Goal: Task Accomplishment & Management: Use online tool/utility

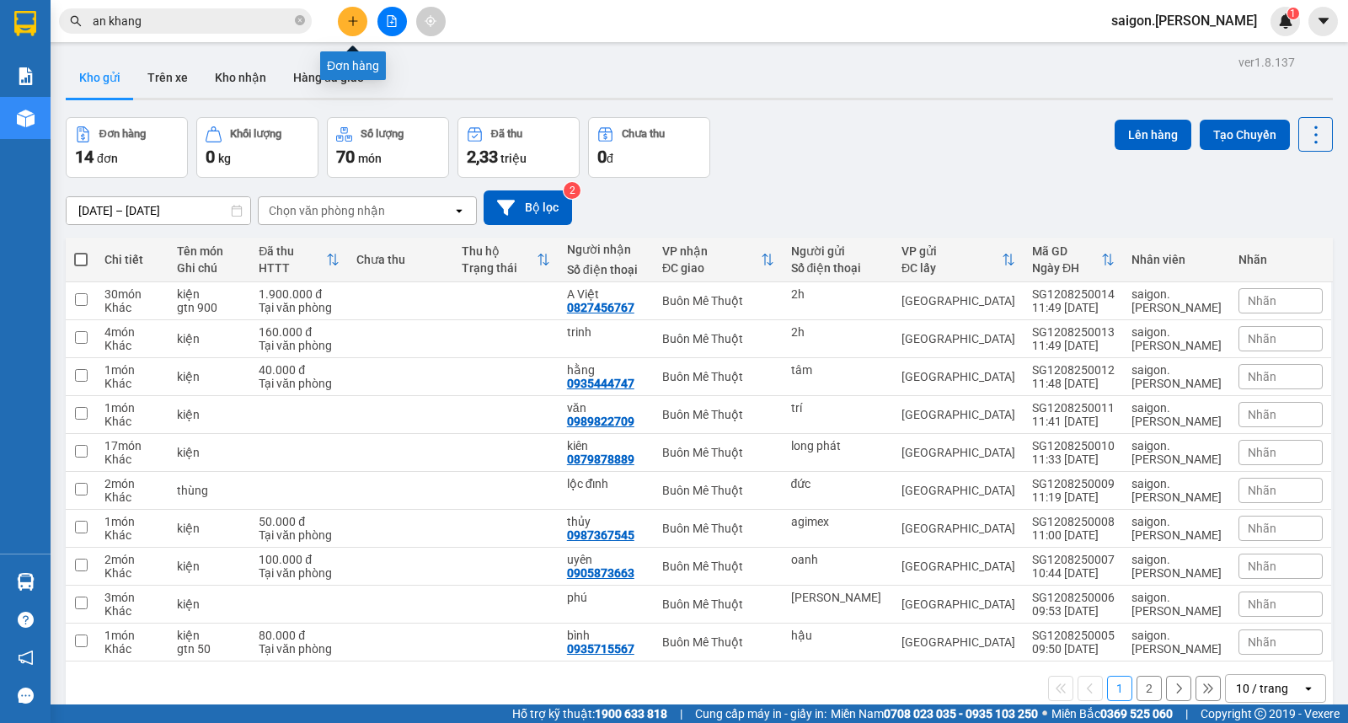
click at [351, 19] on icon "plus" at bounding box center [353, 21] width 12 height 12
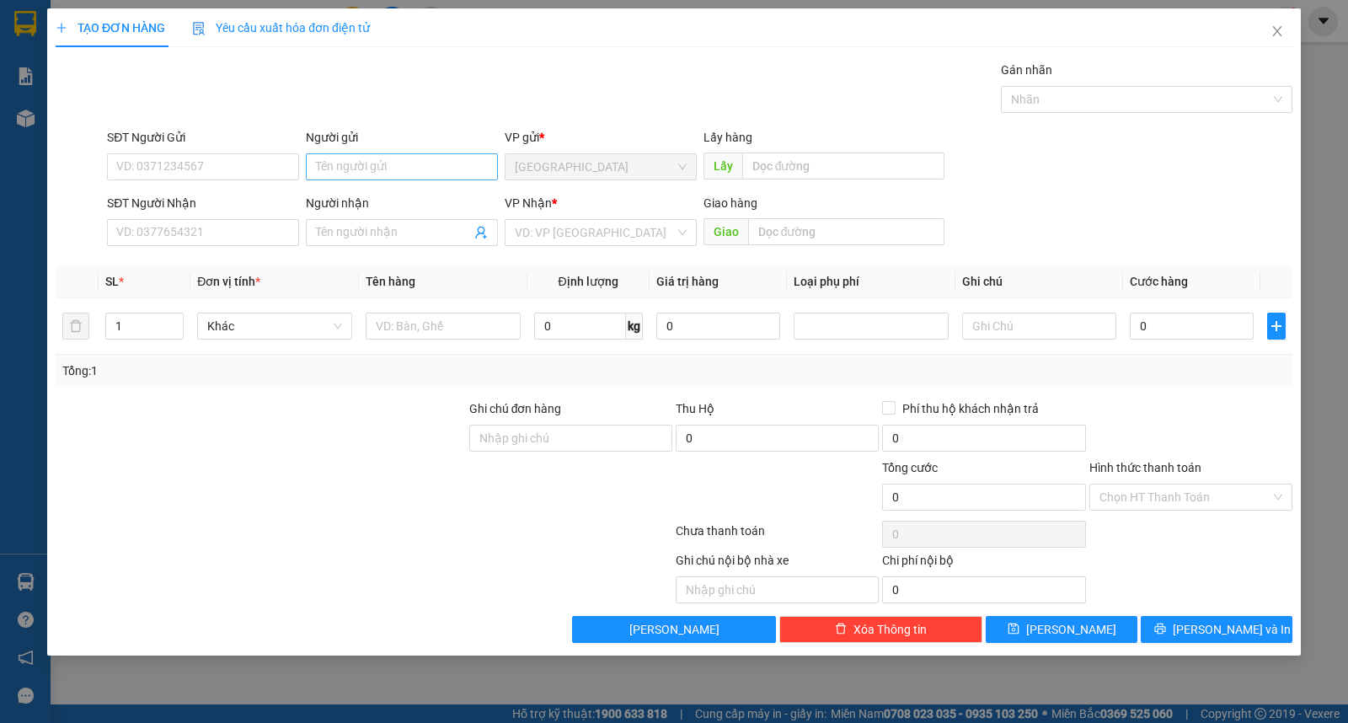
drag, startPoint x: 383, startPoint y: 149, endPoint x: 383, endPoint y: 163, distance: 14.3
click at [383, 152] on div "Người gửi Tên người gửi" at bounding box center [402, 157] width 192 height 59
click at [382, 166] on input "Người gửi" at bounding box center [402, 166] width 192 height 27
type input "tuấn anh"
type input "nghĩa"
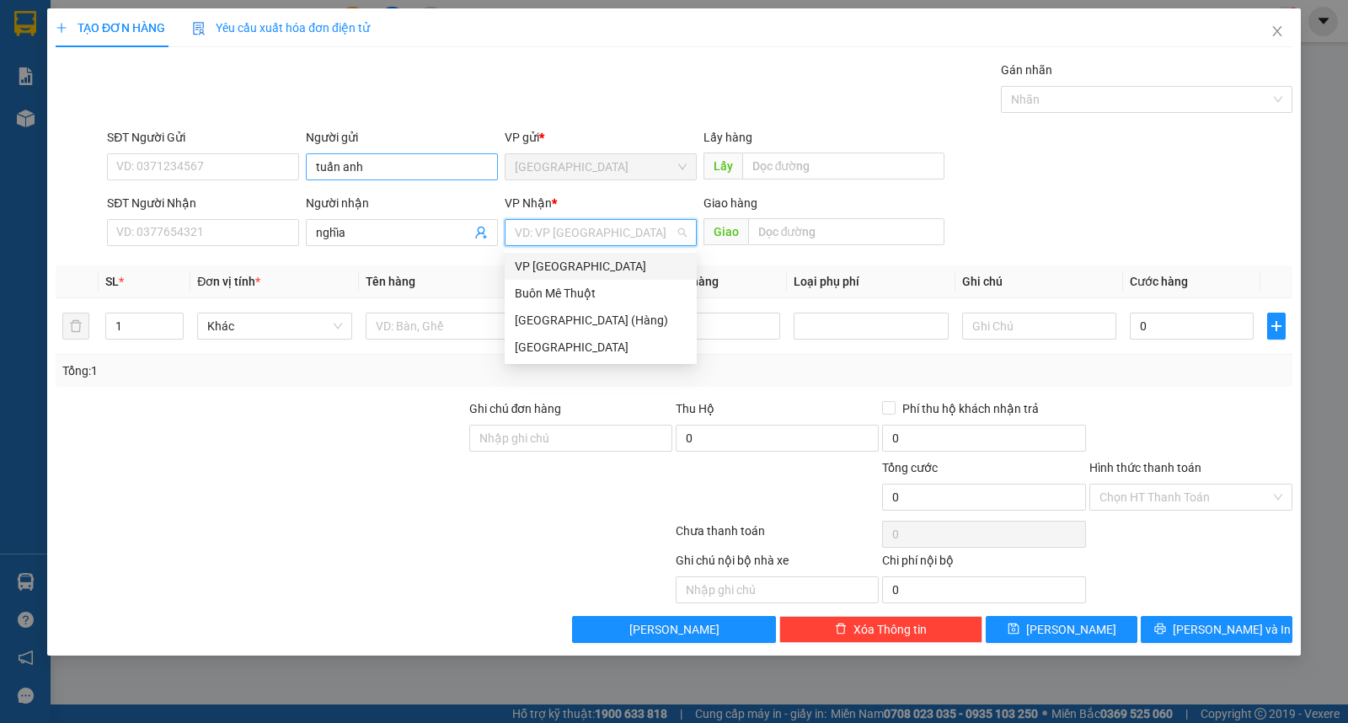
type input "ư"
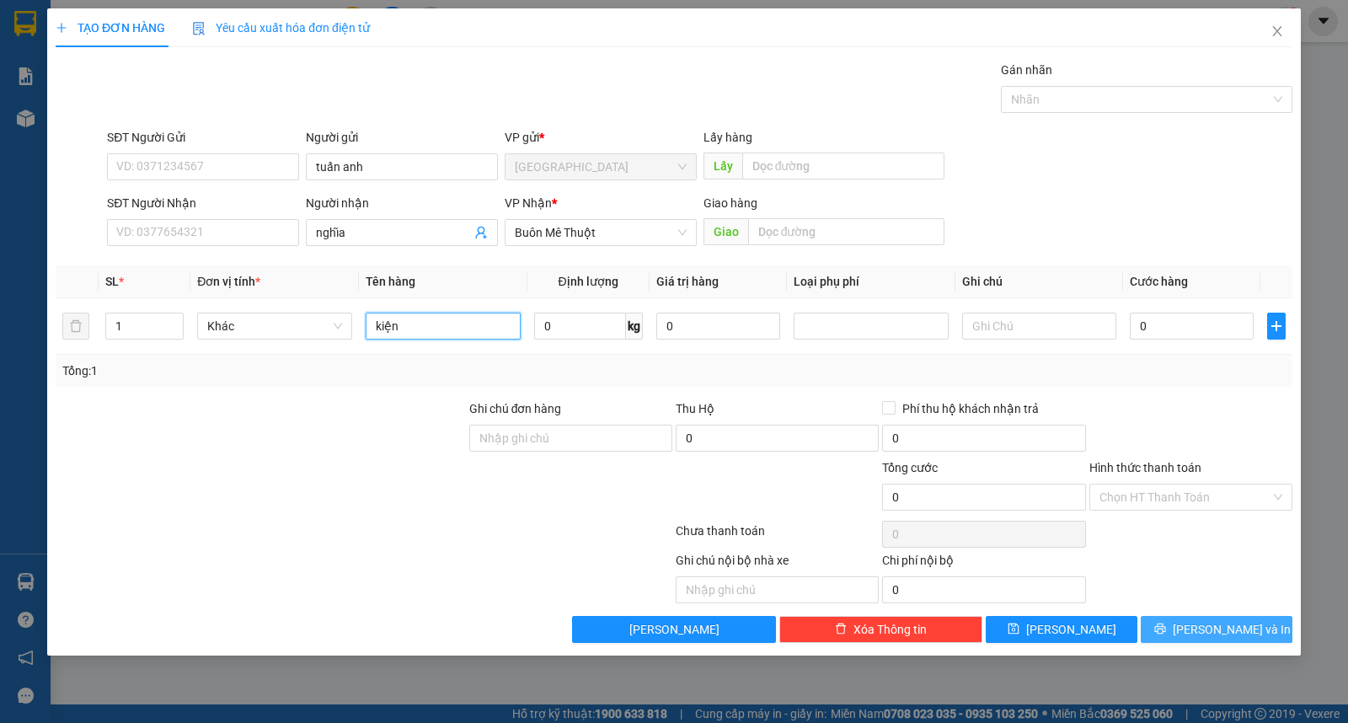
type input "kiện"
click at [1228, 628] on span "[PERSON_NAME] và In" at bounding box center [1232, 629] width 118 height 19
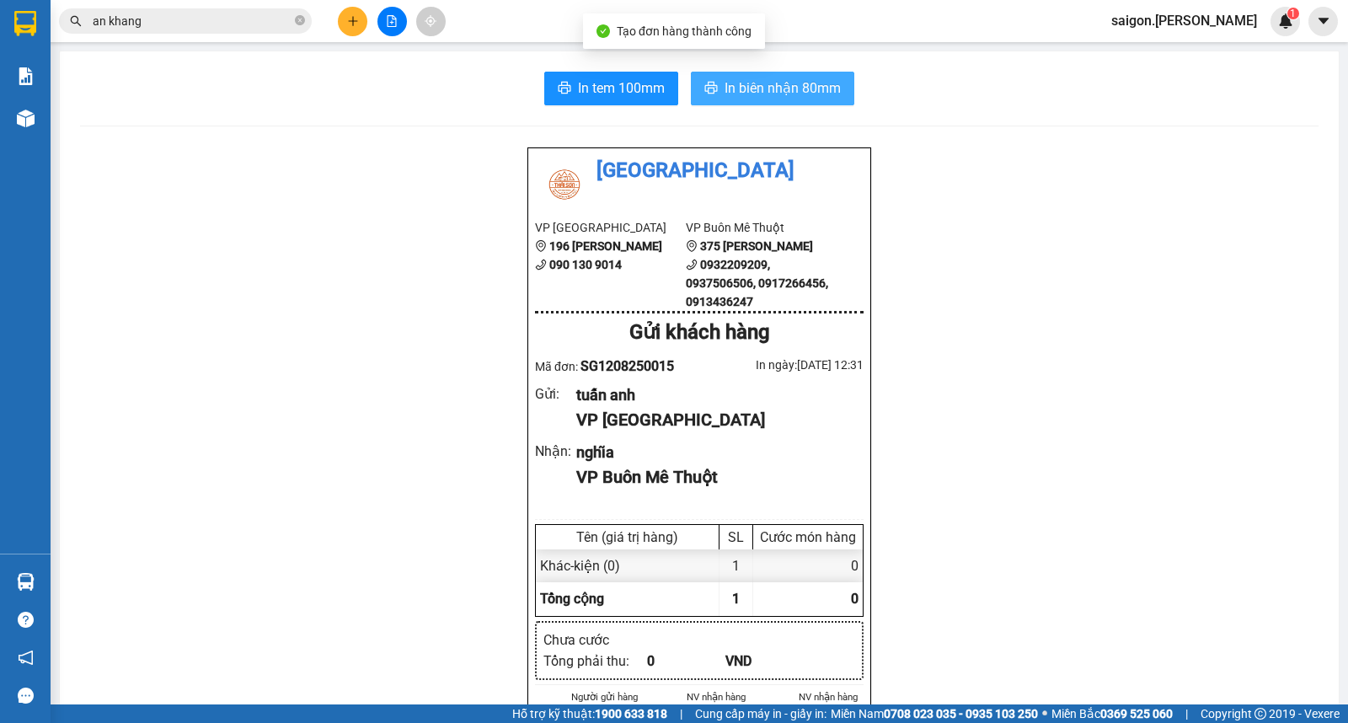
click at [795, 85] on span "In biên nhận 80mm" at bounding box center [783, 88] width 116 height 21
click at [350, 20] on icon "plus" at bounding box center [352, 20] width 9 height 1
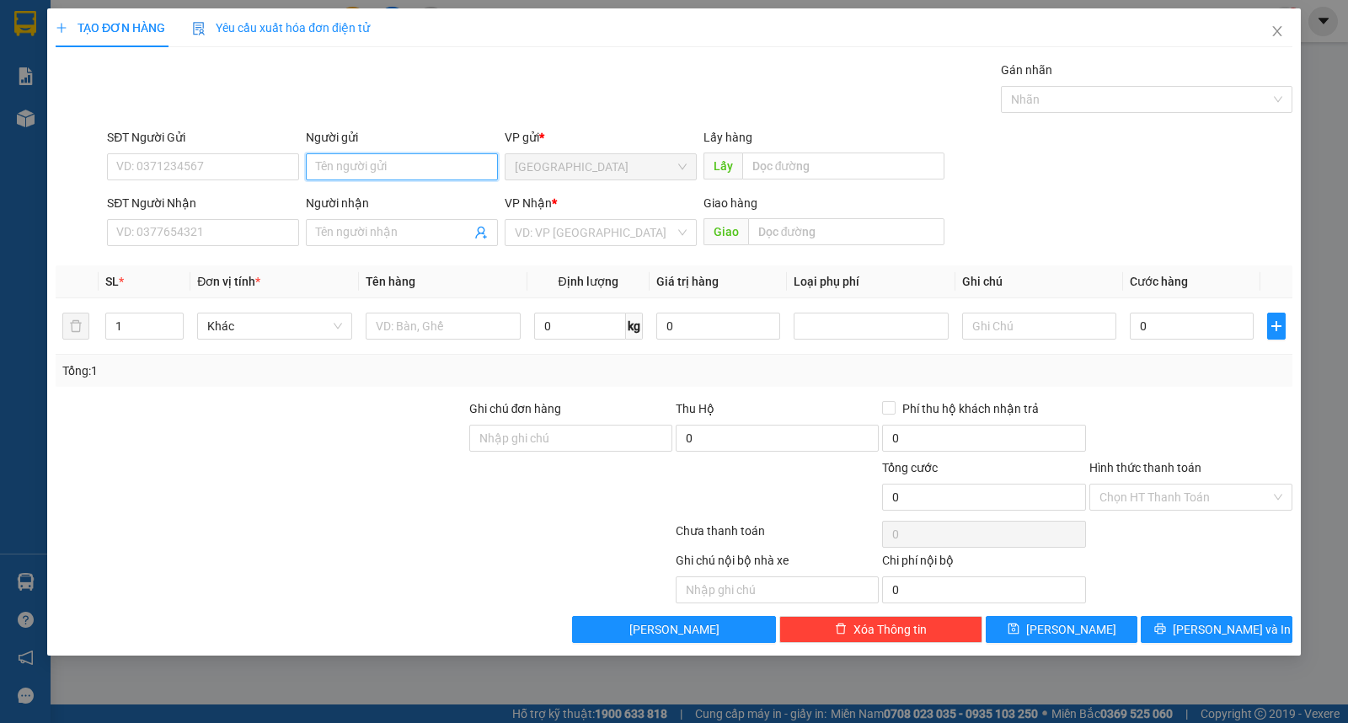
click at [337, 174] on input "Người gửi" at bounding box center [402, 166] width 192 height 27
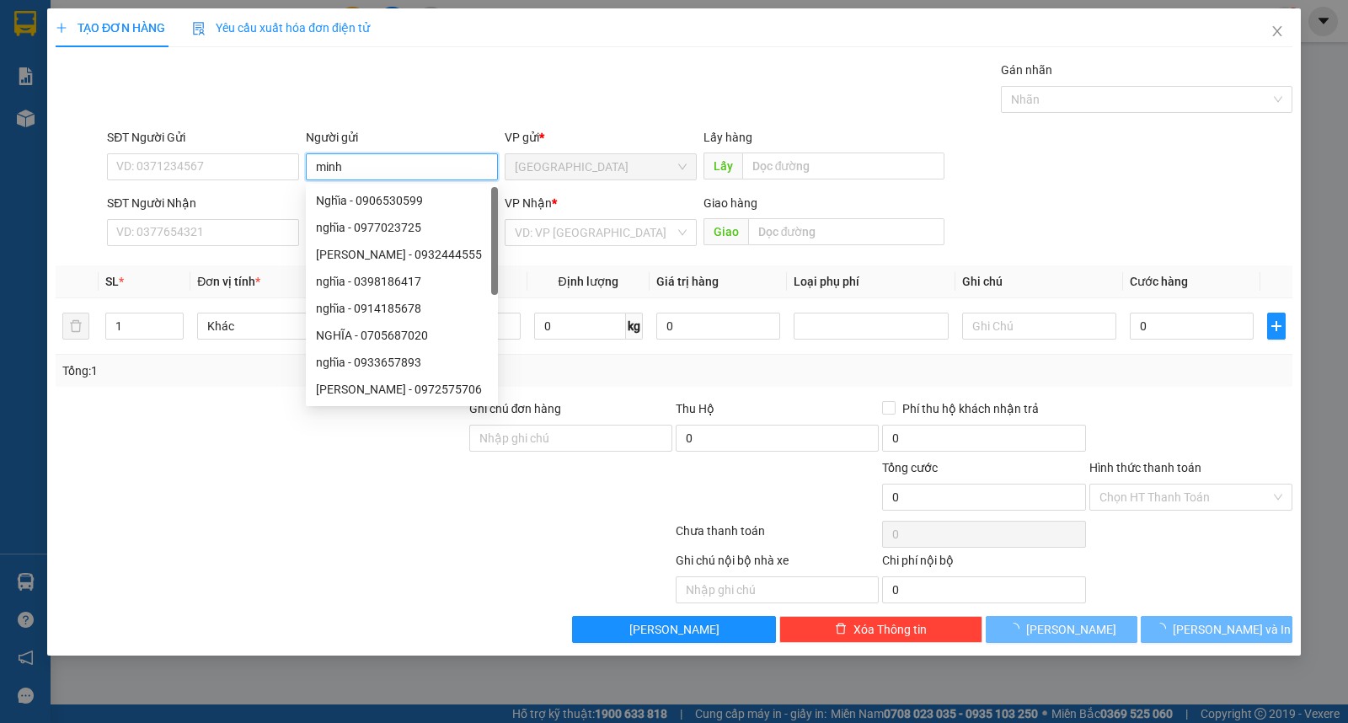
type input "minh"
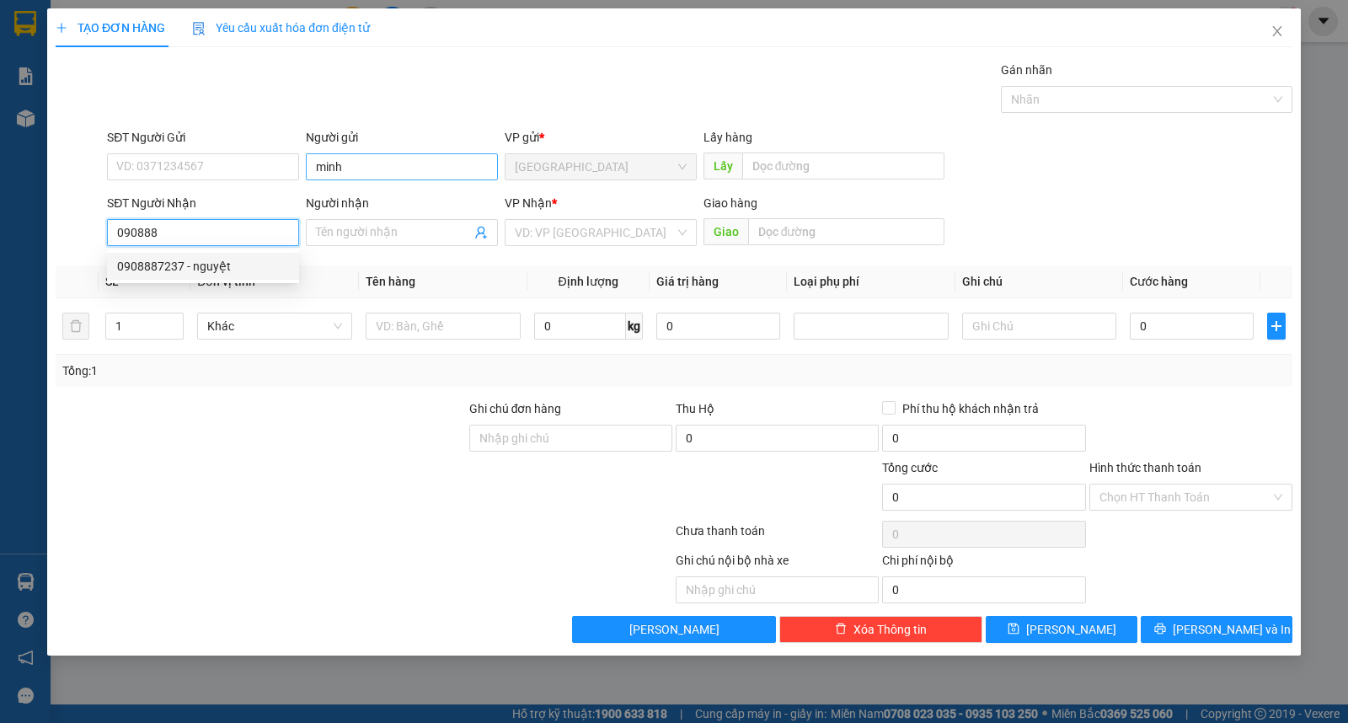
type input "0908887237"
type input "nguyệt"
type input "0908887237"
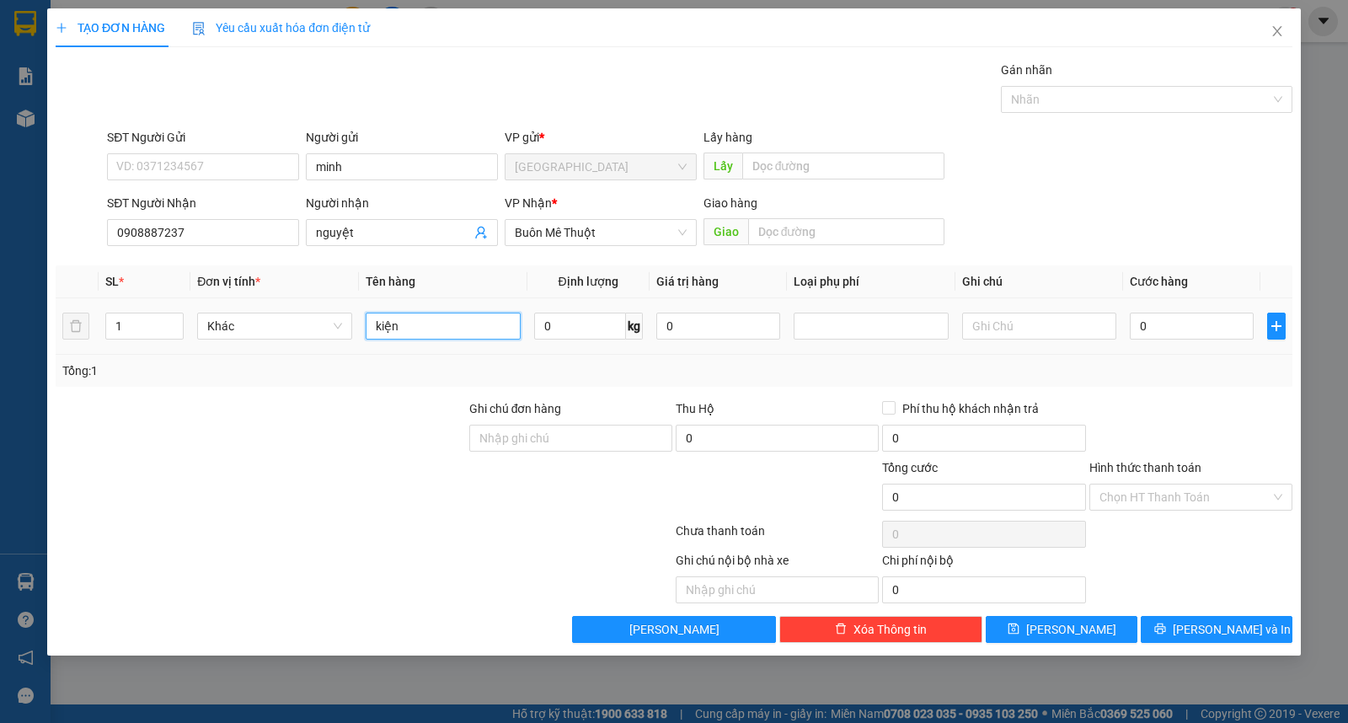
drag, startPoint x: 425, startPoint y: 335, endPoint x: 0, endPoint y: 335, distance: 424.6
click at [0, 335] on div "TẠO ĐƠN HÀNG Yêu cầu xuất hóa đơn điện tử Transit Pickup Surcharge Ids Transit …" at bounding box center [674, 361] width 1348 height 723
type input "bao"
click at [1292, 640] on div "[PERSON_NAME] và In" at bounding box center [1216, 629] width 155 height 27
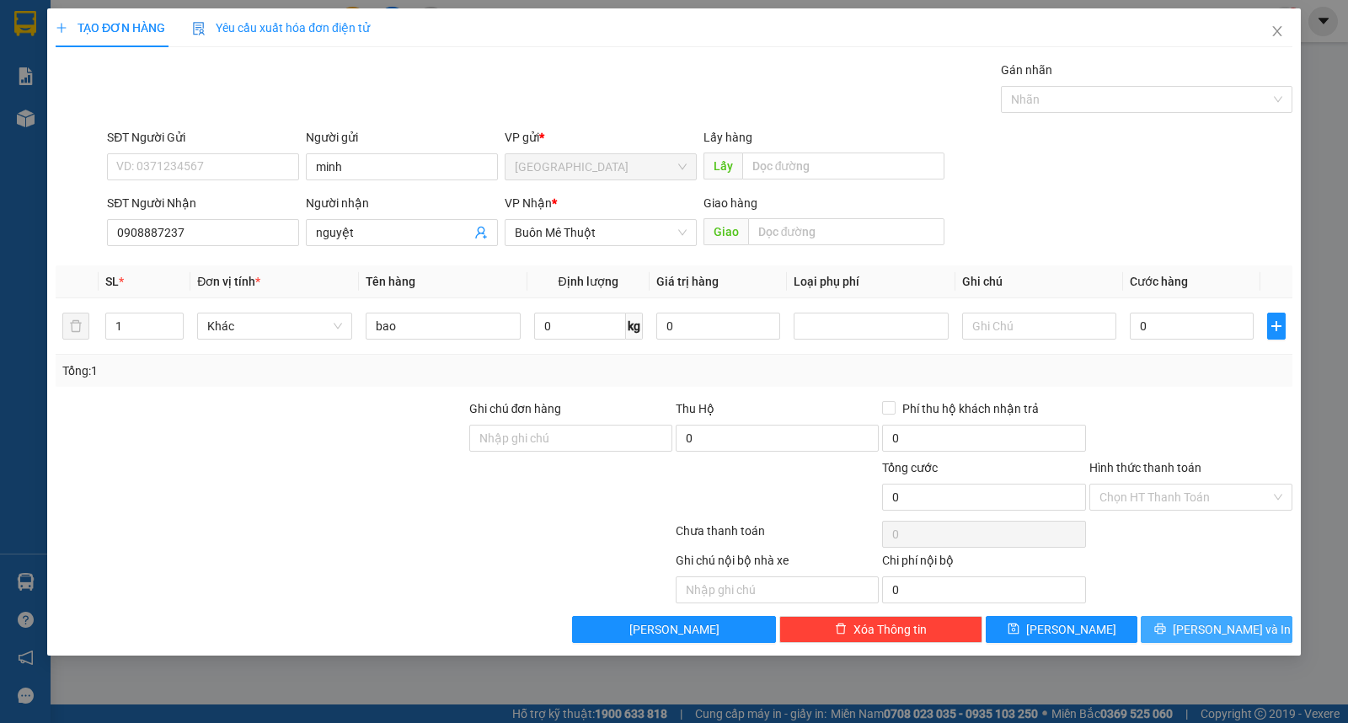
click at [1267, 629] on button "[PERSON_NAME] và In" at bounding box center [1217, 629] width 152 height 27
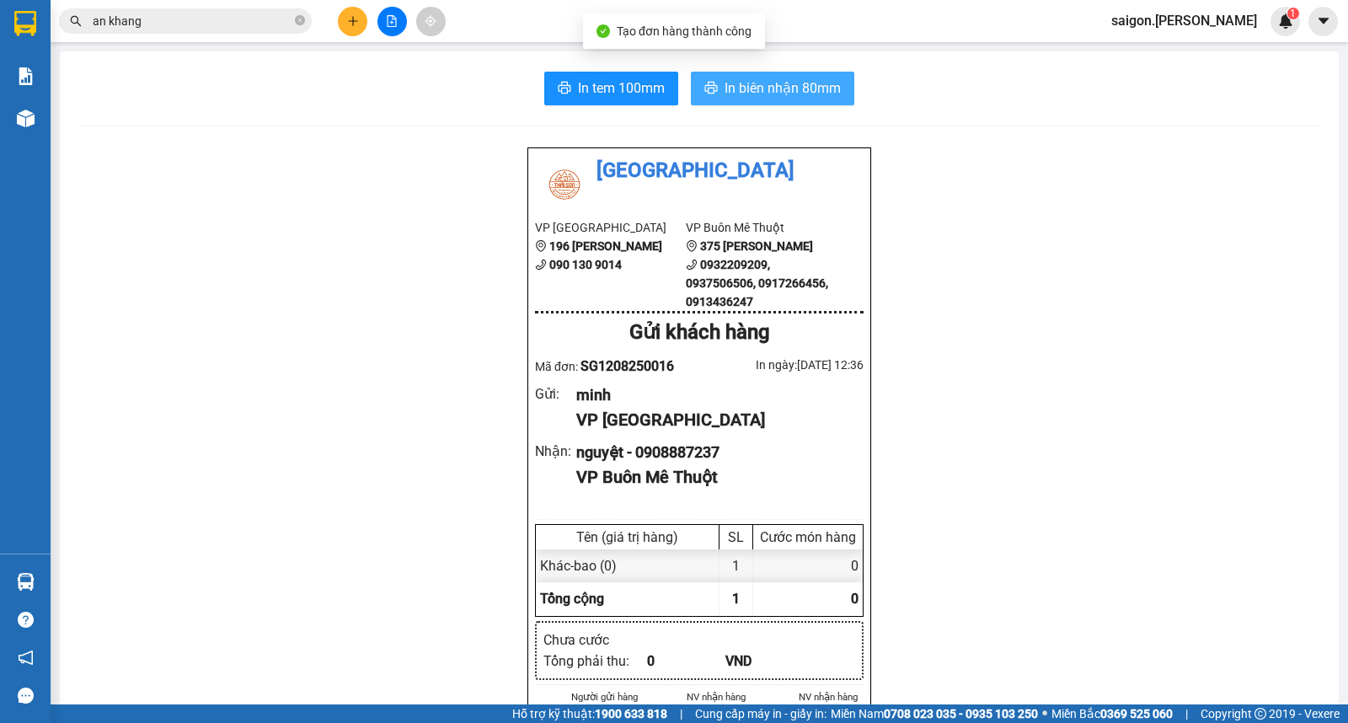
click at [812, 87] on span "In biên nhận 80mm" at bounding box center [783, 88] width 116 height 21
click at [356, 29] on button at bounding box center [352, 21] width 29 height 29
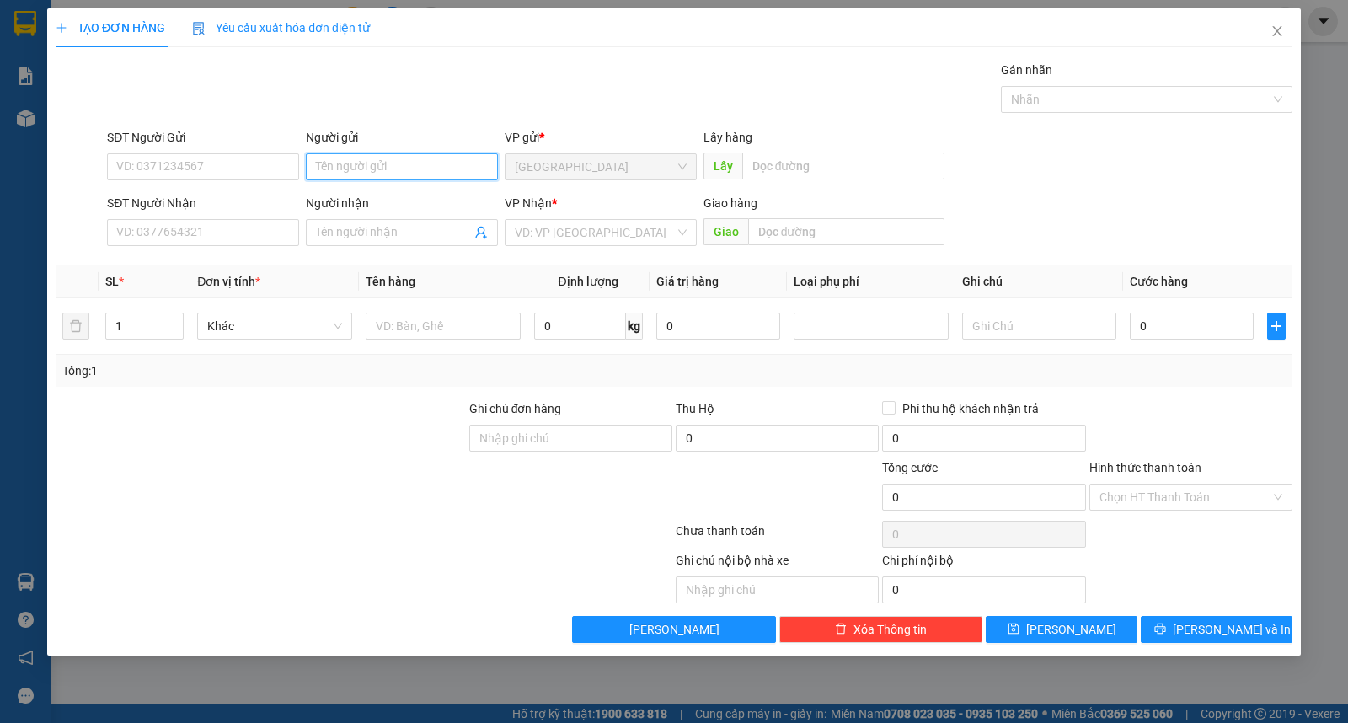
click at [392, 173] on input "Người gửi" at bounding box center [402, 166] width 192 height 27
type input "dũng"
type input "vinh sơn"
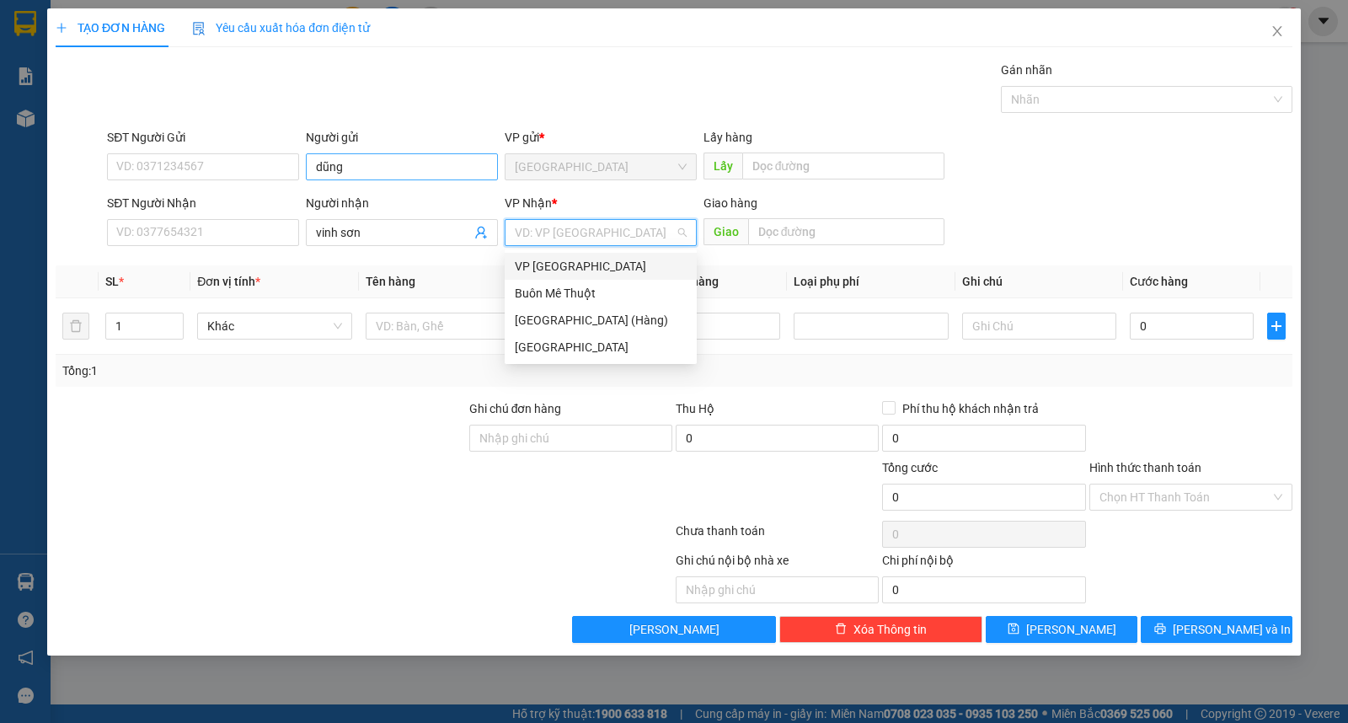
type input "ư"
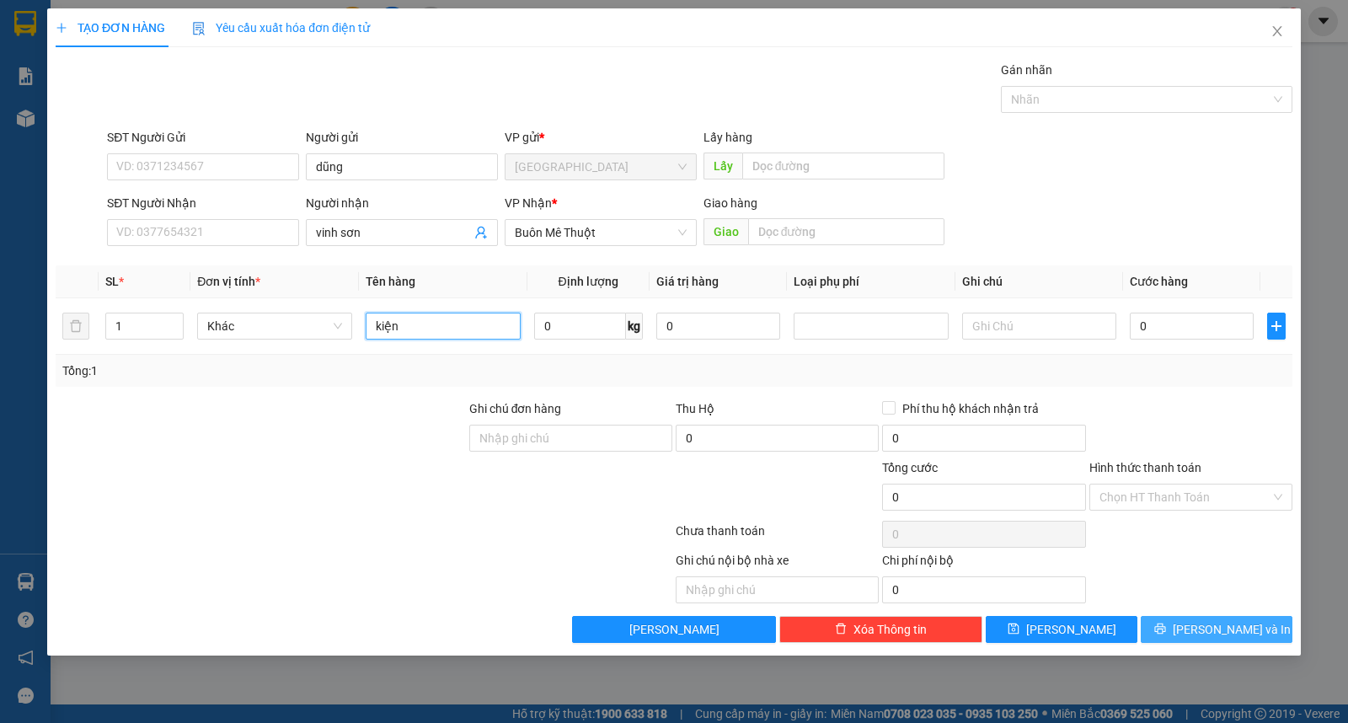
type input "kiện"
drag, startPoint x: 1192, startPoint y: 620, endPoint x: 1203, endPoint y: 617, distance: 11.5
click at [1193, 620] on button "[PERSON_NAME] và In" at bounding box center [1217, 629] width 152 height 27
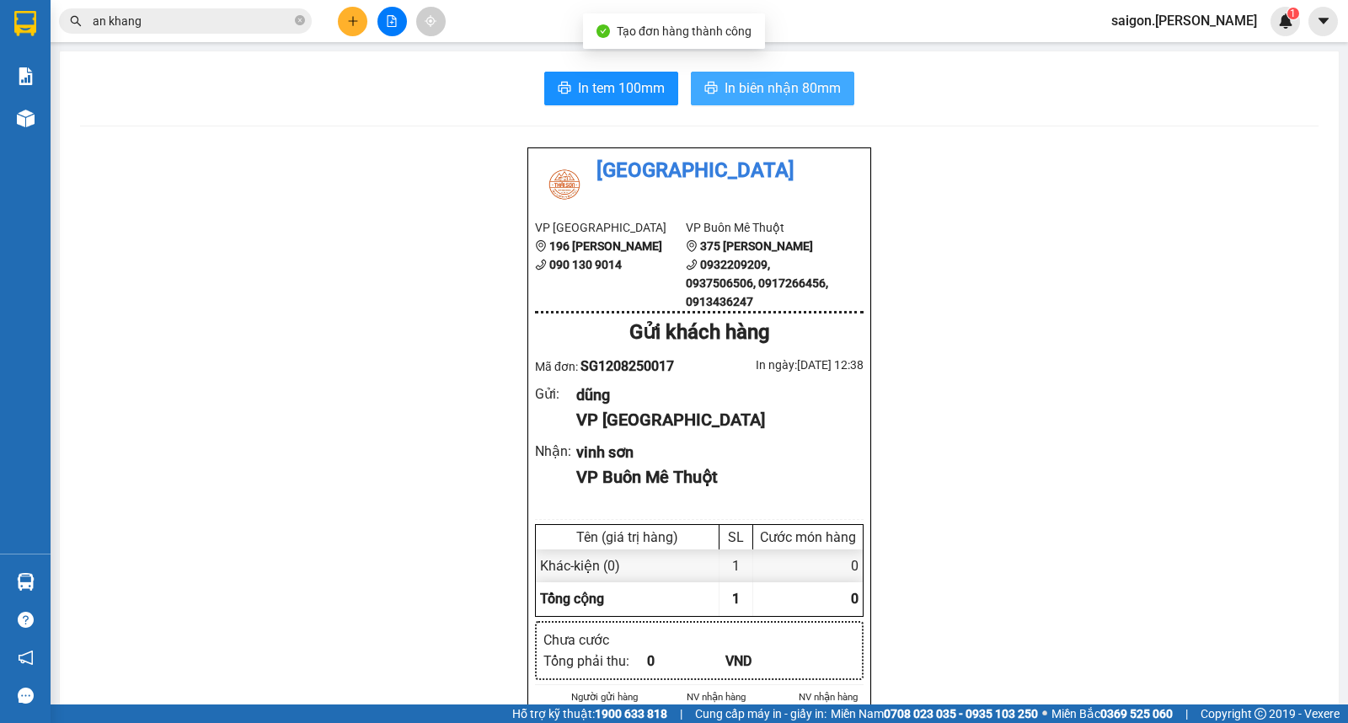
click at [817, 93] on span "In biên nhận 80mm" at bounding box center [783, 88] width 116 height 21
click at [348, 31] on button at bounding box center [352, 21] width 29 height 29
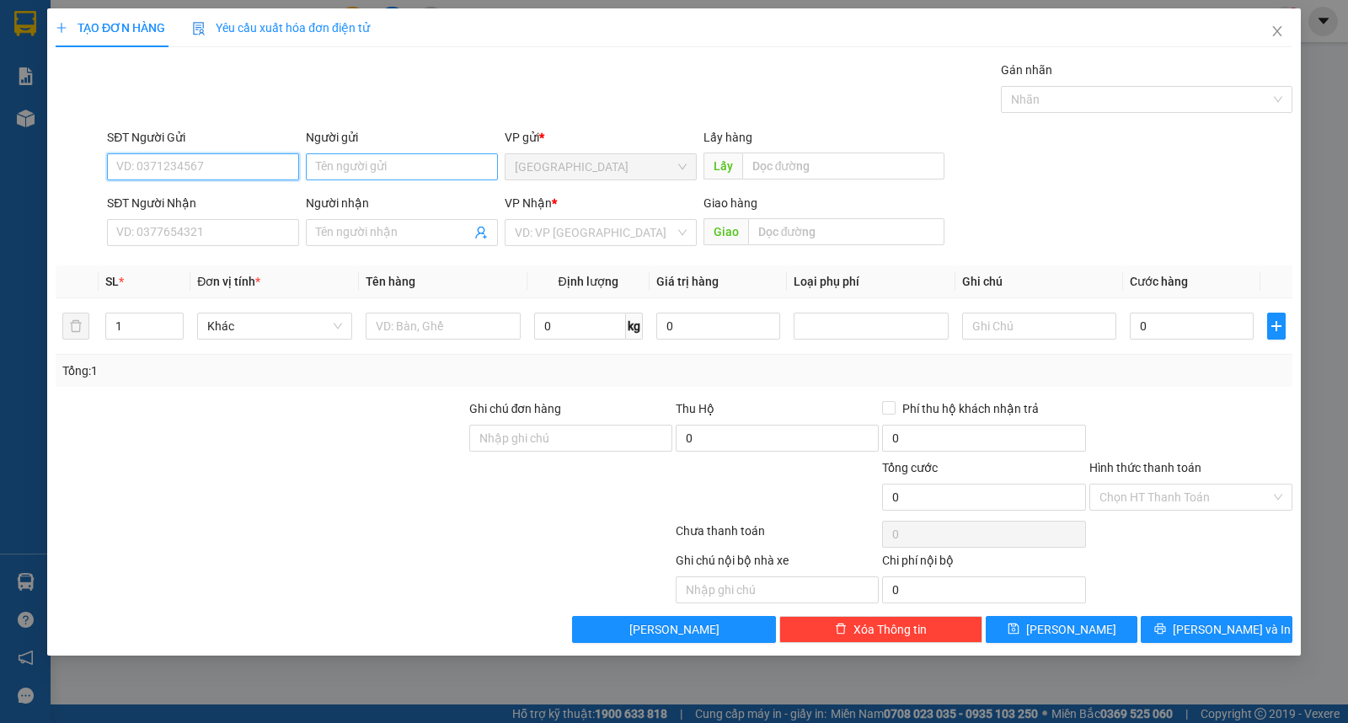
click at [396, 172] on input "Người gửi" at bounding box center [402, 166] width 192 height 27
type input "tuyển"
type input "hùng trinh"
type input "ư"
type input "thùng"
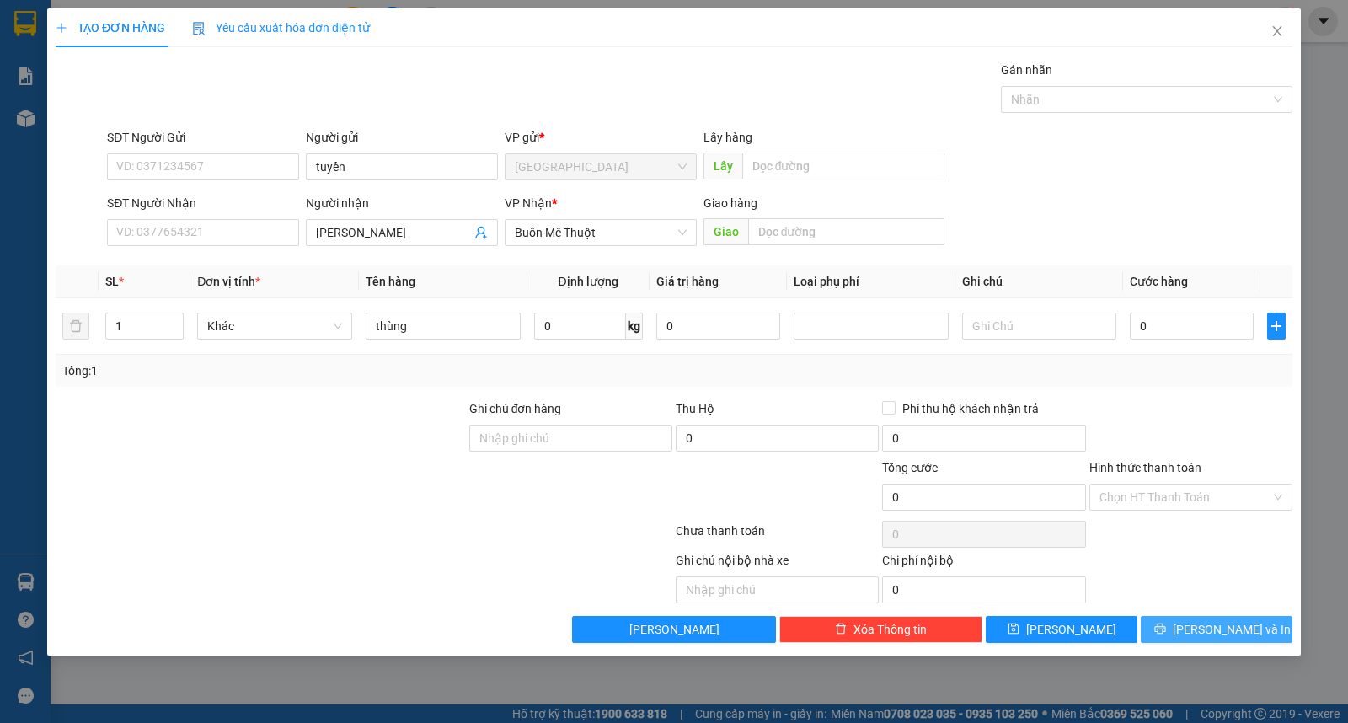
click at [1256, 647] on div "TẠO ĐƠN HÀNG Yêu cầu xuất hóa đơn điện tử Transit Pickup Surcharge Ids Transit …" at bounding box center [674, 331] width 1254 height 647
click at [1256, 636] on button "[PERSON_NAME] và In" at bounding box center [1217, 629] width 152 height 27
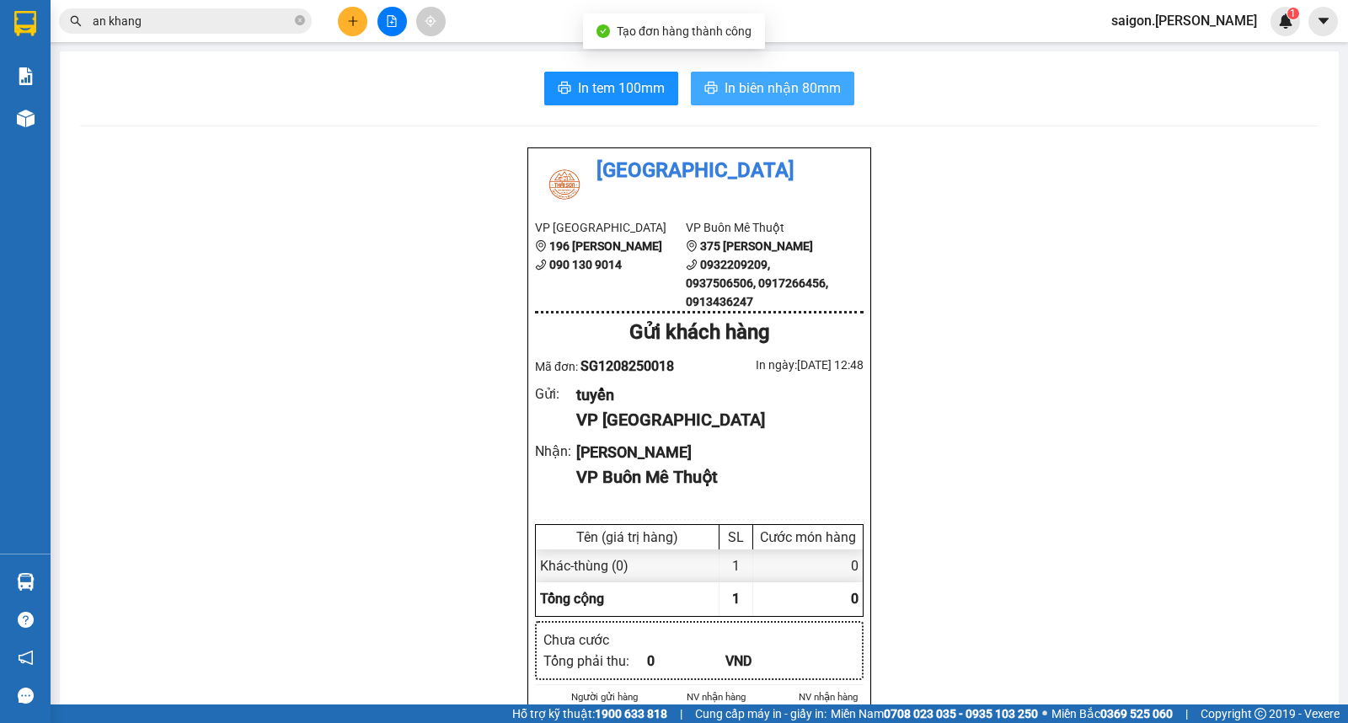
click at [742, 80] on span "In biên nhận 80mm" at bounding box center [783, 88] width 116 height 21
click at [351, 18] on icon "plus" at bounding box center [353, 21] width 12 height 12
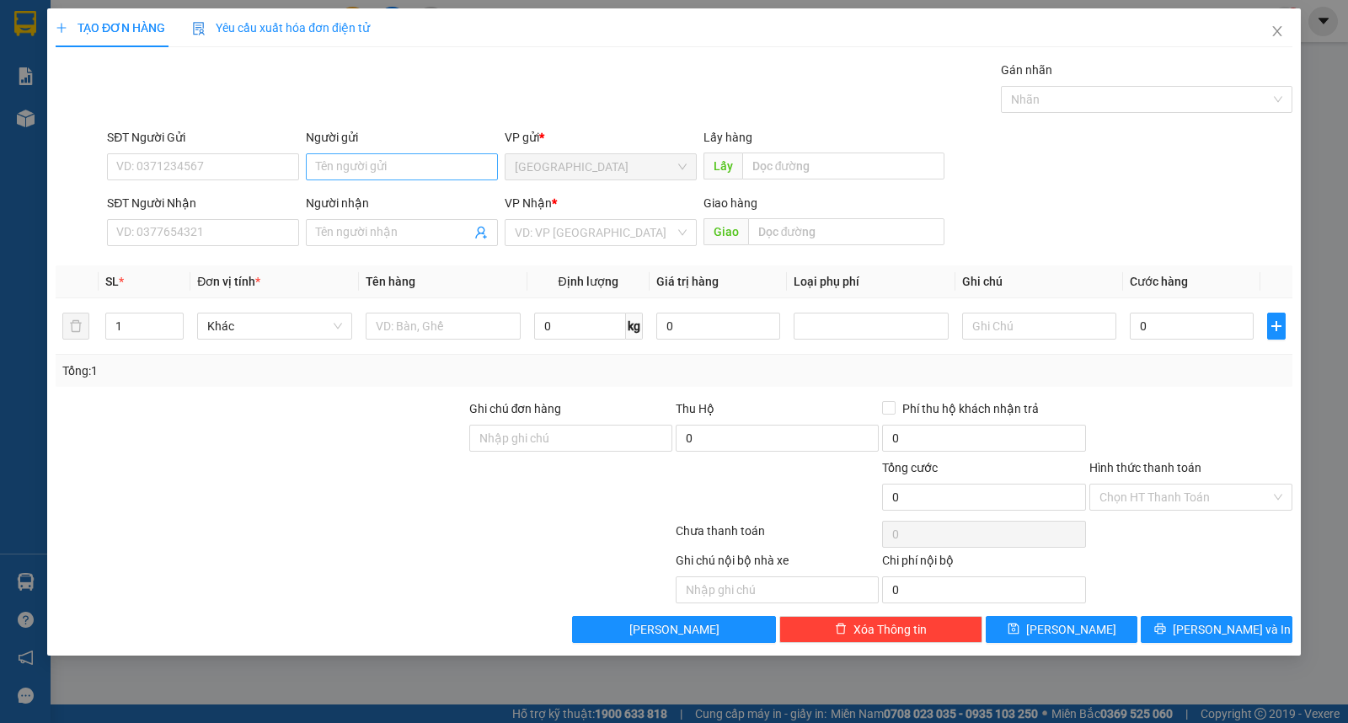
click at [373, 179] on div "Người gửi Tên người gửi" at bounding box center [402, 157] width 192 height 59
click at [379, 167] on input "Người gửi" at bounding box center [402, 166] width 192 height 27
type input "phương nhàn"
type input "hiếu phương"
type input "ư"
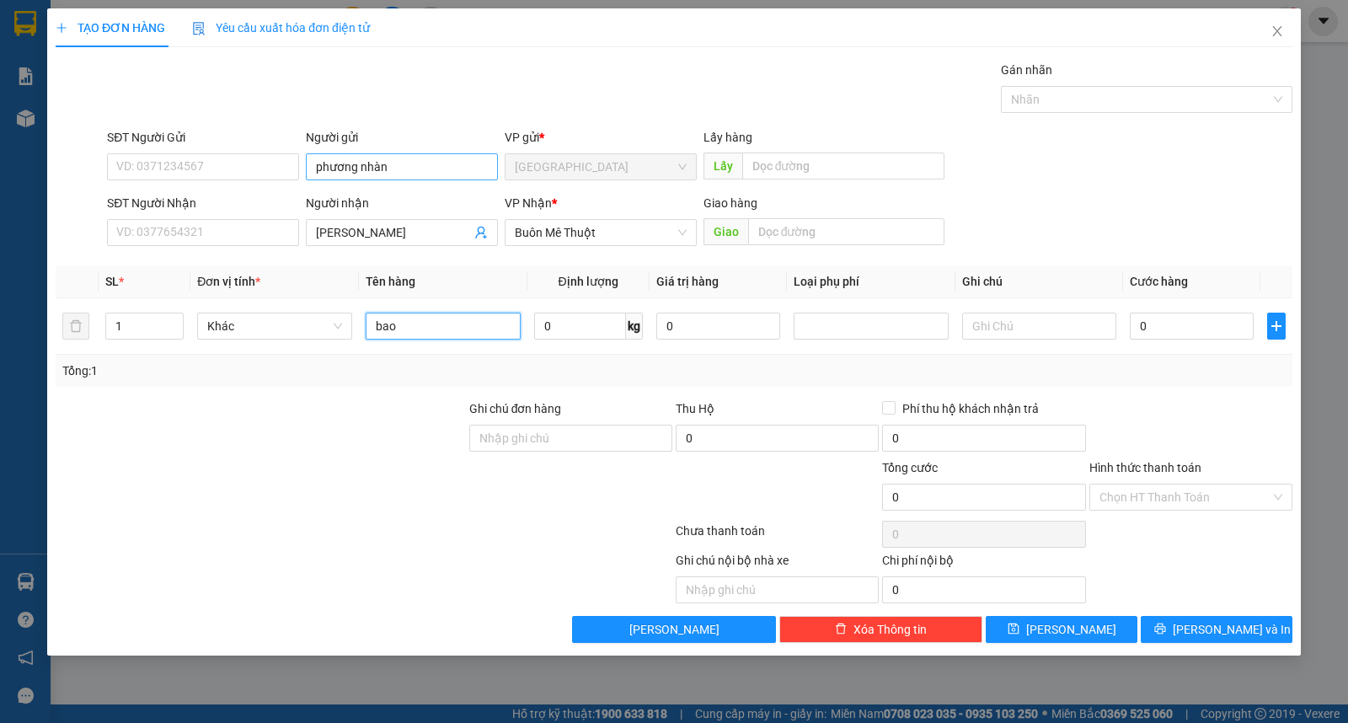
type input "bao"
click at [1174, 626] on button "[PERSON_NAME] và In" at bounding box center [1217, 629] width 152 height 27
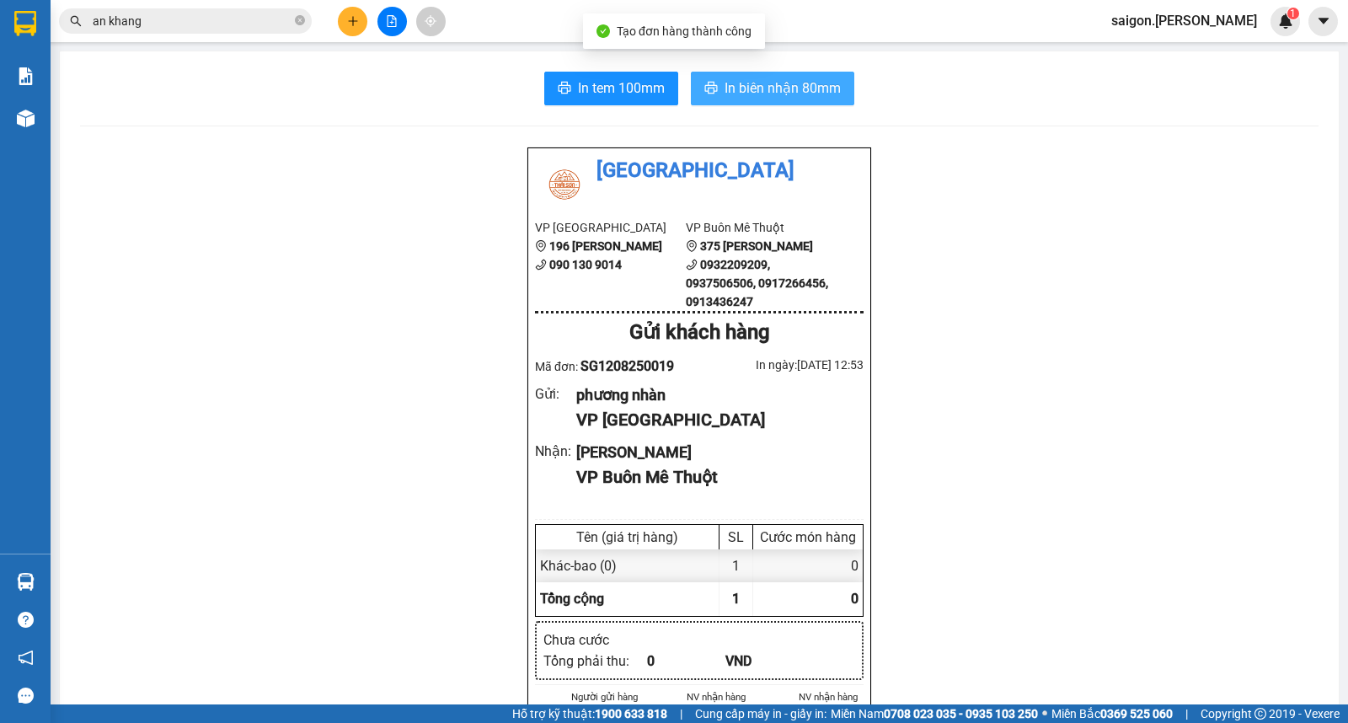
click at [760, 99] on button "In biên nhận 80mm" at bounding box center [772, 89] width 163 height 34
click at [821, 338] on div "Gửi khách hàng" at bounding box center [699, 333] width 329 height 32
click at [349, 30] on button at bounding box center [352, 21] width 29 height 29
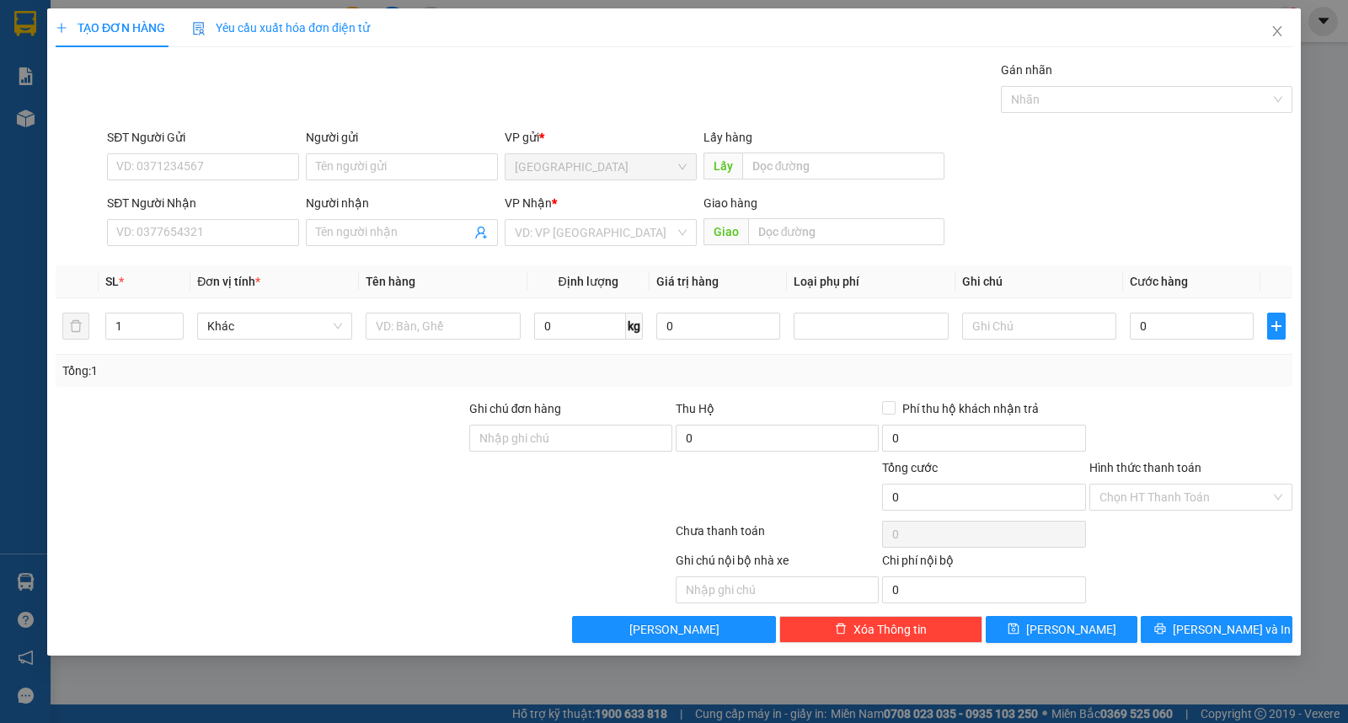
click at [365, 149] on div "Người gửi" at bounding box center [402, 140] width 192 height 25
click at [372, 179] on input "Người gửi" at bounding box center [402, 166] width 192 height 27
type input "bích ngọc"
type input "giác đức"
type input "ư"
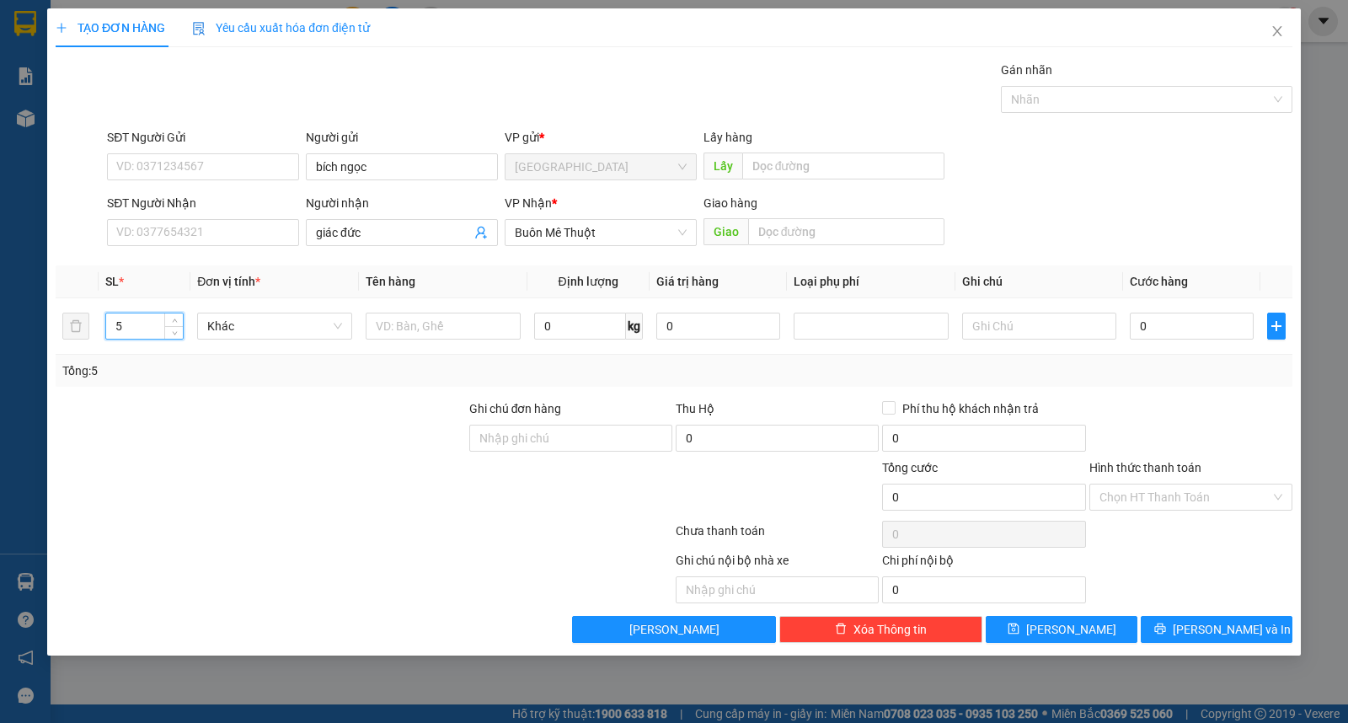
type input "5"
type input "kiện"
click at [1242, 620] on span "[PERSON_NAME] và In" at bounding box center [1232, 629] width 118 height 19
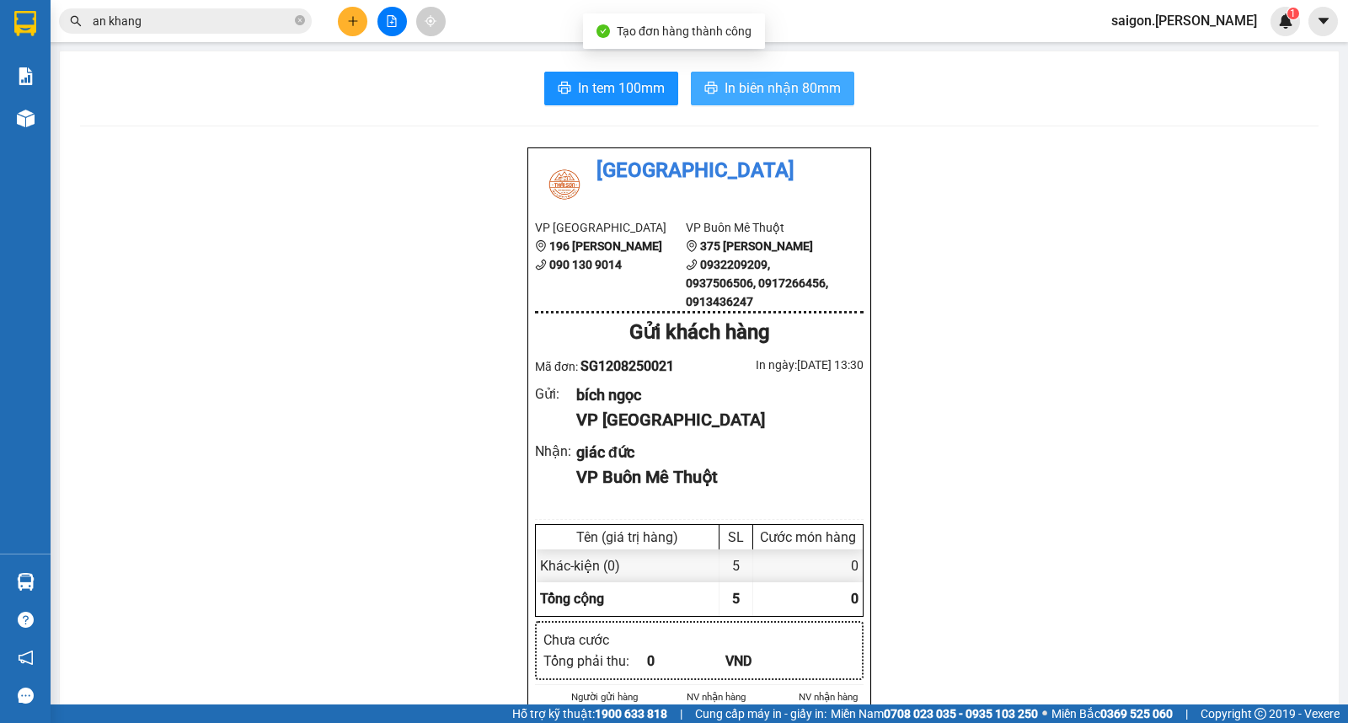
click at [765, 91] on span "In biên nhận 80mm" at bounding box center [783, 88] width 116 height 21
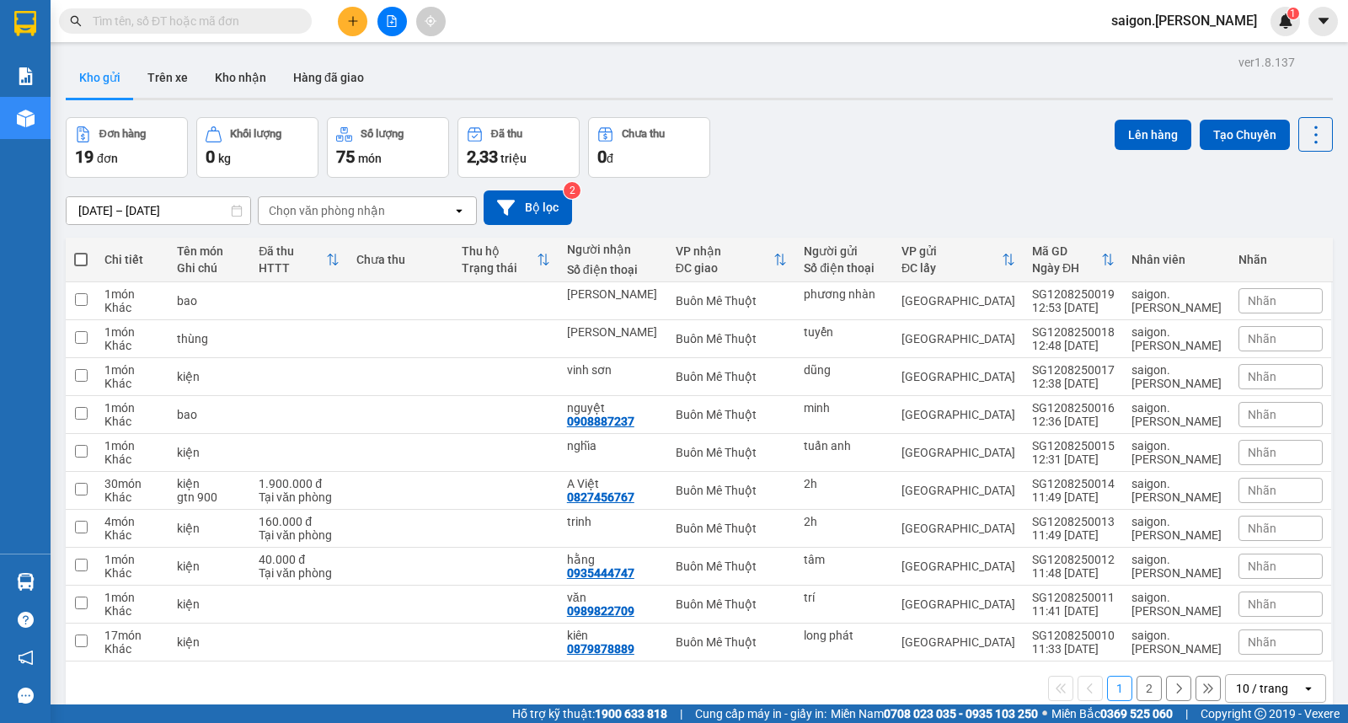
click at [350, 12] on button at bounding box center [352, 21] width 29 height 29
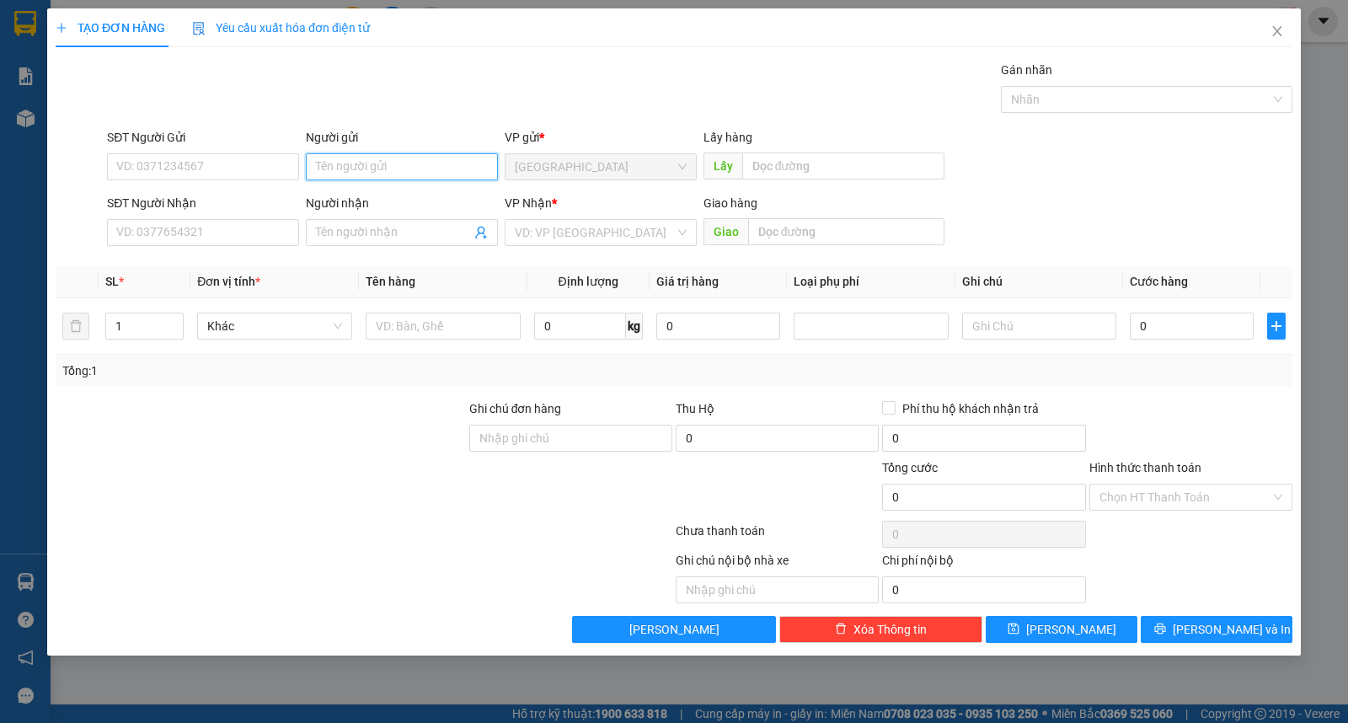
click at [360, 166] on input "Người gửi" at bounding box center [402, 166] width 192 height 27
type input "thu ba"
type input "[PERSON_NAME]"
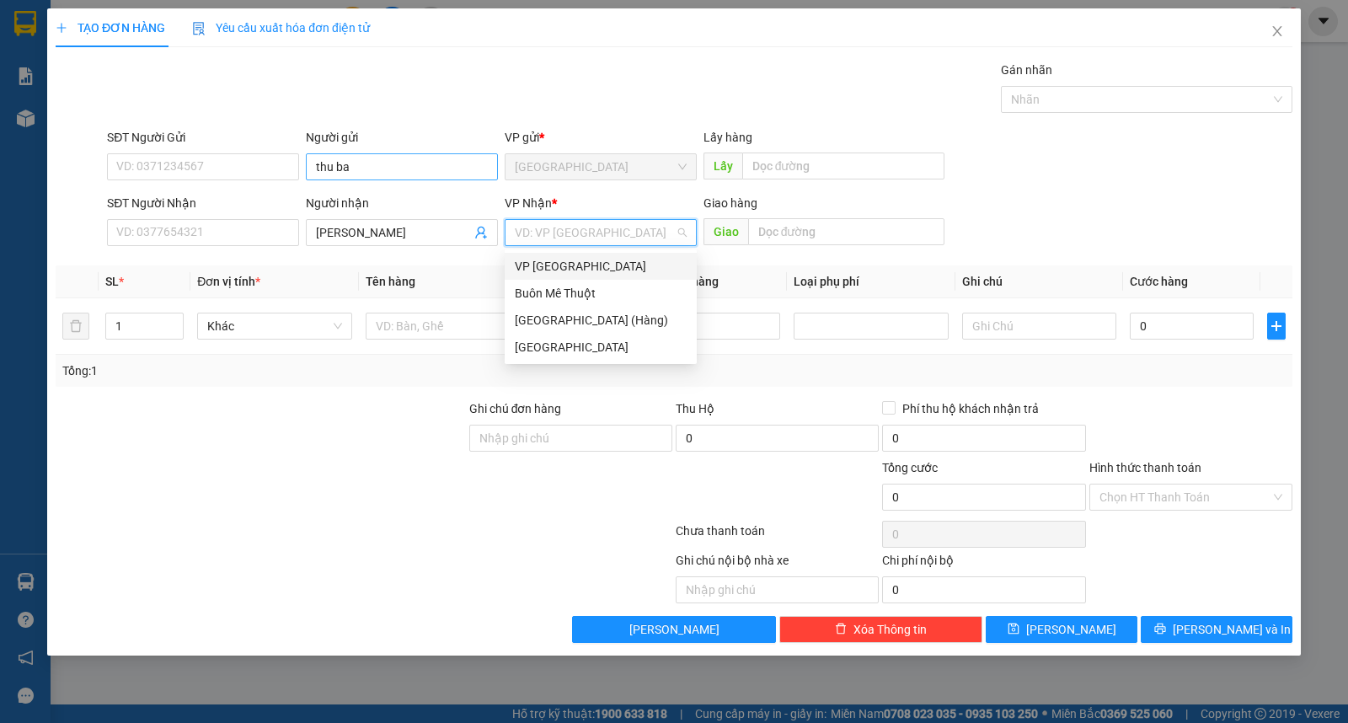
type input "ư"
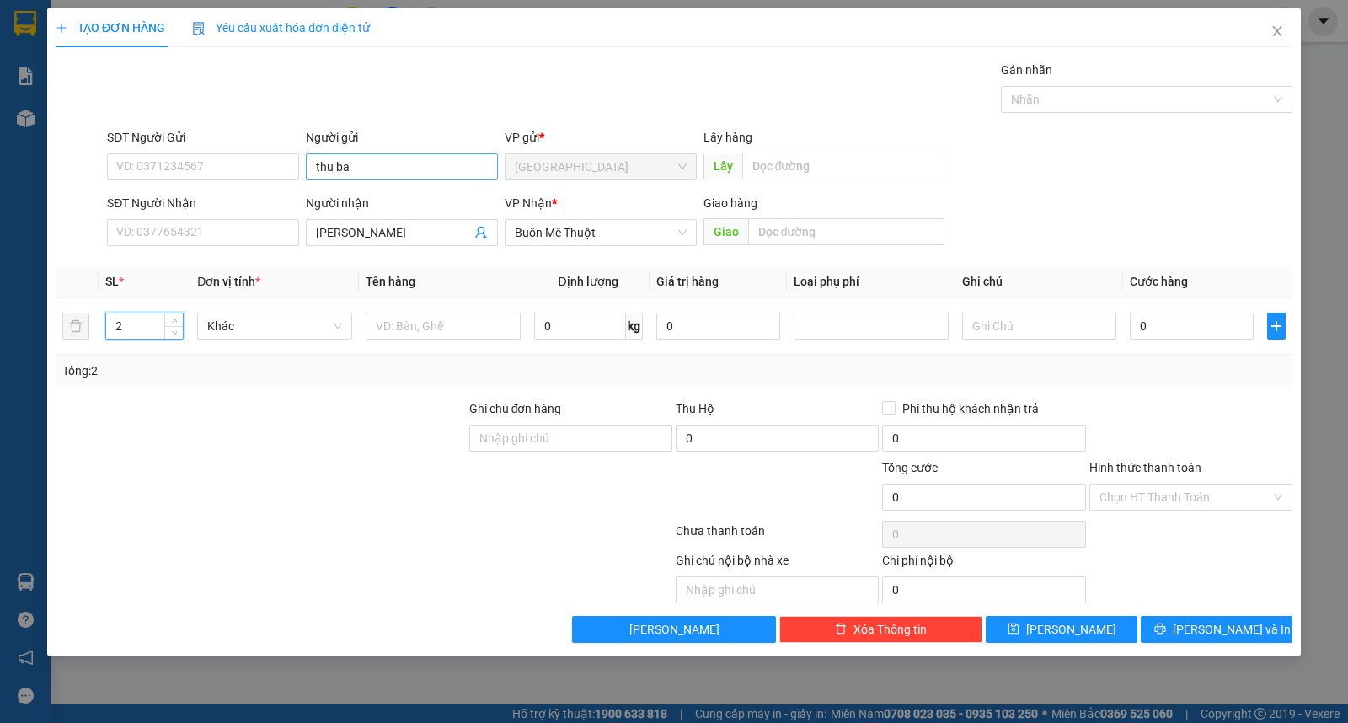
type input "2"
type input "thùng"
click at [1153, 629] on button "[PERSON_NAME] và In" at bounding box center [1217, 629] width 152 height 27
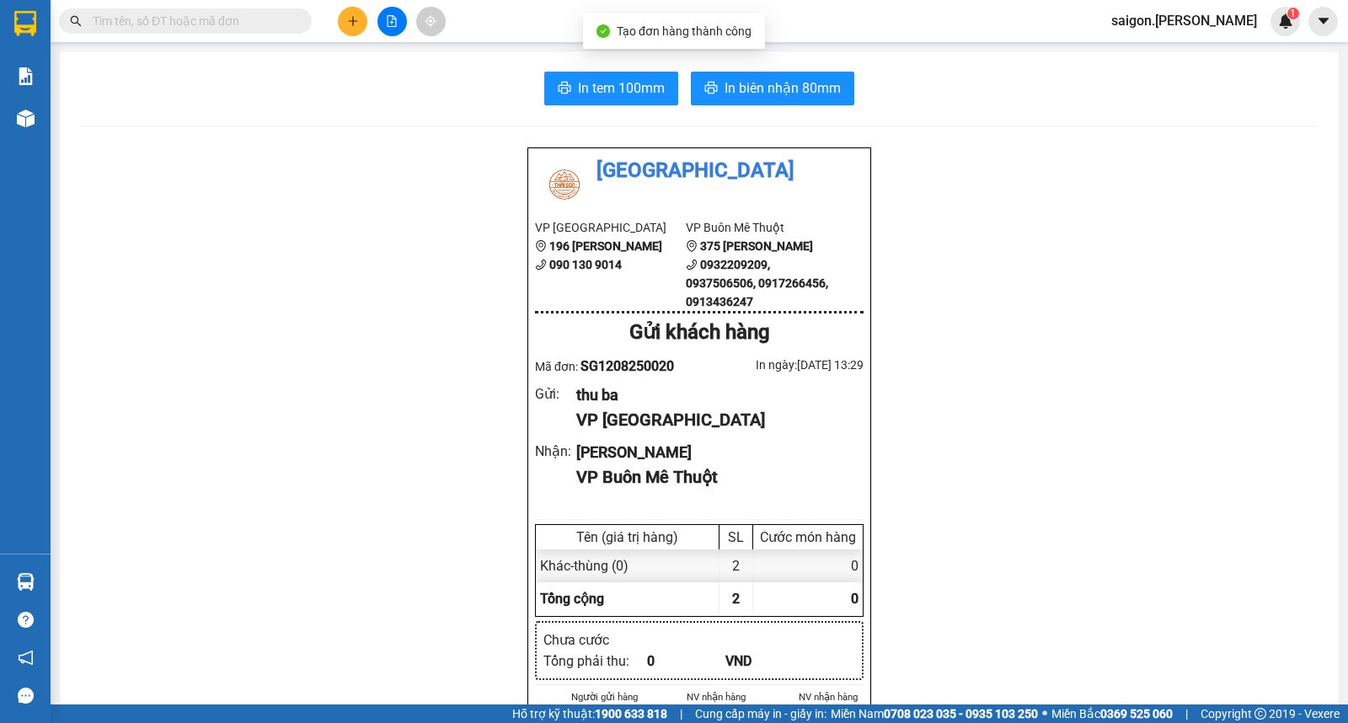
click at [864, 101] on div "In tem 100mm In biên nhận 80mm" at bounding box center [699, 89] width 1239 height 34
click at [856, 97] on div "In tem 100mm In biên nhận 80mm" at bounding box center [699, 89] width 1239 height 34
click at [828, 91] on span "In biên nhận 80mm" at bounding box center [783, 88] width 116 height 21
click at [350, 36] on div "Kết quả tìm kiếm ( 0 ) Bộ lọc Thuộc VP này Ngày tạo đơn gần nhất No Data saigon…" at bounding box center [674, 21] width 1348 height 42
click at [359, 22] on button at bounding box center [352, 21] width 29 height 29
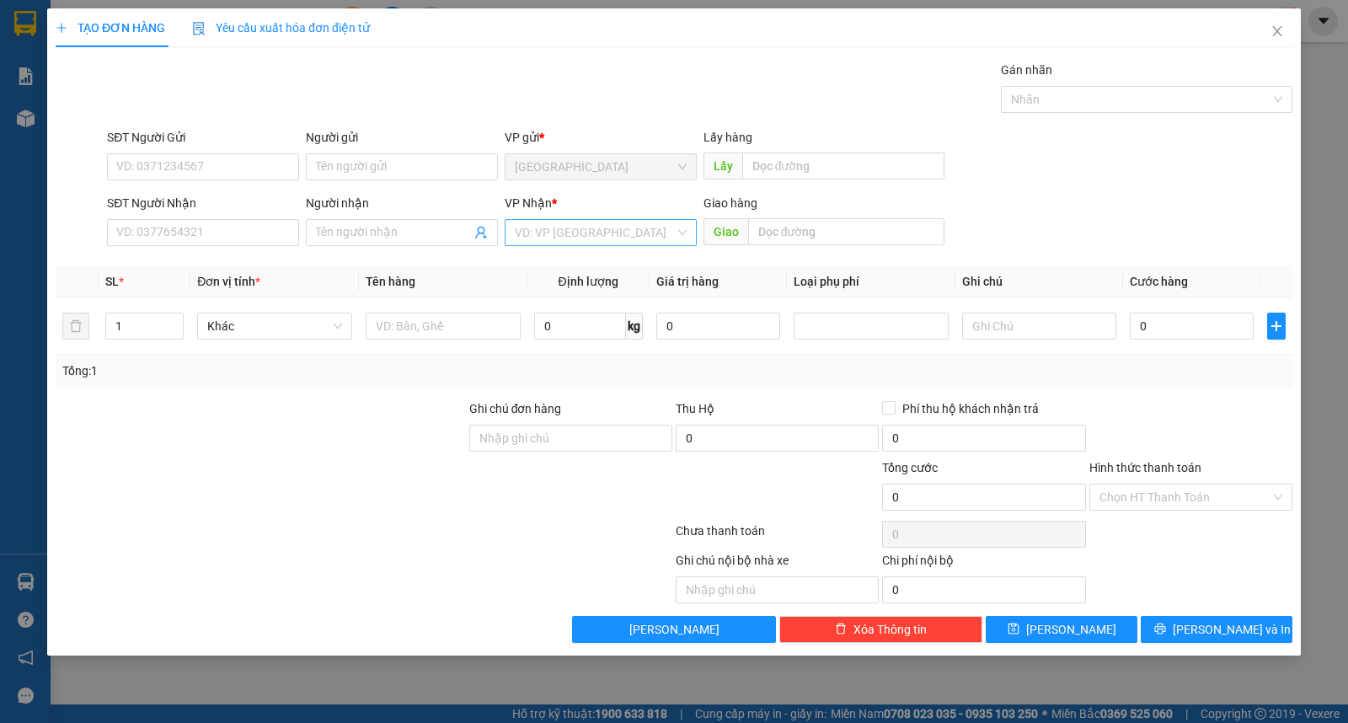
click at [625, 240] on input "search" at bounding box center [595, 232] width 160 height 25
click at [627, 292] on div "Buôn Mê Thuột" at bounding box center [601, 293] width 172 height 19
click at [397, 240] on input "Người nhận" at bounding box center [393, 232] width 155 height 19
type input "hài"
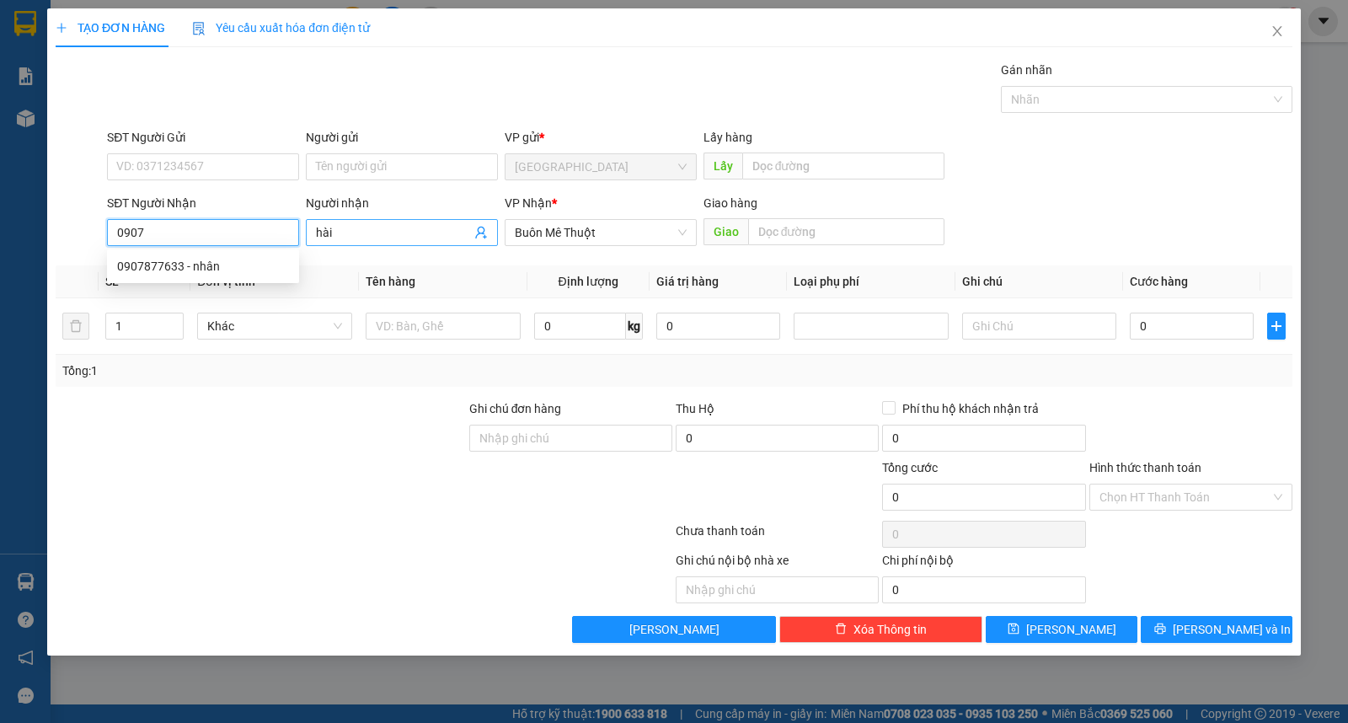
type input "0907"
type input "ngân"
type input "0382420403"
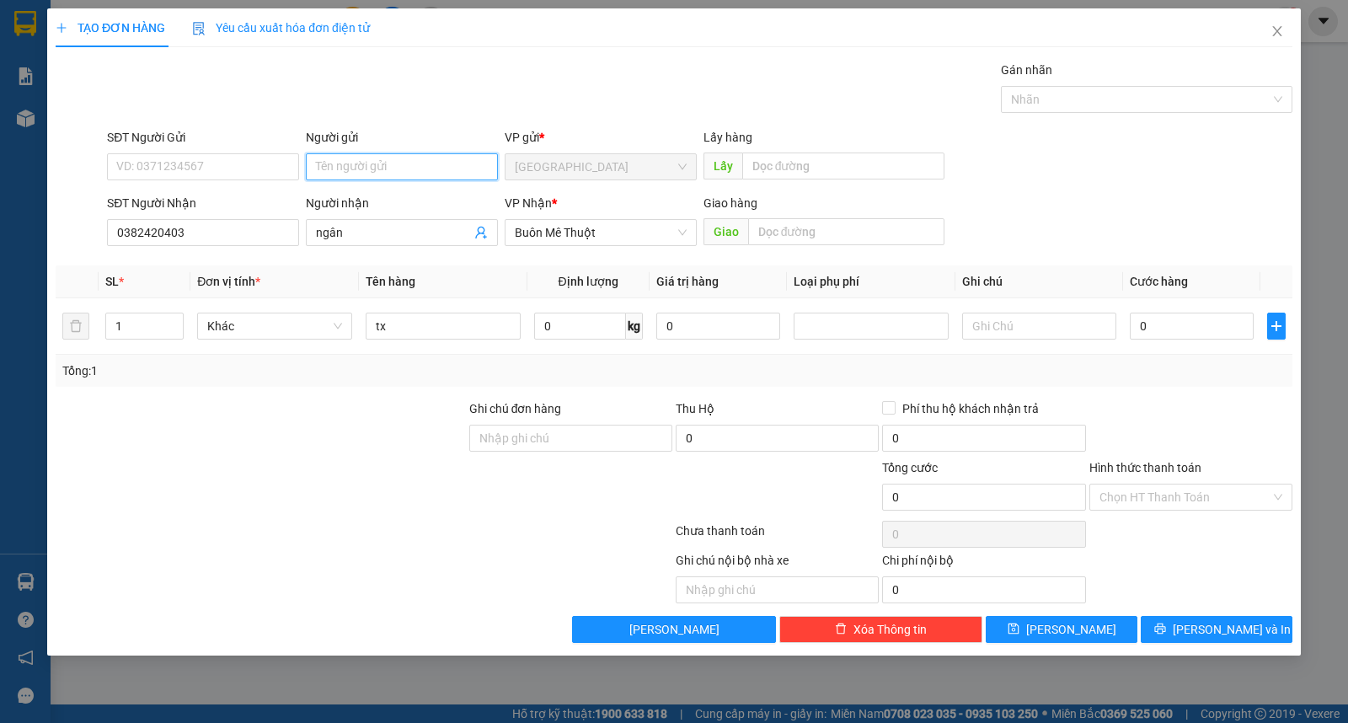
click at [389, 165] on input "Người gửi" at bounding box center [402, 166] width 192 height 27
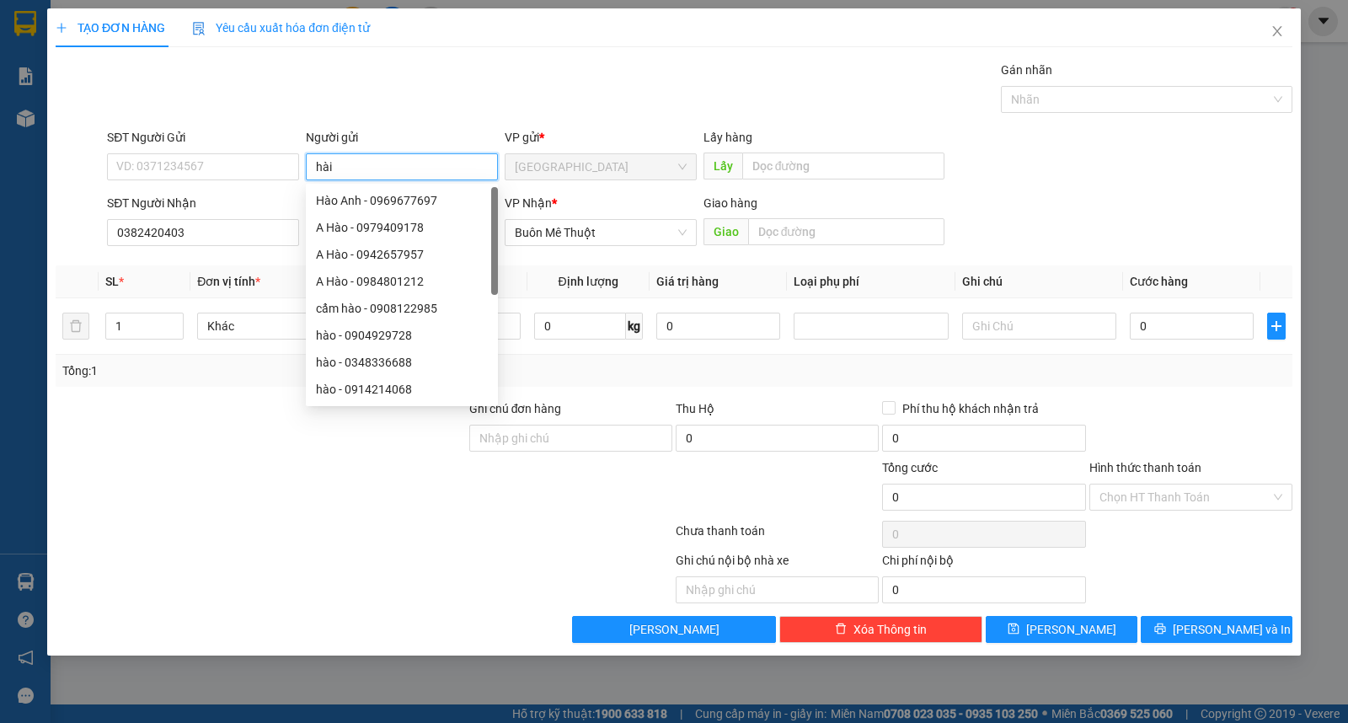
type input "hài"
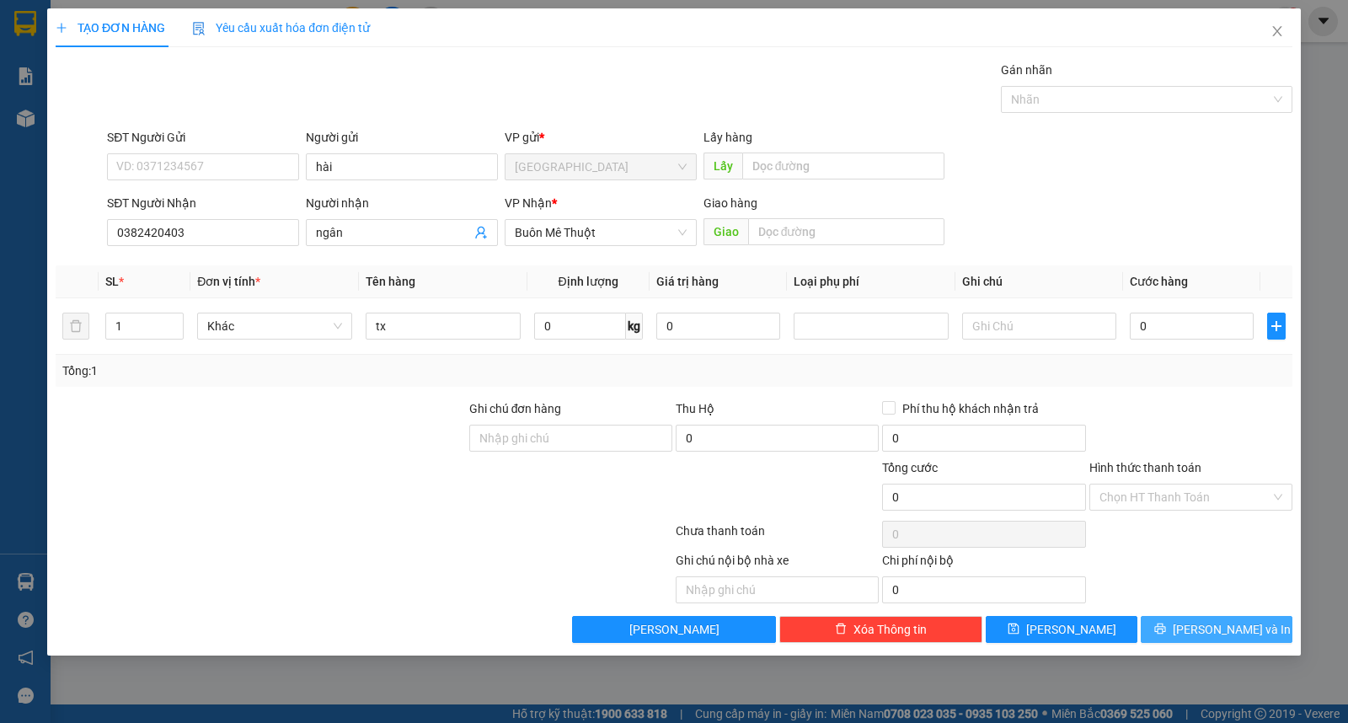
drag, startPoint x: 1177, startPoint y: 621, endPoint x: 1150, endPoint y: 575, distance: 53.6
click at [1177, 618] on button "[PERSON_NAME] và In" at bounding box center [1217, 629] width 152 height 27
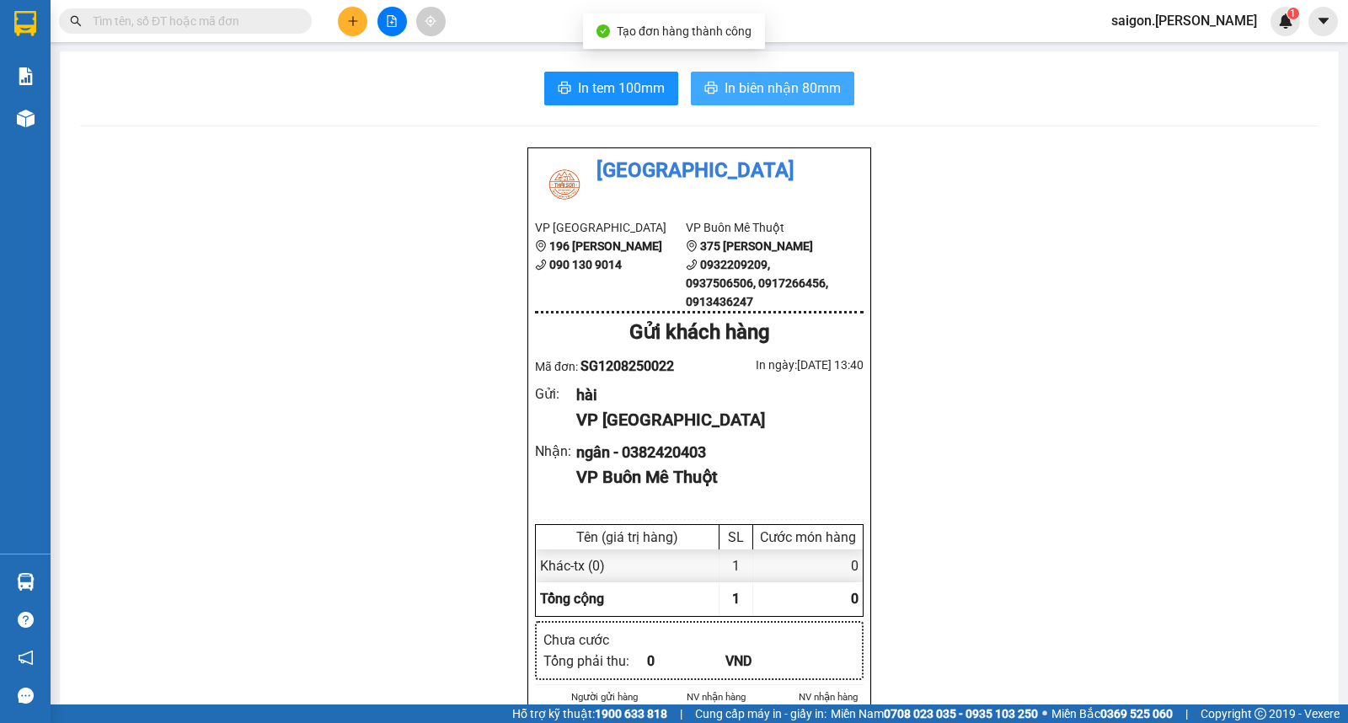
click at [803, 102] on button "In biên nhận 80mm" at bounding box center [772, 89] width 163 height 34
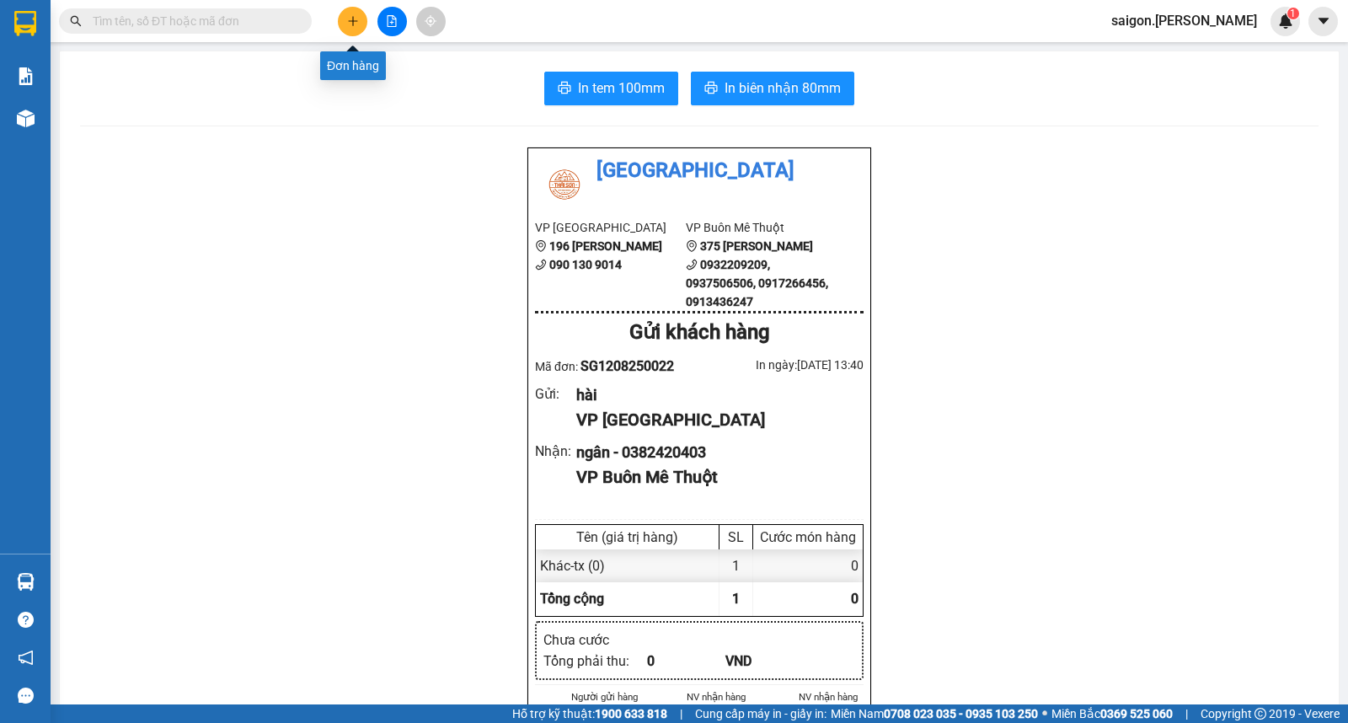
click at [356, 21] on icon "plus" at bounding box center [353, 21] width 12 height 12
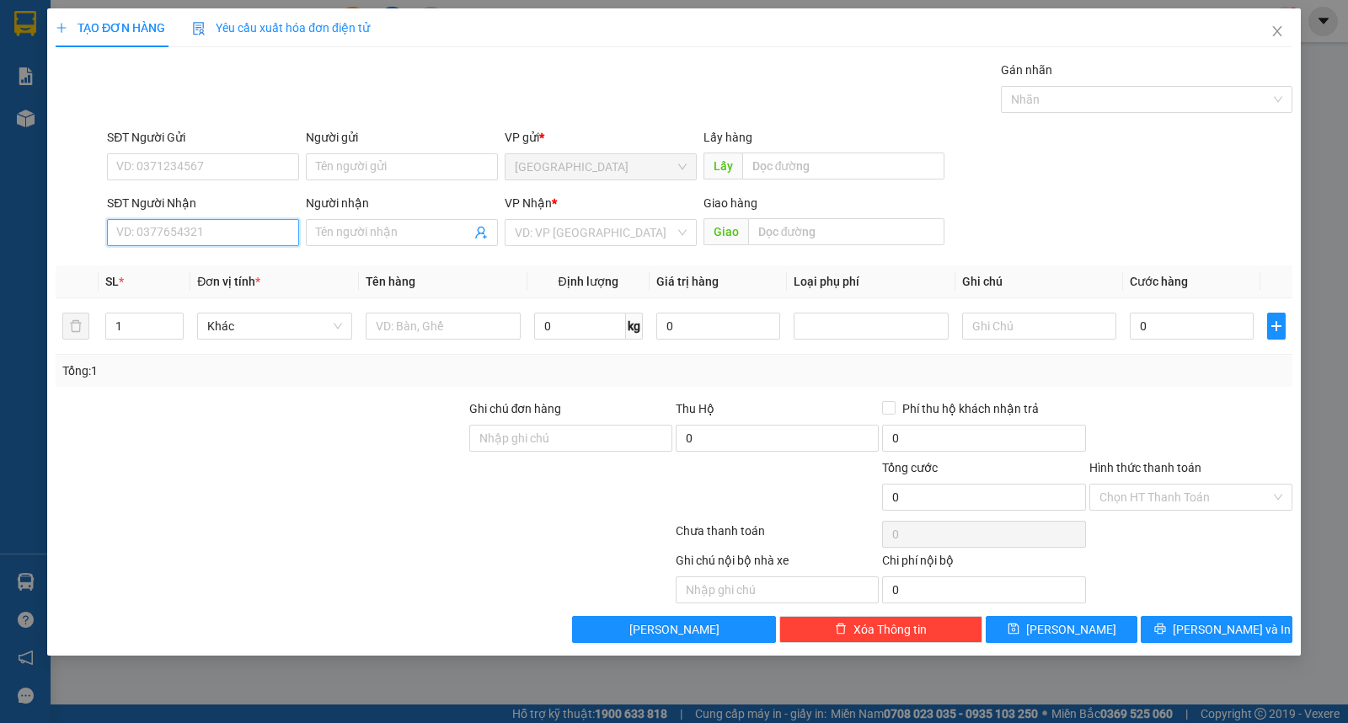
click at [180, 229] on input "SĐT Người Nhận" at bounding box center [203, 232] width 192 height 27
type input "thúy"
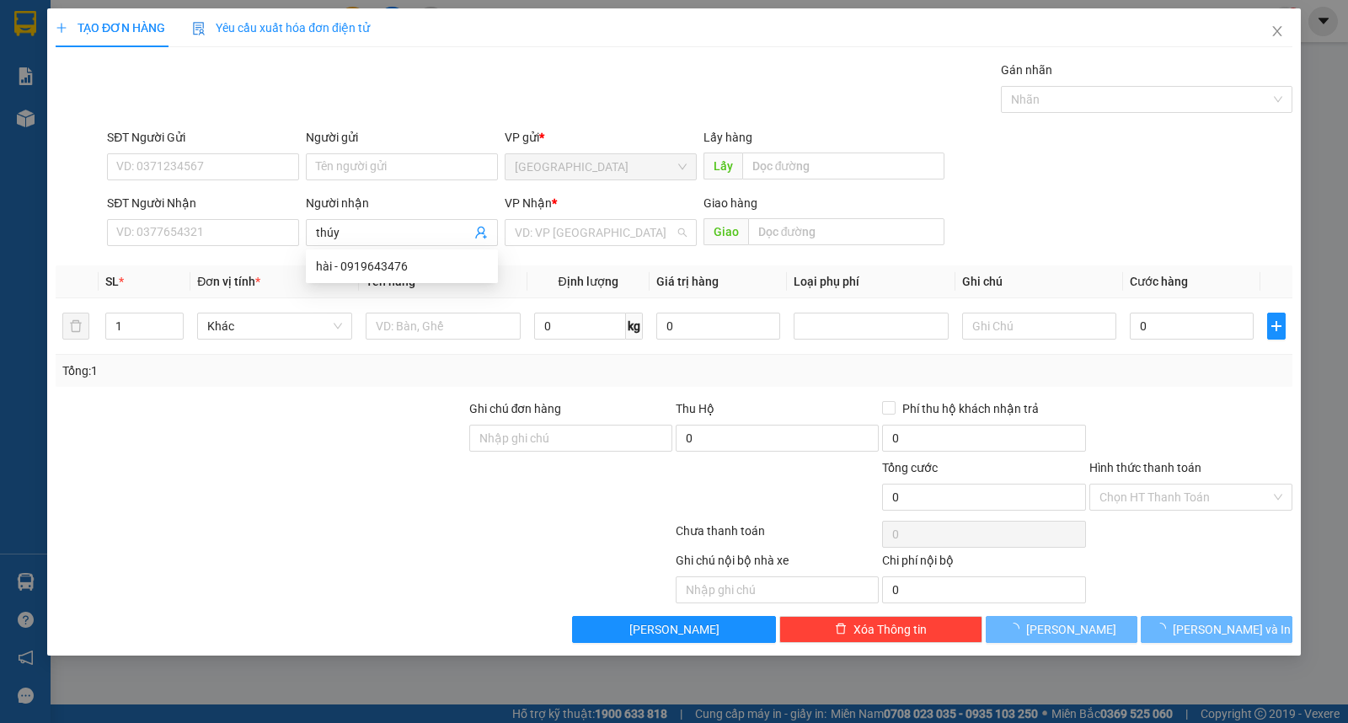
type input "ư"
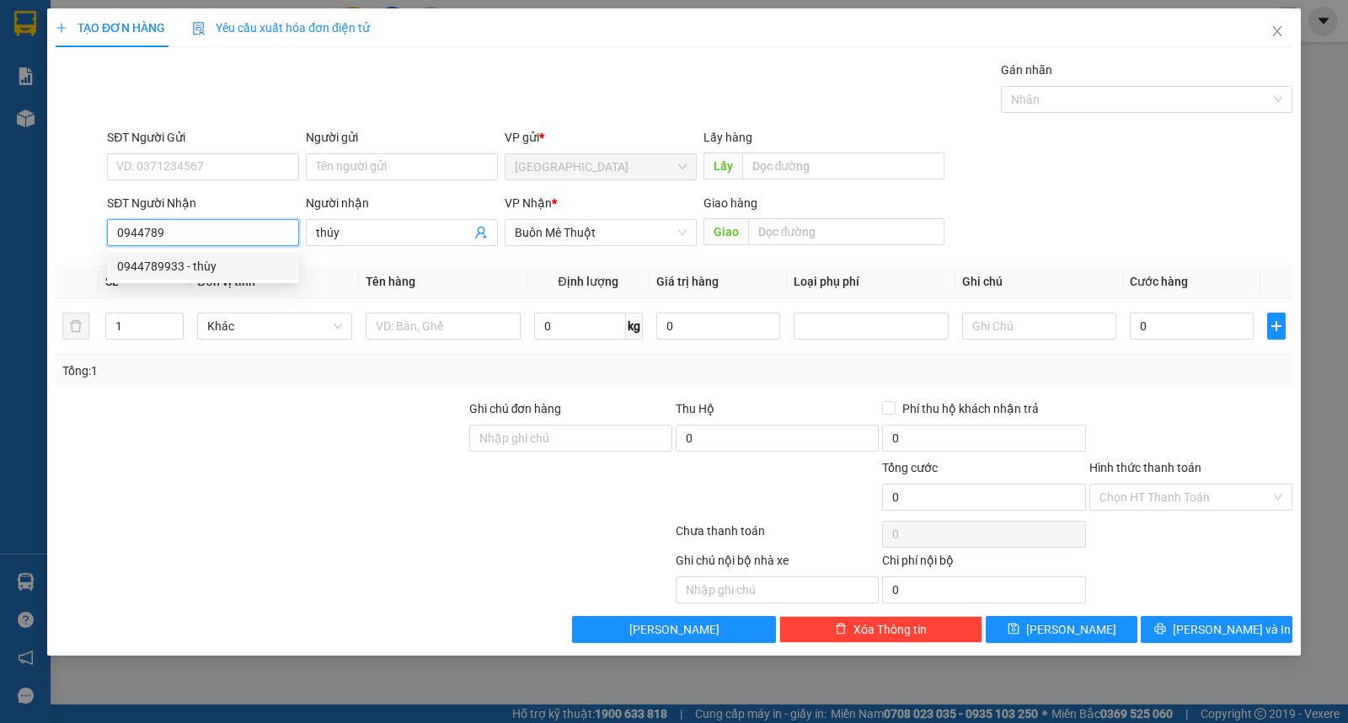
type input "0944789933"
type input "thùy"
type input "30.000"
type input "0944789933"
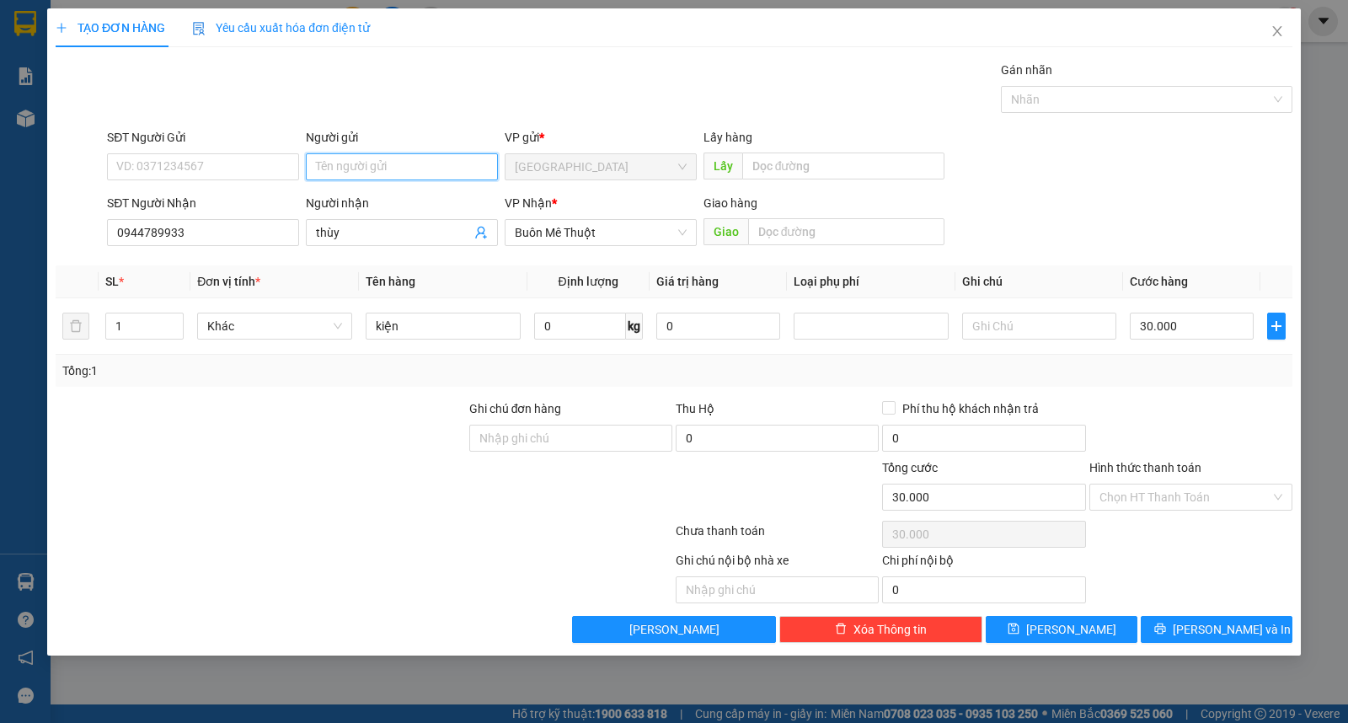
click at [368, 173] on input "Người gửi" at bounding box center [402, 166] width 192 height 27
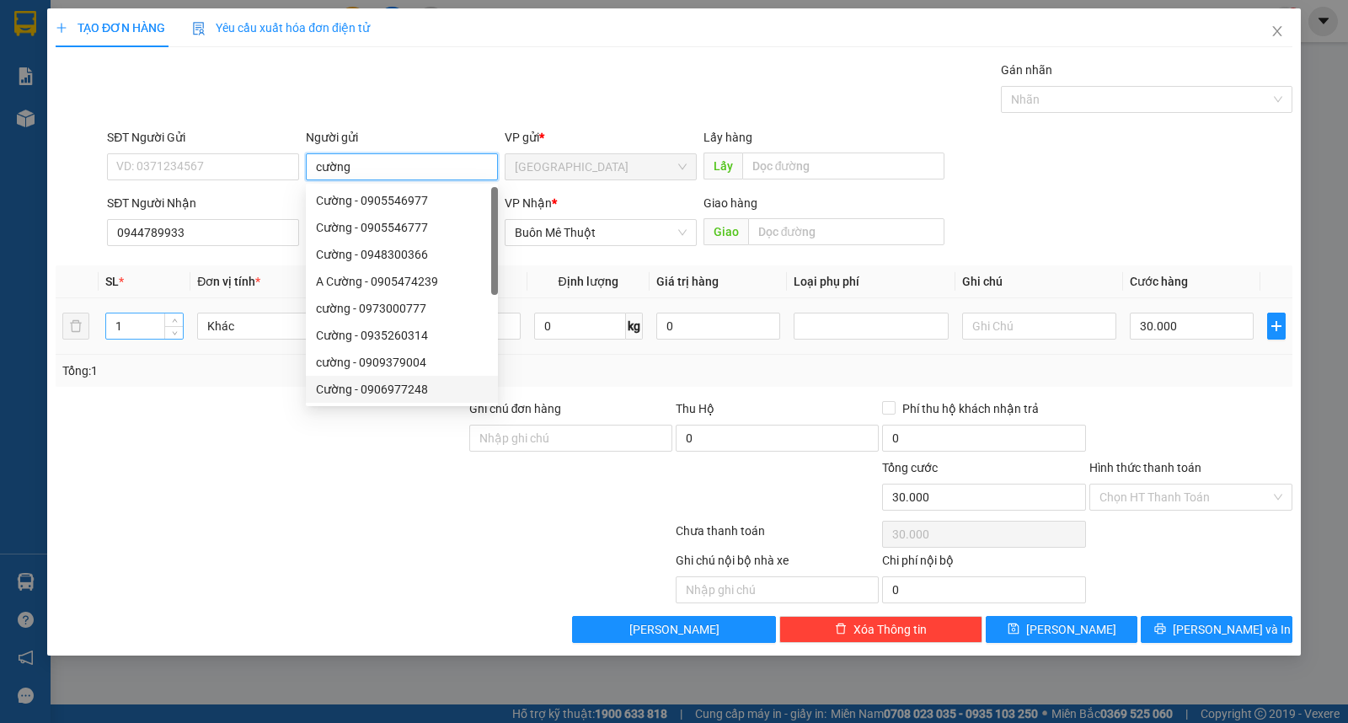
type input "cường"
click at [132, 326] on input "1" at bounding box center [144, 325] width 77 height 25
type input "0"
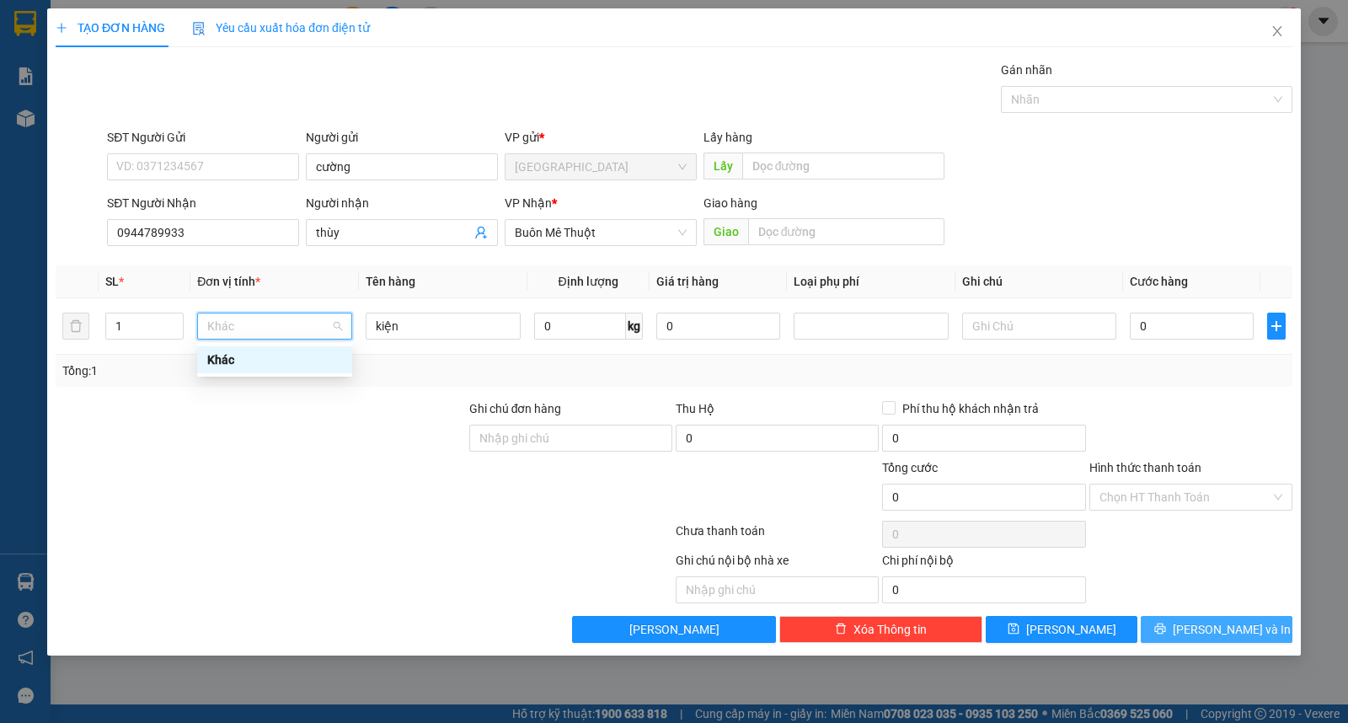
click at [1211, 629] on span "[PERSON_NAME] và In" at bounding box center [1232, 629] width 118 height 19
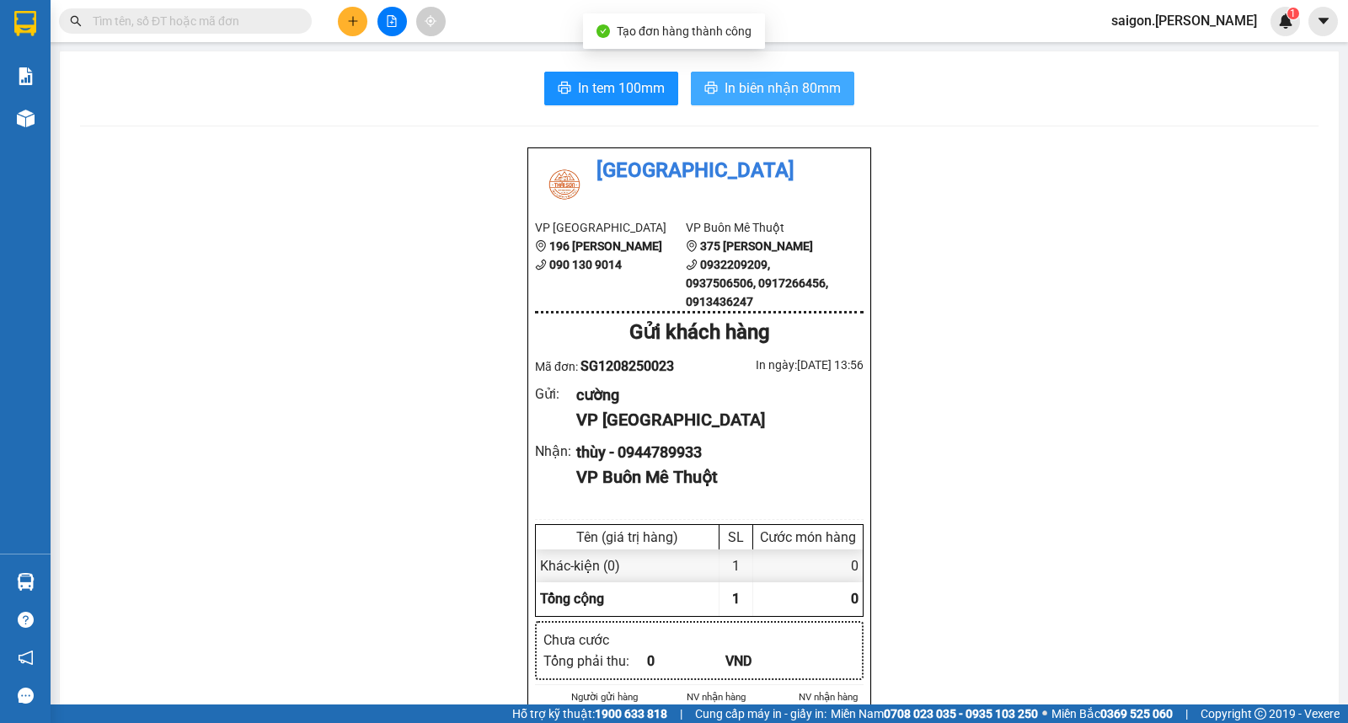
click at [768, 80] on span "In biên nhận 80mm" at bounding box center [783, 88] width 116 height 21
click at [347, 24] on button at bounding box center [352, 21] width 29 height 29
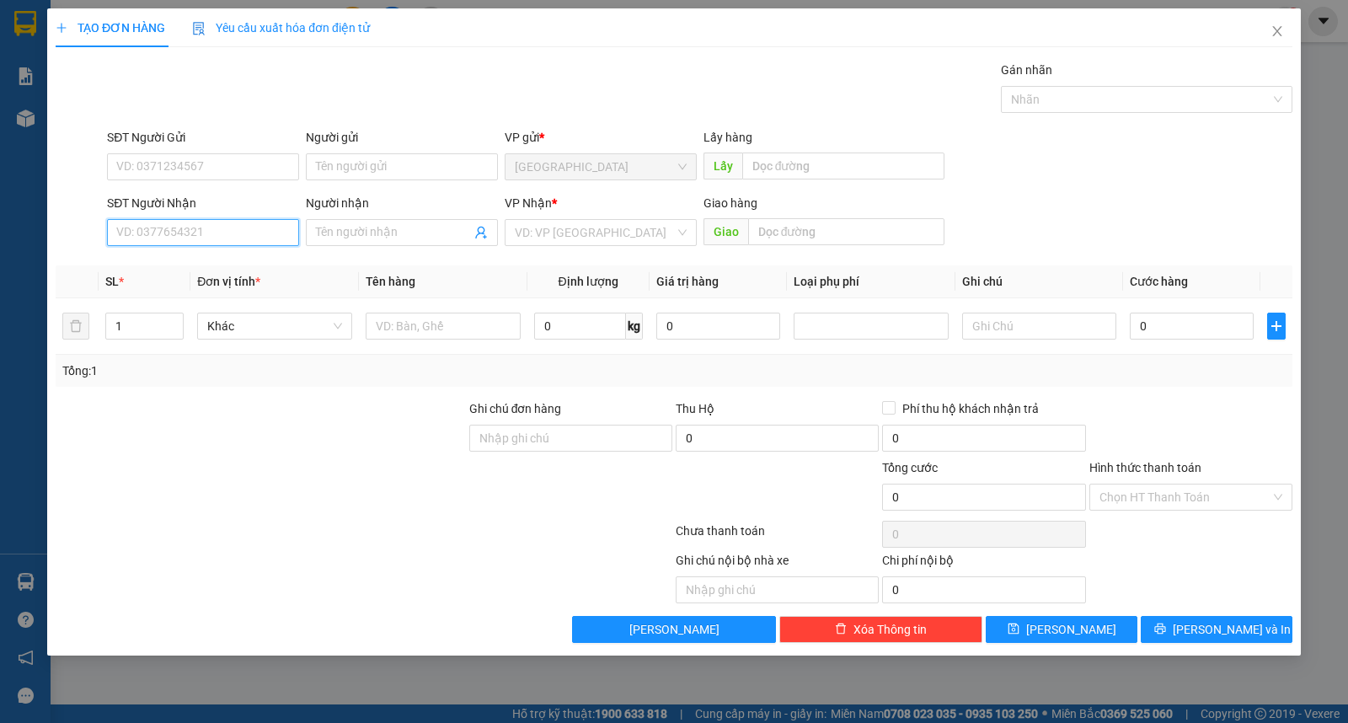
click at [191, 228] on input "SĐT Người Nhận" at bounding box center [203, 232] width 192 height 27
type input "0914190234"
type input "hiền"
type input "0914190234"
drag, startPoint x: 131, startPoint y: 326, endPoint x: 0, endPoint y: 327, distance: 130.6
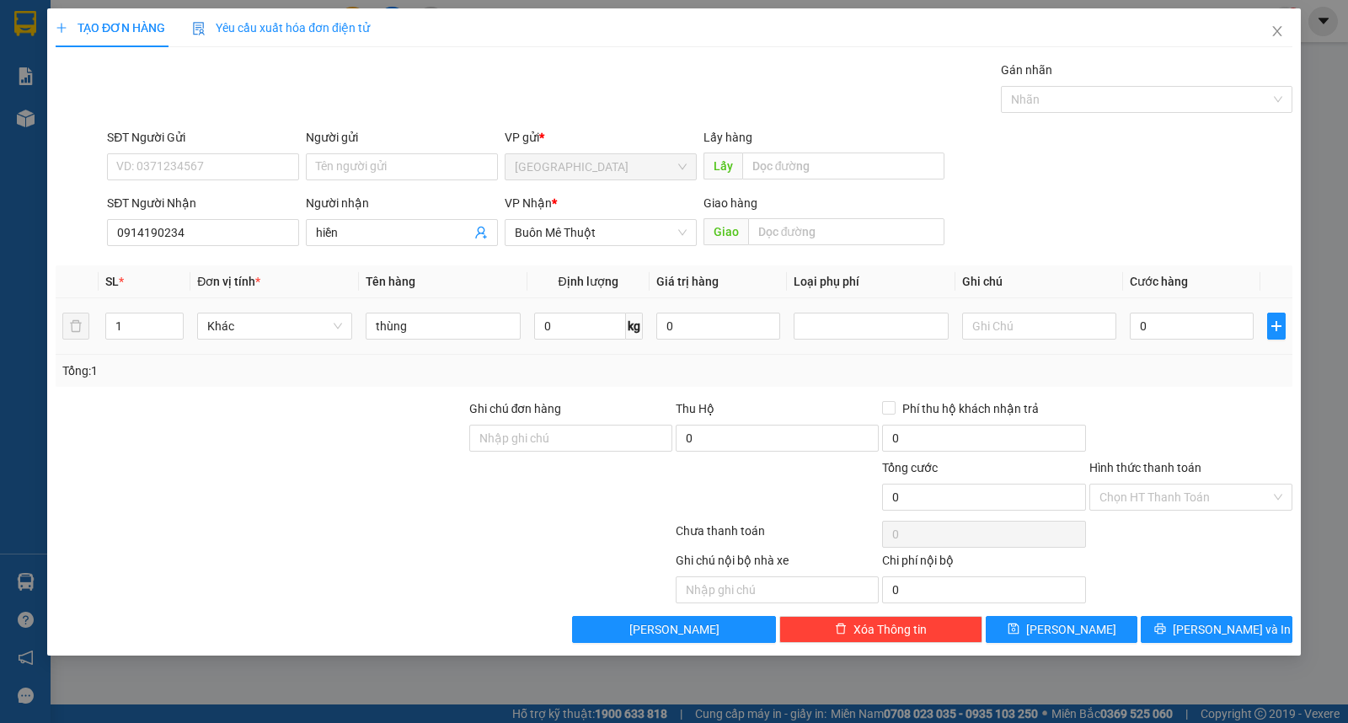
click at [0, 327] on div "TẠO ĐƠN HÀNG Yêu cầu xuất hóa đơn điện tử Transit Pickup Surcharge Ids Transit …" at bounding box center [674, 361] width 1348 height 723
type input "7"
click at [402, 155] on input "Người gửi" at bounding box center [402, 166] width 192 height 27
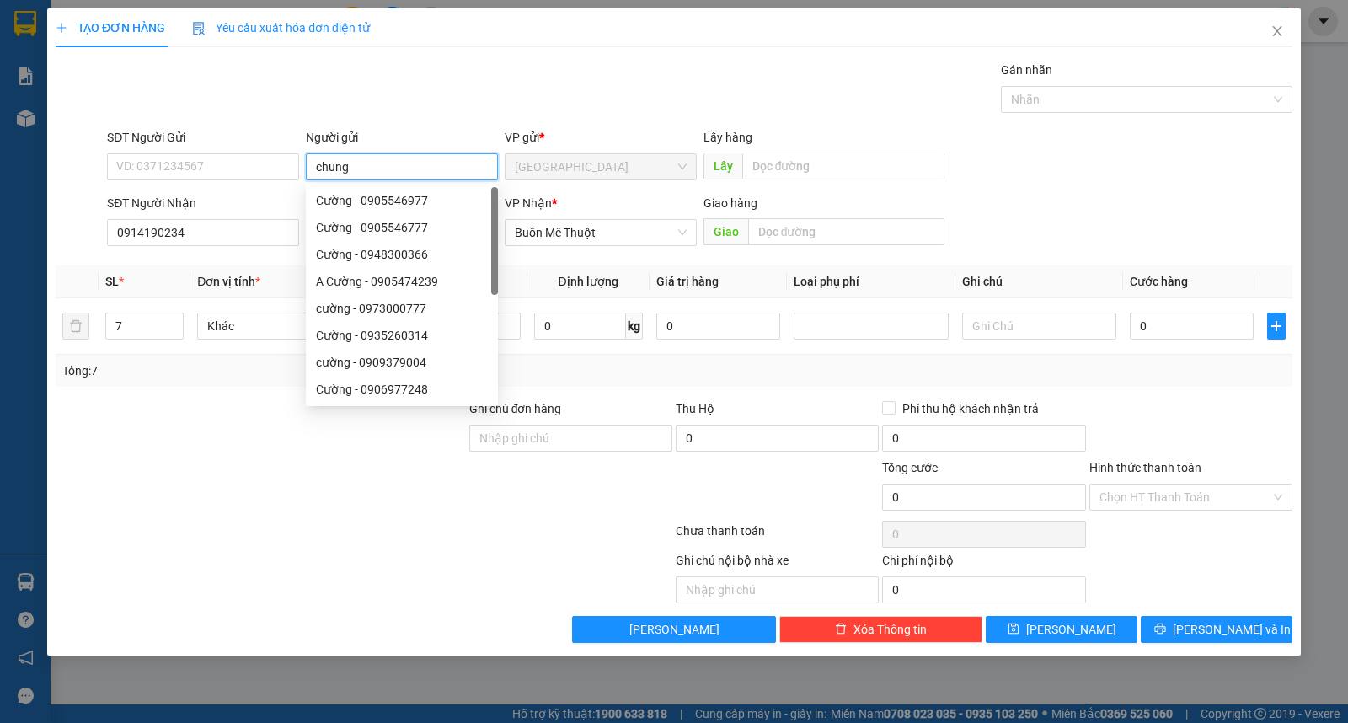
type input "chung"
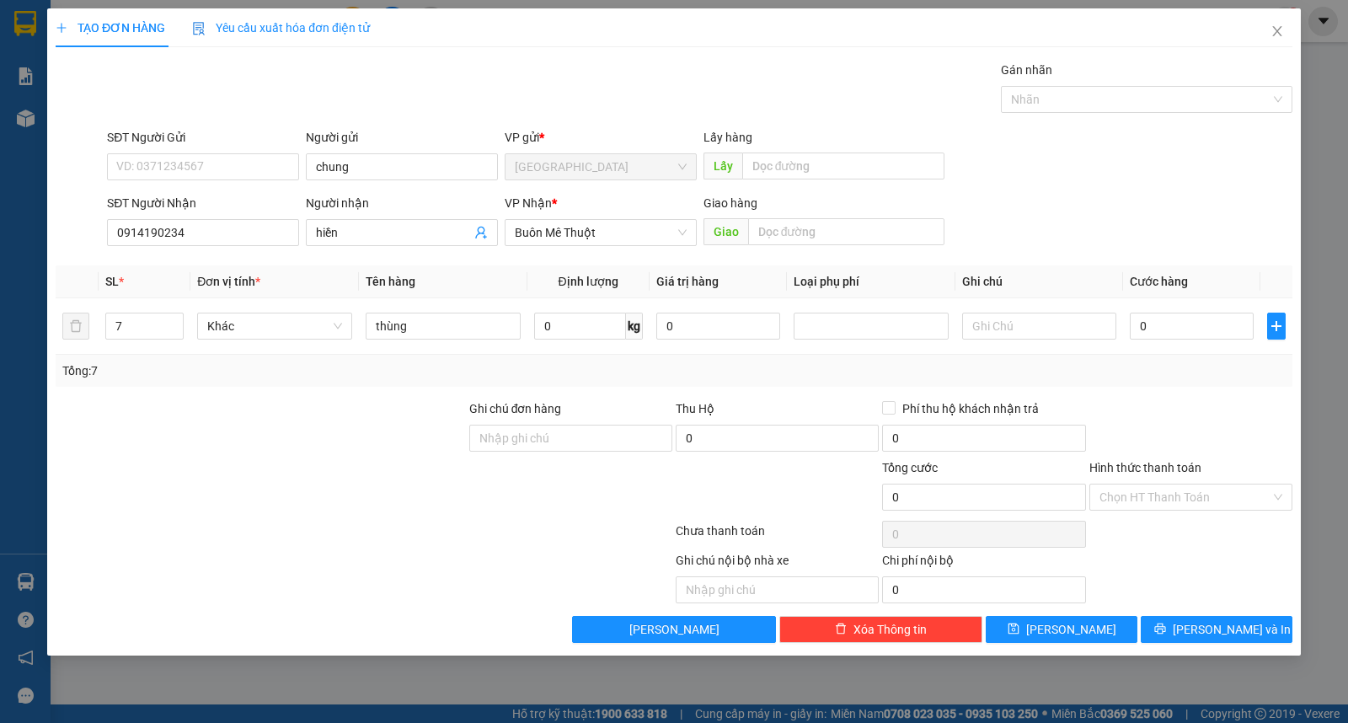
click at [1244, 645] on div "TẠO ĐƠN HÀNG Yêu cầu xuất hóa đơn điện tử Transit Pickup Surcharge Ids Transit …" at bounding box center [674, 331] width 1254 height 647
click at [1248, 633] on span "[PERSON_NAME] và In" at bounding box center [1232, 629] width 118 height 19
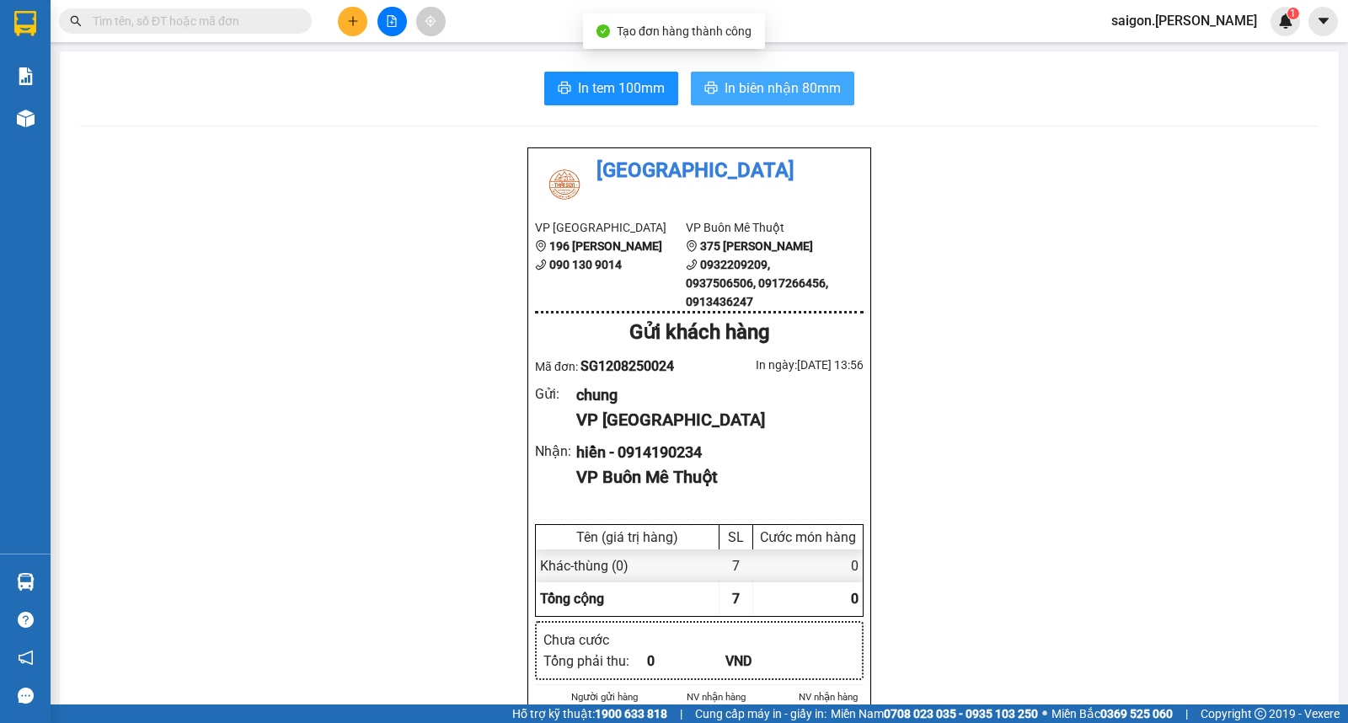
click at [752, 94] on span "In biên nhận 80mm" at bounding box center [783, 88] width 116 height 21
click at [358, 22] on icon "plus" at bounding box center [353, 21] width 12 height 12
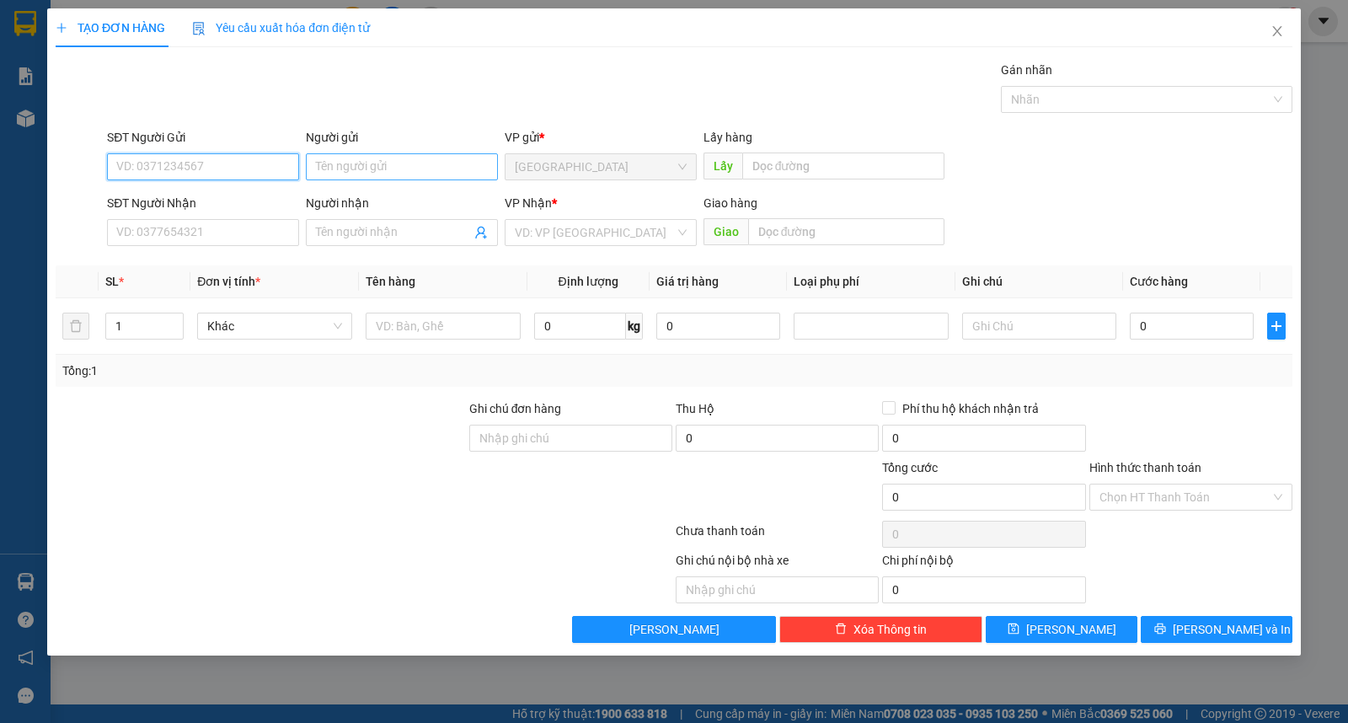
click at [330, 169] on input "Người gửi" at bounding box center [402, 166] width 192 height 27
type input "hpl"
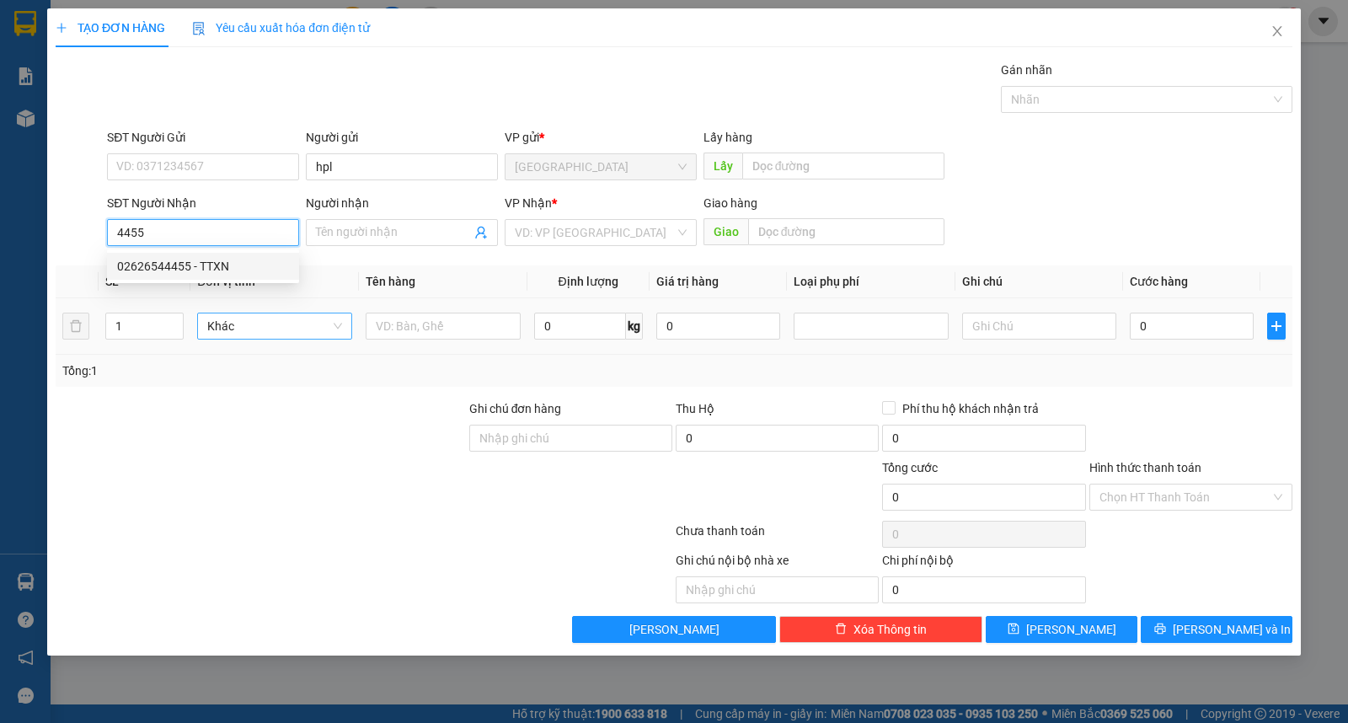
drag, startPoint x: 196, startPoint y: 259, endPoint x: 297, endPoint y: 315, distance: 115.1
click at [201, 272] on div "02626544455 - TTXN" at bounding box center [203, 266] width 172 height 19
type input "02626544455"
type input "TTXN"
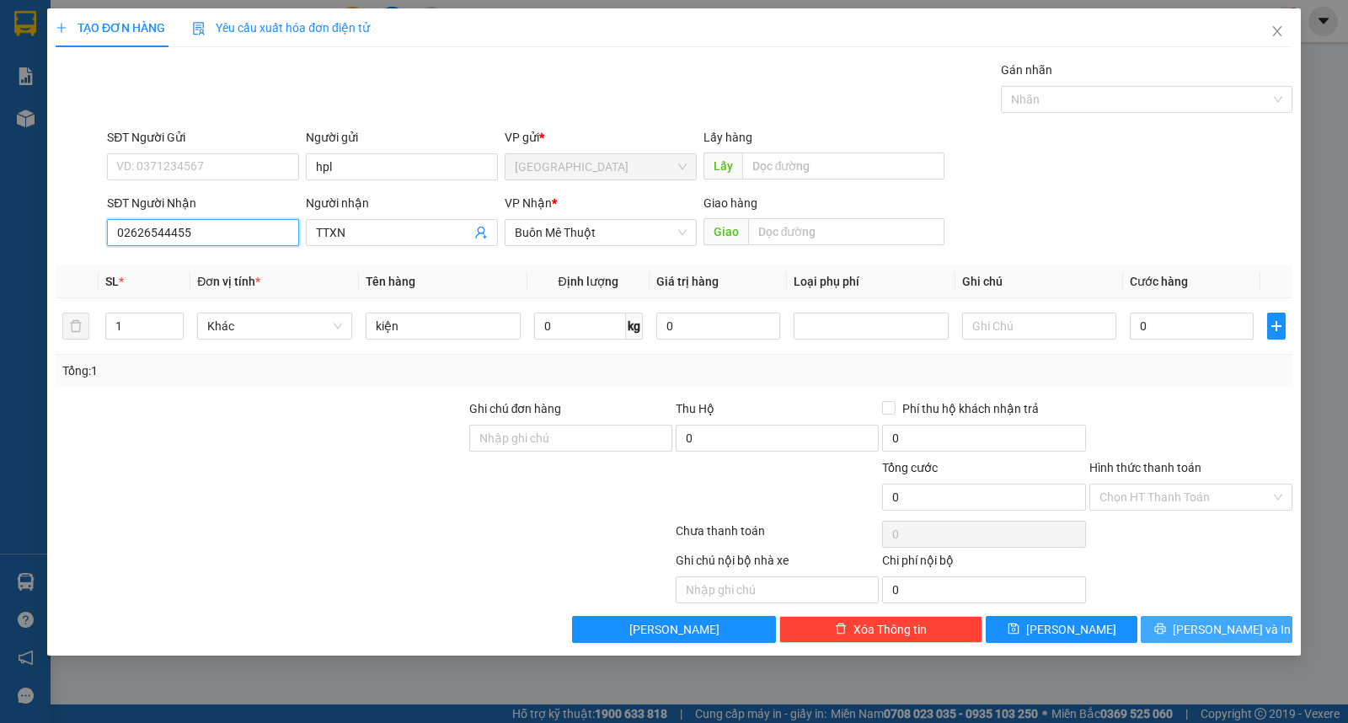
type input "02626544455"
click at [1182, 630] on button "[PERSON_NAME] và In" at bounding box center [1217, 629] width 152 height 27
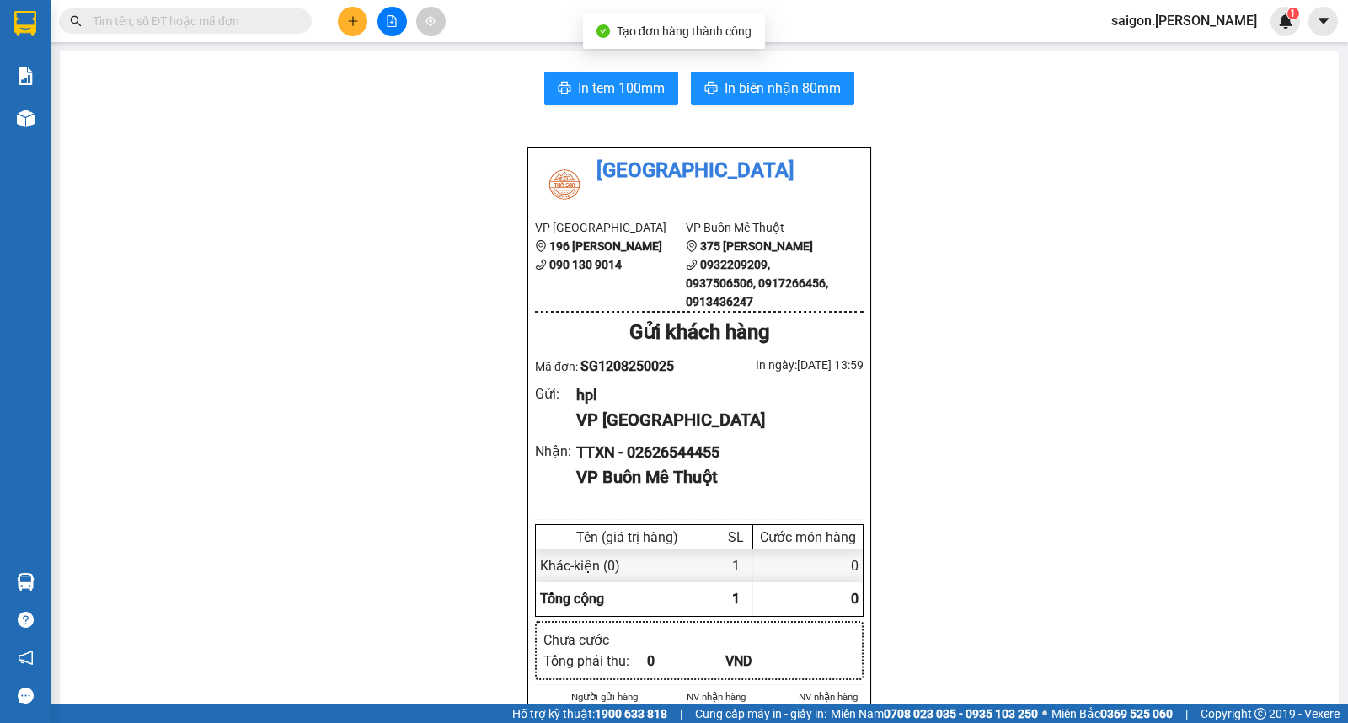
click at [713, 97] on button "In biên nhận 80mm" at bounding box center [772, 89] width 163 height 34
drag, startPoint x: 350, startPoint y: 4, endPoint x: 349, endPoint y: 14, distance: 10.2
click at [350, 8] on div "Kết quả tìm kiếm ( 0 ) Bộ lọc Thuộc VP này Ngày tạo đơn gần nhất No Data saigon…" at bounding box center [674, 21] width 1348 height 42
click at [349, 17] on icon "plus" at bounding box center [353, 21] width 12 height 12
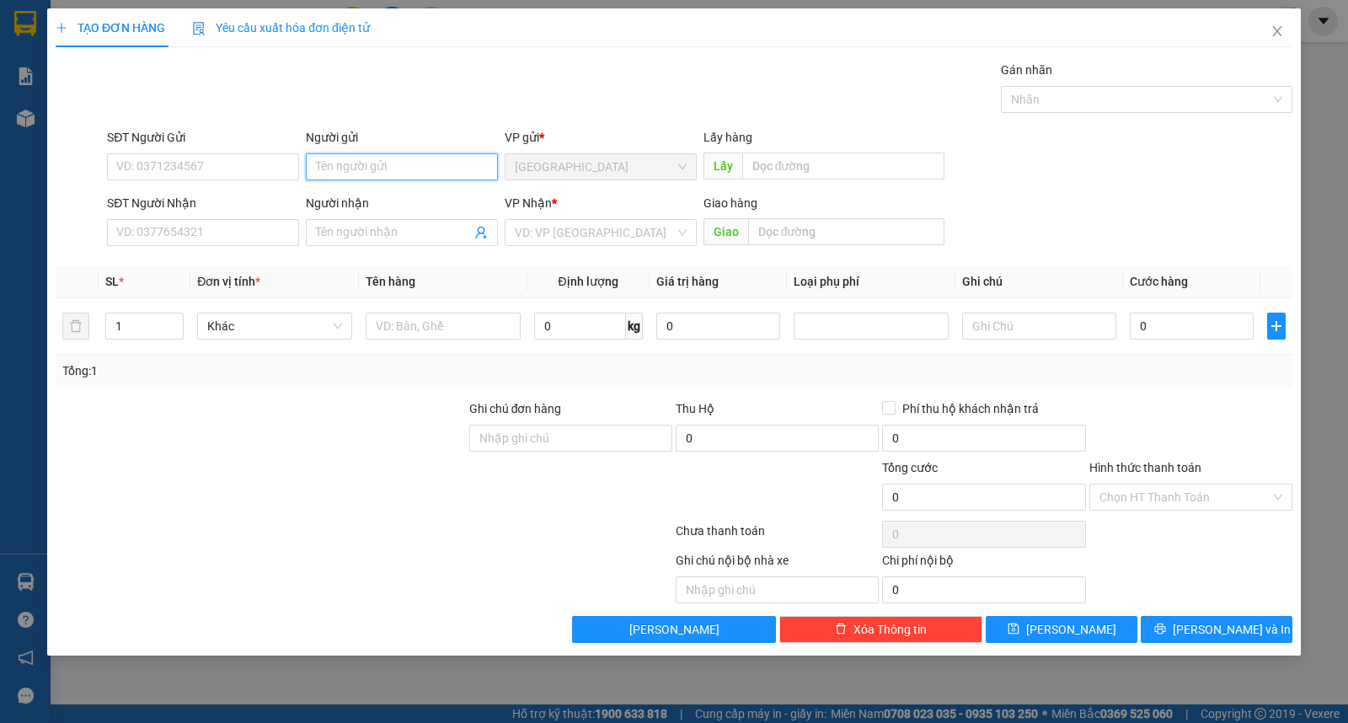
click at [318, 163] on input "Người gửi" at bounding box center [402, 166] width 192 height 27
type input "lợi"
type input "thu hà"
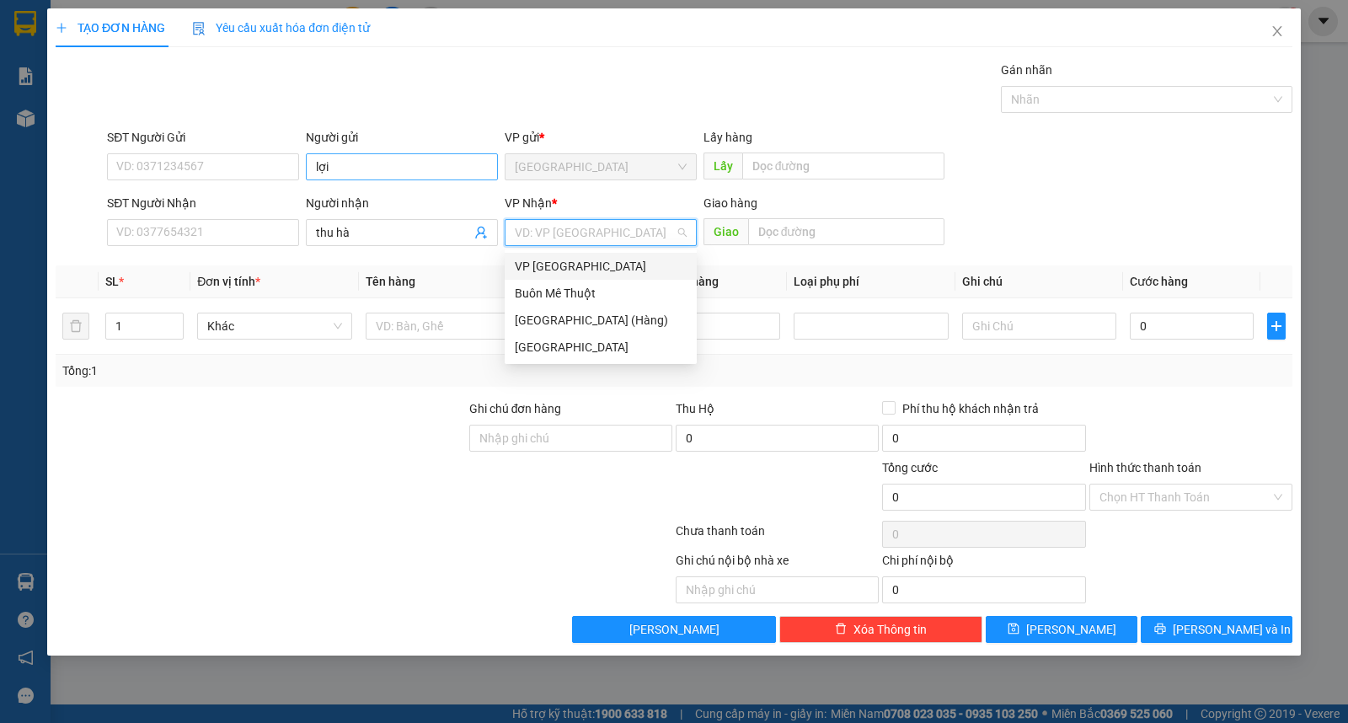
type input "ư"
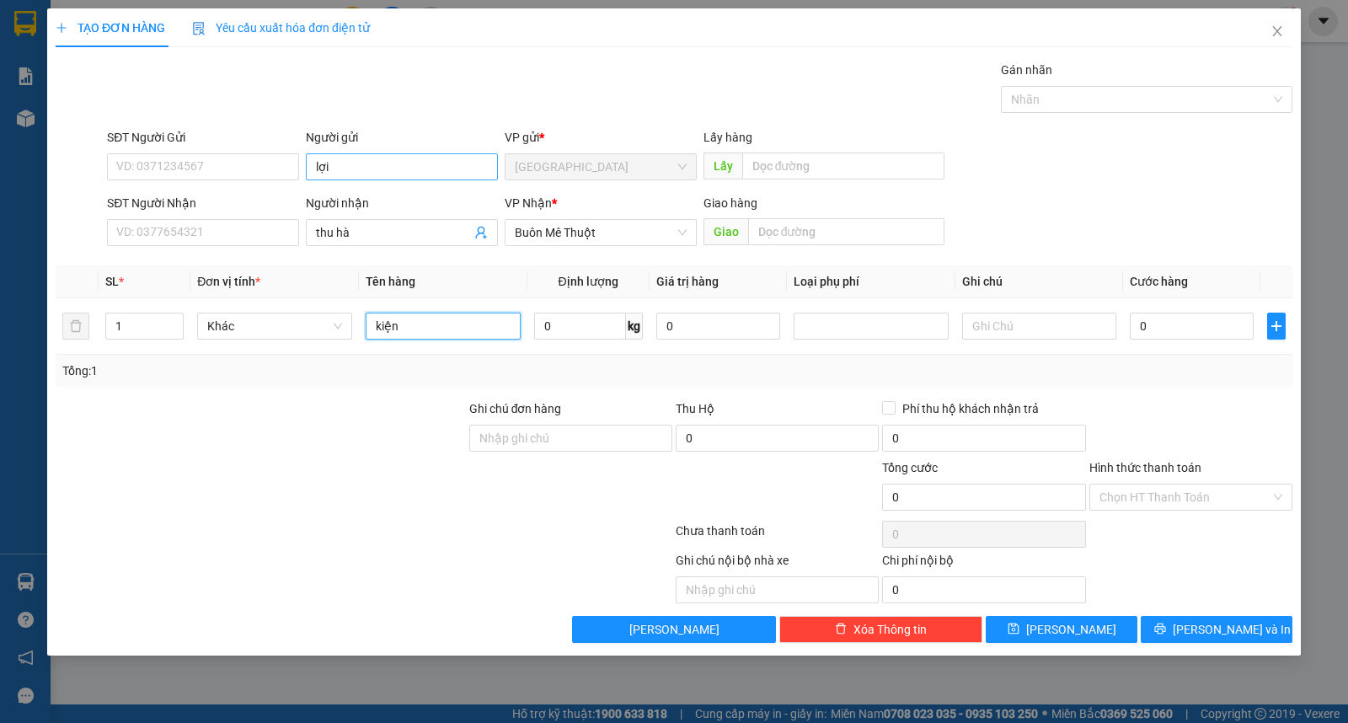
type input "kiện"
click at [1244, 609] on div "Transit Pickup Surcharge Ids Transit Deliver Surcharge Ids Transit Deliver Surc…" at bounding box center [674, 352] width 1237 height 582
click at [1245, 630] on span "[PERSON_NAME] và In" at bounding box center [1232, 629] width 118 height 19
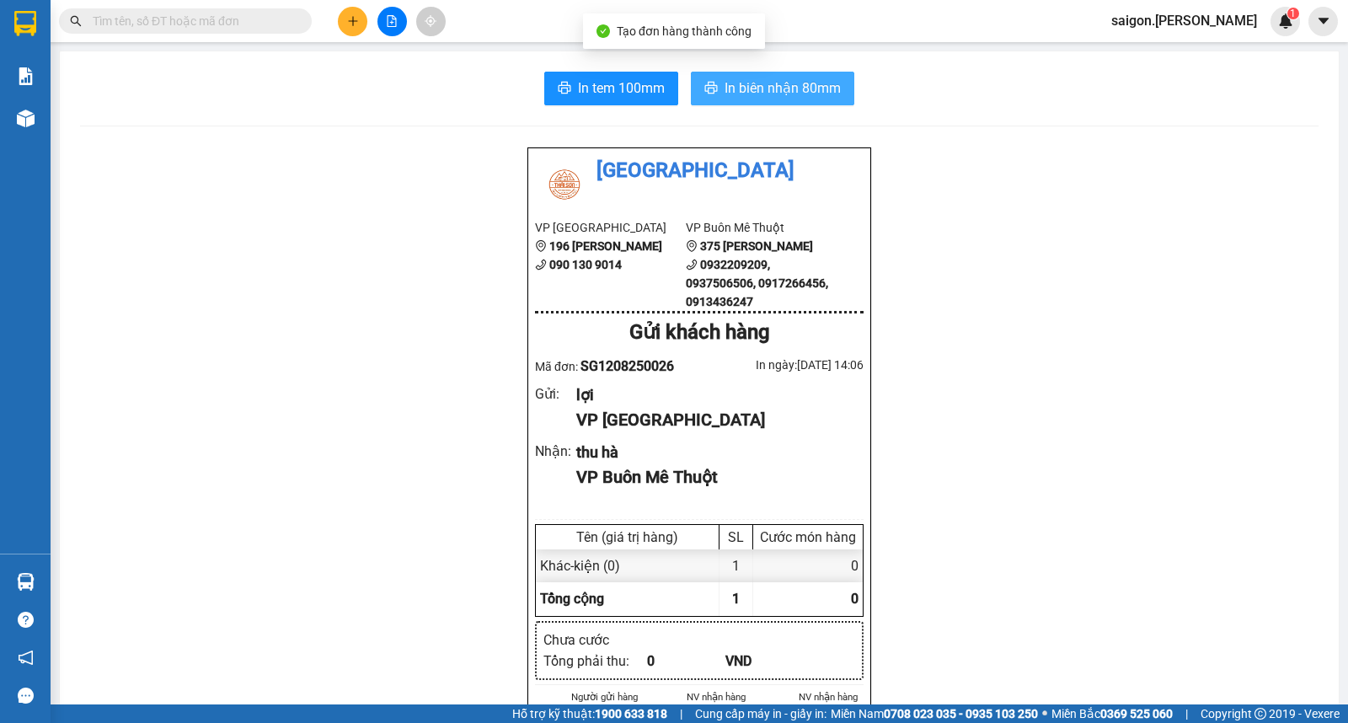
click at [725, 97] on span "In biên nhận 80mm" at bounding box center [783, 88] width 116 height 21
click at [365, 31] on div at bounding box center [392, 21] width 126 height 29
click at [356, 28] on button at bounding box center [352, 21] width 29 height 29
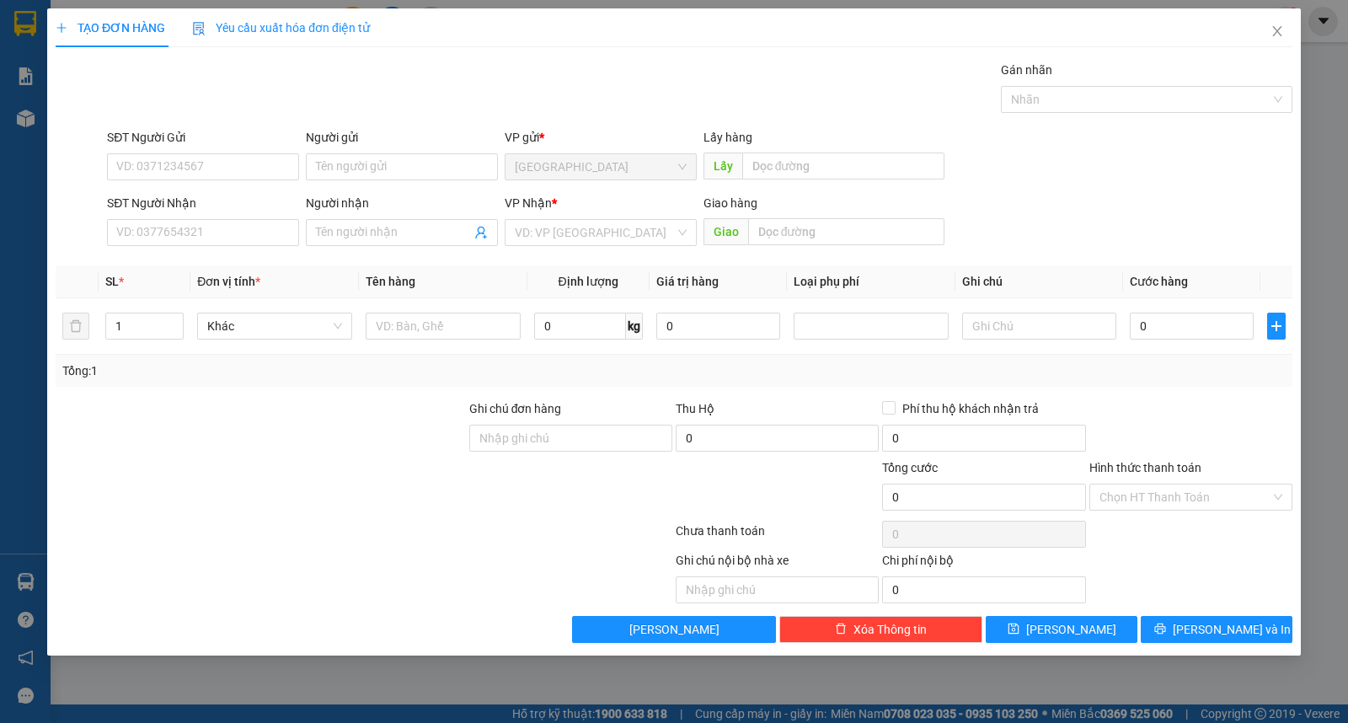
click at [362, 202] on div "Người nhận" at bounding box center [402, 203] width 192 height 19
click at [362, 223] on input "Người nhận" at bounding box center [393, 232] width 155 height 19
click at [375, 169] on input "Người gửi" at bounding box center [402, 166] width 192 height 27
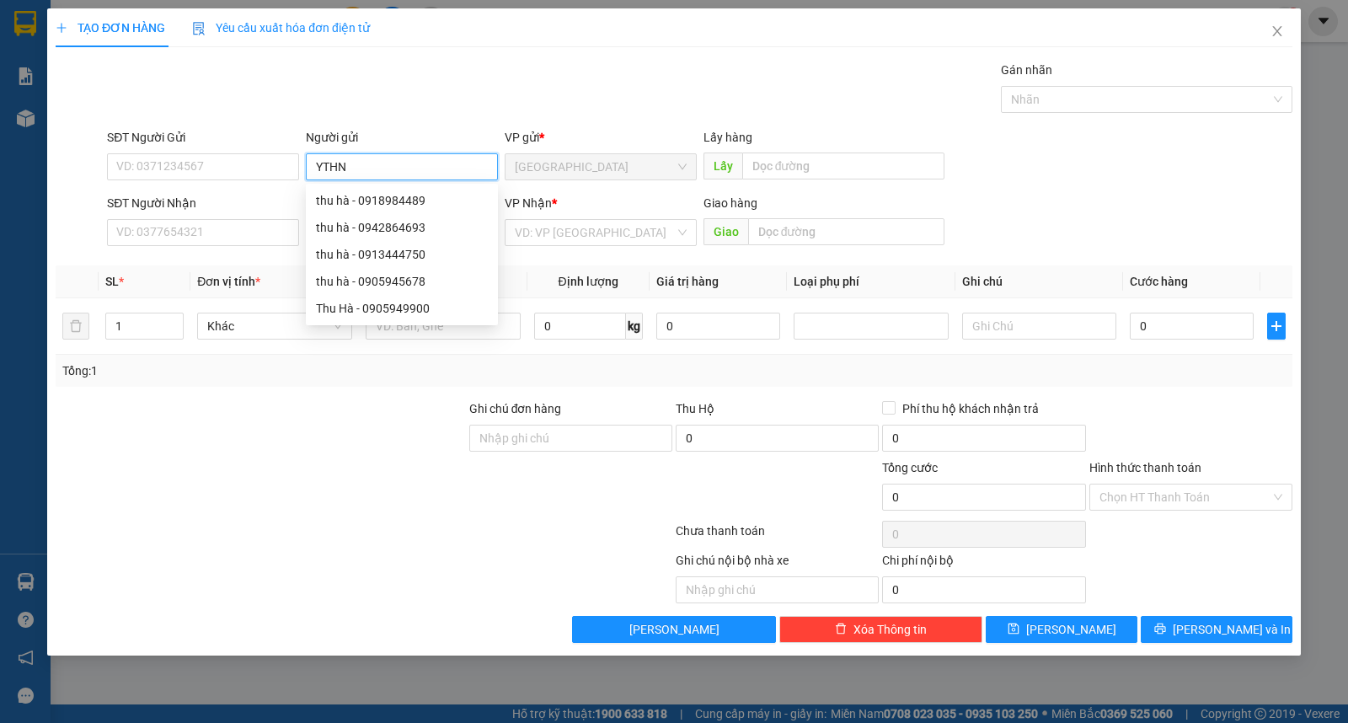
type input "YTHN"
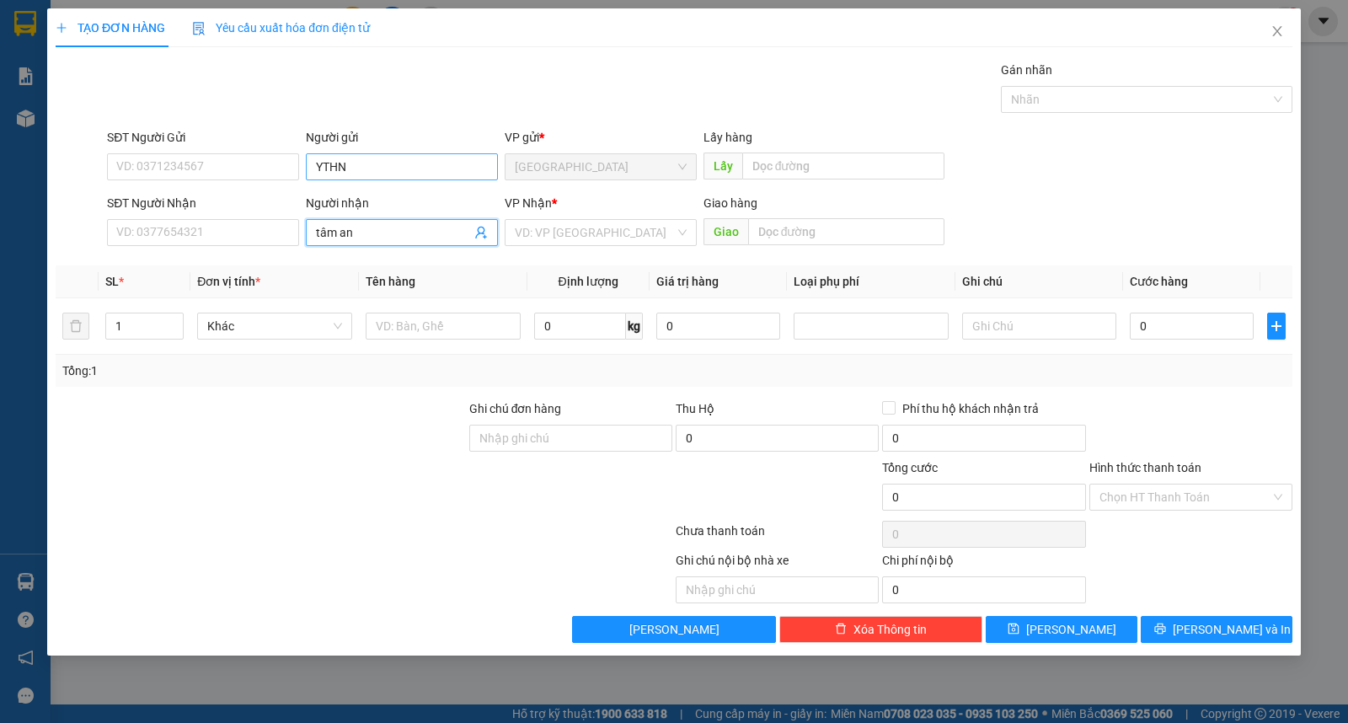
type input "tâm an"
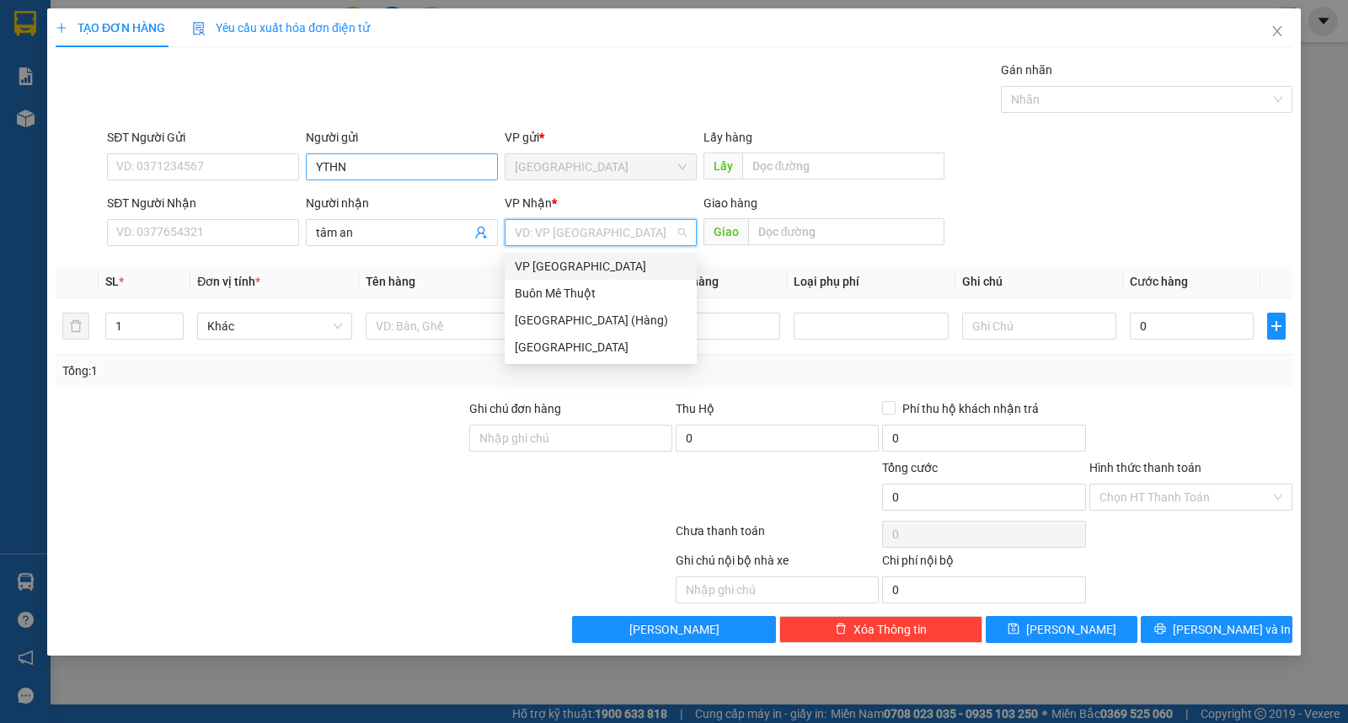
type input "ư"
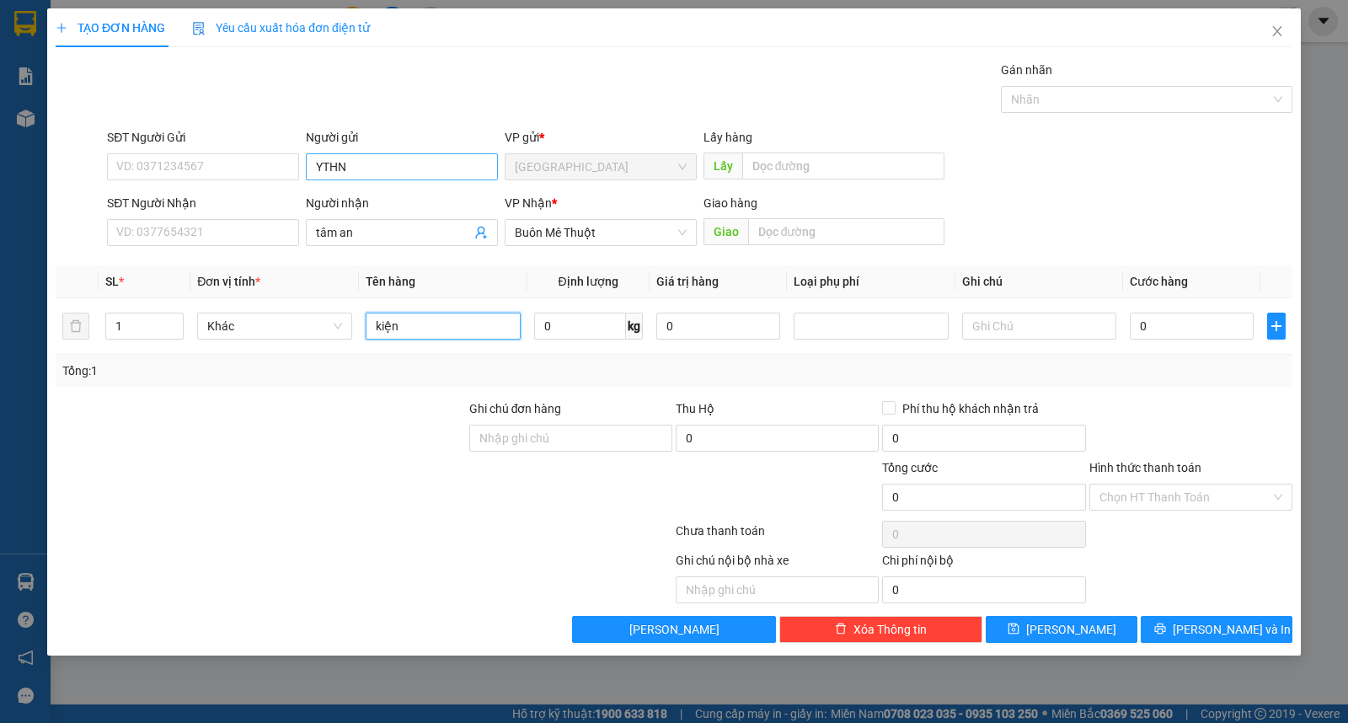
type input "kiện"
click at [1216, 625] on span "[PERSON_NAME] và In" at bounding box center [1232, 629] width 118 height 19
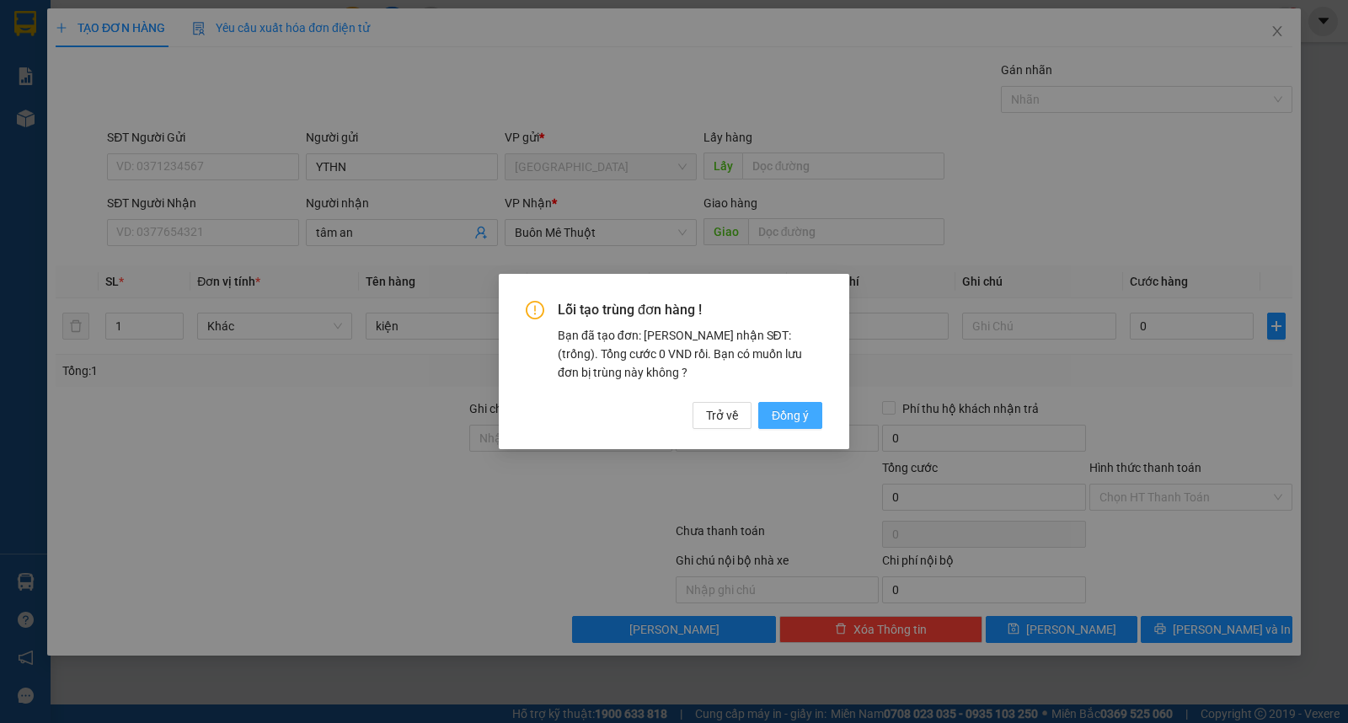
click at [775, 411] on span "Đồng ý" at bounding box center [790, 415] width 37 height 19
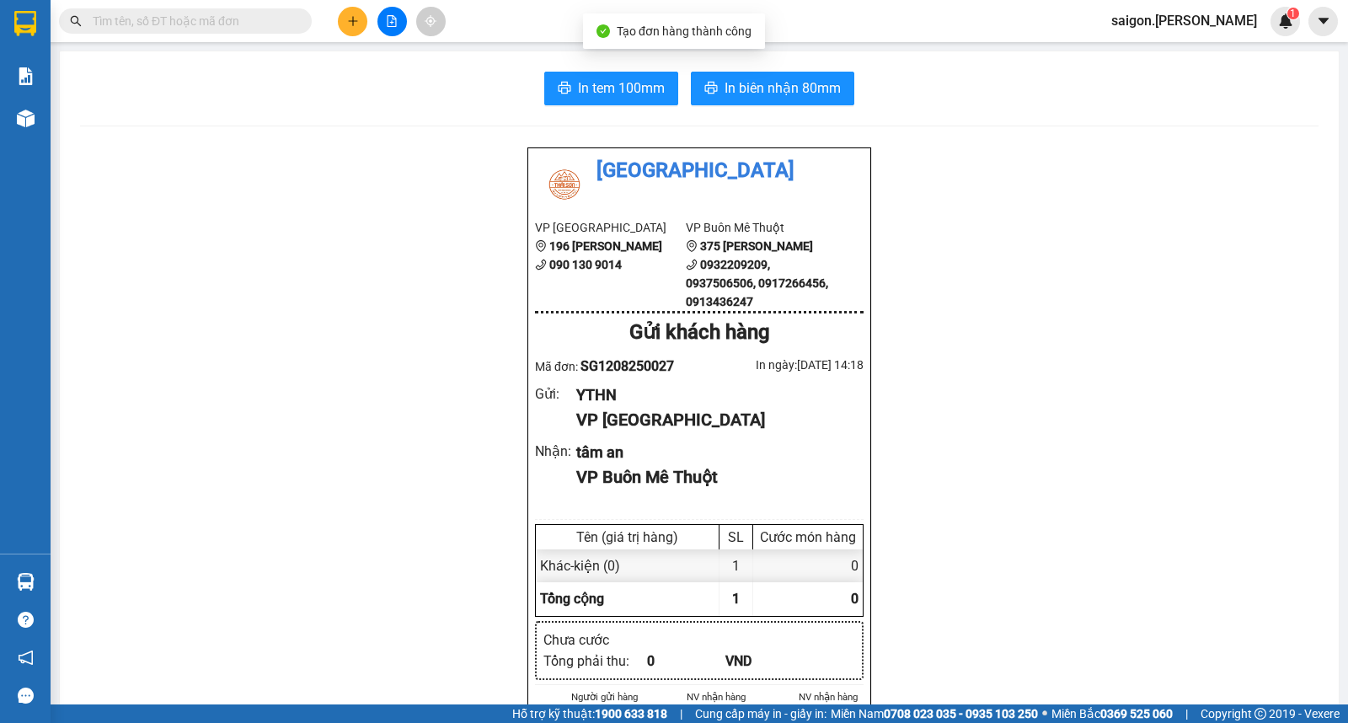
click at [719, 99] on button "In biên nhận 80mm" at bounding box center [772, 89] width 163 height 34
click at [725, 79] on span "In biên nhận 80mm" at bounding box center [783, 88] width 116 height 21
click at [358, 15] on icon "plus" at bounding box center [353, 21] width 12 height 12
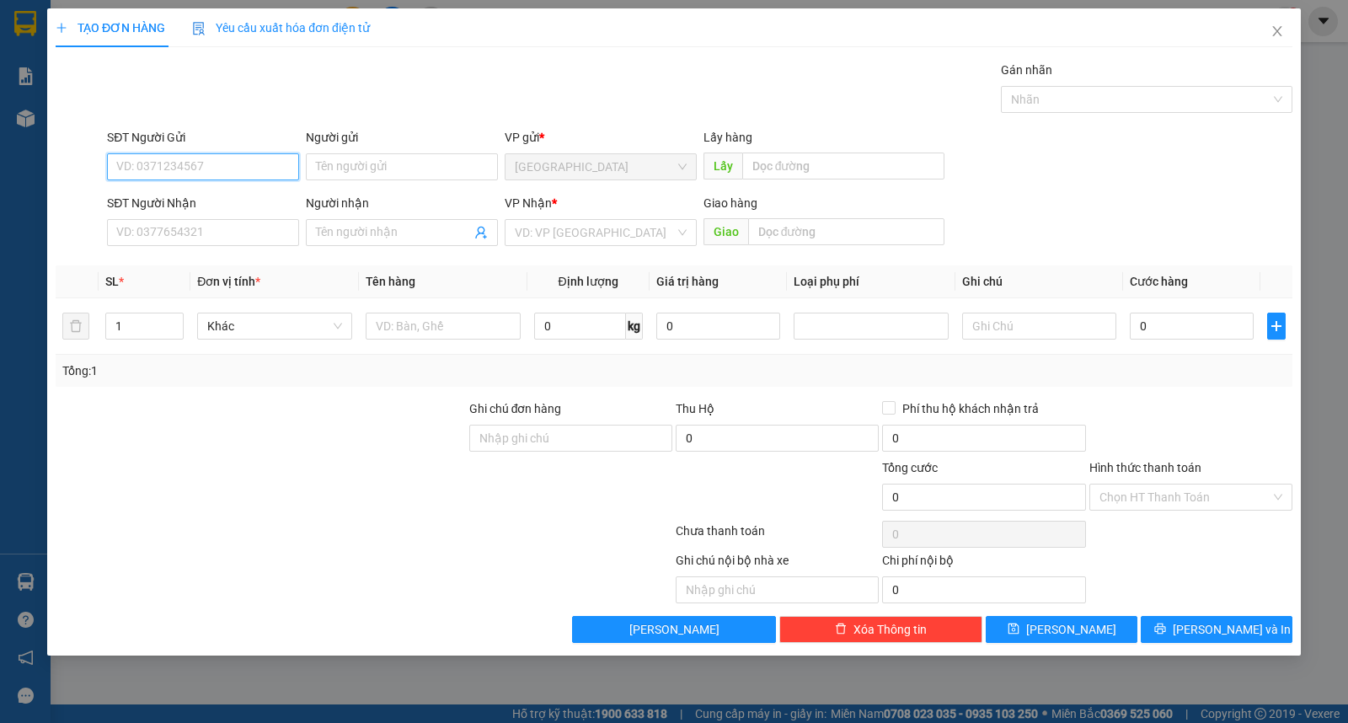
click at [356, 181] on div "Người gửi Tên người gửi" at bounding box center [402, 157] width 192 height 59
click at [356, 171] on input "Người gửi" at bounding box center [402, 166] width 192 height 27
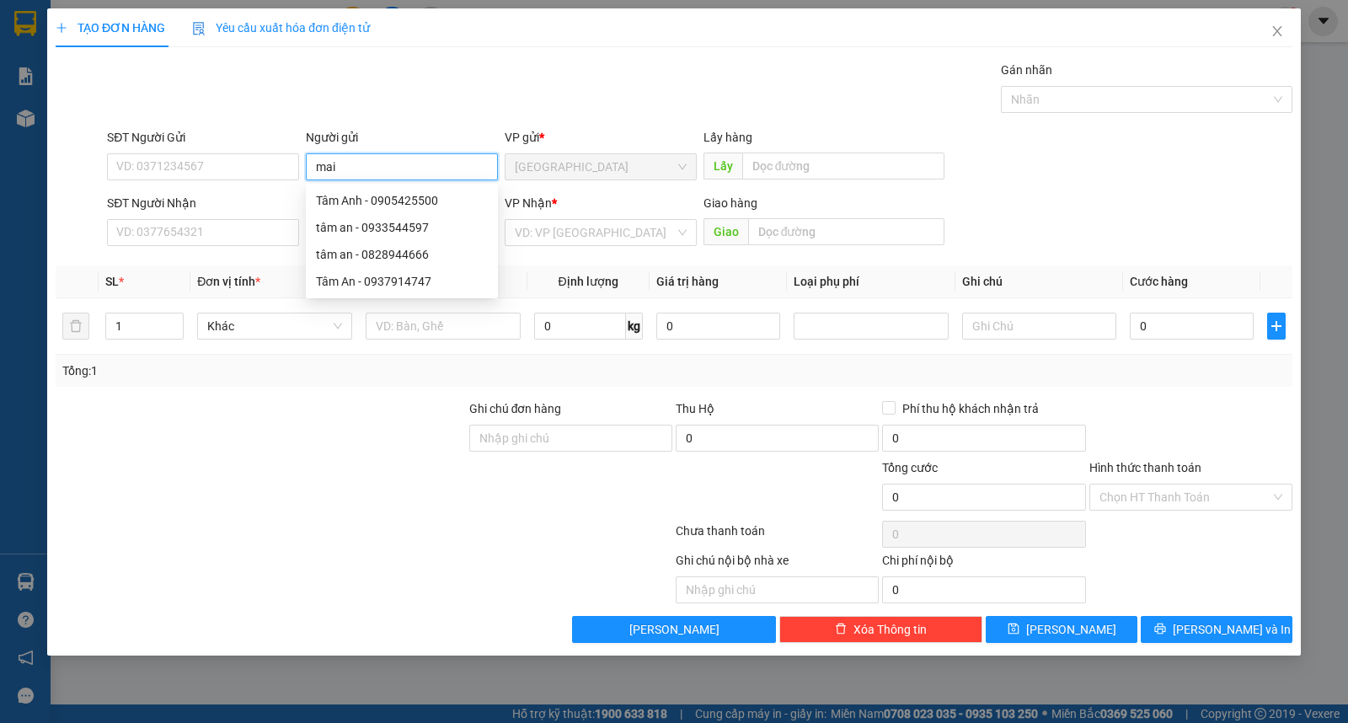
type input "mai"
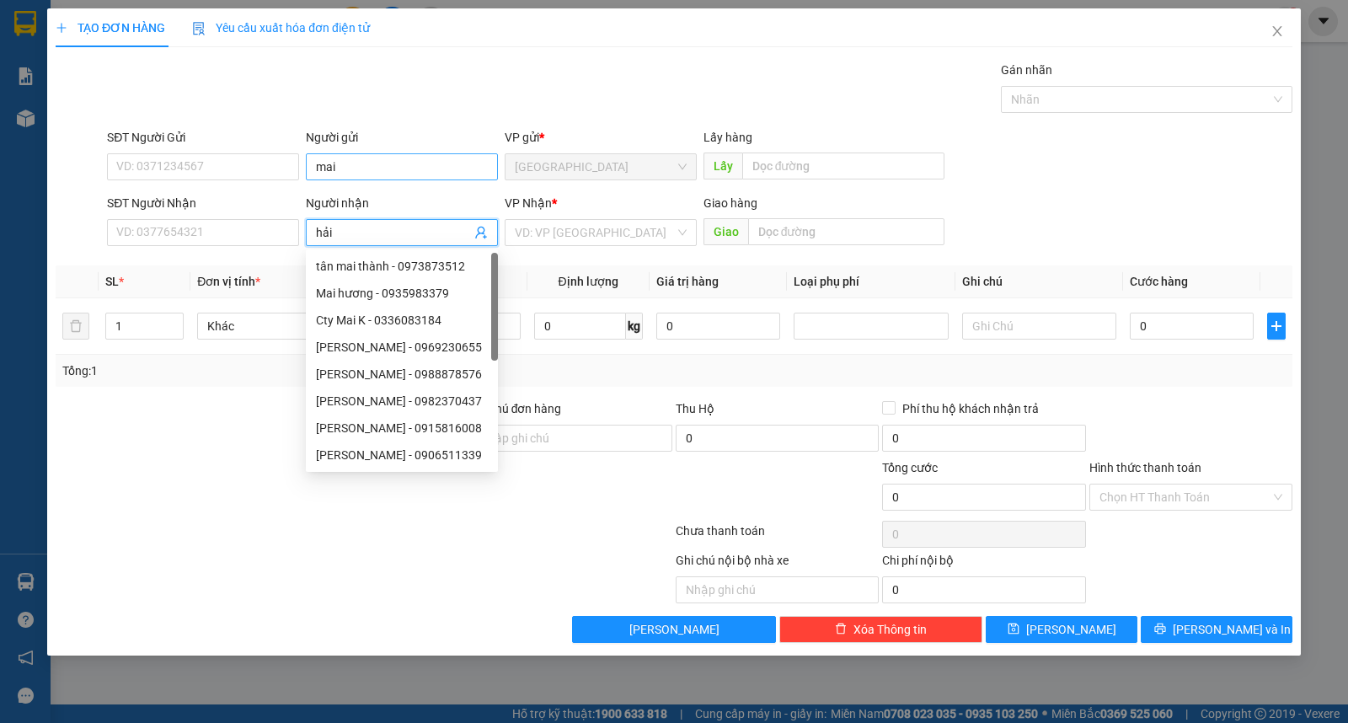
type input "hải"
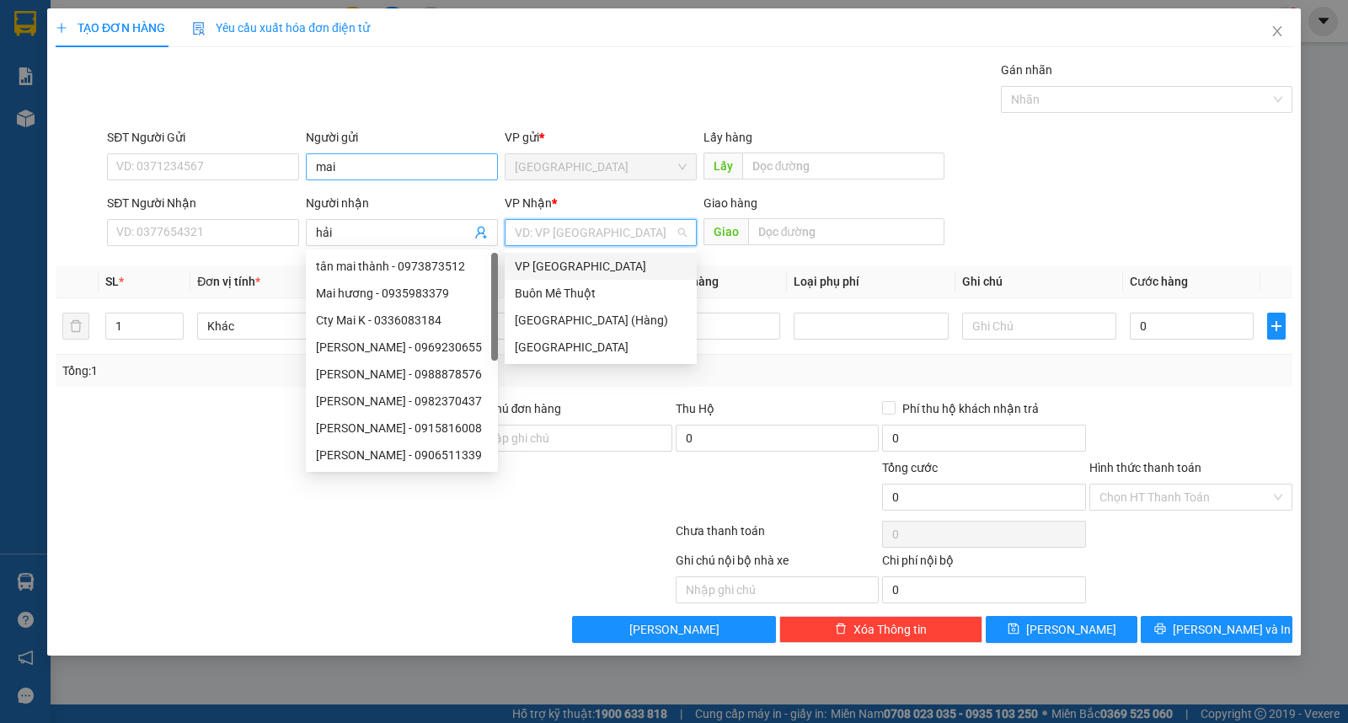
type input "ư"
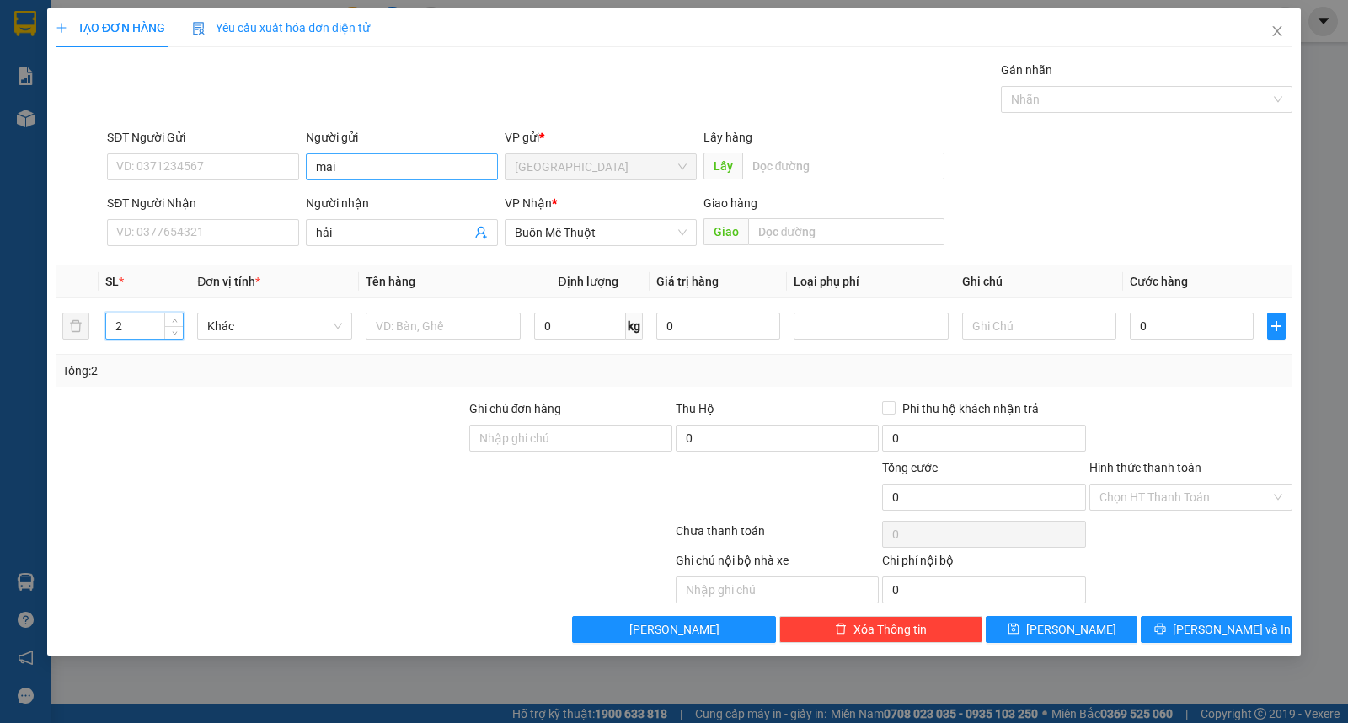
type input "2"
type input "thùng"
drag, startPoint x: 142, startPoint y: 325, endPoint x: 0, endPoint y: 325, distance: 141.5
click at [0, 325] on div "TẠO ĐƠN HÀNG Yêu cầu xuất hóa đơn điện tử Transit Pickup Surcharge Ids Transit …" at bounding box center [674, 361] width 1348 height 723
type input "1"
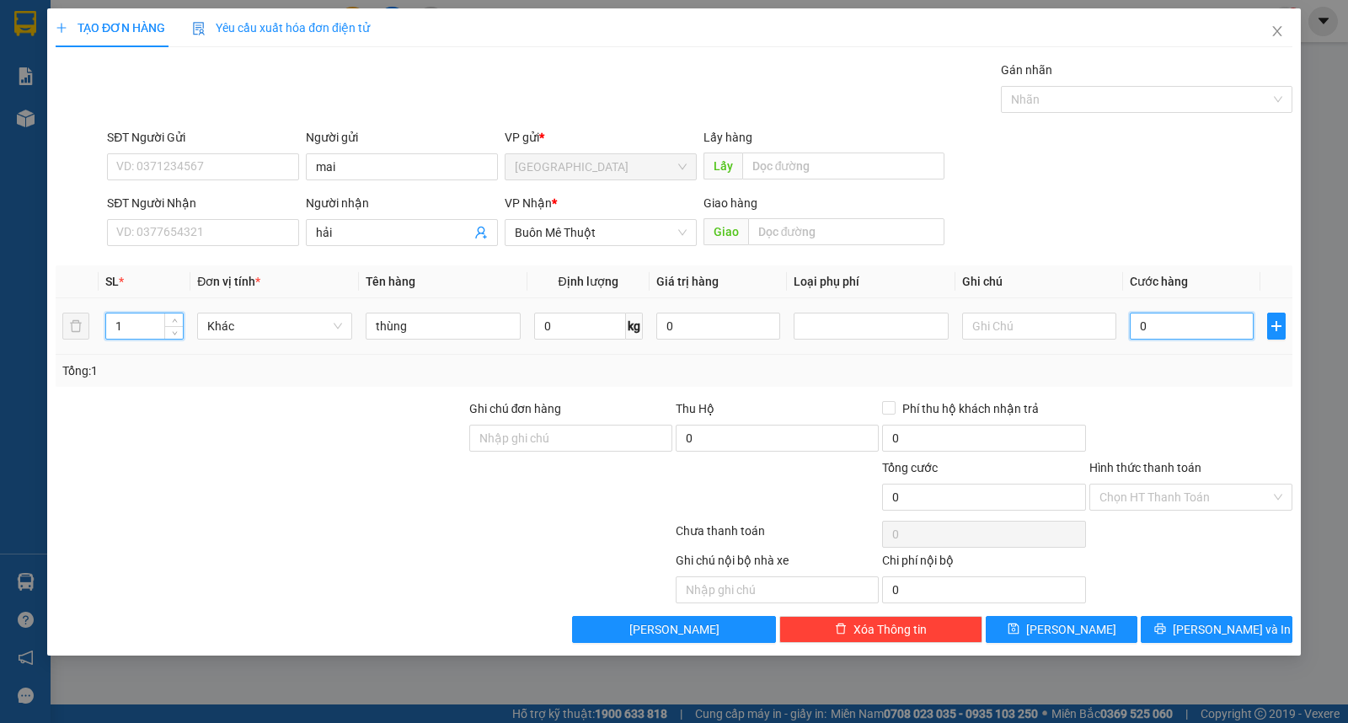
click at [1172, 324] on input "0" at bounding box center [1192, 326] width 124 height 27
type input "5"
type input "50"
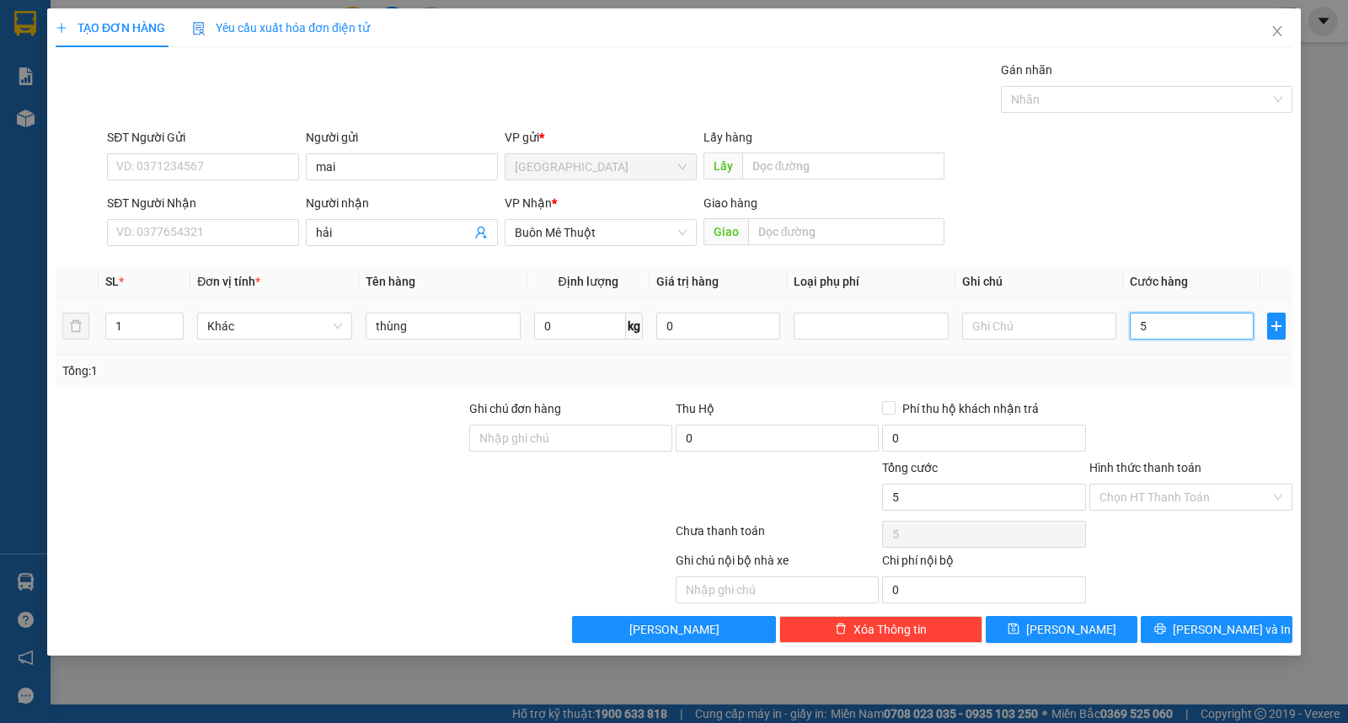
type input "50"
type input "50.000"
drag, startPoint x: 1197, startPoint y: 464, endPoint x: 1191, endPoint y: 495, distance: 30.9
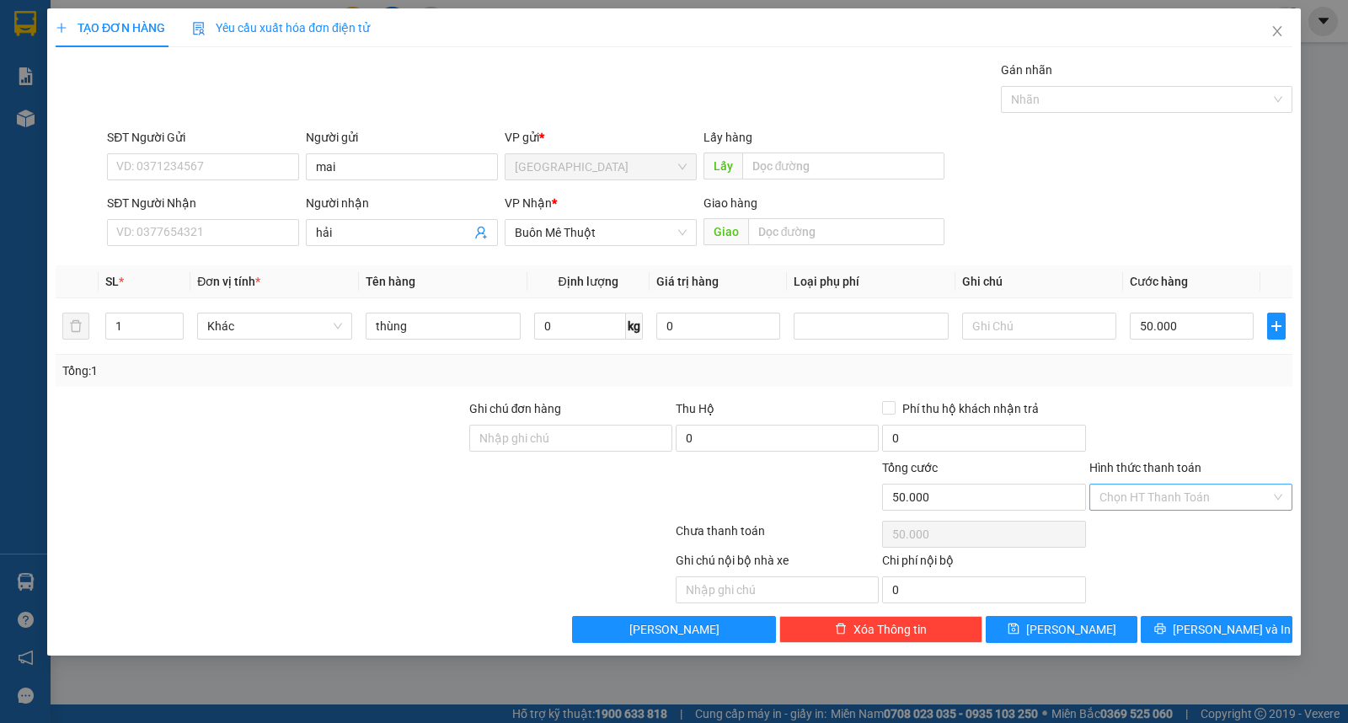
click at [1197, 480] on div "Hình thức thanh toán" at bounding box center [1190, 470] width 203 height 25
click at [1190, 500] on input "Hình thức thanh toán" at bounding box center [1185, 496] width 171 height 25
click at [1184, 535] on div "Tại văn phòng" at bounding box center [1191, 531] width 183 height 19
type input "0"
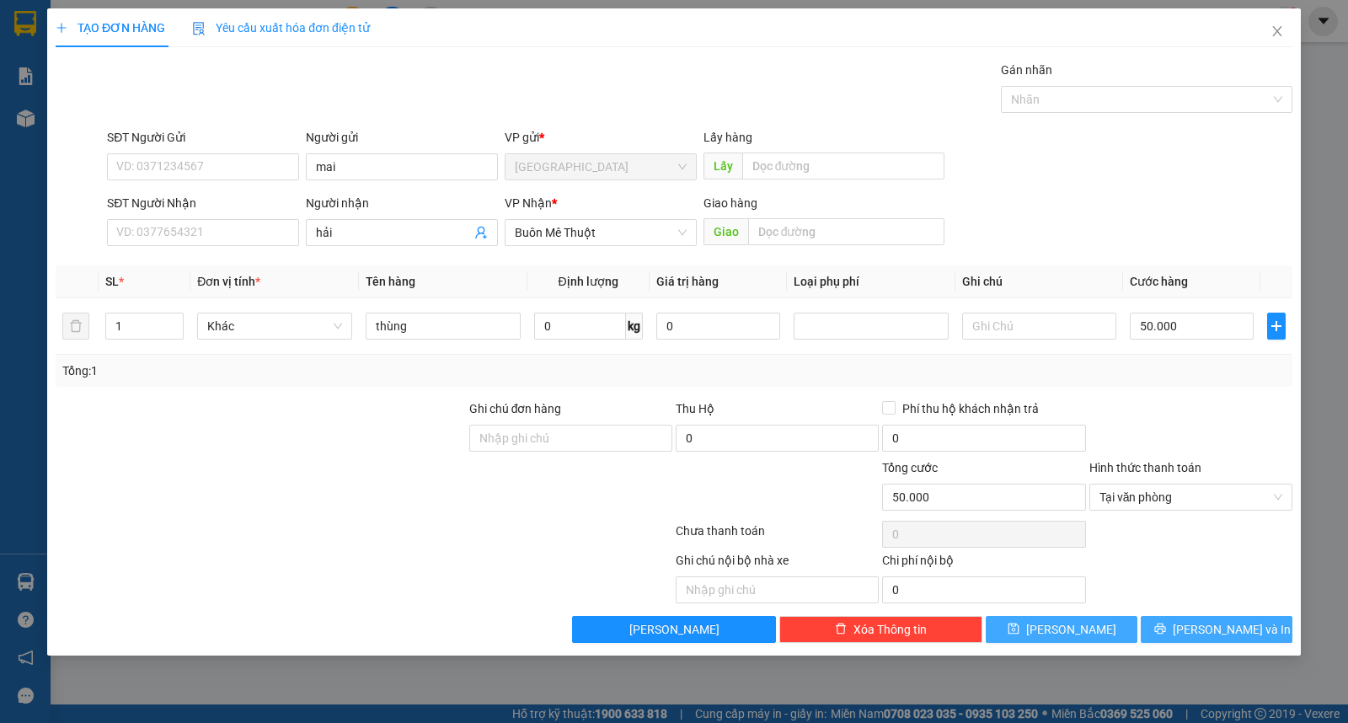
drag, startPoint x: 1185, startPoint y: 627, endPoint x: 1102, endPoint y: 625, distance: 82.6
click at [1166, 630] on icon "printer" at bounding box center [1160, 629] width 12 height 12
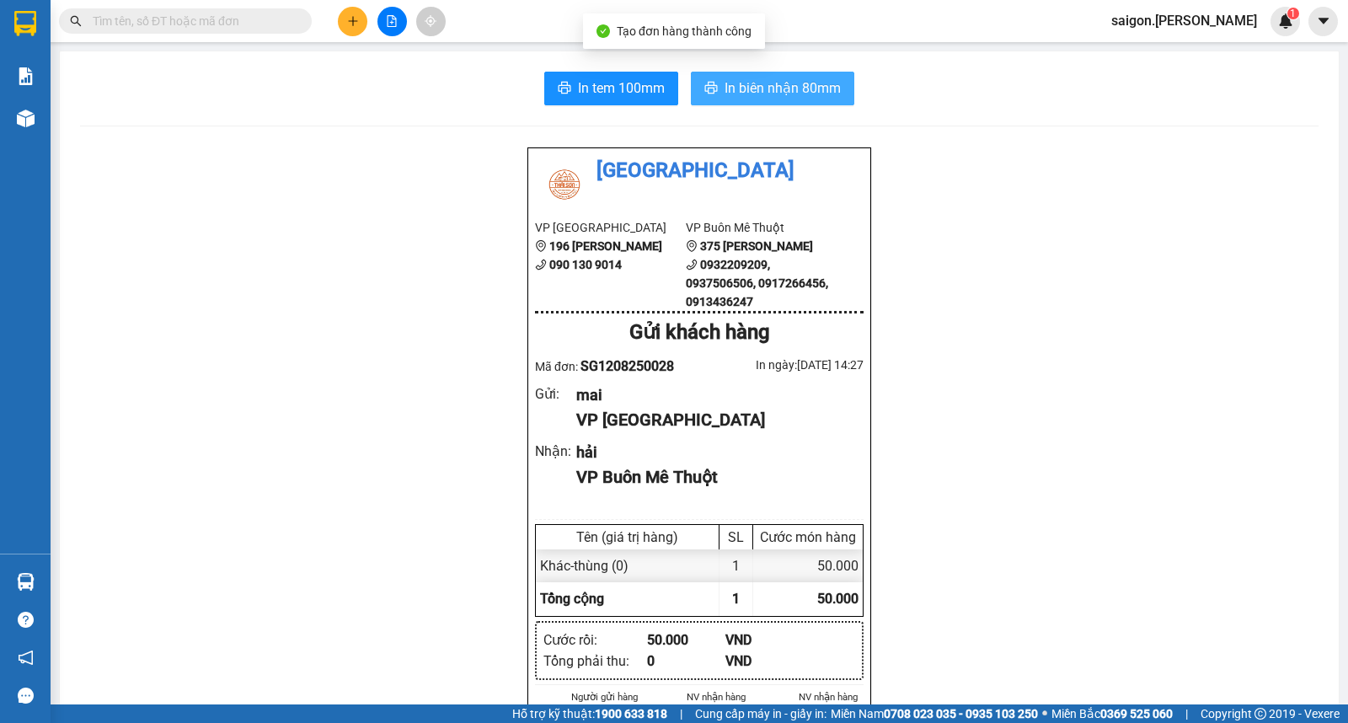
click at [815, 84] on span "In biên nhận 80mm" at bounding box center [783, 88] width 116 height 21
click at [346, 18] on div at bounding box center [392, 21] width 126 height 29
click at [349, 24] on icon "plus" at bounding box center [353, 21] width 12 height 12
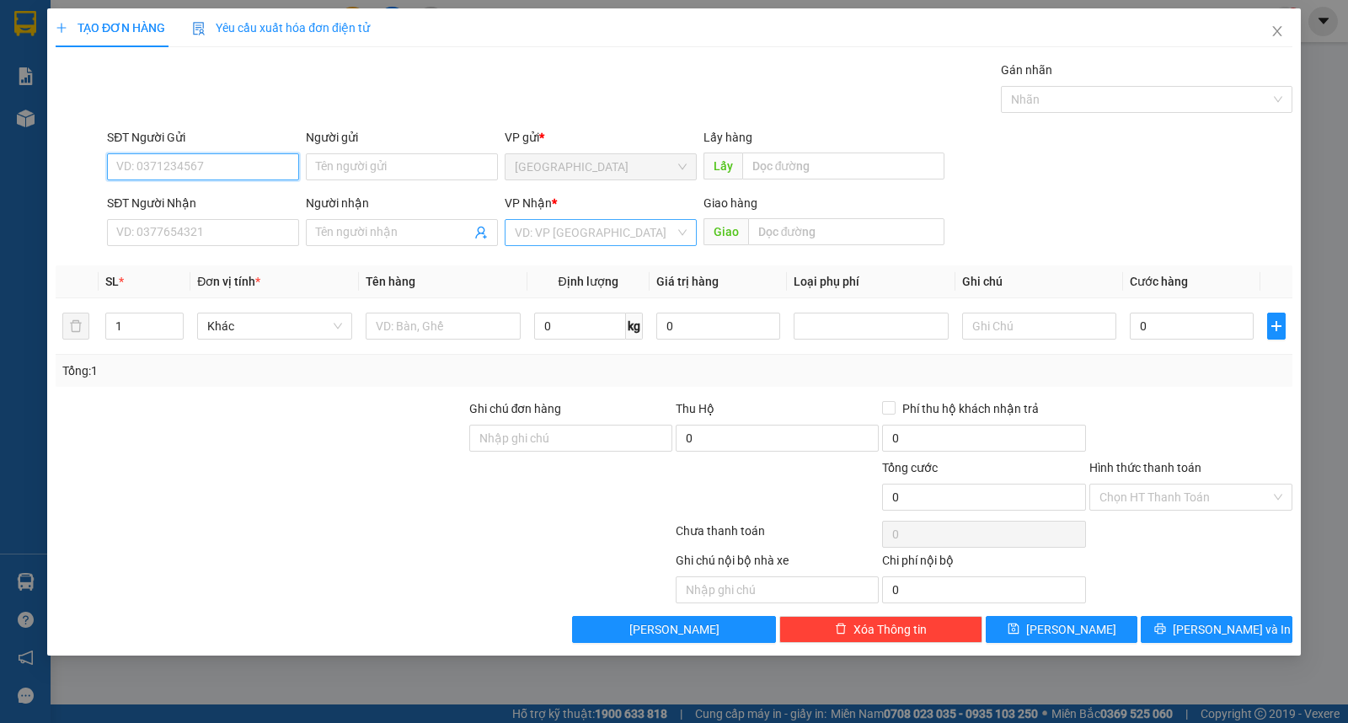
drag, startPoint x: 602, startPoint y: 257, endPoint x: 620, endPoint y: 238, distance: 26.8
click at [613, 245] on div "Transit Pickup Surcharge Ids Transit Deliver Surcharge Ids Transit Deliver Surc…" at bounding box center [674, 352] width 1237 height 582
drag, startPoint x: 620, startPoint y: 238, endPoint x: 623, endPoint y: 298, distance: 60.8
click at [621, 238] on input "search" at bounding box center [595, 232] width 160 height 25
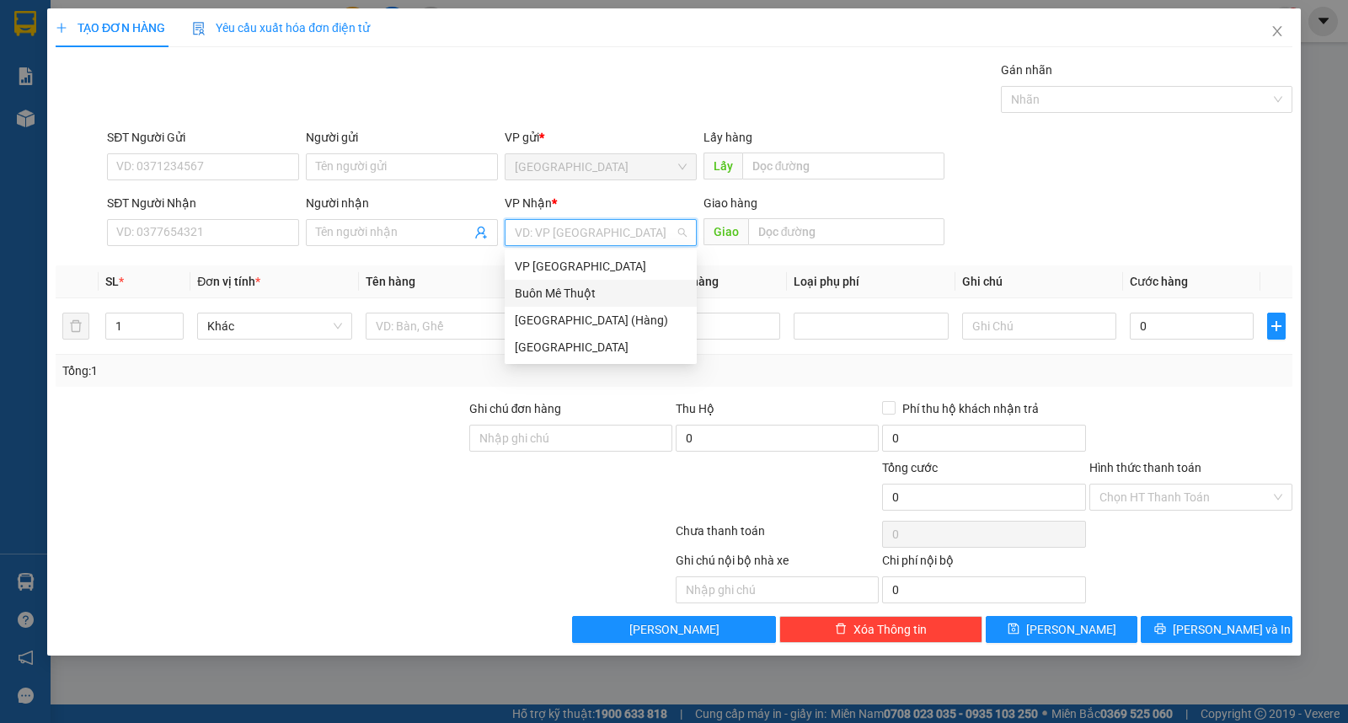
click at [611, 297] on div "Buôn Mê Thuột" at bounding box center [601, 293] width 172 height 19
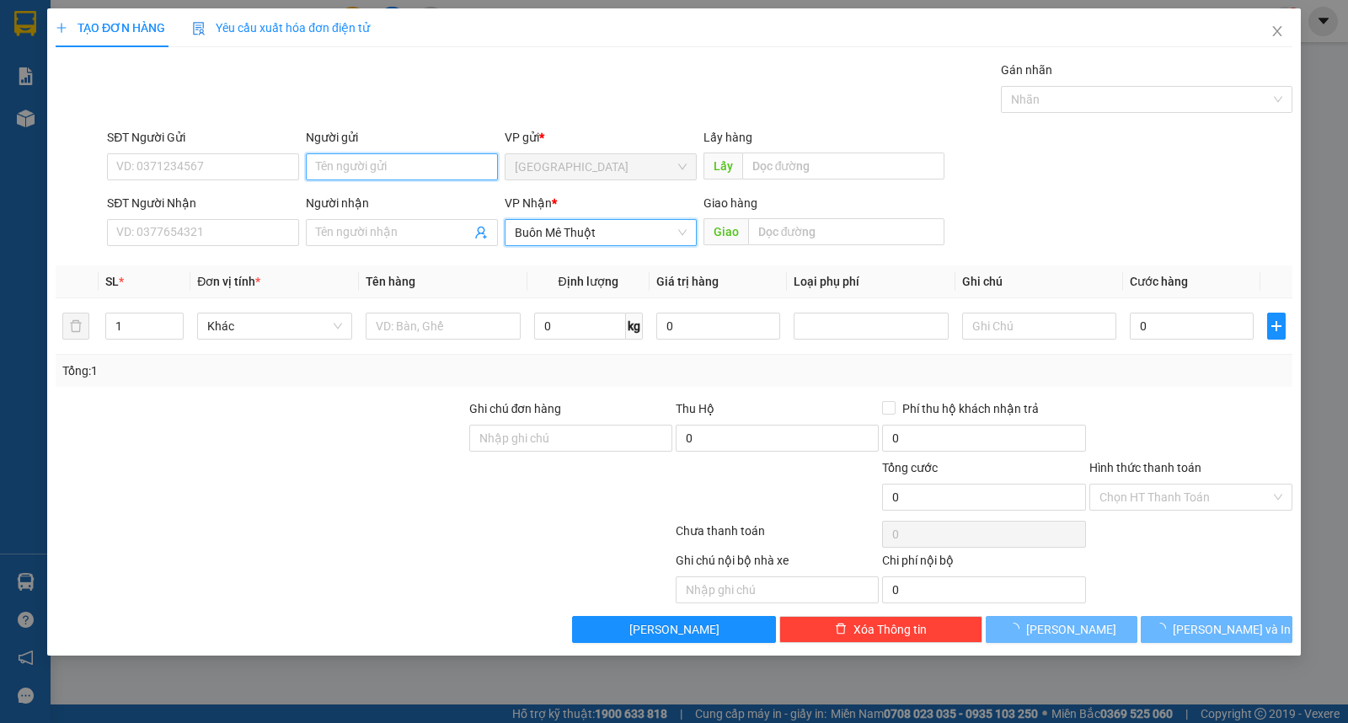
click at [380, 163] on input "Người gửi" at bounding box center [402, 166] width 192 height 27
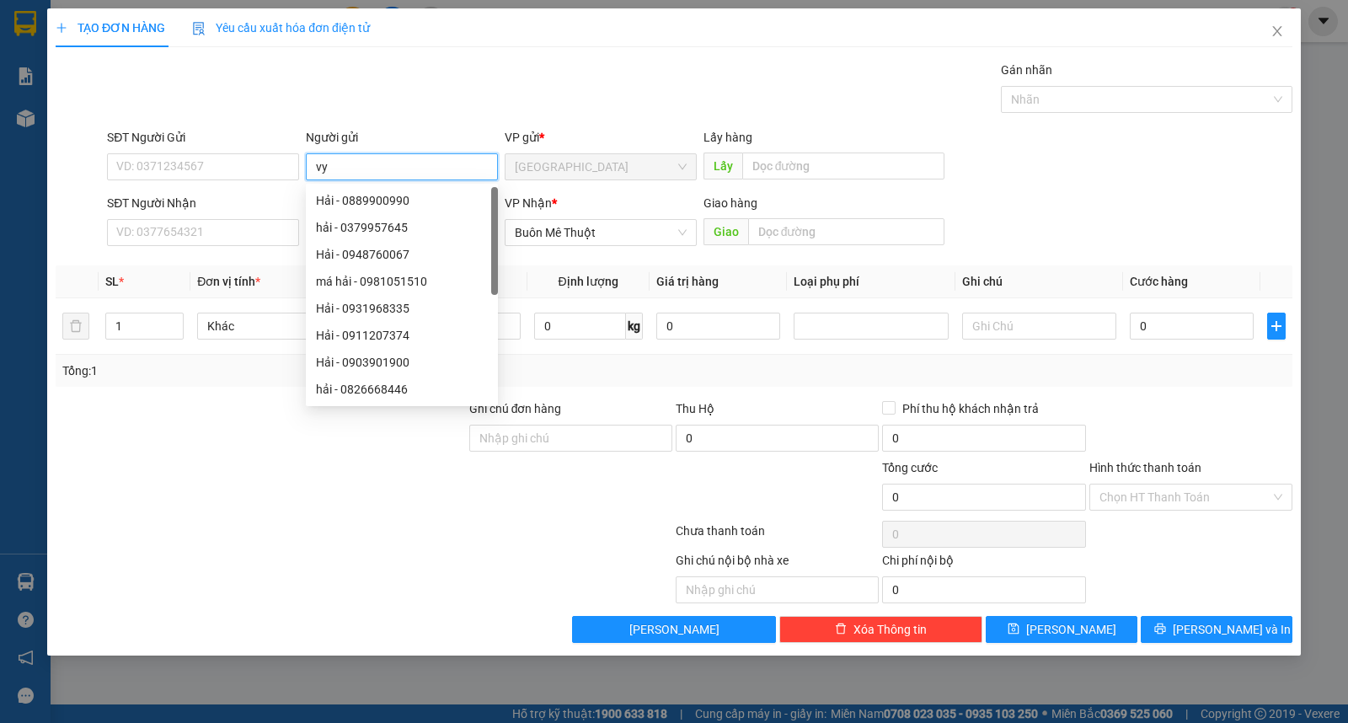
type input "vy"
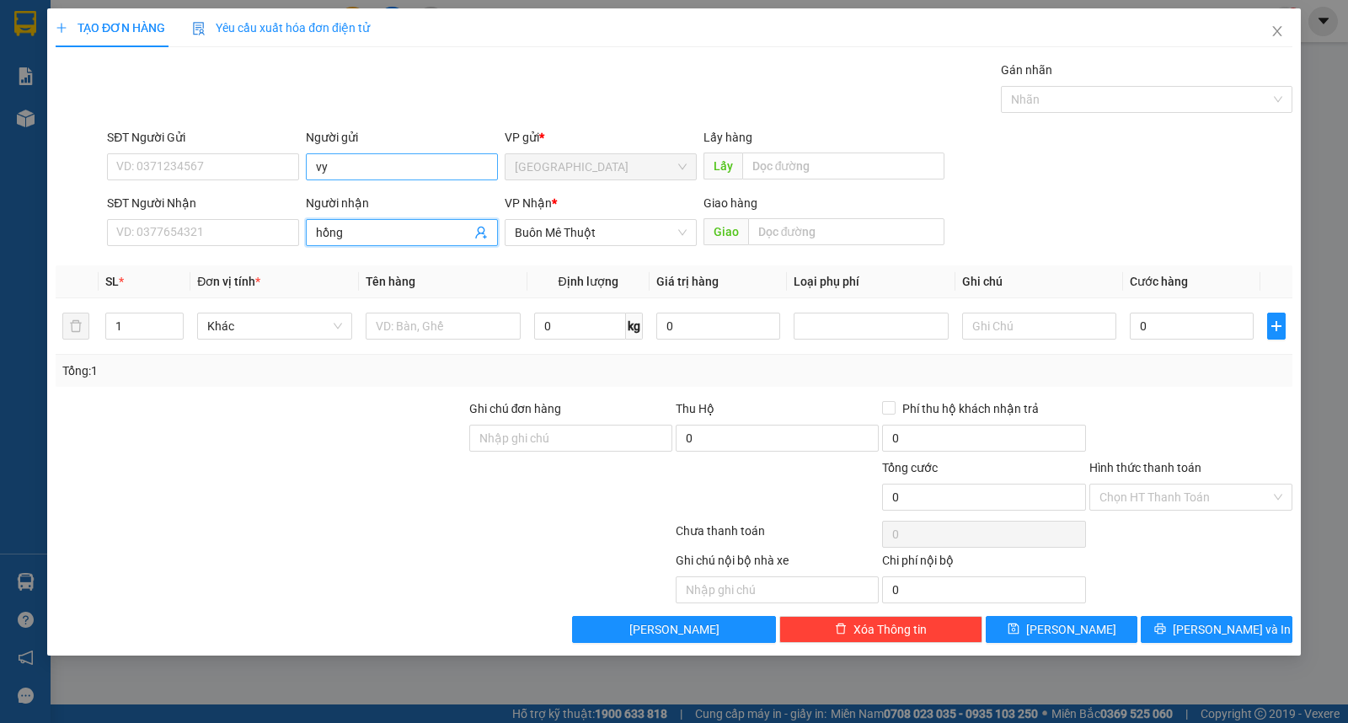
type input "hồng"
type input "thùng"
click at [1219, 636] on span "[PERSON_NAME] và In" at bounding box center [1232, 629] width 118 height 19
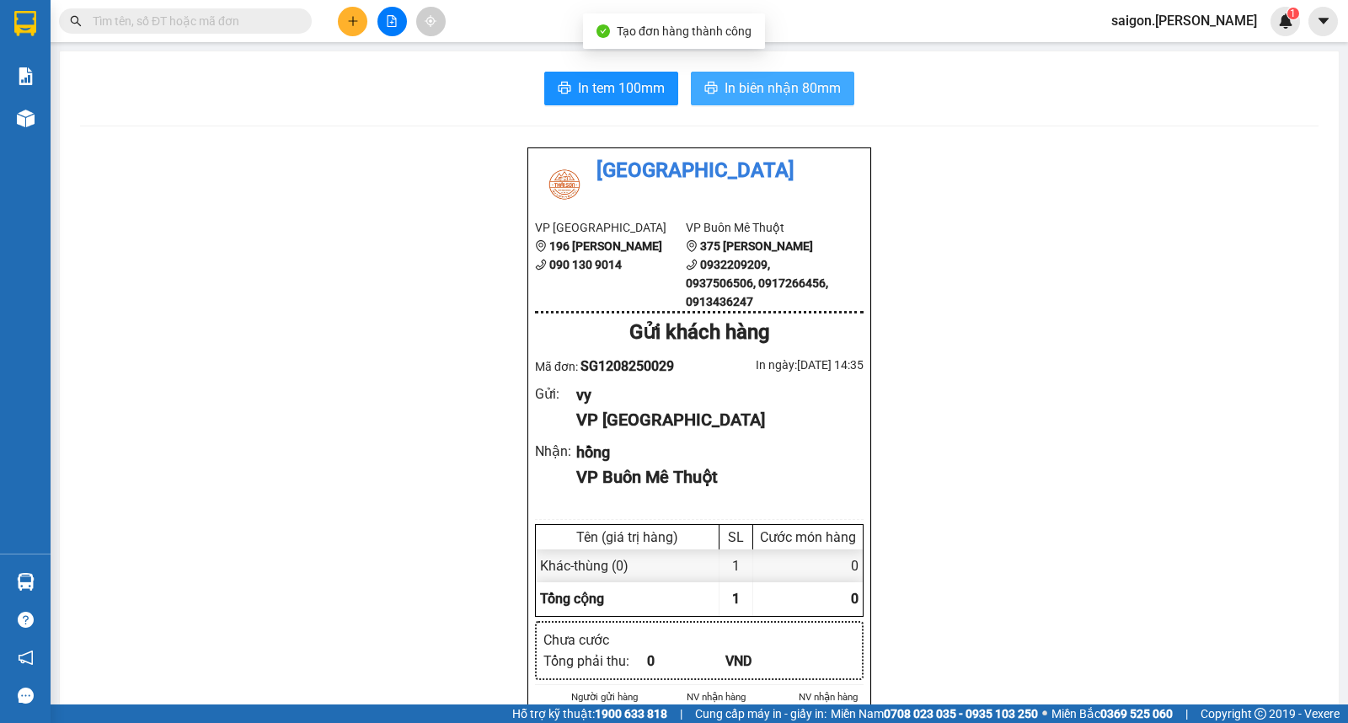
click at [710, 88] on icon "printer" at bounding box center [711, 88] width 13 height 12
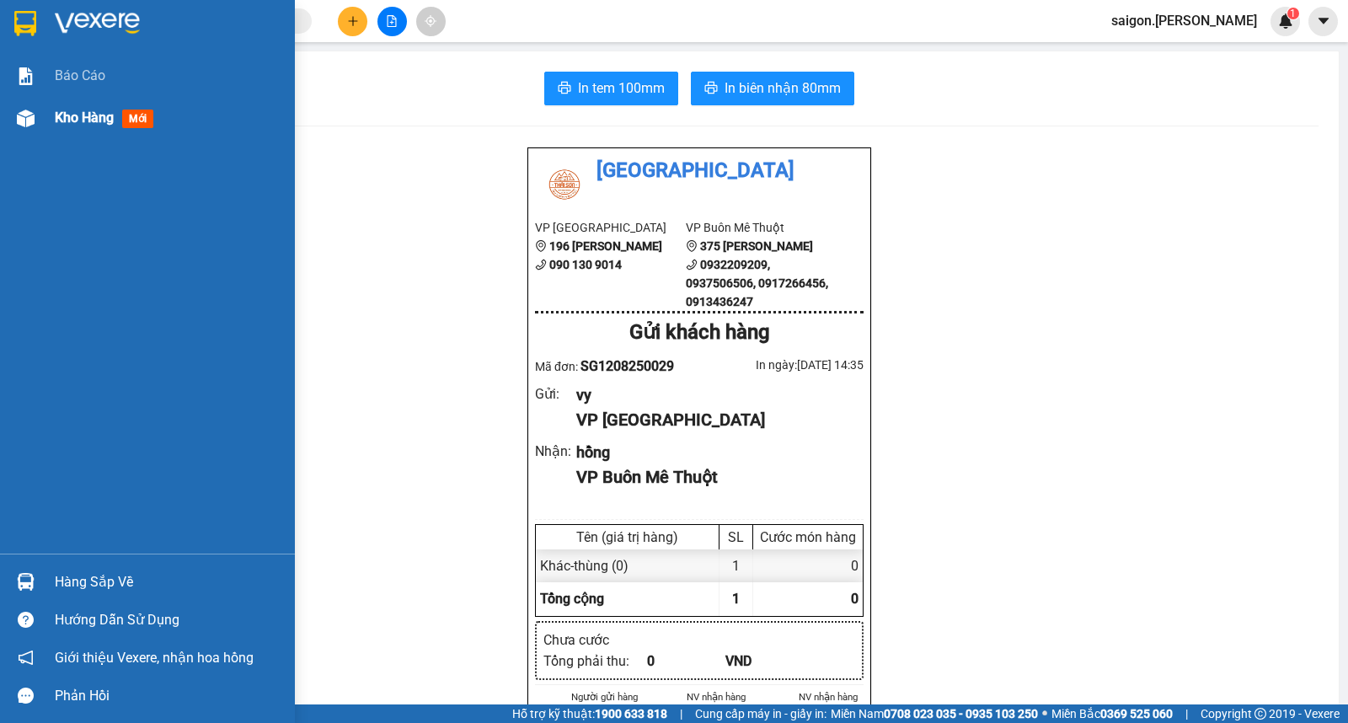
click at [29, 123] on img at bounding box center [26, 119] width 18 height 18
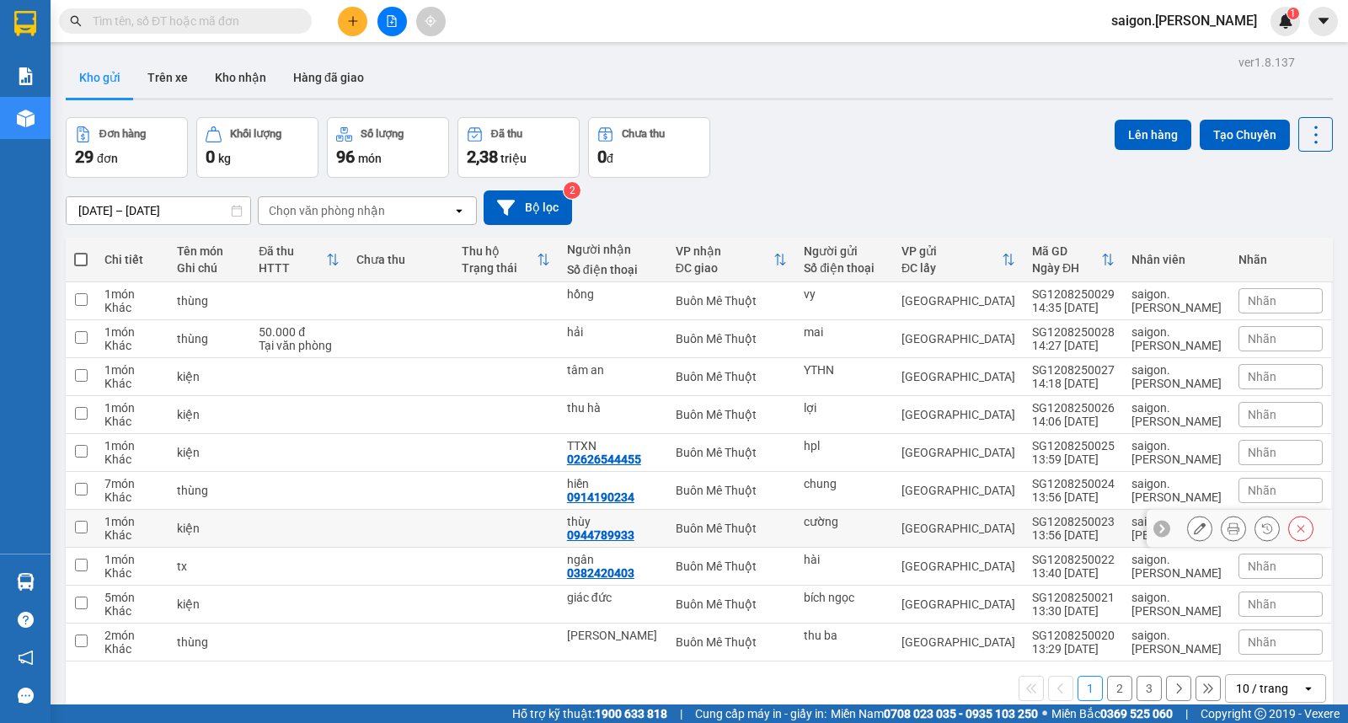
click at [1222, 527] on button at bounding box center [1234, 528] width 24 height 29
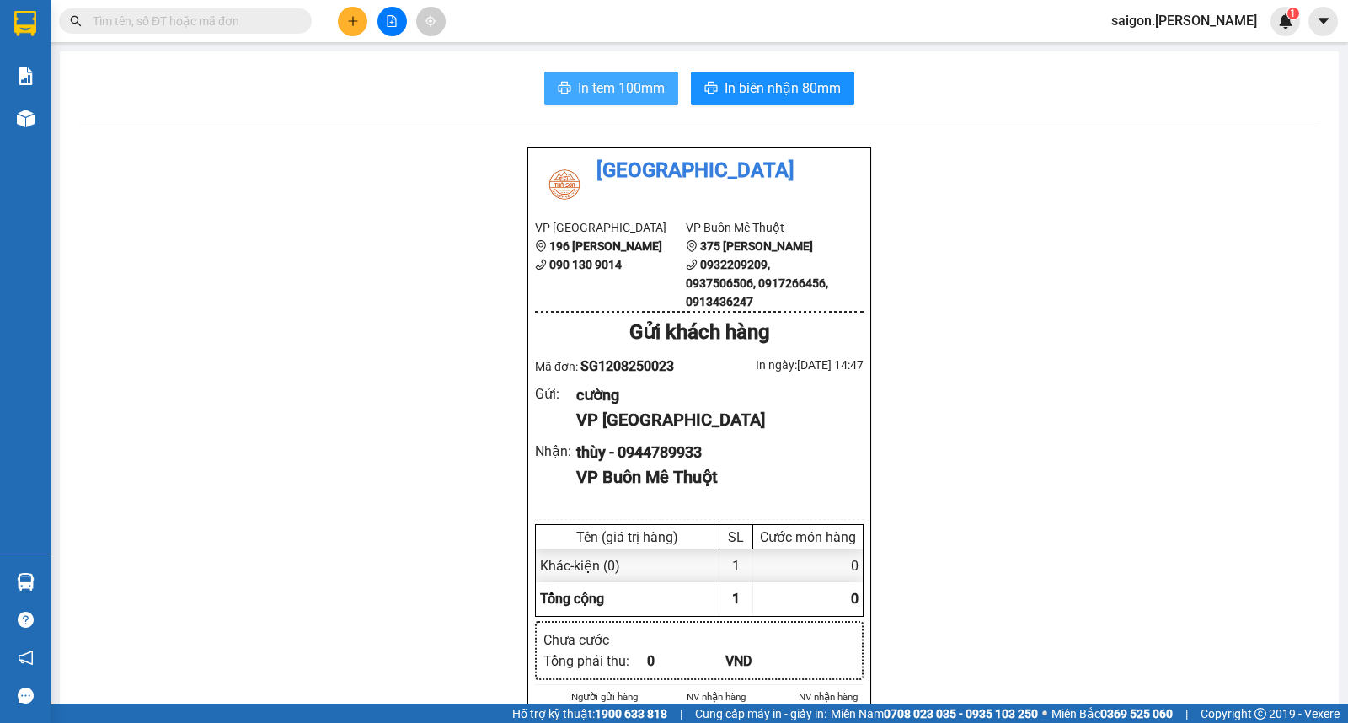
click at [641, 88] on span "In tem 100mm" at bounding box center [621, 88] width 87 height 21
click at [354, 22] on icon "plus" at bounding box center [353, 21] width 12 height 12
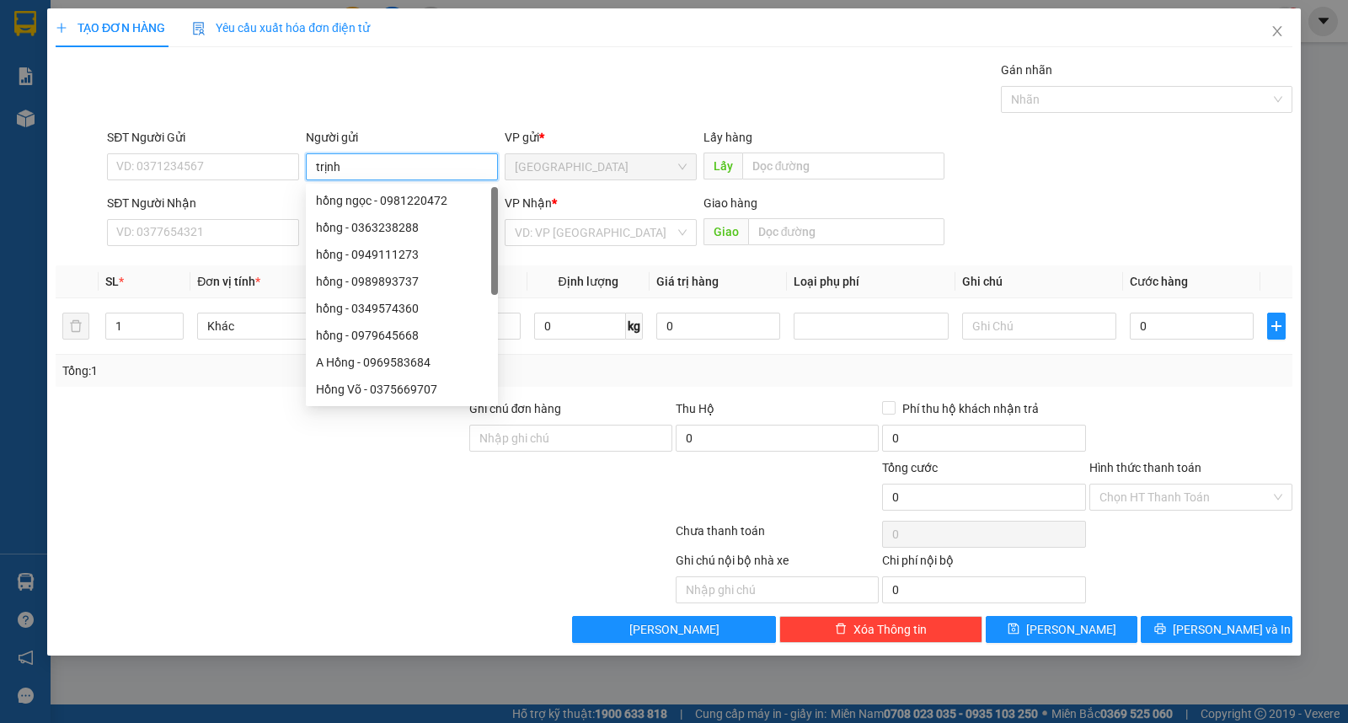
type input "trịnh"
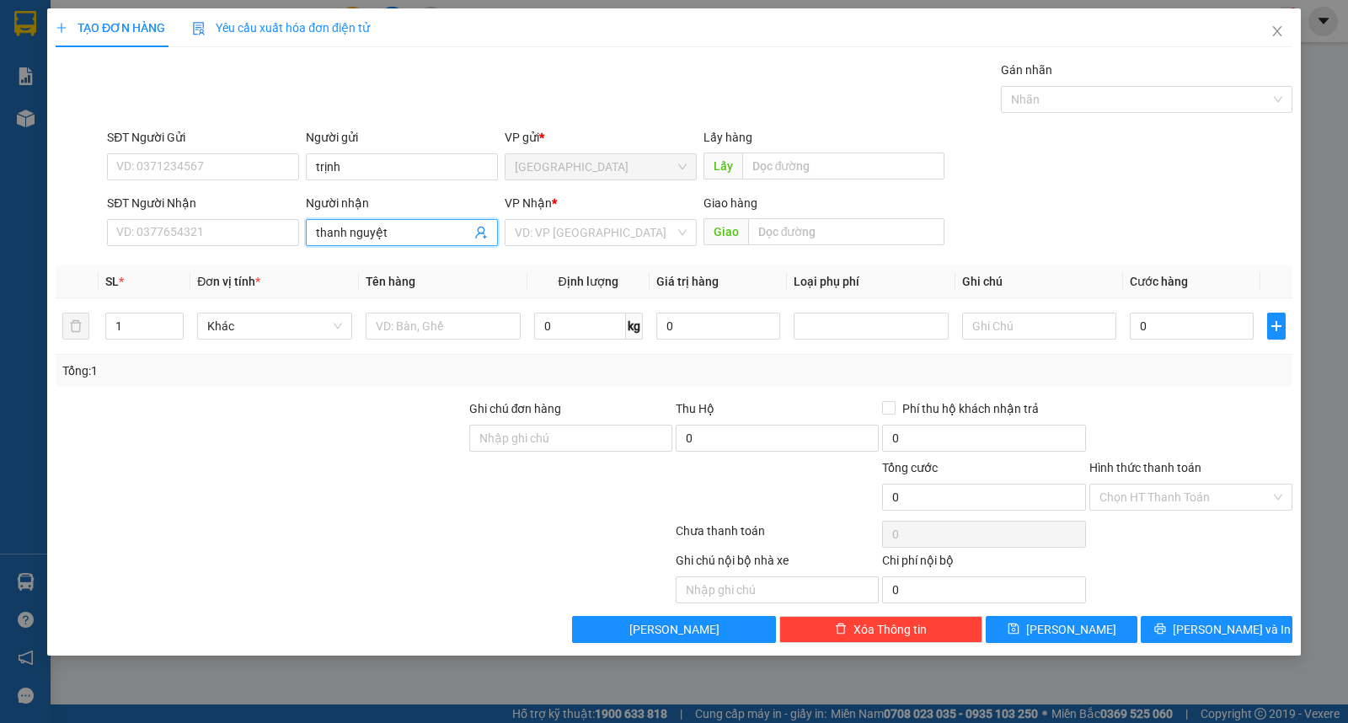
type input "thanh nguyệt"
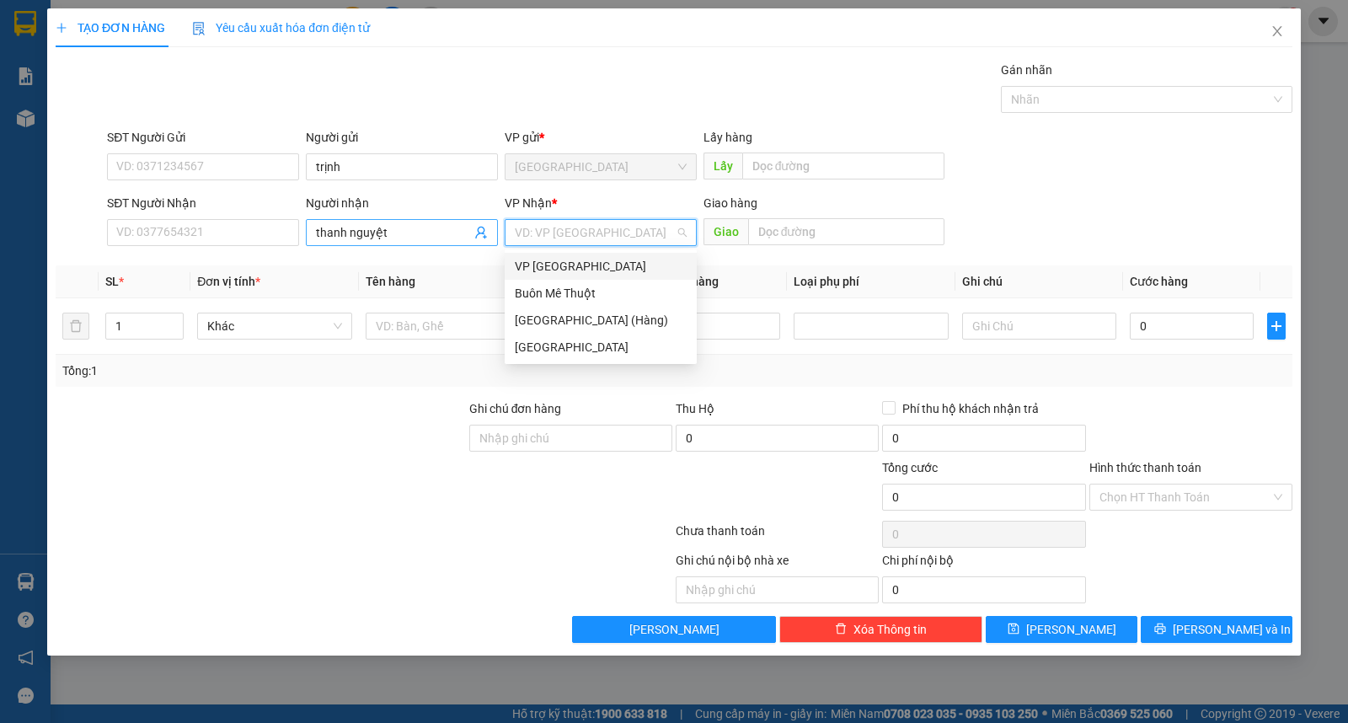
type input "ư"
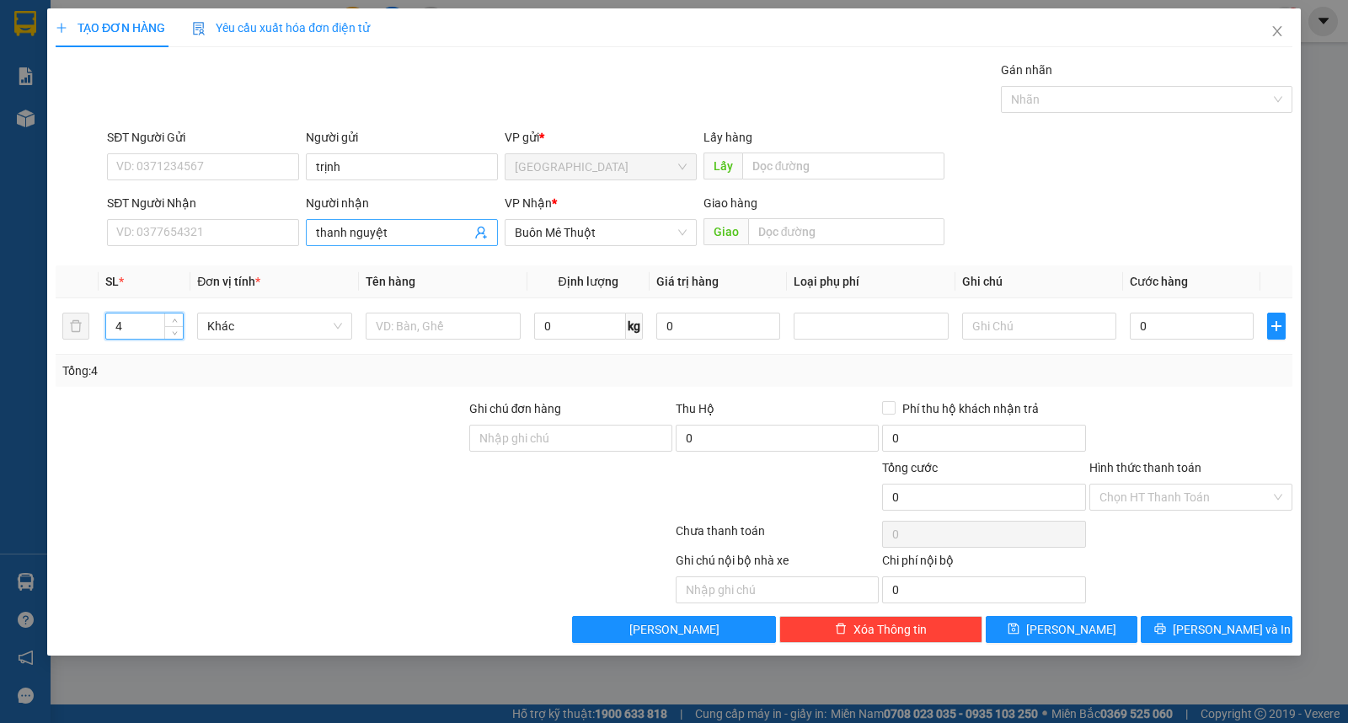
type input "4"
type input "bao"
click at [1219, 630] on span "[PERSON_NAME] và In" at bounding box center [1232, 629] width 118 height 19
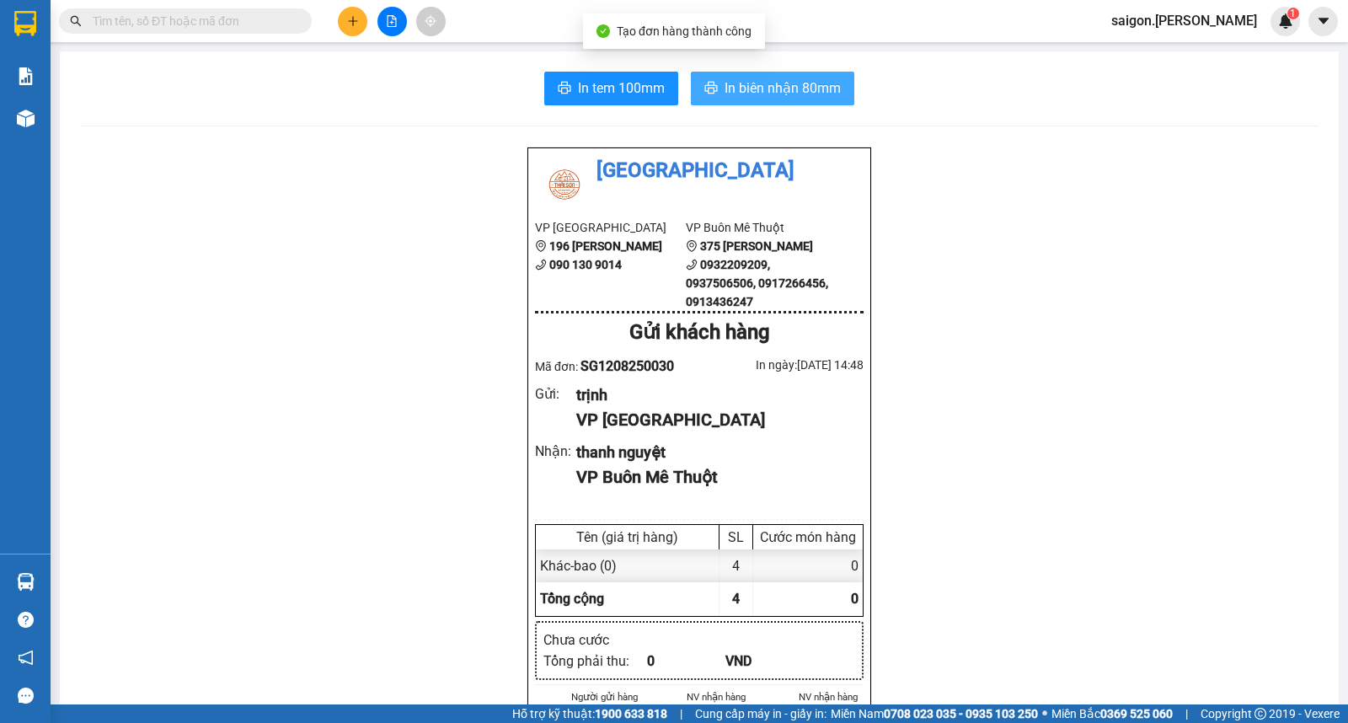
click at [746, 80] on span "In biên nhận 80mm" at bounding box center [783, 88] width 116 height 21
click at [350, 21] on icon "plus" at bounding box center [352, 20] width 9 height 1
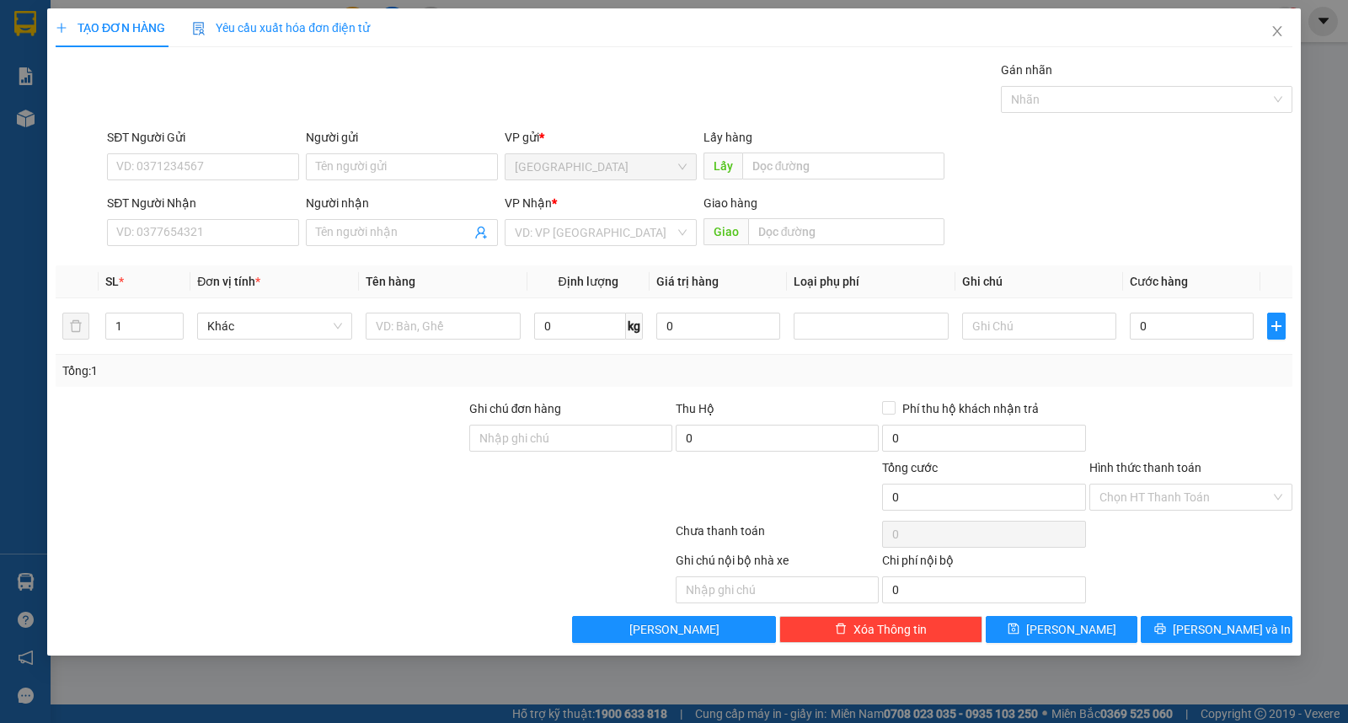
drag, startPoint x: 346, startPoint y: 236, endPoint x: 373, endPoint y: 184, distance: 58.8
click at [348, 236] on div "Người nhận Tên người nhận" at bounding box center [402, 223] width 192 height 59
click at [383, 162] on input "Người gửi" at bounding box center [402, 166] width 192 height 27
type input "phước"
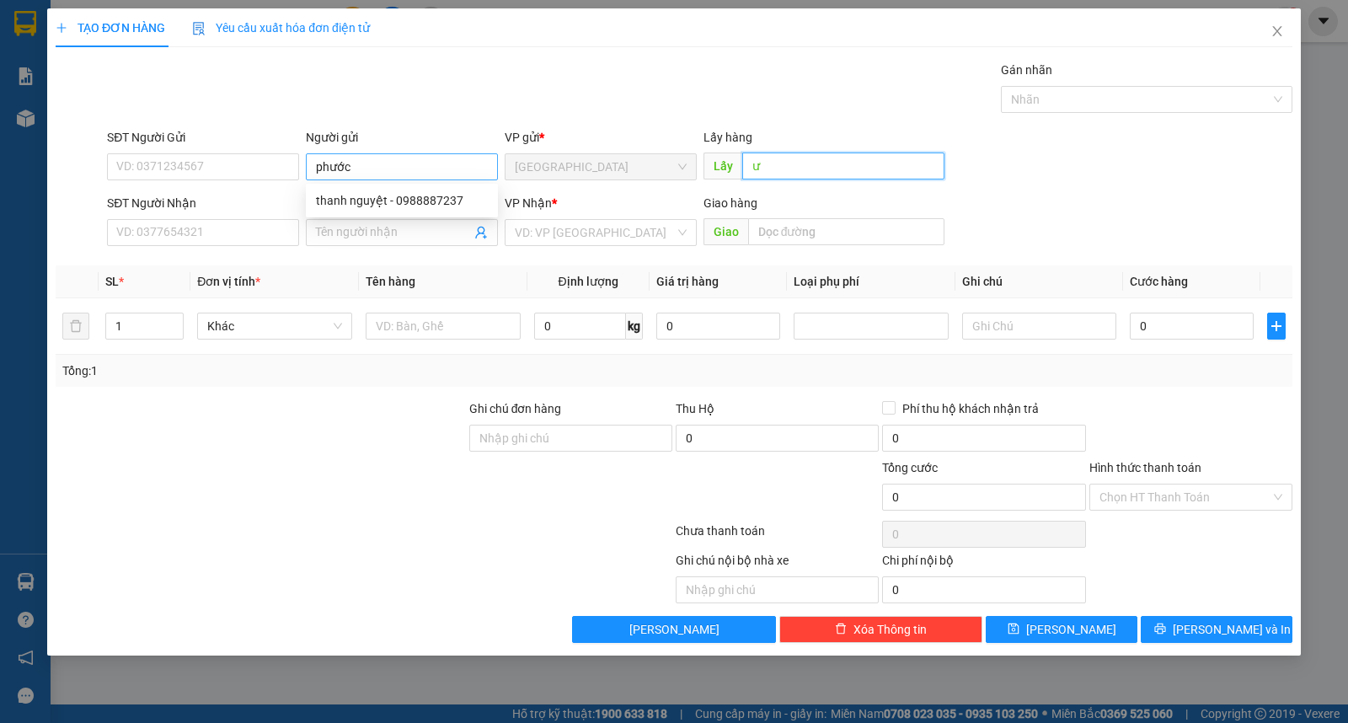
type input "ư"
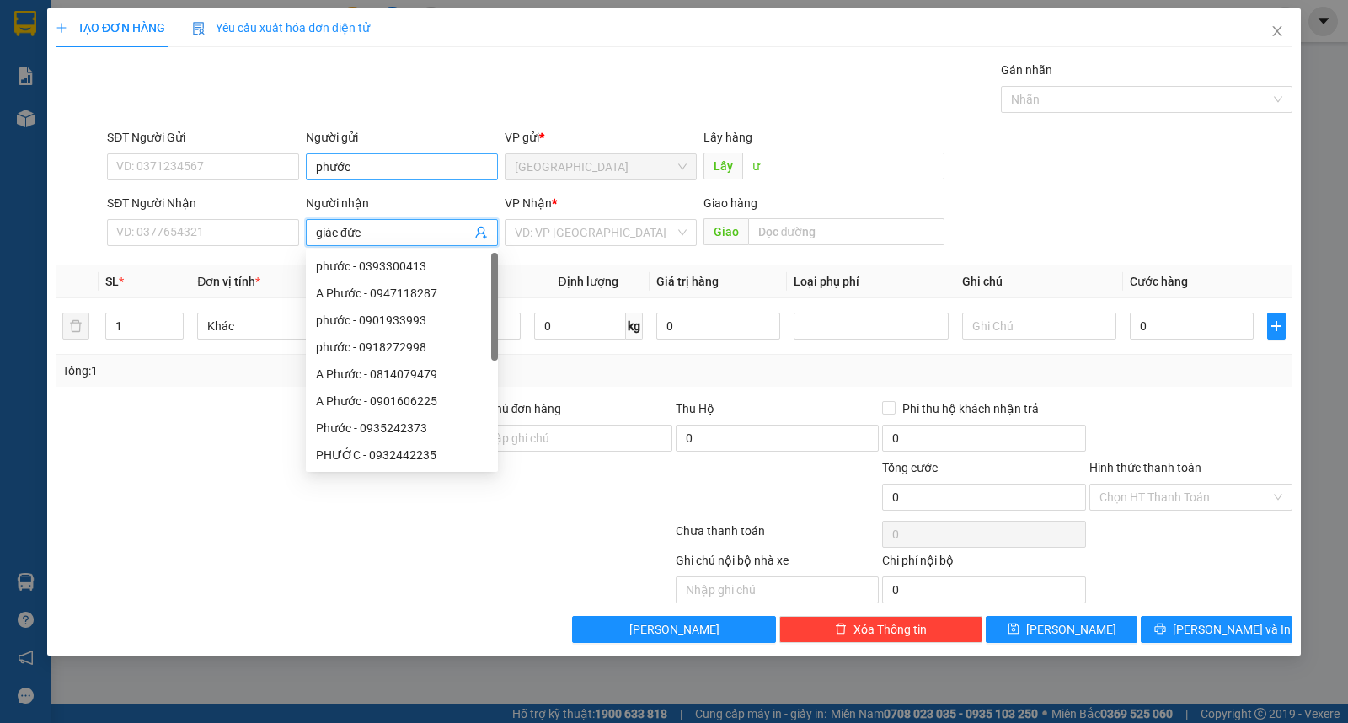
type input "giác đức"
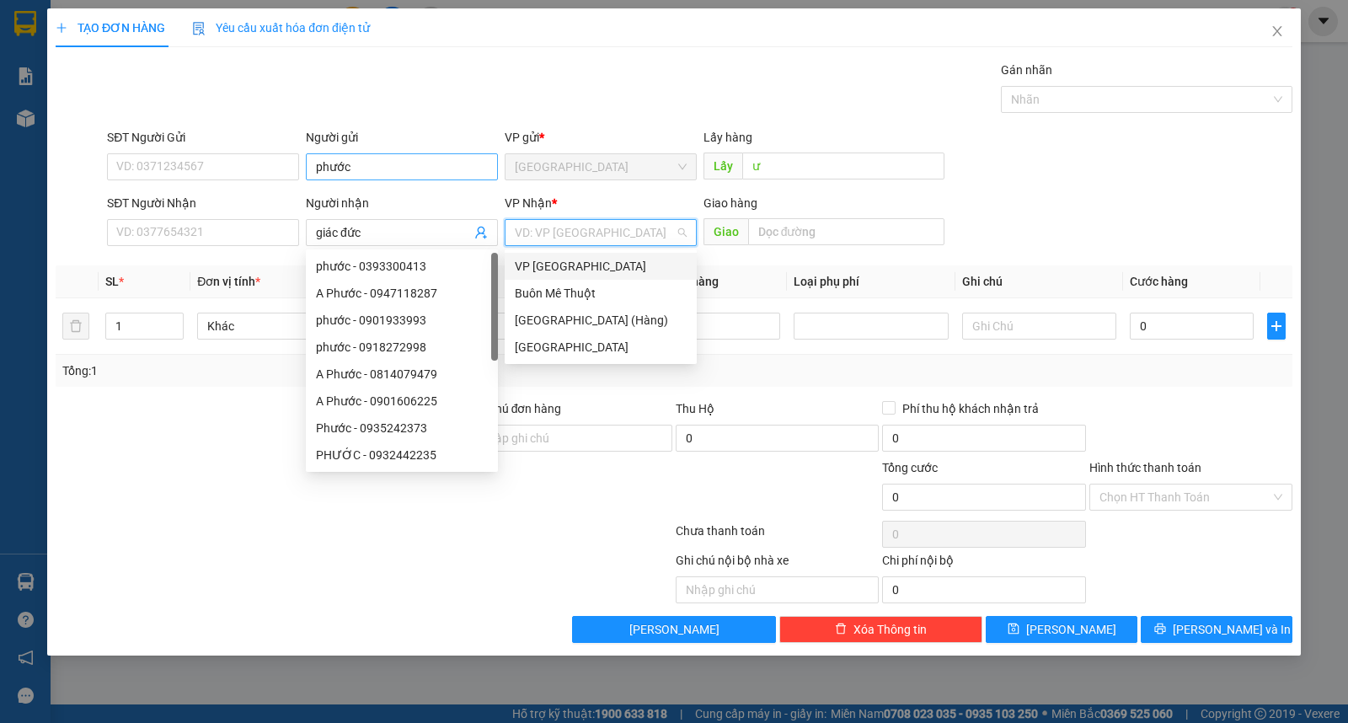
type input "ư"
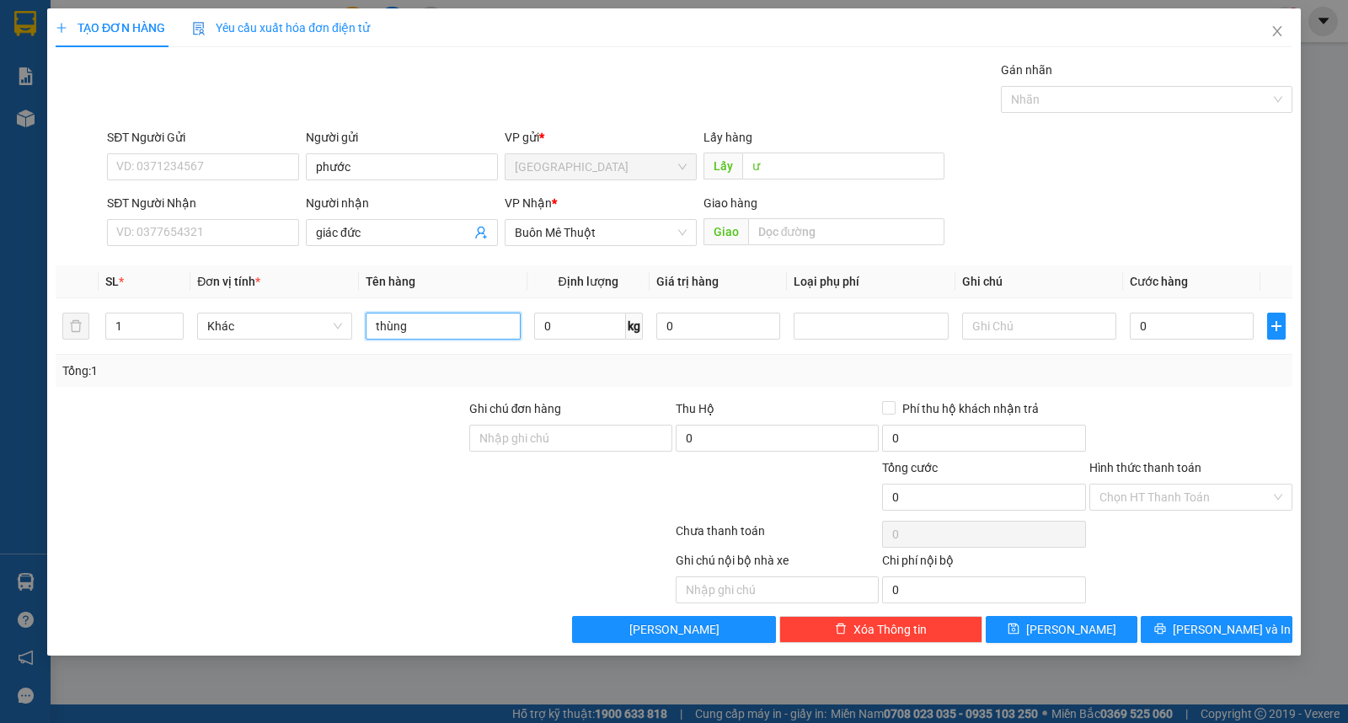
type input "thùng"
drag, startPoint x: 1214, startPoint y: 616, endPoint x: 920, endPoint y: 231, distance: 484.5
click at [1213, 616] on button "[PERSON_NAME] và In" at bounding box center [1217, 629] width 152 height 27
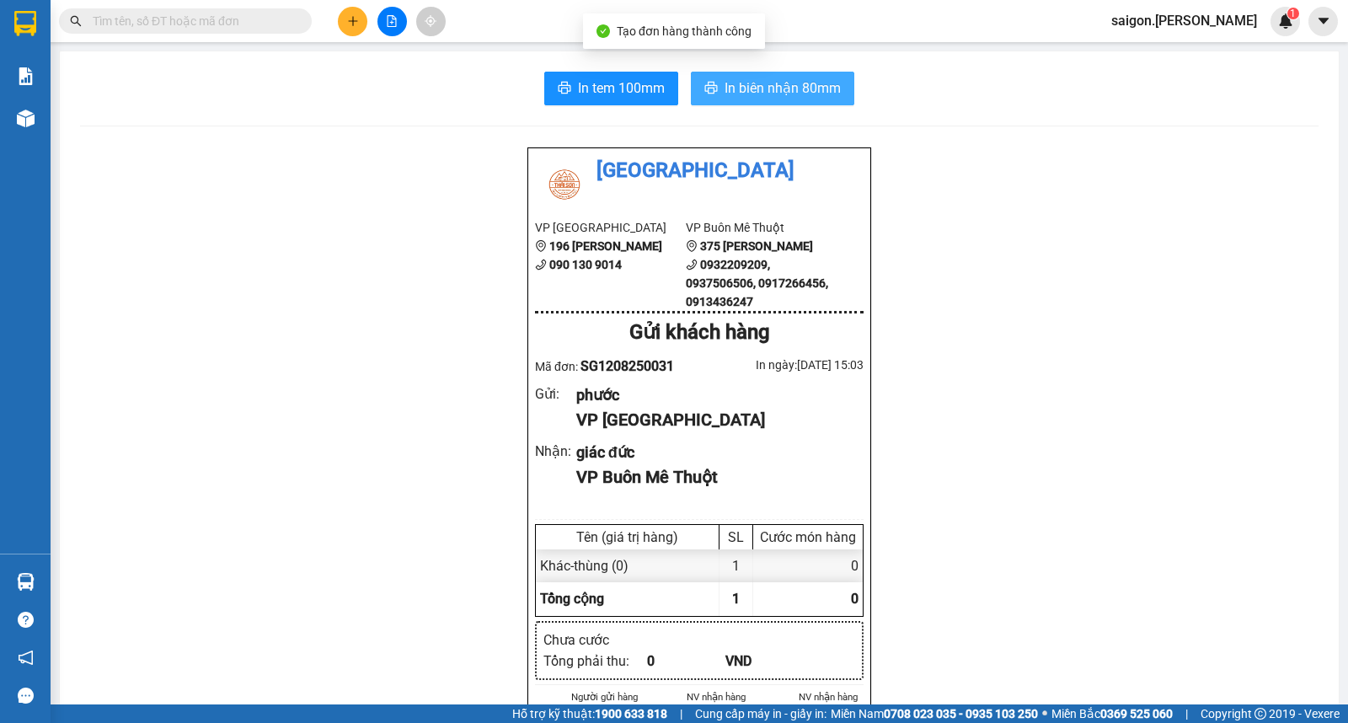
click at [741, 78] on button "In biên nhận 80mm" at bounding box center [772, 89] width 163 height 34
click at [739, 83] on span "In biên nhận 80mm" at bounding box center [783, 88] width 116 height 21
click at [360, 30] on button at bounding box center [352, 21] width 29 height 29
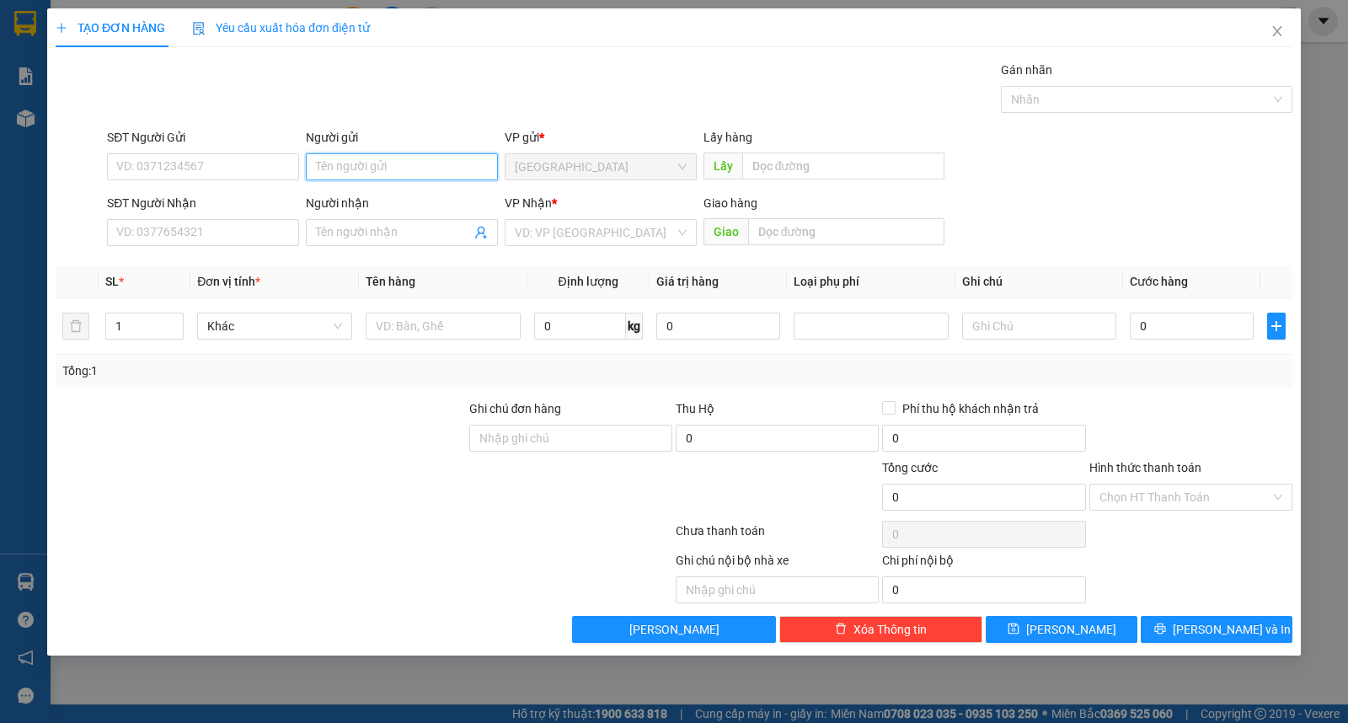
click at [356, 157] on input "Người gửi" at bounding box center [402, 166] width 192 height 27
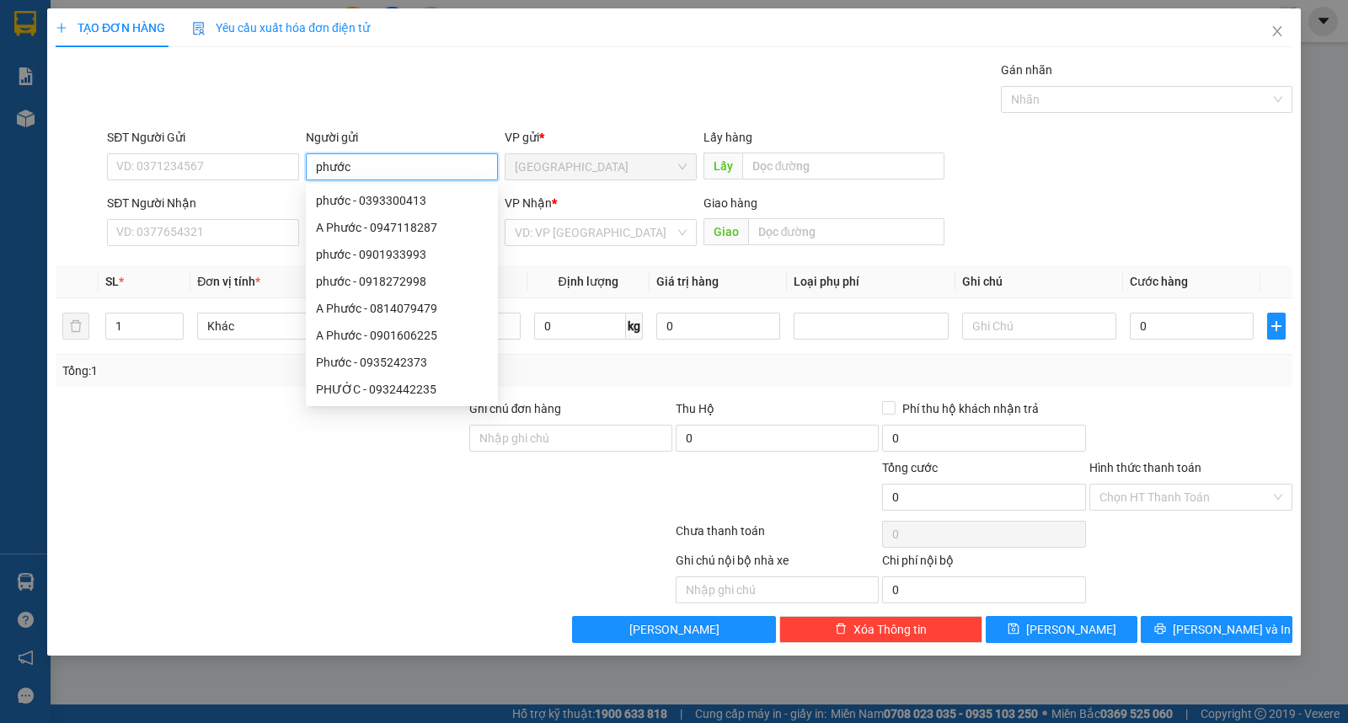
type input "phước"
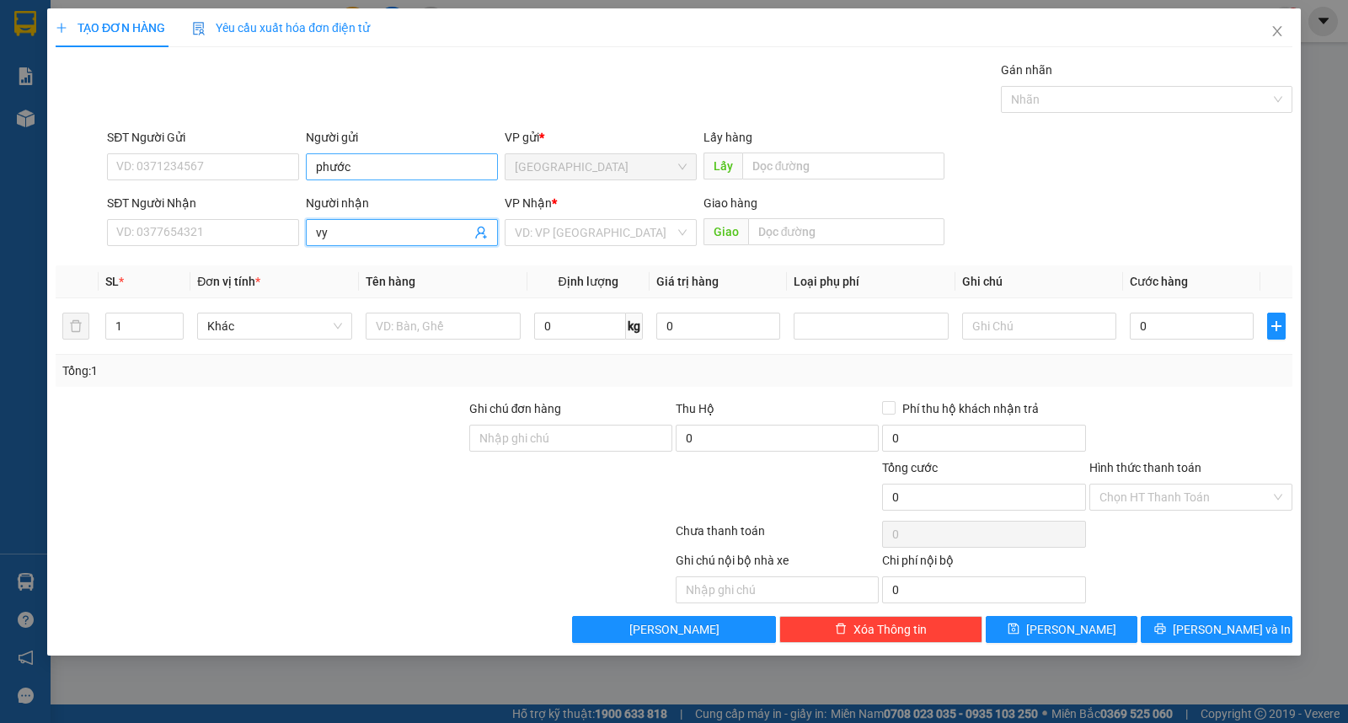
type input "vy"
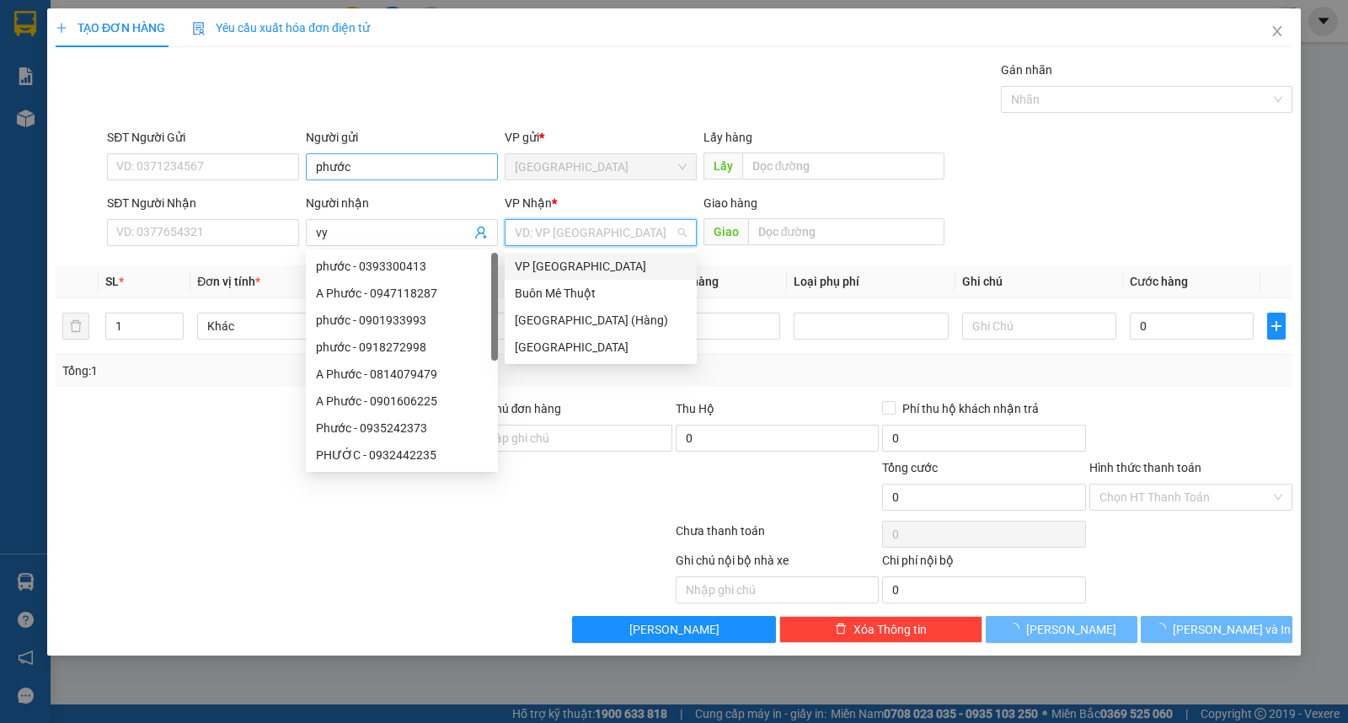
type input "ư"
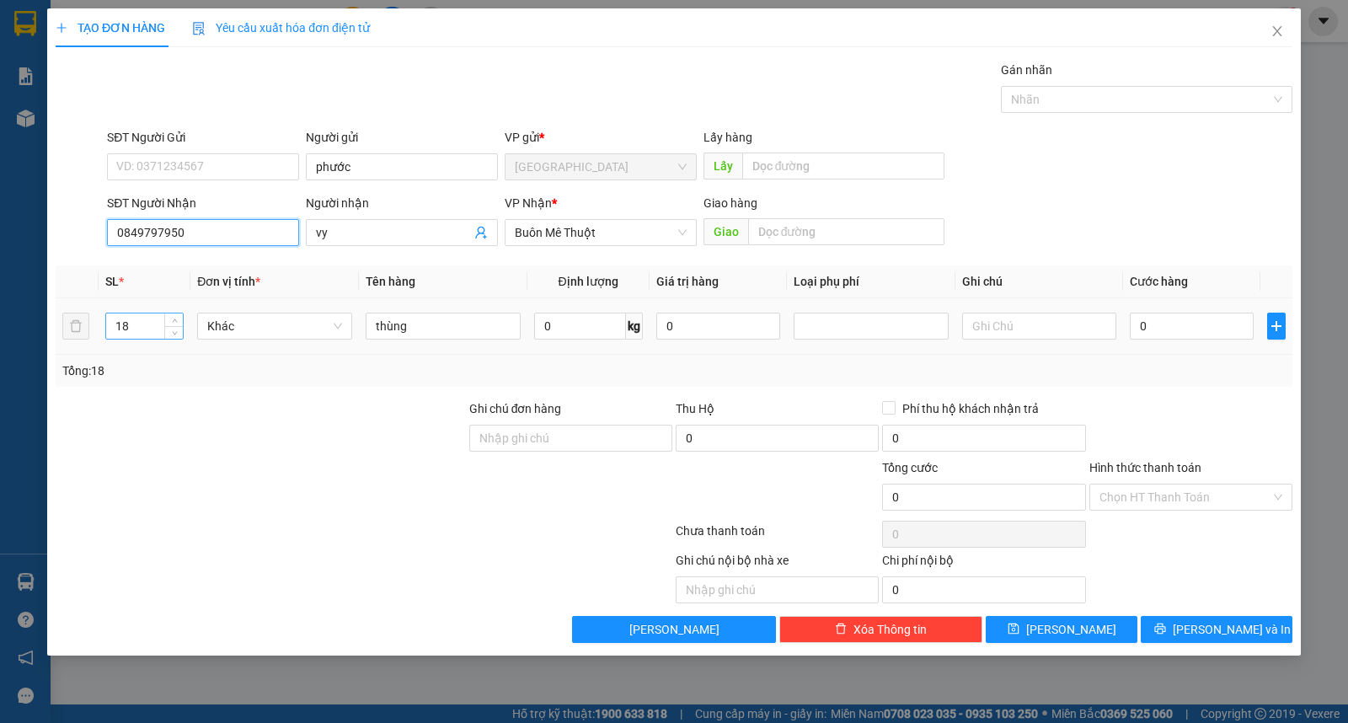
type input "0849797950"
drag, startPoint x: 135, startPoint y: 325, endPoint x: 0, endPoint y: 323, distance: 134.8
click at [1, 325] on div "TẠO ĐƠN HÀNG Yêu cầu xuất hóa đơn điện tử Transit Pickup Surcharge Ids Transit …" at bounding box center [674, 361] width 1348 height 723
type input "1"
click at [748, 104] on div "Gói vận chuyển * Tiêu chuẩn Gán nhãn Nhãn" at bounding box center [700, 90] width 1192 height 59
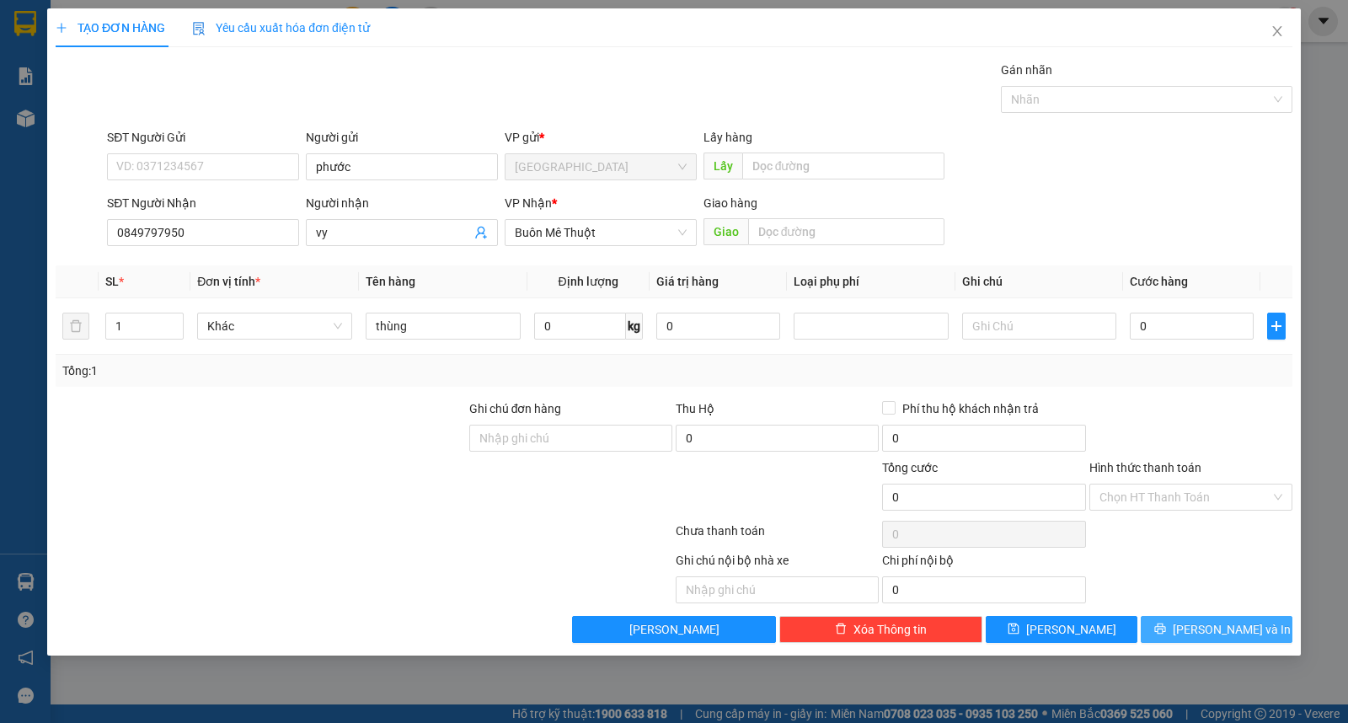
click at [1214, 632] on span "[PERSON_NAME] và In" at bounding box center [1232, 629] width 118 height 19
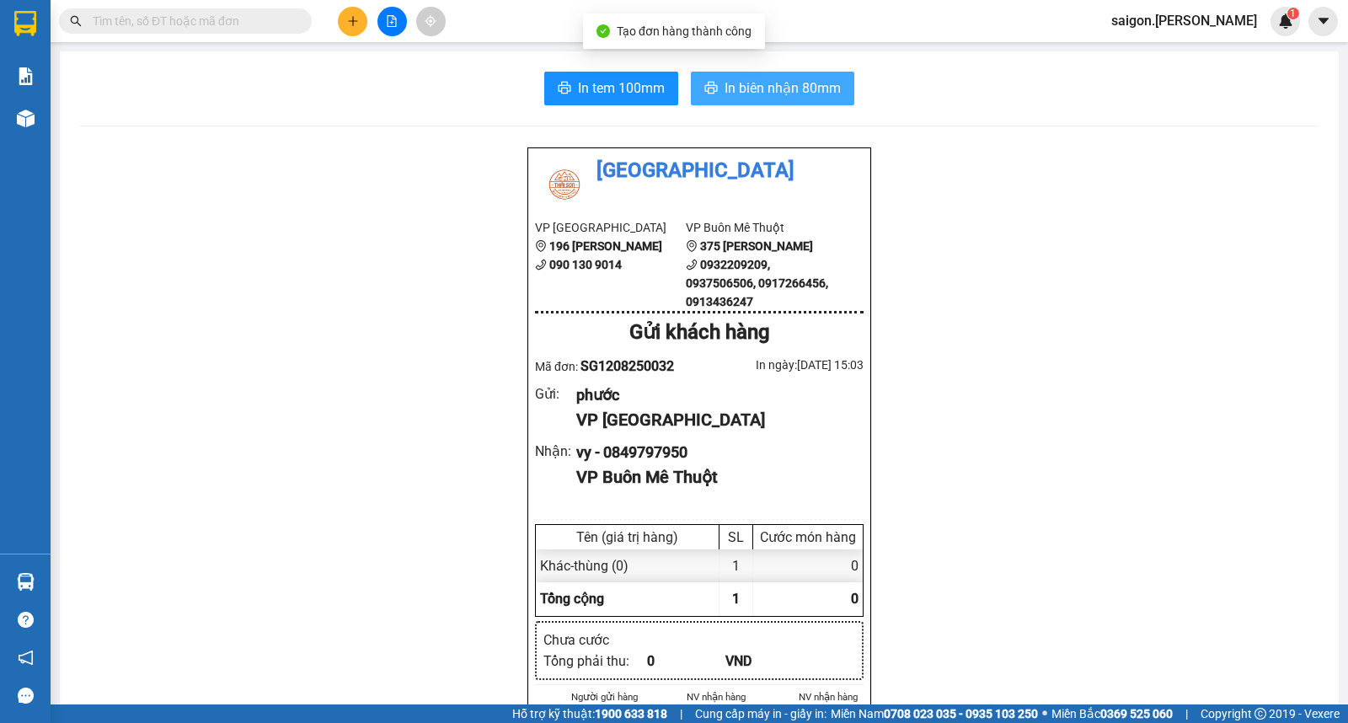
click at [748, 78] on span "In biên nhận 80mm" at bounding box center [783, 88] width 116 height 21
drag, startPoint x: 650, startPoint y: 88, endPoint x: 357, endPoint y: 21, distance: 300.8
click at [357, 21] on icon "plus" at bounding box center [353, 21] width 12 height 12
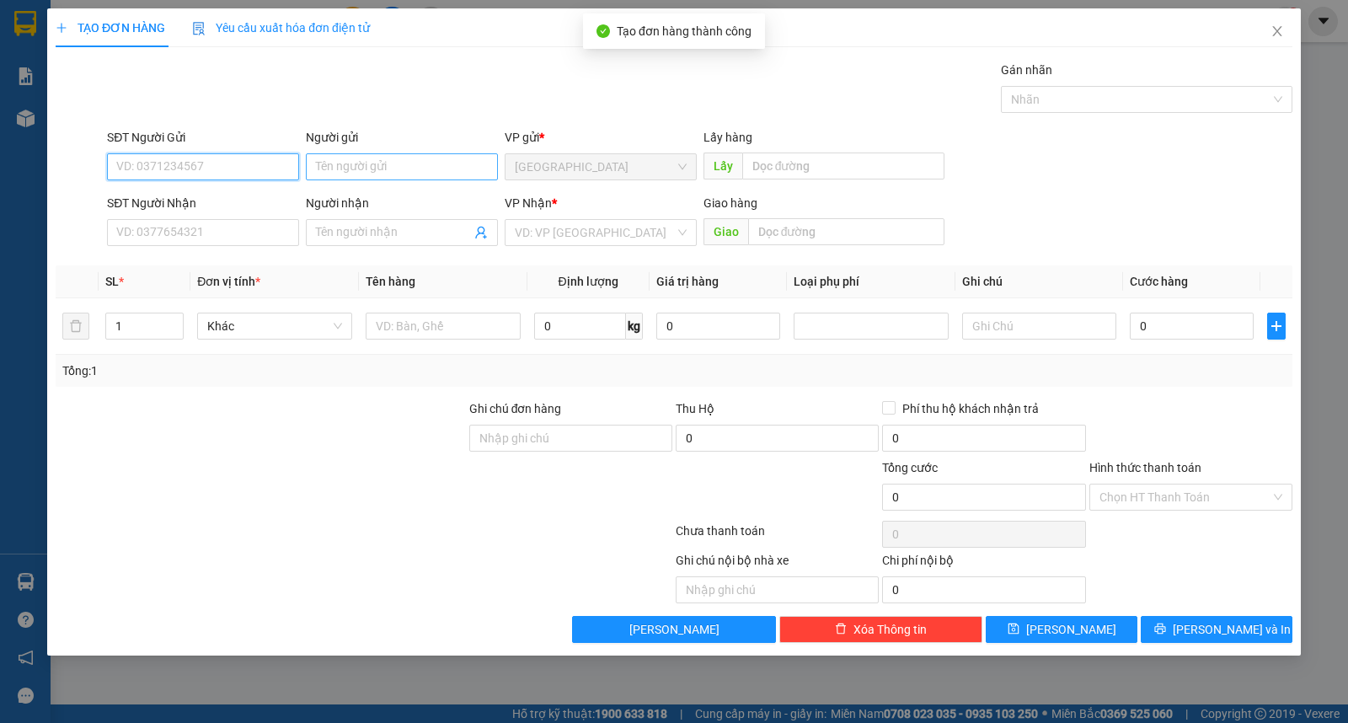
click at [356, 179] on input "Người gửi" at bounding box center [402, 166] width 192 height 27
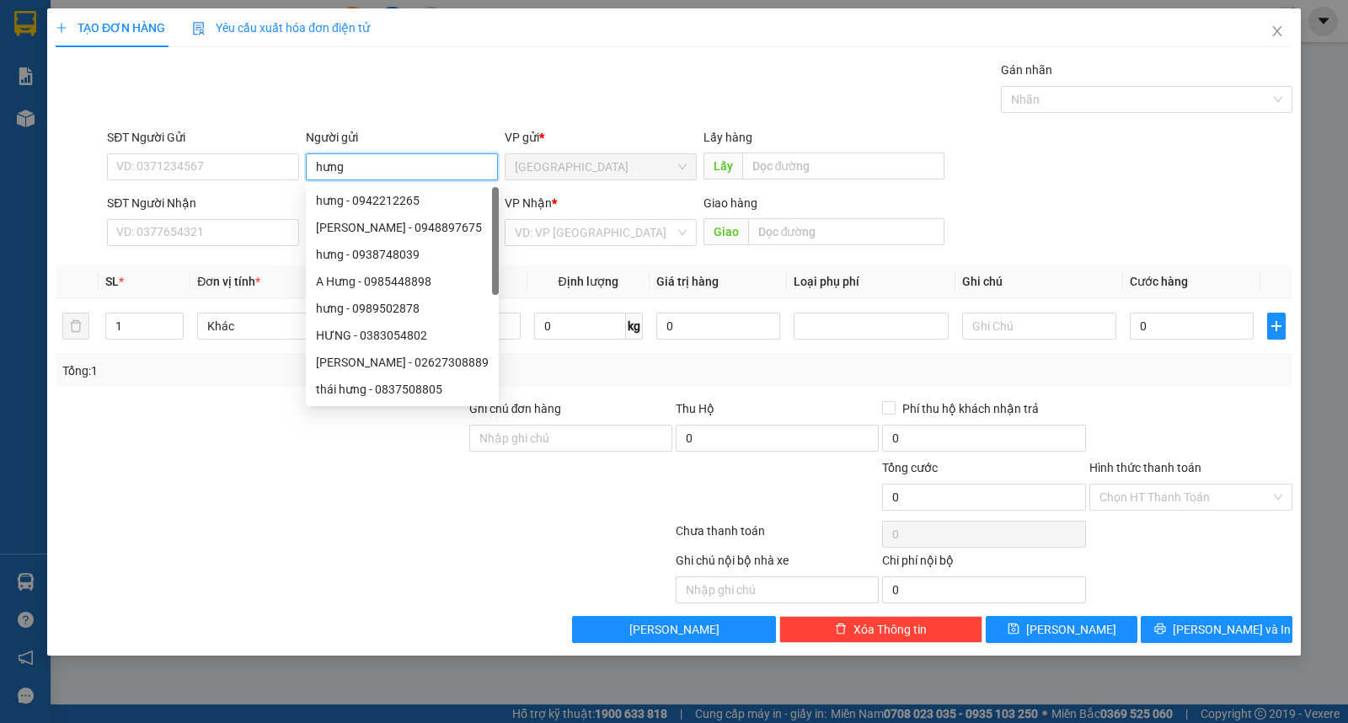
type input "hưng"
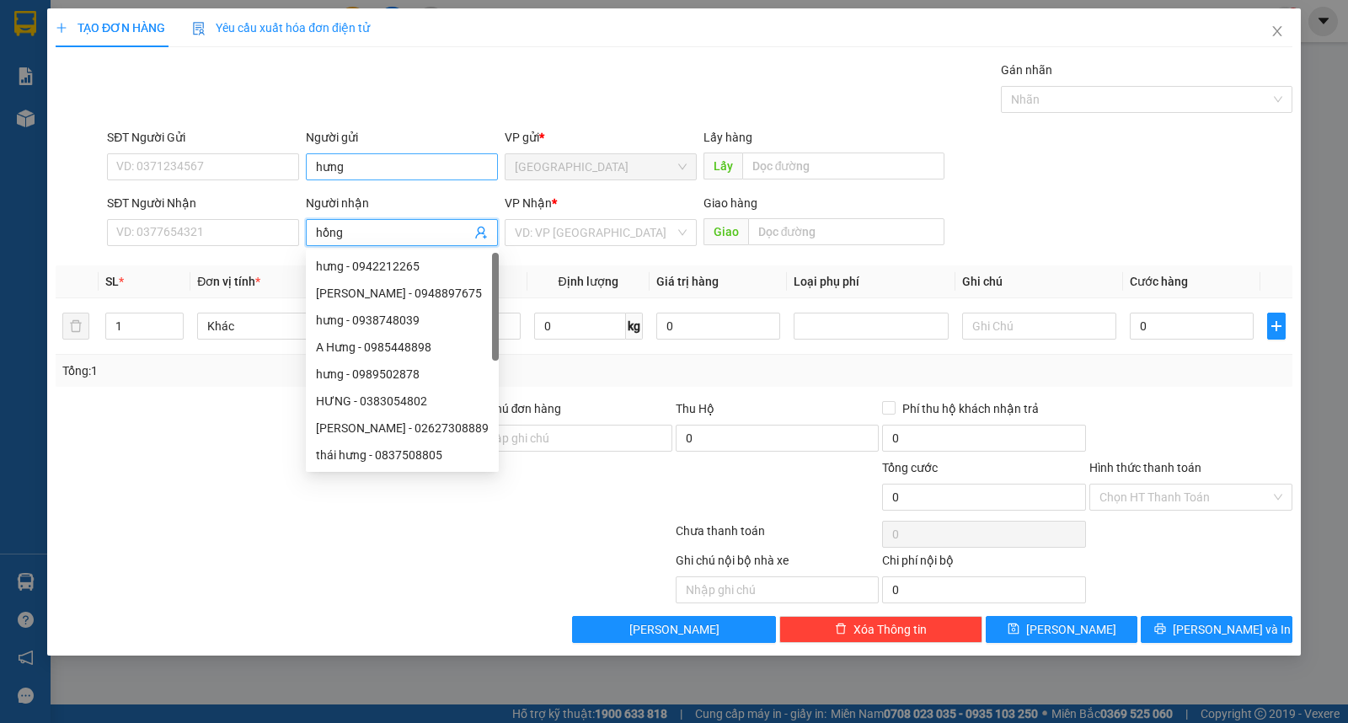
type input "hồng"
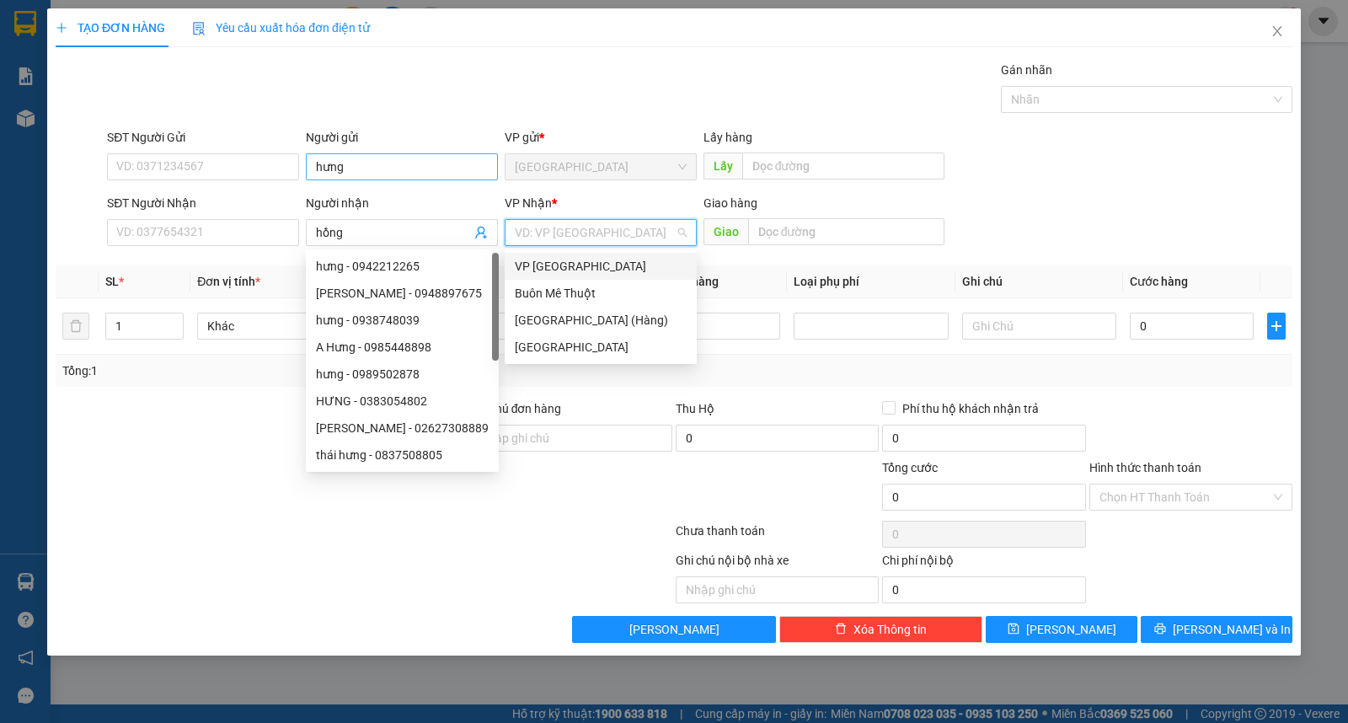
type input "ư"
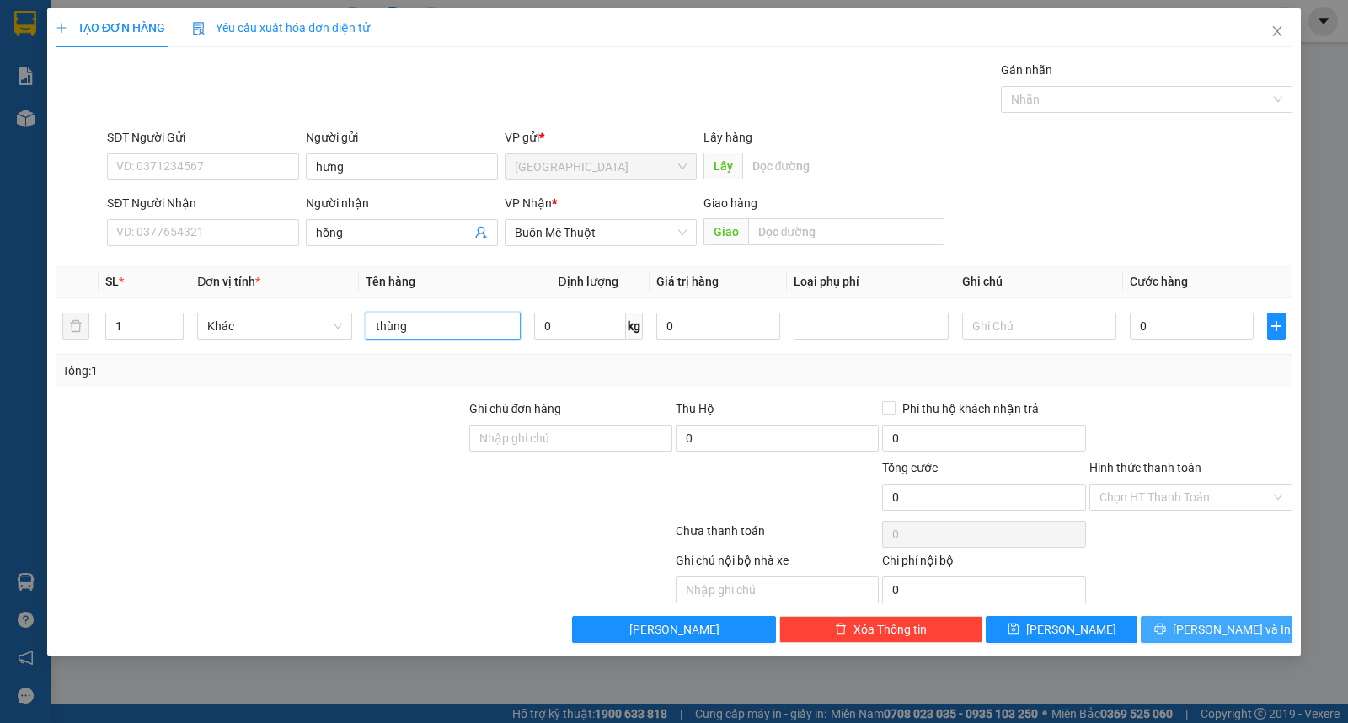
type input "thùng"
click at [1209, 640] on button "[PERSON_NAME] và In" at bounding box center [1217, 629] width 152 height 27
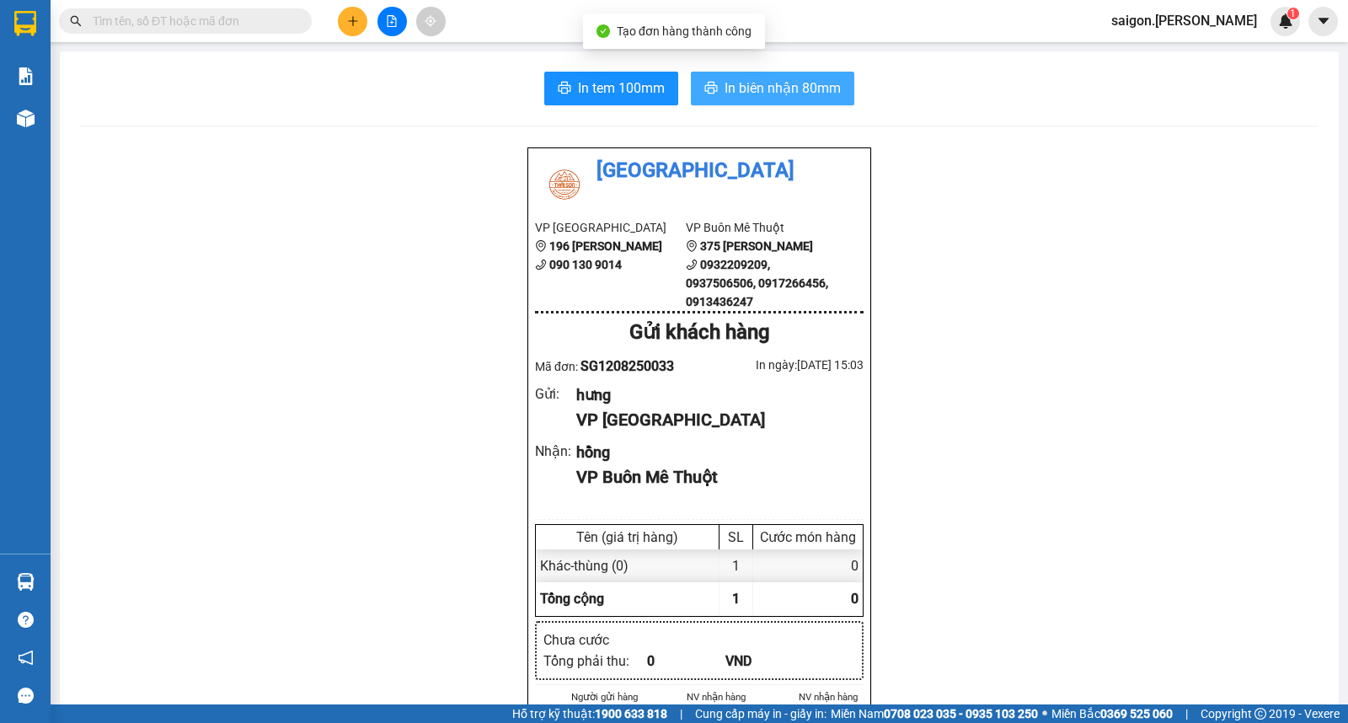
click at [785, 98] on span "In biên nhận 80mm" at bounding box center [783, 88] width 116 height 21
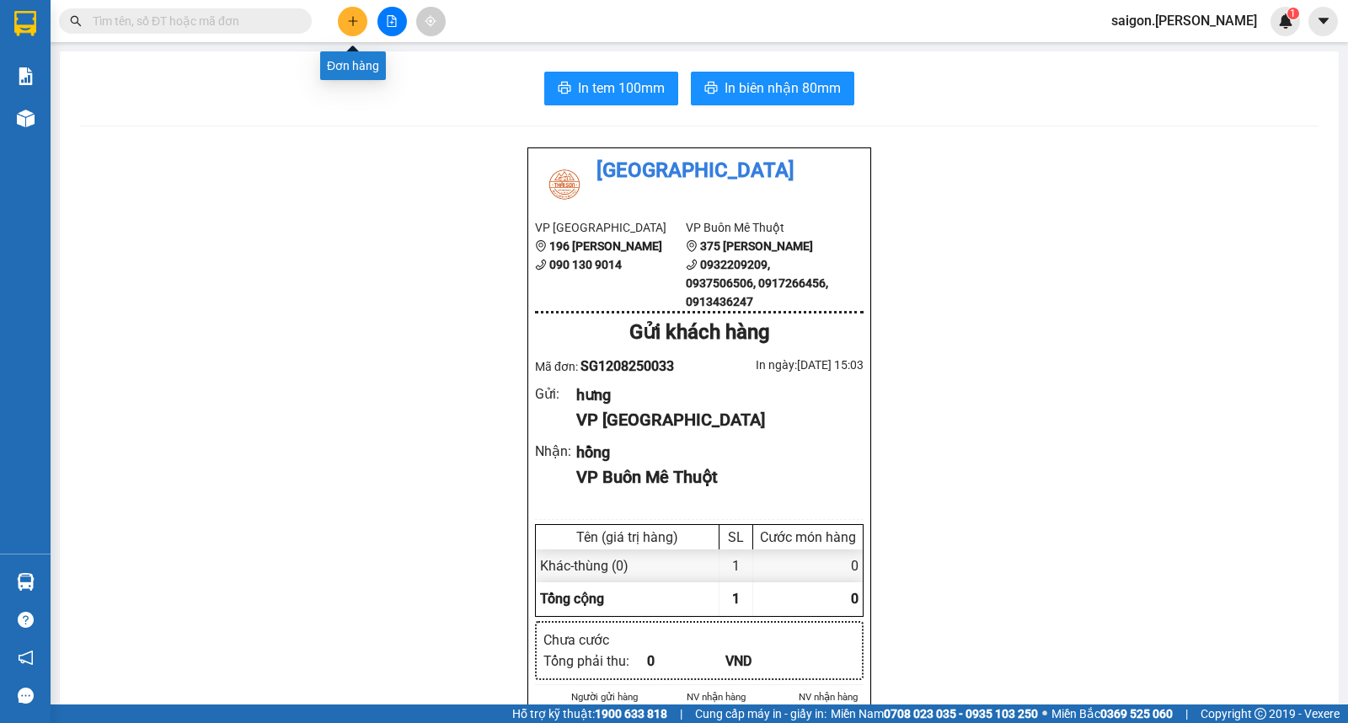
click at [355, 15] on icon "plus" at bounding box center [353, 21] width 12 height 12
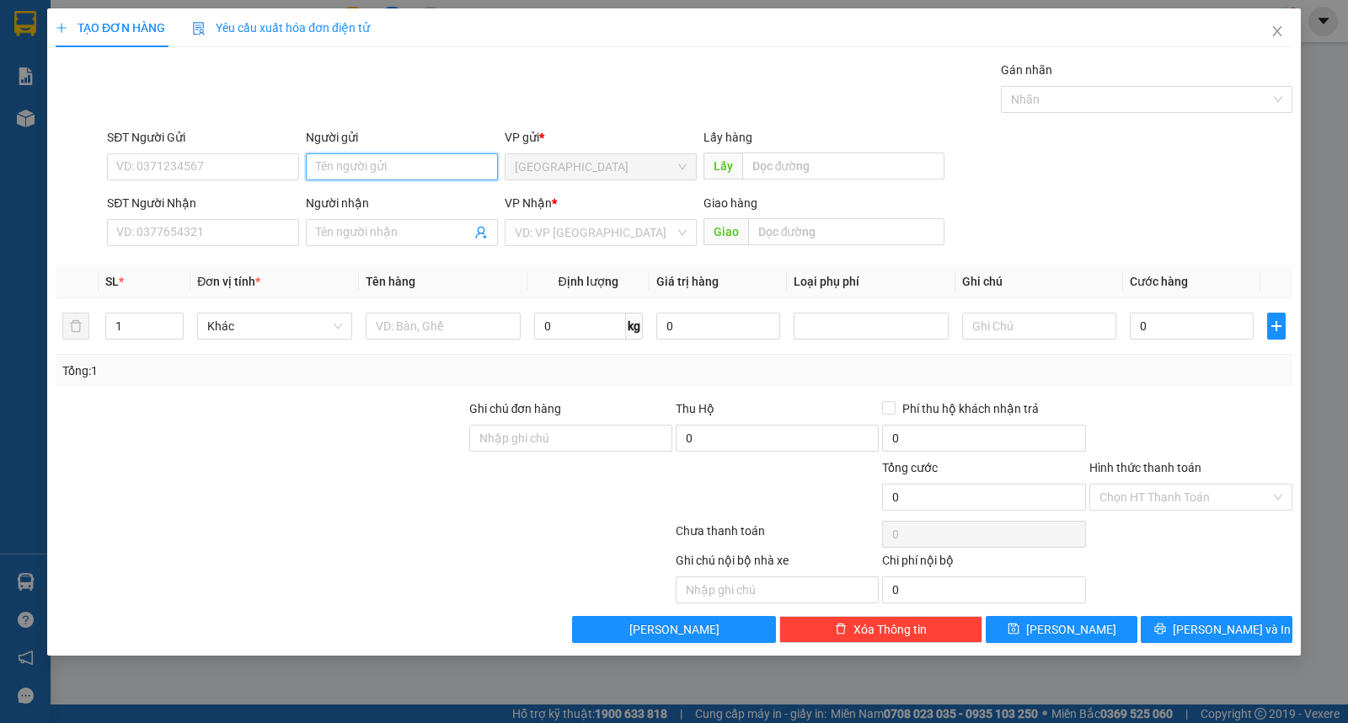
click at [367, 179] on input "Người gửi" at bounding box center [402, 166] width 192 height 27
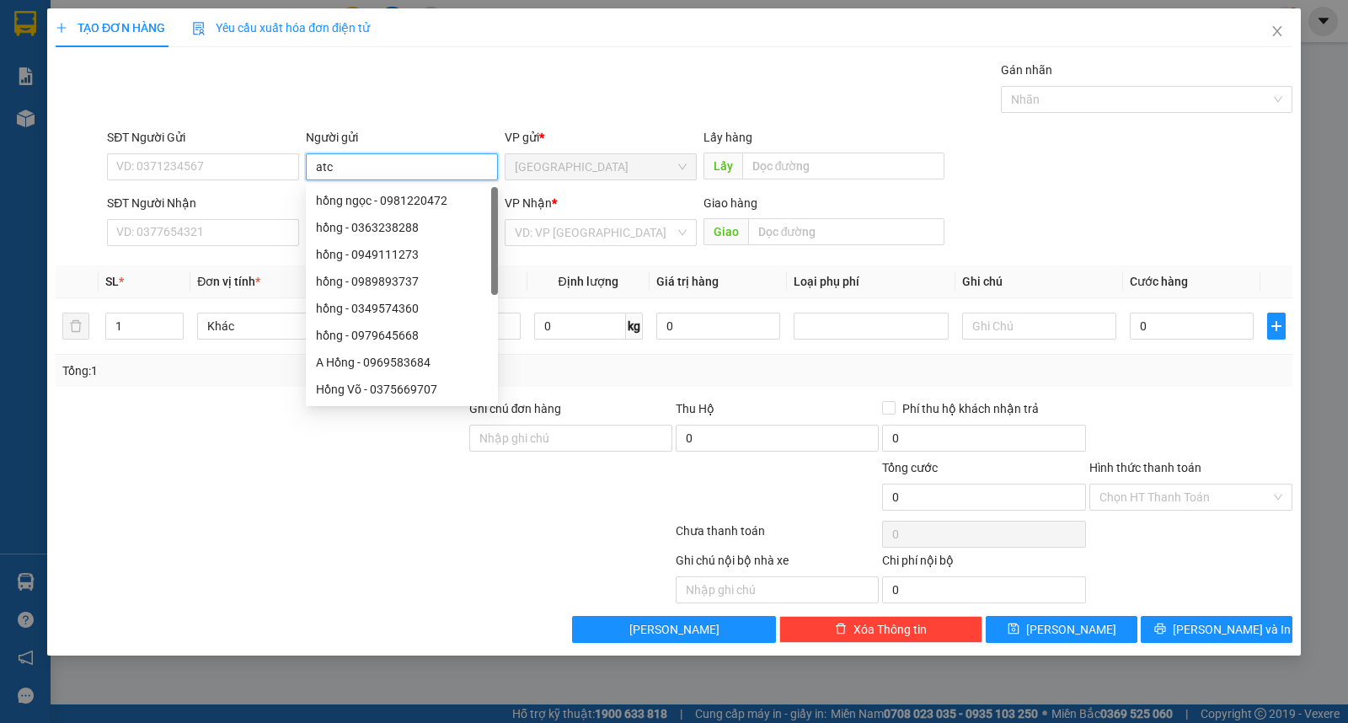
type input "atc"
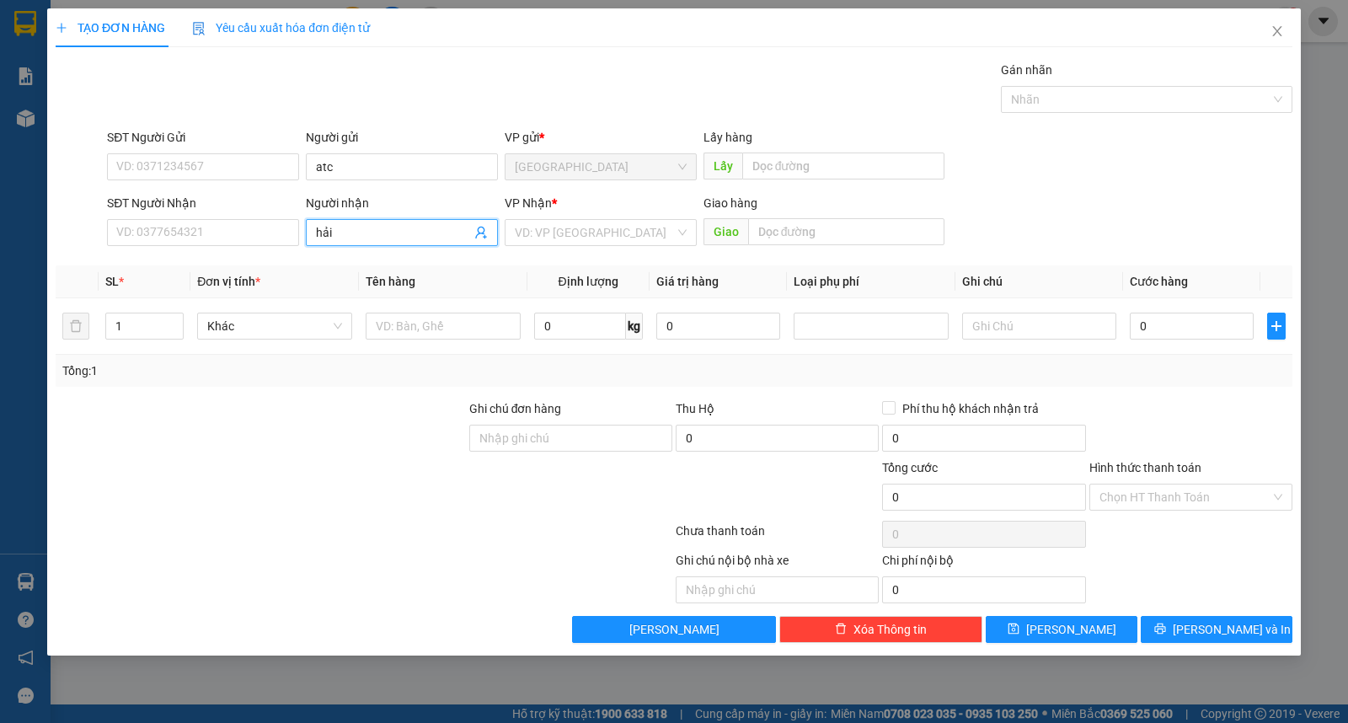
type input "hải"
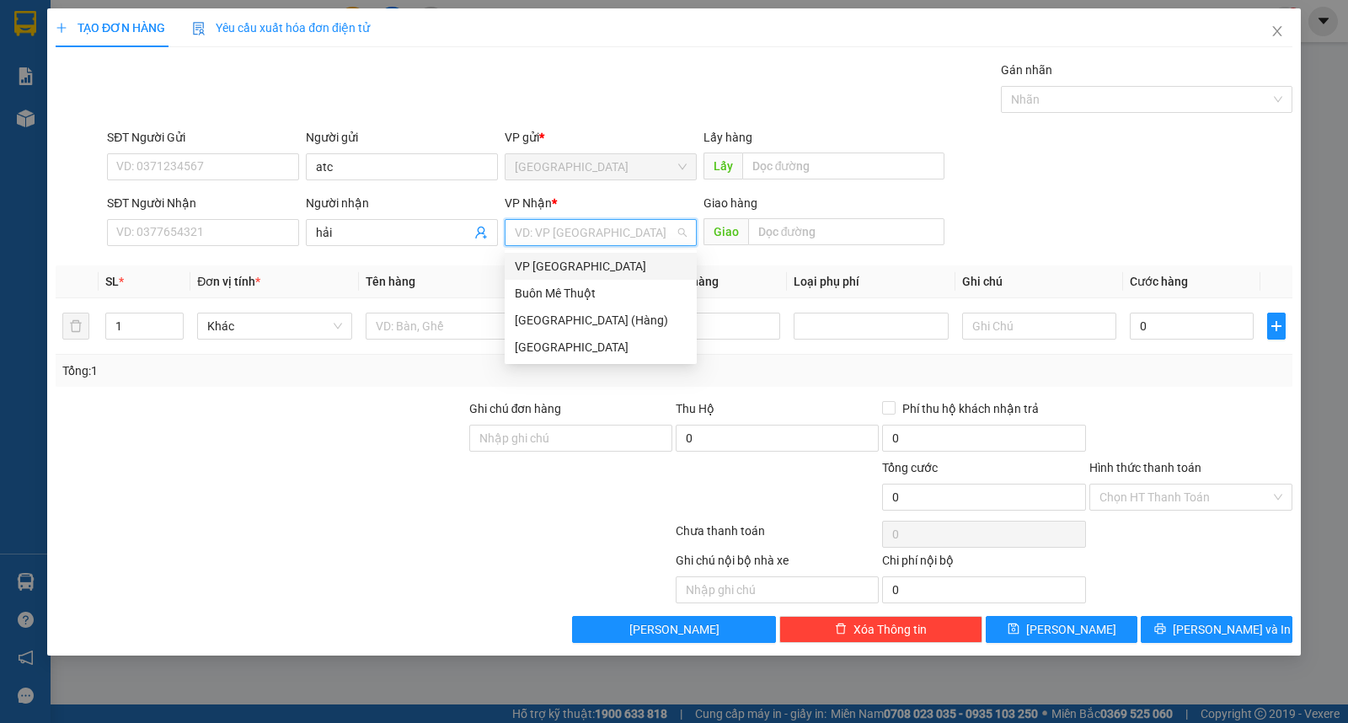
type input "ư"
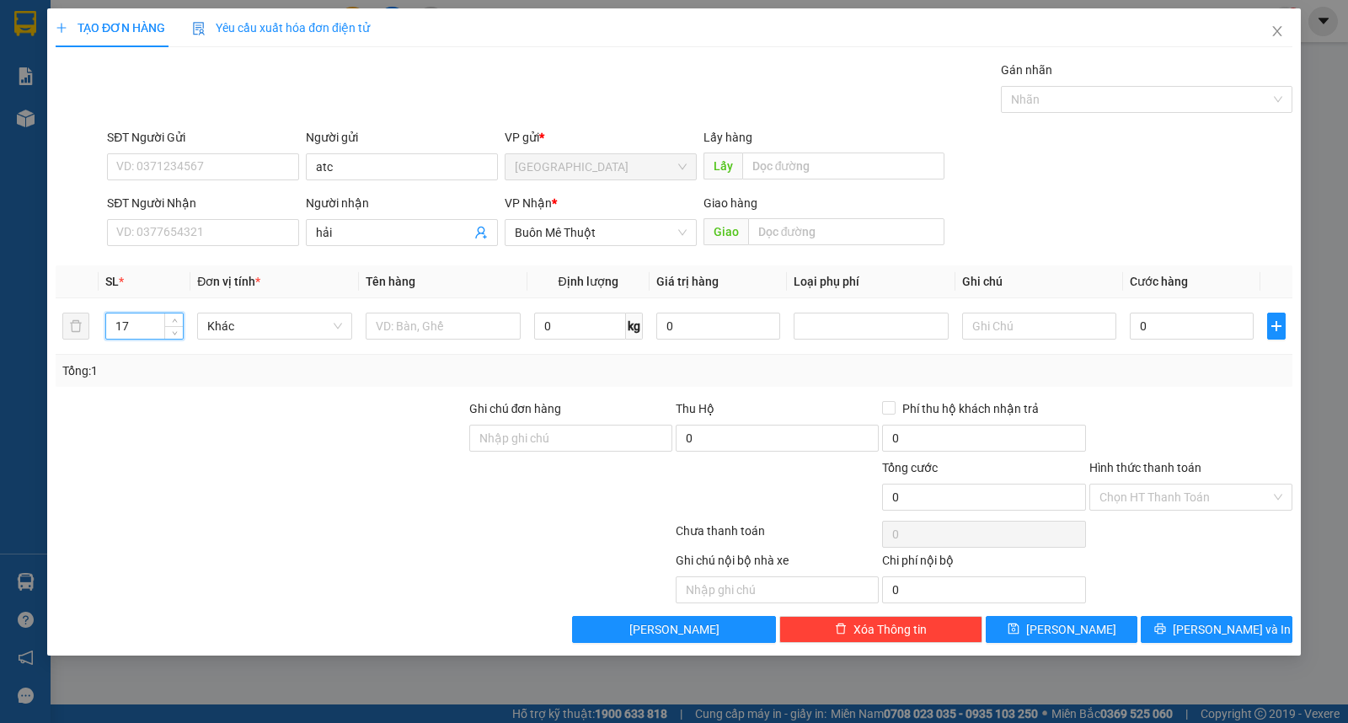
type input "17"
type input "thùng"
click at [1195, 616] on button "[PERSON_NAME] và In" at bounding box center [1217, 629] width 152 height 27
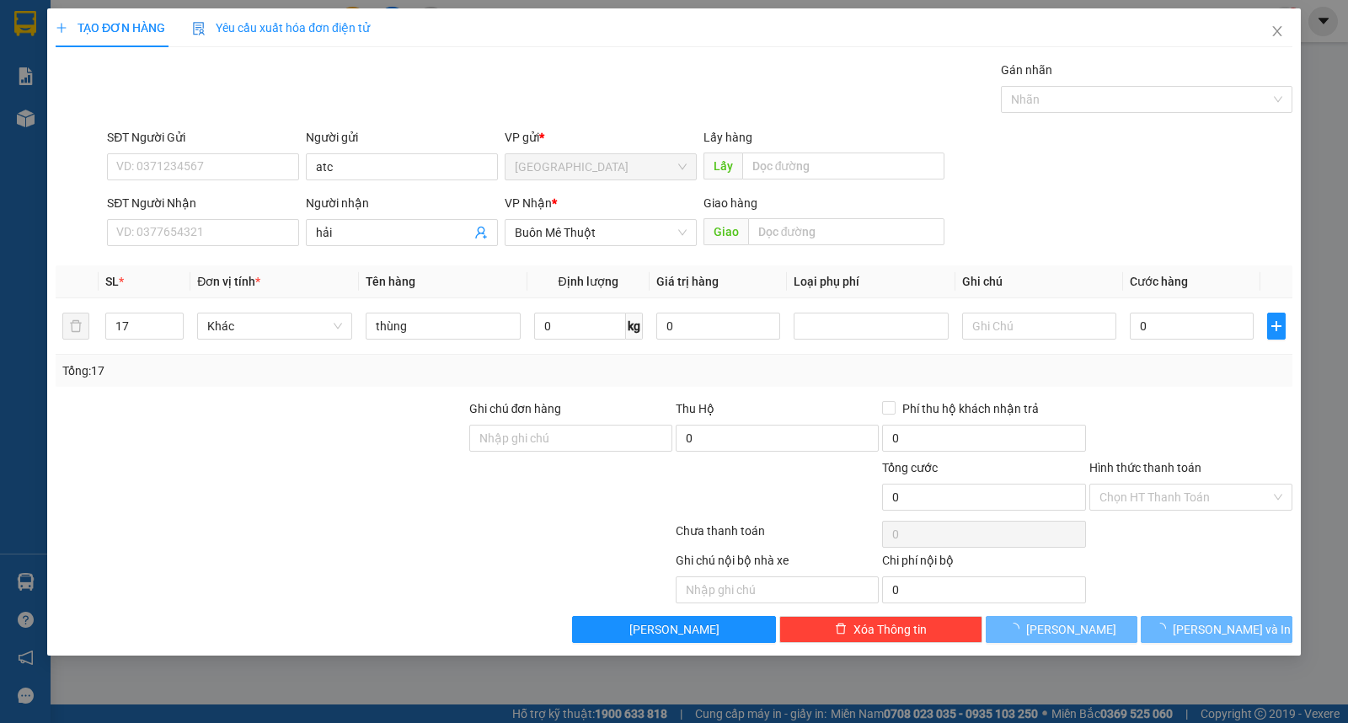
click at [775, 69] on div "Gói vận chuyển * Tiêu chuẩn Gán nhãn Nhãn" at bounding box center [700, 90] width 1192 height 59
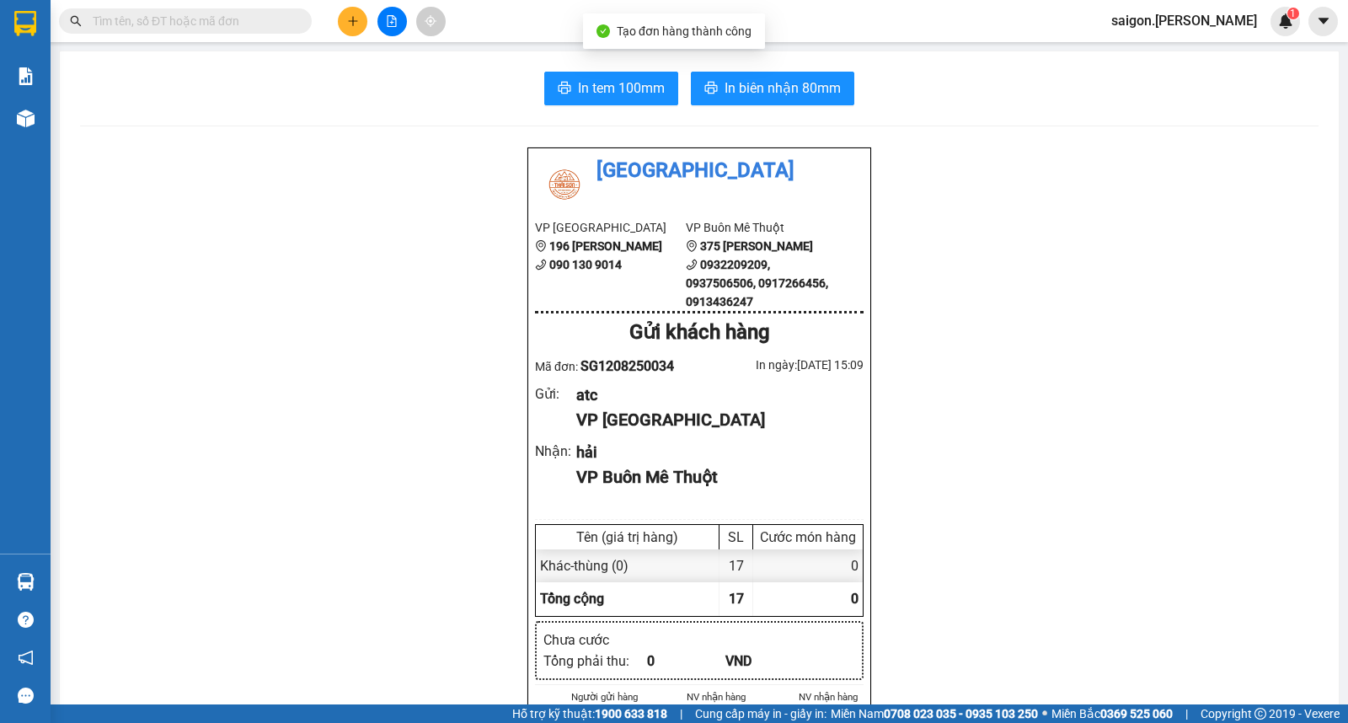
click at [767, 91] on span "In biên nhận 80mm" at bounding box center [783, 88] width 116 height 21
click at [352, 21] on icon "plus" at bounding box center [352, 20] width 9 height 1
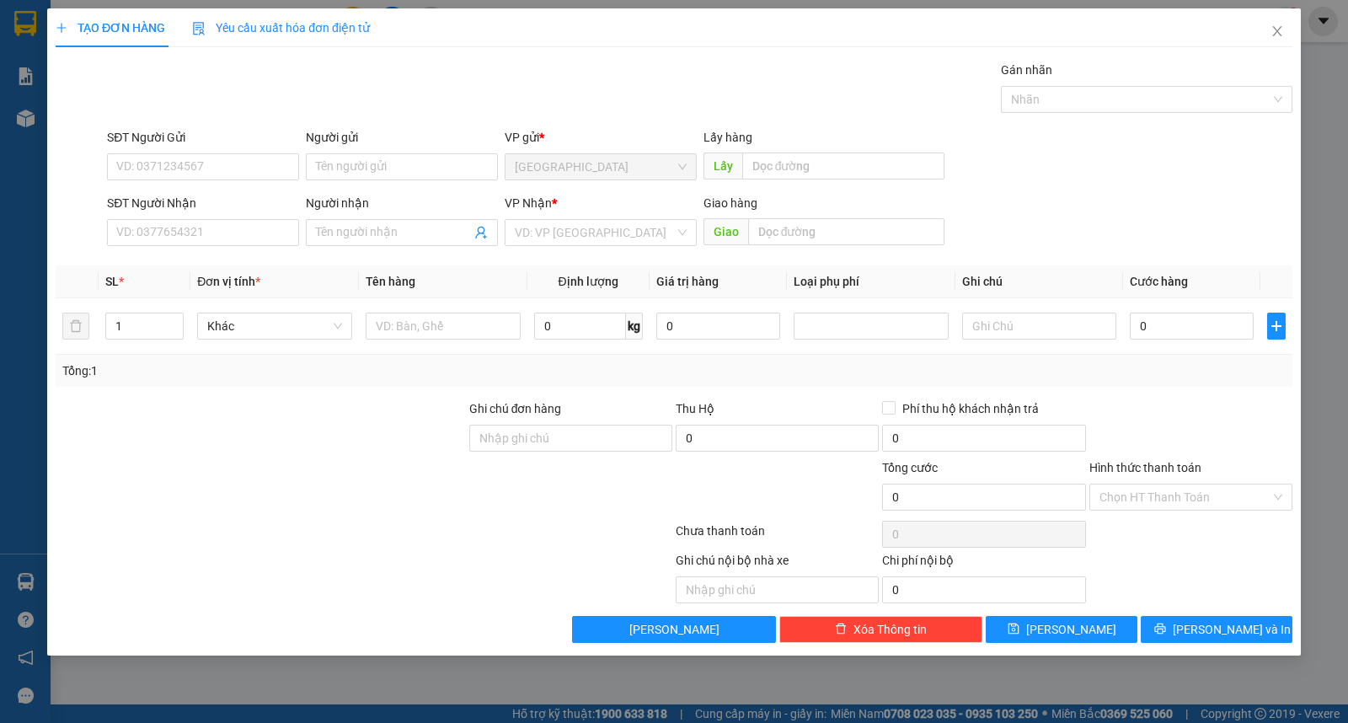
click at [363, 147] on div "Người gửi" at bounding box center [402, 140] width 192 height 25
click at [373, 163] on input "Người gửi" at bounding box center [402, 166] width 192 height 27
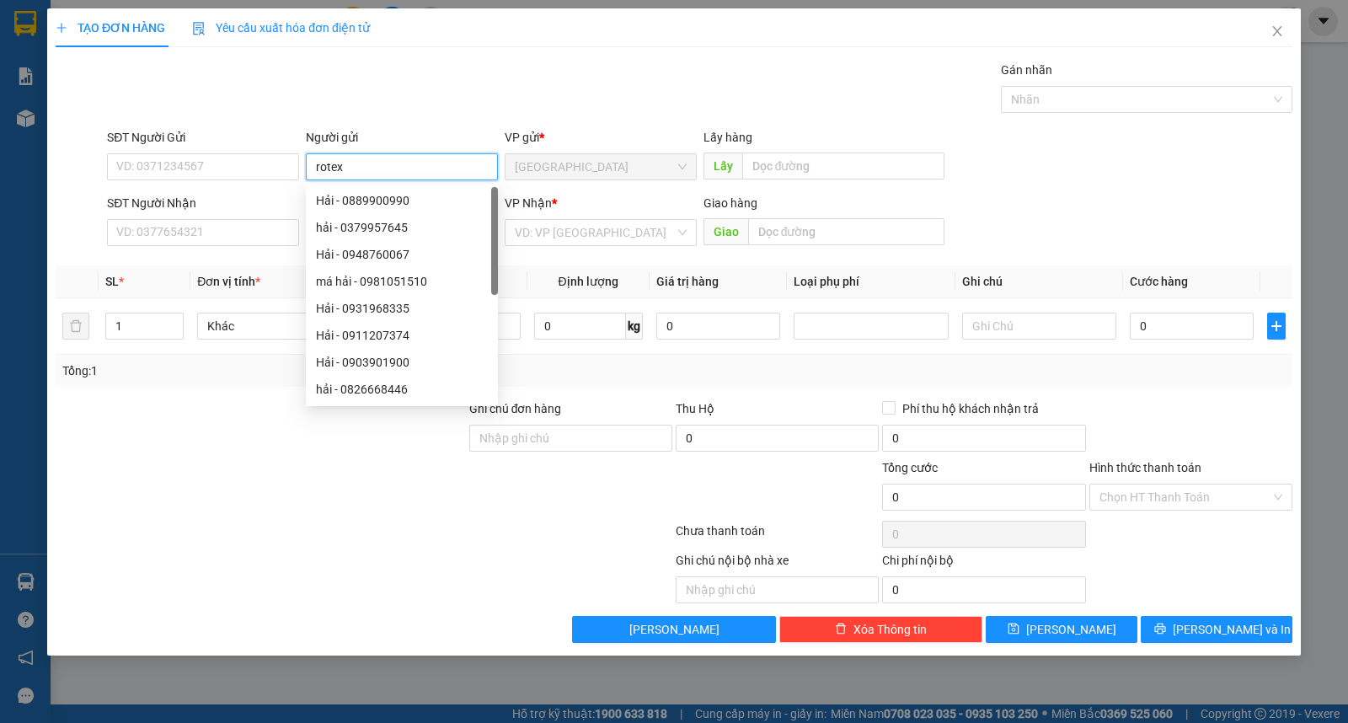
type input "rotex"
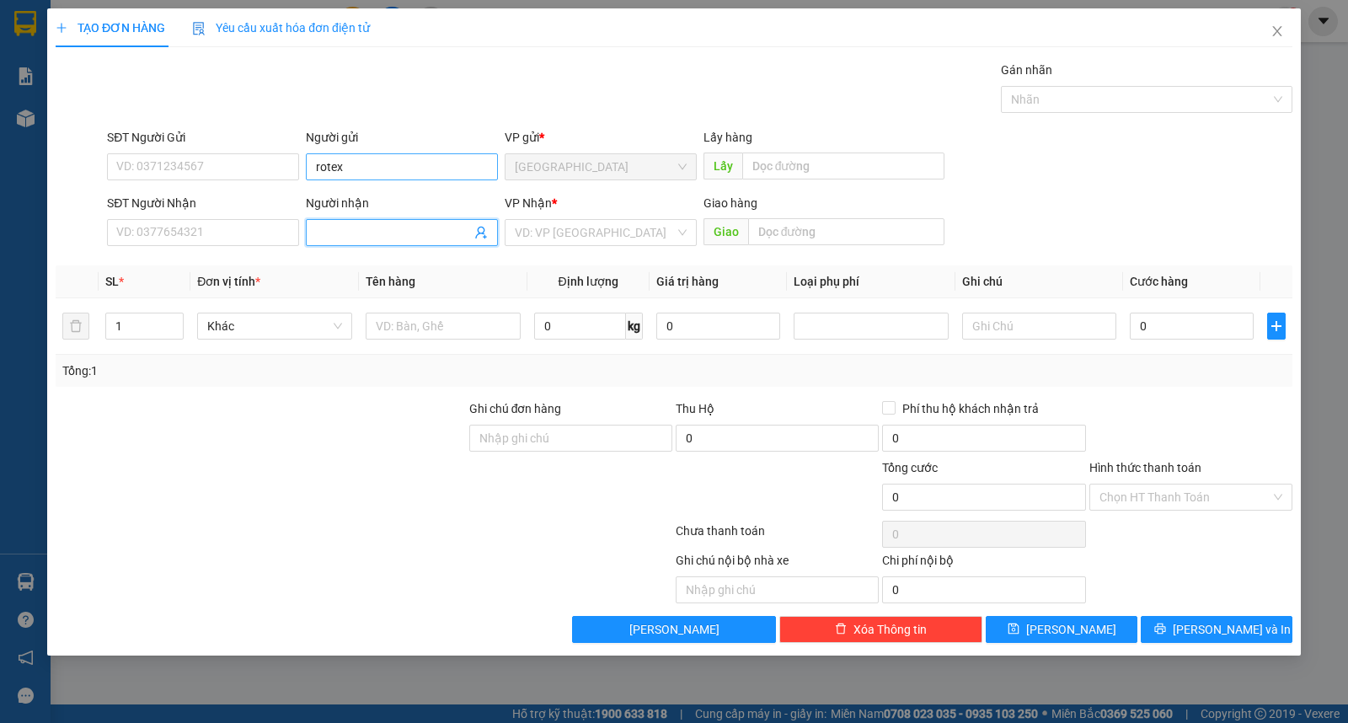
type input "a"
type input "âu cơ"
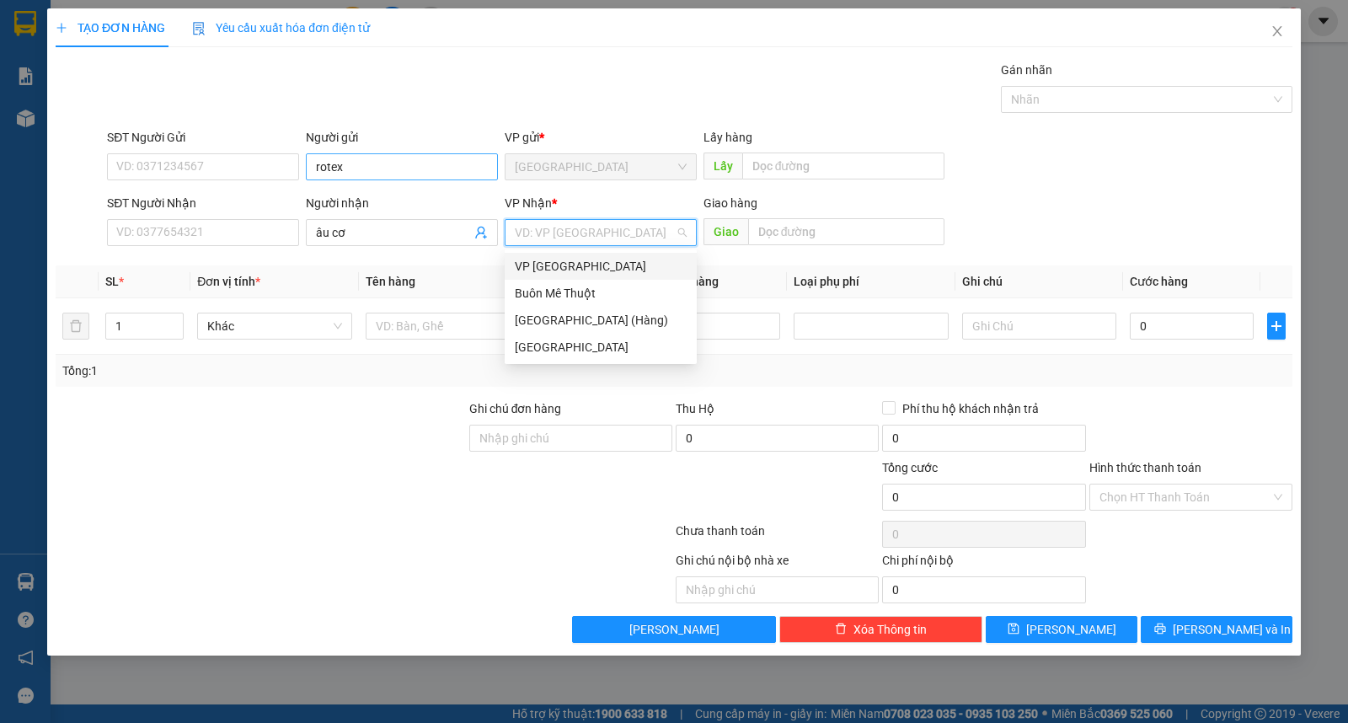
type input "ư"
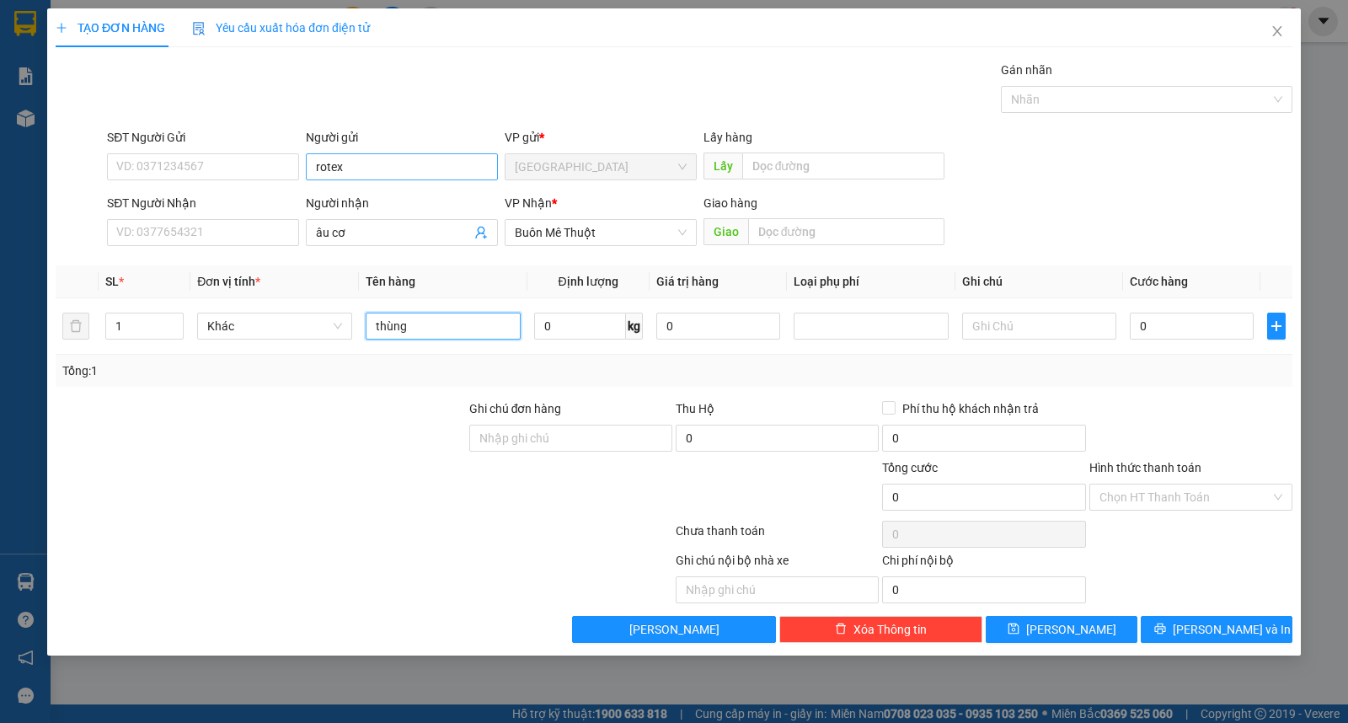
type input "thùng"
type input "8"
type input "80"
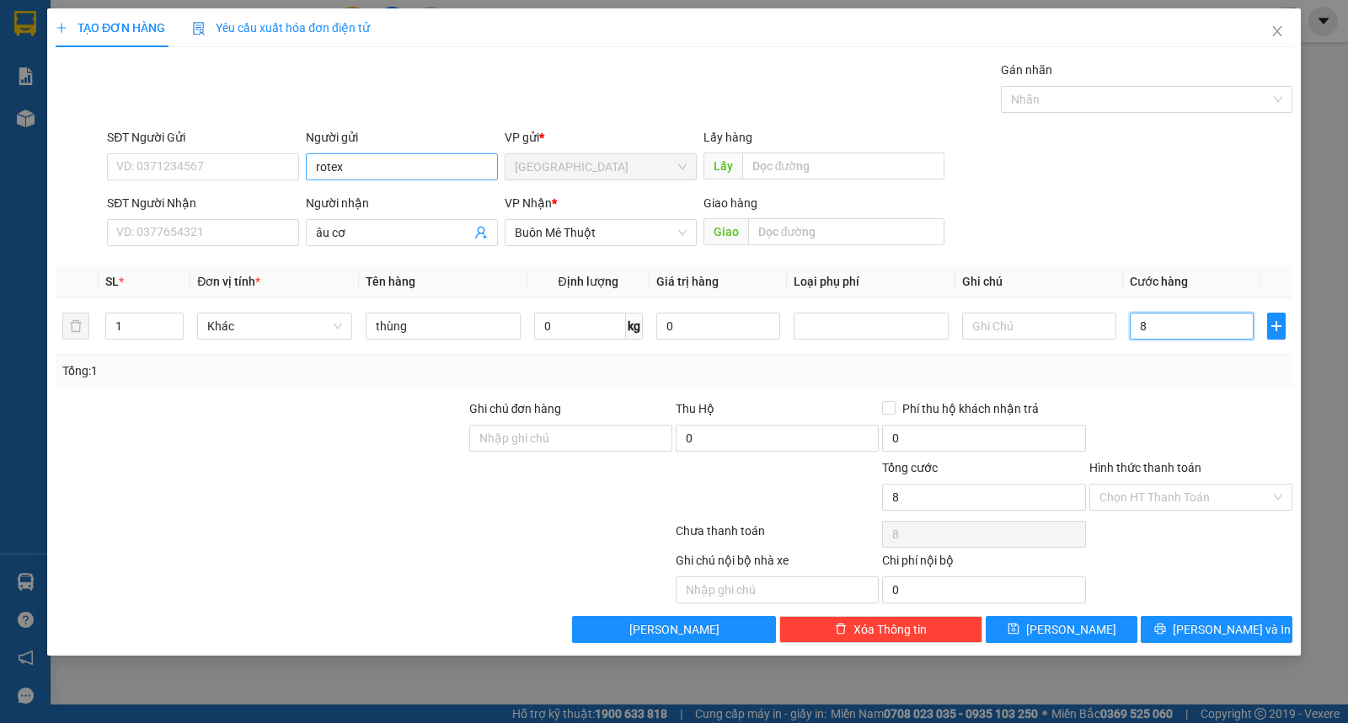
type input "80"
type input "80.000"
click at [1195, 503] on input "Hình thức thanh toán" at bounding box center [1185, 496] width 171 height 25
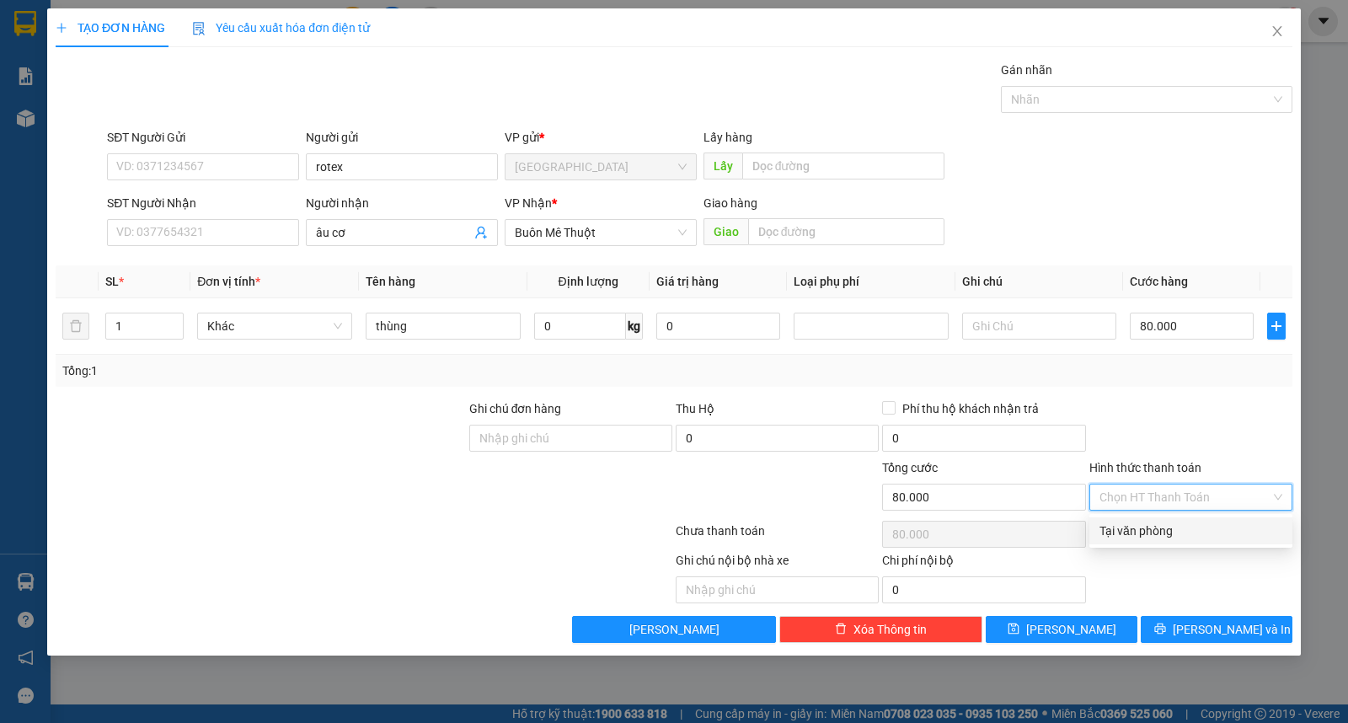
drag, startPoint x: 1177, startPoint y: 534, endPoint x: 1184, endPoint y: 593, distance: 59.4
click at [1177, 536] on div "Tại văn phòng" at bounding box center [1191, 531] width 183 height 19
type input "0"
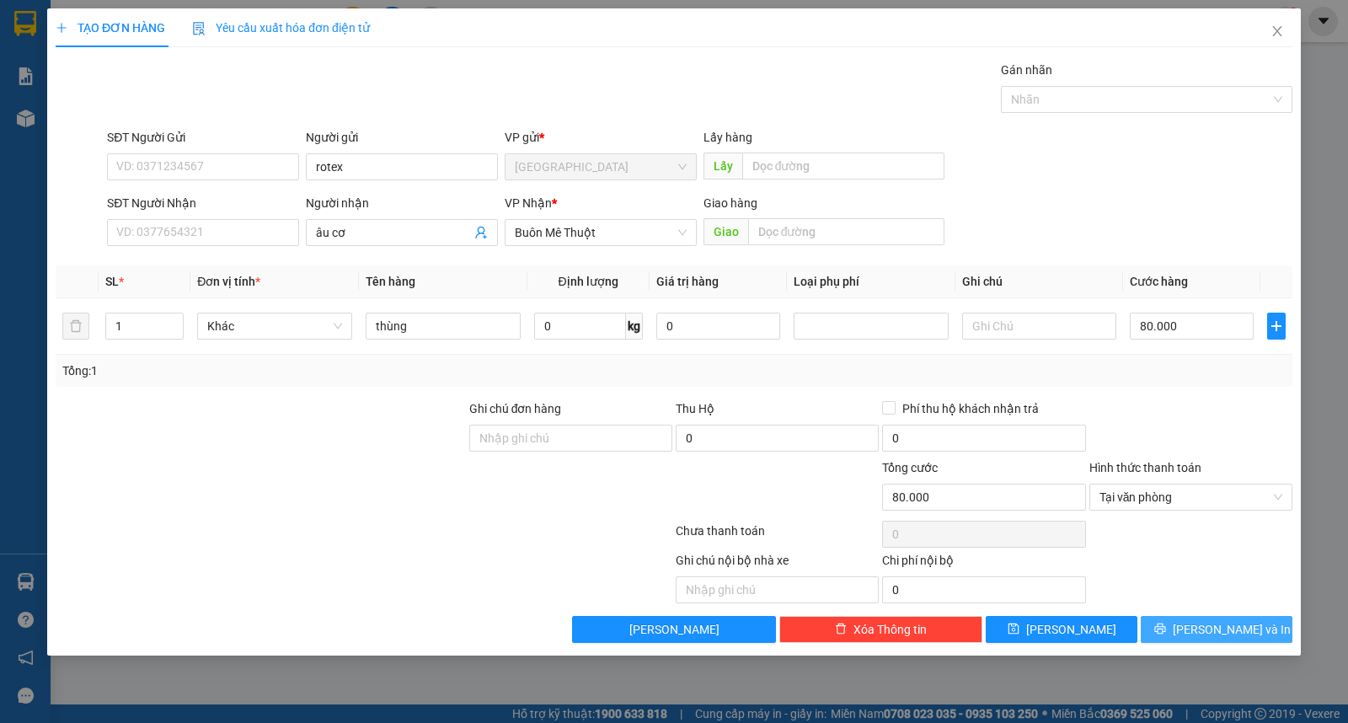
click at [1184, 621] on button "[PERSON_NAME] và In" at bounding box center [1217, 629] width 152 height 27
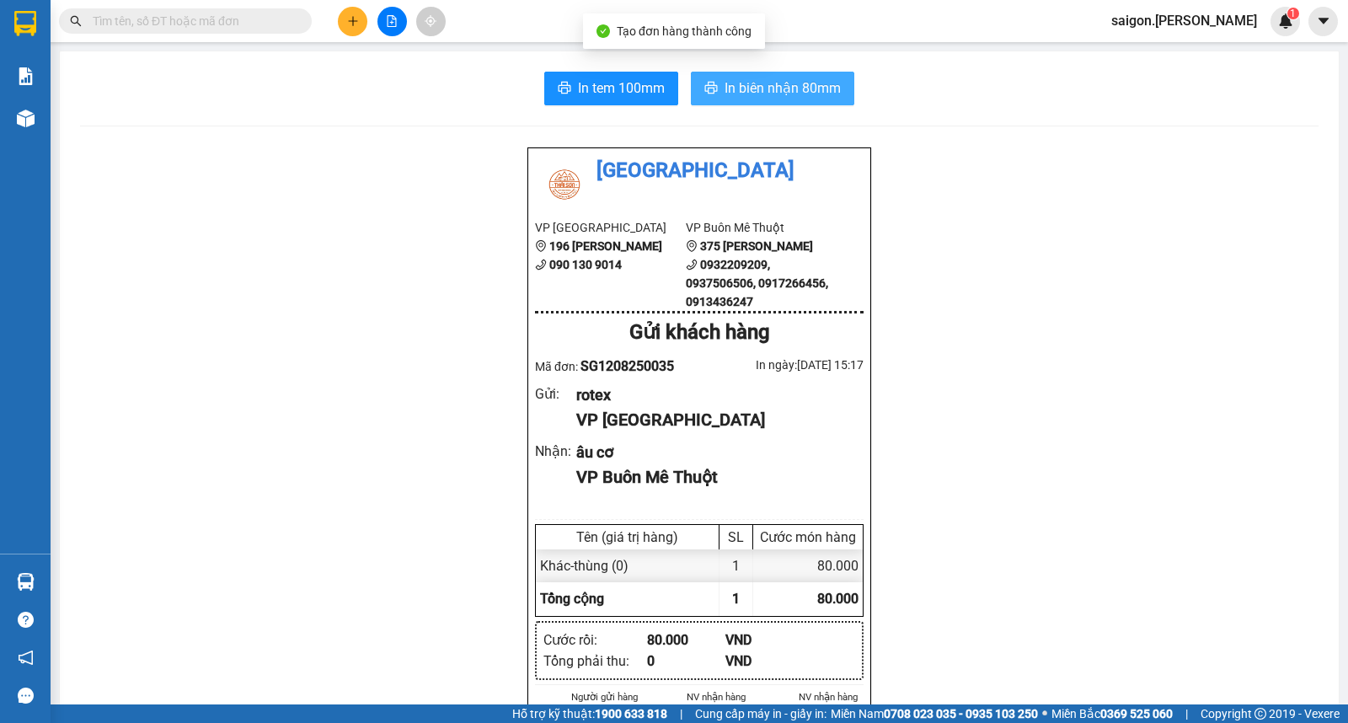
click at [777, 88] on span "In biên nhận 80mm" at bounding box center [783, 88] width 116 height 21
click at [357, 18] on icon "plus" at bounding box center [353, 21] width 12 height 12
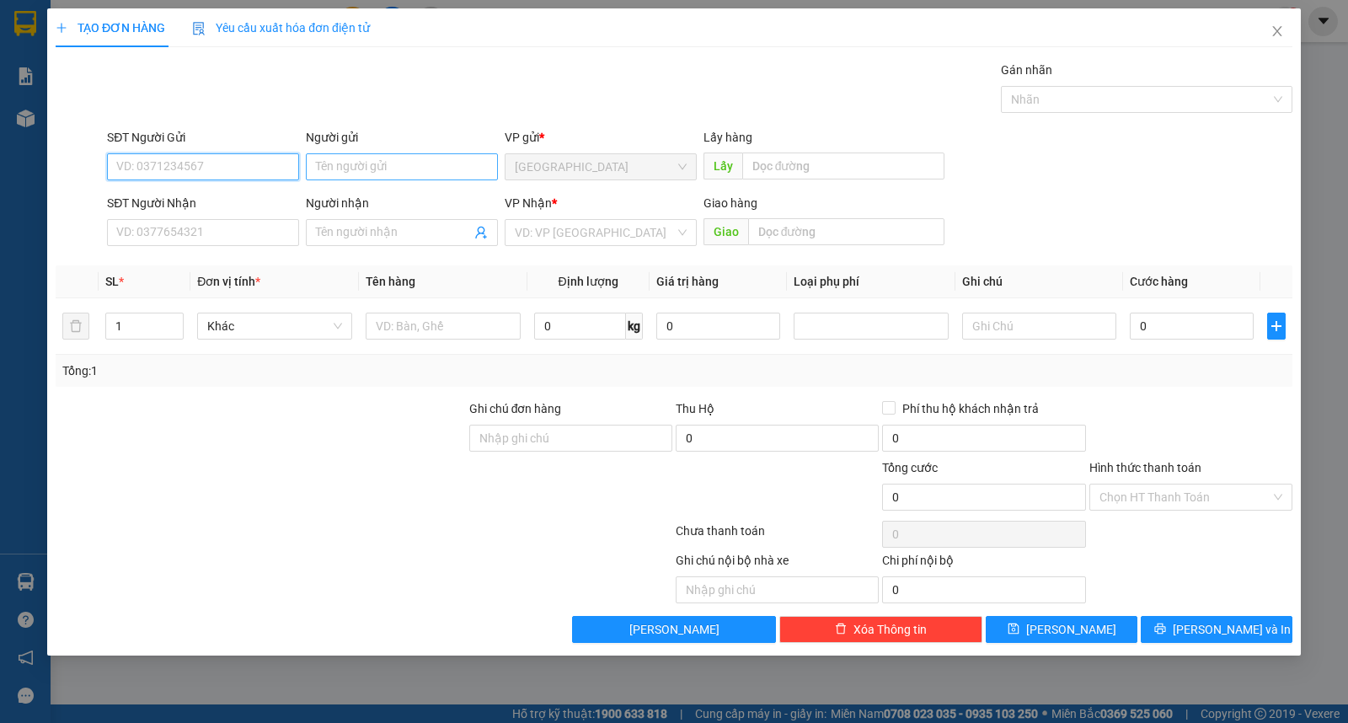
click at [364, 163] on input "Người gửi" at bounding box center [402, 166] width 192 height 27
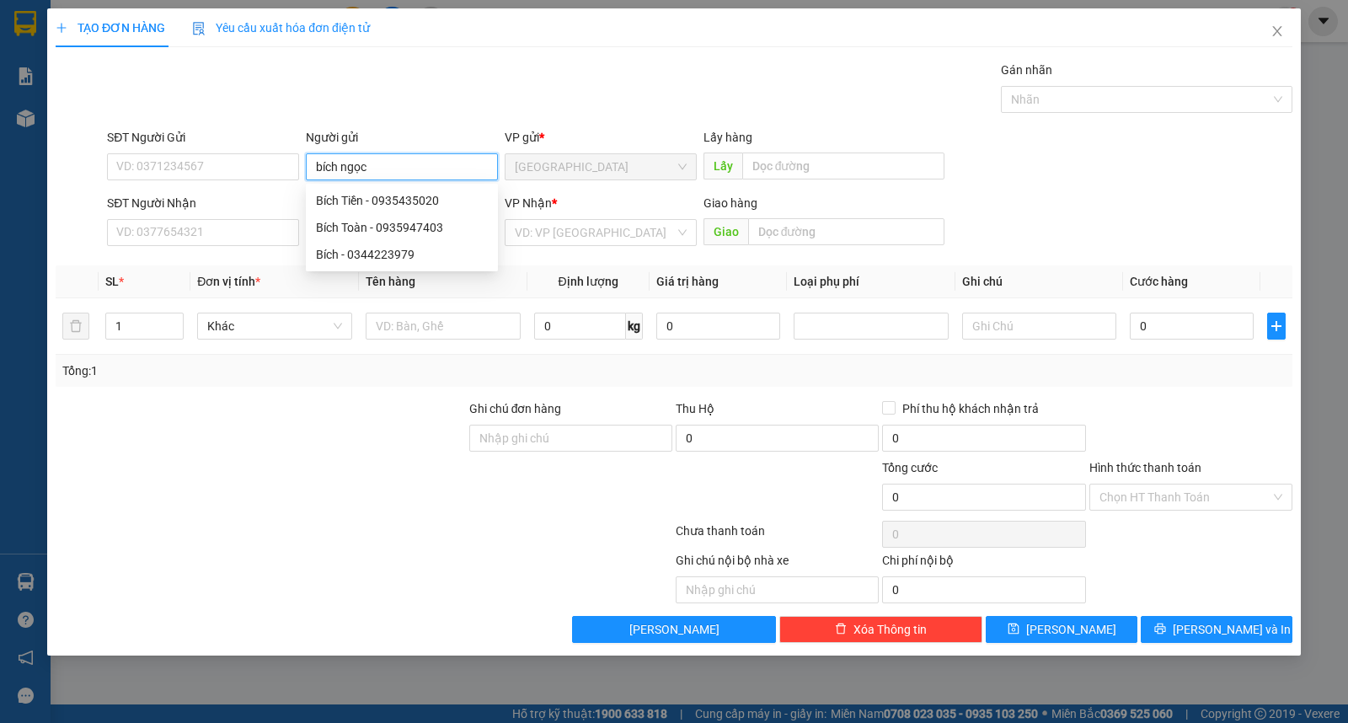
type input "bích ngọc"
type input "giác đức"
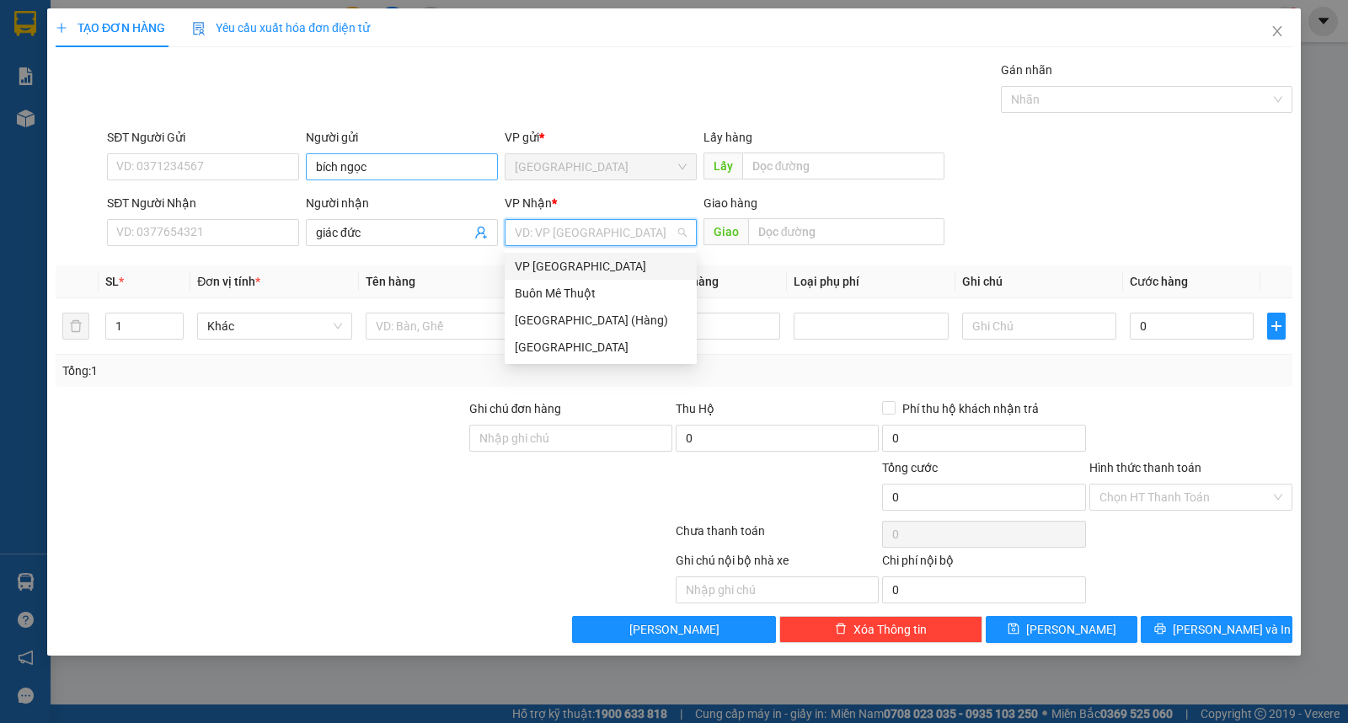
type input "ư"
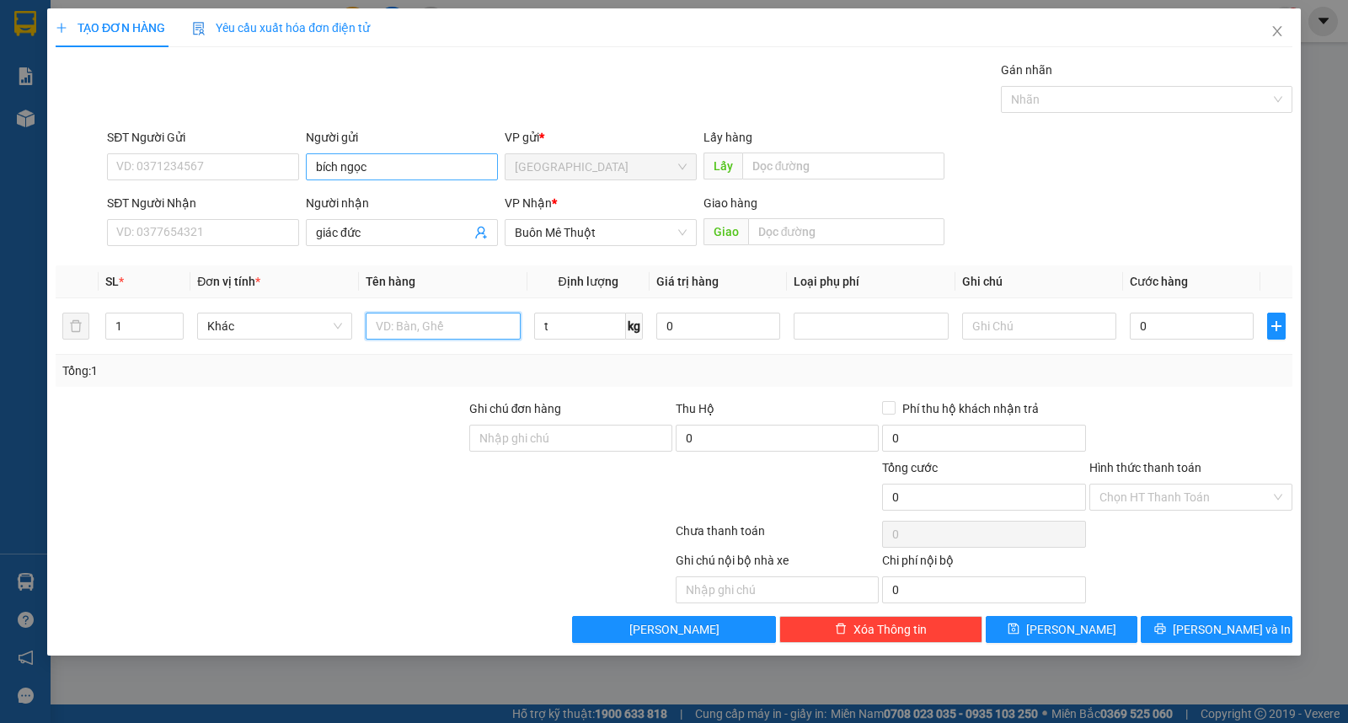
type input "0"
type input "thùng"
click at [1208, 623] on span "[PERSON_NAME] và In" at bounding box center [1232, 629] width 118 height 19
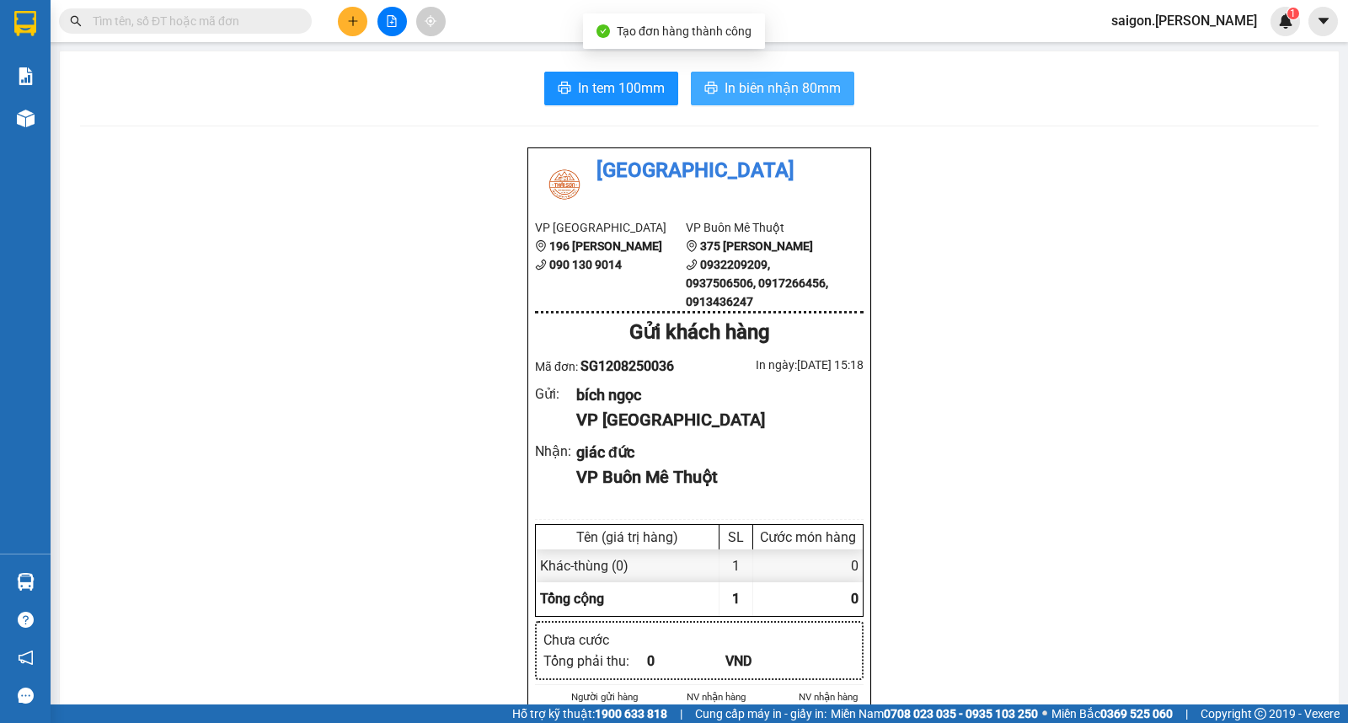
click at [769, 94] on span "In biên nhận 80mm" at bounding box center [783, 88] width 116 height 21
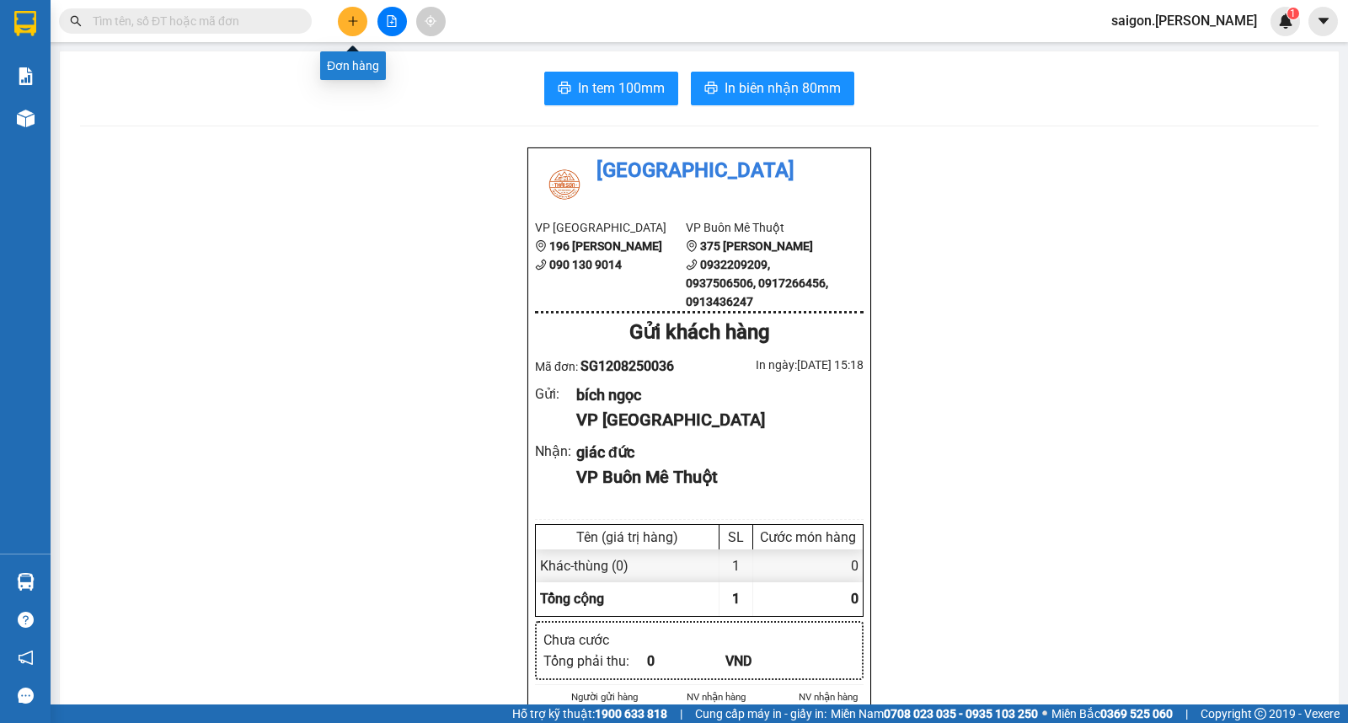
click at [354, 19] on icon "plus" at bounding box center [353, 21] width 12 height 12
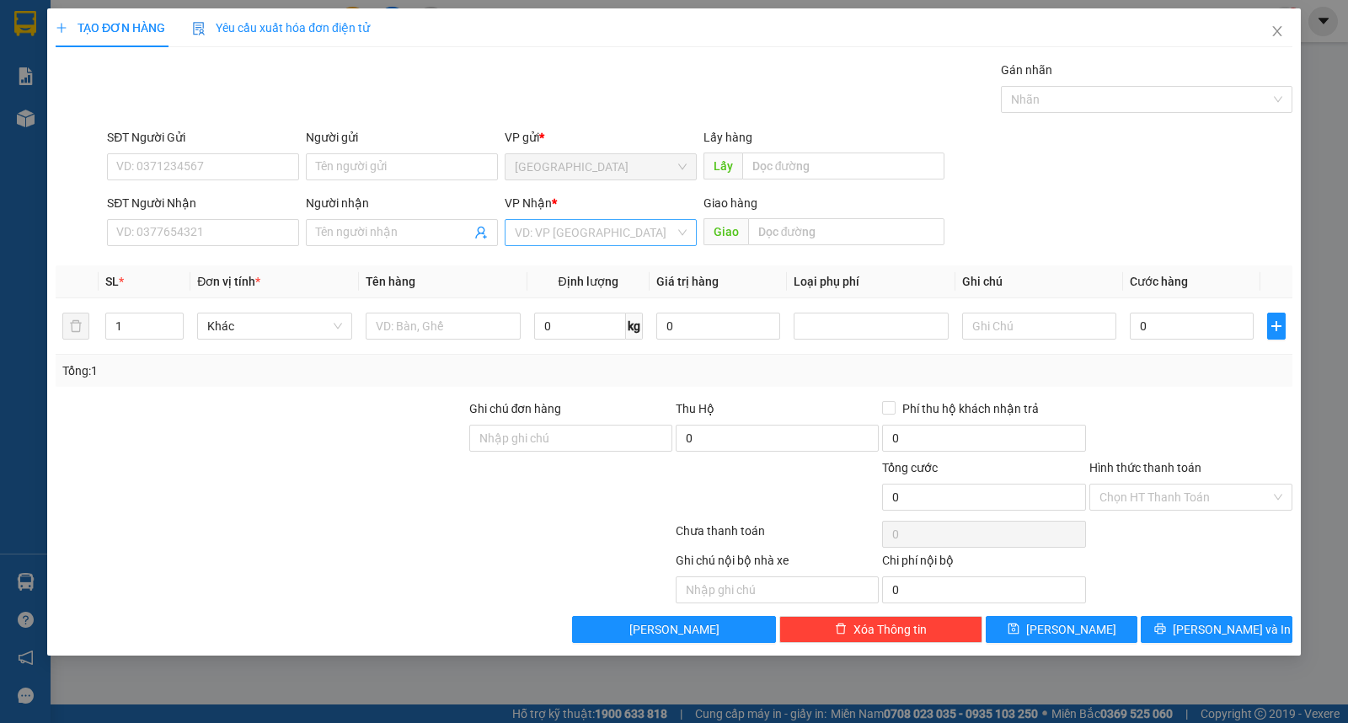
click at [591, 233] on input "search" at bounding box center [595, 232] width 160 height 25
click at [584, 288] on div "Buôn Mê Thuột" at bounding box center [601, 293] width 172 height 19
drag, startPoint x: 76, startPoint y: 317, endPoint x: 0, endPoint y: 317, distance: 75.8
click at [0, 317] on div "TẠO ĐƠN HÀNG Yêu cầu xuất hóa đơn điện tử Transit Pickup Surcharge Ids Transit …" at bounding box center [674, 361] width 1348 height 723
click at [408, 263] on div "Transit Pickup Surcharge Ids Transit Deliver Surcharge Ids Transit Deliver Surc…" at bounding box center [674, 352] width 1237 height 582
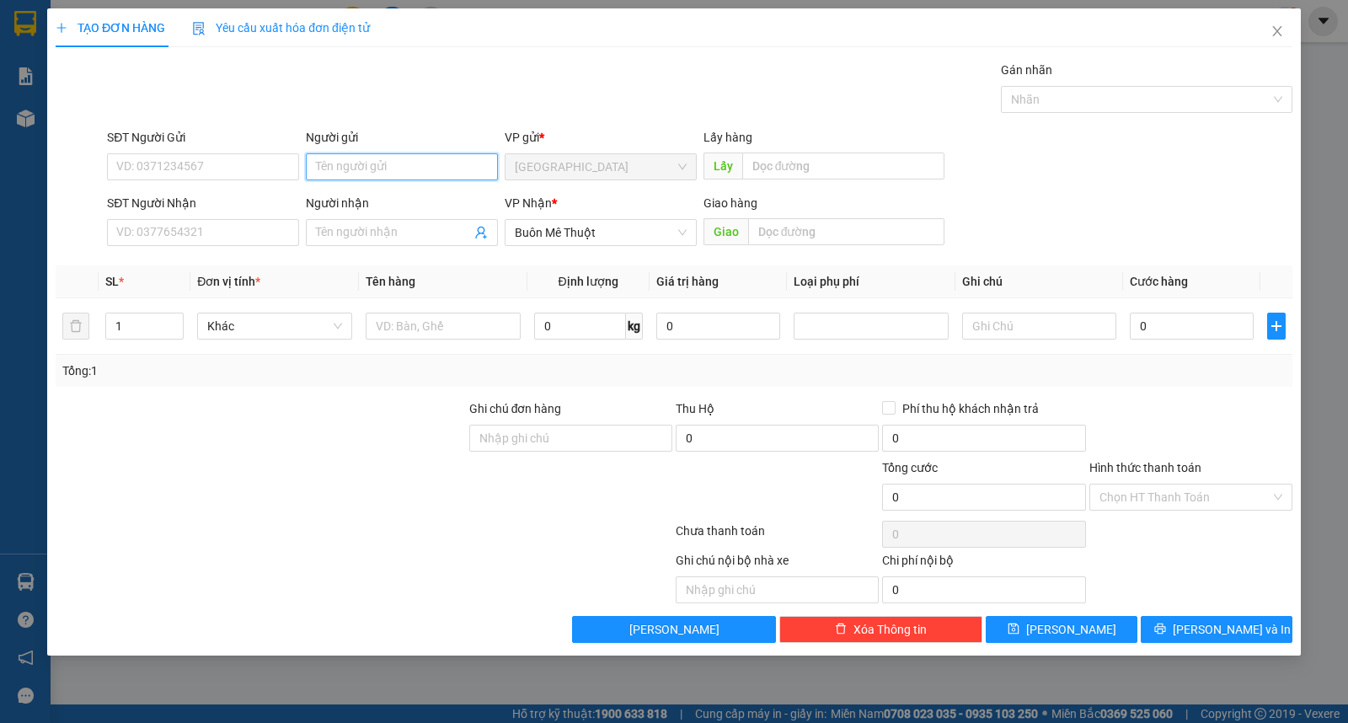
click at [371, 158] on input "Người gửi" at bounding box center [402, 166] width 192 height 27
click at [374, 163] on input "Người gửi" at bounding box center [402, 166] width 192 height 27
type input "2"
type input "thùng"
click at [399, 250] on div "Người nhận Tên người nhận" at bounding box center [402, 223] width 192 height 59
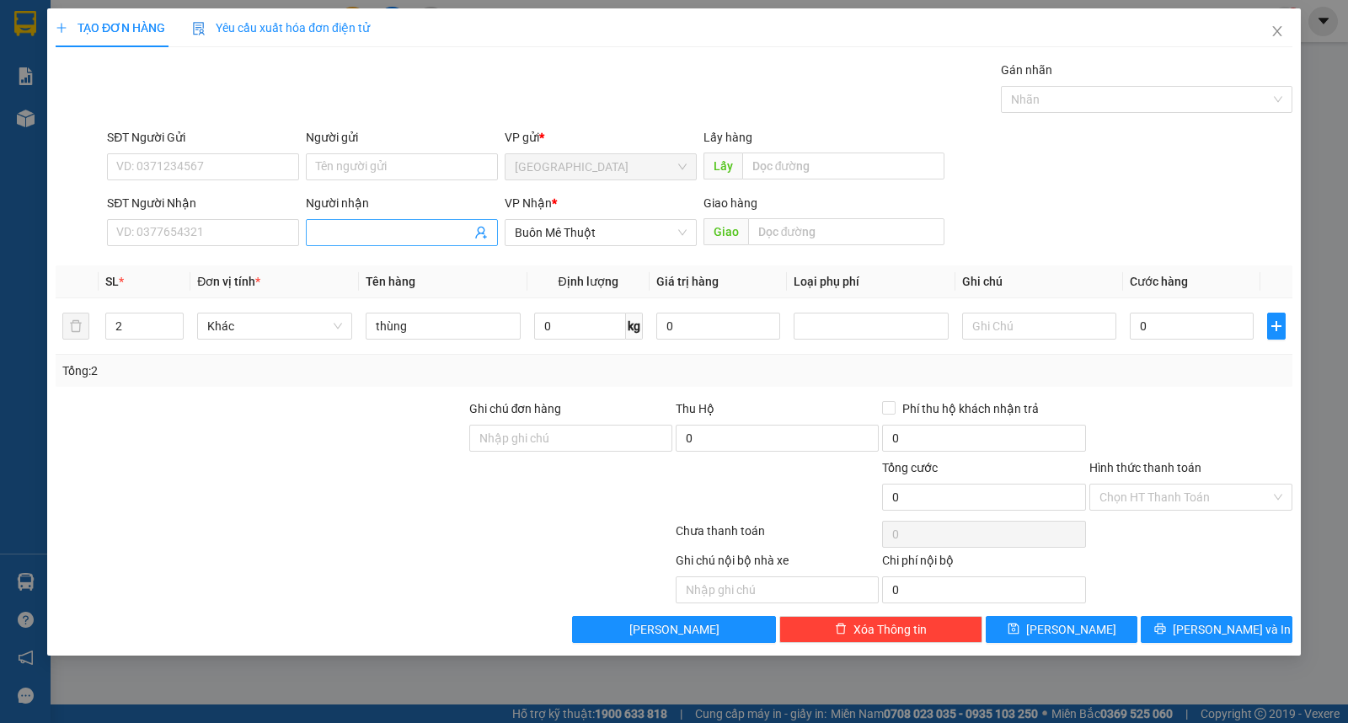
click at [402, 238] on input "Người nhận" at bounding box center [393, 232] width 155 height 19
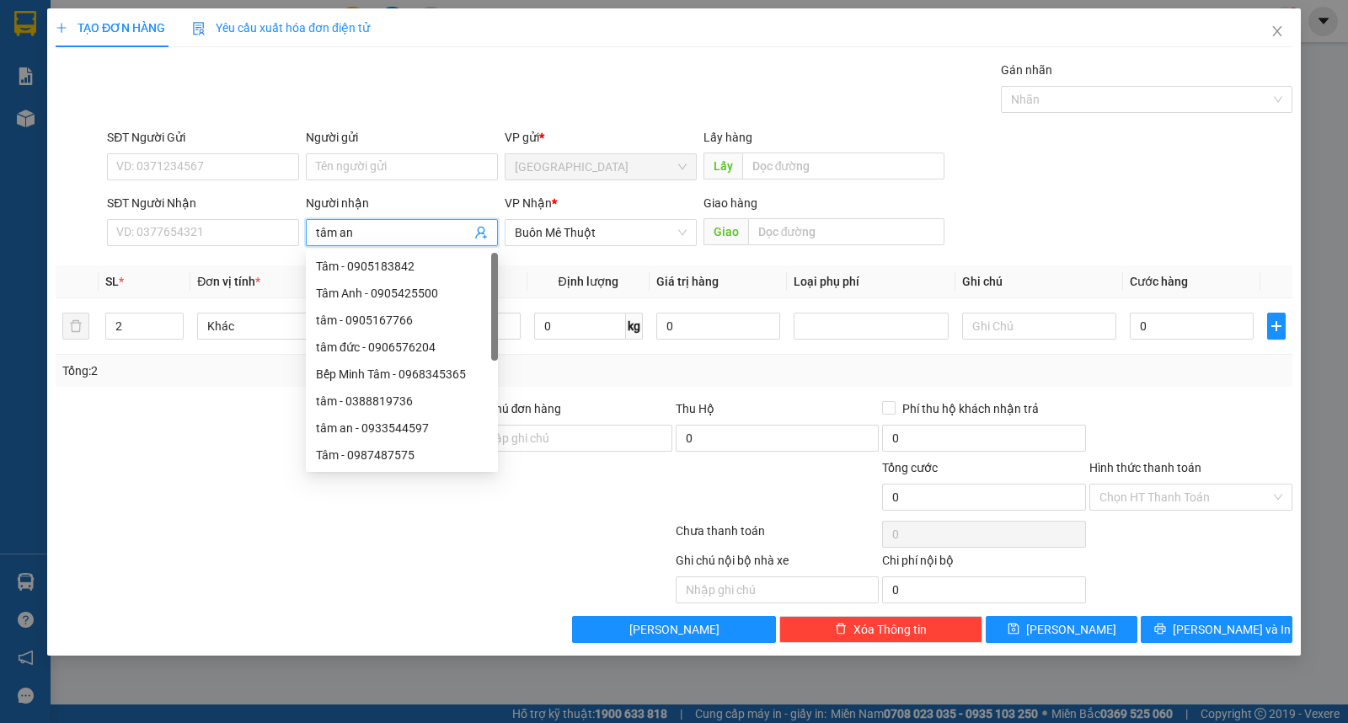
type input "tâm an"
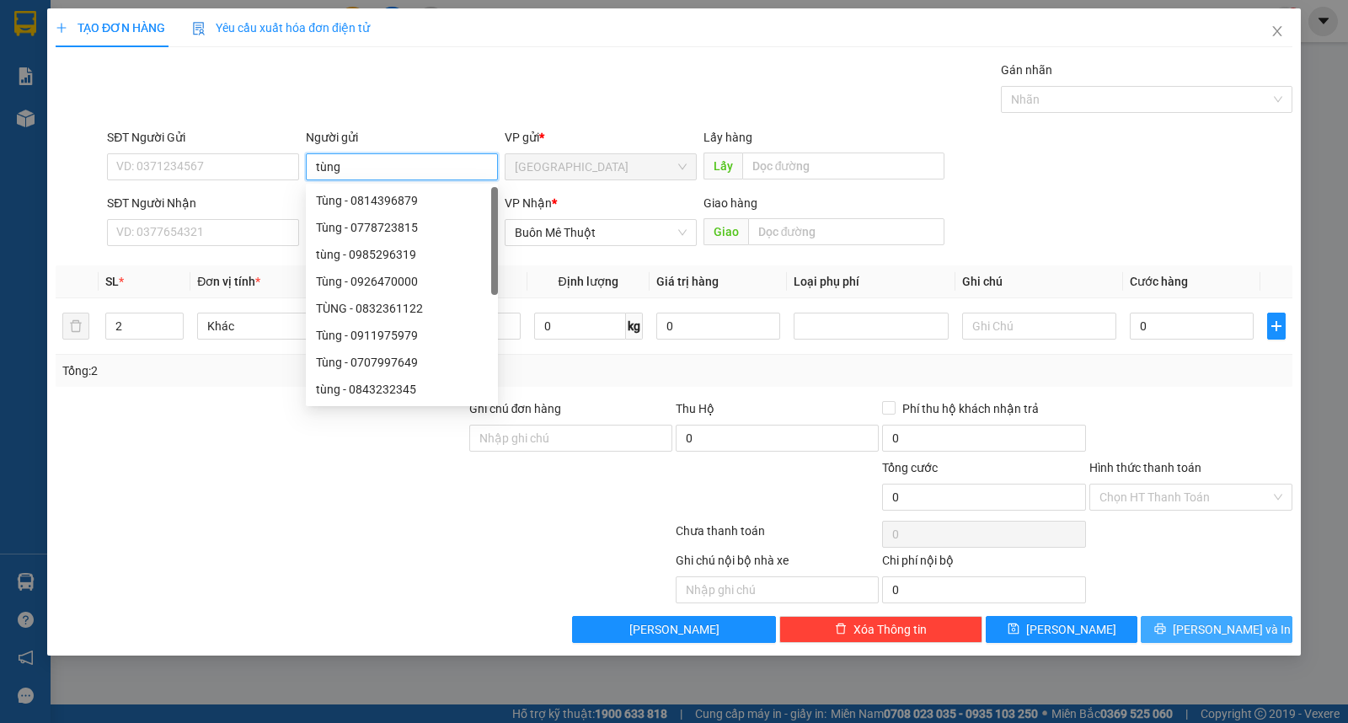
type input "tùng"
click at [1257, 623] on button "[PERSON_NAME] và In" at bounding box center [1217, 629] width 152 height 27
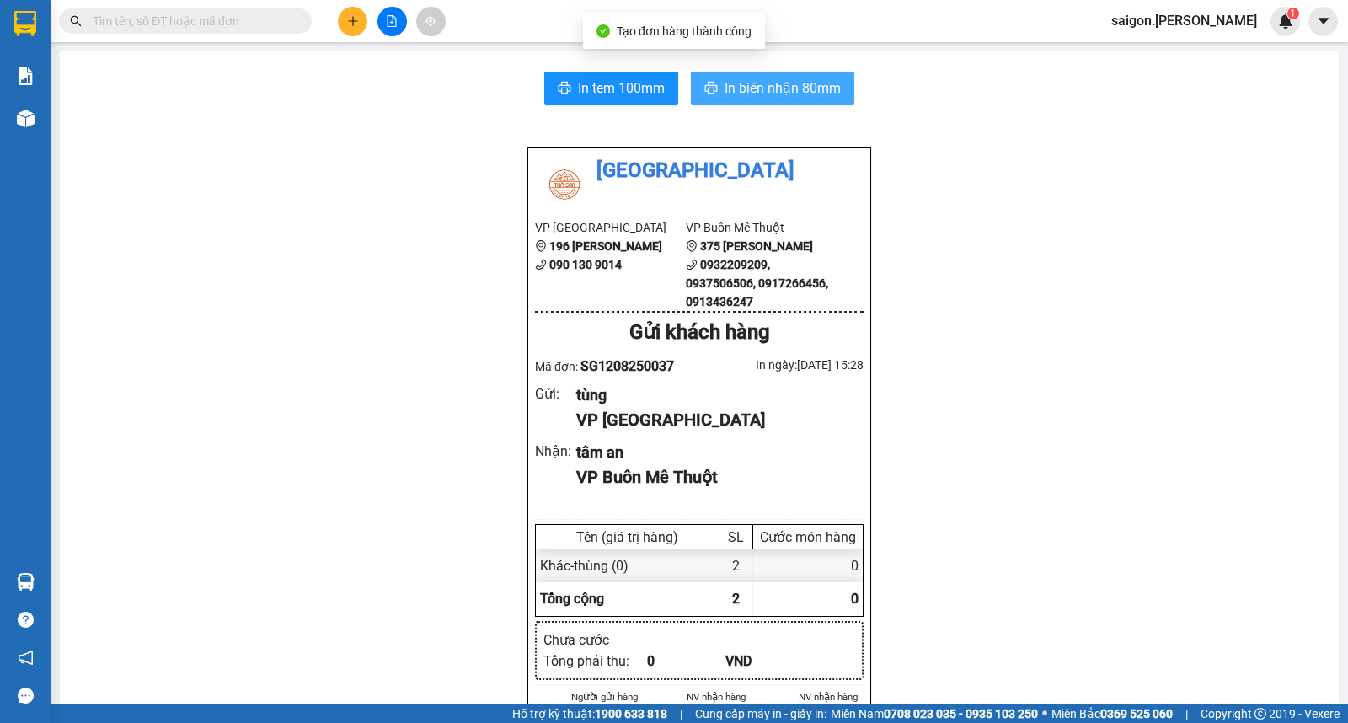
click at [770, 87] on span "In biên nhận 80mm" at bounding box center [783, 88] width 116 height 21
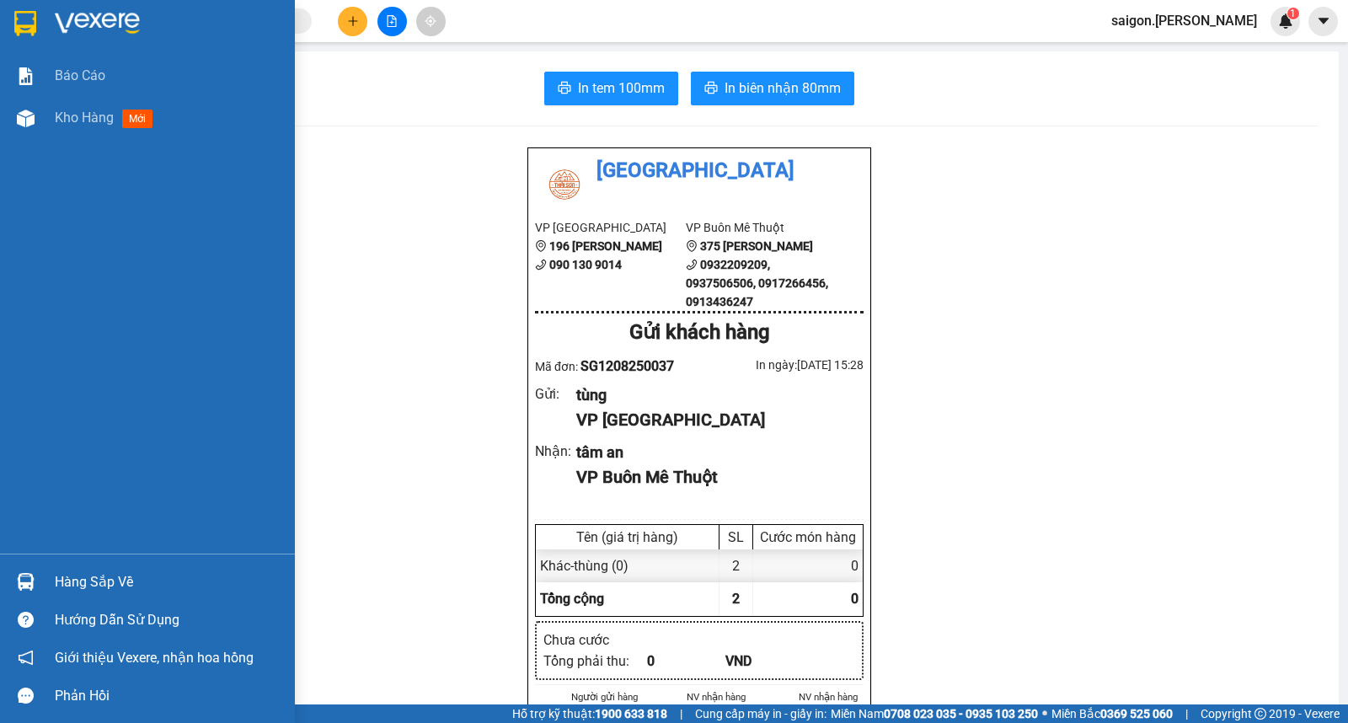
click at [76, 455] on div "Báo cáo Kho hàng mới" at bounding box center [147, 304] width 295 height 499
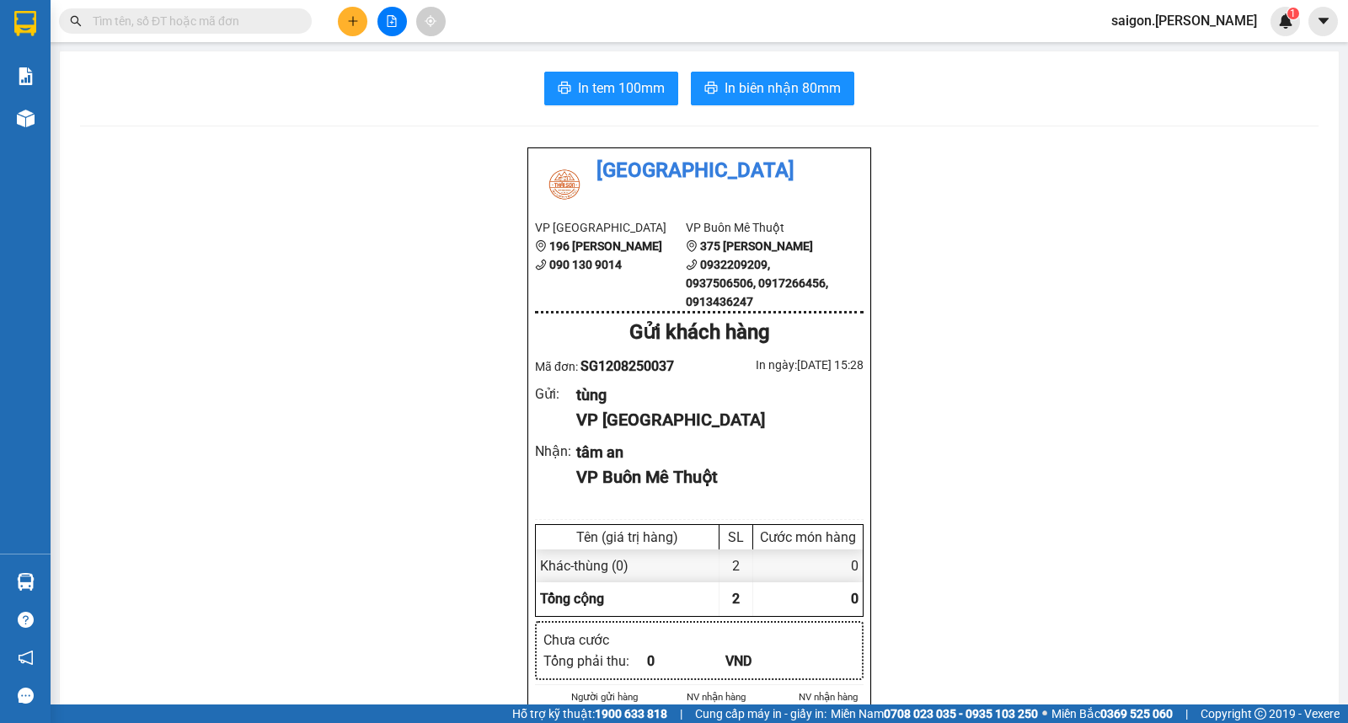
click at [356, 22] on icon "plus" at bounding box center [353, 21] width 12 height 12
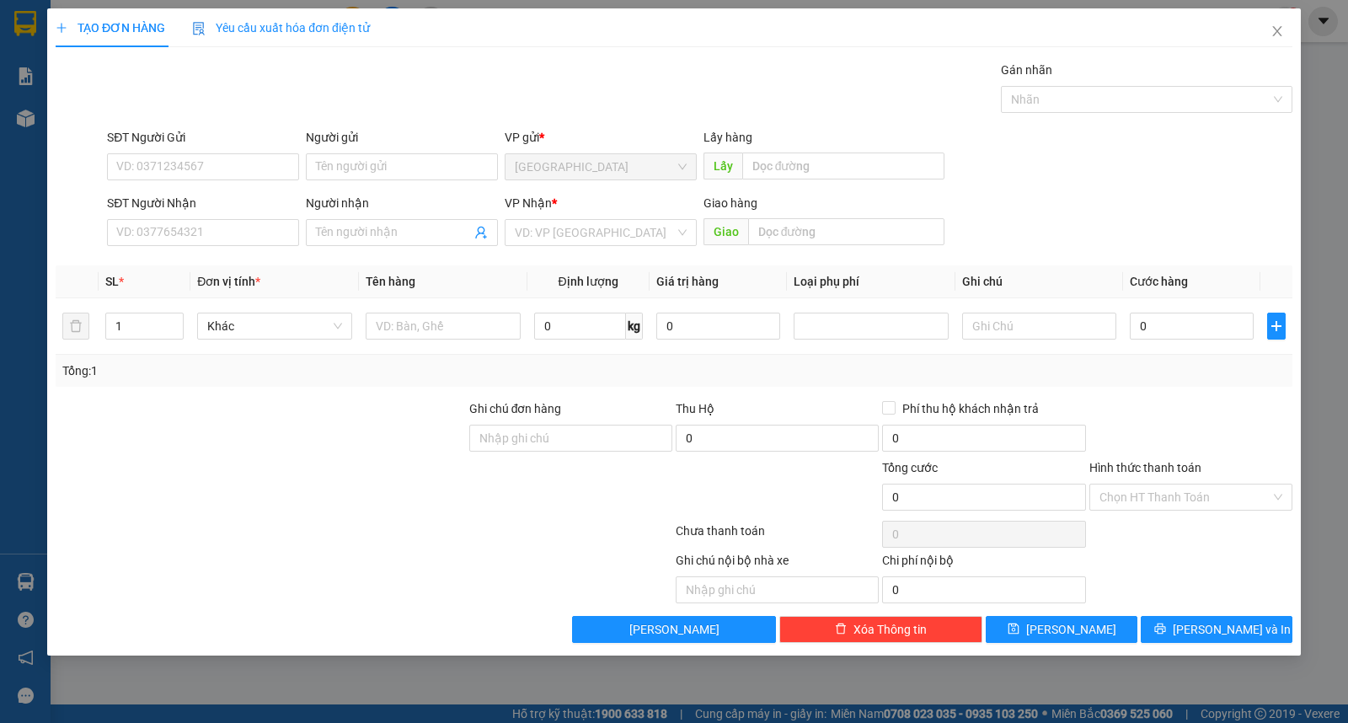
drag, startPoint x: 554, startPoint y: 232, endPoint x: 567, endPoint y: 247, distance: 20.3
click at [560, 240] on input "search" at bounding box center [595, 232] width 160 height 25
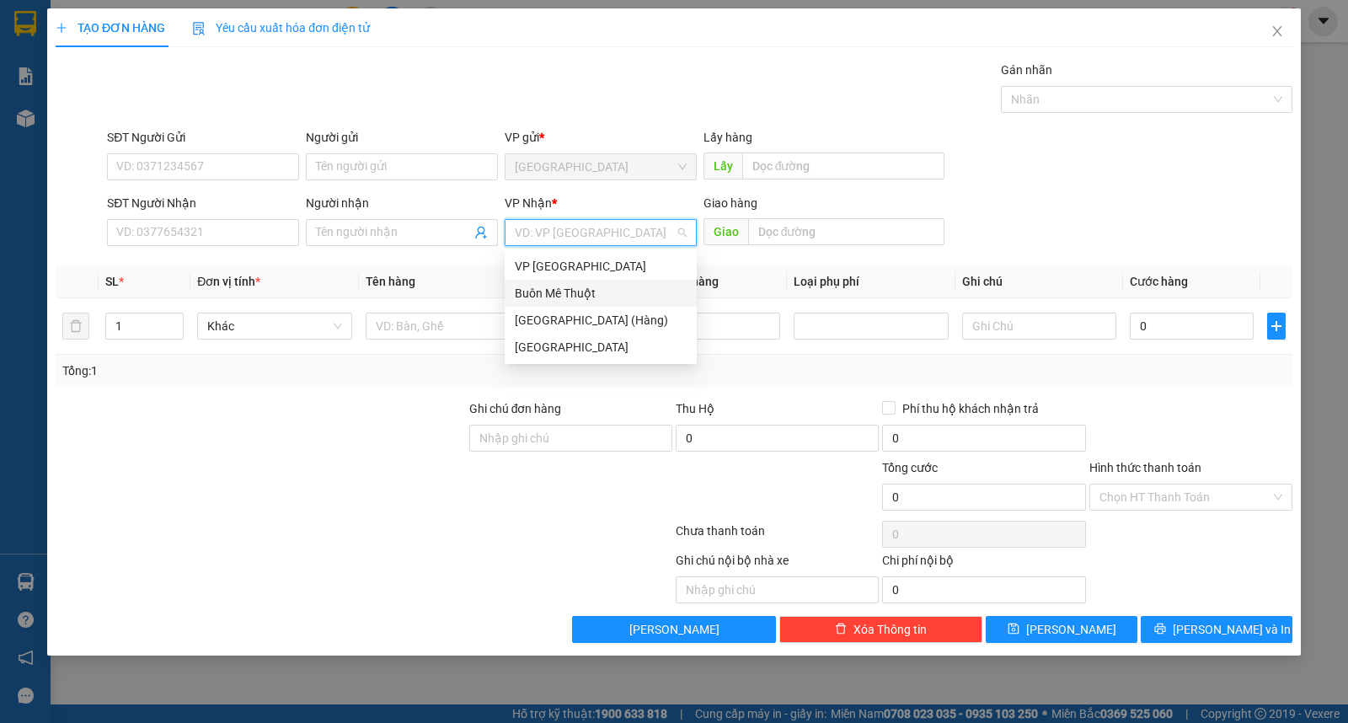
click at [575, 292] on div "Buôn Mê Thuột" at bounding box center [601, 293] width 172 height 19
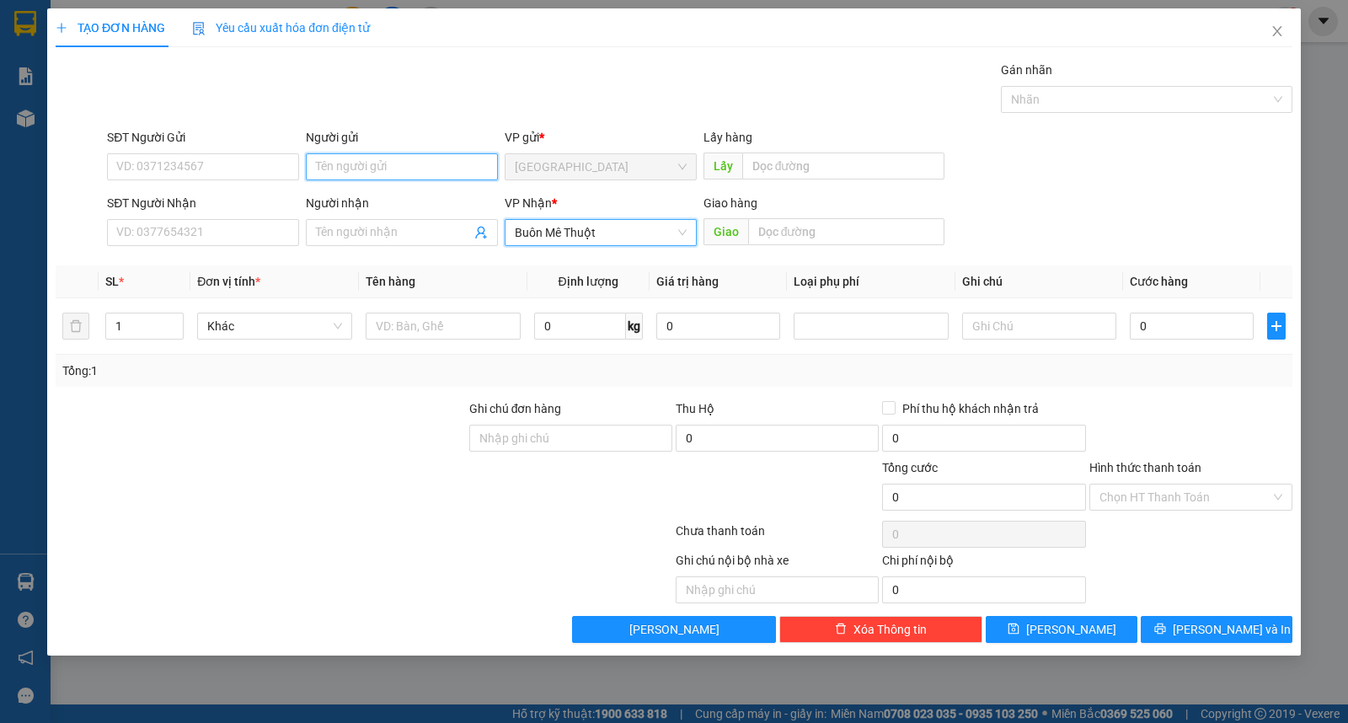
click at [397, 169] on input "Người gửi" at bounding box center [402, 166] width 192 height 27
type input "nga t.ái"
type input "giác đức"
type input "3"
type input "thùng"
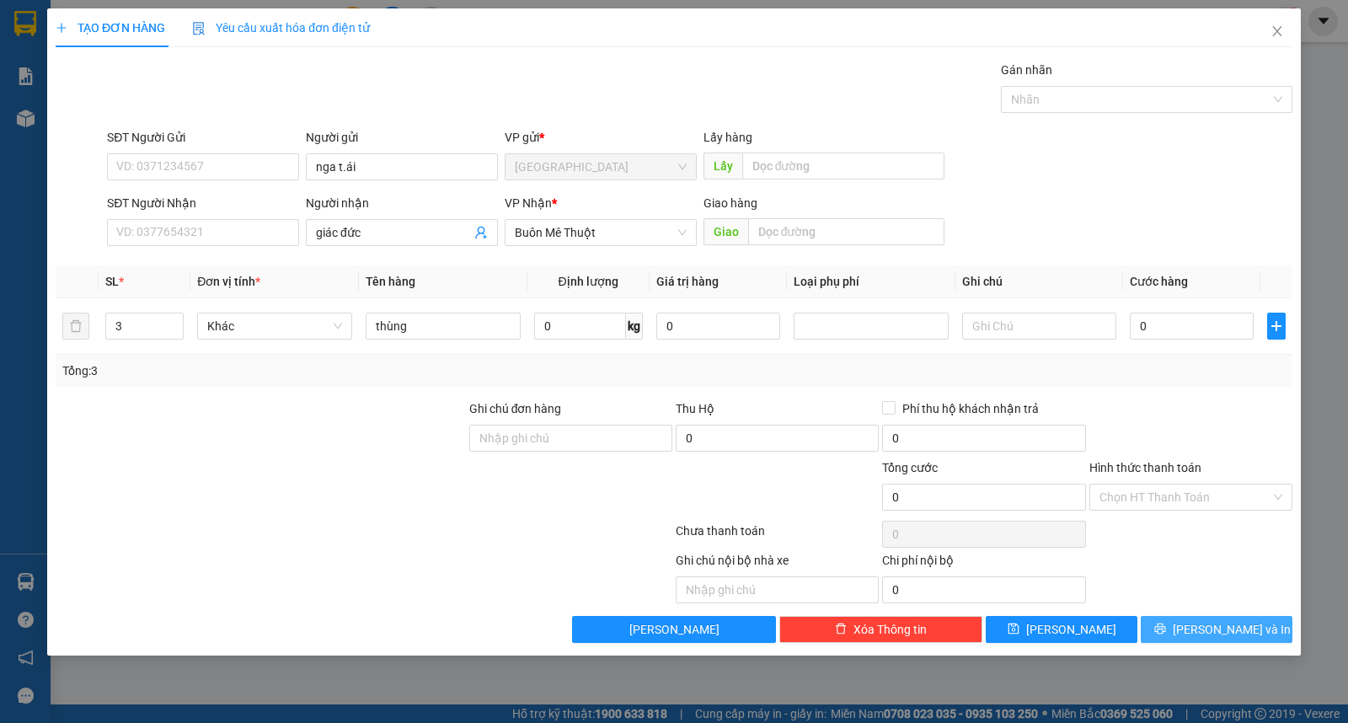
click at [1242, 629] on span "[PERSON_NAME] và In" at bounding box center [1232, 629] width 118 height 19
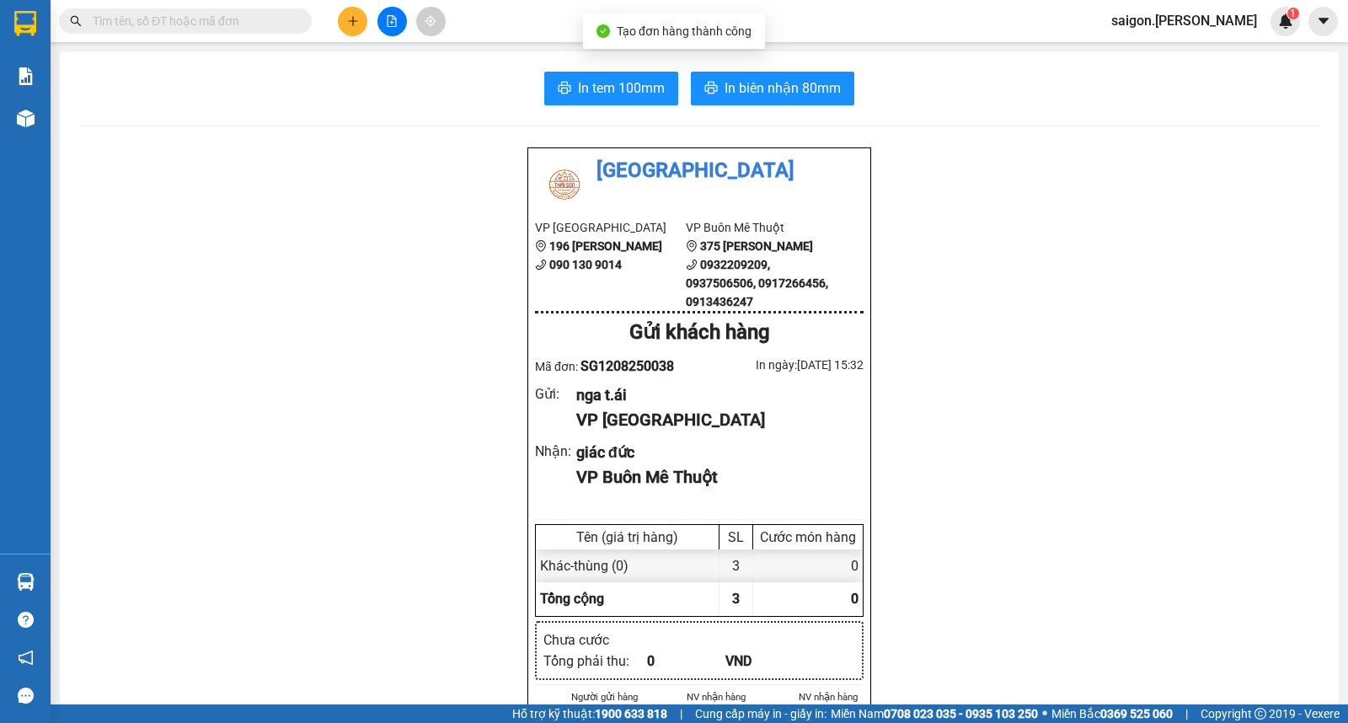
click at [767, 99] on button "In biên nhận 80mm" at bounding box center [772, 89] width 163 height 34
drag, startPoint x: 925, startPoint y: 331, endPoint x: 927, endPoint y: 340, distance: 8.6
click at [354, 21] on icon "plus" at bounding box center [353, 21] width 12 height 12
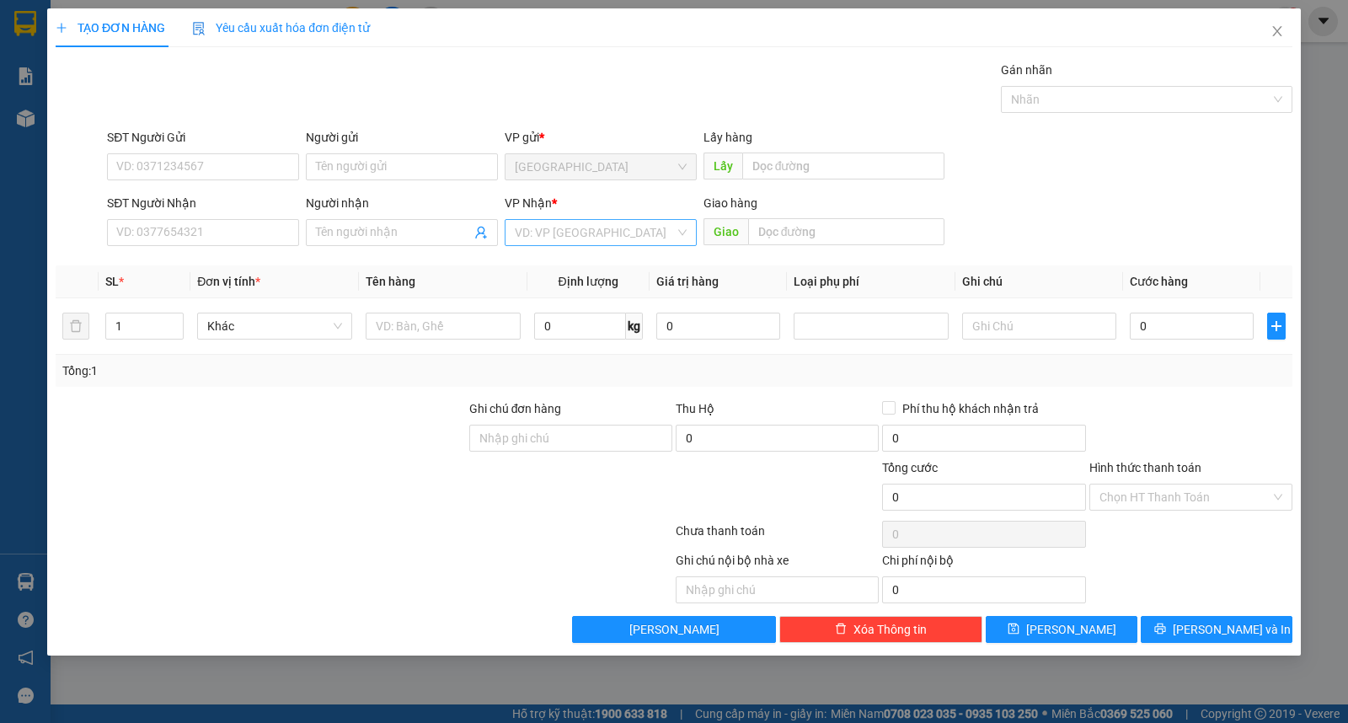
click at [538, 238] on input "search" at bounding box center [595, 232] width 160 height 25
click at [548, 287] on div "Buôn Mê Thuột" at bounding box center [601, 293] width 172 height 19
click at [377, 222] on span at bounding box center [402, 232] width 192 height 27
click at [154, 230] on input "SĐT Người Nhận" at bounding box center [203, 232] width 192 height 27
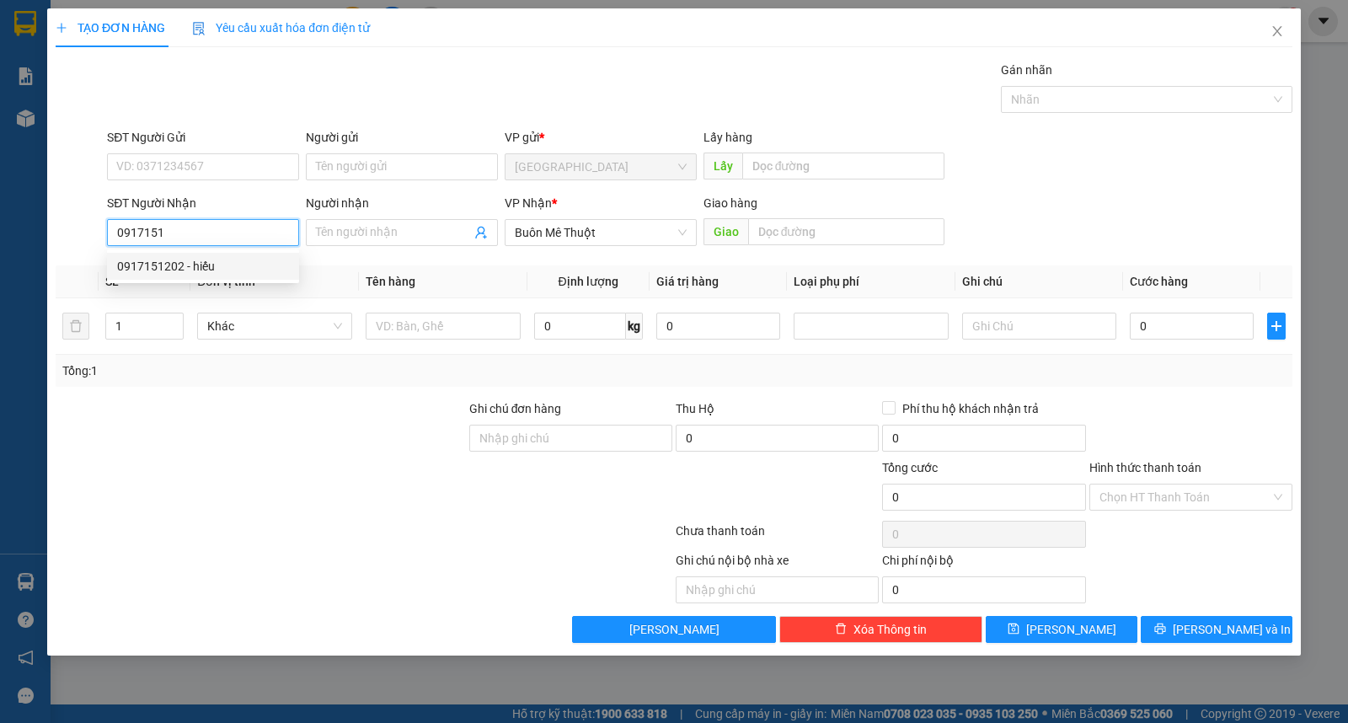
type input "0917151202"
type input "hiếu"
type input "0917151202"
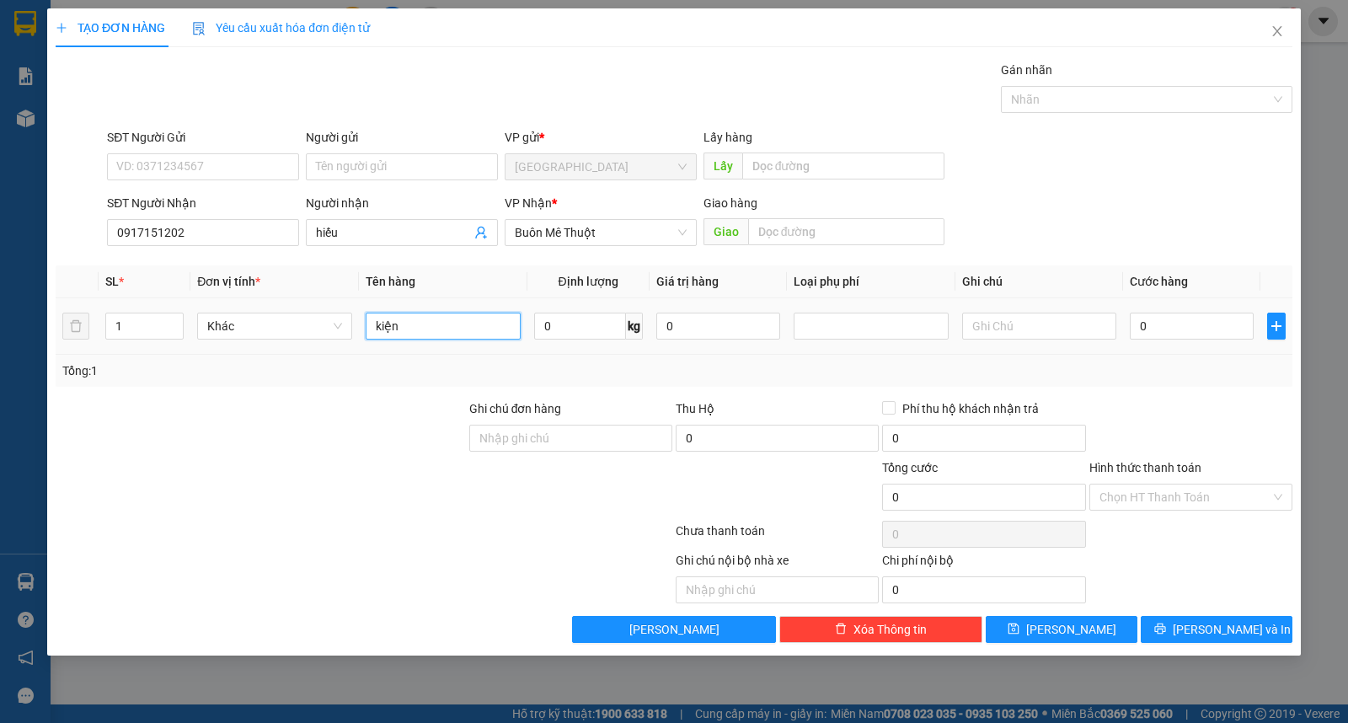
click at [190, 356] on div "SL * Đơn vị tính * Tên hàng Định lượng Giá trị hàng Loại phụ phí Ghi chú Cước h…" at bounding box center [674, 325] width 1237 height 121
type input "bao"
click at [401, 169] on input "Người gửi" at bounding box center [402, 166] width 192 height 27
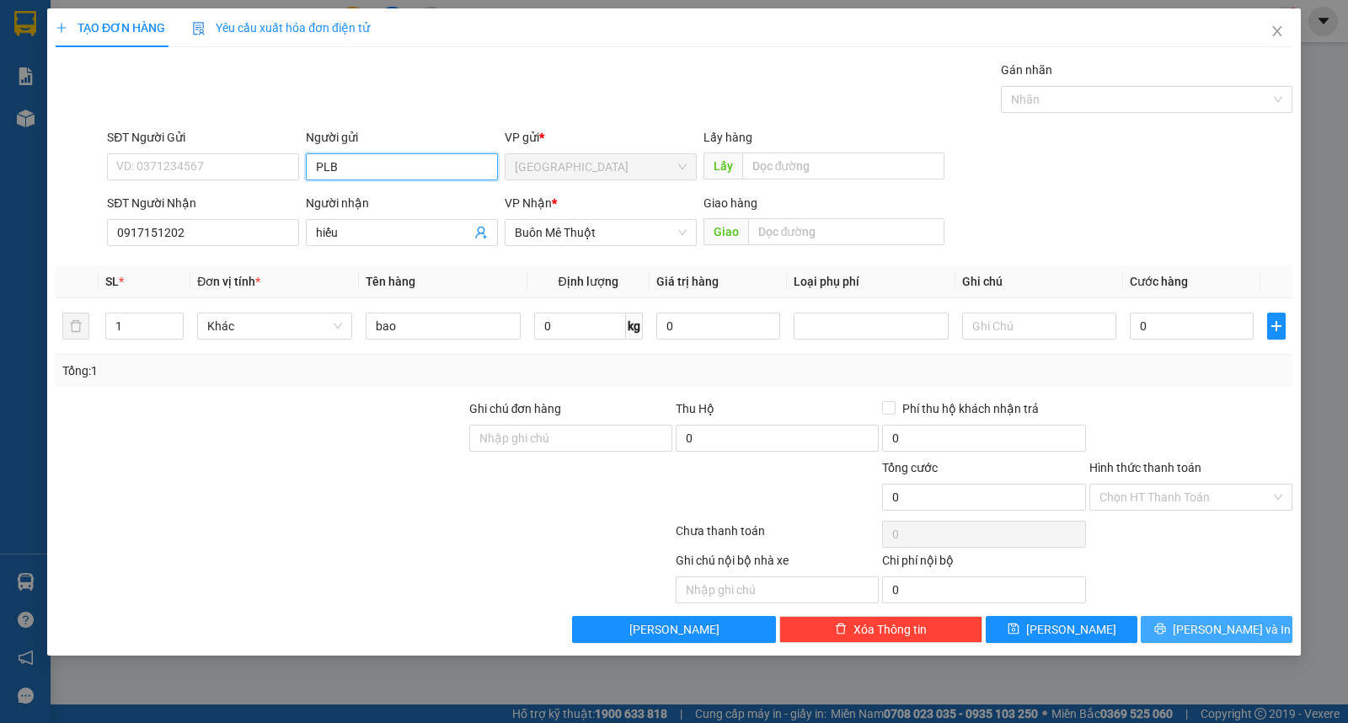
type input "PLB"
click at [1208, 623] on span "[PERSON_NAME] và In" at bounding box center [1232, 629] width 118 height 19
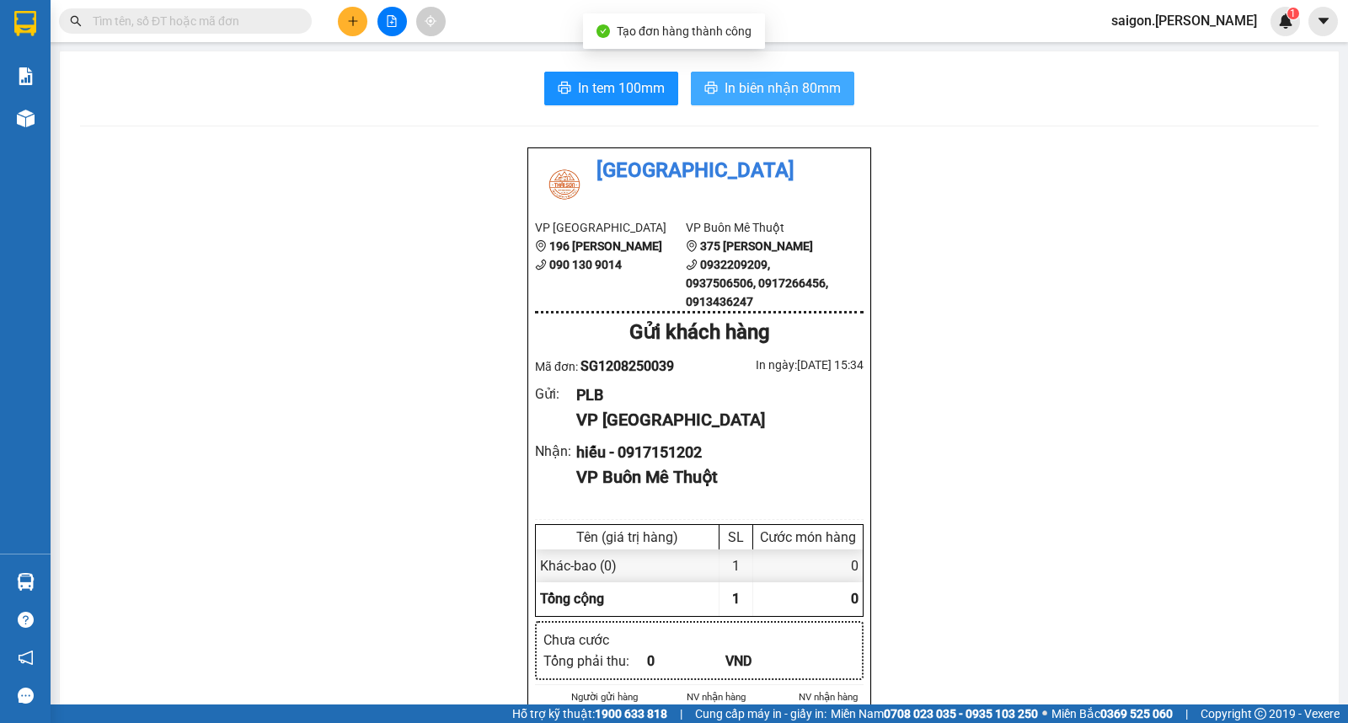
click at [780, 91] on span "In biên nhận 80mm" at bounding box center [783, 88] width 116 height 21
click at [340, 20] on button at bounding box center [352, 21] width 29 height 29
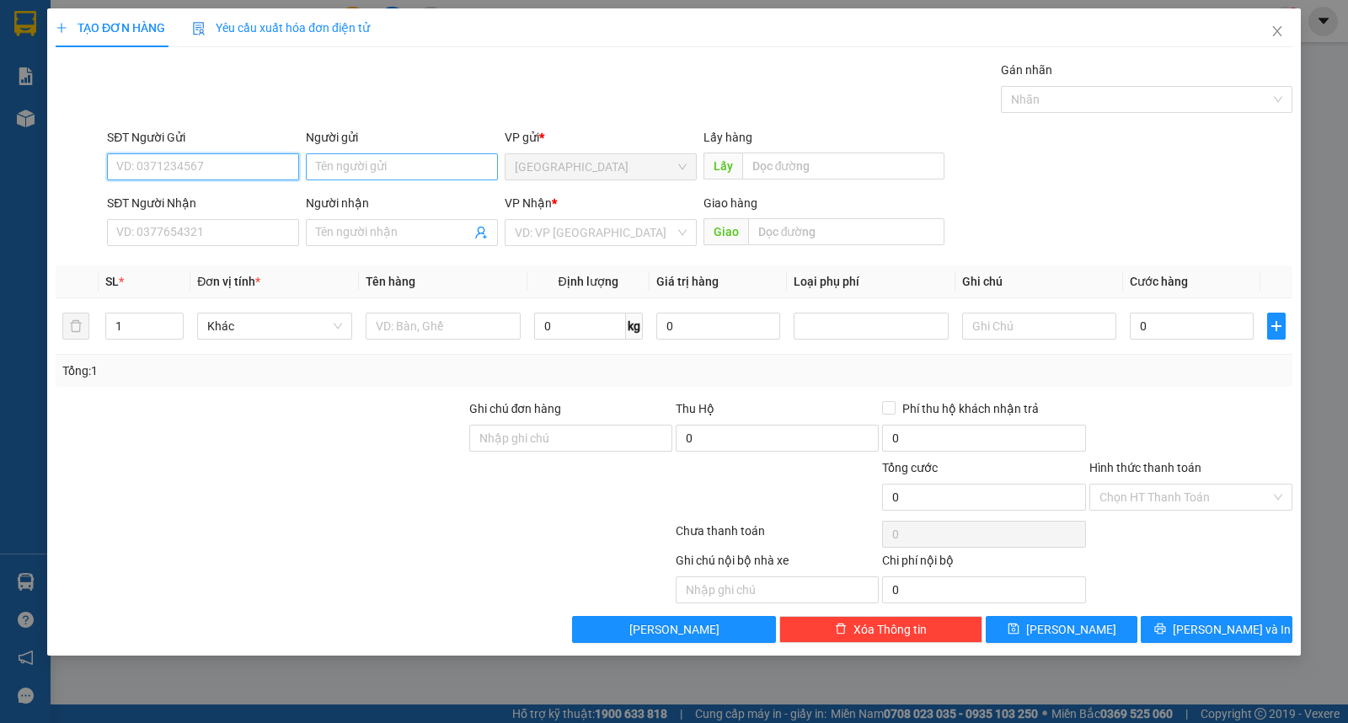
click at [384, 175] on input "Người gửi" at bounding box center [402, 166] width 192 height 27
type input "thu ba"
type input "hùng trinh"
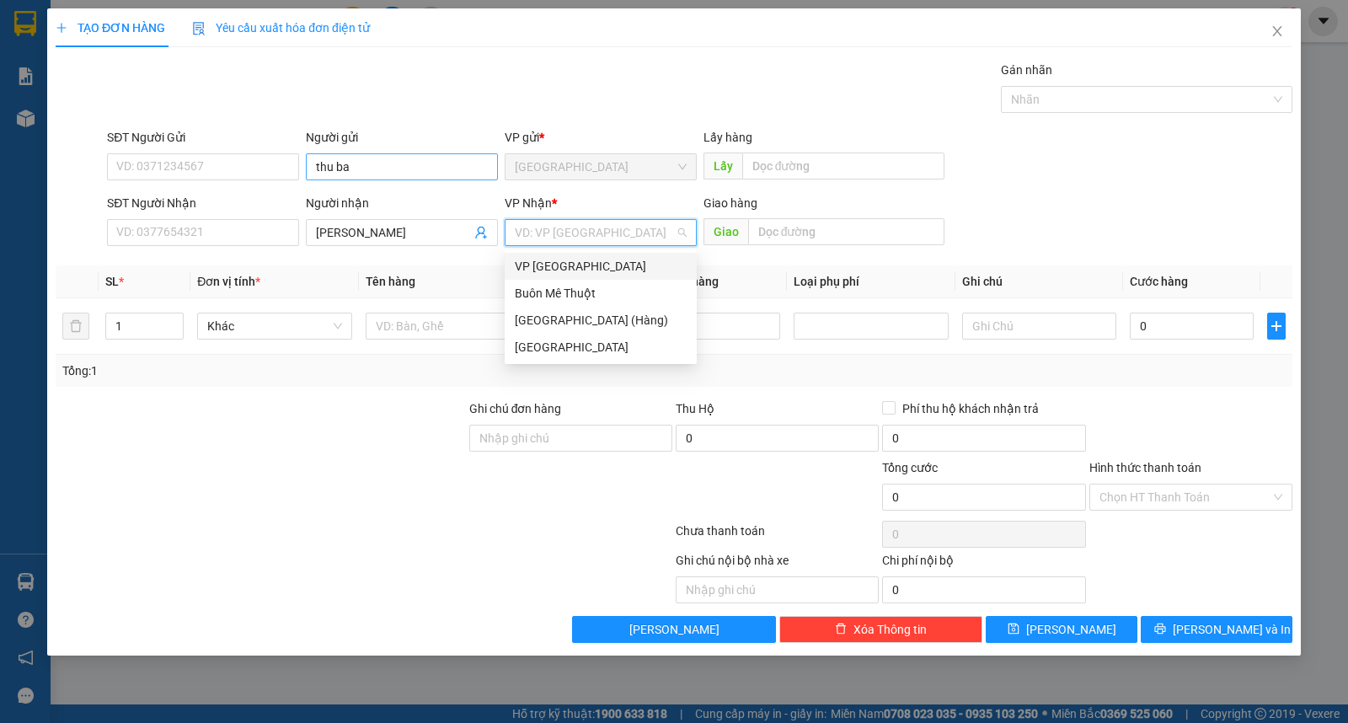
type input "ư"
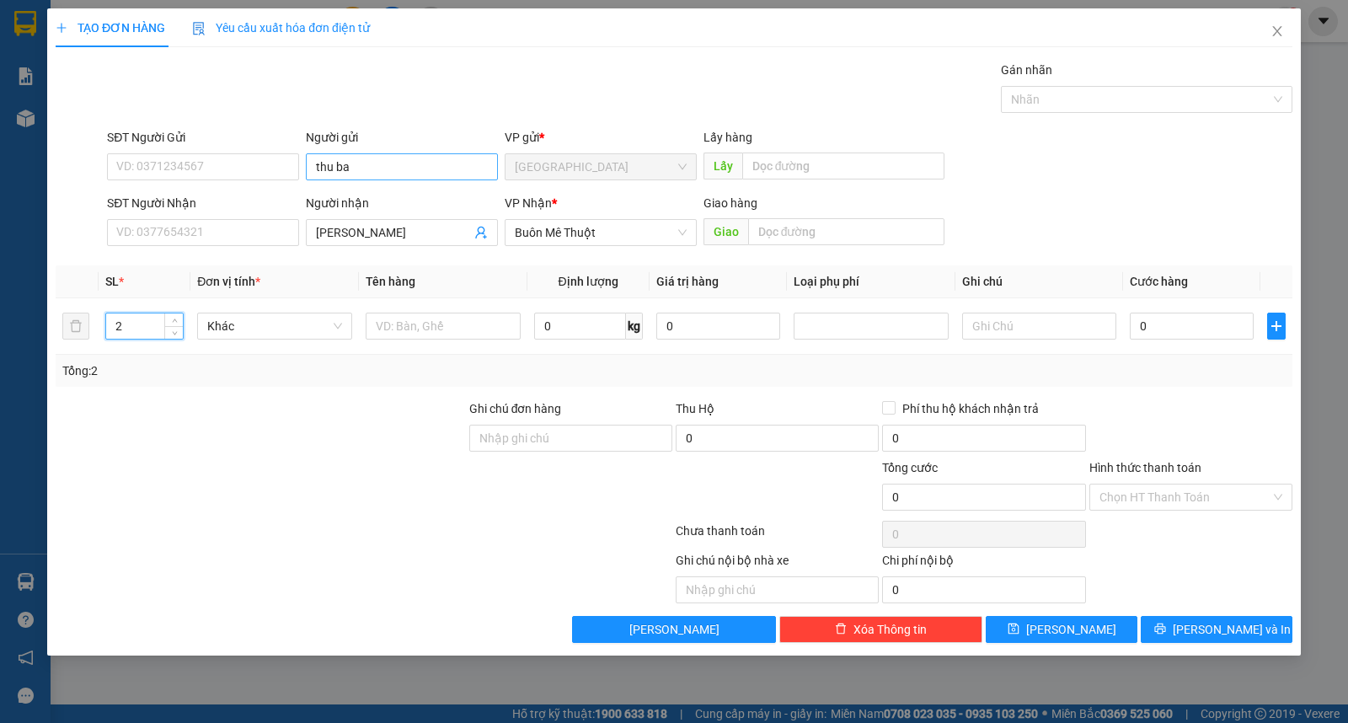
type input "2"
type input "kiện"
click at [1296, 635] on div "TẠO ĐƠN HÀNG Yêu cầu xuất hóa đơn điện tử Transit Pickup Surcharge Ids Transit …" at bounding box center [674, 331] width 1254 height 647
click at [1166, 627] on icon "printer" at bounding box center [1160, 629] width 12 height 12
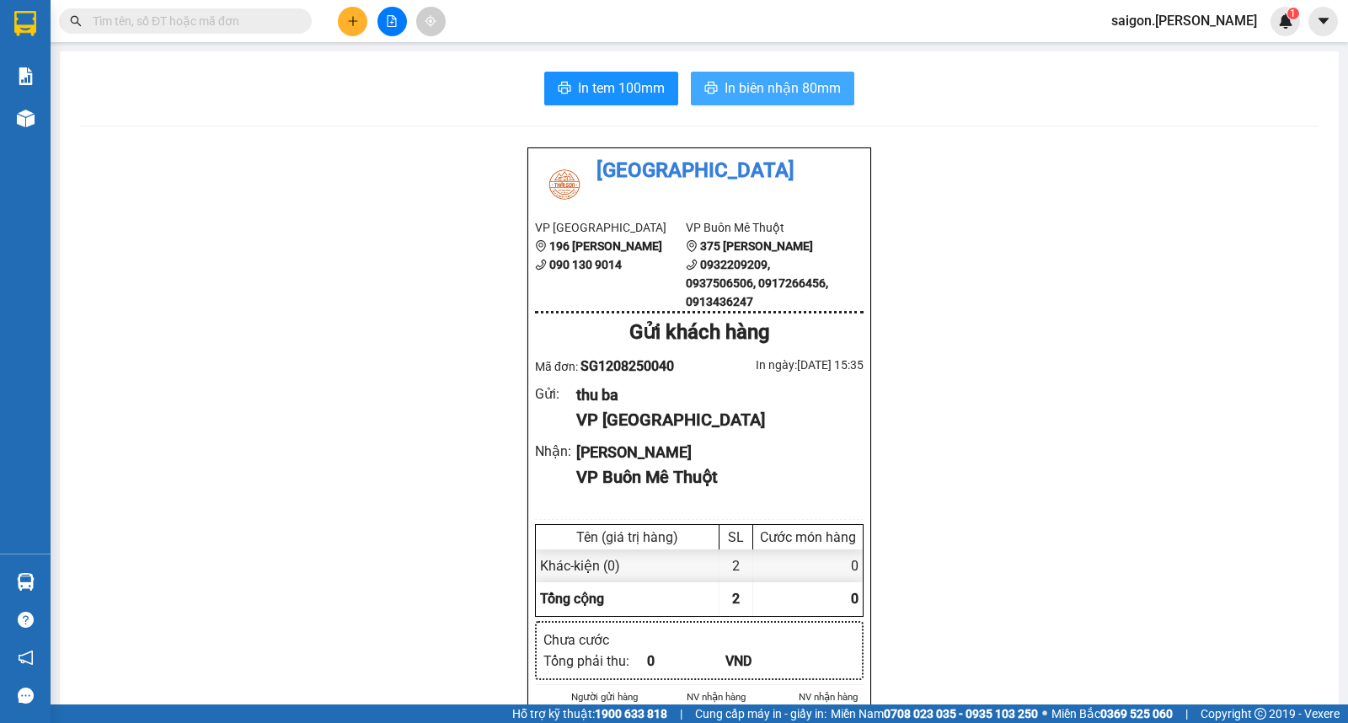
click at [738, 87] on span "In biên nhận 80mm" at bounding box center [783, 88] width 116 height 21
click at [351, 28] on button at bounding box center [352, 21] width 29 height 29
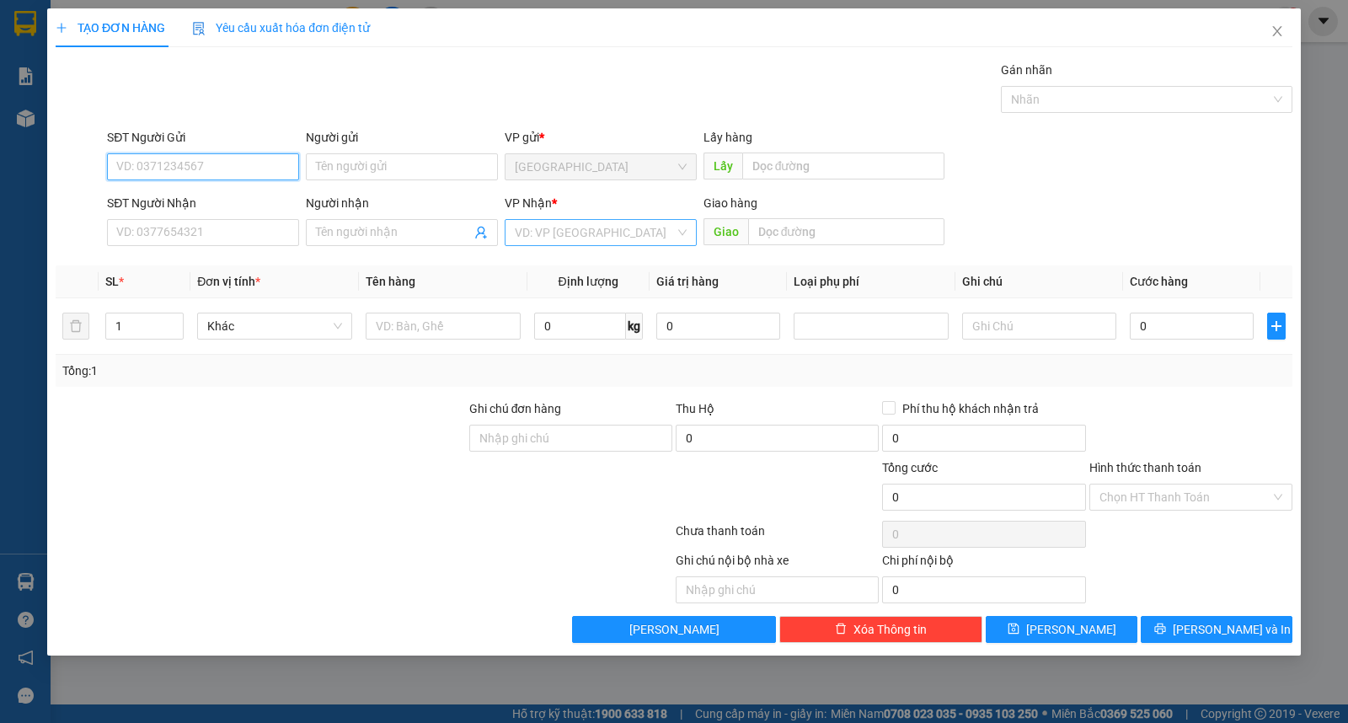
drag, startPoint x: 536, startPoint y: 207, endPoint x: 551, endPoint y: 234, distance: 30.9
click at [540, 217] on div "VP Nhận *" at bounding box center [601, 206] width 192 height 25
click at [562, 228] on input "search" at bounding box center [595, 232] width 160 height 25
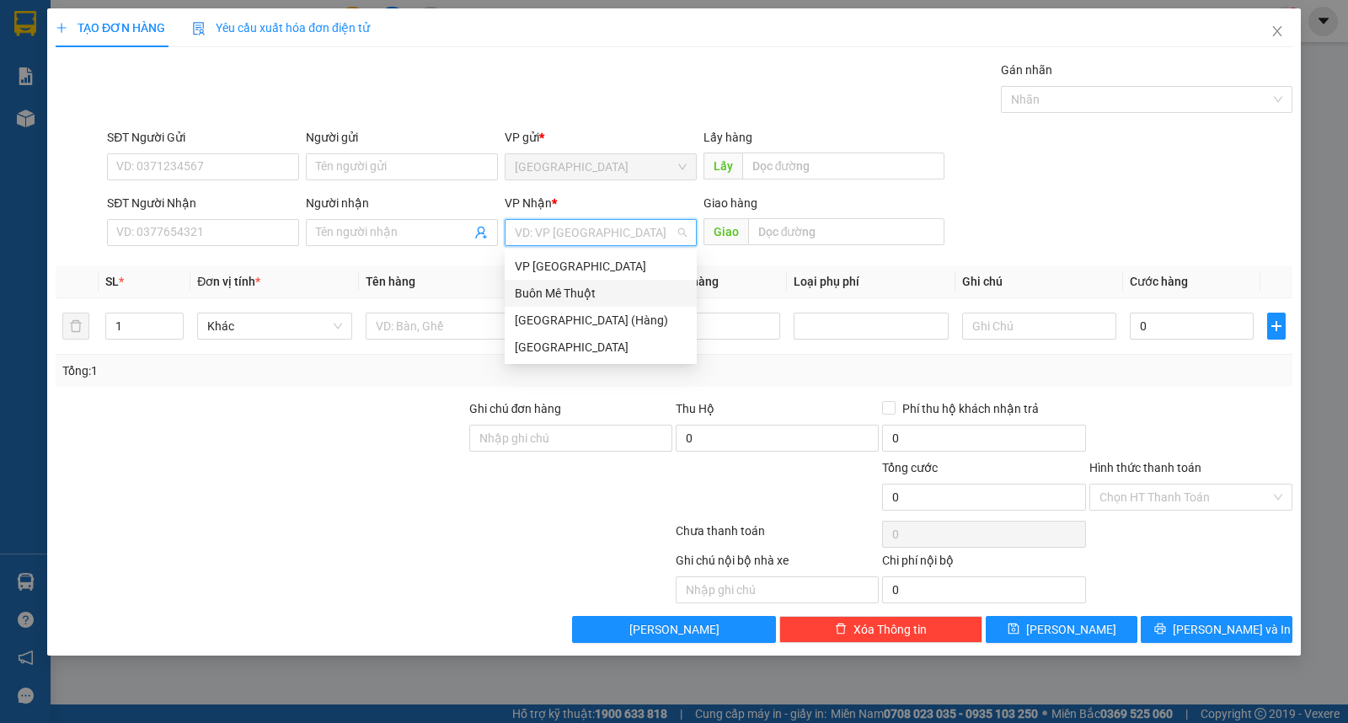
click at [564, 298] on div "Buôn Mê Thuột" at bounding box center [601, 293] width 172 height 19
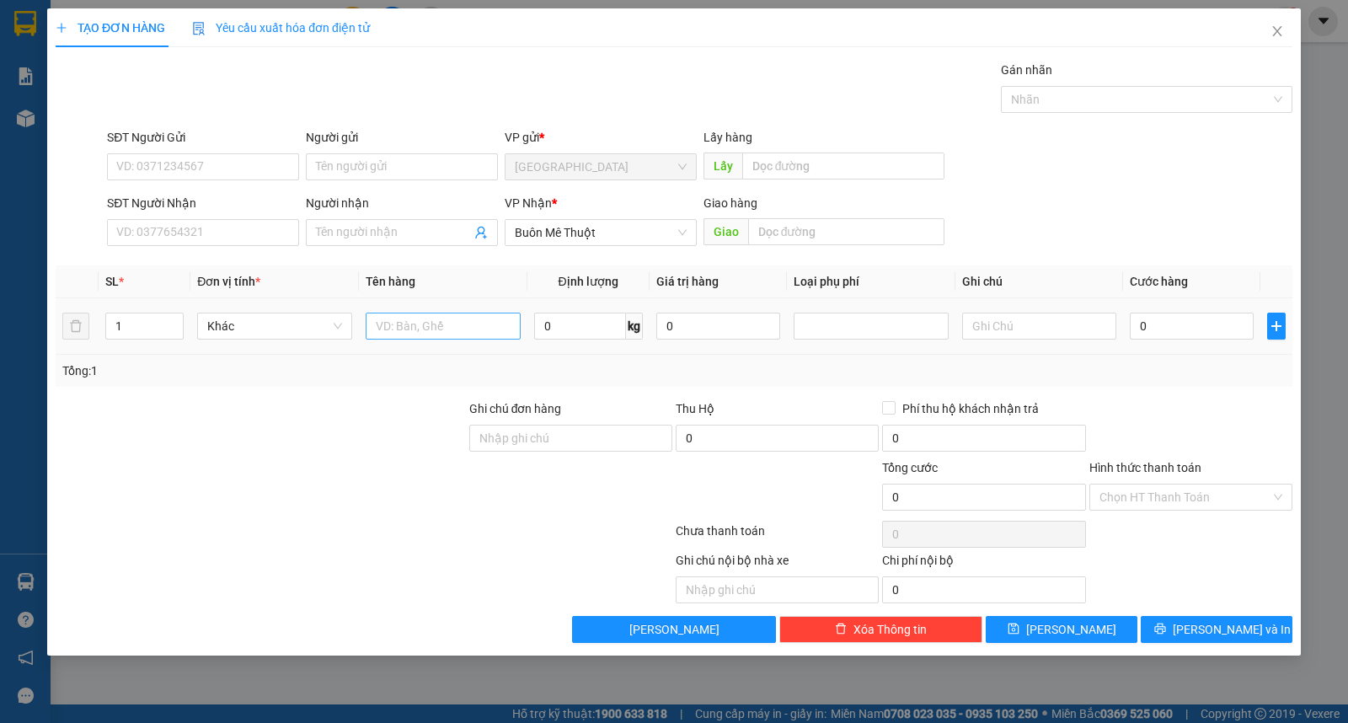
click at [431, 315] on div at bounding box center [443, 326] width 155 height 34
click at [424, 316] on input "text" at bounding box center [443, 326] width 155 height 27
type input "kiện"
type input "0932472247"
type input "hưng"
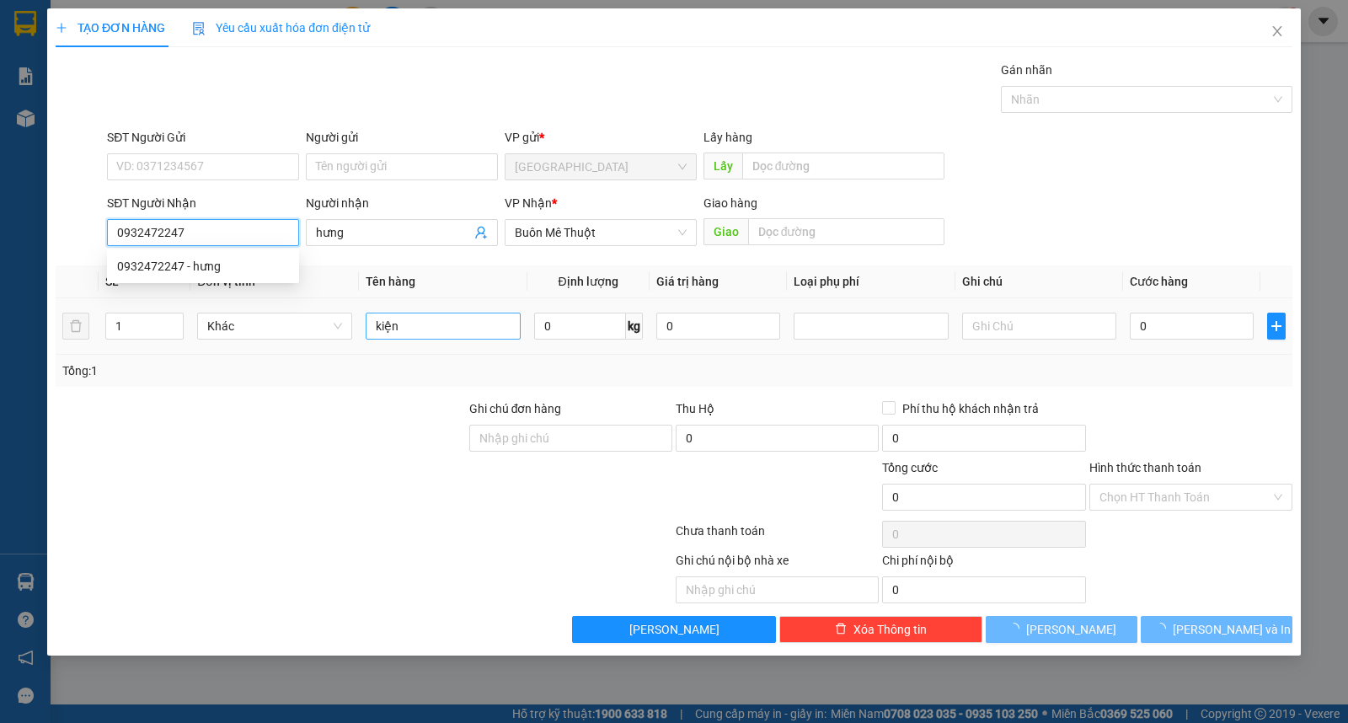
type input "30.000"
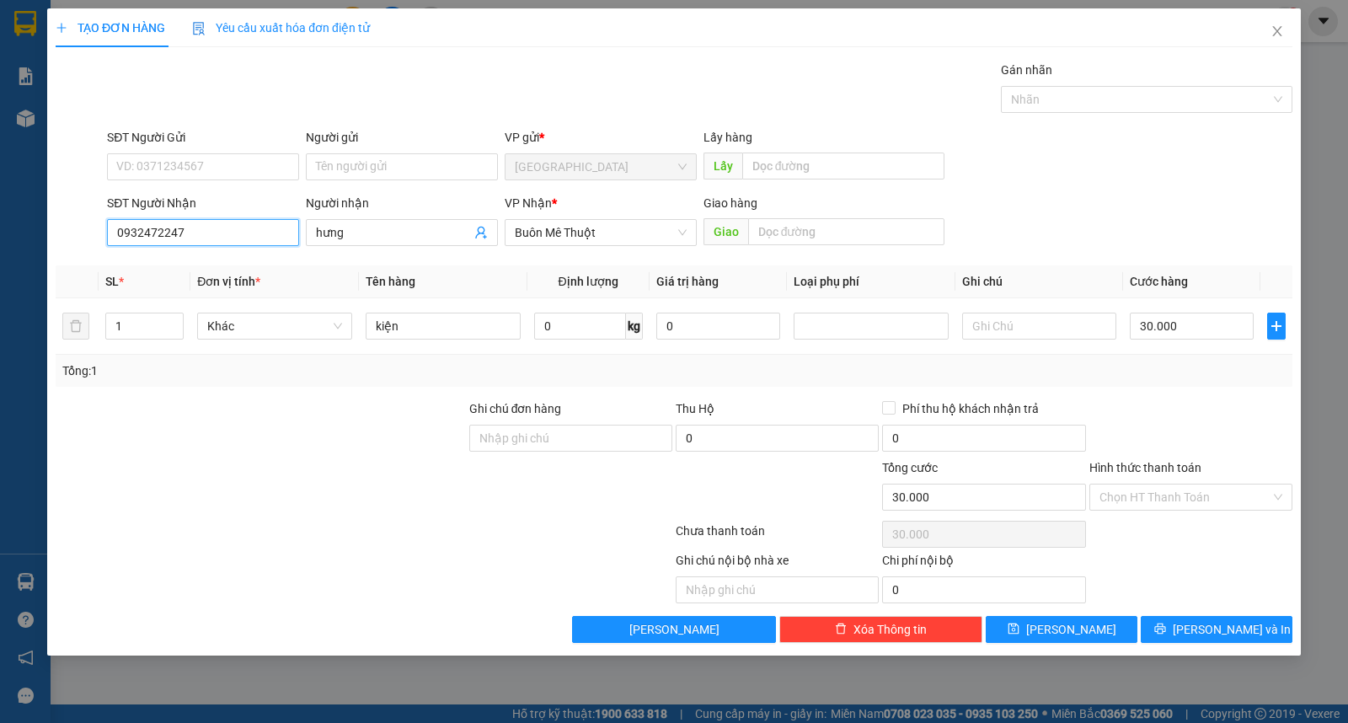
type input "0932472247"
click at [409, 182] on div "Người gửi Tên người gửi" at bounding box center [402, 157] width 192 height 59
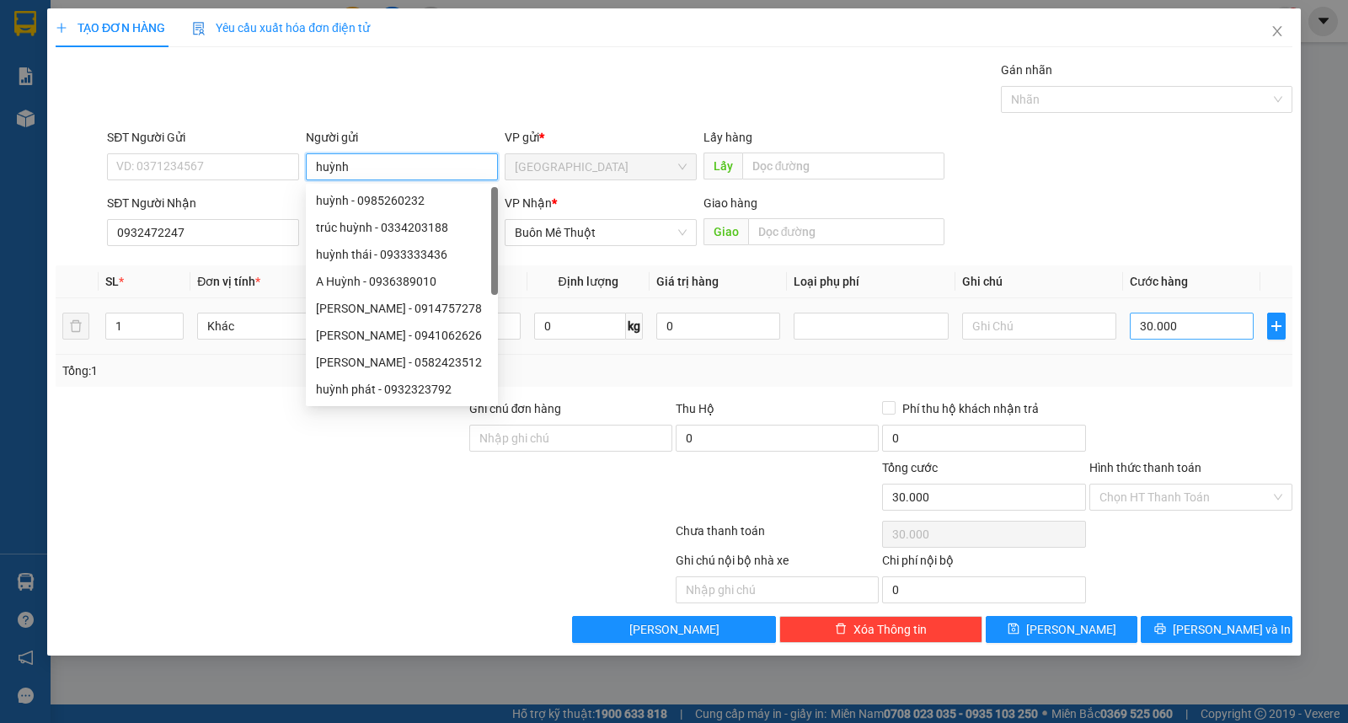
type input "huỳnh"
click at [1139, 323] on input "30.000" at bounding box center [1192, 326] width 124 height 27
type input "4"
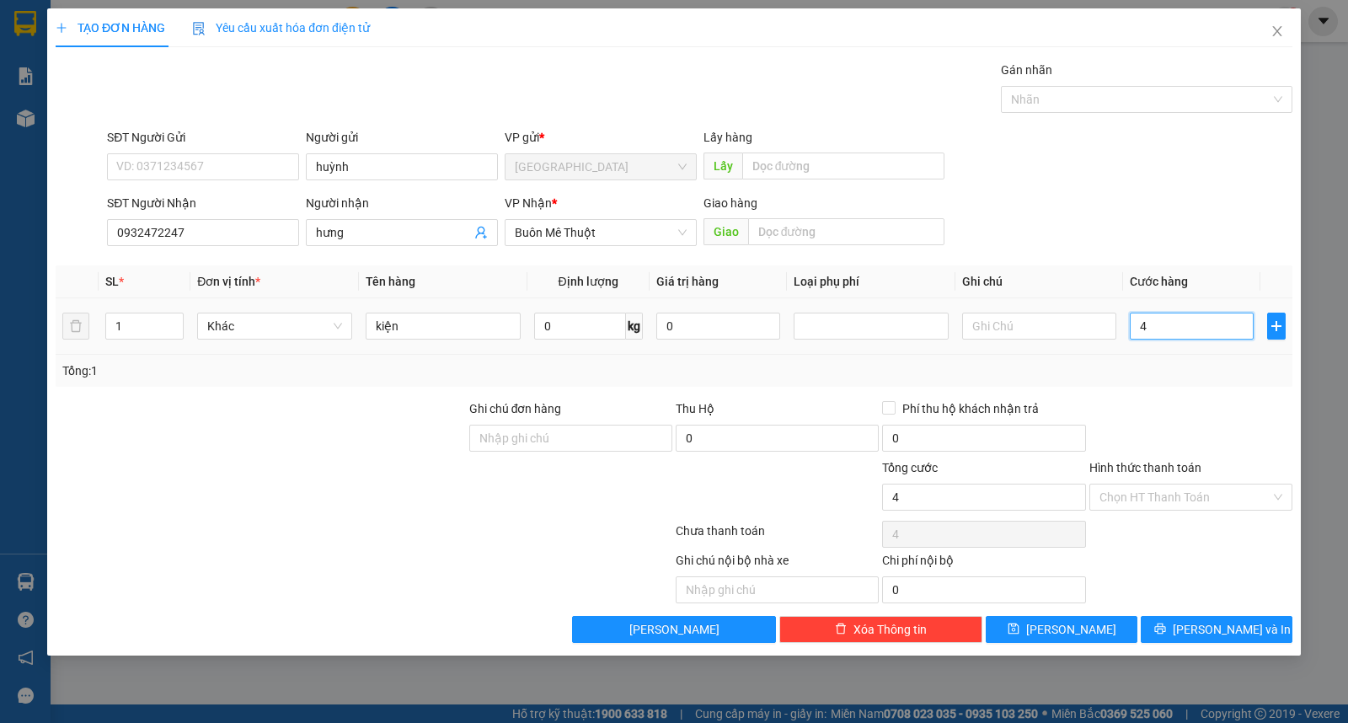
type input "40"
type input "40.000"
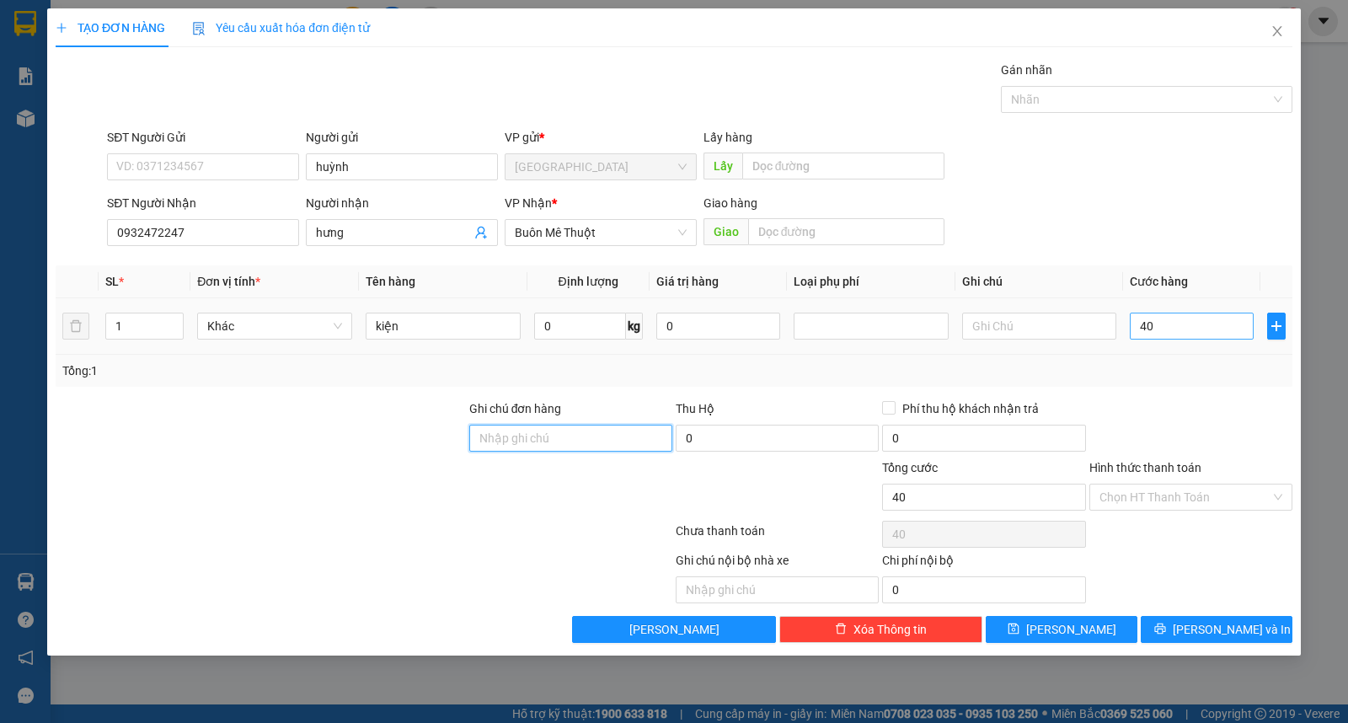
type input "40.000"
drag, startPoint x: 1144, startPoint y: 491, endPoint x: 1158, endPoint y: 522, distance: 34.0
click at [1144, 495] on input "Hình thức thanh toán" at bounding box center [1185, 496] width 171 height 25
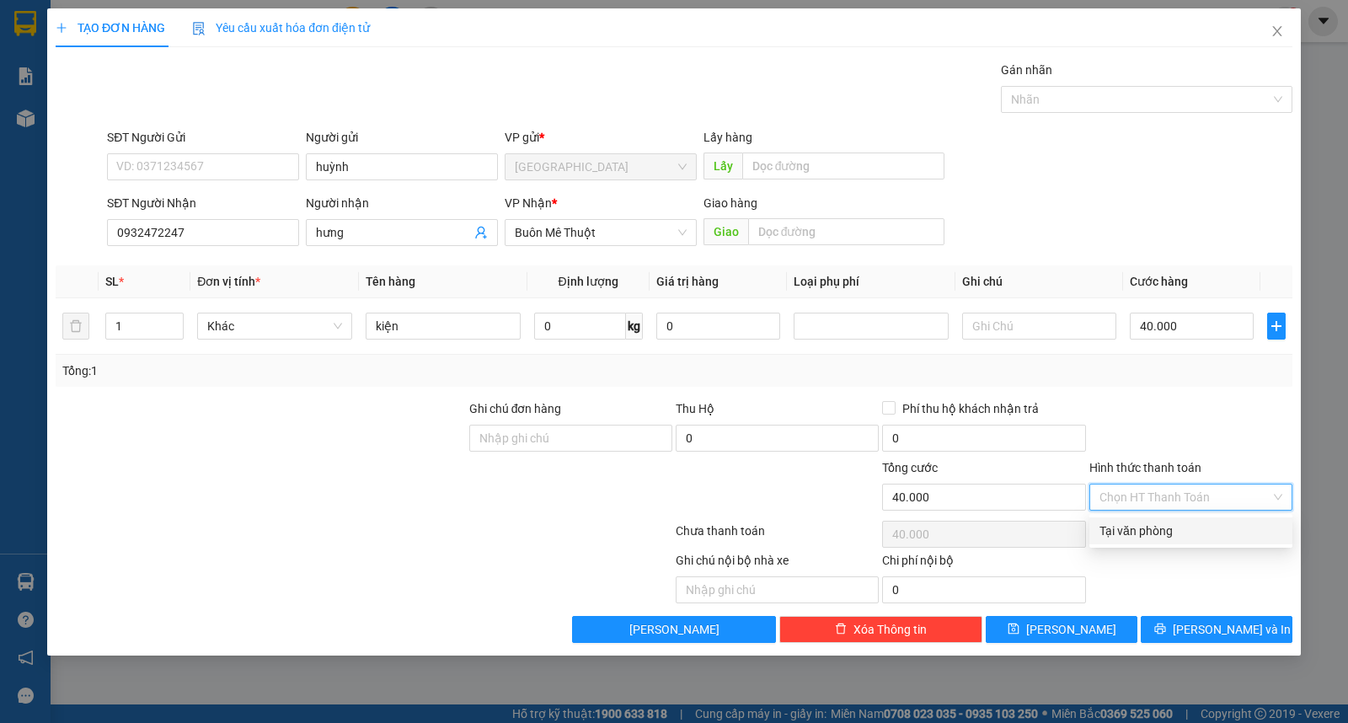
drag, startPoint x: 1158, startPoint y: 522, endPoint x: 1168, endPoint y: 602, distance: 79.8
click at [1158, 532] on div "Tại văn phòng" at bounding box center [1191, 531] width 183 height 19
type input "0"
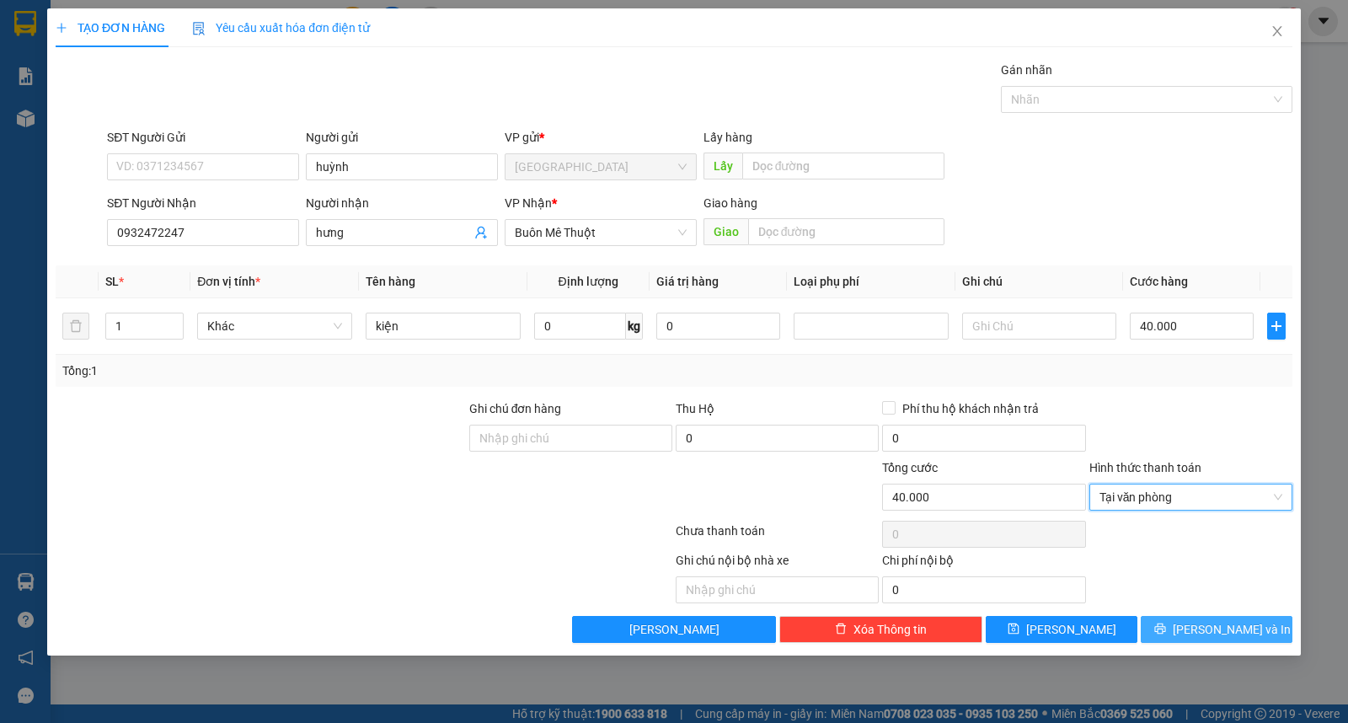
drag, startPoint x: 1176, startPoint y: 640, endPoint x: 1167, endPoint y: 635, distance: 10.6
click at [1177, 641] on button "[PERSON_NAME] và In" at bounding box center [1217, 629] width 152 height 27
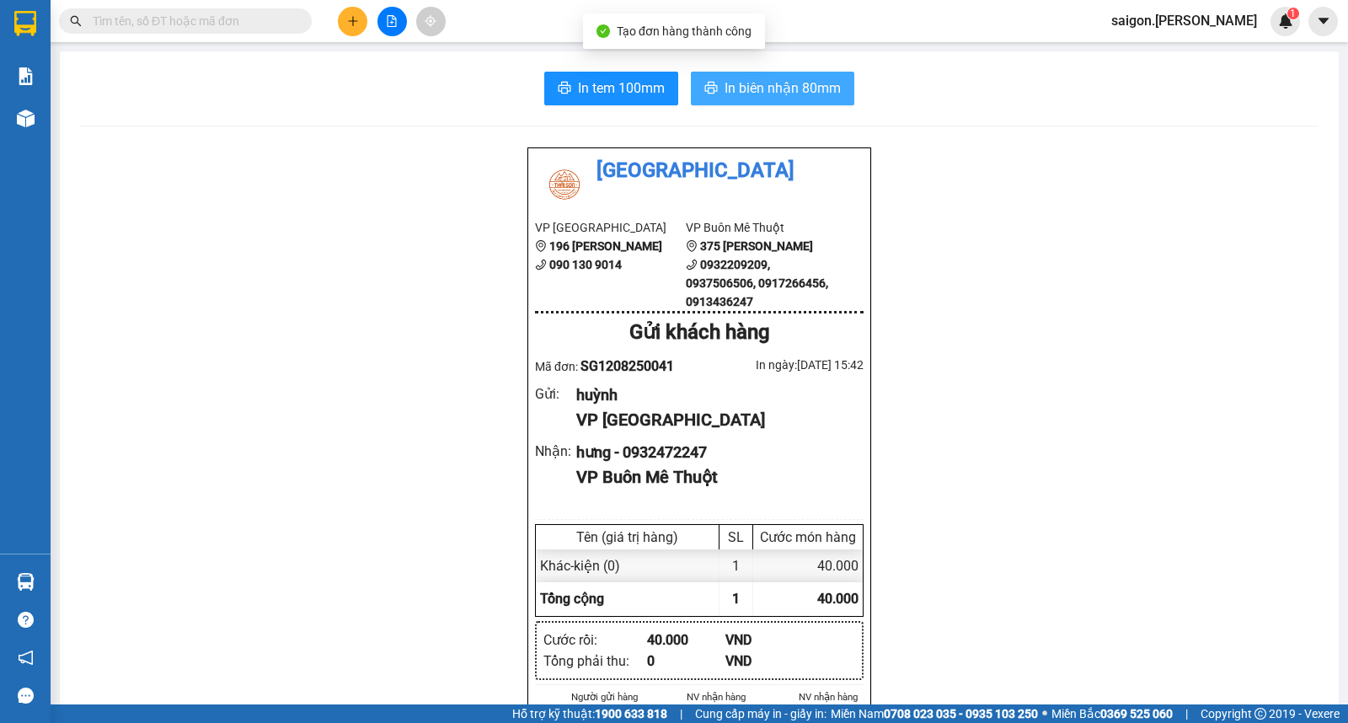
click at [770, 98] on span "In biên nhận 80mm" at bounding box center [783, 88] width 116 height 21
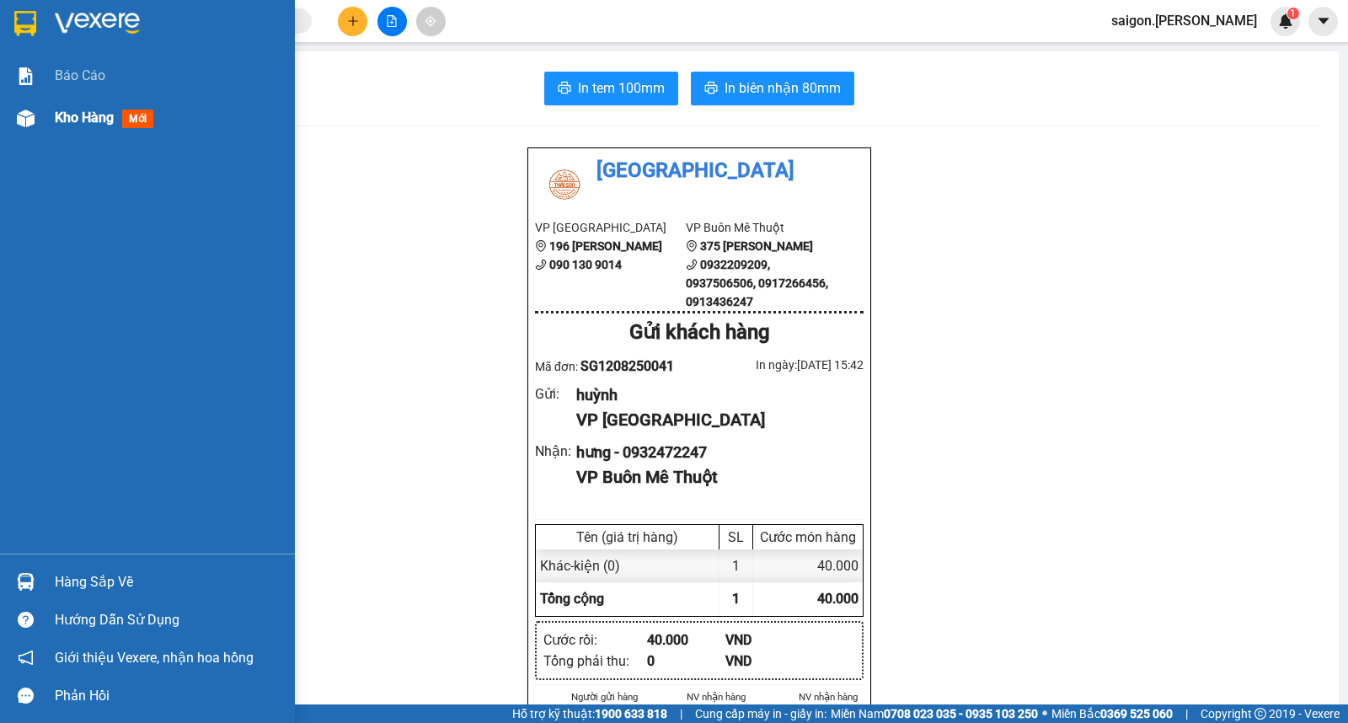
click at [84, 115] on span "Kho hàng" at bounding box center [84, 118] width 59 height 16
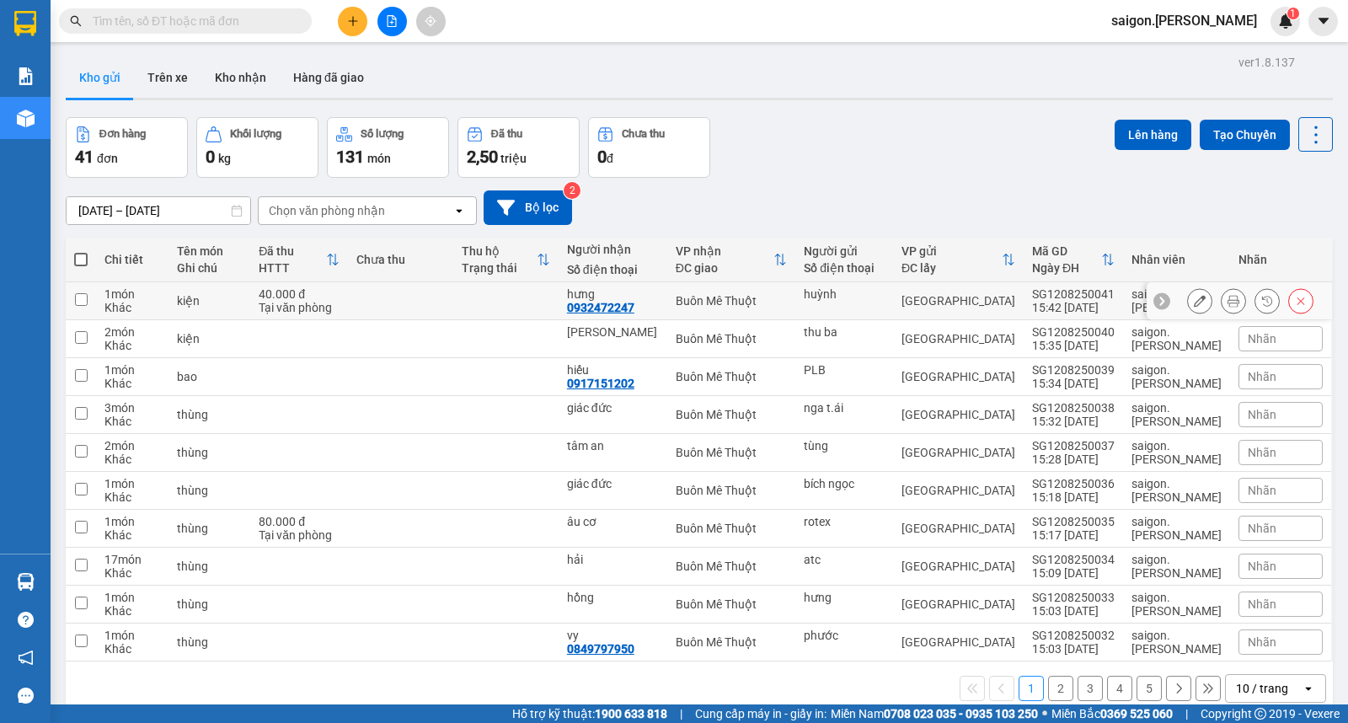
click at [1194, 304] on icon at bounding box center [1200, 301] width 12 height 12
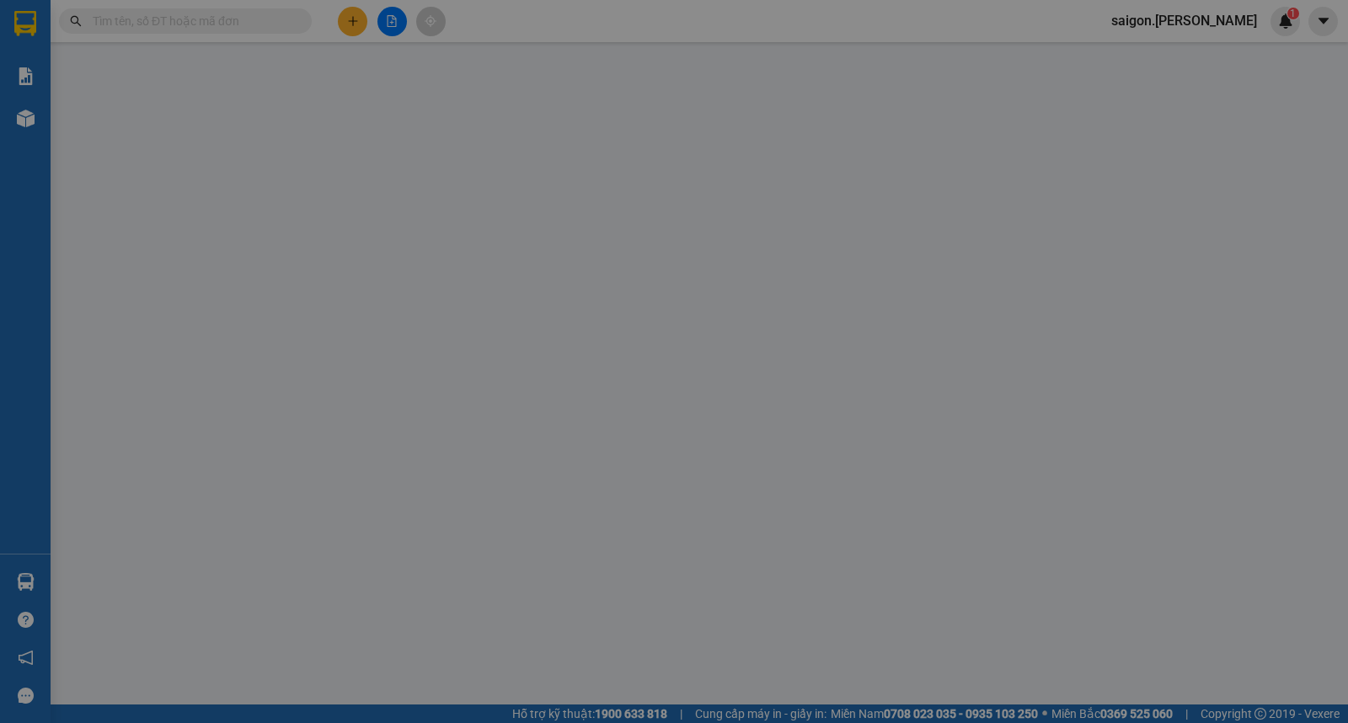
type input "huỳnh"
type input "0932472247"
type input "hưng"
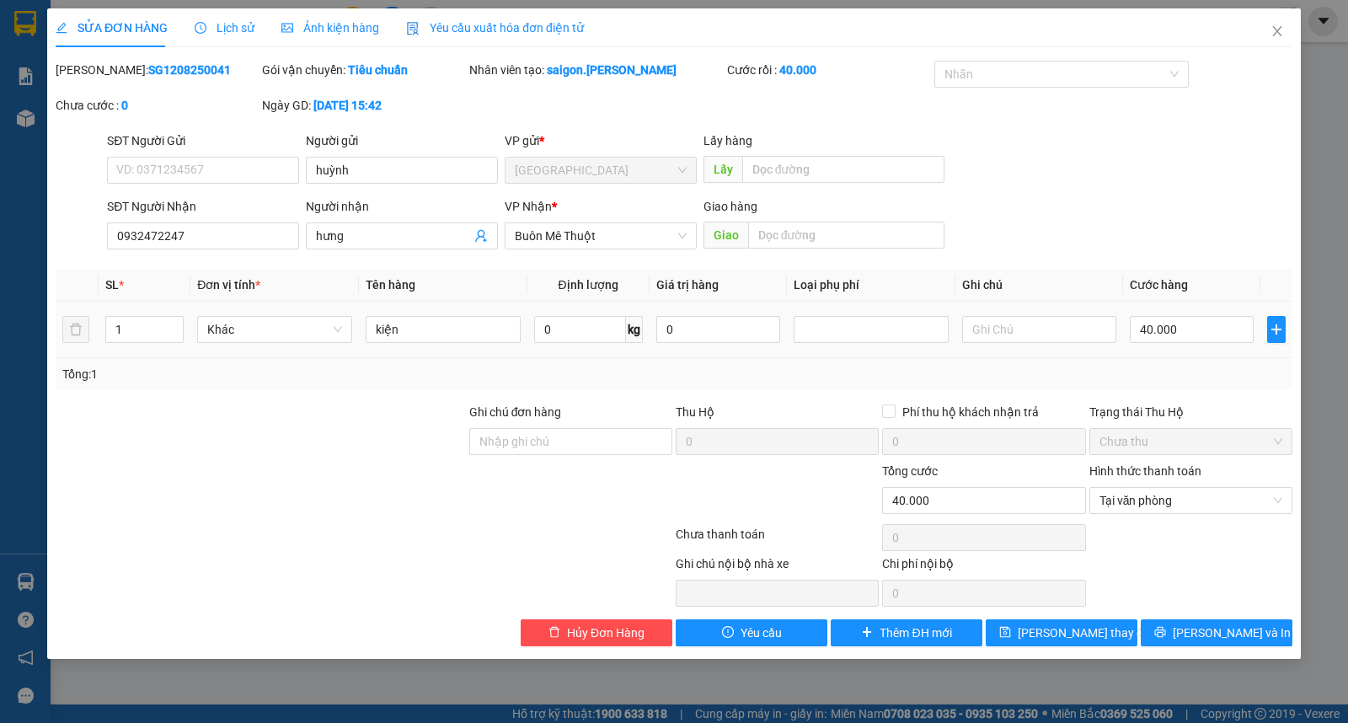
click at [1220, 349] on td "40.000" at bounding box center [1191, 330] width 137 height 56
click at [1213, 325] on input "40.000" at bounding box center [1192, 329] width 124 height 27
type input "0"
click at [1065, 639] on span "Lưu thay đổi" at bounding box center [1085, 632] width 135 height 19
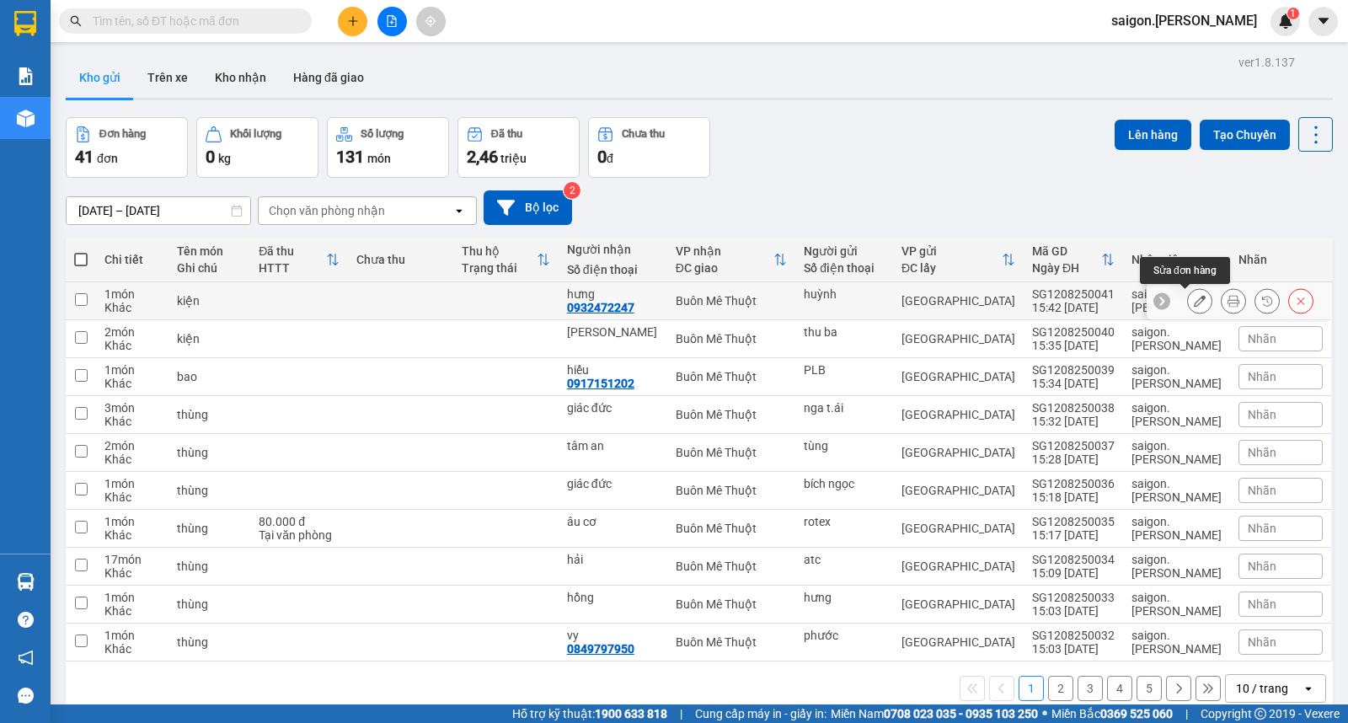
click at [1194, 305] on icon at bounding box center [1200, 301] width 12 height 12
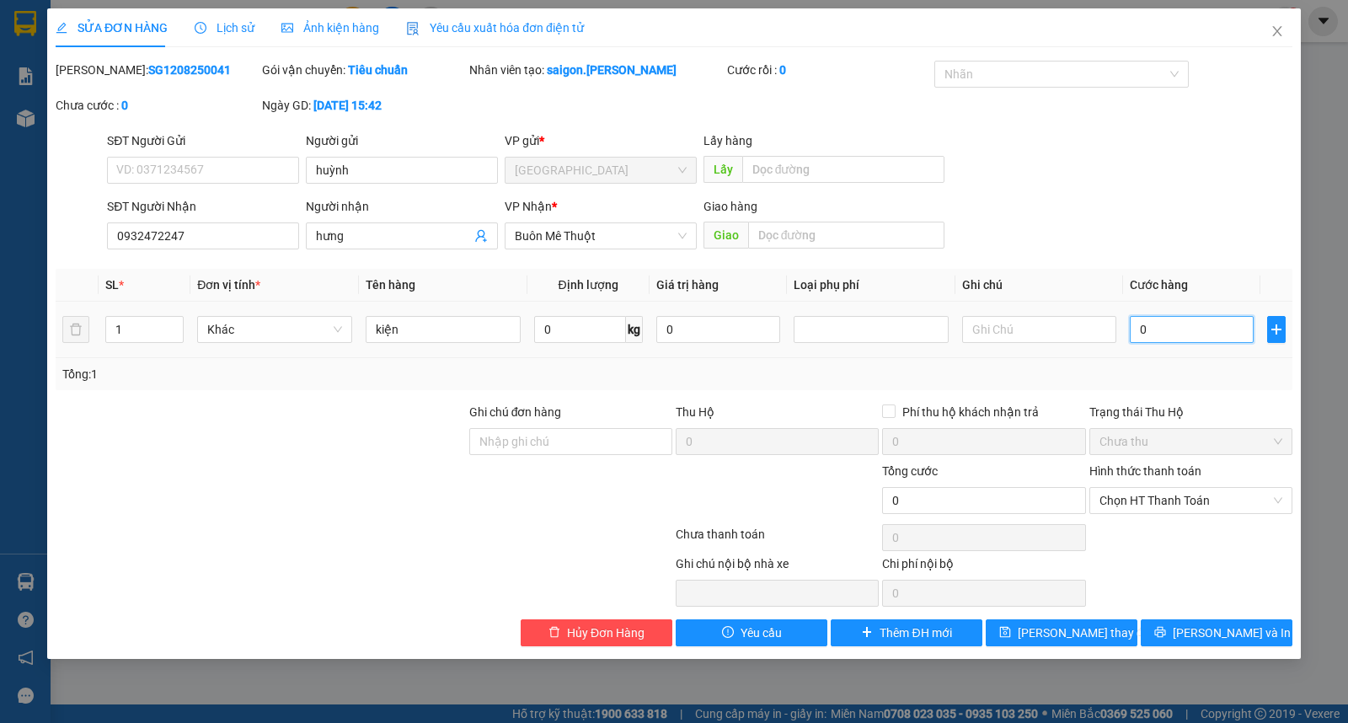
click at [1182, 334] on input "0" at bounding box center [1192, 329] width 124 height 27
type input "3"
type input "30"
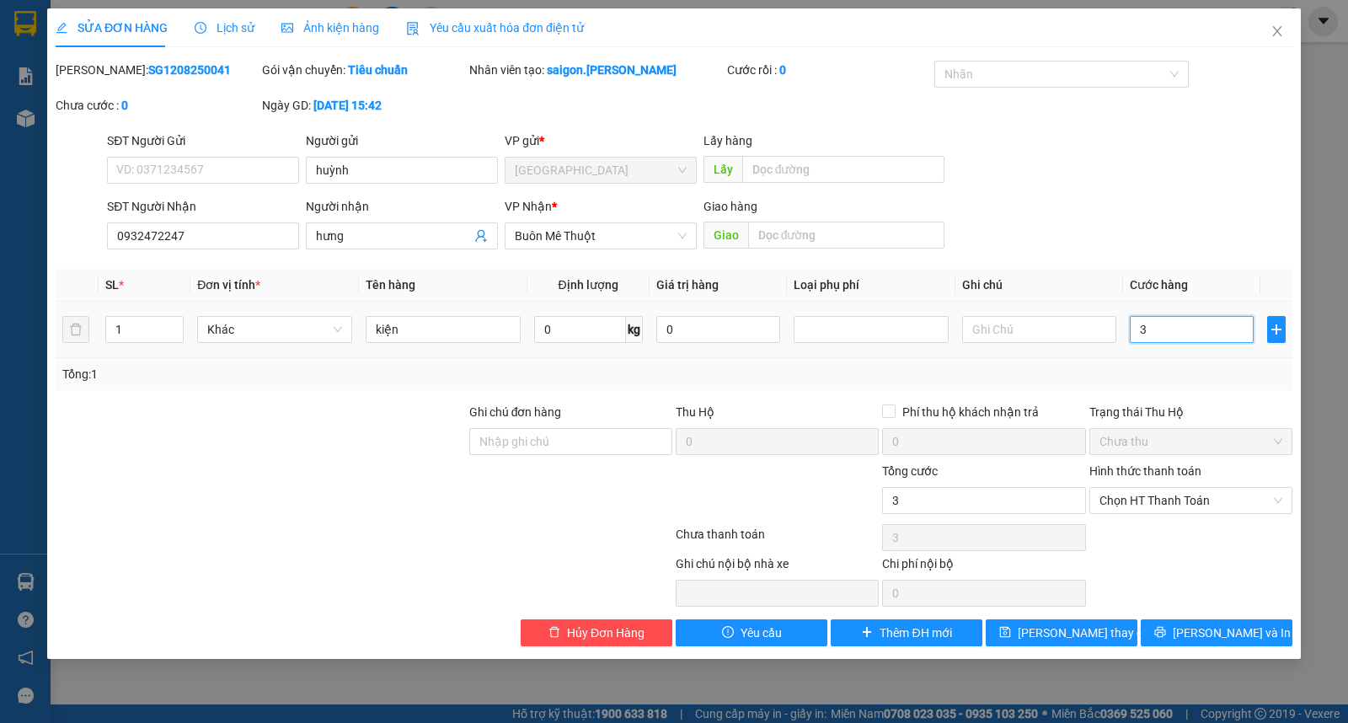
type input "30"
drag, startPoint x: 1191, startPoint y: 507, endPoint x: 1190, endPoint y: 517, distance: 10.2
click at [1190, 509] on span "Chọn HT Thanh Toán" at bounding box center [1191, 500] width 183 height 25
type input "30.000"
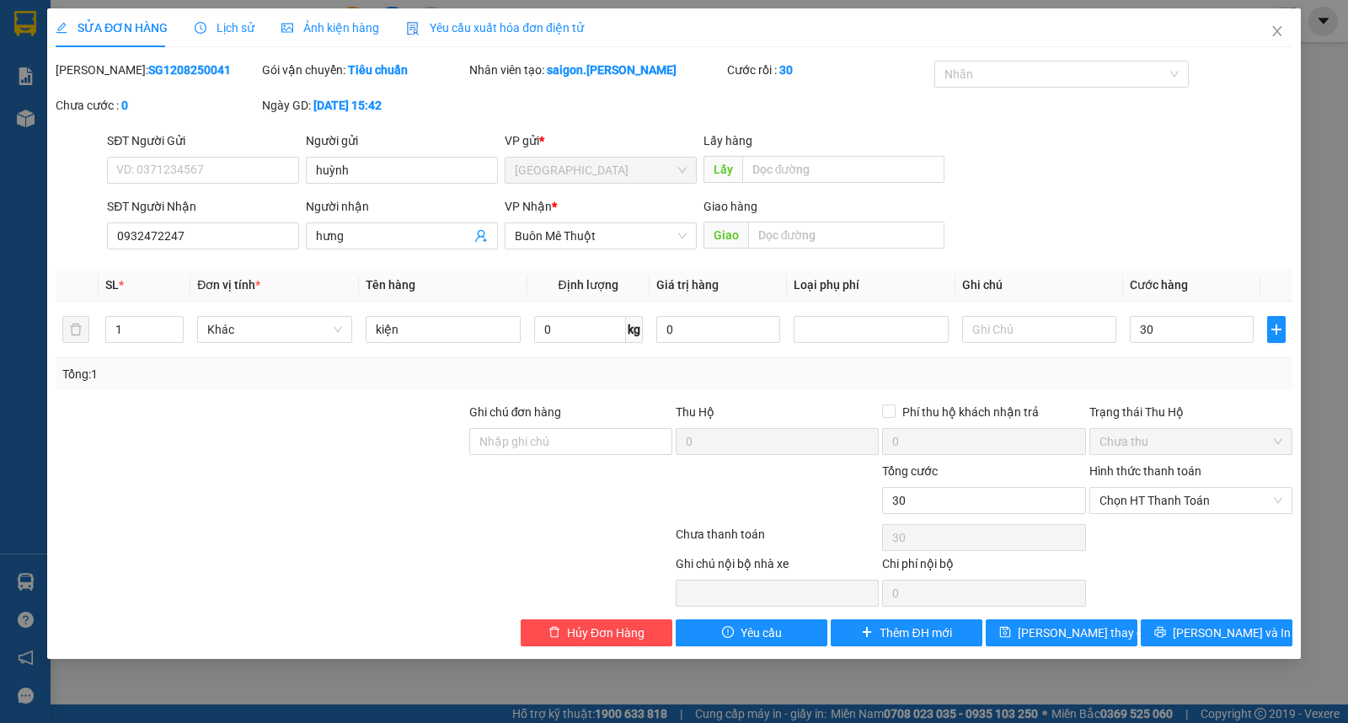
type input "30.000"
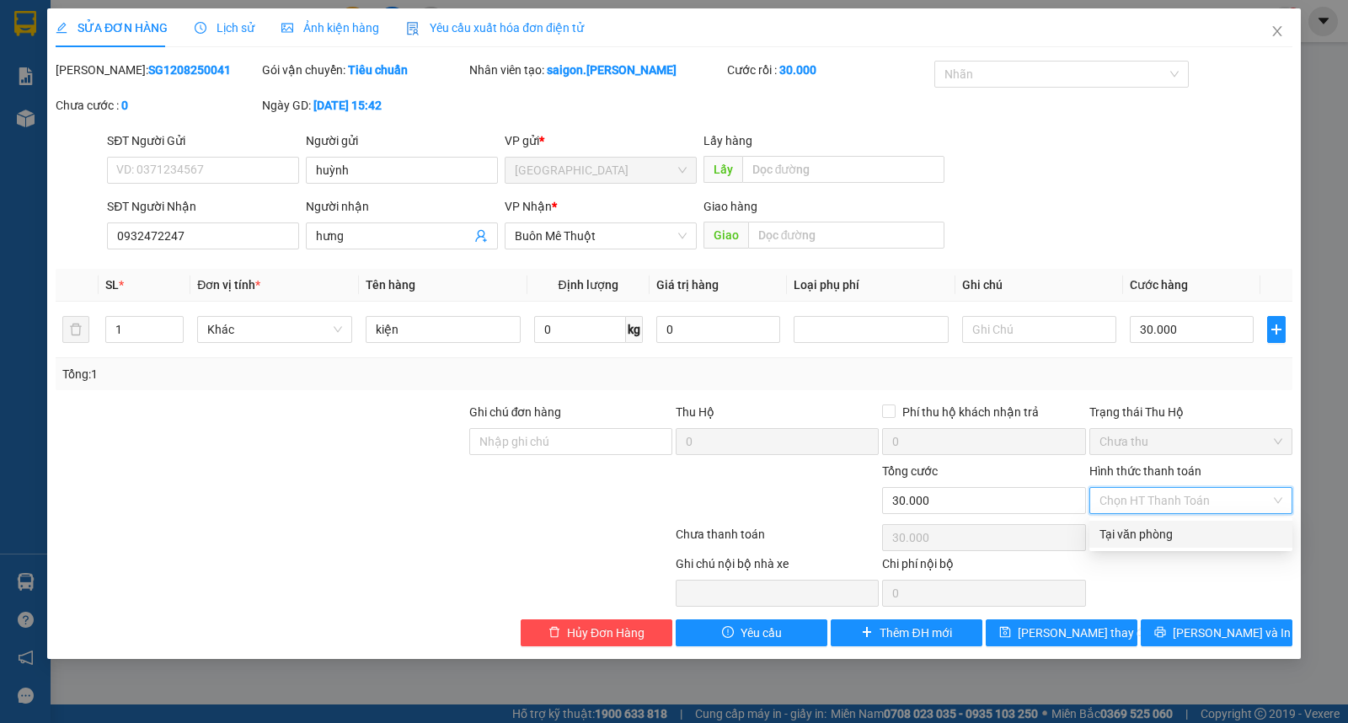
click at [1189, 536] on div "Tại văn phòng" at bounding box center [1191, 534] width 183 height 19
type input "0"
click at [1073, 649] on div "SỬA ĐƠN HÀNG Lịch sử Ảnh kiện hàng Yêu cầu xuất hóa đơn điện tử Total Paid Fee …" at bounding box center [674, 333] width 1254 height 650
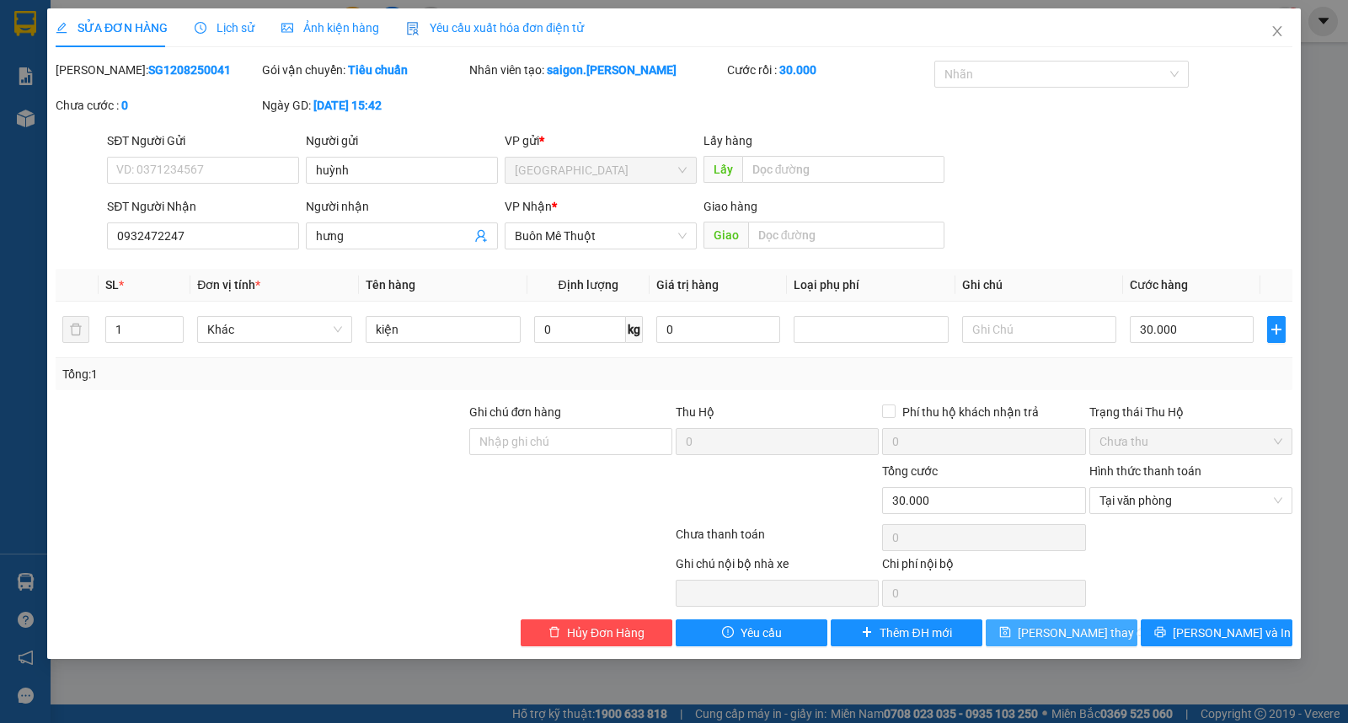
click at [1070, 641] on span "Lưu thay đổi" at bounding box center [1085, 632] width 135 height 19
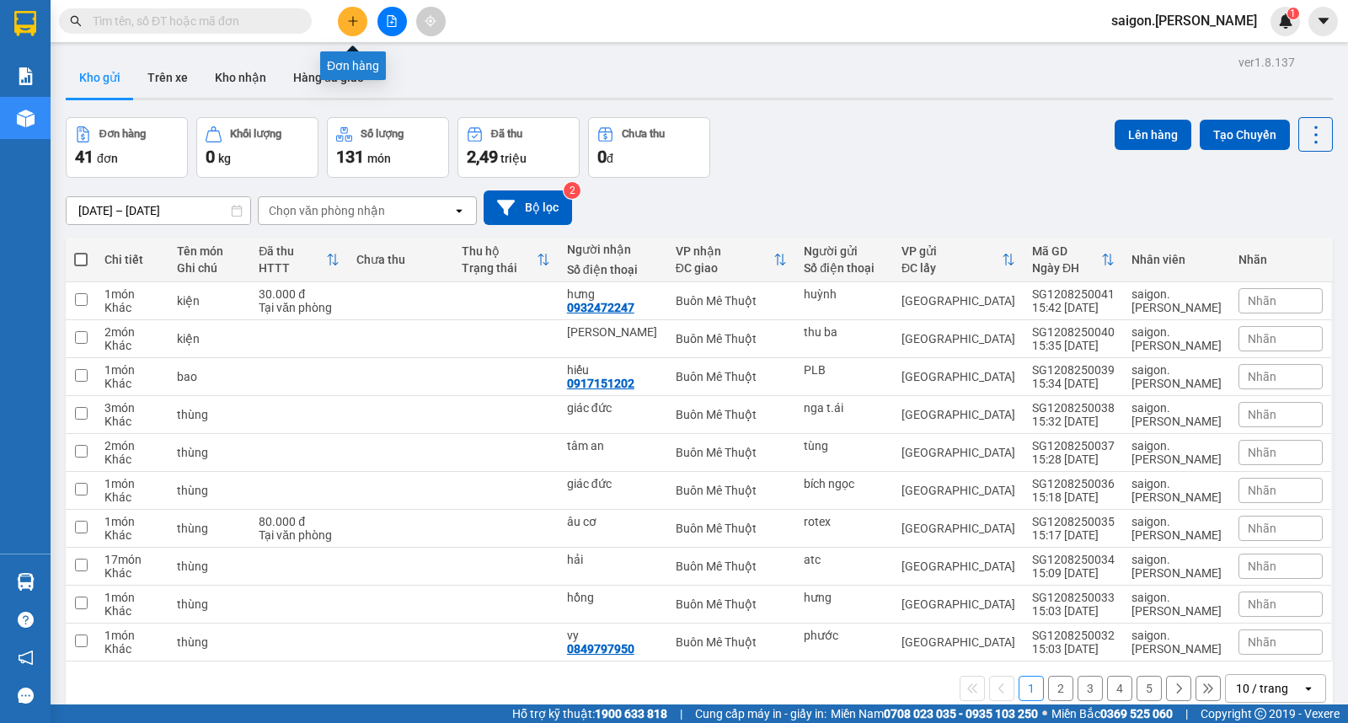
click at [357, 21] on button at bounding box center [352, 21] width 29 height 29
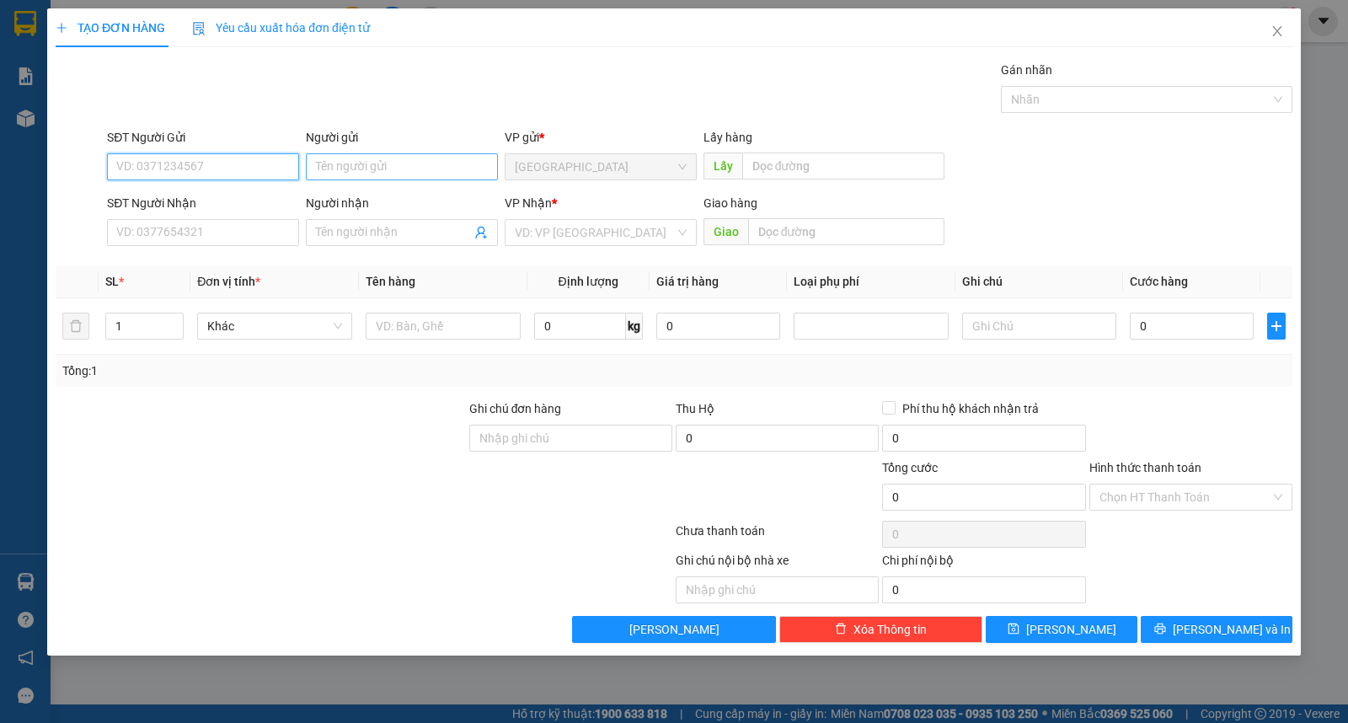
click at [372, 152] on div "Người gửi Tên người gửi" at bounding box center [402, 157] width 192 height 59
type input "huệ"
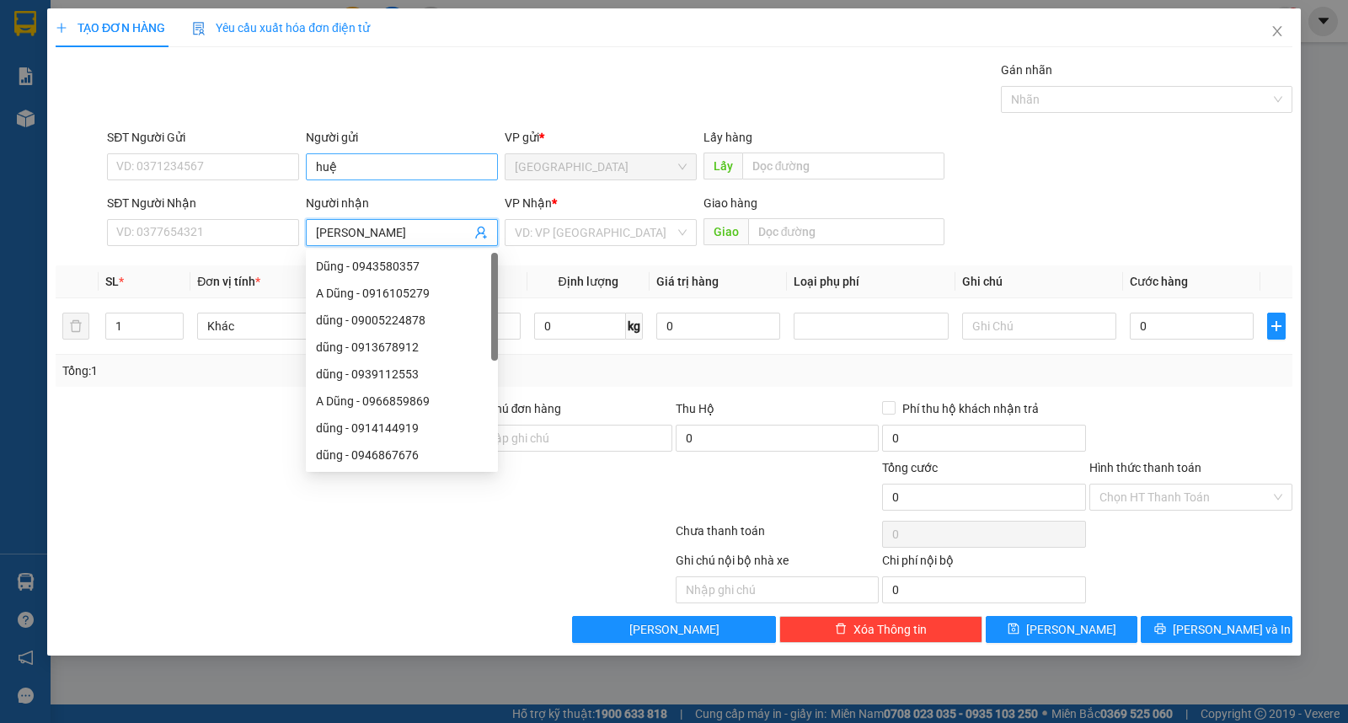
type input "ngọc kính"
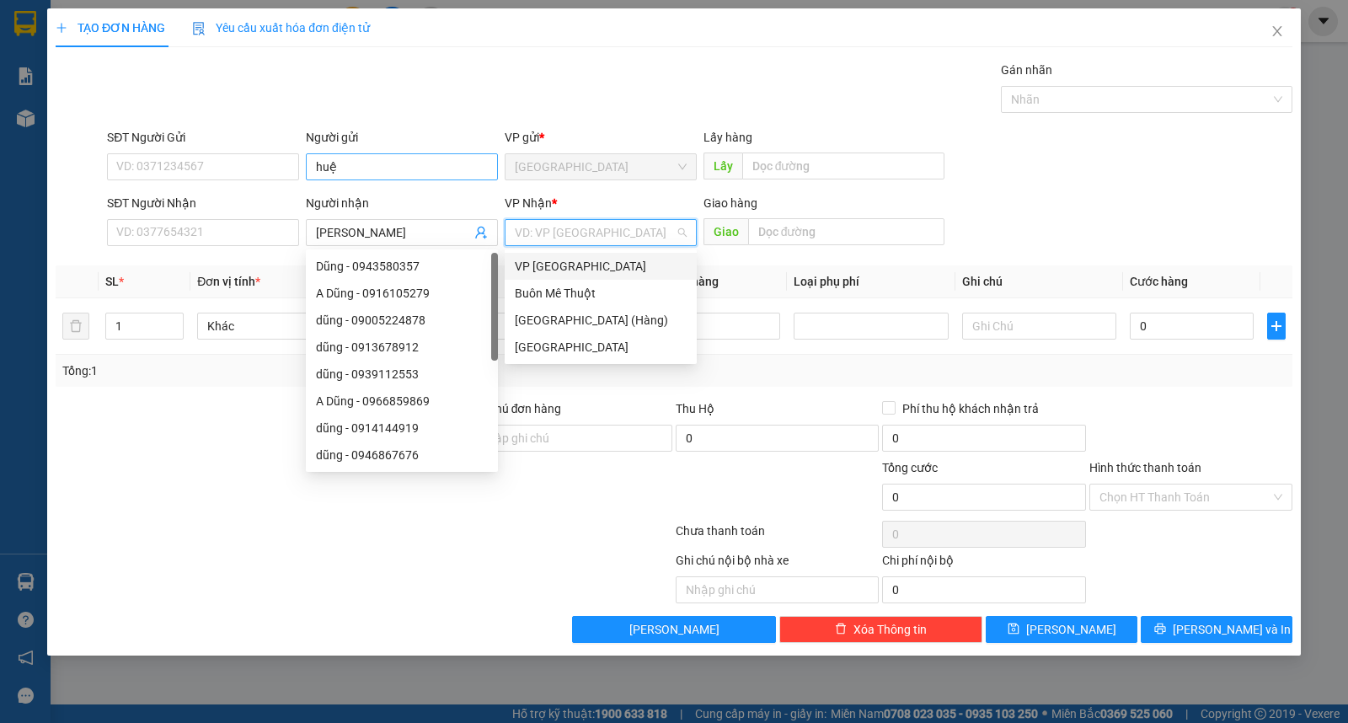
type input "ư"
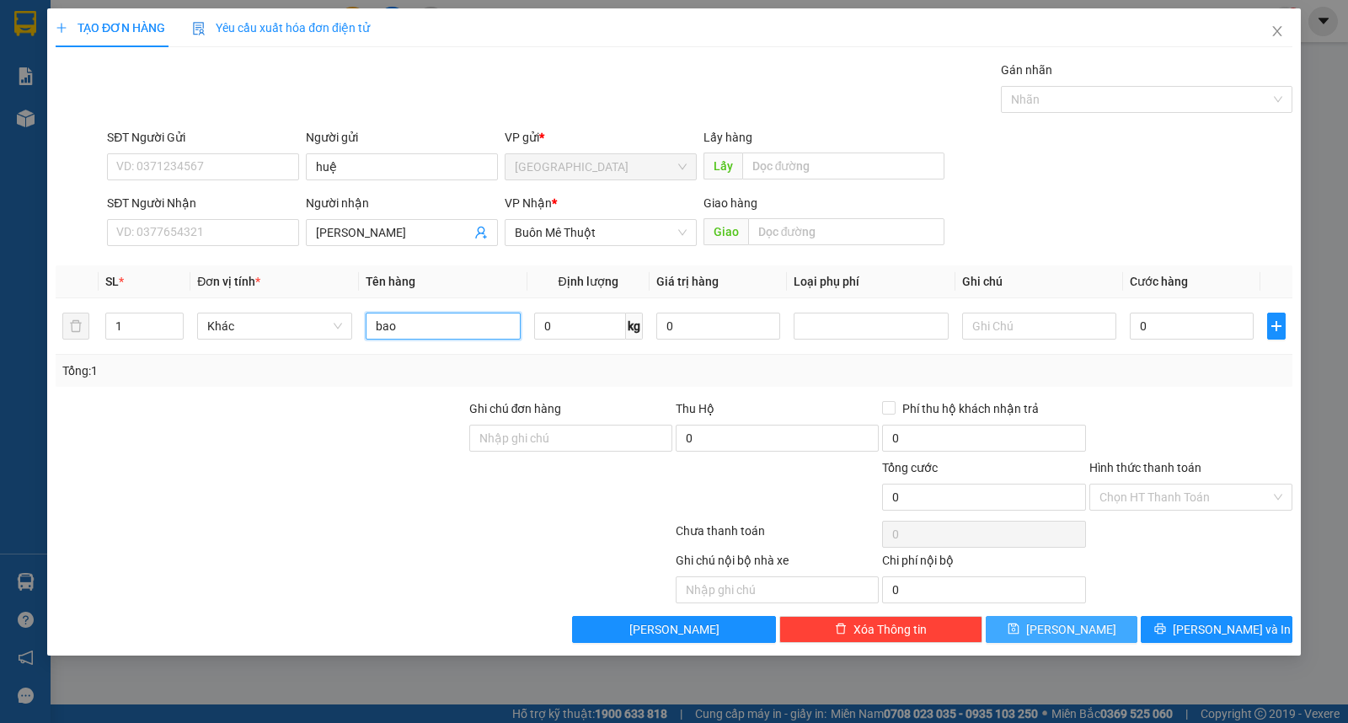
type input "bao"
click at [1068, 644] on div "TẠO ĐƠN HÀNG Yêu cầu xuất hóa đơn điện tử Transit Pickup Surcharge Ids Transit …" at bounding box center [674, 331] width 1254 height 647
click at [1029, 629] on button "[PERSON_NAME]" at bounding box center [1062, 629] width 152 height 27
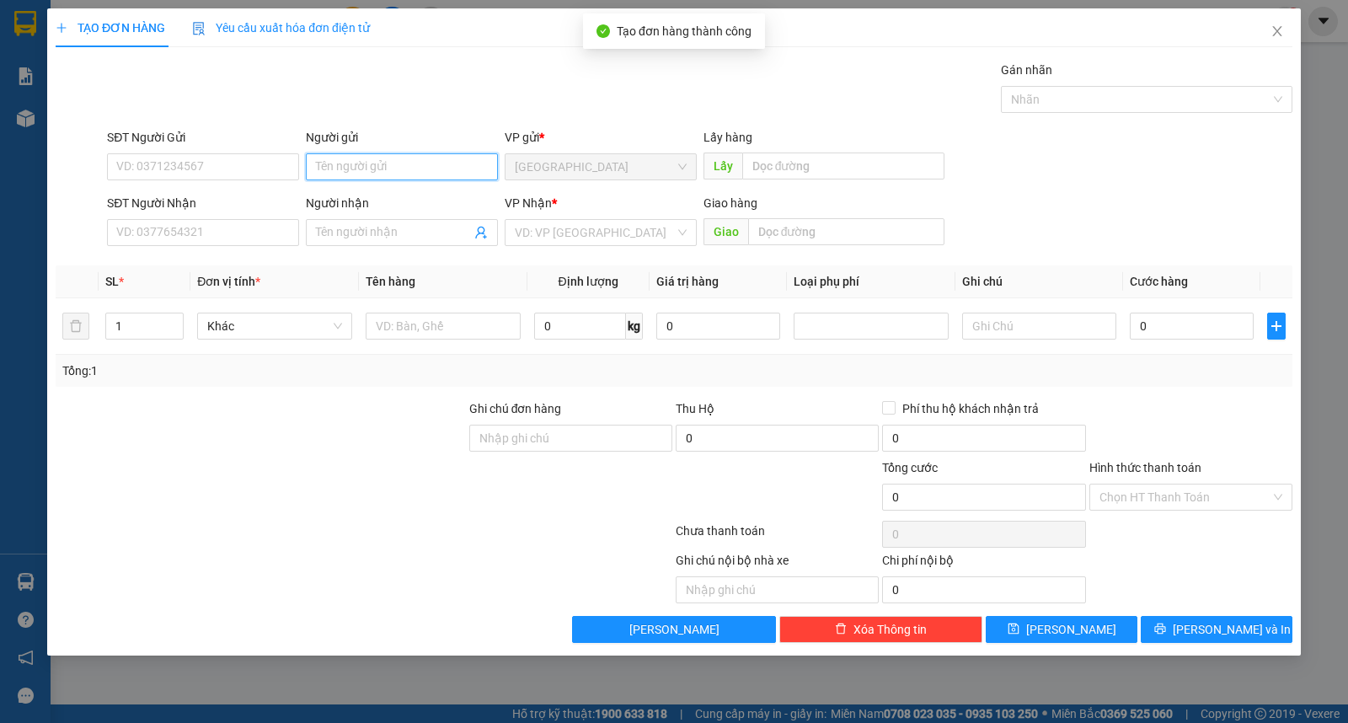
click at [383, 173] on input "Người gửi" at bounding box center [402, 166] width 192 height 27
type input "sao mỹ"
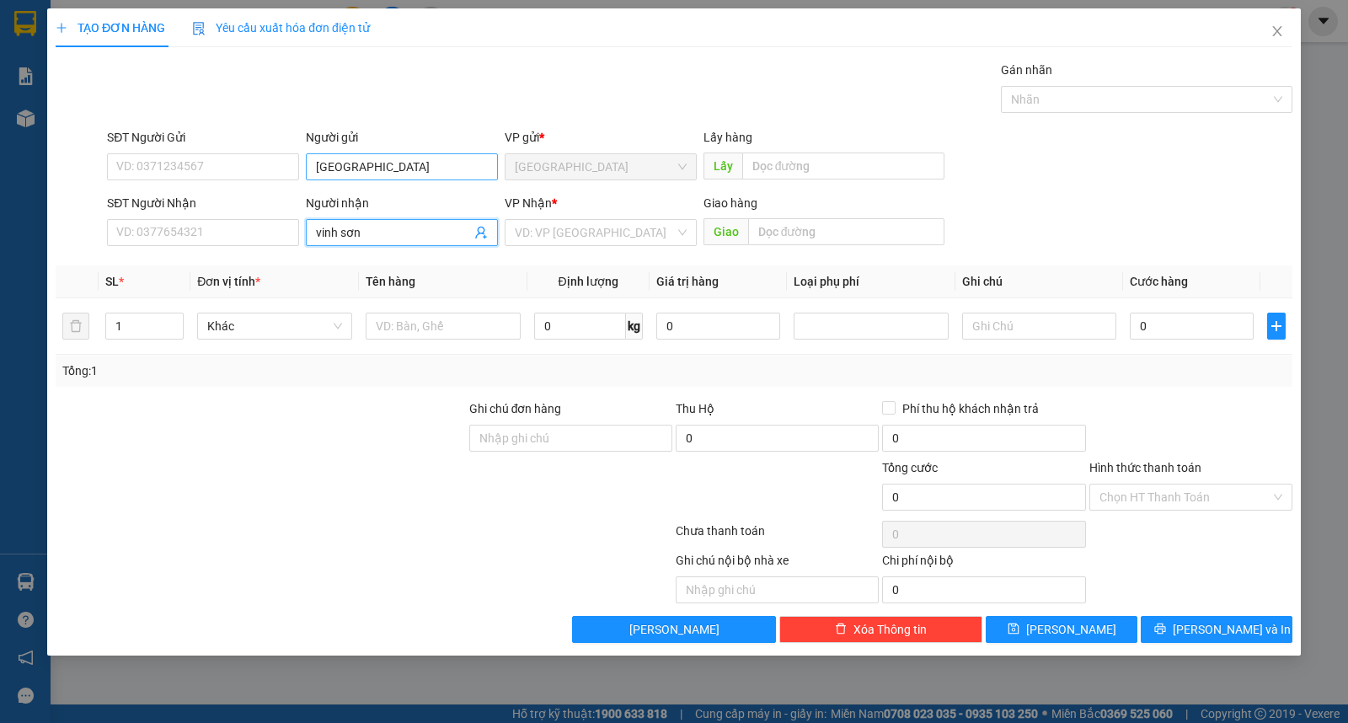
type input "vinh sơn"
type input "ư"
type input "2"
type input "1"
type input "kiện"
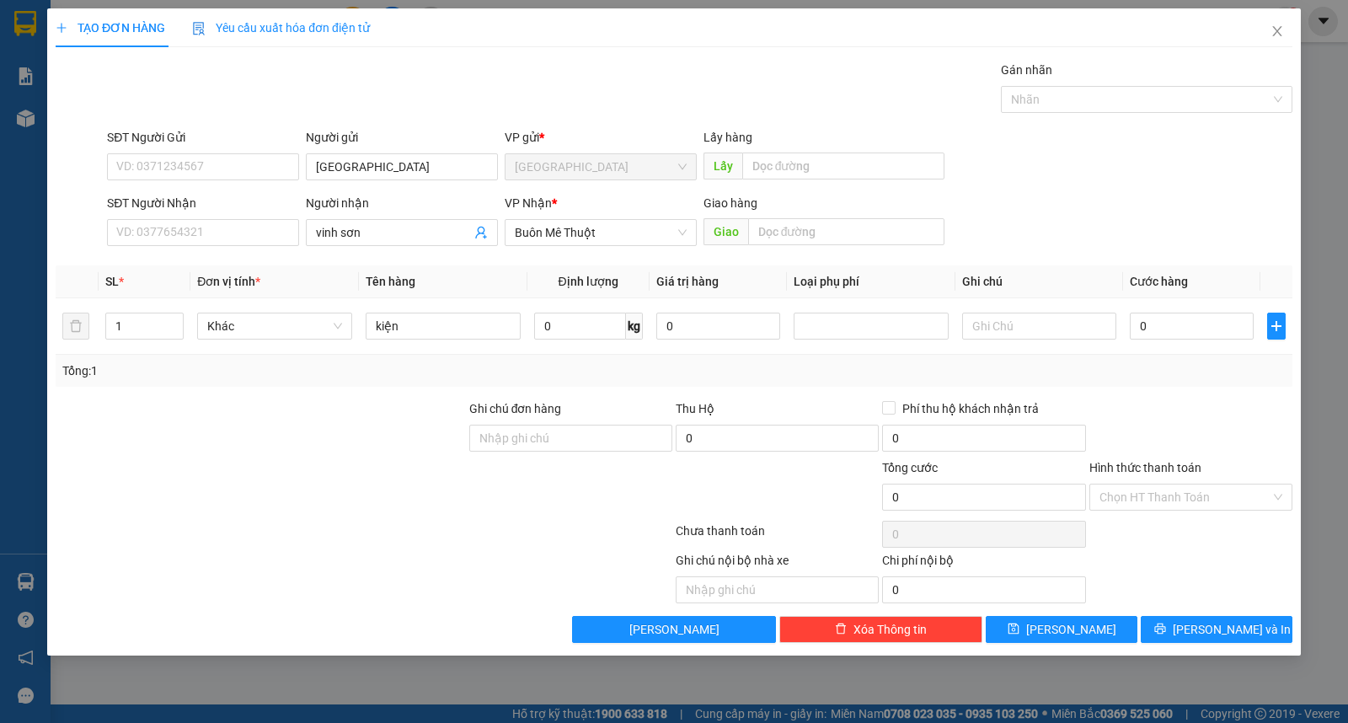
click at [1215, 644] on div "TẠO ĐƠN HÀNG Yêu cầu xuất hóa đơn điện tử Transit Pickup Surcharge Ids Transit …" at bounding box center [674, 331] width 1254 height 647
click at [1223, 625] on span "[PERSON_NAME] và In" at bounding box center [1232, 629] width 118 height 19
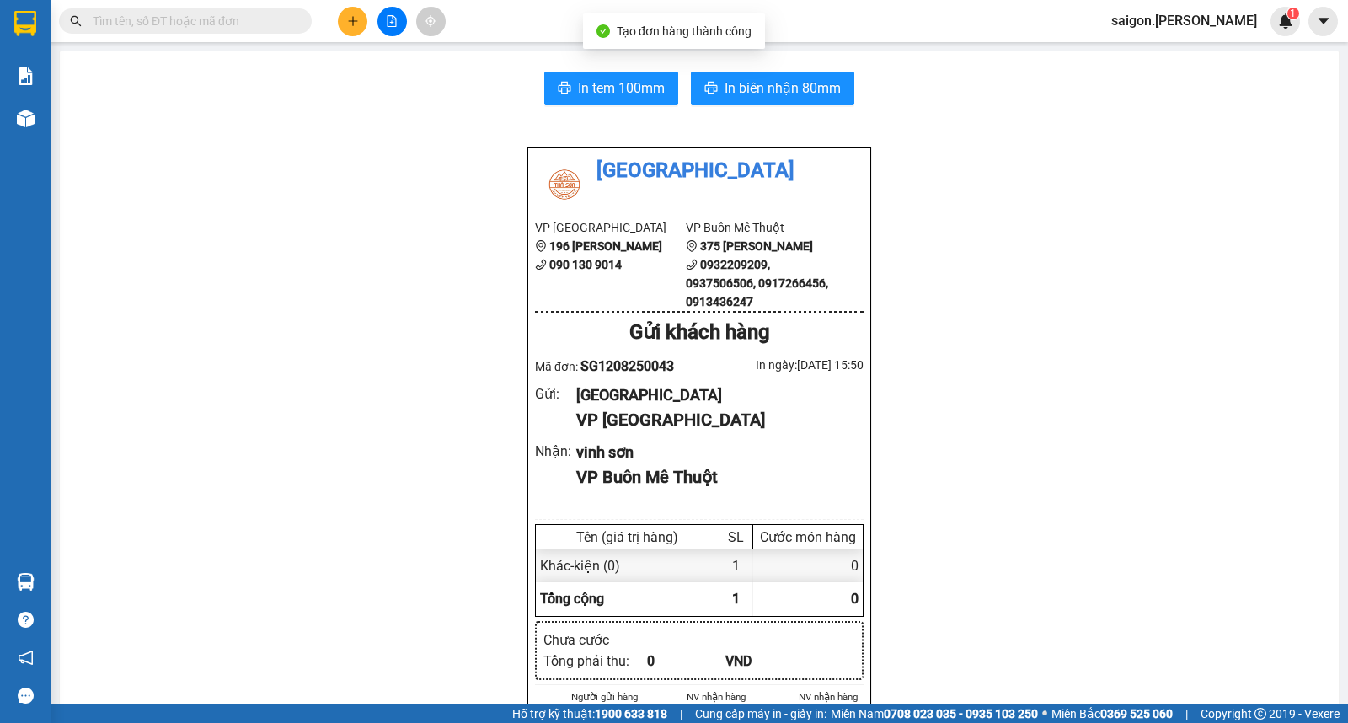
click at [812, 95] on span "In biên nhận 80mm" at bounding box center [783, 88] width 116 height 21
click at [363, 26] on button at bounding box center [352, 21] width 29 height 29
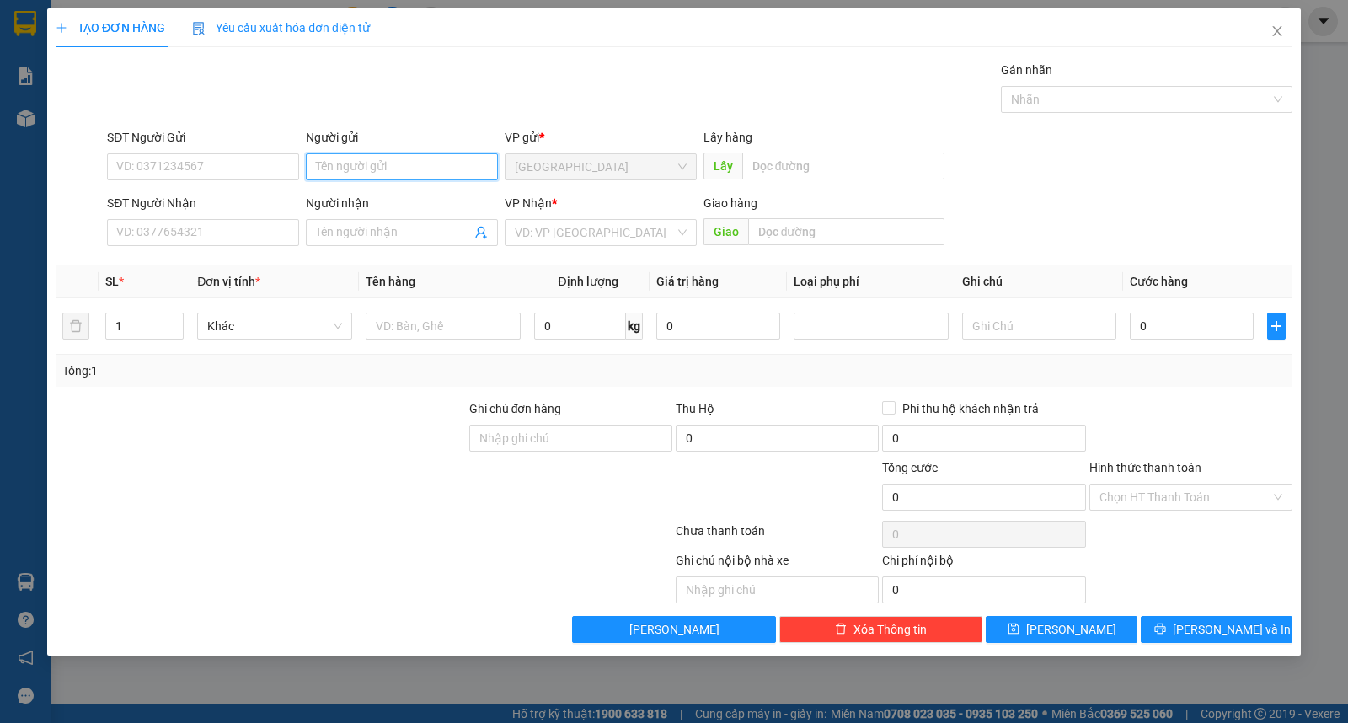
click at [390, 170] on input "Người gửi" at bounding box center [402, 166] width 192 height 27
type input "sakura"
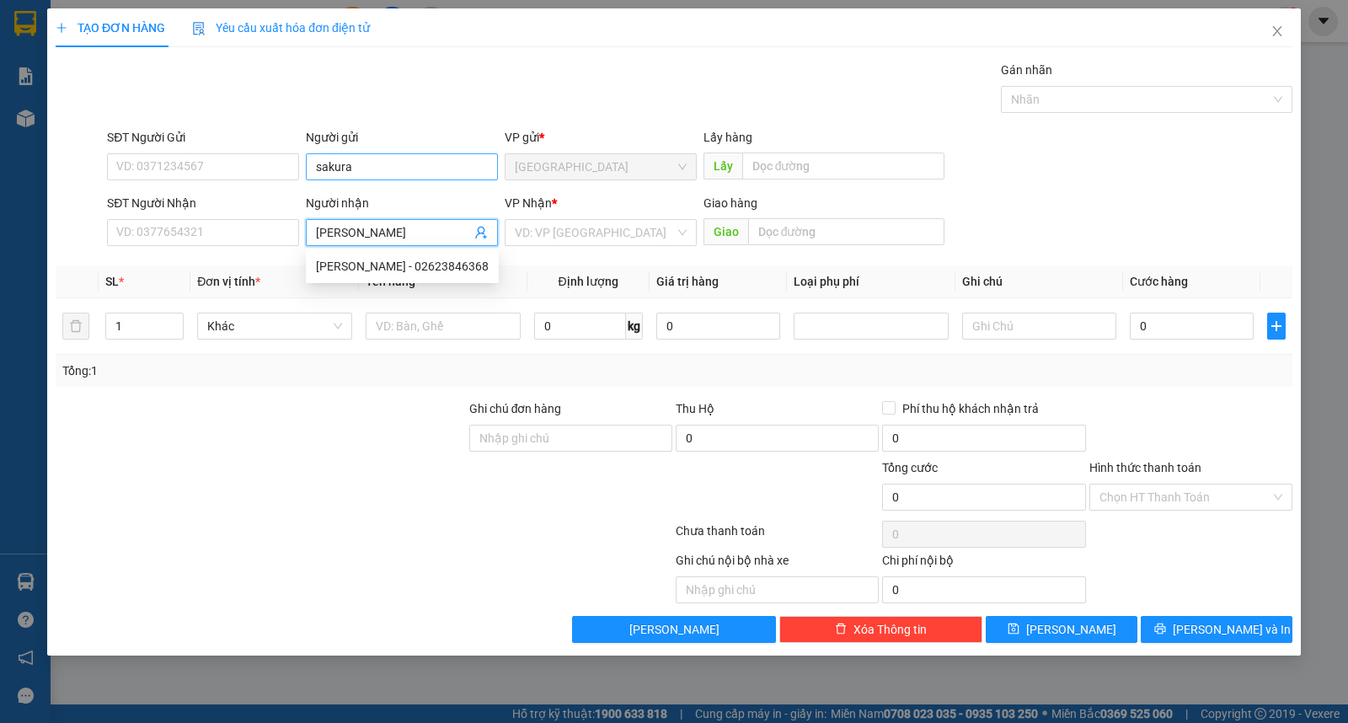
type input "quang hiếu"
type input "ư"
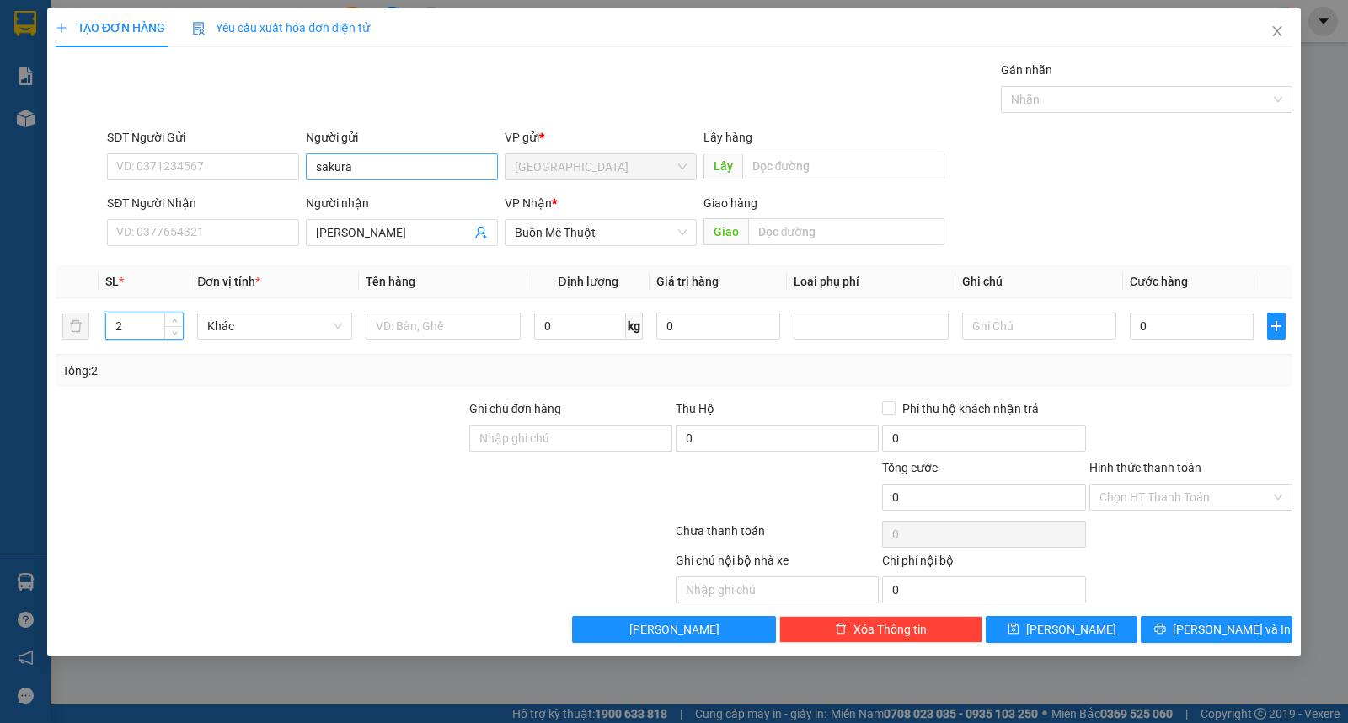
type input "2"
type input "thùng"
click at [1213, 613] on div "Transit Pickup Surcharge Ids Transit Deliver Surcharge Ids Transit Deliver Surc…" at bounding box center [674, 352] width 1237 height 582
click at [1227, 634] on span "[PERSON_NAME] và In" at bounding box center [1232, 629] width 118 height 19
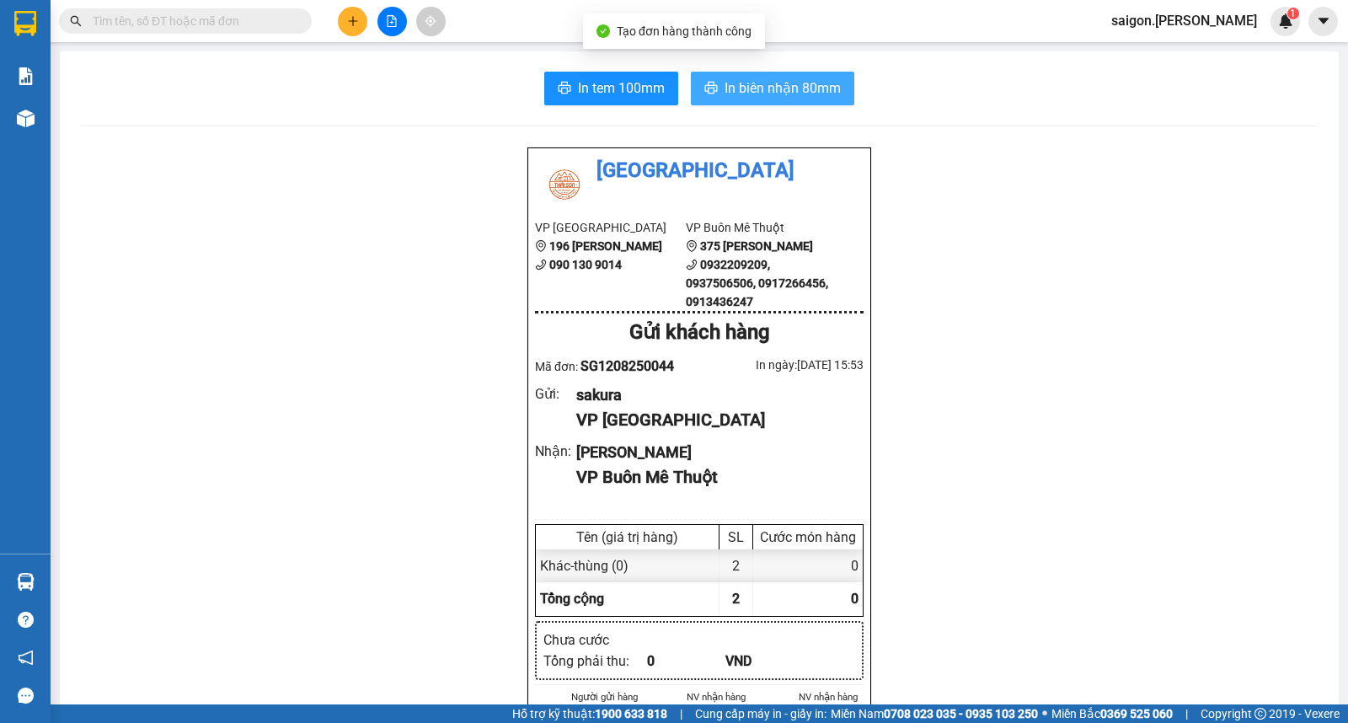
click at [746, 81] on span "In biên nhận 80mm" at bounding box center [783, 88] width 116 height 21
click at [350, 18] on icon "plus" at bounding box center [353, 21] width 12 height 12
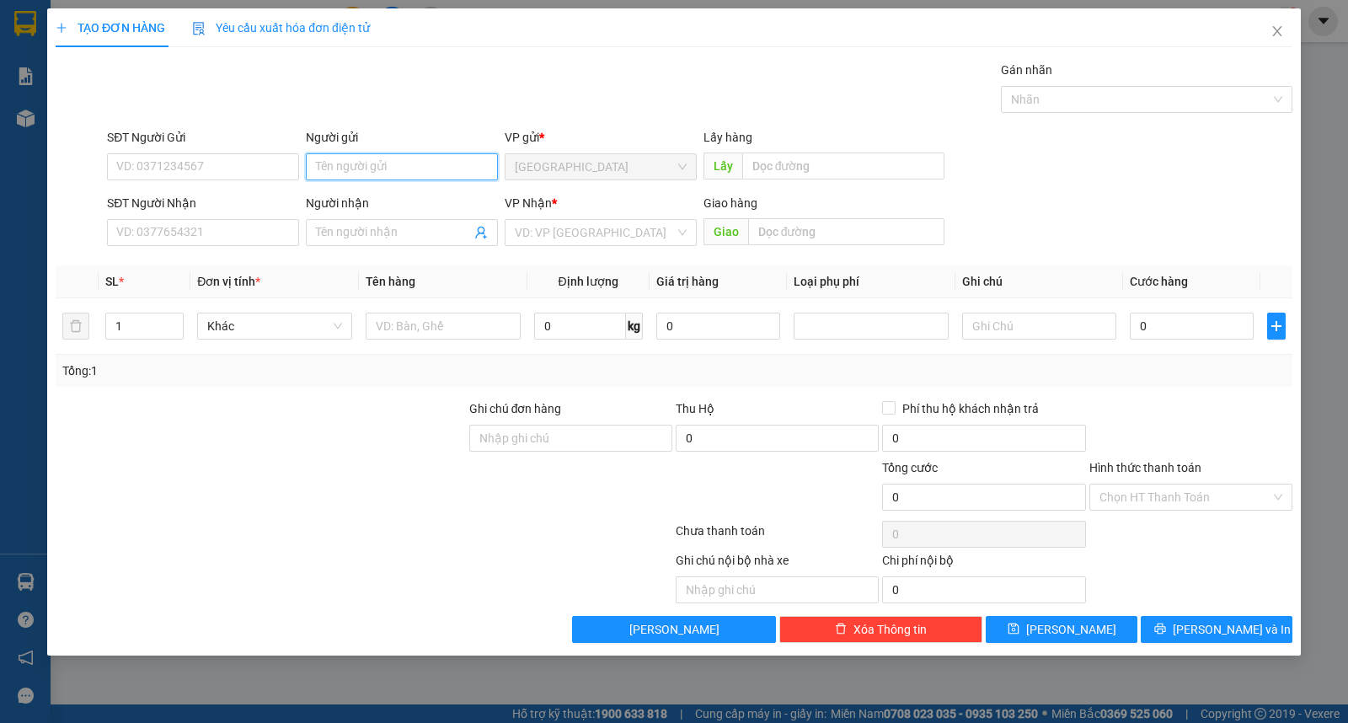
click at [399, 177] on input "Người gửi" at bounding box center [402, 166] width 192 height 27
type input "phan anh"
type input "an khang"
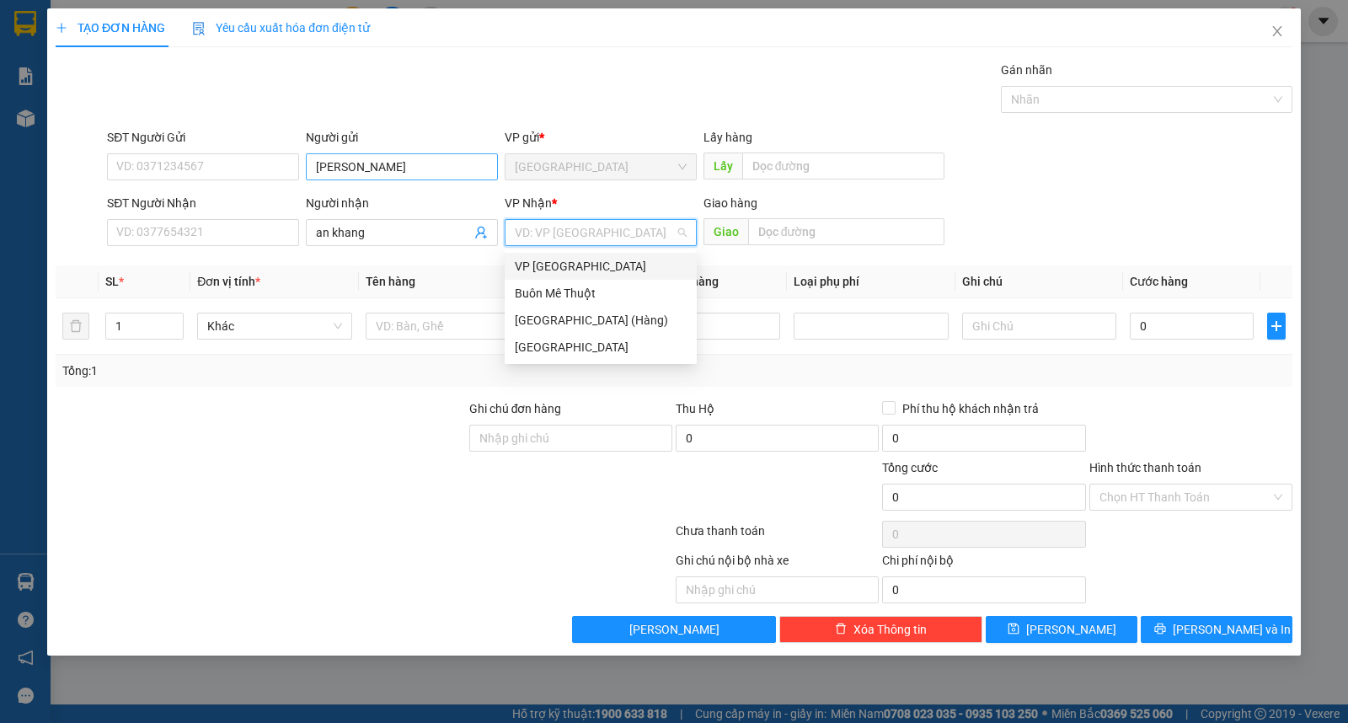
type input "ư"
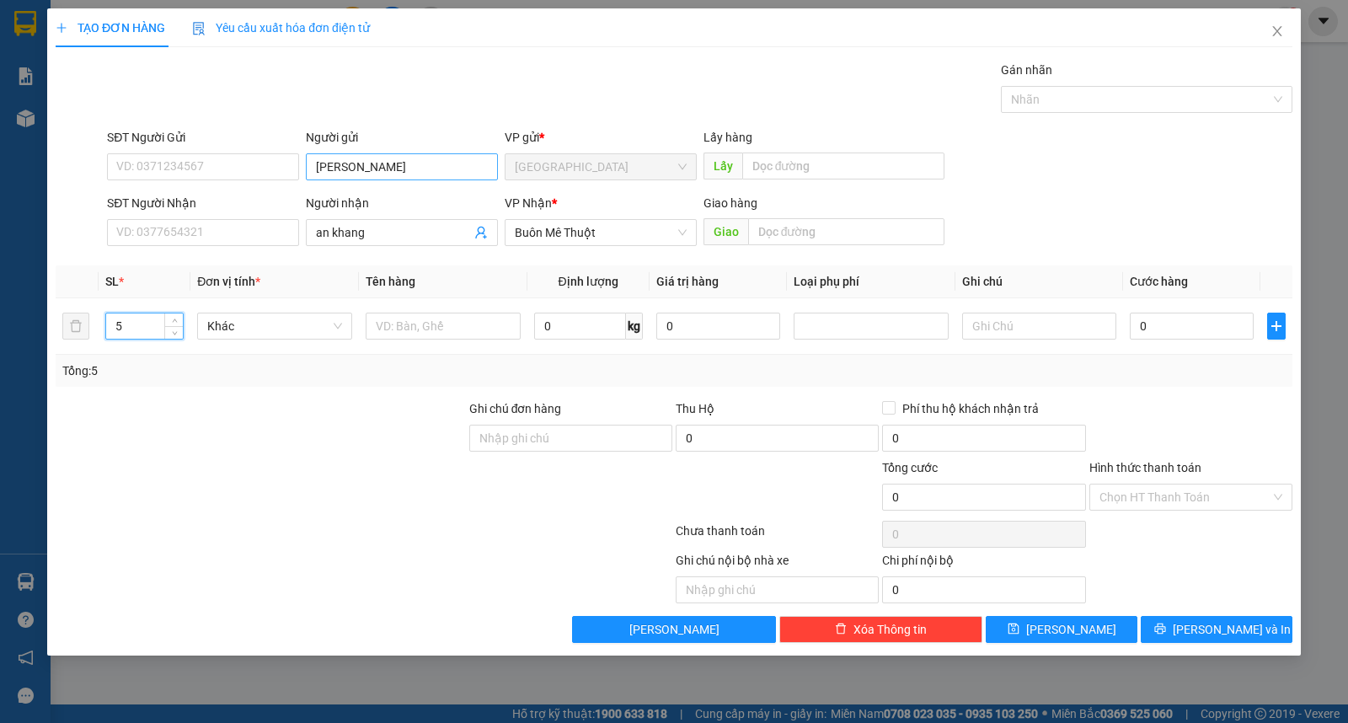
type input "5"
type input "kiện"
click at [1176, 620] on button "[PERSON_NAME] và In" at bounding box center [1217, 629] width 152 height 27
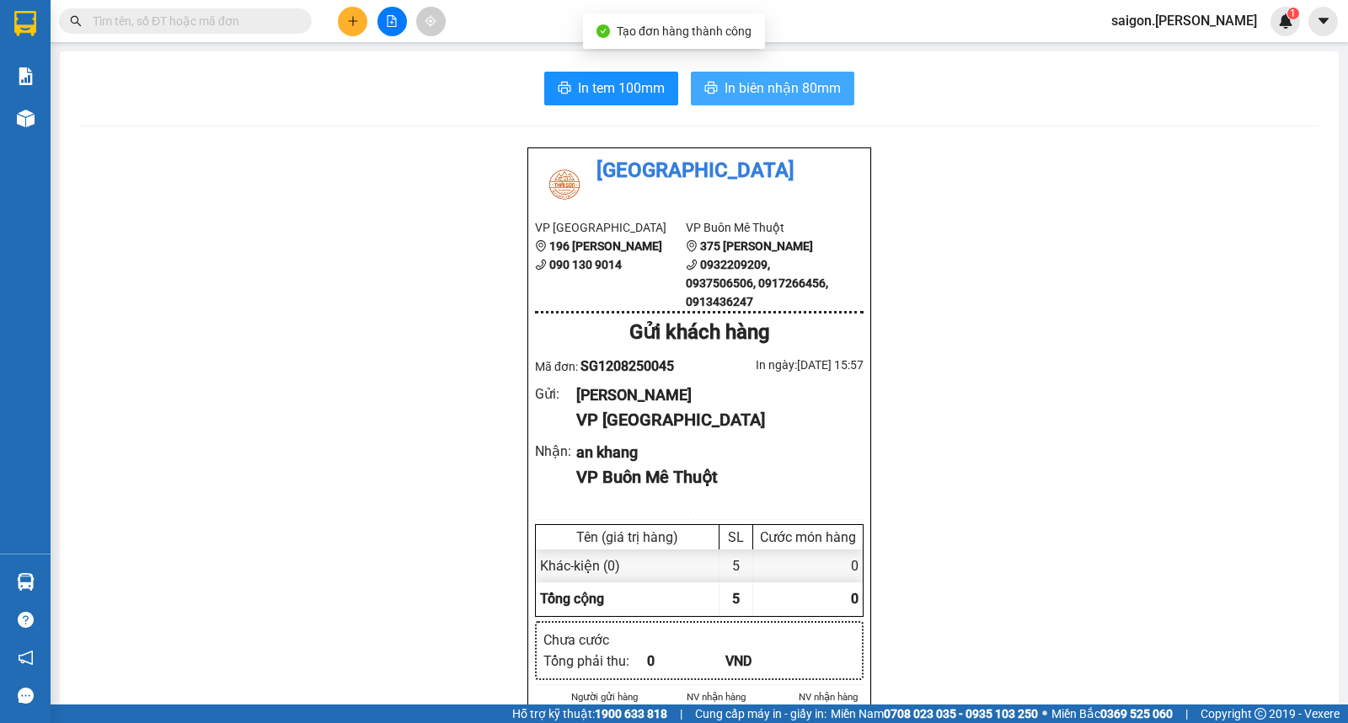
click at [795, 86] on span "In biên nhận 80mm" at bounding box center [783, 88] width 116 height 21
click at [358, 23] on button at bounding box center [352, 21] width 29 height 29
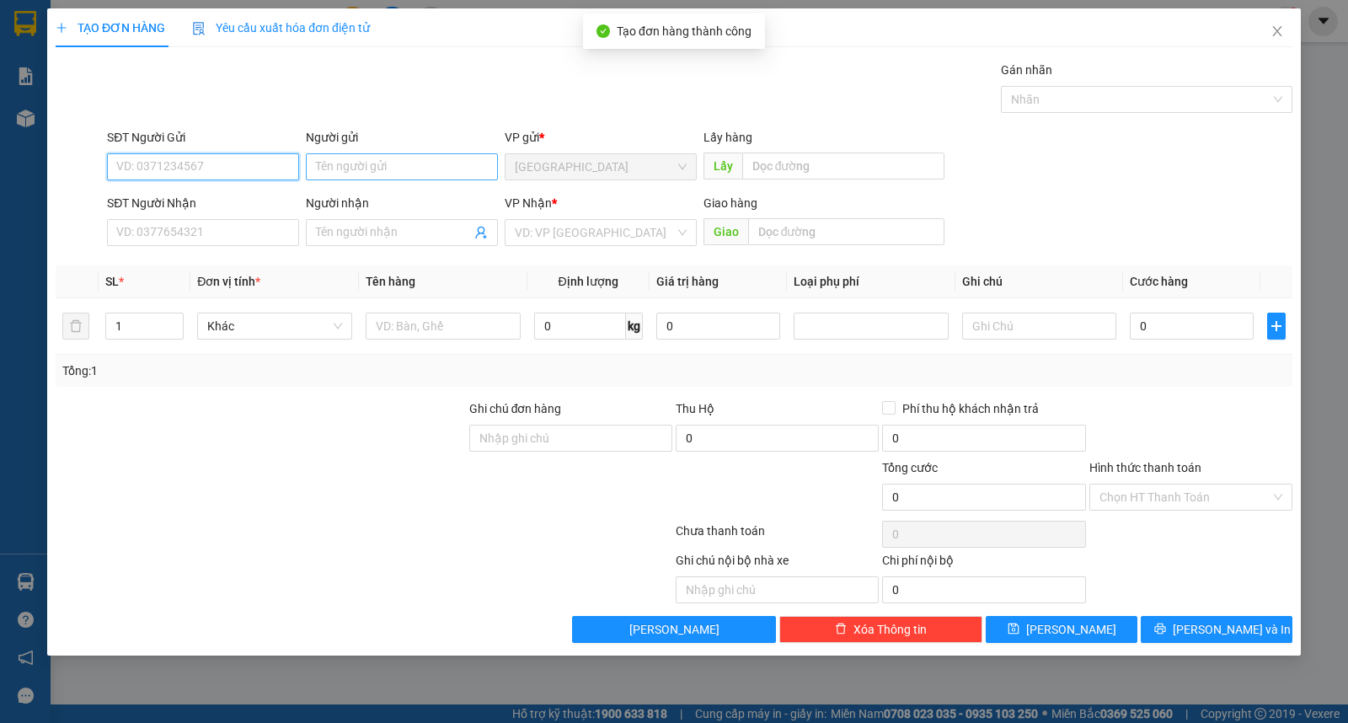
click at [346, 158] on input "Người gửi" at bounding box center [402, 166] width 192 height 27
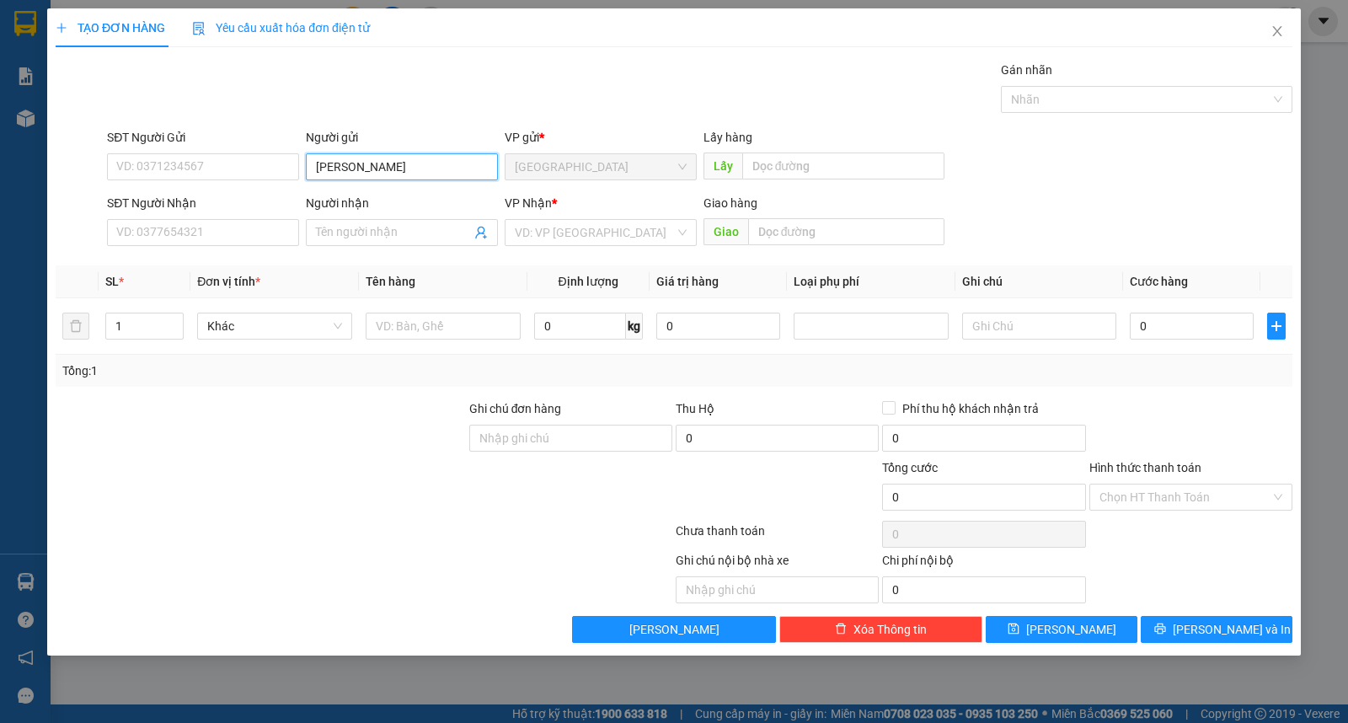
type input "phan anh"
type input "tâm an"
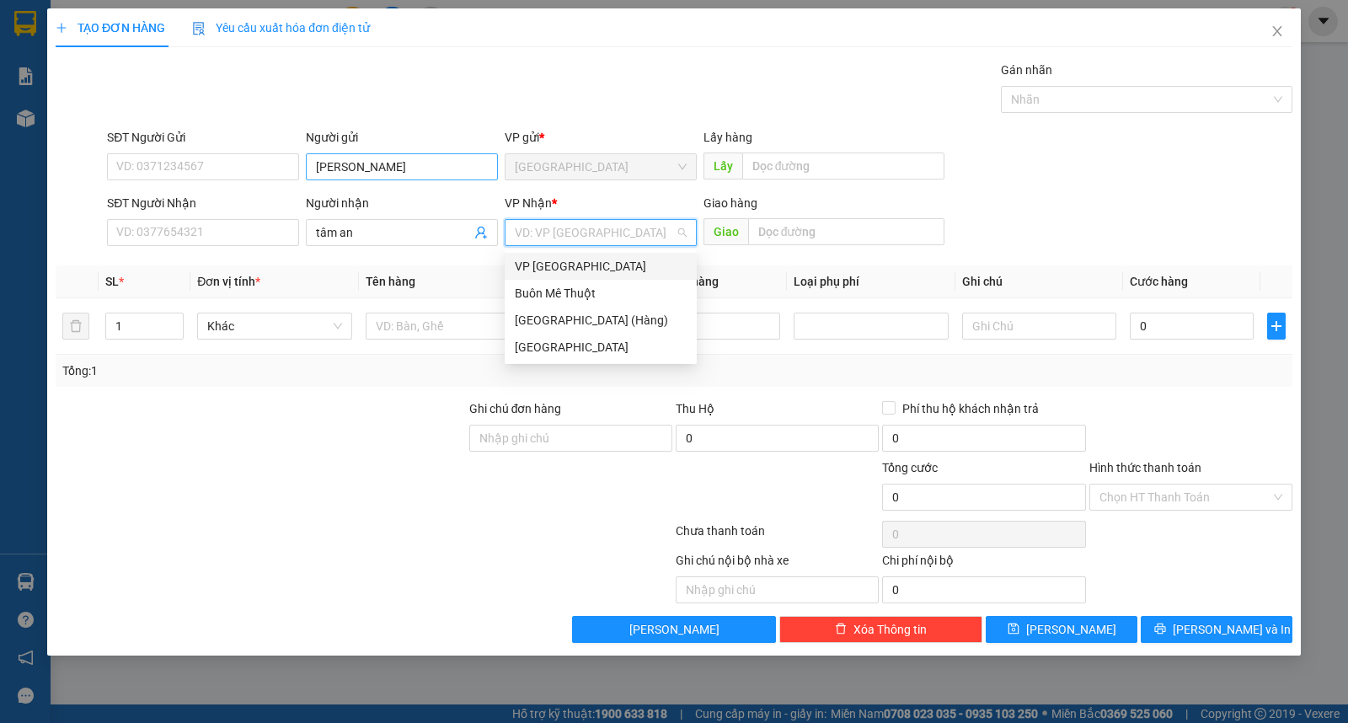
type input "ư"
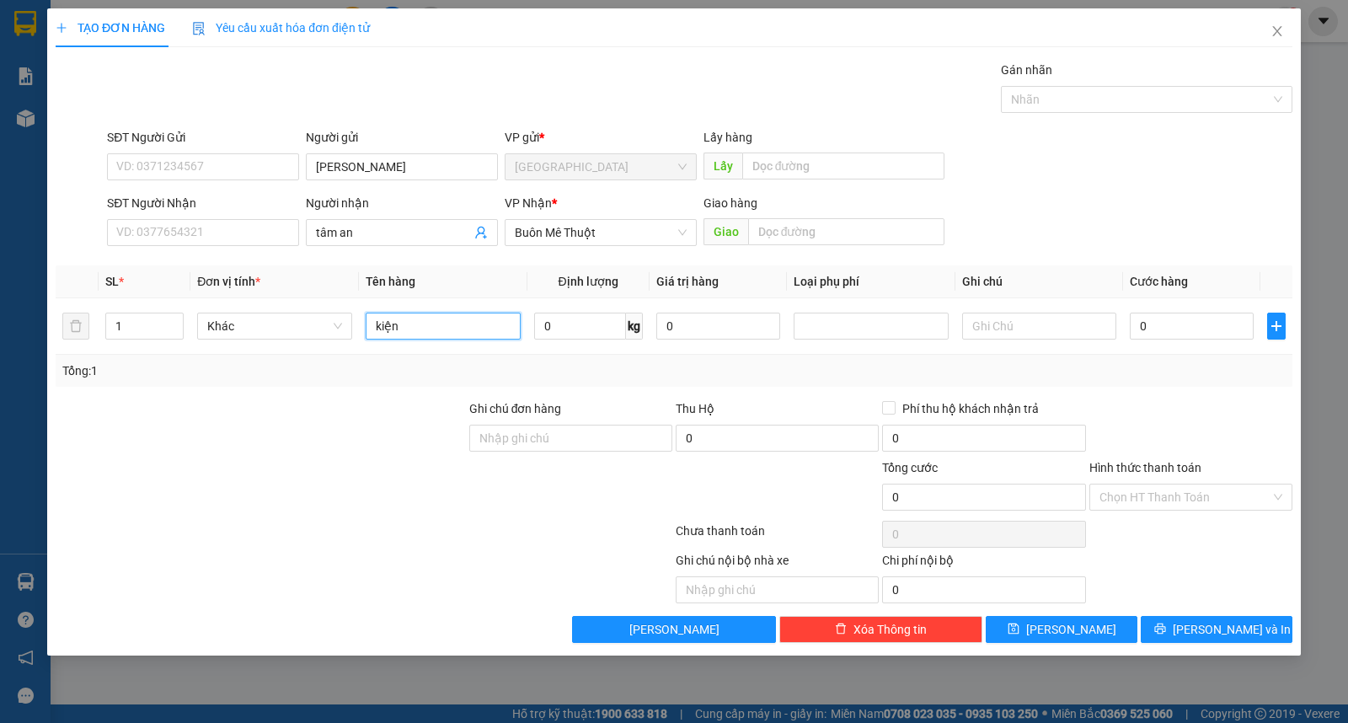
type input "kiện"
click at [1219, 650] on div "TẠO ĐƠN HÀNG Yêu cầu xuất hóa đơn điện tử Transit Pickup Surcharge Ids Transit …" at bounding box center [674, 331] width 1254 height 647
click at [1219, 632] on span "[PERSON_NAME] và In" at bounding box center [1232, 629] width 118 height 19
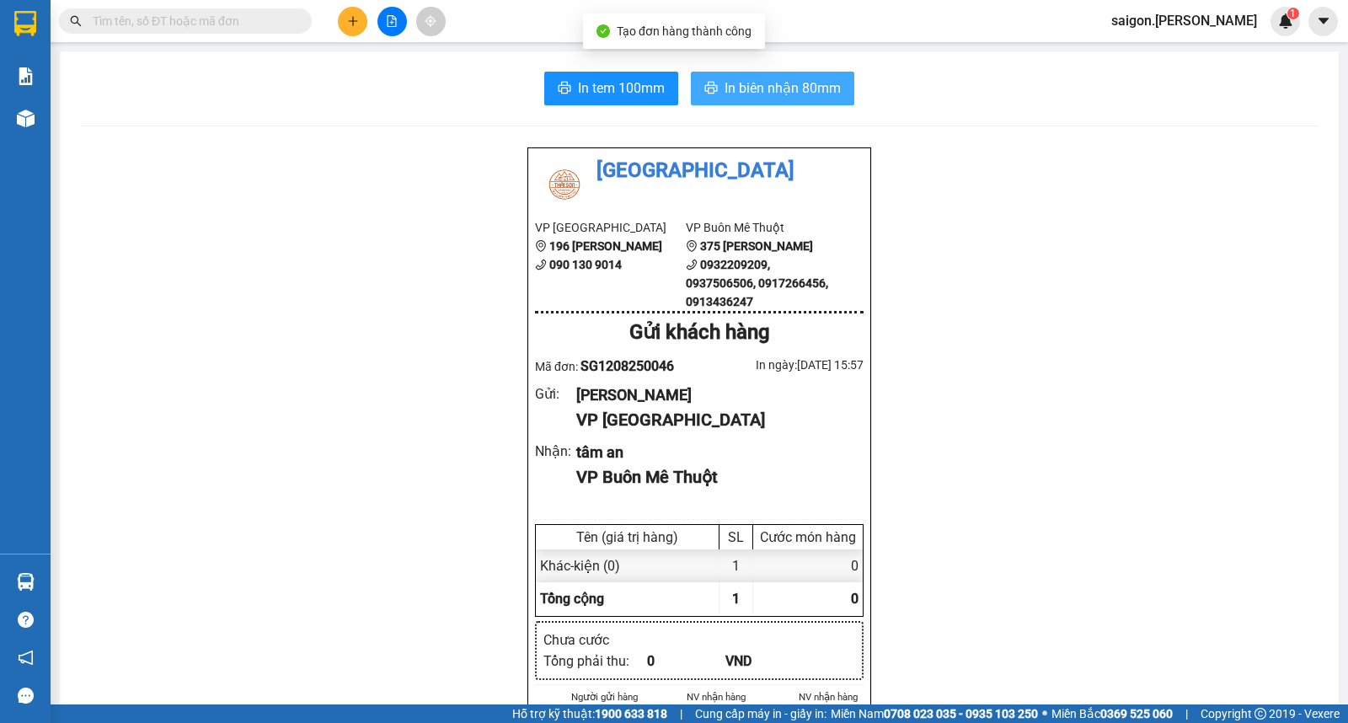
click at [741, 82] on span "In biên nhận 80mm" at bounding box center [783, 88] width 116 height 21
click at [354, 17] on icon "plus" at bounding box center [353, 21] width 12 height 12
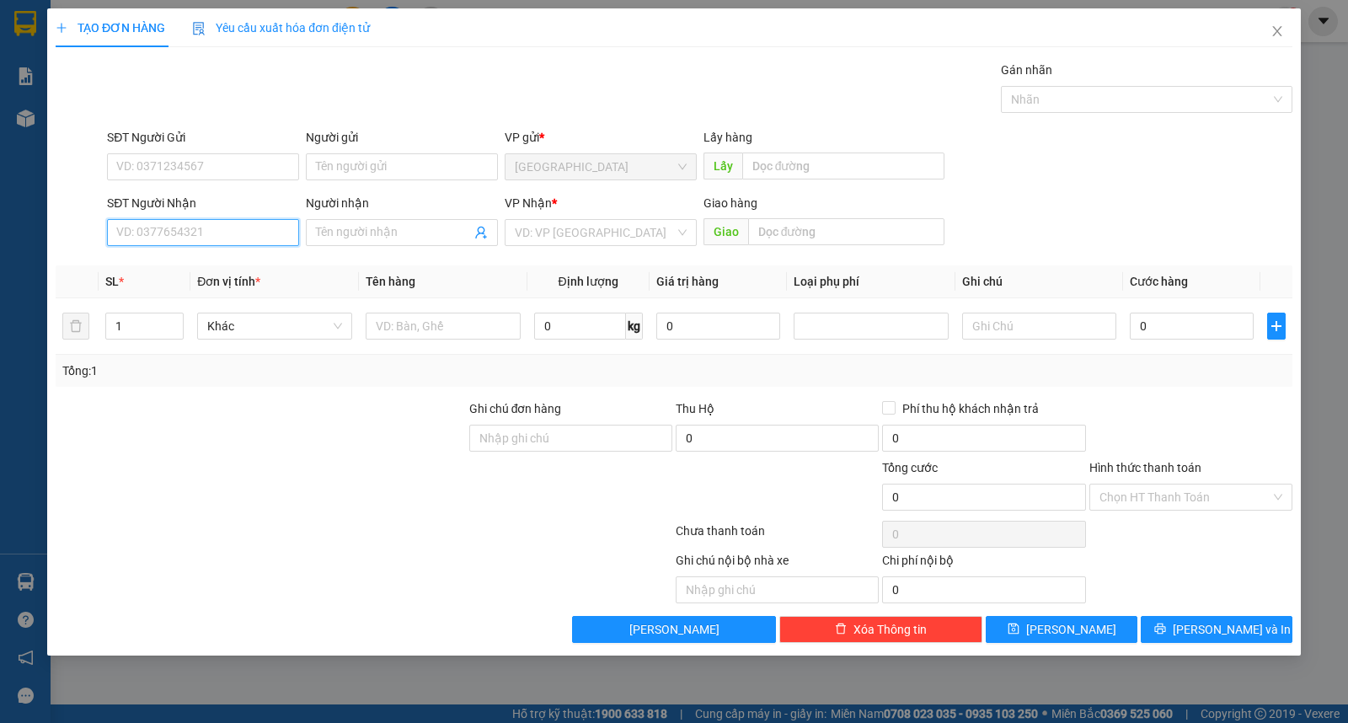
click at [195, 243] on input "SĐT Người Nhận" at bounding box center [203, 232] width 192 height 27
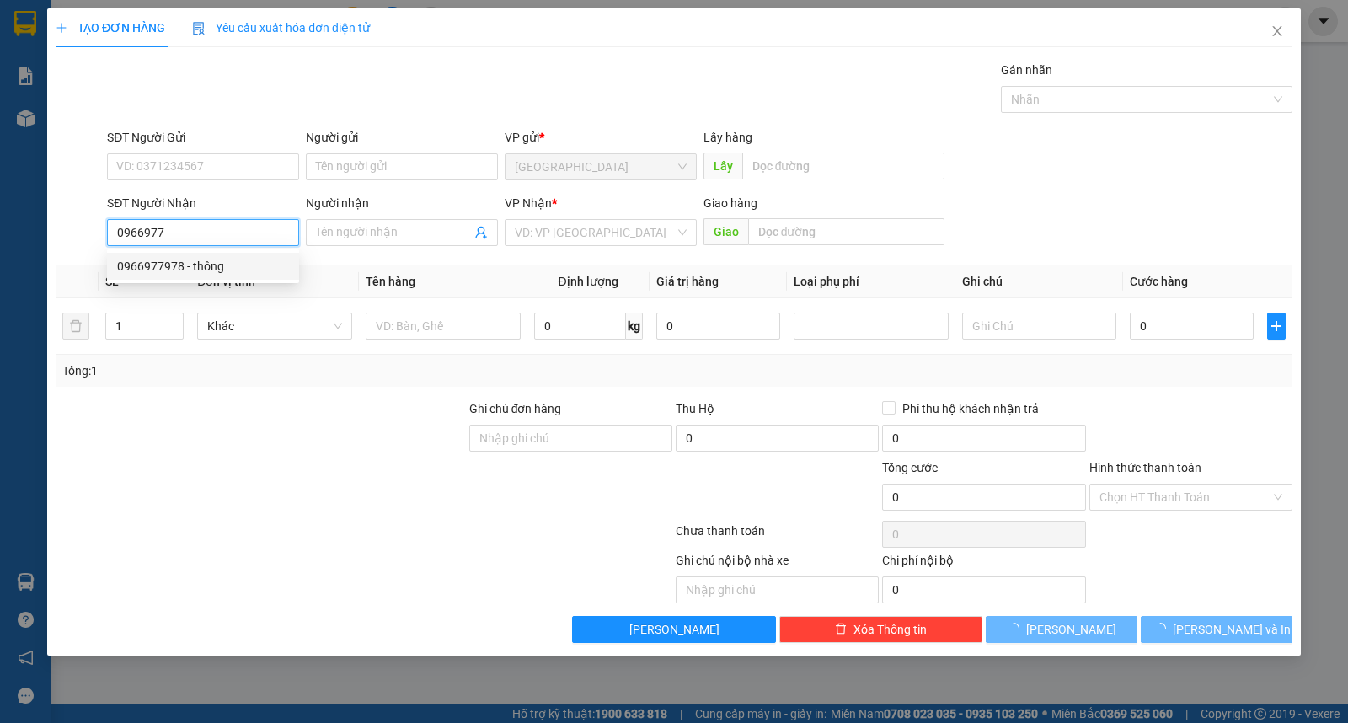
type input "0966977978"
type input "thông"
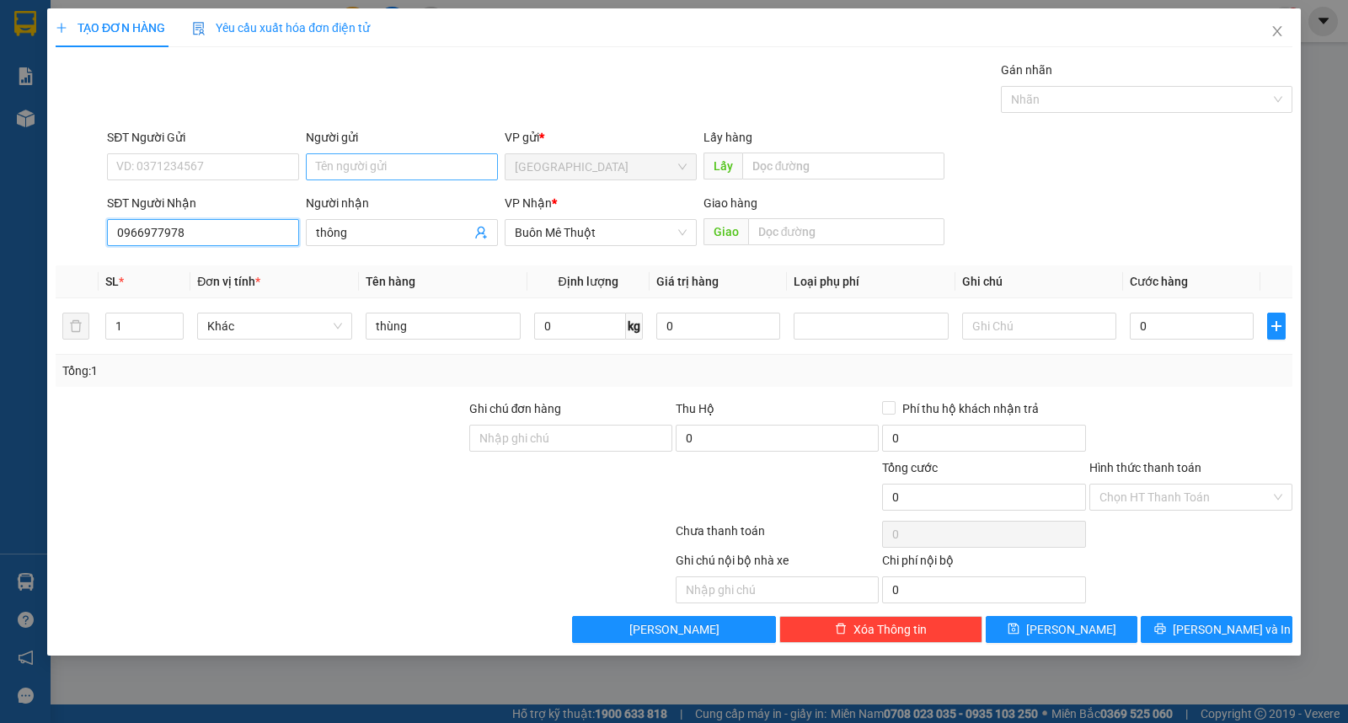
type input "0966977978"
drag, startPoint x: 417, startPoint y: 169, endPoint x: 115, endPoint y: 153, distance: 302.0
click at [400, 169] on input "Người gửi" at bounding box center [402, 166] width 192 height 27
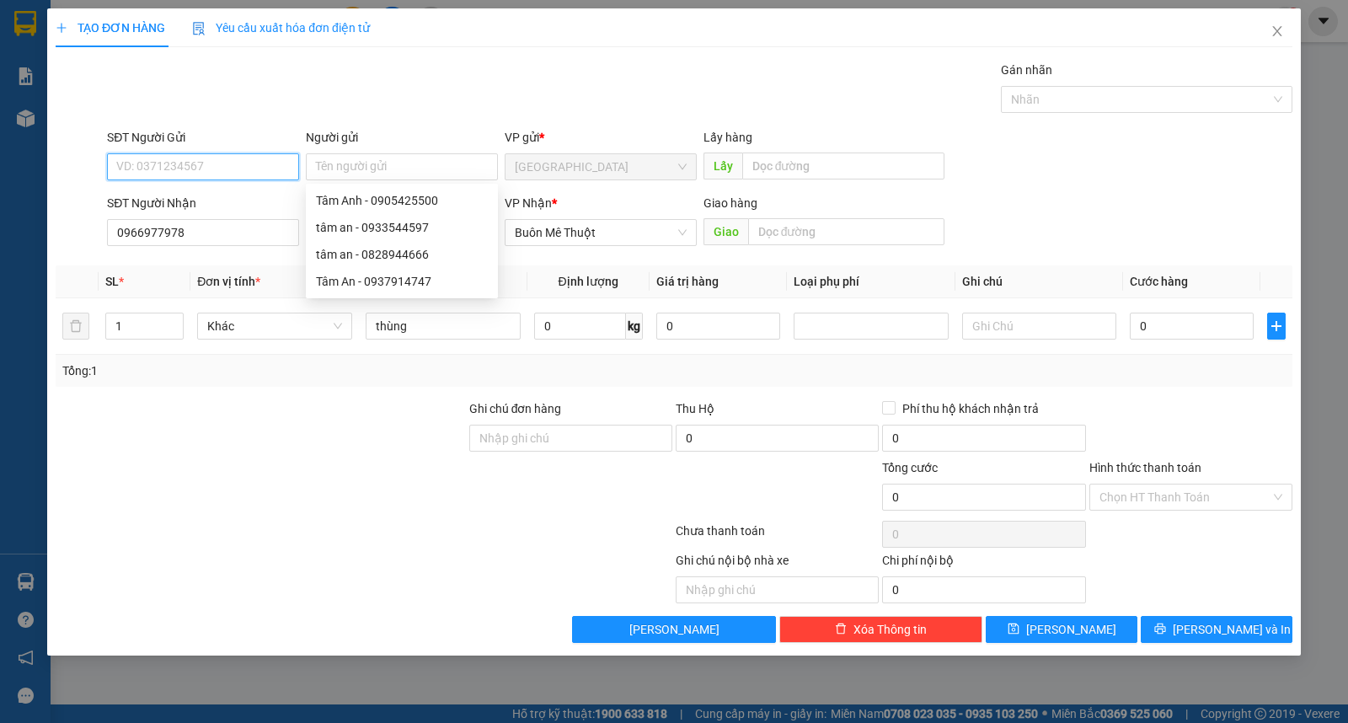
drag, startPoint x: 115, startPoint y: 153, endPoint x: 280, endPoint y: 158, distance: 164.3
click at [131, 157] on input "SĐT Người Gửi" at bounding box center [203, 166] width 192 height 27
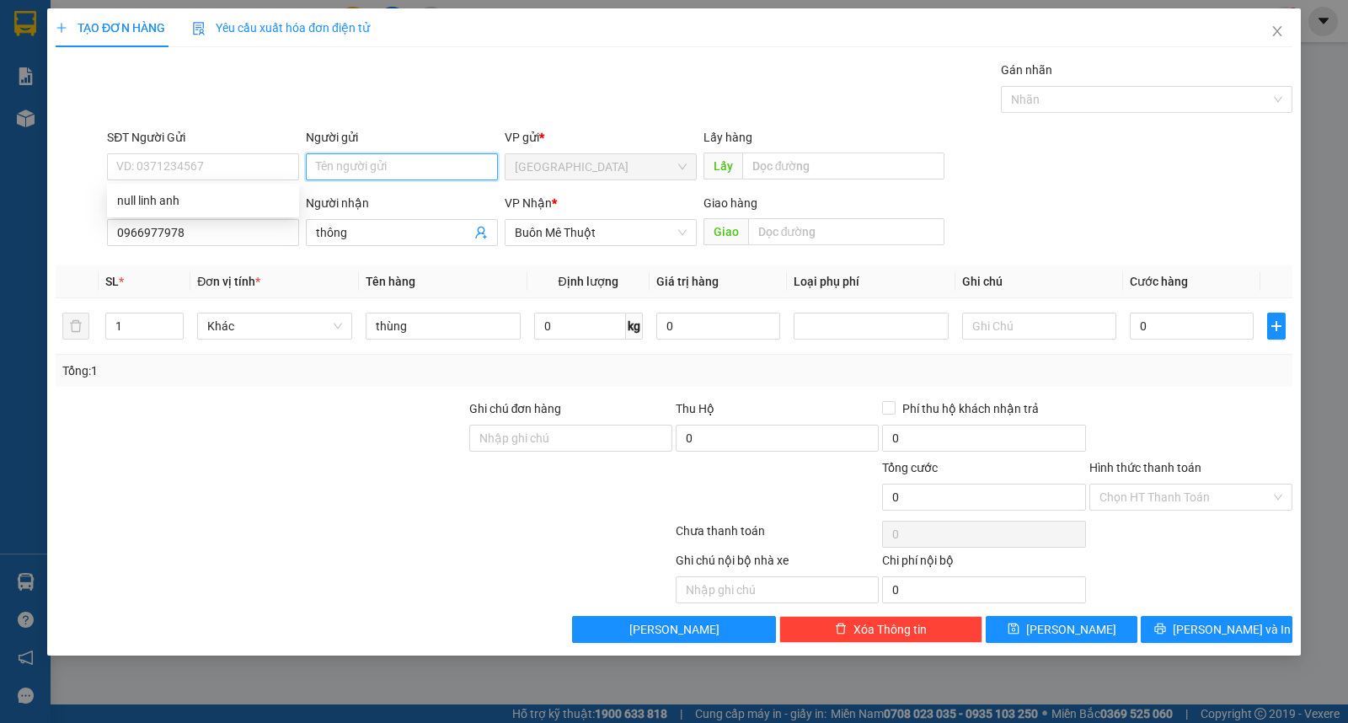
click at [388, 154] on input "Người gửi" at bounding box center [402, 166] width 192 height 27
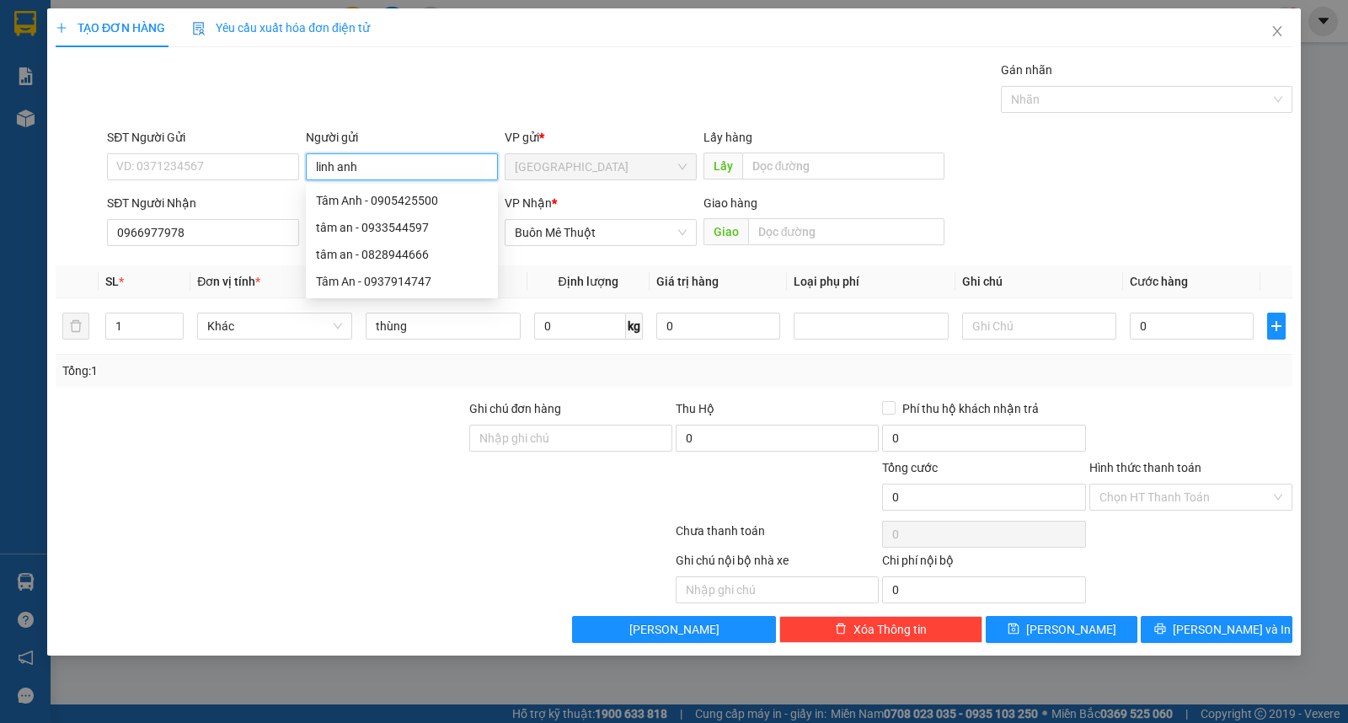
type input "linh anh"
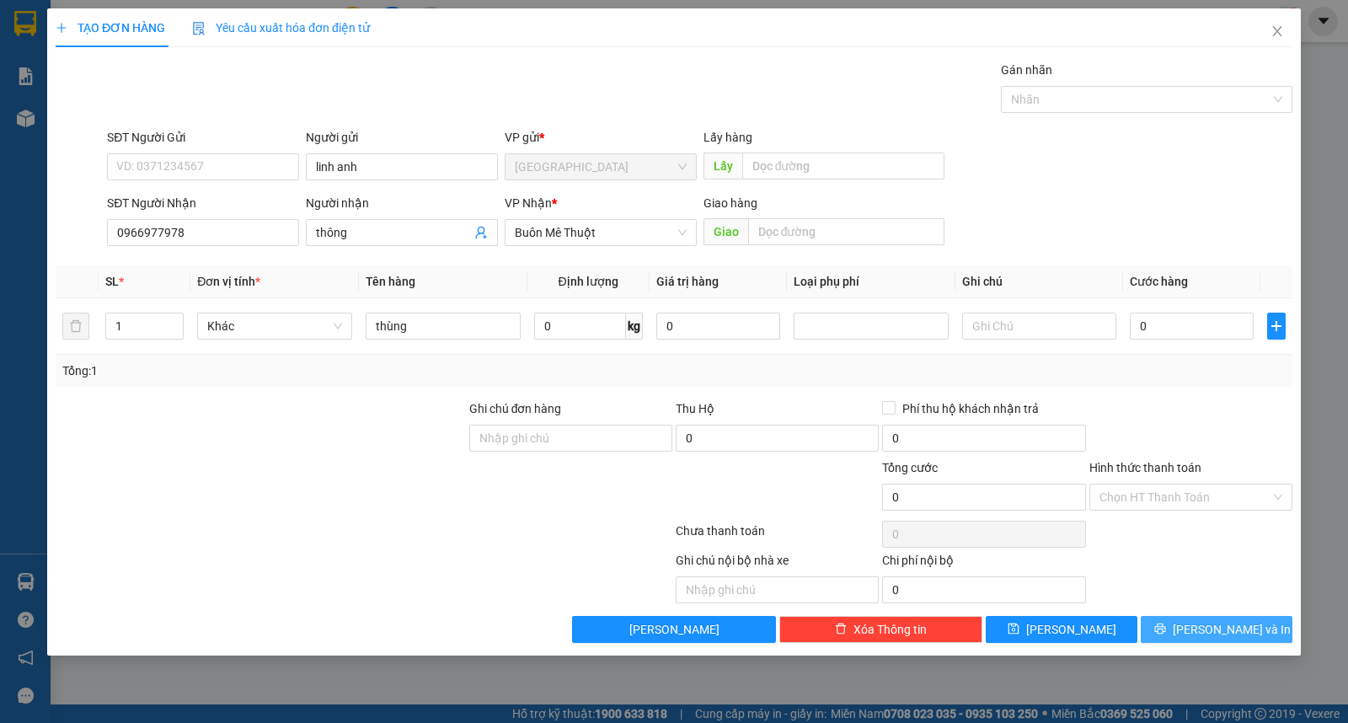
click at [1219, 625] on span "[PERSON_NAME] và In" at bounding box center [1232, 629] width 118 height 19
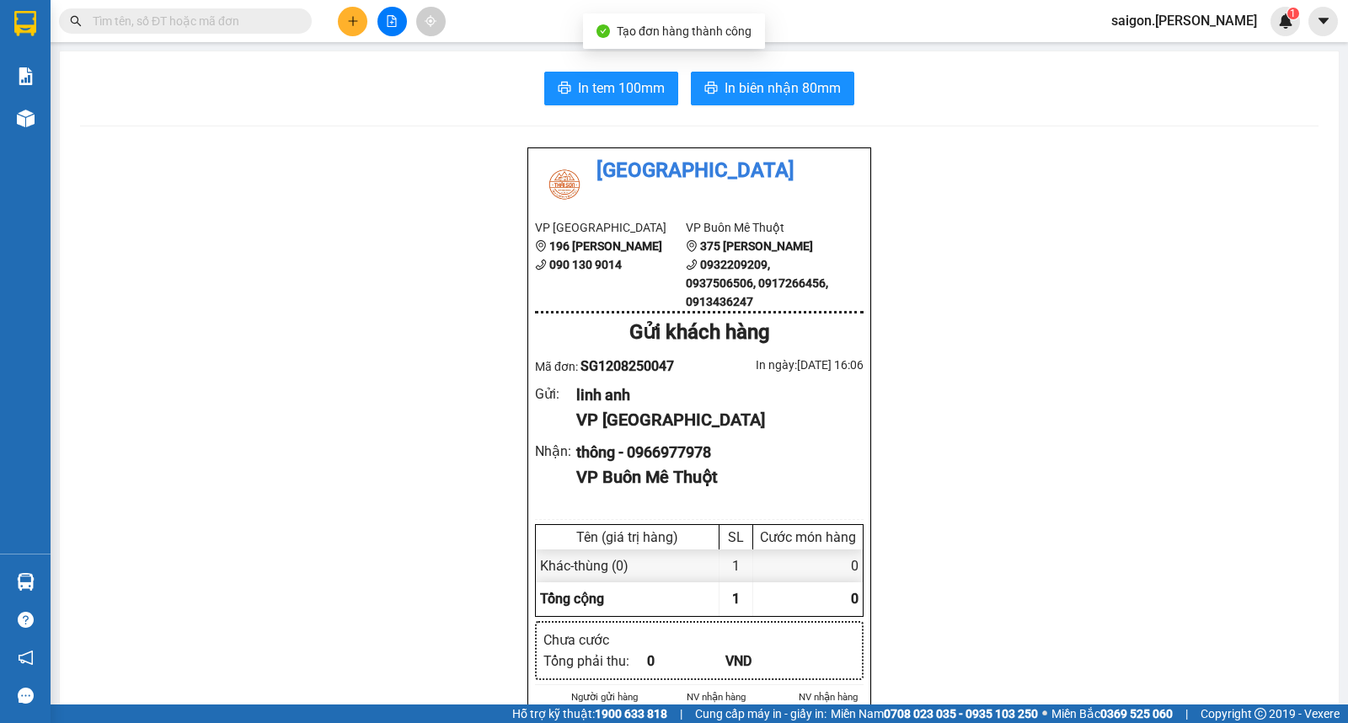
click at [830, 96] on span "In biên nhận 80mm" at bounding box center [783, 88] width 116 height 21
click at [342, 13] on button at bounding box center [352, 21] width 29 height 29
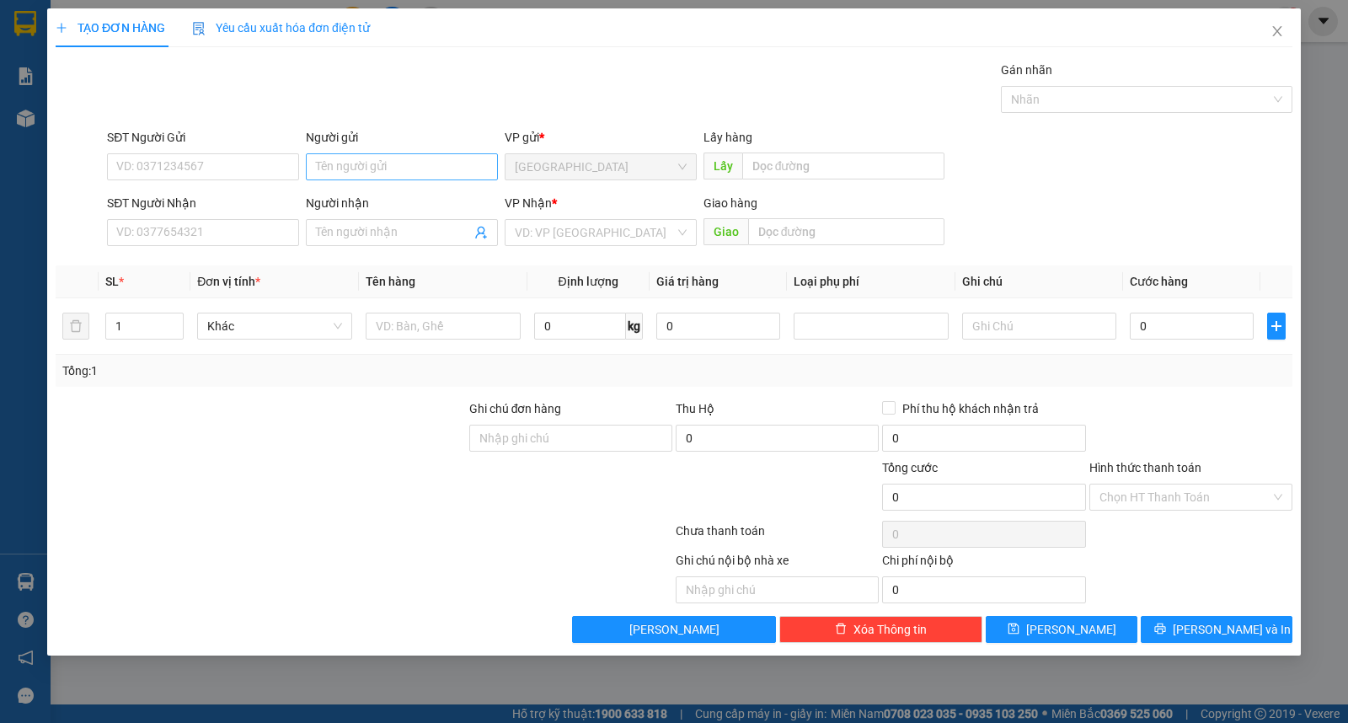
click at [393, 156] on div "Người gửi Tên người gửi" at bounding box center [402, 157] width 192 height 59
click at [398, 172] on input "Người gửi" at bounding box center [402, 166] width 192 height 27
type input "trường"
type input "gia đạt"
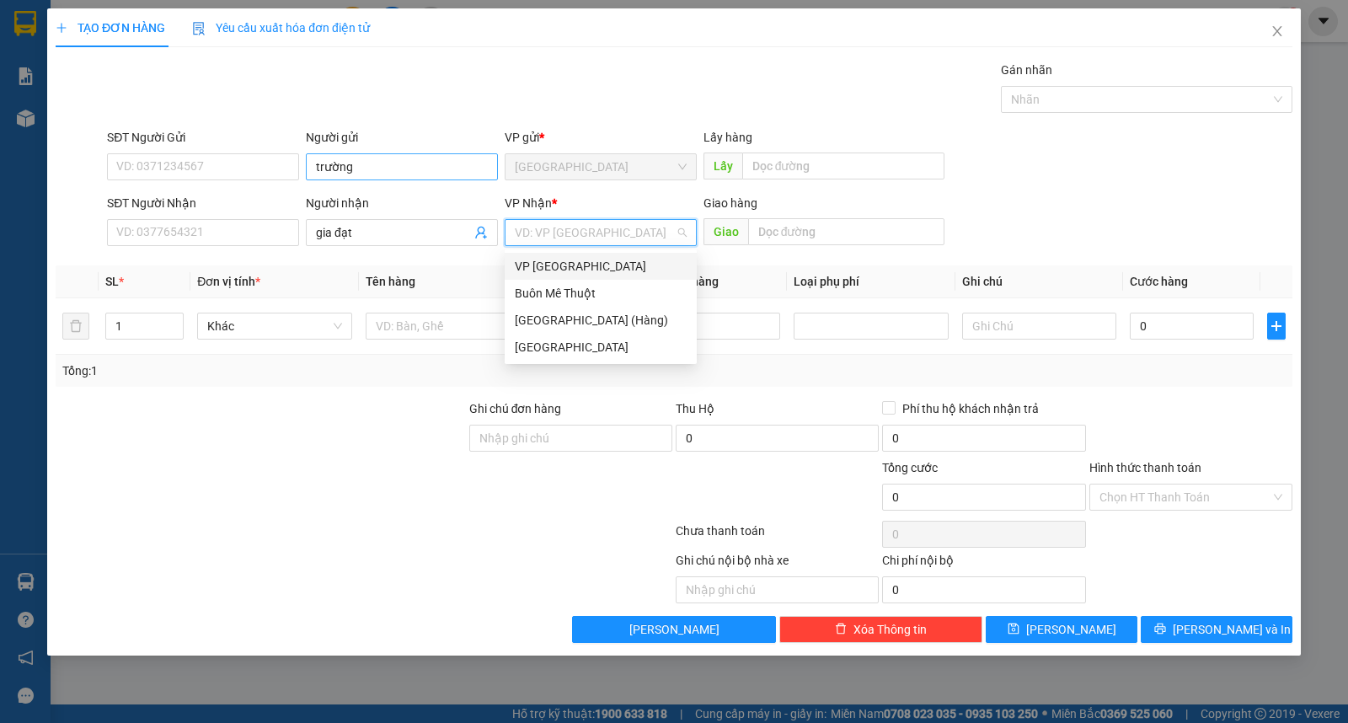
type input "ư"
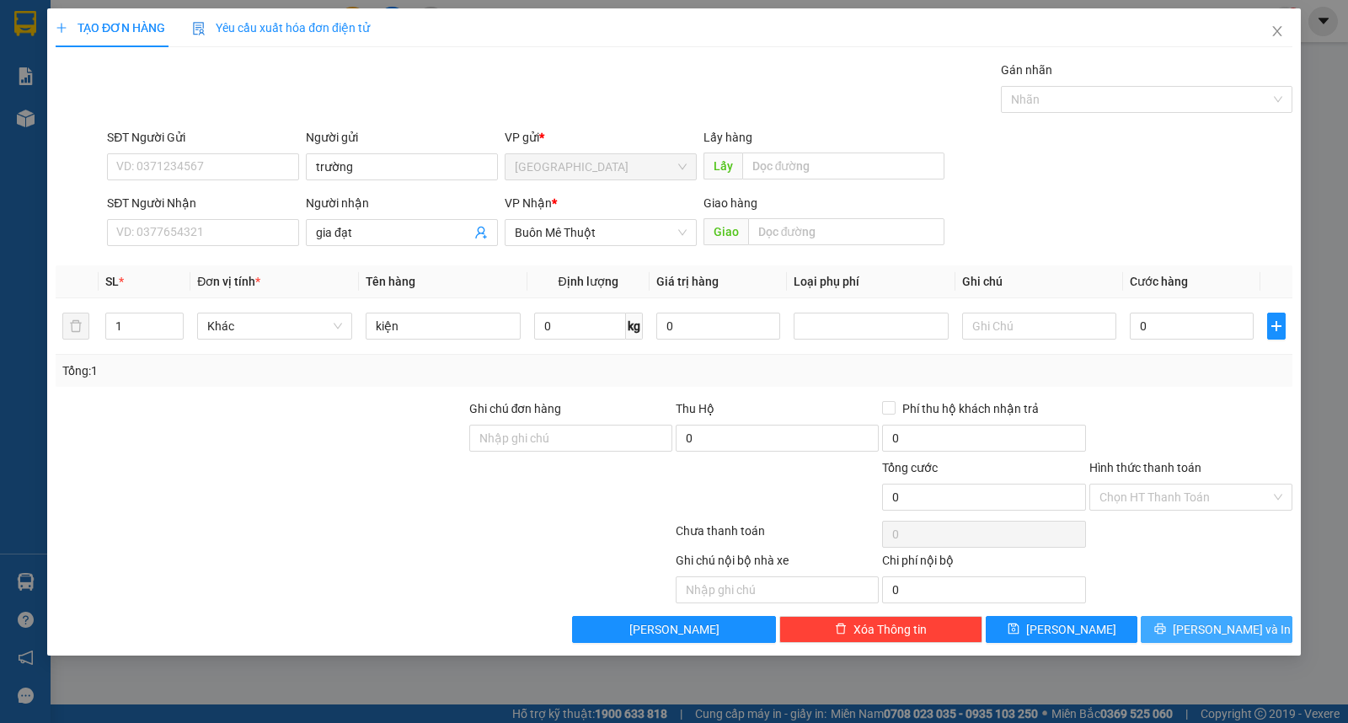
click at [1185, 620] on button "[PERSON_NAME] và In" at bounding box center [1217, 629] width 152 height 27
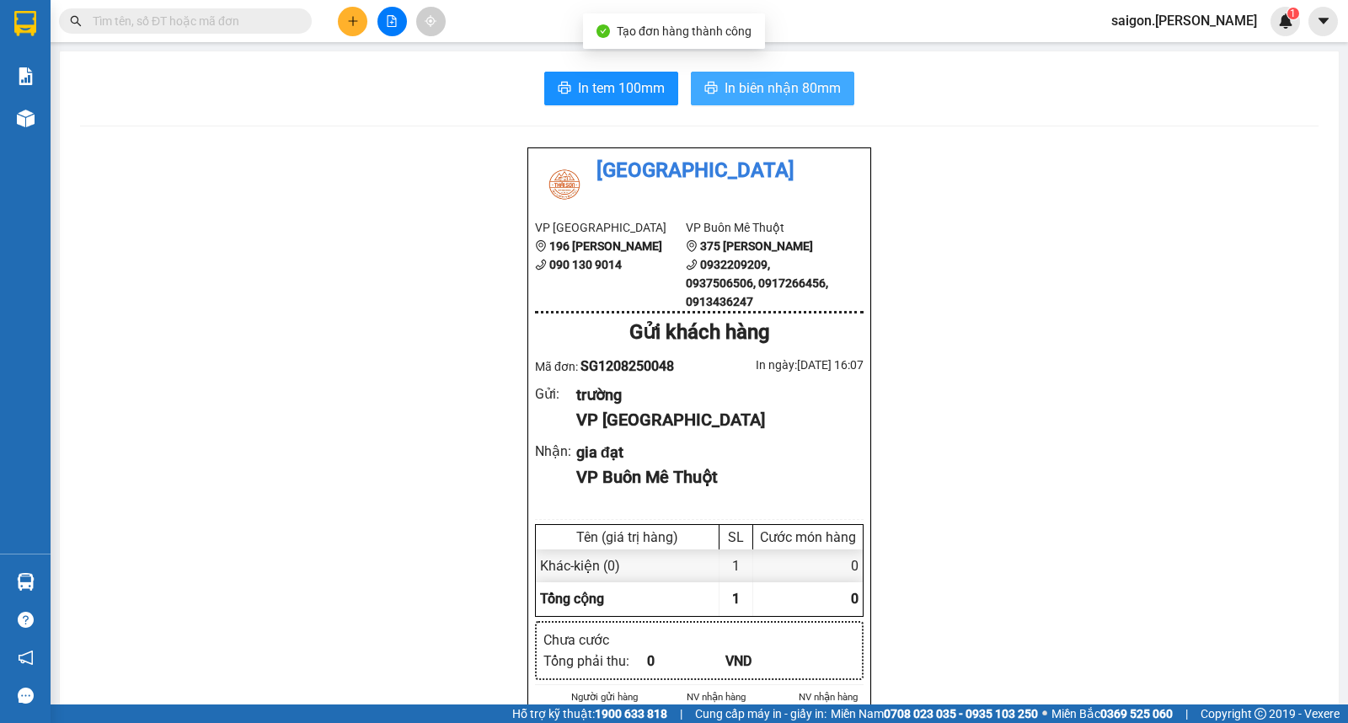
click at [823, 91] on span "In biên nhận 80mm" at bounding box center [783, 88] width 116 height 21
click at [365, 18] on button at bounding box center [352, 21] width 29 height 29
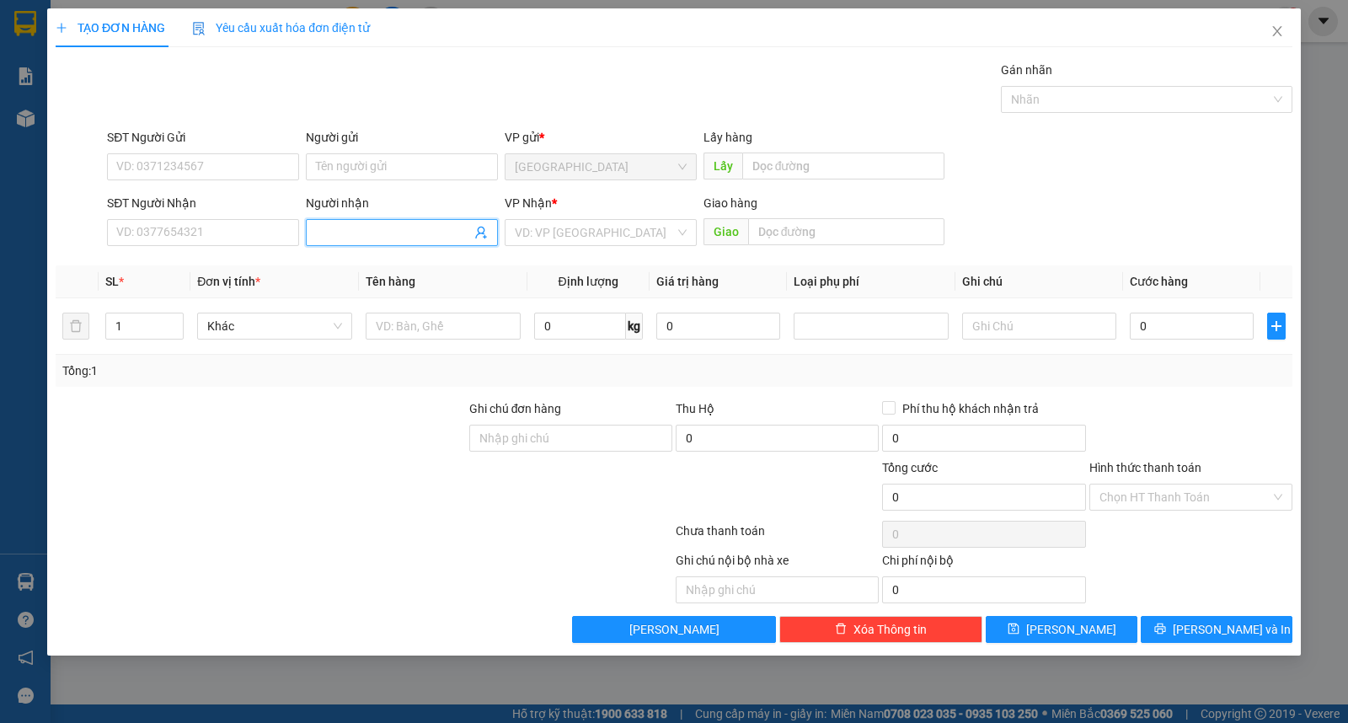
click at [352, 228] on input "Người nhận" at bounding box center [393, 232] width 155 height 19
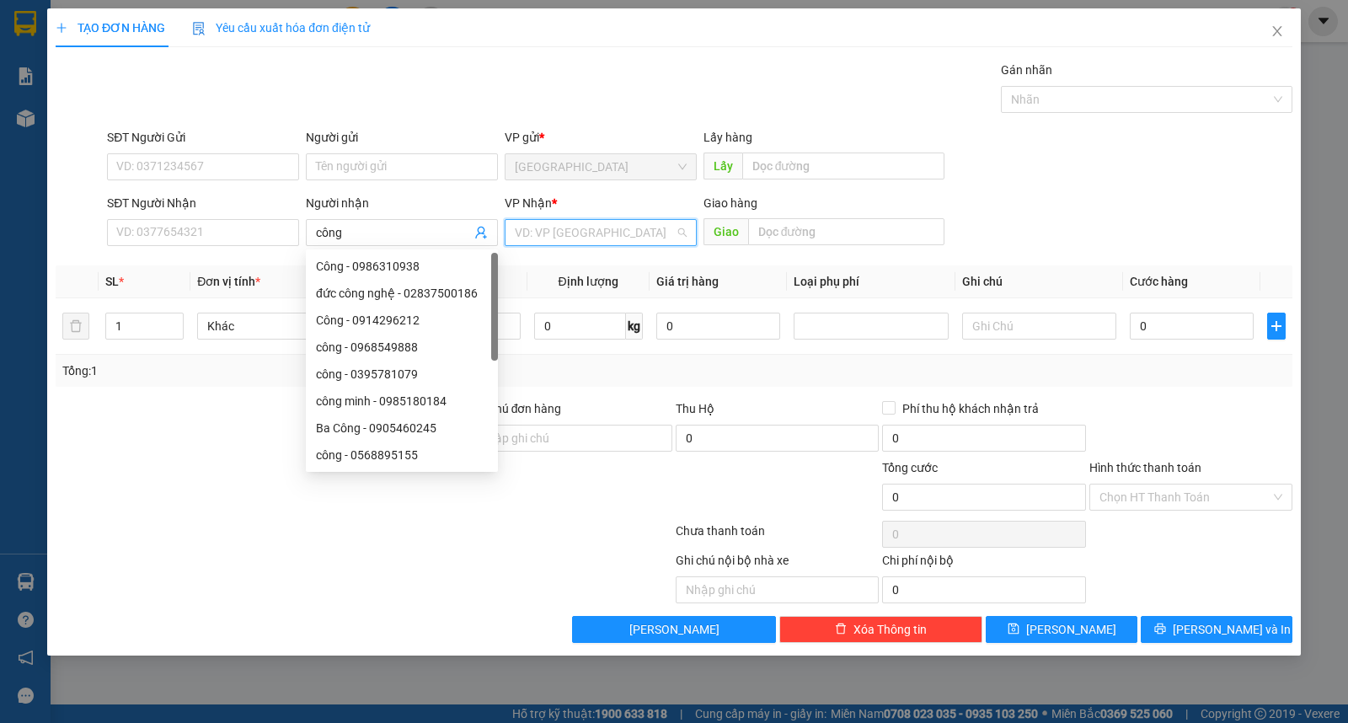
drag, startPoint x: 541, startPoint y: 238, endPoint x: 543, endPoint y: 271, distance: 33.8
click at [541, 239] on input "search" at bounding box center [595, 232] width 160 height 25
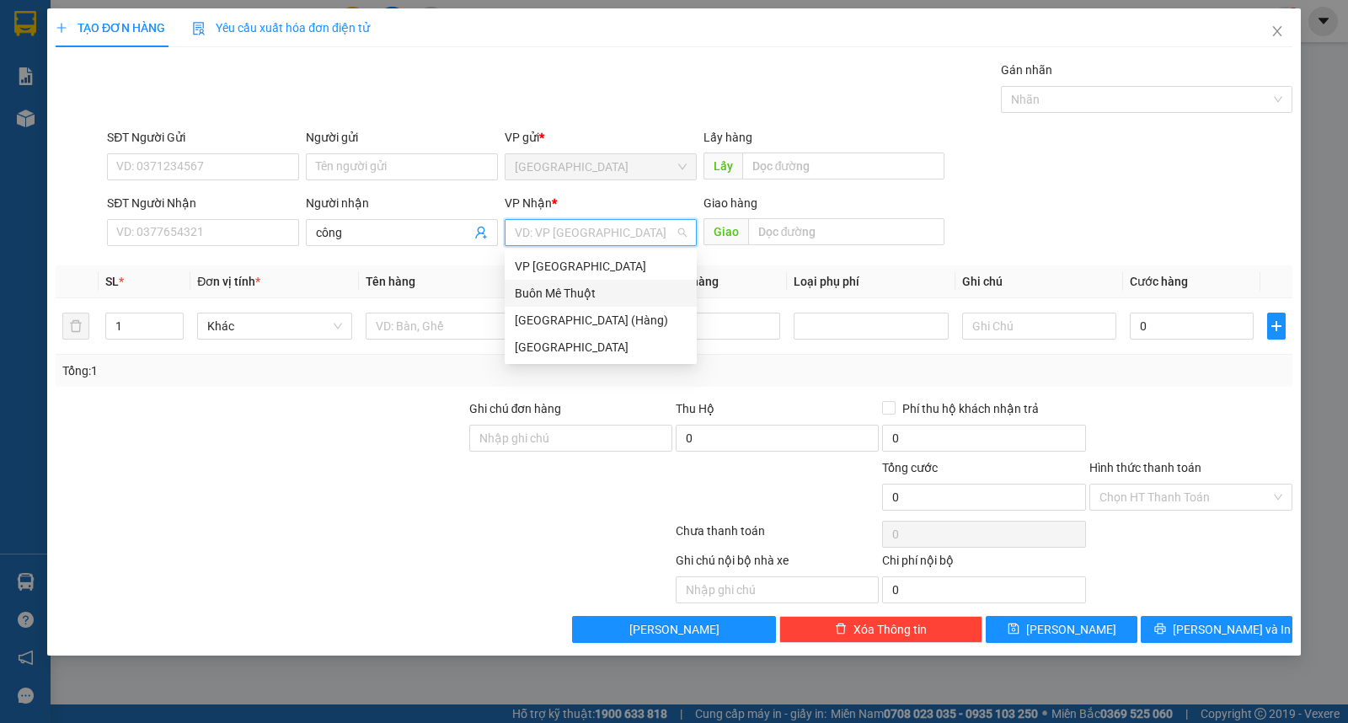
click at [550, 289] on div "Buôn Mê Thuột" at bounding box center [601, 293] width 172 height 19
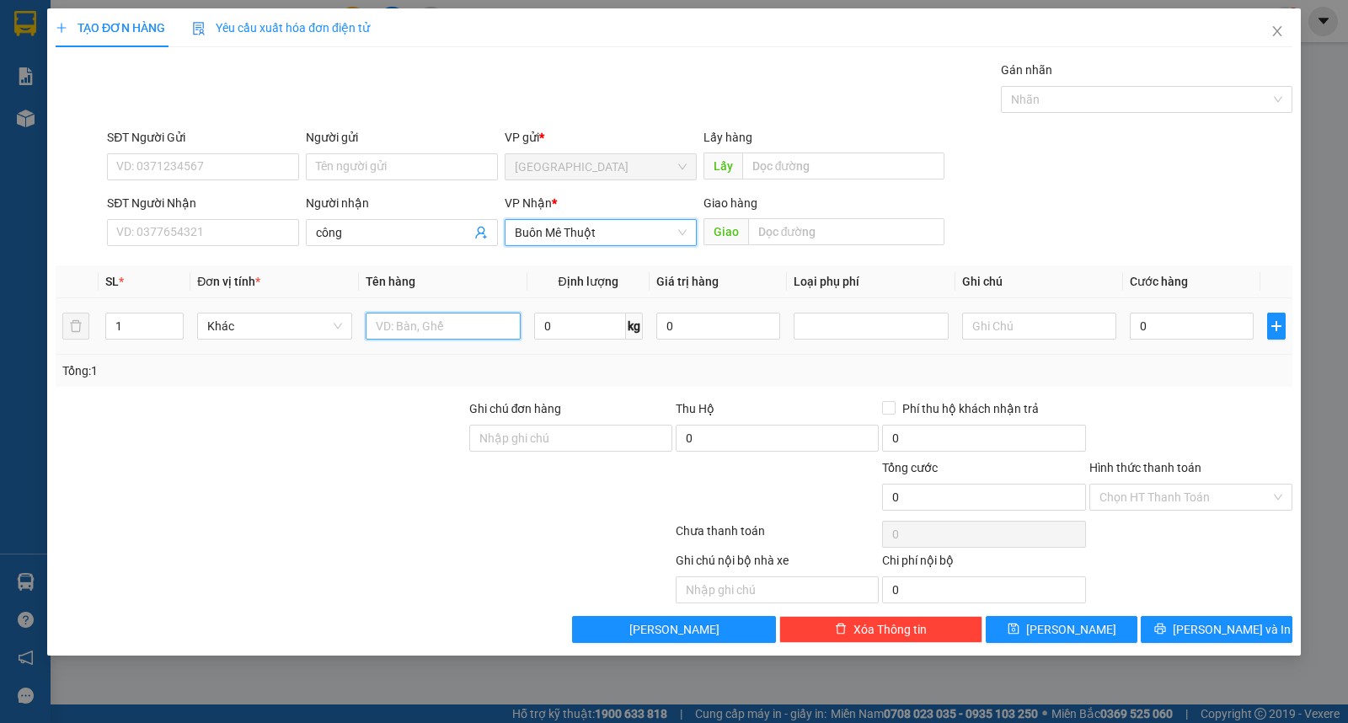
drag, startPoint x: 441, startPoint y: 317, endPoint x: 436, endPoint y: 329, distance: 13.3
click at [441, 318] on input "text" at bounding box center [443, 326] width 155 height 27
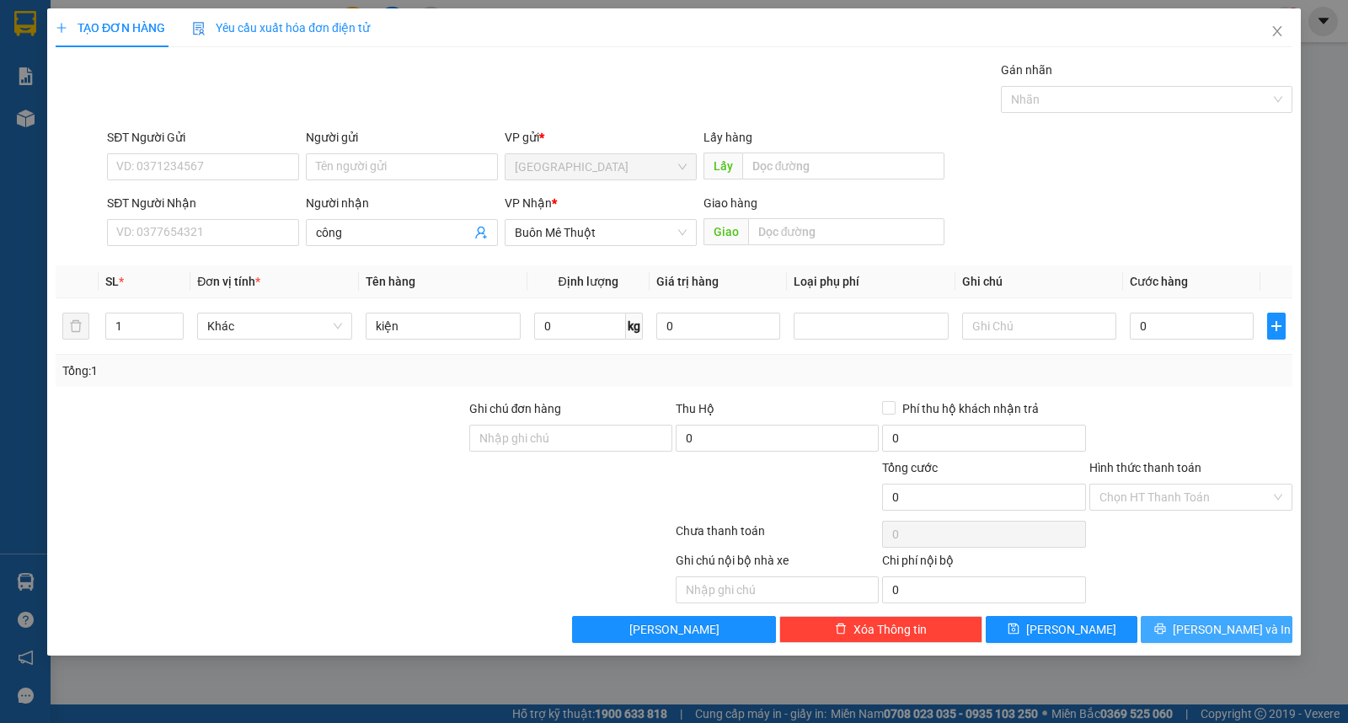
click at [1207, 623] on span "[PERSON_NAME] và In" at bounding box center [1232, 629] width 118 height 19
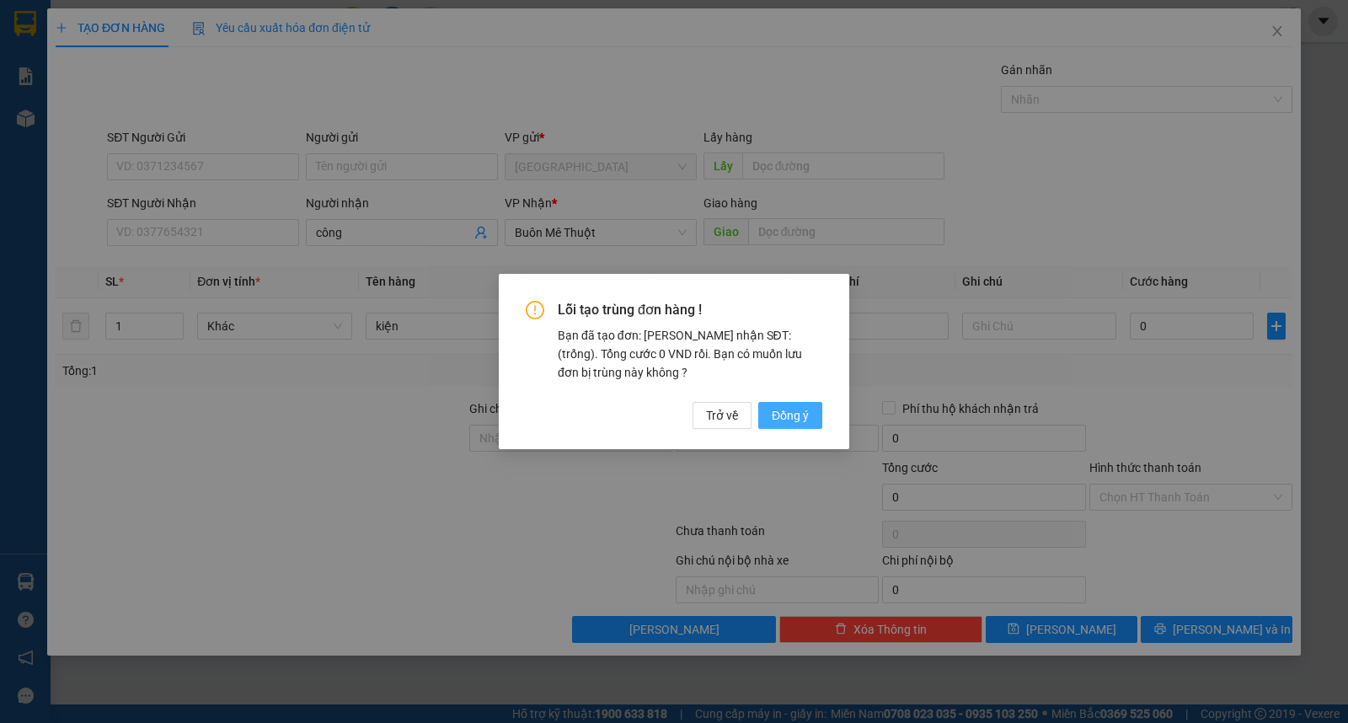
click at [778, 424] on span "Đồng ý" at bounding box center [790, 415] width 37 height 19
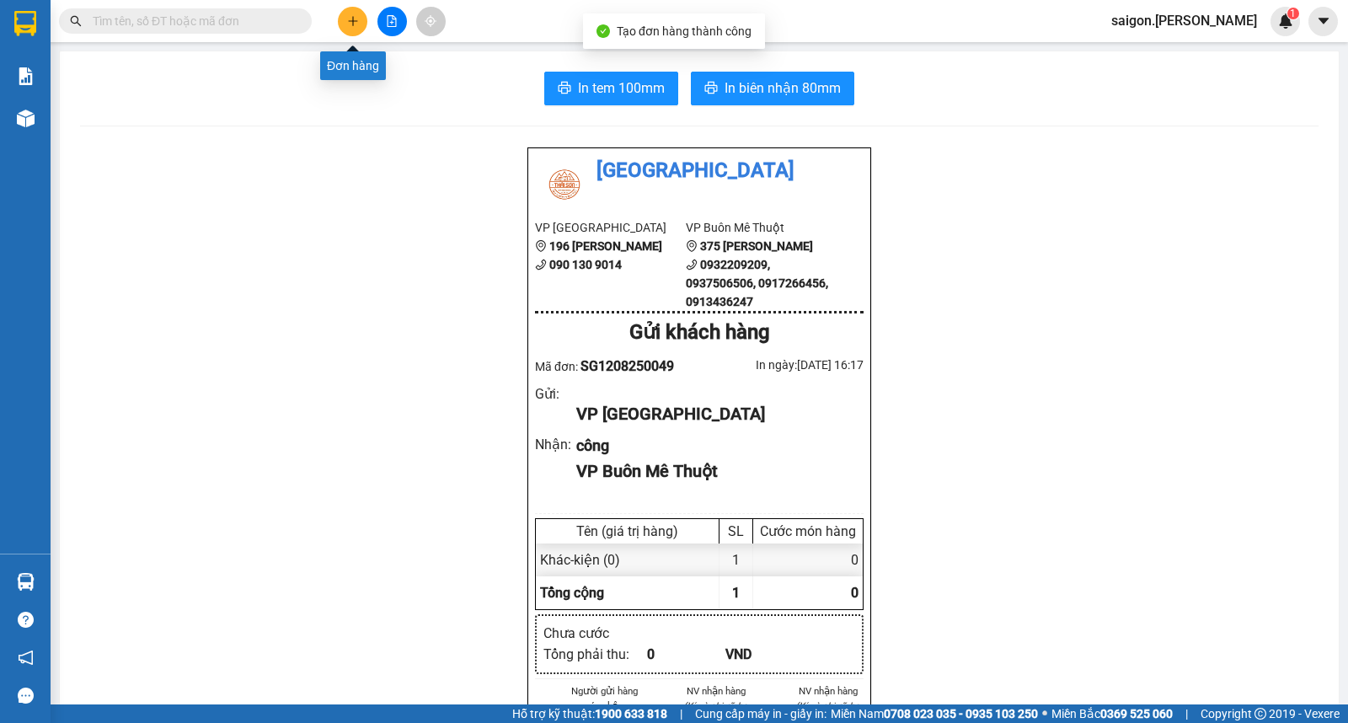
click at [363, 29] on button at bounding box center [352, 21] width 29 height 29
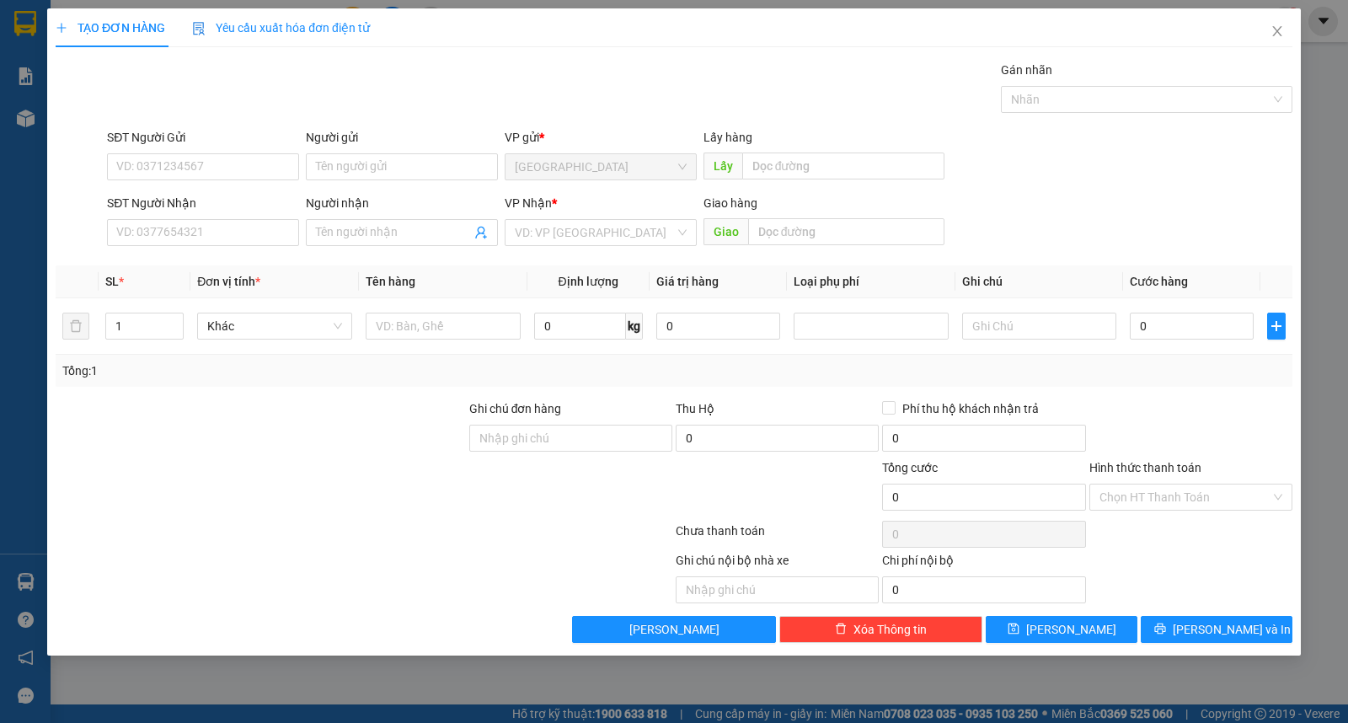
click at [615, 253] on div "VP Nhận * VD: VP Sài Gòn" at bounding box center [601, 223] width 192 height 59
click at [613, 239] on input "search" at bounding box center [595, 232] width 160 height 25
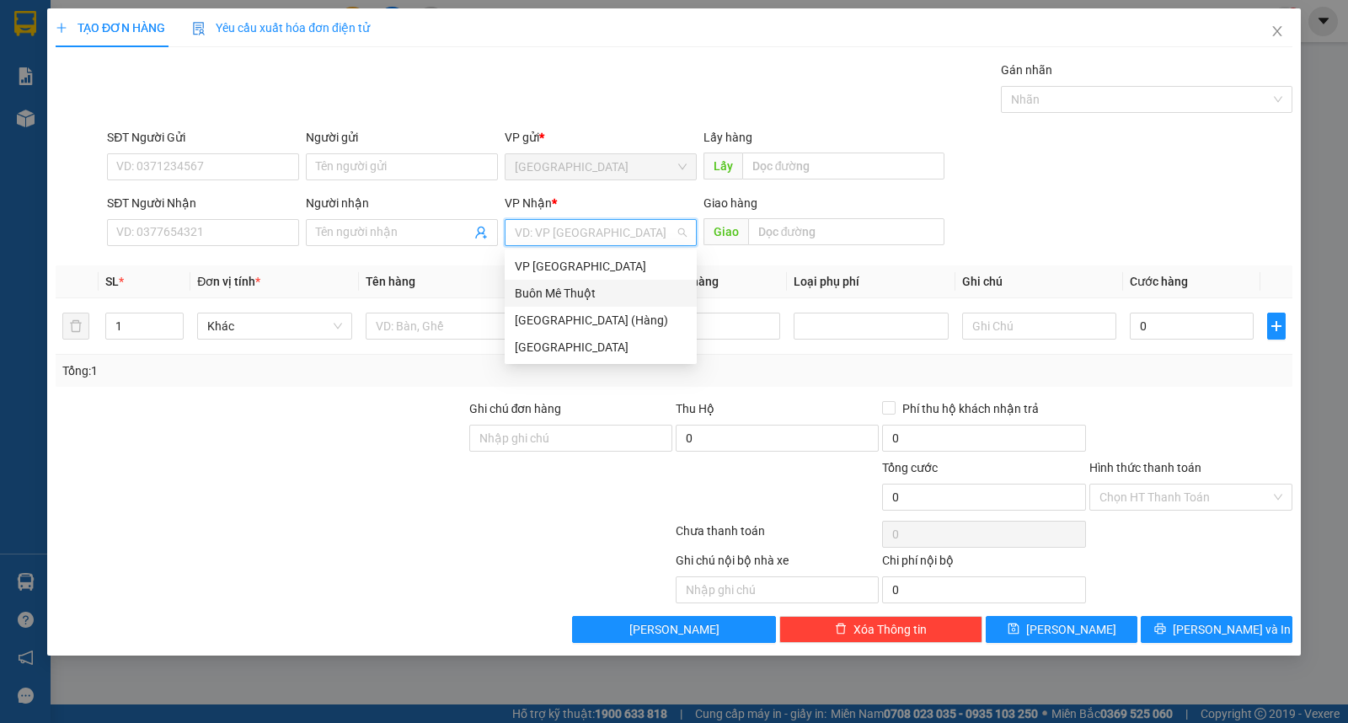
click at [586, 292] on div "Buôn Mê Thuột" at bounding box center [601, 293] width 172 height 19
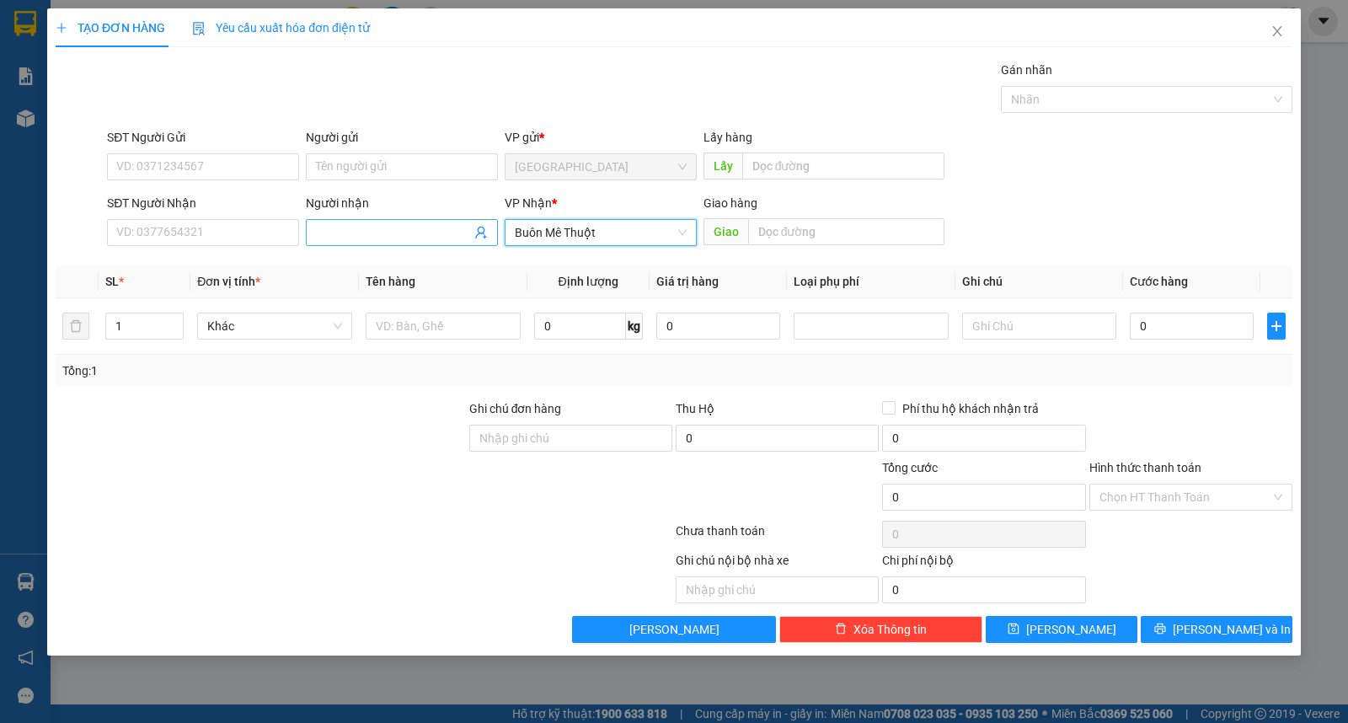
click at [375, 237] on input "Người nhận" at bounding box center [393, 232] width 155 height 19
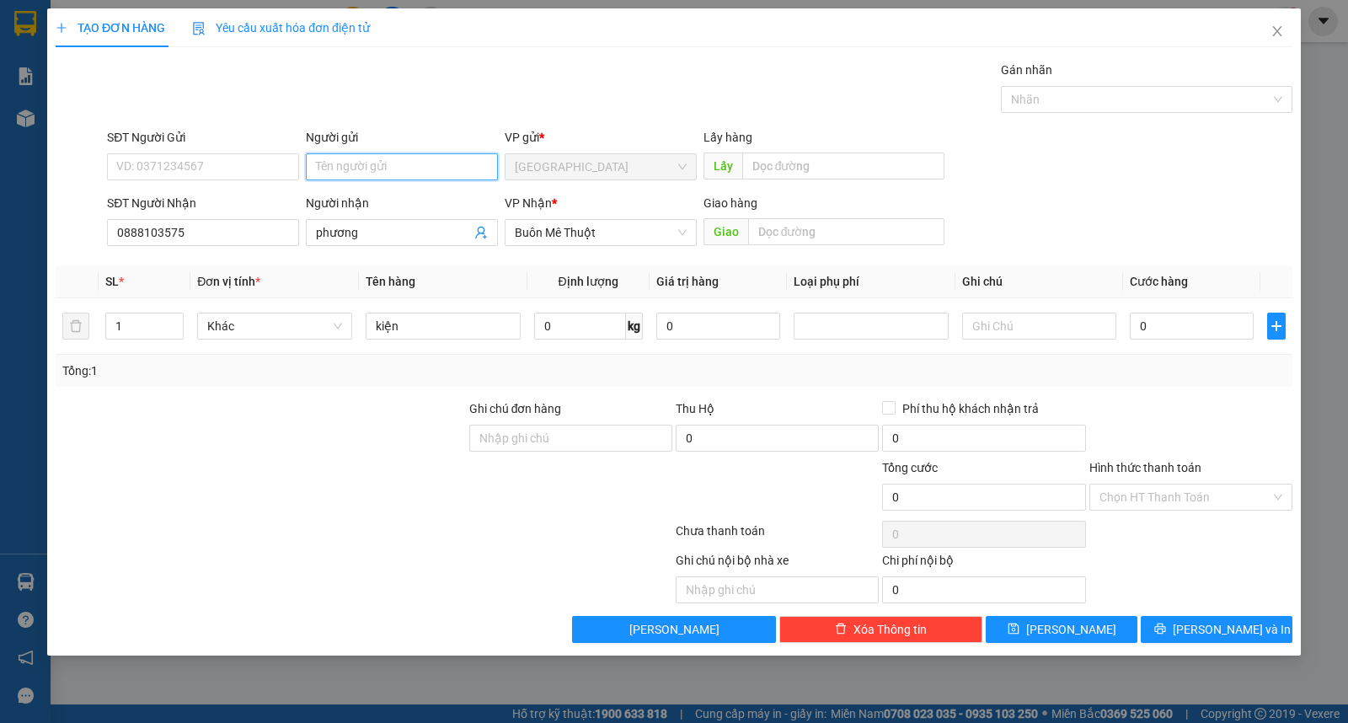
click at [358, 169] on input "Người gửi" at bounding box center [402, 166] width 192 height 27
click at [1205, 642] on button "[PERSON_NAME] và In" at bounding box center [1217, 629] width 152 height 27
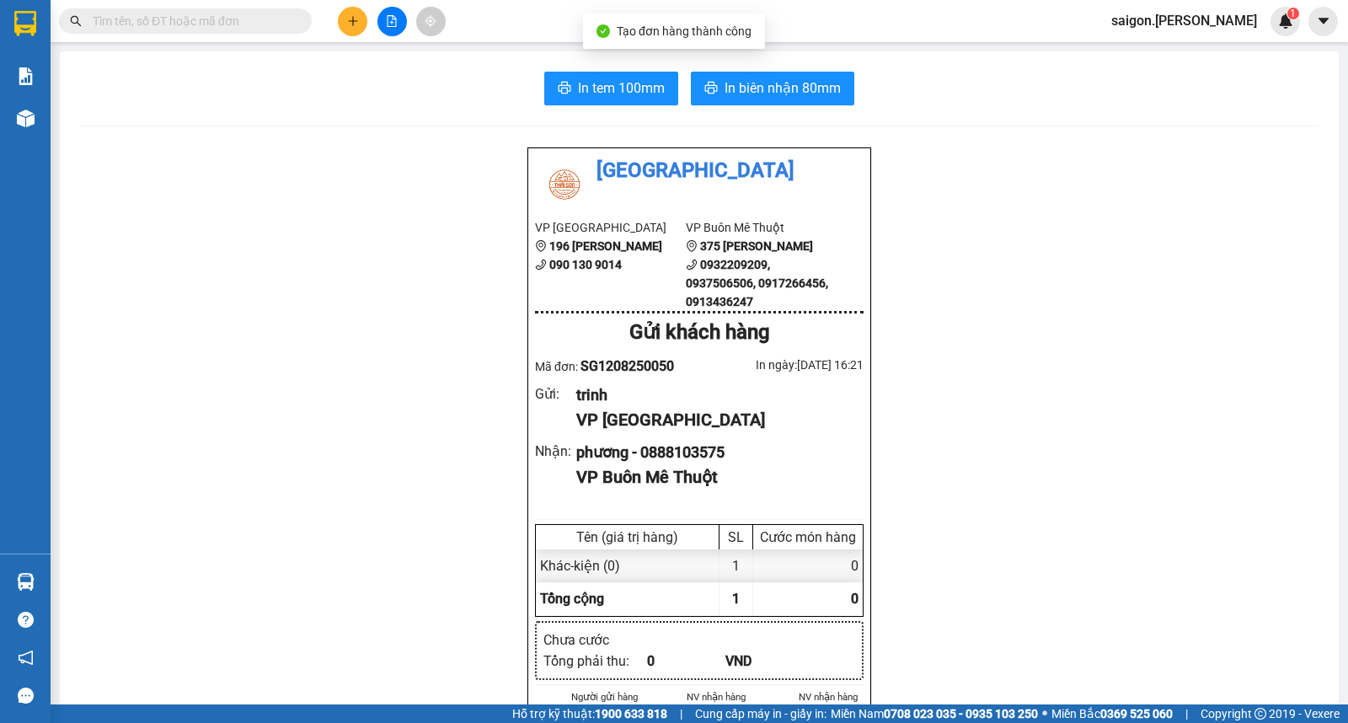
click at [810, 72] on button "In biên nhận 80mm" at bounding box center [772, 89] width 163 height 34
click at [340, 12] on button at bounding box center [352, 21] width 29 height 29
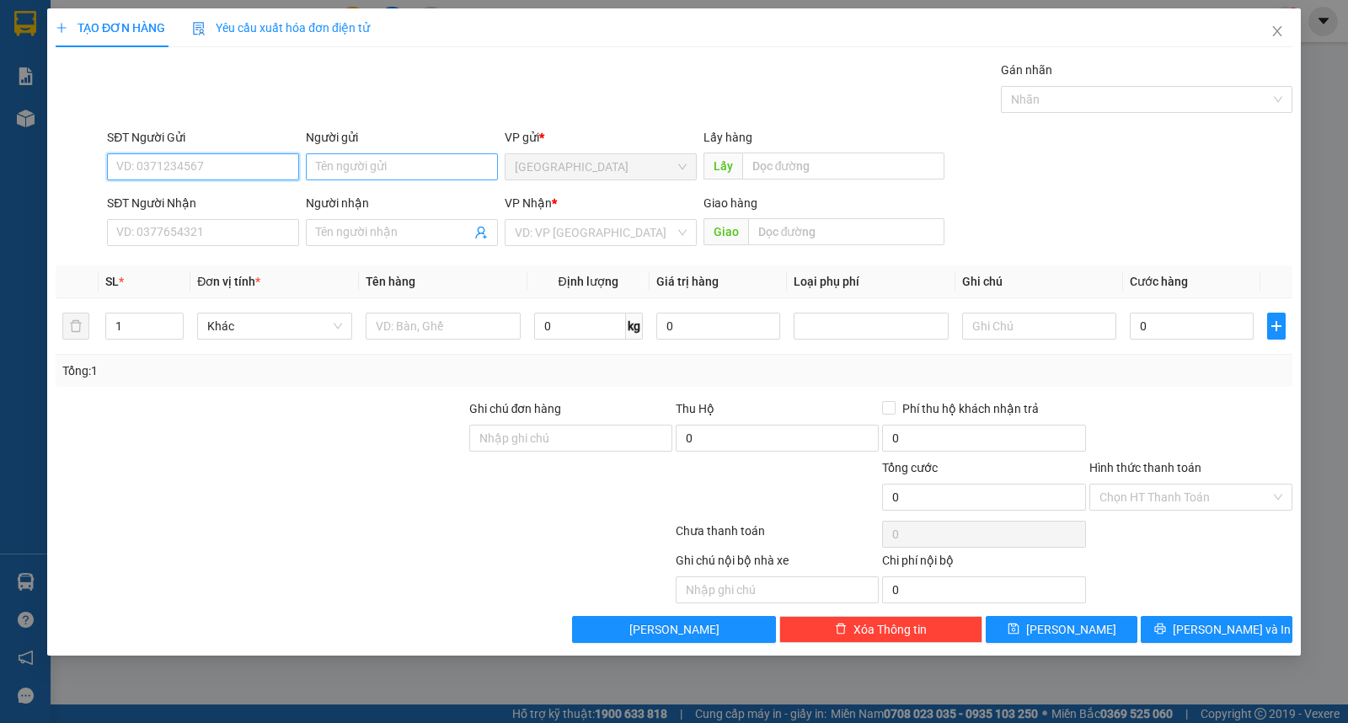
click at [374, 155] on input "Người gửi" at bounding box center [402, 166] width 192 height 27
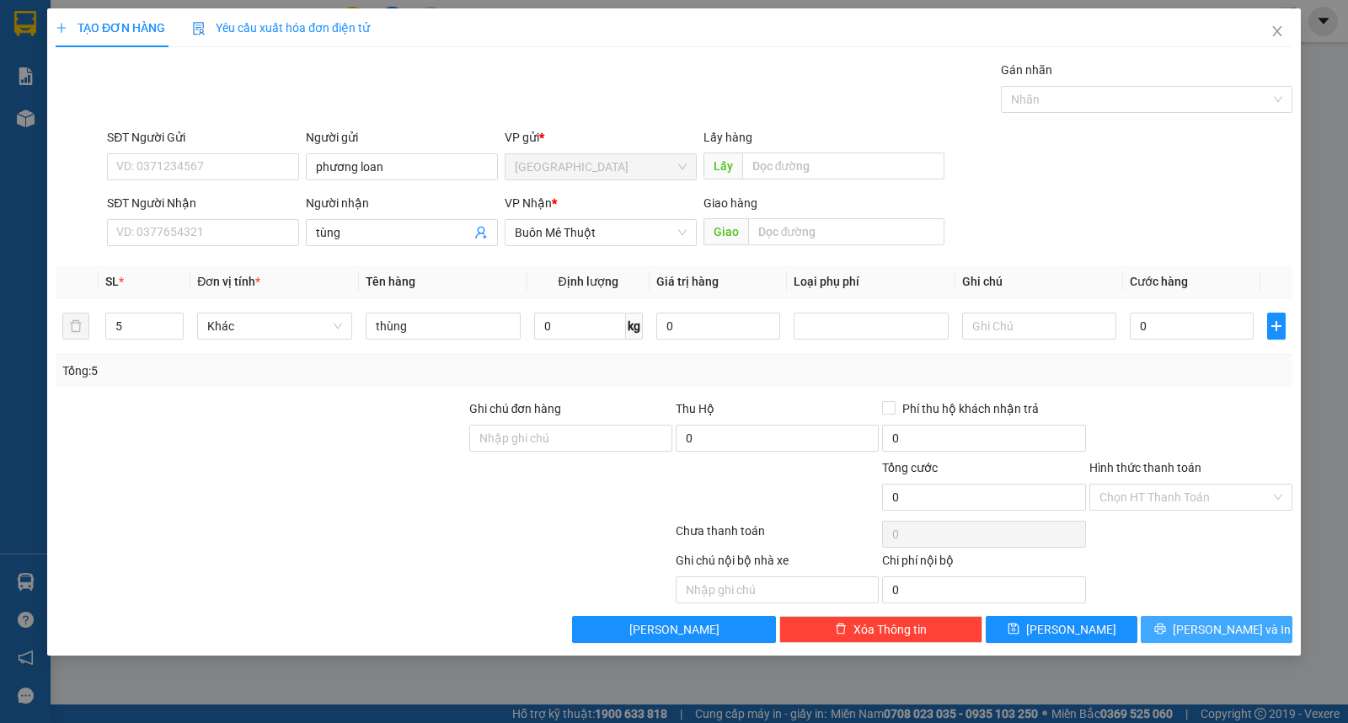
click at [1215, 645] on div "TẠO ĐƠN HÀNG Yêu cầu xuất hóa đơn điện tử Transit Pickup Surcharge Ids Transit …" at bounding box center [674, 331] width 1254 height 647
click at [1210, 635] on span "[PERSON_NAME] và In" at bounding box center [1232, 629] width 118 height 19
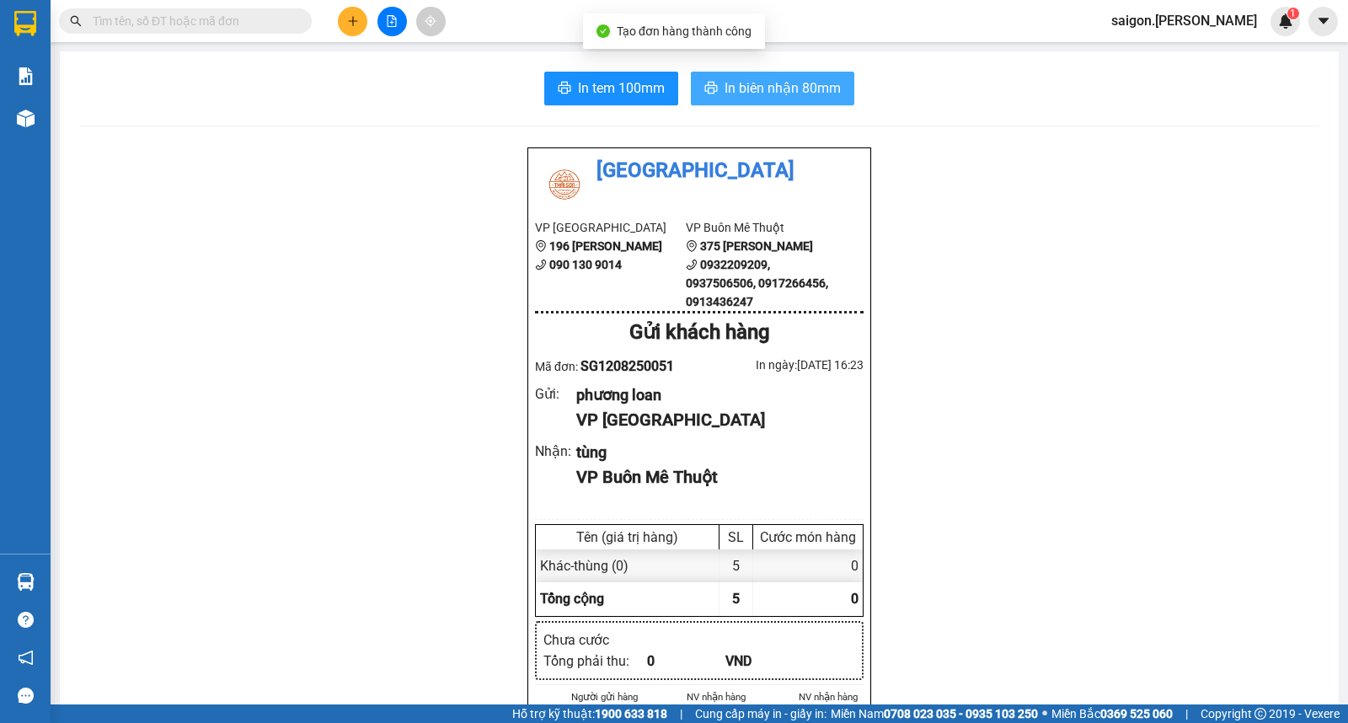
click at [786, 84] on span "In biên nhận 80mm" at bounding box center [783, 88] width 116 height 21
click at [360, 40] on div "Kết quả tìm kiếm ( 0 ) Bộ lọc Thuộc VP này Ngày tạo đơn gần nhất No Data saigon…" at bounding box center [674, 21] width 1348 height 42
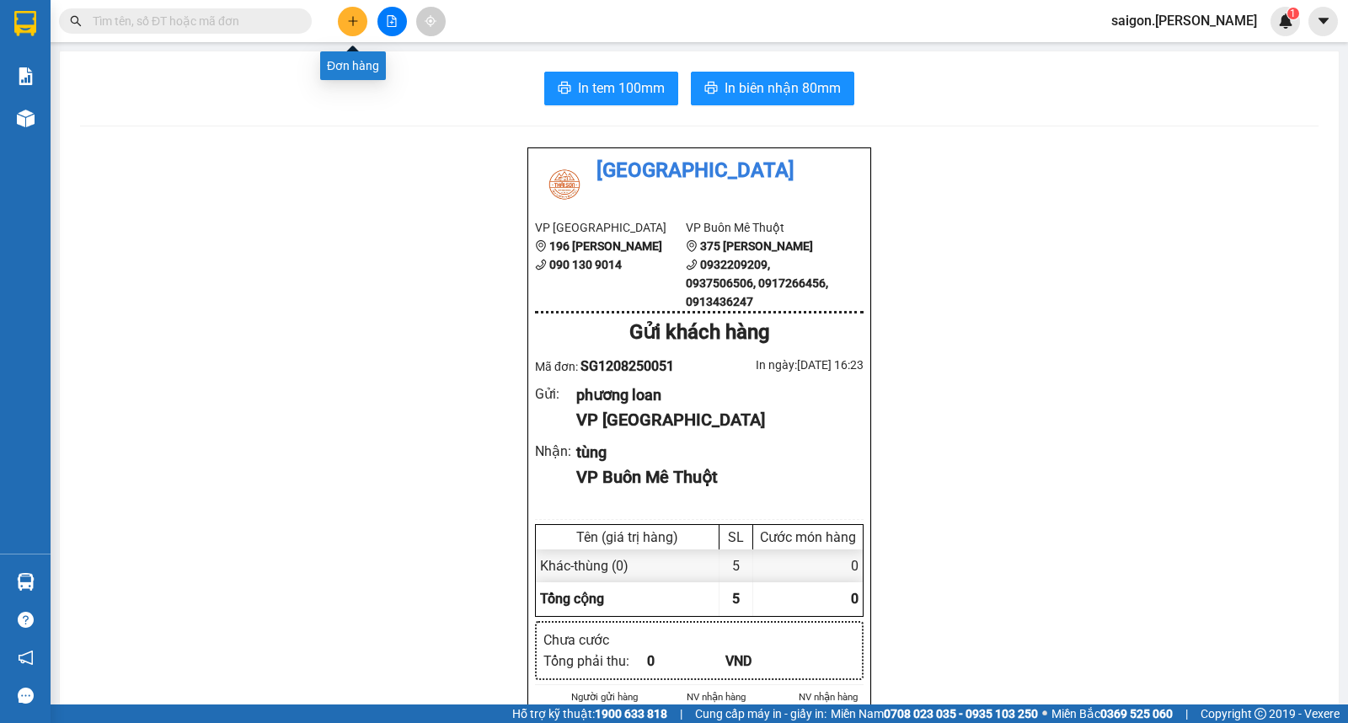
click at [348, 29] on button at bounding box center [352, 21] width 29 height 29
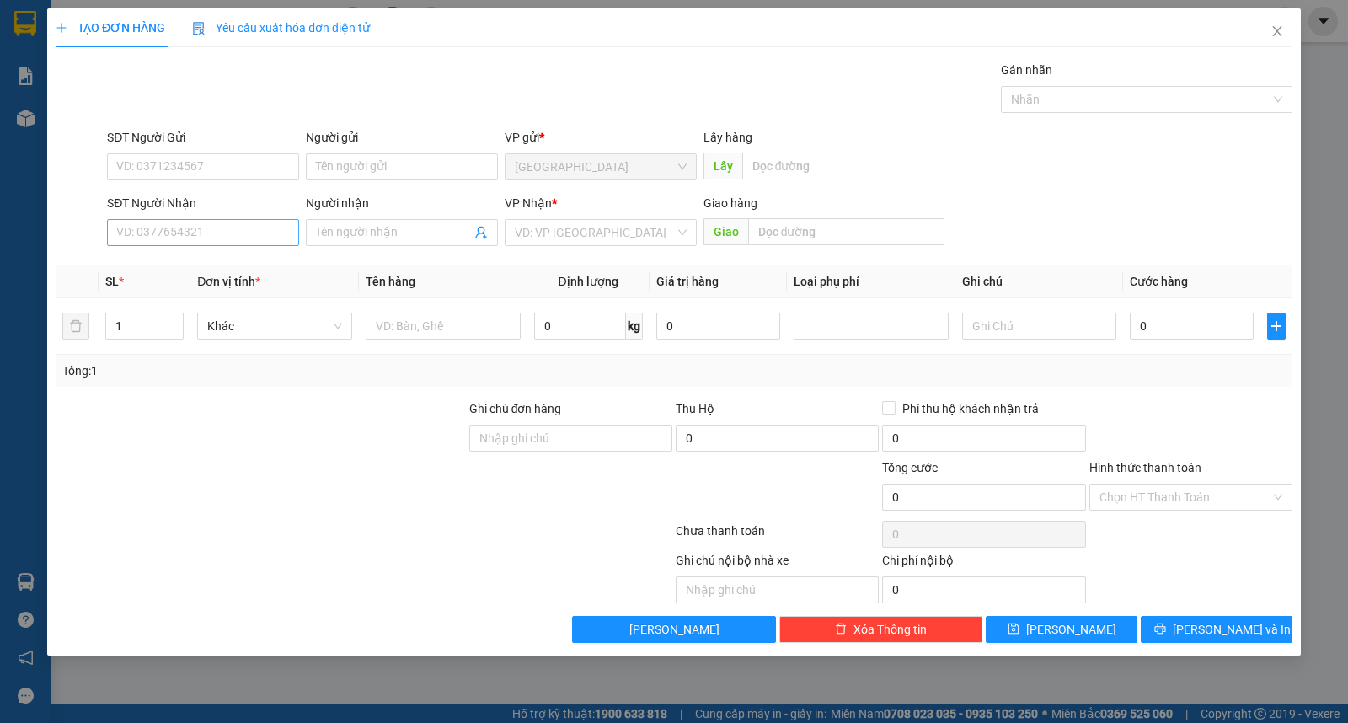
click at [174, 251] on div "Transit Pickup Surcharge Ids Transit Deliver Surcharge Ids Transit Deliver Surc…" at bounding box center [674, 352] width 1237 height 582
click at [179, 239] on input "SĐT Người Nhận" at bounding box center [203, 232] width 192 height 27
click at [405, 318] on div "hs" at bounding box center [443, 326] width 155 height 34
click at [407, 324] on input "hs" at bounding box center [443, 326] width 155 height 27
click at [396, 160] on input "Người gửi" at bounding box center [402, 166] width 192 height 27
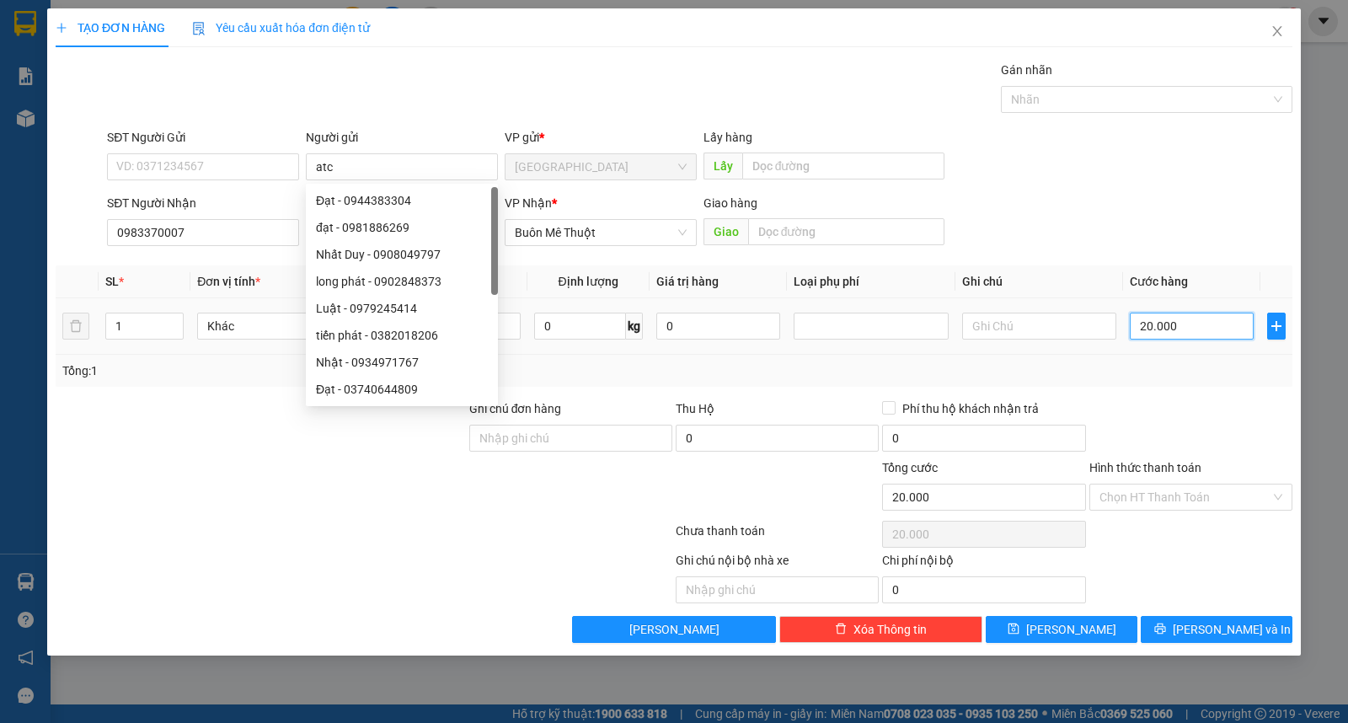
drag, startPoint x: 1181, startPoint y: 317, endPoint x: 1182, endPoint y: 325, distance: 8.5
click at [1182, 317] on input "20.000" at bounding box center [1192, 326] width 124 height 27
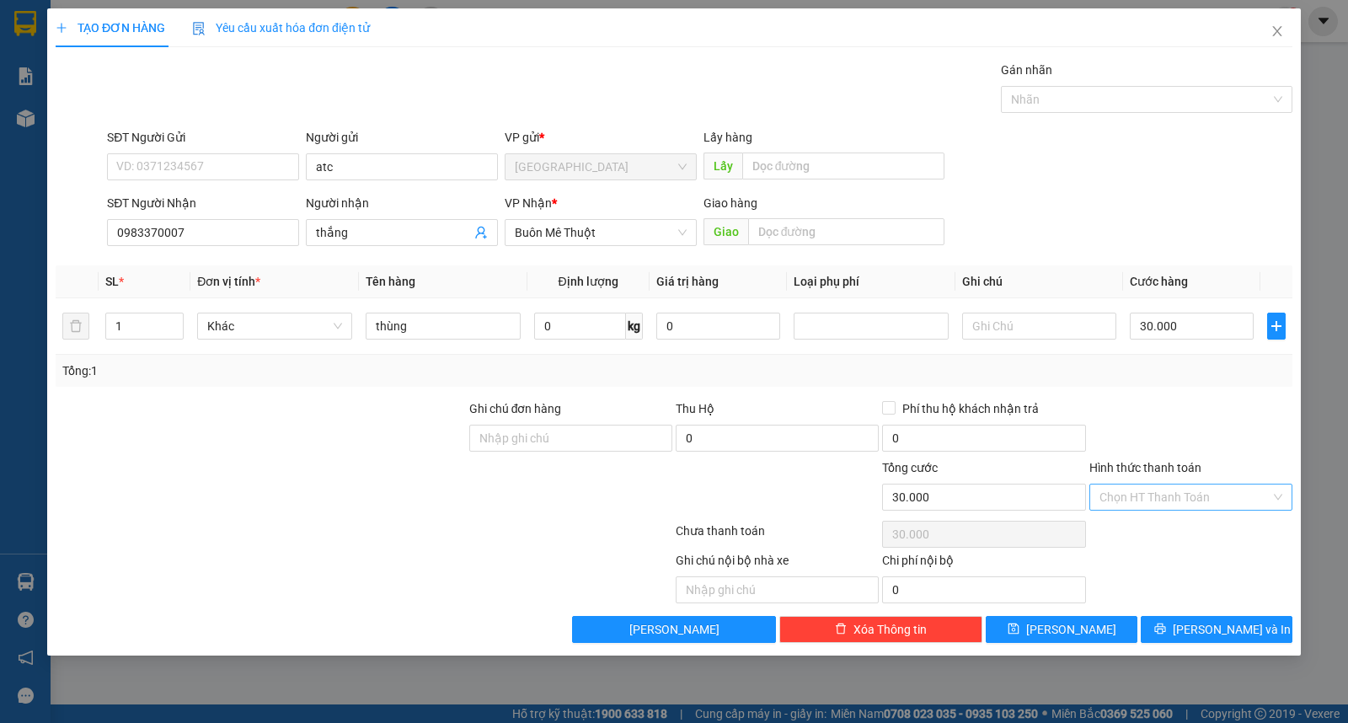
drag, startPoint x: 1164, startPoint y: 493, endPoint x: 1165, endPoint y: 508, distance: 15.3
click at [1164, 502] on input "Hình thức thanh toán" at bounding box center [1185, 496] width 171 height 25
click at [1174, 539] on div "Tại văn phòng" at bounding box center [1191, 531] width 183 height 19
click at [1185, 617] on button "[PERSON_NAME] và In" at bounding box center [1217, 629] width 152 height 27
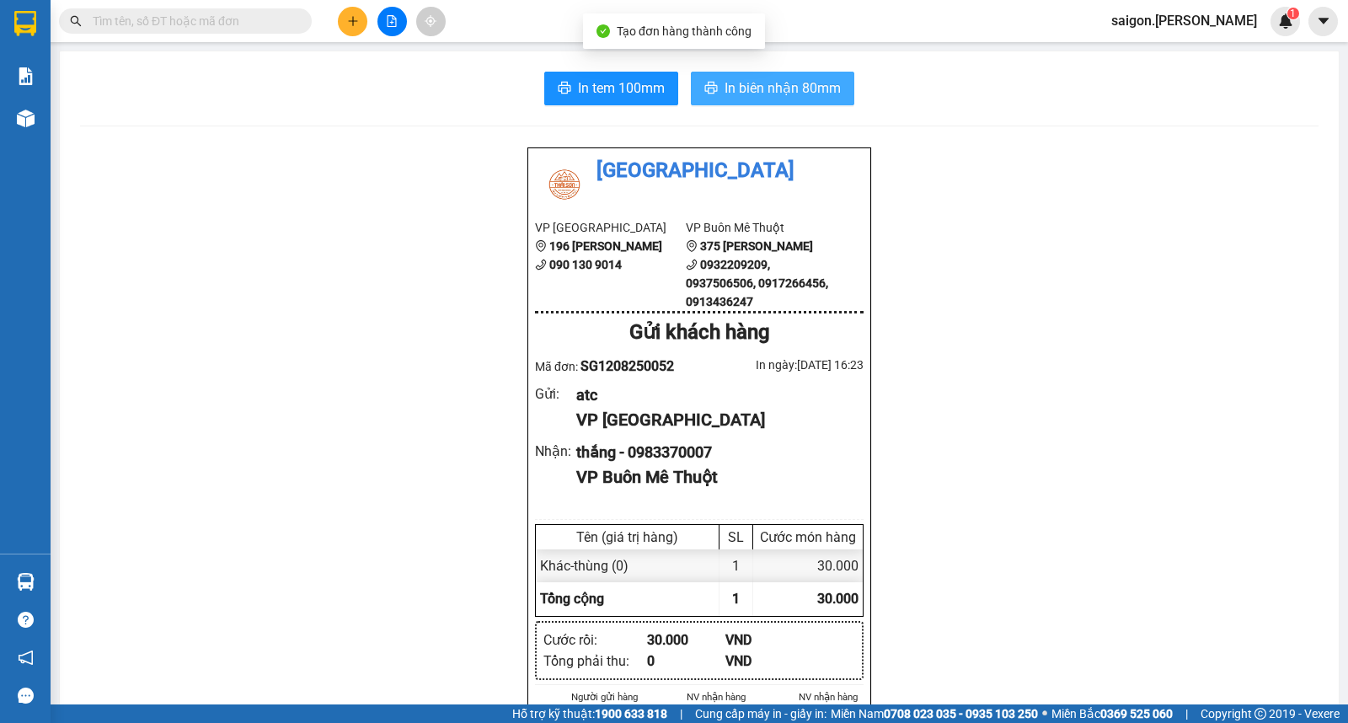
click at [792, 94] on span "In biên nhận 80mm" at bounding box center [783, 88] width 116 height 21
click at [350, 23] on icon "plus" at bounding box center [353, 21] width 12 height 12
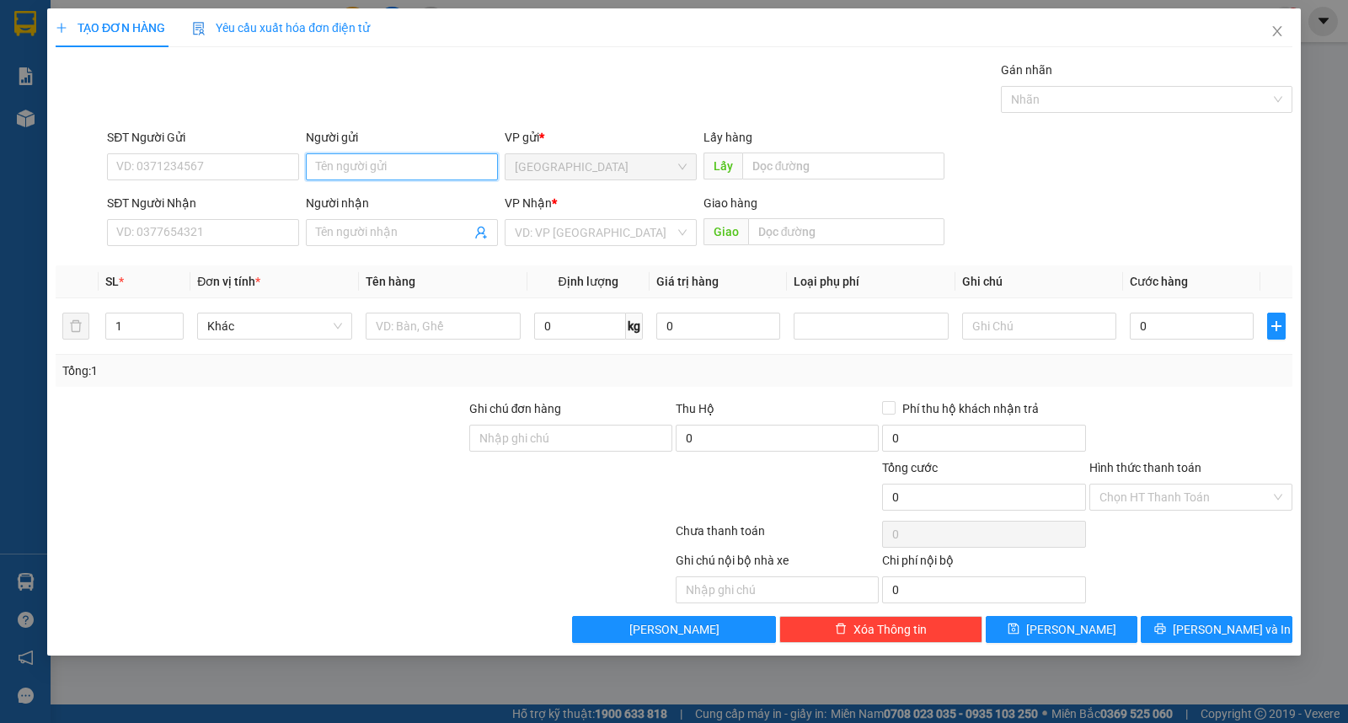
click at [340, 166] on input "Người gửi" at bounding box center [402, 166] width 192 height 27
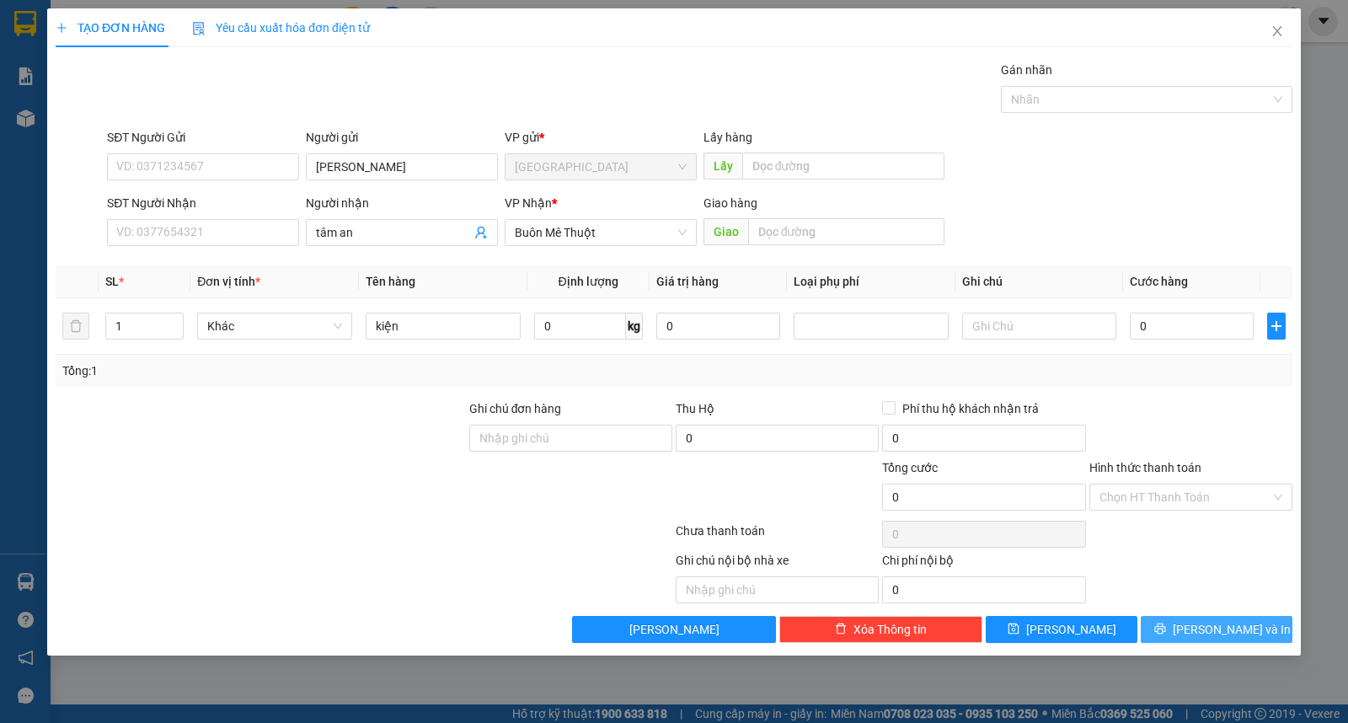
click at [1199, 632] on button "[PERSON_NAME] và In" at bounding box center [1217, 629] width 152 height 27
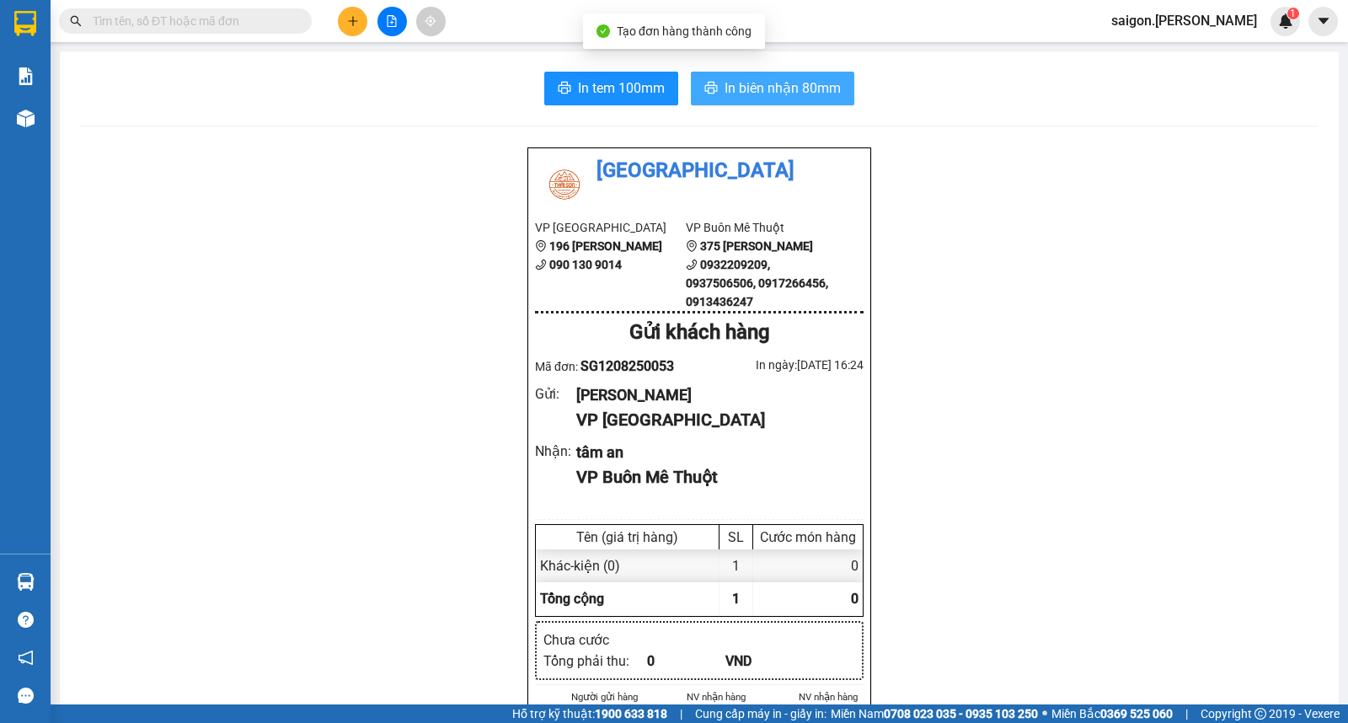
click at [727, 84] on span "In biên nhận 80mm" at bounding box center [783, 88] width 116 height 21
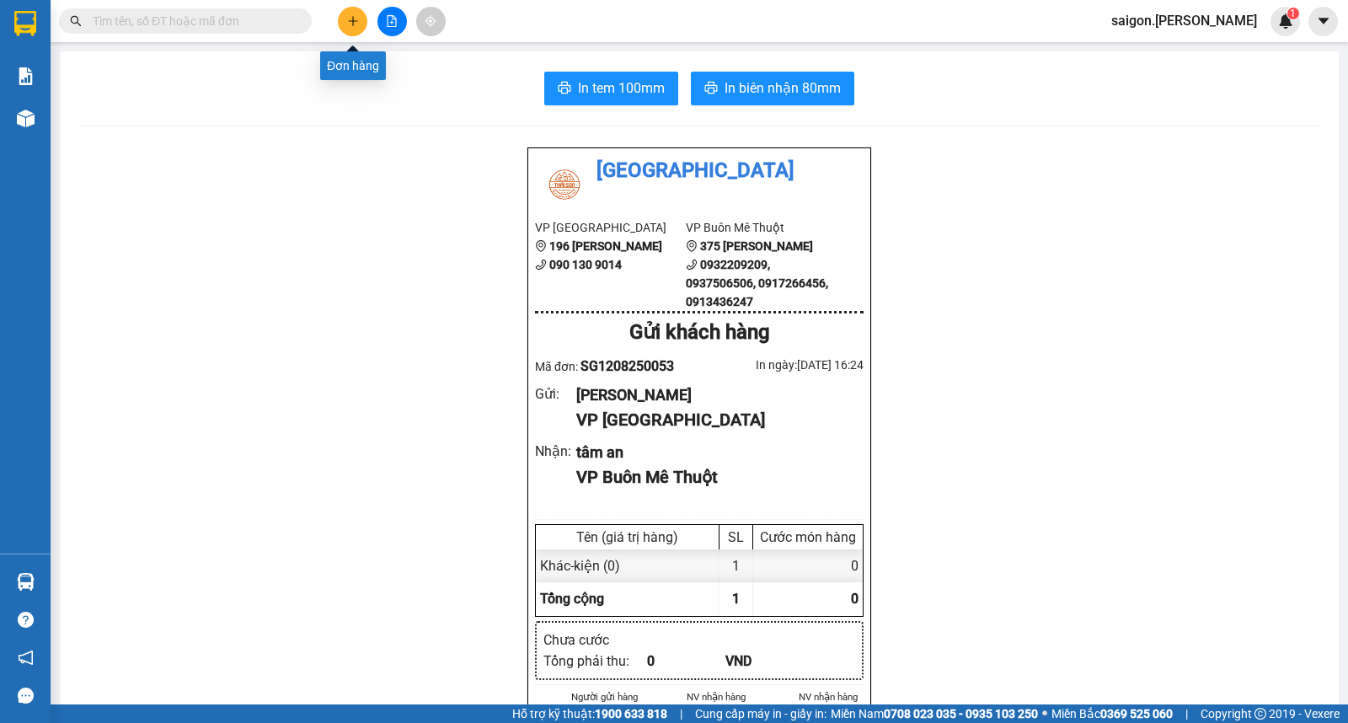
click at [345, 14] on button at bounding box center [352, 21] width 29 height 29
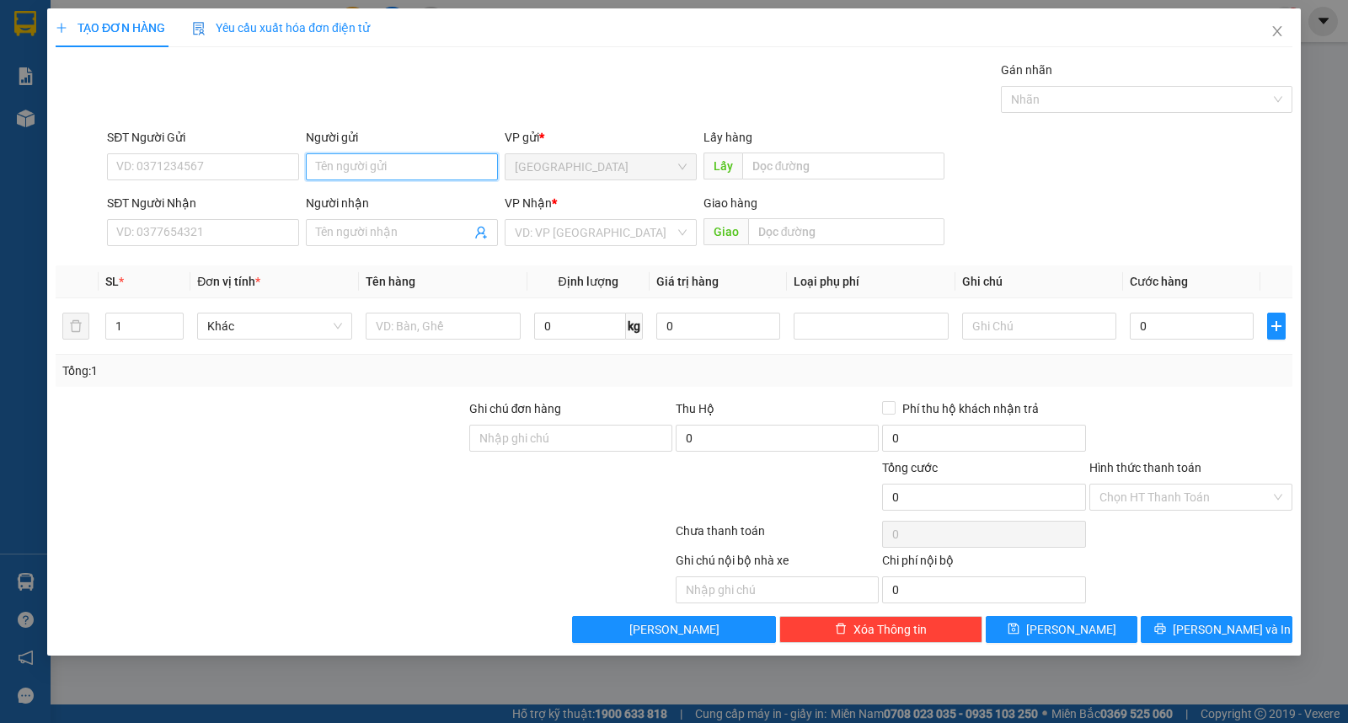
click at [383, 177] on input "Người gửi" at bounding box center [402, 166] width 192 height 27
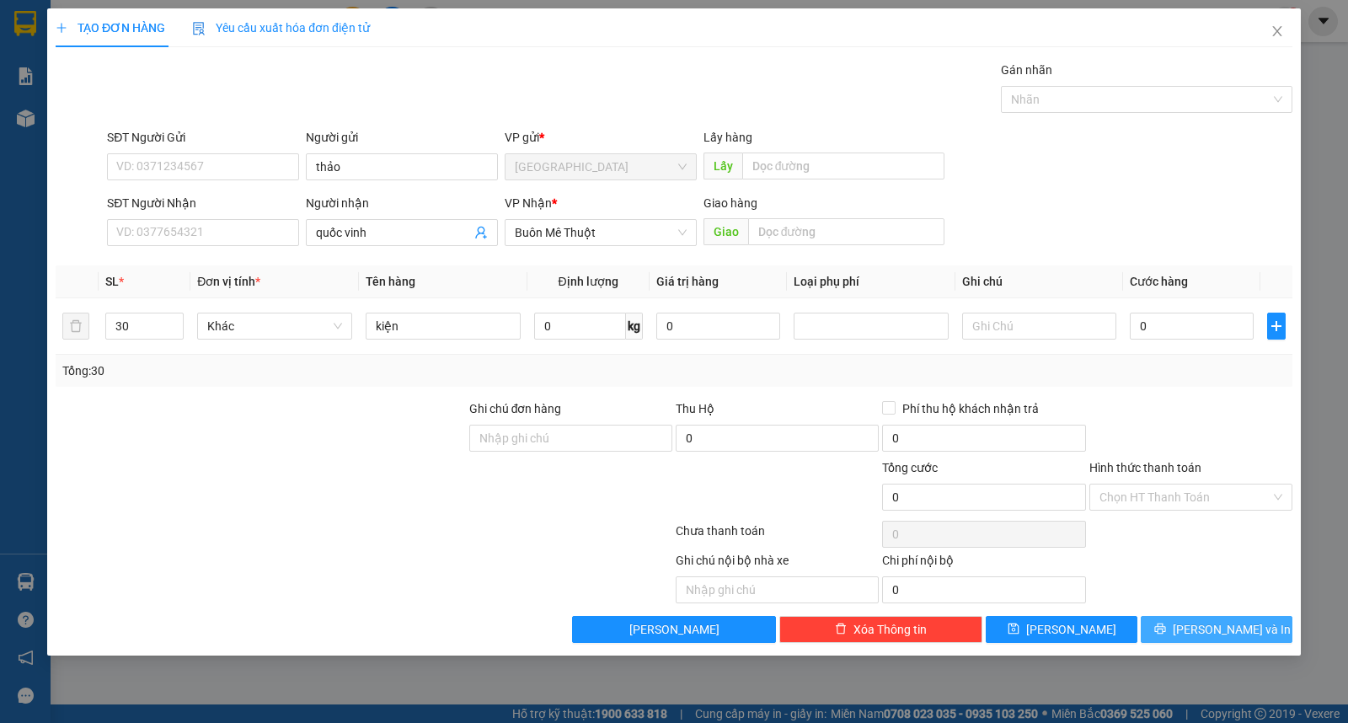
click at [1207, 624] on span "[PERSON_NAME] và In" at bounding box center [1232, 629] width 118 height 19
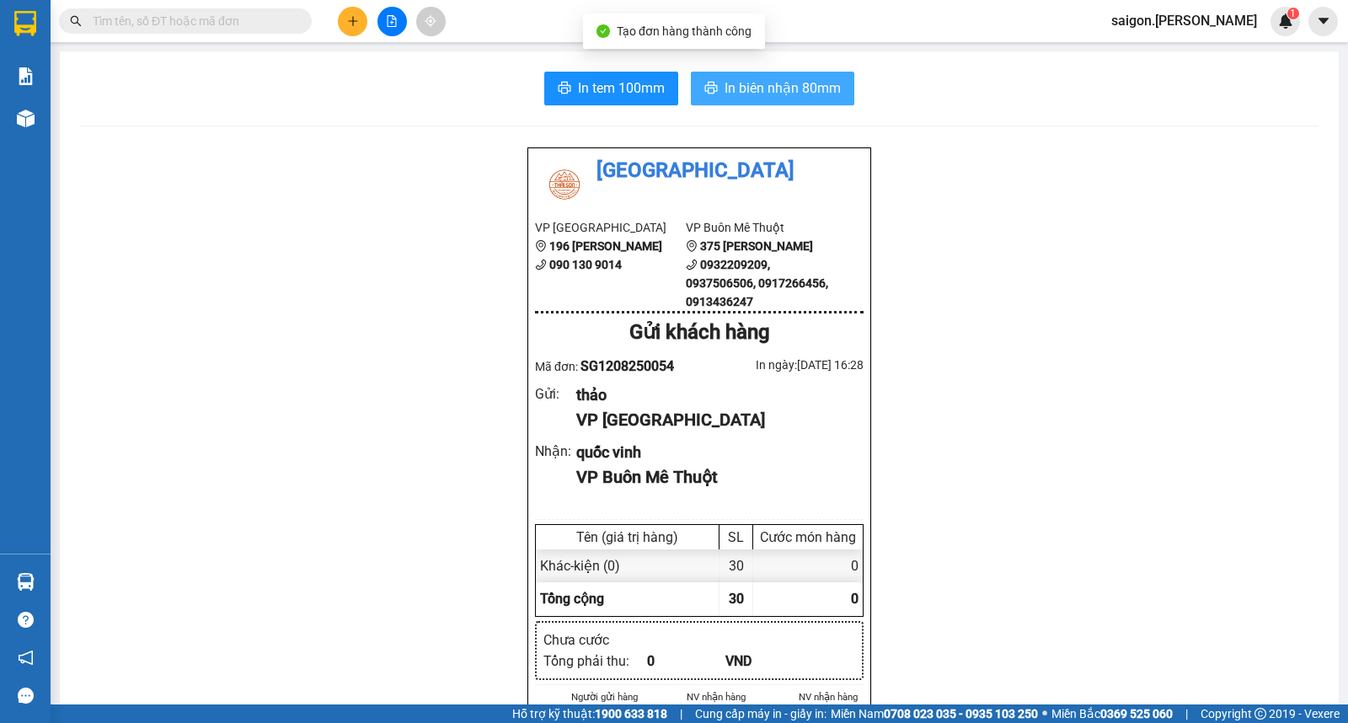
click at [755, 83] on span "In biên nhận 80mm" at bounding box center [783, 88] width 116 height 21
click at [359, 29] on div at bounding box center [392, 21] width 126 height 29
click at [358, 29] on button at bounding box center [352, 21] width 29 height 29
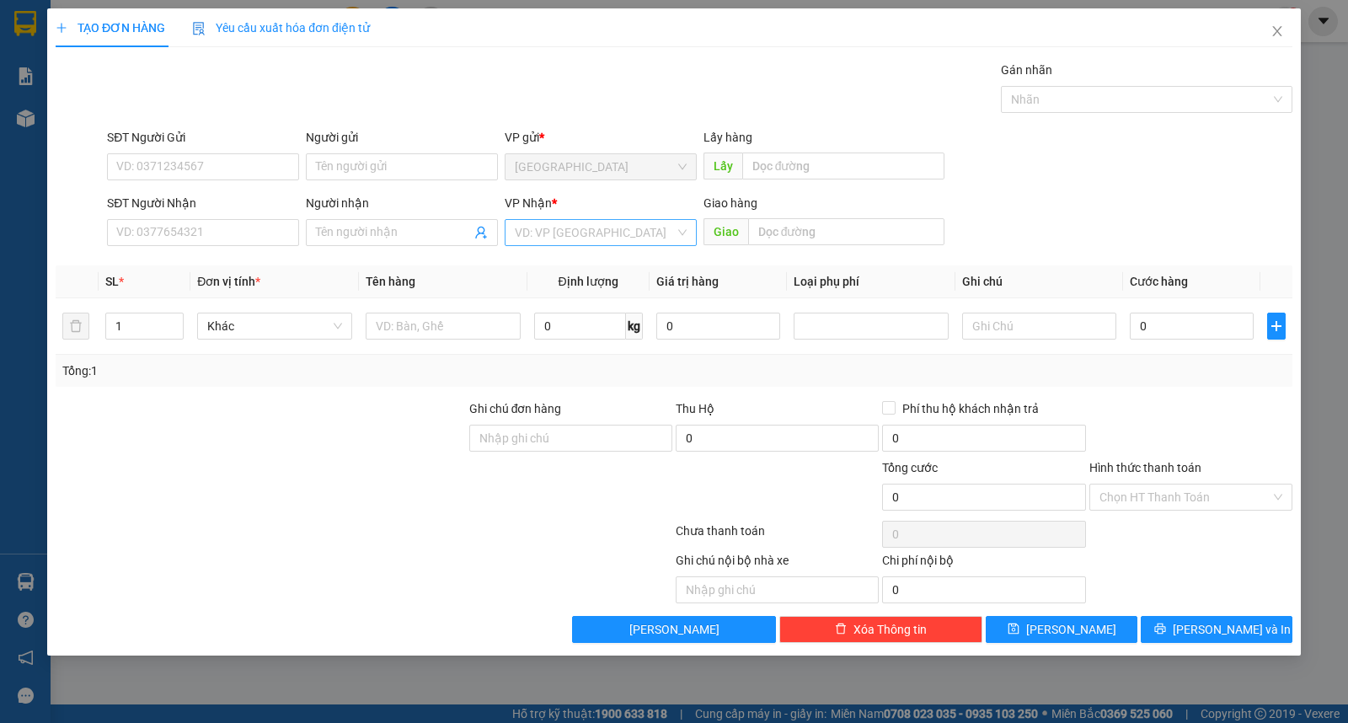
click at [578, 233] on input "search" at bounding box center [595, 232] width 160 height 25
click at [605, 290] on div "Buôn Mê Thuột" at bounding box center [601, 293] width 172 height 19
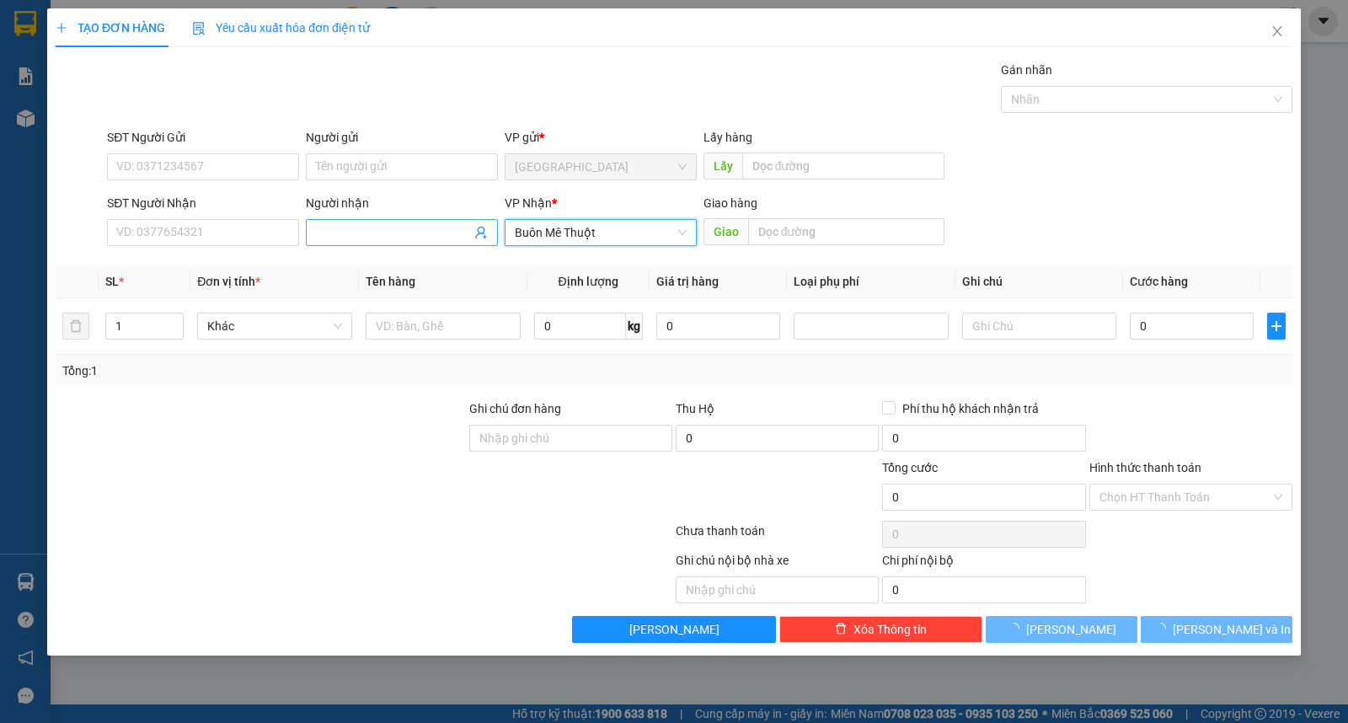
click at [402, 246] on span at bounding box center [402, 232] width 192 height 27
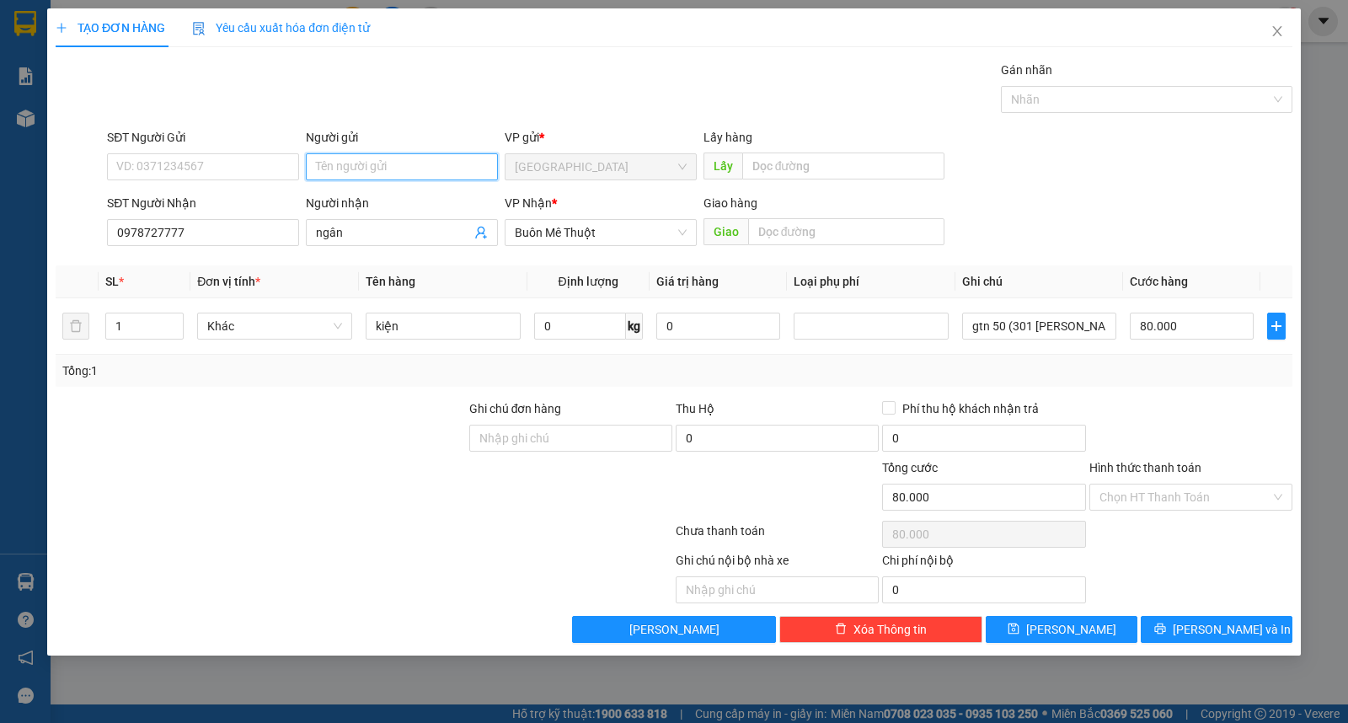
click at [399, 166] on input "Người gửi" at bounding box center [402, 166] width 192 height 27
drag, startPoint x: 1171, startPoint y: 503, endPoint x: 1186, endPoint y: 511, distance: 17.3
click at [1174, 503] on input "Hình thức thanh toán" at bounding box center [1185, 496] width 171 height 25
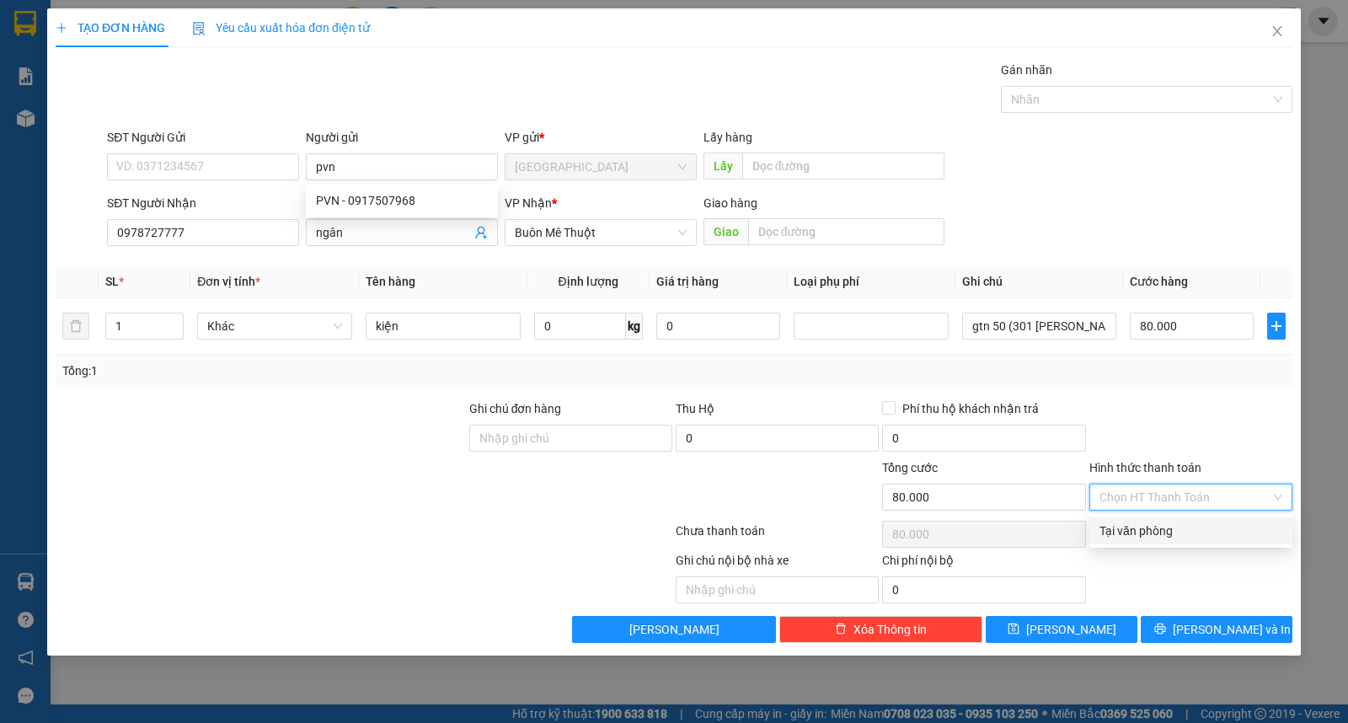
click at [1190, 527] on div "Tại văn phòng" at bounding box center [1191, 531] width 183 height 19
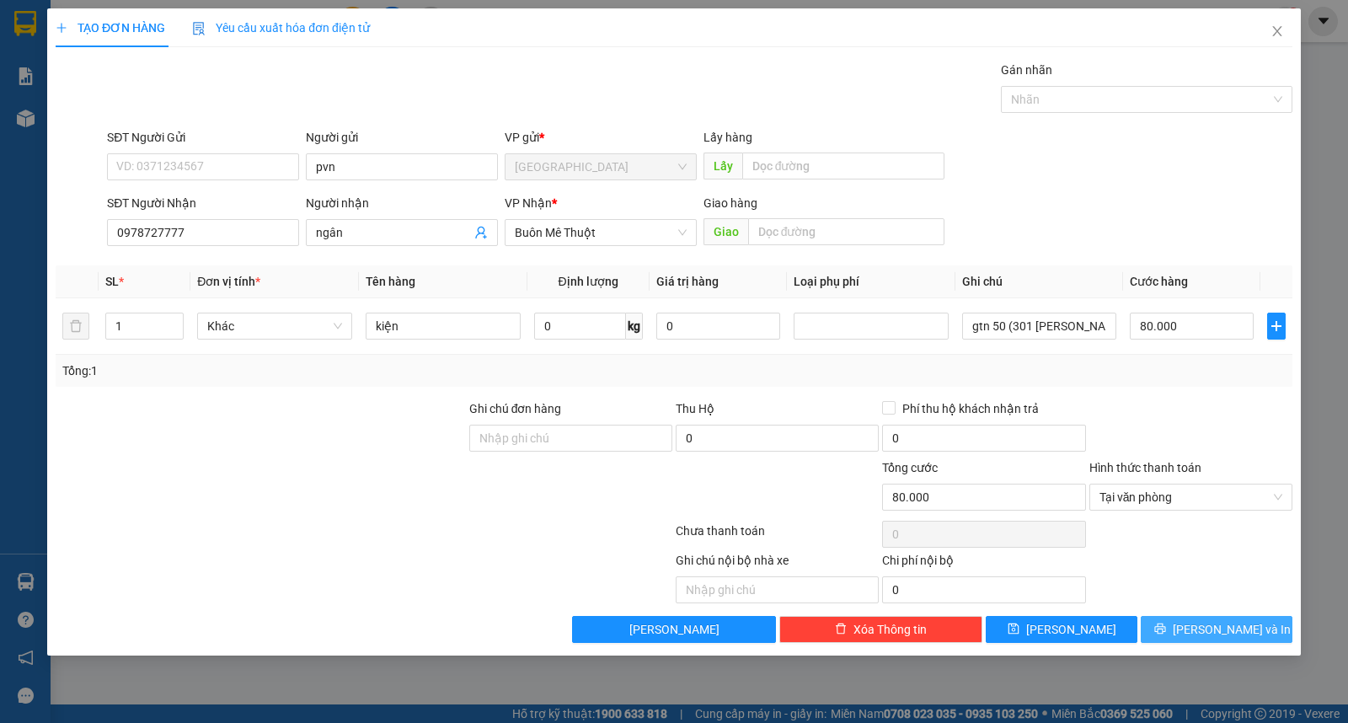
click at [1207, 620] on span "[PERSON_NAME] và In" at bounding box center [1232, 629] width 118 height 19
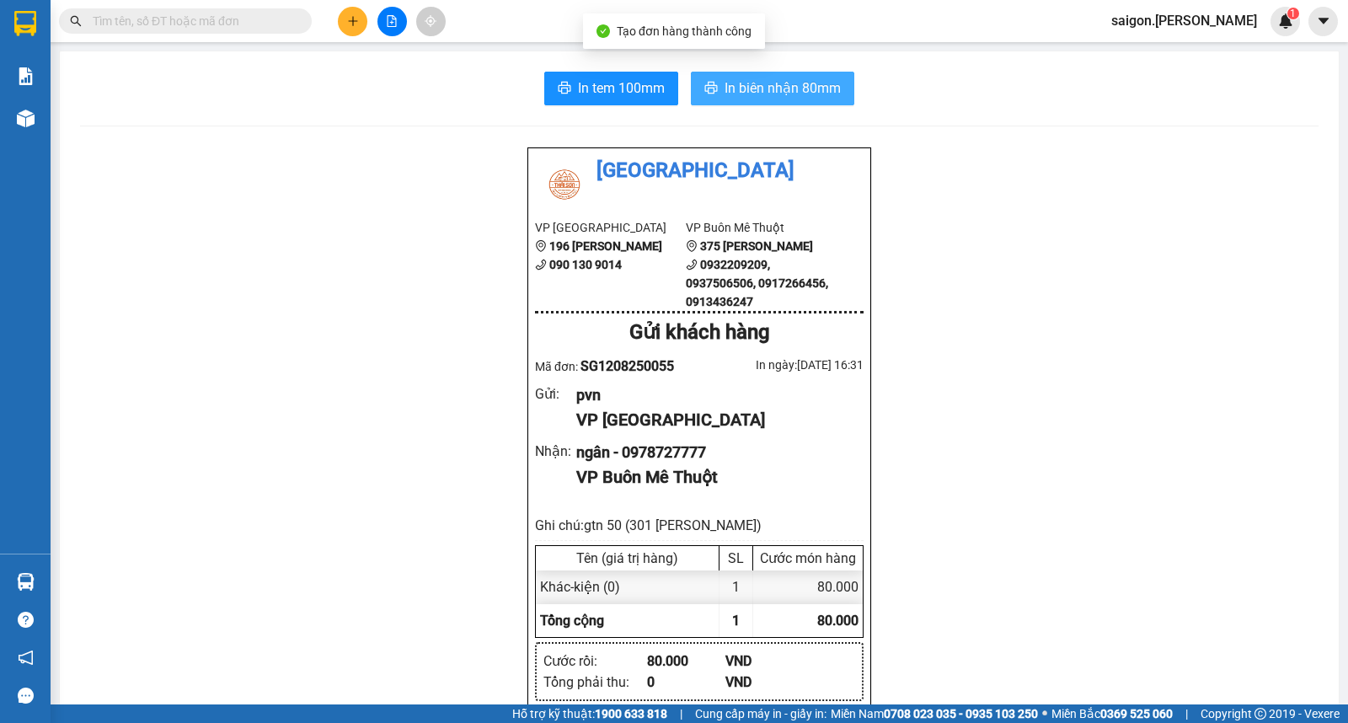
click at [754, 72] on button "In biên nhận 80mm" at bounding box center [772, 89] width 163 height 34
drag, startPoint x: 418, startPoint y: 1, endPoint x: 354, endPoint y: 27, distance: 69.2
click at [354, 27] on button at bounding box center [352, 21] width 29 height 29
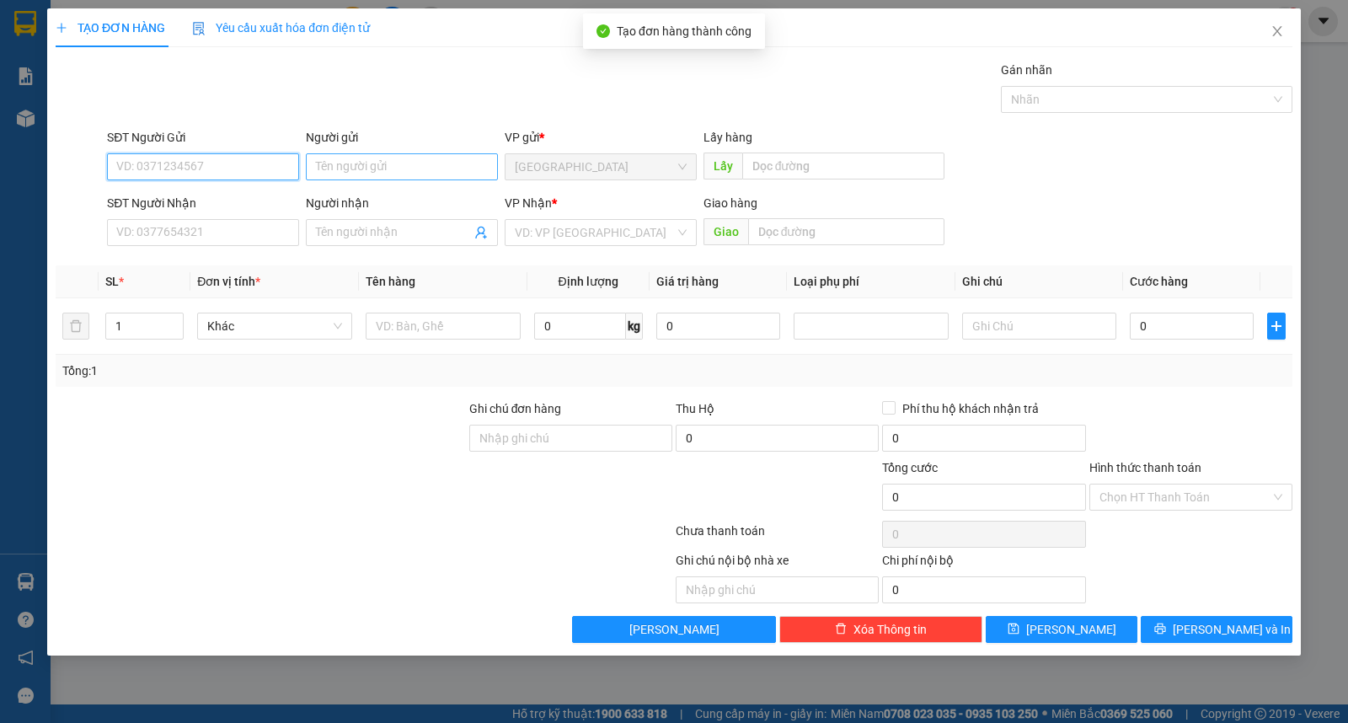
click at [368, 172] on input "Người gửi" at bounding box center [402, 166] width 192 height 27
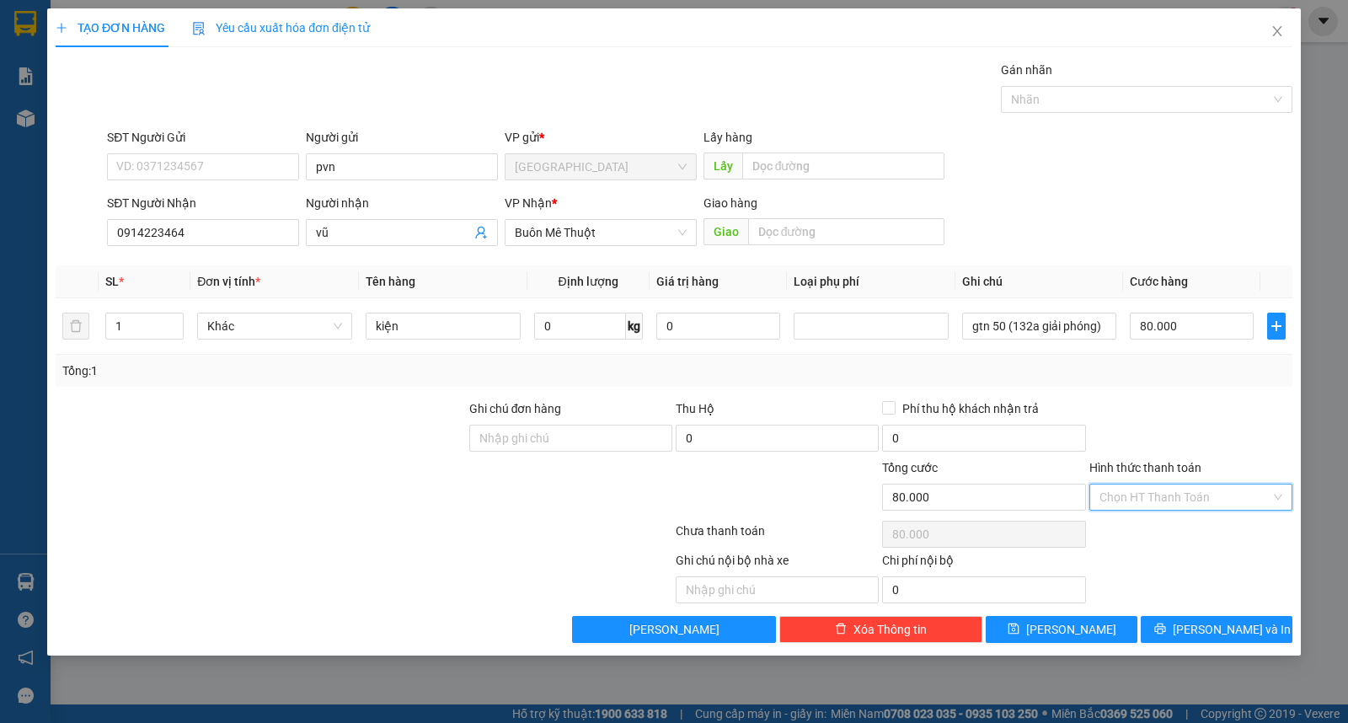
drag, startPoint x: 1148, startPoint y: 494, endPoint x: 1154, endPoint y: 500, distance: 9.0
click at [1149, 494] on input "Hình thức thanh toán" at bounding box center [1185, 496] width 171 height 25
drag, startPoint x: 1172, startPoint y: 532, endPoint x: 1211, endPoint y: 584, distance: 65.0
click at [1174, 537] on div "Tại văn phòng" at bounding box center [1191, 531] width 183 height 19
click at [1231, 633] on span "[PERSON_NAME] và In" at bounding box center [1232, 629] width 118 height 19
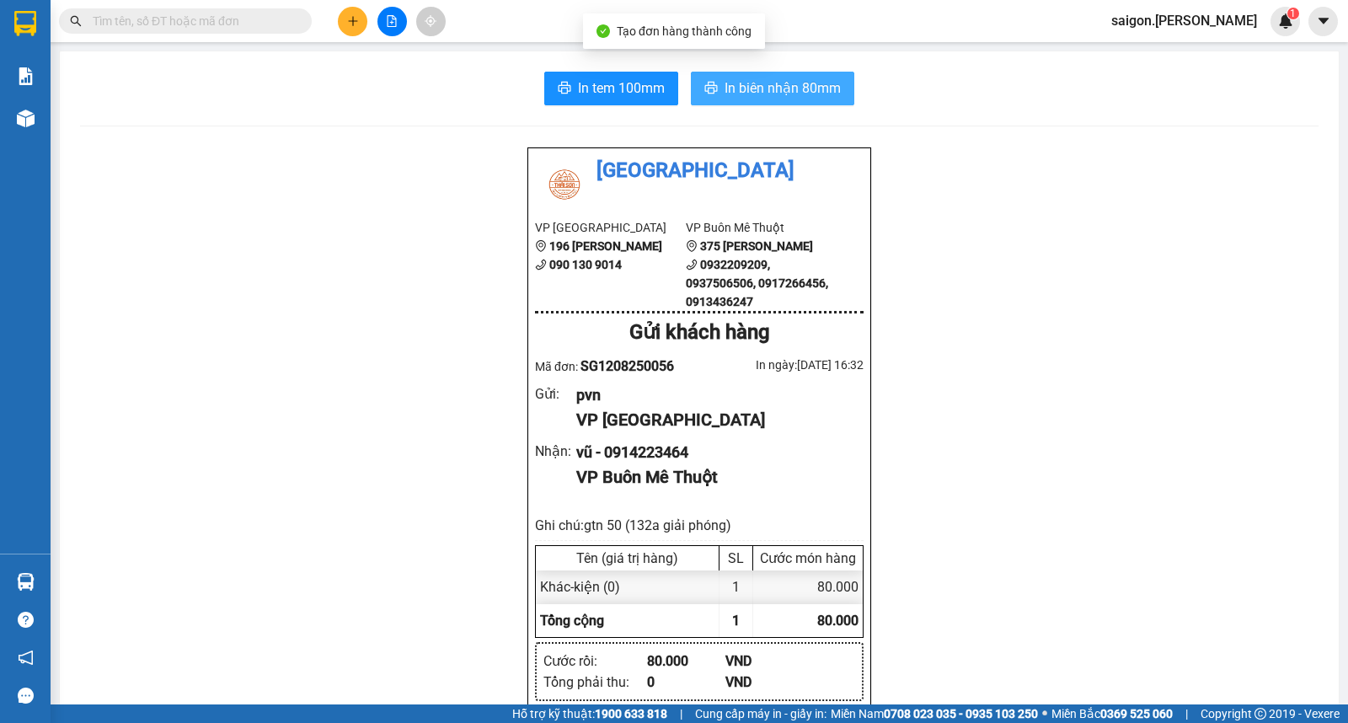
click at [801, 101] on button "In biên nhận 80mm" at bounding box center [772, 89] width 163 height 34
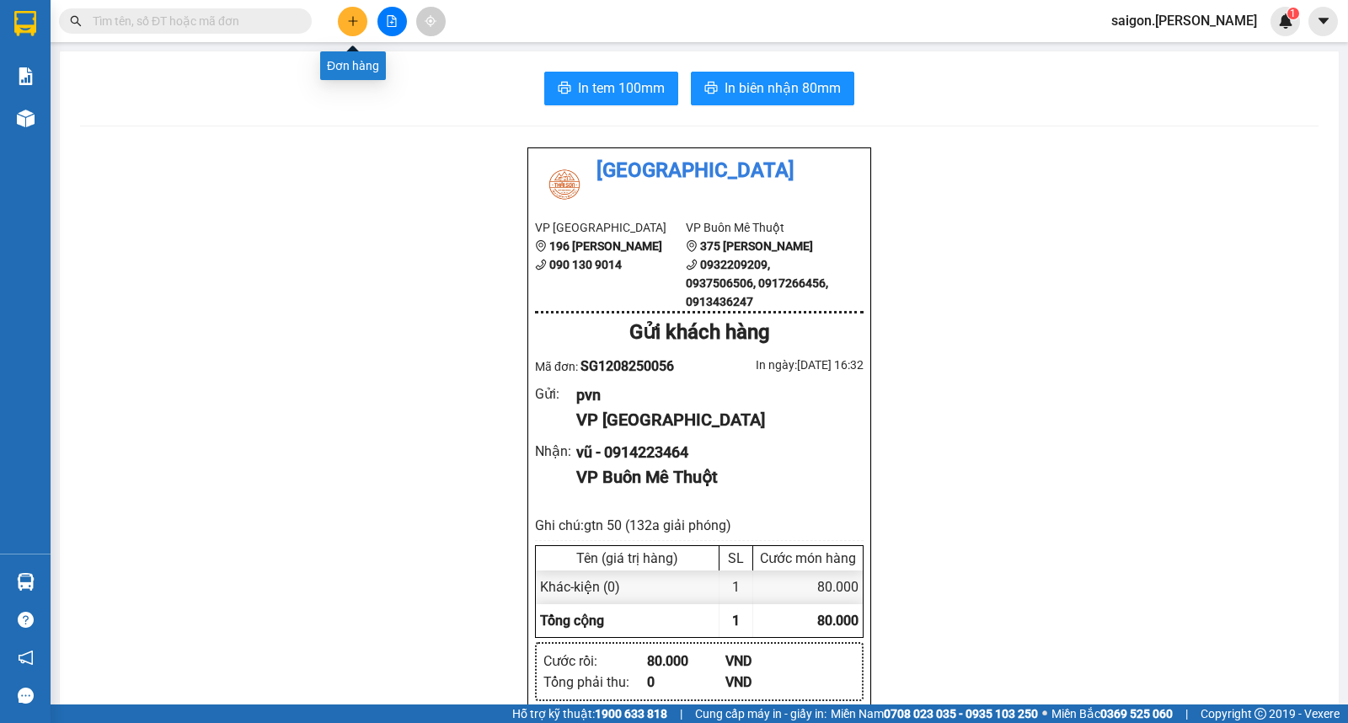
click at [343, 24] on button at bounding box center [352, 21] width 29 height 29
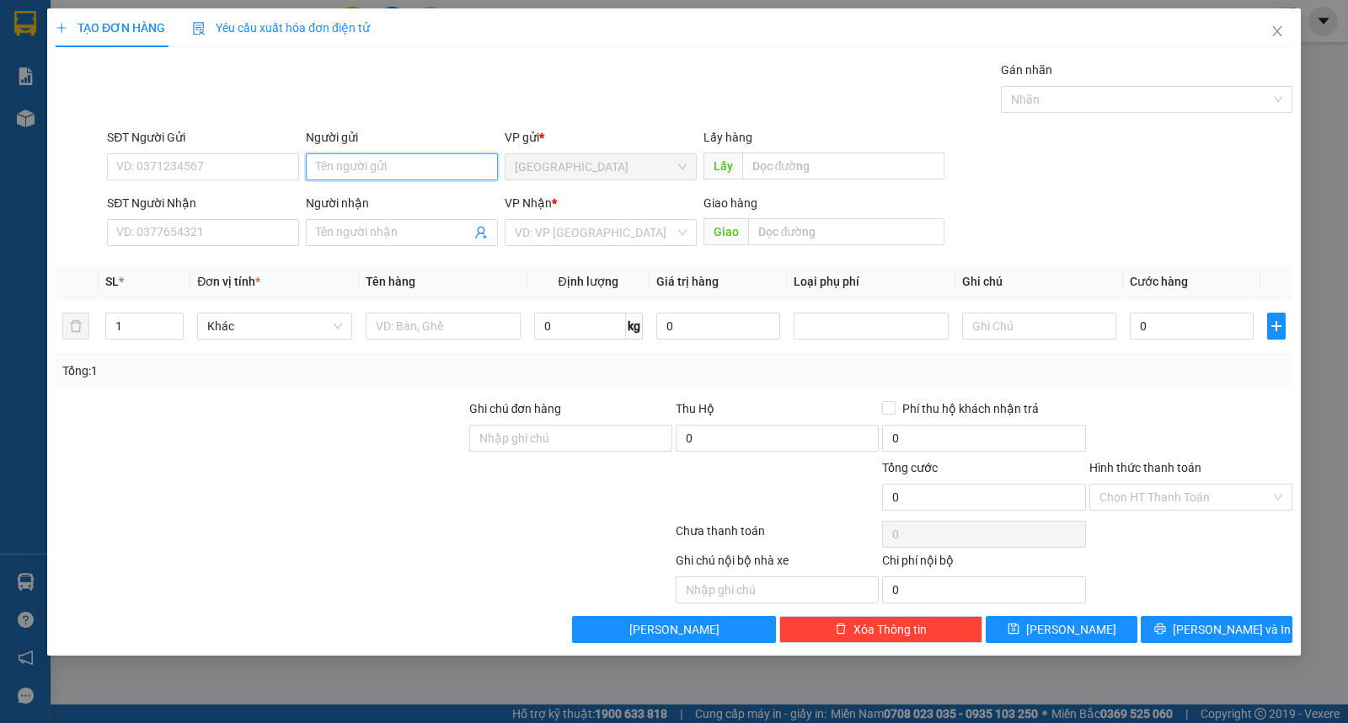
click at [388, 179] on input "Người gửi" at bounding box center [402, 166] width 192 height 27
click at [209, 225] on input "SĐT Người Nhận" at bounding box center [203, 232] width 192 height 27
click at [1078, 650] on div "TẠO ĐƠN HÀNG Yêu cầu xuất hóa đơn điện tử Transit Pickup Surcharge Ids Transit …" at bounding box center [674, 331] width 1254 height 647
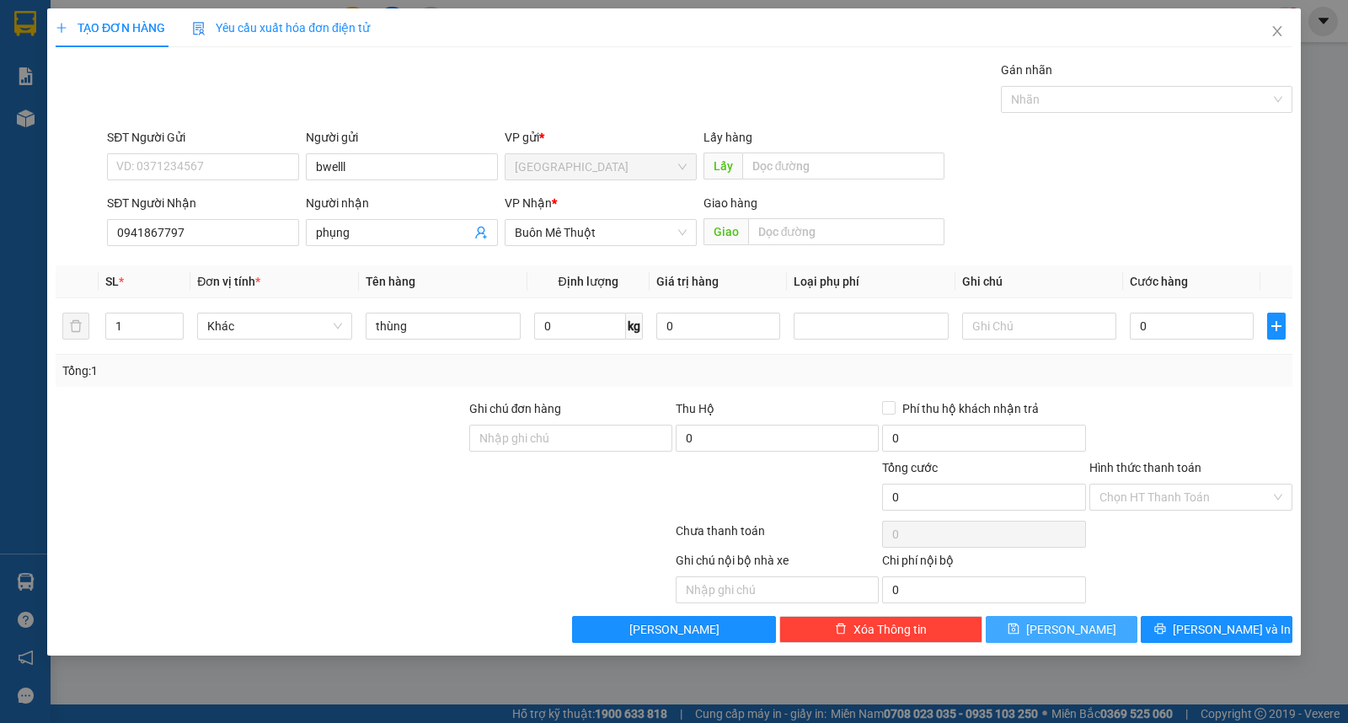
click at [1036, 632] on button "[PERSON_NAME]" at bounding box center [1062, 629] width 152 height 27
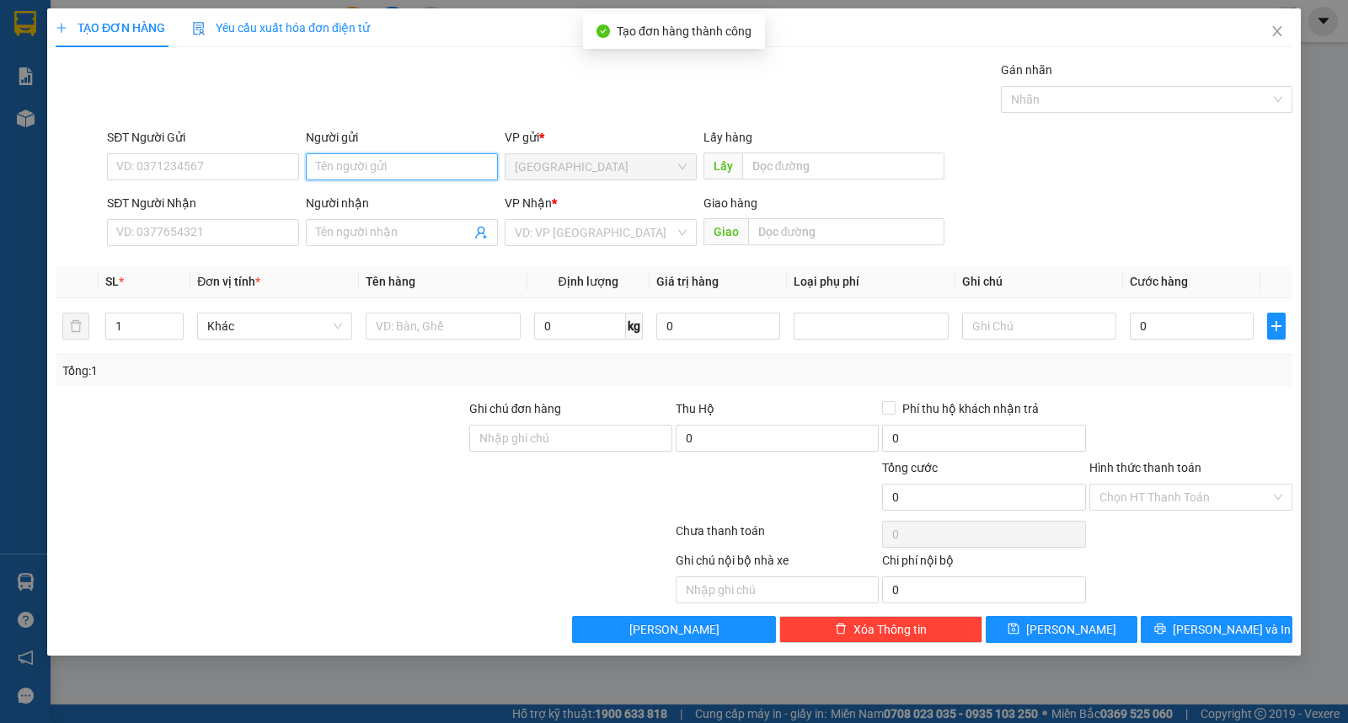
click at [390, 161] on input "Người gửi" at bounding box center [402, 166] width 192 height 27
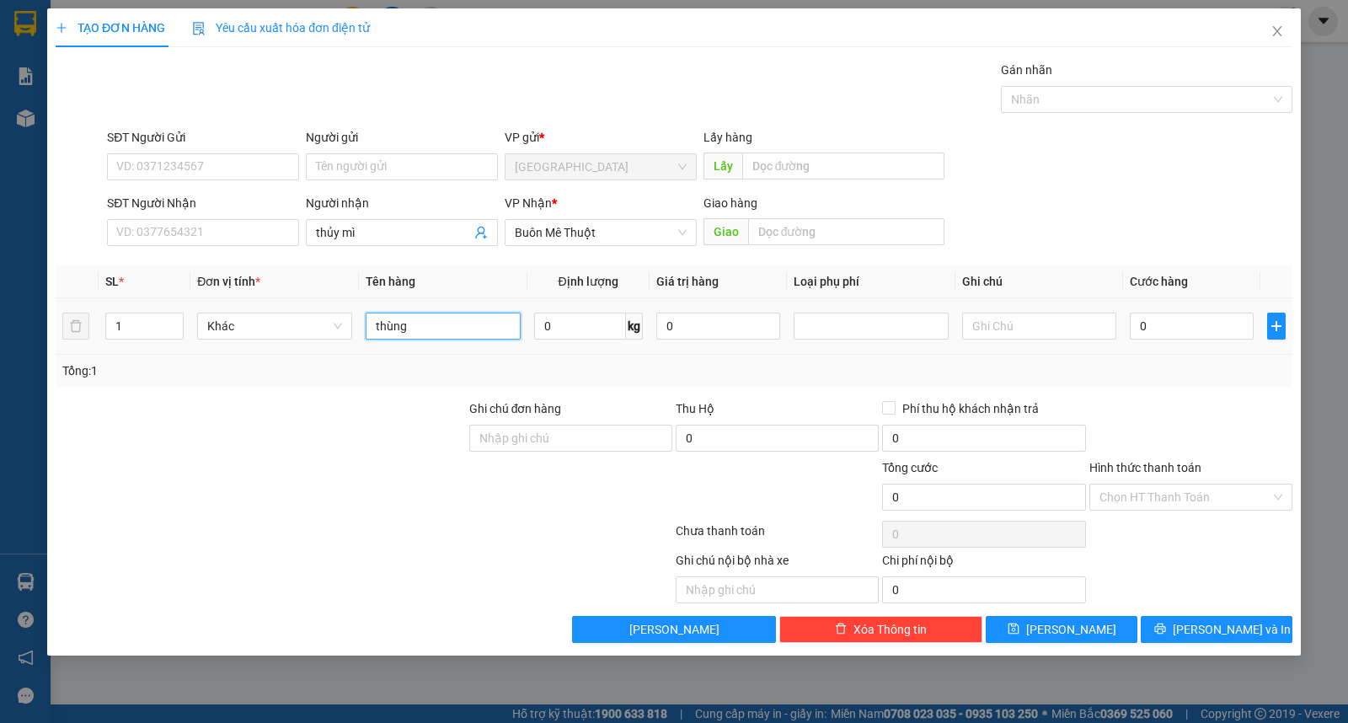
drag, startPoint x: 452, startPoint y: 320, endPoint x: 17, endPoint y: 318, distance: 434.7
click at [116, 322] on tr "1 Khác thùng 0 kg 0 0" at bounding box center [674, 326] width 1237 height 56
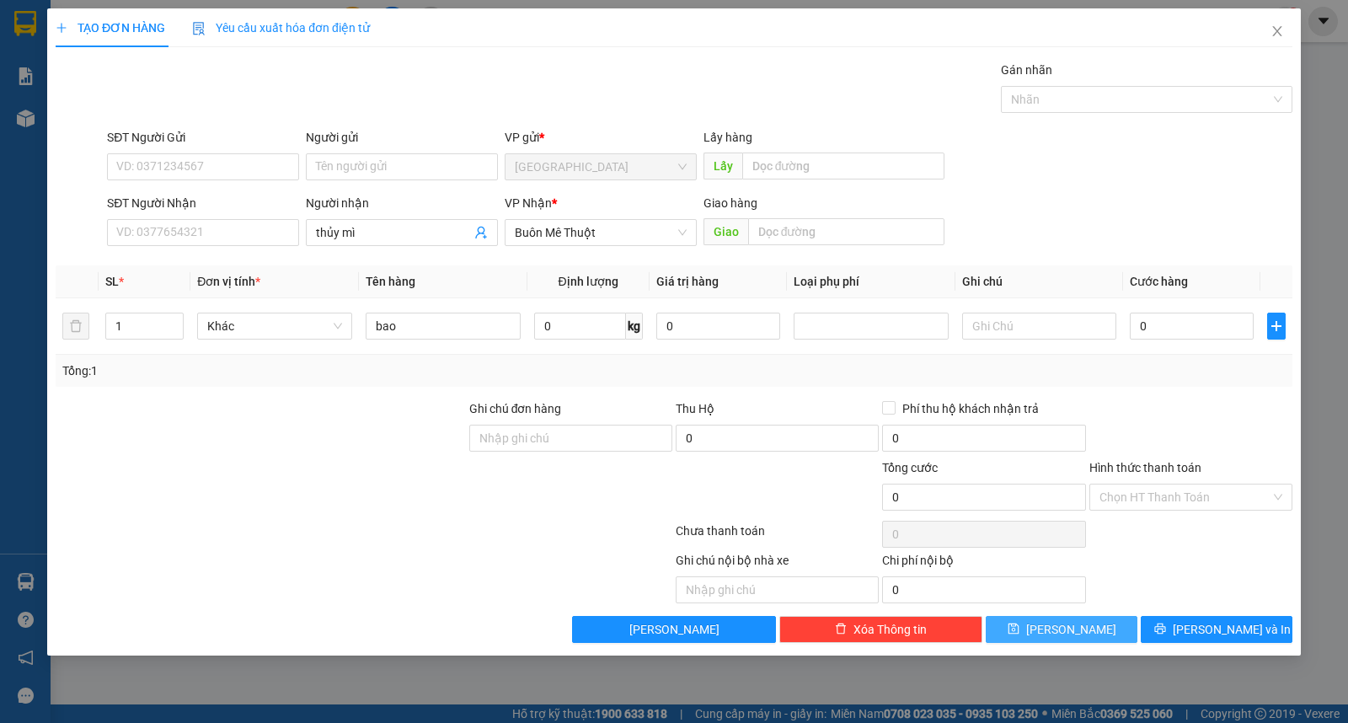
click at [1081, 627] on button "[PERSON_NAME]" at bounding box center [1062, 629] width 152 height 27
click at [607, 239] on input "search" at bounding box center [595, 232] width 160 height 25
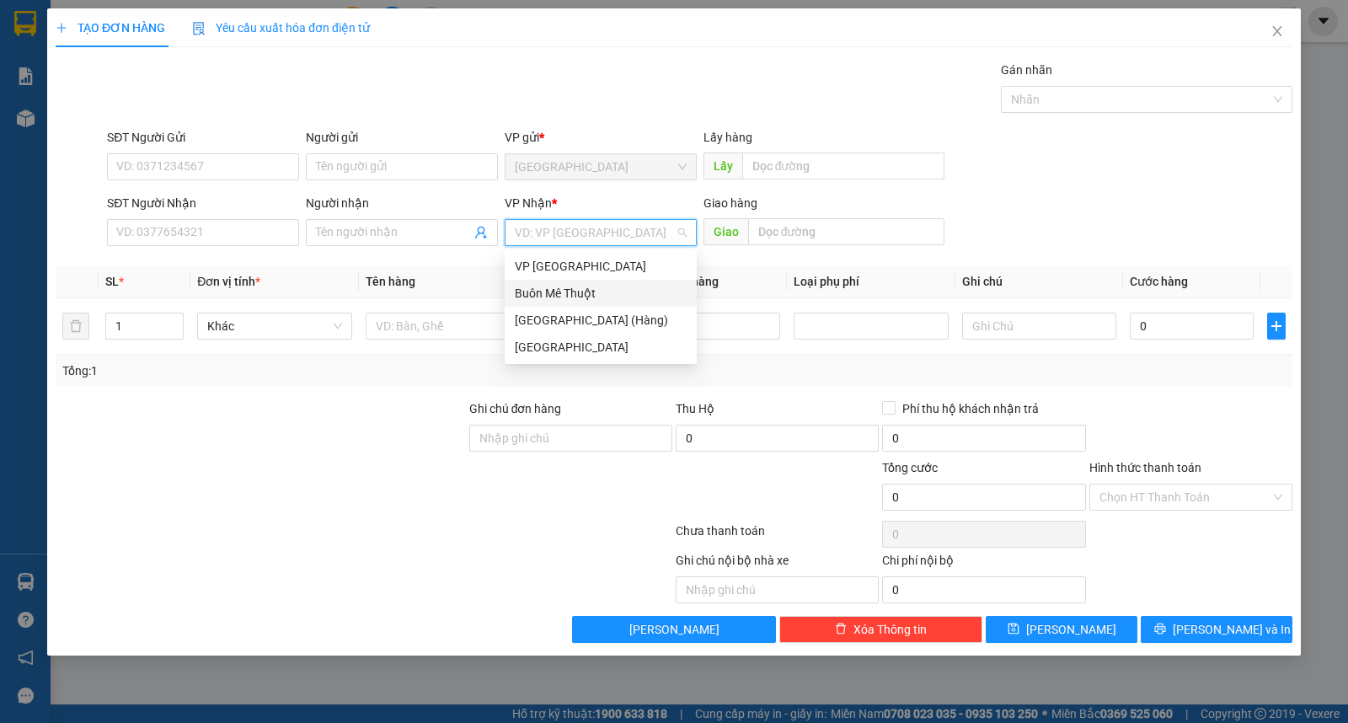
click at [581, 290] on div "Buôn Mê Thuột" at bounding box center [601, 293] width 172 height 19
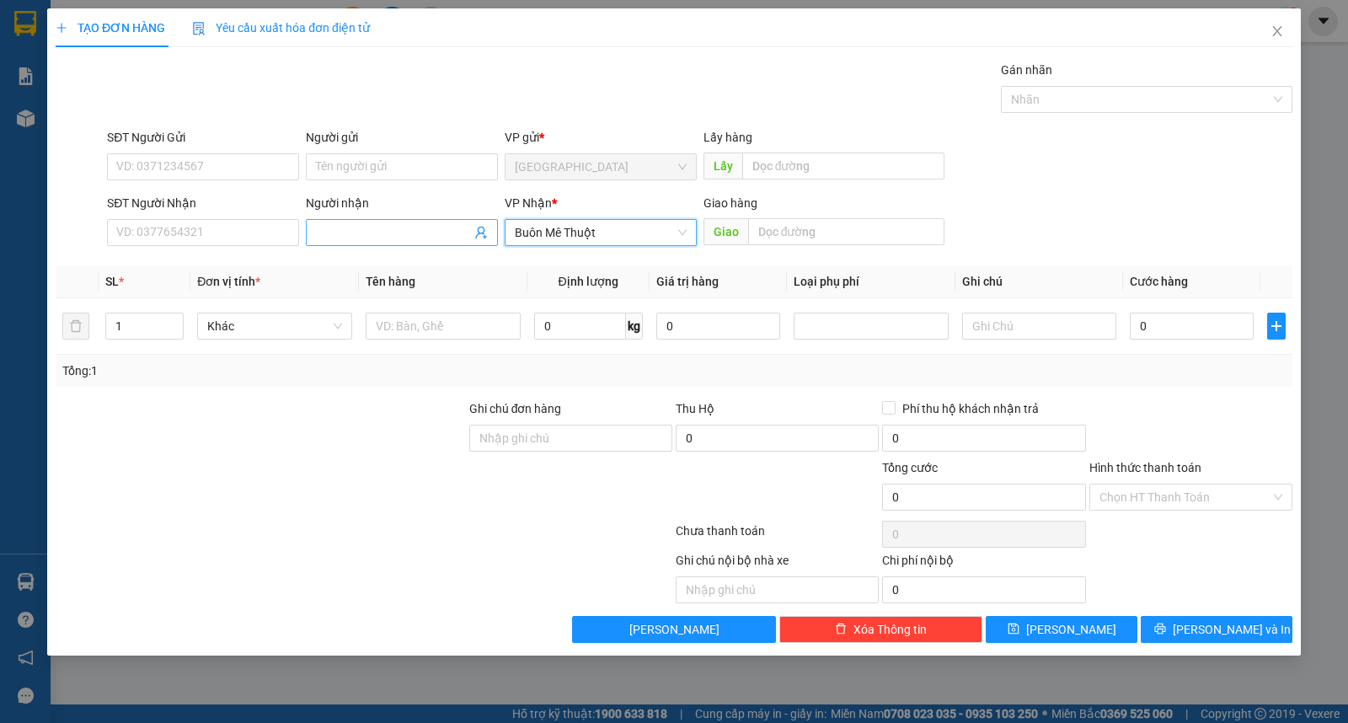
click at [377, 238] on input "Người nhận" at bounding box center [393, 232] width 155 height 19
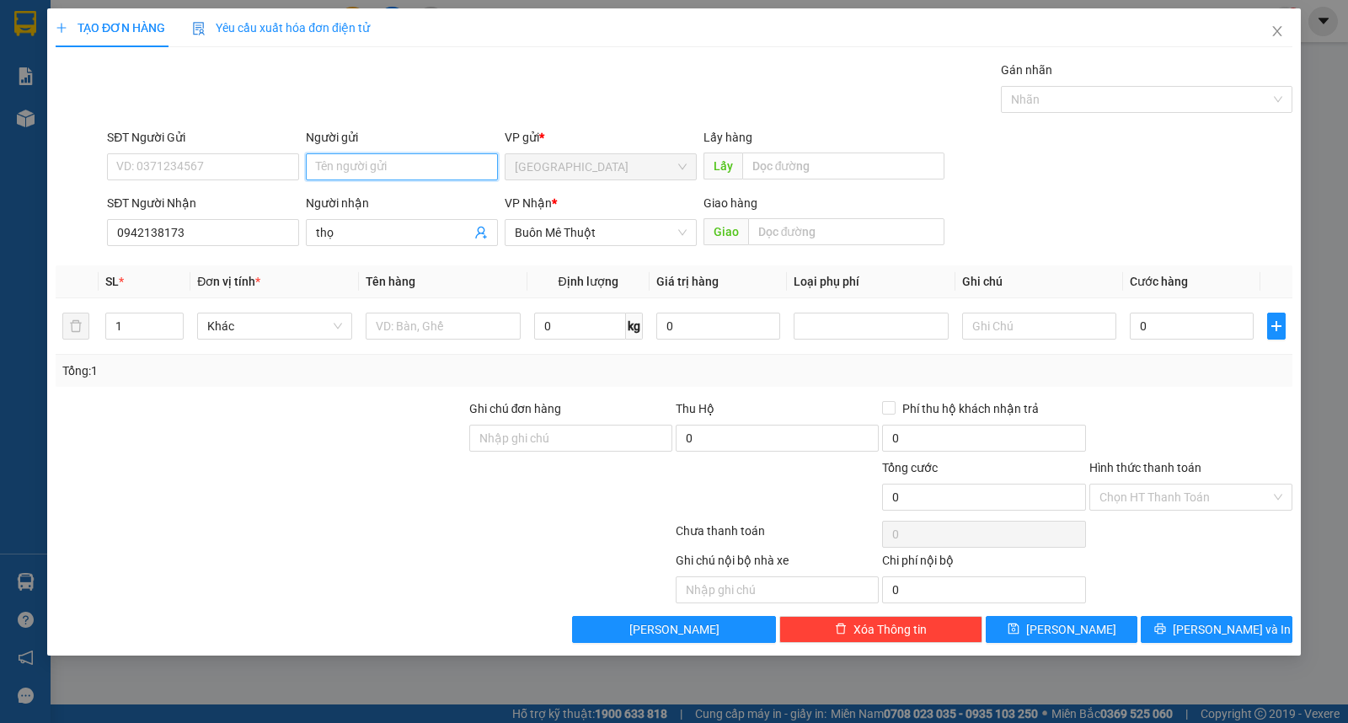
click at [405, 167] on input "Người gửi" at bounding box center [402, 166] width 192 height 27
click at [326, 165] on input "sieu thị VL" at bounding box center [402, 166] width 192 height 27
click at [481, 340] on input "text" at bounding box center [443, 326] width 155 height 27
click at [1208, 633] on span "[PERSON_NAME] và In" at bounding box center [1232, 629] width 118 height 19
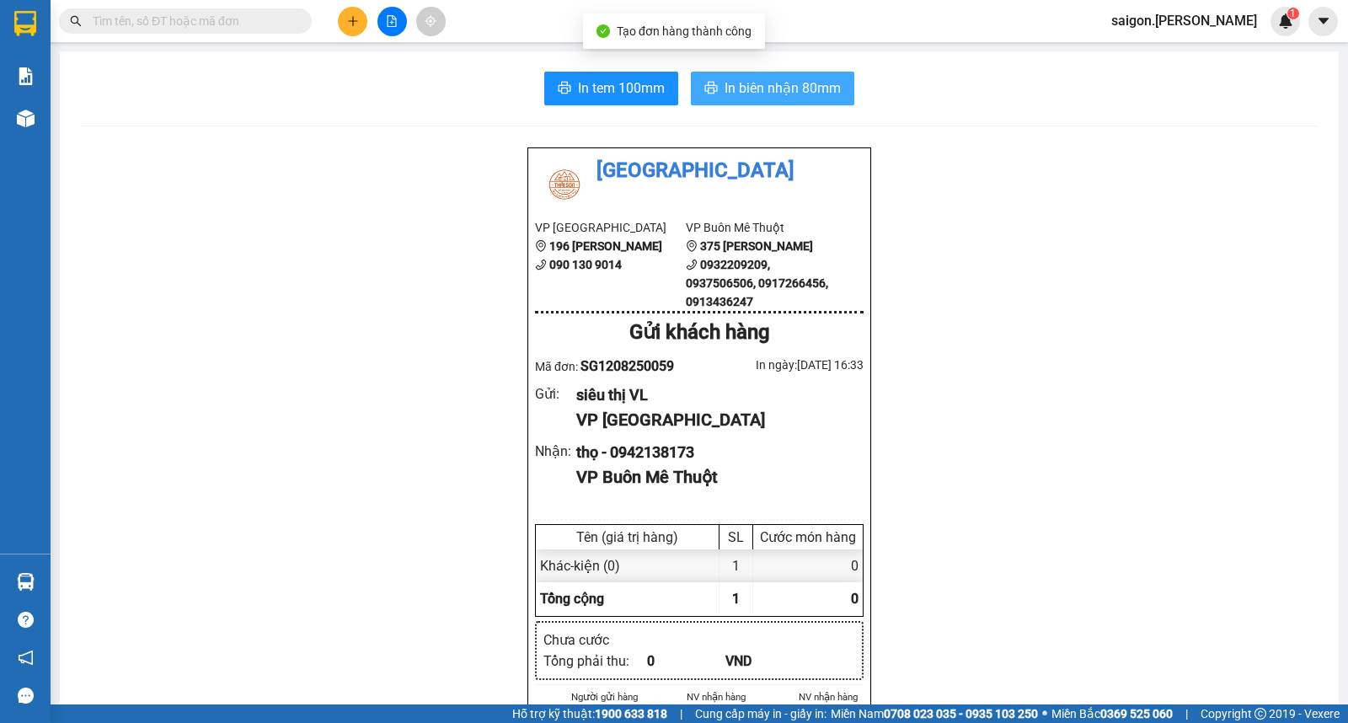
click at [773, 83] on span "In biên nhận 80mm" at bounding box center [783, 88] width 116 height 21
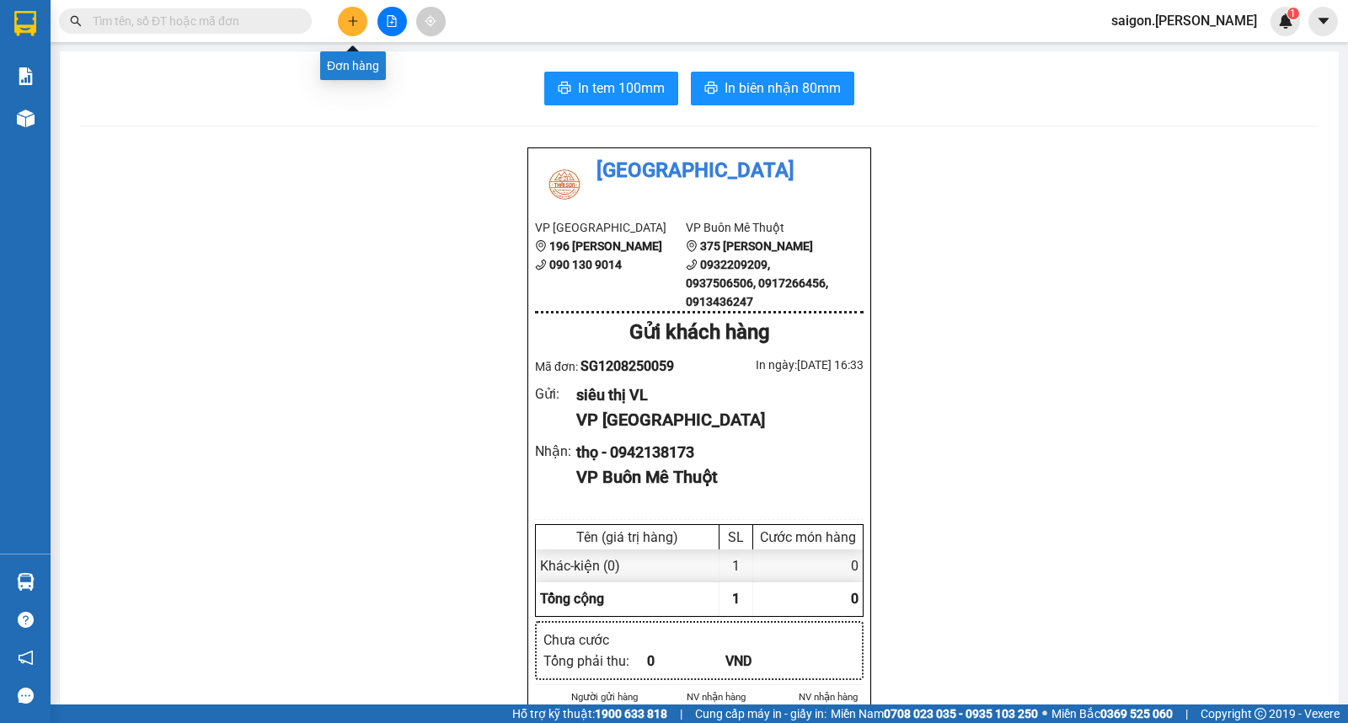
click at [356, 24] on icon "plus" at bounding box center [353, 21] width 12 height 12
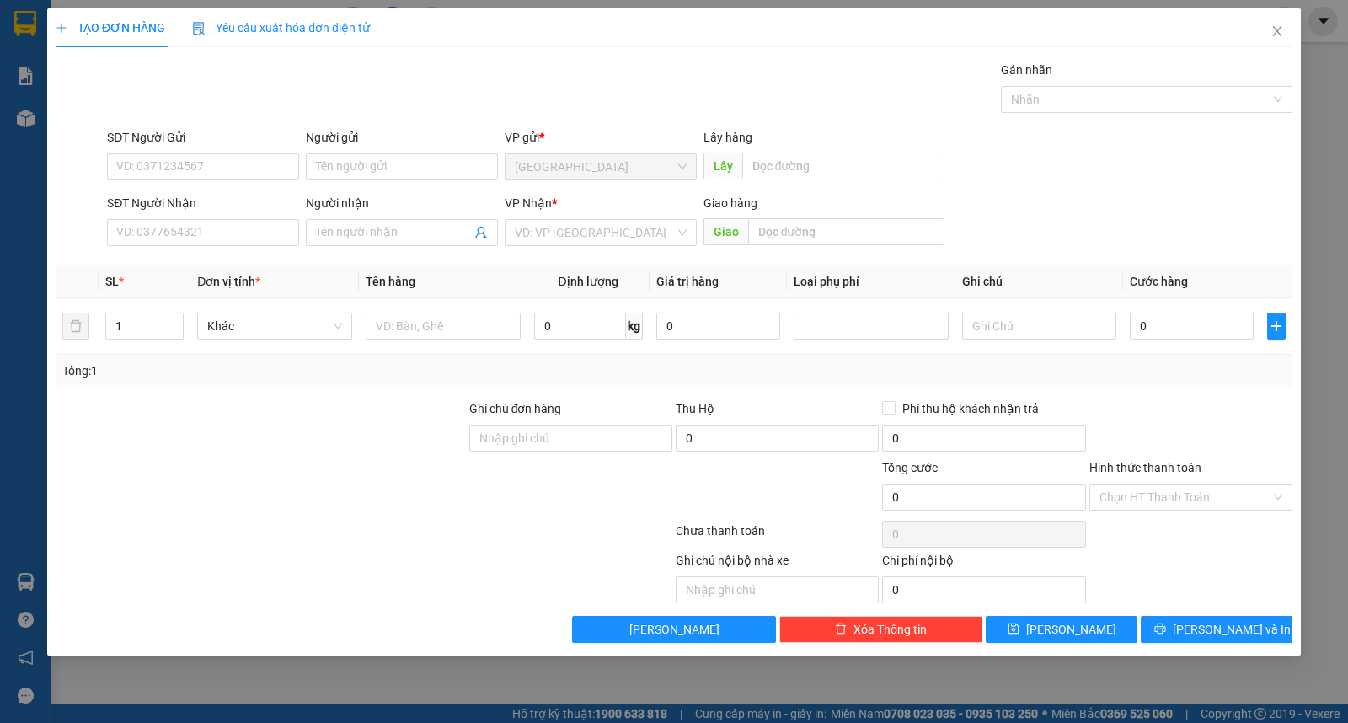
click at [364, 146] on div "Người gửi" at bounding box center [402, 140] width 192 height 25
click at [376, 163] on input "Người gửi" at bounding box center [402, 166] width 192 height 27
click at [1169, 613] on div "Transit Pickup Surcharge Ids Transit Deliver Surcharge Ids Transit Deliver Surc…" at bounding box center [674, 352] width 1237 height 582
click at [1175, 623] on button "[PERSON_NAME] và In" at bounding box center [1217, 629] width 152 height 27
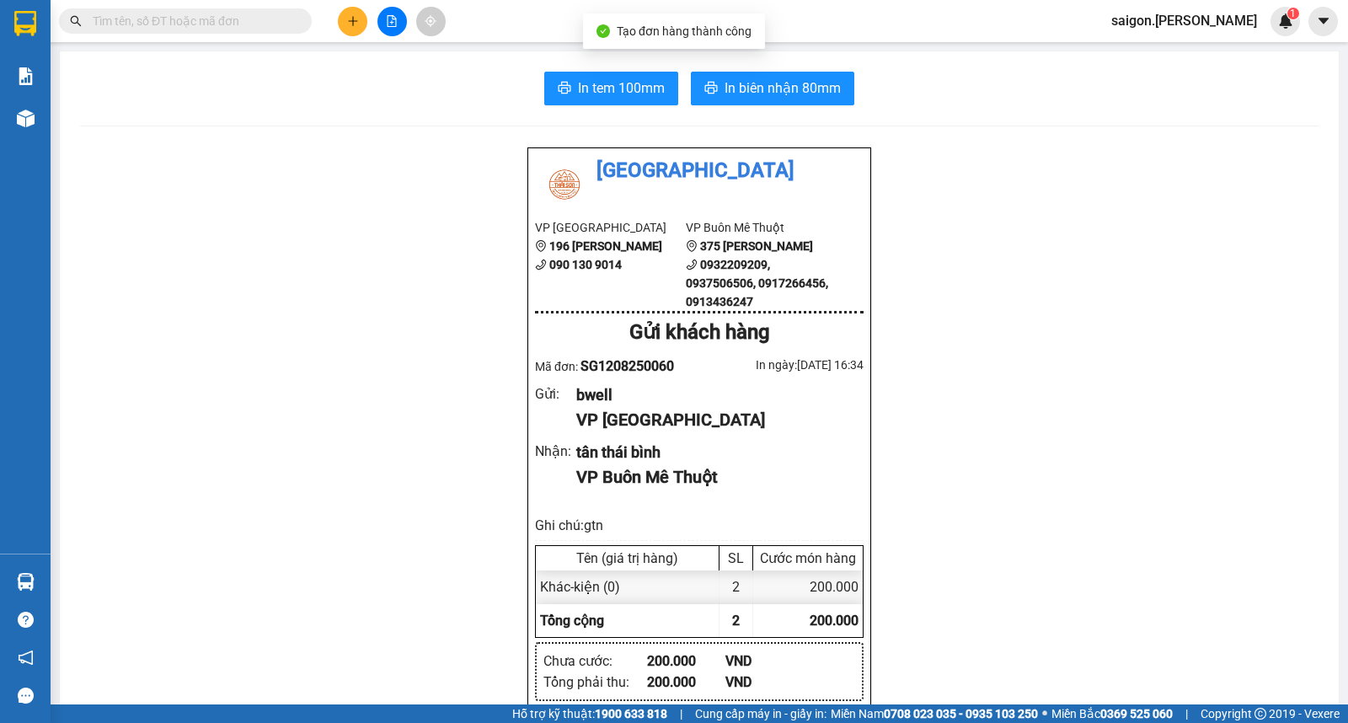
click at [789, 88] on span "In biên nhận 80mm" at bounding box center [783, 88] width 116 height 21
click at [334, 24] on div at bounding box center [392, 21] width 126 height 29
click at [352, 27] on button at bounding box center [352, 21] width 29 height 29
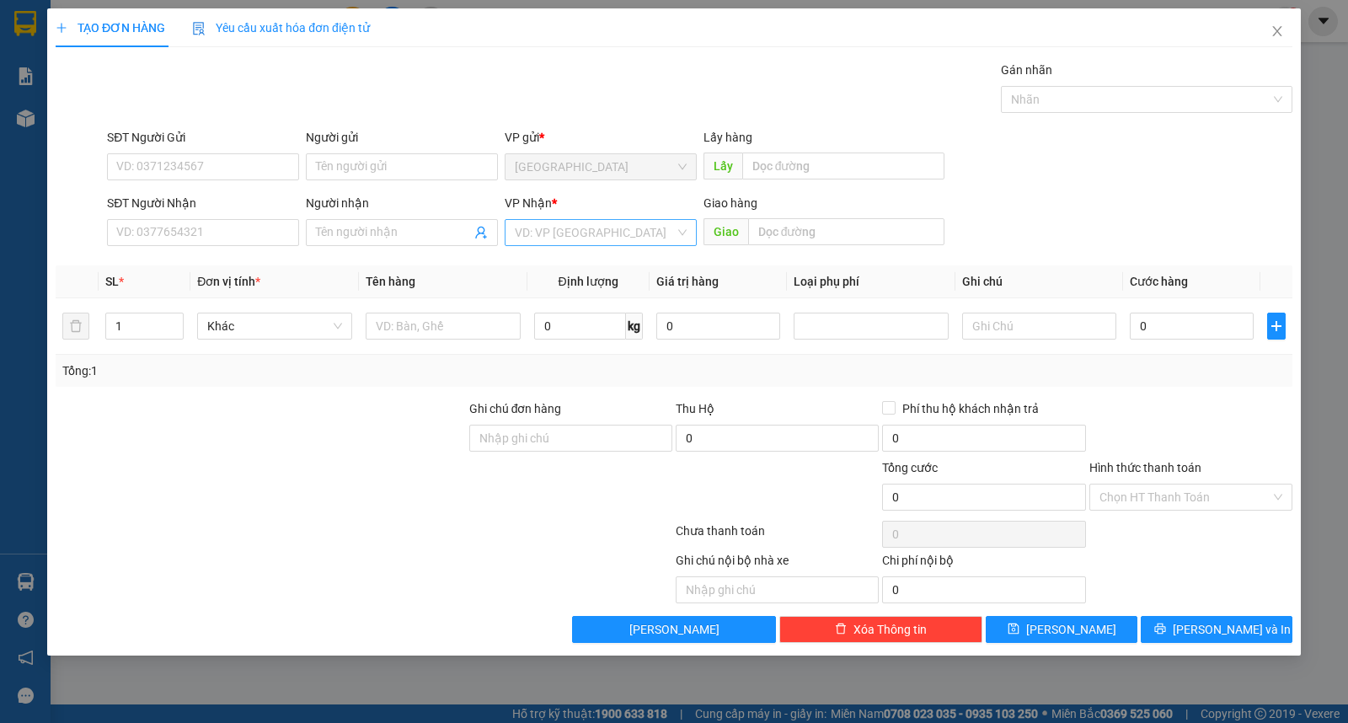
click at [577, 234] on input "search" at bounding box center [595, 232] width 160 height 25
click at [576, 299] on div "Buôn Mê Thuột" at bounding box center [601, 293] width 172 height 19
click at [367, 227] on input "Người nhận" at bounding box center [393, 232] width 155 height 19
drag, startPoint x: 1124, startPoint y: 595, endPoint x: 1134, endPoint y: 611, distance: 18.9
click at [1132, 607] on div "Transit Pickup Surcharge Ids Transit Deliver Surcharge Ids Transit Deliver Surc…" at bounding box center [674, 352] width 1237 height 582
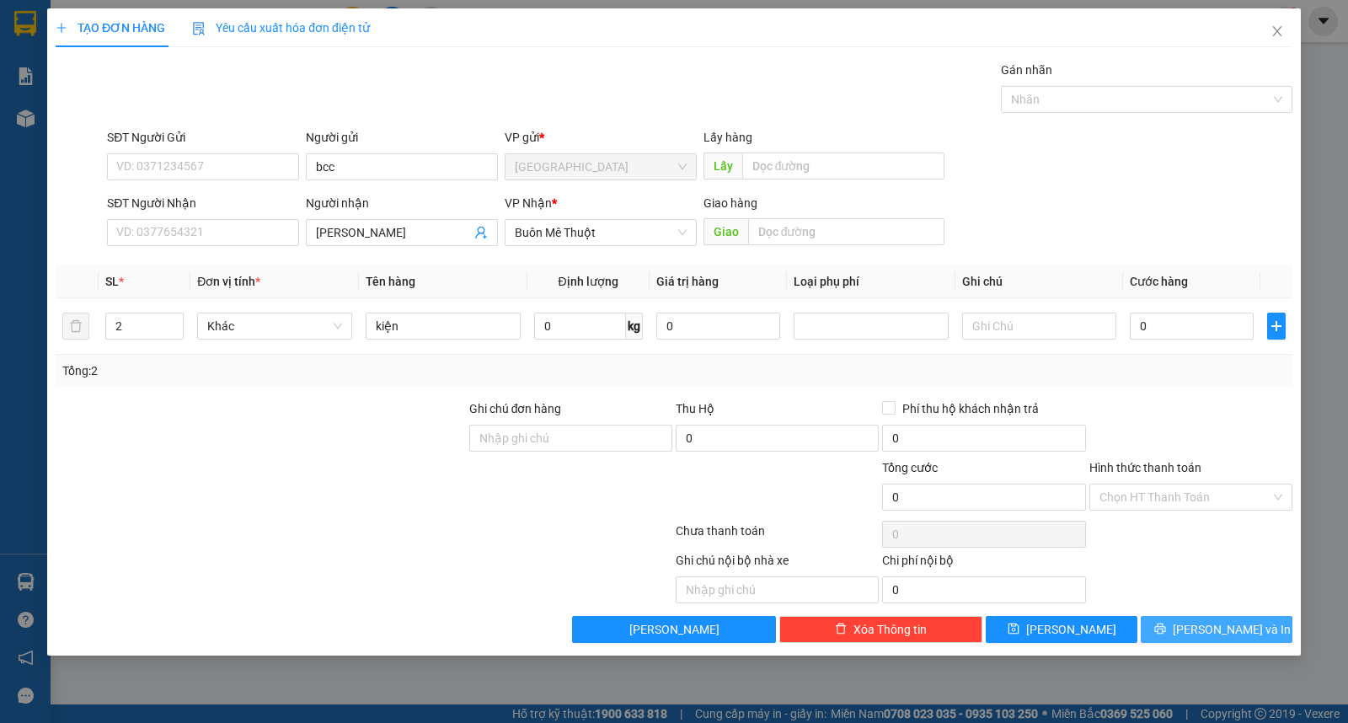
drag, startPoint x: 1158, startPoint y: 629, endPoint x: 1164, endPoint y: 587, distance: 42.5
click at [1160, 632] on button "[PERSON_NAME] và In" at bounding box center [1217, 629] width 152 height 27
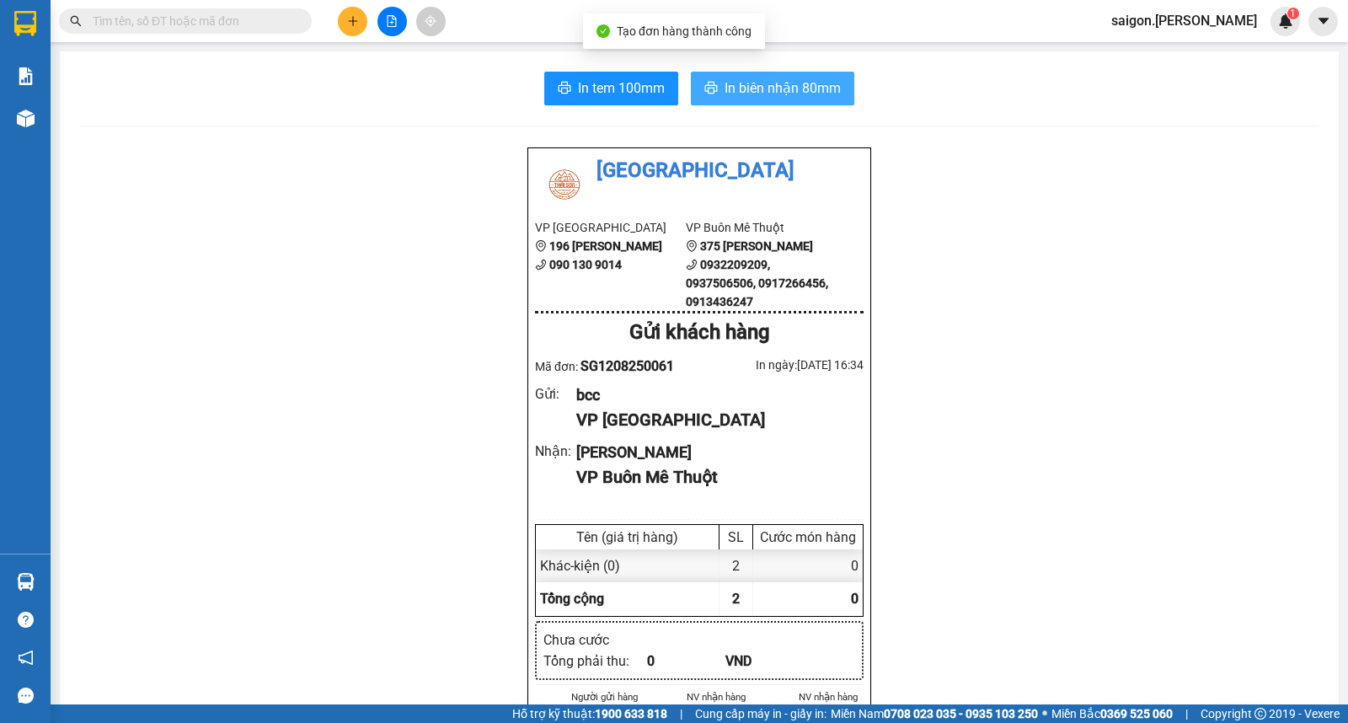
drag, startPoint x: 789, startPoint y: 77, endPoint x: 784, endPoint y: 86, distance: 10.6
click at [788, 79] on button "In biên nhận 80mm" at bounding box center [772, 89] width 163 height 34
click at [348, 17] on icon "plus" at bounding box center [353, 21] width 12 height 12
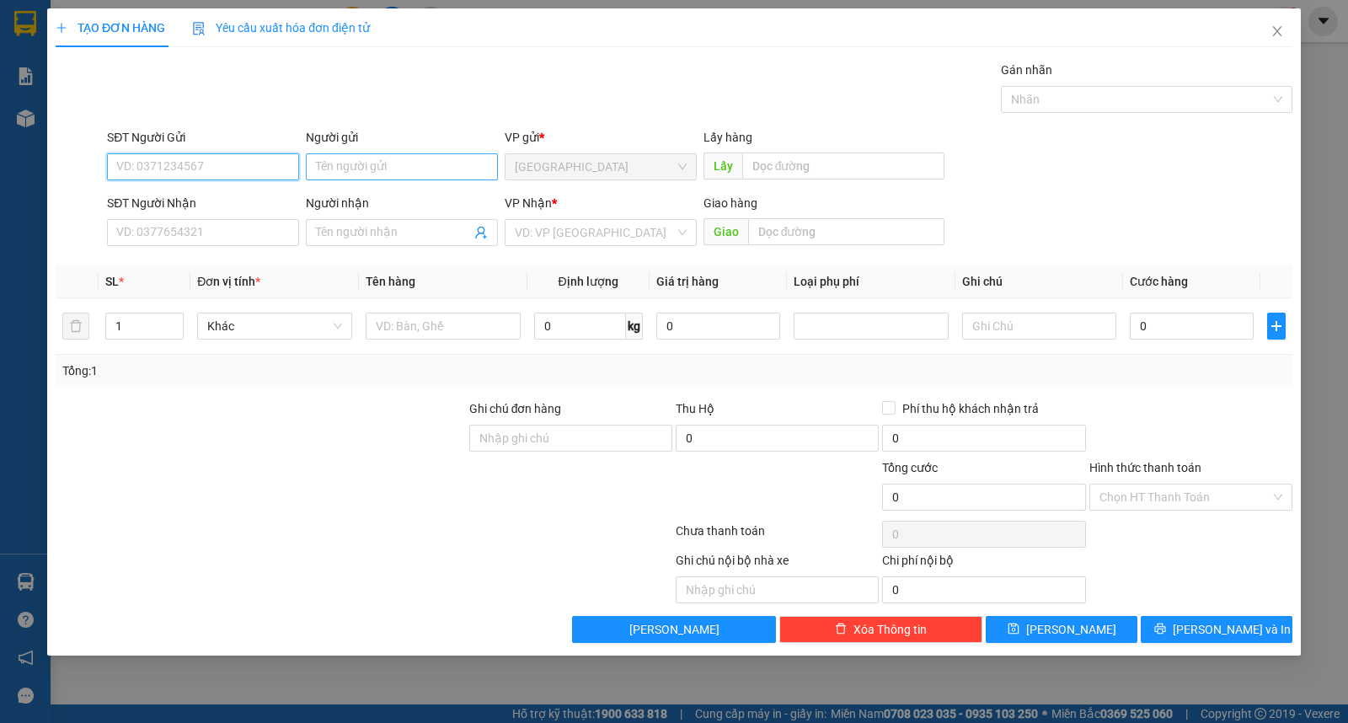
click at [391, 164] on input "Người gửi" at bounding box center [402, 166] width 192 height 27
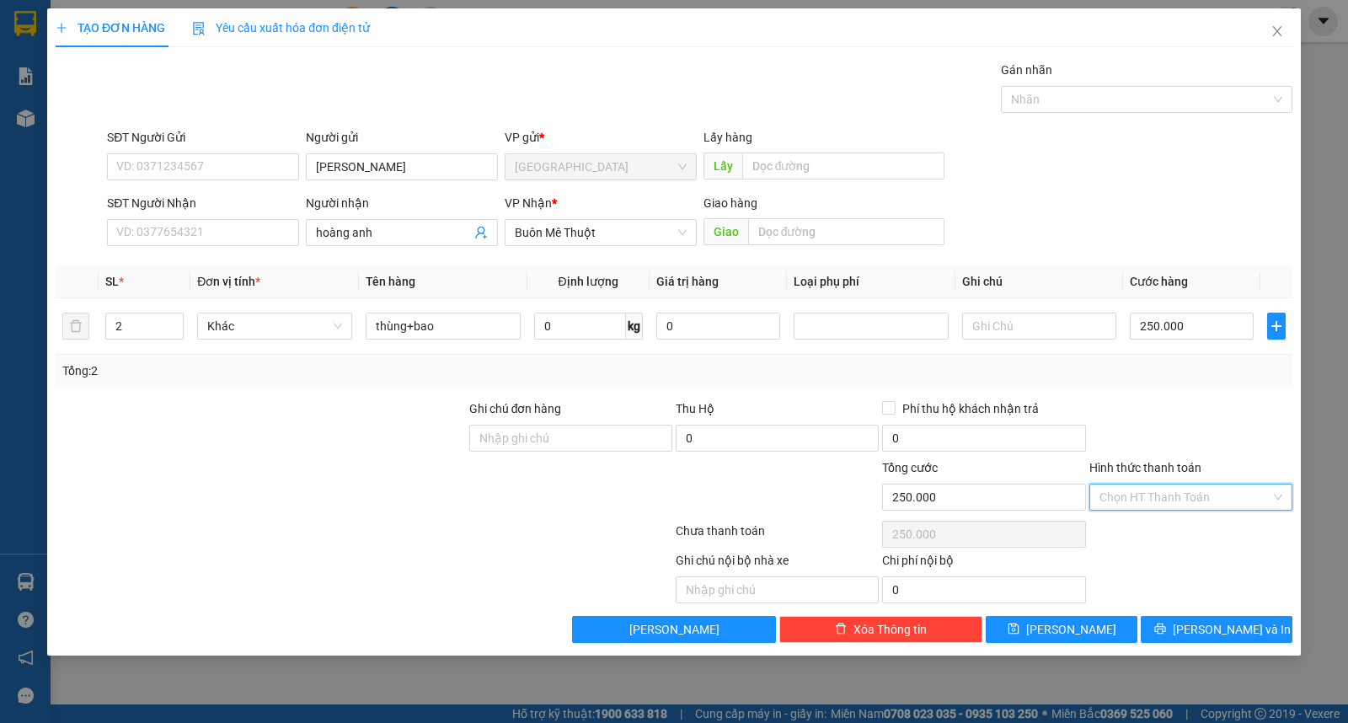
click at [1176, 504] on input "Hình thức thanh toán" at bounding box center [1185, 496] width 171 height 25
drag, startPoint x: 1175, startPoint y: 537, endPoint x: 1172, endPoint y: 550, distance: 13.9
click at [1174, 539] on div "Tại văn phòng" at bounding box center [1191, 531] width 183 height 19
click at [1166, 632] on icon "printer" at bounding box center [1160, 629] width 12 height 12
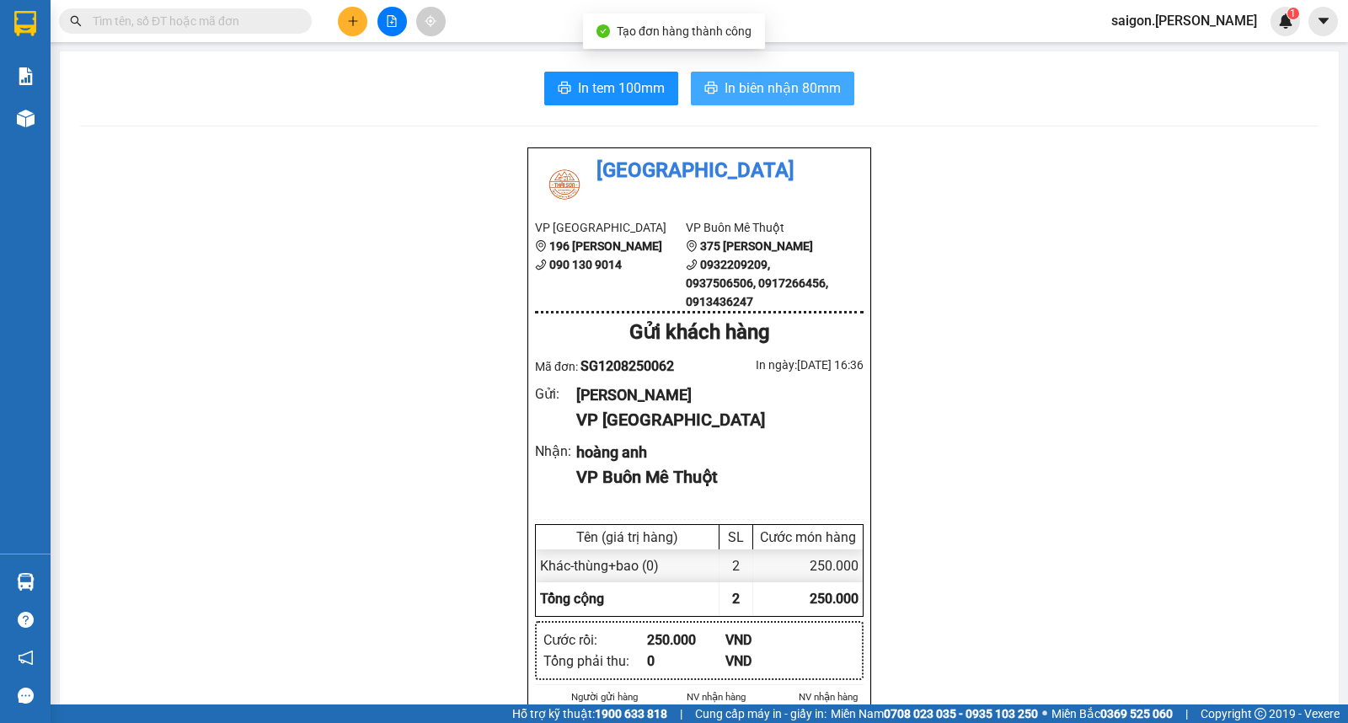
click at [787, 78] on span "In biên nhận 80mm" at bounding box center [783, 88] width 116 height 21
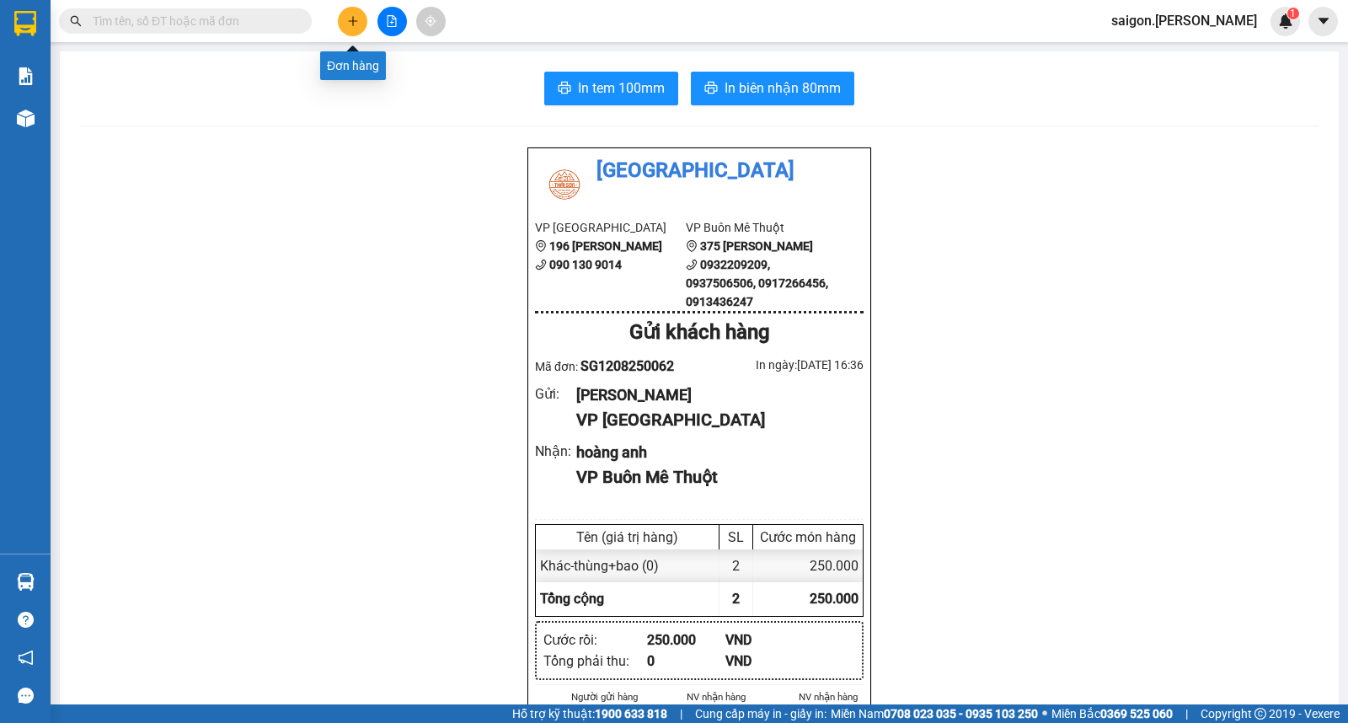
click at [345, 29] on button at bounding box center [352, 21] width 29 height 29
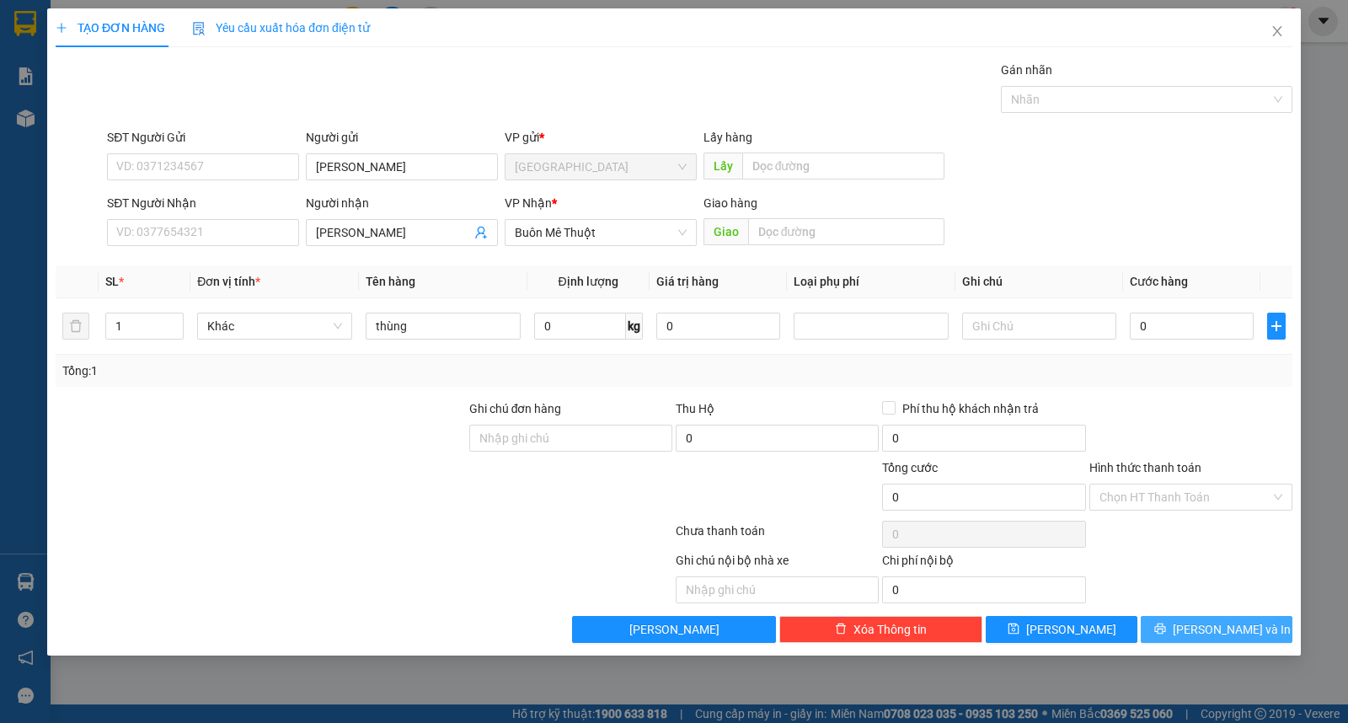
click at [1237, 626] on span "[PERSON_NAME] và In" at bounding box center [1232, 629] width 118 height 19
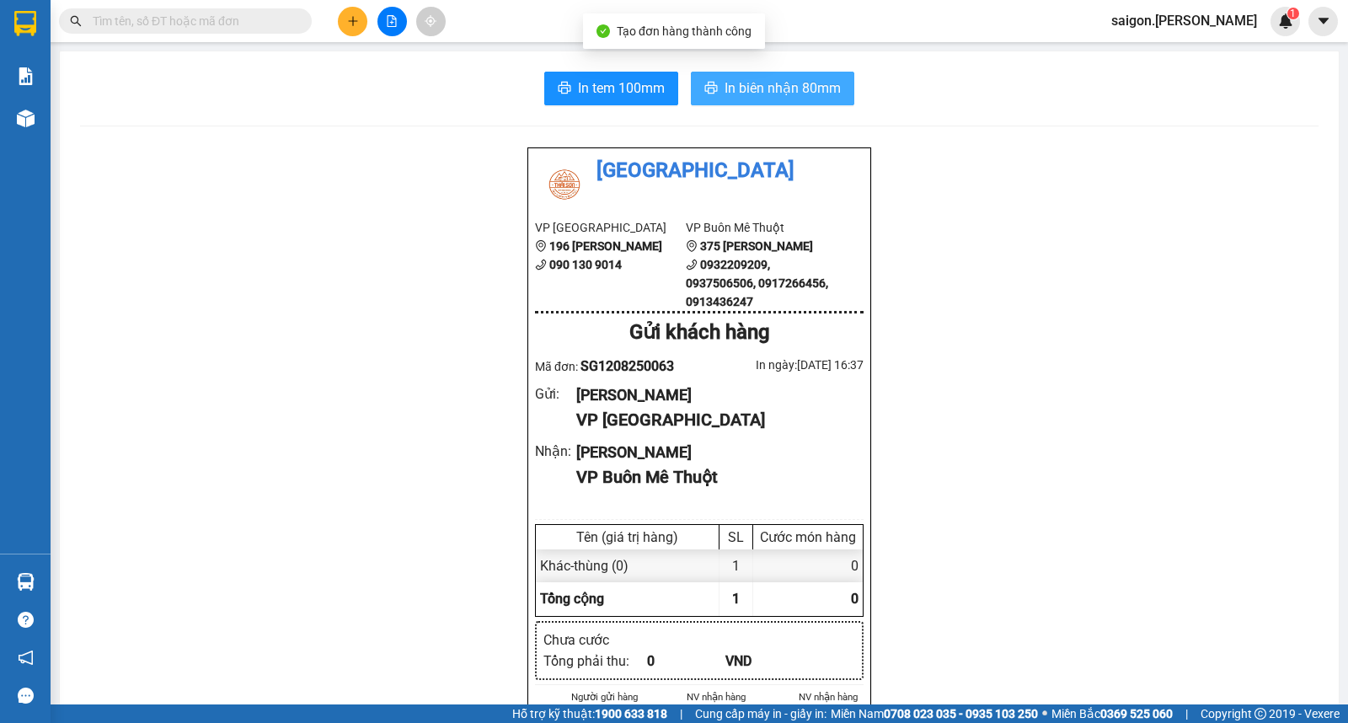
click at [769, 80] on span "In biên nhận 80mm" at bounding box center [783, 88] width 116 height 21
click at [354, 29] on button at bounding box center [352, 21] width 29 height 29
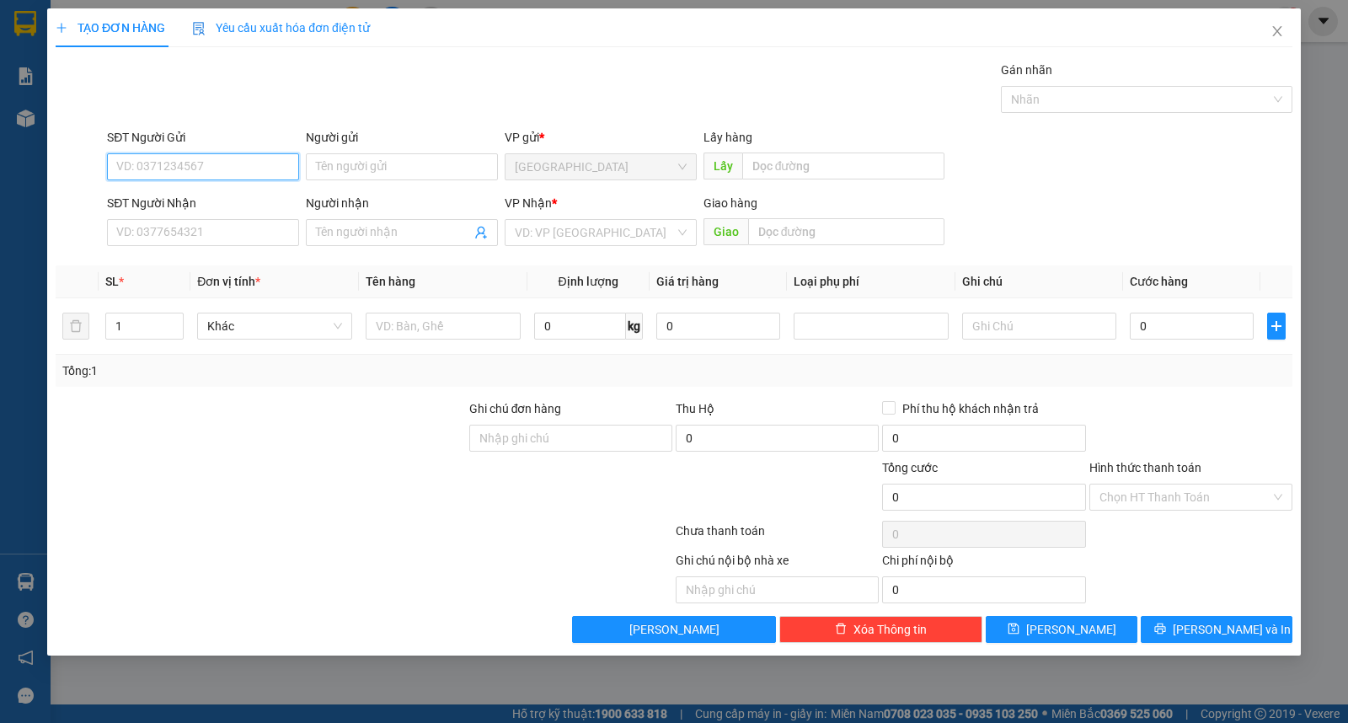
click at [617, 285] on span "Định lượng" at bounding box center [589, 281] width 60 height 13
click at [625, 233] on input "search" at bounding box center [595, 232] width 160 height 25
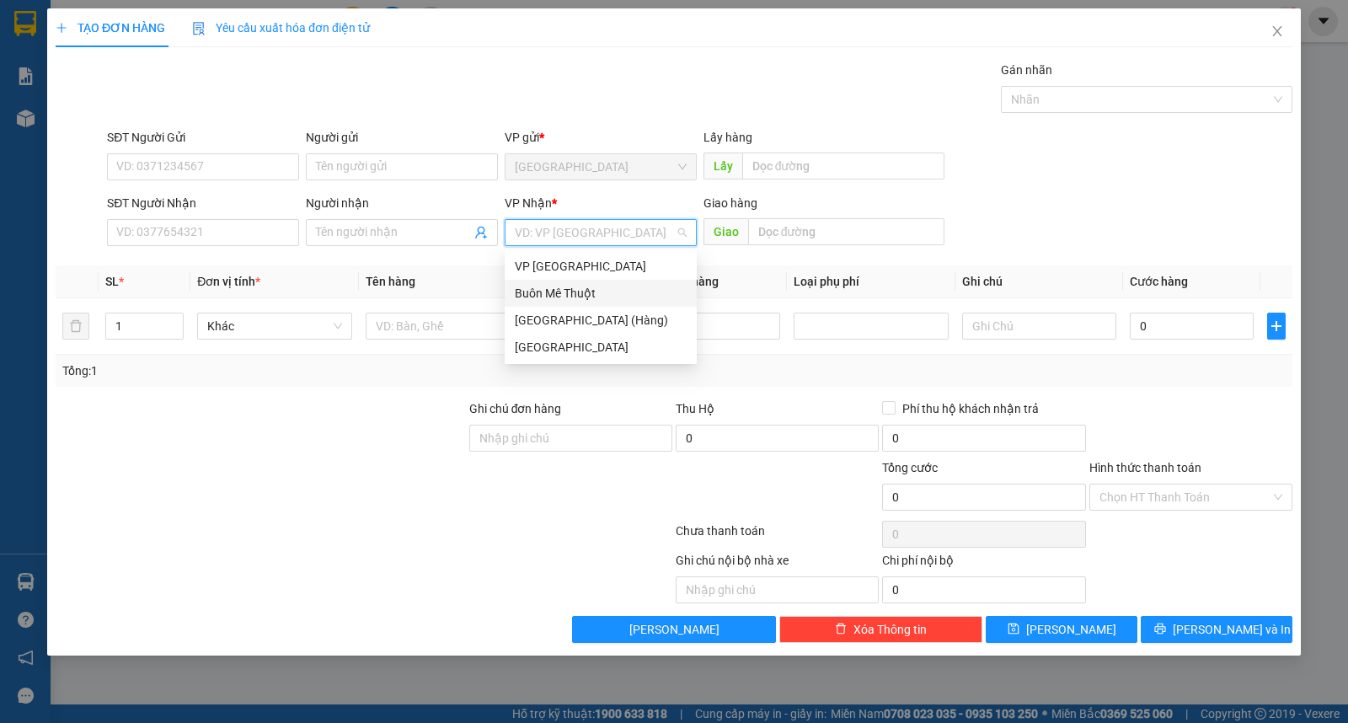
click at [625, 302] on div "Buôn Mê Thuột" at bounding box center [601, 293] width 172 height 19
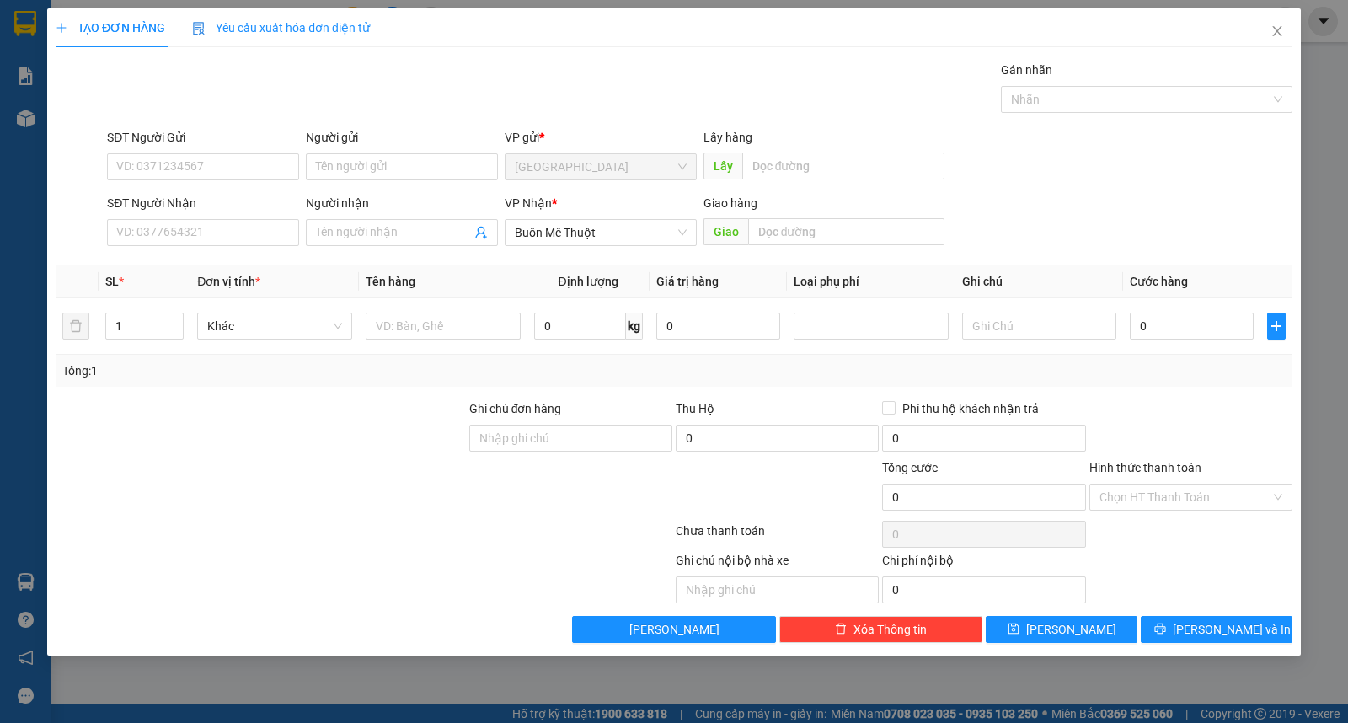
click at [435, 184] on div "Người gửi Tên người gửi" at bounding box center [402, 157] width 192 height 59
click at [438, 163] on input "Người gửi" at bounding box center [402, 166] width 192 height 27
click at [1215, 629] on span "[PERSON_NAME] và In" at bounding box center [1232, 629] width 118 height 19
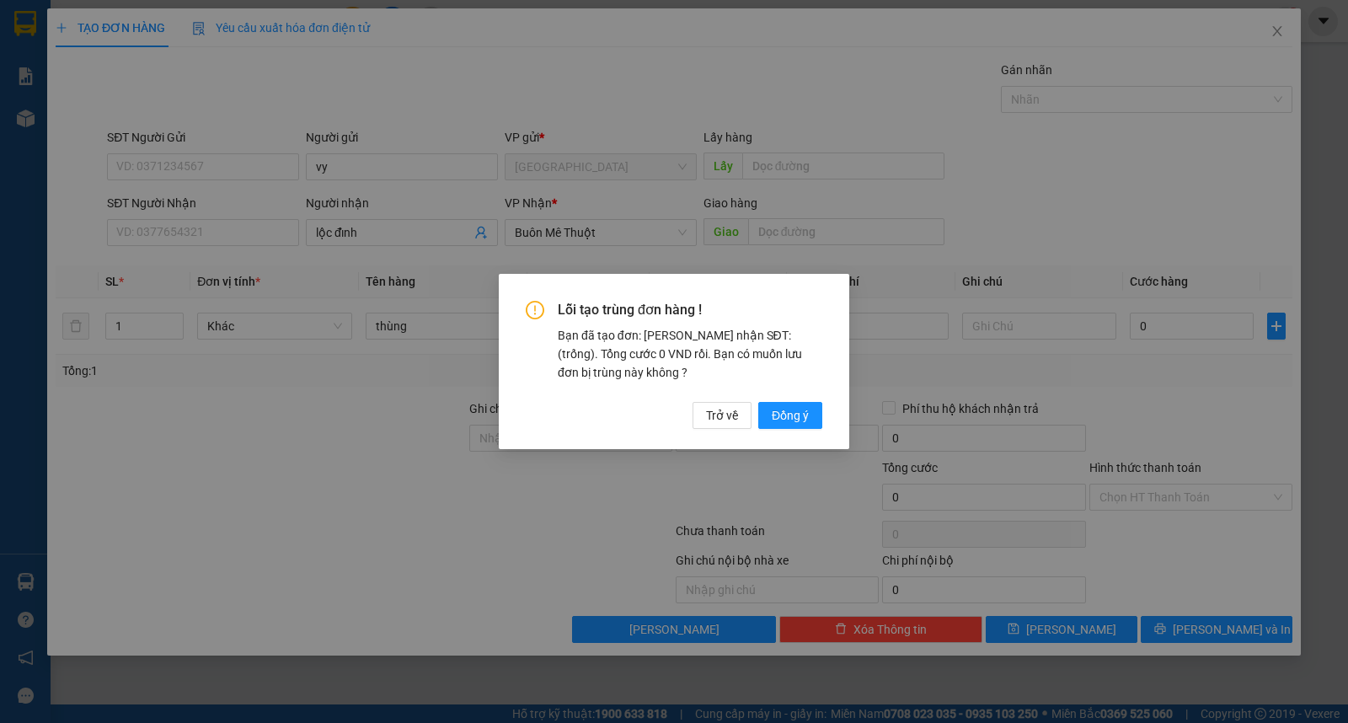
click at [794, 393] on div "Lỗi tạo trùng đơn hàng ! Bạn đã tạo đơn: Khách nhận SĐT: (trống). Tổng cước 0 V…" at bounding box center [674, 365] width 297 height 128
click at [790, 418] on span "Đồng ý" at bounding box center [790, 415] width 37 height 19
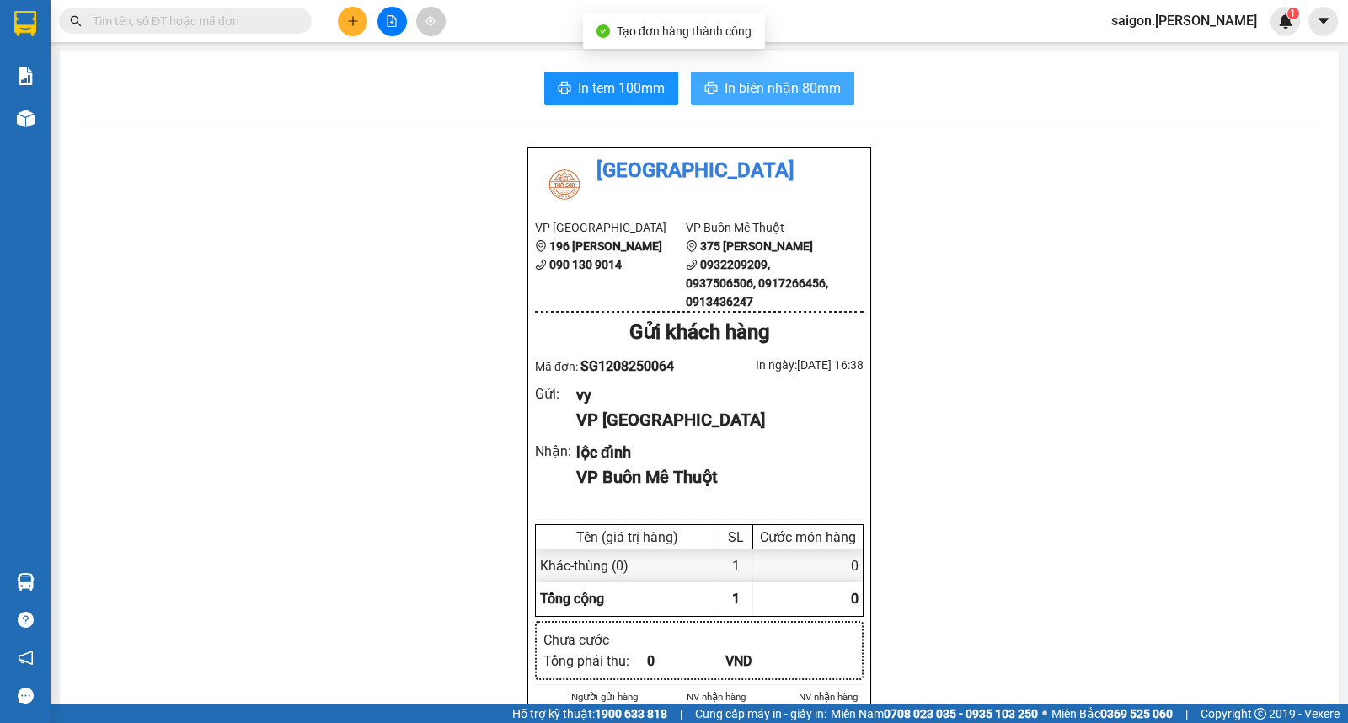
click at [725, 86] on span "In biên nhận 80mm" at bounding box center [783, 88] width 116 height 21
click at [348, 21] on icon "plus" at bounding box center [353, 21] width 12 height 12
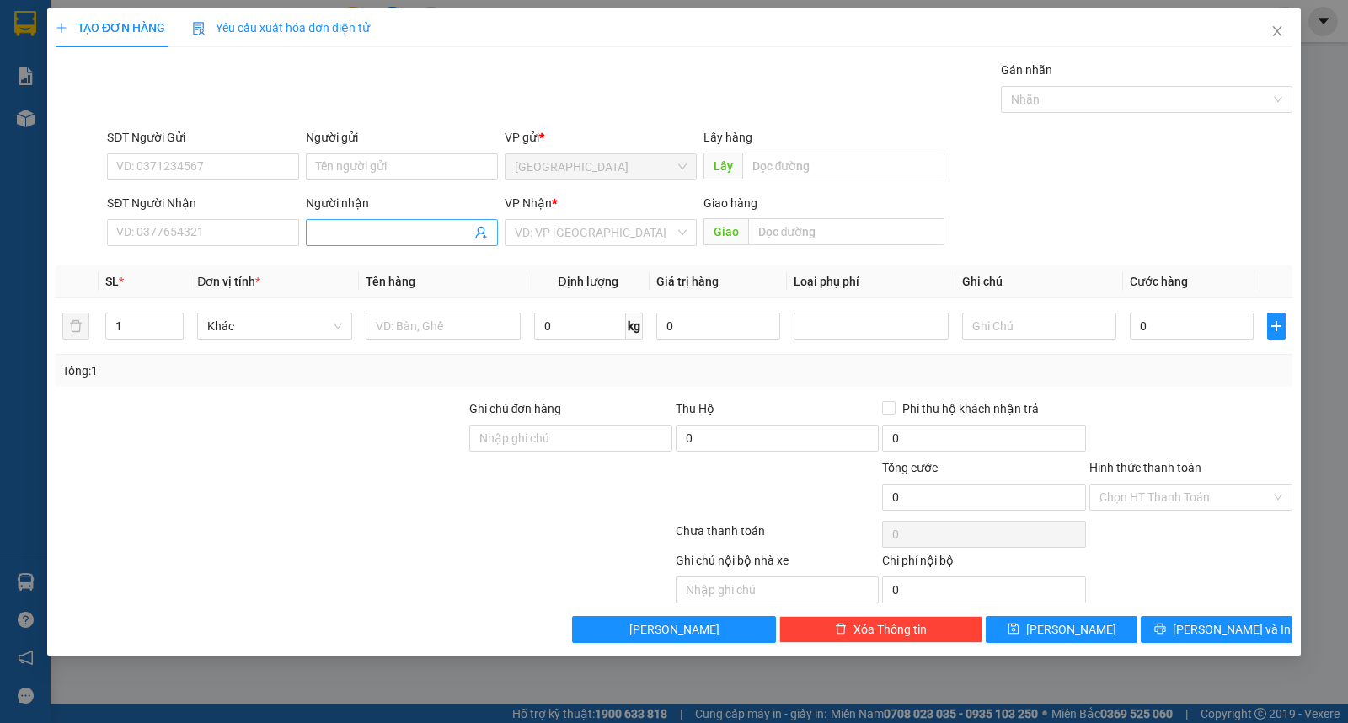
click at [369, 227] on input "Người nhận" at bounding box center [393, 232] width 155 height 19
click at [1228, 624] on span "[PERSON_NAME] và In" at bounding box center [1232, 629] width 118 height 19
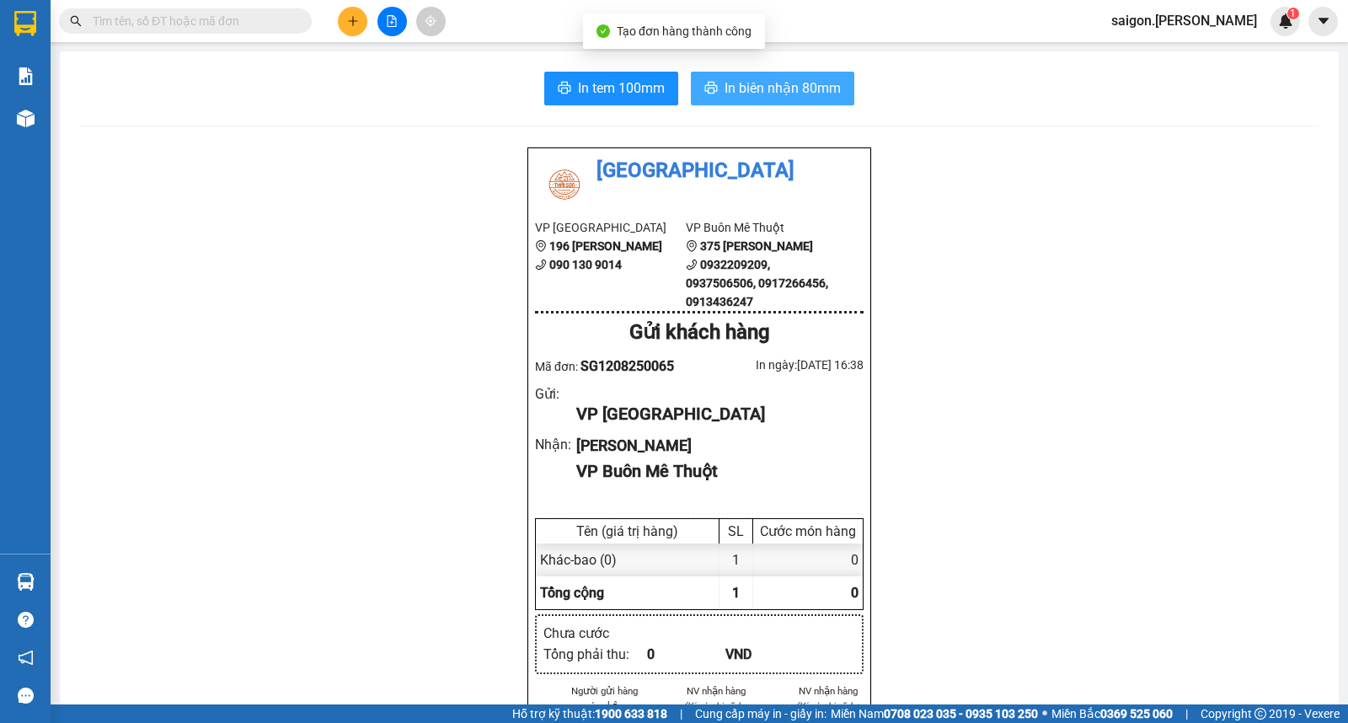
click at [772, 104] on button "In biên nhận 80mm" at bounding box center [772, 89] width 163 height 34
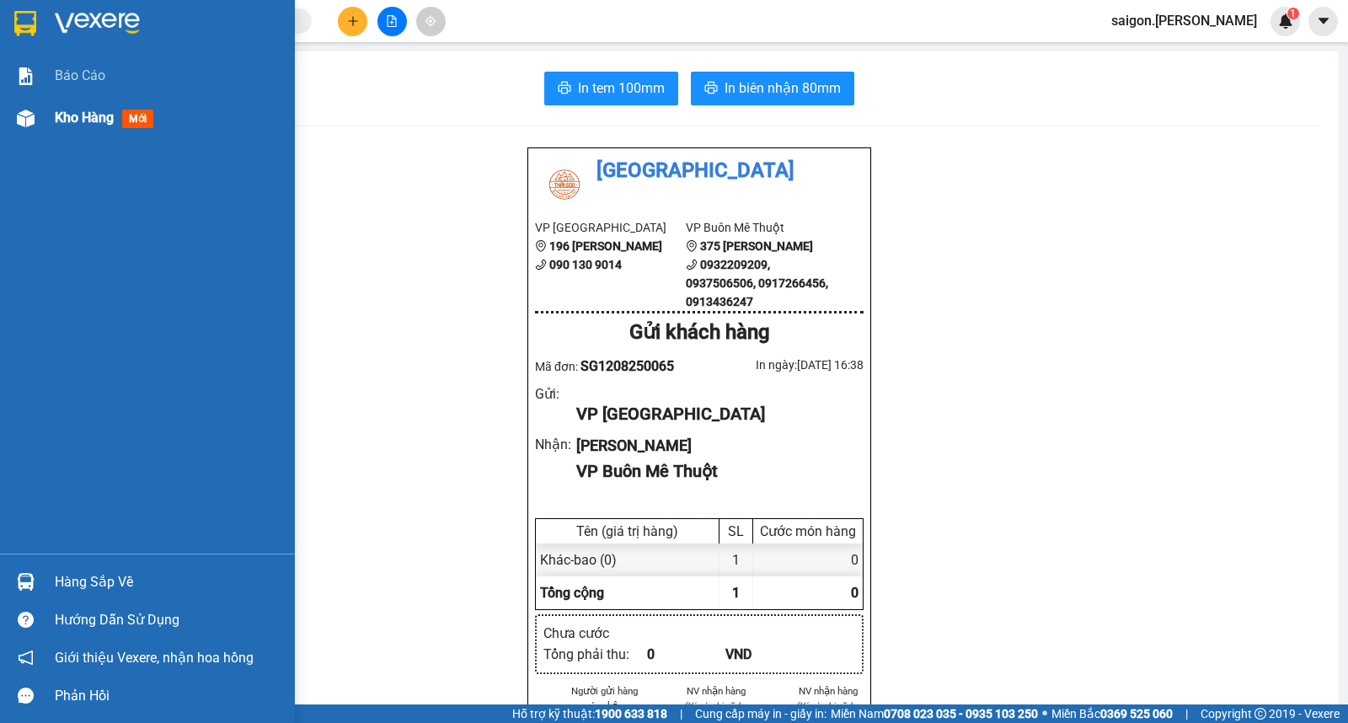
click at [38, 121] on div at bounding box center [25, 118] width 29 height 29
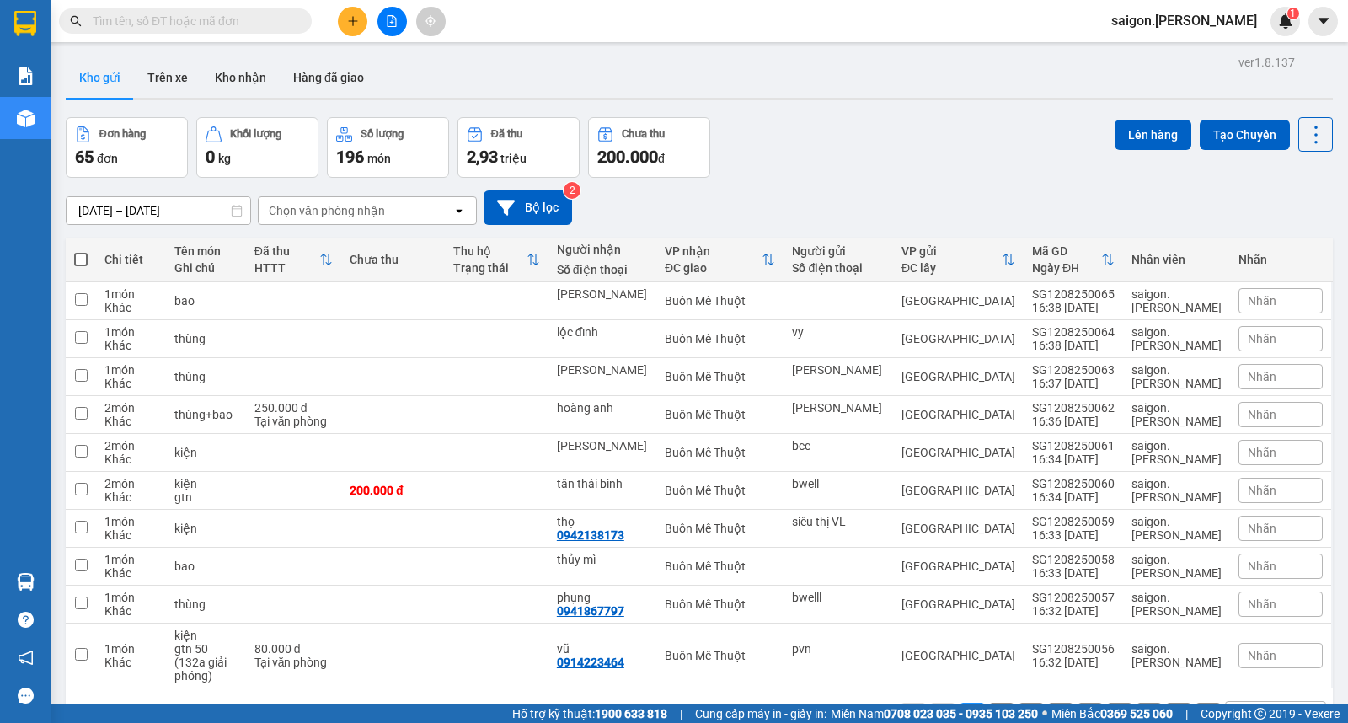
click at [802, 85] on div "Kho gửi Trên xe Kho nhận Hàng đã giao" at bounding box center [699, 79] width 1267 height 45
click at [1193, 491] on button at bounding box center [1200, 490] width 24 height 29
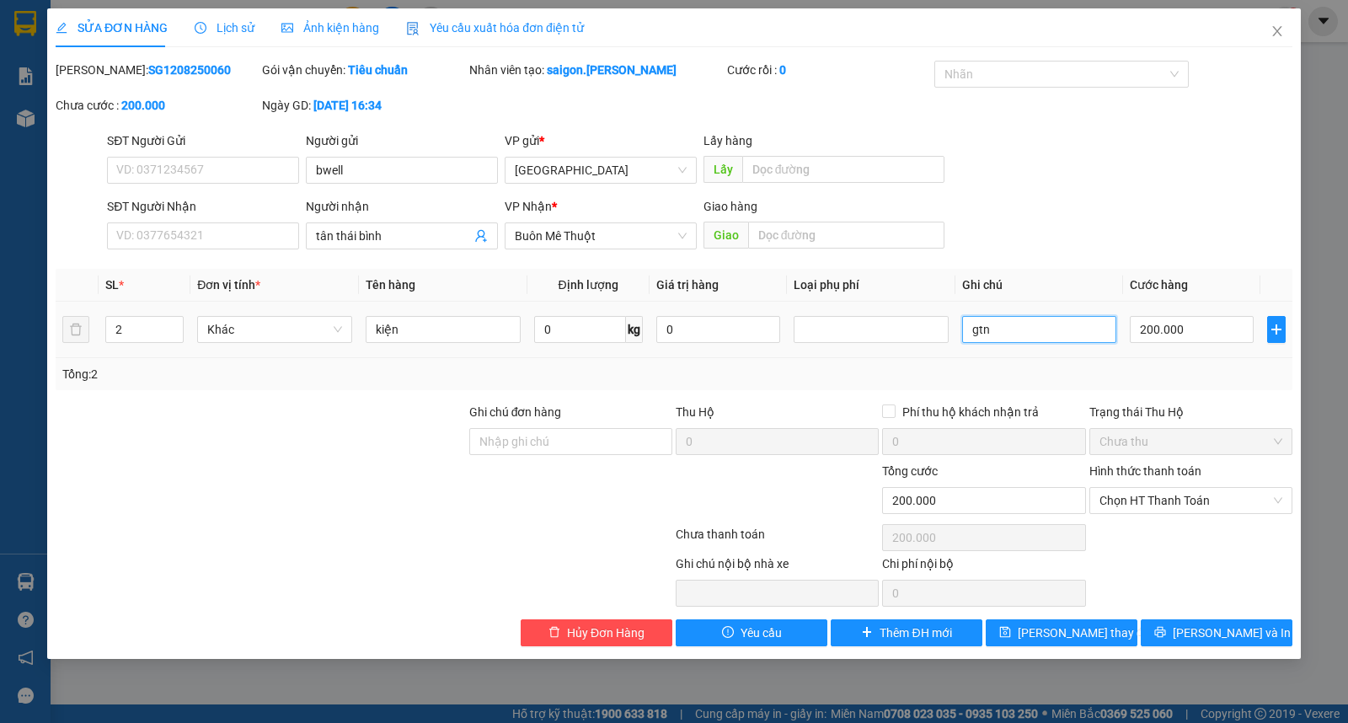
click at [1029, 329] on input "gtn" at bounding box center [1039, 329] width 155 height 27
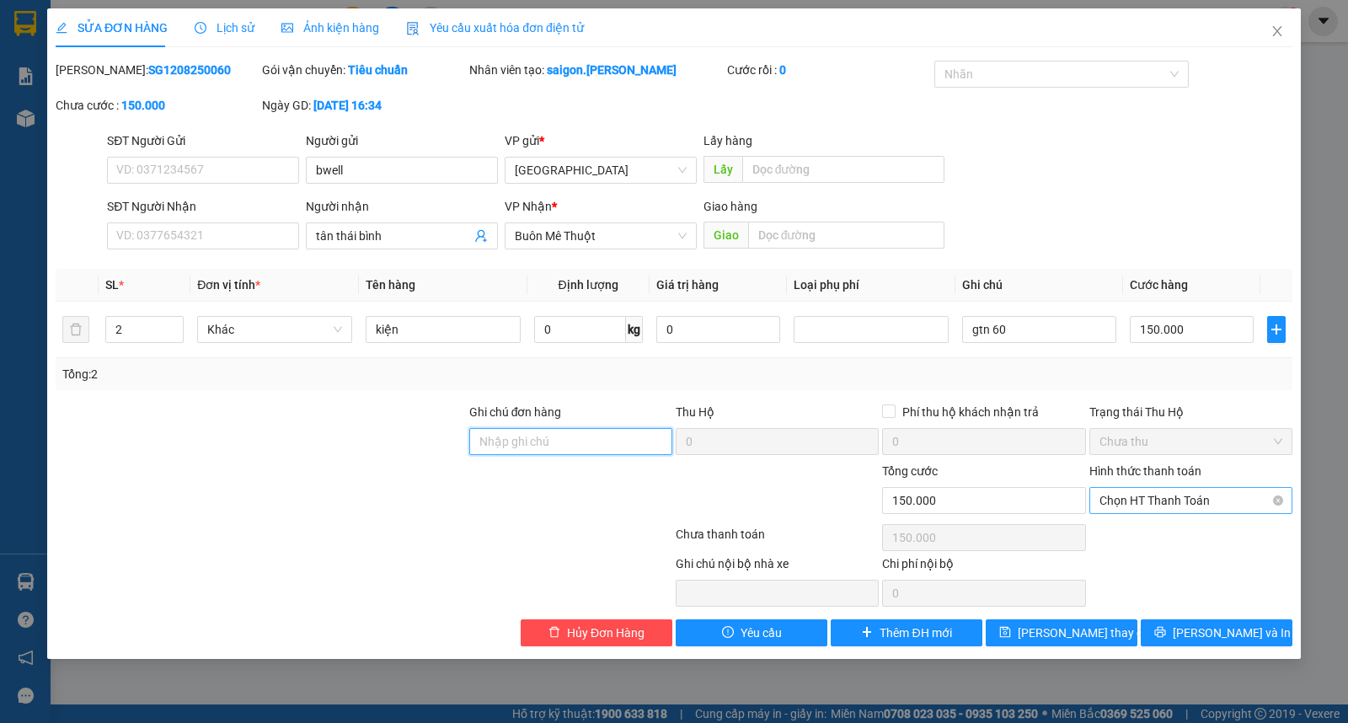
drag, startPoint x: 1147, startPoint y: 487, endPoint x: 1148, endPoint y: 511, distance: 23.7
click at [1147, 490] on span "Chọn HT Thanh Toán" at bounding box center [1191, 500] width 183 height 25
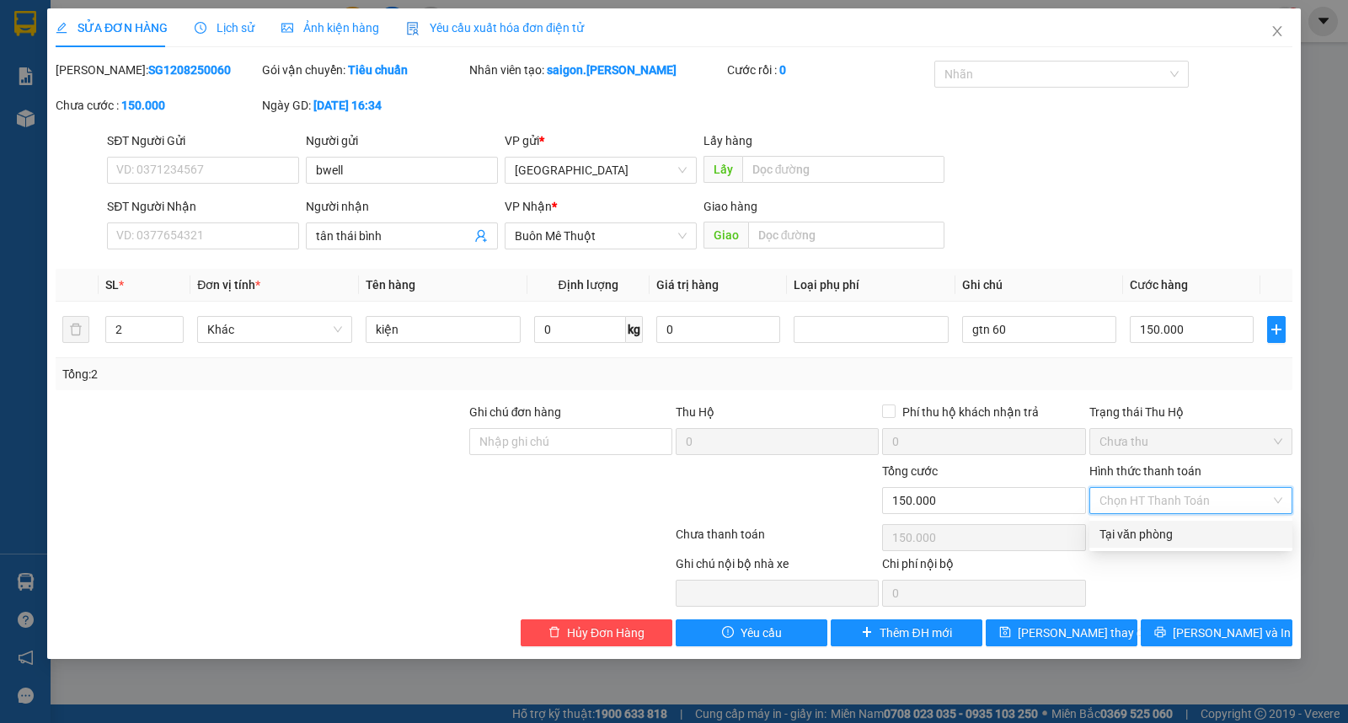
click at [1150, 527] on div "Tại văn phòng" at bounding box center [1191, 534] width 183 height 19
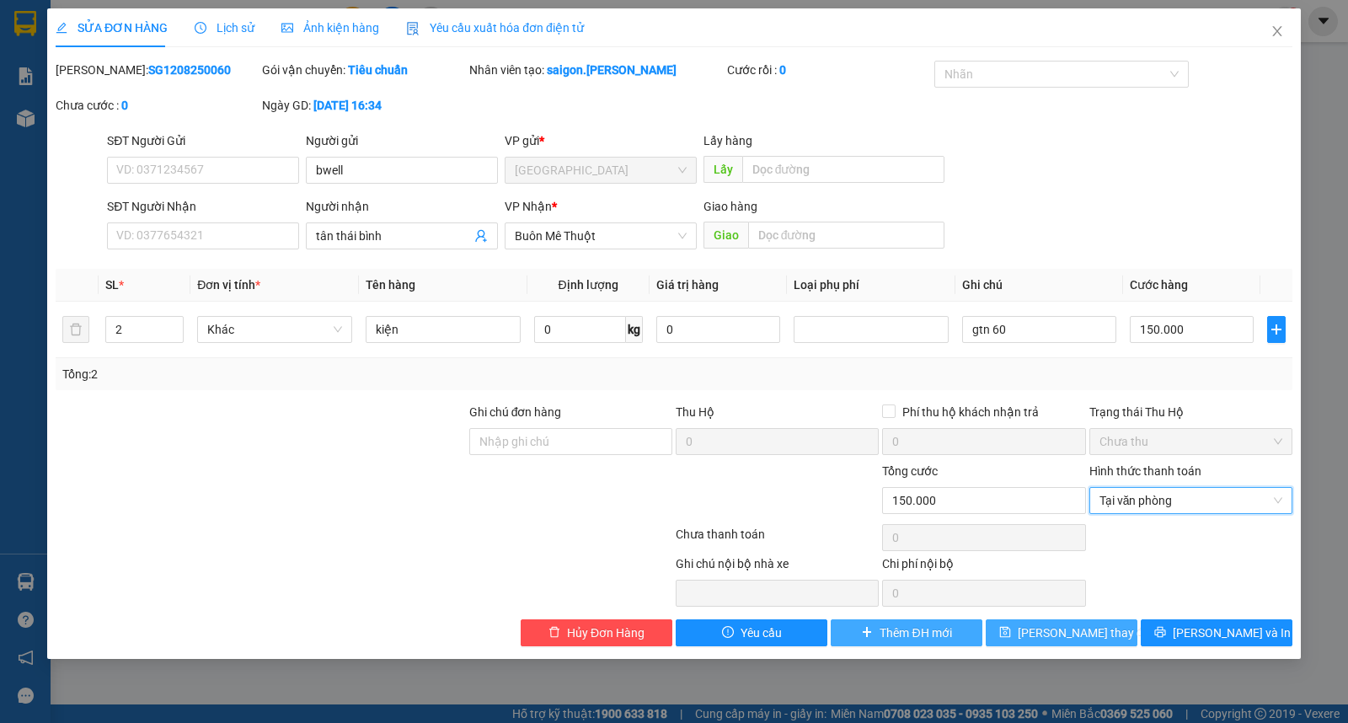
drag, startPoint x: 1076, startPoint y: 630, endPoint x: 906, endPoint y: 630, distance: 170.2
click at [1072, 633] on span "Lưu thay đổi" at bounding box center [1085, 632] width 135 height 19
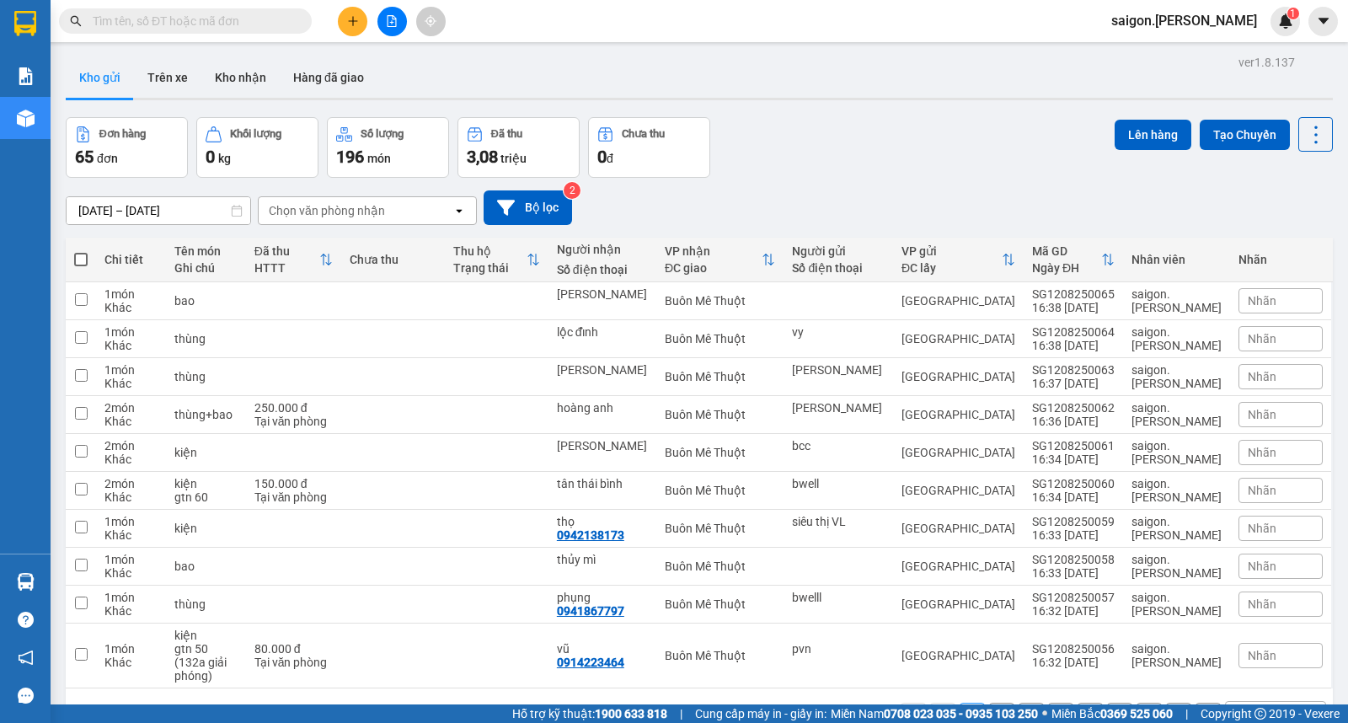
click at [1275, 691] on div "10 / trang" at bounding box center [1264, 715] width 76 height 27
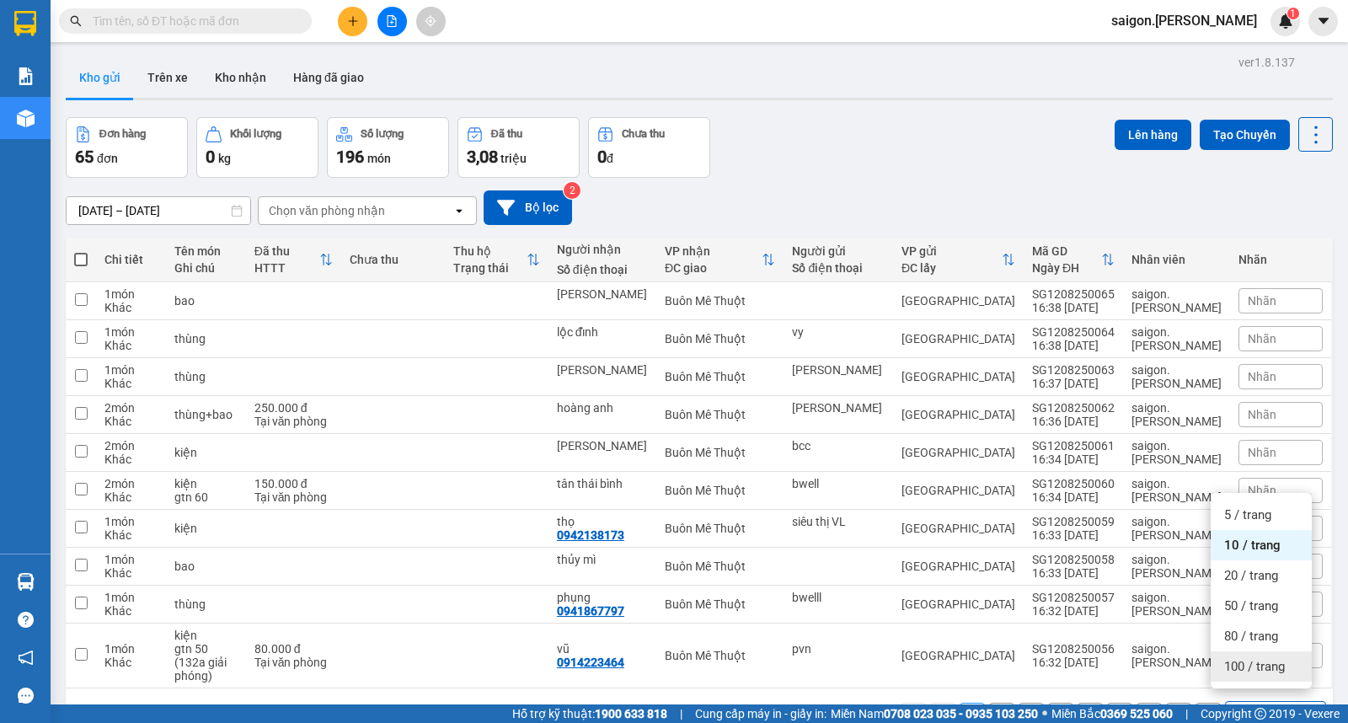
click at [1273, 658] on span "100 / trang" at bounding box center [1254, 666] width 61 height 17
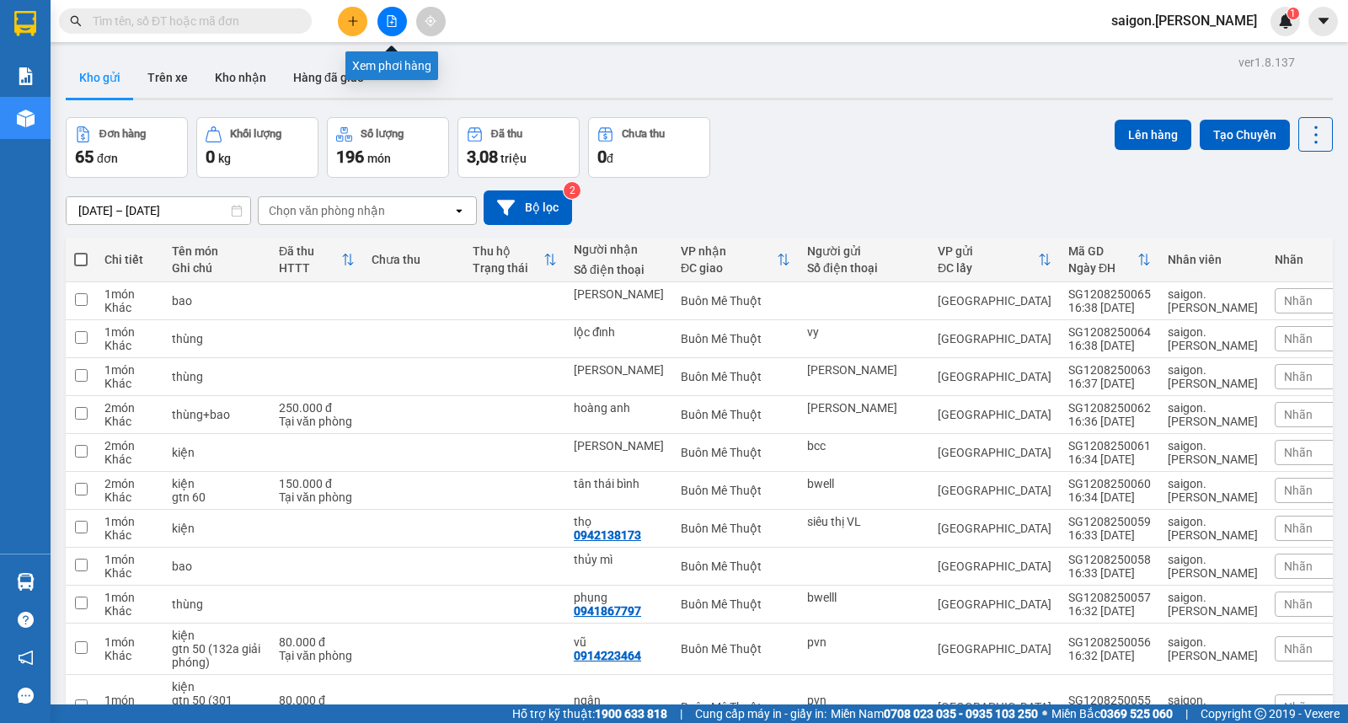
click at [350, 18] on icon "plus" at bounding box center [353, 21] width 12 height 12
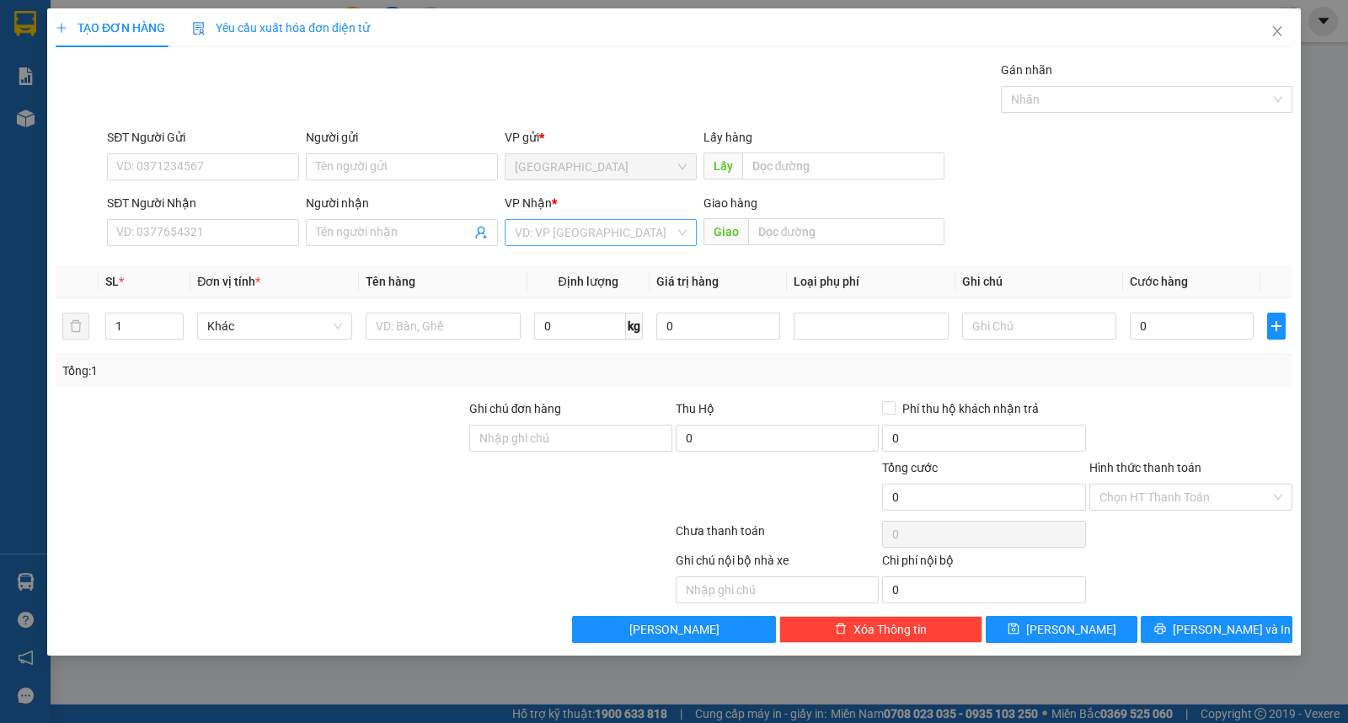
drag, startPoint x: 587, startPoint y: 232, endPoint x: 586, endPoint y: 245, distance: 13.6
click at [586, 233] on input "search" at bounding box center [595, 232] width 160 height 25
click at [576, 286] on div "Buôn Mê Thuột" at bounding box center [601, 293] width 172 height 19
click at [405, 329] on input "text" at bounding box center [443, 326] width 155 height 27
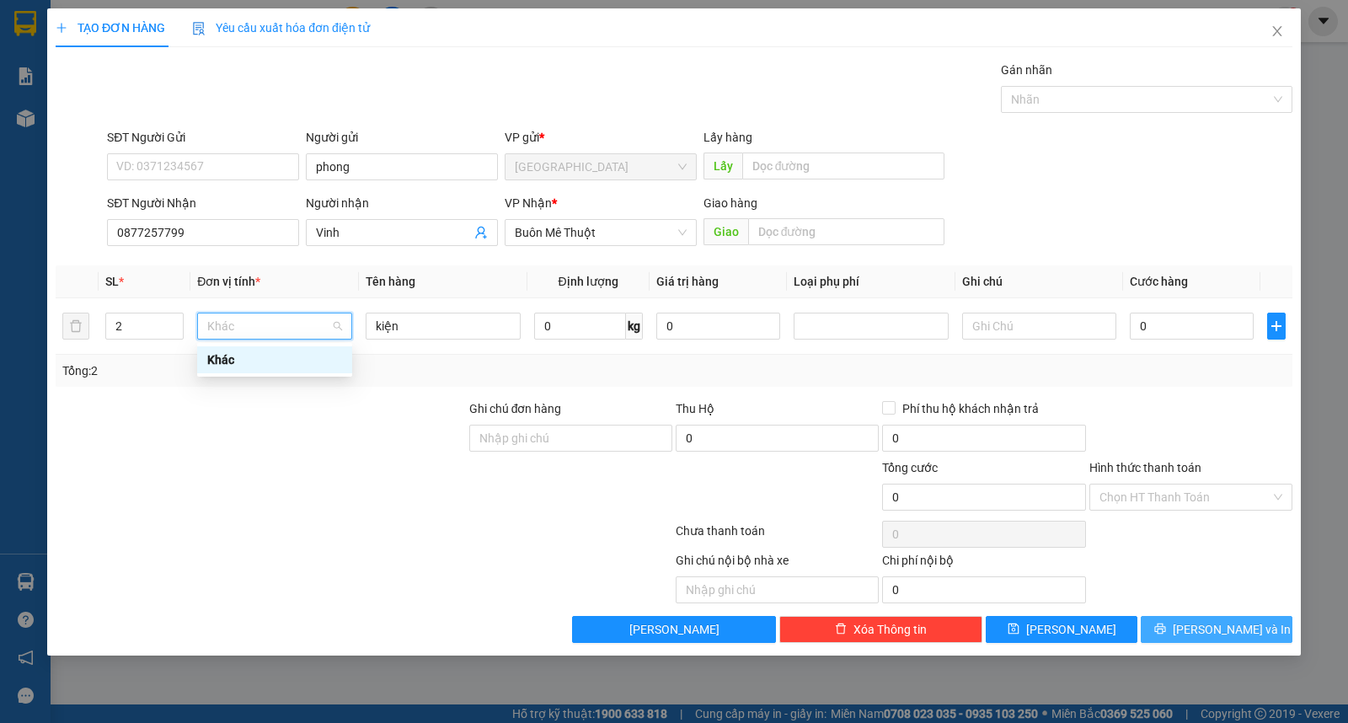
click at [1244, 624] on span "[PERSON_NAME] và In" at bounding box center [1232, 629] width 118 height 19
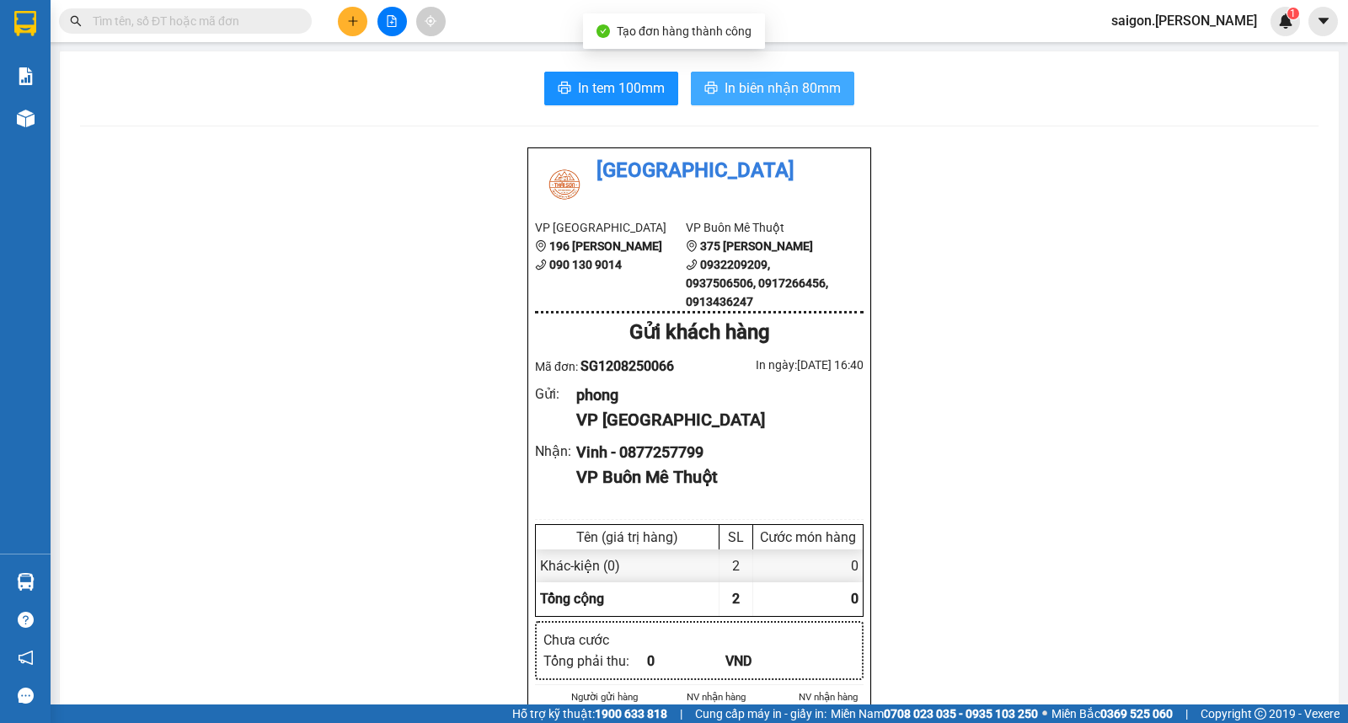
click at [768, 103] on button "In biên nhận 80mm" at bounding box center [772, 89] width 163 height 34
click at [354, 23] on button at bounding box center [352, 21] width 29 height 29
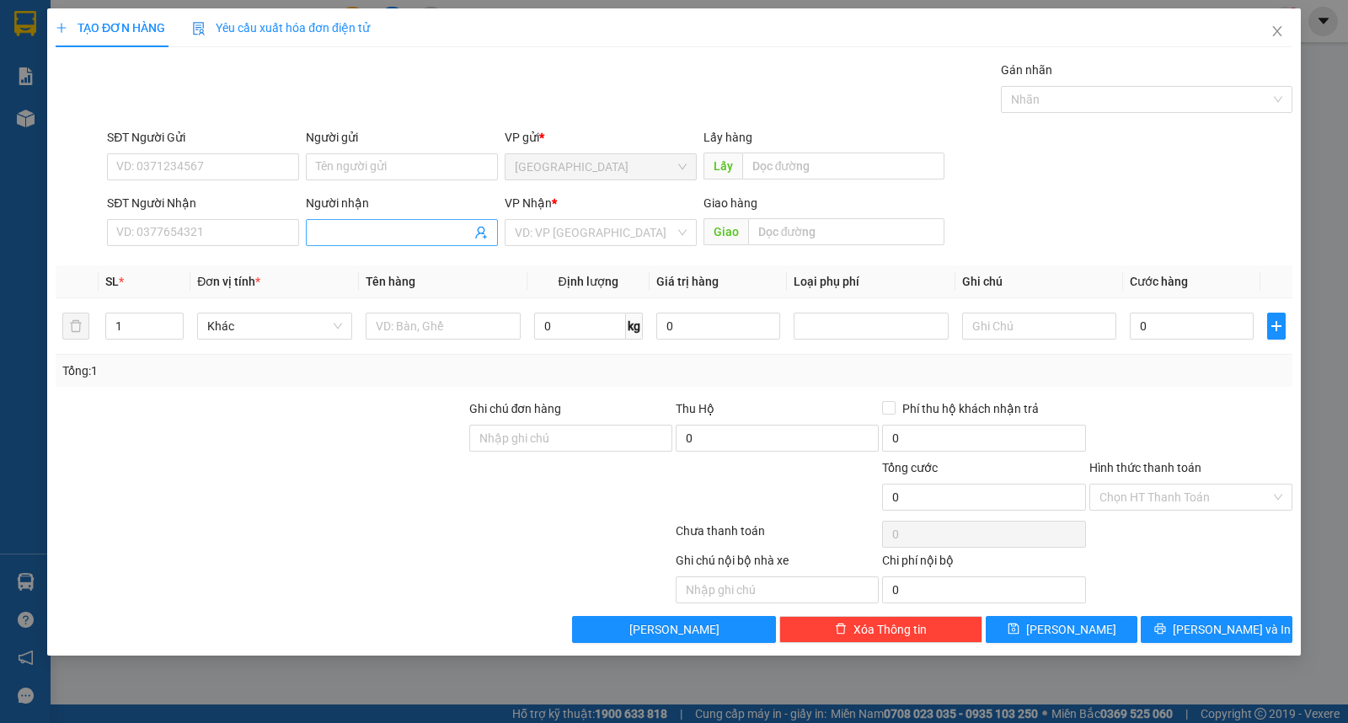
click at [355, 227] on input "Người nhận" at bounding box center [393, 232] width 155 height 19
click at [434, 326] on input "thùng" at bounding box center [443, 326] width 155 height 27
click at [1118, 626] on button "[PERSON_NAME]" at bounding box center [1062, 629] width 152 height 27
click at [609, 215] on div "VP Nhận *" at bounding box center [601, 206] width 192 height 25
click at [598, 242] on input "search" at bounding box center [595, 232] width 160 height 25
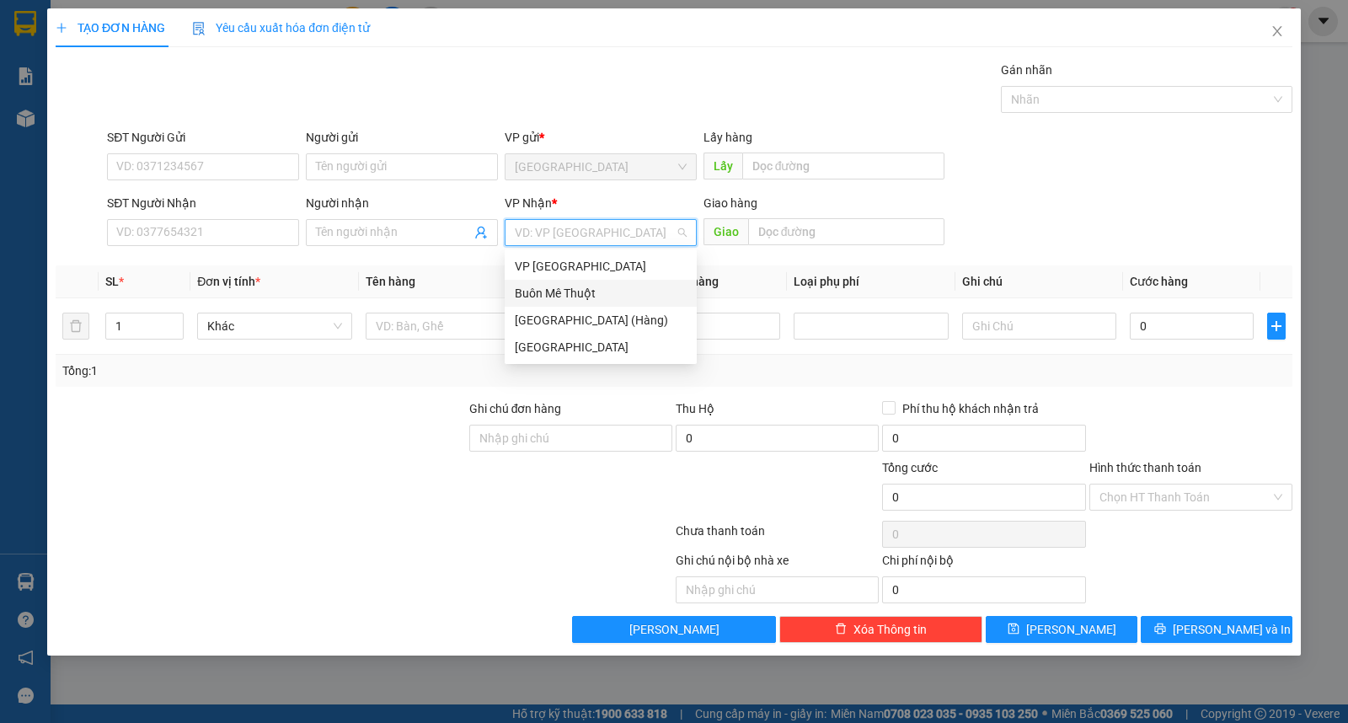
click at [561, 304] on div "Buôn Mê Thuột" at bounding box center [601, 293] width 192 height 27
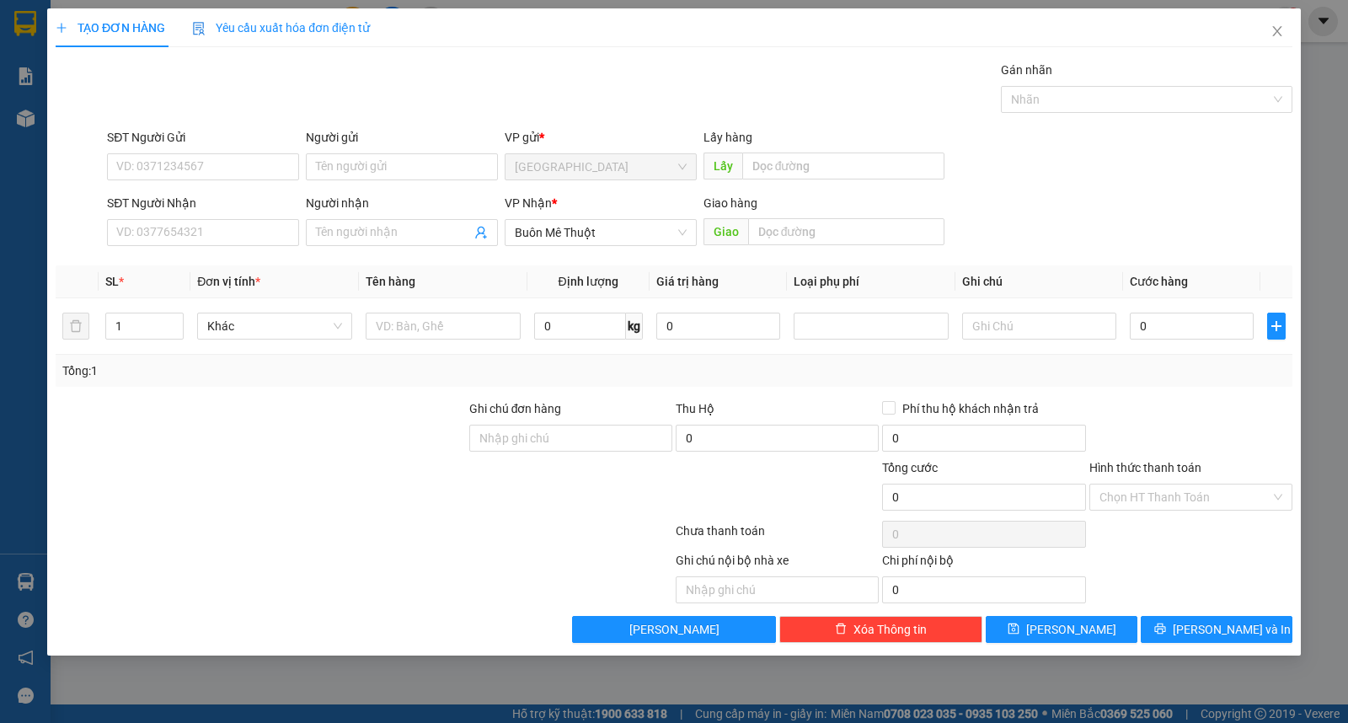
click at [421, 188] on form "SĐT Người Gửi VD: 0371234567 Người gửi Tên người gửi VP gửi * Sài Gòn Lấy hàng …" at bounding box center [674, 190] width 1237 height 125
click at [408, 174] on input "Người gửi" at bounding box center [402, 166] width 192 height 27
drag, startPoint x: 135, startPoint y: 330, endPoint x: 1, endPoint y: 275, distance: 145.0
click at [0, 292] on div "TẠO ĐƠN HÀNG Yêu cầu xuất hóa đơn điện tử Transit Pickup Surcharge Ids Transit …" at bounding box center [674, 361] width 1348 height 723
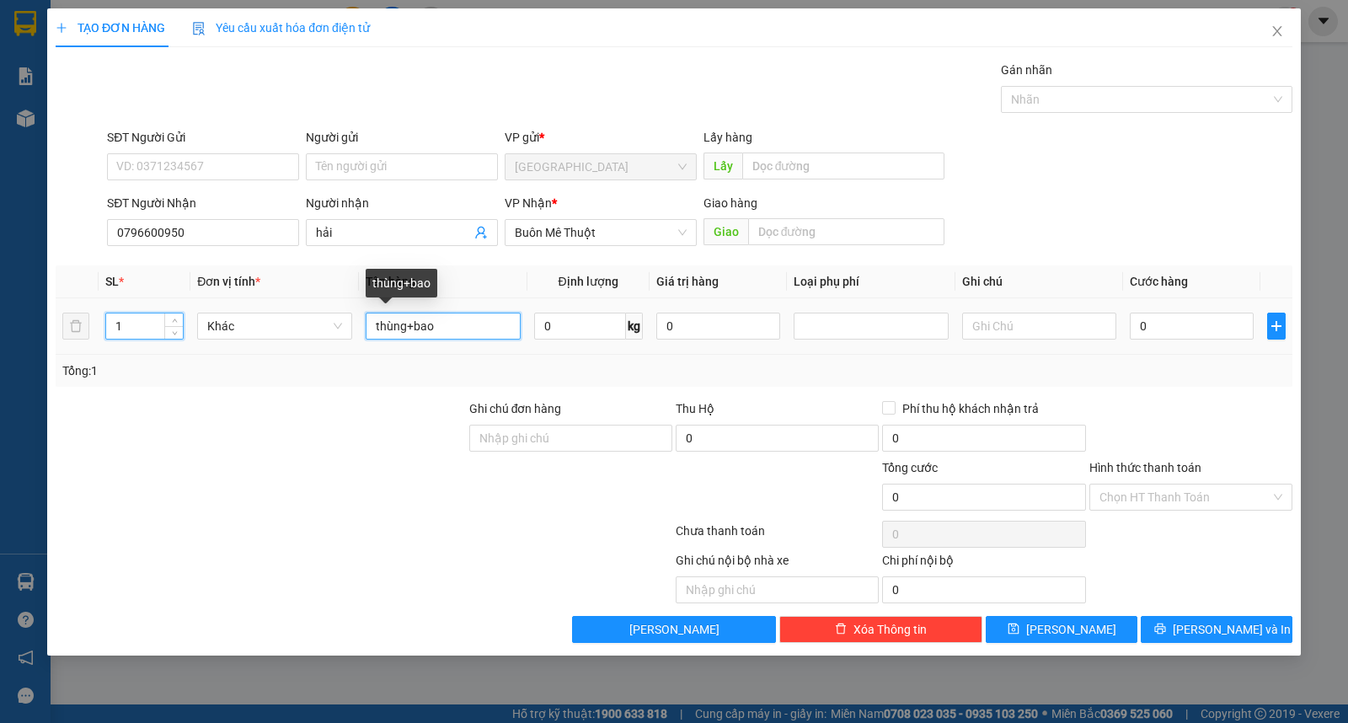
drag, startPoint x: 398, startPoint y: 324, endPoint x: 408, endPoint y: 324, distance: 10.1
click at [408, 324] on input "thùng+bao" at bounding box center [443, 326] width 155 height 27
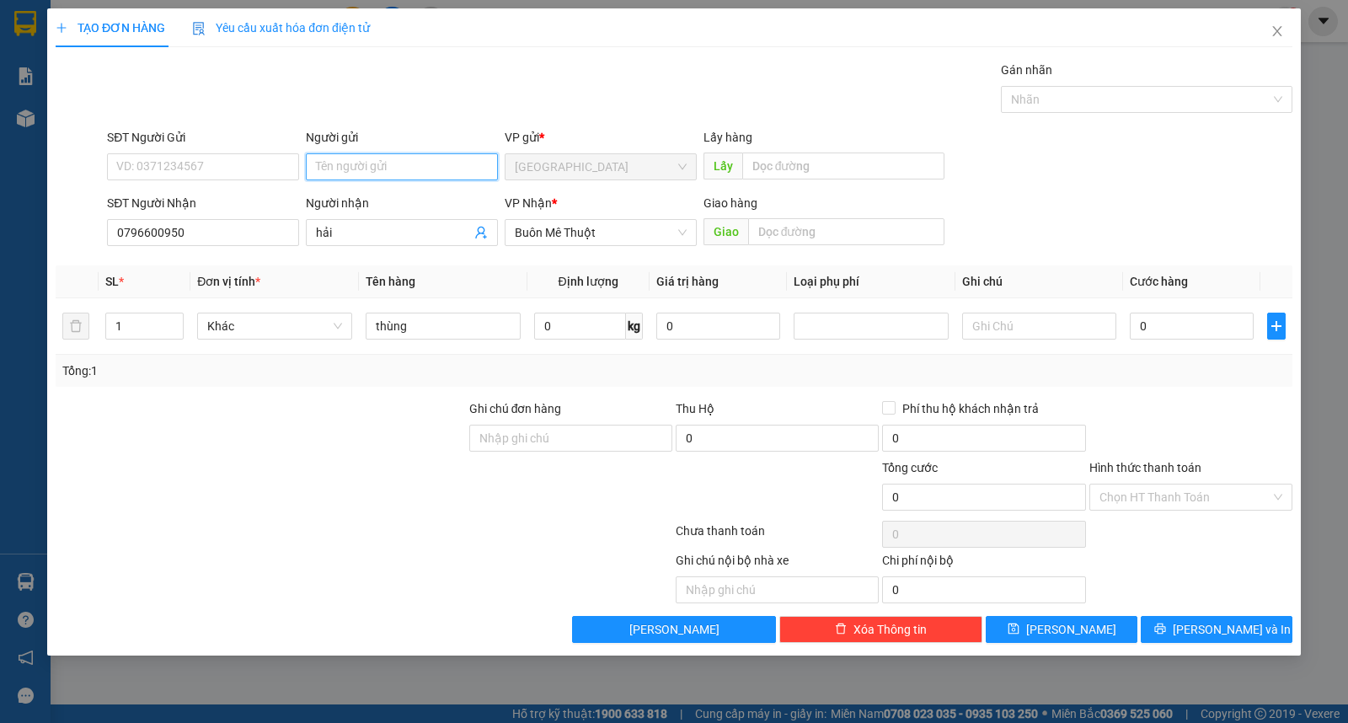
click at [349, 178] on input "Người gửi" at bounding box center [402, 166] width 192 height 27
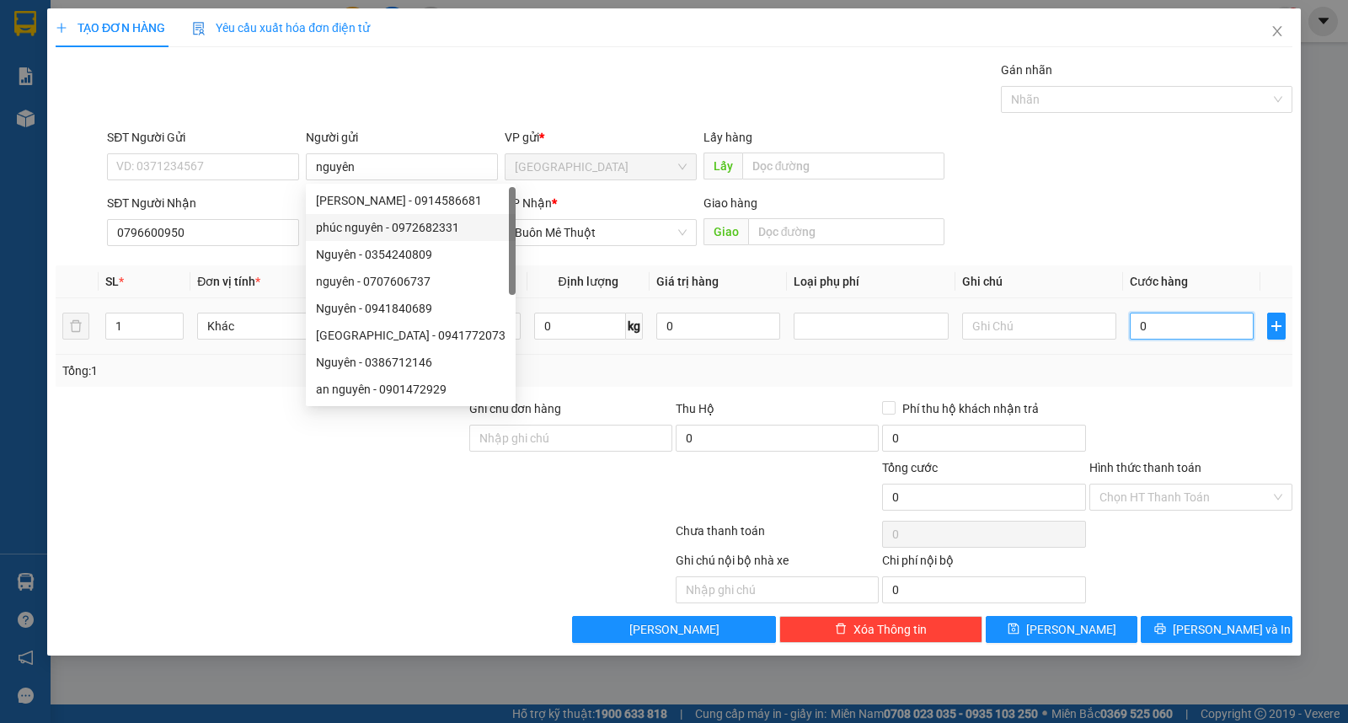
click at [1217, 322] on input "0" at bounding box center [1192, 326] width 124 height 27
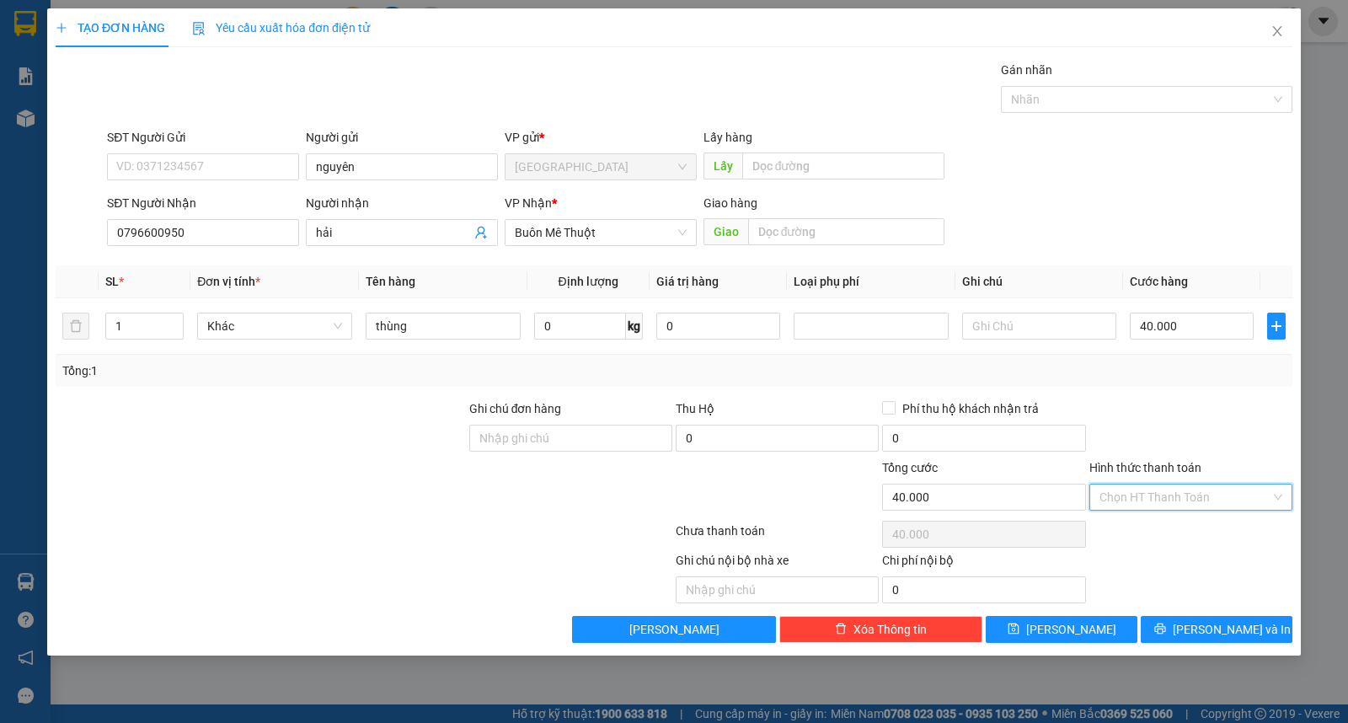
drag, startPoint x: 1185, startPoint y: 494, endPoint x: 1185, endPoint y: 527, distance: 33.7
click at [1185, 497] on input "Hình thức thanh toán" at bounding box center [1185, 496] width 171 height 25
drag, startPoint x: 1185, startPoint y: 528, endPoint x: 1185, endPoint y: 592, distance: 64.0
click at [1185, 535] on div "Tại văn phòng" at bounding box center [1191, 531] width 183 height 19
click at [1166, 629] on icon "printer" at bounding box center [1160, 629] width 12 height 12
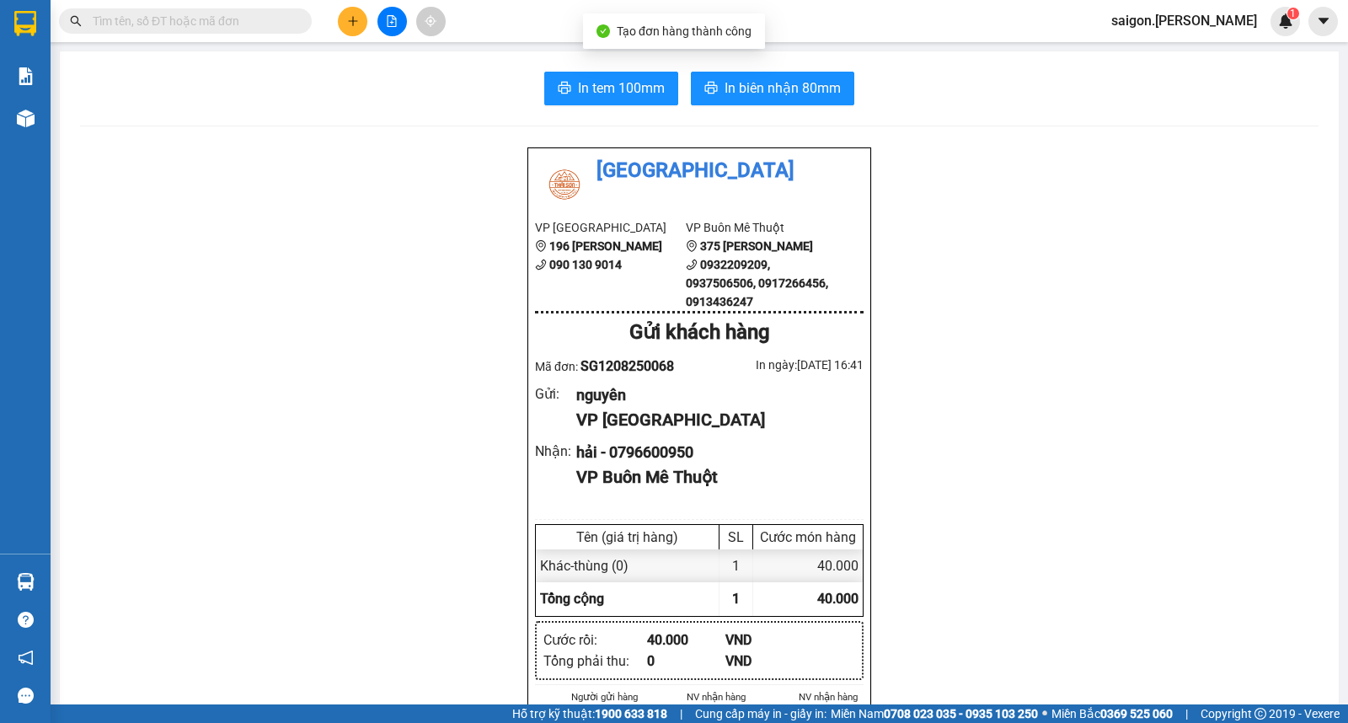
click at [781, 91] on span "In biên nhận 80mm" at bounding box center [783, 88] width 116 height 21
click at [350, 24] on icon "plus" at bounding box center [353, 21] width 12 height 12
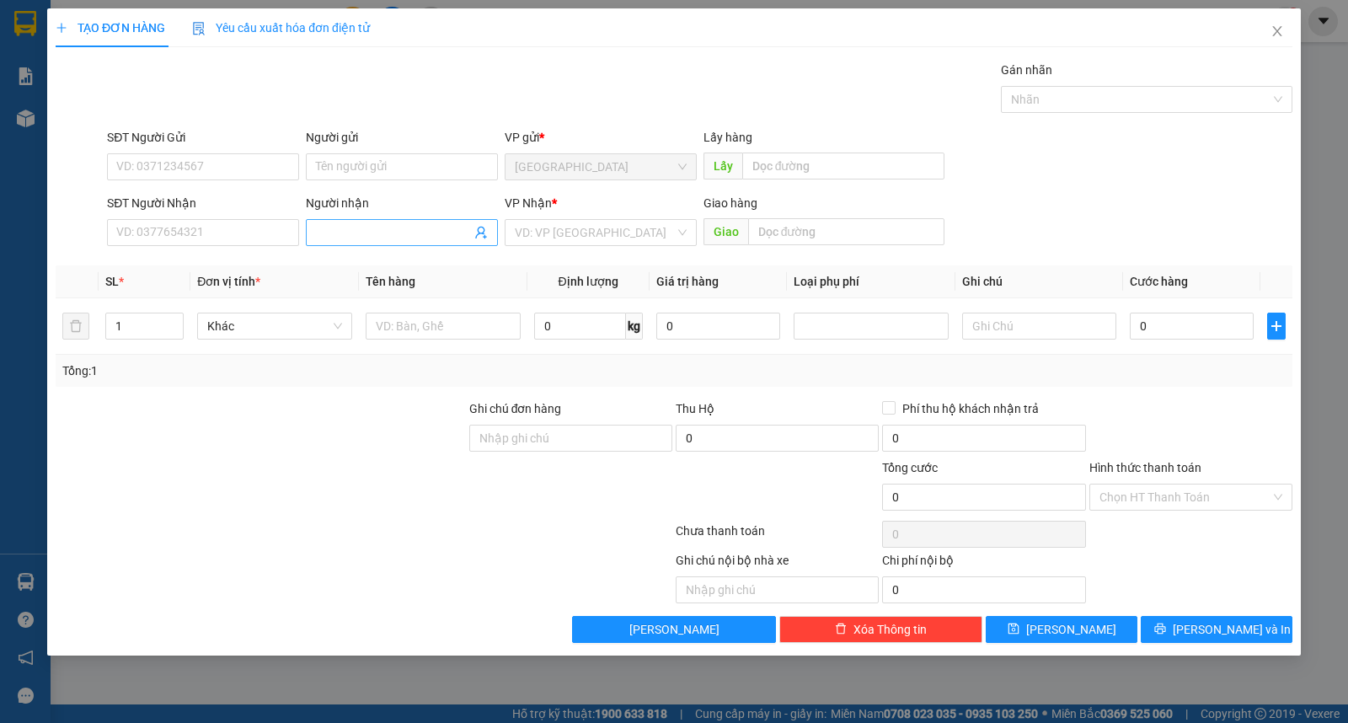
click at [388, 237] on input "Người nhận" at bounding box center [393, 232] width 155 height 19
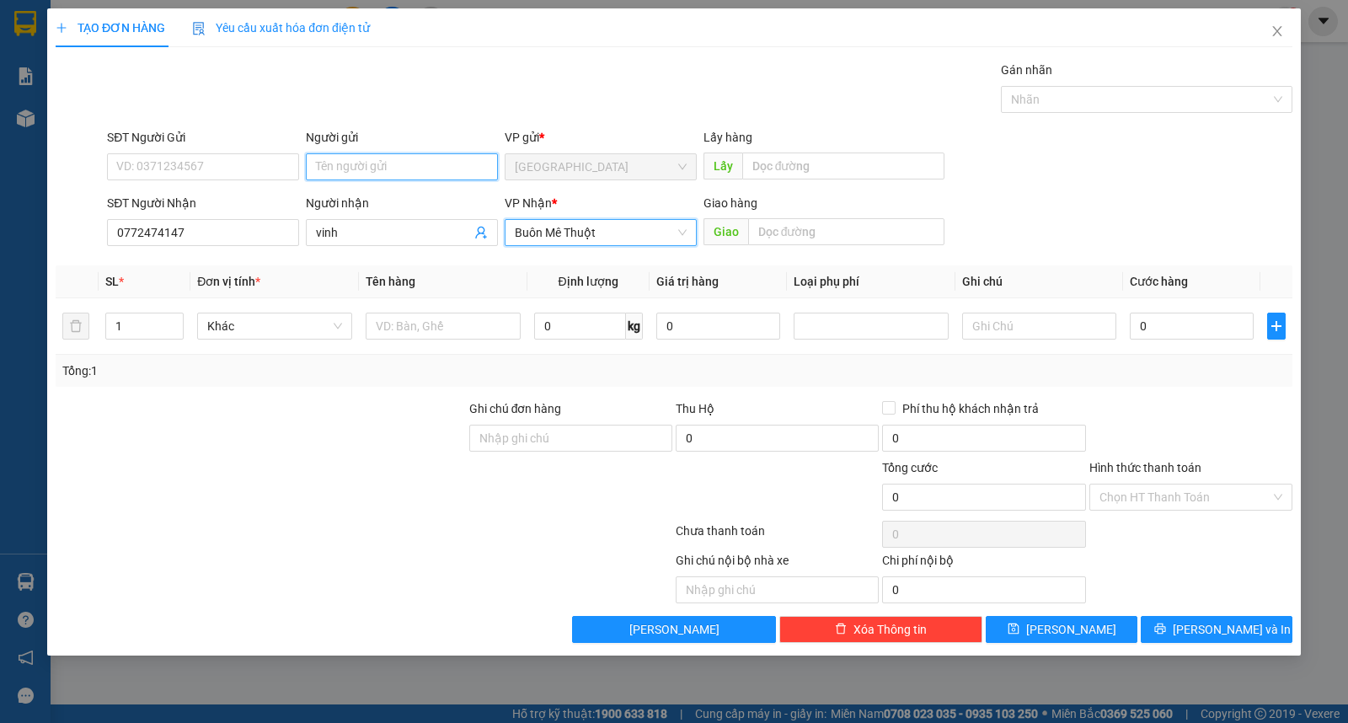
click at [403, 165] on input "Người gửi" at bounding box center [402, 166] width 192 height 27
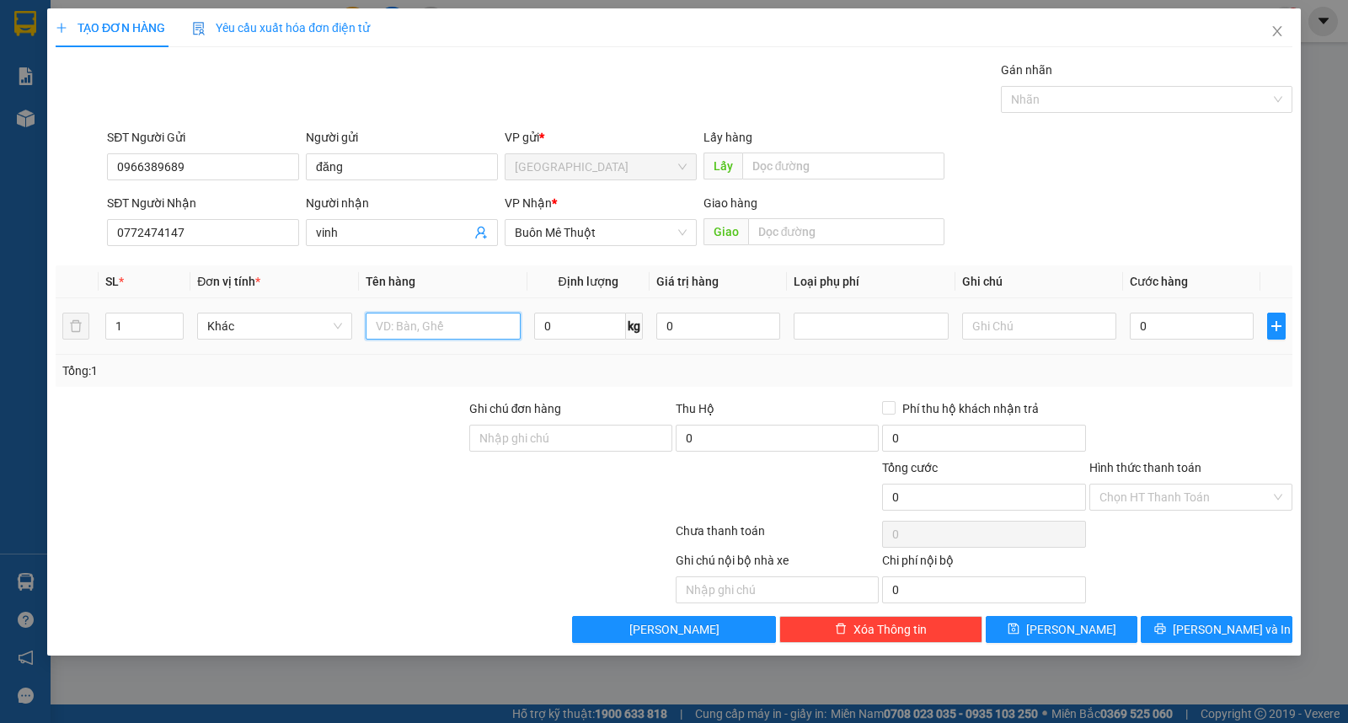
click at [456, 332] on input "text" at bounding box center [443, 326] width 155 height 27
drag, startPoint x: 1154, startPoint y: 490, endPoint x: 1154, endPoint y: 528, distance: 38.8
click at [1154, 511] on div "Hình thức thanh toán Chọn HT Thanh Toán" at bounding box center [1190, 487] width 203 height 59
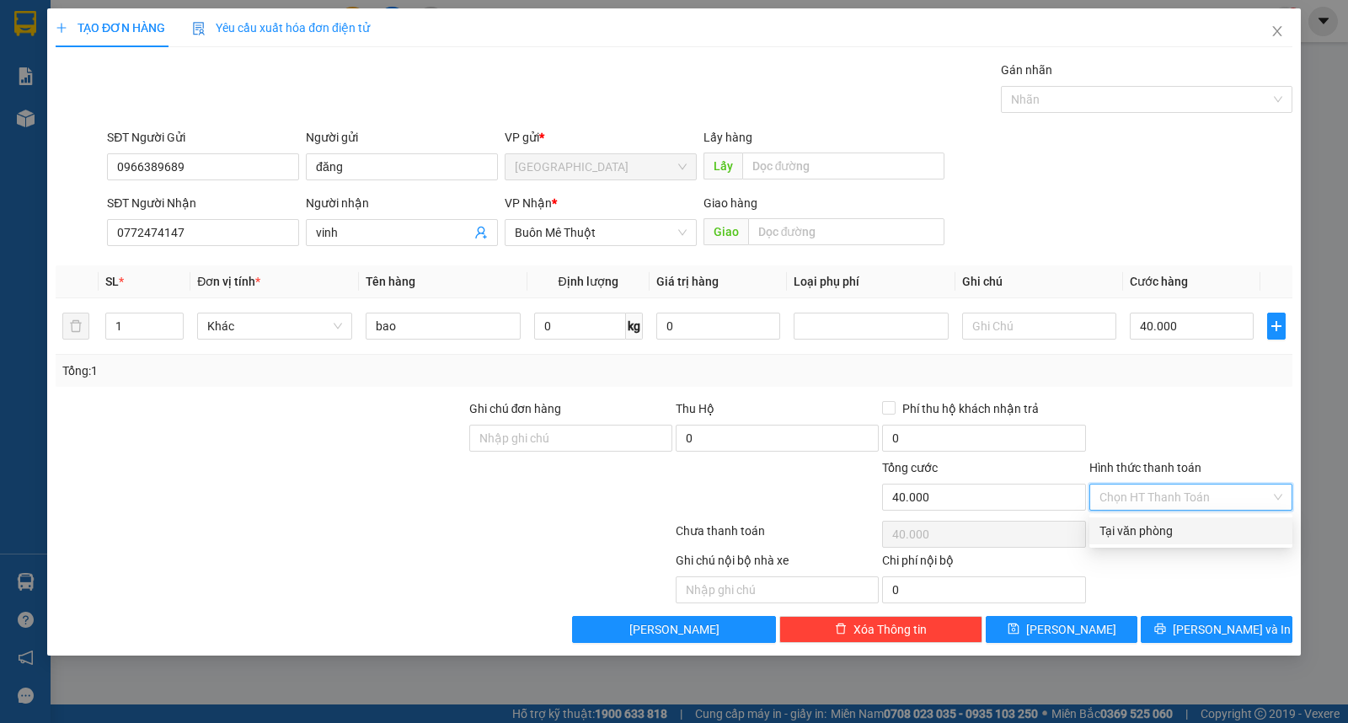
drag, startPoint x: 1154, startPoint y: 532, endPoint x: 1160, endPoint y: 592, distance: 60.1
click at [1153, 542] on div "Tại văn phòng" at bounding box center [1190, 530] width 203 height 27
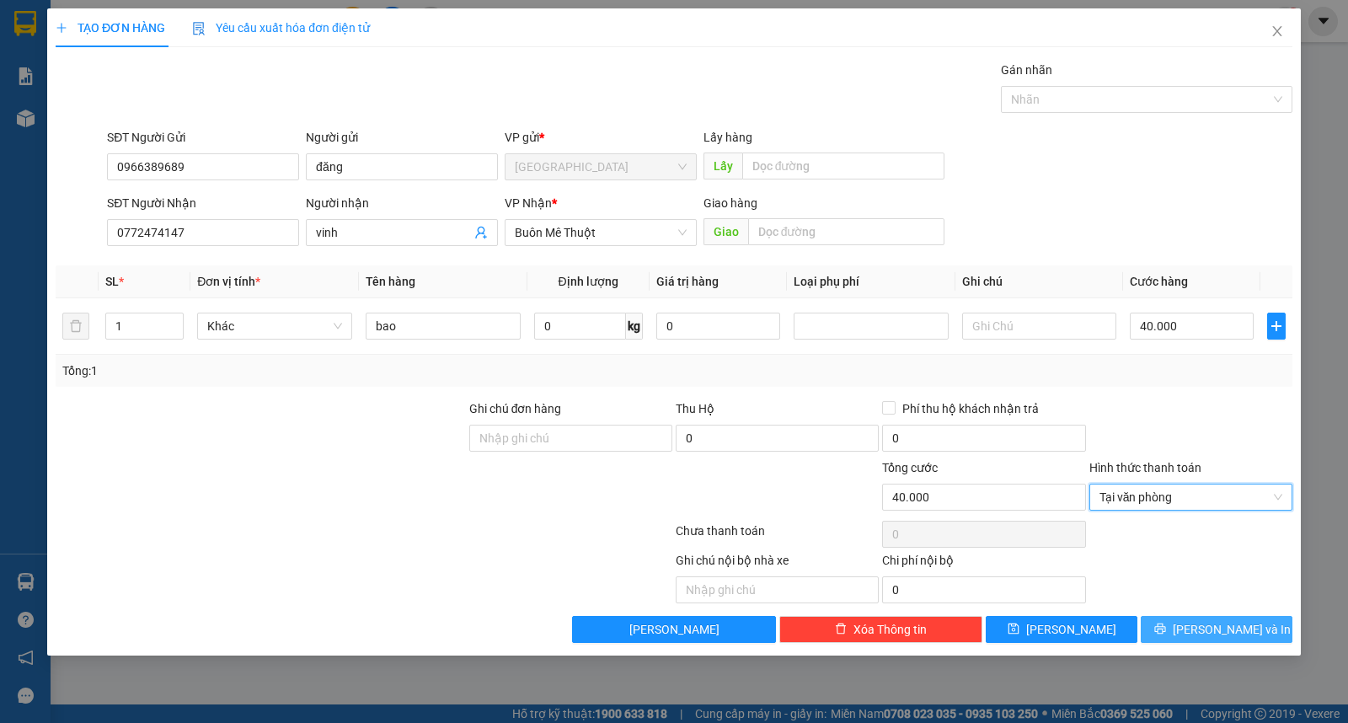
click at [1174, 629] on button "[PERSON_NAME] và In" at bounding box center [1217, 629] width 152 height 27
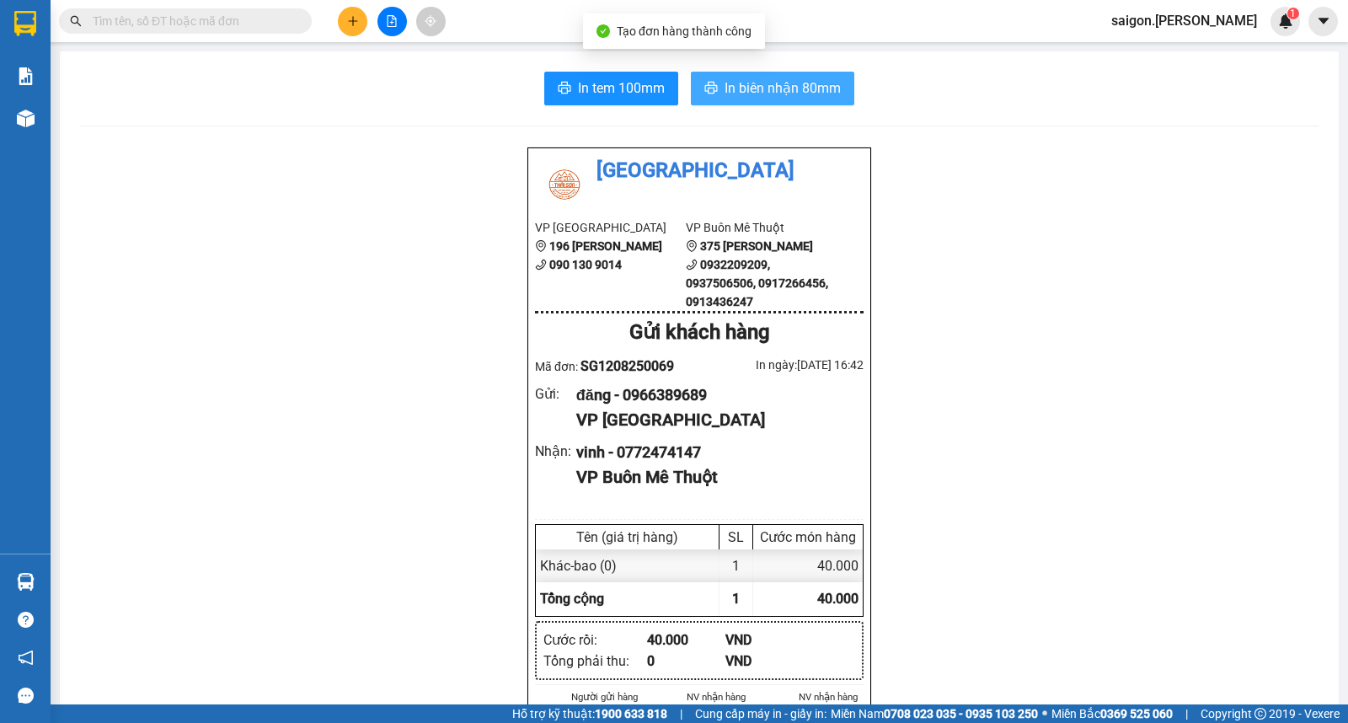
click at [744, 88] on span "In biên nhận 80mm" at bounding box center [783, 88] width 116 height 21
click at [356, 21] on icon "plus" at bounding box center [352, 20] width 9 height 1
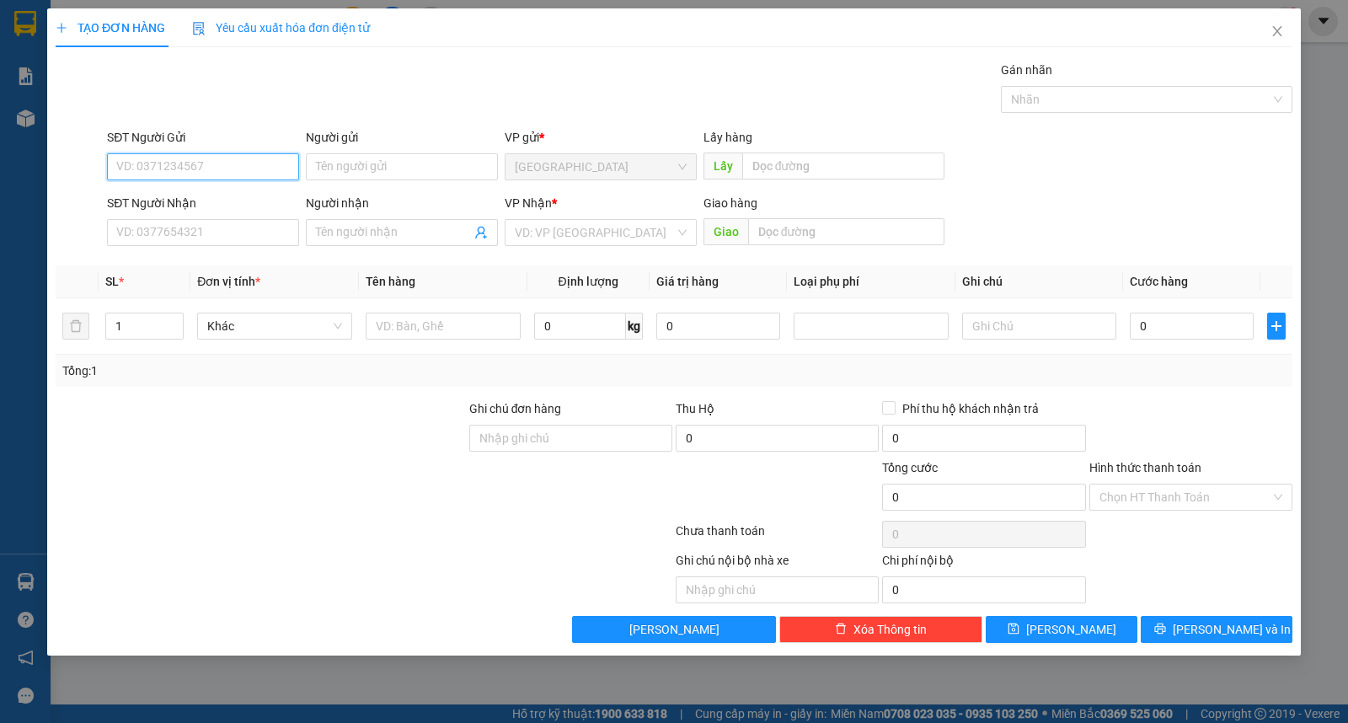
click at [381, 188] on form "SĐT Người Gửi VD: 0371234567 Người gửi Tên người gửi VP gửi * Sài Gòn Lấy hàng …" at bounding box center [674, 190] width 1237 height 125
click at [382, 169] on input "Người gửi" at bounding box center [402, 166] width 192 height 27
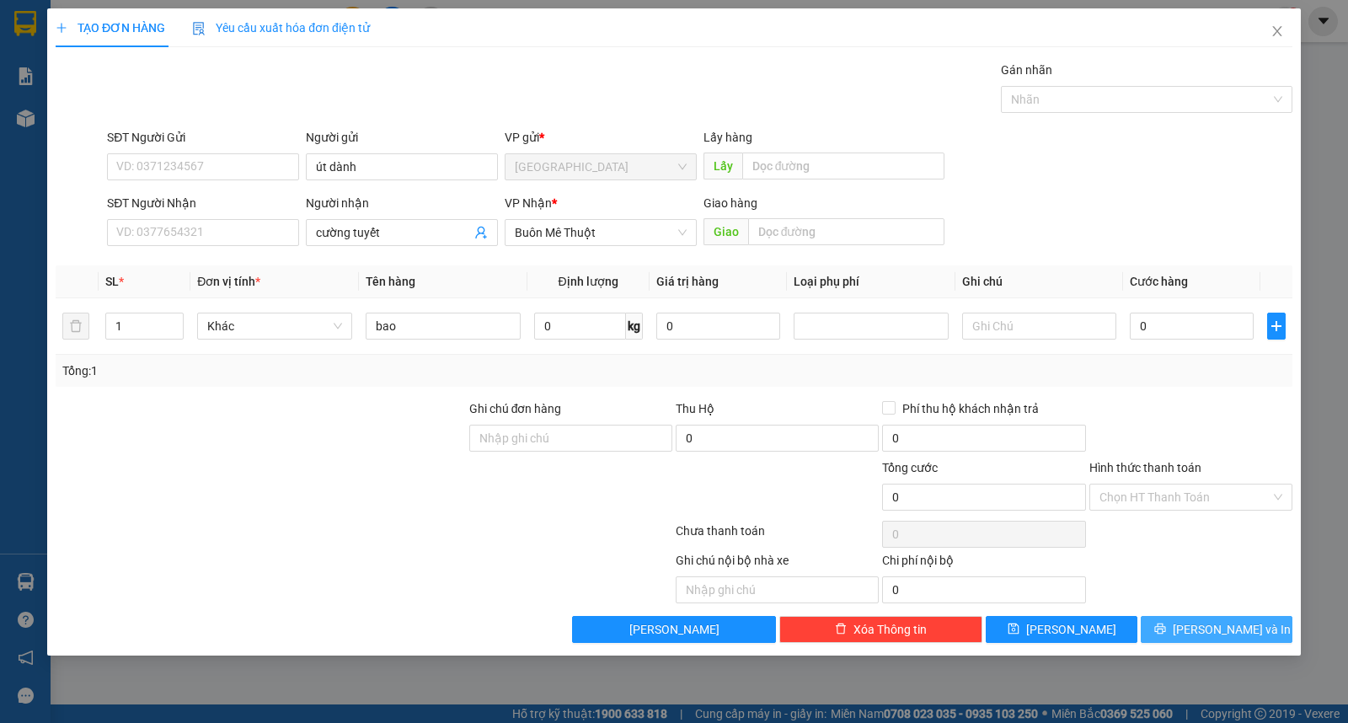
click at [1165, 628] on icon "printer" at bounding box center [1159, 628] width 11 height 11
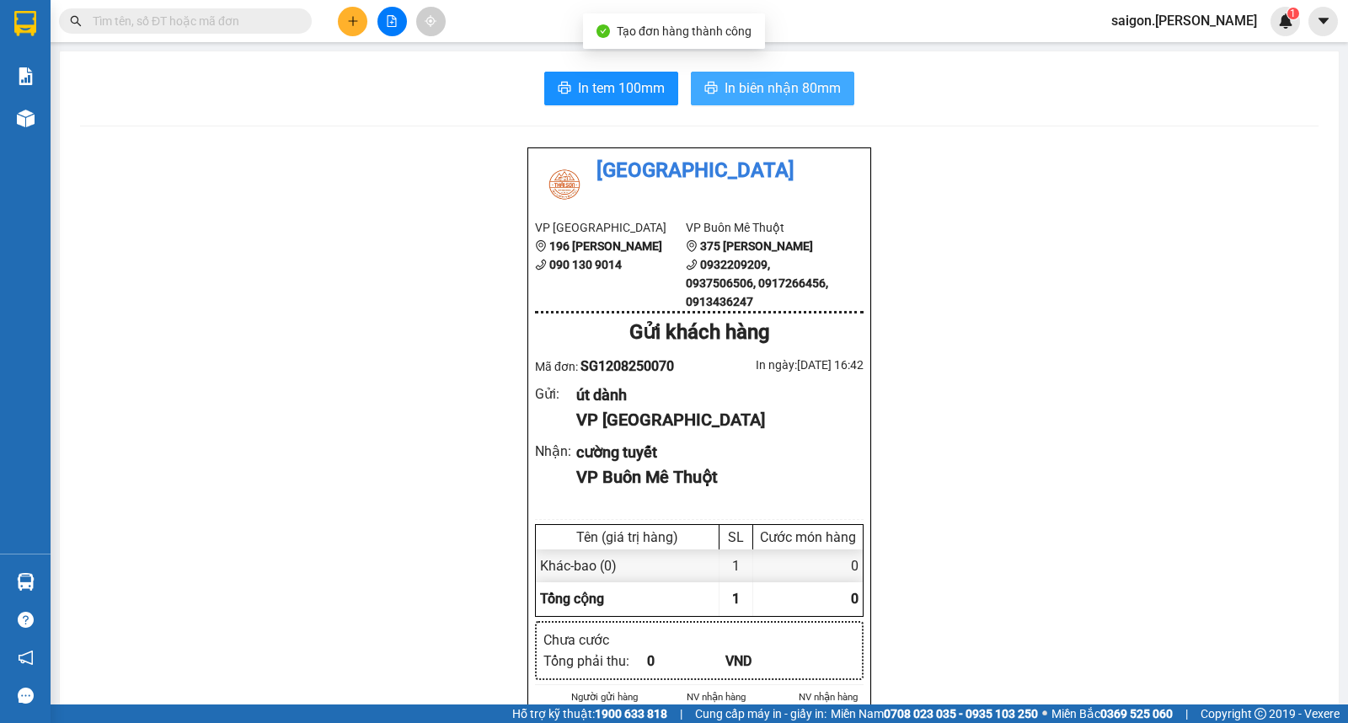
click at [789, 99] on button "In biên nhận 80mm" at bounding box center [772, 89] width 163 height 34
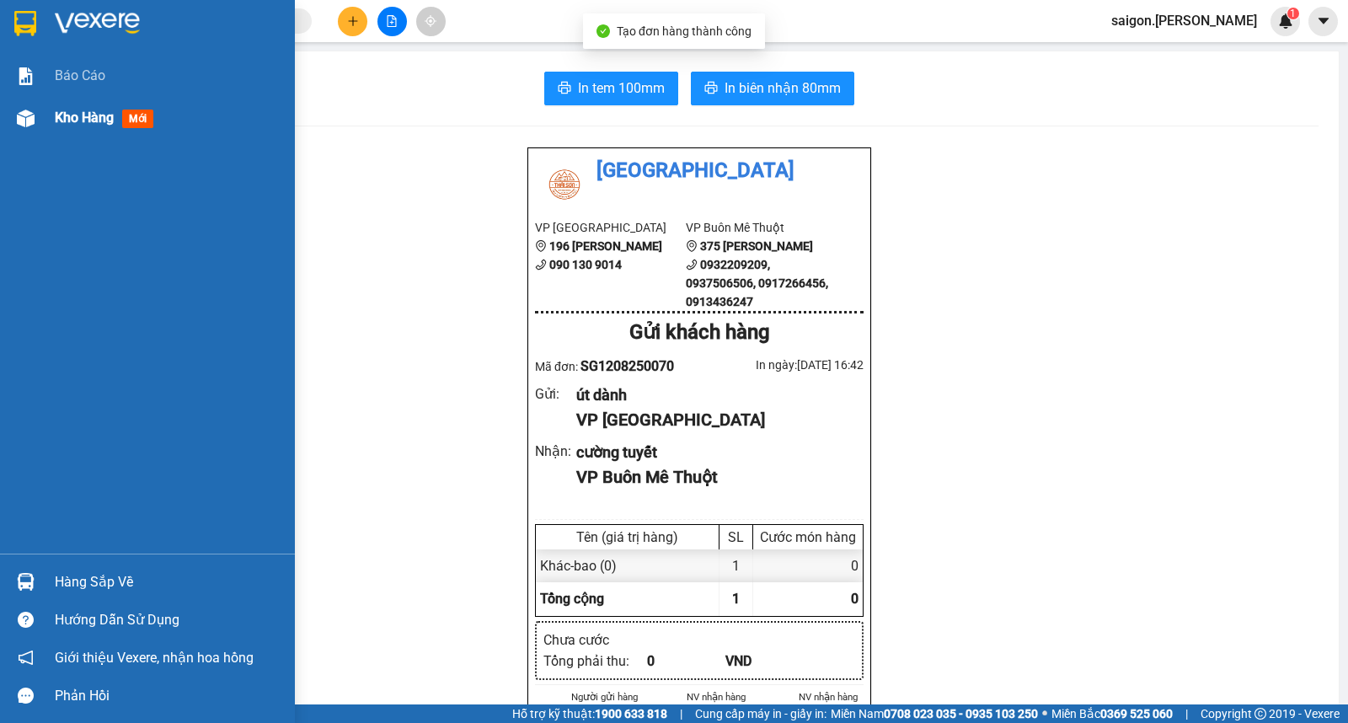
click at [110, 118] on span "Kho hàng" at bounding box center [84, 118] width 59 height 16
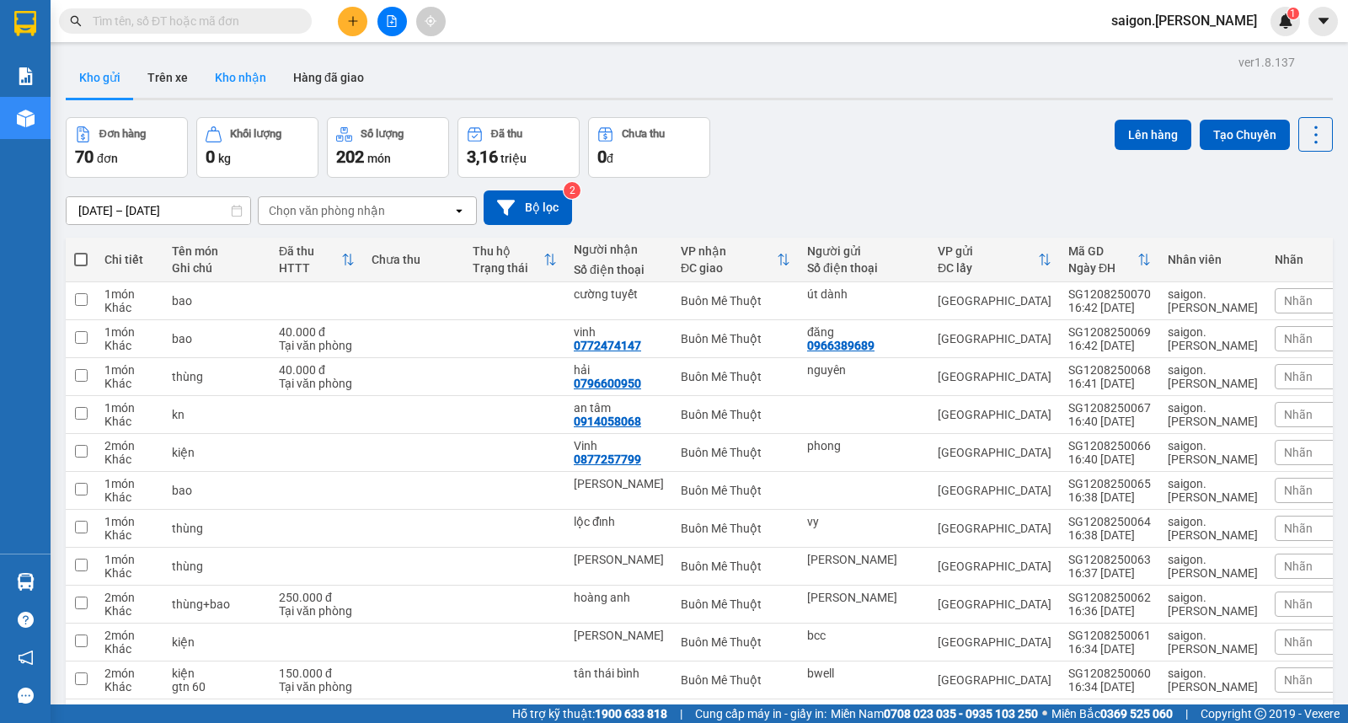
click at [253, 64] on button "Kho nhận" at bounding box center [240, 77] width 78 height 40
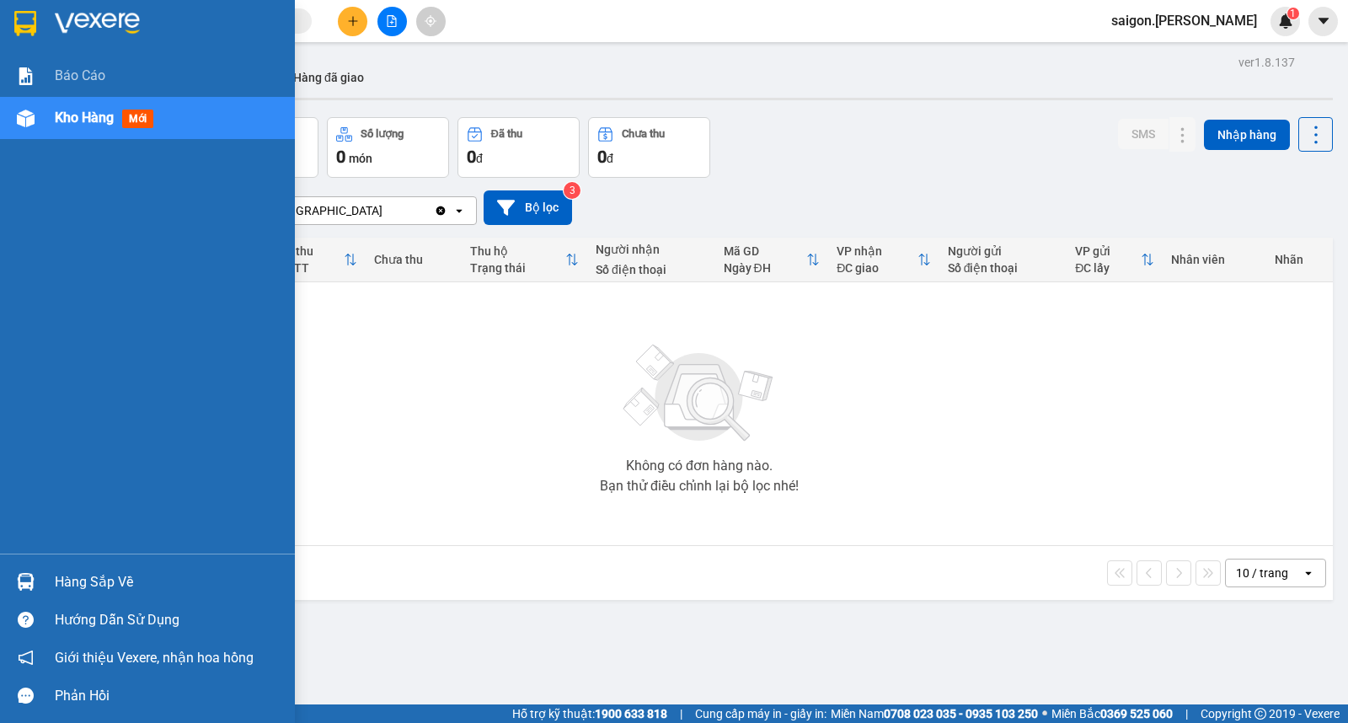
drag, startPoint x: 48, startPoint y: 575, endPoint x: 84, endPoint y: 584, distance: 37.2
click at [49, 575] on div "Hàng sắp về" at bounding box center [147, 582] width 295 height 38
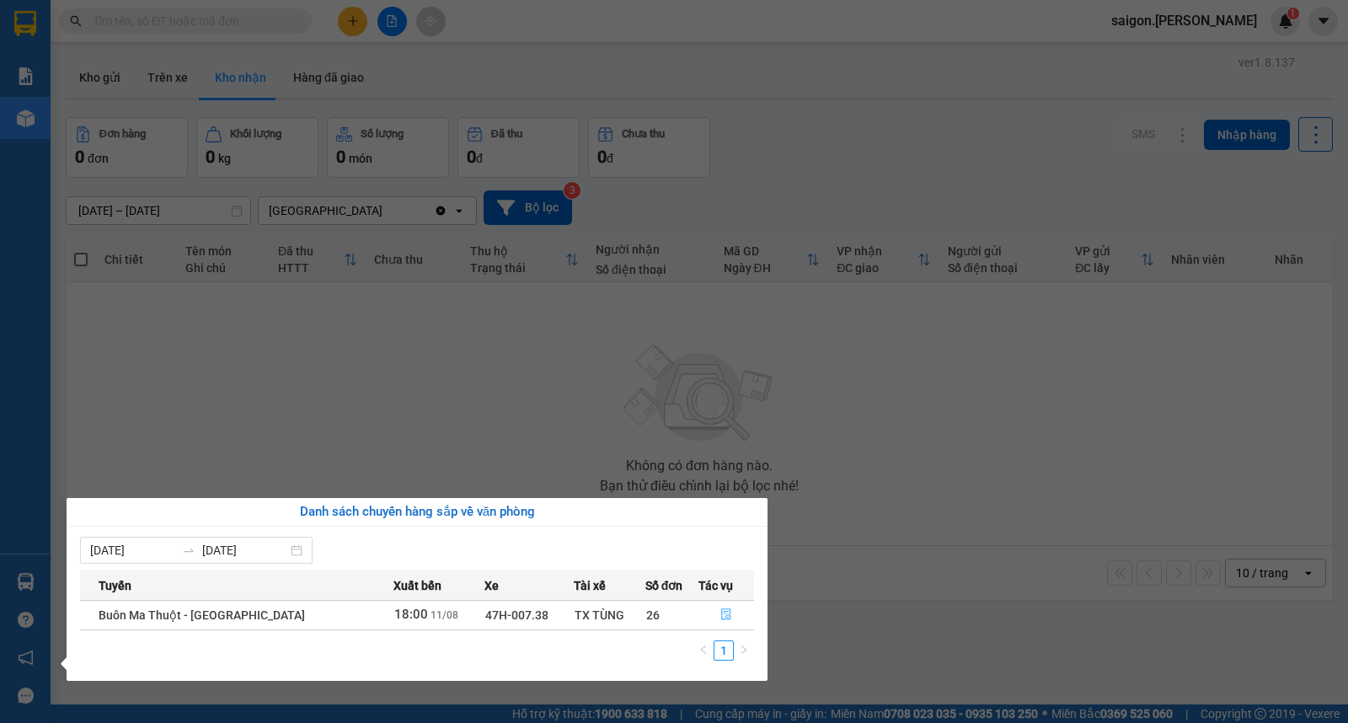
click at [720, 613] on icon "file-done" at bounding box center [726, 614] width 12 height 12
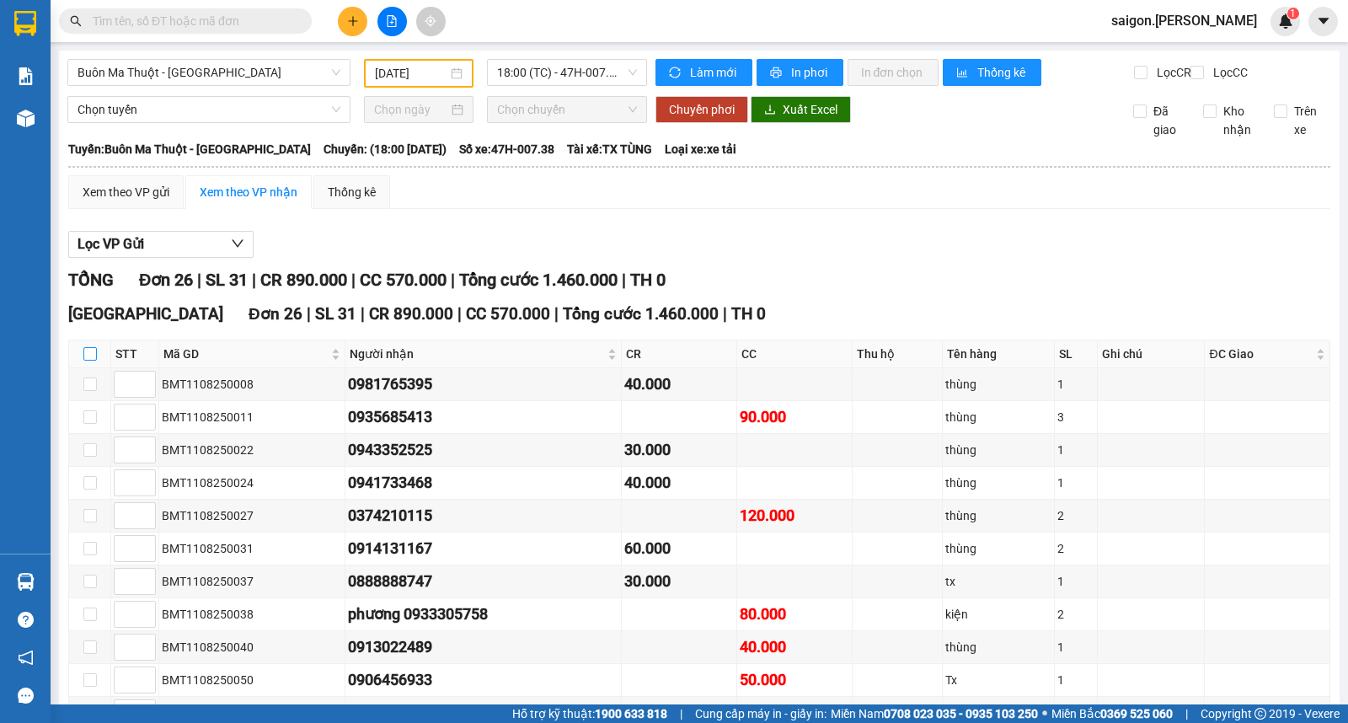
click at [86, 345] on label at bounding box center [89, 354] width 13 height 19
click at [86, 347] on input "checkbox" at bounding box center [89, 353] width 13 height 13
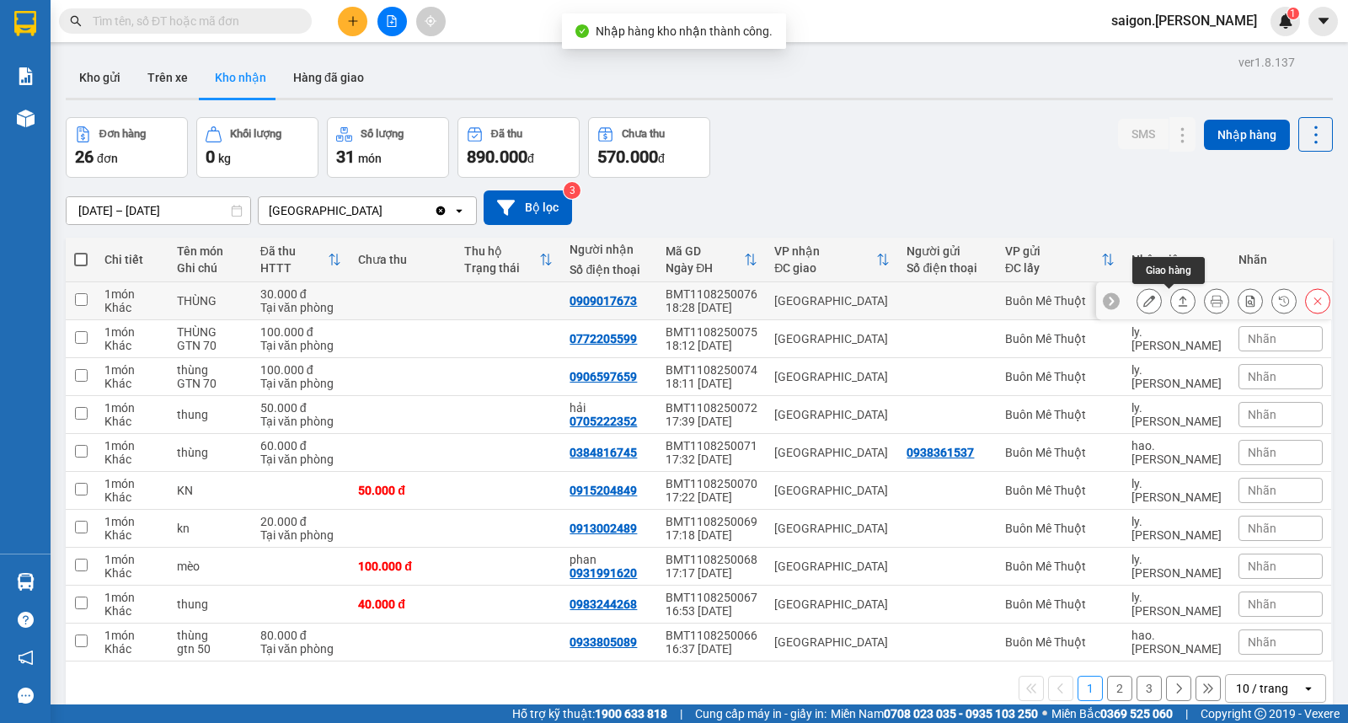
drag, startPoint x: 1180, startPoint y: 308, endPoint x: 1169, endPoint y: 307, distance: 10.1
click at [1178, 308] on div at bounding box center [1182, 300] width 25 height 25
click at [1177, 307] on icon at bounding box center [1183, 301] width 12 height 12
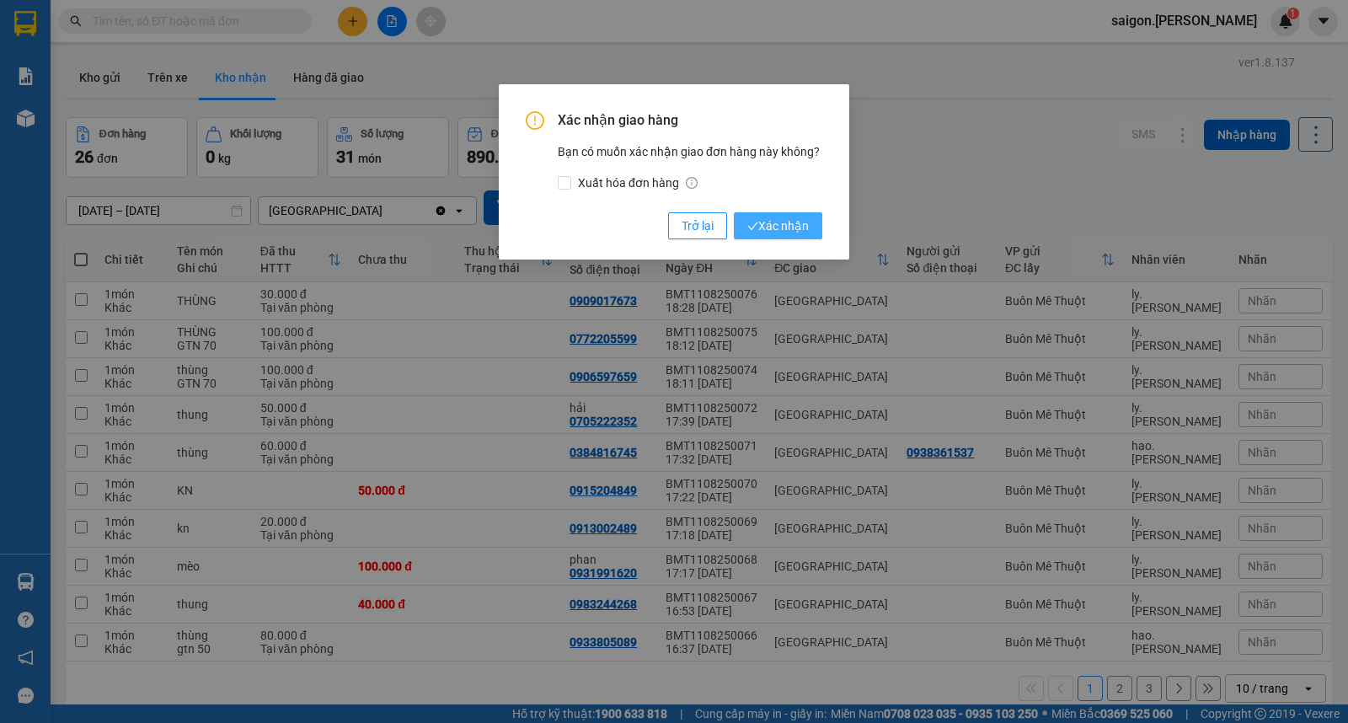
click at [784, 222] on span "Xác nhận" at bounding box center [778, 226] width 62 height 19
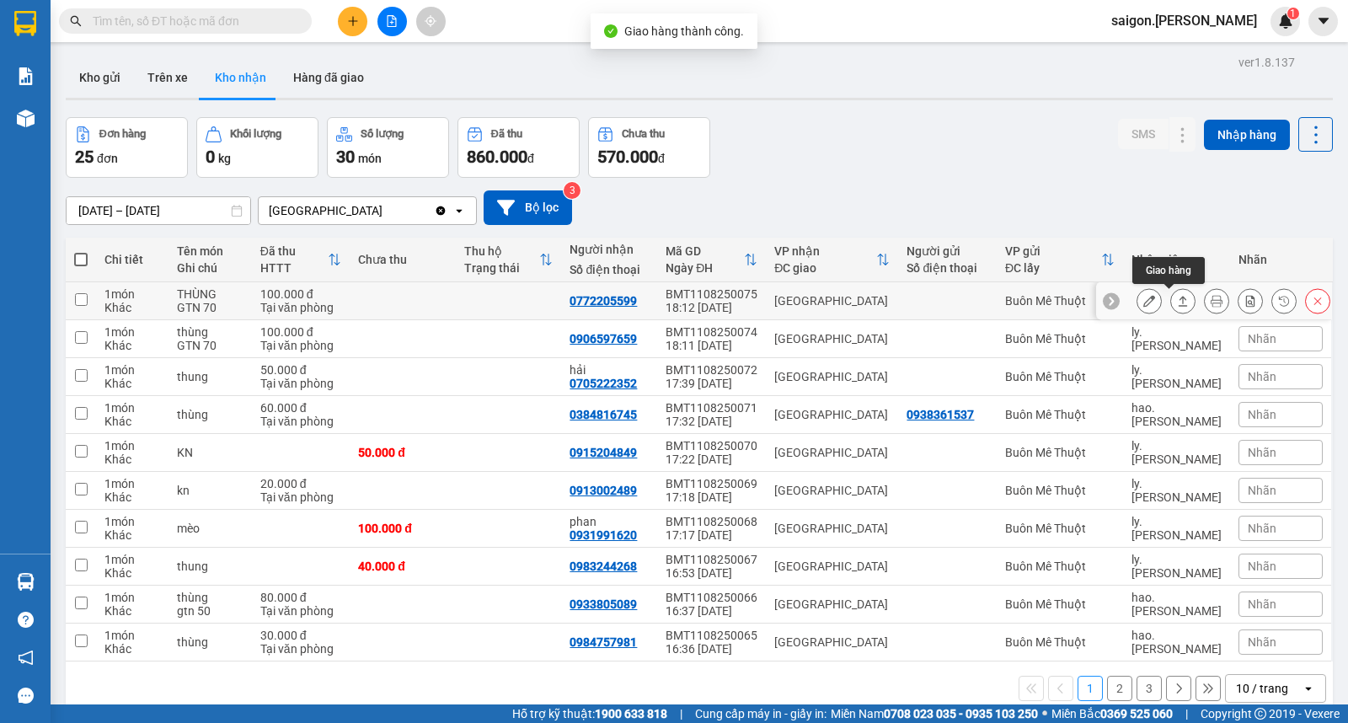
click at [1177, 301] on icon at bounding box center [1183, 301] width 12 height 12
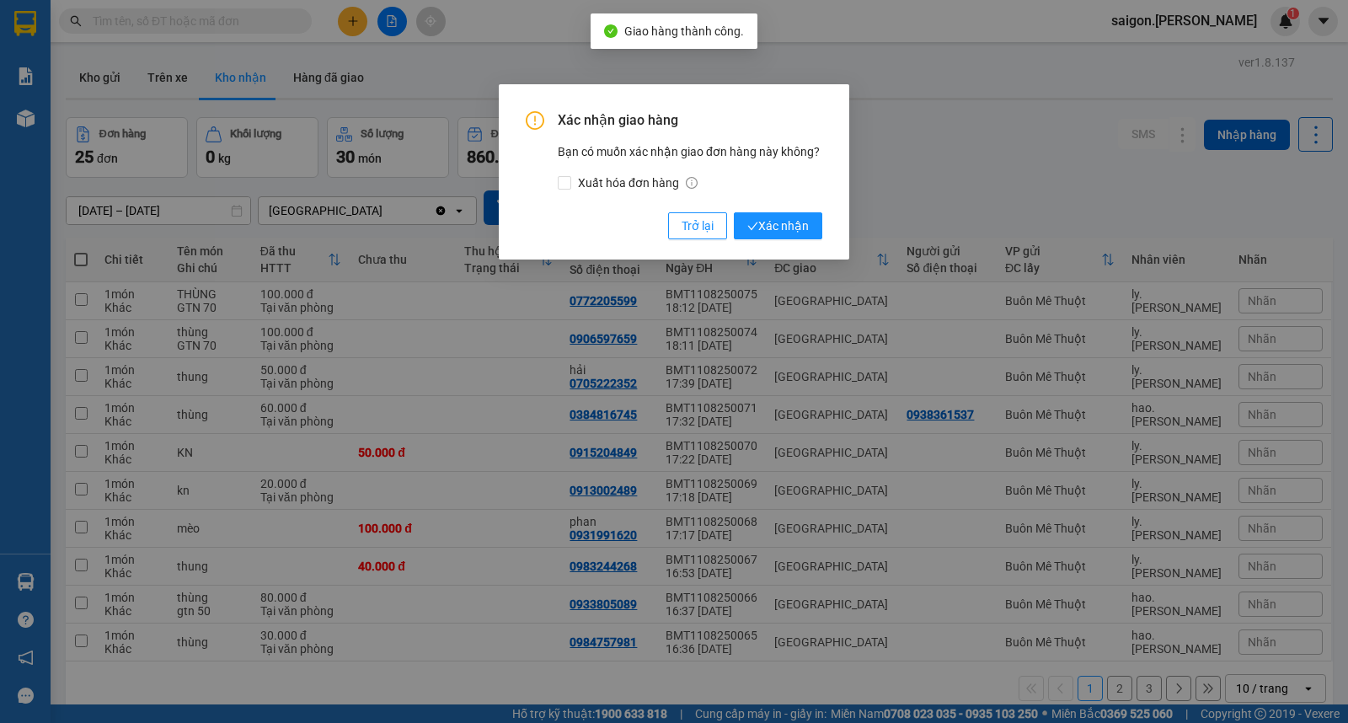
click at [840, 226] on div "Xác nhận giao hàng Bạn có muốn xác nhận giao đơn hàng này không? Xuất hóa đơn h…" at bounding box center [674, 171] width 350 height 175
click at [792, 225] on span "Xác nhận" at bounding box center [778, 226] width 62 height 19
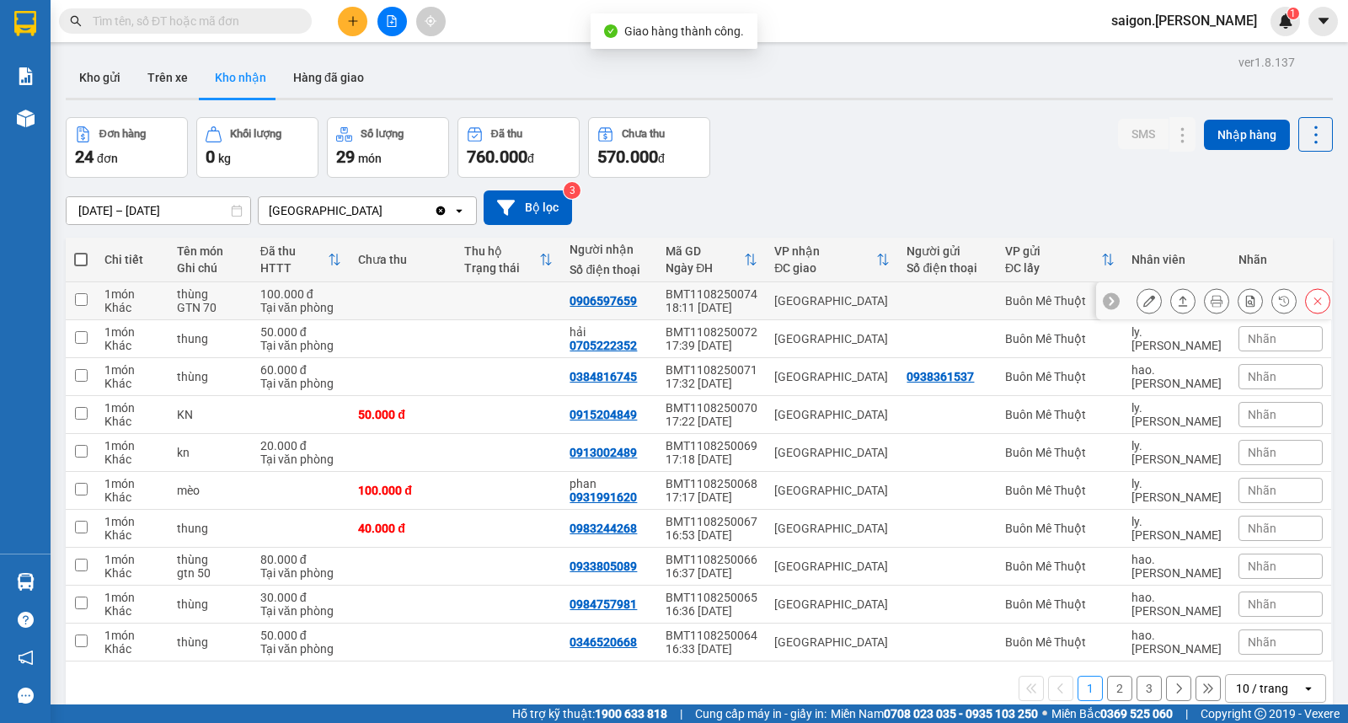
click at [1176, 304] on button at bounding box center [1183, 300] width 24 height 29
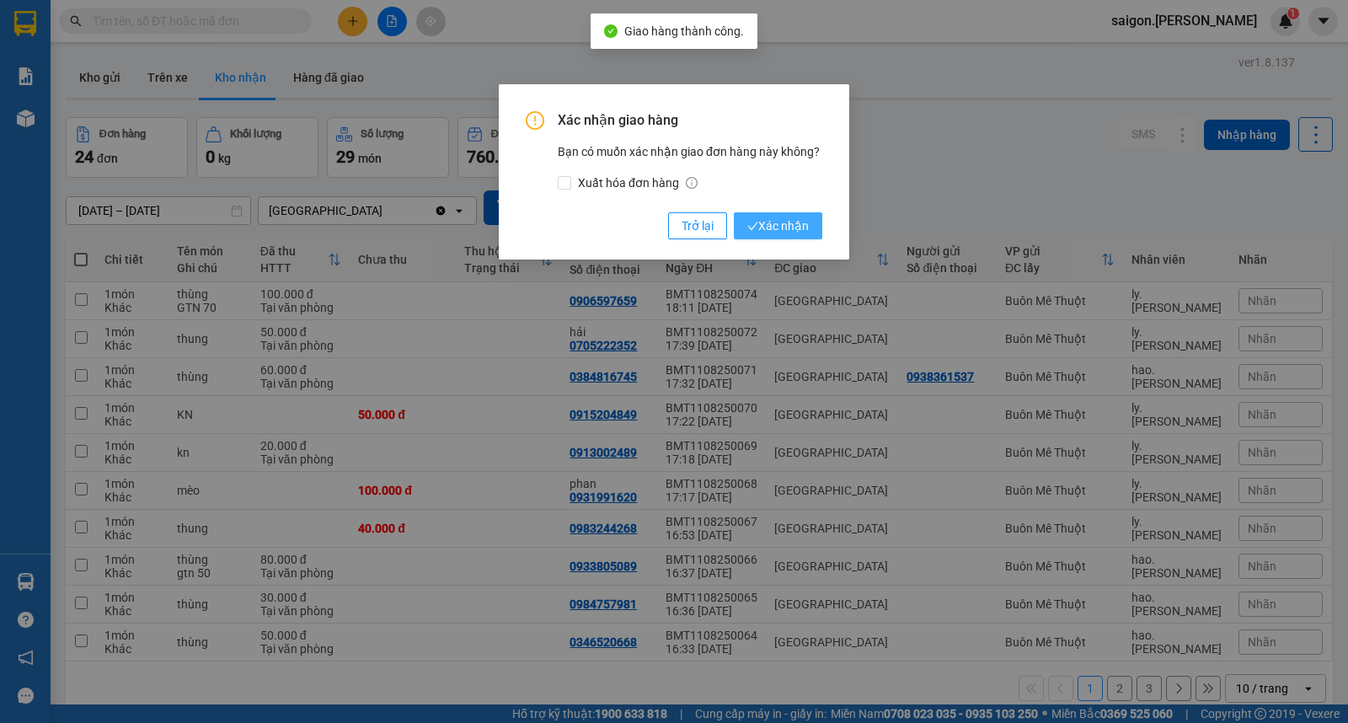
click at [795, 225] on span "Xác nhận" at bounding box center [778, 226] width 62 height 19
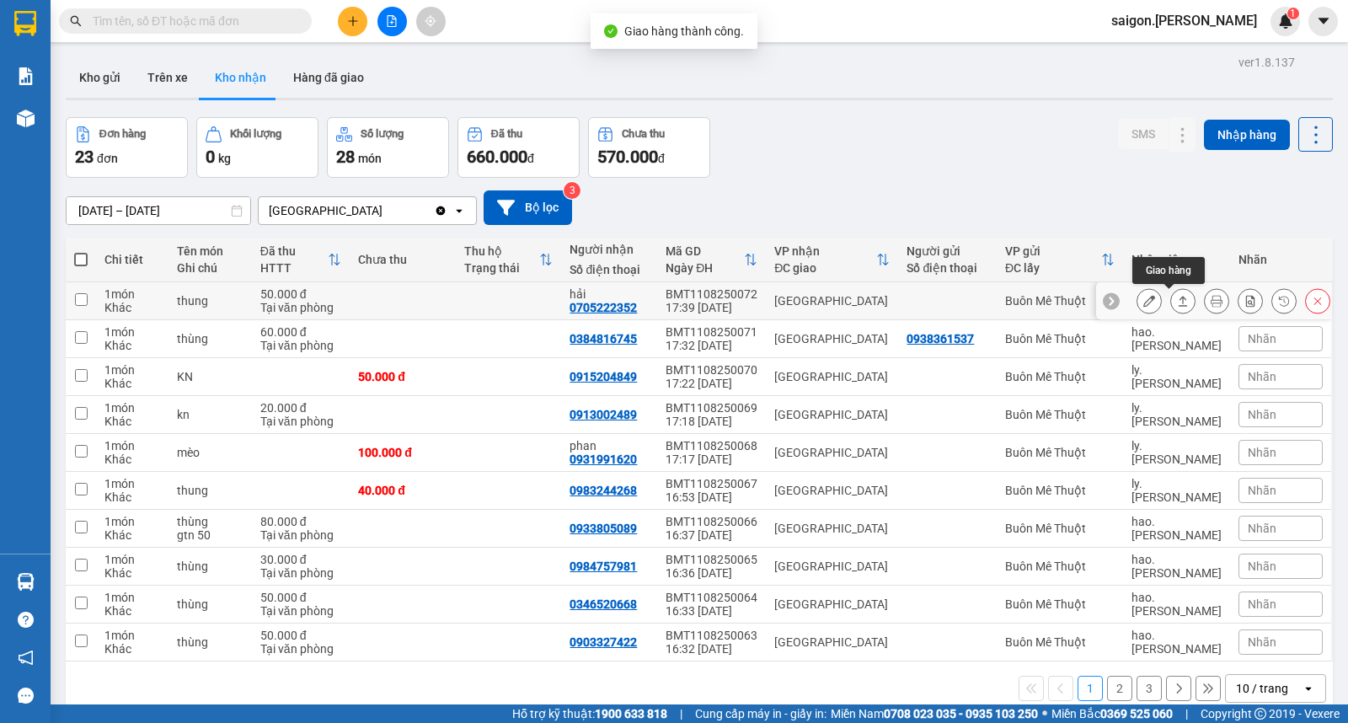
drag, startPoint x: 1168, startPoint y: 303, endPoint x: 1158, endPoint y: 291, distance: 16.2
click at [1177, 302] on icon at bounding box center [1183, 301] width 12 height 12
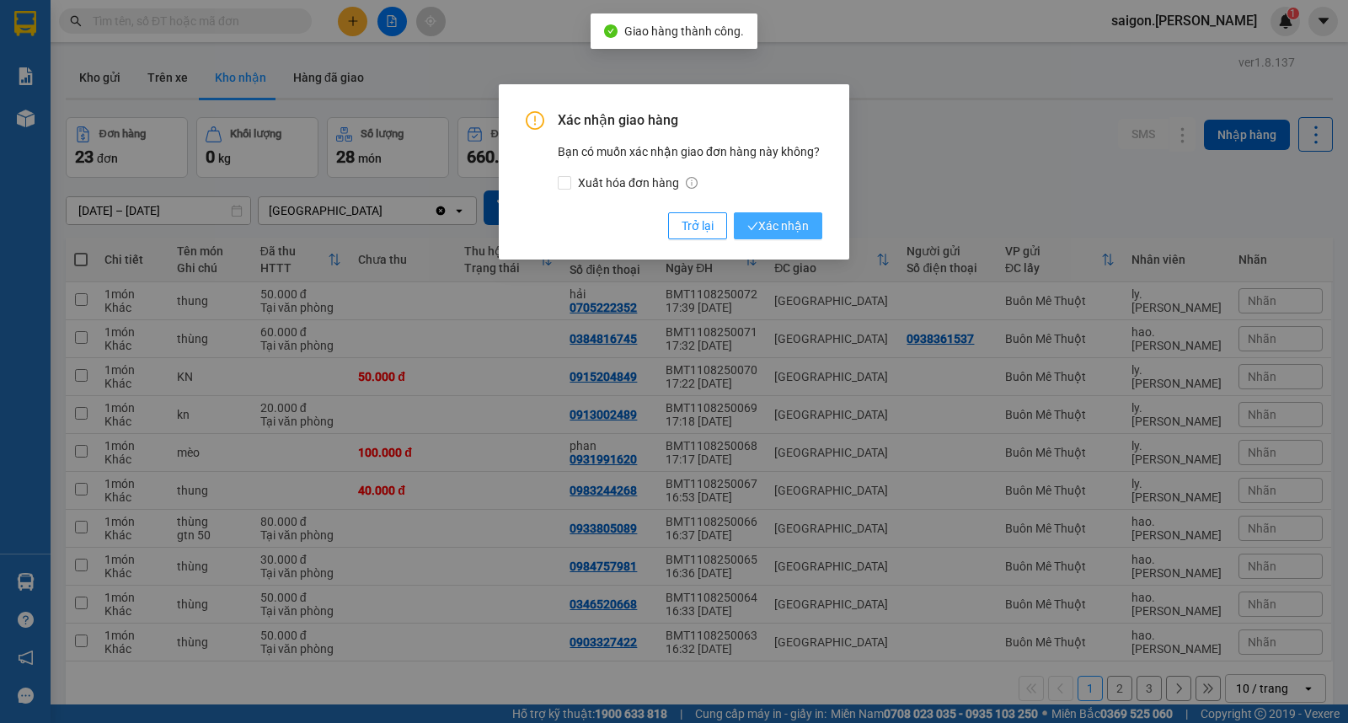
click at [772, 222] on span "Xác nhận" at bounding box center [778, 226] width 62 height 19
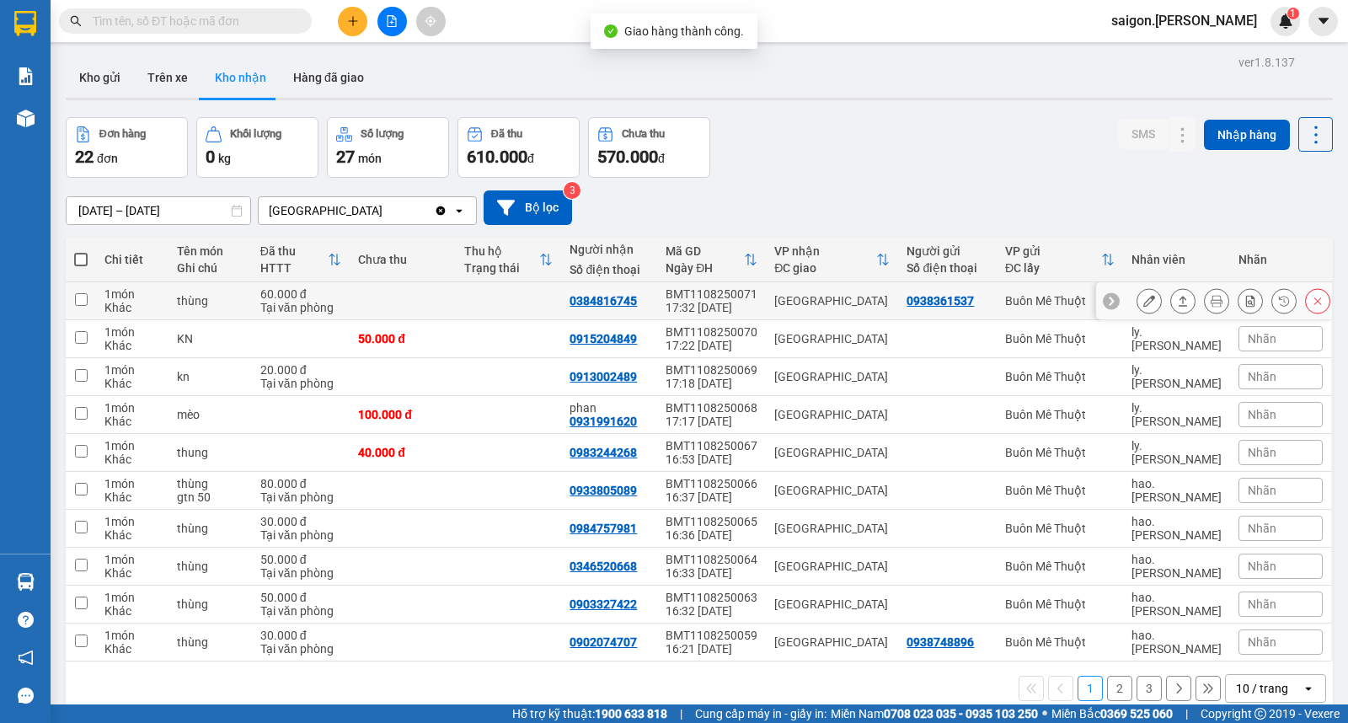
drag, startPoint x: 1169, startPoint y: 304, endPoint x: 1158, endPoint y: 296, distance: 14.5
click at [1177, 303] on icon at bounding box center [1183, 301] width 12 height 12
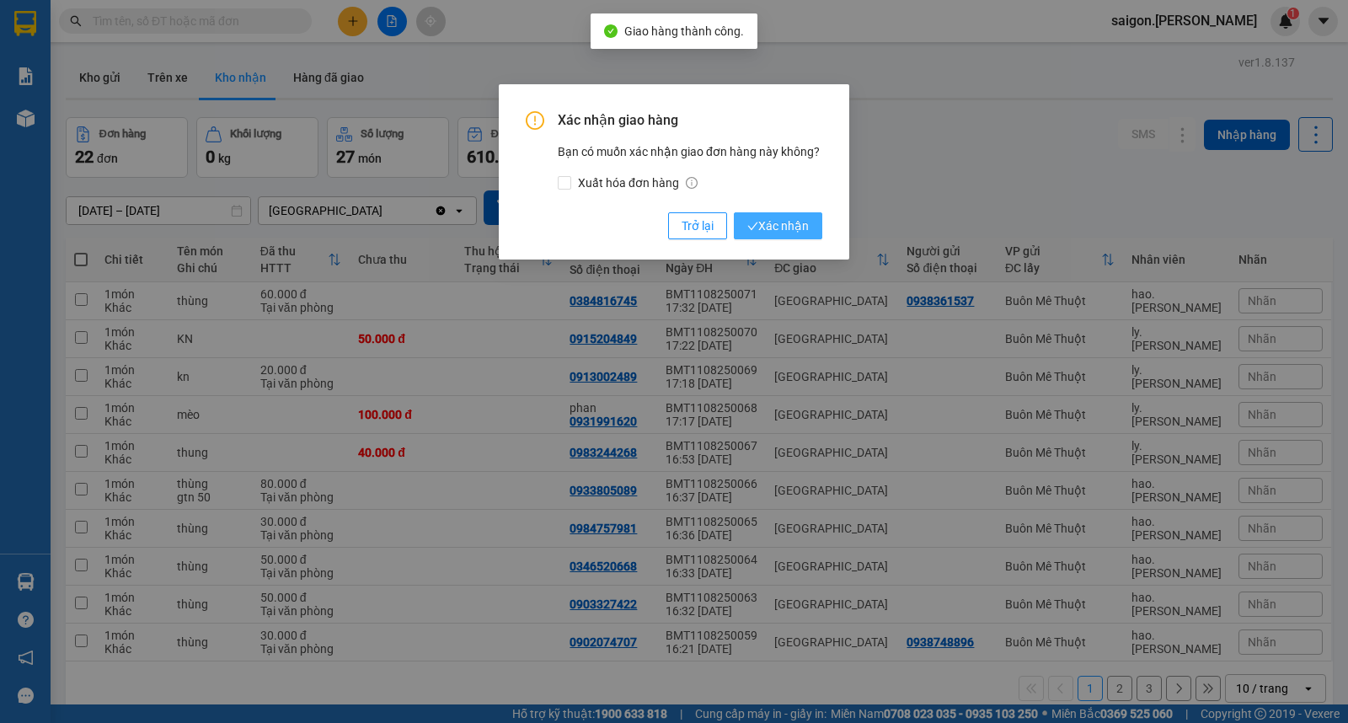
click at [803, 225] on span "Xác nhận" at bounding box center [778, 226] width 62 height 19
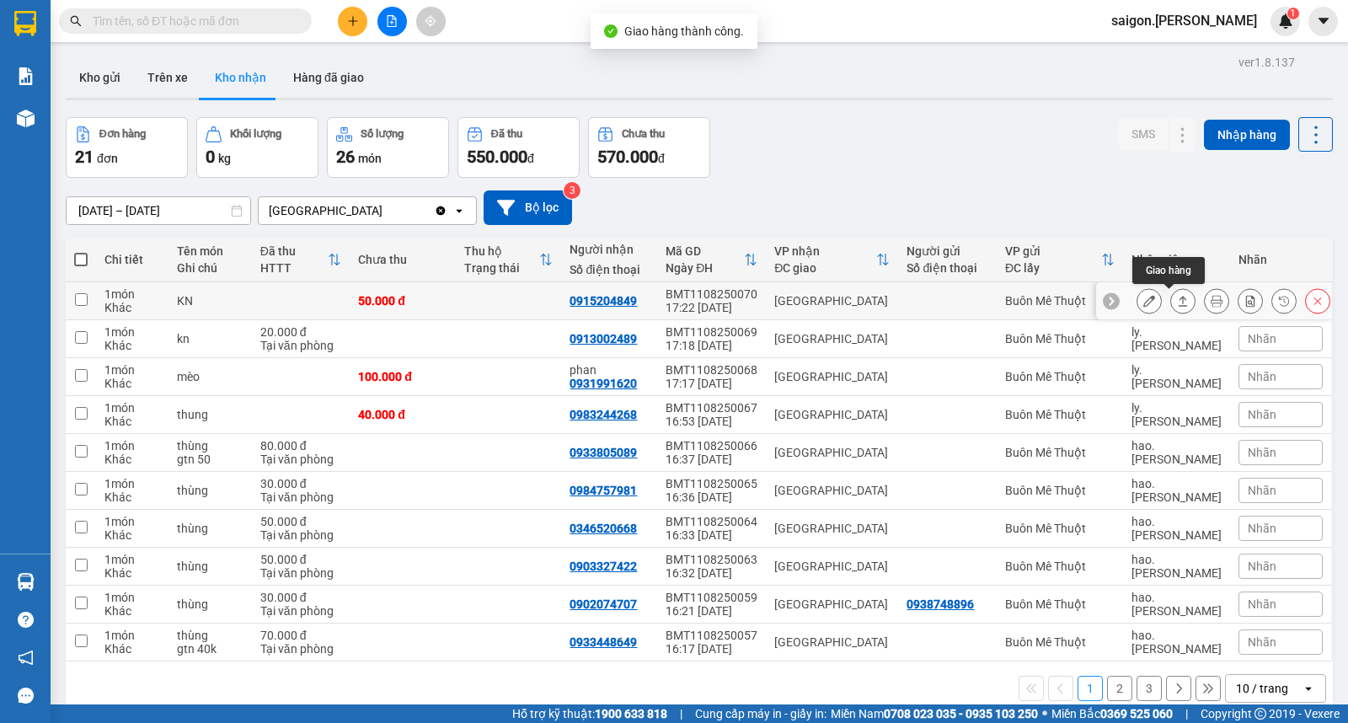
click at [1171, 303] on button at bounding box center [1183, 300] width 24 height 29
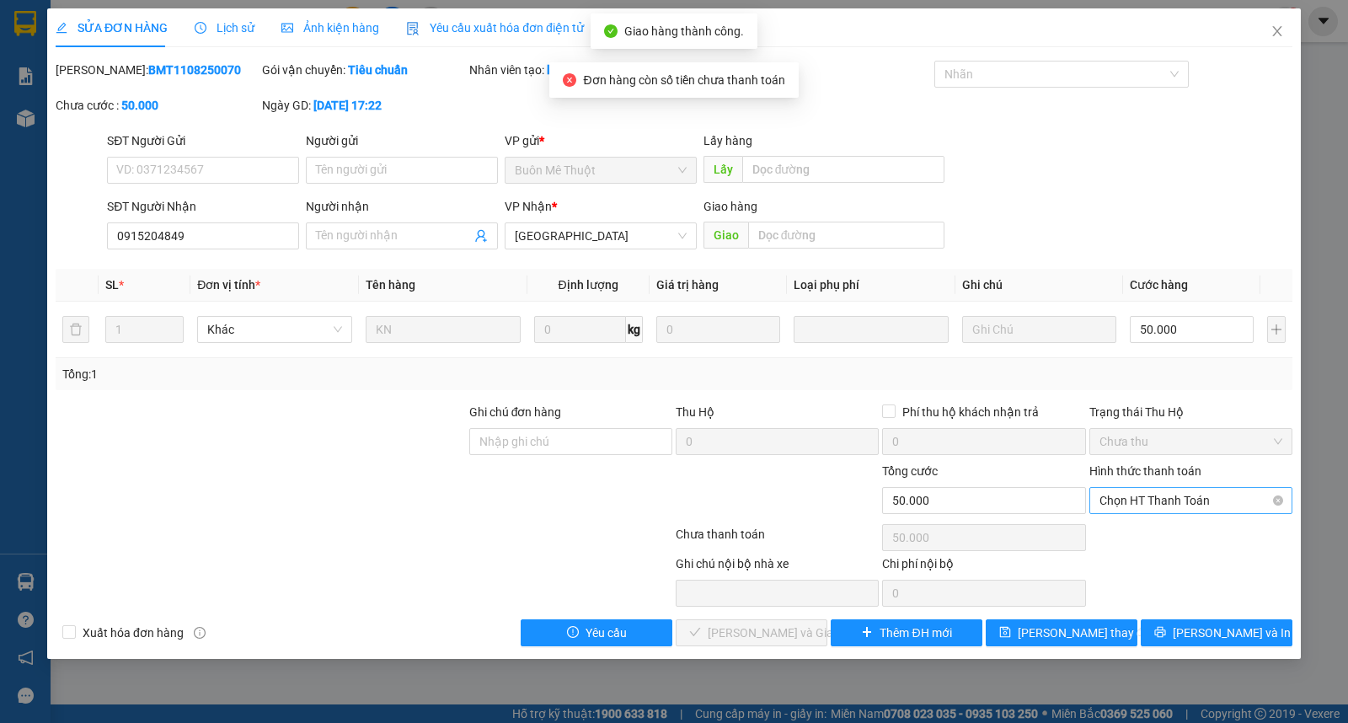
drag, startPoint x: 1181, startPoint y: 481, endPoint x: 1181, endPoint y: 498, distance: 16.9
click at [1181, 486] on div "Hình thức thanh toán Chọn HT Thanh Toán" at bounding box center [1190, 491] width 203 height 59
click at [1181, 498] on span "Chọn HT Thanh Toán" at bounding box center [1191, 500] width 183 height 25
click at [1175, 525] on div "Tại văn phòng" at bounding box center [1191, 534] width 183 height 19
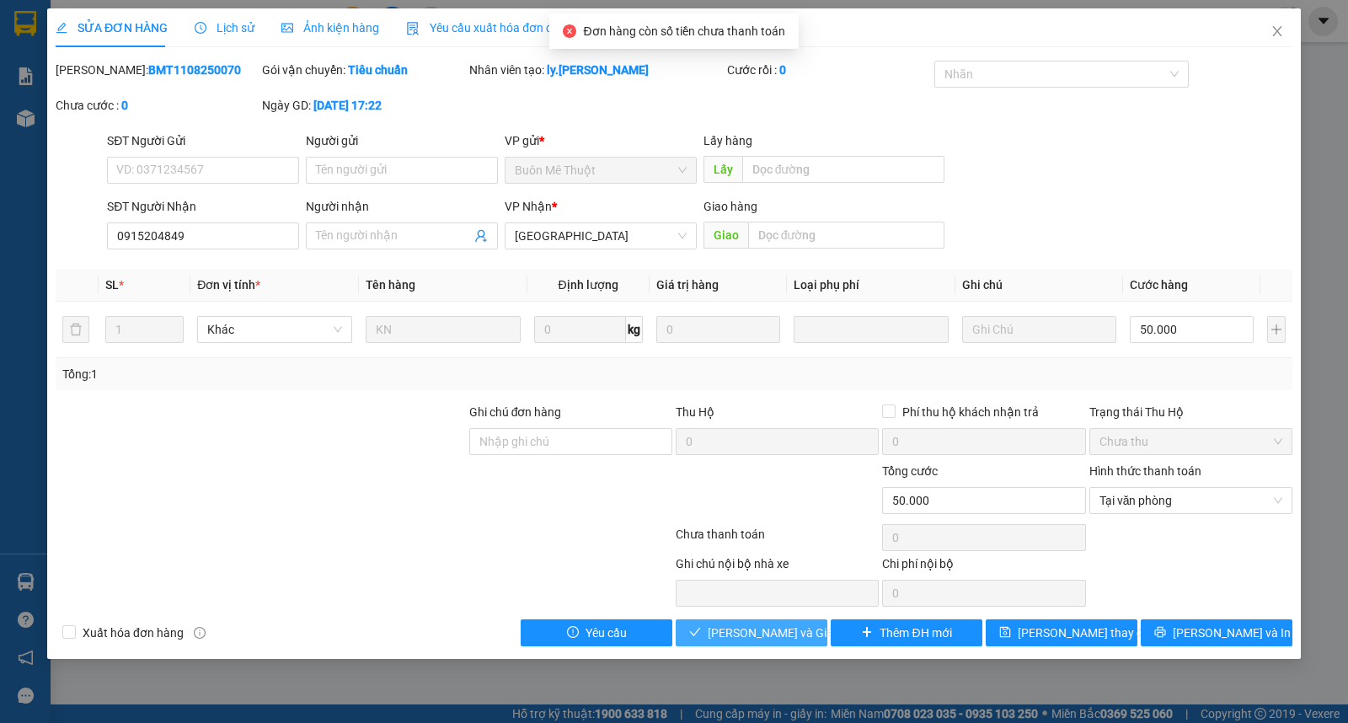
click at [800, 626] on span "Lưu và Giao hàng" at bounding box center [789, 632] width 162 height 19
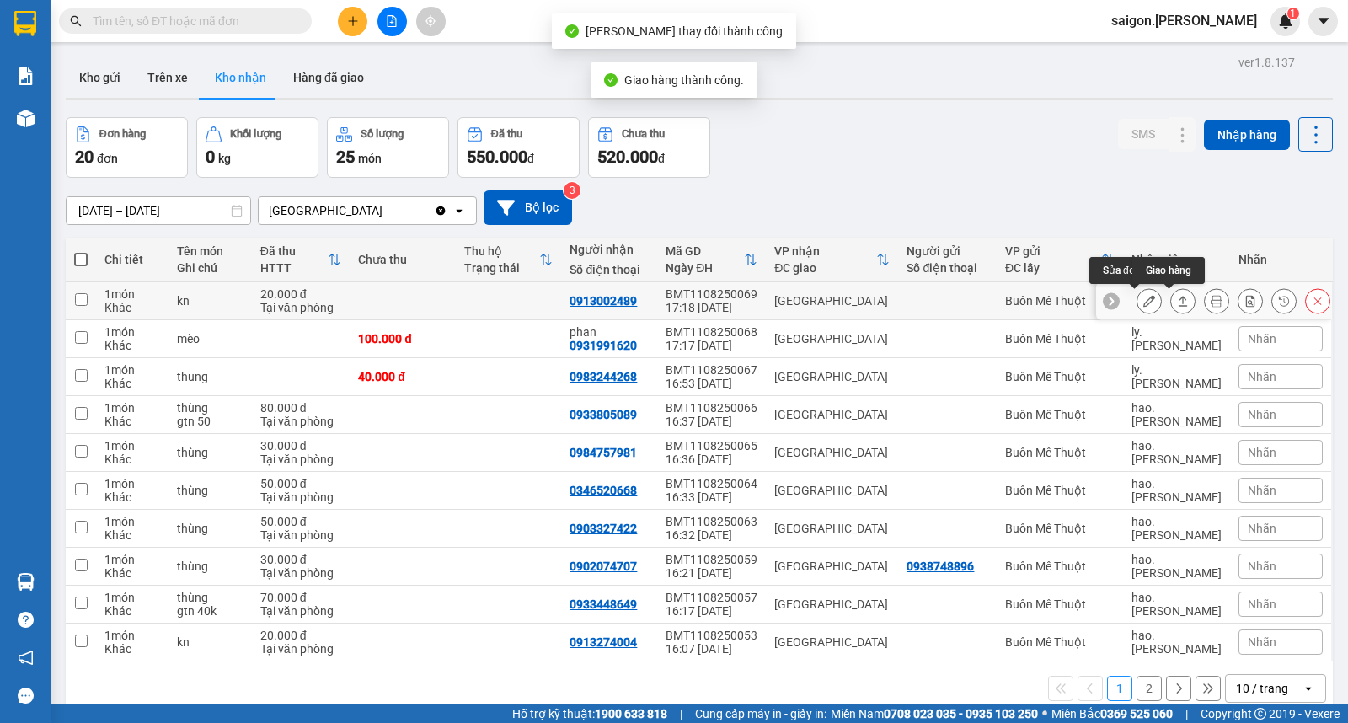
click at [1171, 303] on button at bounding box center [1183, 300] width 24 height 29
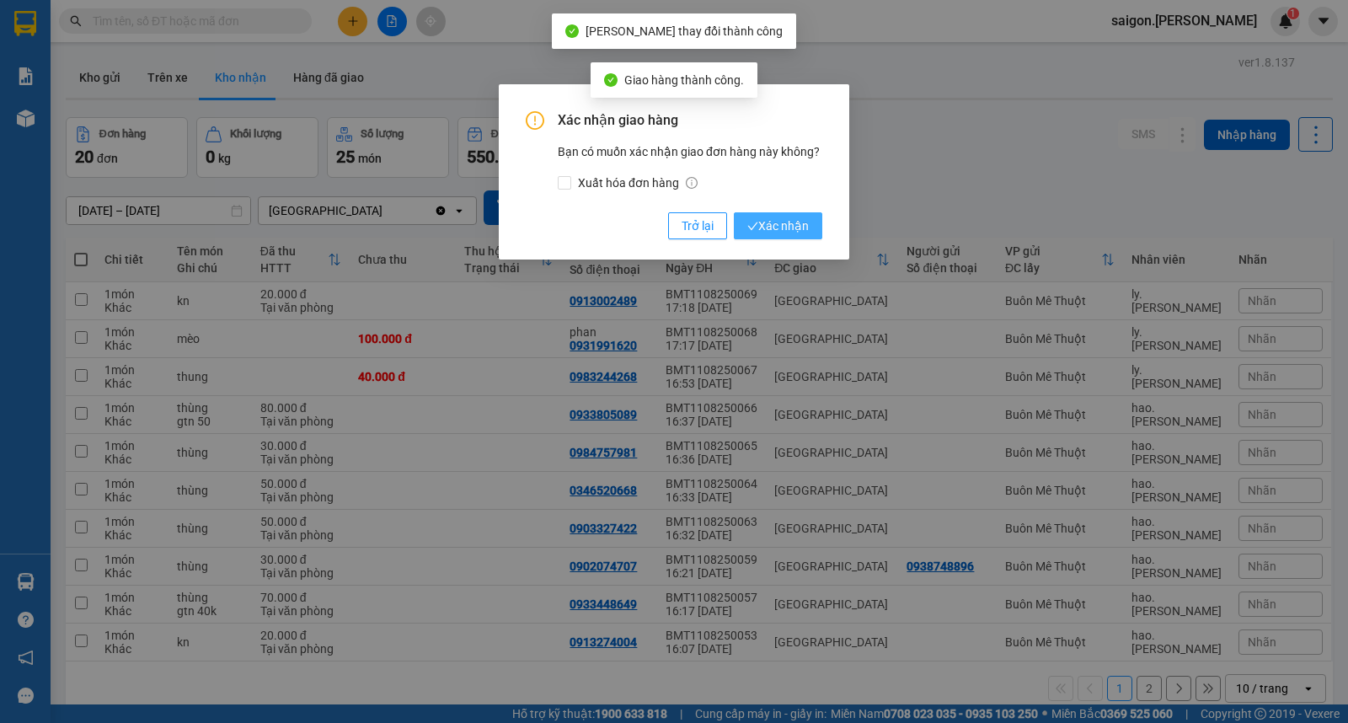
click at [735, 212] on button "Xác nhận" at bounding box center [778, 225] width 88 height 27
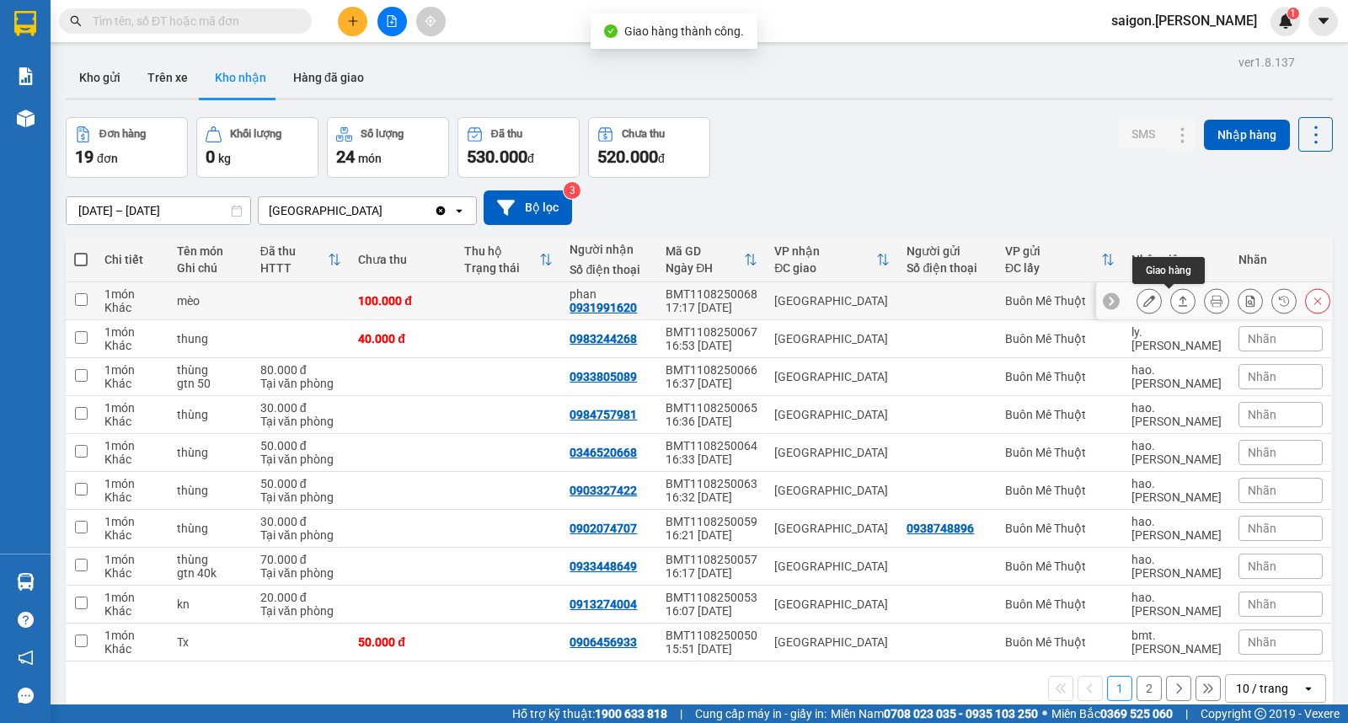
click at [1177, 303] on icon at bounding box center [1183, 301] width 12 height 12
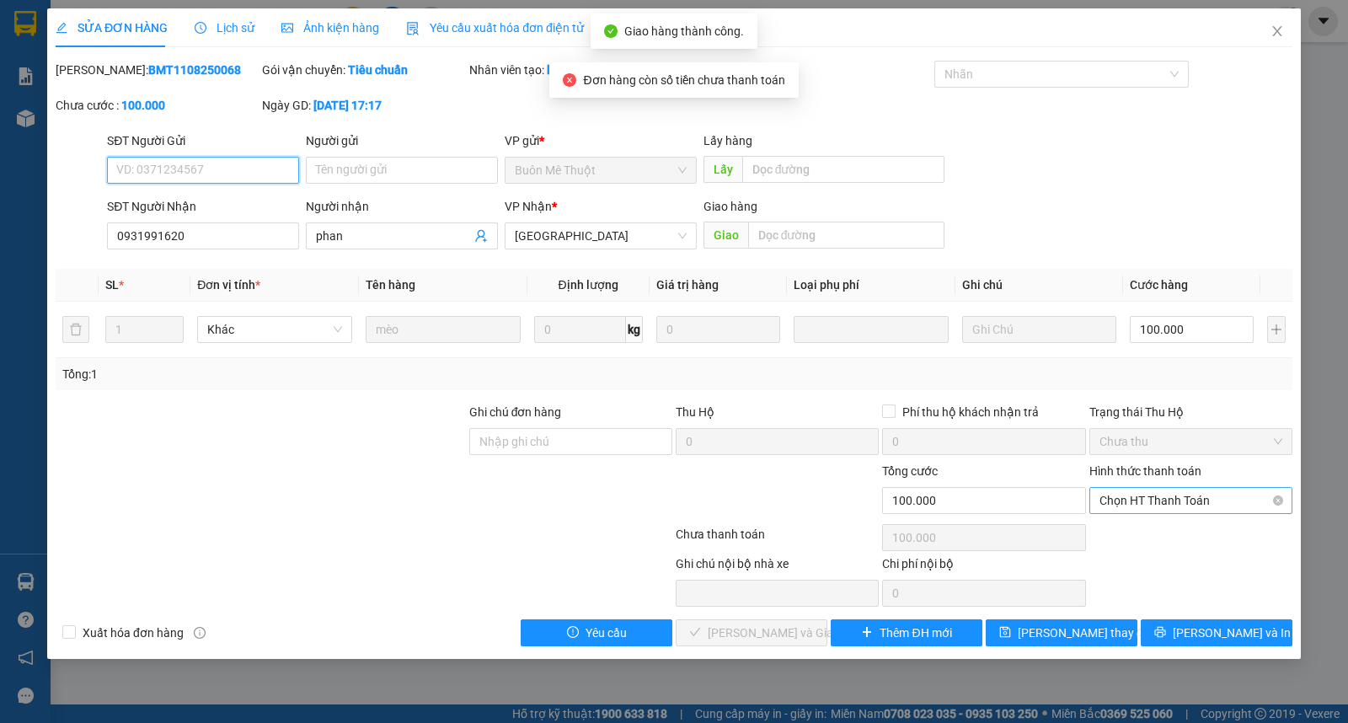
click at [1171, 489] on span "Chọn HT Thanh Toán" at bounding box center [1191, 500] width 183 height 25
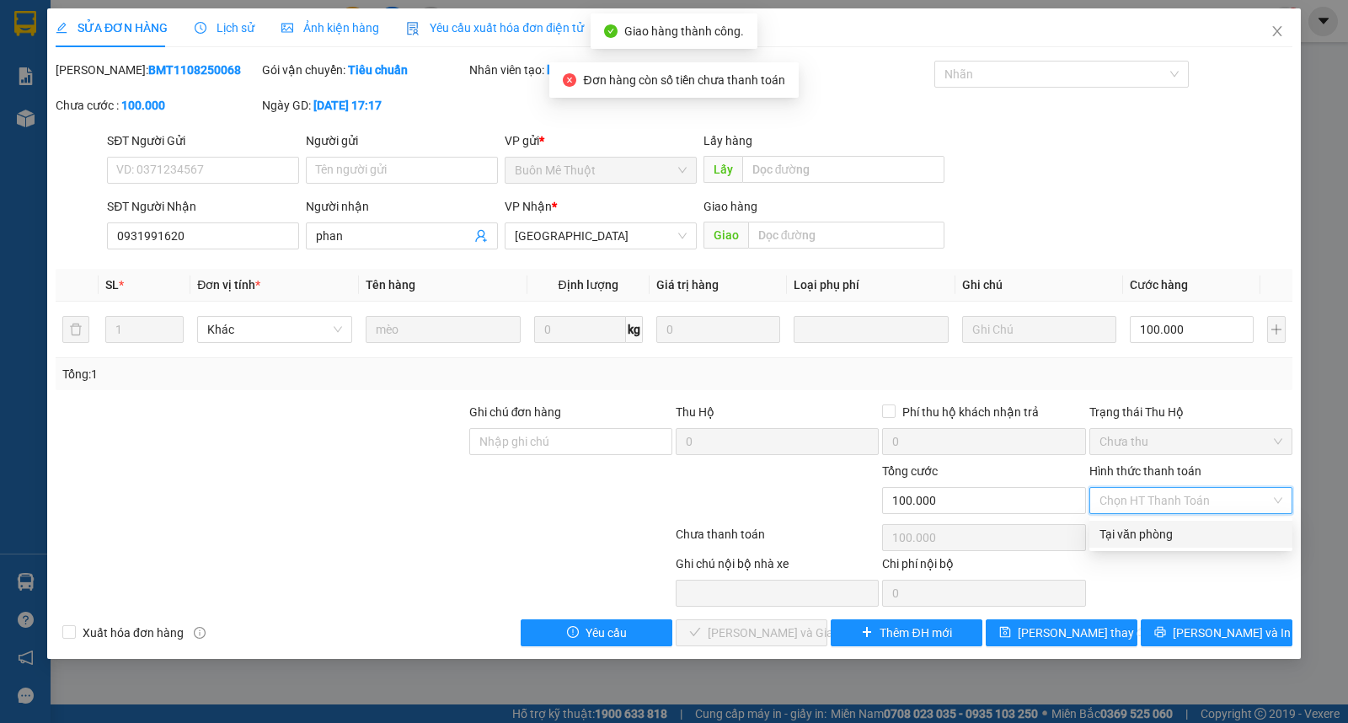
click at [1152, 539] on div "Tại văn phòng" at bounding box center [1191, 534] width 183 height 19
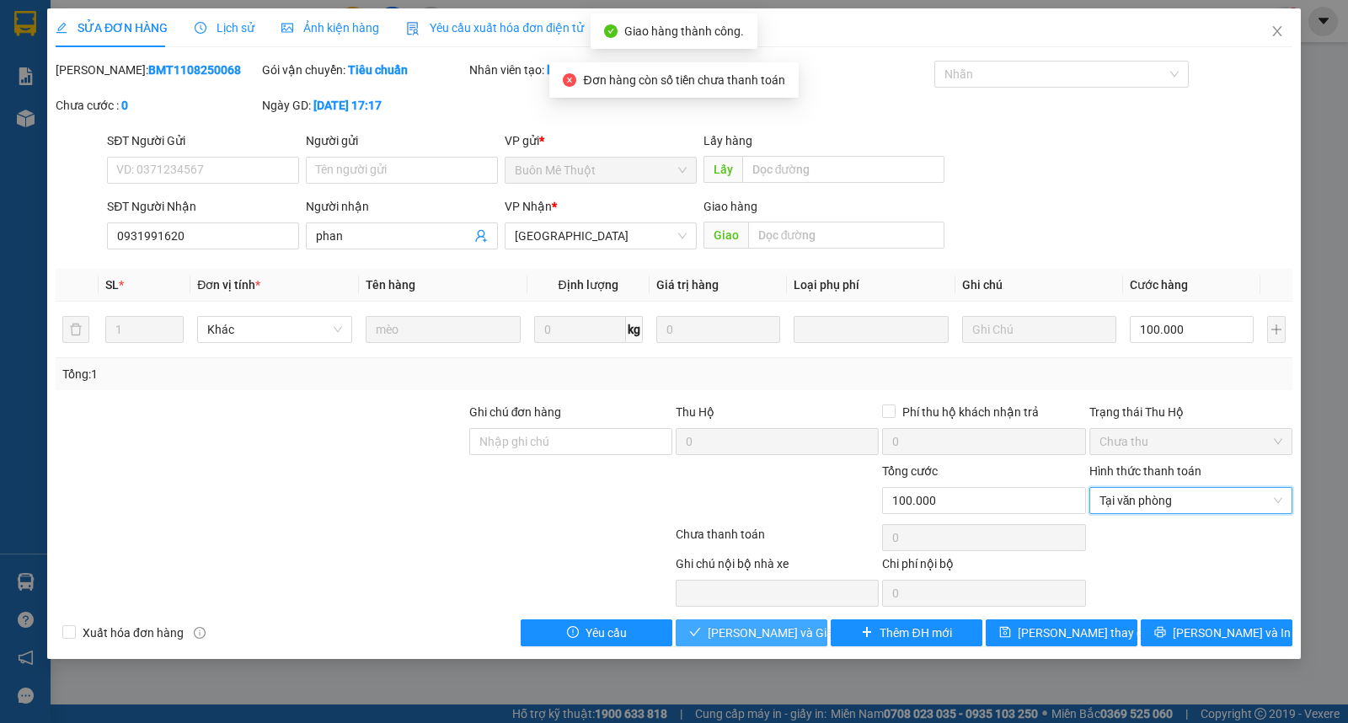
click at [762, 623] on span "Lưu và Giao hàng" at bounding box center [789, 632] width 162 height 19
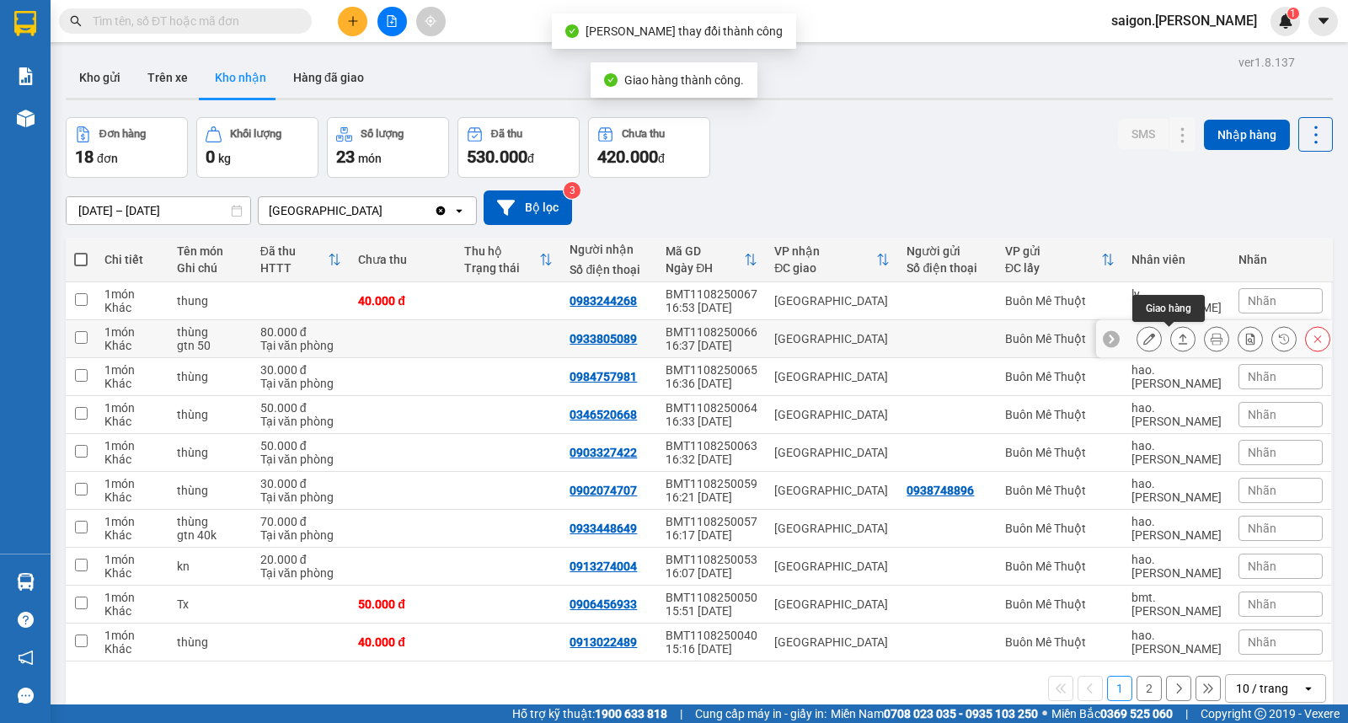
click at [1174, 340] on button at bounding box center [1183, 338] width 24 height 29
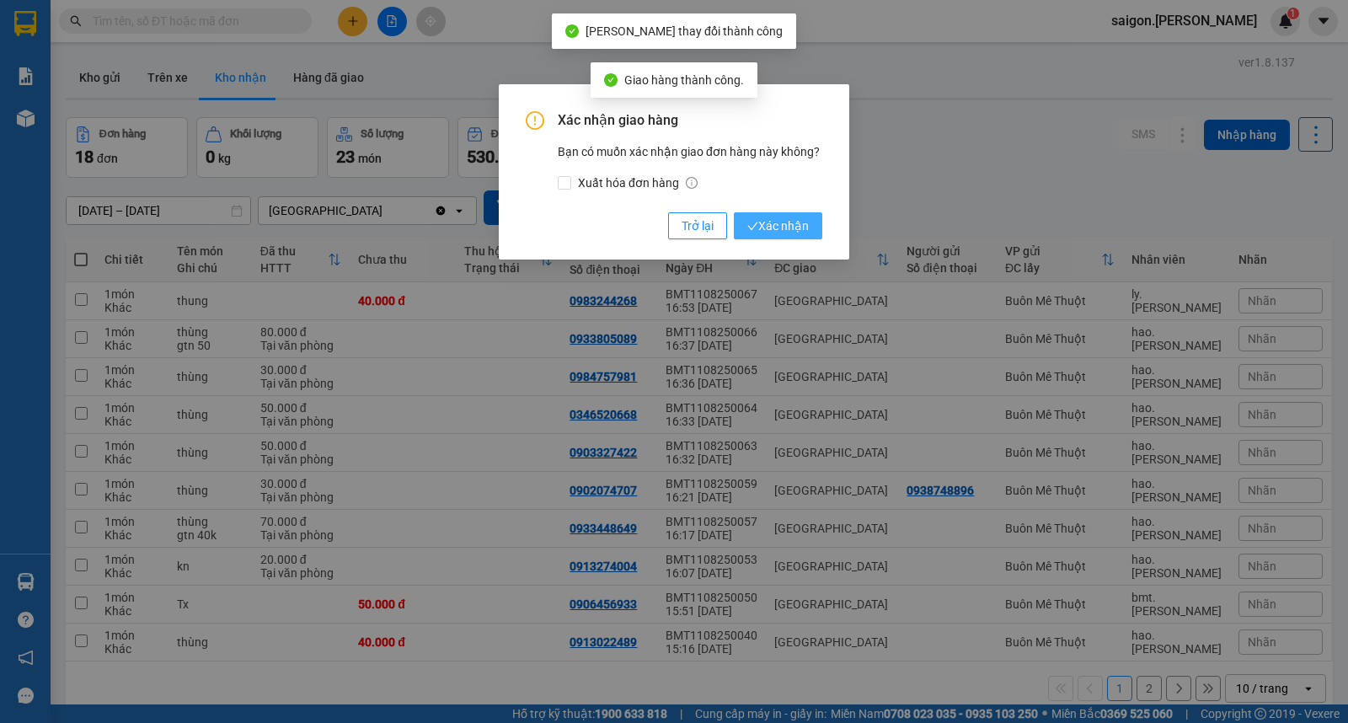
click at [780, 236] on button "Xác nhận" at bounding box center [778, 225] width 88 height 27
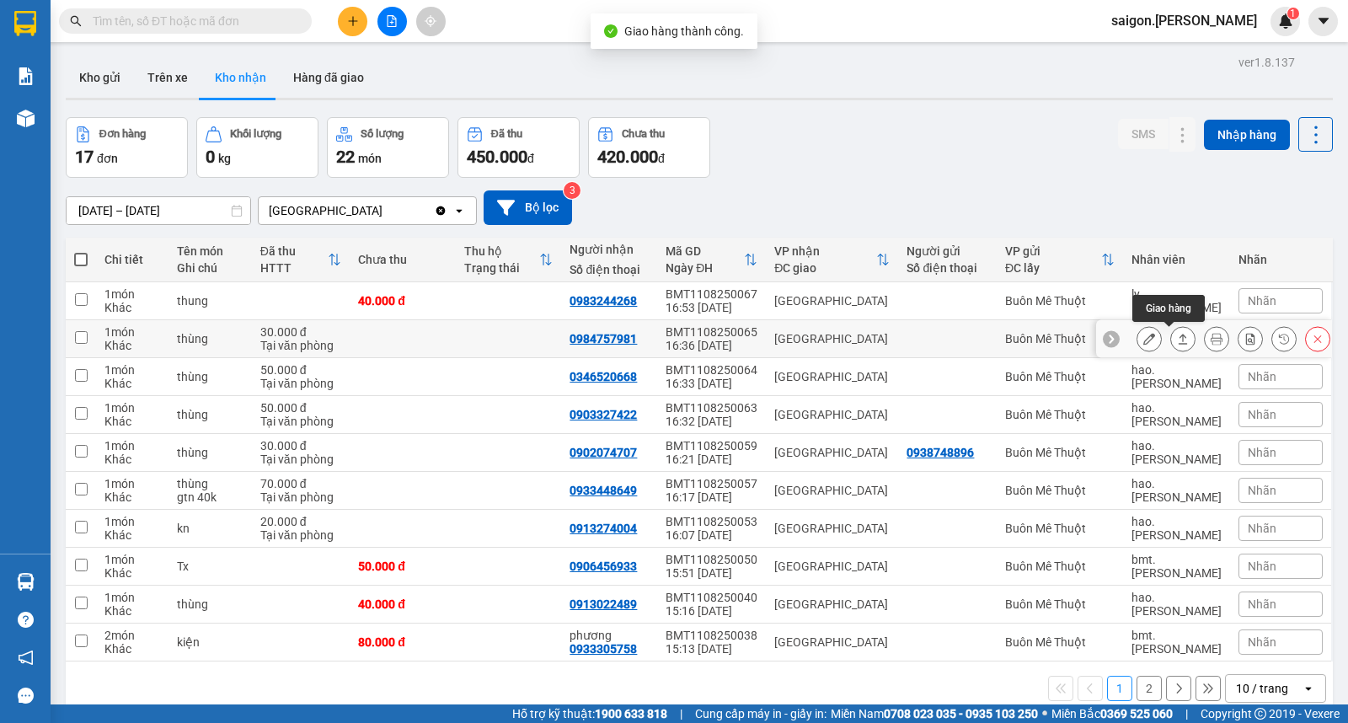
click at [1177, 341] on icon at bounding box center [1183, 339] width 12 height 12
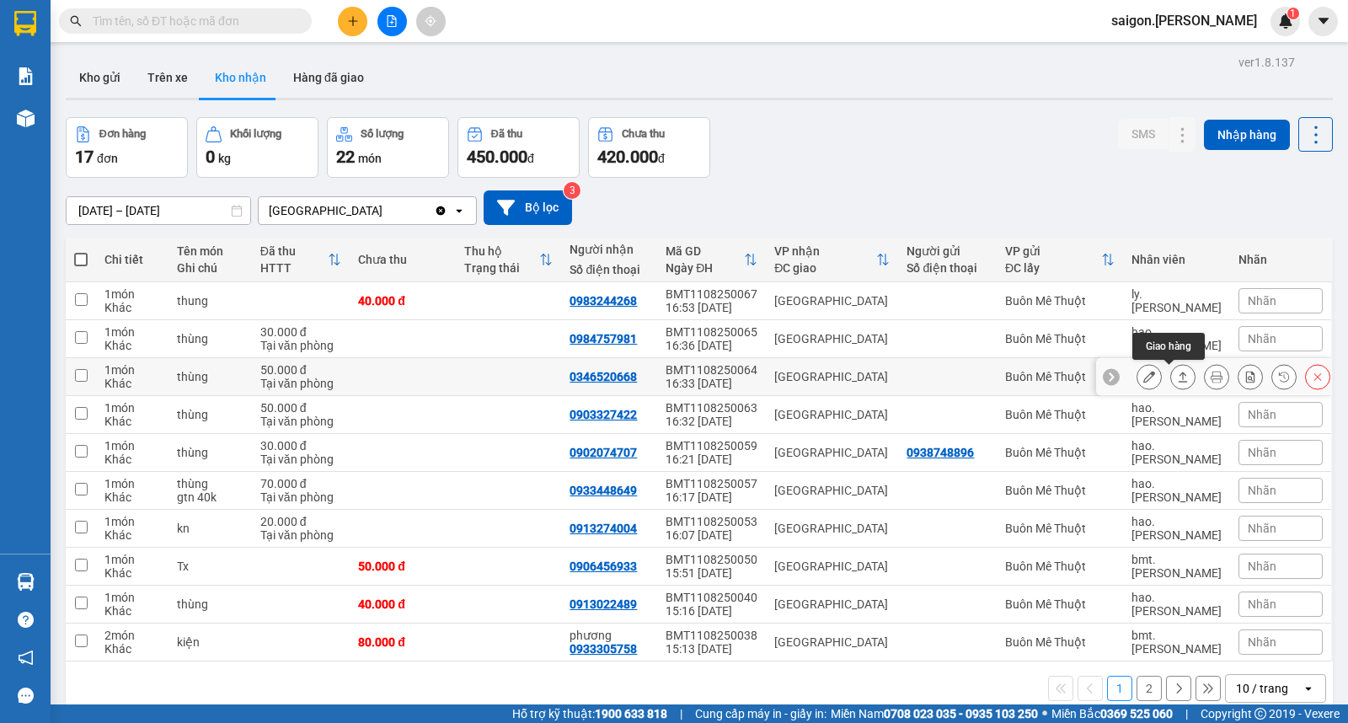
click at [1171, 382] on button at bounding box center [1183, 376] width 24 height 29
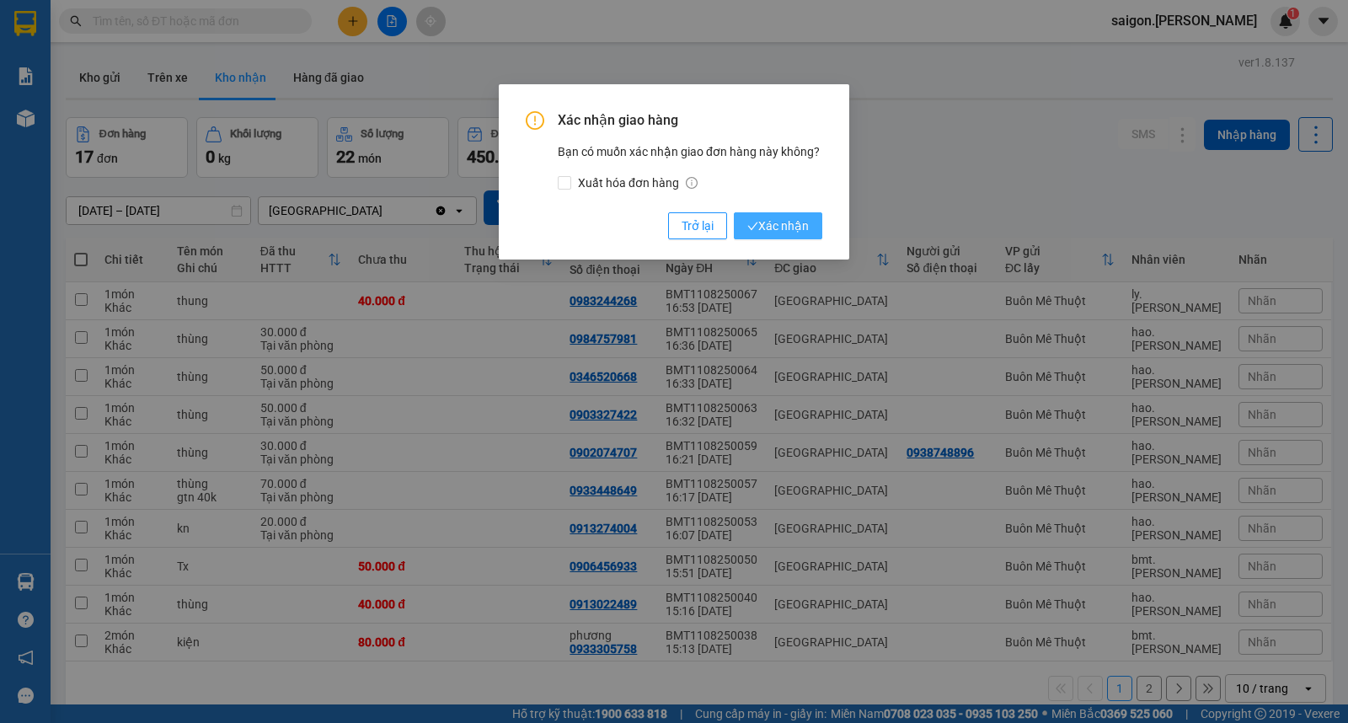
click at [810, 229] on button "Xác nhận" at bounding box center [778, 225] width 88 height 27
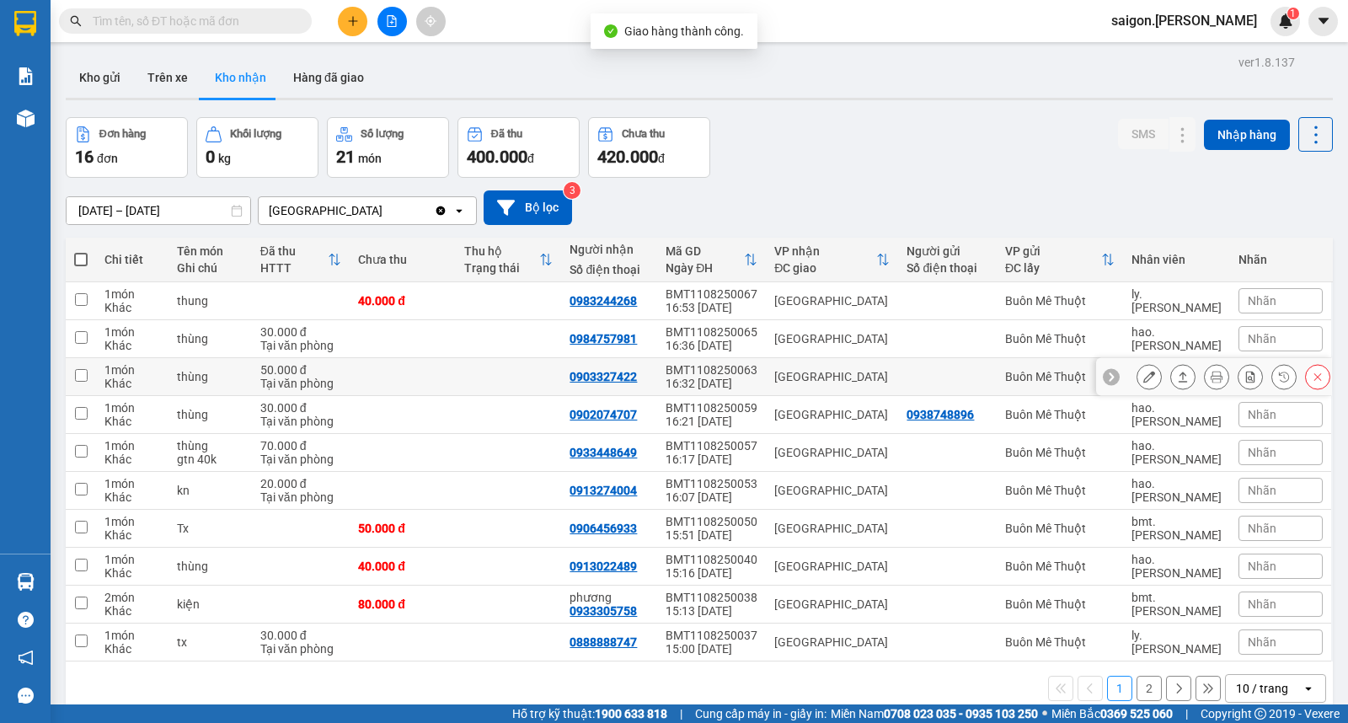
click at [1171, 379] on button at bounding box center [1183, 376] width 24 height 29
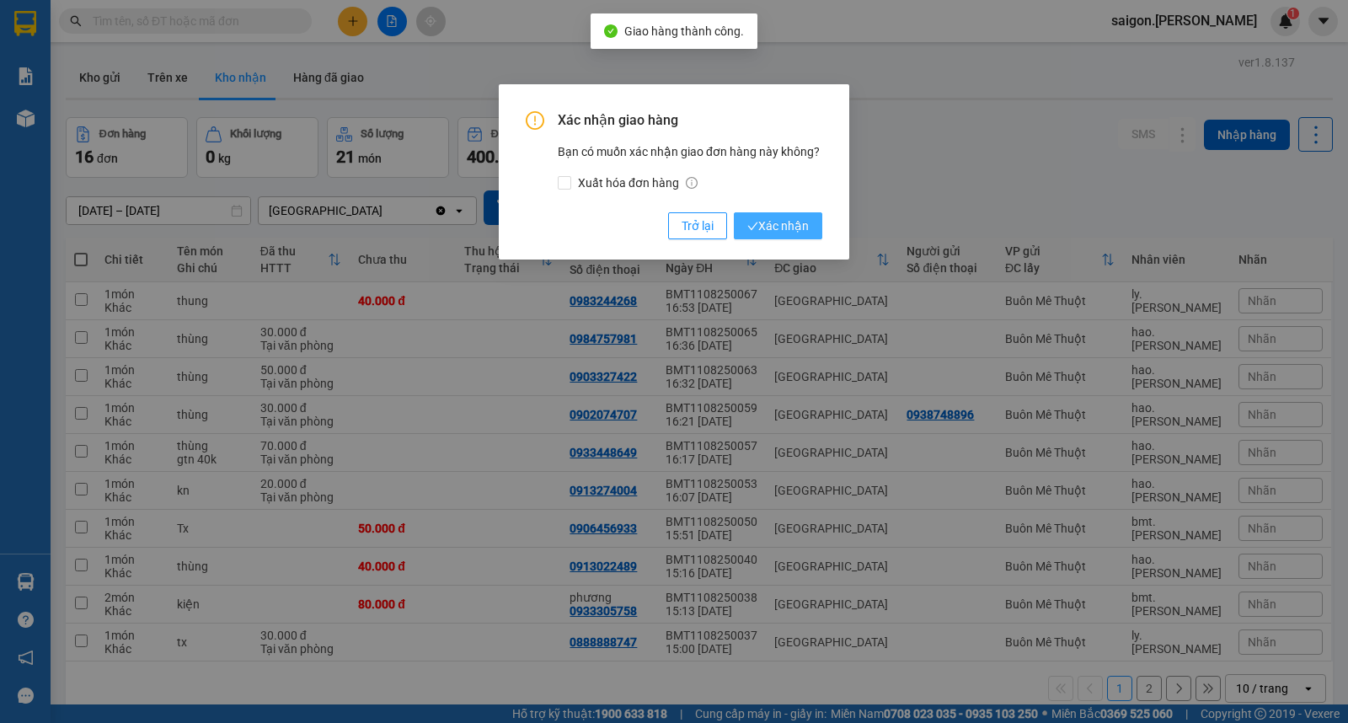
click at [768, 221] on span "Xác nhận" at bounding box center [778, 226] width 62 height 19
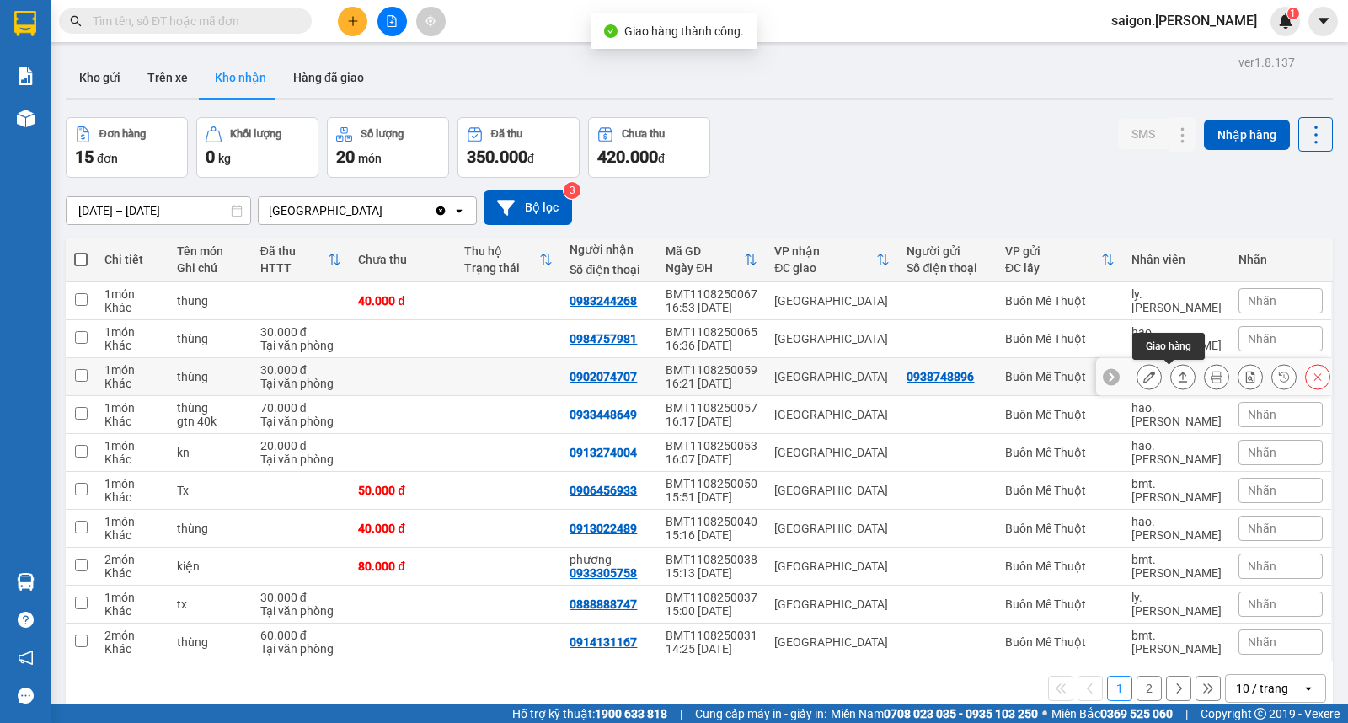
click at [1177, 377] on icon at bounding box center [1183, 377] width 12 height 12
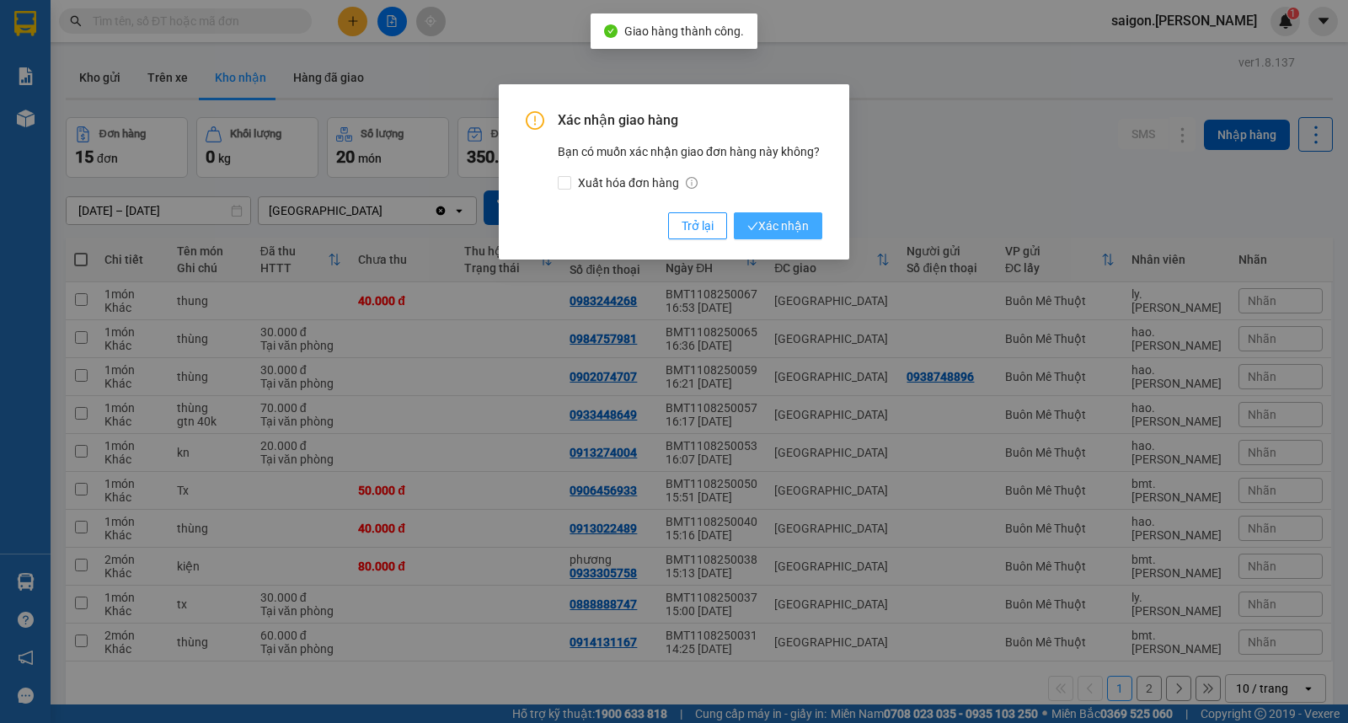
click at [789, 228] on span "Xác nhận" at bounding box center [778, 226] width 62 height 19
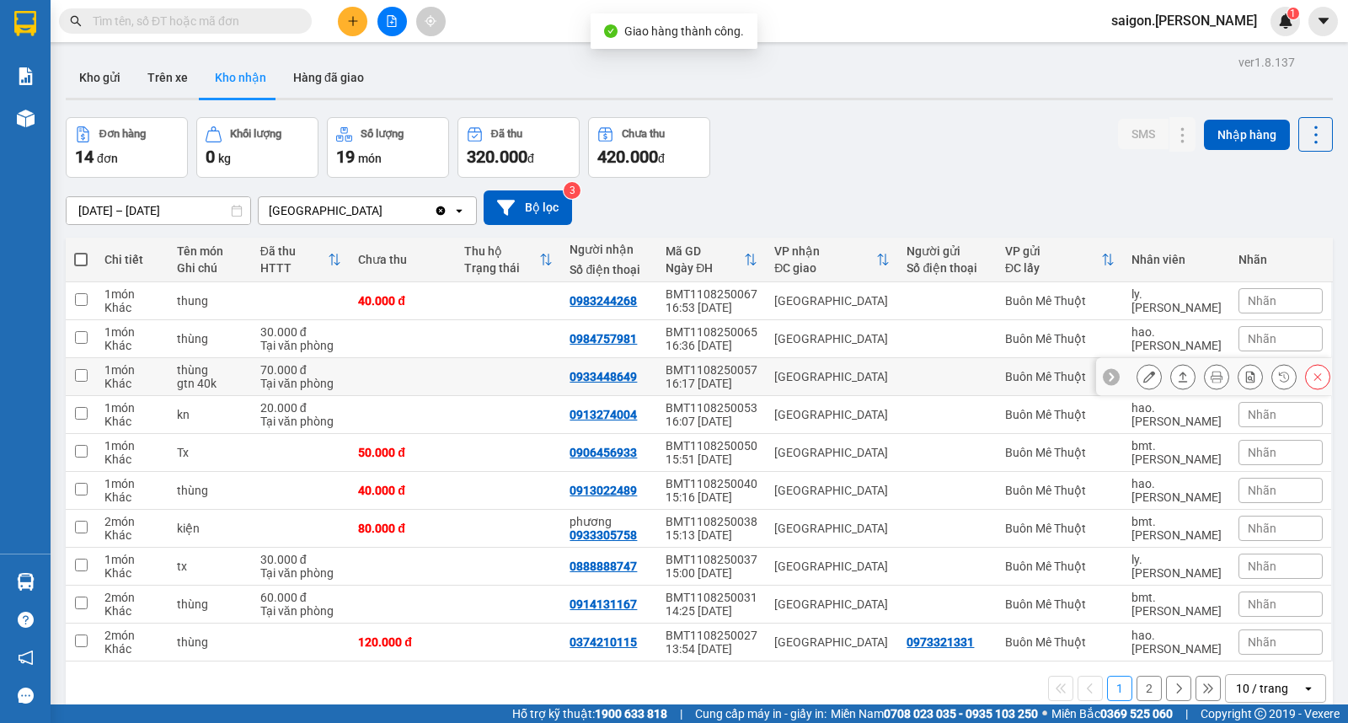
click at [1177, 377] on icon at bounding box center [1183, 377] width 12 height 12
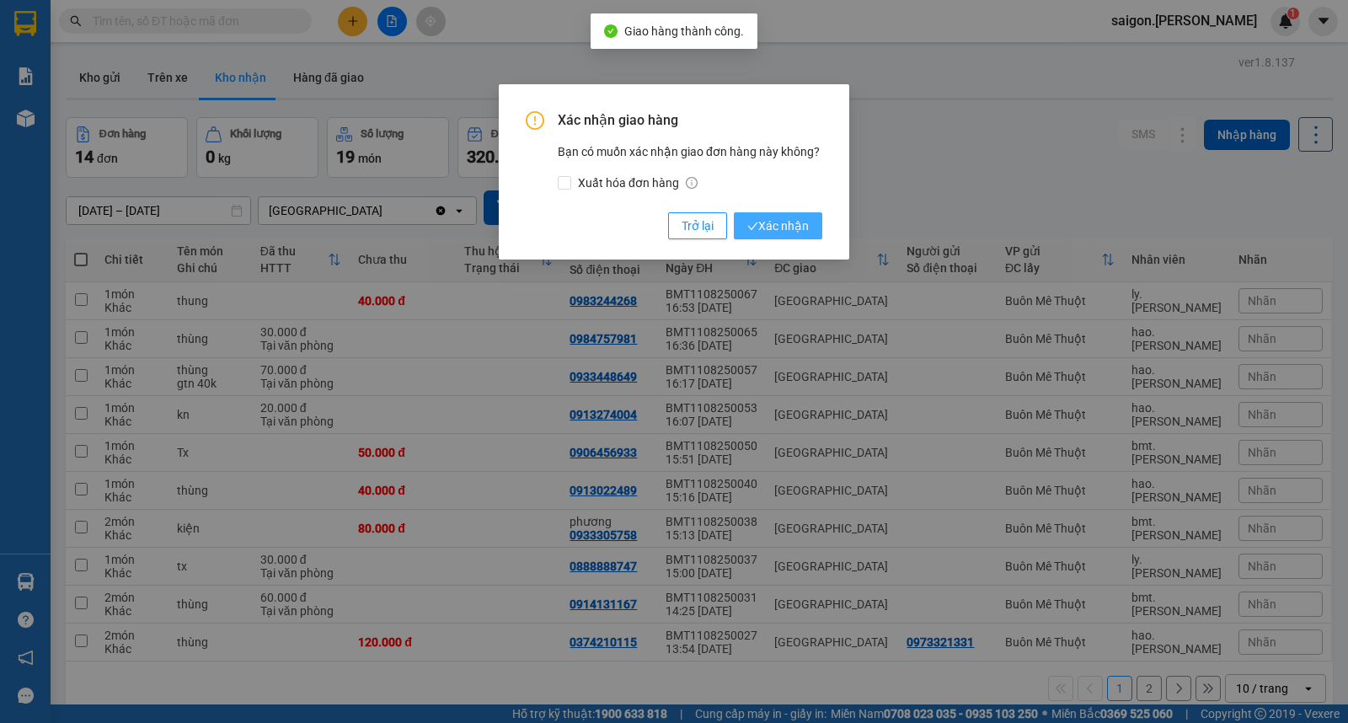
click at [786, 237] on button "Xác nhận" at bounding box center [778, 225] width 88 height 27
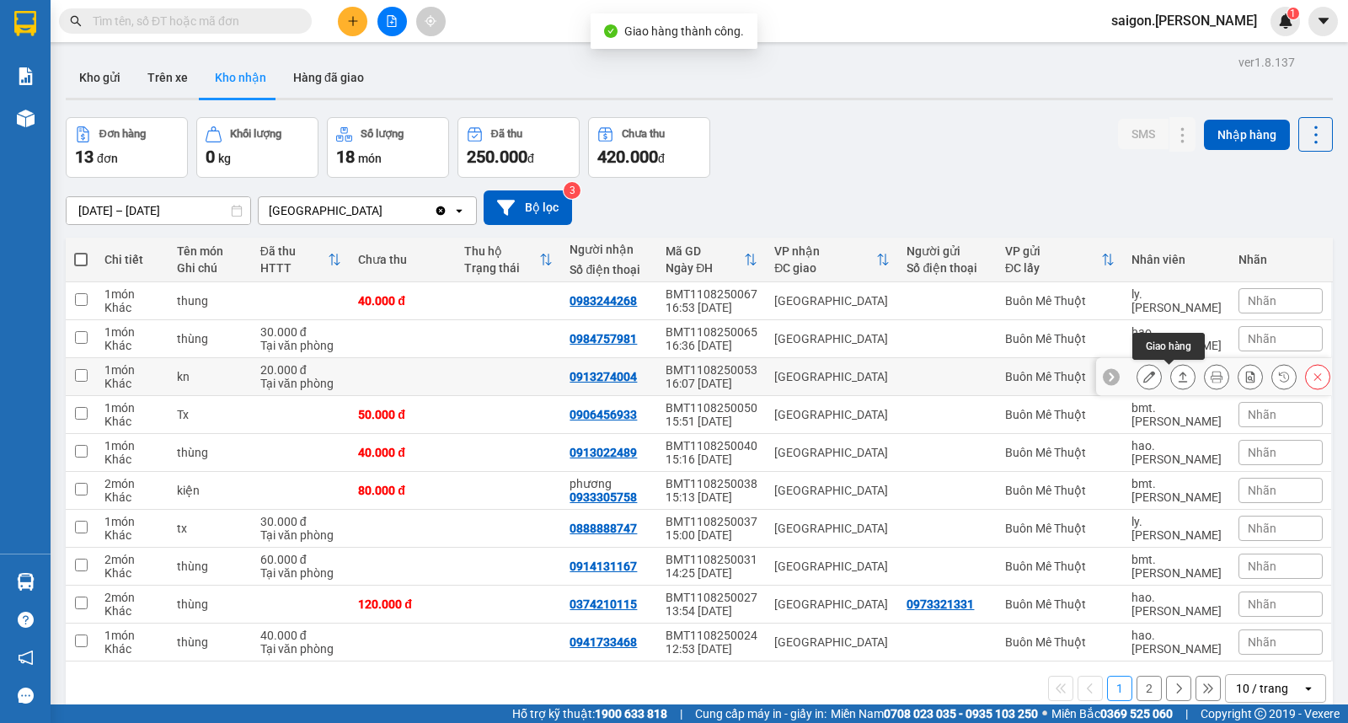
click at [1177, 372] on icon at bounding box center [1183, 377] width 12 height 12
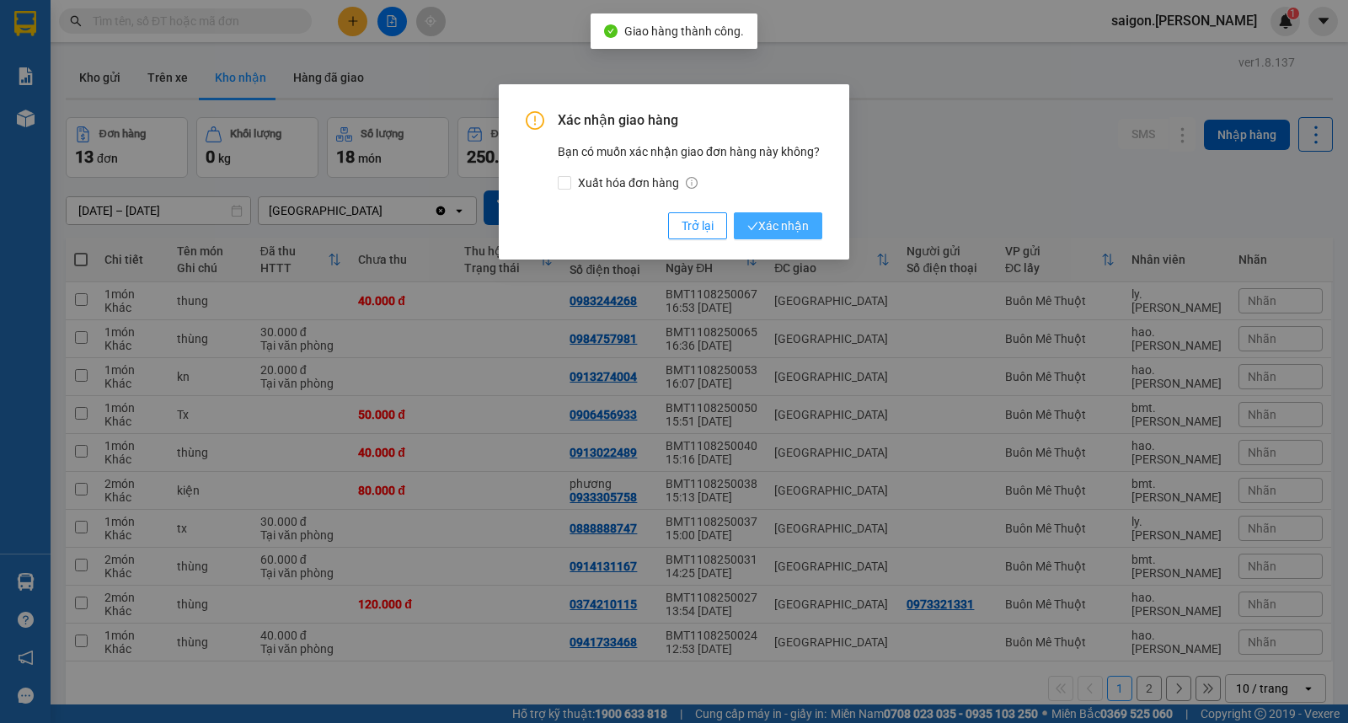
click at [786, 222] on span "Xác nhận" at bounding box center [778, 226] width 62 height 19
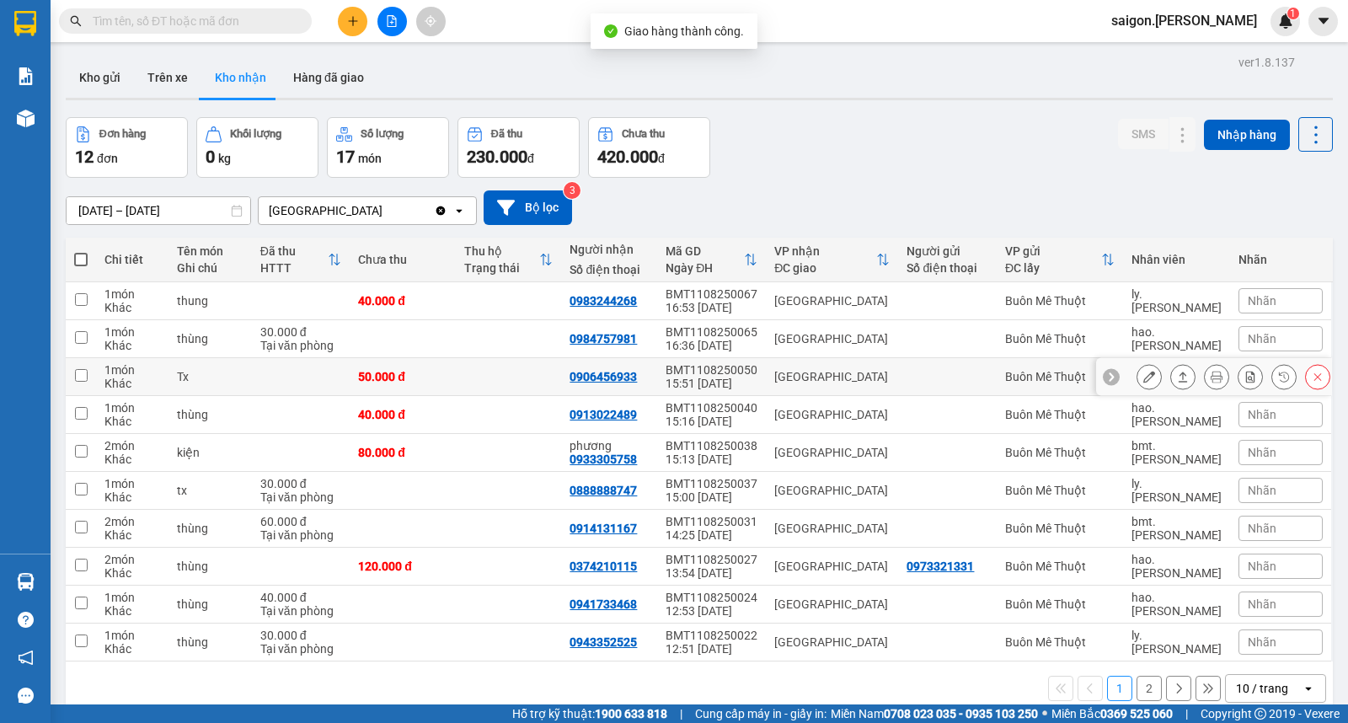
click at [1177, 377] on icon at bounding box center [1183, 377] width 12 height 12
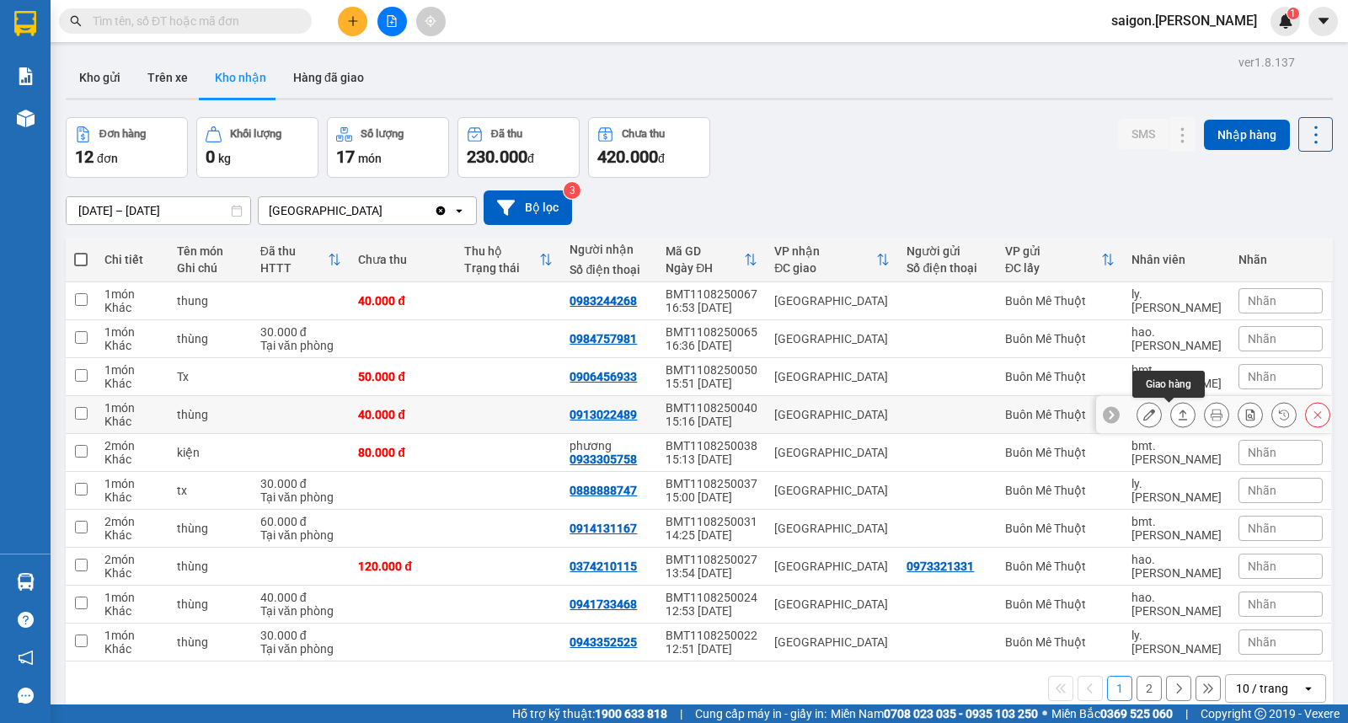
click at [1177, 417] on icon at bounding box center [1183, 415] width 12 height 12
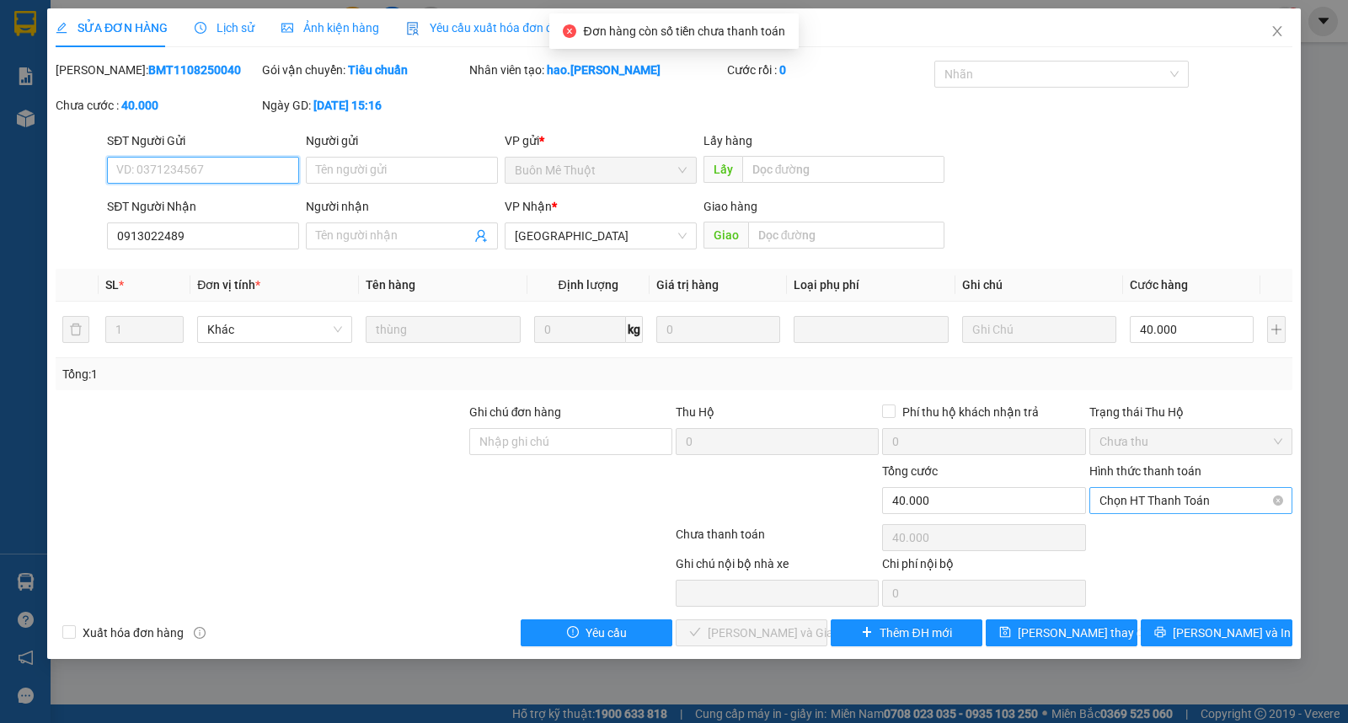
click at [1164, 497] on span "Chọn HT Thanh Toán" at bounding box center [1191, 500] width 183 height 25
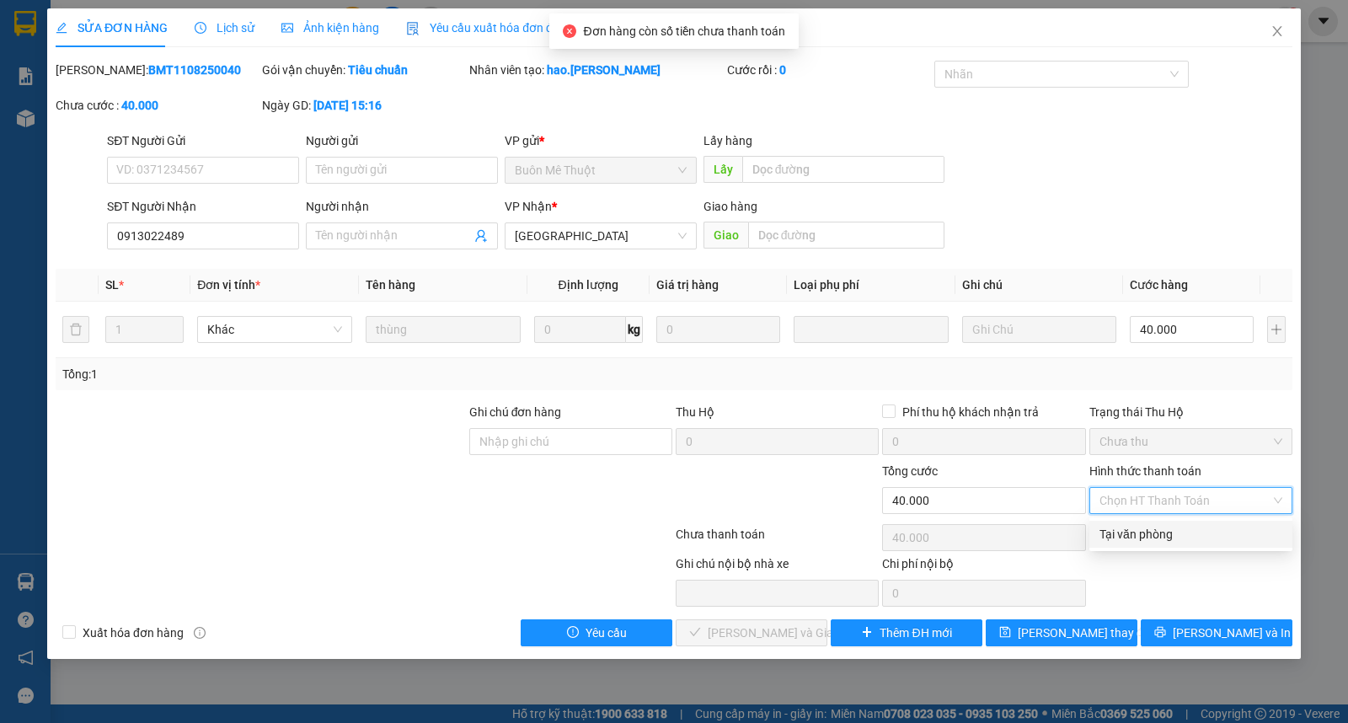
click at [1159, 527] on div "Tại văn phòng" at bounding box center [1191, 534] width 183 height 19
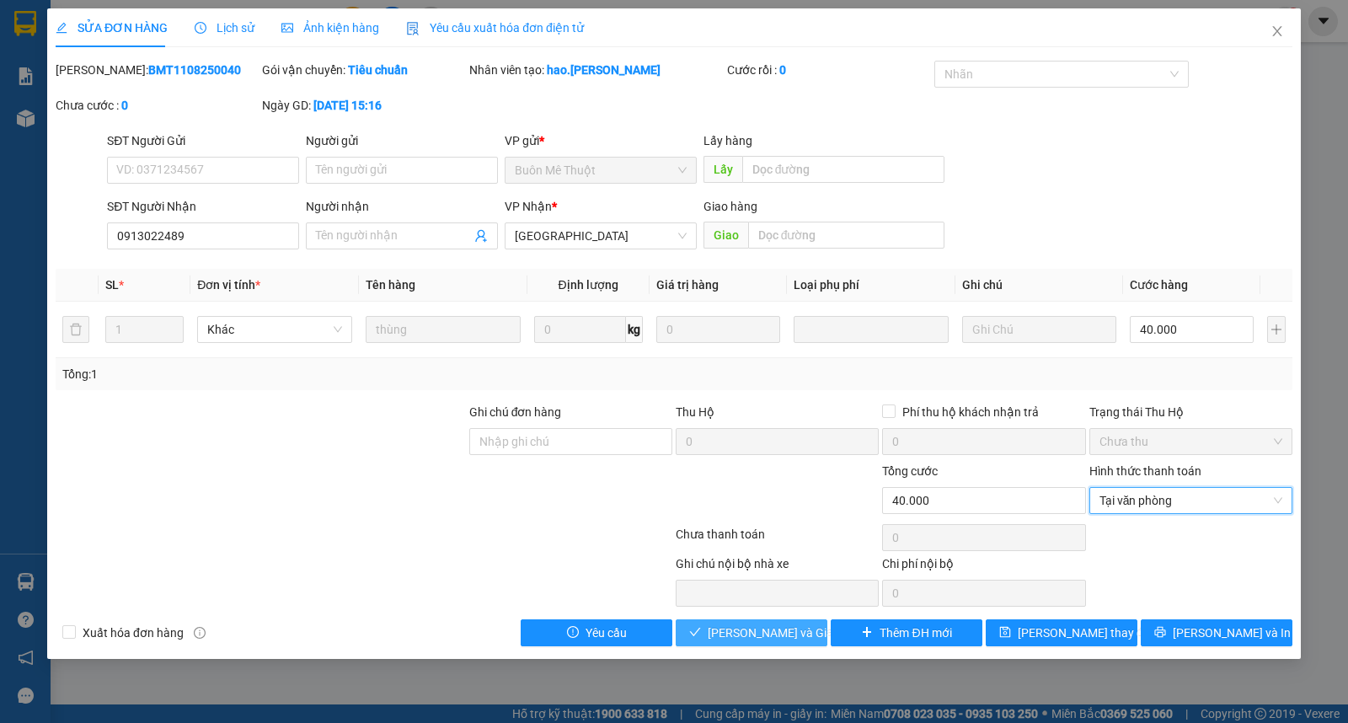
click at [751, 629] on span "Lưu và Giao hàng" at bounding box center [789, 632] width 162 height 19
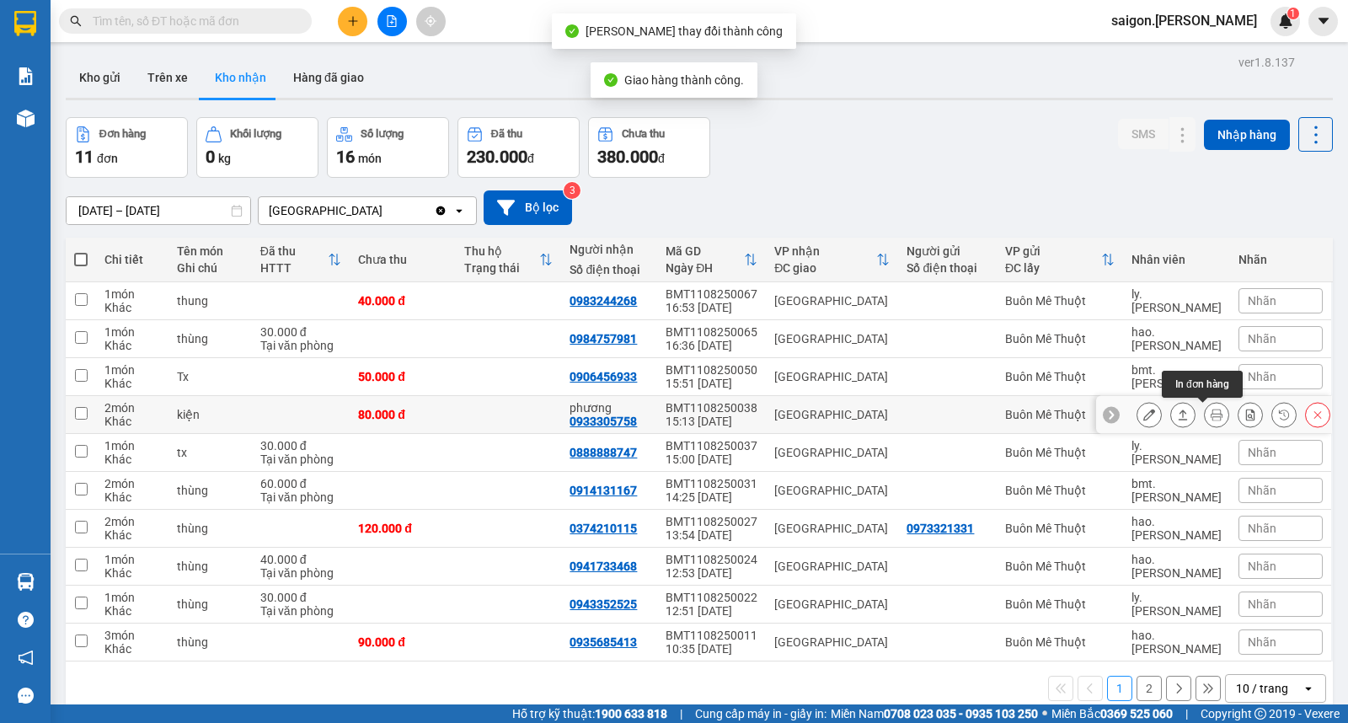
click at [1176, 415] on button at bounding box center [1183, 414] width 24 height 29
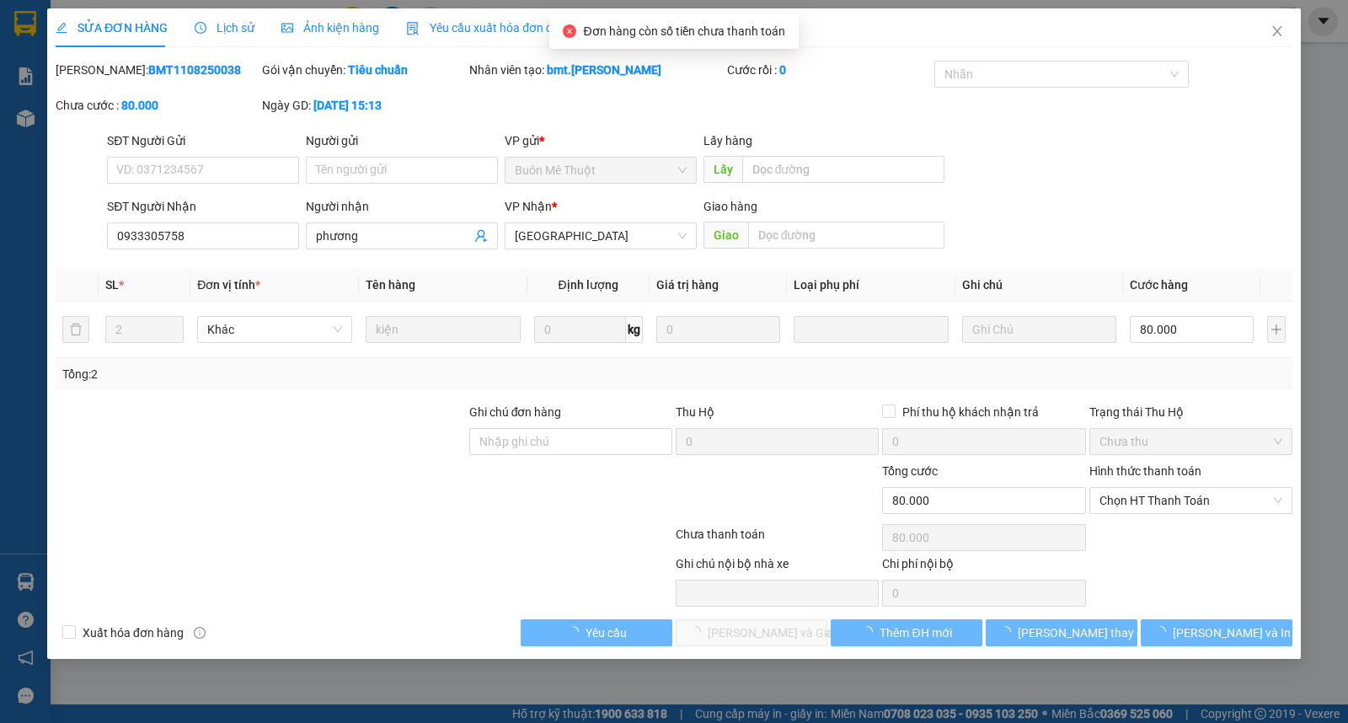
click at [1148, 514] on div "Hình thức thanh toán Chọn HT Thanh Toán" at bounding box center [1190, 491] width 203 height 59
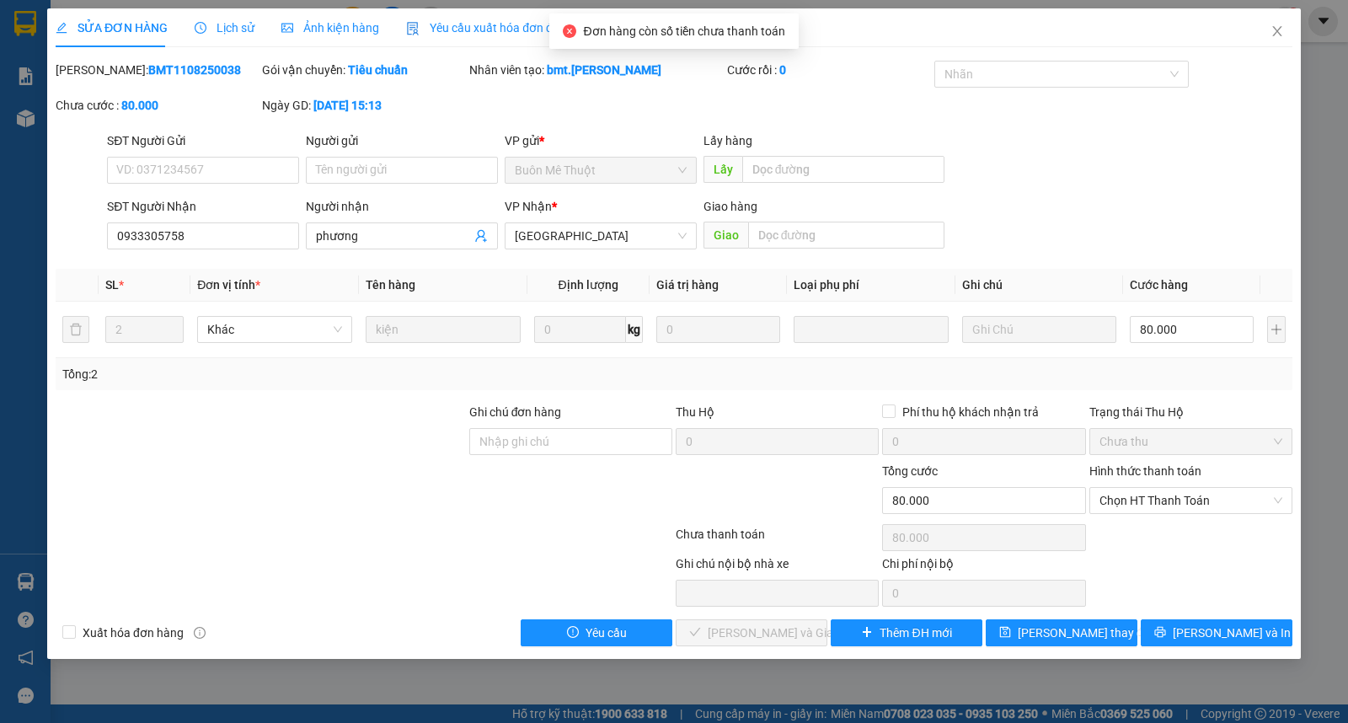
click at [1146, 528] on div "Chọn HT Thanh Toán" at bounding box center [1191, 538] width 206 height 34
click at [1146, 506] on span "Chọn HT Thanh Toán" at bounding box center [1191, 500] width 183 height 25
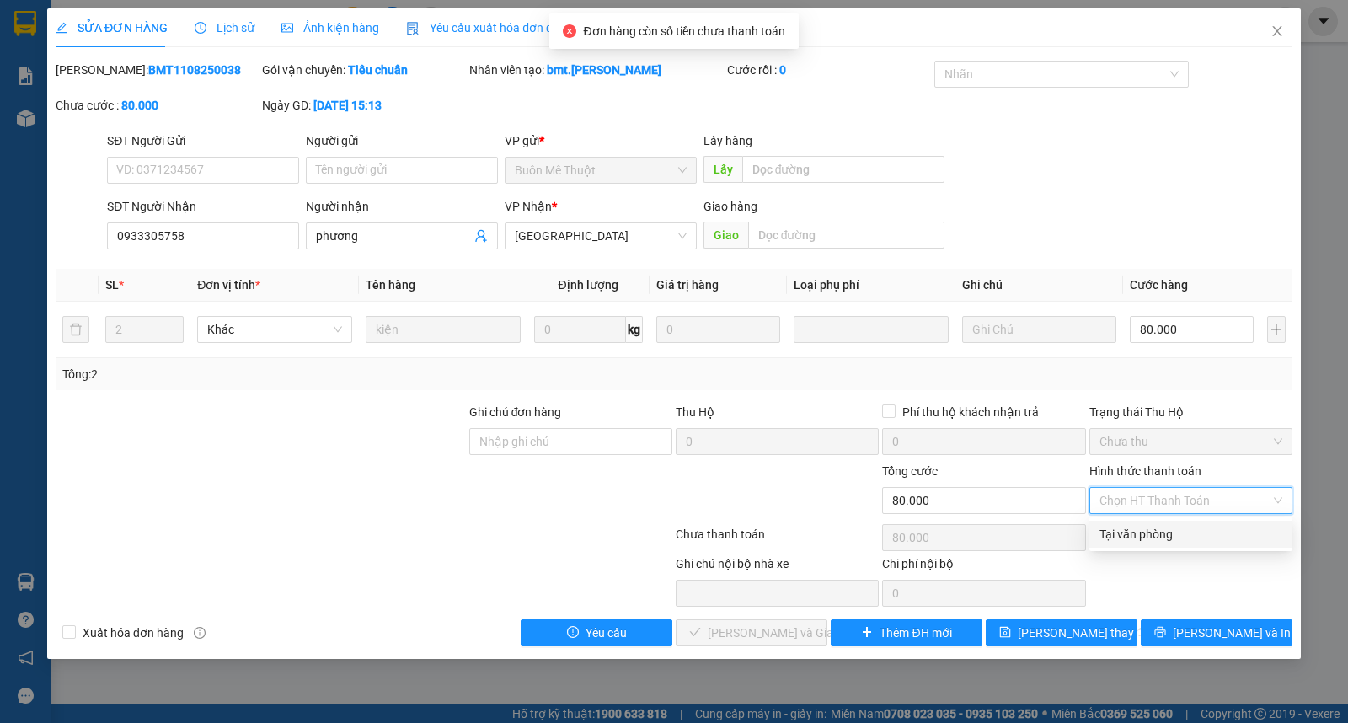
click at [1143, 527] on div "Tại văn phòng" at bounding box center [1191, 534] width 183 height 19
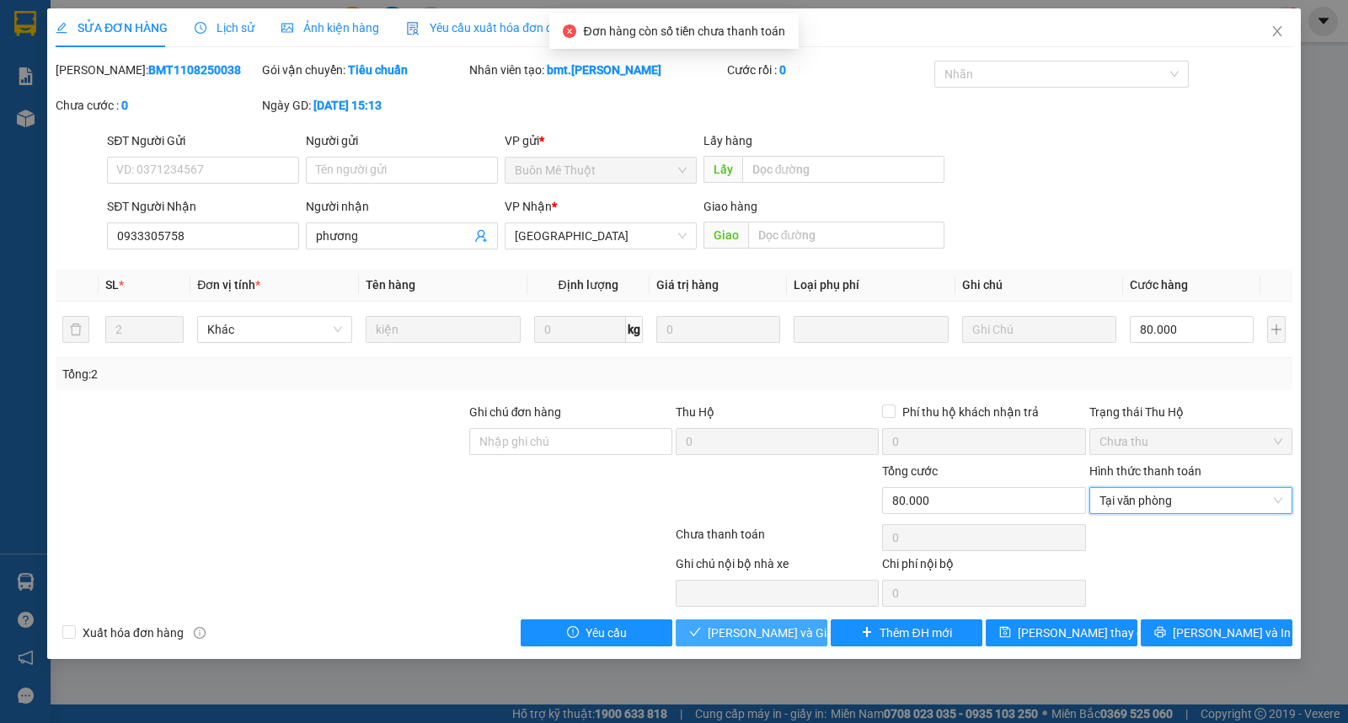
click at [773, 634] on span "Lưu và Giao hàng" at bounding box center [789, 632] width 162 height 19
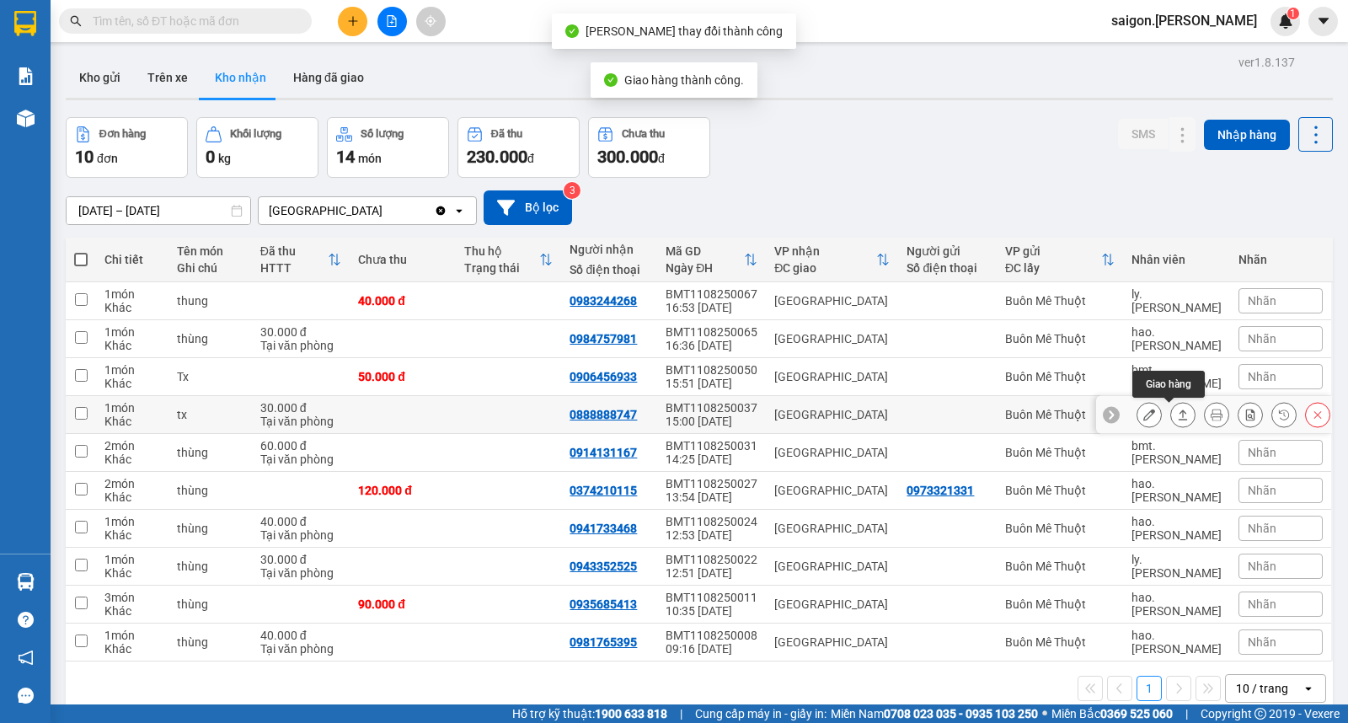
click at [1177, 416] on button at bounding box center [1183, 414] width 24 height 29
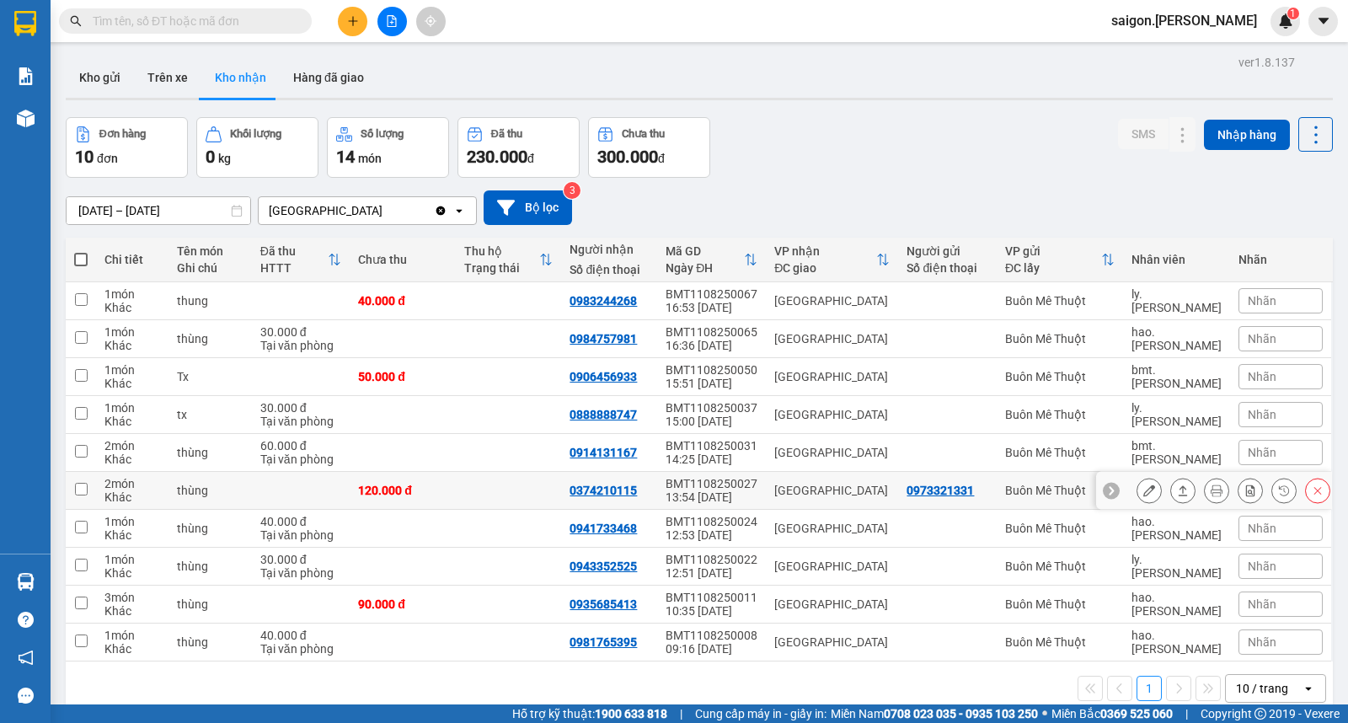
click at [1177, 489] on icon at bounding box center [1183, 490] width 12 height 12
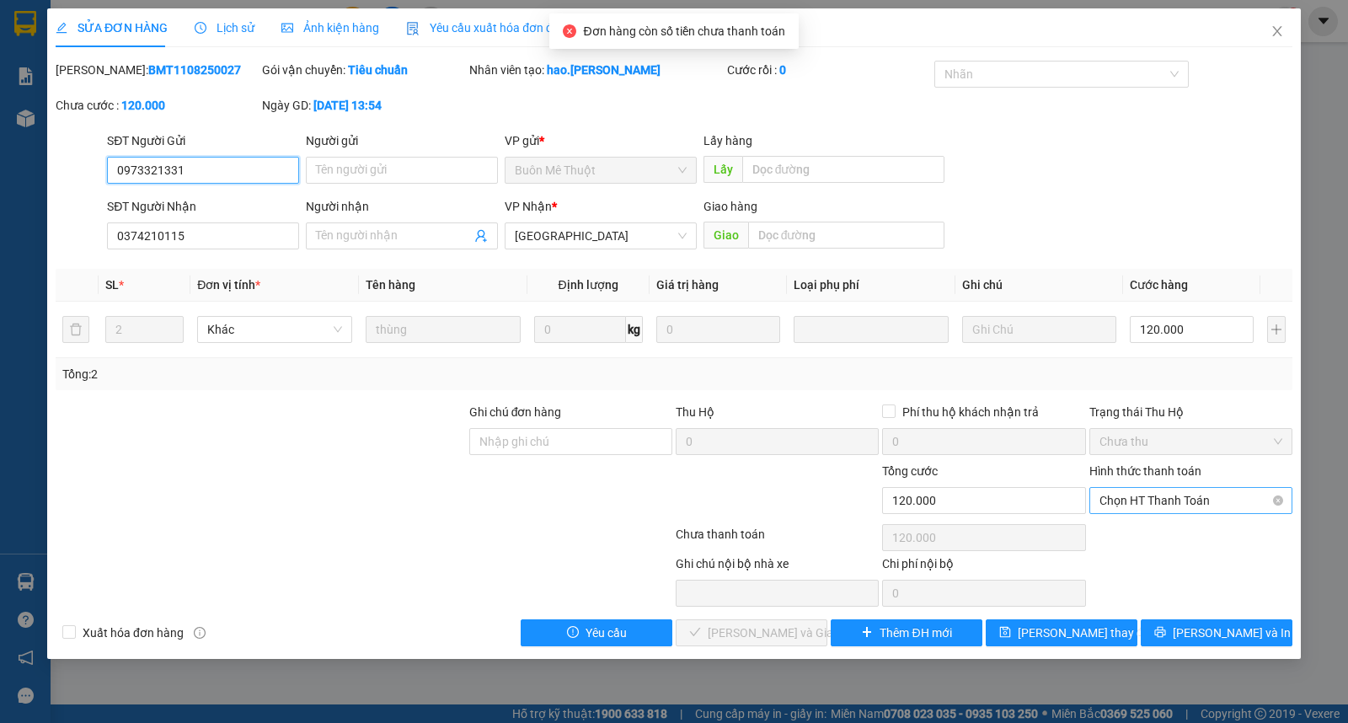
click at [1149, 494] on span "Chọn HT Thanh Toán" at bounding box center [1191, 500] width 183 height 25
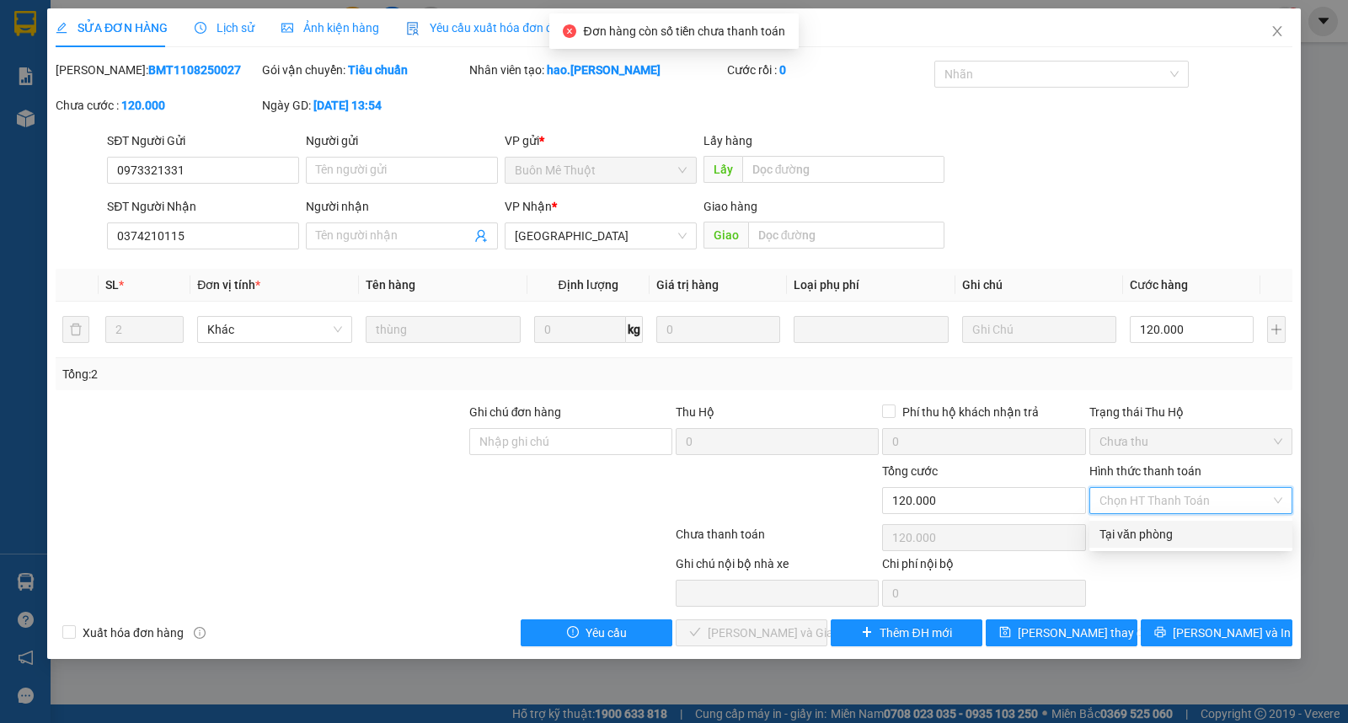
click at [1136, 524] on div "Tại văn phòng" at bounding box center [1190, 534] width 203 height 27
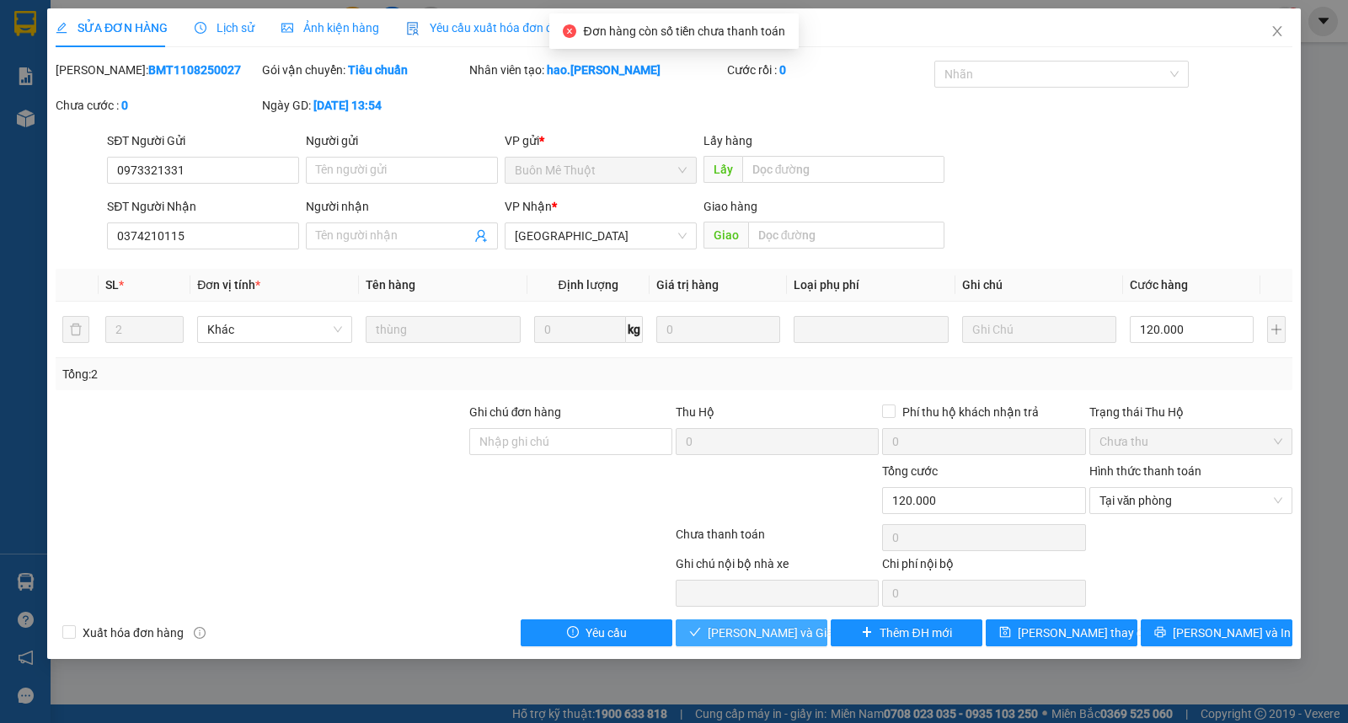
click at [790, 628] on span "Lưu và Giao hàng" at bounding box center [789, 632] width 162 height 19
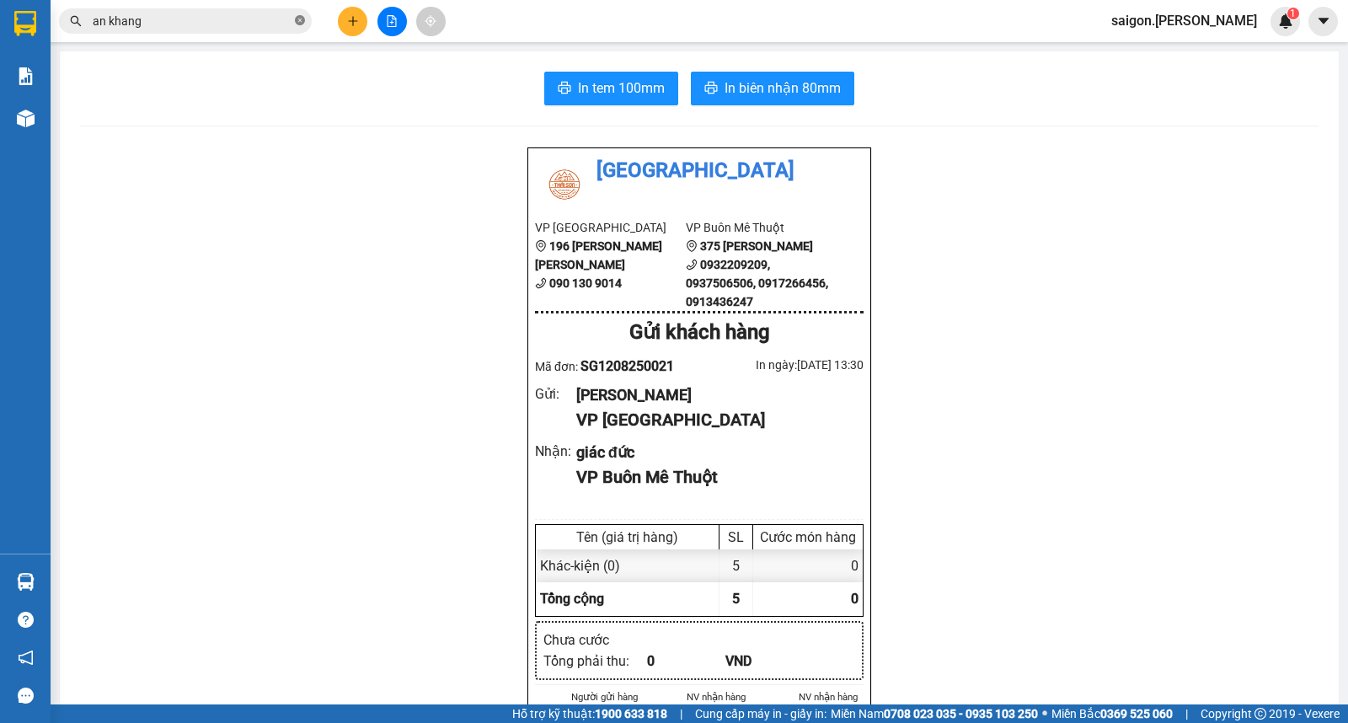
click at [300, 19] on icon "close-circle" at bounding box center [300, 20] width 10 height 10
type input "515"
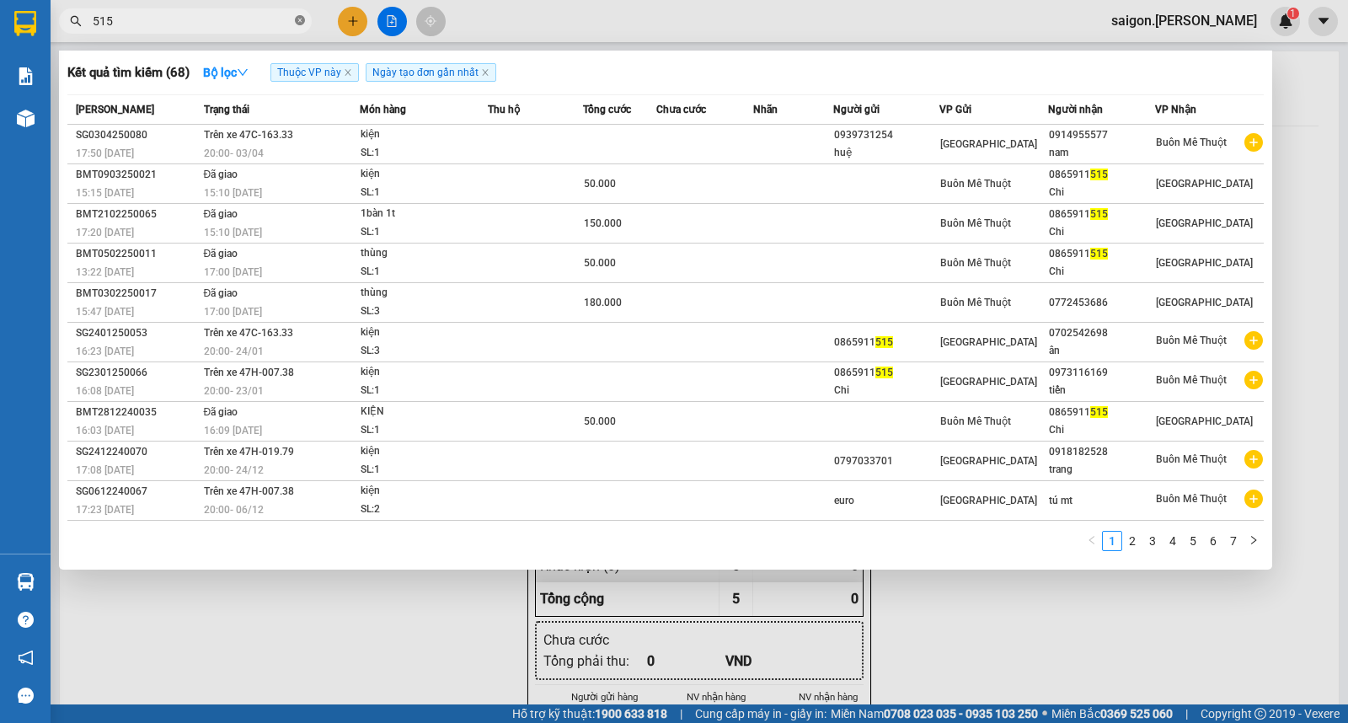
click at [298, 25] on icon "close-circle" at bounding box center [300, 20] width 10 height 10
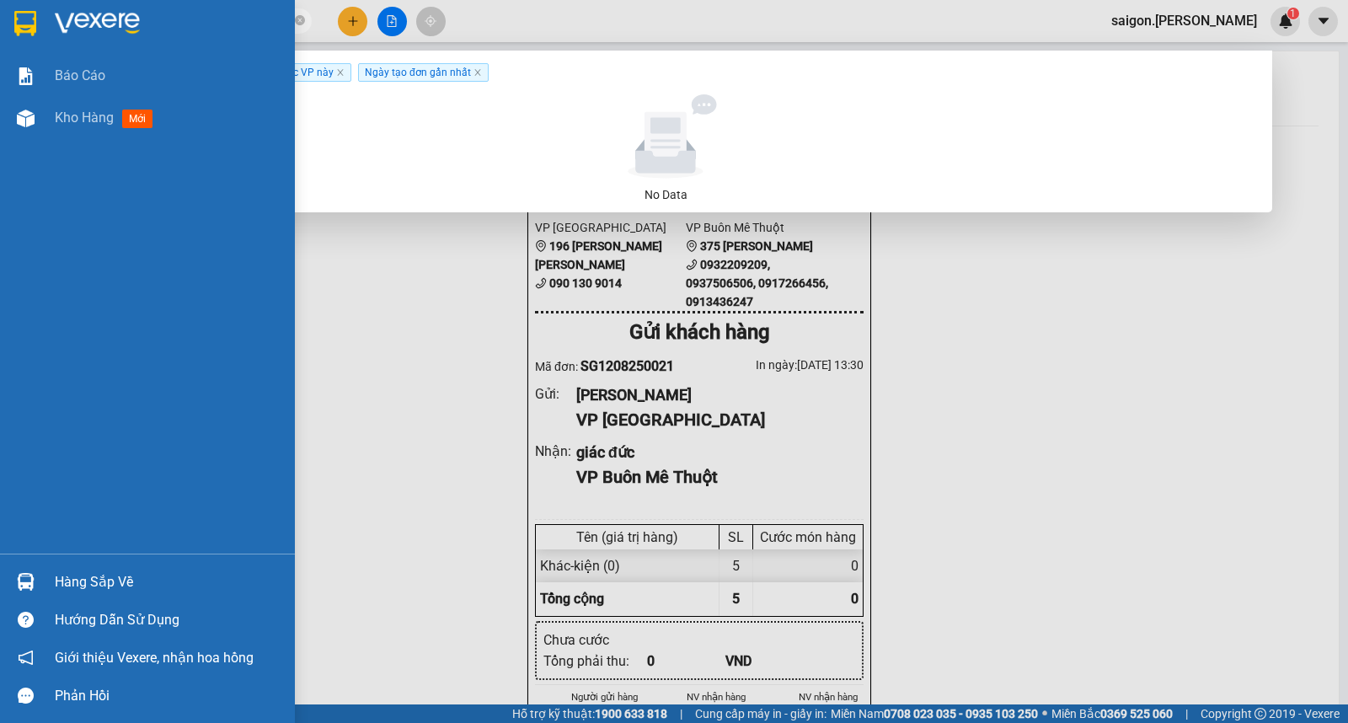
type input "0903144515"
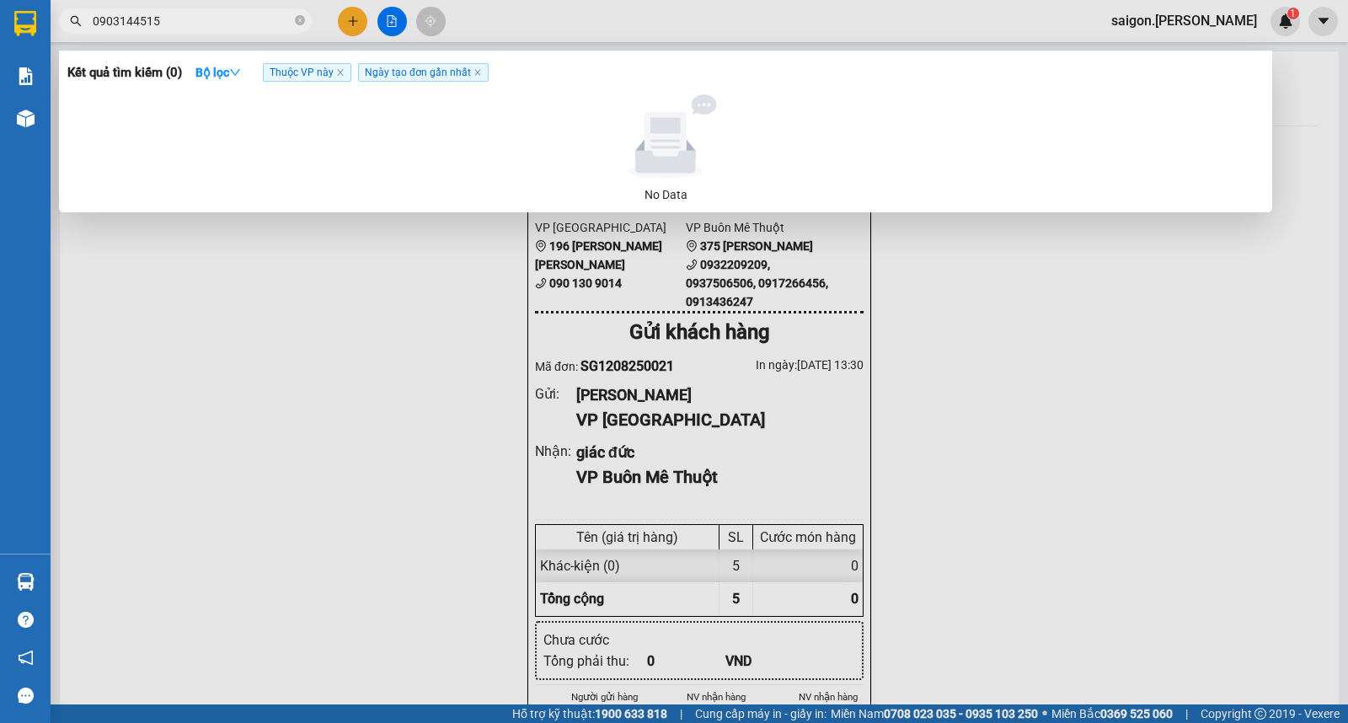
drag, startPoint x: 583, startPoint y: 559, endPoint x: 595, endPoint y: 660, distance: 101.8
click at [586, 565] on div at bounding box center [674, 361] width 1348 height 723
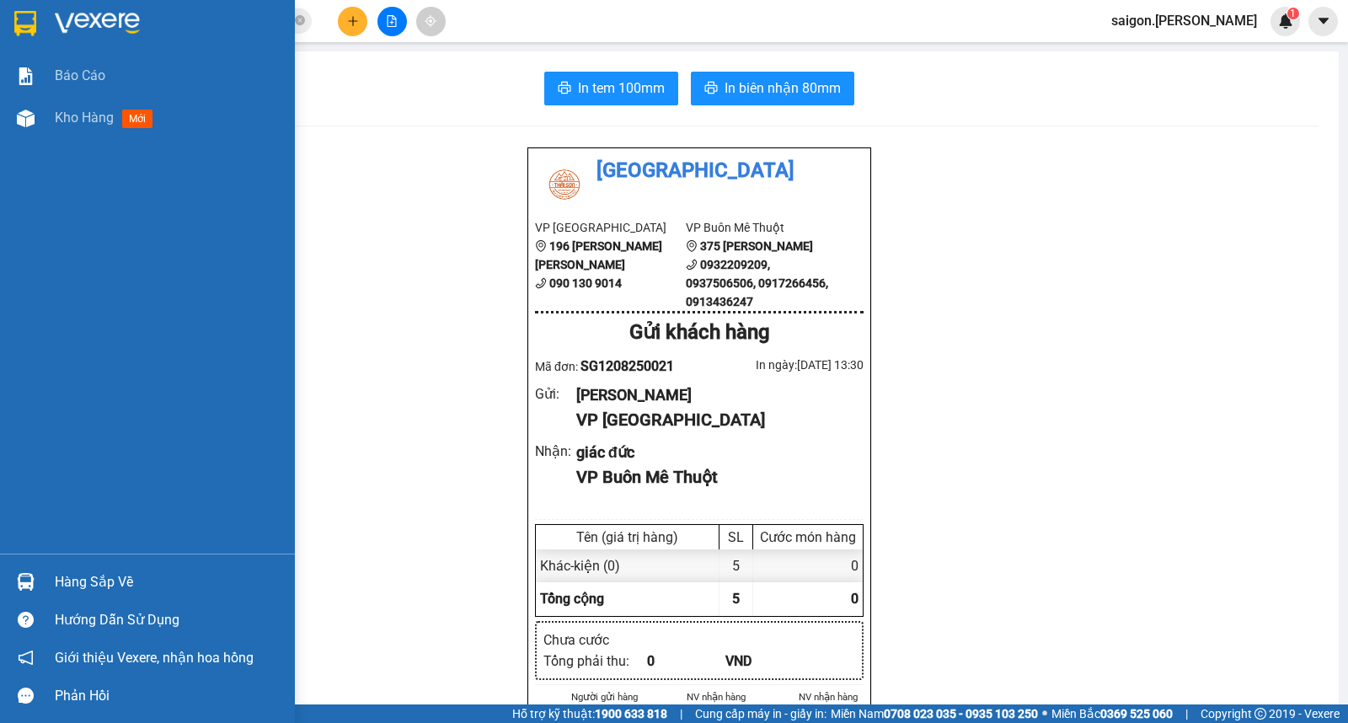
drag, startPoint x: 104, startPoint y: 569, endPoint x: 174, endPoint y: 557, distance: 70.9
click at [110, 570] on div "Hàng sắp về" at bounding box center [168, 582] width 227 height 25
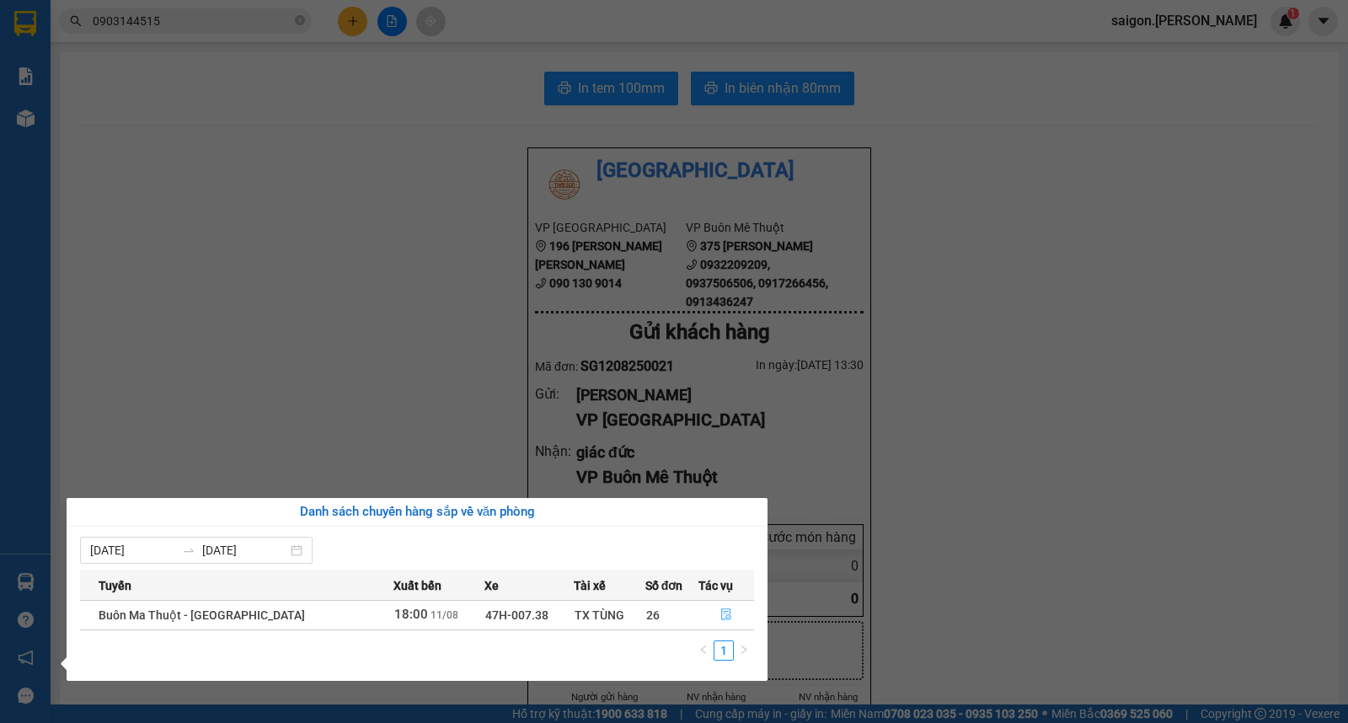
click at [699, 616] on button "button" at bounding box center [726, 615] width 55 height 27
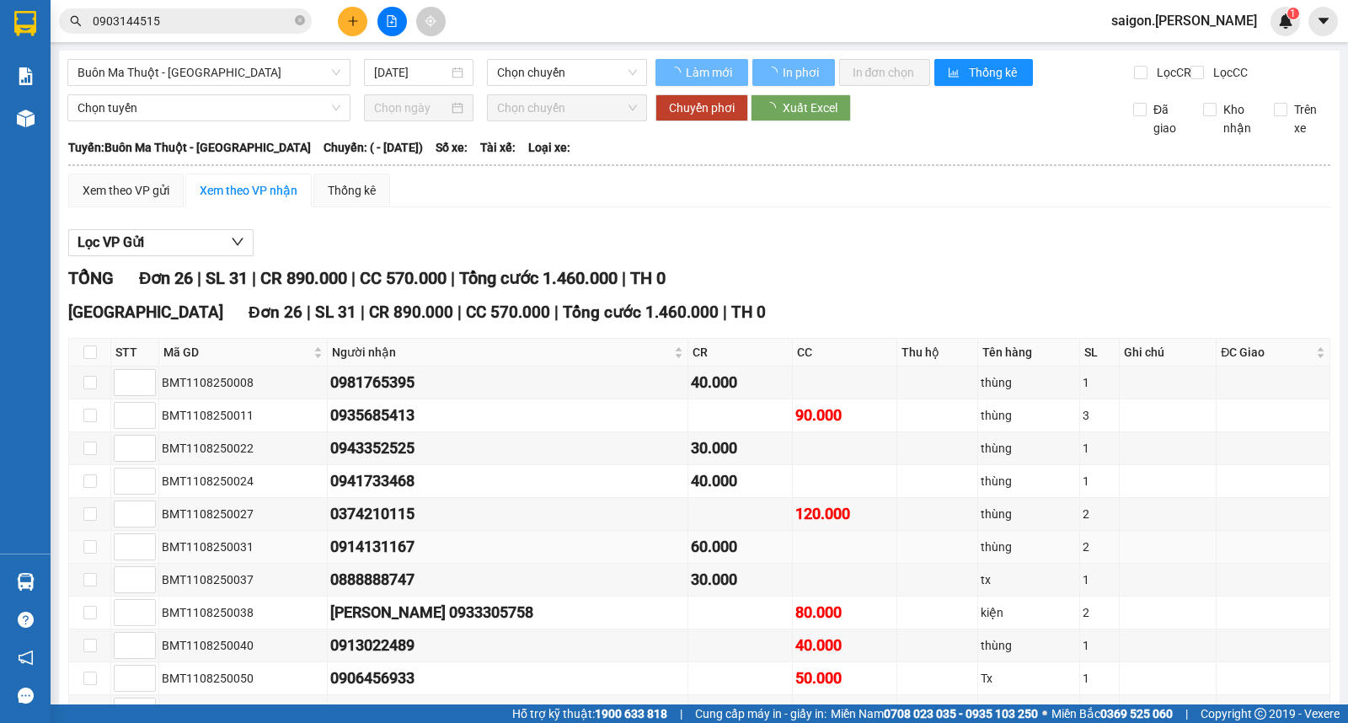
type input "[DATE]"
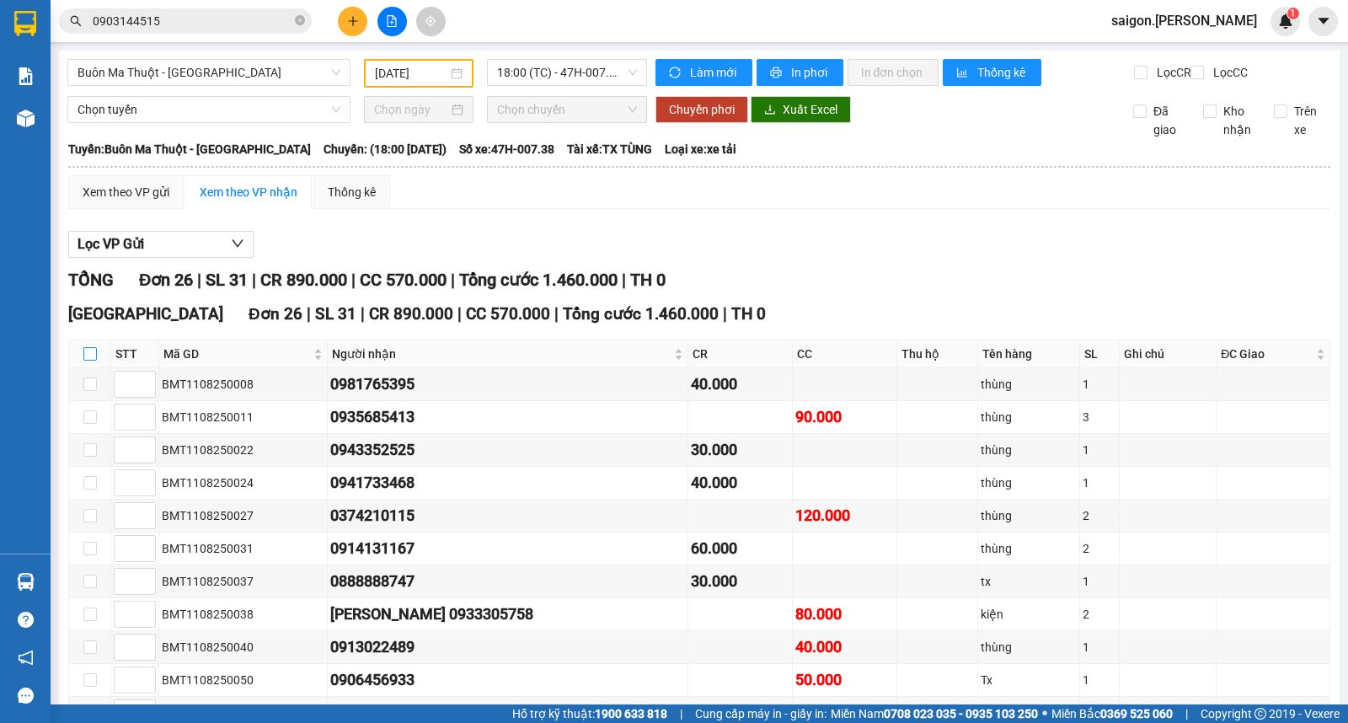
click at [90, 361] on input "checkbox" at bounding box center [89, 353] width 13 height 13
checkbox input "true"
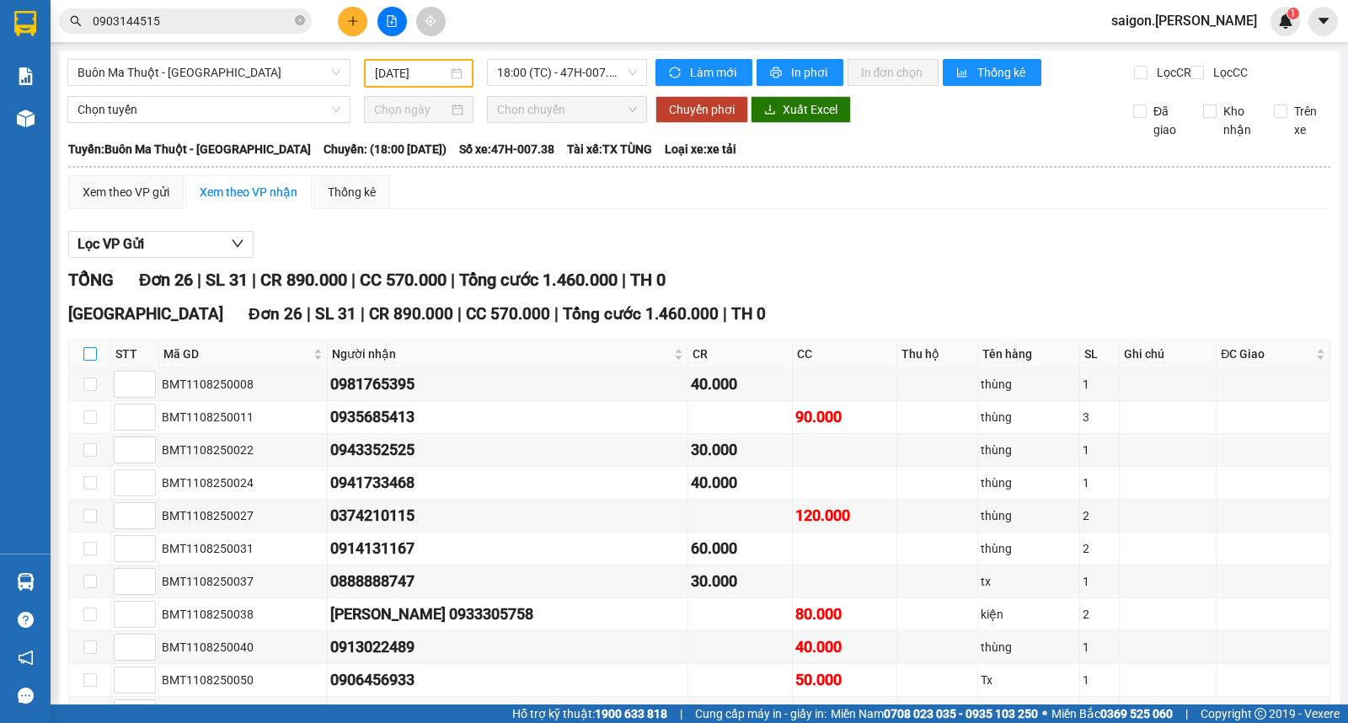
checkbox input "true"
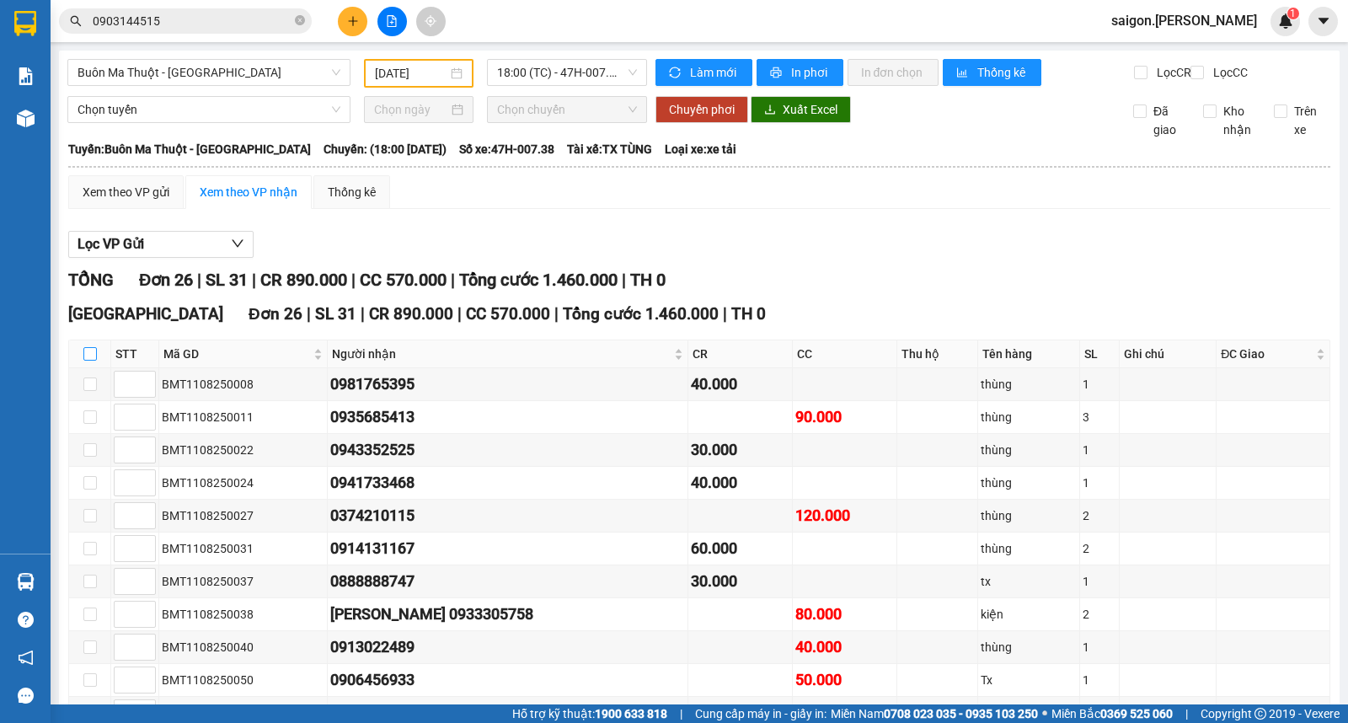
checkbox input "true"
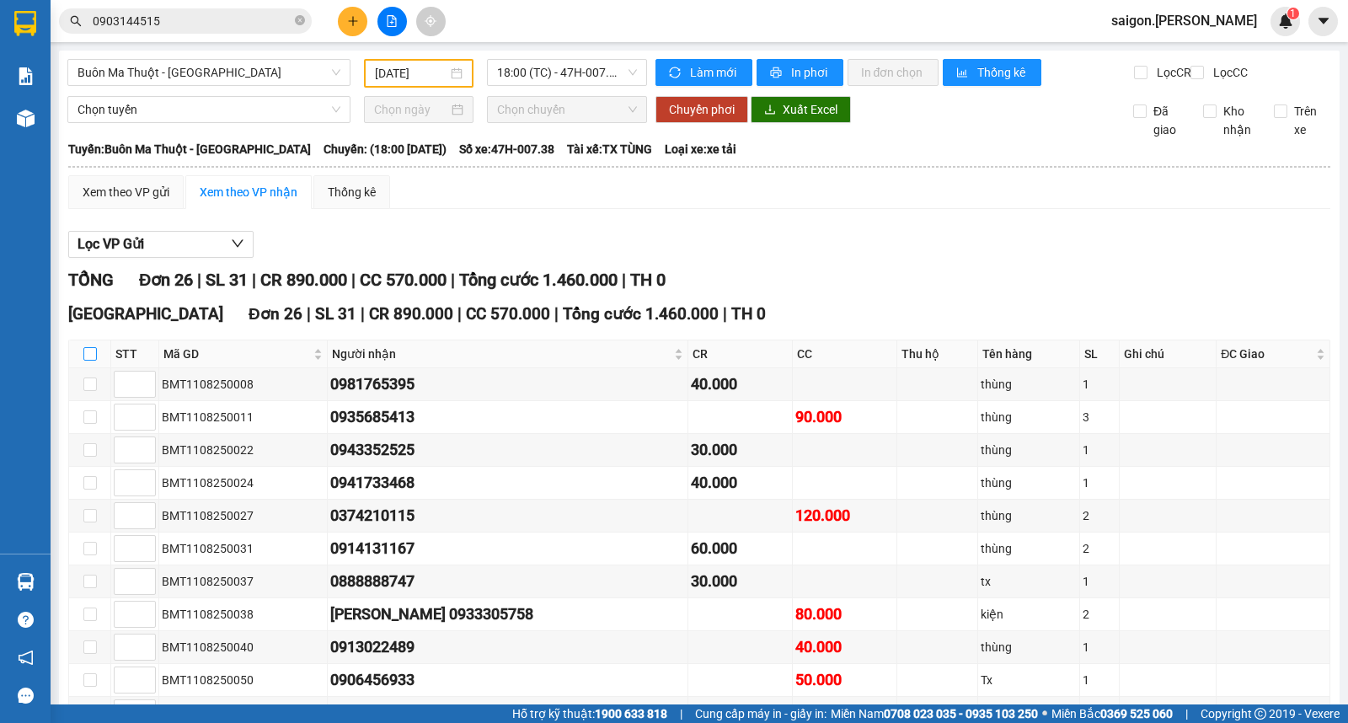
checkbox input "true"
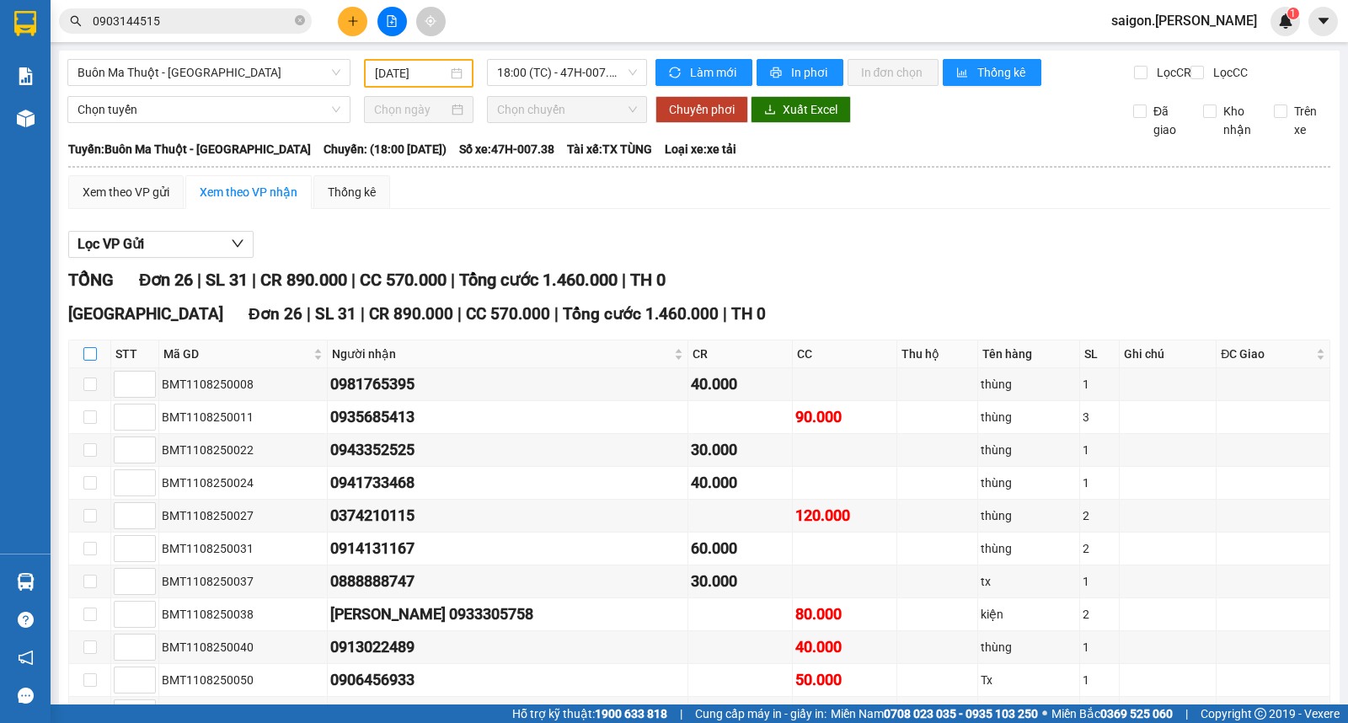
checkbox input "true"
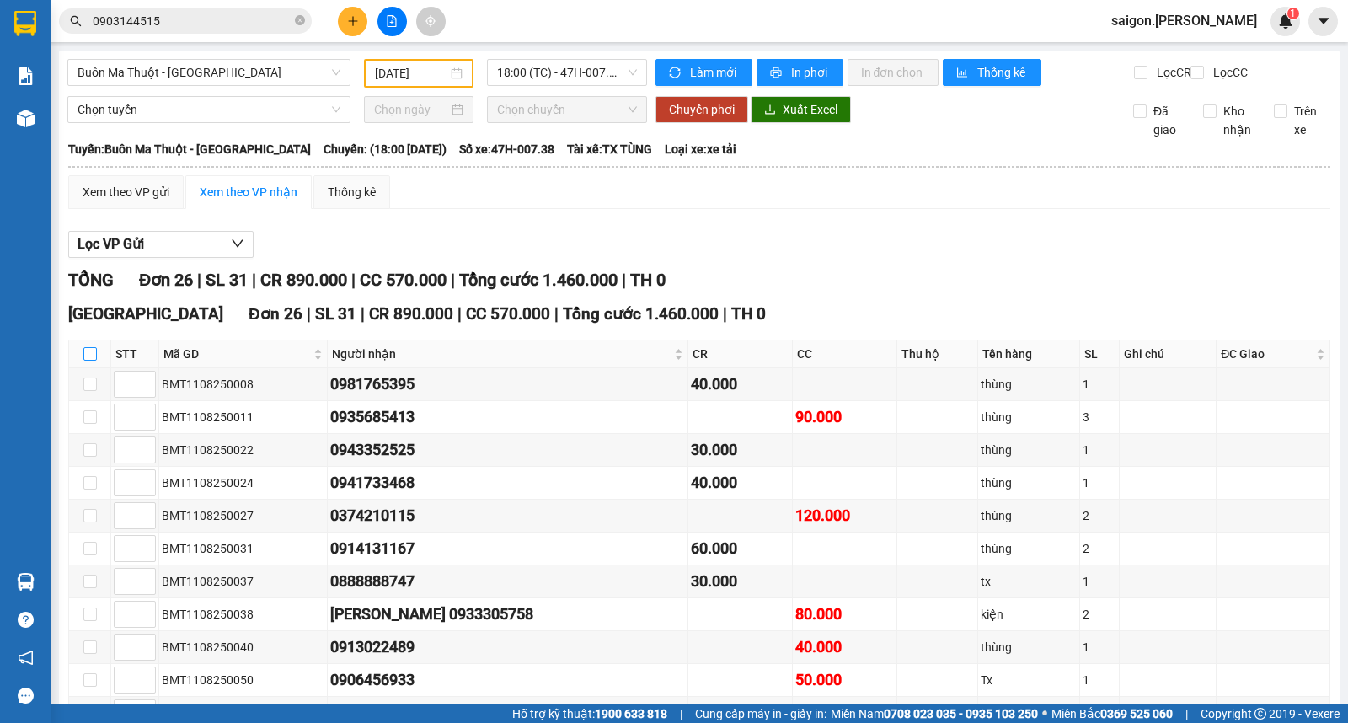
checkbox input "true"
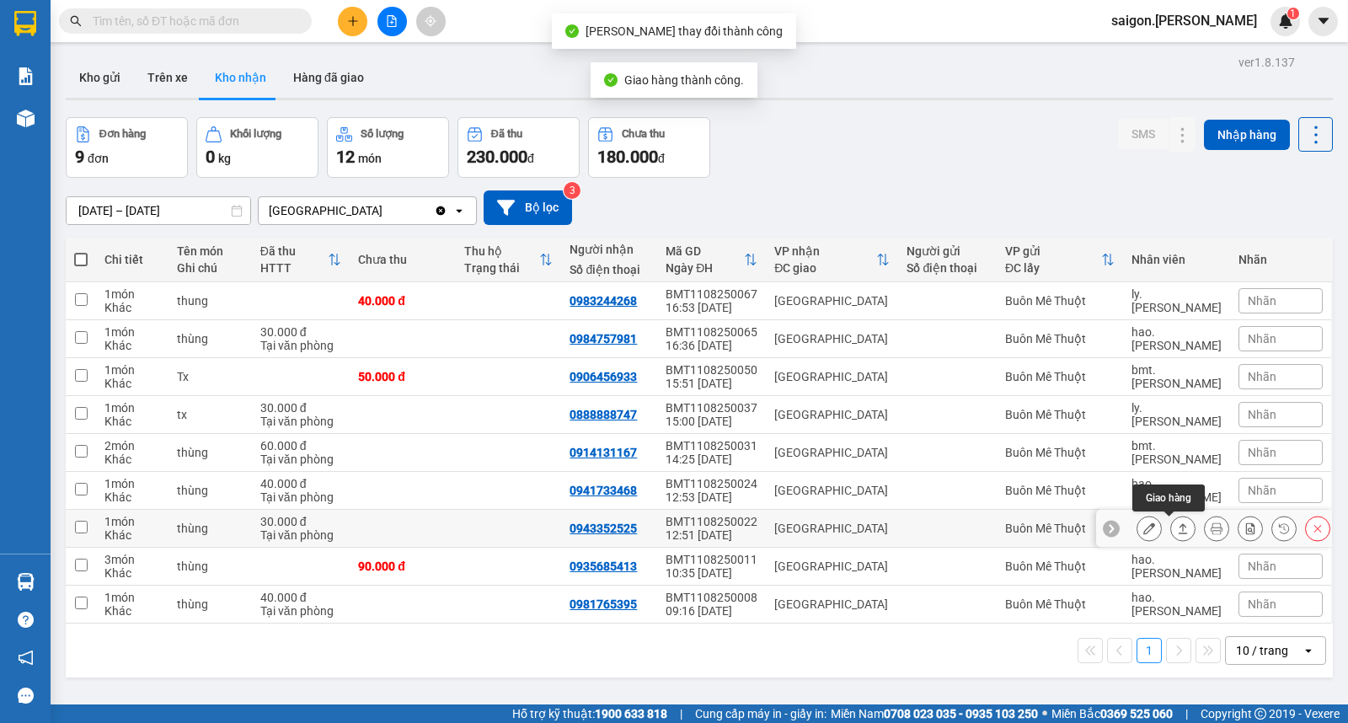
click at [1179, 533] on icon at bounding box center [1183, 528] width 9 height 10
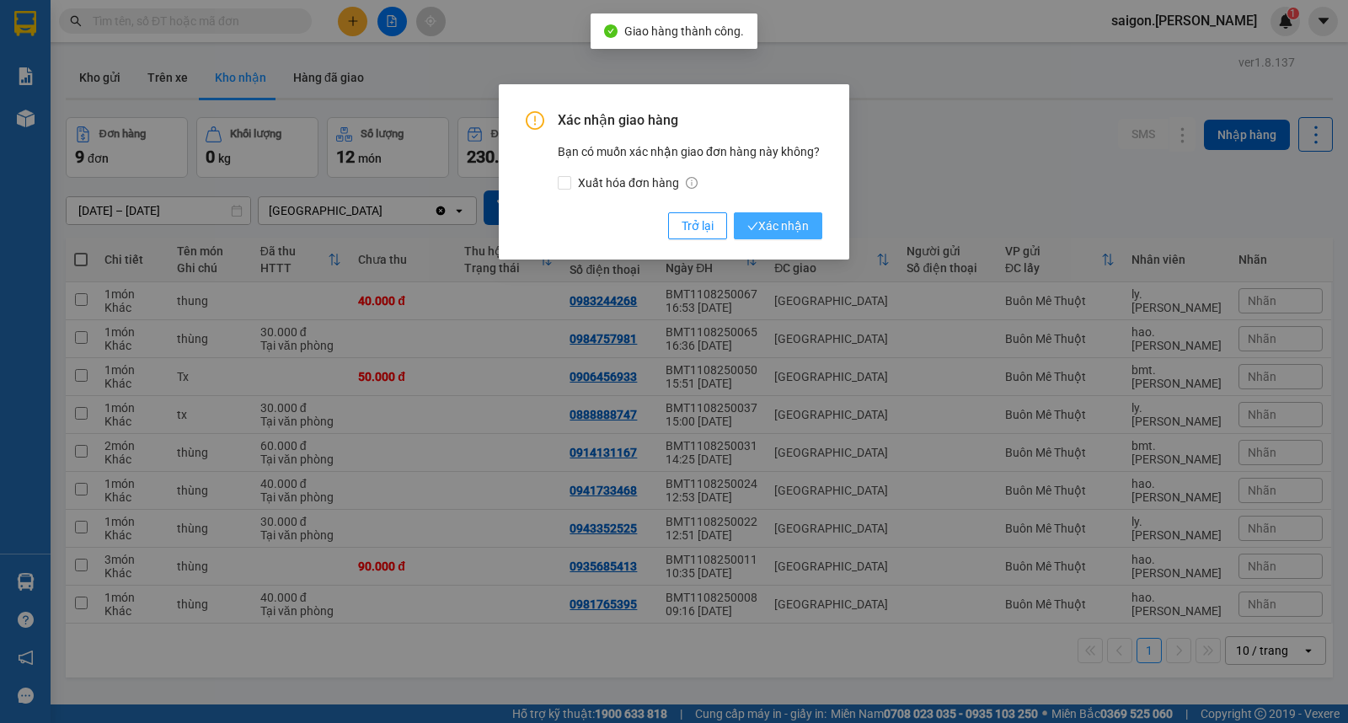
click at [811, 227] on button "Xác nhận" at bounding box center [778, 225] width 88 height 27
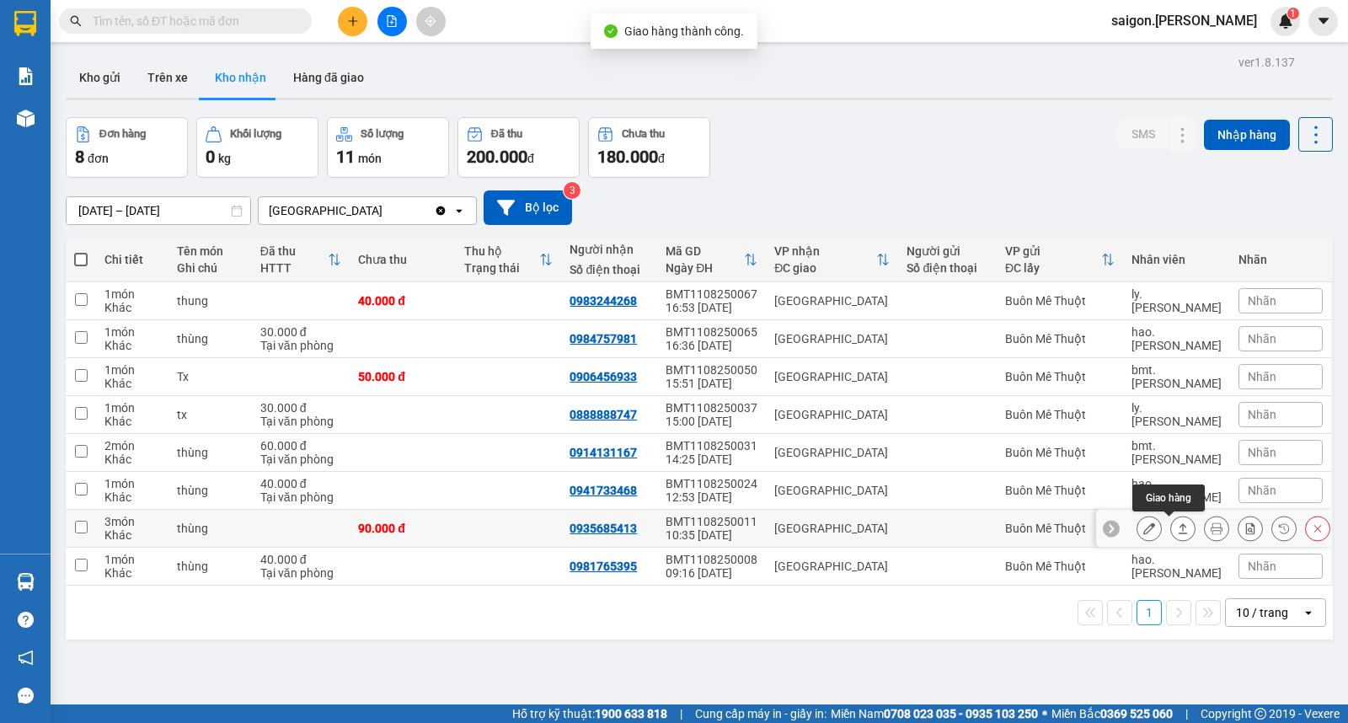
click at [1171, 537] on button at bounding box center [1183, 528] width 24 height 29
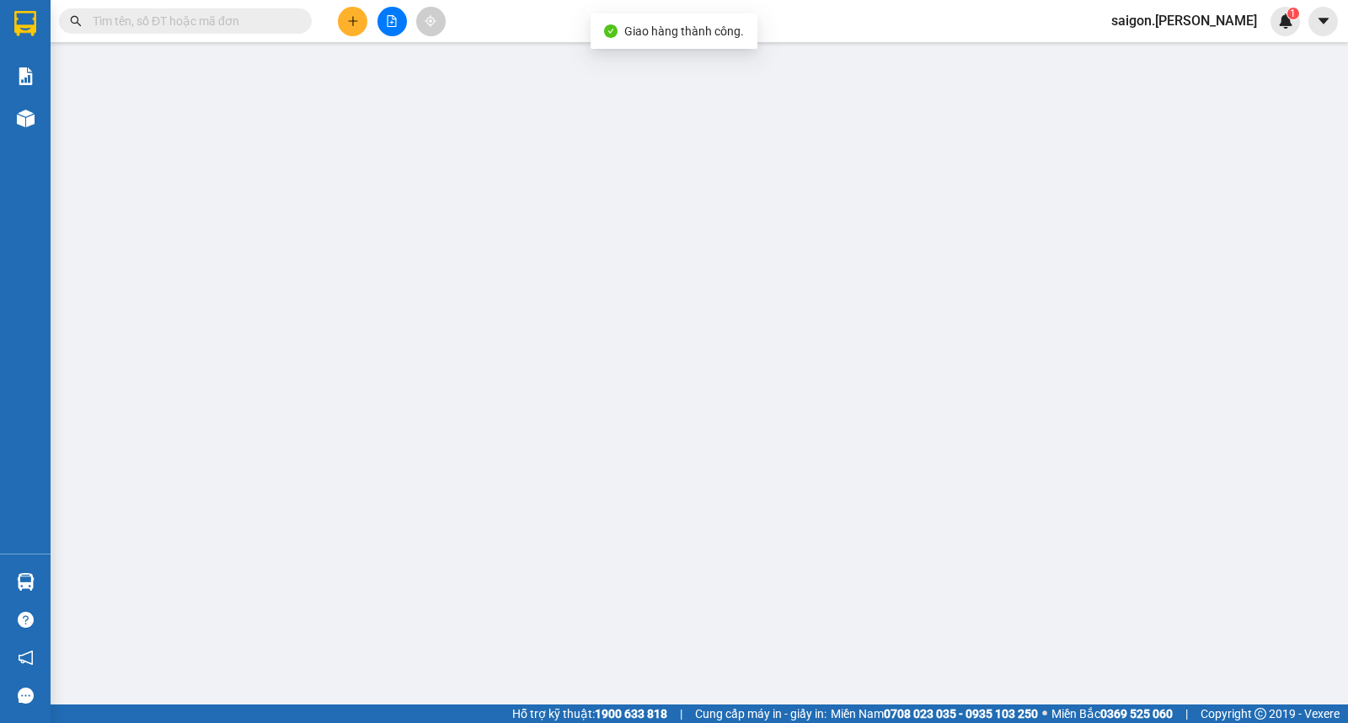
type input "0935685413"
type input "90.000"
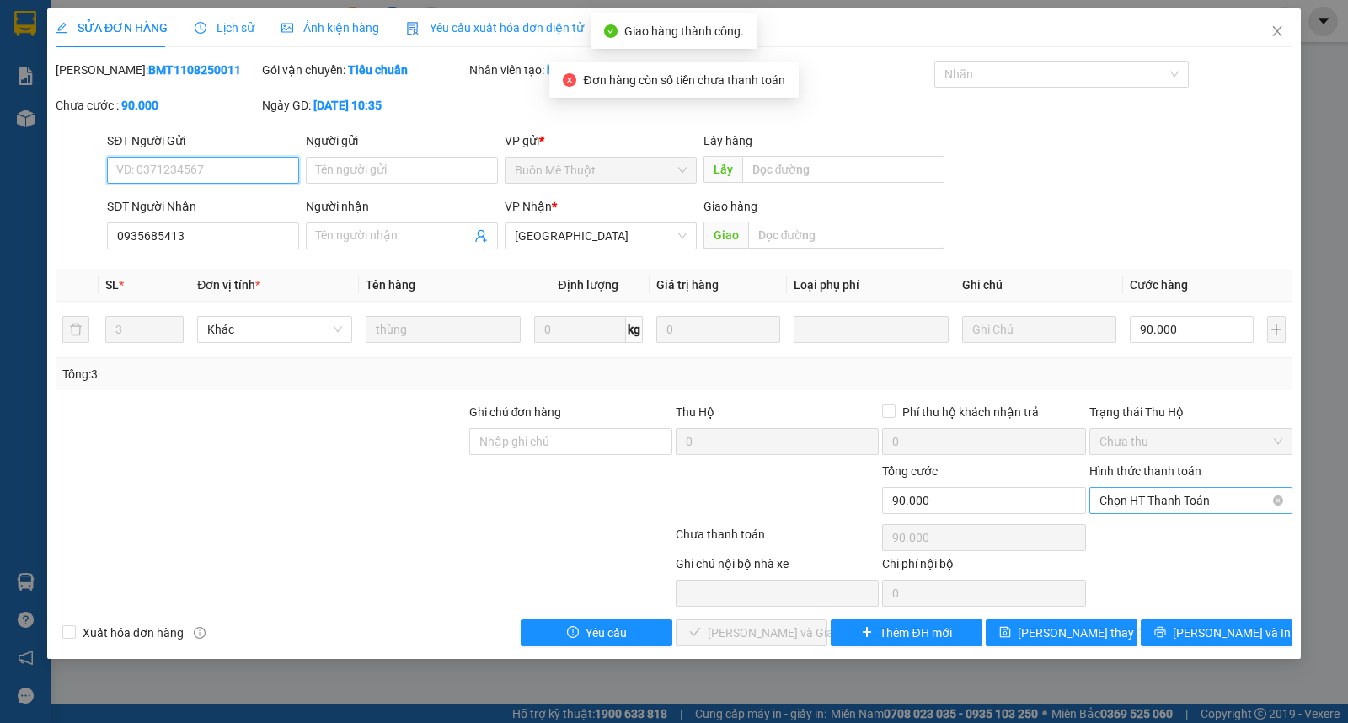
click at [1117, 499] on span "Chọn HT Thanh Toán" at bounding box center [1191, 500] width 183 height 25
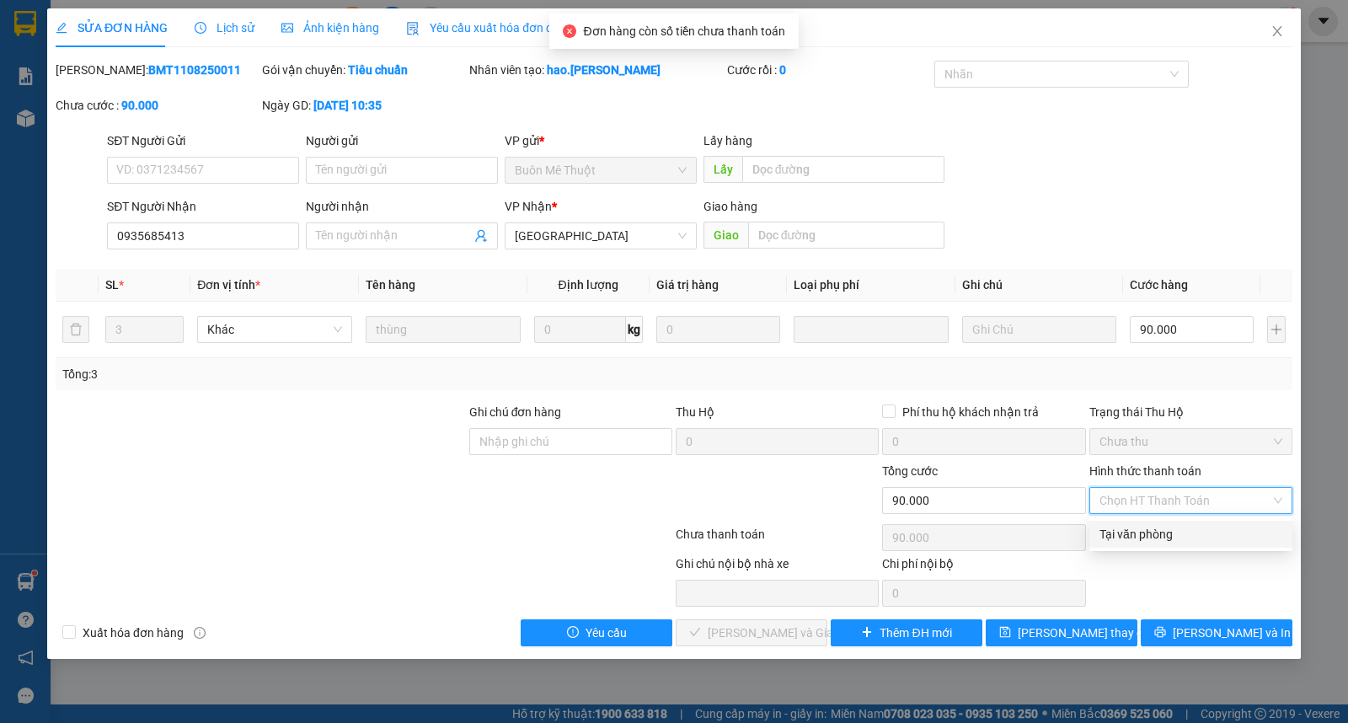
click at [1138, 537] on div "Tại văn phòng" at bounding box center [1191, 534] width 183 height 19
type input "0"
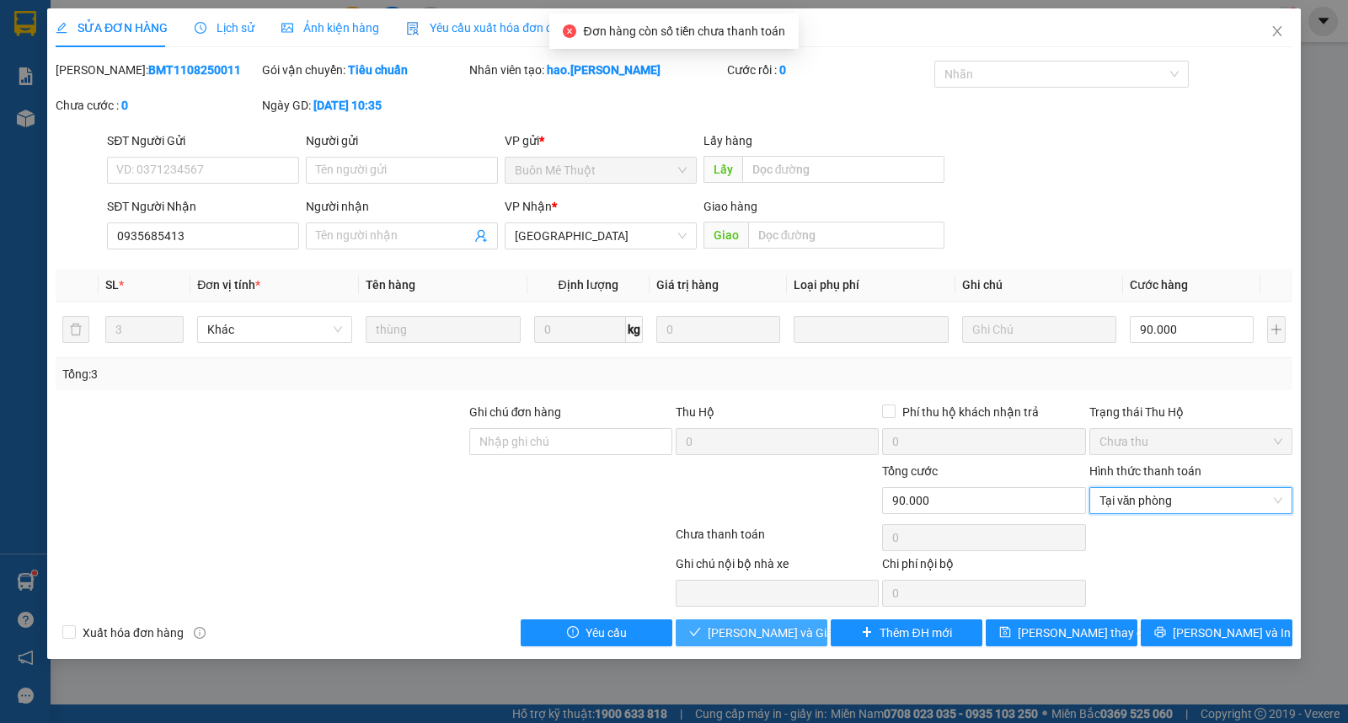
click at [763, 633] on span "[PERSON_NAME] và Giao hàng" at bounding box center [789, 632] width 162 height 19
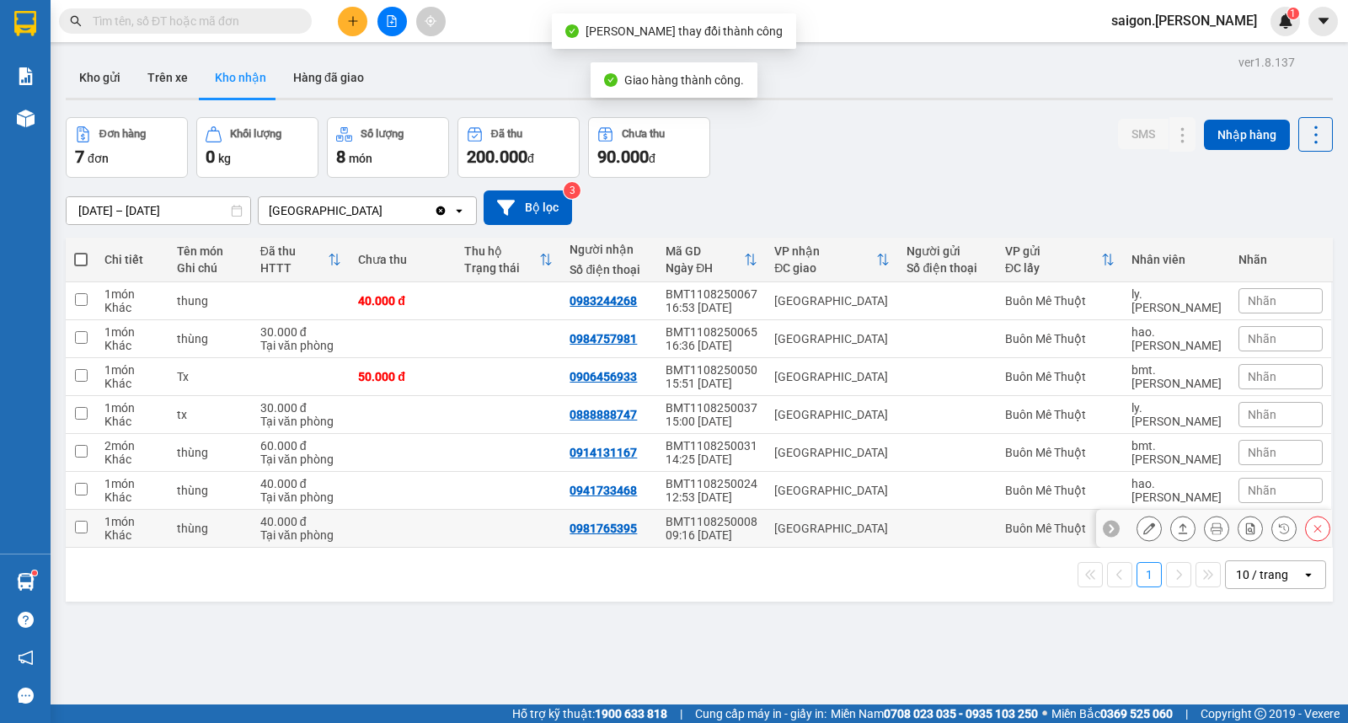
click at [1177, 525] on icon at bounding box center [1183, 528] width 12 height 12
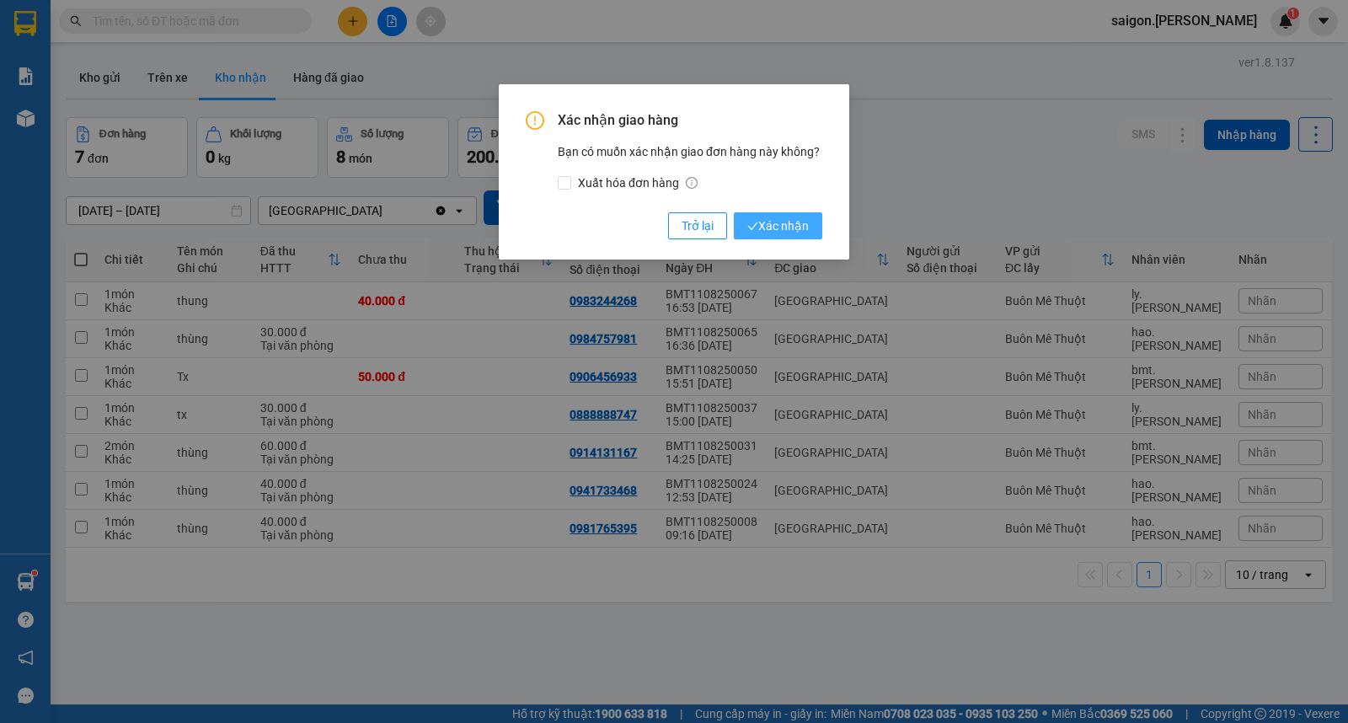
click at [789, 222] on span "Xác nhận" at bounding box center [778, 226] width 62 height 19
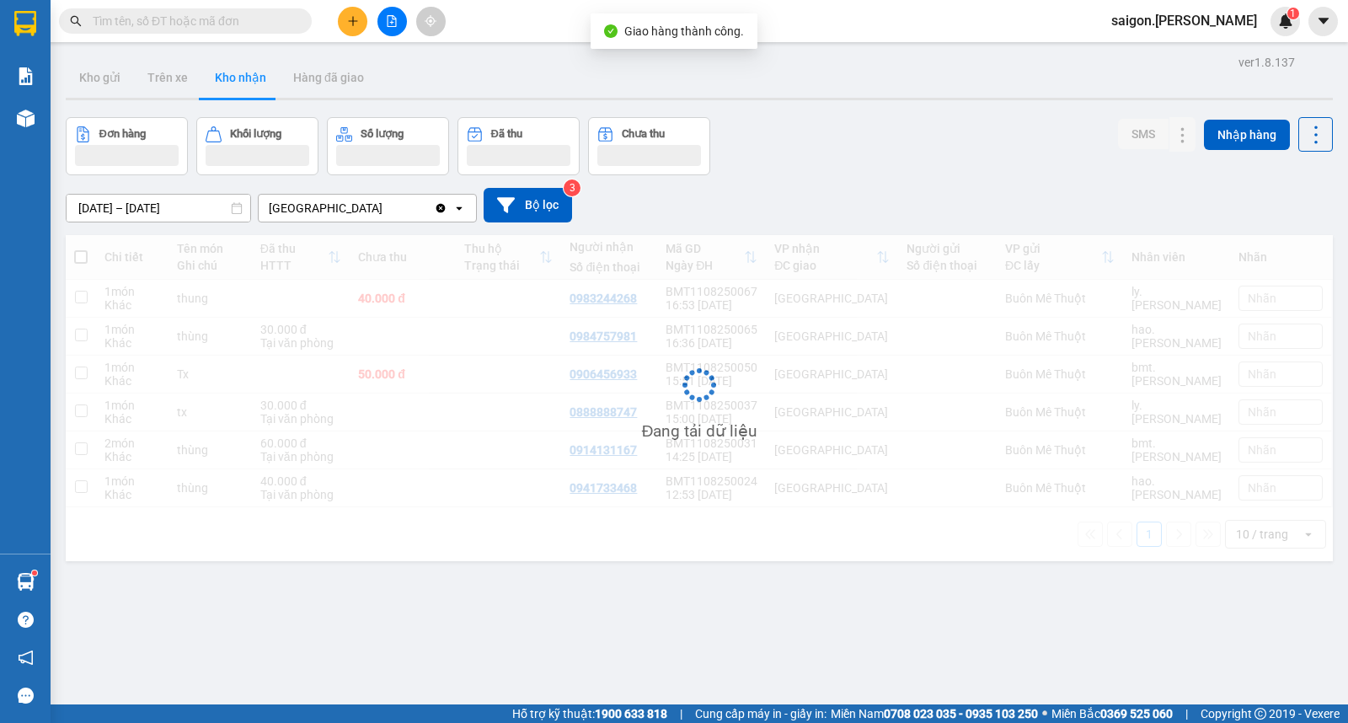
click at [175, 202] on input "[DATE] – [DATE]" at bounding box center [159, 208] width 184 height 27
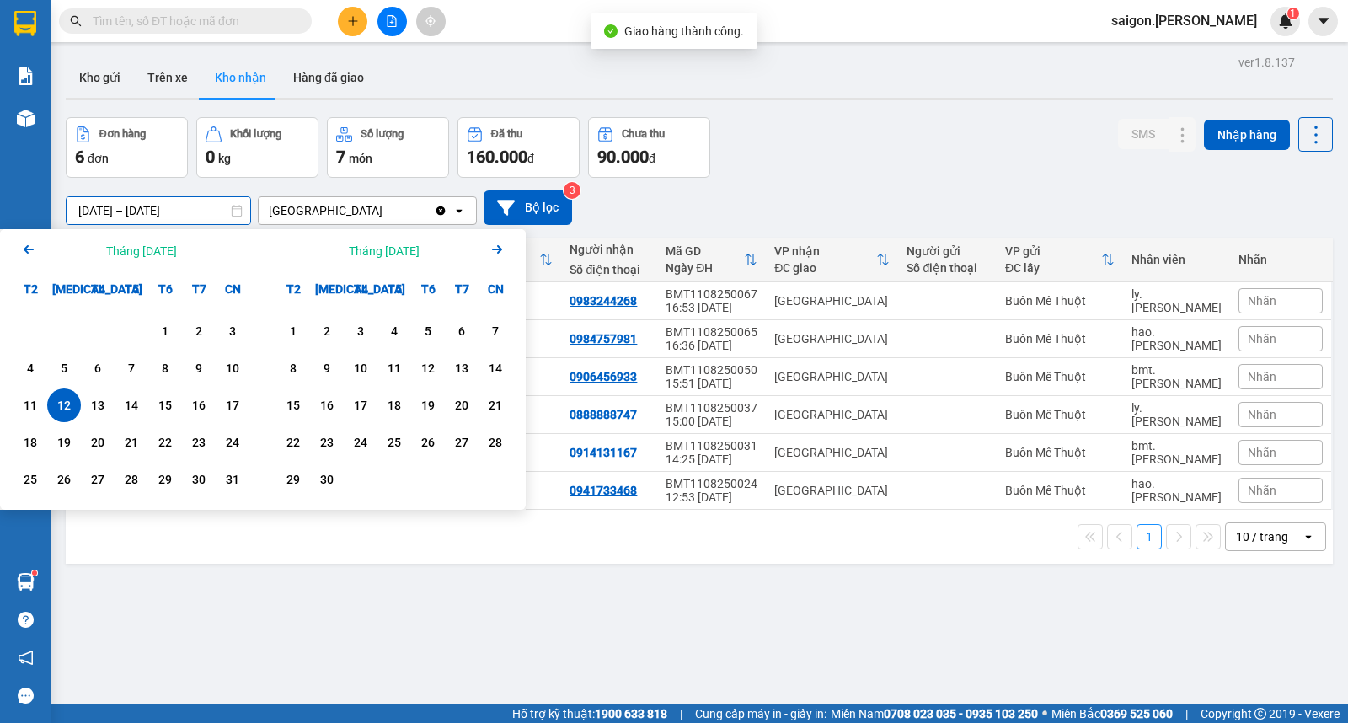
click at [67, 408] on div "12" at bounding box center [64, 405] width 24 height 20
click at [48, 408] on div "12" at bounding box center [64, 405] width 34 height 34
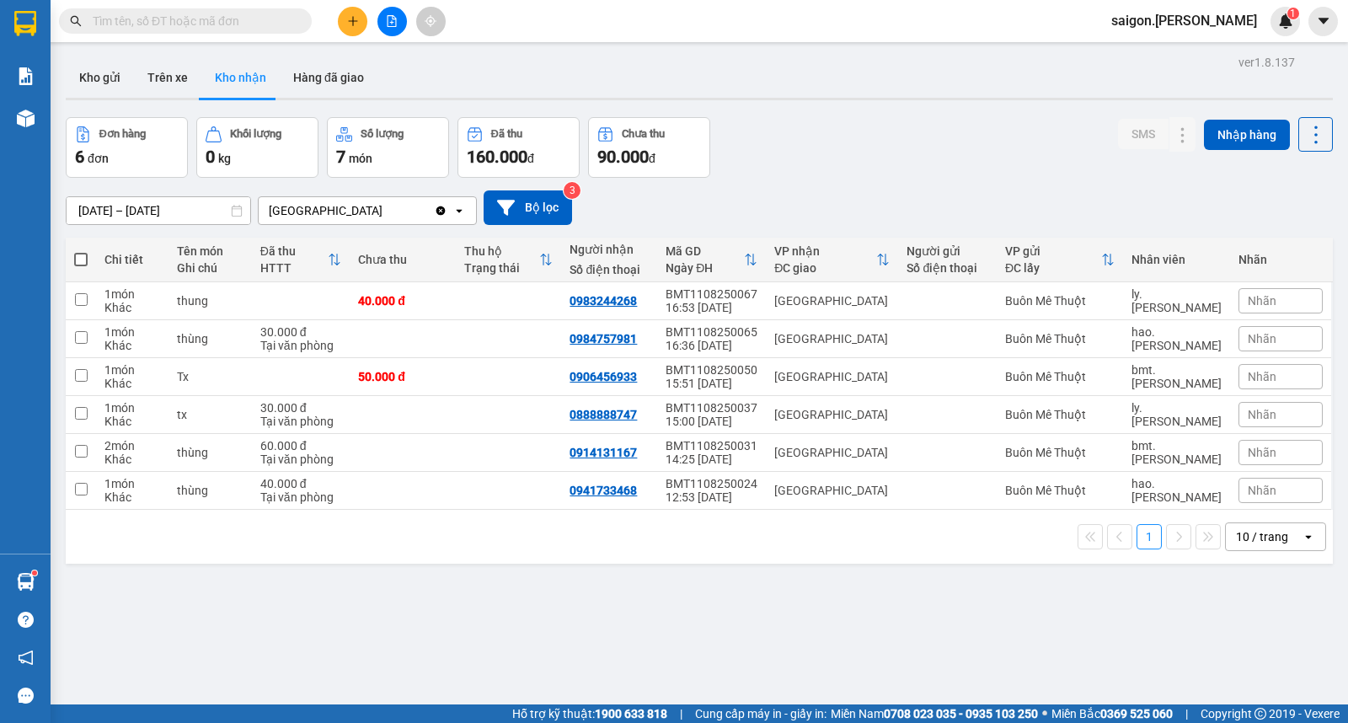
click at [163, 211] on input "[DATE] – [DATE]" at bounding box center [159, 210] width 184 height 27
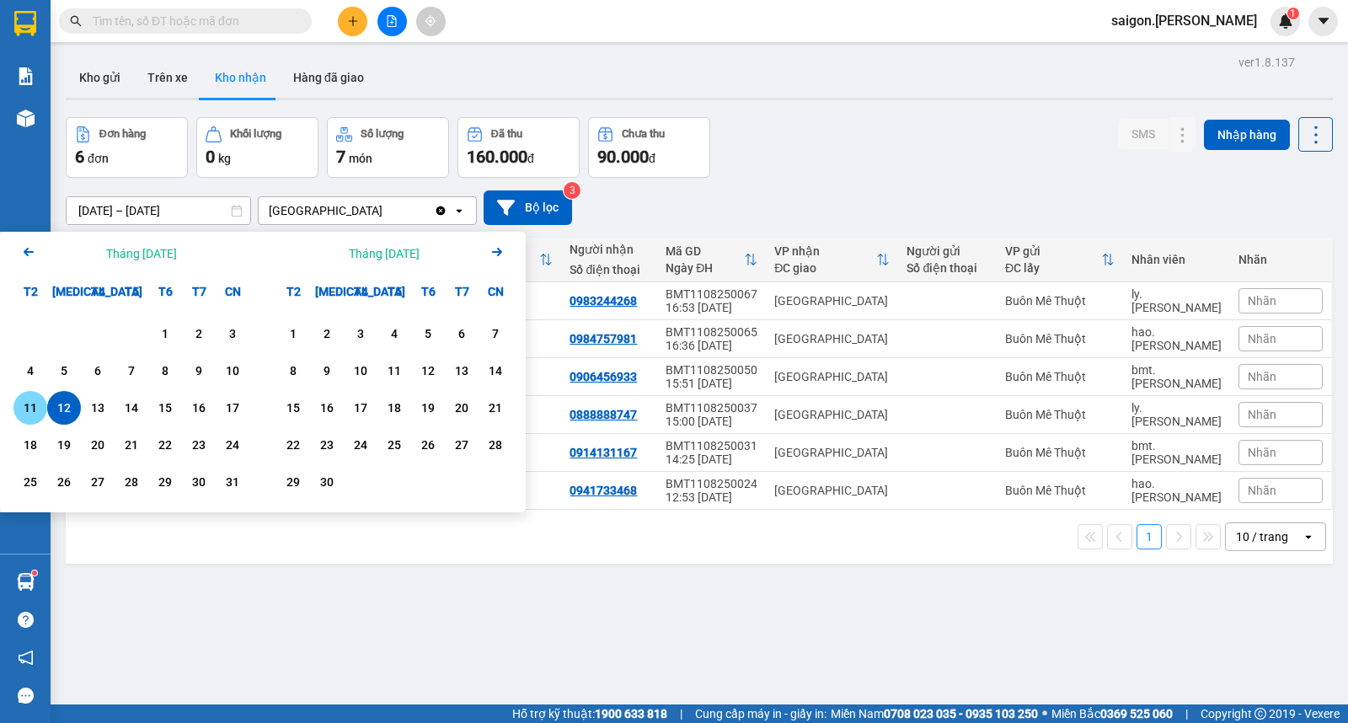
click at [34, 404] on div "11" at bounding box center [31, 408] width 24 height 20
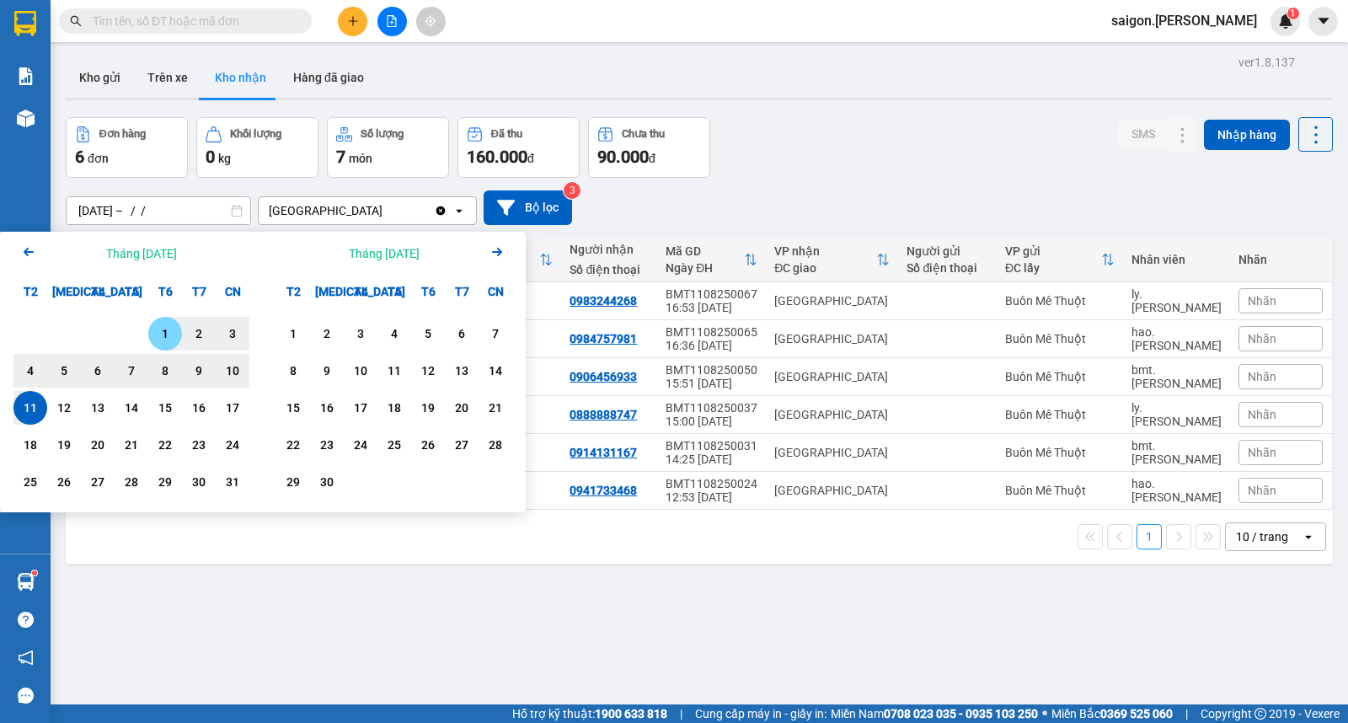
click at [166, 325] on div "1" at bounding box center [165, 334] width 24 height 20
type input "01/08/2025 – 11/08/2025"
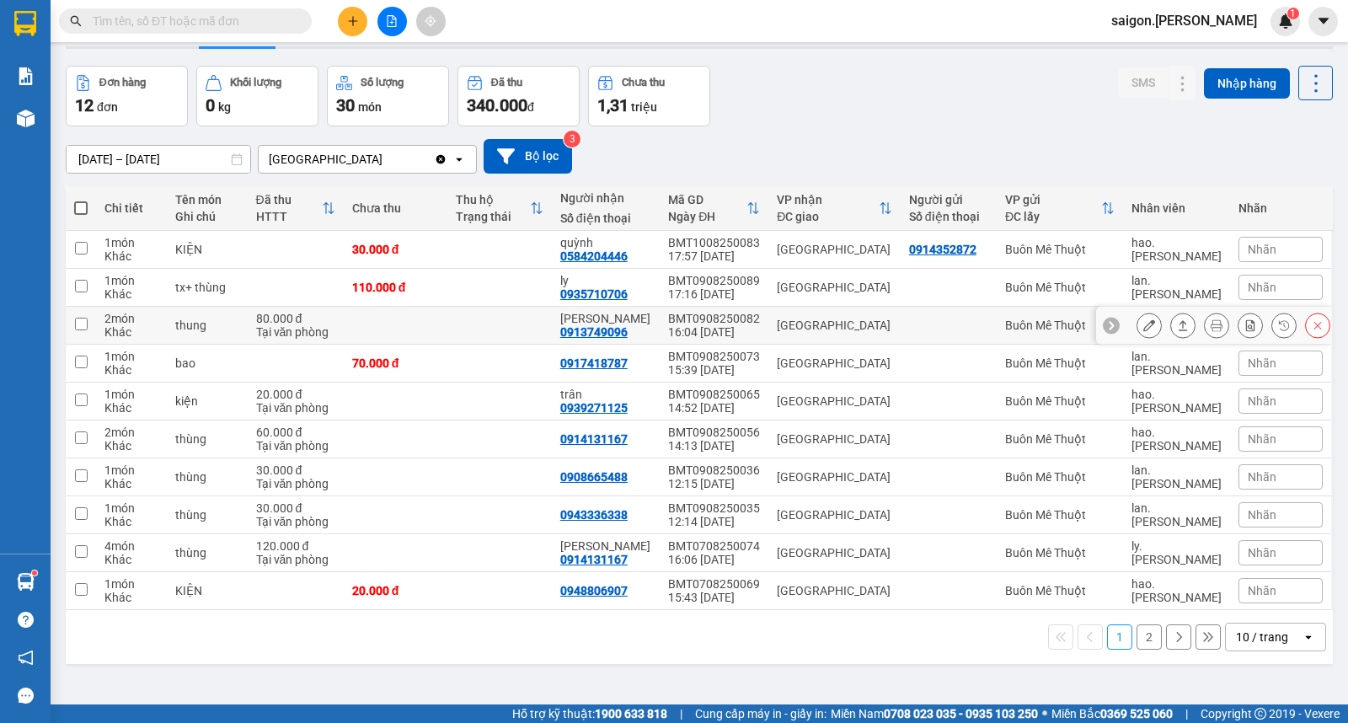
scroll to position [78, 0]
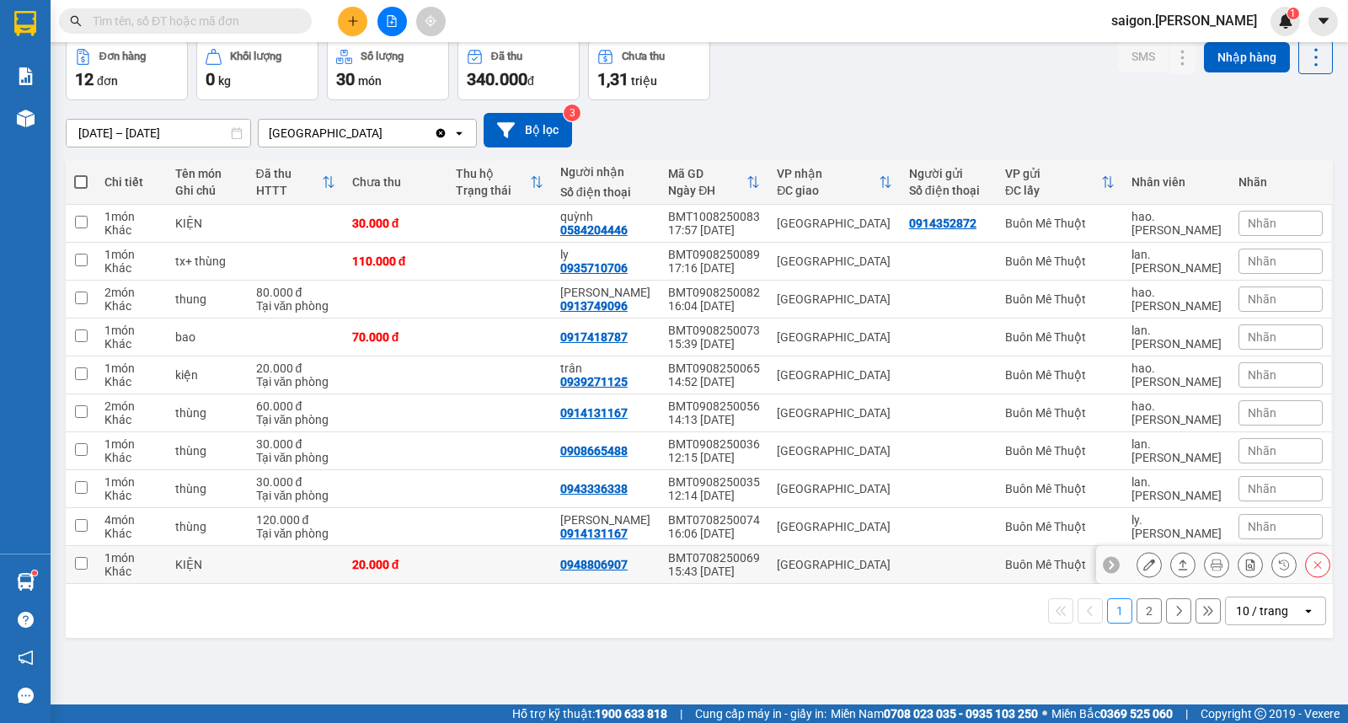
click at [1174, 564] on button at bounding box center [1183, 564] width 24 height 29
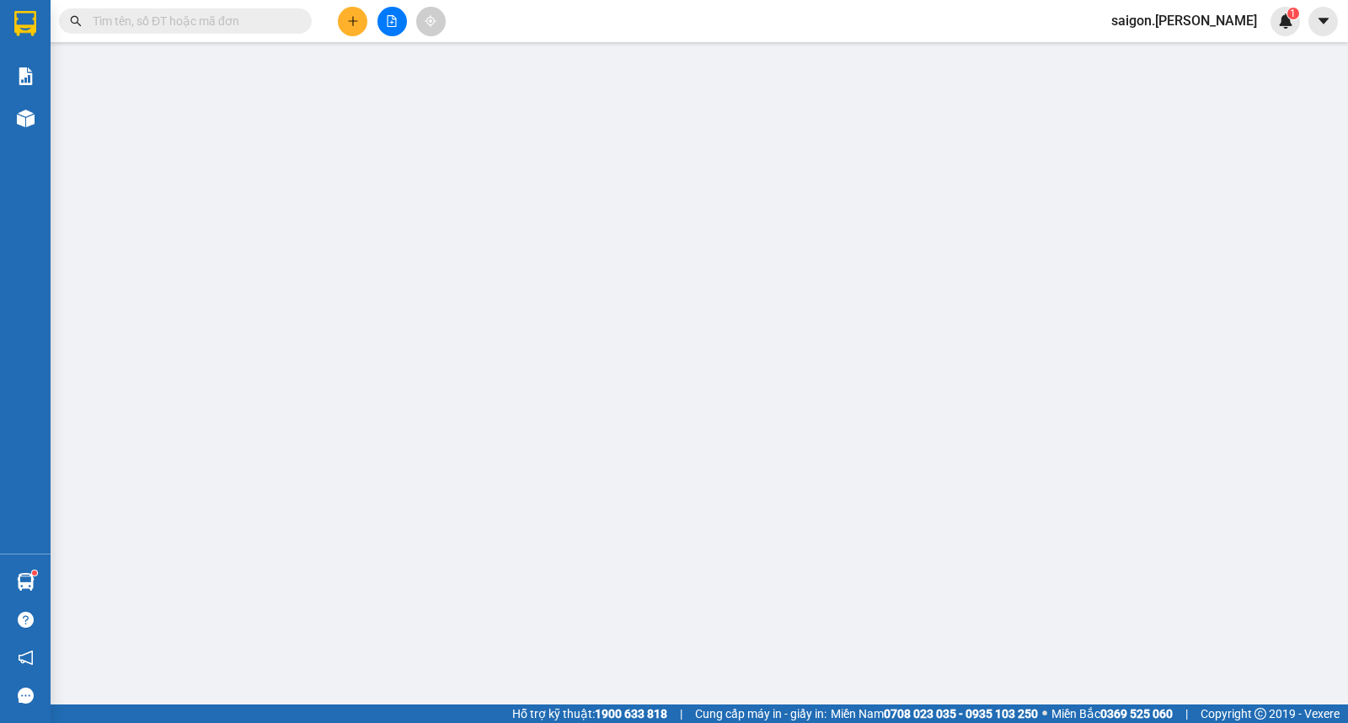
type input "0948806907"
type input "20.000"
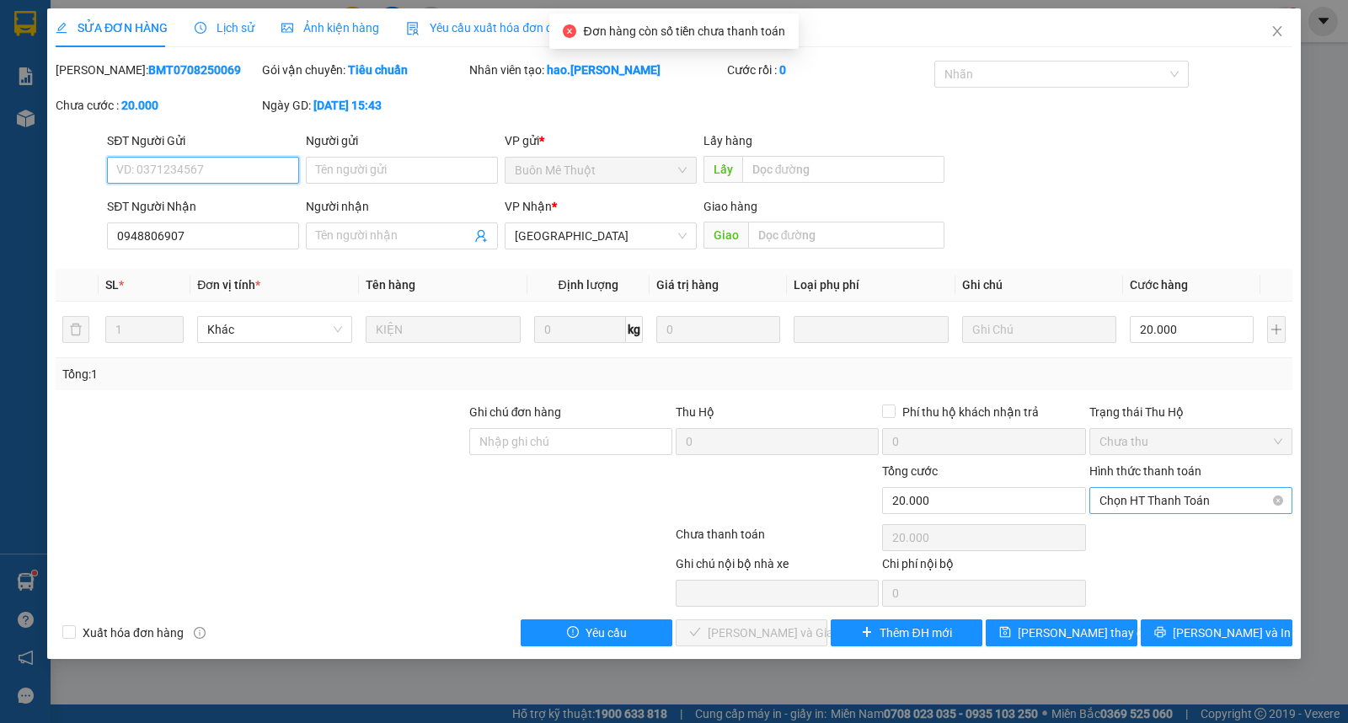
click at [1152, 509] on span "Chọn HT Thanh Toán" at bounding box center [1191, 500] width 183 height 25
type input "0"
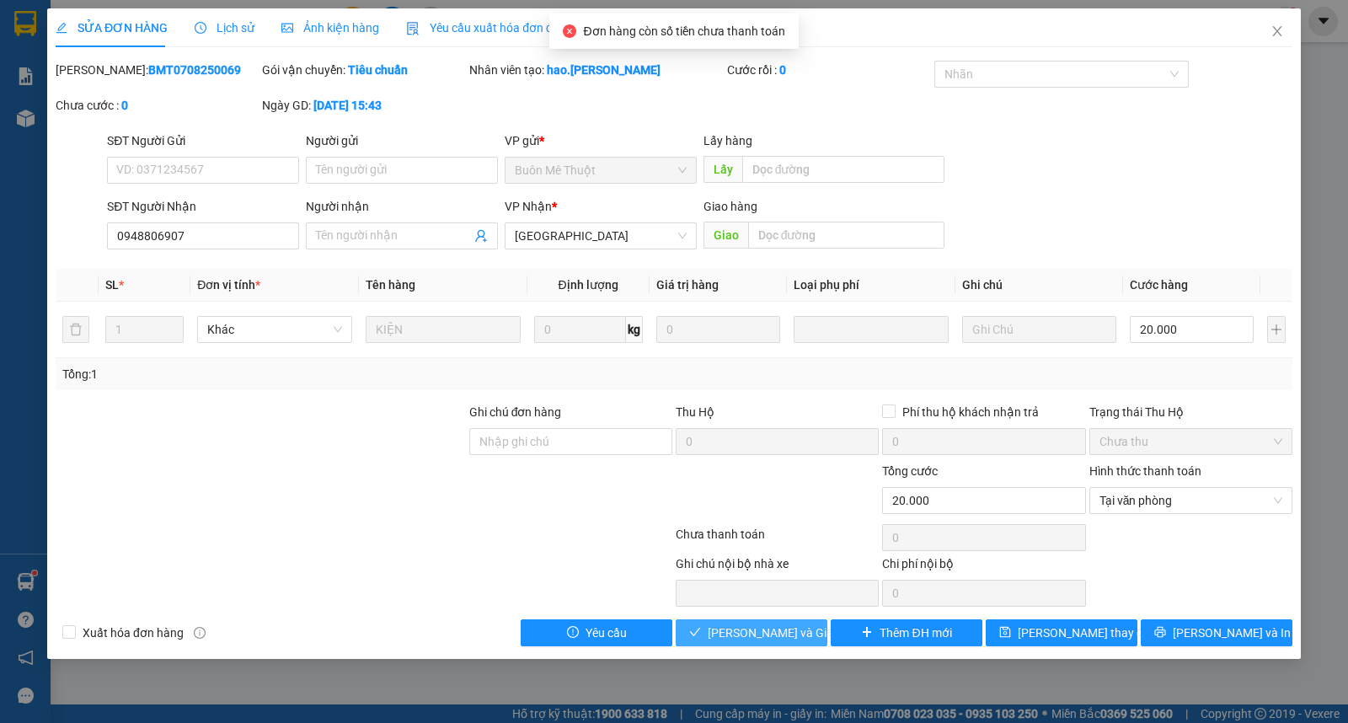
click at [813, 623] on button "Lưu và Giao hàng" at bounding box center [752, 632] width 152 height 27
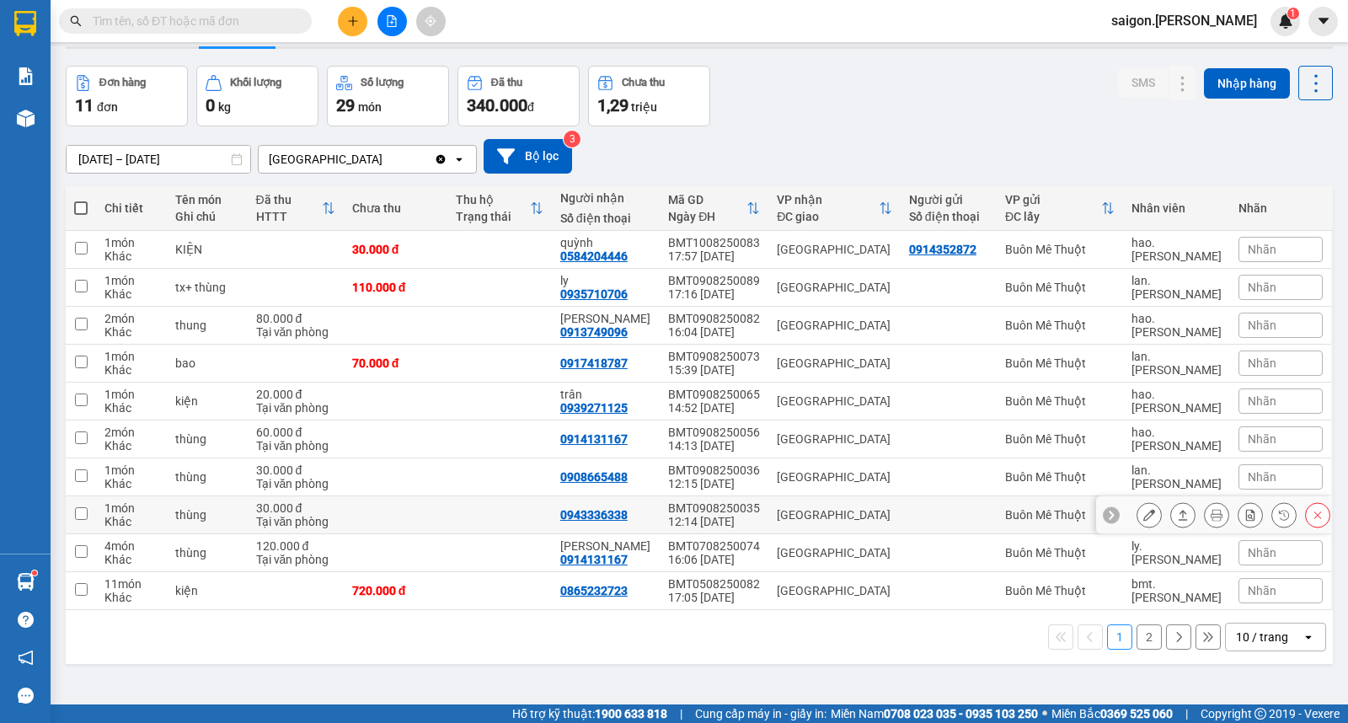
scroll to position [78, 0]
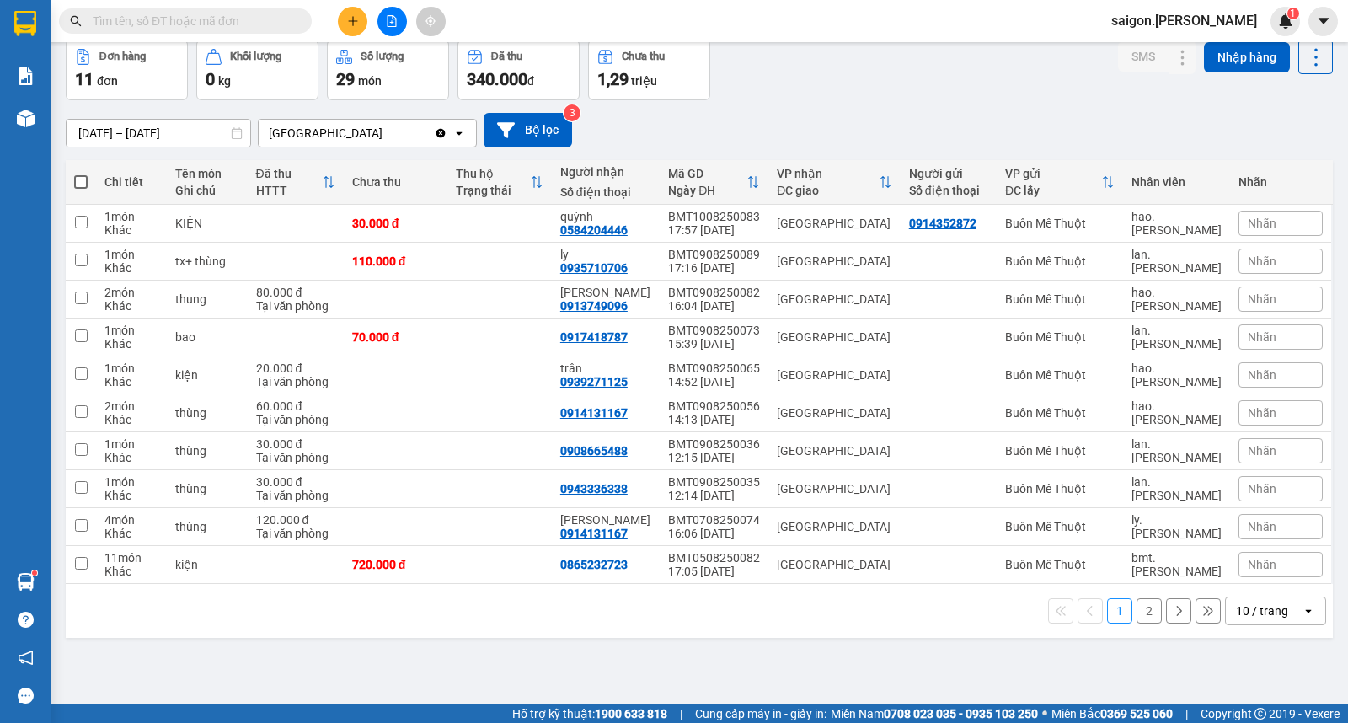
click at [1245, 619] on div "10 / trang" at bounding box center [1262, 610] width 52 height 17
click at [1242, 563] on div "100 / trang" at bounding box center [1261, 575] width 101 height 30
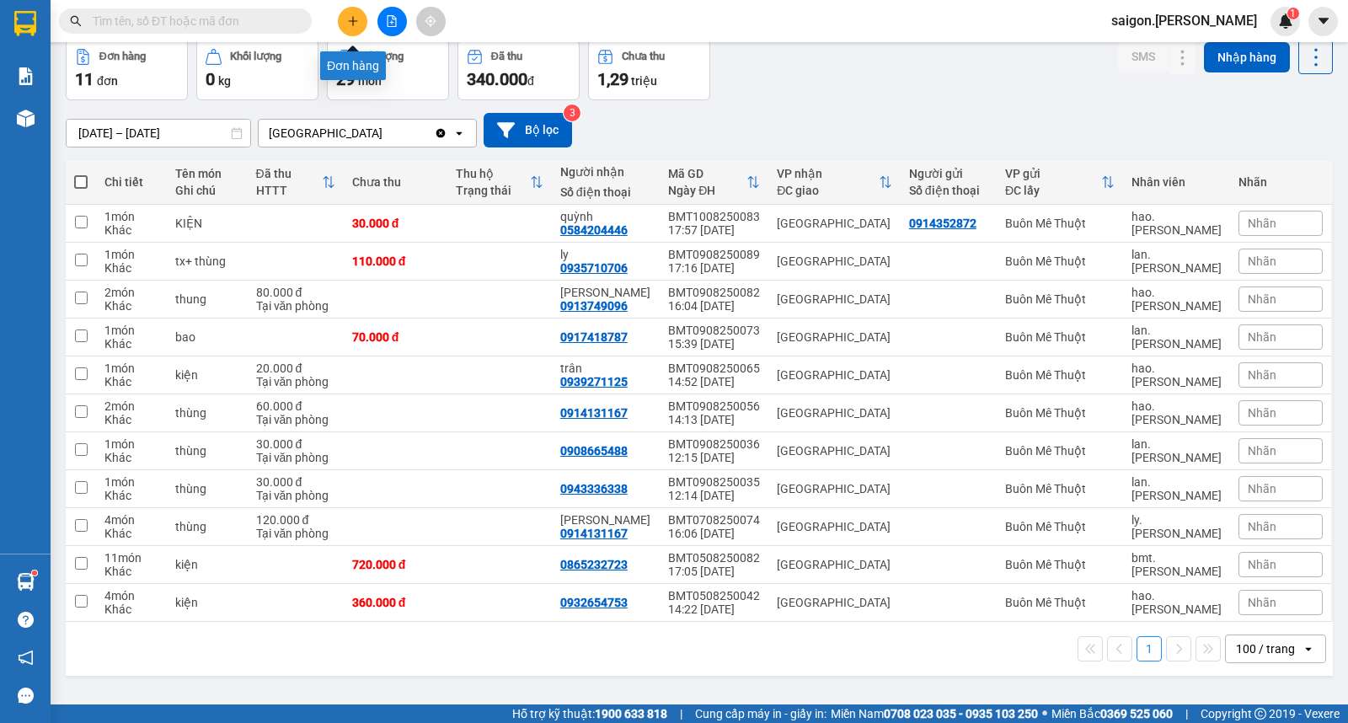
click at [352, 29] on button at bounding box center [352, 21] width 29 height 29
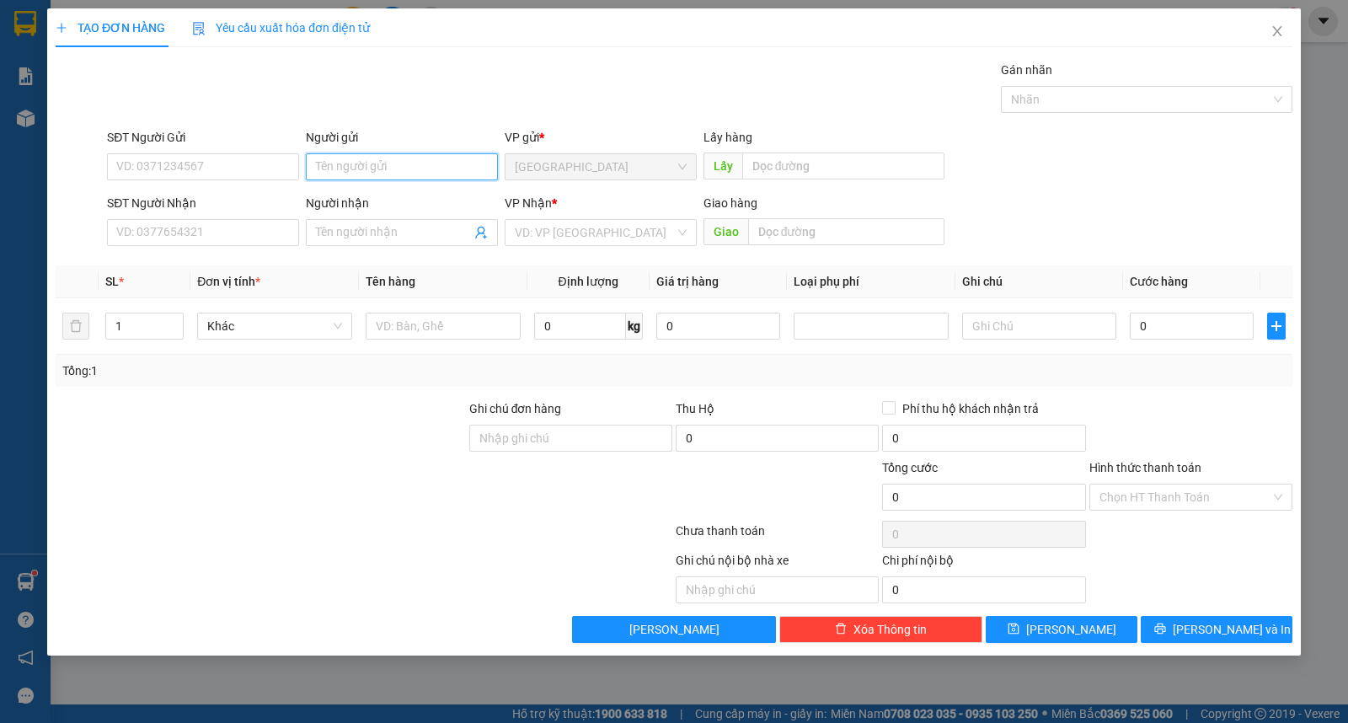
click at [363, 169] on input "Người gửi" at bounding box center [402, 166] width 192 height 27
type input "lưu gia"
type input "tâm an"
type input "ư"
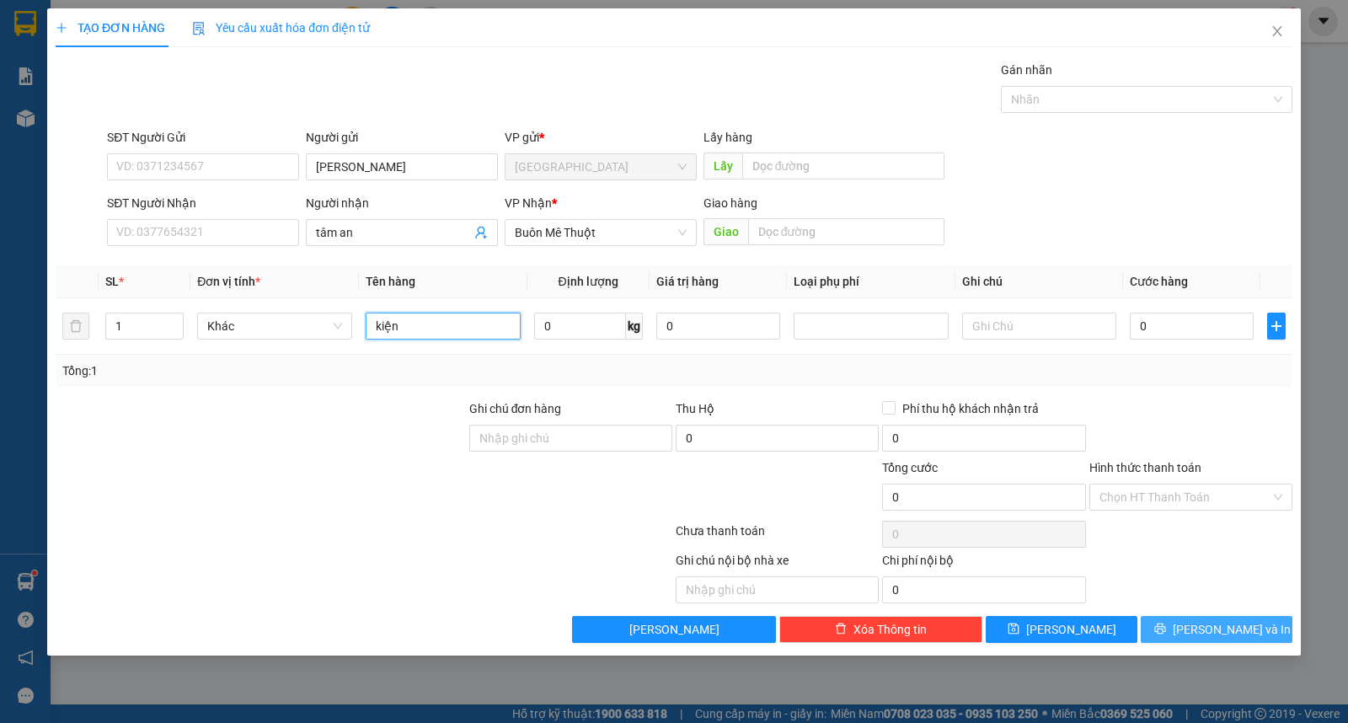
type input "kiện"
click at [1287, 636] on button "[PERSON_NAME] và In" at bounding box center [1217, 629] width 152 height 27
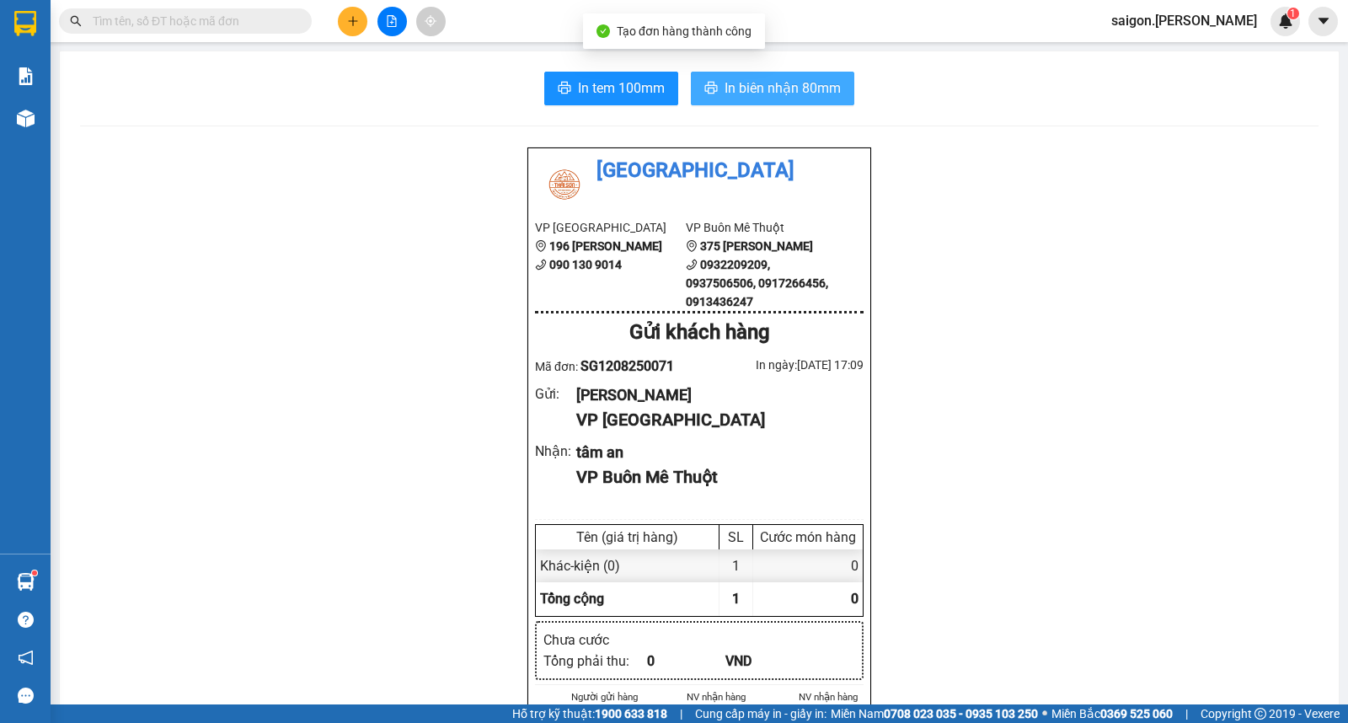
drag, startPoint x: 870, startPoint y: 83, endPoint x: 826, endPoint y: 80, distance: 44.7
click at [864, 82] on div "In tem 100mm In biên nhận 80mm" at bounding box center [699, 89] width 1239 height 34
click at [802, 80] on span "In biên nhận 80mm" at bounding box center [783, 88] width 116 height 21
click at [340, 20] on button at bounding box center [352, 21] width 29 height 29
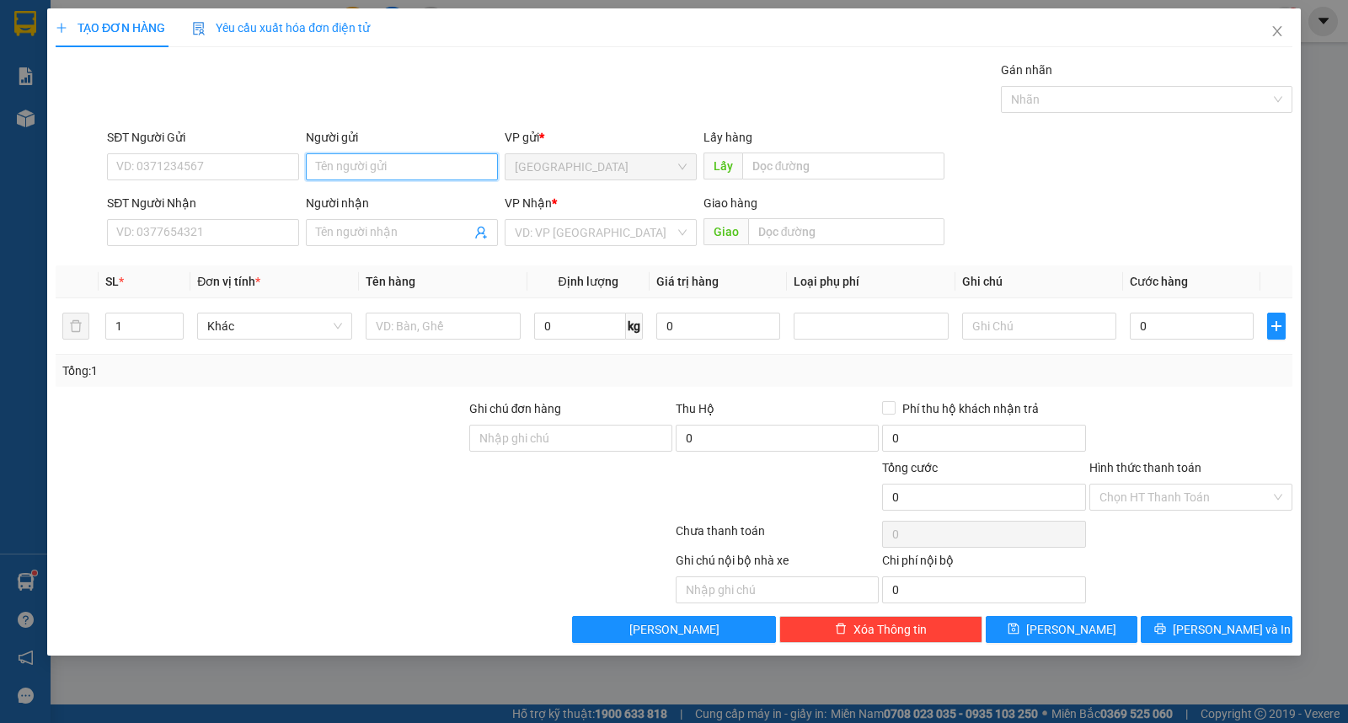
click at [366, 169] on input "Người gửi" at bounding box center [402, 166] width 192 height 27
type input "vũ"
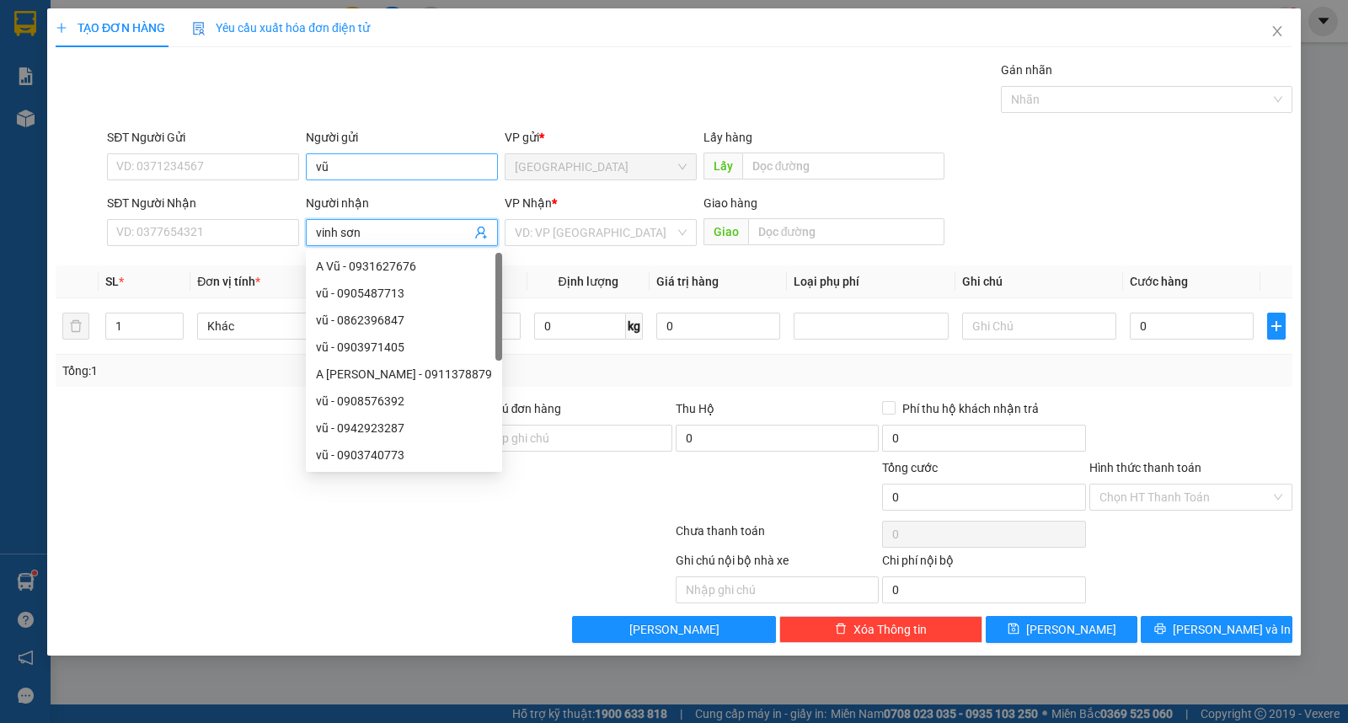
type input "vinh sơn"
type input "ư"
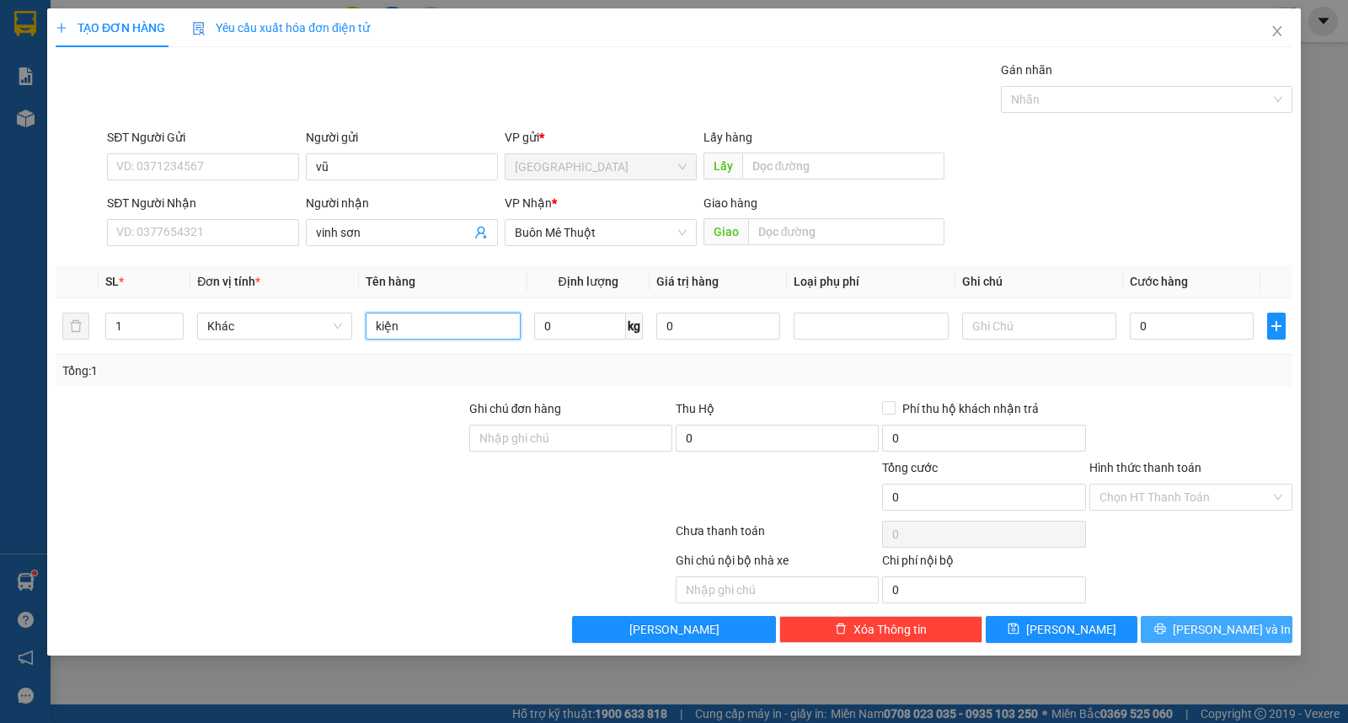
type input "kiện"
click at [1209, 636] on span "[PERSON_NAME] và In" at bounding box center [1232, 629] width 118 height 19
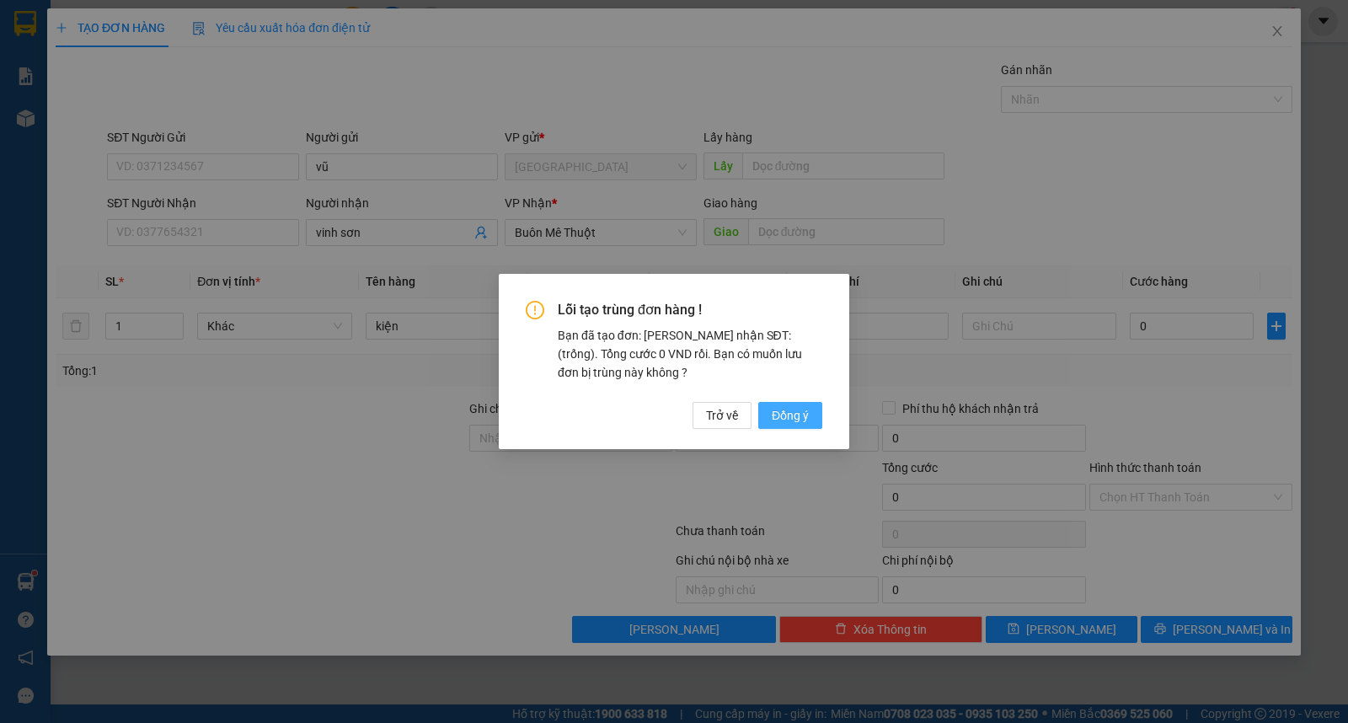
click at [793, 417] on span "Đồng ý" at bounding box center [790, 415] width 37 height 19
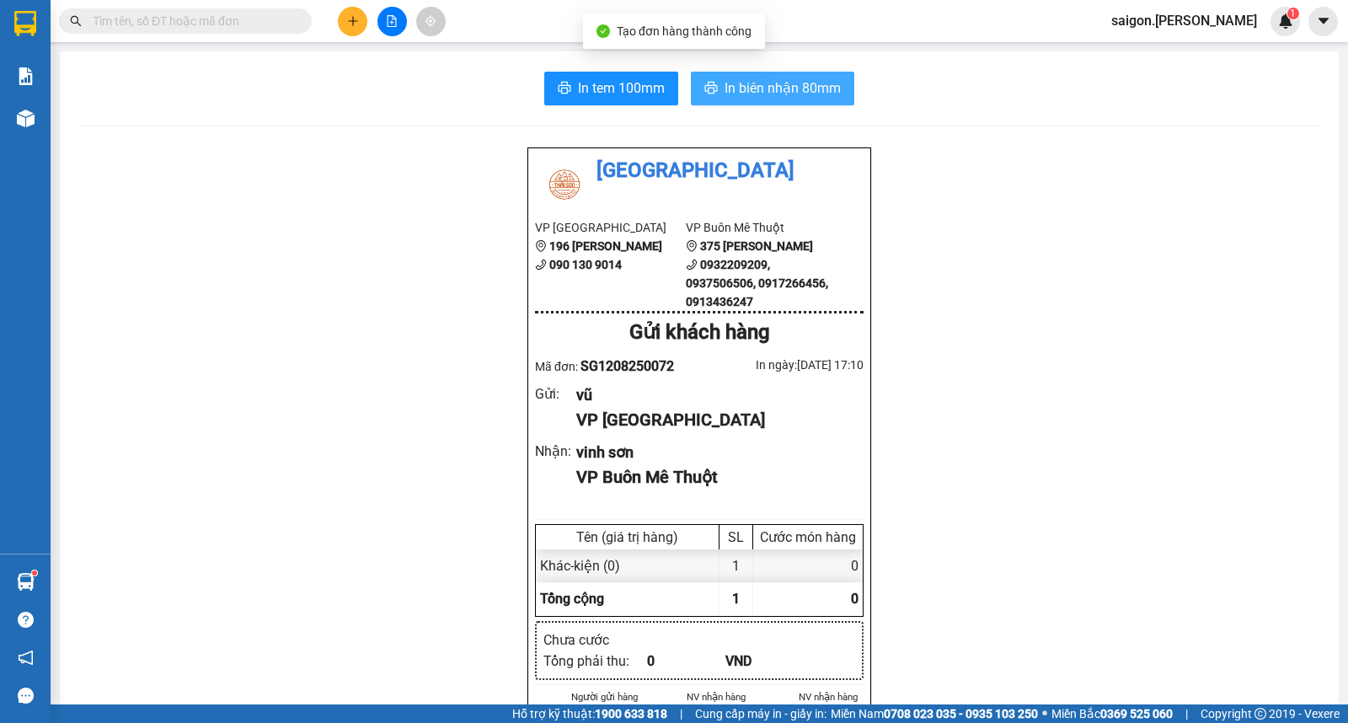
click at [710, 99] on button "In biên nhận 80mm" at bounding box center [772, 89] width 163 height 34
click at [350, 19] on icon "plus" at bounding box center [353, 21] width 12 height 12
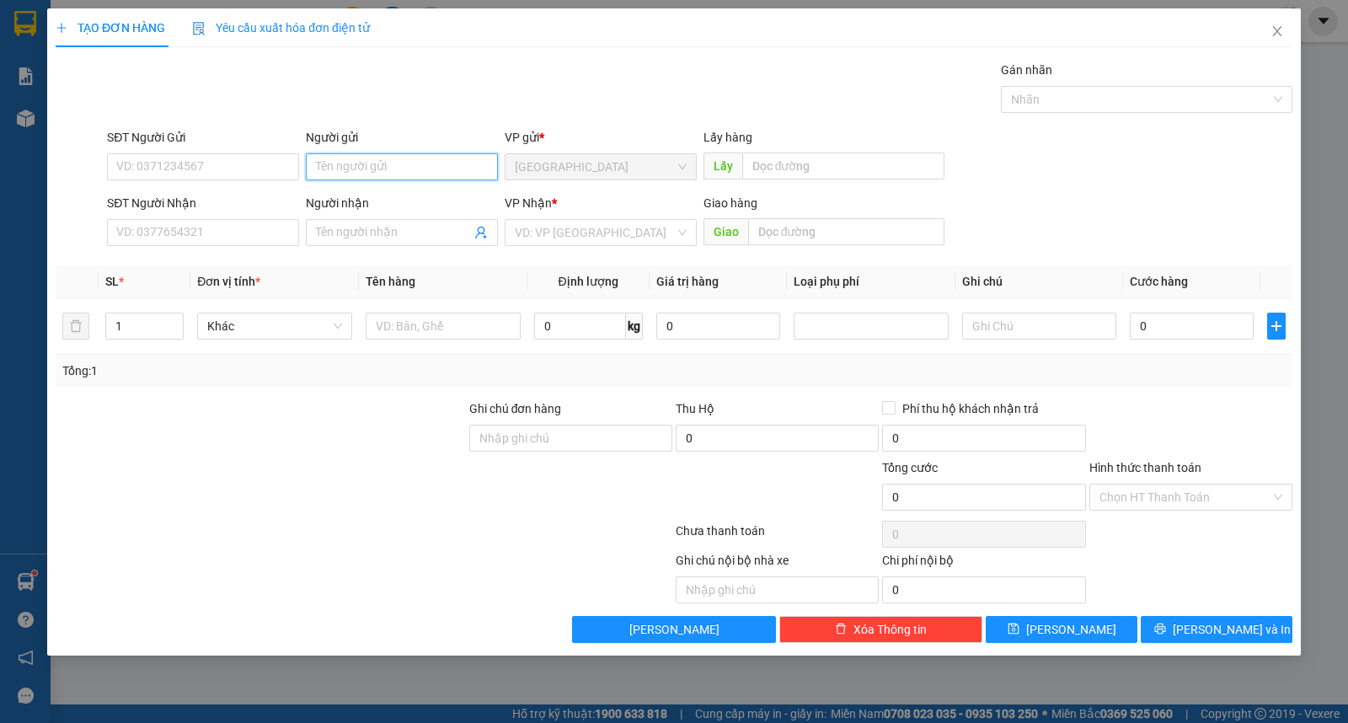
click at [362, 175] on input "Người gửi" at bounding box center [402, 166] width 192 height 27
type input "ngân"
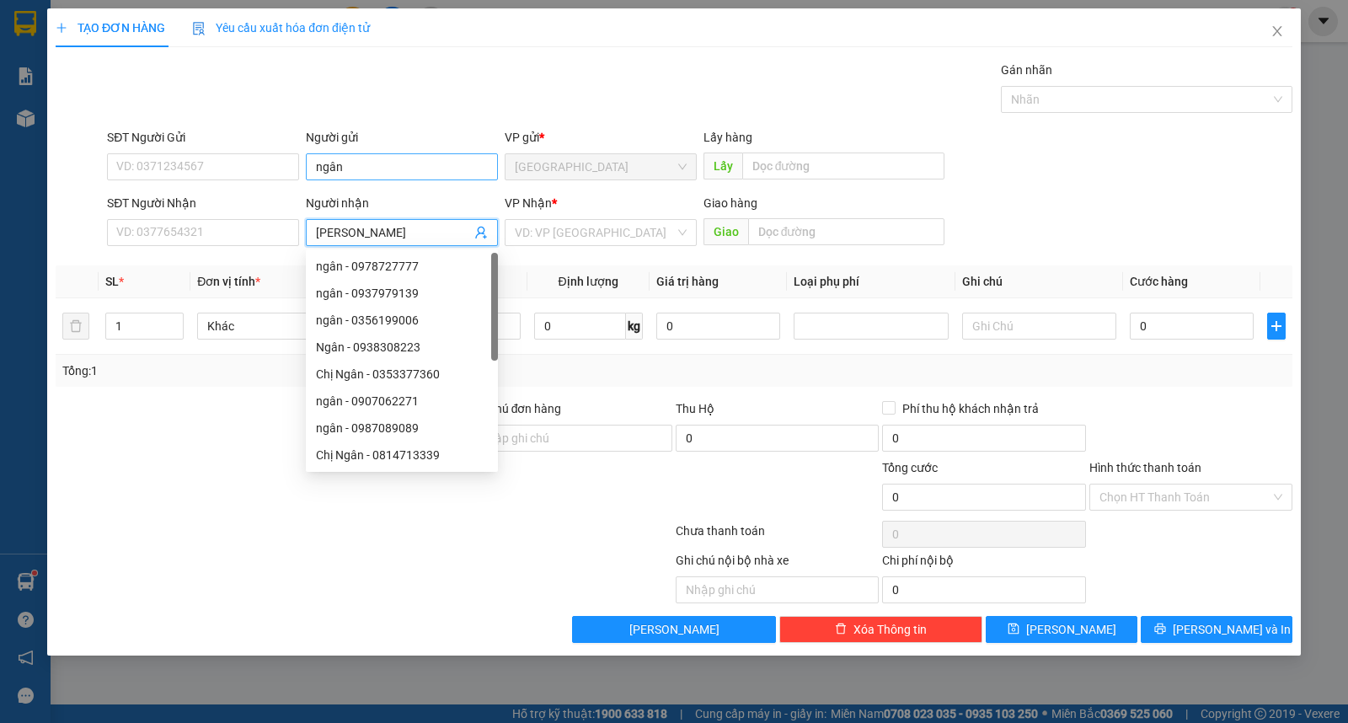
type input "hùng trinh"
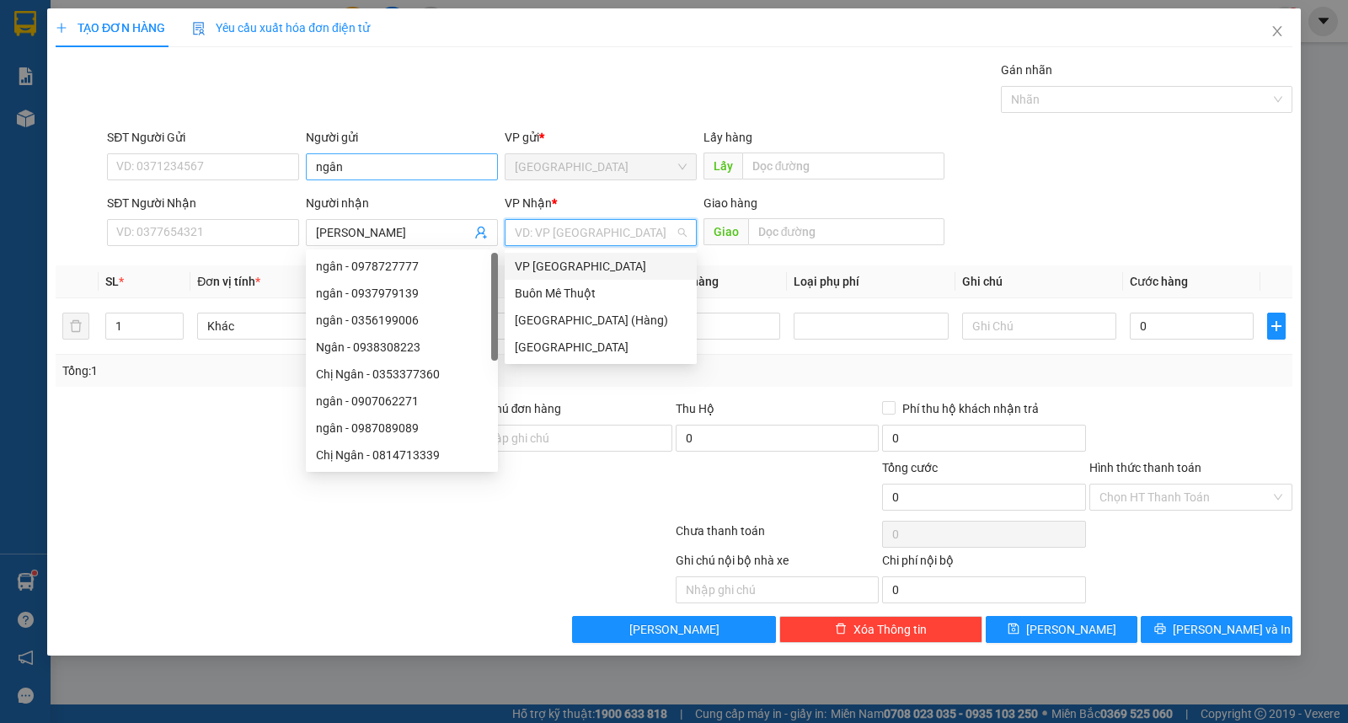
type input "ư"
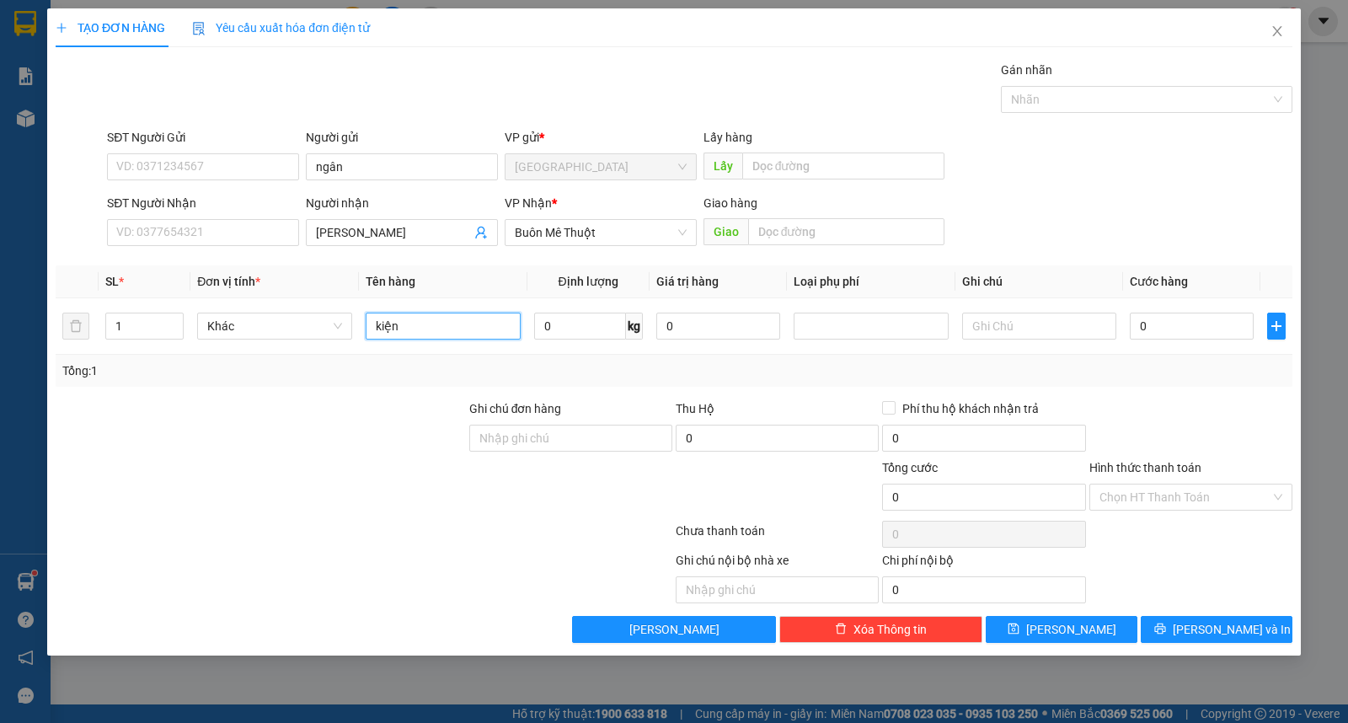
type input "kiện"
click at [1265, 618] on div "Transit Pickup Surcharge Ids Transit Deliver Surcharge Ids Transit Deliver Surc…" at bounding box center [674, 352] width 1237 height 582
click at [1267, 629] on button "[PERSON_NAME] và In" at bounding box center [1217, 629] width 152 height 27
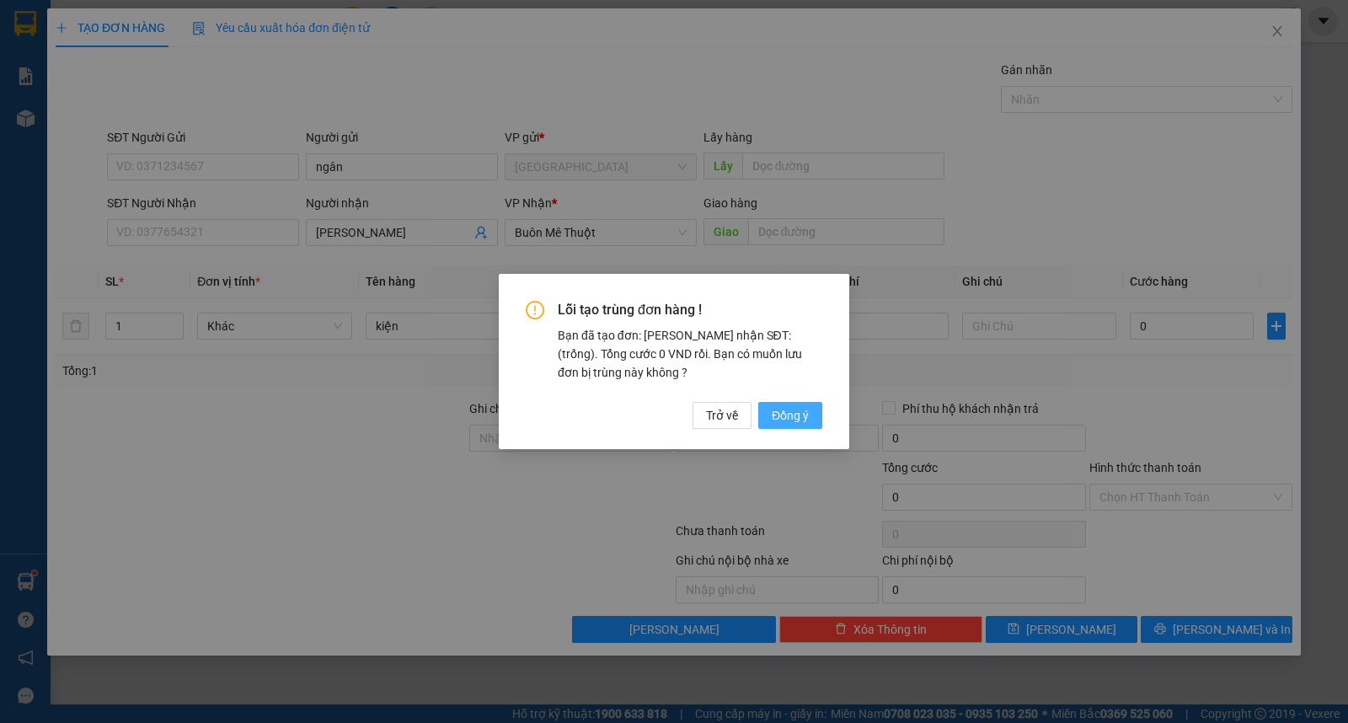
drag, startPoint x: 768, startPoint y: 423, endPoint x: 755, endPoint y: 415, distance: 14.7
click at [768, 424] on button "Đồng ý" at bounding box center [790, 415] width 64 height 27
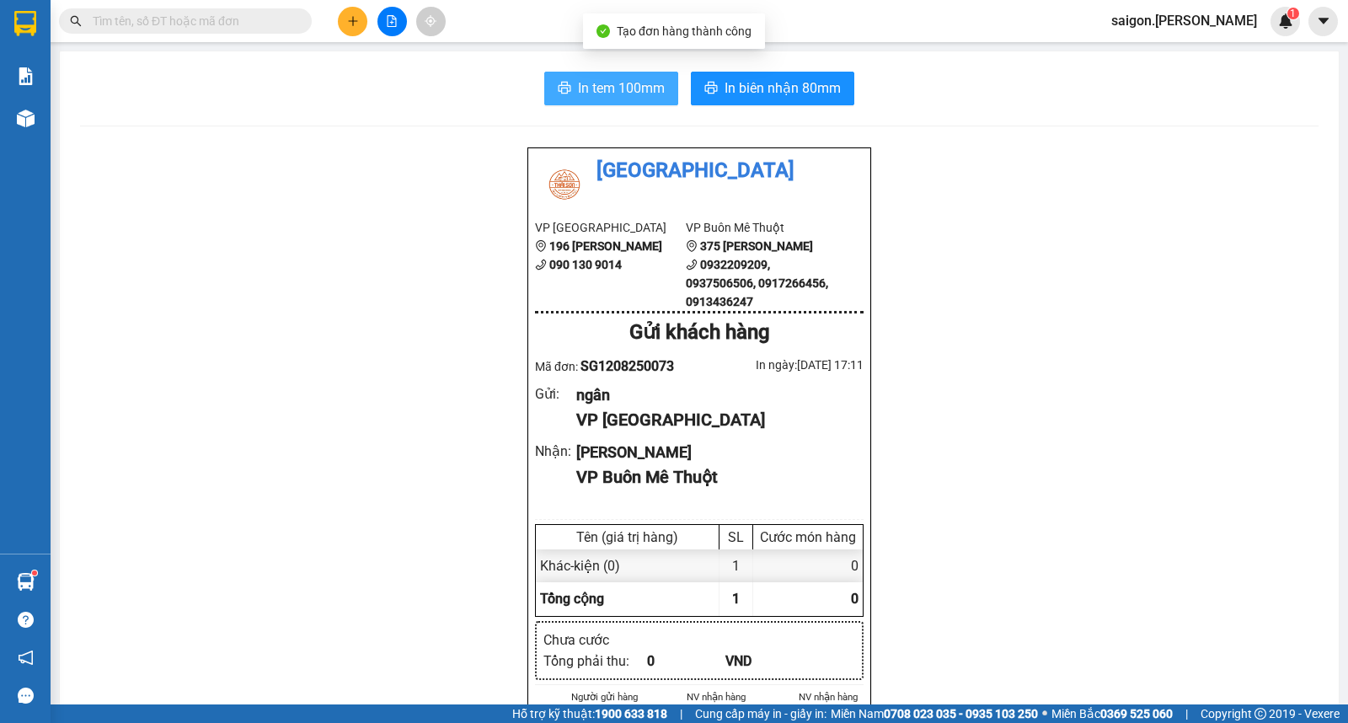
click at [763, 99] on button "In biên nhận 80mm" at bounding box center [772, 89] width 163 height 34
click at [356, 12] on button at bounding box center [352, 21] width 29 height 29
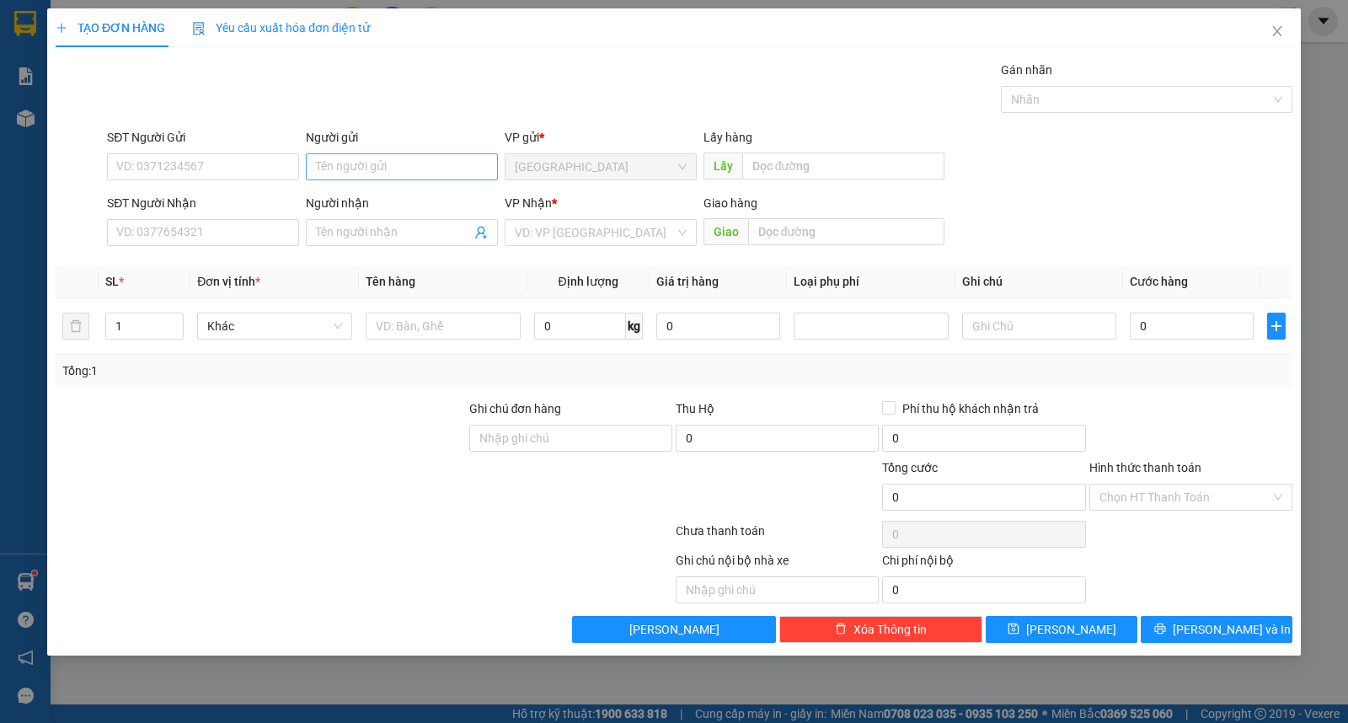
drag, startPoint x: 364, startPoint y: 120, endPoint x: 356, endPoint y: 152, distance: 32.9
click at [364, 129] on div "Transit Pickup Surcharge Ids Transit Deliver Surcharge Ids Transit Deliver Surc…" at bounding box center [674, 352] width 1237 height 582
click at [355, 161] on input "Người gửi" at bounding box center [402, 166] width 192 height 27
type input "tài"
type input "cường tuyết"
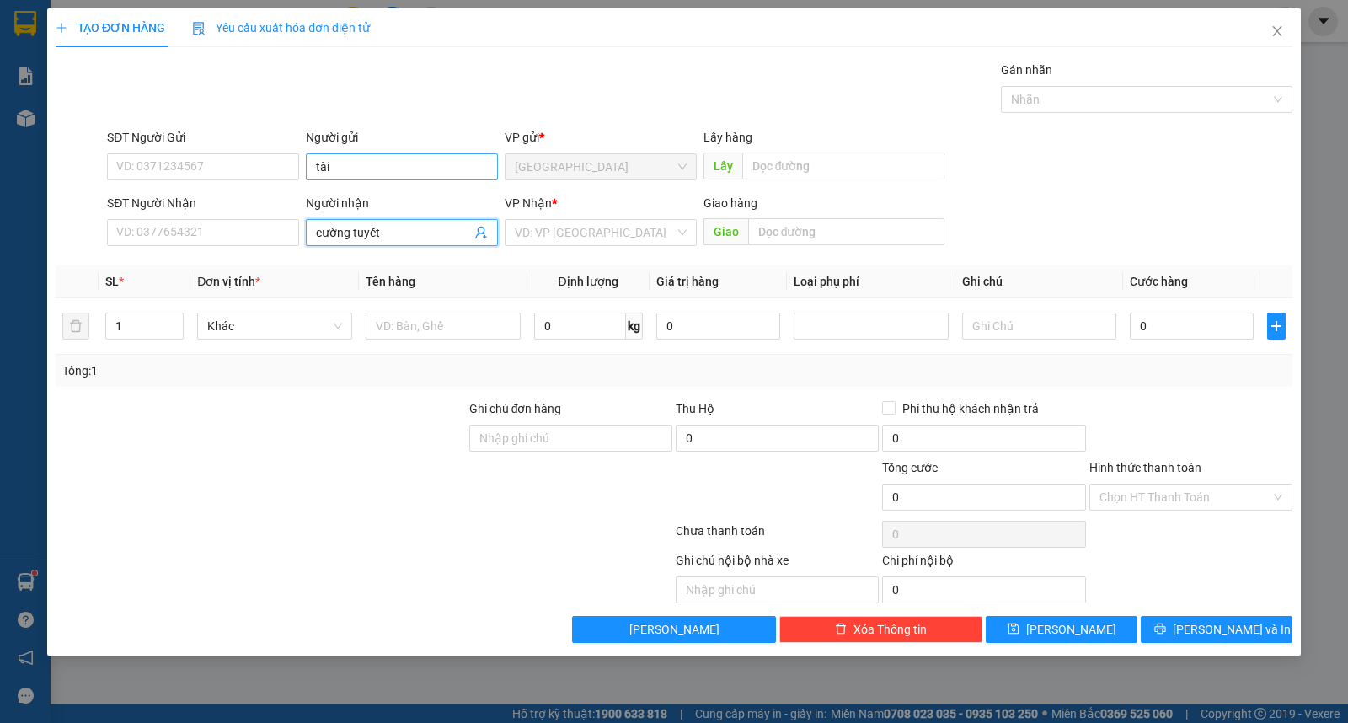
type input "ư"
type input "kiện"
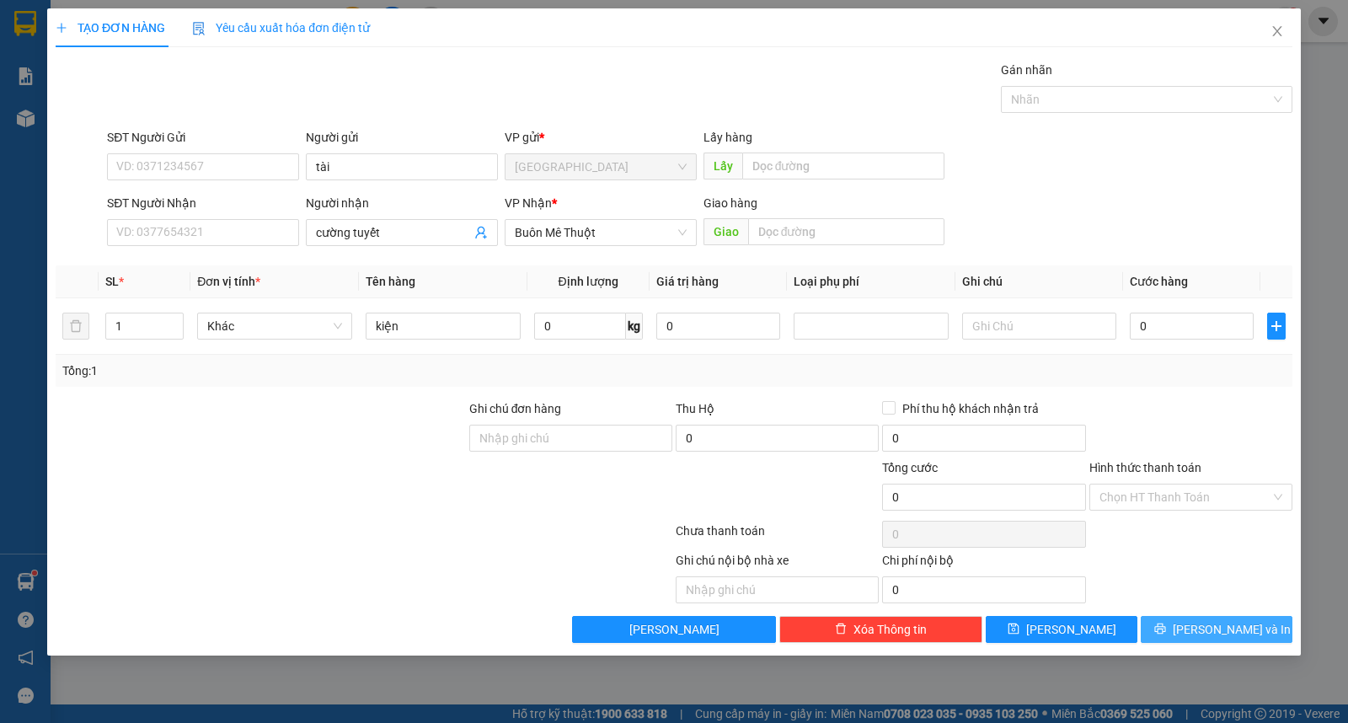
click at [1217, 633] on span "[PERSON_NAME] và In" at bounding box center [1232, 629] width 118 height 19
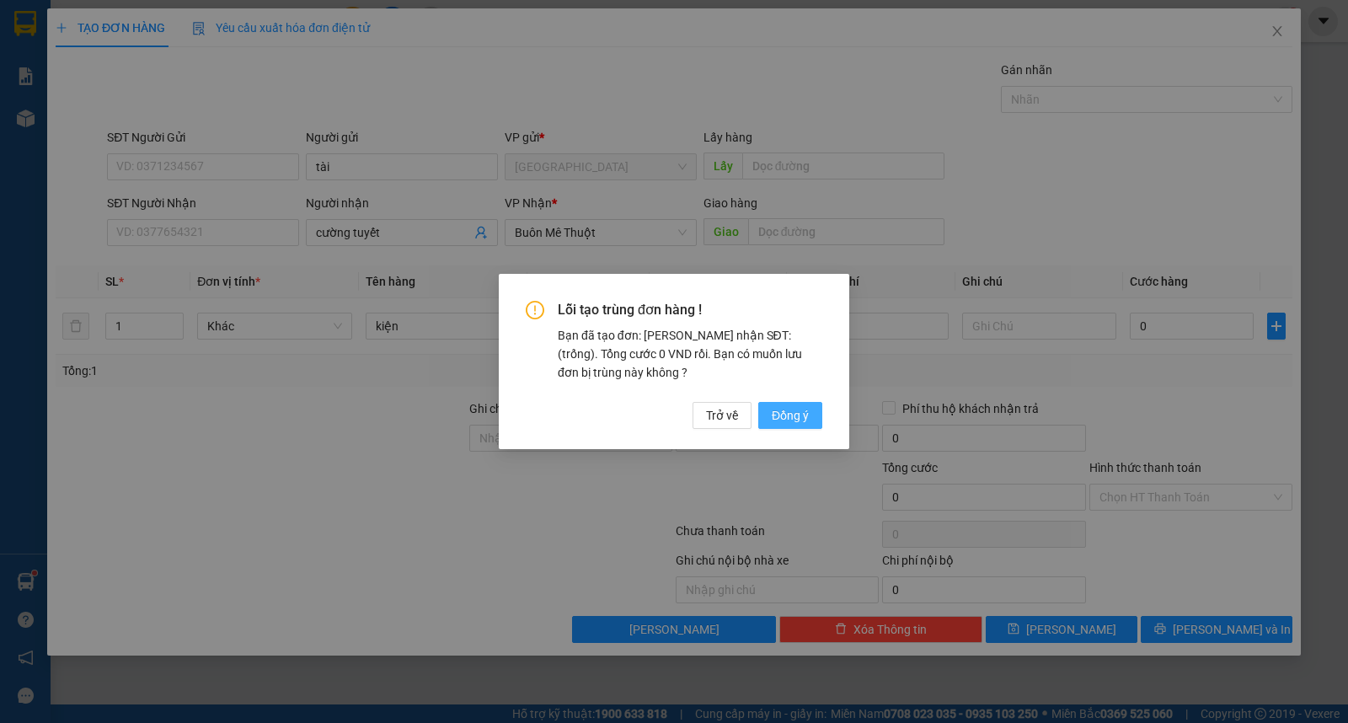
click at [789, 416] on span "Đồng ý" at bounding box center [790, 415] width 37 height 19
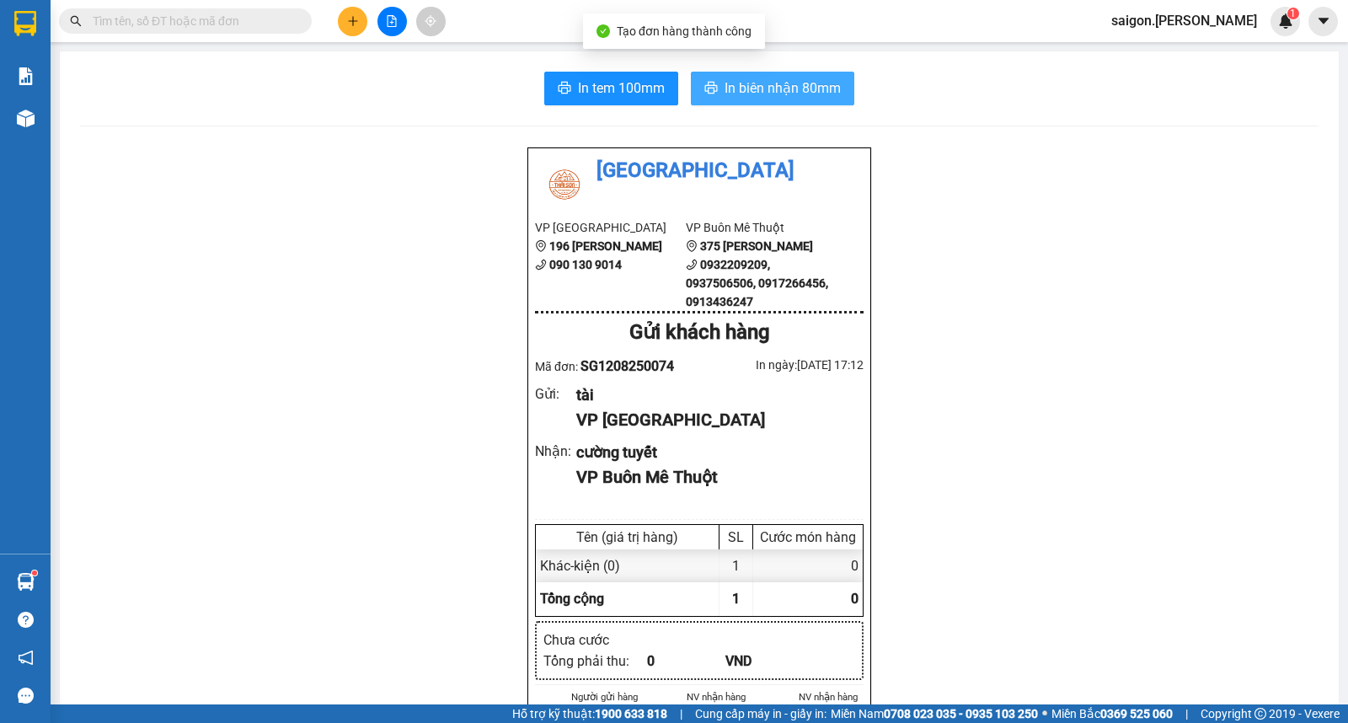
click at [743, 88] on span "In biên nhận 80mm" at bounding box center [783, 88] width 116 height 21
click at [346, 30] on button at bounding box center [352, 21] width 29 height 29
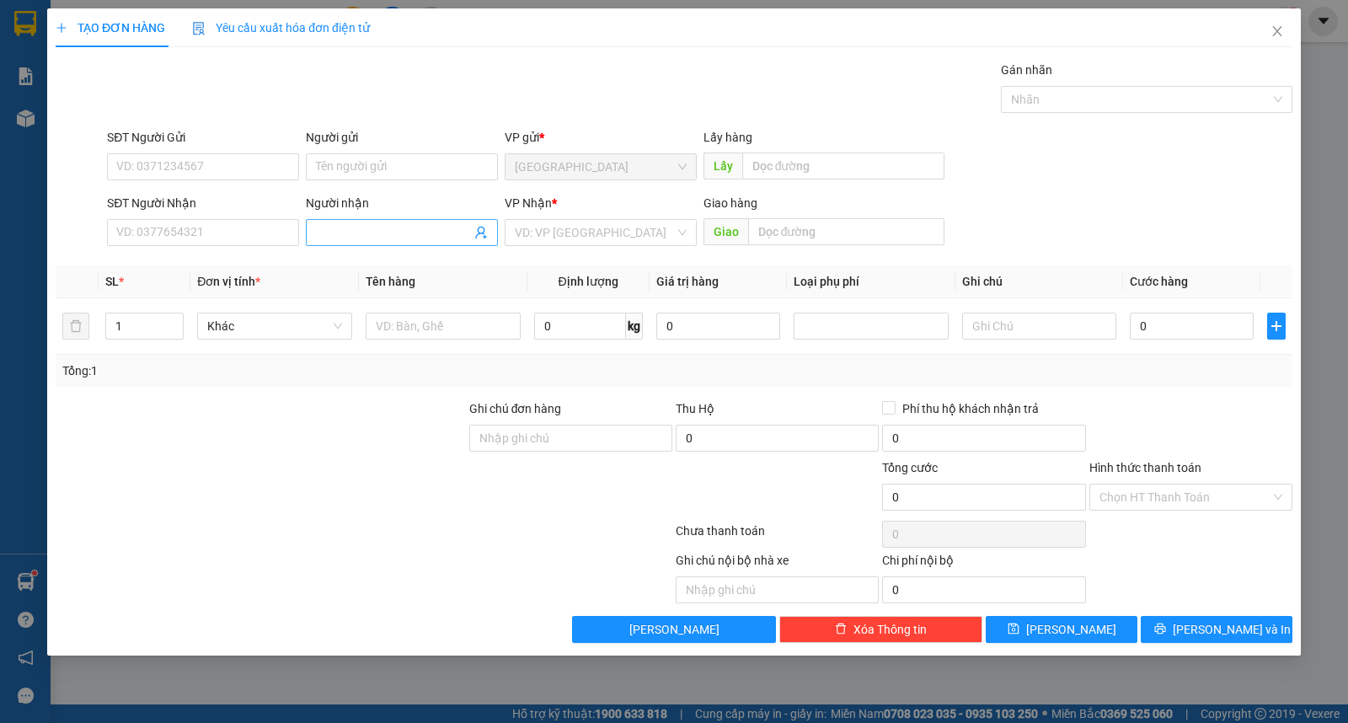
click at [409, 241] on input "Người nhận" at bounding box center [393, 232] width 155 height 19
type input "dũng ngọc"
type input "ư"
type input "2"
type input "bao"
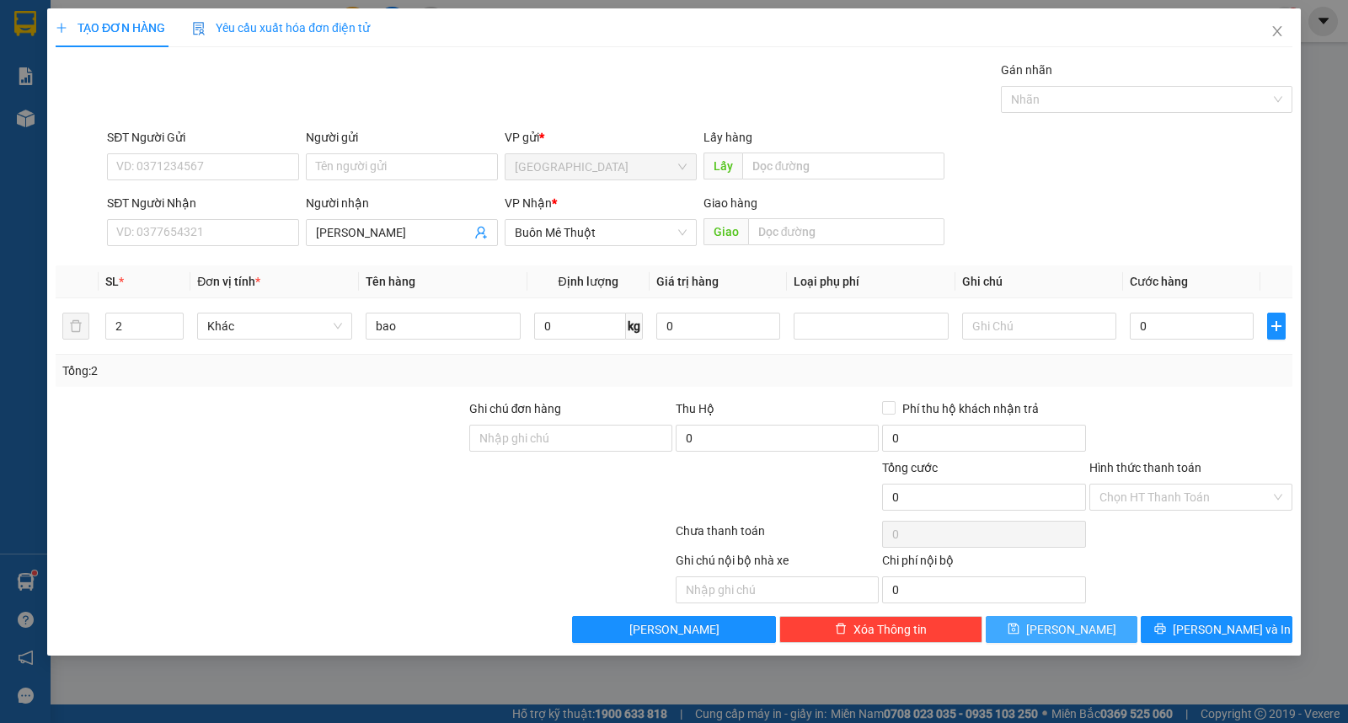
click at [1023, 635] on button "[PERSON_NAME]" at bounding box center [1062, 629] width 152 height 27
type input "1"
drag, startPoint x: 621, startPoint y: 230, endPoint x: 617, endPoint y: 245, distance: 15.7
click at [619, 230] on input "search" at bounding box center [595, 232] width 160 height 25
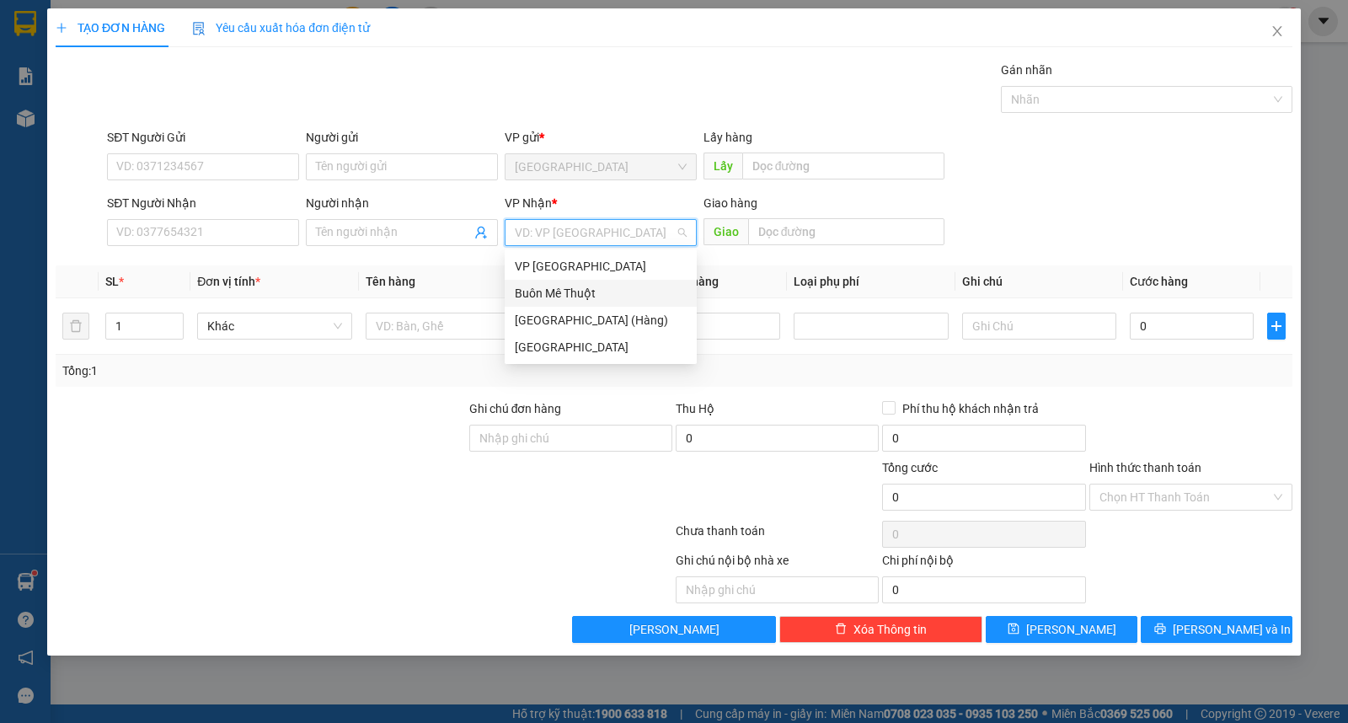
click at [602, 284] on div "Buôn Mê Thuột" at bounding box center [601, 293] width 192 height 27
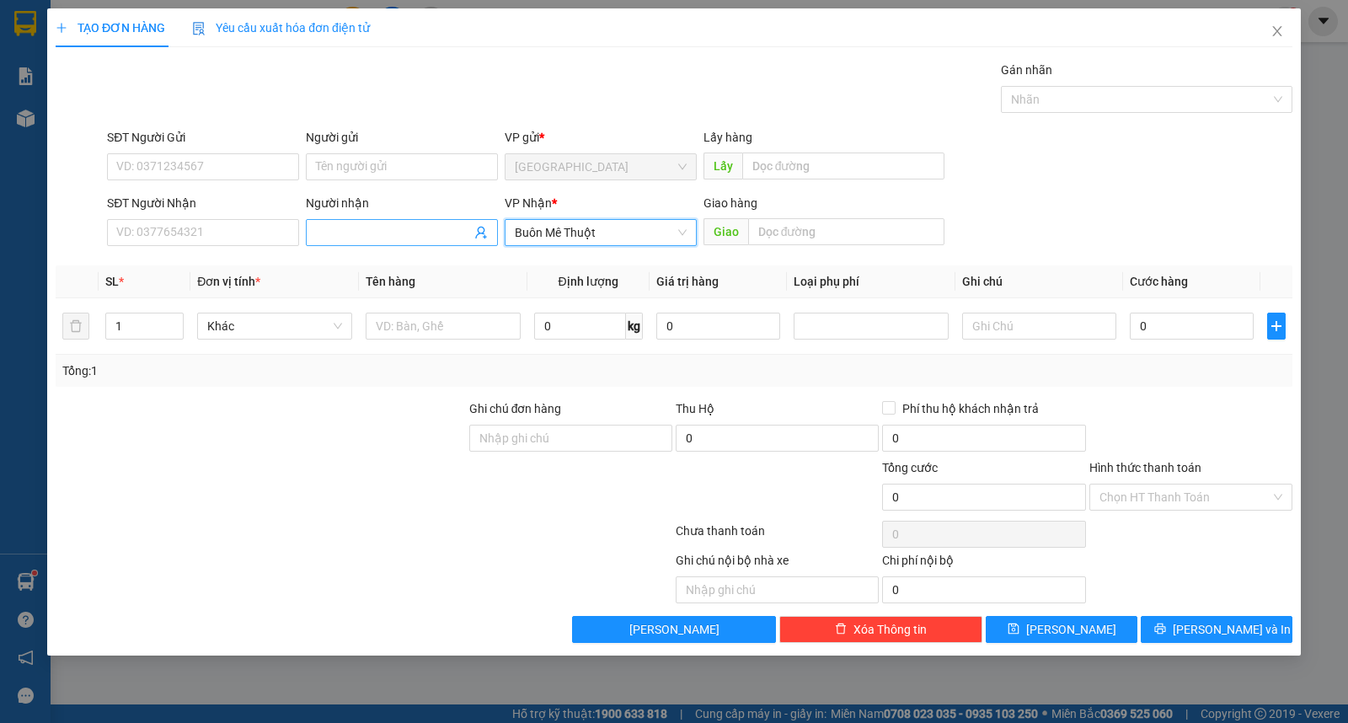
click at [418, 246] on div "Người nhận Tên người nhận" at bounding box center [402, 223] width 192 height 59
click at [431, 240] on input "Người nhận" at bounding box center [393, 232] width 155 height 19
type input "hợi"
type input "8"
type input "kiện"
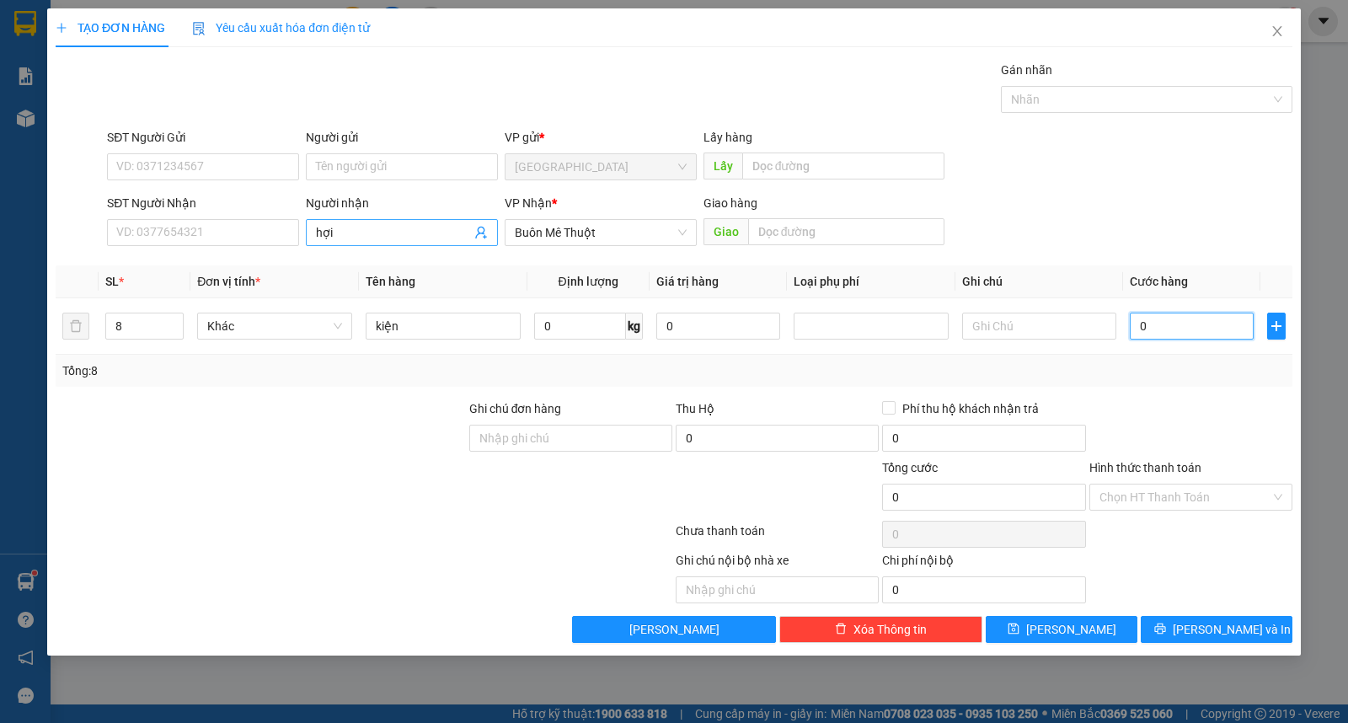
type input "2"
type input "26"
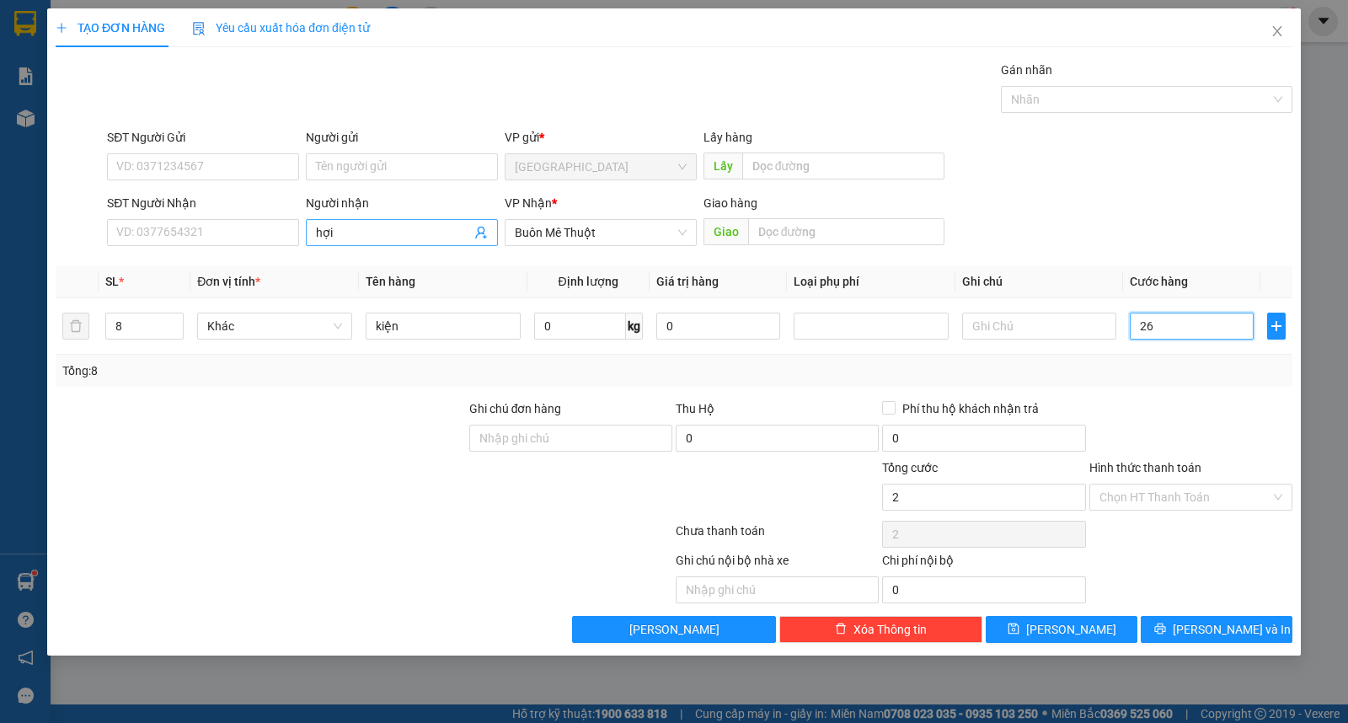
type input "26"
type input "260"
type input "260.000"
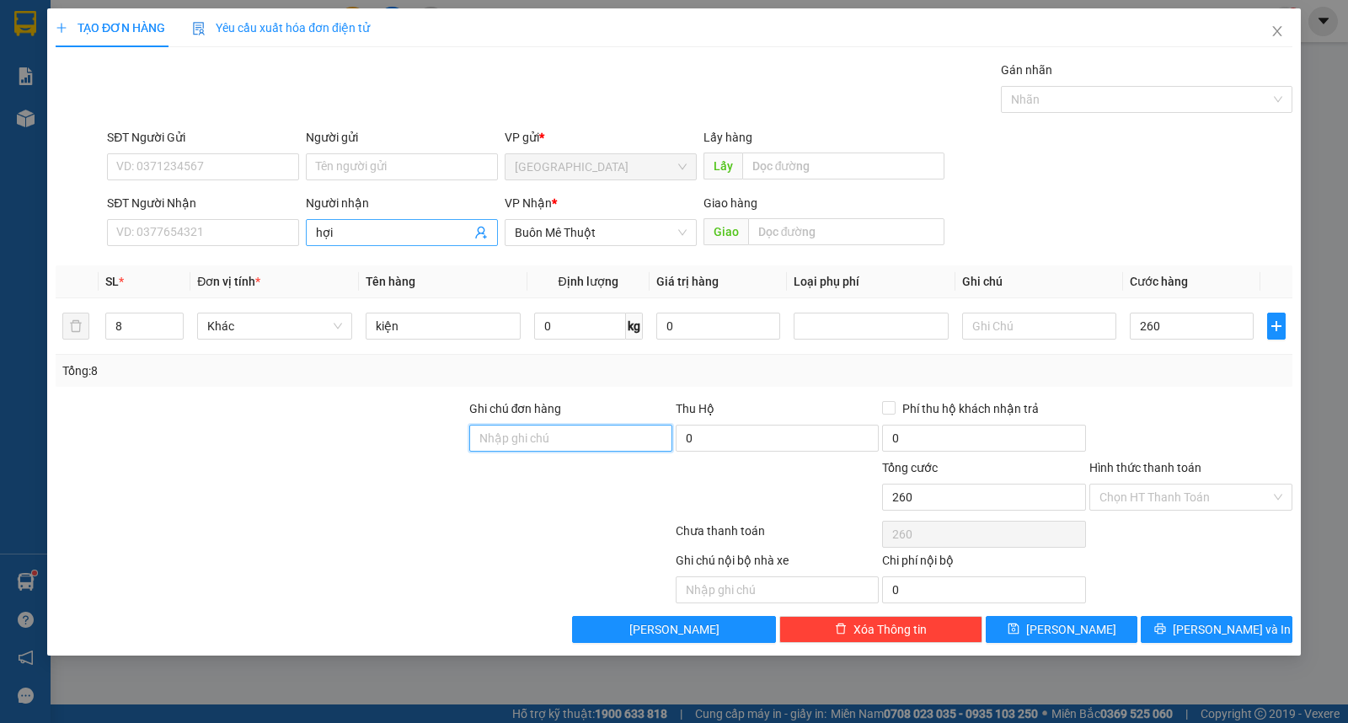
type input "260.000"
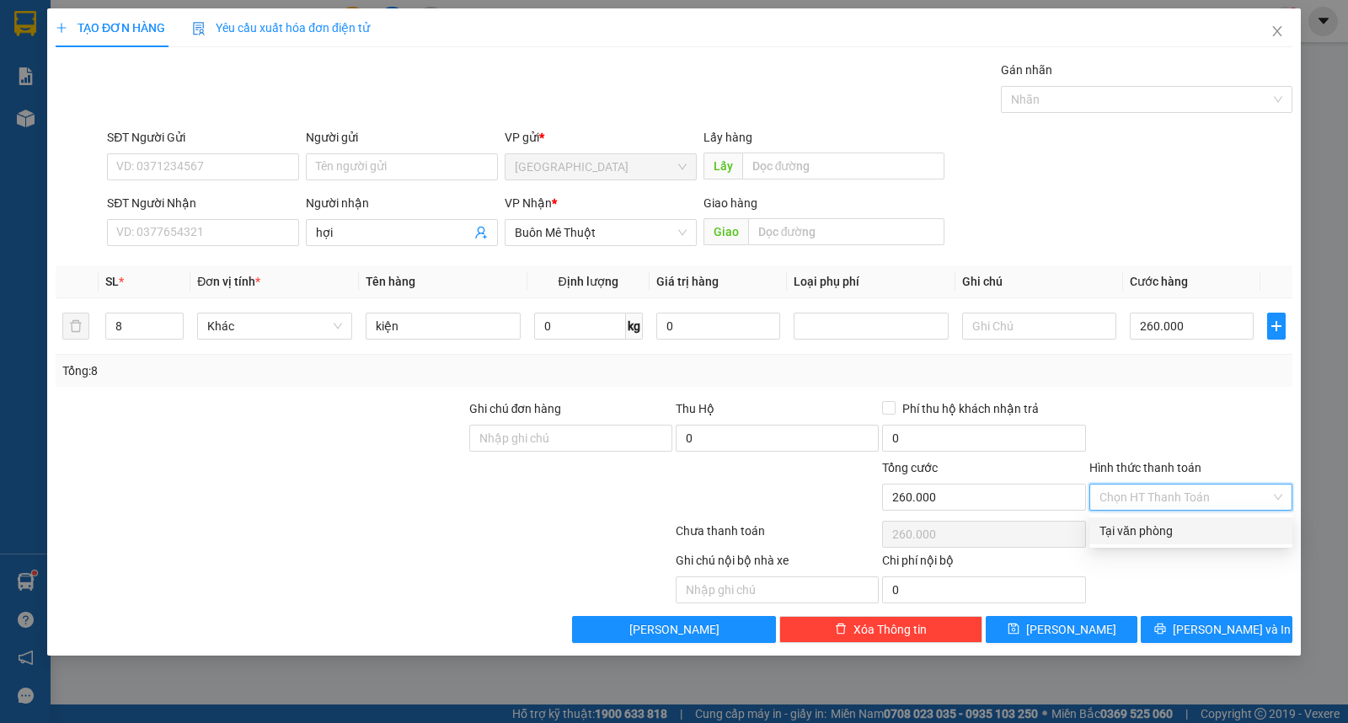
drag, startPoint x: 1146, startPoint y: 495, endPoint x: 1164, endPoint y: 525, distance: 35.5
click at [1148, 497] on input "Hình thức thanh toán" at bounding box center [1185, 496] width 171 height 25
drag, startPoint x: 1165, startPoint y: 526, endPoint x: 1182, endPoint y: 597, distance: 72.8
click at [1166, 532] on div "Tại văn phòng" at bounding box center [1191, 531] width 183 height 19
type input "0"
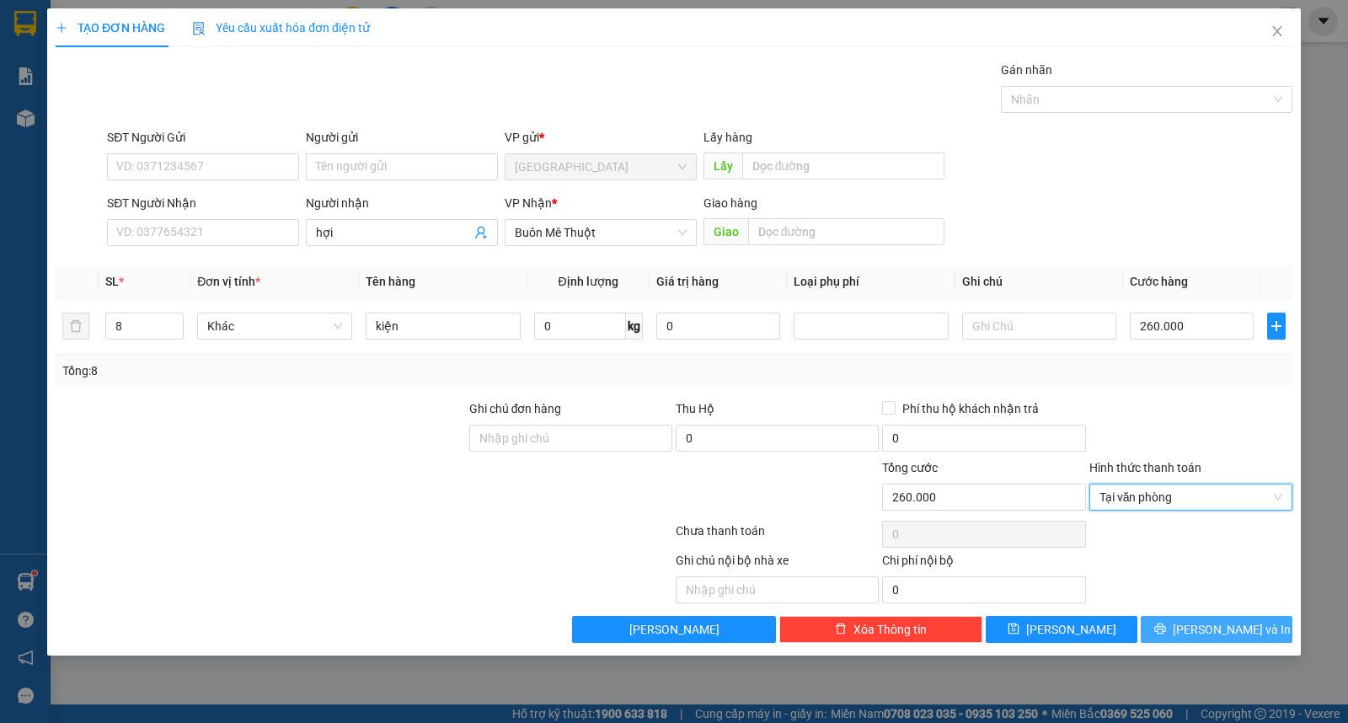
drag, startPoint x: 1190, startPoint y: 611, endPoint x: 1196, endPoint y: 630, distance: 20.5
click at [1192, 624] on div "Transit Pickup Surcharge Ids Transit Deliver Surcharge Ids Transit Deliver Surc…" at bounding box center [674, 352] width 1237 height 582
click at [1202, 645] on div "TẠO ĐƠN HÀNG Yêu cầu xuất hóa đơn điện tử Transit Pickup Surcharge Ids Transit …" at bounding box center [674, 331] width 1254 height 647
click at [1180, 634] on button "[PERSON_NAME] và In" at bounding box center [1217, 629] width 152 height 27
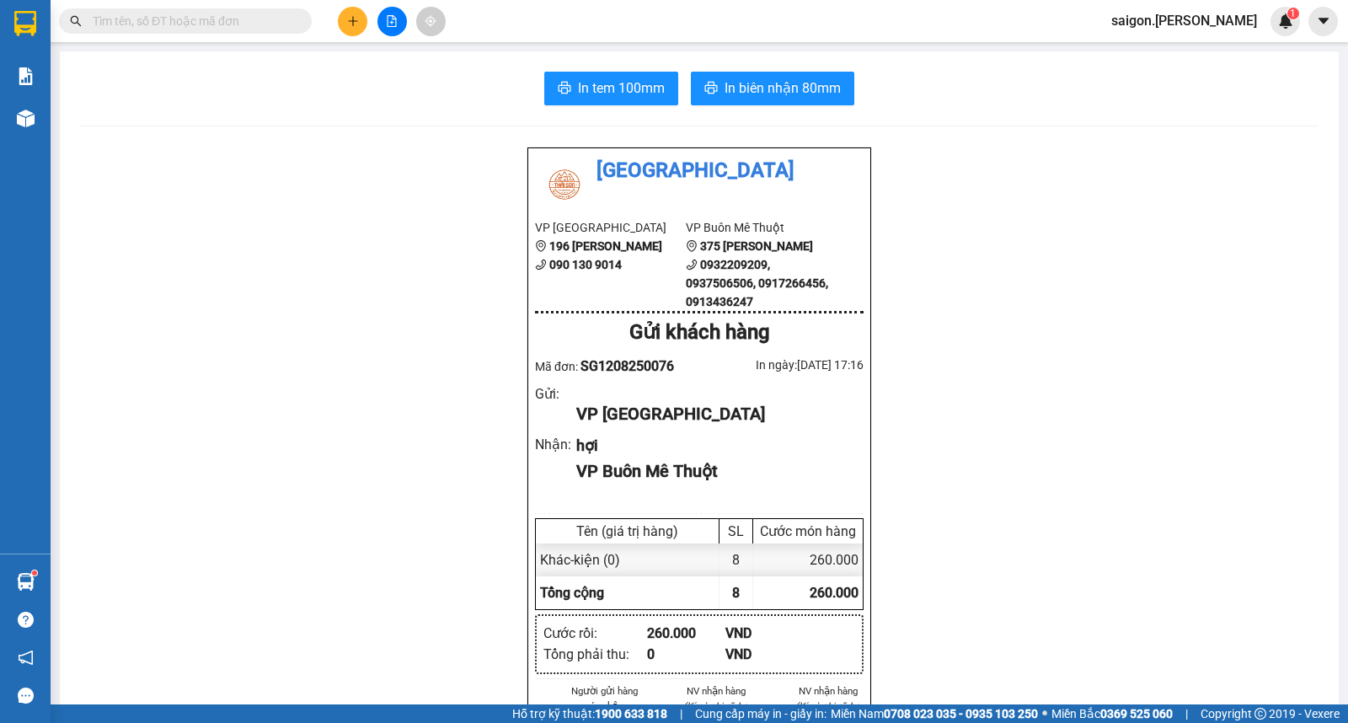
click at [348, 18] on icon "plus" at bounding box center [353, 21] width 12 height 12
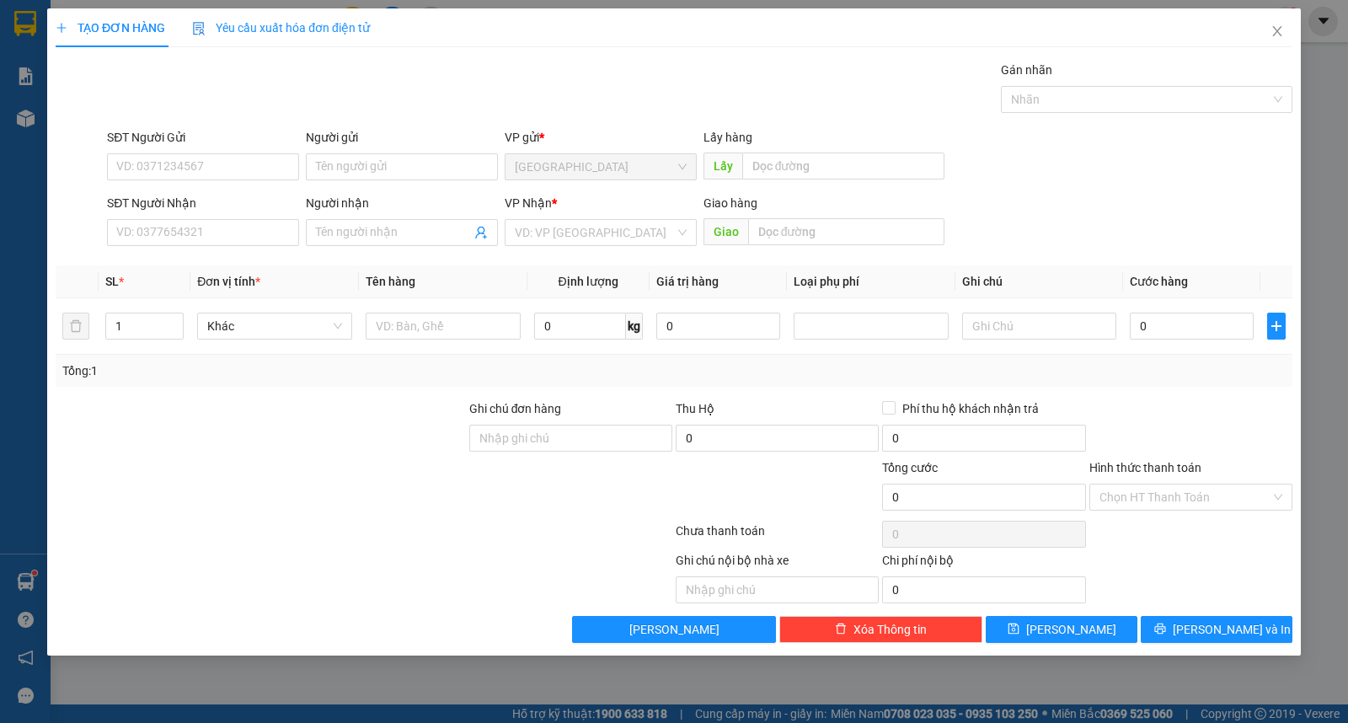
click at [341, 180] on div "Người gửi Tên người gửi" at bounding box center [402, 157] width 192 height 59
click at [379, 171] on input "Người gửi" at bounding box center [402, 166] width 192 height 27
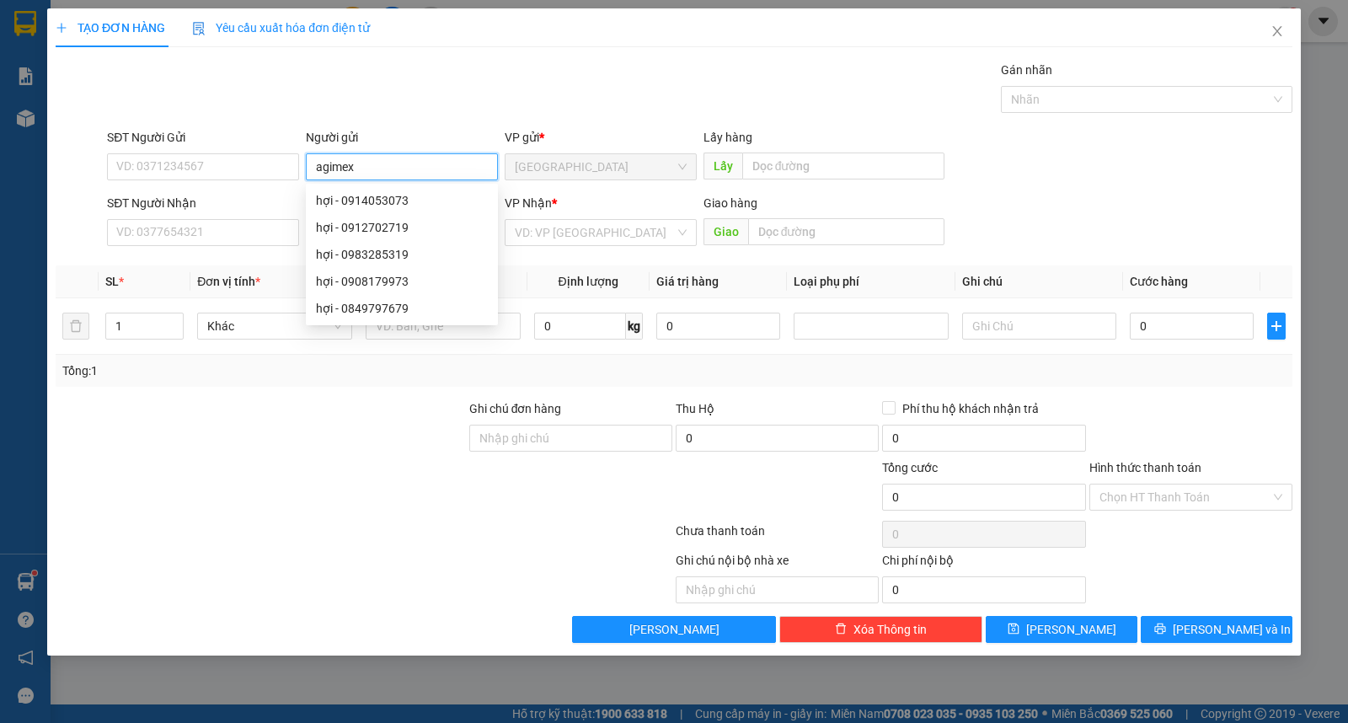
type input "agimex"
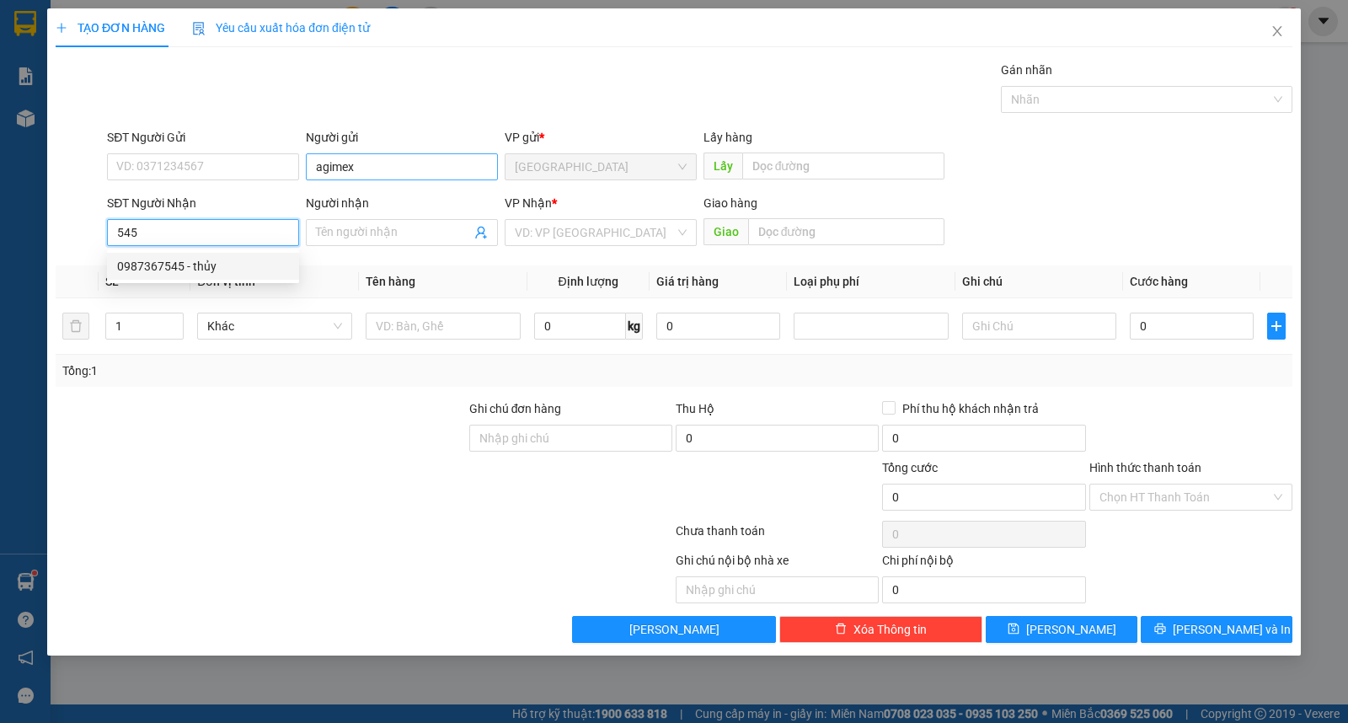
type input "0987367545"
type input "thủy"
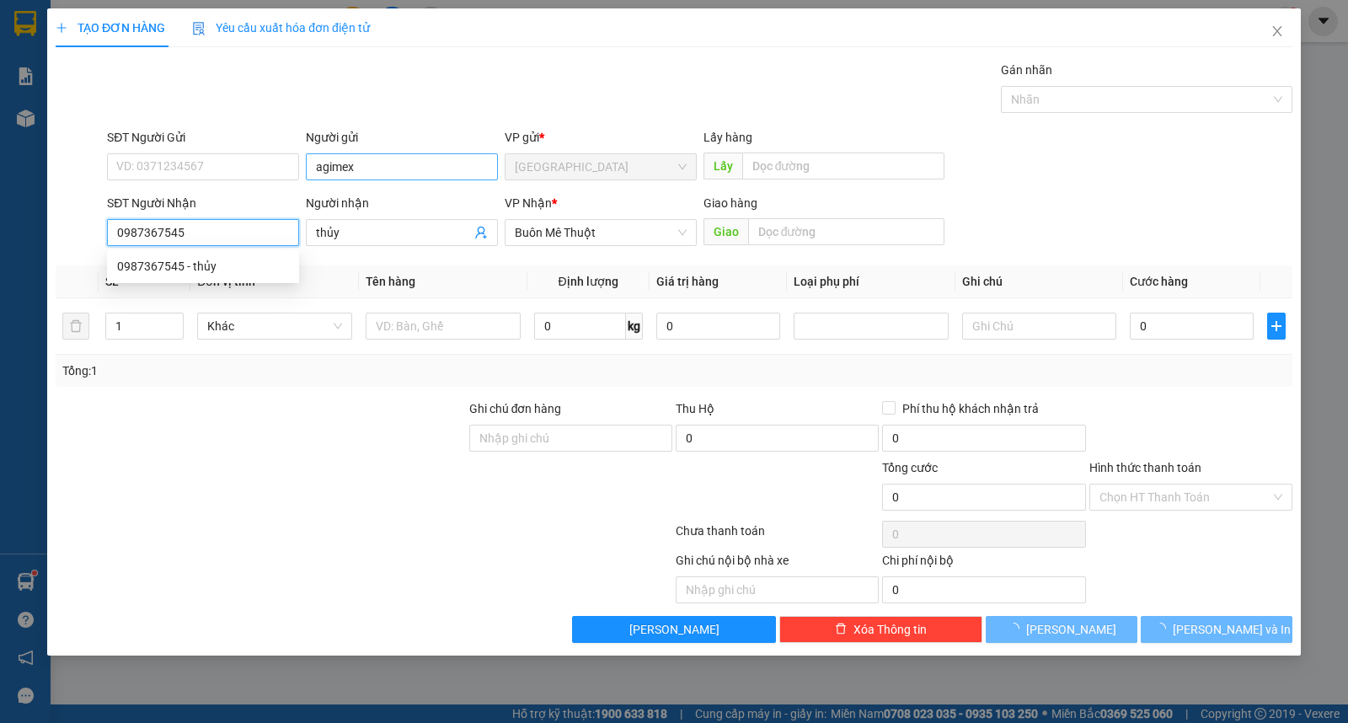
type input "50.000"
type input "0987367545"
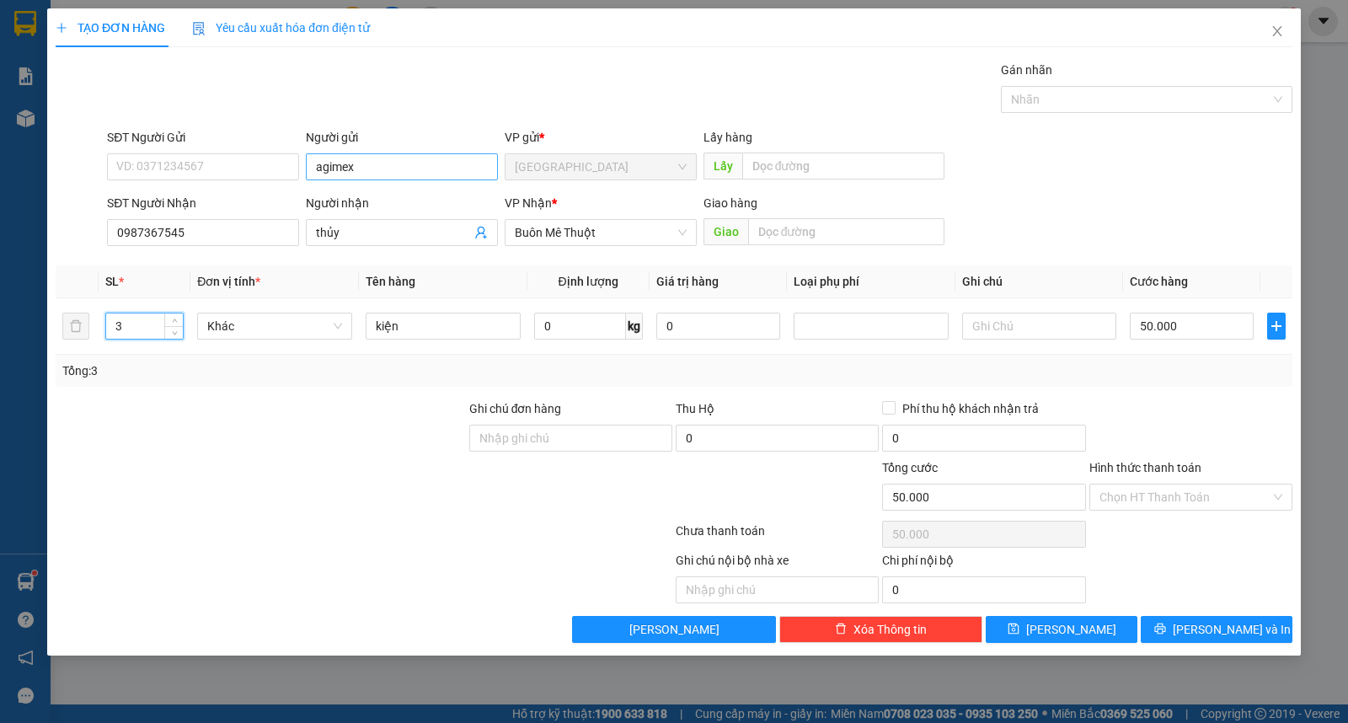
type input "3"
type input "0"
type input "1"
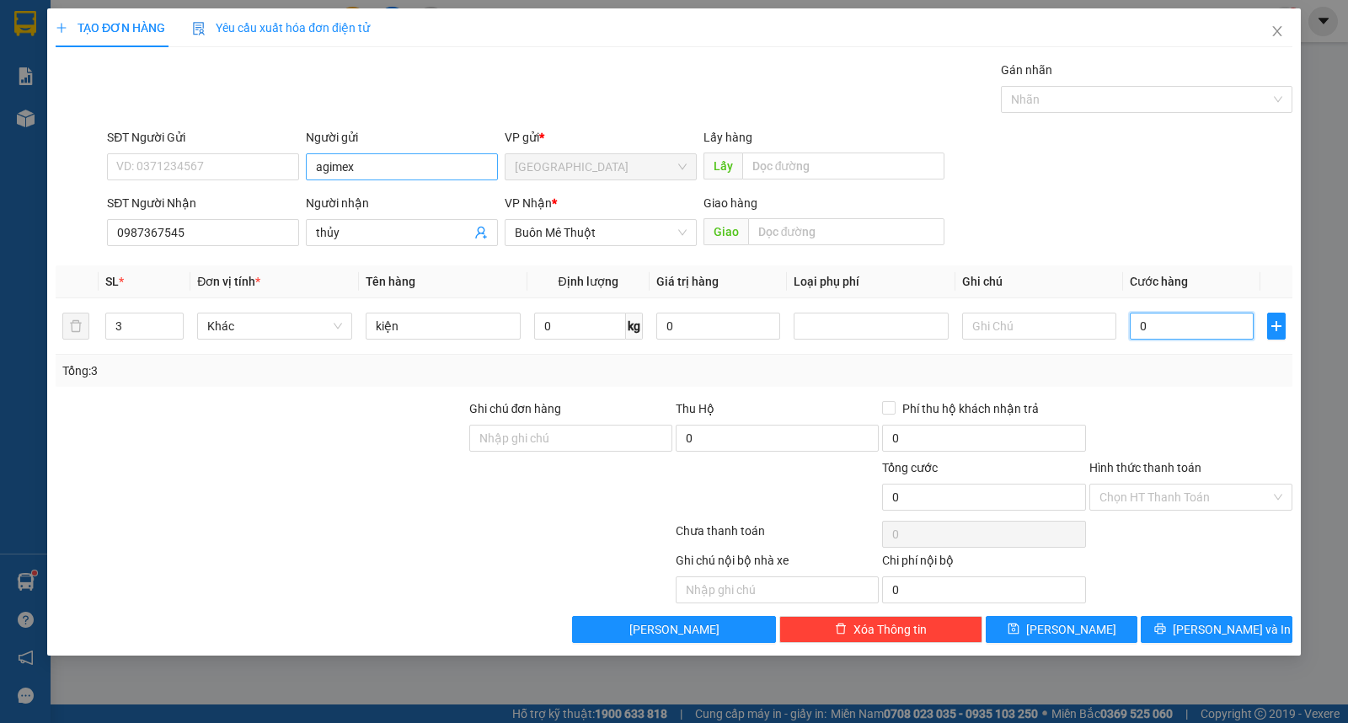
type input "1"
type input "15"
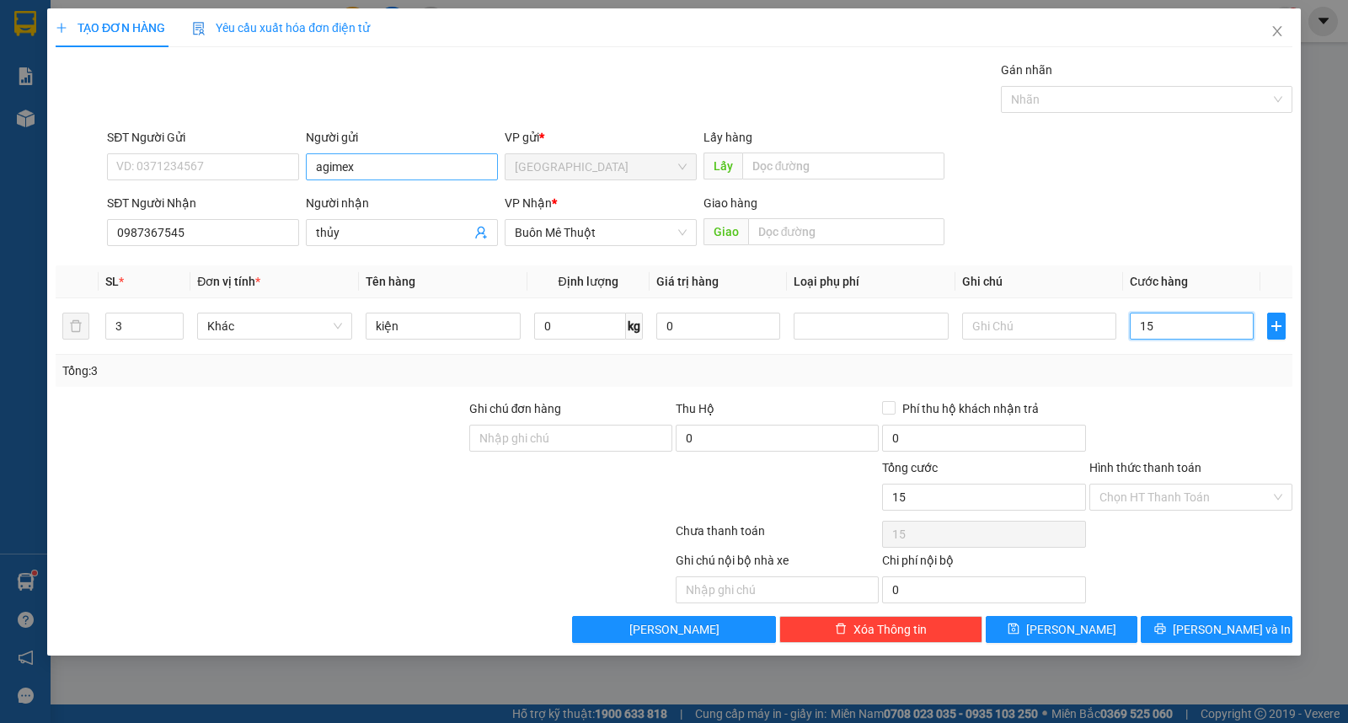
type input "150"
type input "150.000"
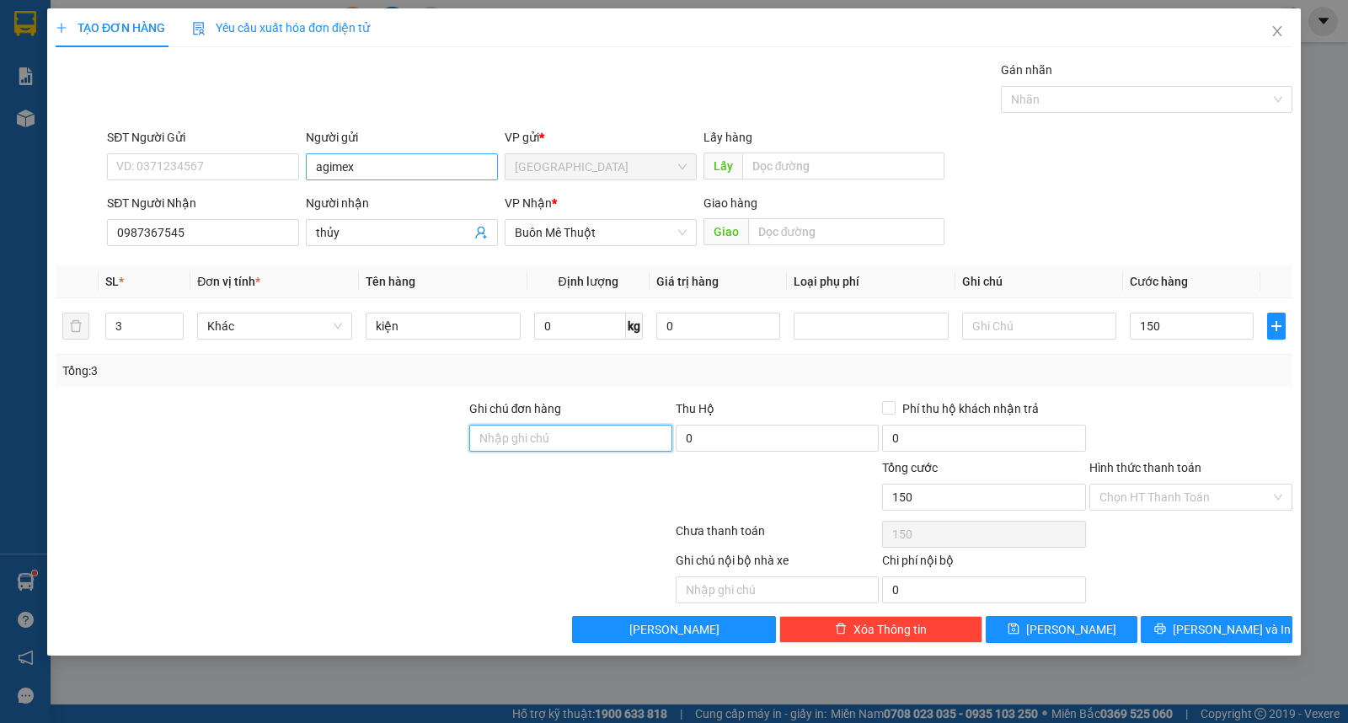
type input "150.000"
click at [1234, 487] on input "Hình thức thanh toán" at bounding box center [1185, 496] width 171 height 25
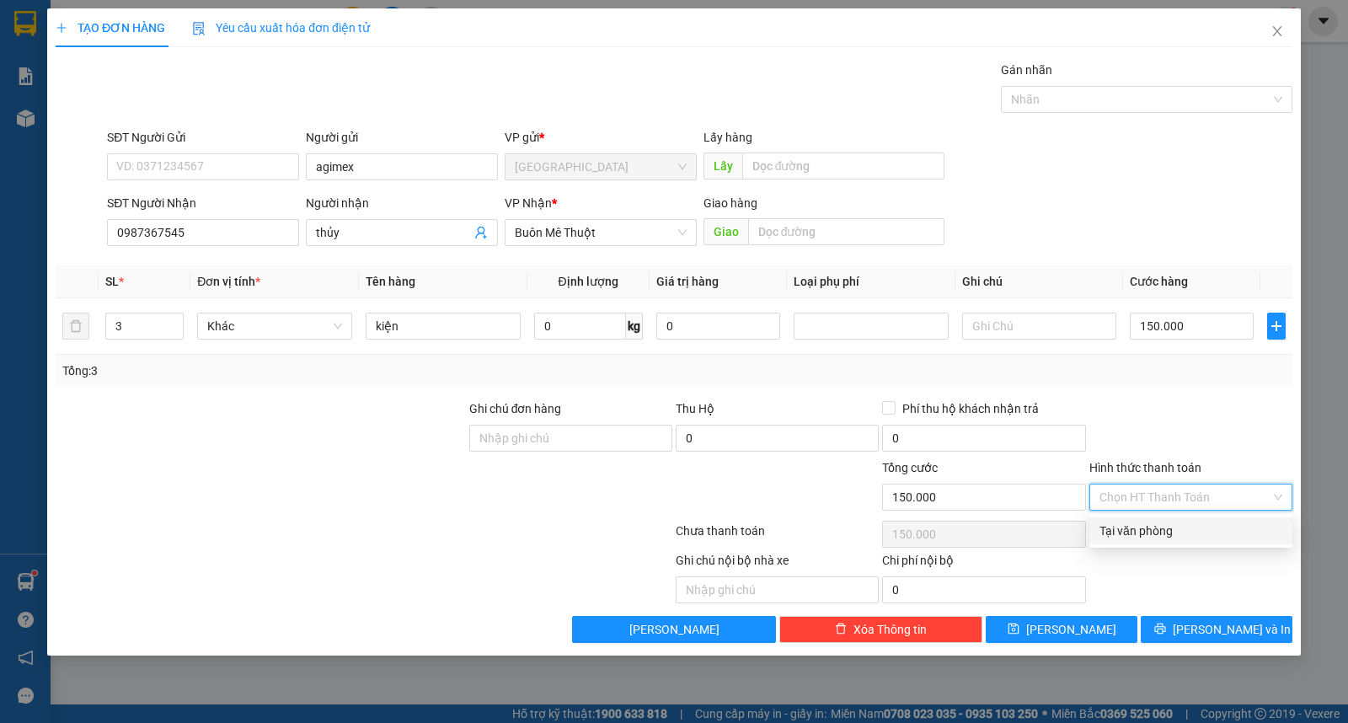
click at [1247, 535] on div "Tại văn phòng" at bounding box center [1191, 531] width 183 height 19
type input "0"
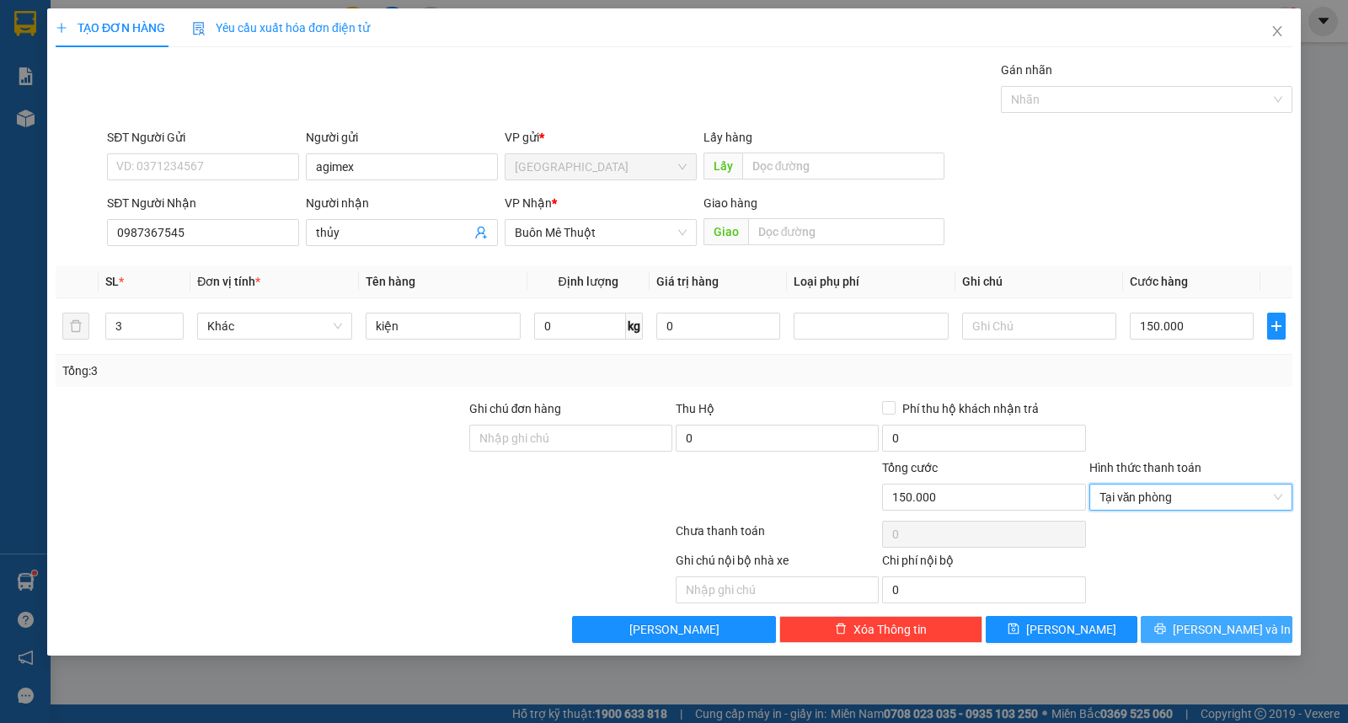
click at [1201, 637] on span "[PERSON_NAME] và In" at bounding box center [1232, 629] width 118 height 19
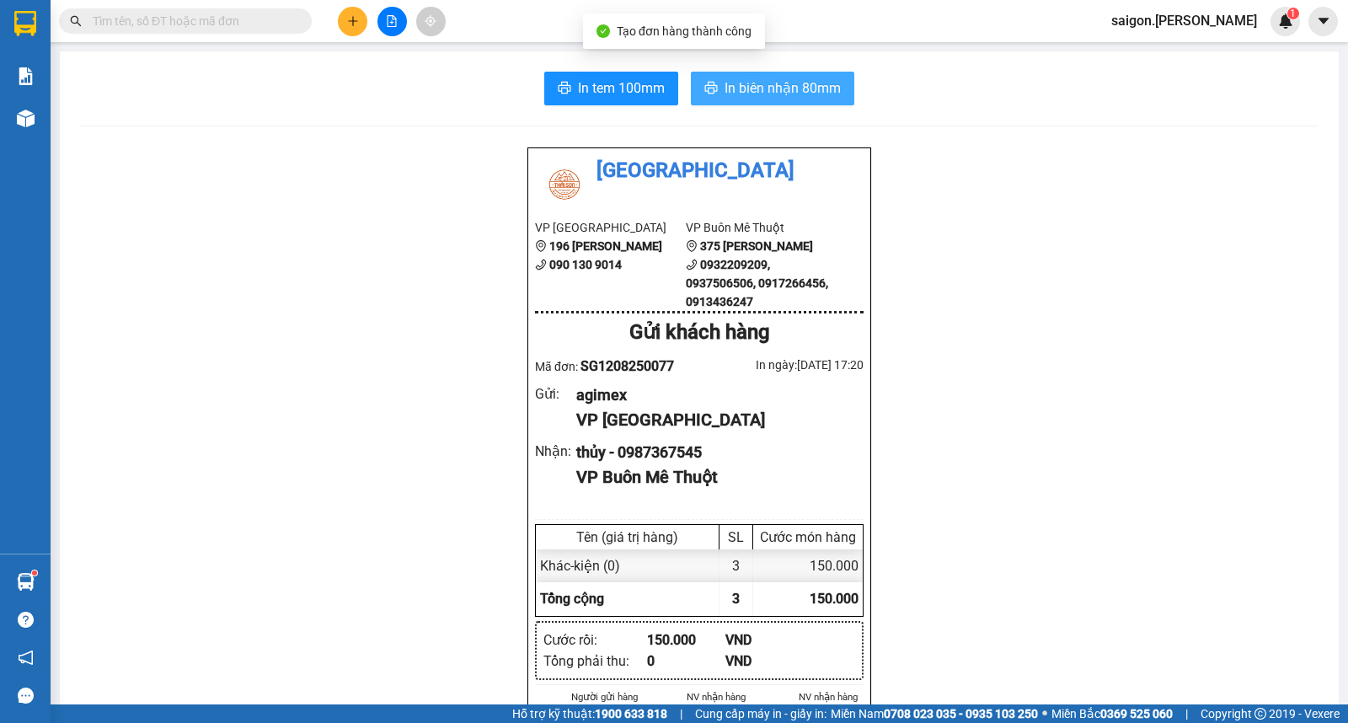
click at [751, 77] on button "In biên nhận 80mm" at bounding box center [772, 89] width 163 height 34
click at [358, 22] on icon "plus" at bounding box center [353, 21] width 12 height 12
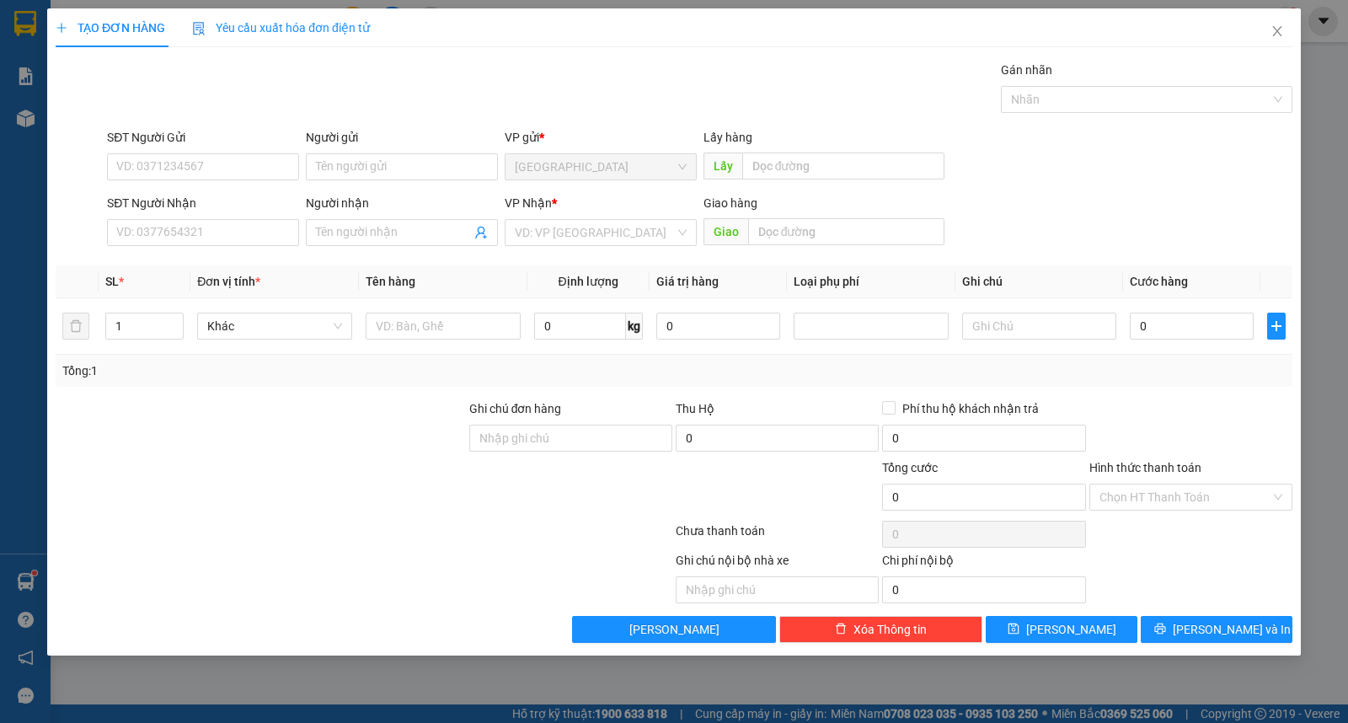
click at [390, 181] on div "Người gửi Tên người gửi" at bounding box center [402, 157] width 192 height 59
click at [390, 174] on input "Người gửi" at bounding box center [402, 166] width 192 height 27
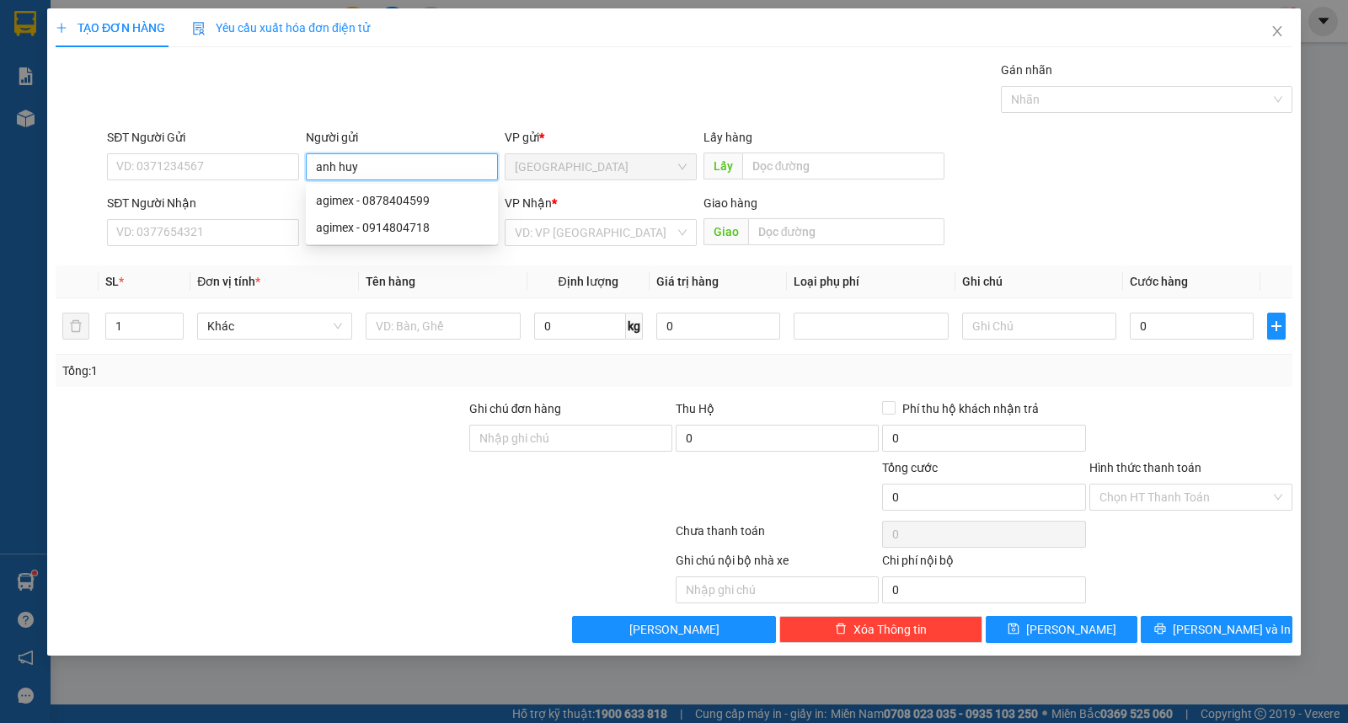
type input "anh huy"
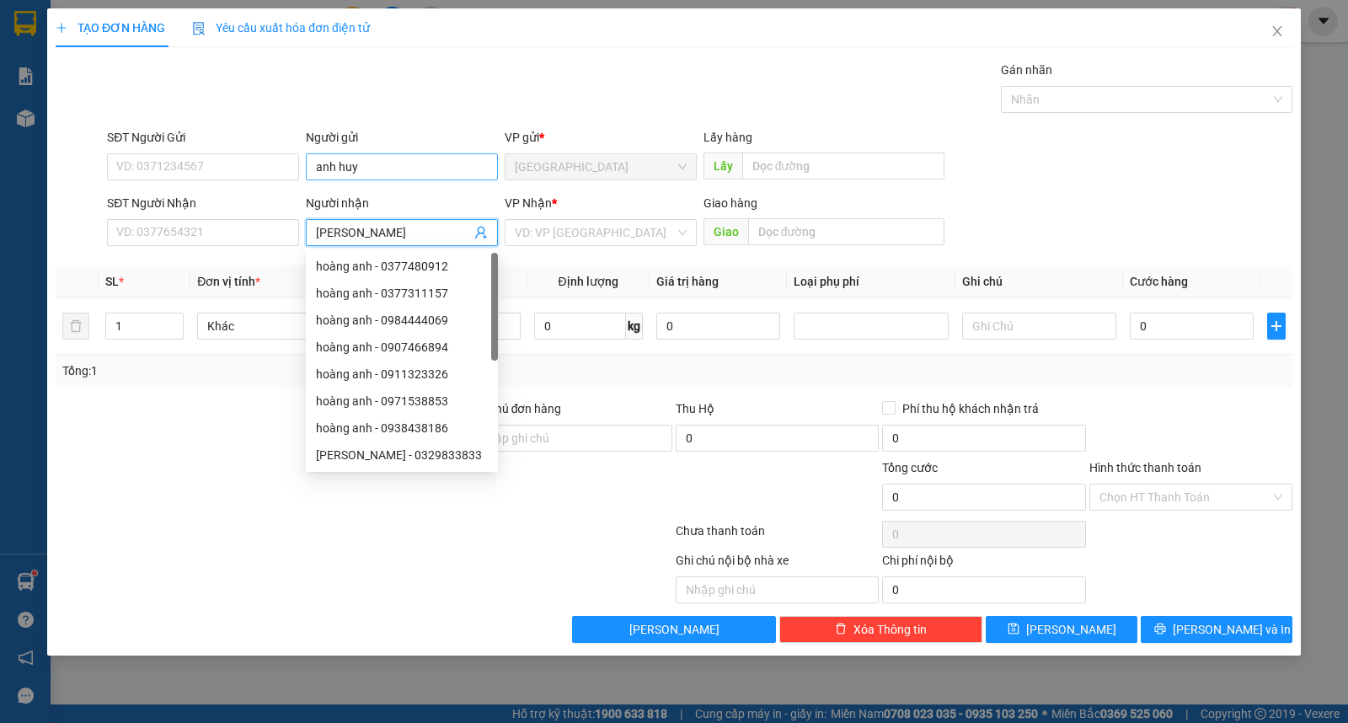
type input "hoàng vũ"
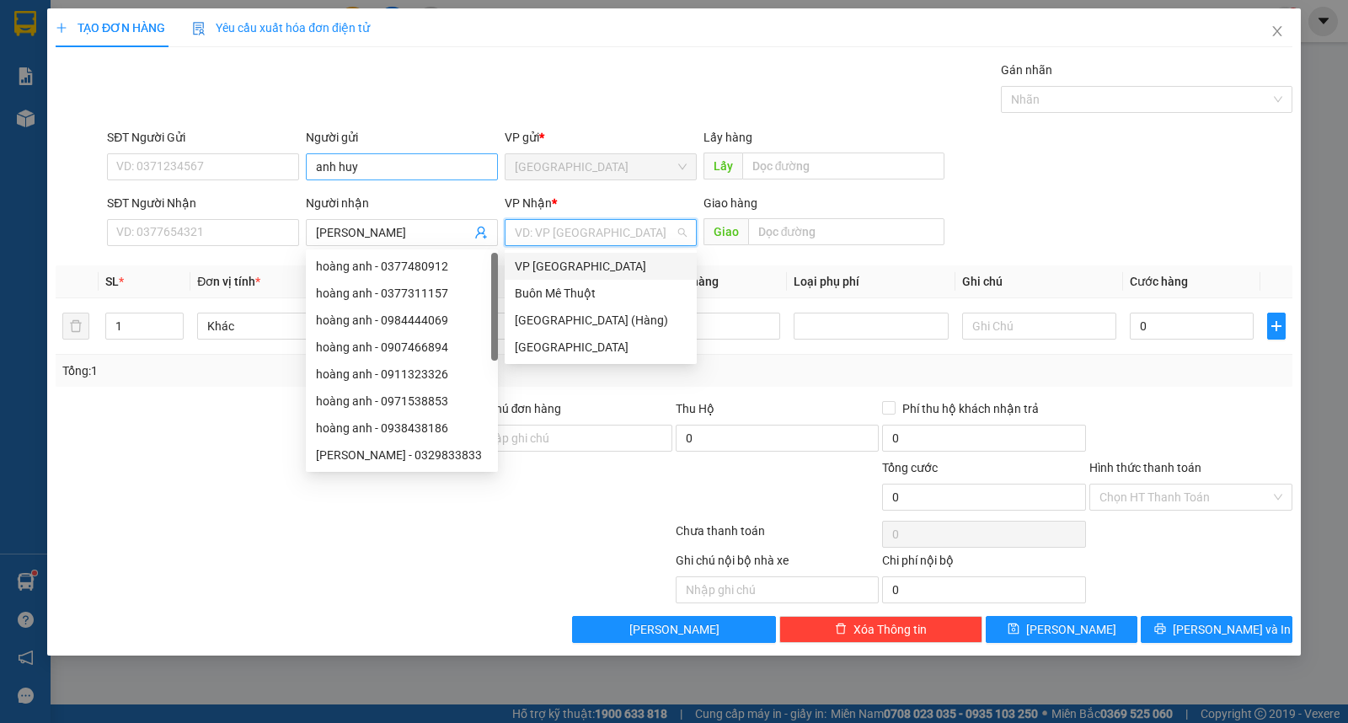
type input "ư"
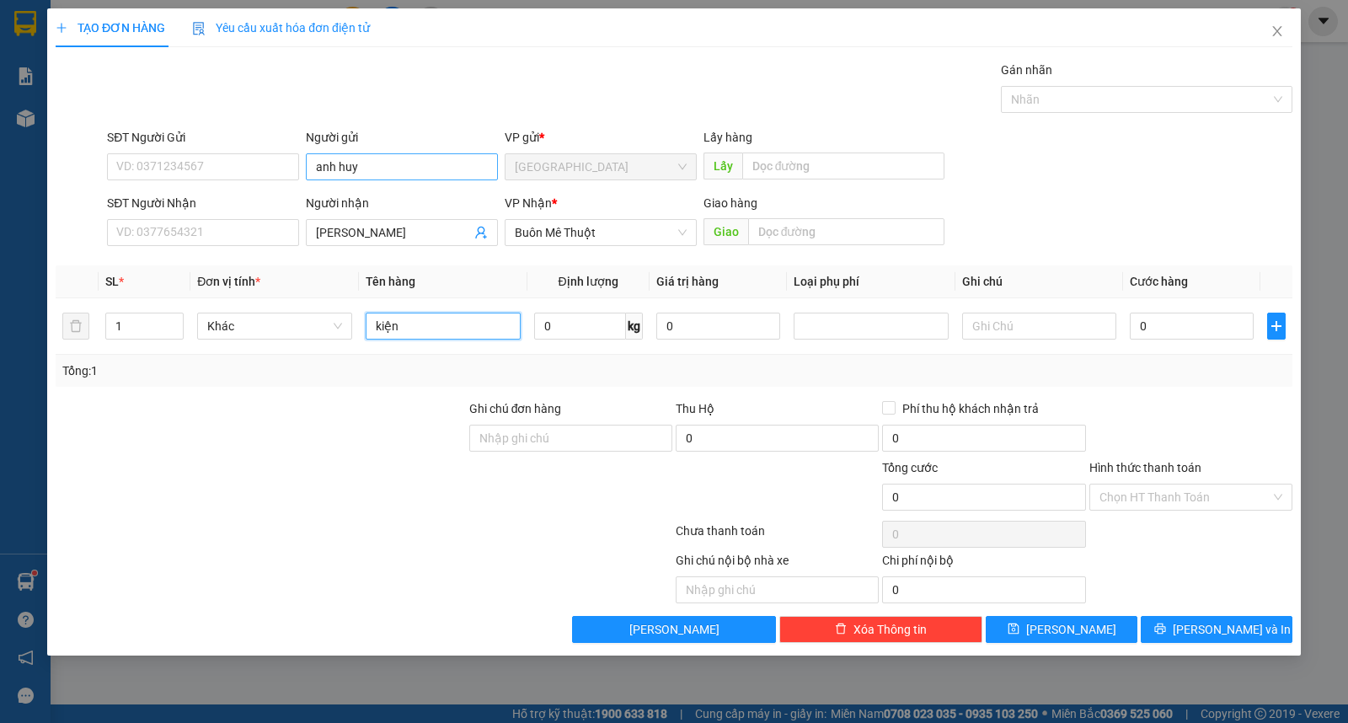
type input "kiện"
click at [1216, 622] on span "[PERSON_NAME] và In" at bounding box center [1232, 629] width 118 height 19
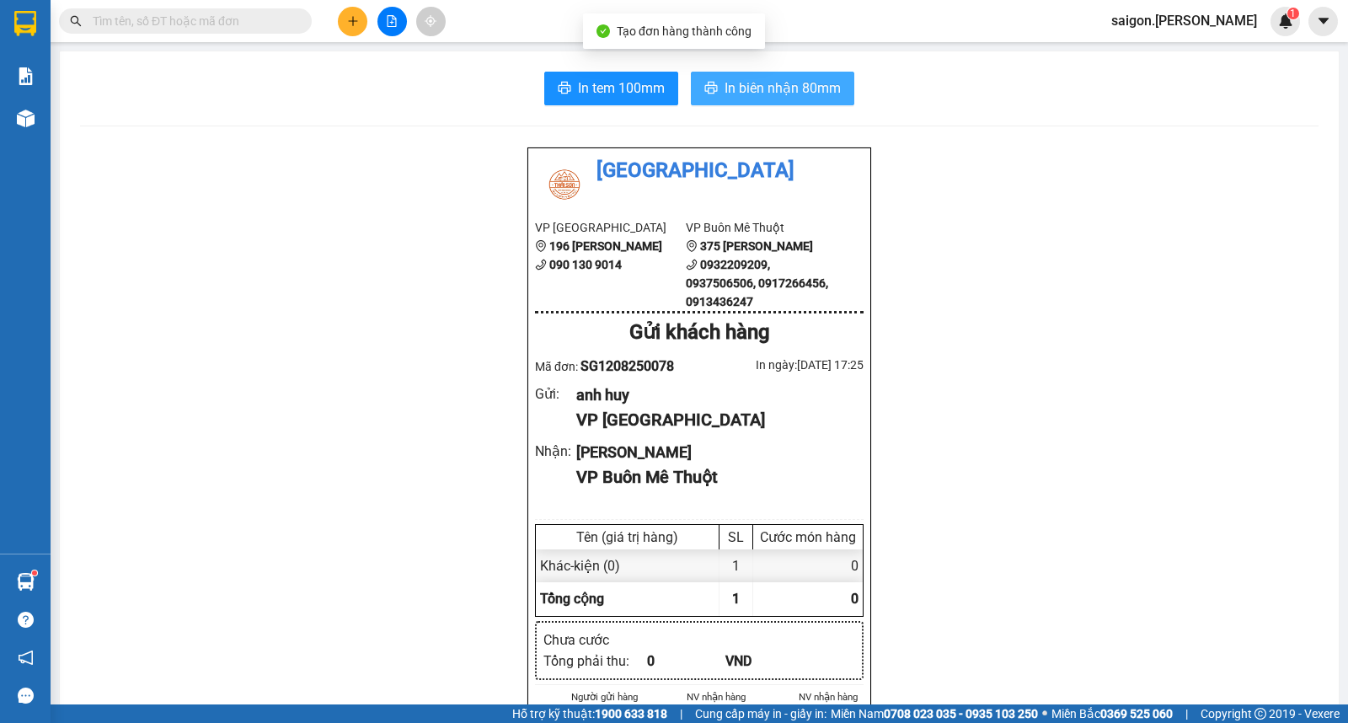
click at [705, 94] on icon "printer" at bounding box center [711, 88] width 13 height 12
click at [356, 21] on button at bounding box center [352, 21] width 29 height 29
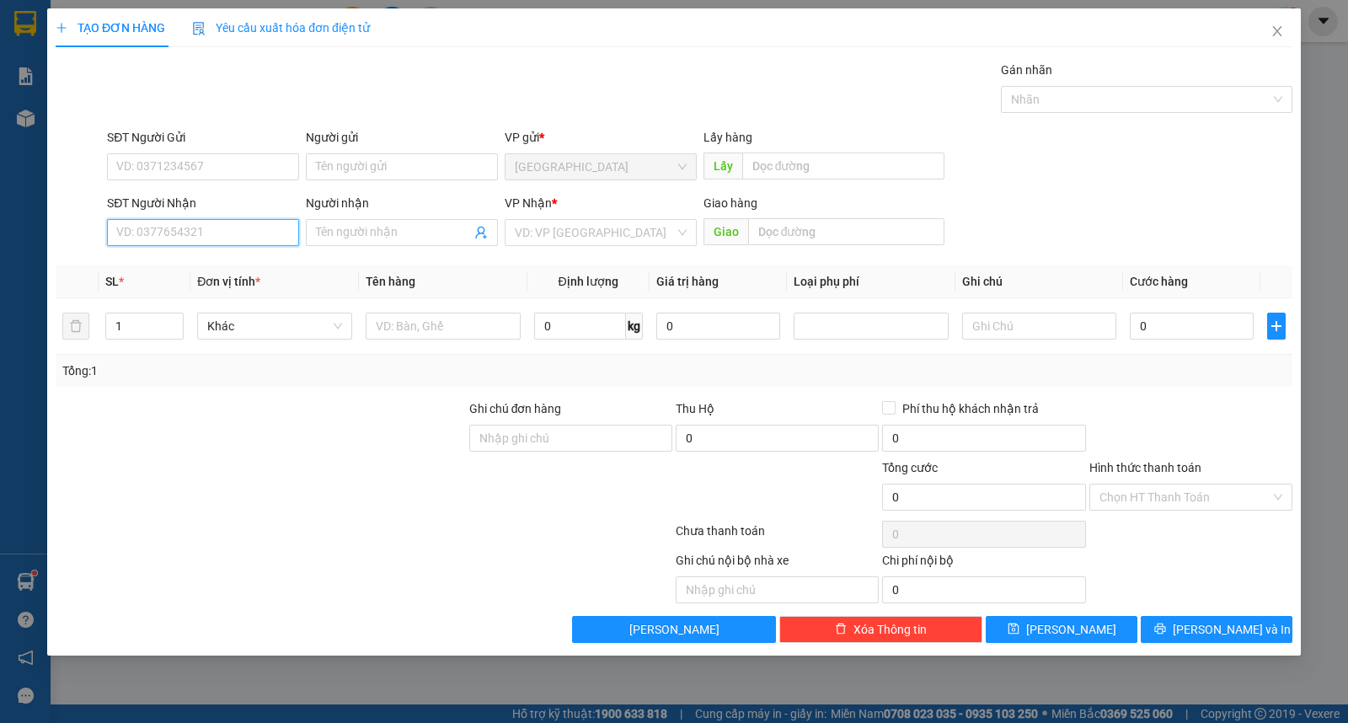
click at [132, 241] on input "SĐT Người Nhận" at bounding box center [203, 232] width 192 height 27
type input "0905189838"
type input "tài"
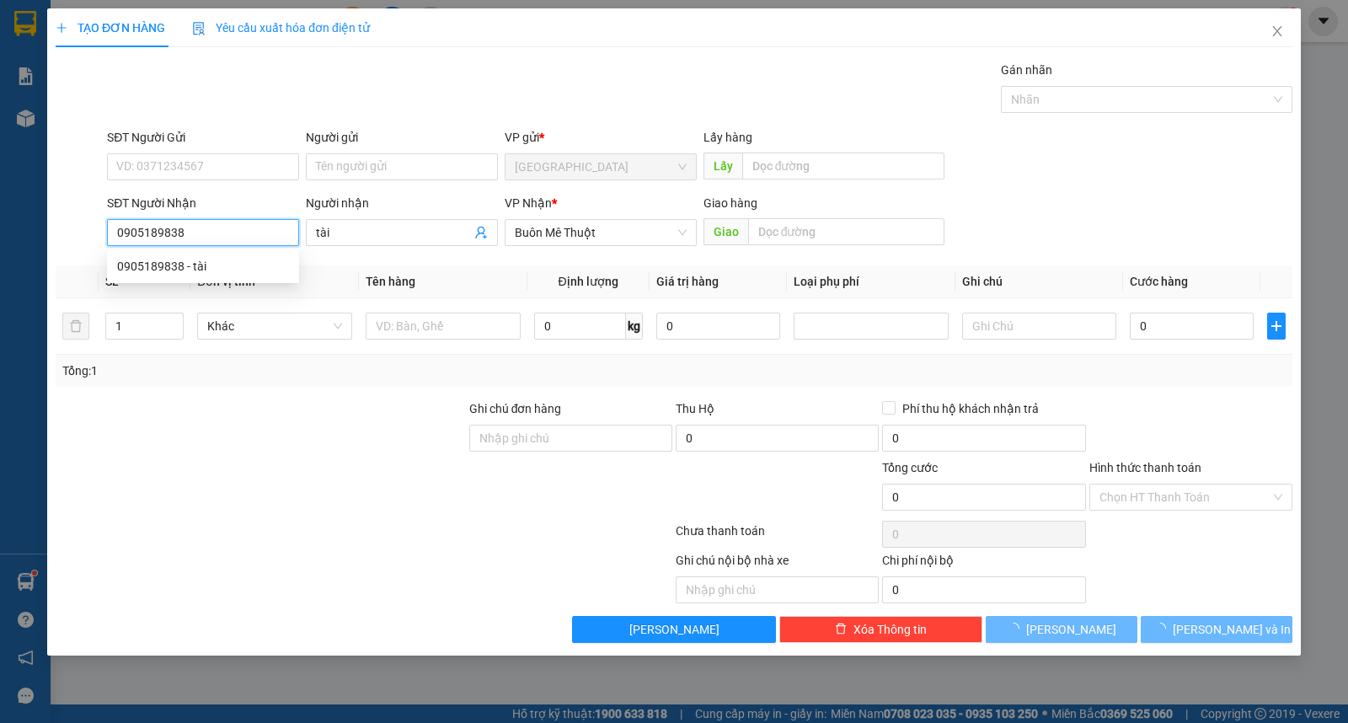
type input "0905189838"
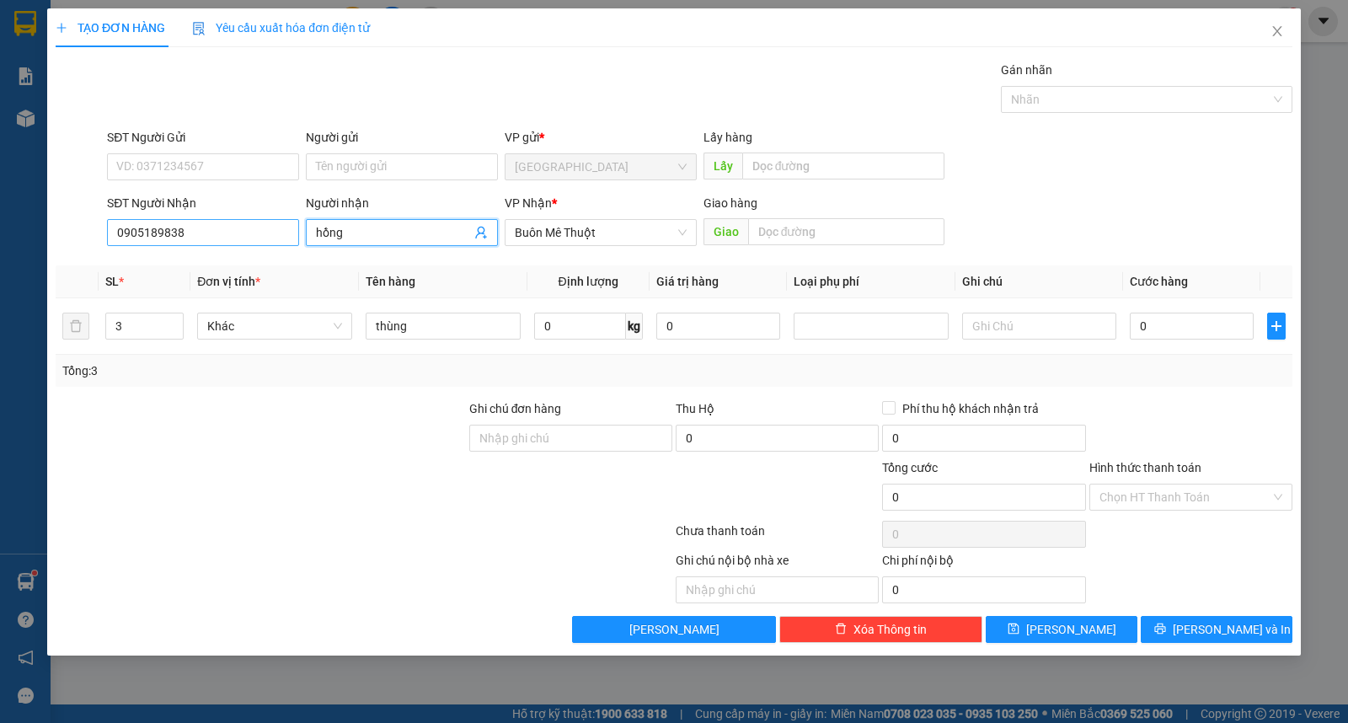
type input "hồng"
type input "quý"
type input "1"
type input "bao"
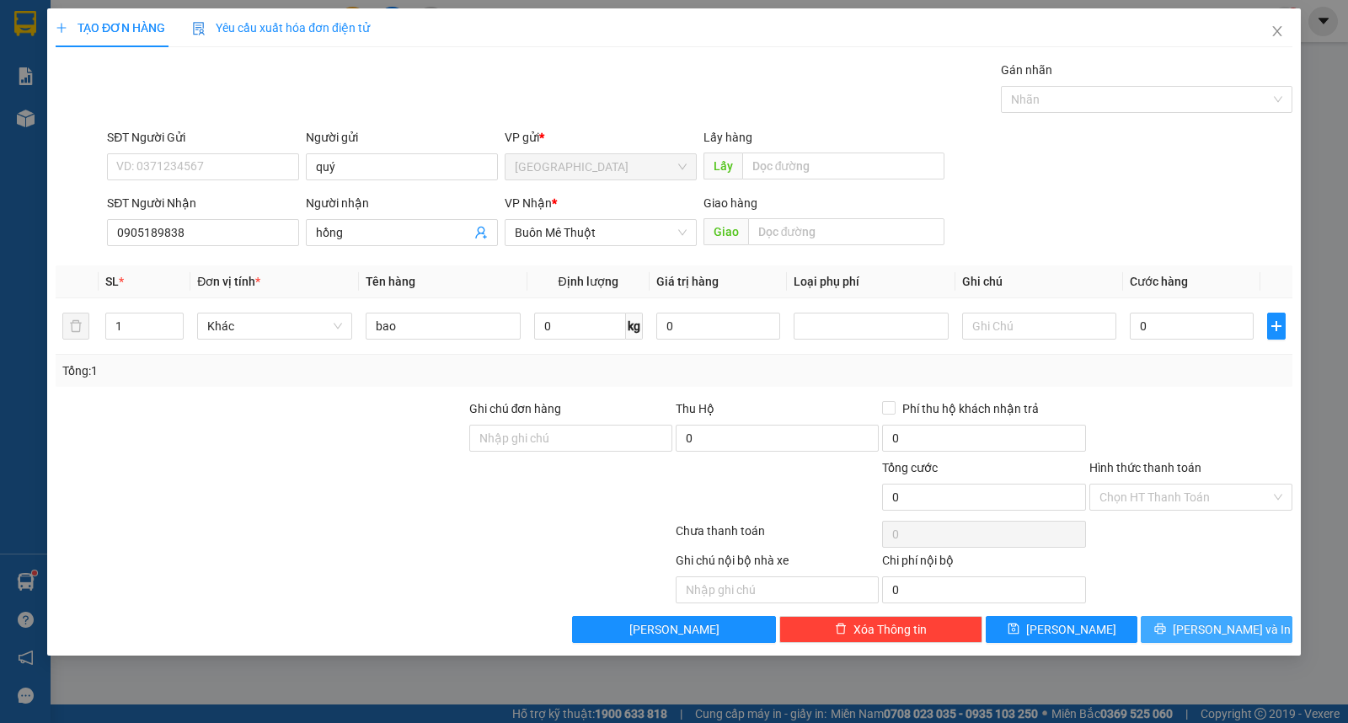
click at [1265, 627] on button "[PERSON_NAME] và In" at bounding box center [1217, 629] width 152 height 27
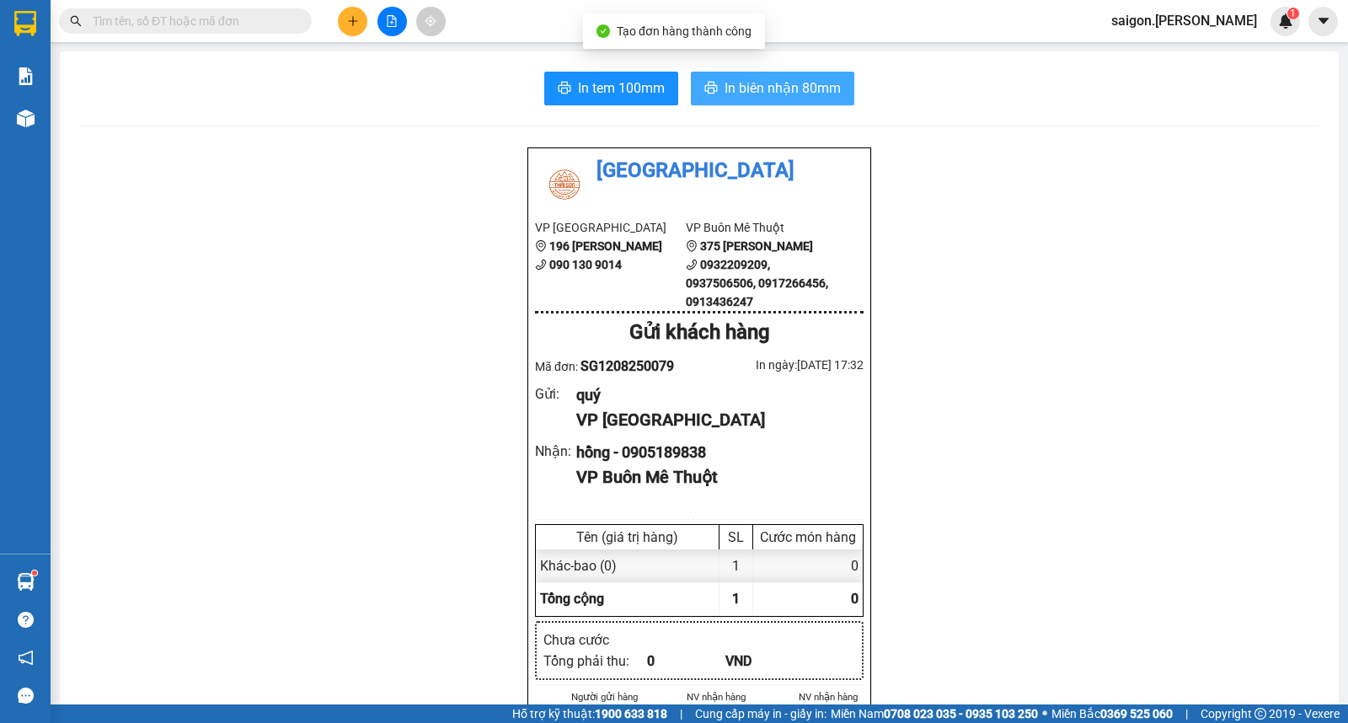
click at [736, 94] on span "In biên nhận 80mm" at bounding box center [783, 88] width 116 height 21
click at [347, 31] on button at bounding box center [352, 21] width 29 height 29
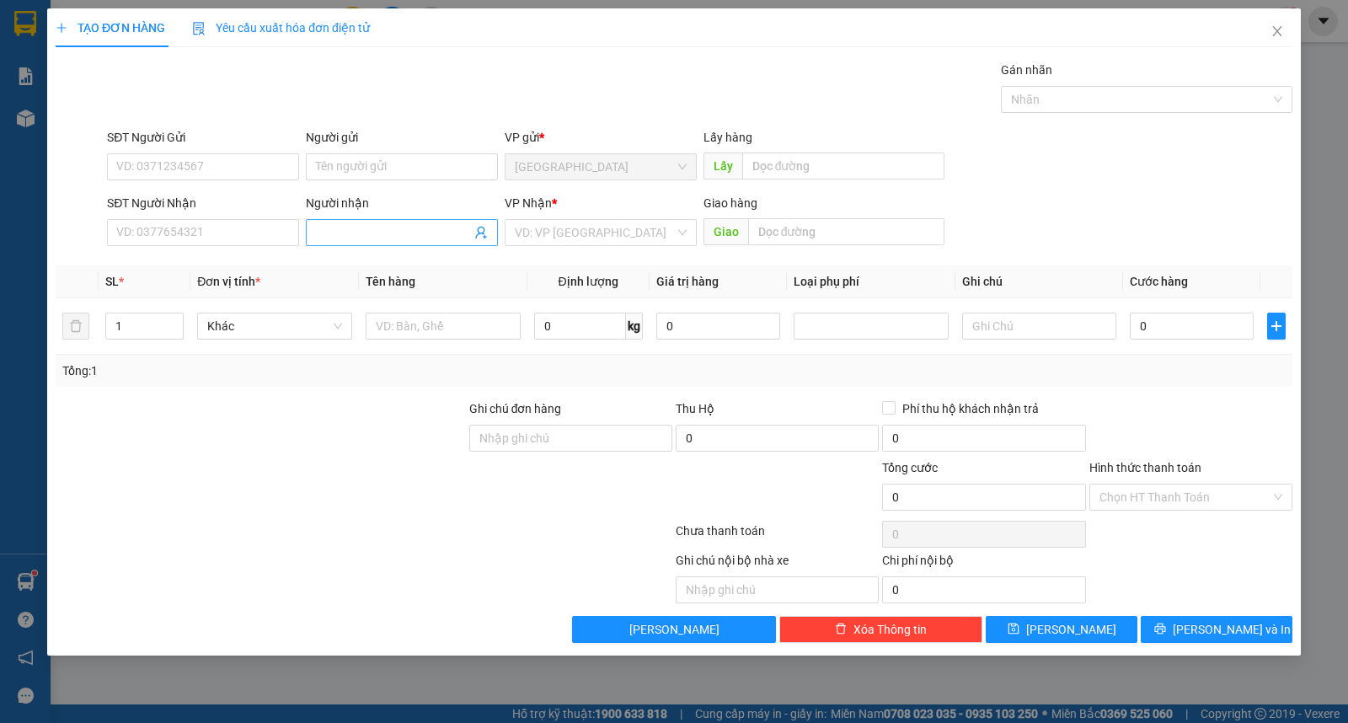
click at [372, 233] on input "Người nhận" at bounding box center [393, 232] width 155 height 19
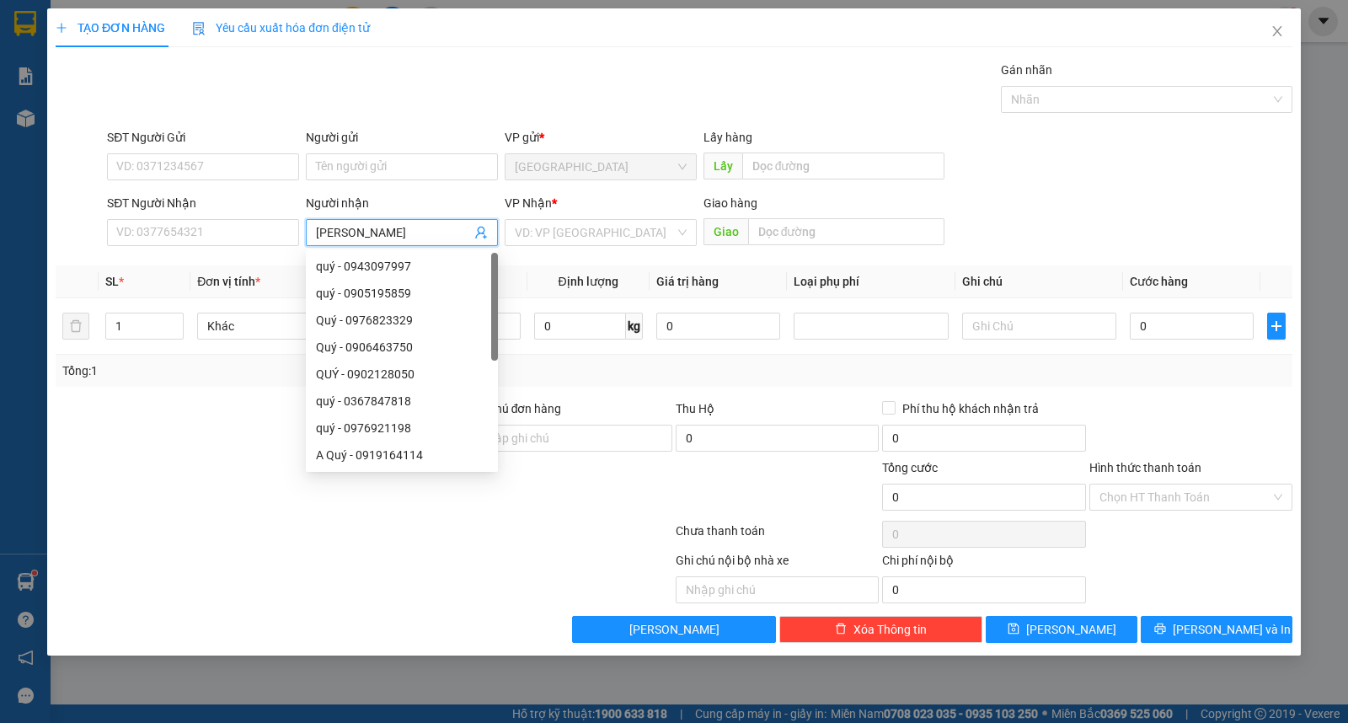
type input "hùng trinh"
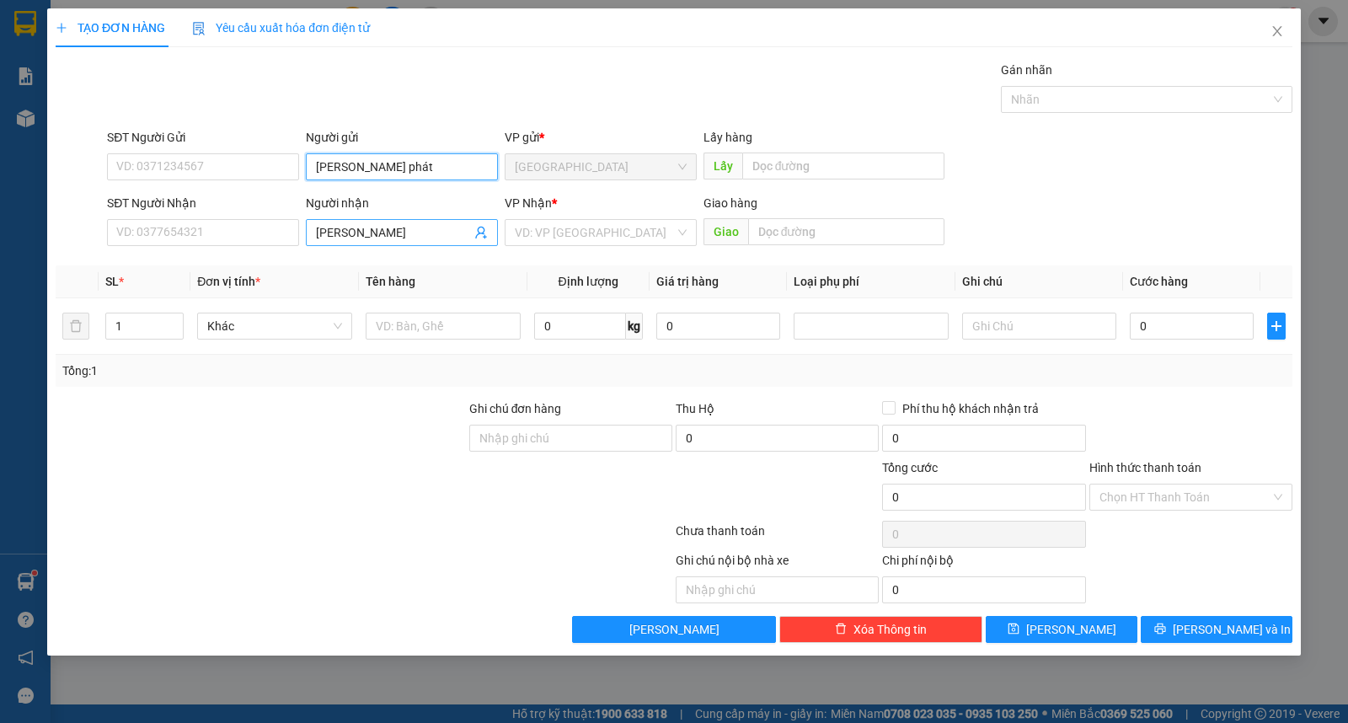
type input "hoàng hưng phát"
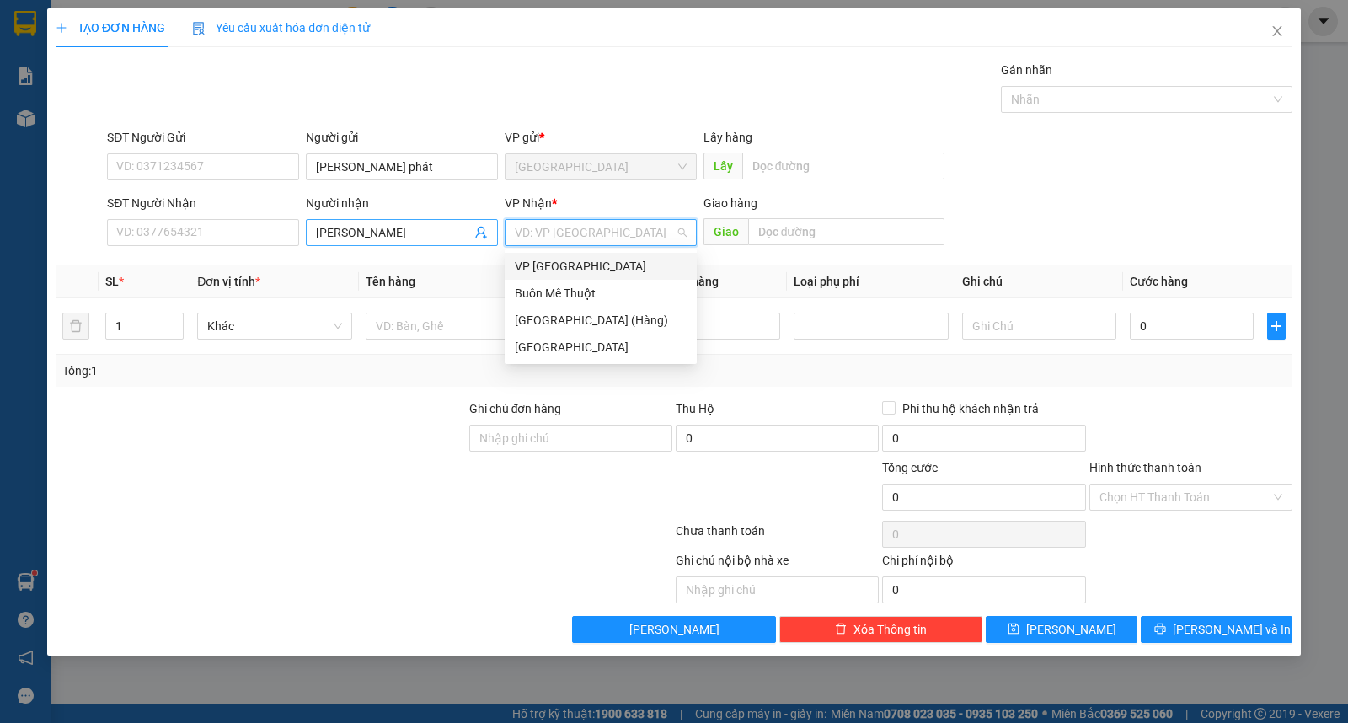
type input "ư"
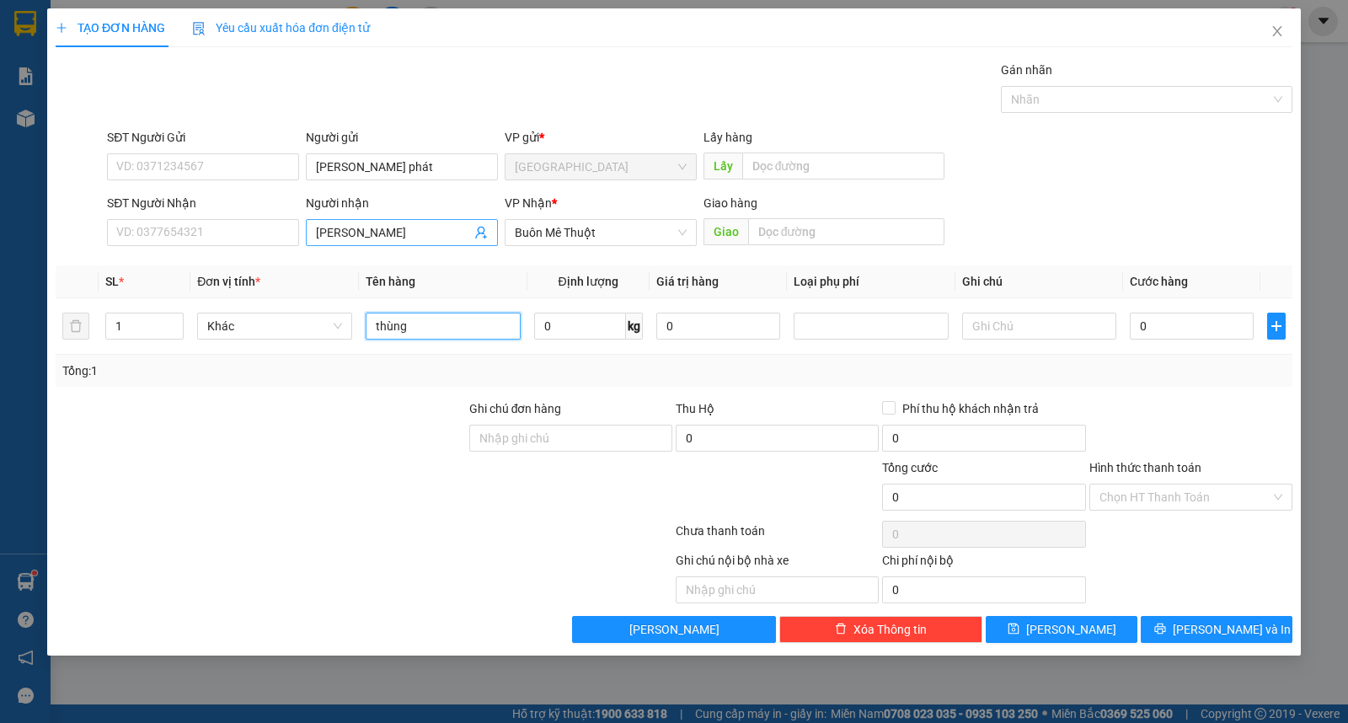
type input "thùng"
click at [1235, 628] on span "[PERSON_NAME] và In" at bounding box center [1232, 629] width 118 height 19
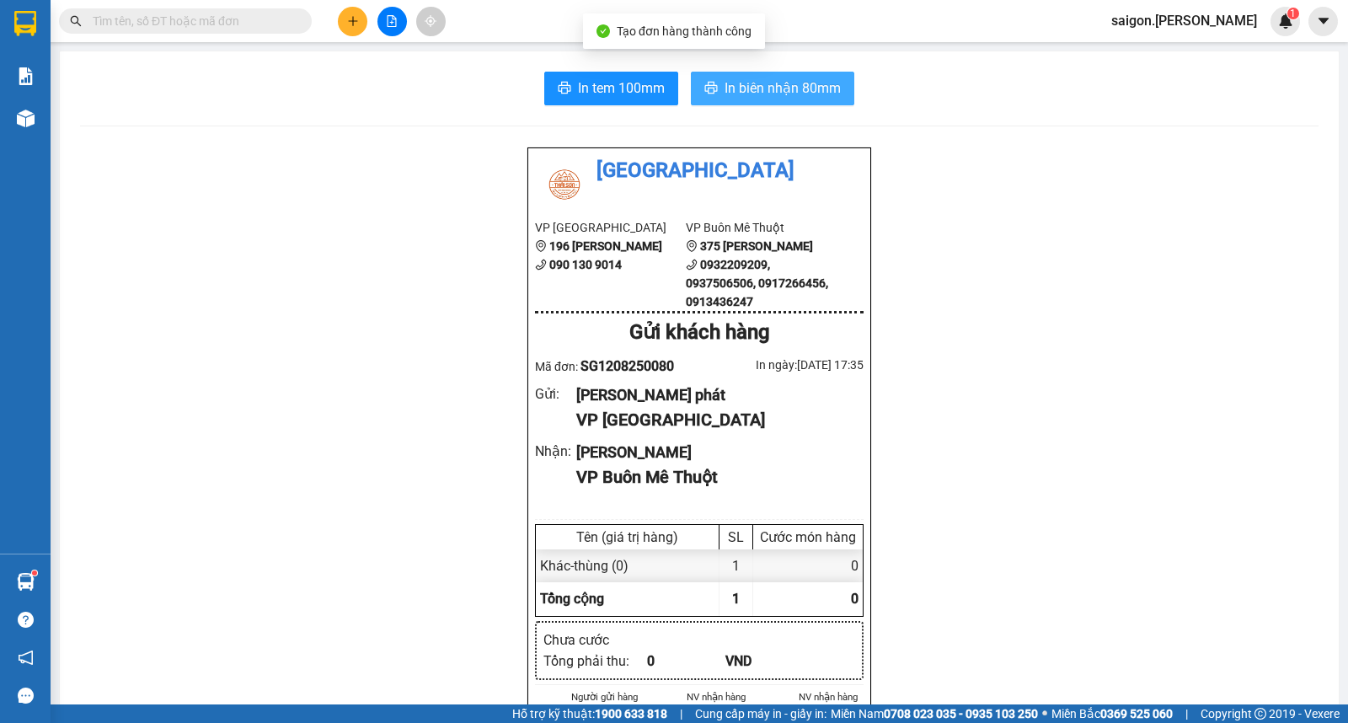
click at [773, 83] on span "In biên nhận 80mm" at bounding box center [783, 88] width 116 height 21
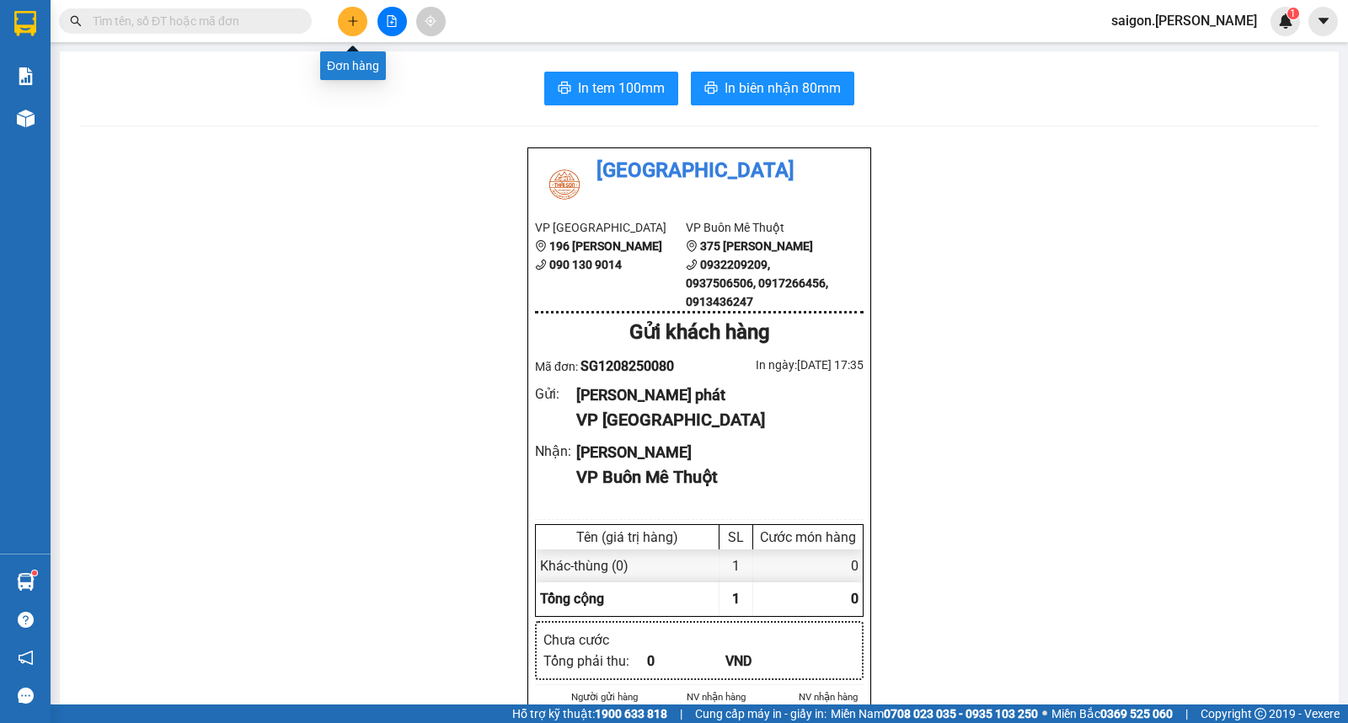
click at [360, 31] on button at bounding box center [352, 21] width 29 height 29
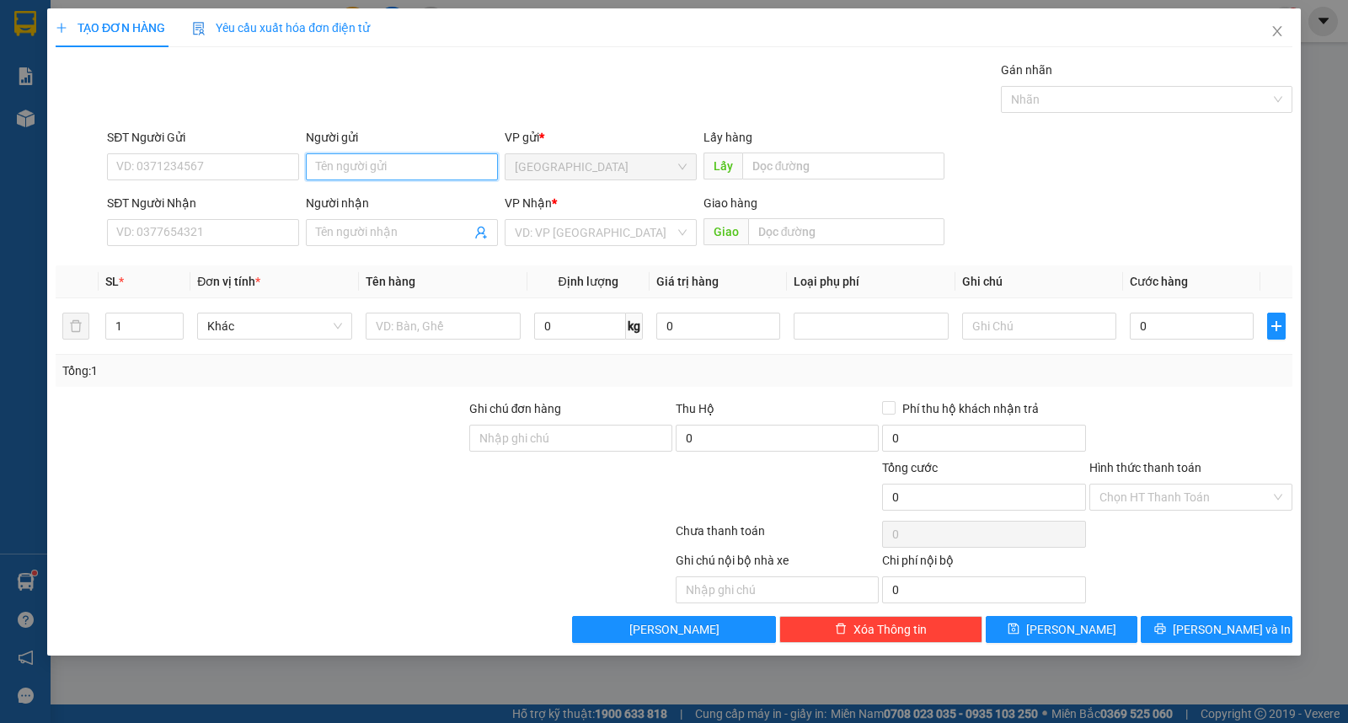
click at [383, 177] on input "Người gửi" at bounding box center [402, 166] width 192 height 27
type input "trí"
type input "phú"
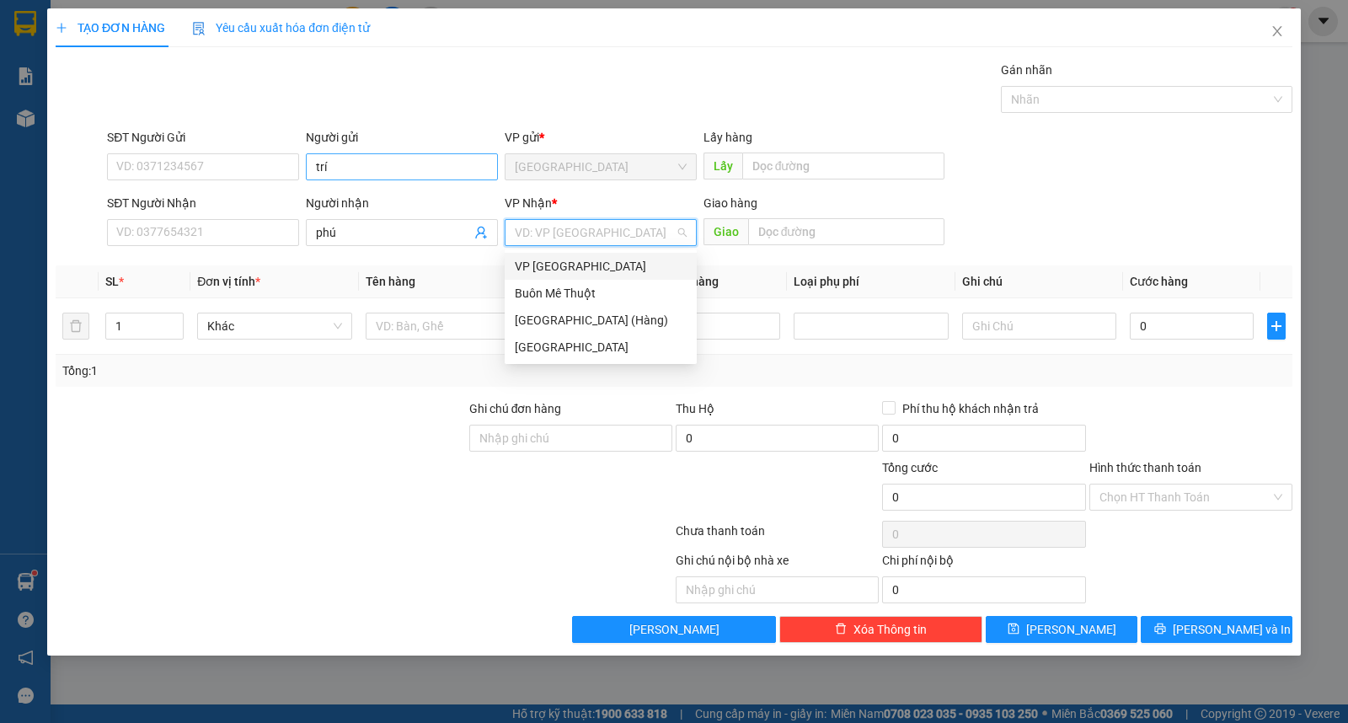
type input "ư"
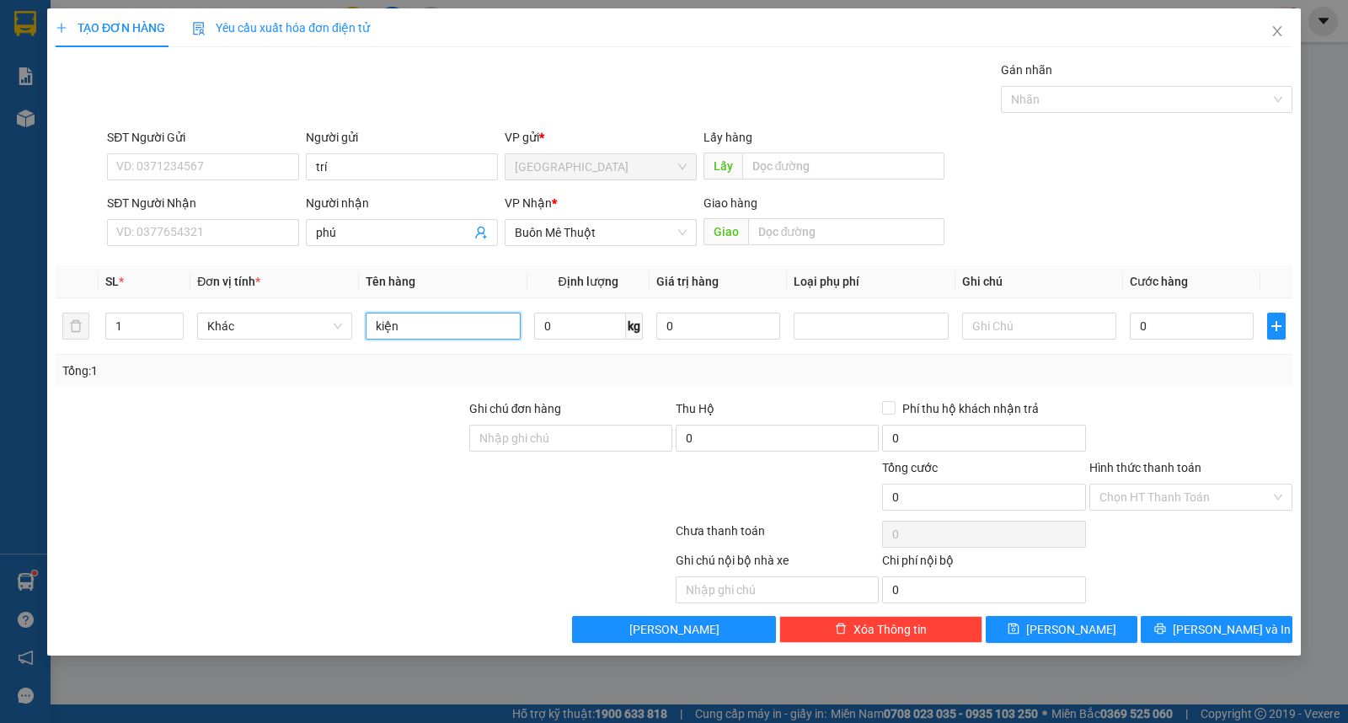
type input "kiện"
click at [1186, 624] on button "[PERSON_NAME] và In" at bounding box center [1217, 629] width 152 height 27
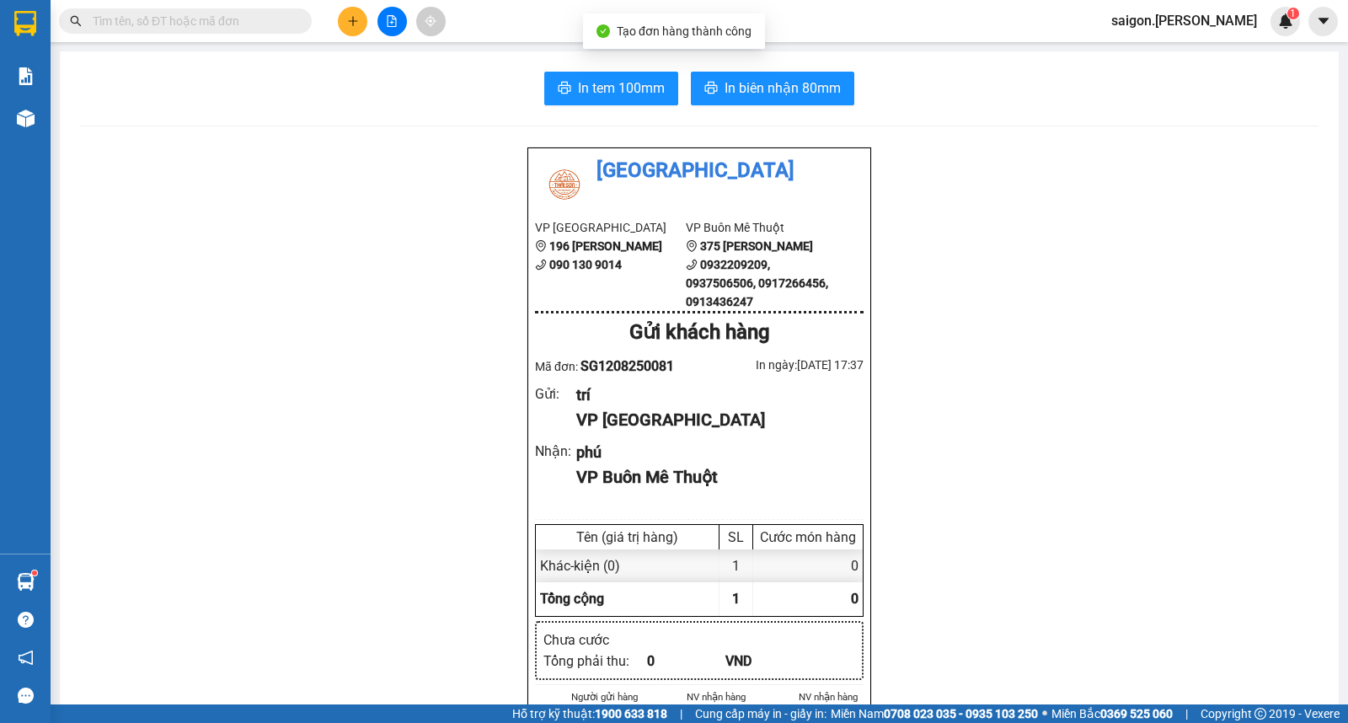
click at [797, 88] on span "In biên nhận 80mm" at bounding box center [783, 88] width 116 height 21
click at [350, 26] on button at bounding box center [352, 21] width 29 height 29
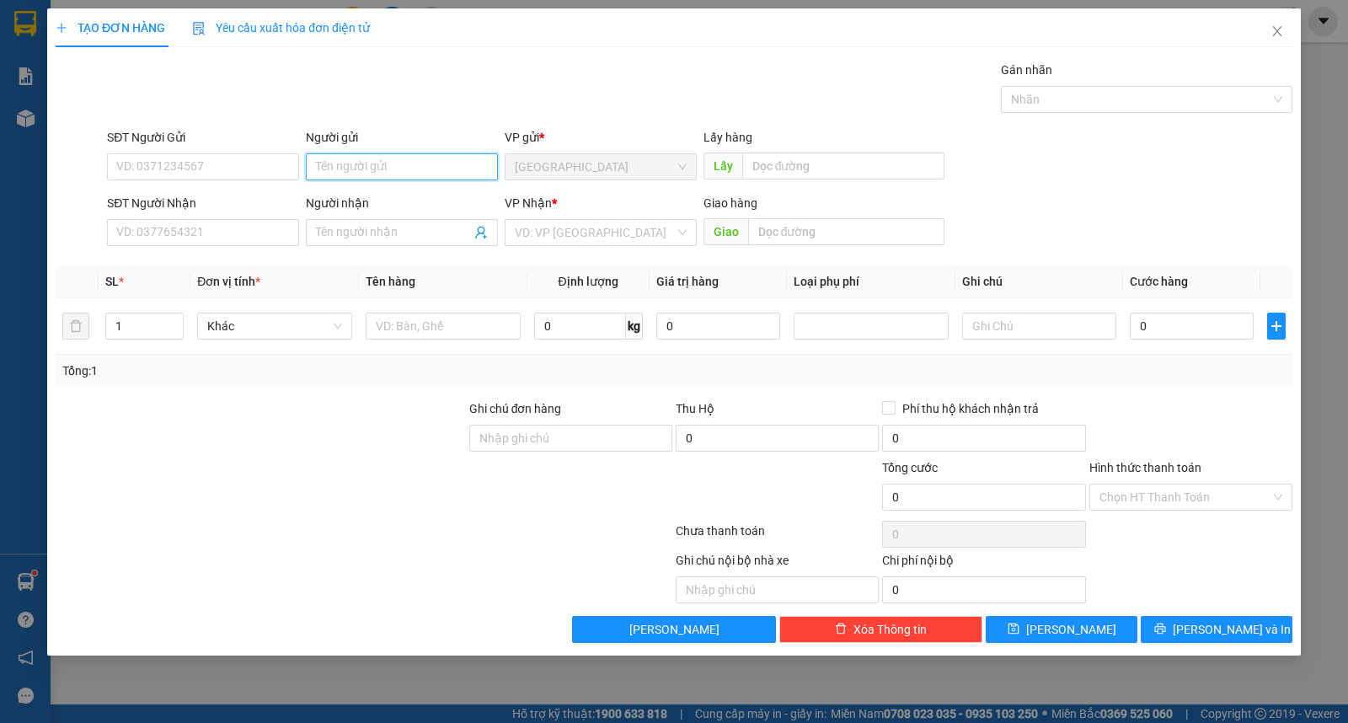
click at [362, 181] on div "Người gửi Tên người gửi" at bounding box center [402, 157] width 192 height 59
type input "huệ"
type input "nam"
type input "ư"
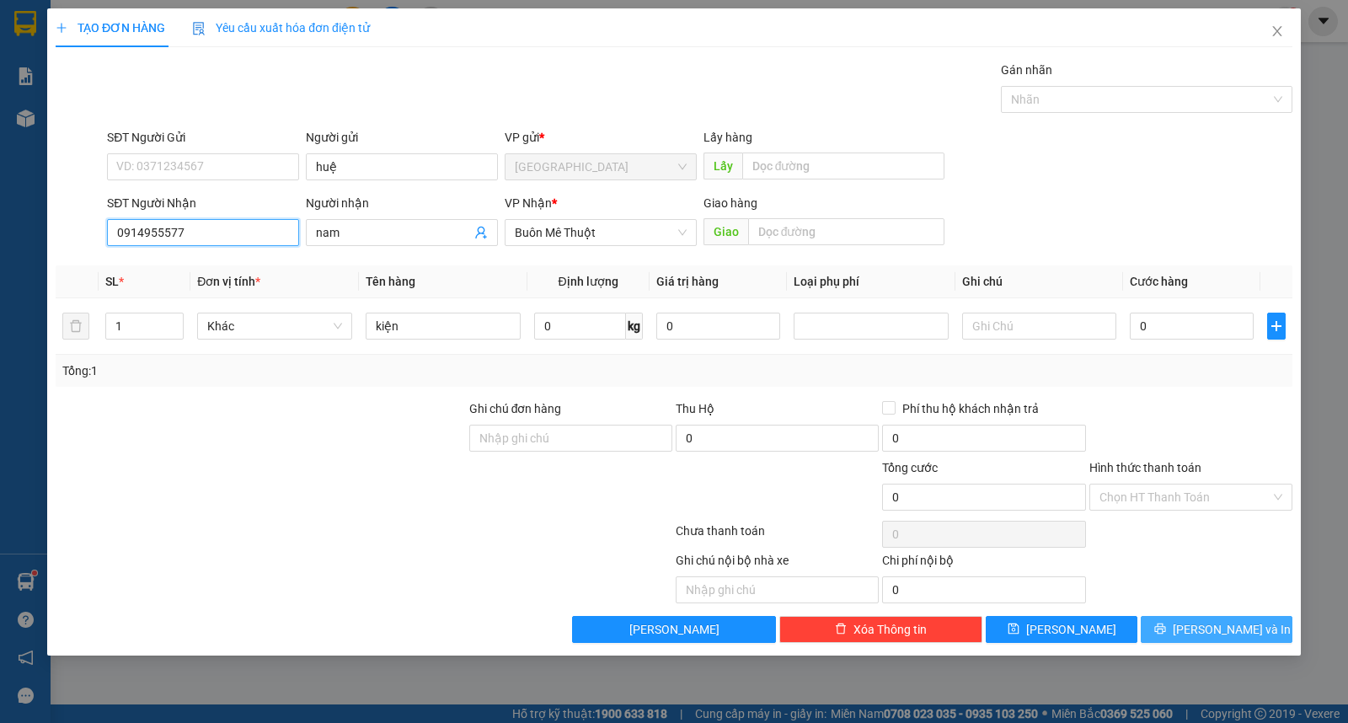
type input "0914955577"
click at [1166, 624] on icon "printer" at bounding box center [1160, 629] width 12 height 12
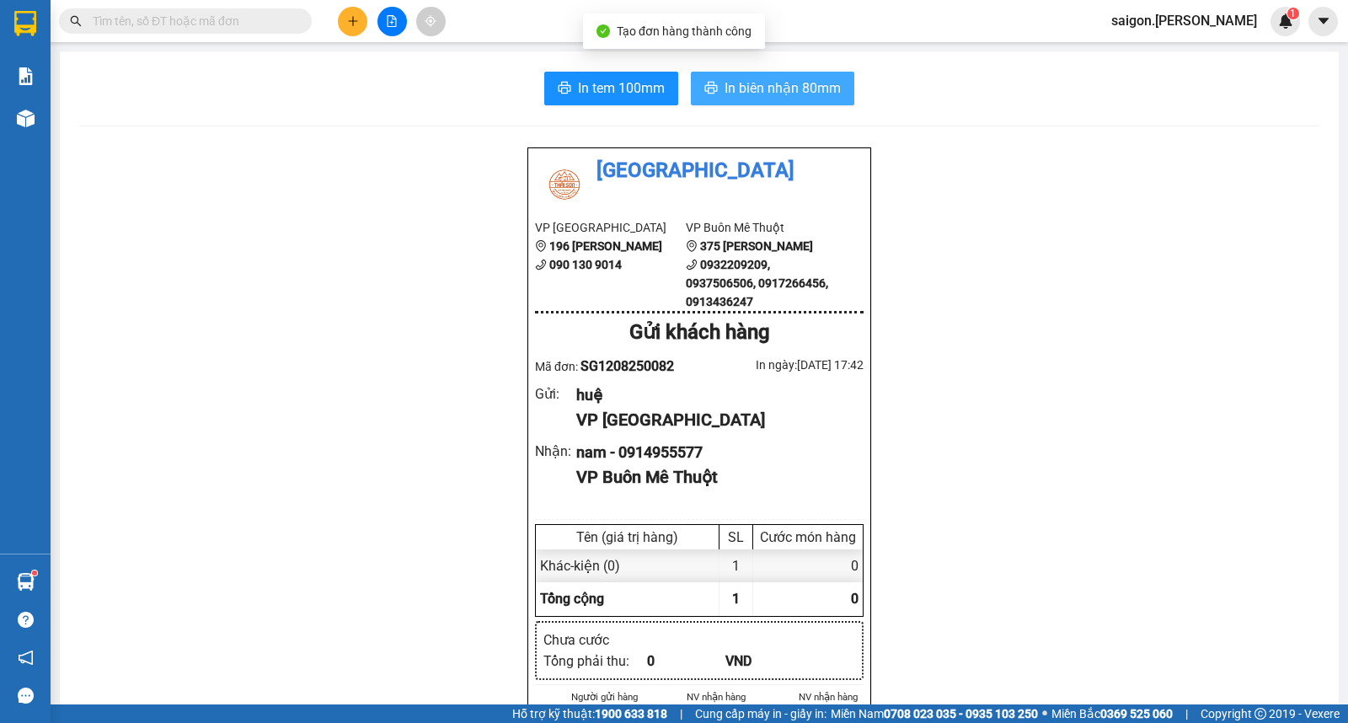
click at [773, 82] on span "In biên nhận 80mm" at bounding box center [783, 88] width 116 height 21
click at [352, 18] on icon "plus" at bounding box center [352, 20] width 1 height 9
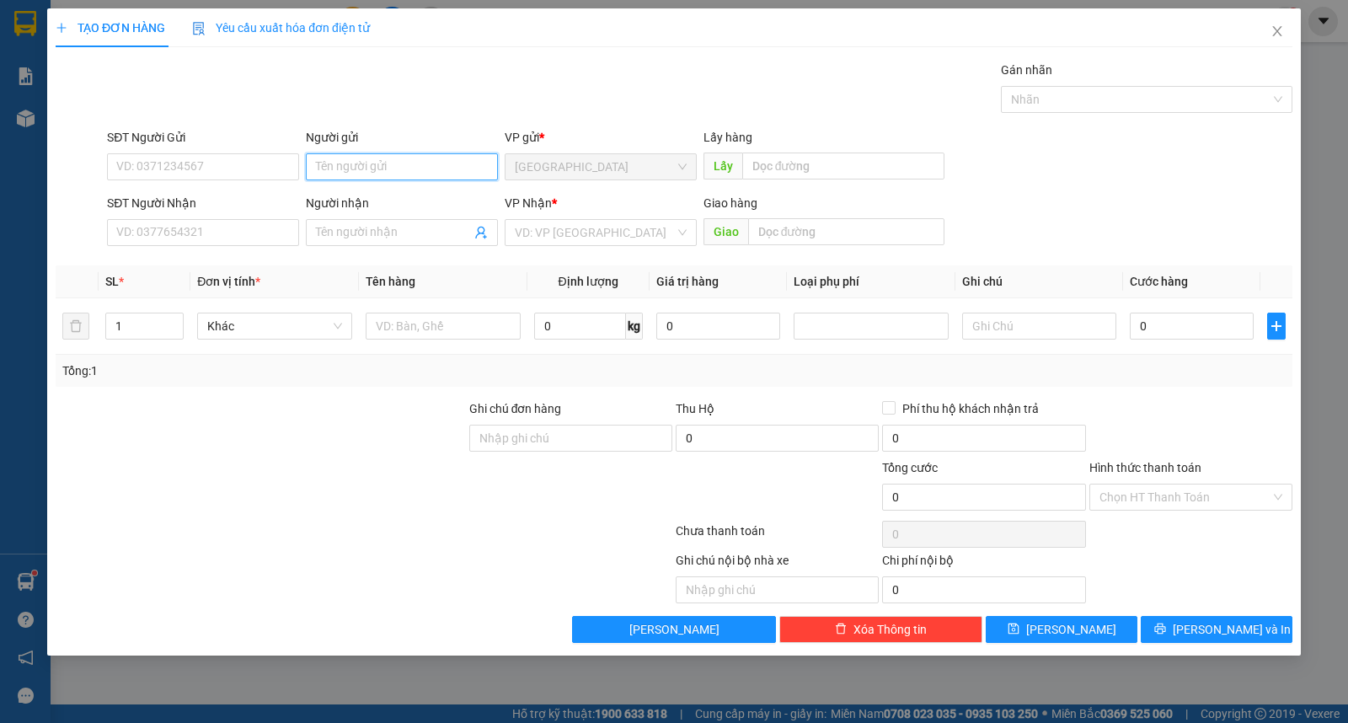
click at [369, 175] on input "Người gửi" at bounding box center [402, 166] width 192 height 27
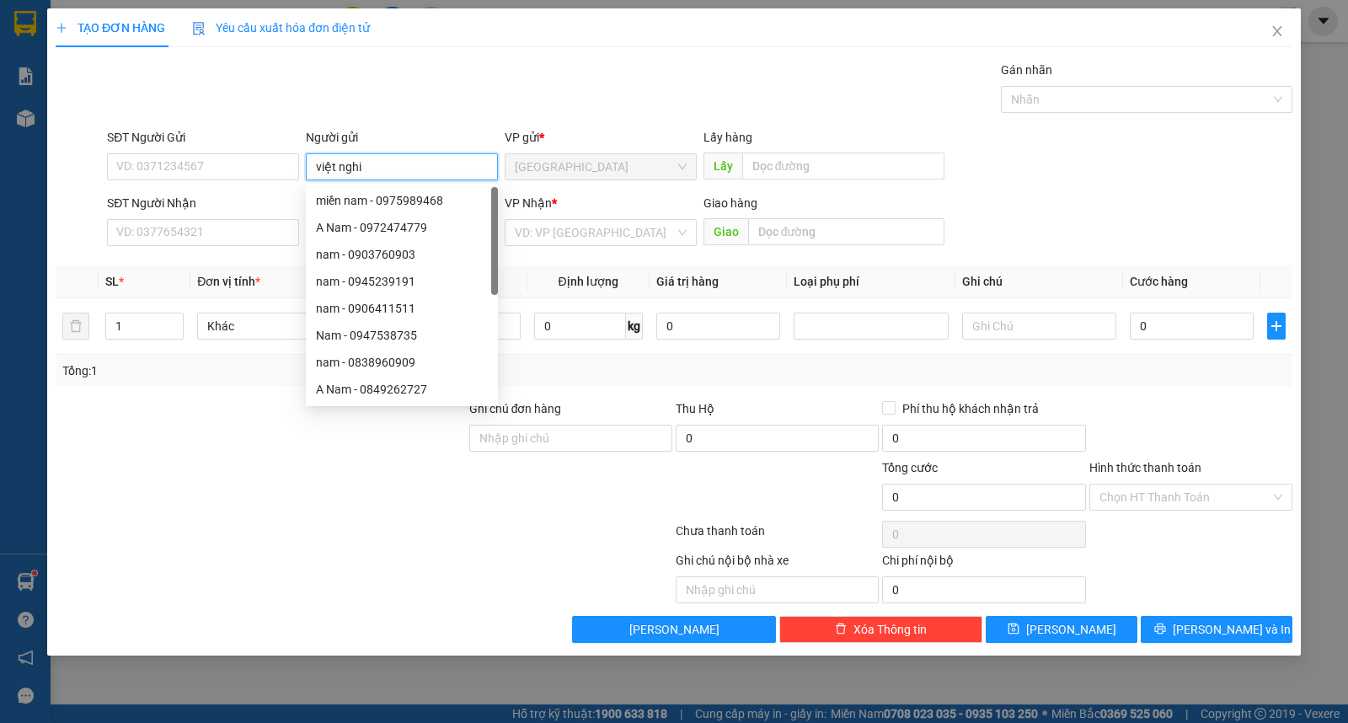
type input "việt nghi"
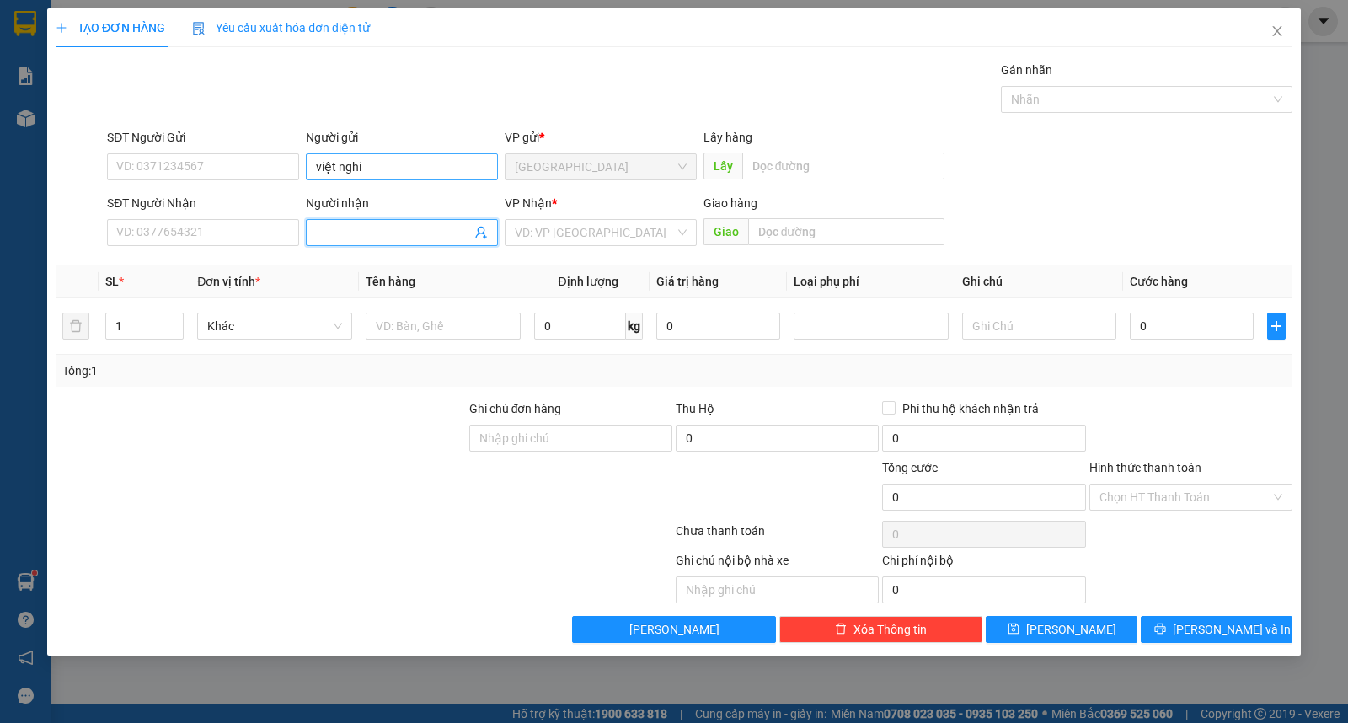
type input "u"
type input "hùng trinh"
type input "ư"
type input "kiện"
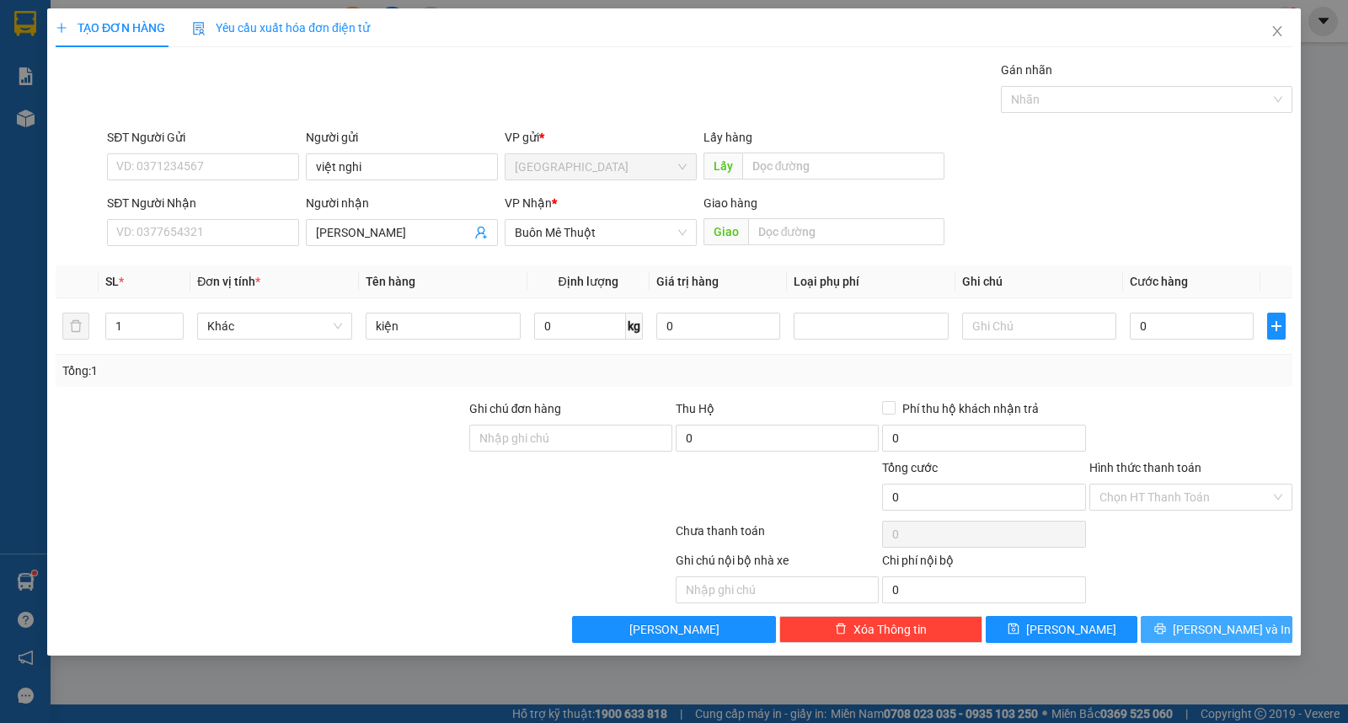
click at [1182, 628] on button "[PERSON_NAME] và In" at bounding box center [1217, 629] width 152 height 27
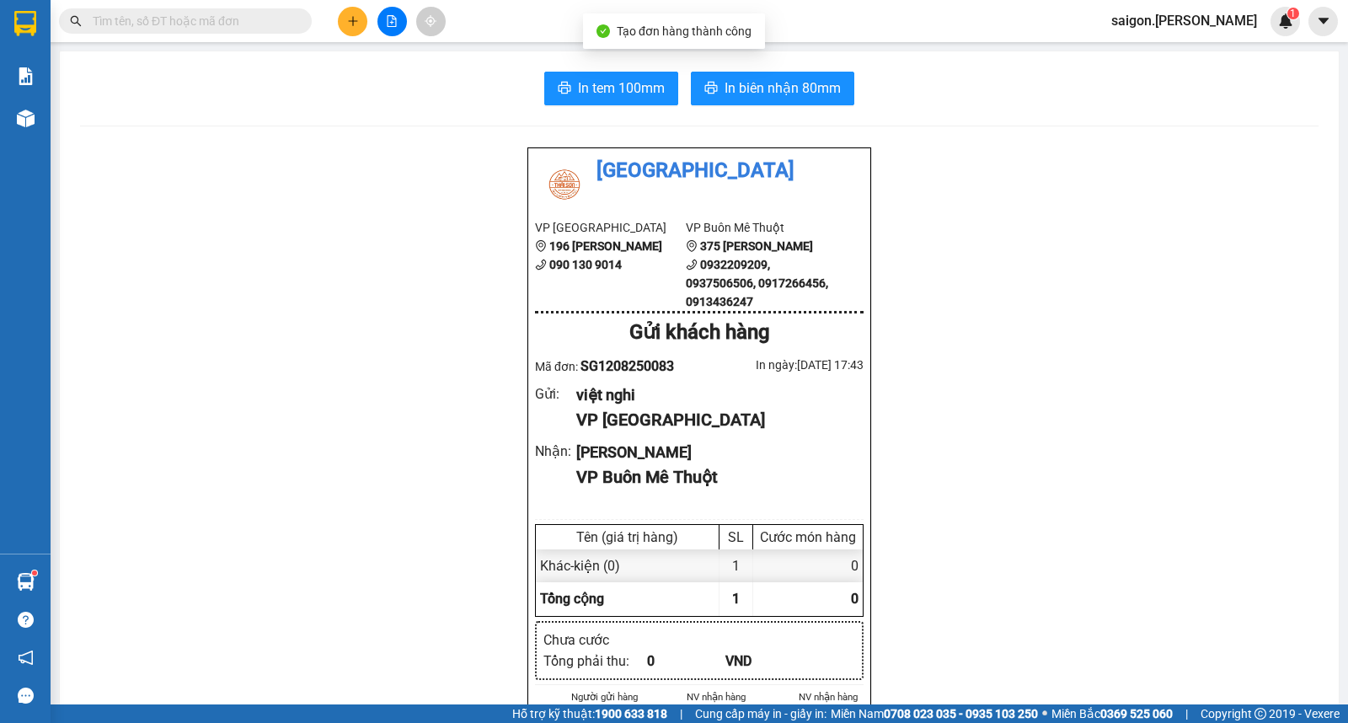
click at [756, 104] on button "In biên nhận 80mm" at bounding box center [772, 89] width 163 height 34
click at [356, 18] on icon "plus" at bounding box center [353, 21] width 12 height 12
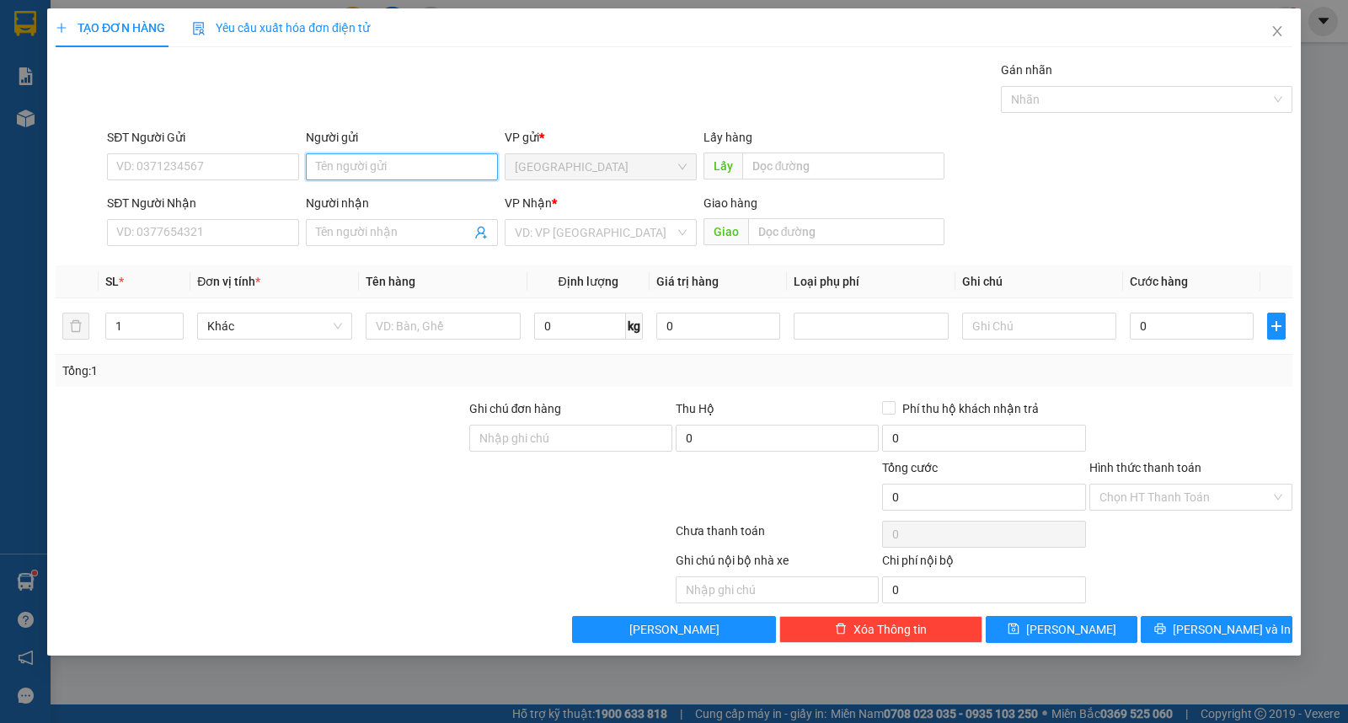
click at [366, 167] on input "Người gửi" at bounding box center [402, 166] width 192 height 27
type input "thủy"
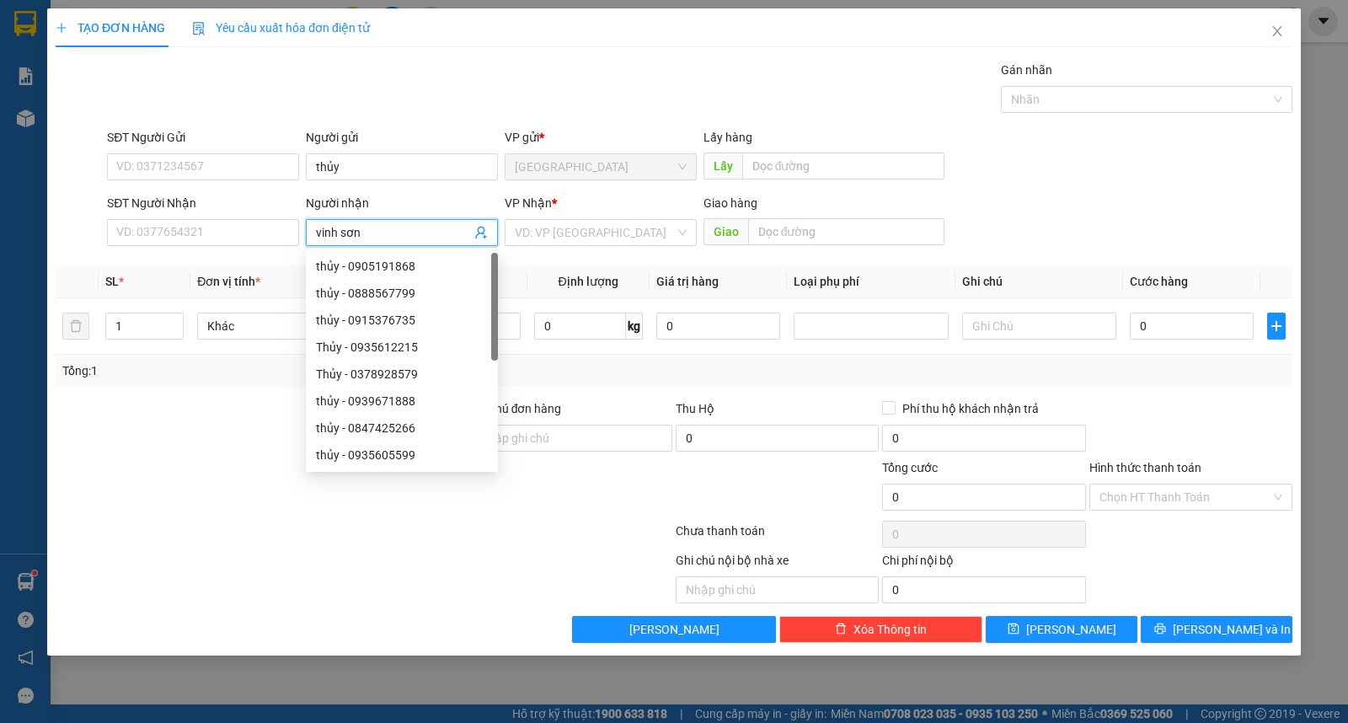
type input "vinh sơn"
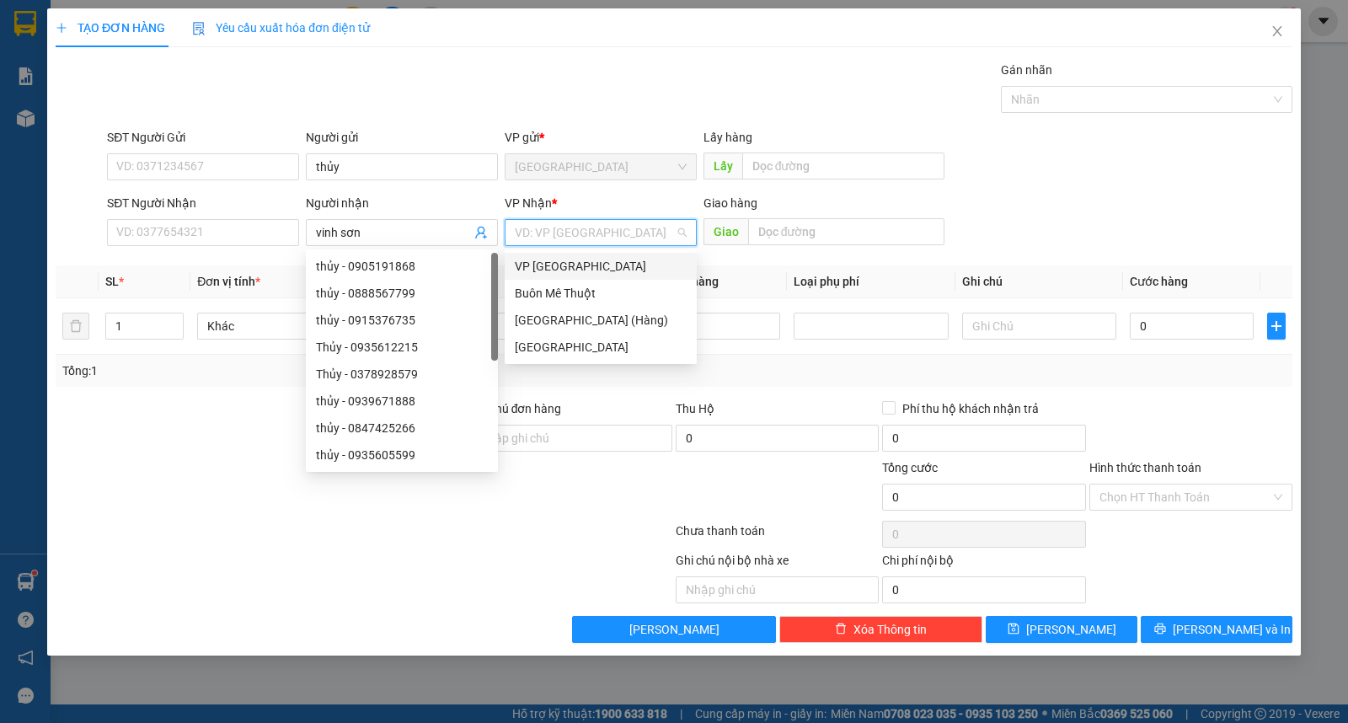
type input "ư"
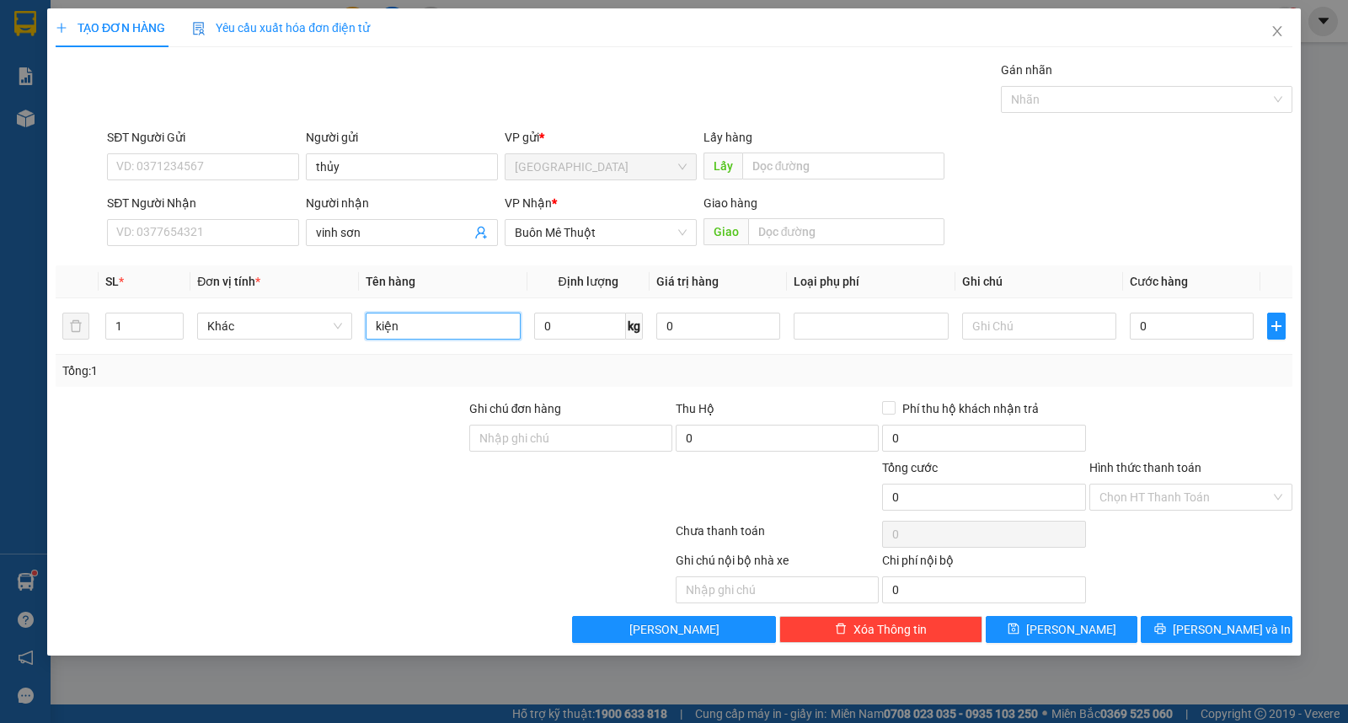
type input "kiện"
click at [1182, 629] on button "[PERSON_NAME] và In" at bounding box center [1217, 629] width 152 height 27
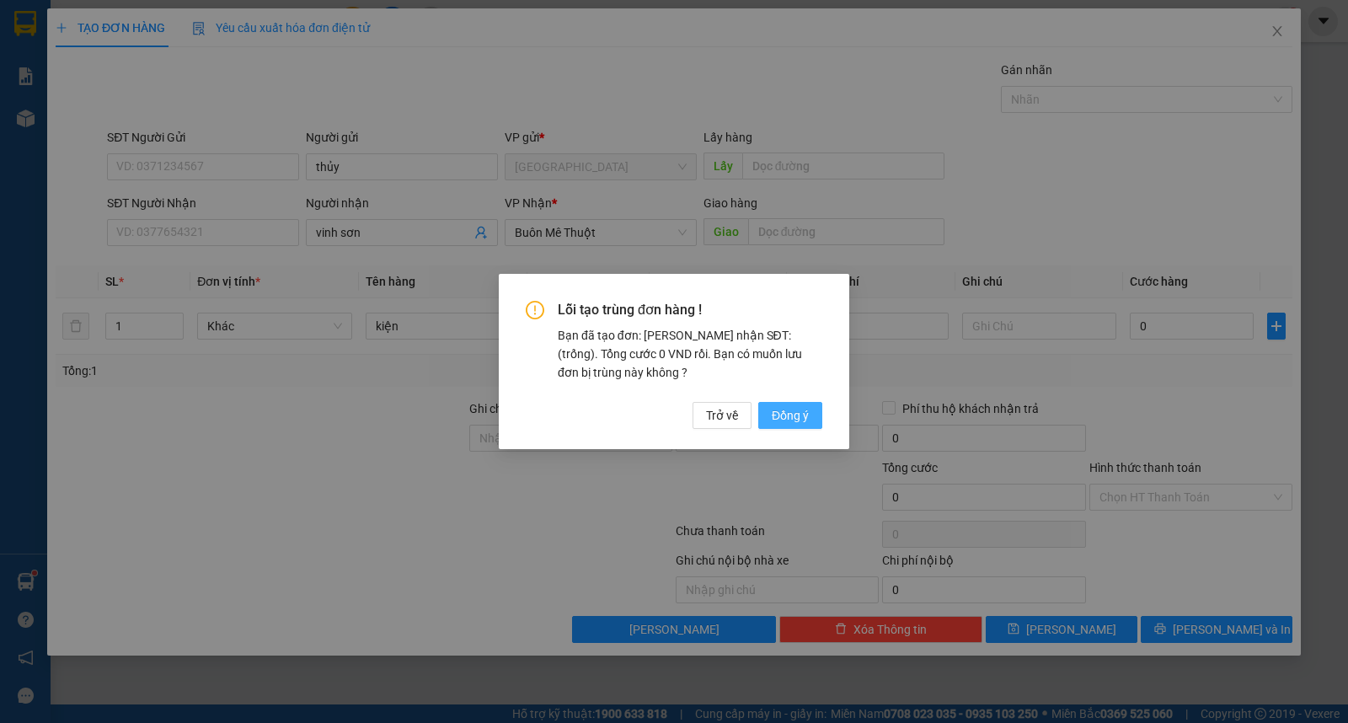
click at [780, 409] on span "Đồng ý" at bounding box center [790, 415] width 37 height 19
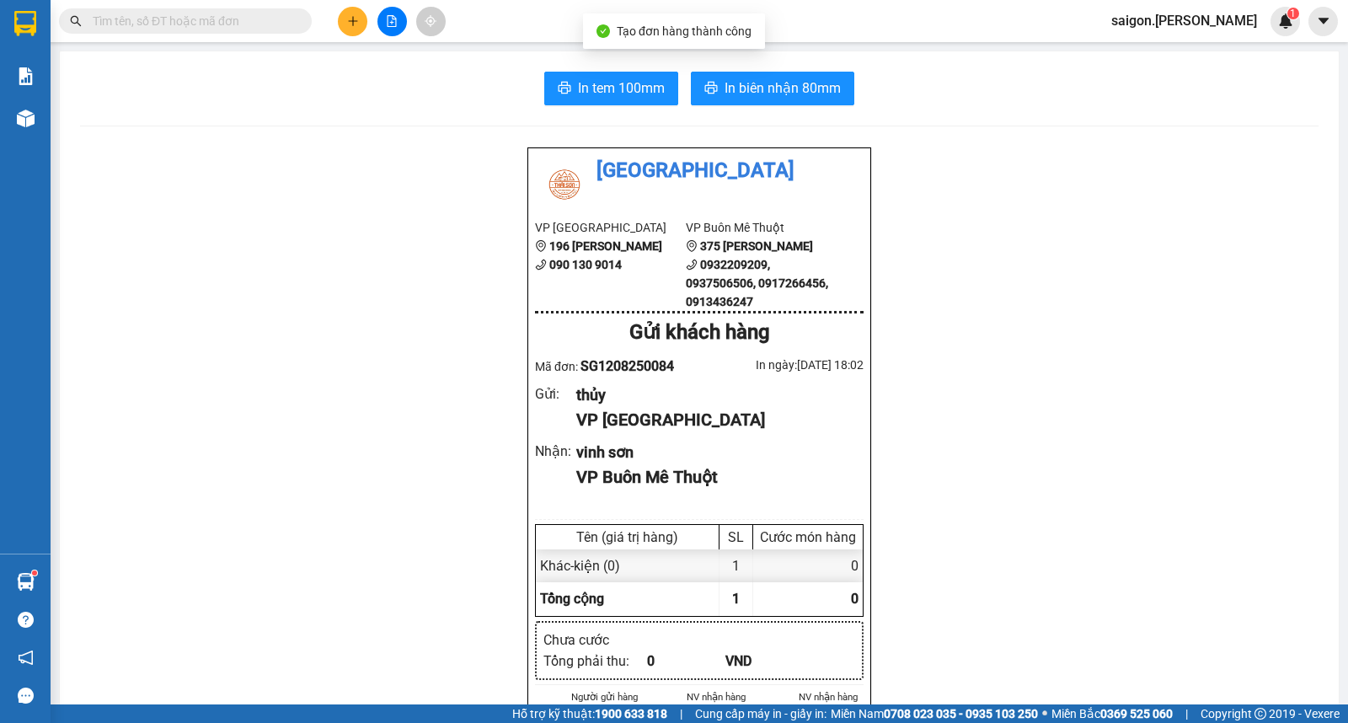
click at [752, 90] on span "In biên nhận 80mm" at bounding box center [783, 88] width 116 height 21
click at [358, 11] on button at bounding box center [352, 21] width 29 height 29
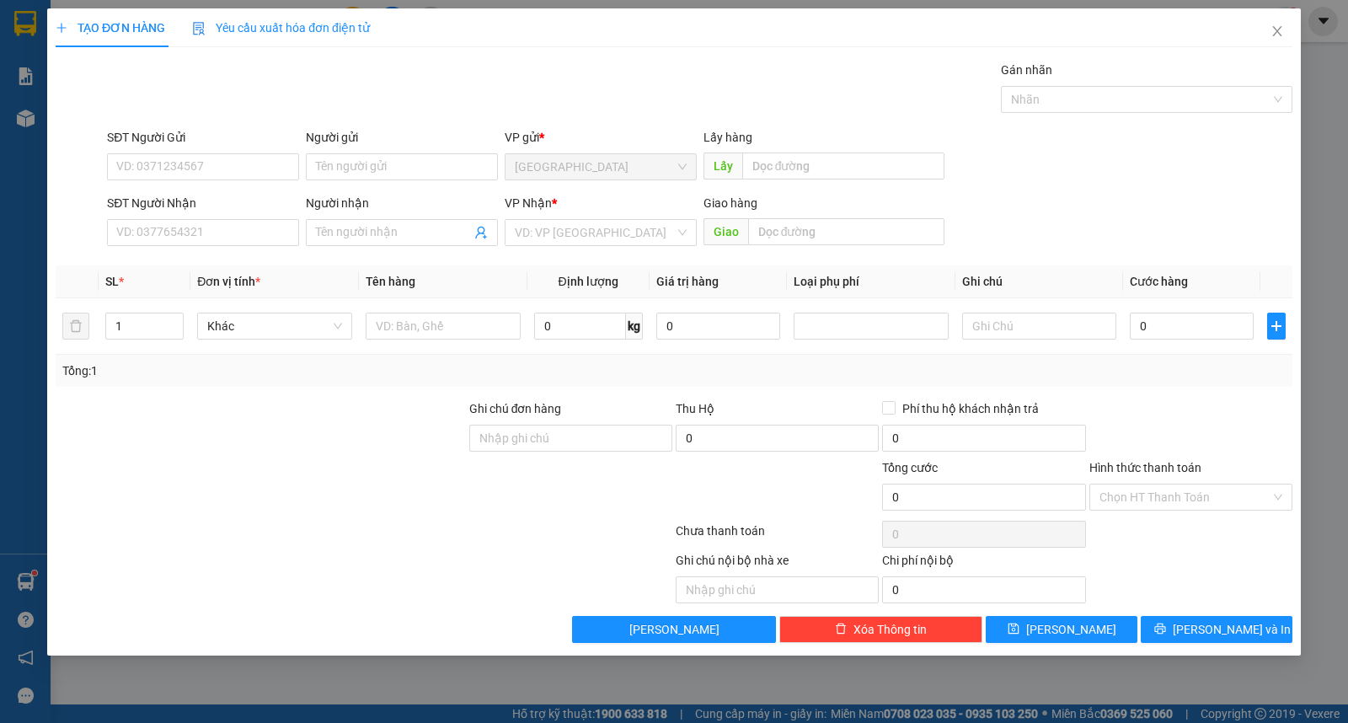
click at [413, 179] on form "SĐT Người Gửi VD: 0371234567 Người gửi Tên người gửi VP gửi * Sài Gòn Lấy hàng …" at bounding box center [674, 190] width 1237 height 125
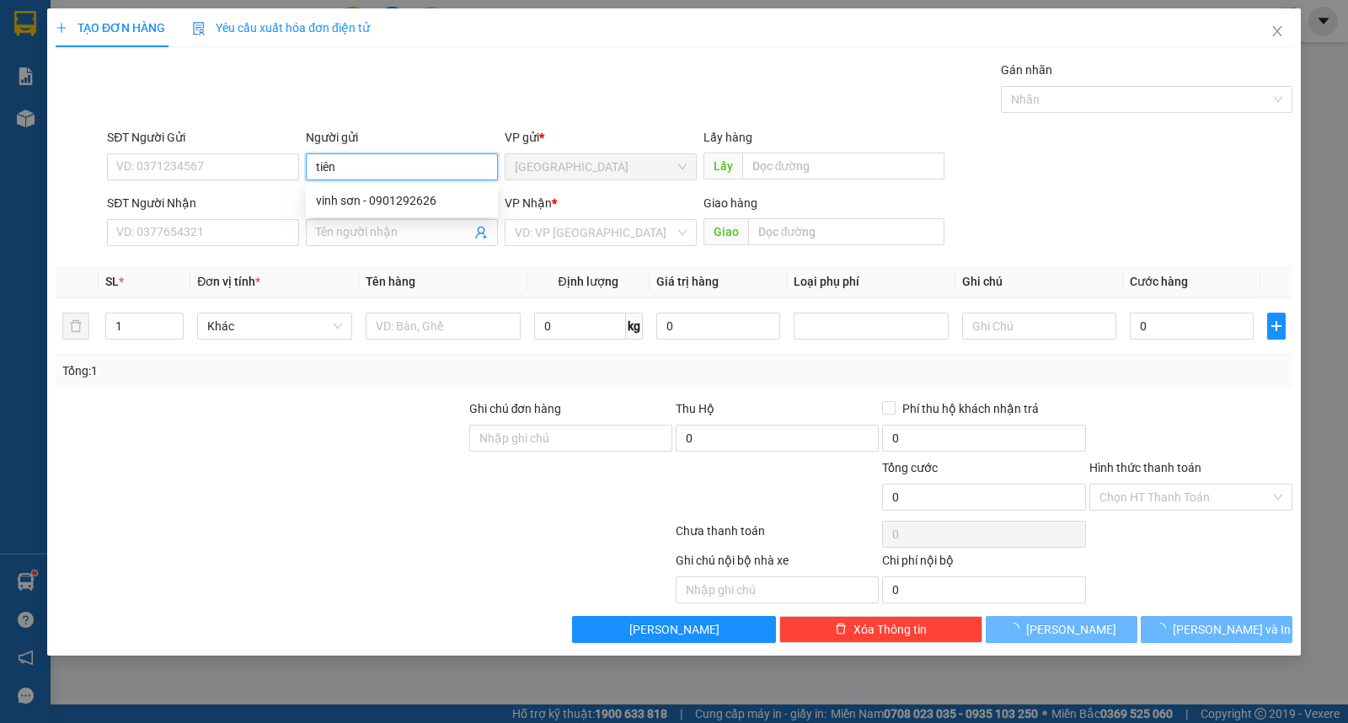
type input "tiên"
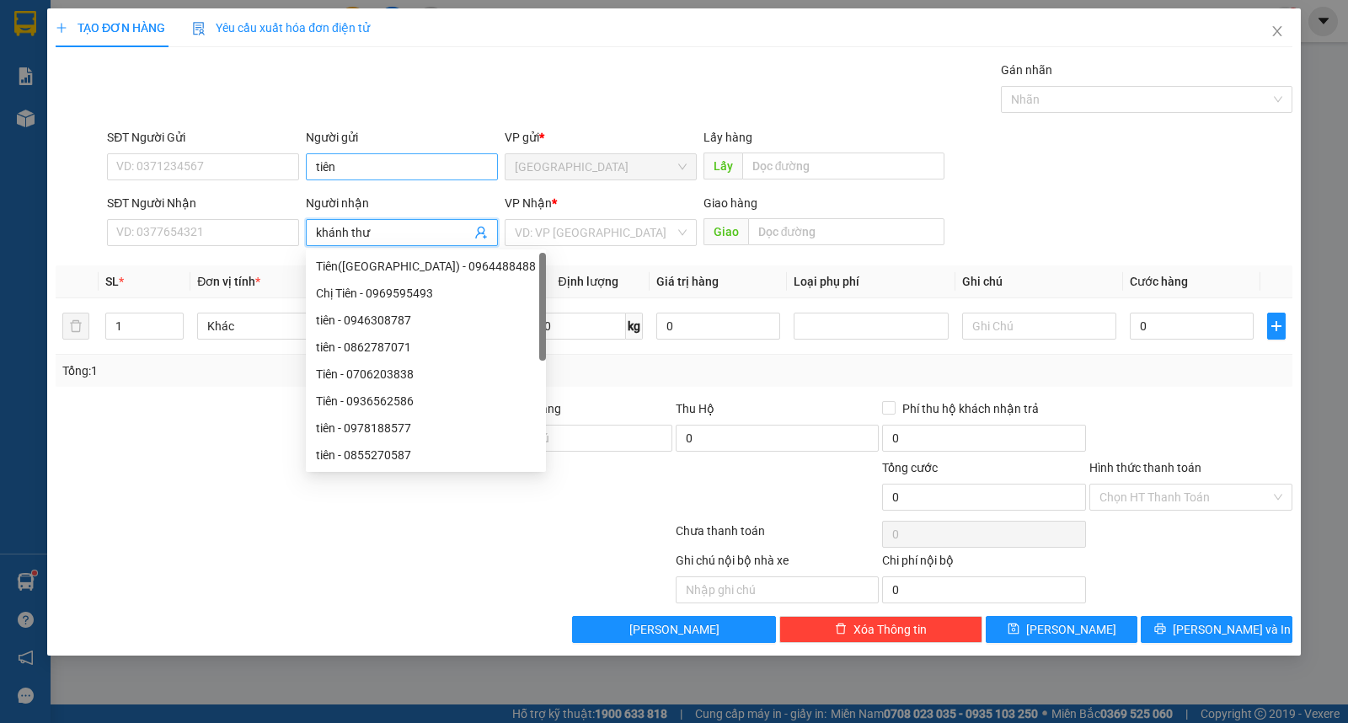
type input "khánh thư"
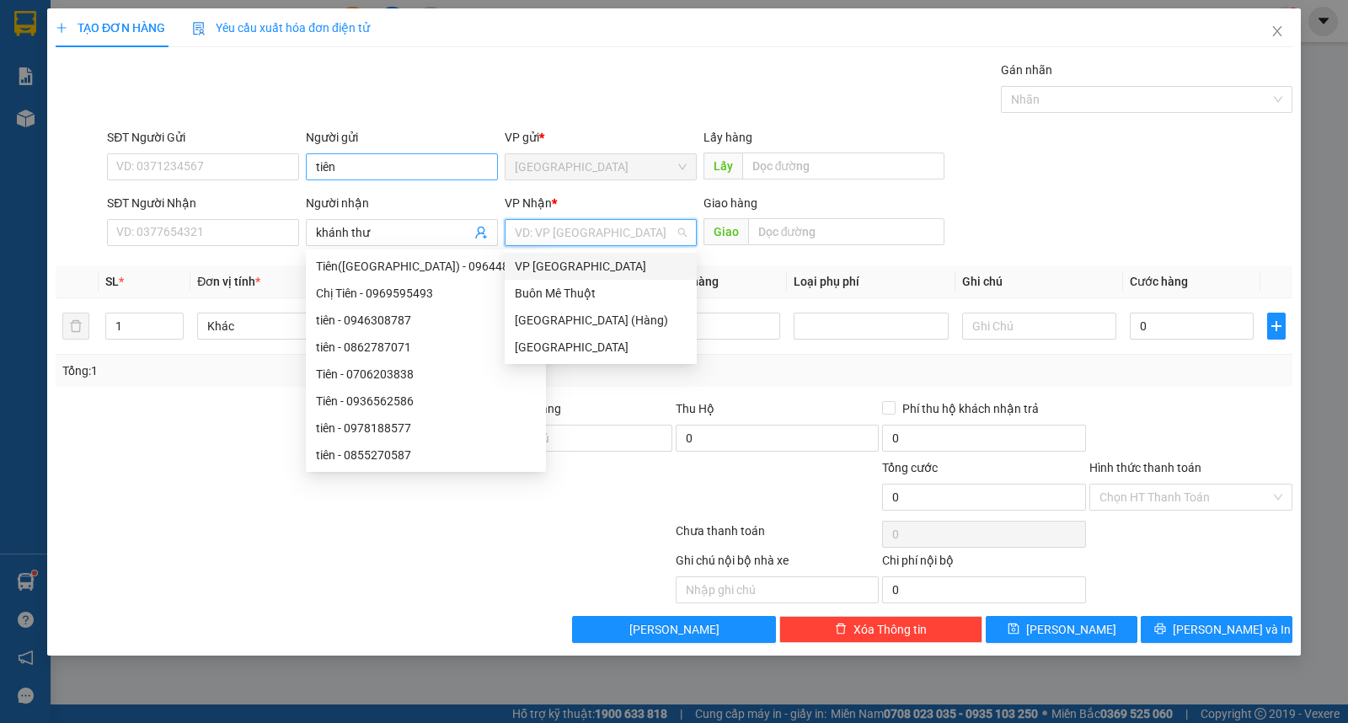
type input "ư"
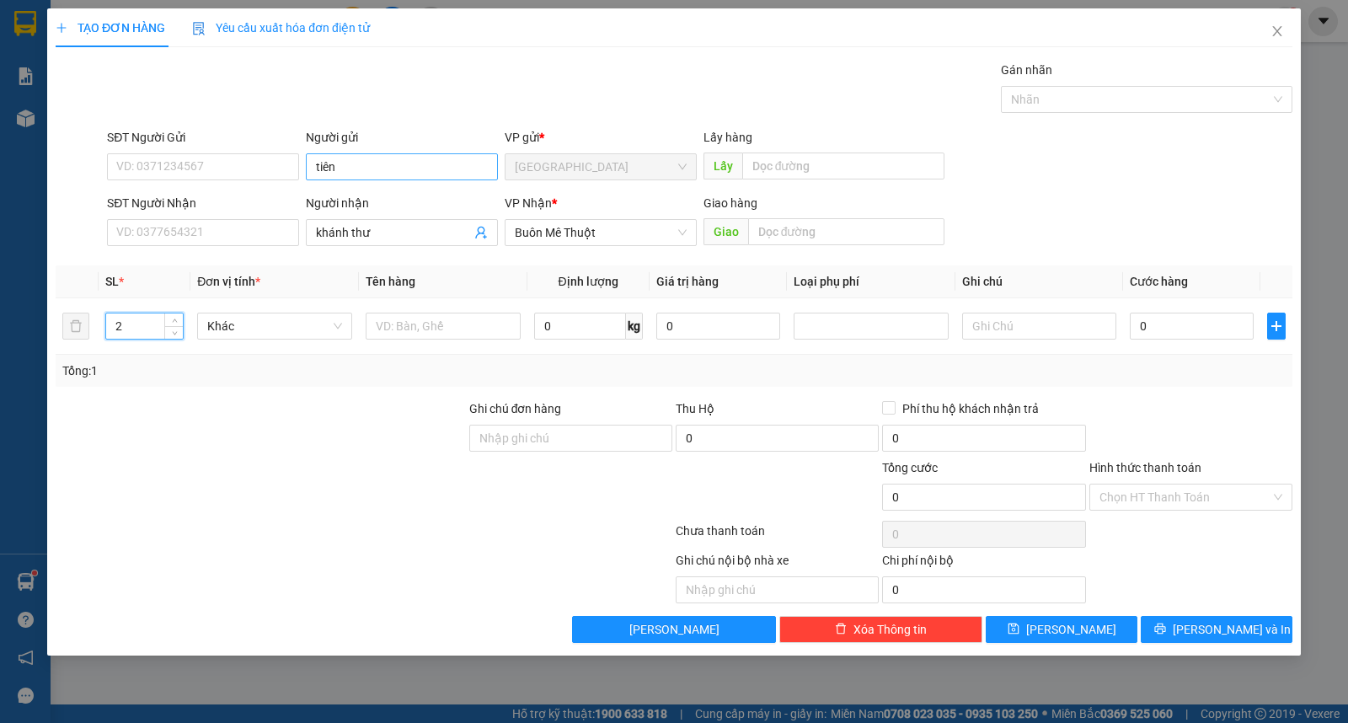
type input "2"
type input "kiện"
click at [1237, 625] on span "[PERSON_NAME] và In" at bounding box center [1232, 629] width 118 height 19
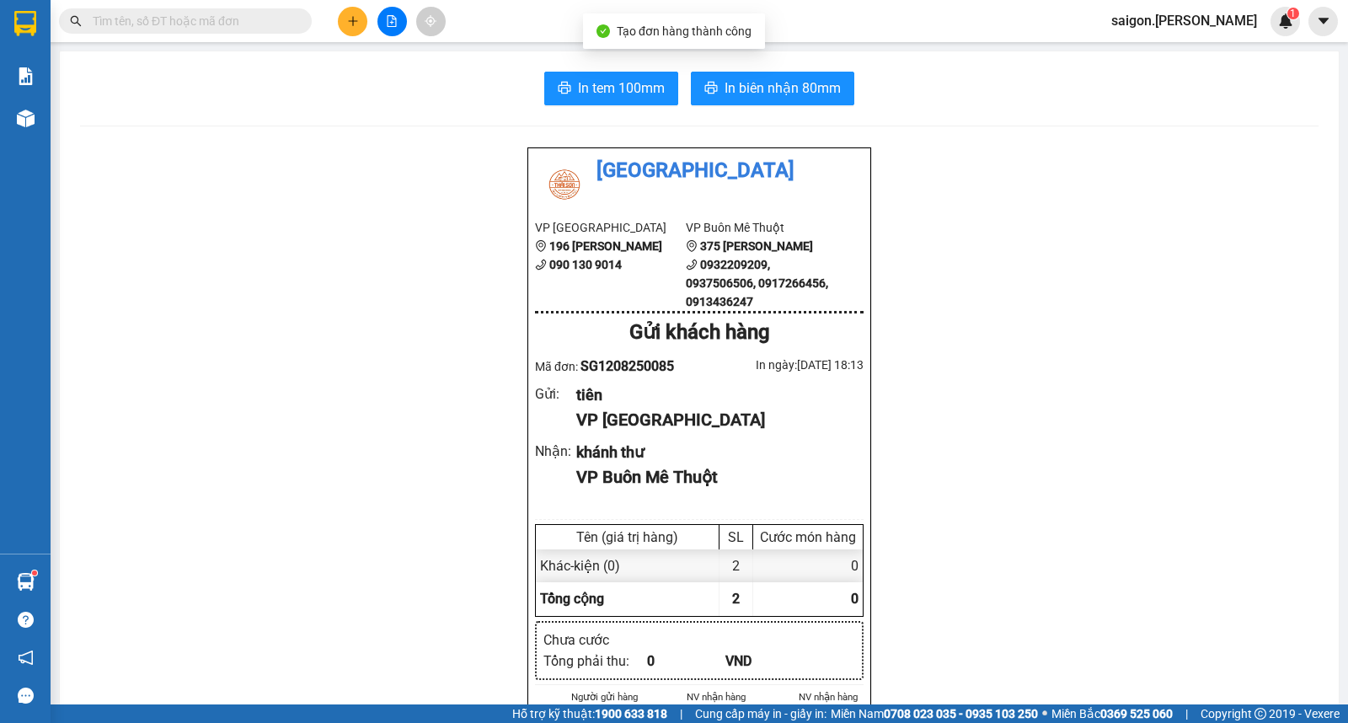
click at [781, 99] on button "In biên nhận 80mm" at bounding box center [772, 89] width 163 height 34
click at [274, 22] on input "text" at bounding box center [192, 21] width 199 height 19
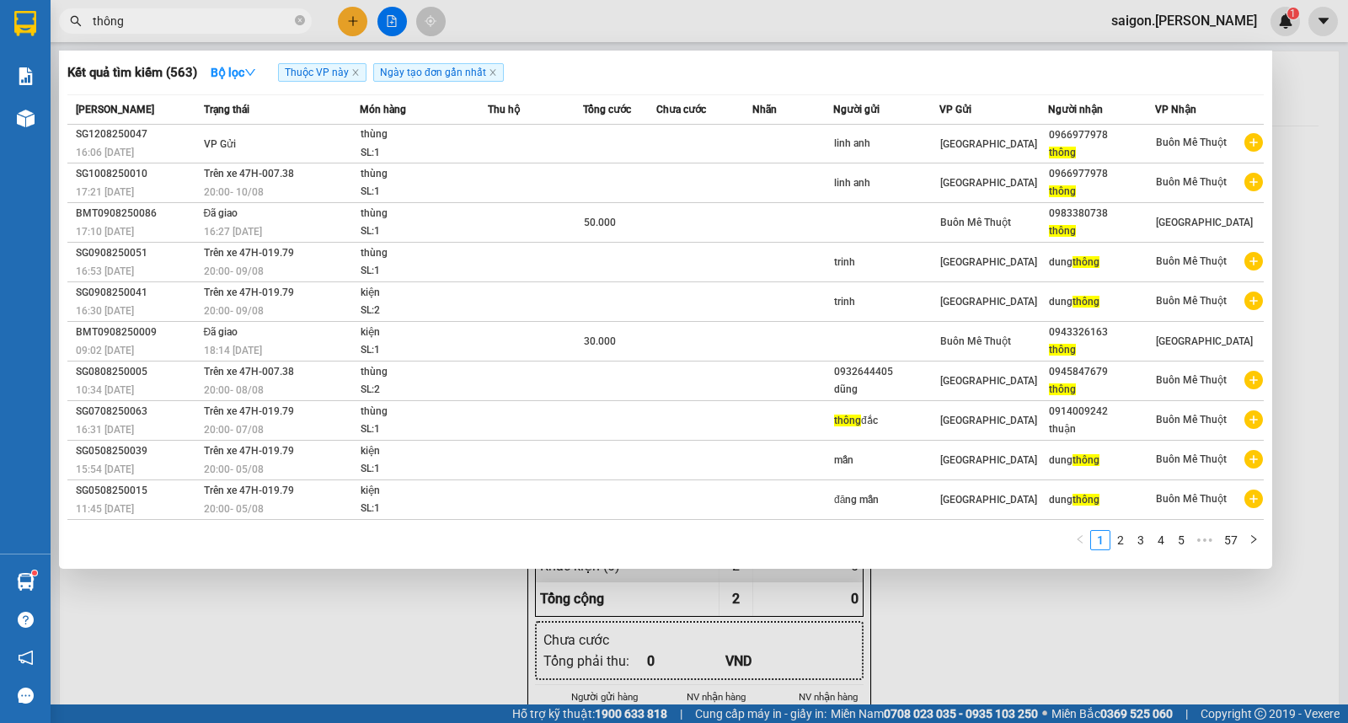
type input "thông"
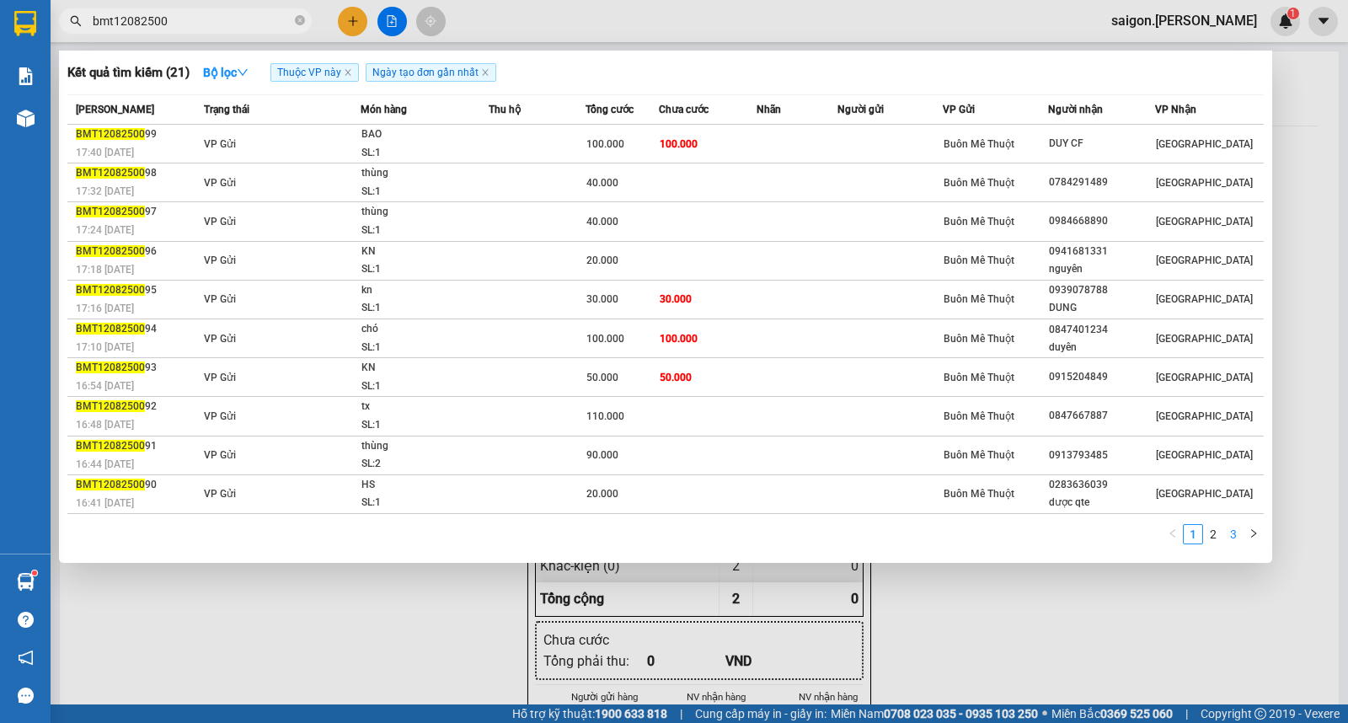
click at [1223, 538] on li "3" at bounding box center [1233, 534] width 20 height 20
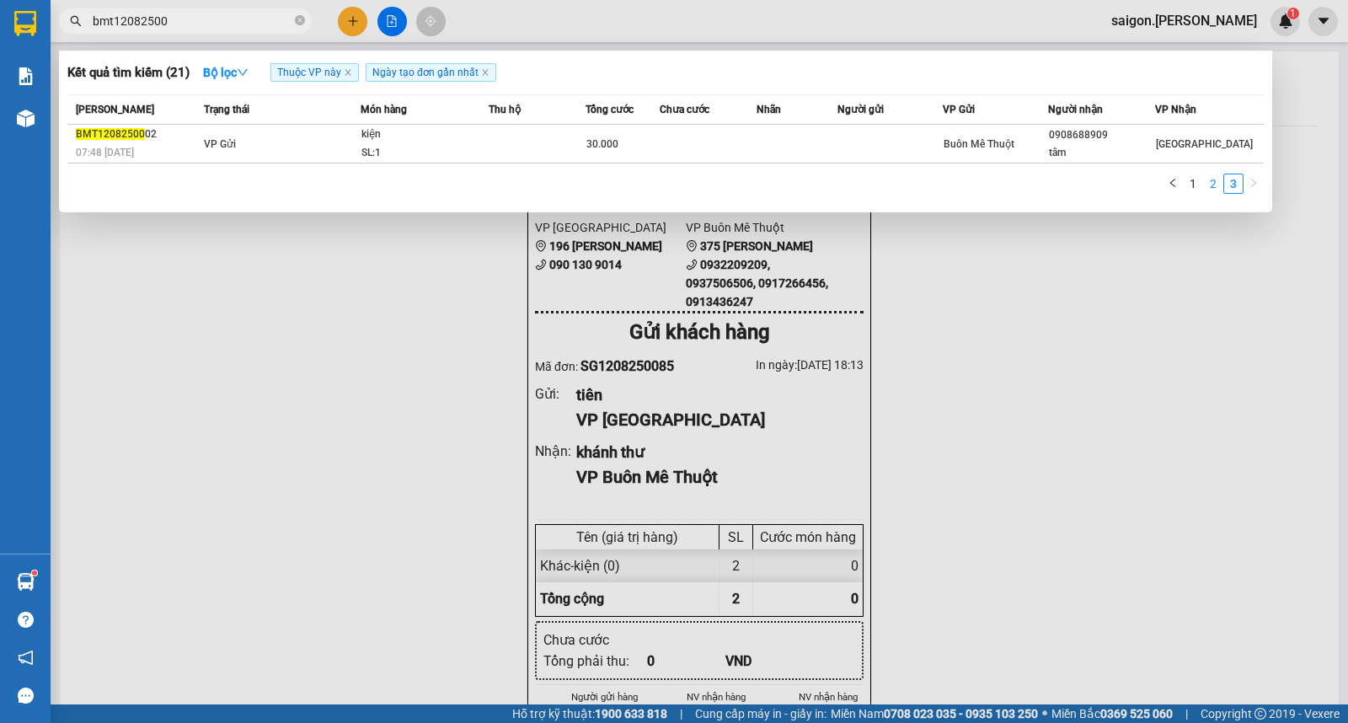
click at [1206, 189] on link "2" at bounding box center [1213, 183] width 19 height 19
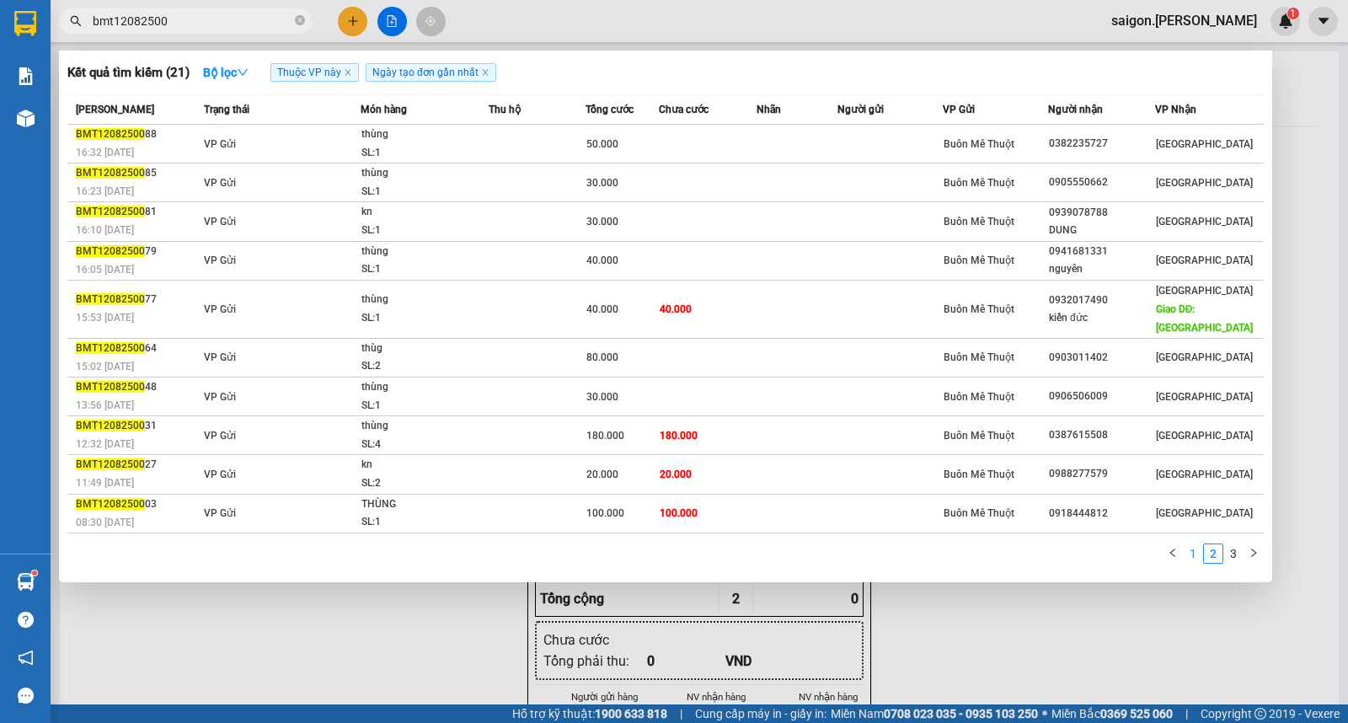
click at [1197, 544] on link "1" at bounding box center [1193, 553] width 19 height 19
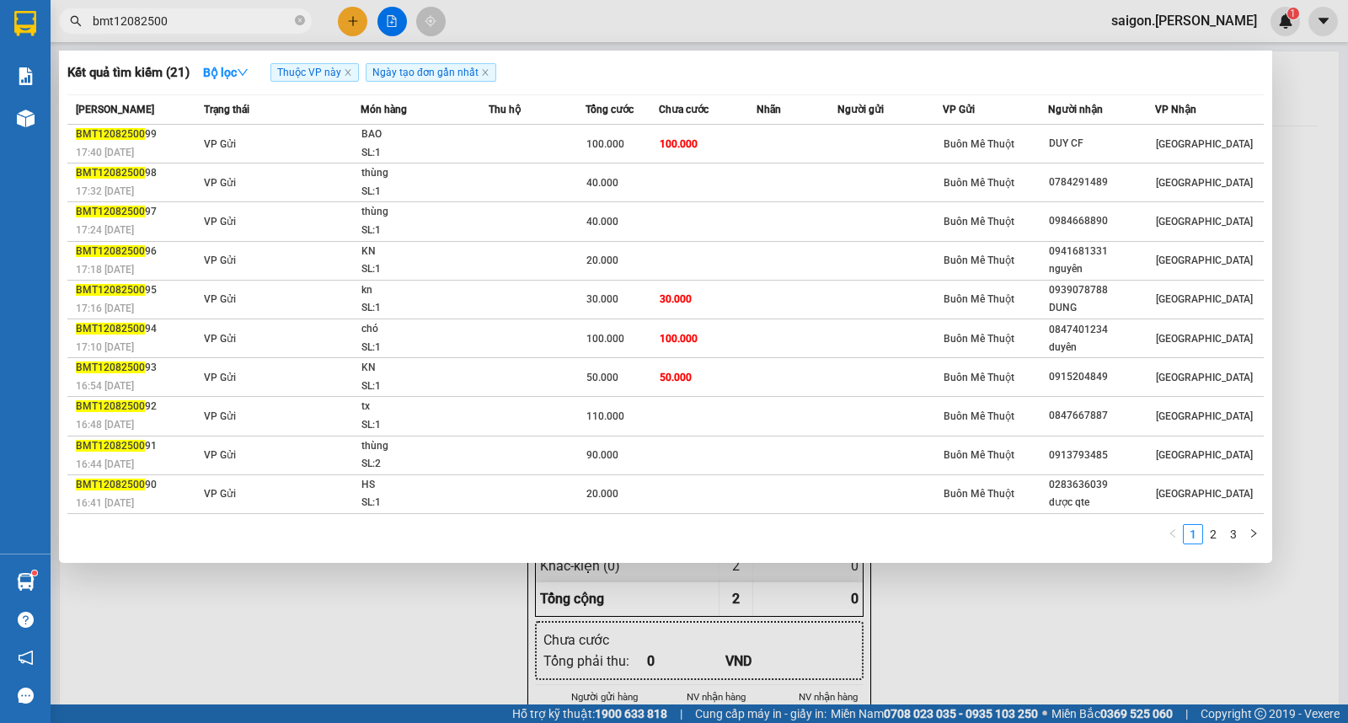
click at [219, 22] on input "bmt12082500" at bounding box center [192, 21] width 199 height 19
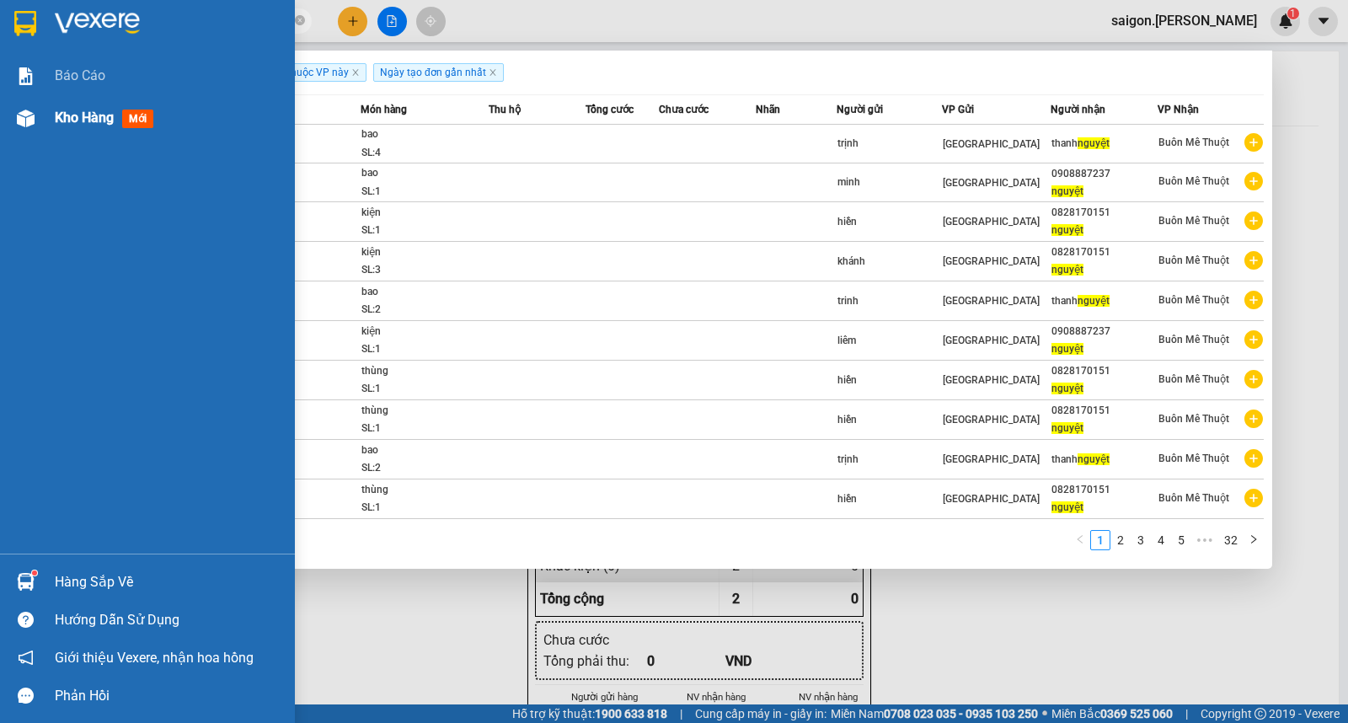
type input "nguyệt"
click at [34, 126] on img at bounding box center [26, 119] width 18 height 18
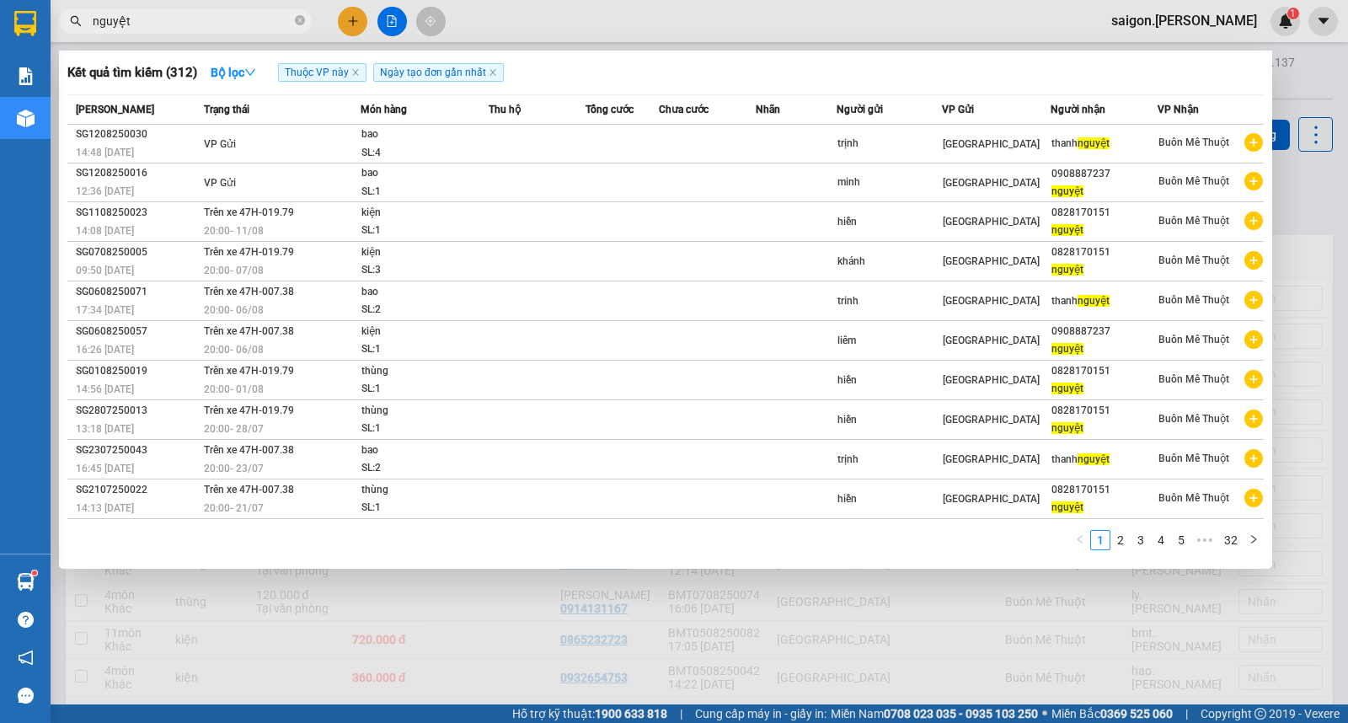
click at [570, 639] on div at bounding box center [674, 361] width 1348 height 723
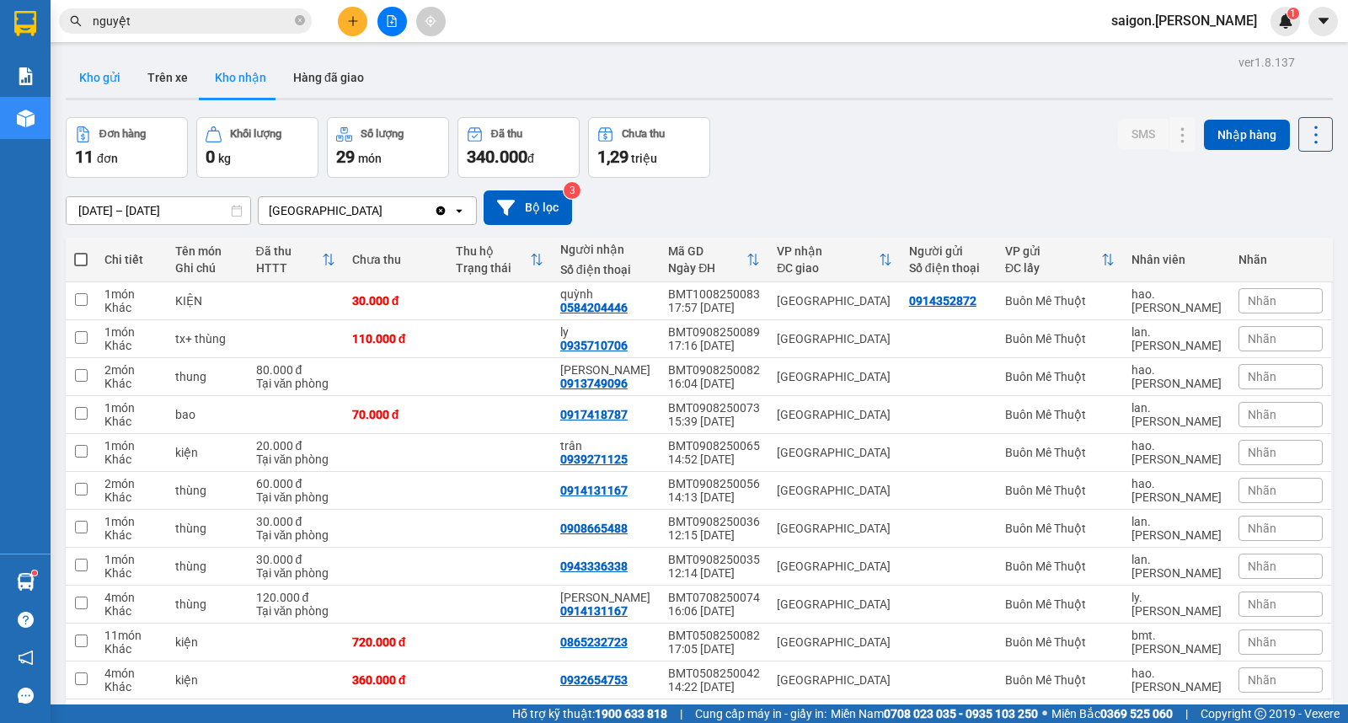
click at [83, 66] on button "Kho gửi" at bounding box center [100, 77] width 68 height 40
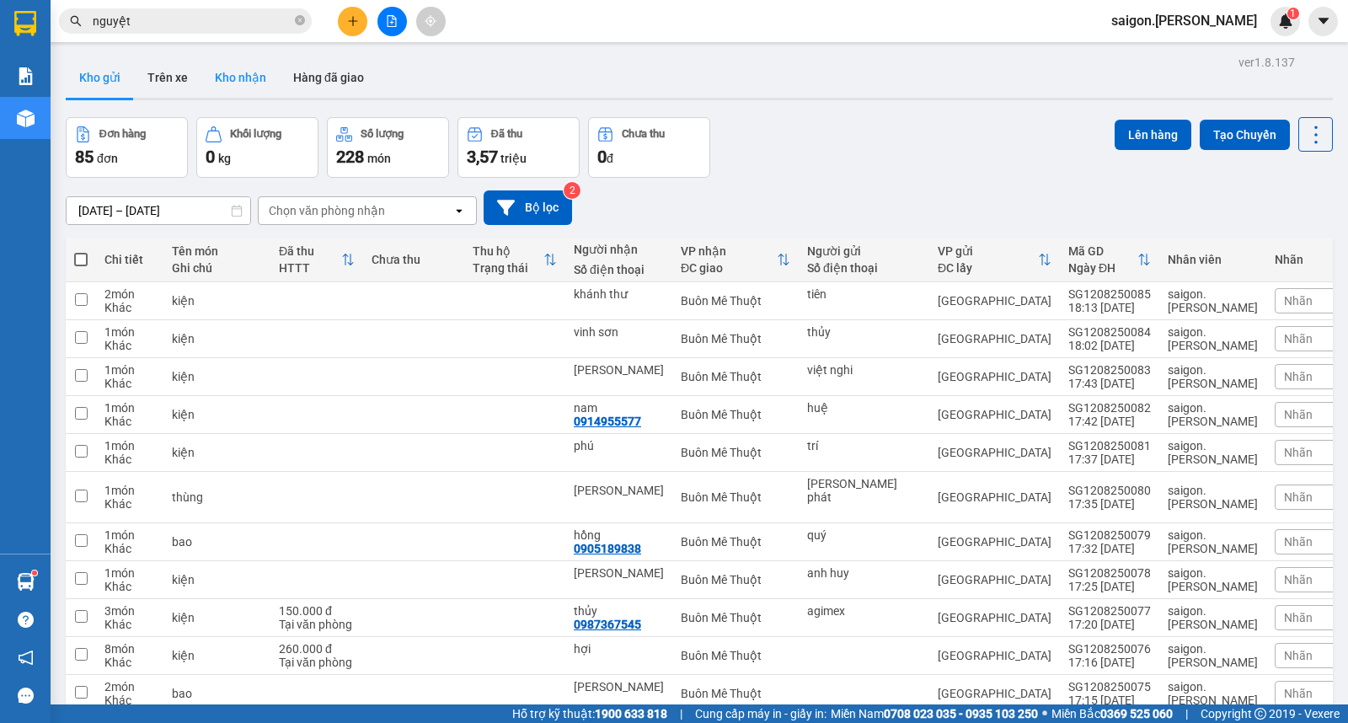
click at [224, 66] on button "Kho nhận" at bounding box center [240, 77] width 78 height 40
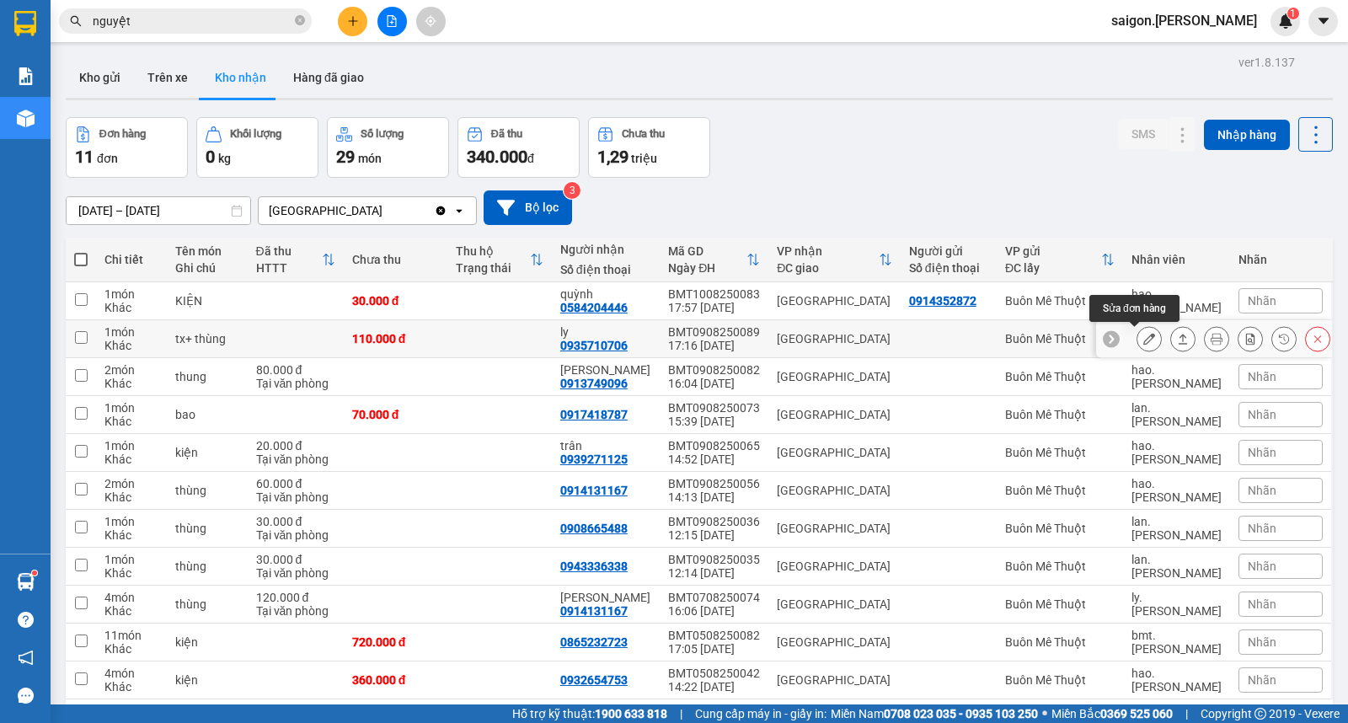
click at [1143, 338] on icon at bounding box center [1149, 339] width 12 height 12
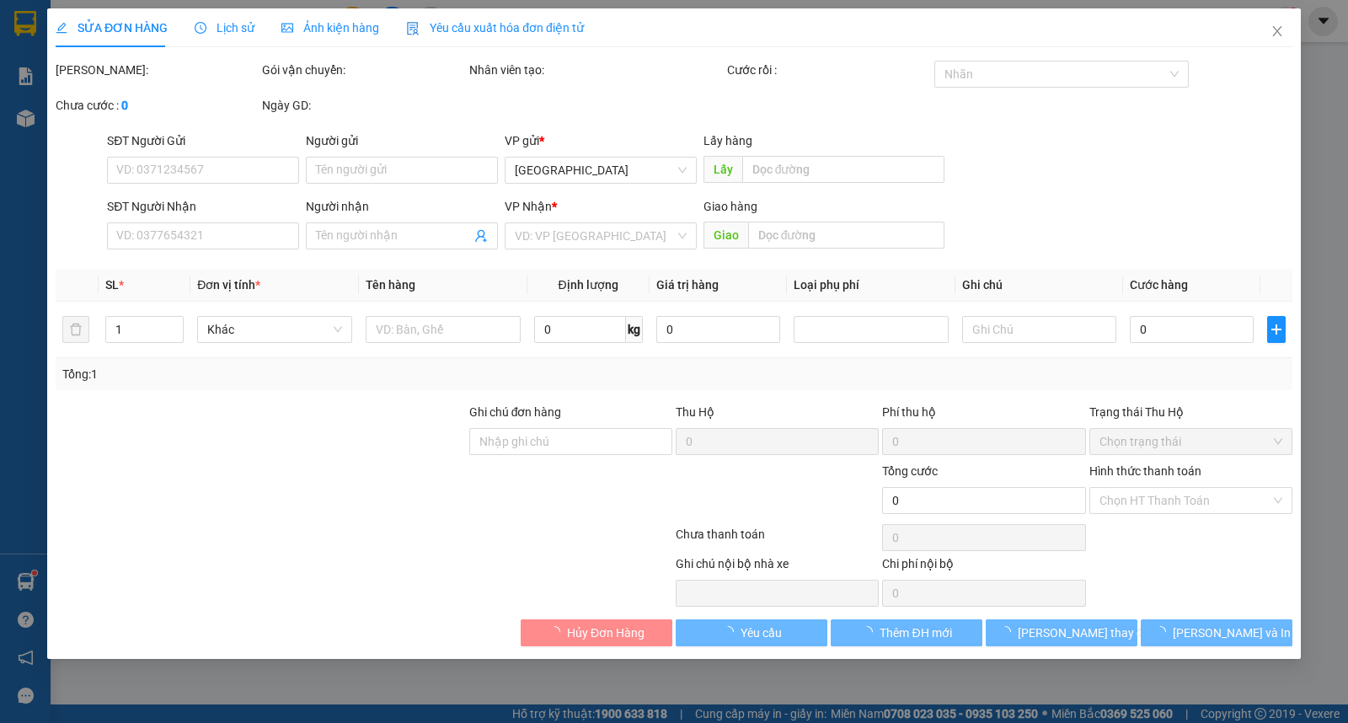
type input "0935710706"
type input "ly"
type input "110.000"
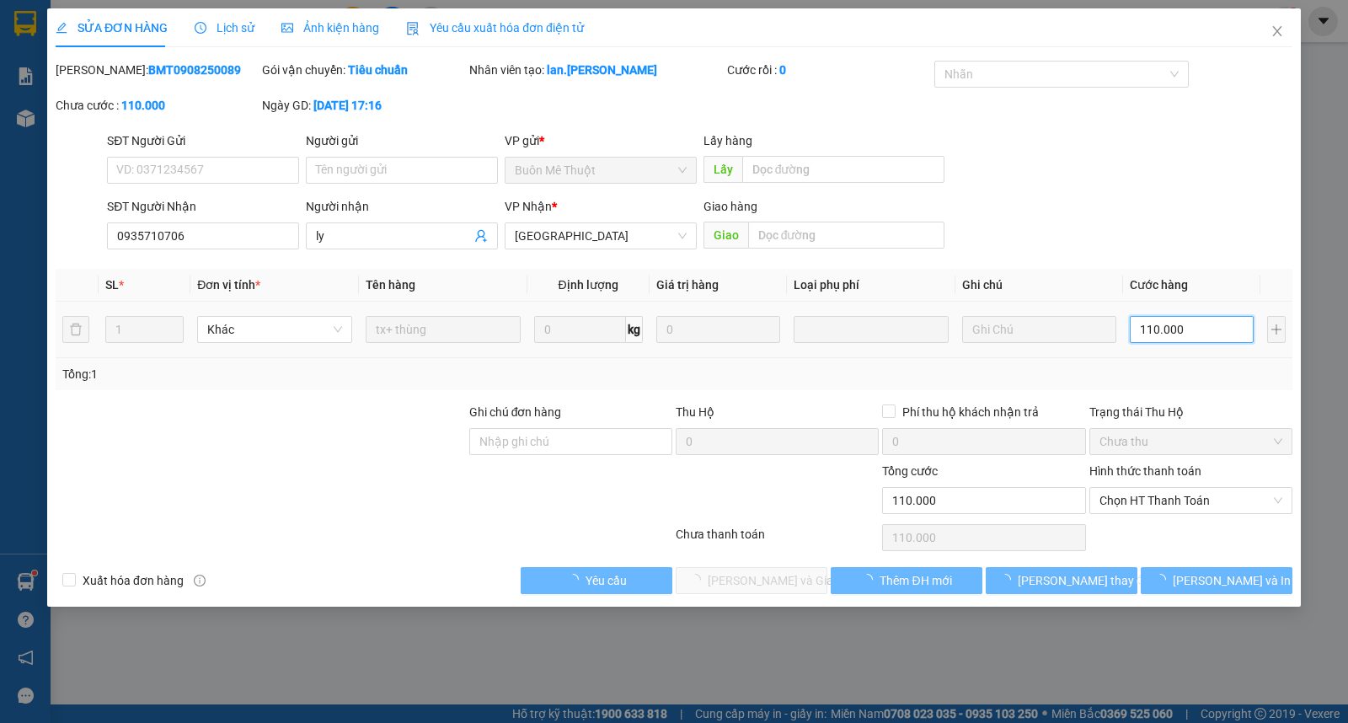
click at [1151, 341] on input "110.000" at bounding box center [1192, 329] width 124 height 27
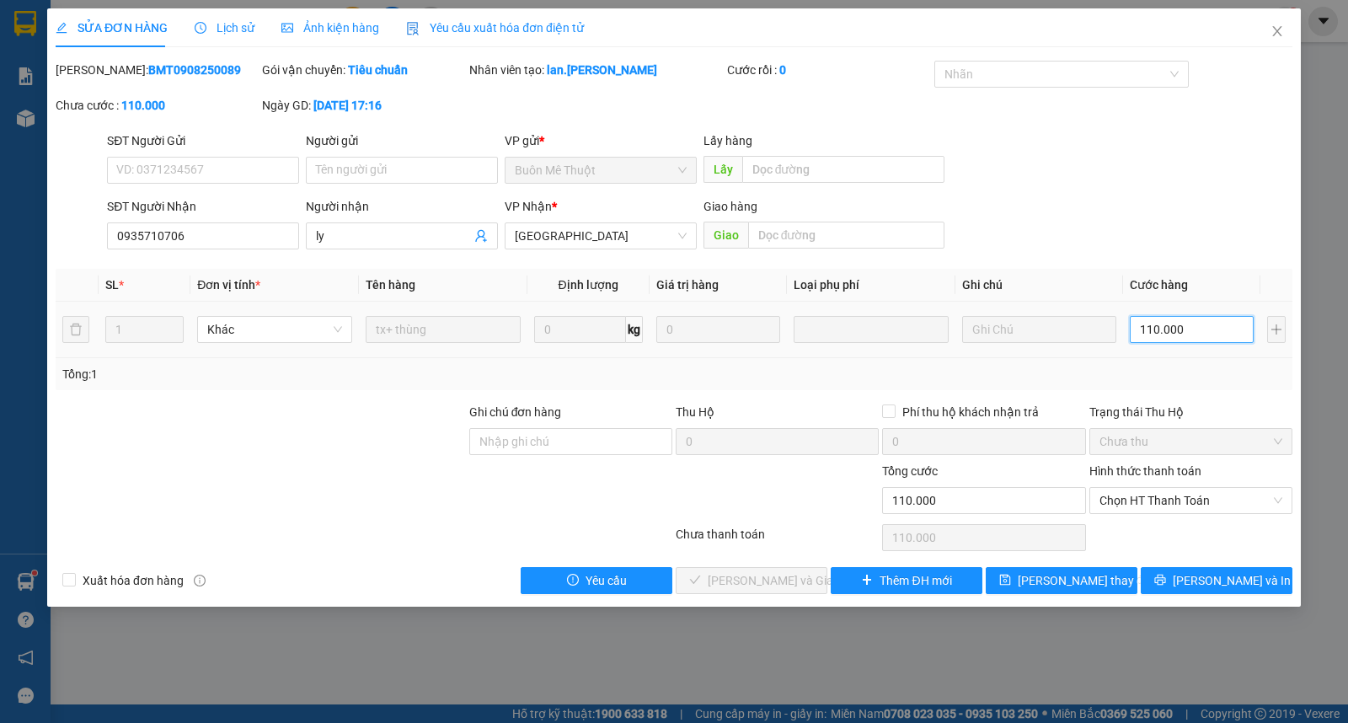
type input "4"
type input "40"
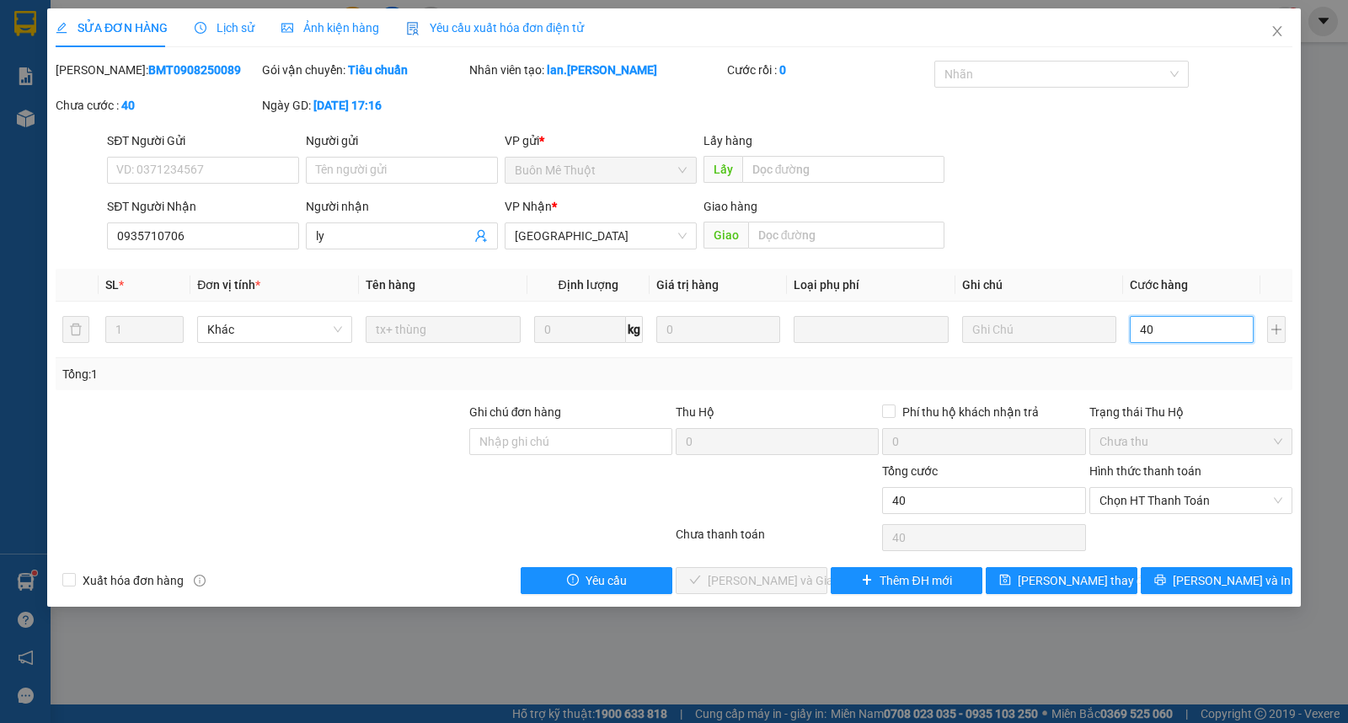
drag, startPoint x: 1164, startPoint y: 500, endPoint x: 1164, endPoint y: 516, distance: 15.2
click at [1164, 502] on span "Chọn HT Thanh Toán" at bounding box center [1191, 500] width 183 height 25
type input "40"
type input "40.000"
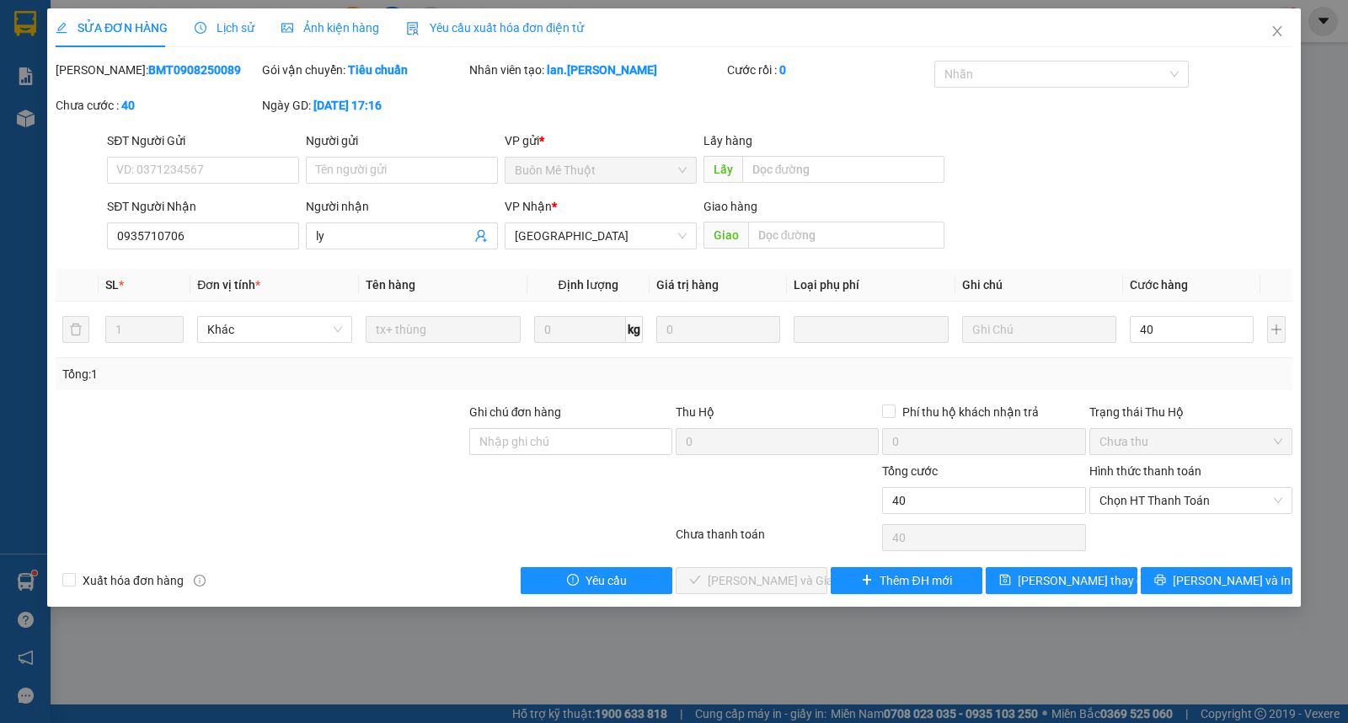
type input "40.000"
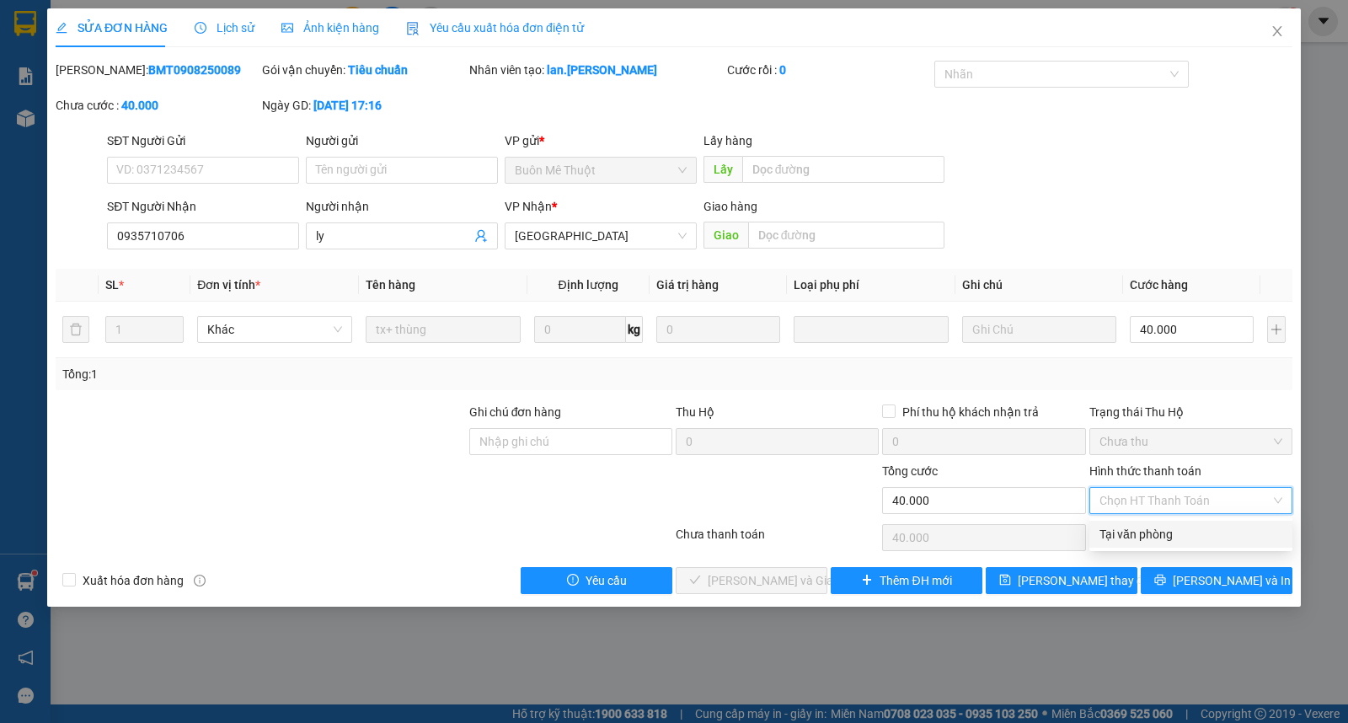
click at [1161, 529] on div "Tại văn phòng" at bounding box center [1191, 534] width 183 height 19
type input "0"
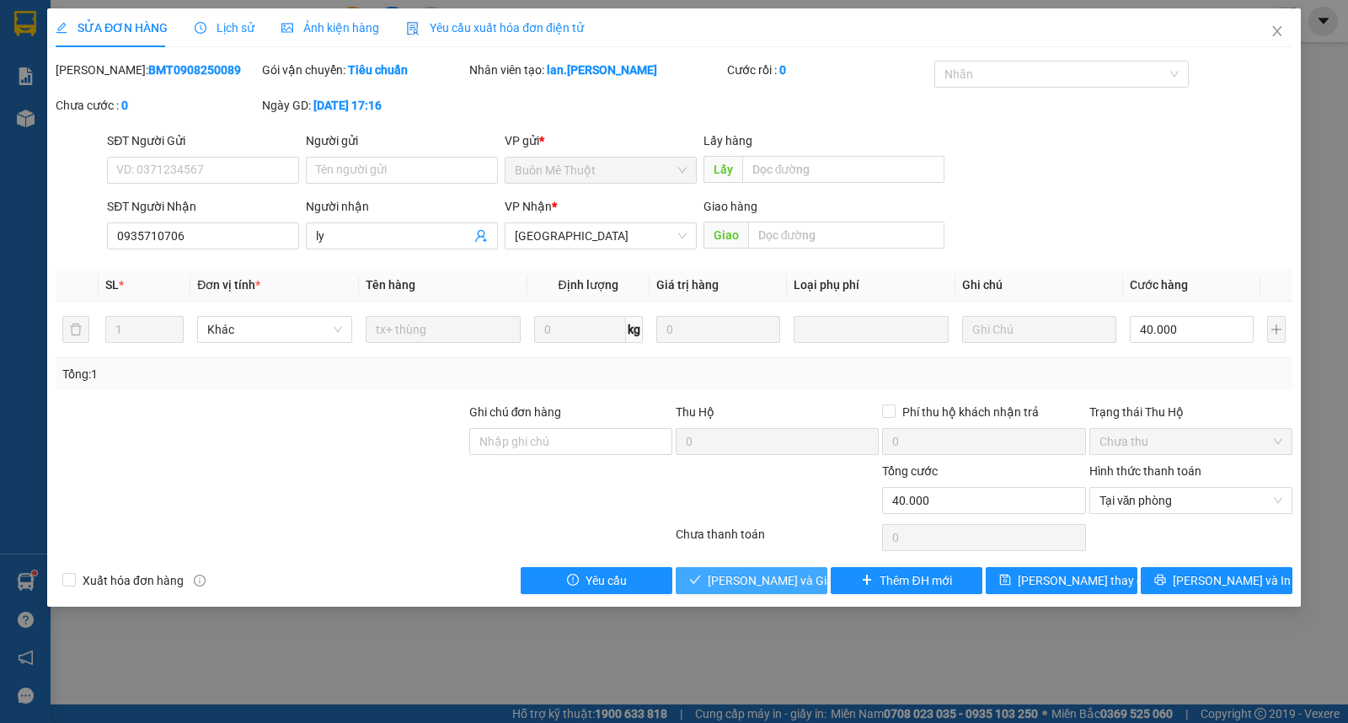
click at [734, 581] on span "Lưu và Giao hàng" at bounding box center [789, 580] width 162 height 19
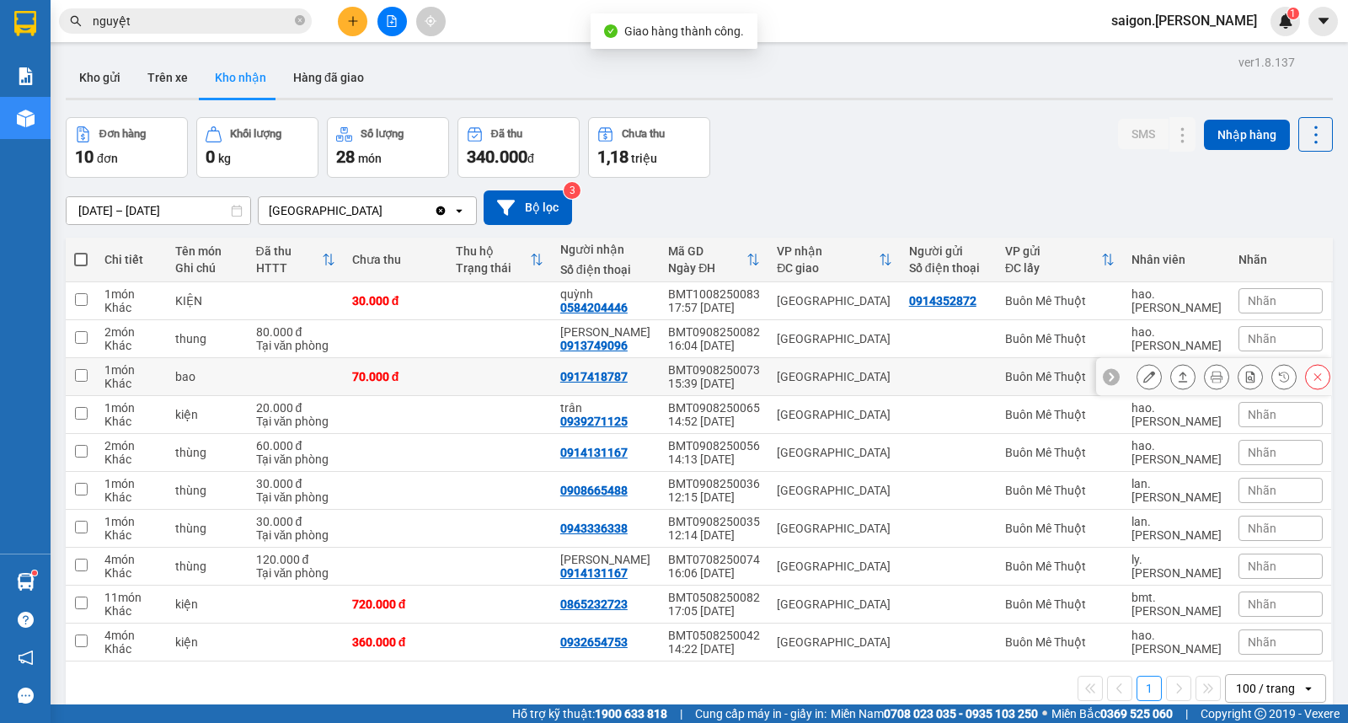
click at [1141, 380] on button at bounding box center [1149, 376] width 24 height 29
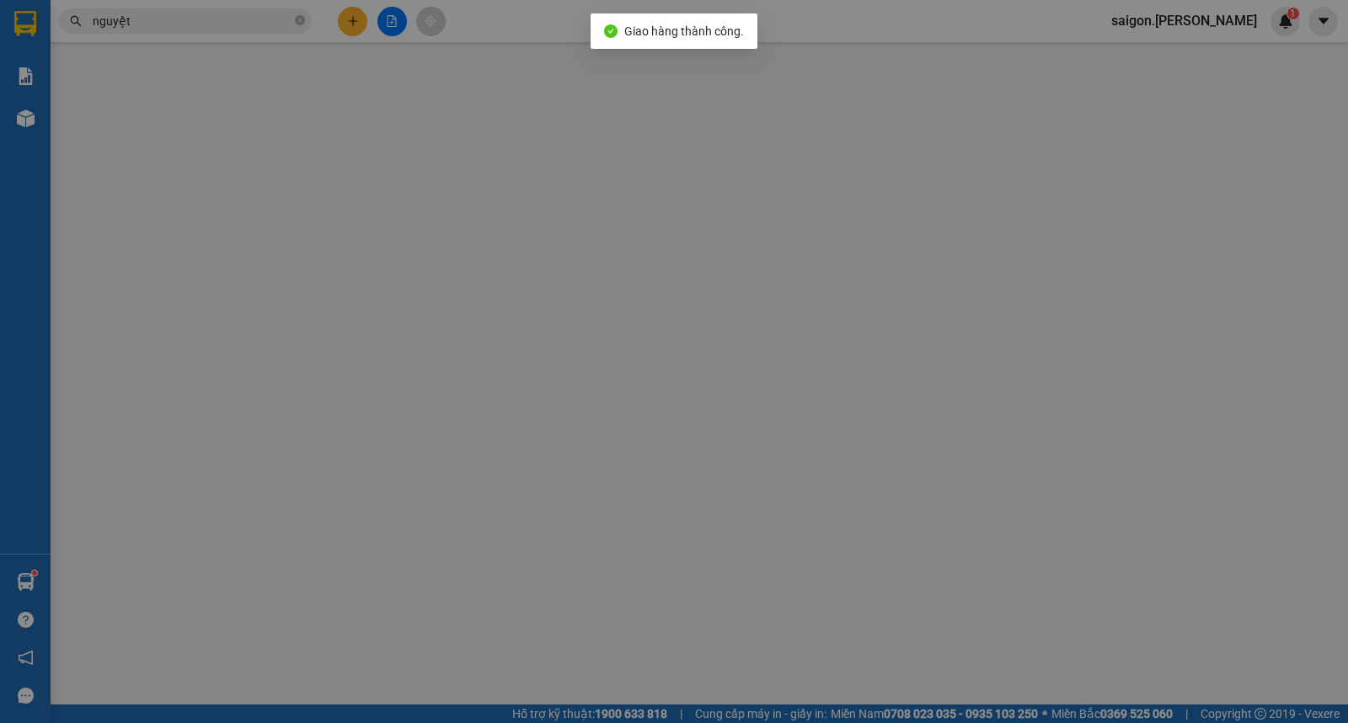
type input "0917418787"
type input "70.000"
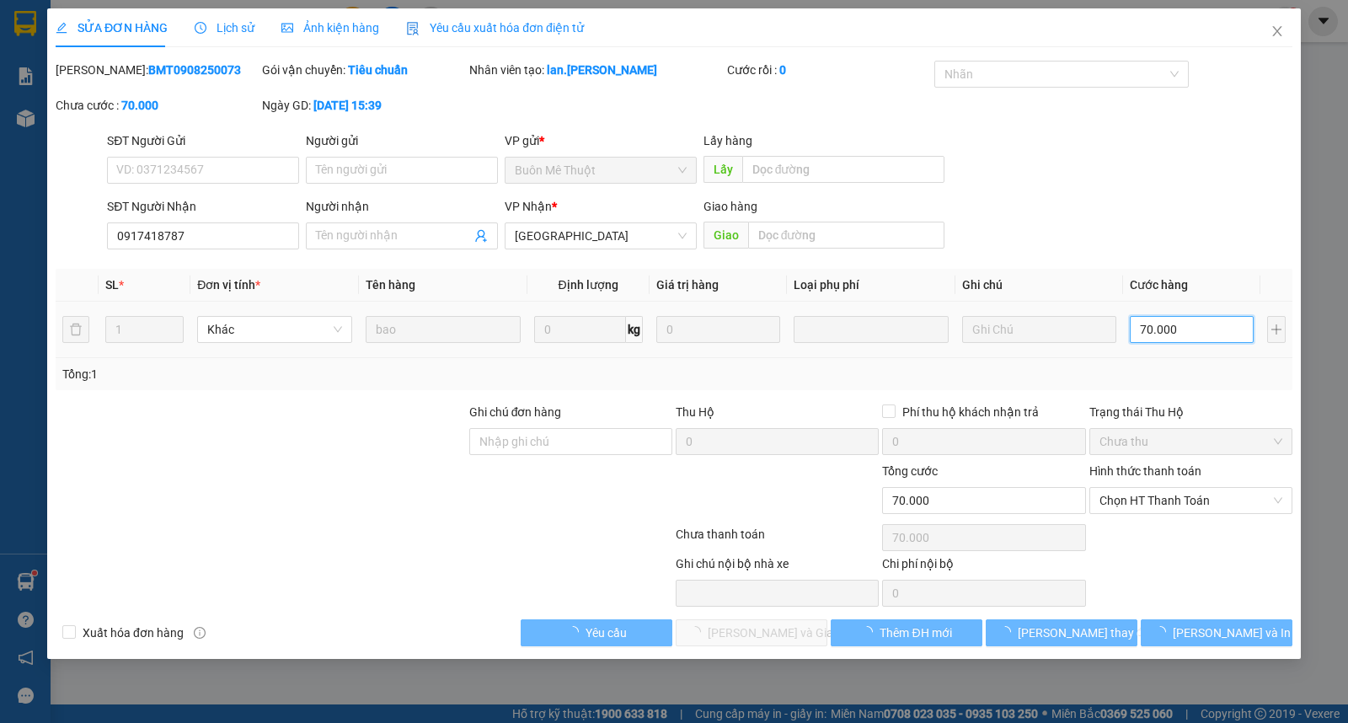
click at [1158, 321] on input "70.000" at bounding box center [1192, 329] width 124 height 27
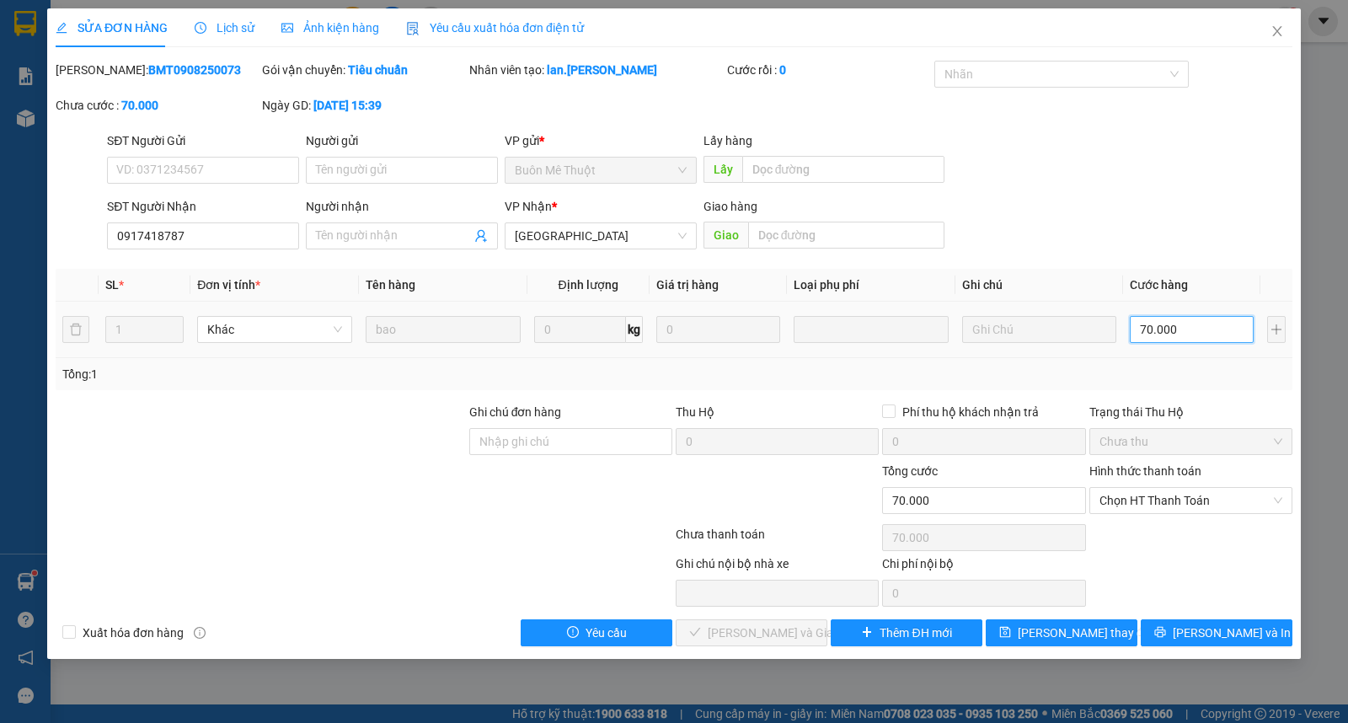
type input "3"
type input "30"
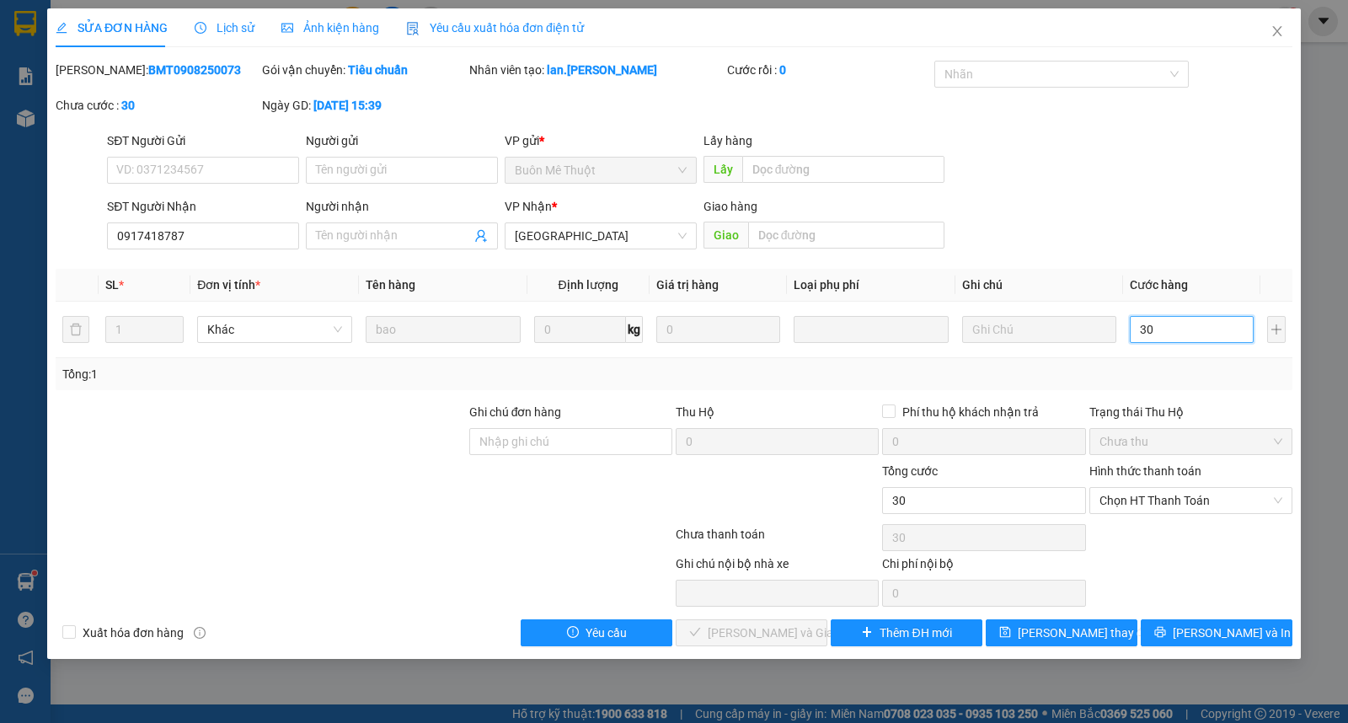
type input "30"
type input "30.000"
click at [1160, 522] on div "Chọn HT Thanh Toán" at bounding box center [1191, 538] width 206 height 34
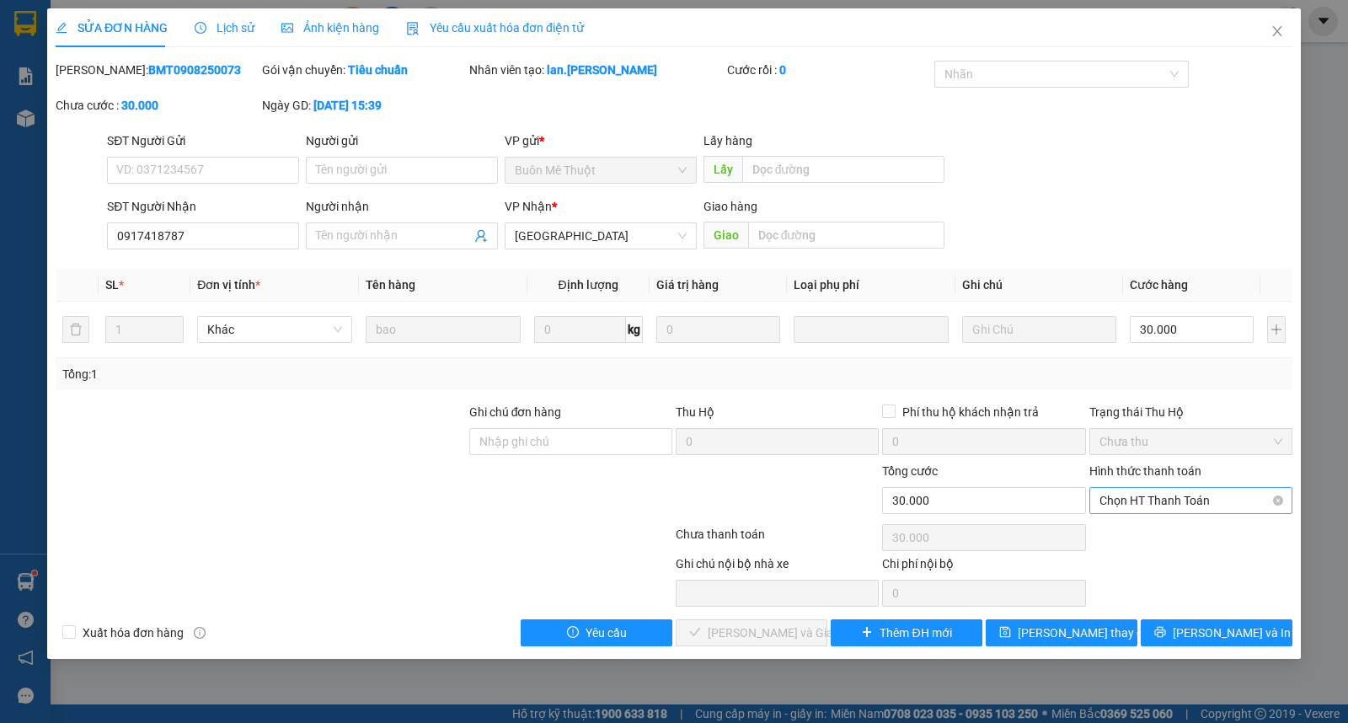
click at [1167, 510] on span "Chọn HT Thanh Toán" at bounding box center [1191, 500] width 183 height 25
click at [1168, 532] on div "Tại văn phòng" at bounding box center [1191, 534] width 183 height 19
type input "0"
click at [807, 627] on button "Lưu và Giao hàng" at bounding box center [752, 632] width 152 height 27
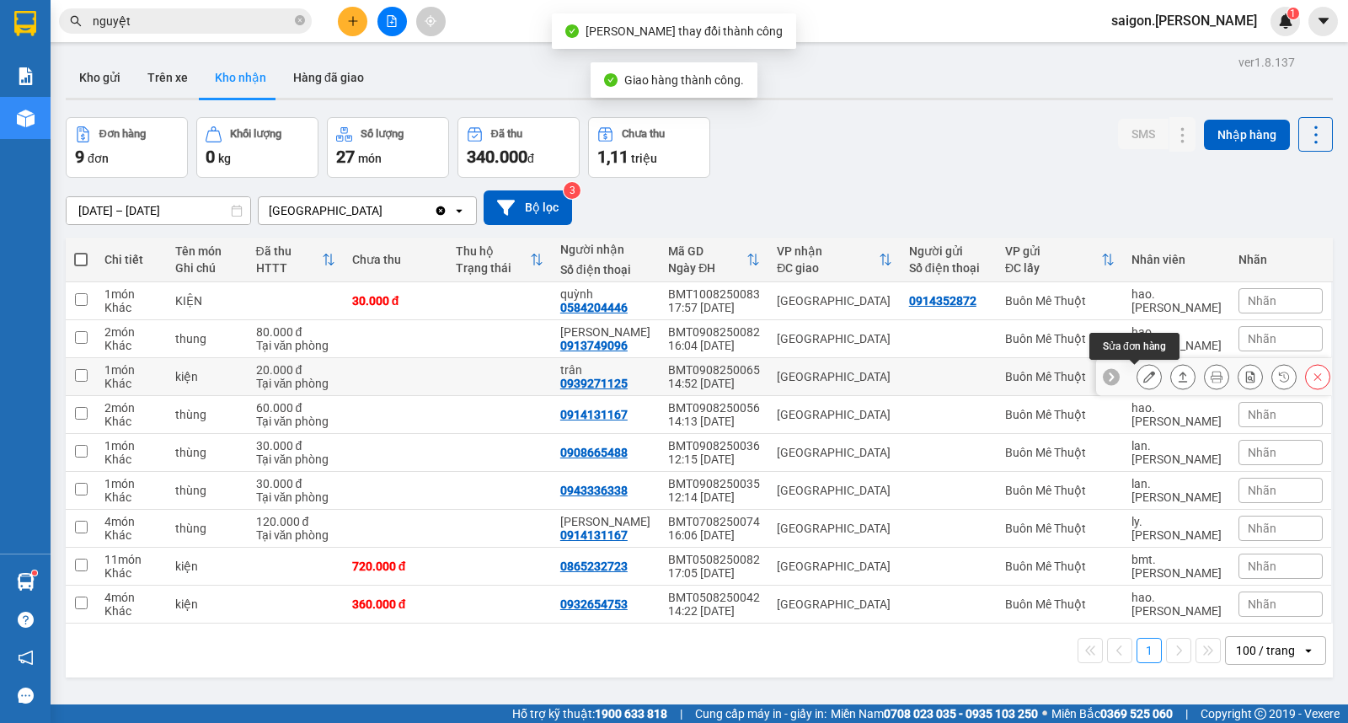
click at [1141, 377] on button at bounding box center [1149, 376] width 24 height 29
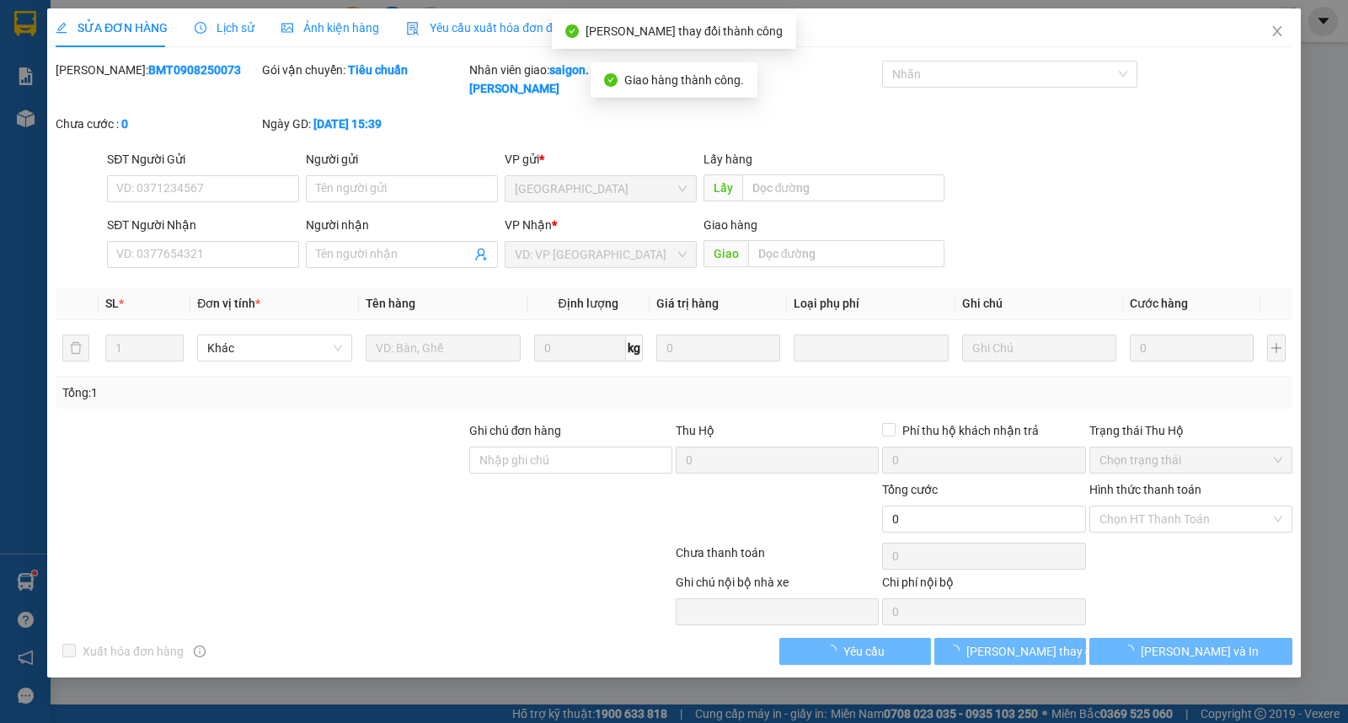
type input "0939271125"
type input "trân"
type input "20.000"
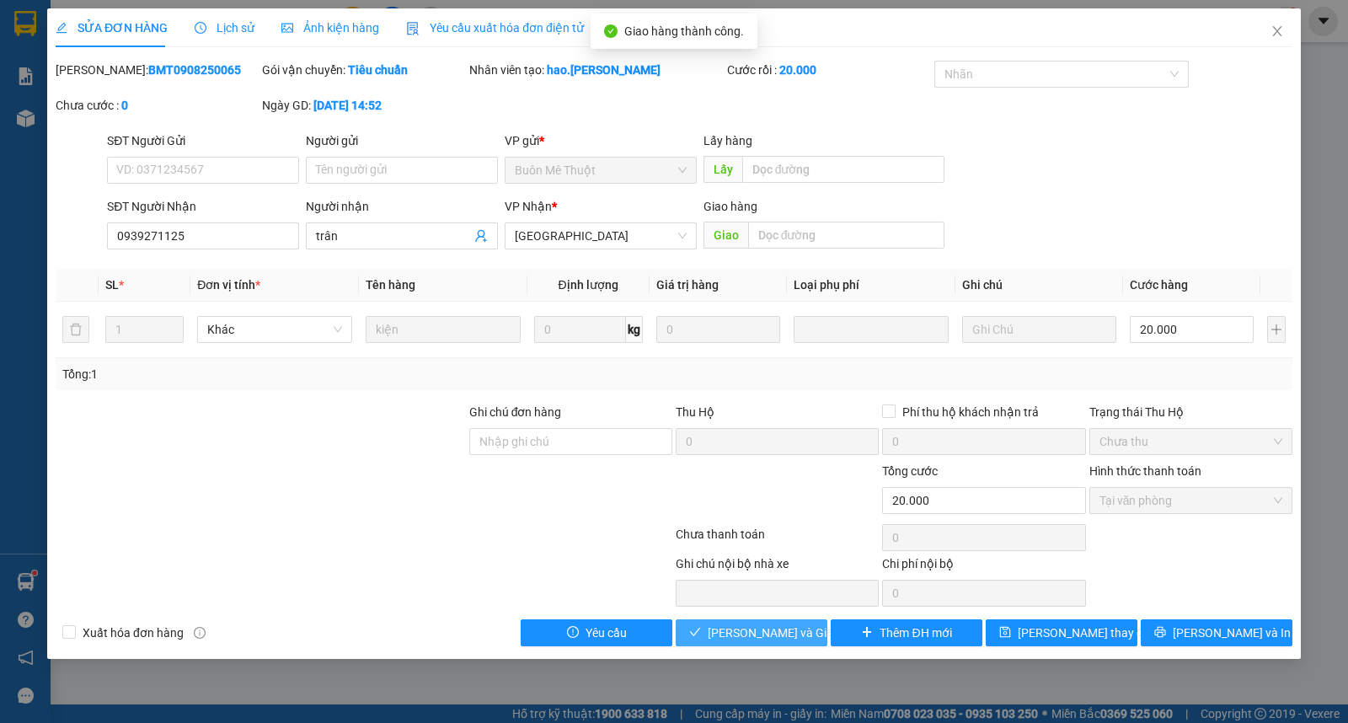
click at [762, 638] on span "Lưu và Giao hàng" at bounding box center [789, 632] width 162 height 19
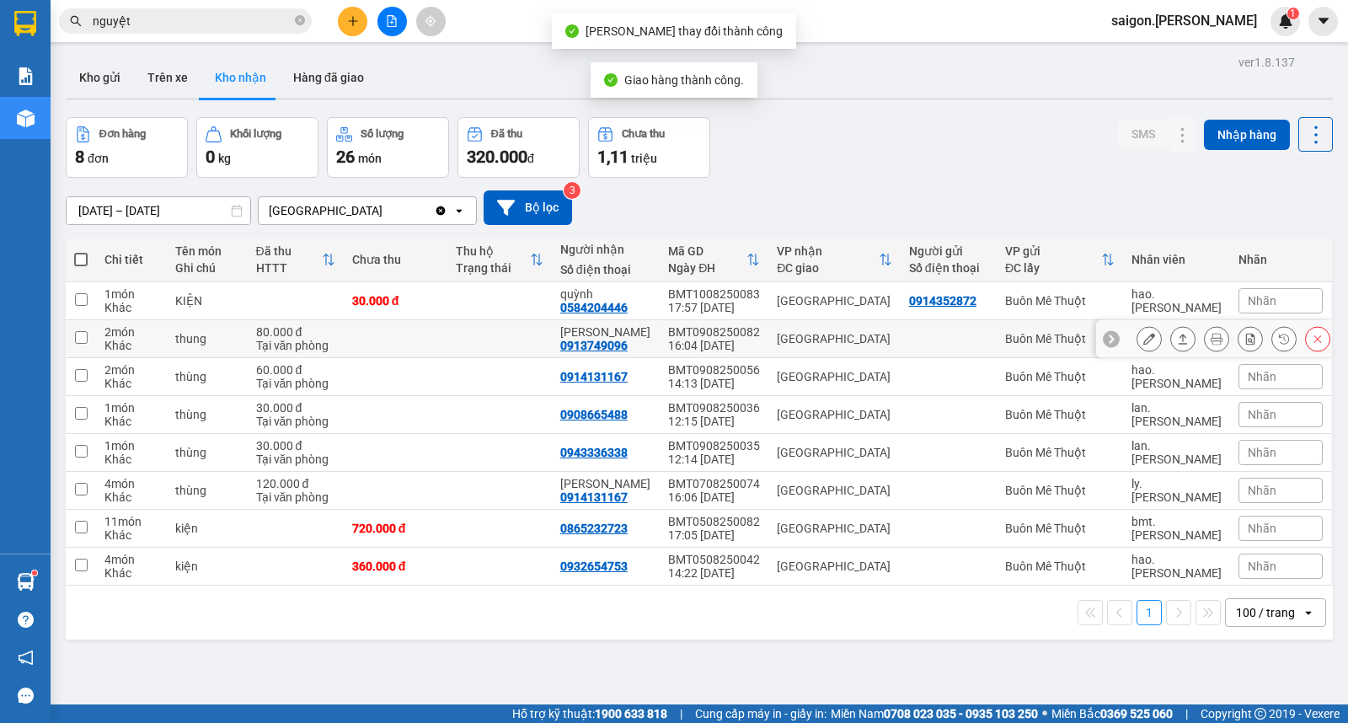
click at [1143, 340] on icon at bounding box center [1149, 339] width 12 height 12
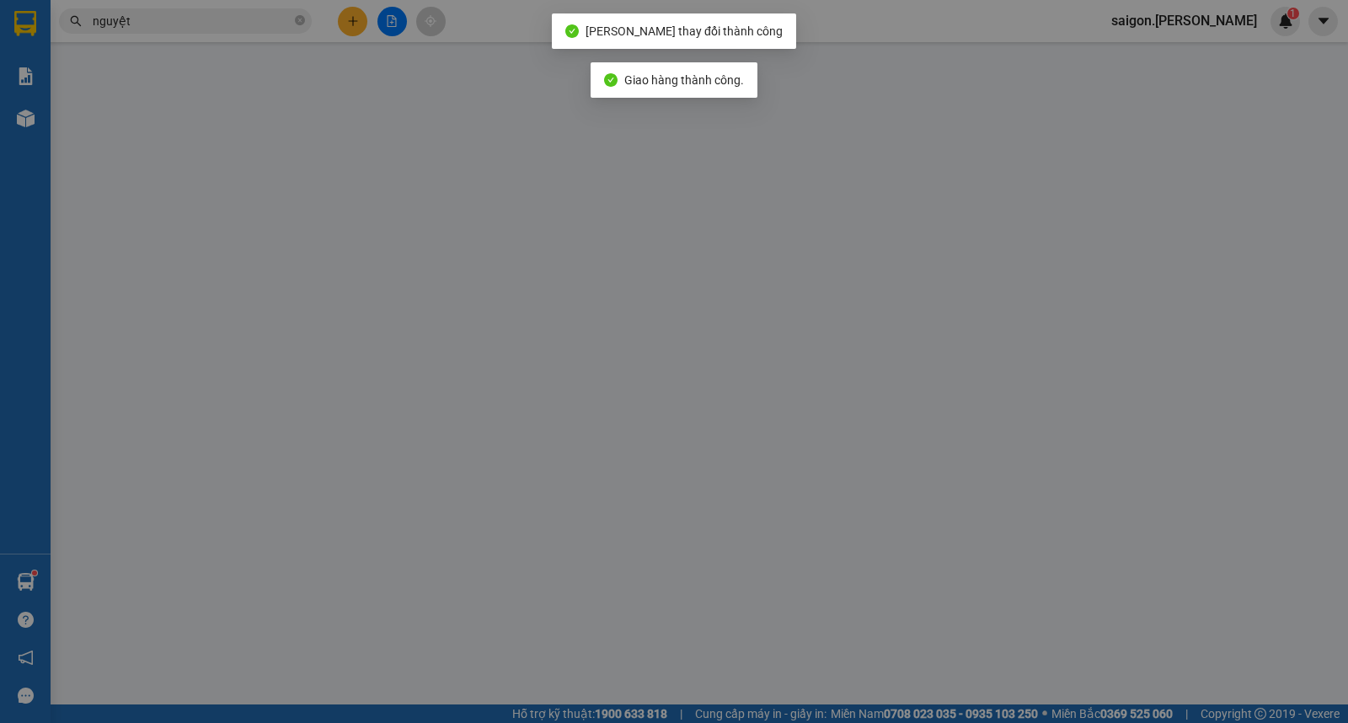
type input "0913749096"
type input "Anh Sang"
type input "80.000"
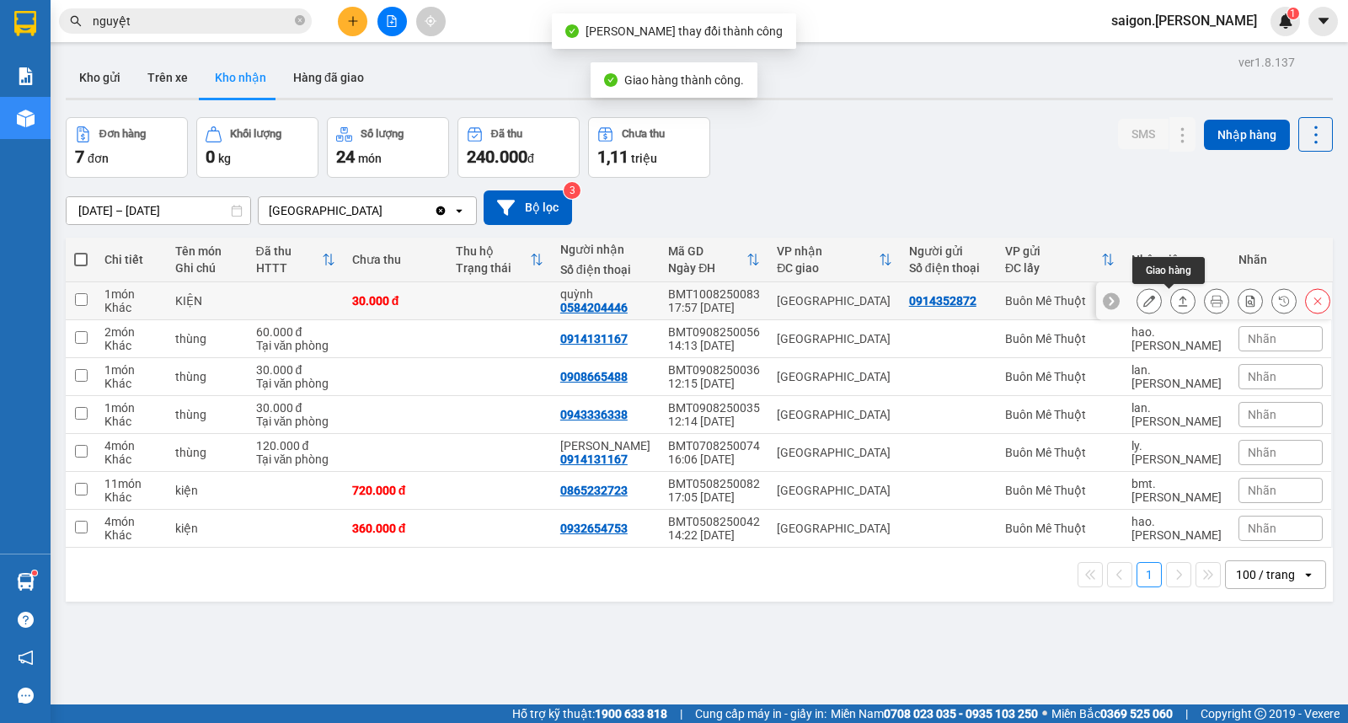
click at [1143, 298] on icon at bounding box center [1149, 301] width 12 height 12
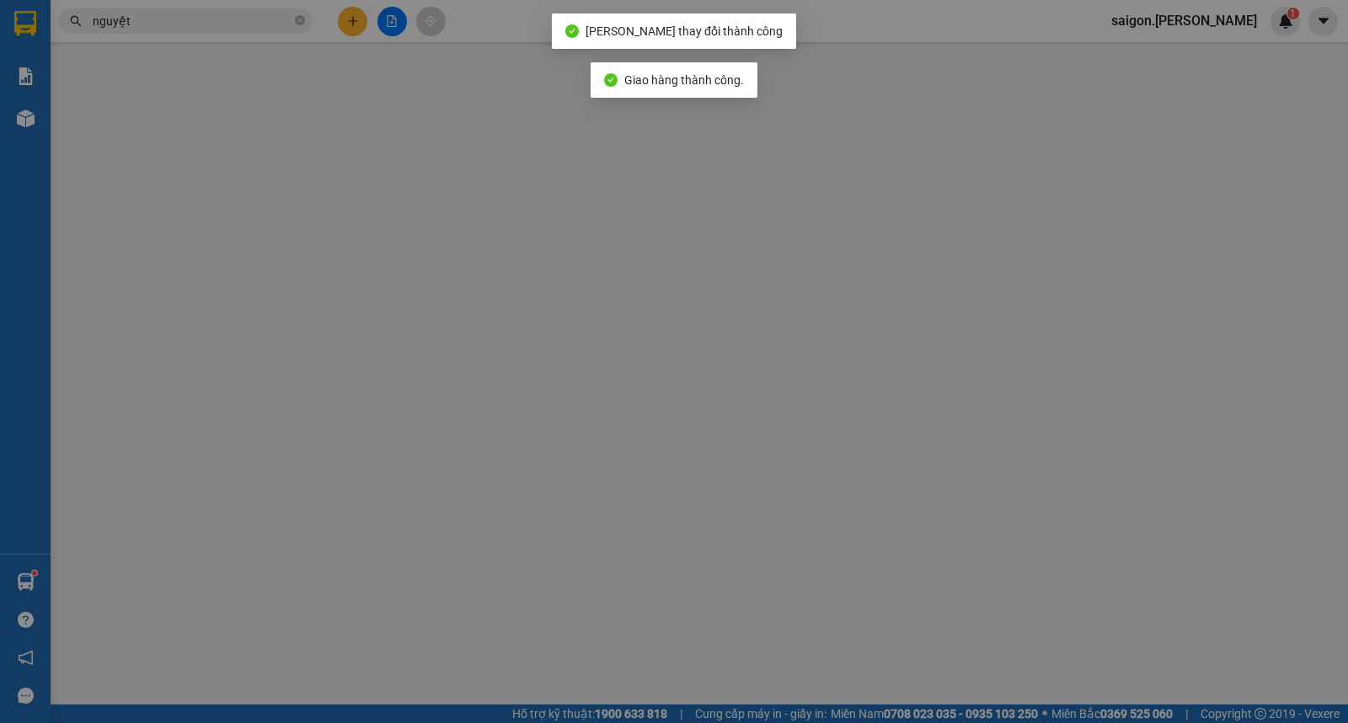
type input "0914352872"
type input "0584204446"
type input "quỳnh"
type input "30.000"
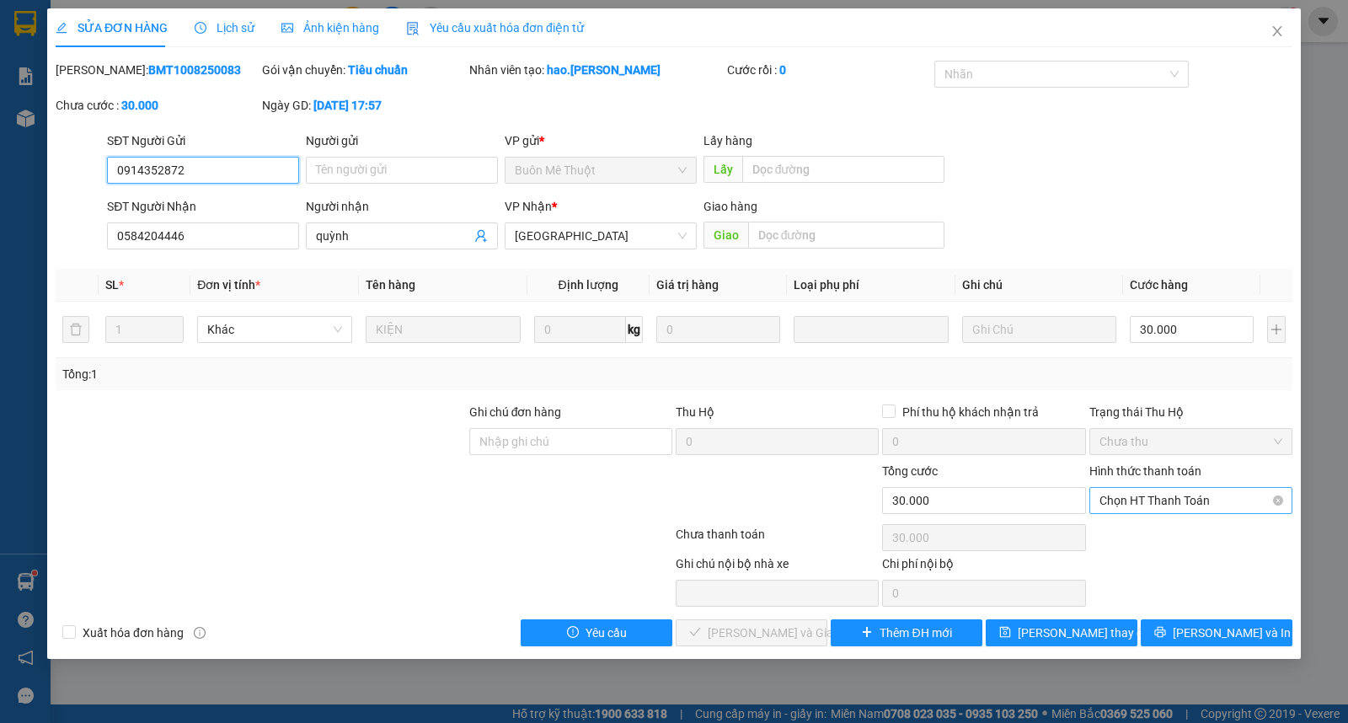
click at [1201, 492] on span "Chọn HT Thanh Toán" at bounding box center [1191, 500] width 183 height 25
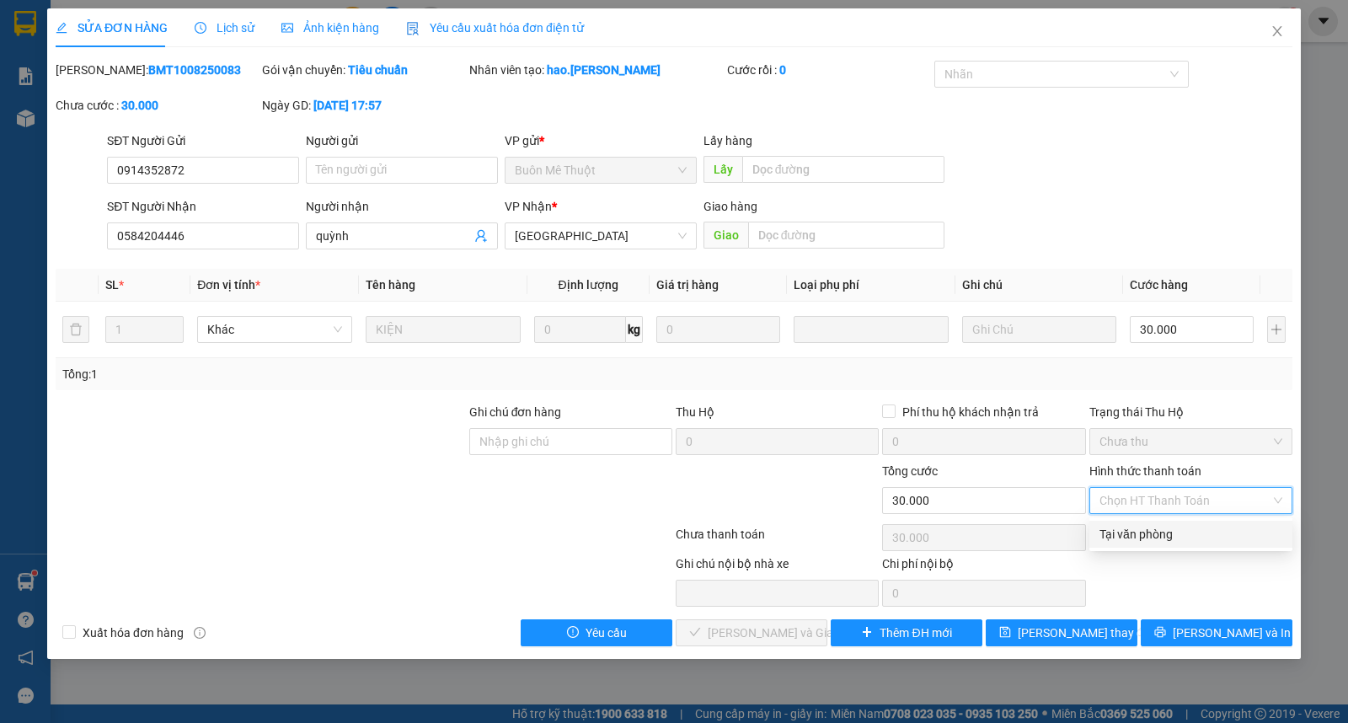
click at [1158, 537] on div "Tại văn phòng" at bounding box center [1191, 534] width 183 height 19
type input "0"
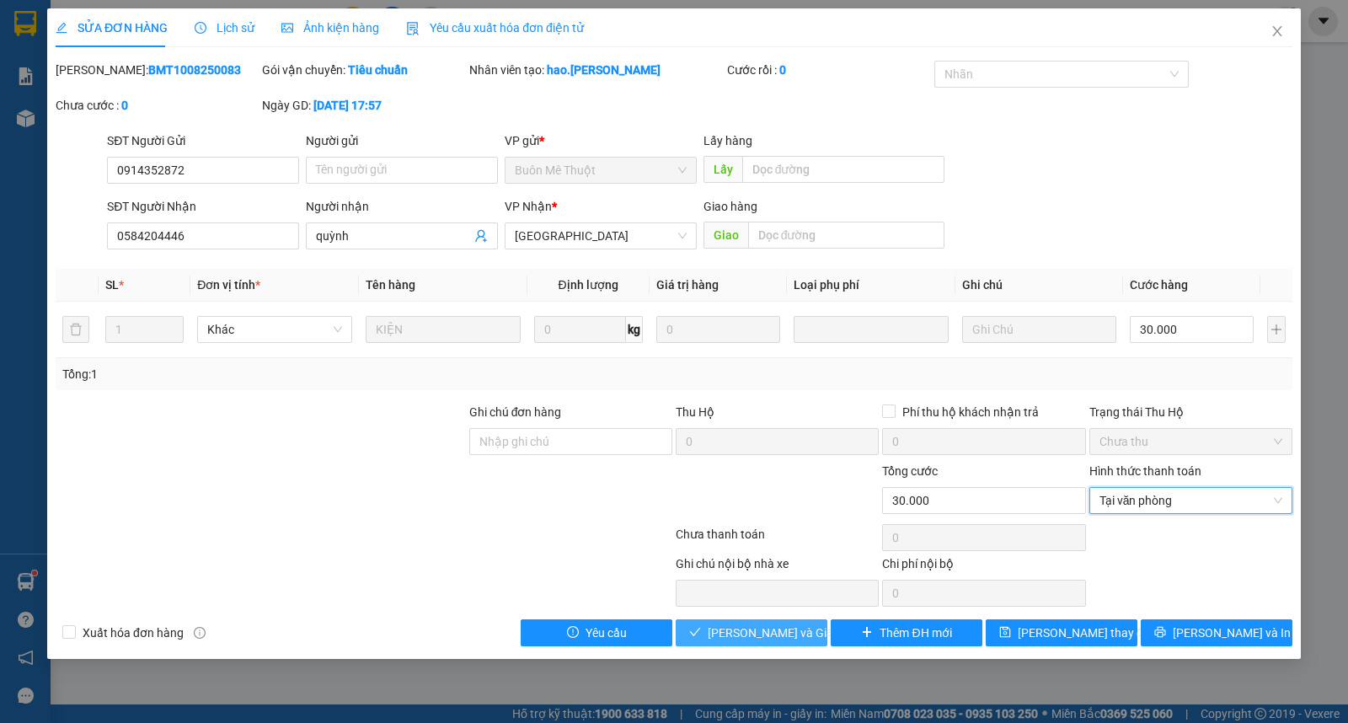
click at [677, 640] on div "Xuất hóa đơn hàng Yêu cầu Lưu và Giao hàng Thêm ĐH mới Lưu thay đổi Lưu và In" at bounding box center [674, 632] width 1240 height 27
click at [683, 638] on button "Lưu và Giao hàng" at bounding box center [752, 632] width 152 height 27
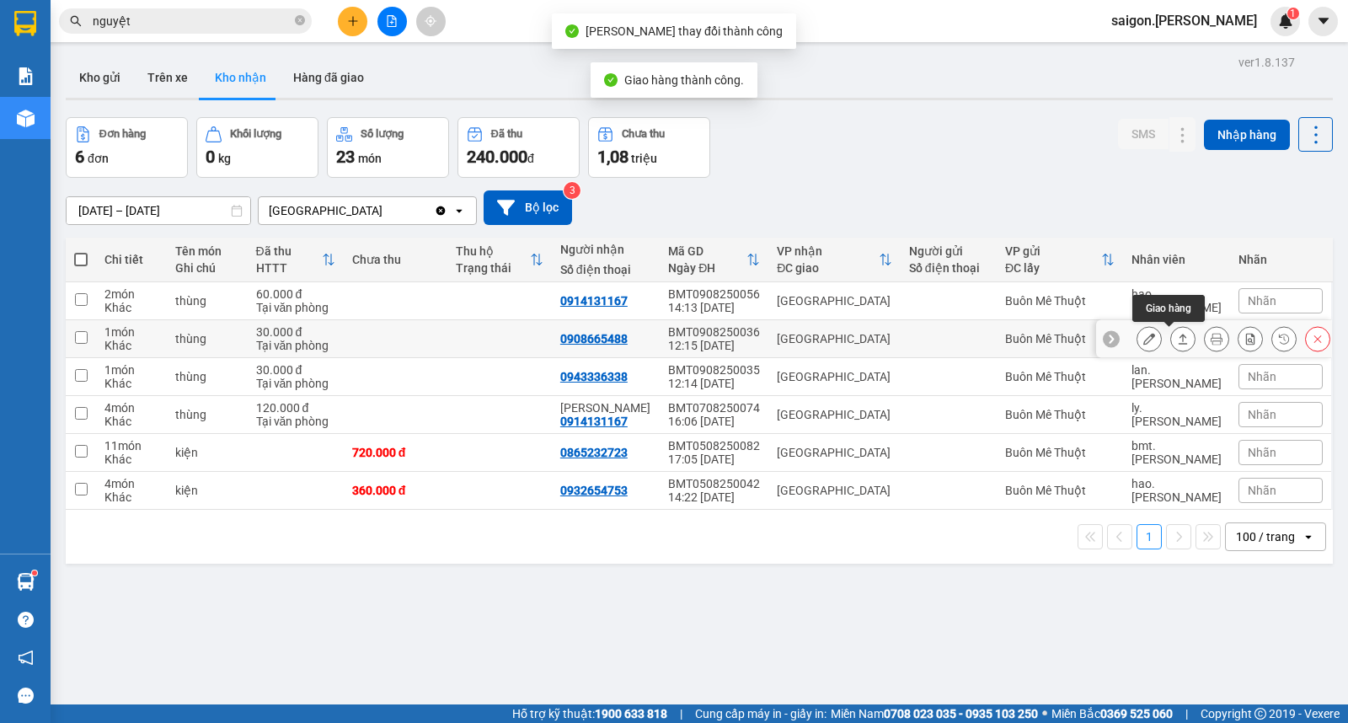
click at [1180, 340] on button at bounding box center [1183, 338] width 24 height 29
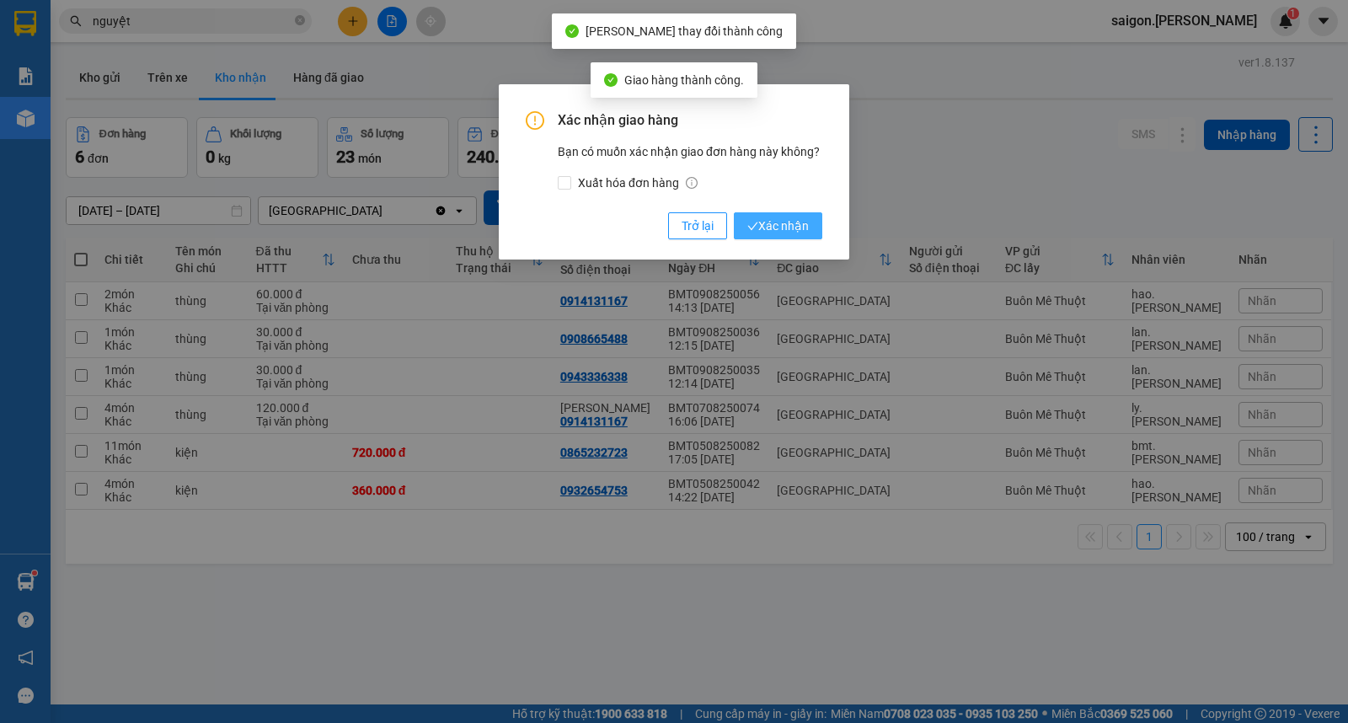
click at [789, 222] on button "Xác nhận" at bounding box center [778, 225] width 88 height 27
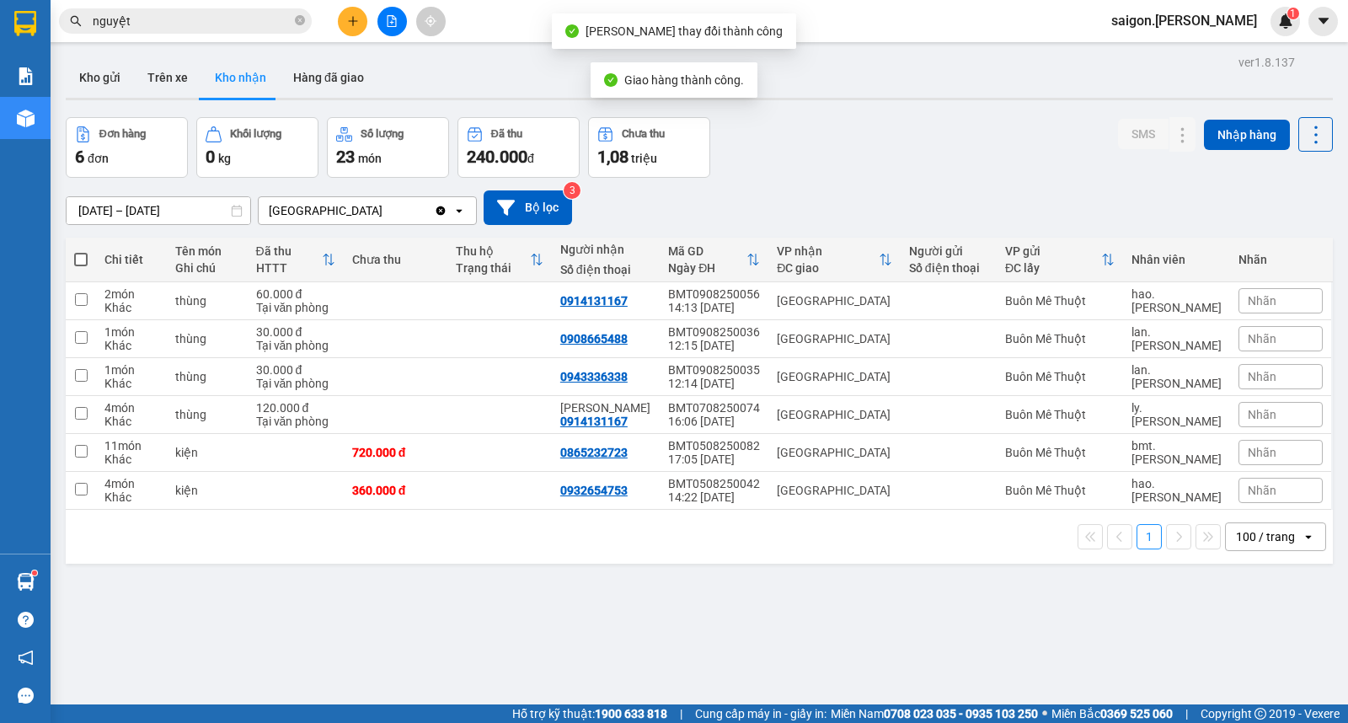
click at [790, 229] on div "01/08/2025 – 11/08/2025 Press the down arrow key to interact with the calendar …" at bounding box center [699, 208] width 1267 height 60
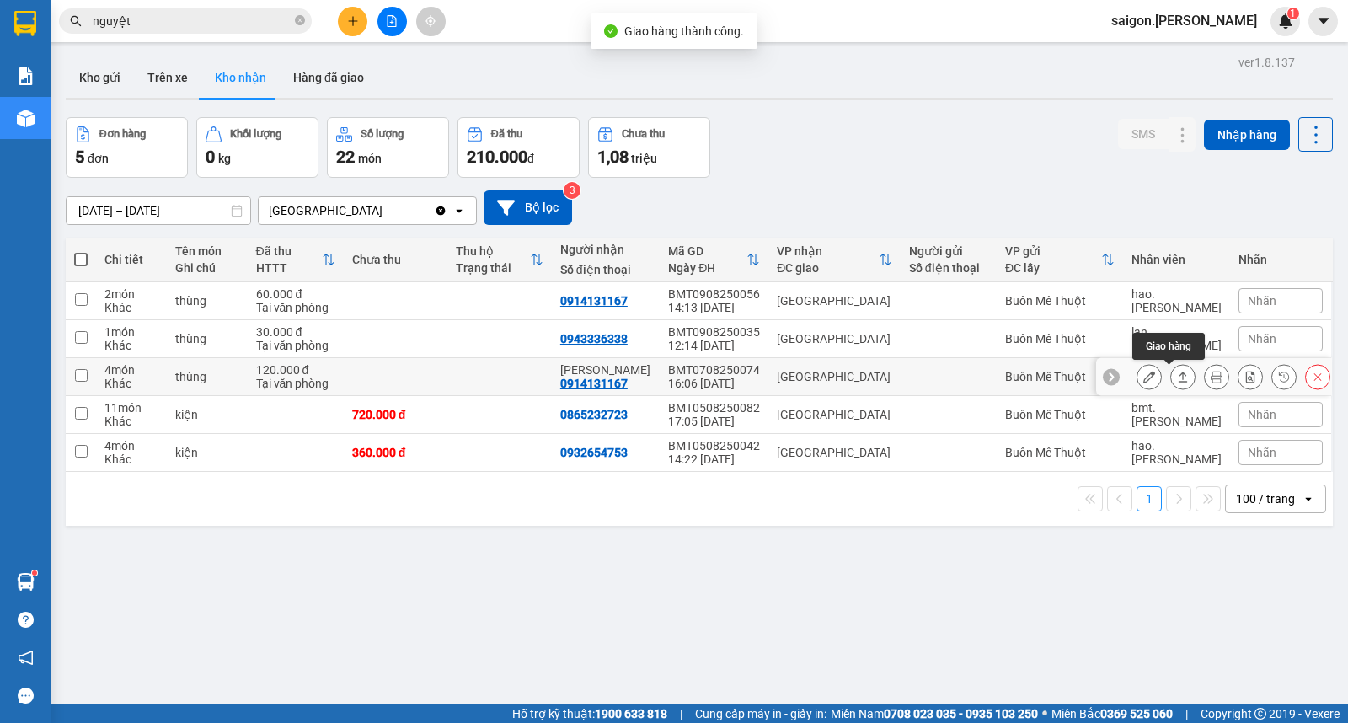
click at [1175, 372] on button at bounding box center [1183, 376] width 24 height 29
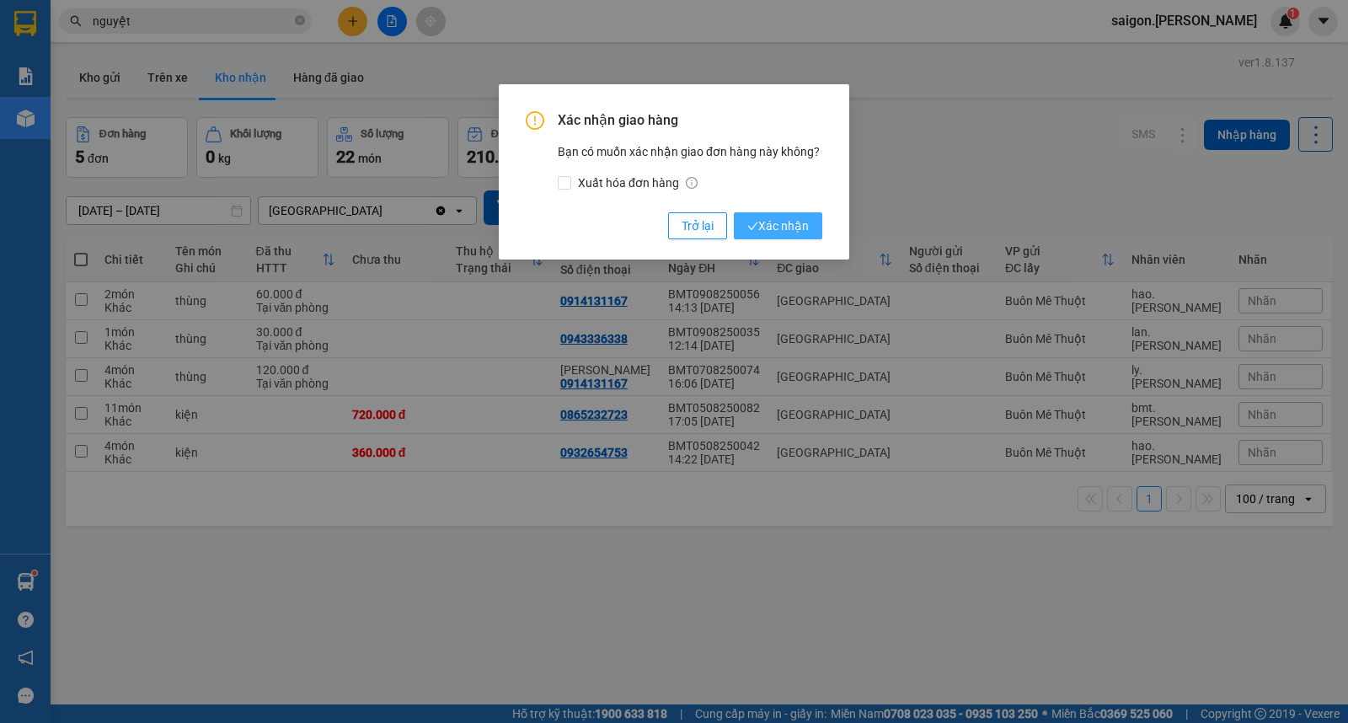
click at [794, 222] on span "Xác nhận" at bounding box center [778, 226] width 62 height 19
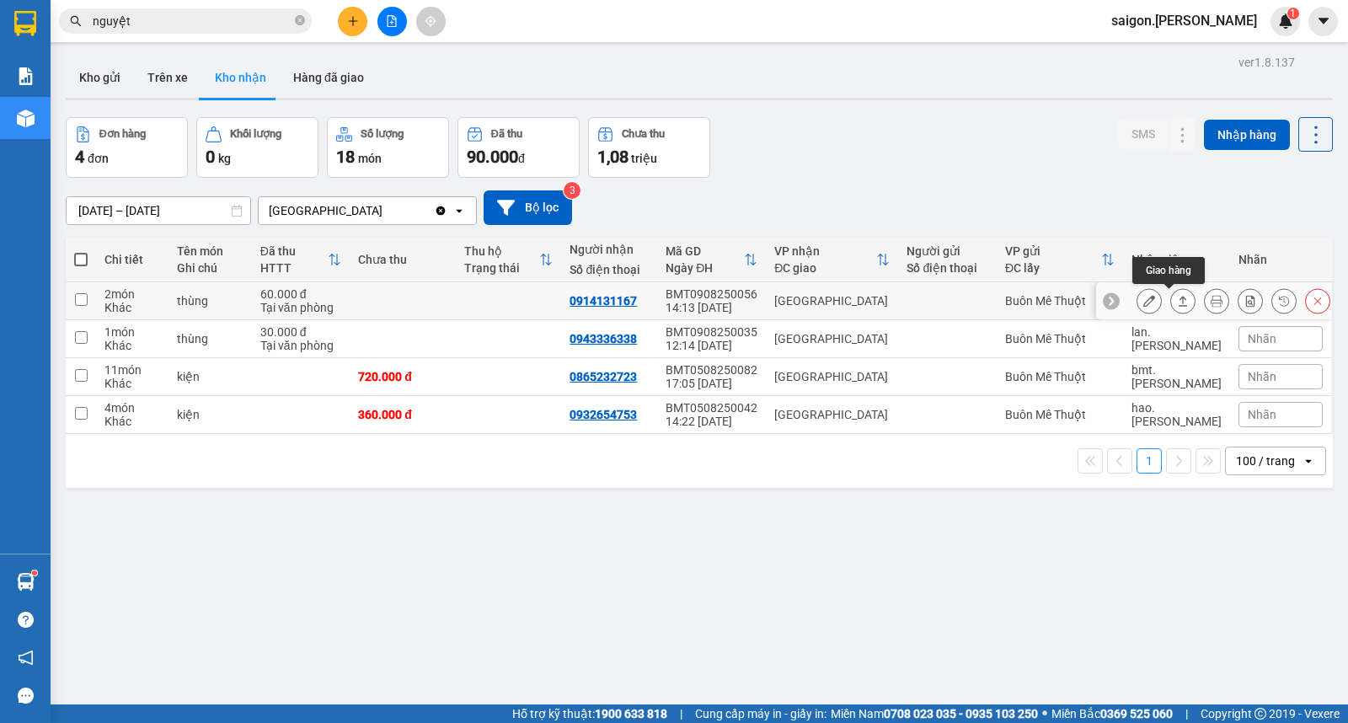
click at [1171, 306] on button at bounding box center [1183, 300] width 24 height 29
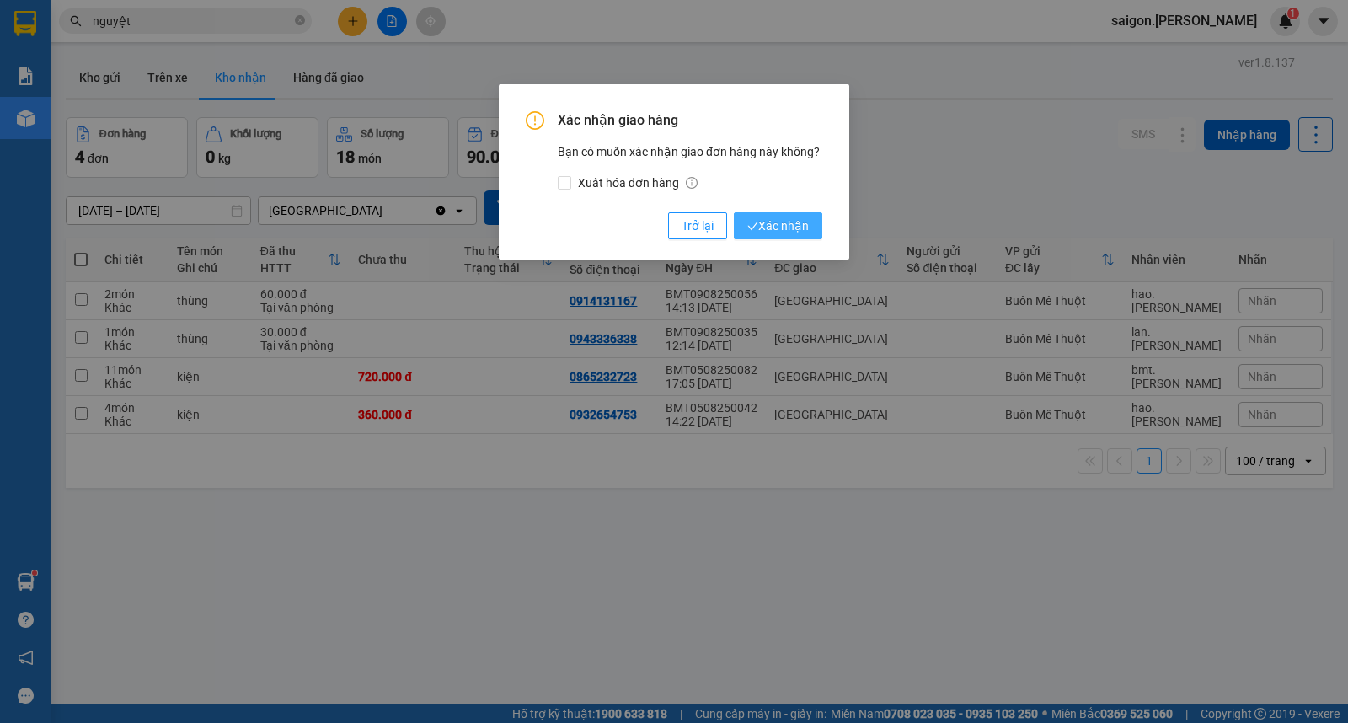
click at [789, 230] on span "Xác nhận" at bounding box center [778, 226] width 62 height 19
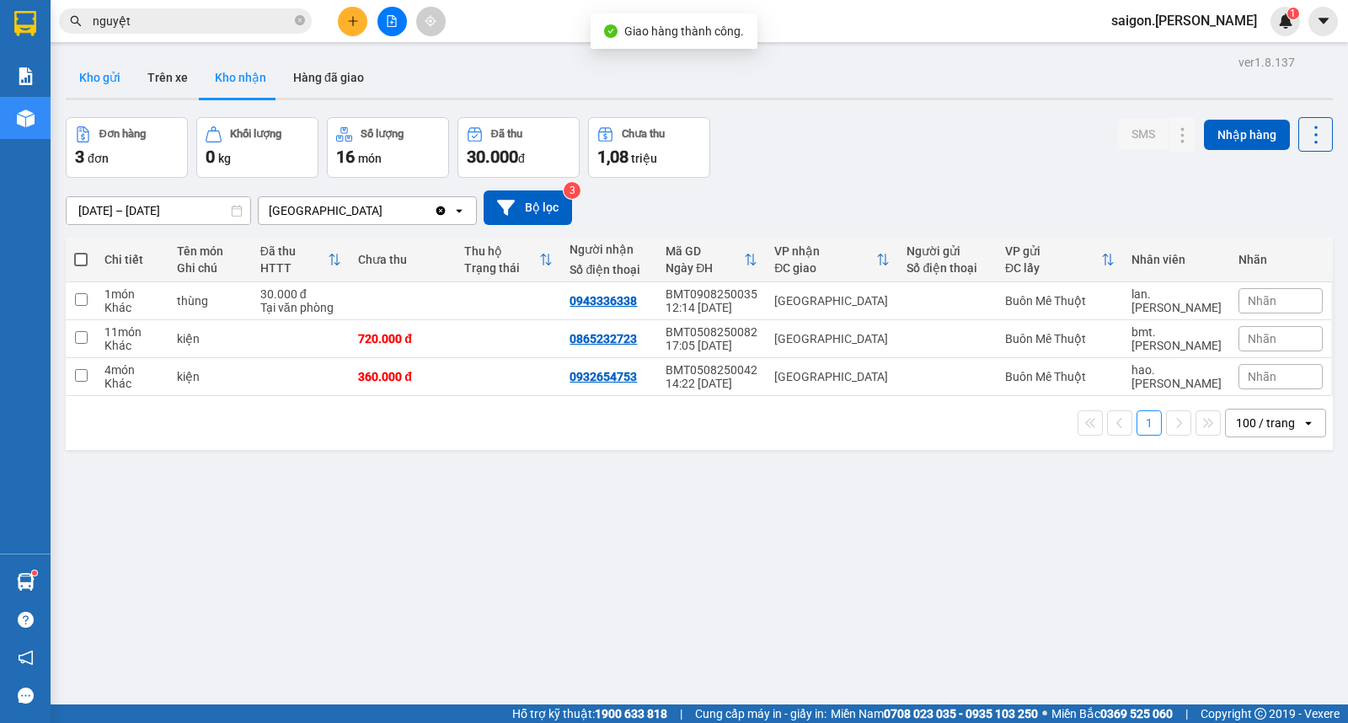
click at [131, 73] on div "Kho gửi Trên xe Kho nhận Hàng đã giao" at bounding box center [699, 79] width 1267 height 45
click at [127, 77] on button "Kho gửi" at bounding box center [100, 77] width 68 height 40
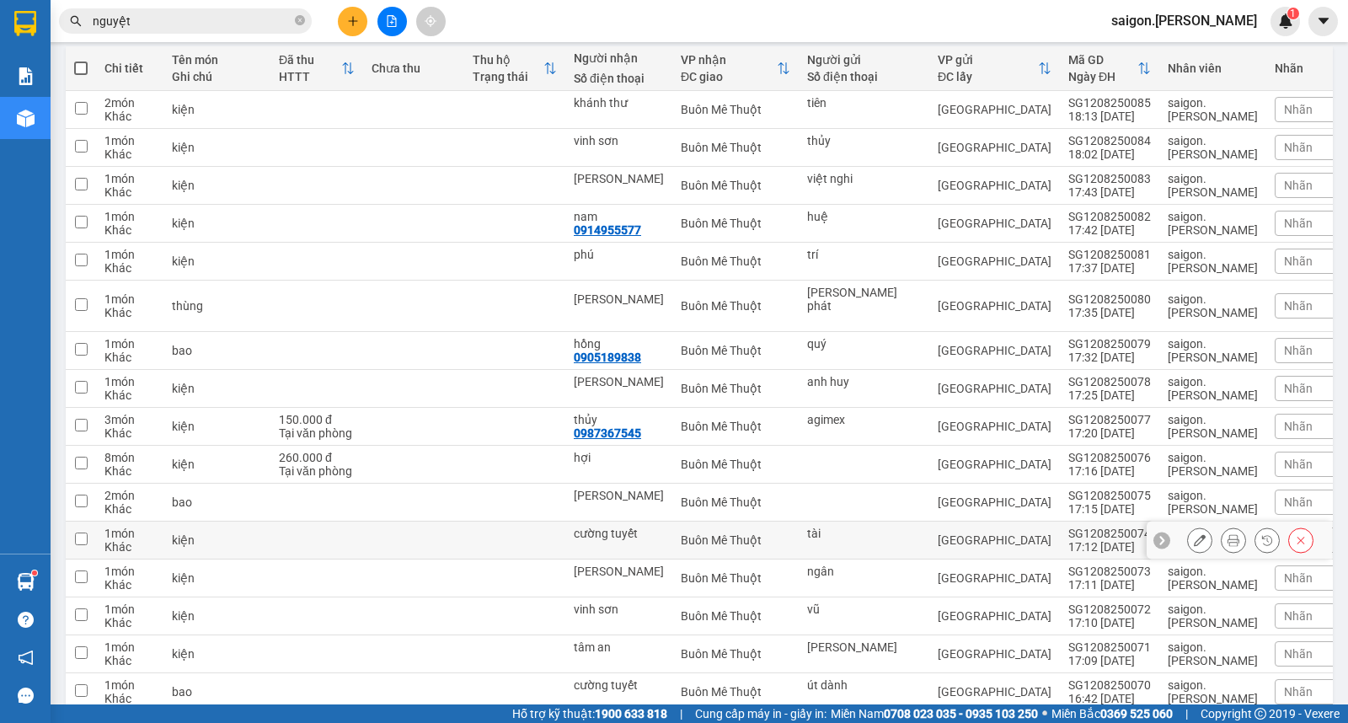
scroll to position [281, 0]
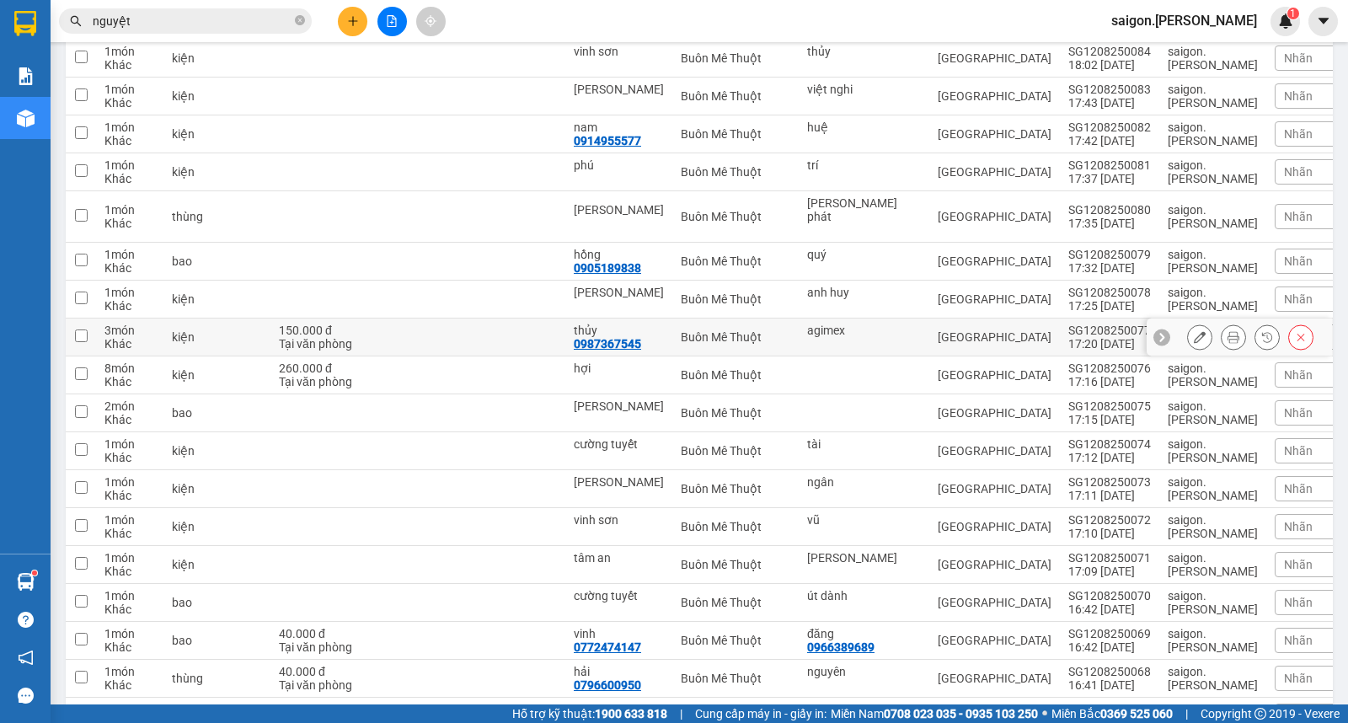
click at [1194, 340] on icon at bounding box center [1200, 337] width 12 height 12
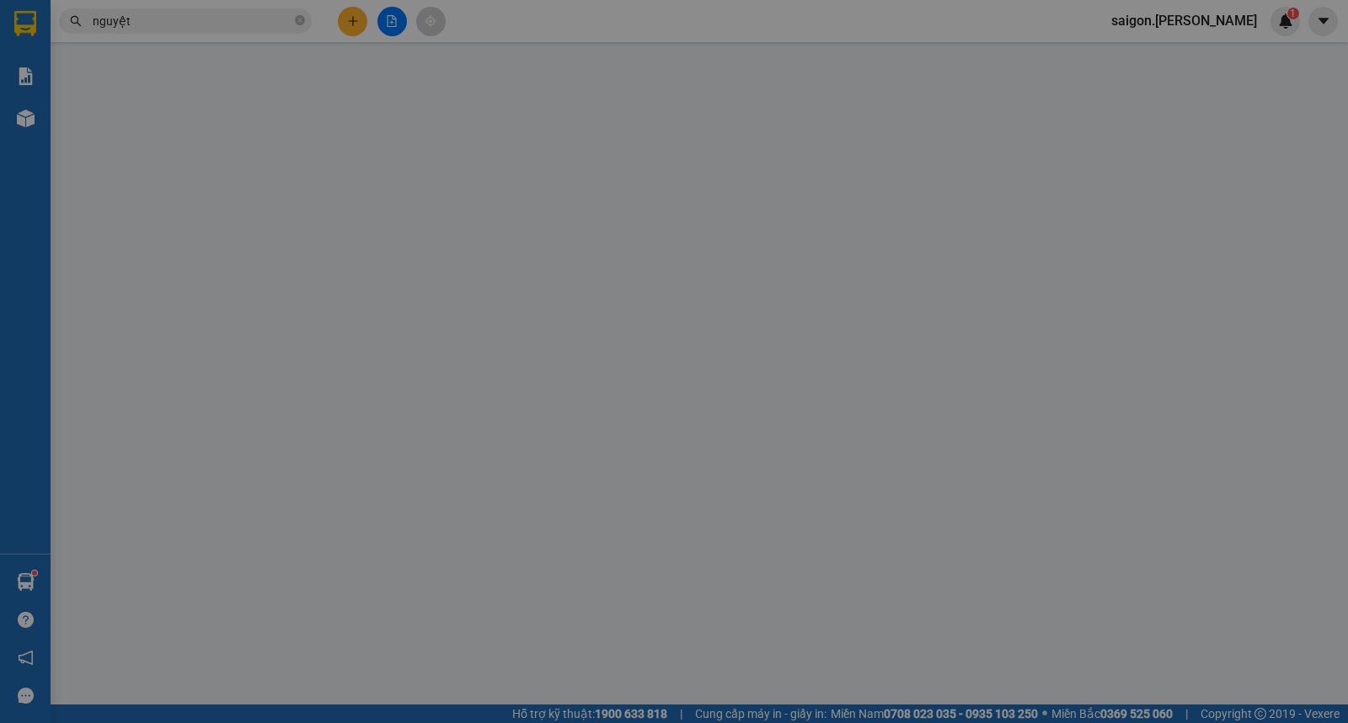
type input "agimex"
type input "0987367545"
type input "thủy"
type input "150.000"
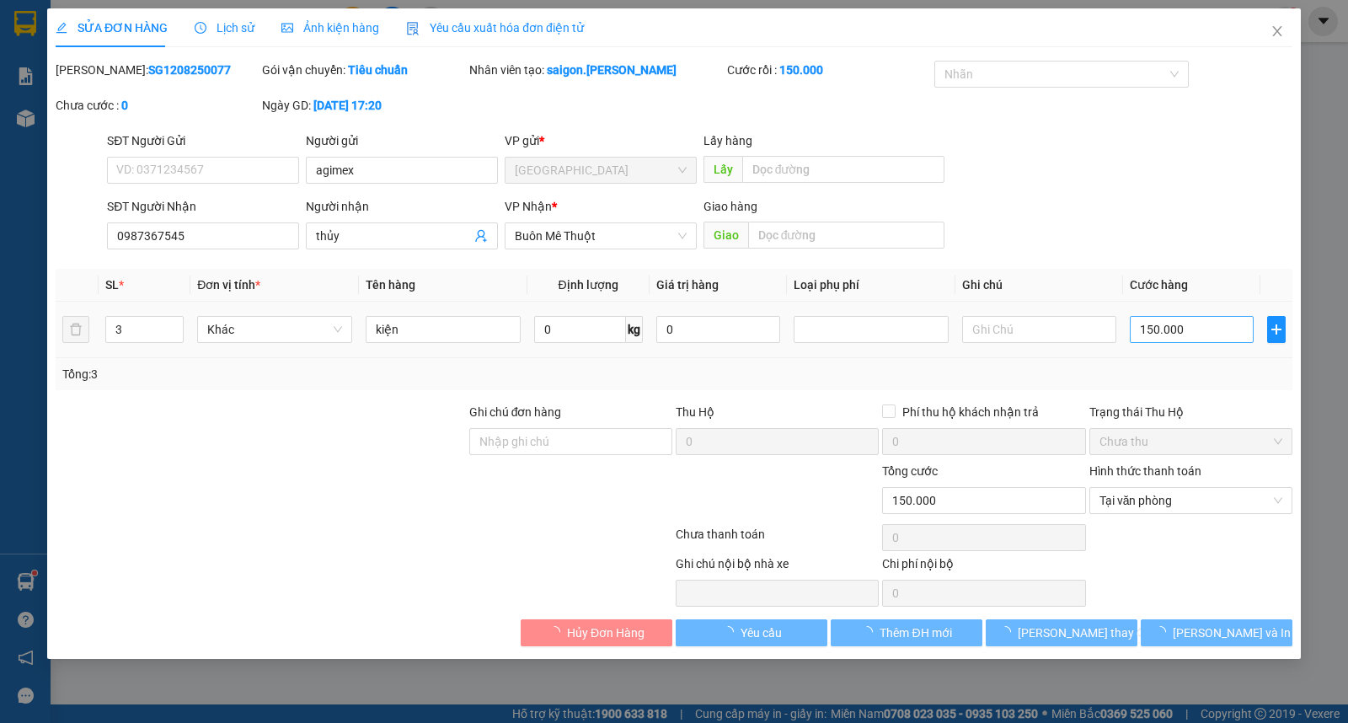
click at [1180, 343] on td "150.000" at bounding box center [1191, 330] width 137 height 56
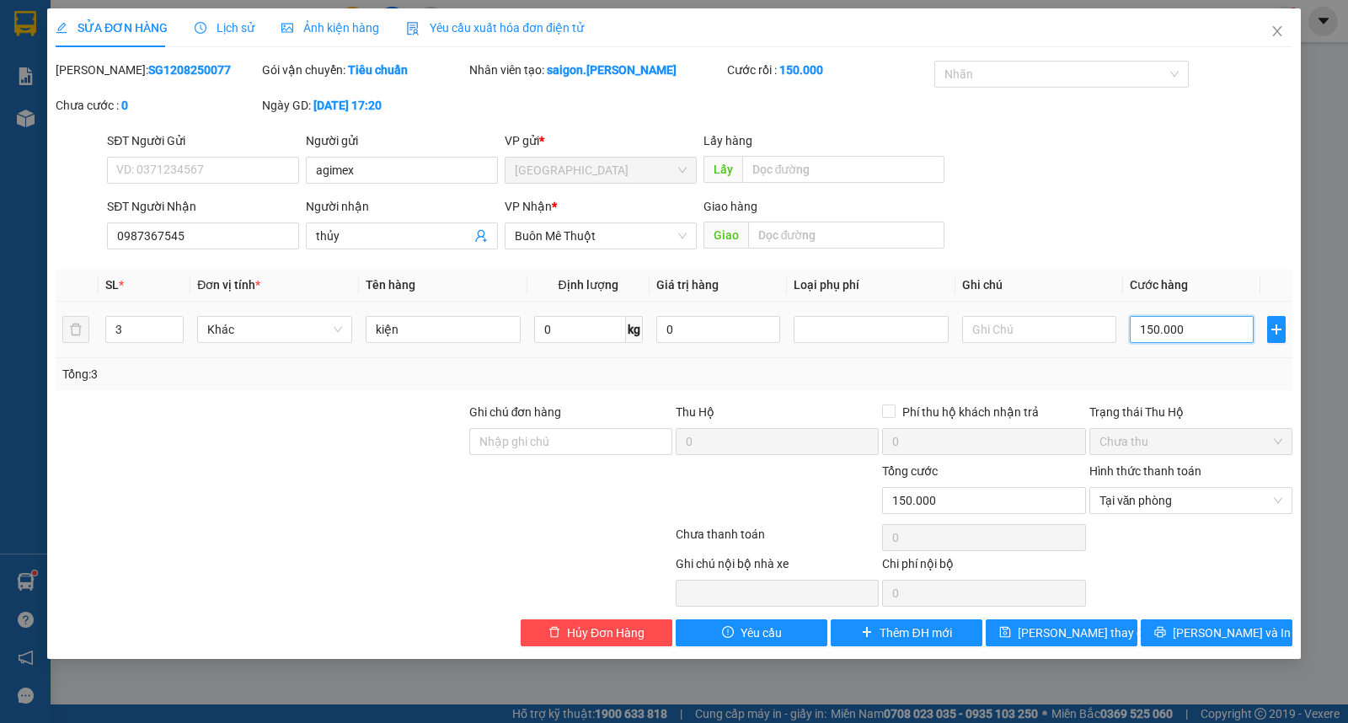
click at [1183, 330] on input "150.000" at bounding box center [1192, 329] width 124 height 27
type input "0"
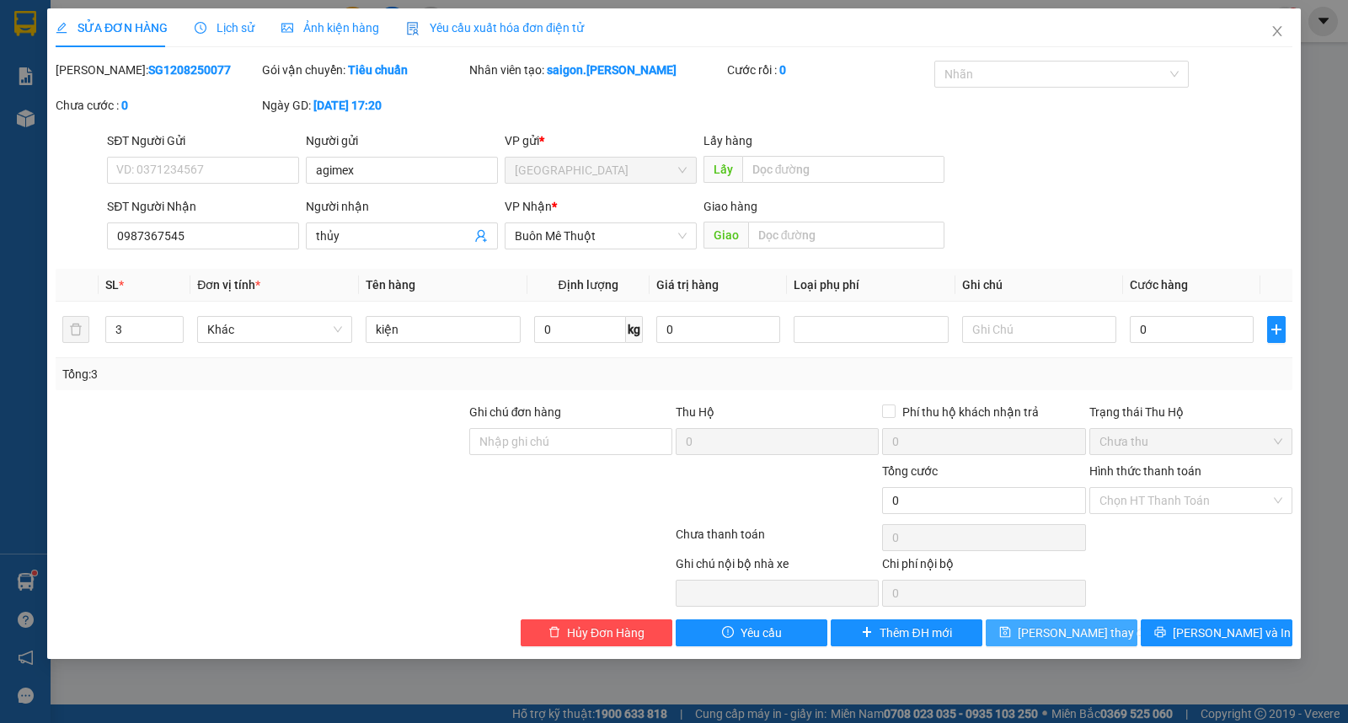
click at [1063, 625] on span "Lưu thay đổi" at bounding box center [1085, 632] width 135 height 19
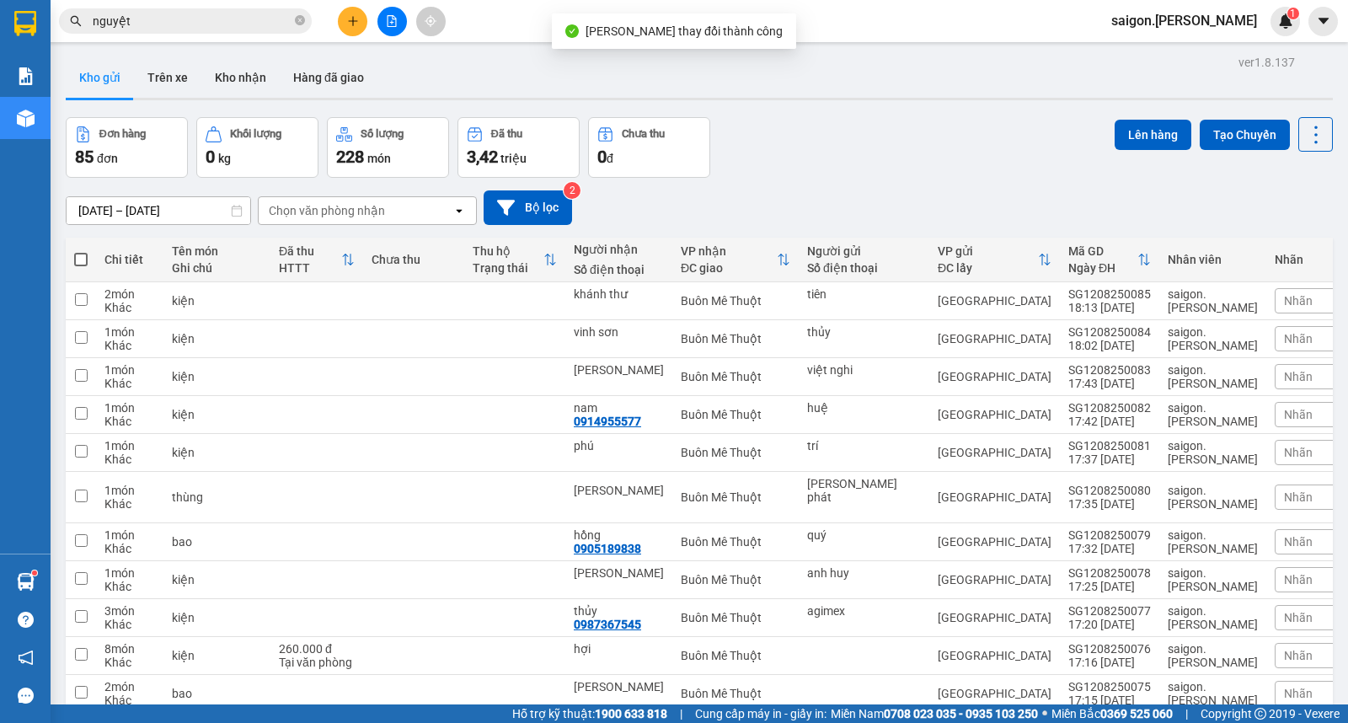
scroll to position [190, 0]
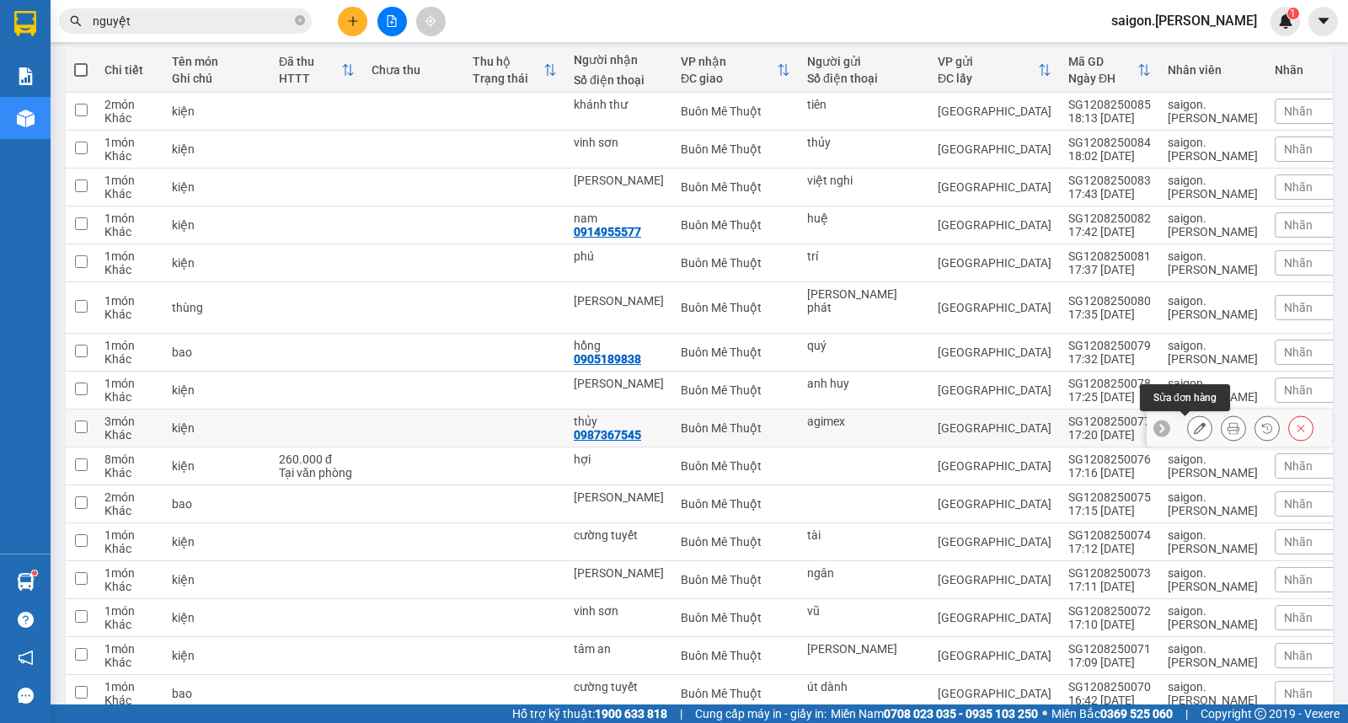
click at [1194, 428] on icon at bounding box center [1200, 428] width 12 height 12
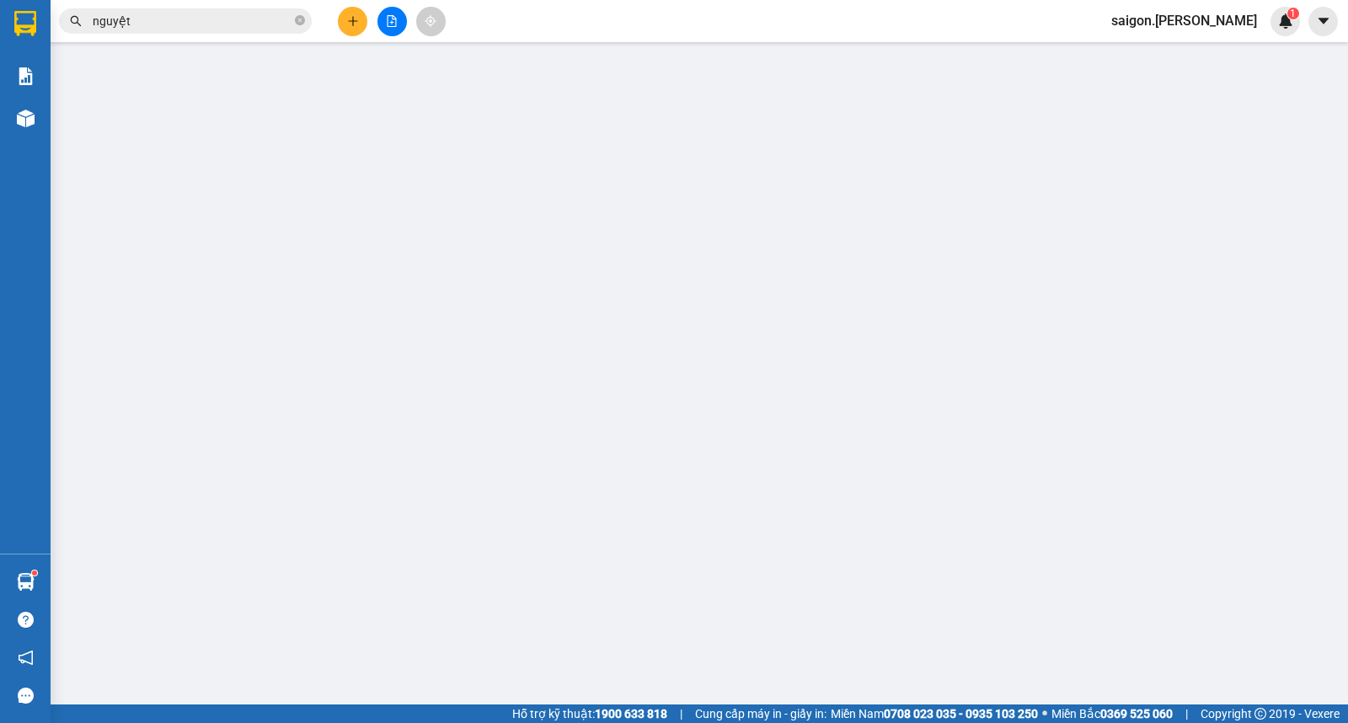
type input "agimex"
type input "0987367545"
type input "thủy"
type input "0"
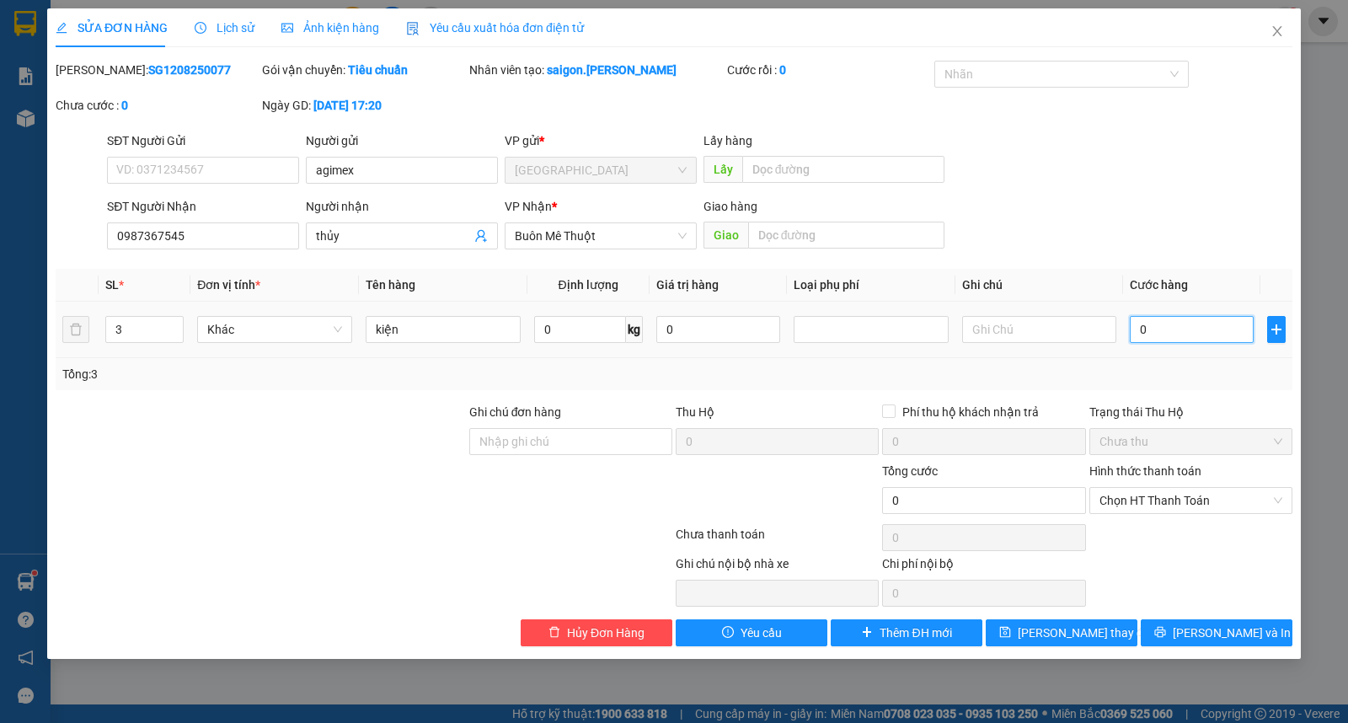
click at [1177, 320] on input "0" at bounding box center [1192, 329] width 124 height 27
type input "1"
type input "12"
type input "120"
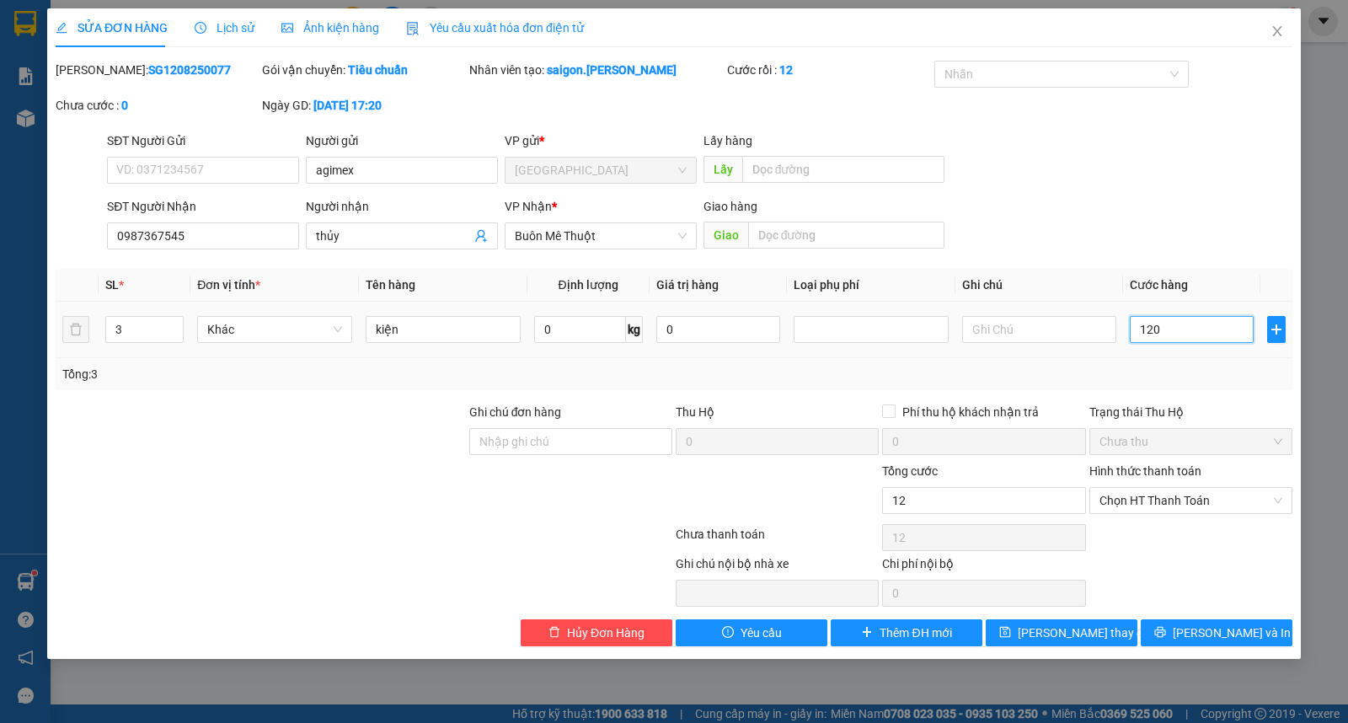
type input "120"
click at [1190, 494] on span "Chọn HT Thanh Toán" at bounding box center [1191, 500] width 183 height 25
type input "120"
type input "120.000"
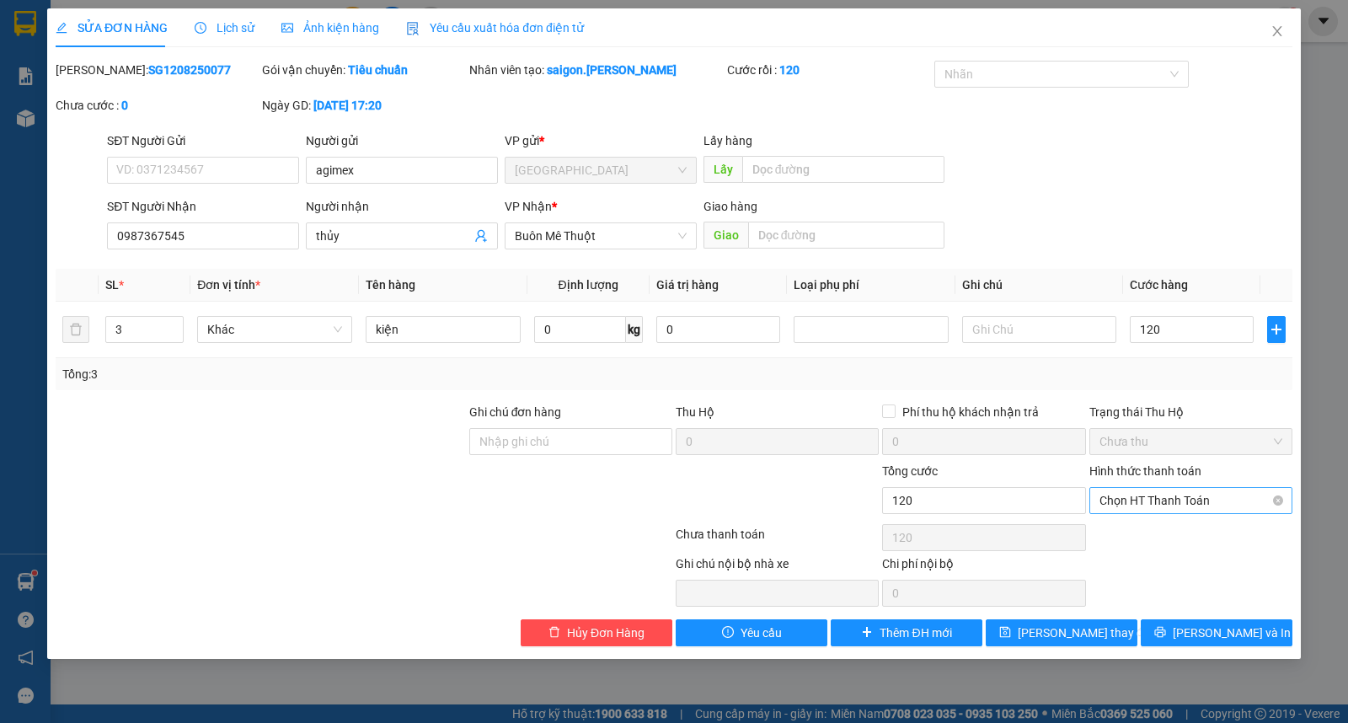
type input "120.000"
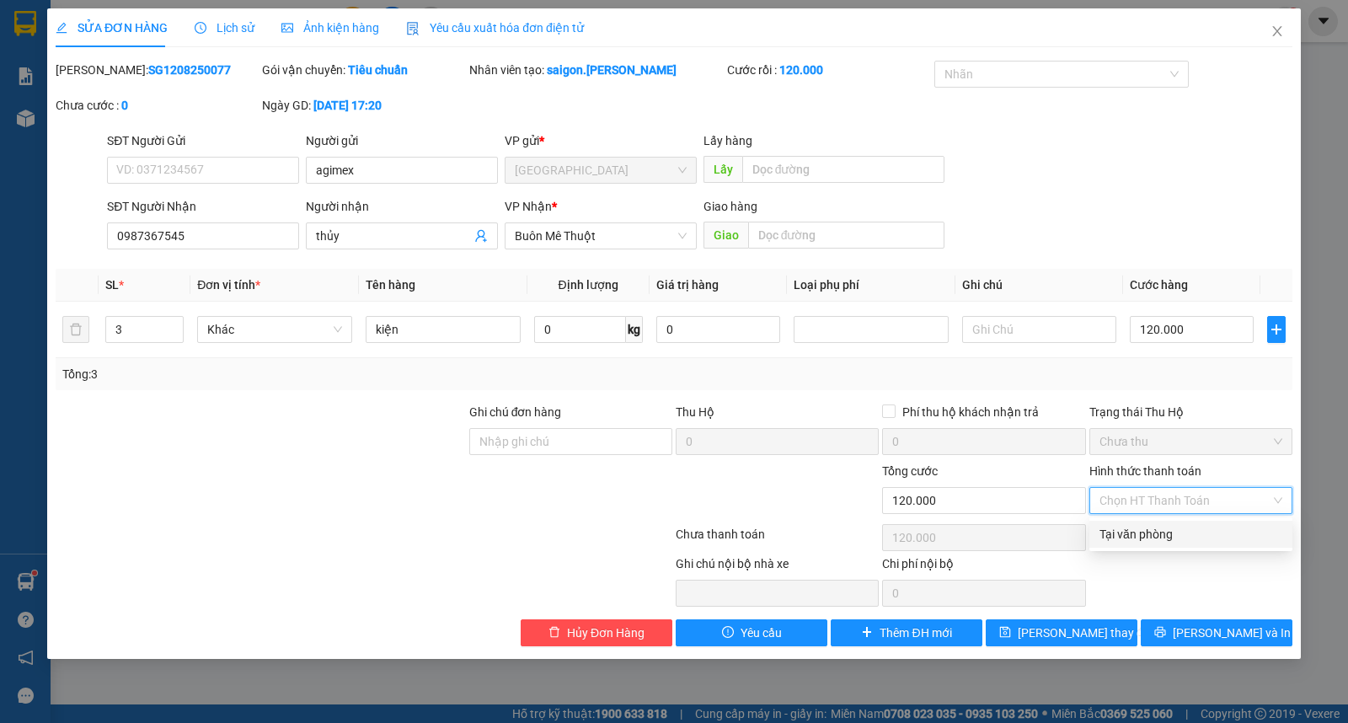
click at [1191, 527] on div "Tại văn phòng" at bounding box center [1191, 534] width 183 height 19
type input "0"
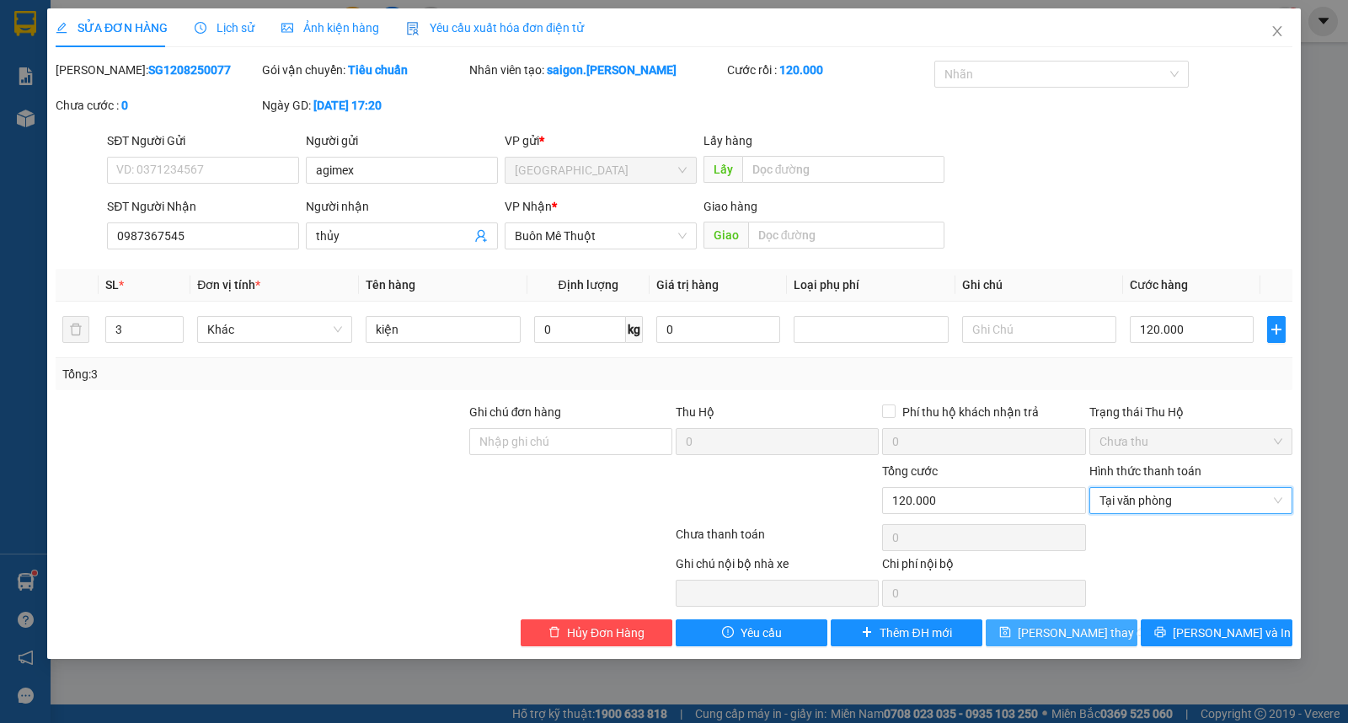
click at [1011, 639] on span "save" at bounding box center [1005, 632] width 12 height 13
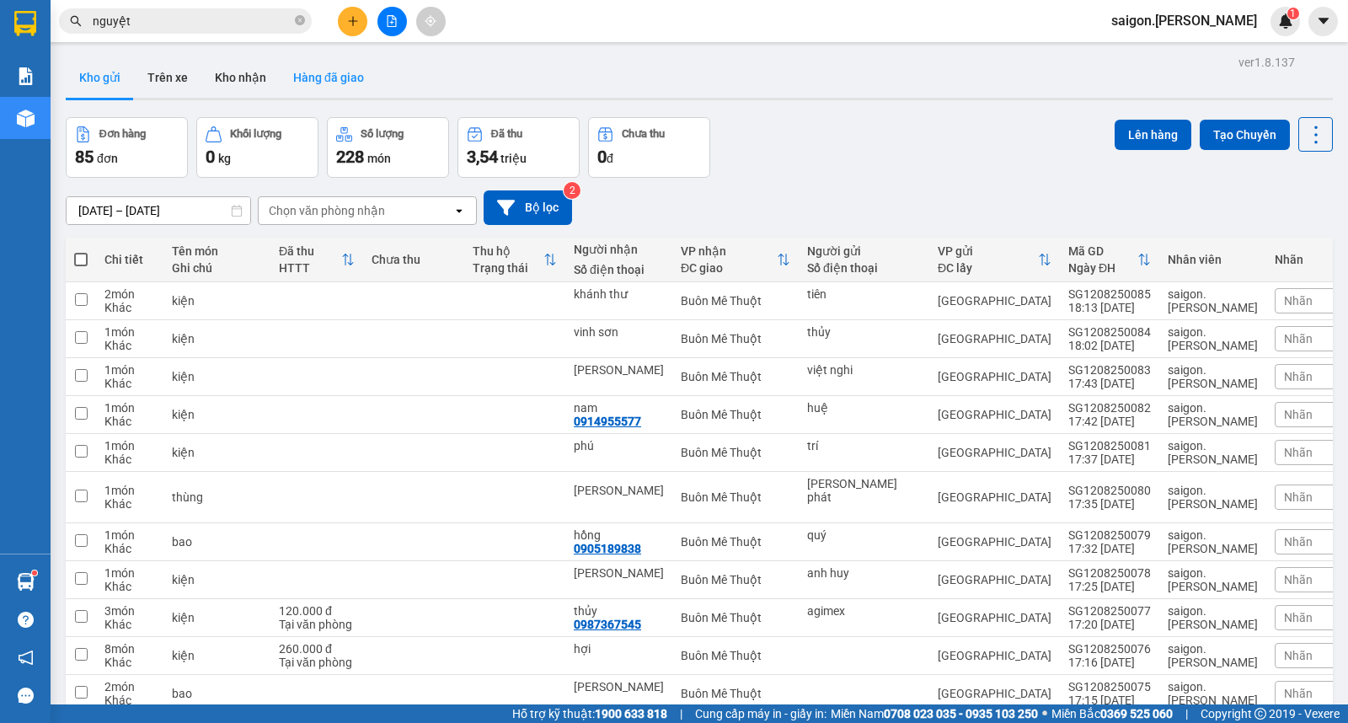
click at [340, 77] on button "Hàng đã giao" at bounding box center [329, 77] width 98 height 40
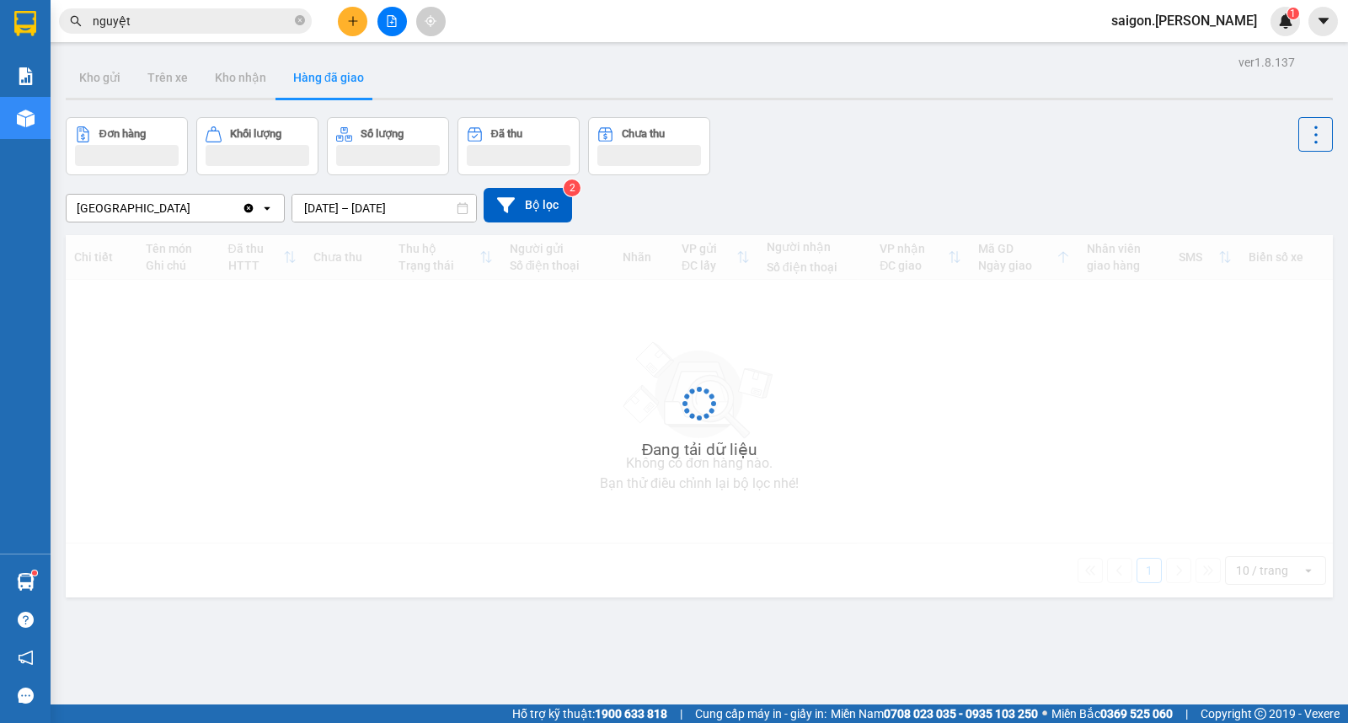
click at [335, 215] on div "ver 1.8.137 Kho gửi Trên xe Kho nhận Hàng đã giao Đơn hàng Khối lượng Số lượng …" at bounding box center [699, 412] width 1281 height 723
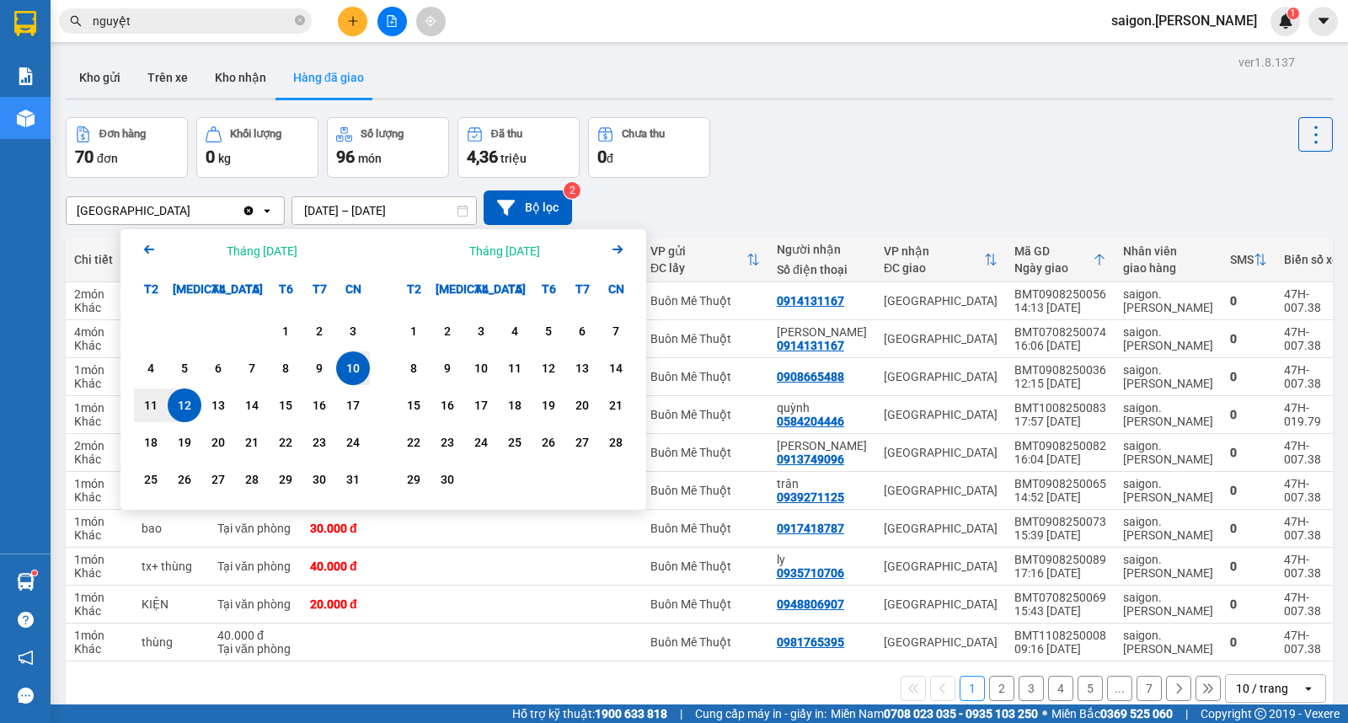
click at [179, 399] on div "12" at bounding box center [185, 405] width 24 height 20
type input "[DATE] – [DATE]"
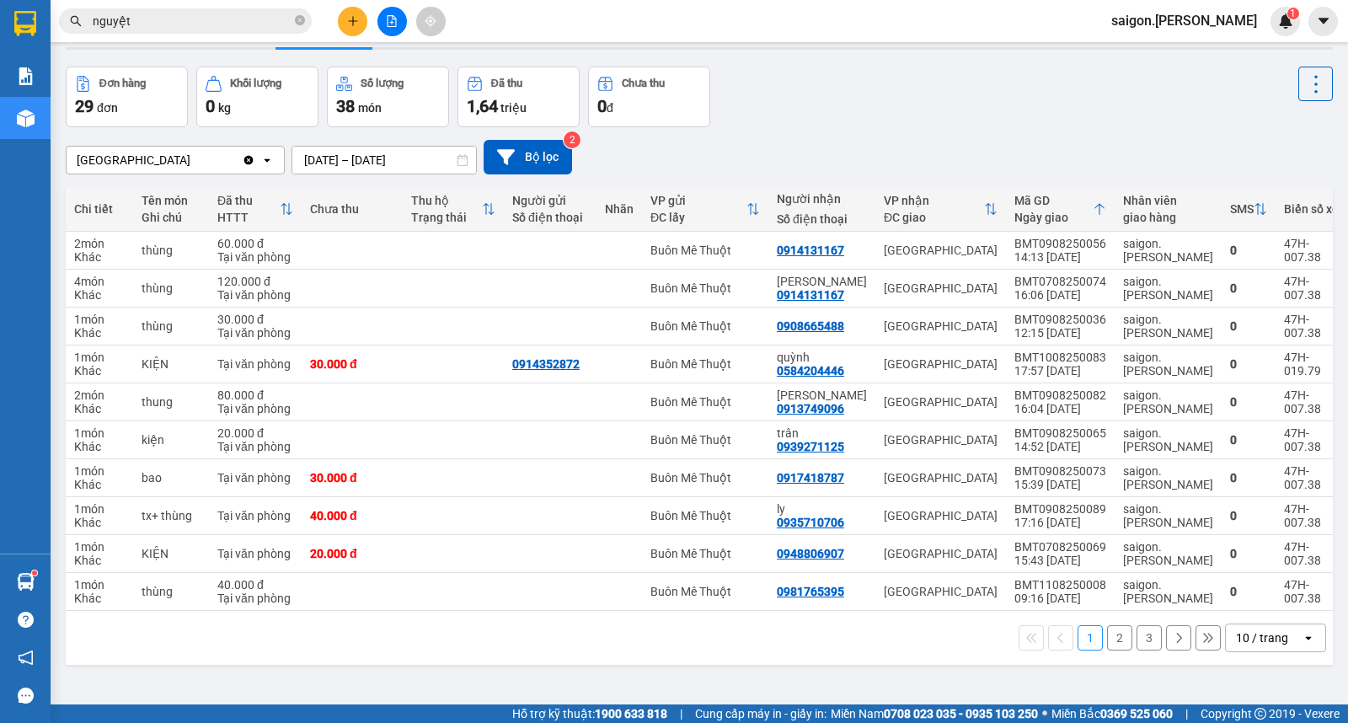
scroll to position [78, 0]
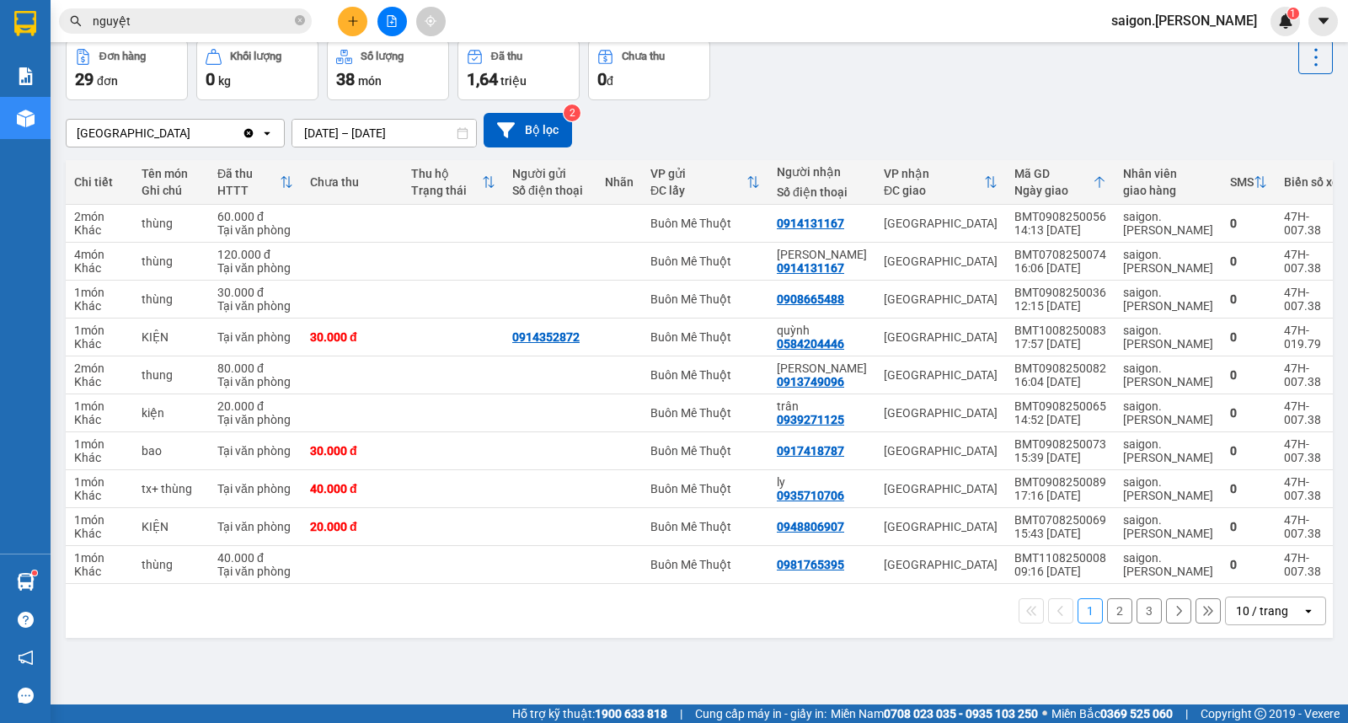
click at [1236, 613] on div "10 / trang" at bounding box center [1262, 610] width 52 height 17
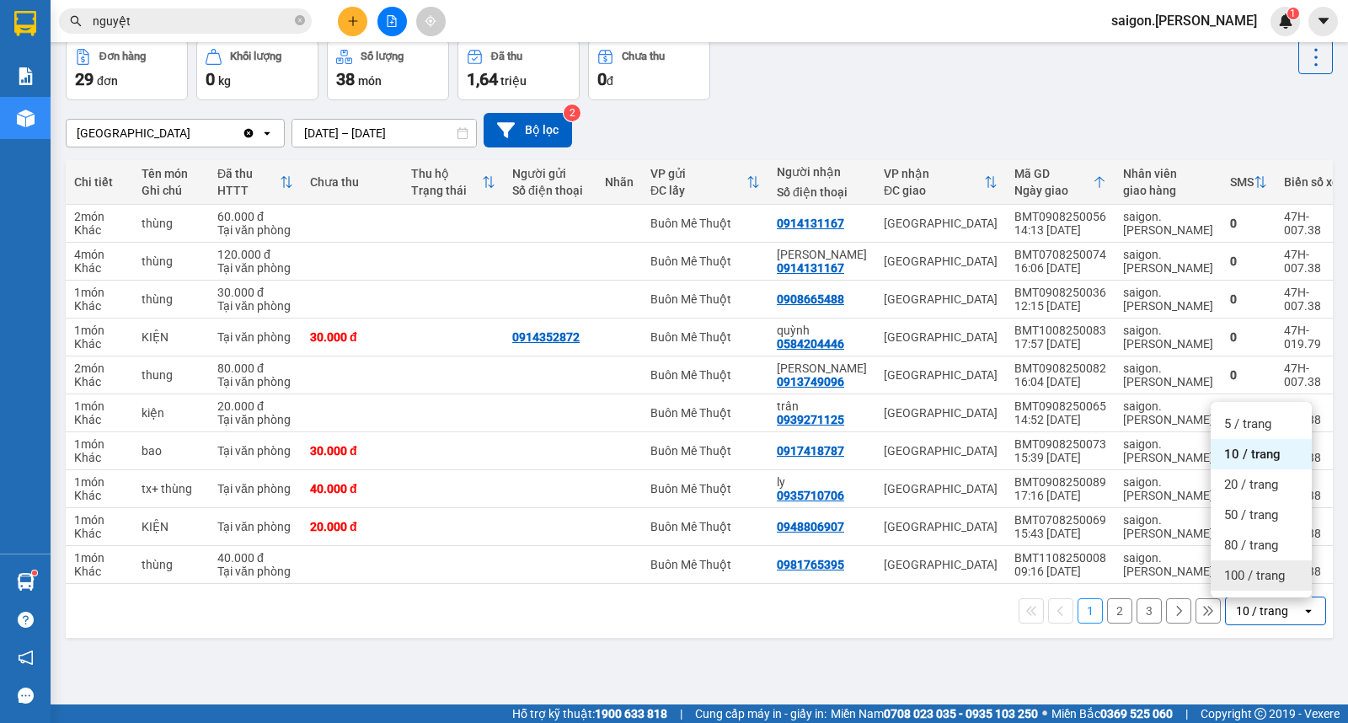
click at [1230, 581] on span "100 / trang" at bounding box center [1254, 575] width 61 height 17
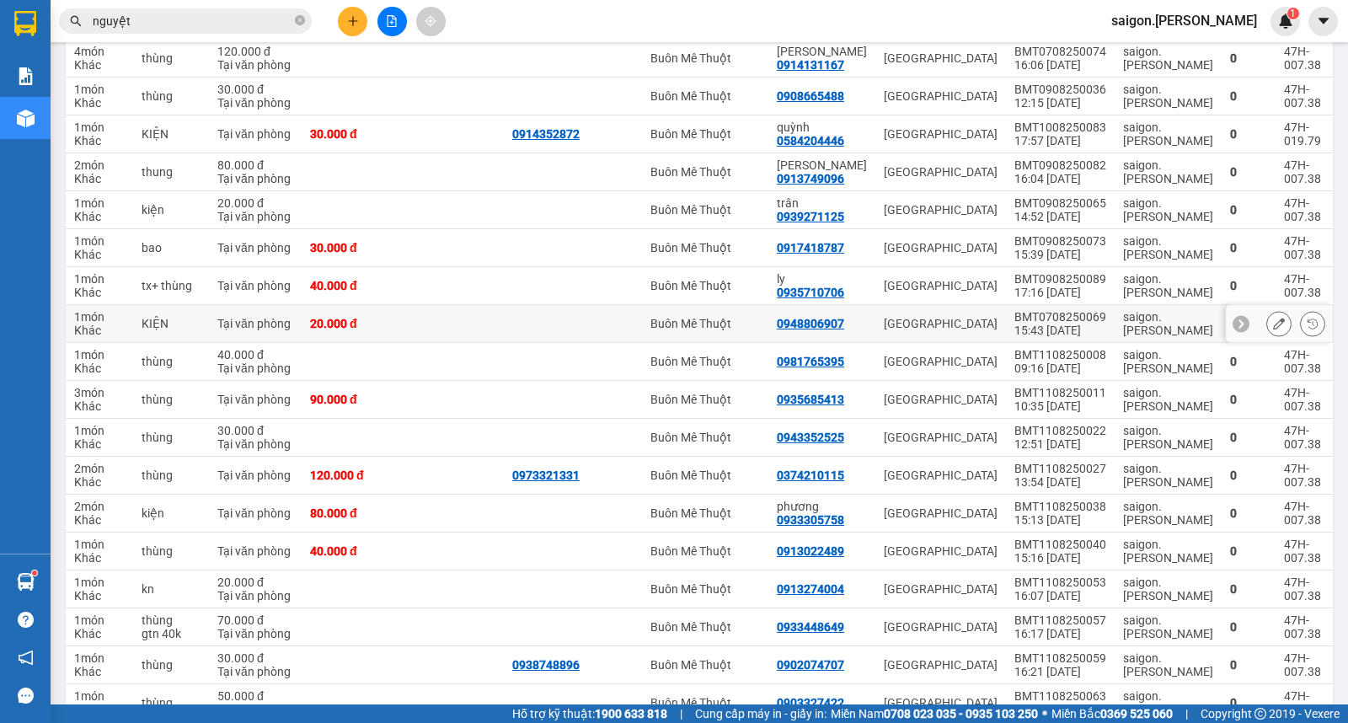
scroll to position [0, 0]
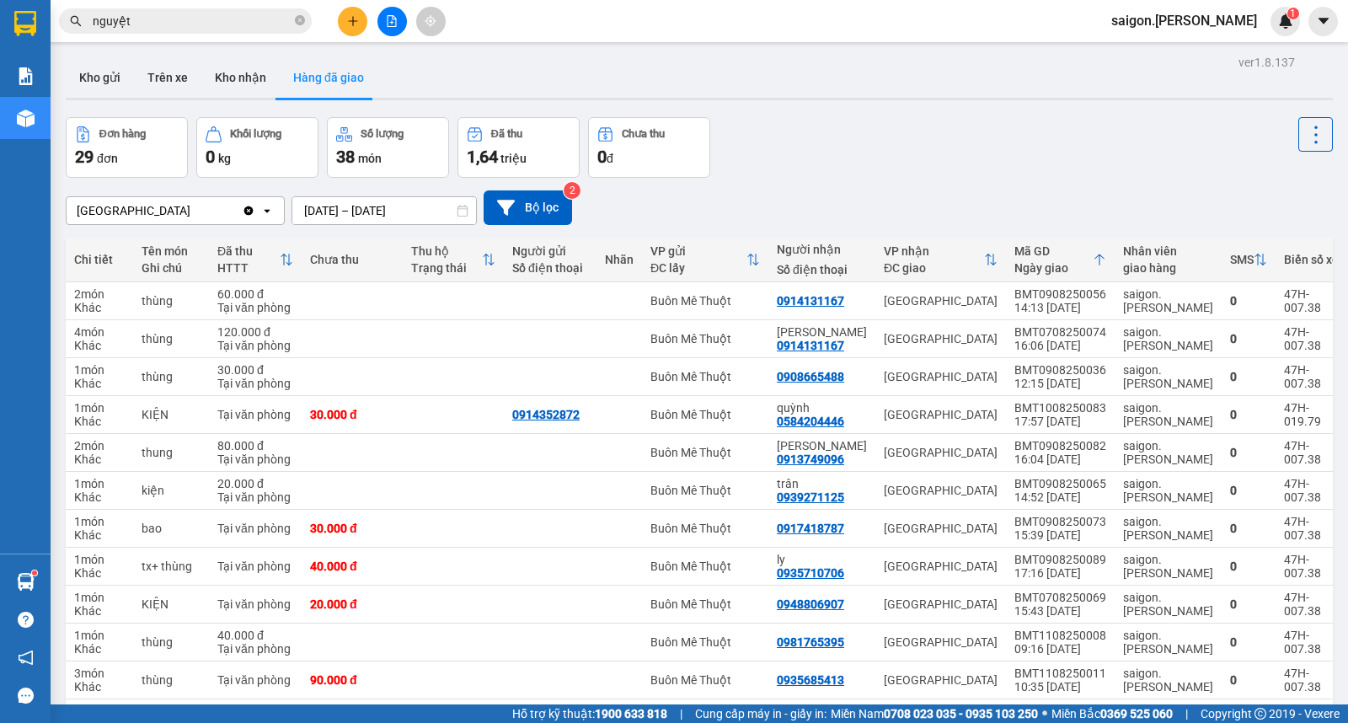
click at [778, 179] on div "Sài Gòn Clear value open 12/08/2025 – 12/08/2025 Press the down arrow key to in…" at bounding box center [699, 208] width 1267 height 60
click at [99, 88] on button "Kho gửi" at bounding box center [100, 77] width 68 height 40
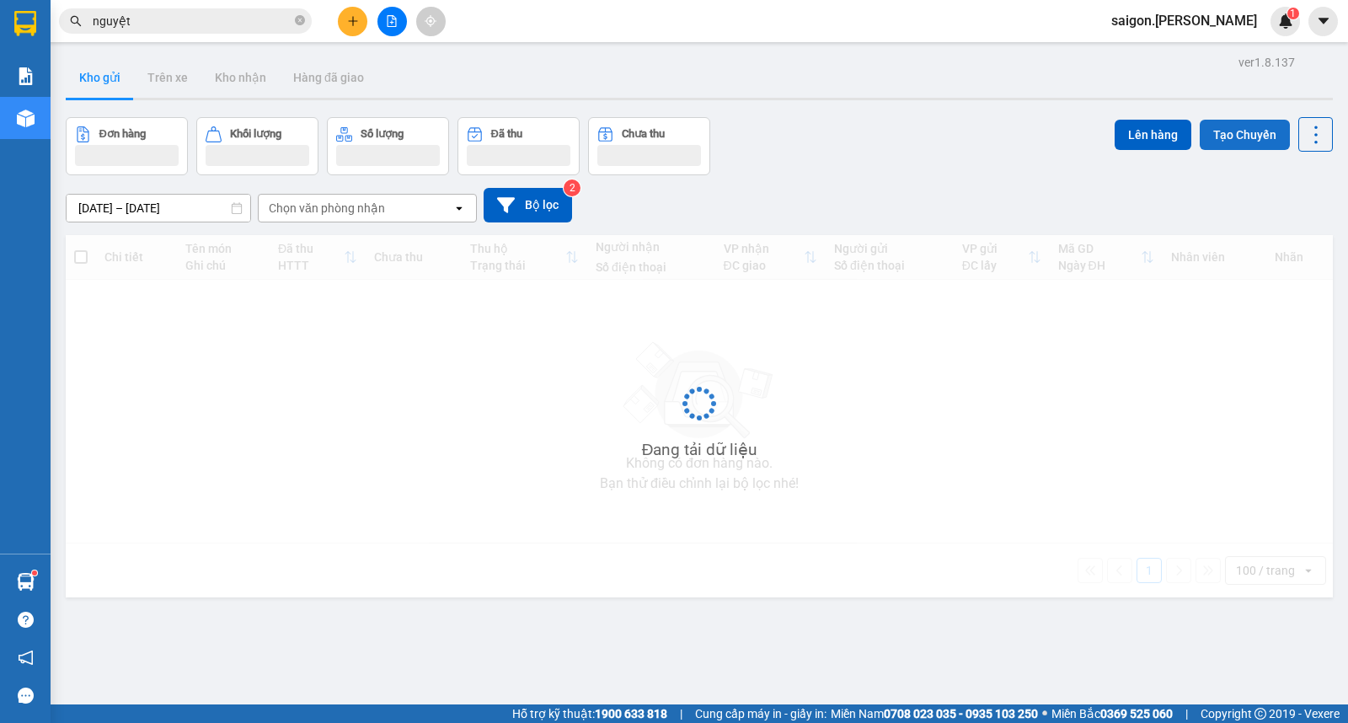
click at [1201, 136] on button "Tạo Chuyến" at bounding box center [1245, 135] width 90 height 30
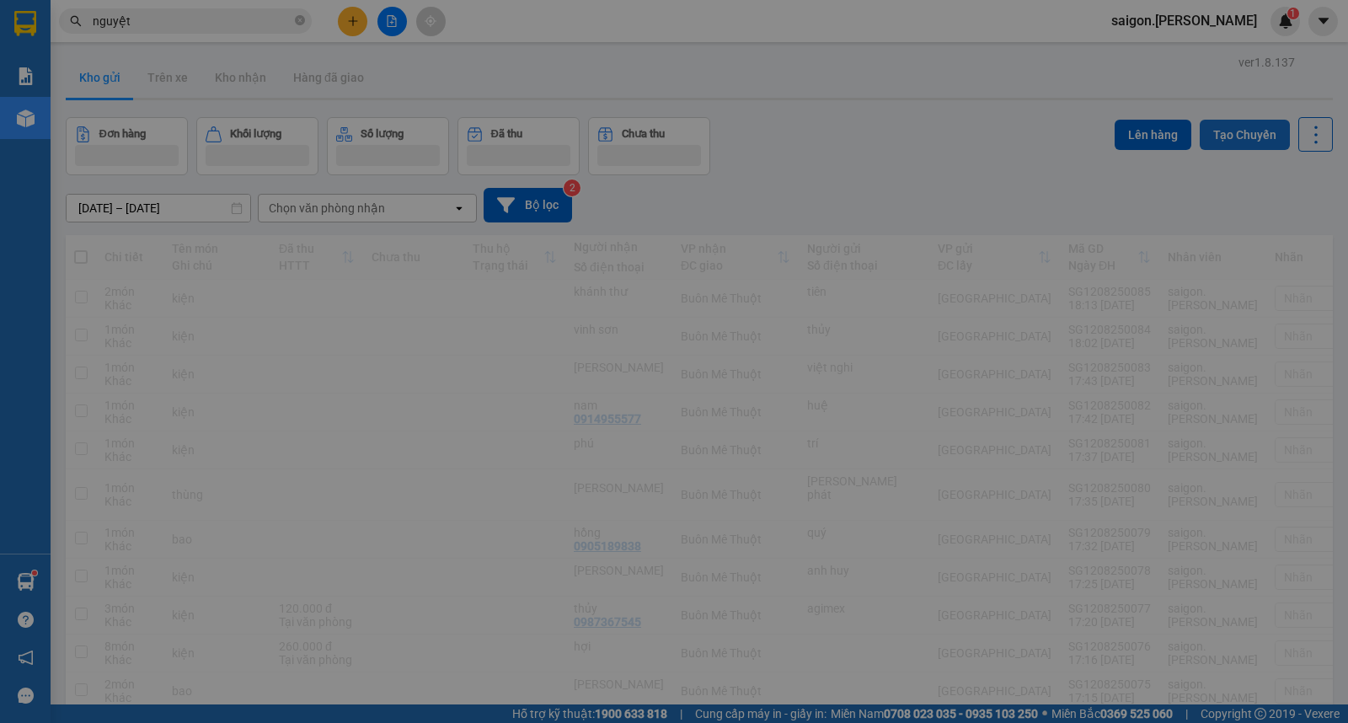
click at [1250, 136] on div "Tăng cường chuyến chỉ chở hàng Tuyến Chọn tuyến đường Ngày 12/08/2025 Chuyến Bi…" at bounding box center [674, 361] width 1348 height 723
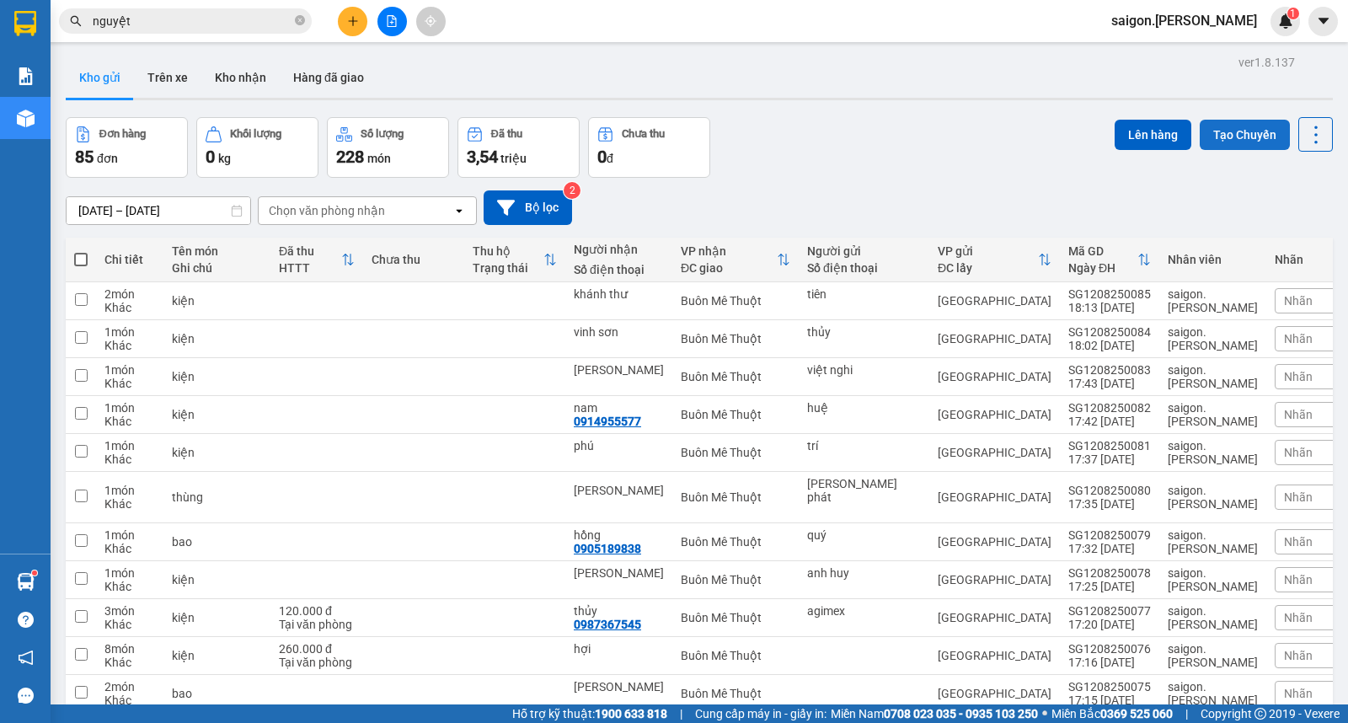
click at [1236, 131] on button "Tạo Chuyến" at bounding box center [1245, 135] width 90 height 30
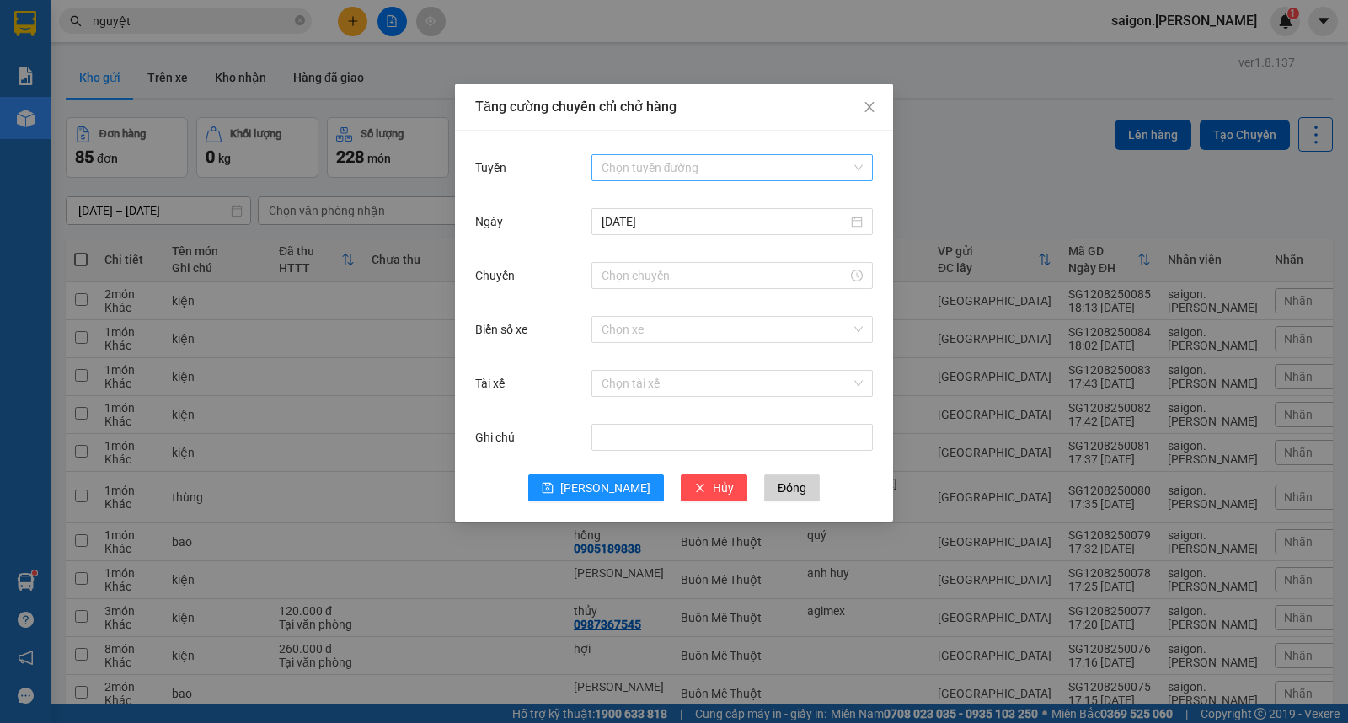
click at [652, 161] on input "Tuyến" at bounding box center [726, 167] width 249 height 25
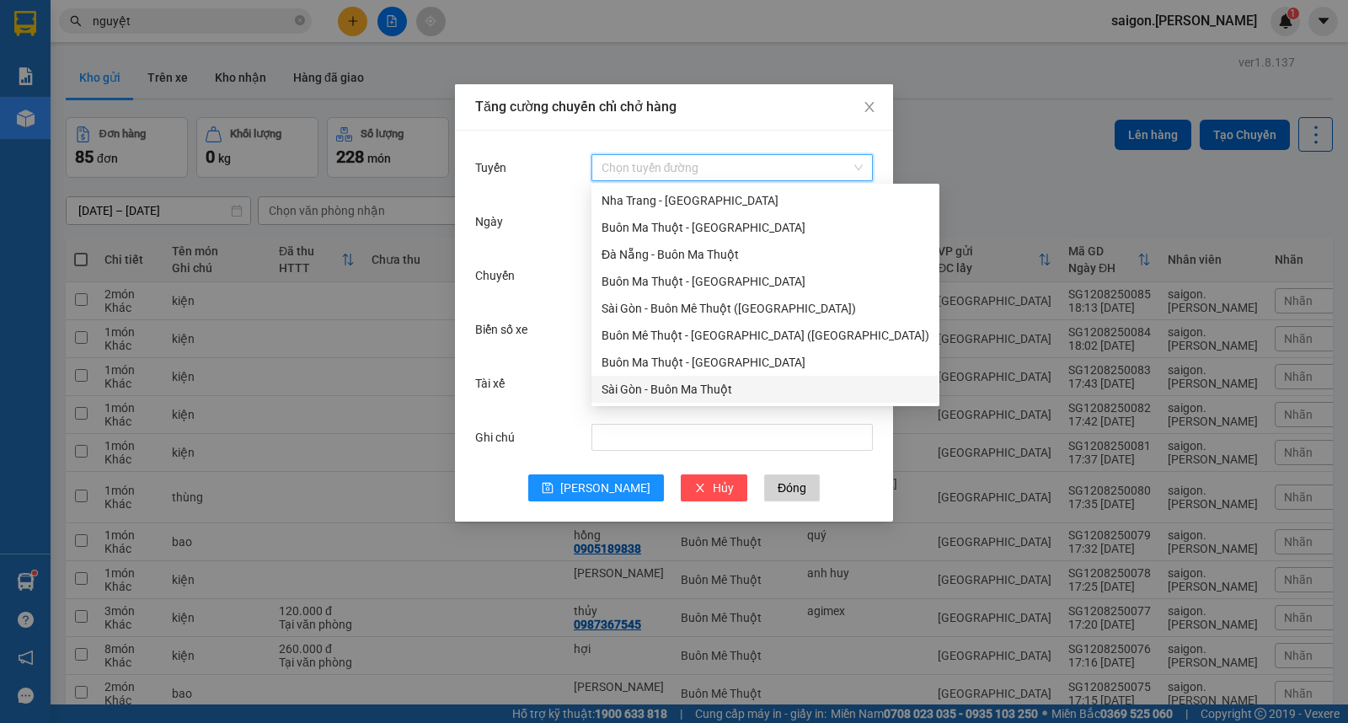
click at [639, 381] on div "Sài Gòn - Buôn Ma Thuột" at bounding box center [766, 389] width 328 height 19
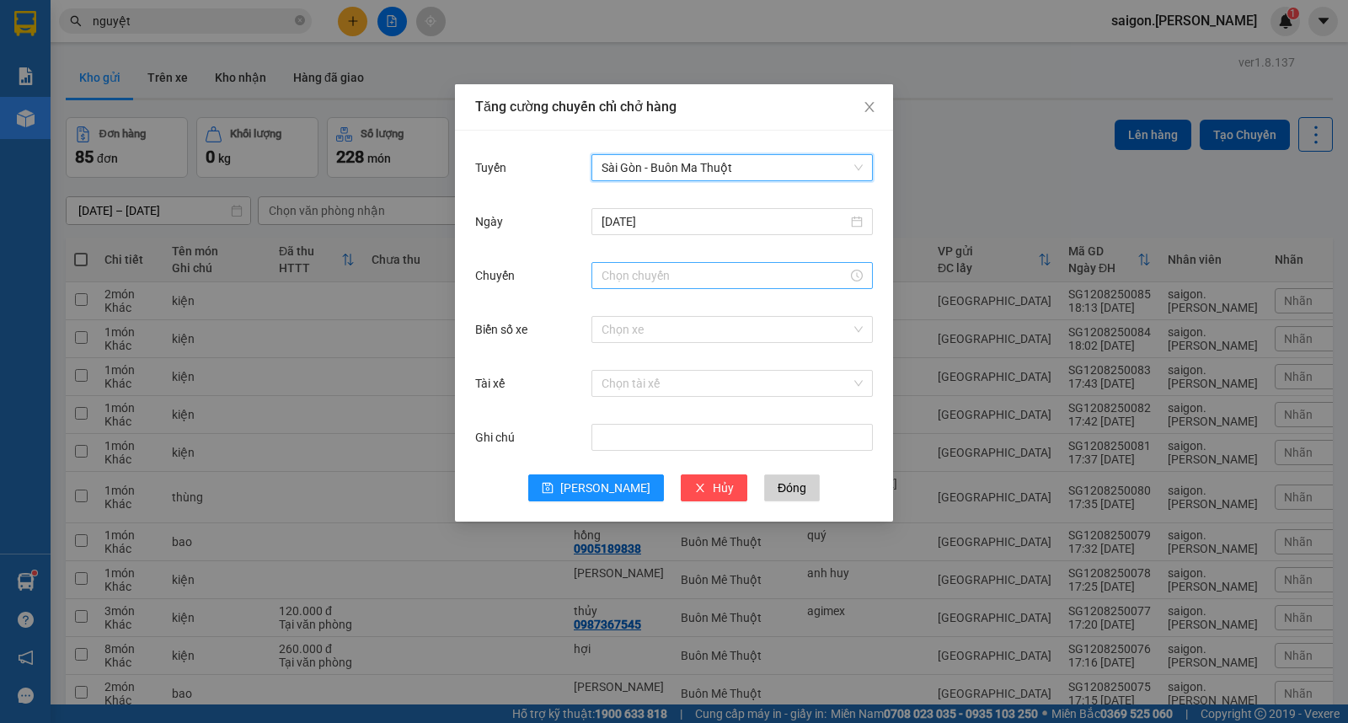
click at [642, 272] on input "Chuyến" at bounding box center [725, 275] width 246 height 19
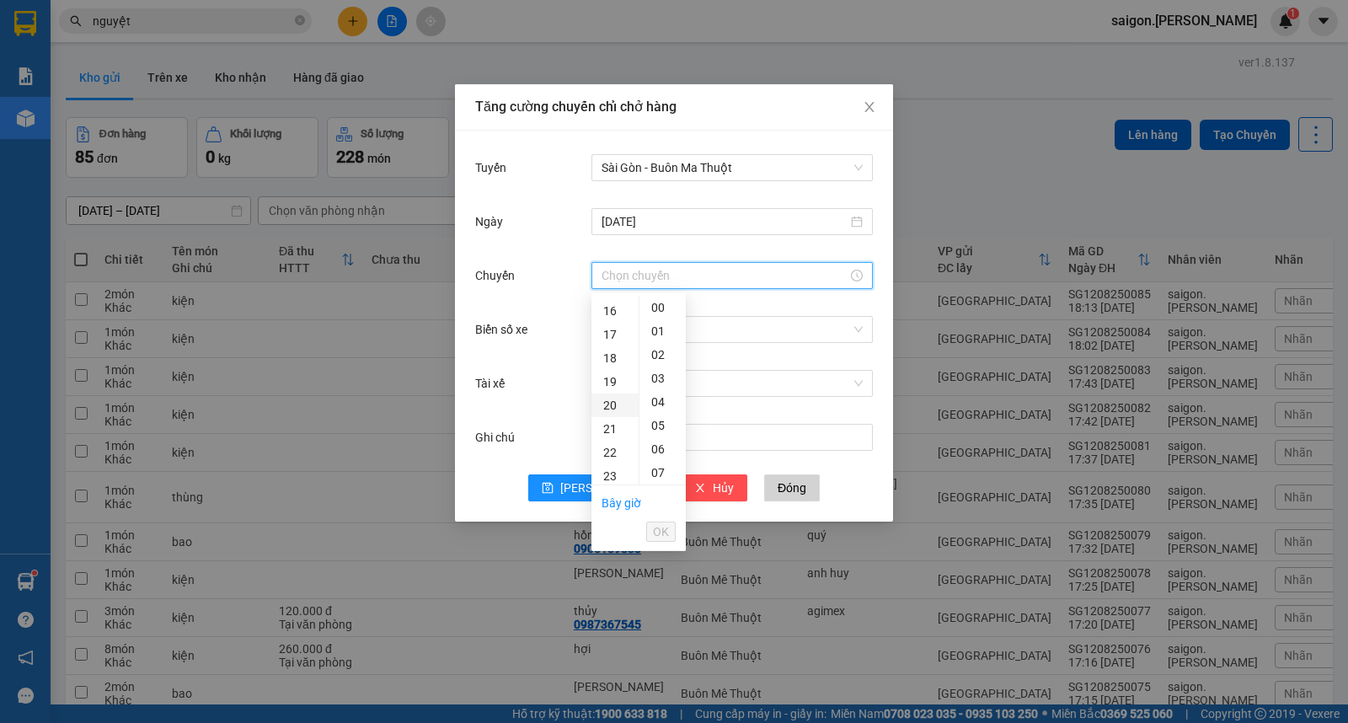
click at [610, 399] on div "20" at bounding box center [614, 405] width 47 height 24
type input "20:00"
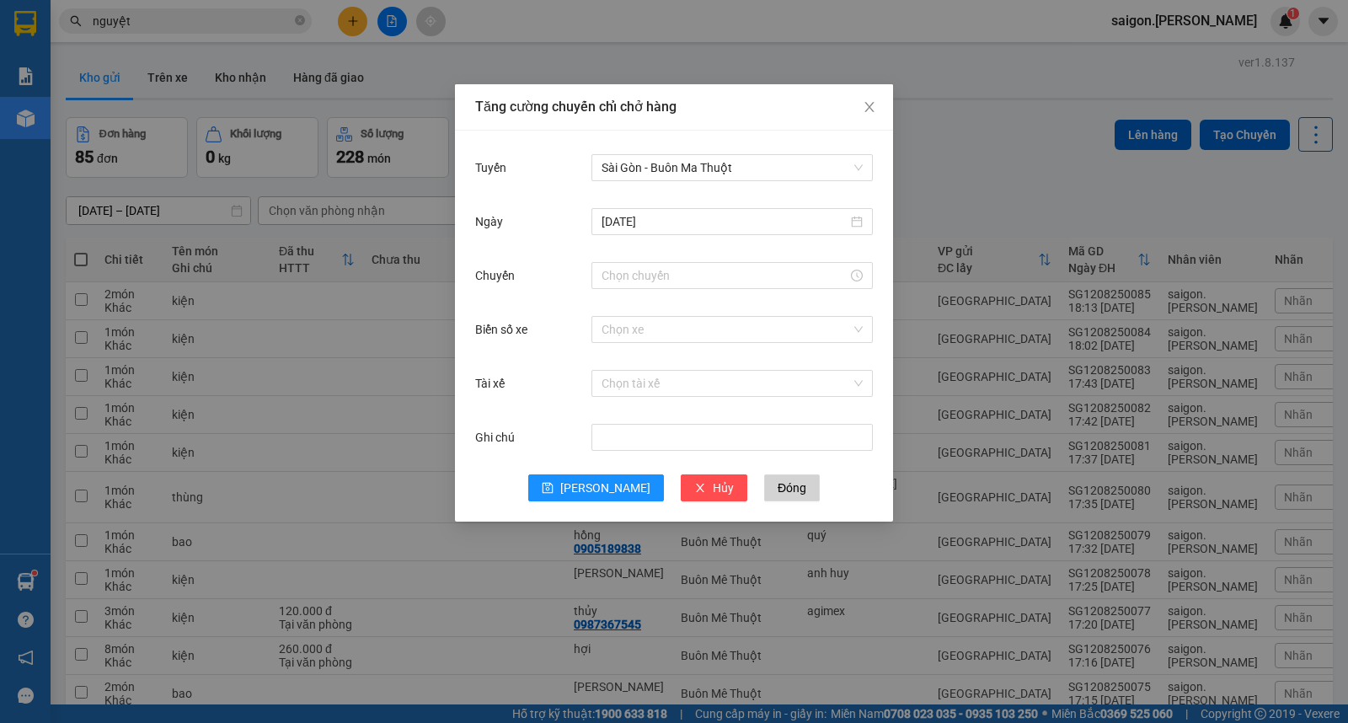
click at [780, 361] on div "Biển số xe Chọn xe" at bounding box center [674, 340] width 398 height 54
click at [704, 278] on input "Chuyến" at bounding box center [725, 275] width 246 height 19
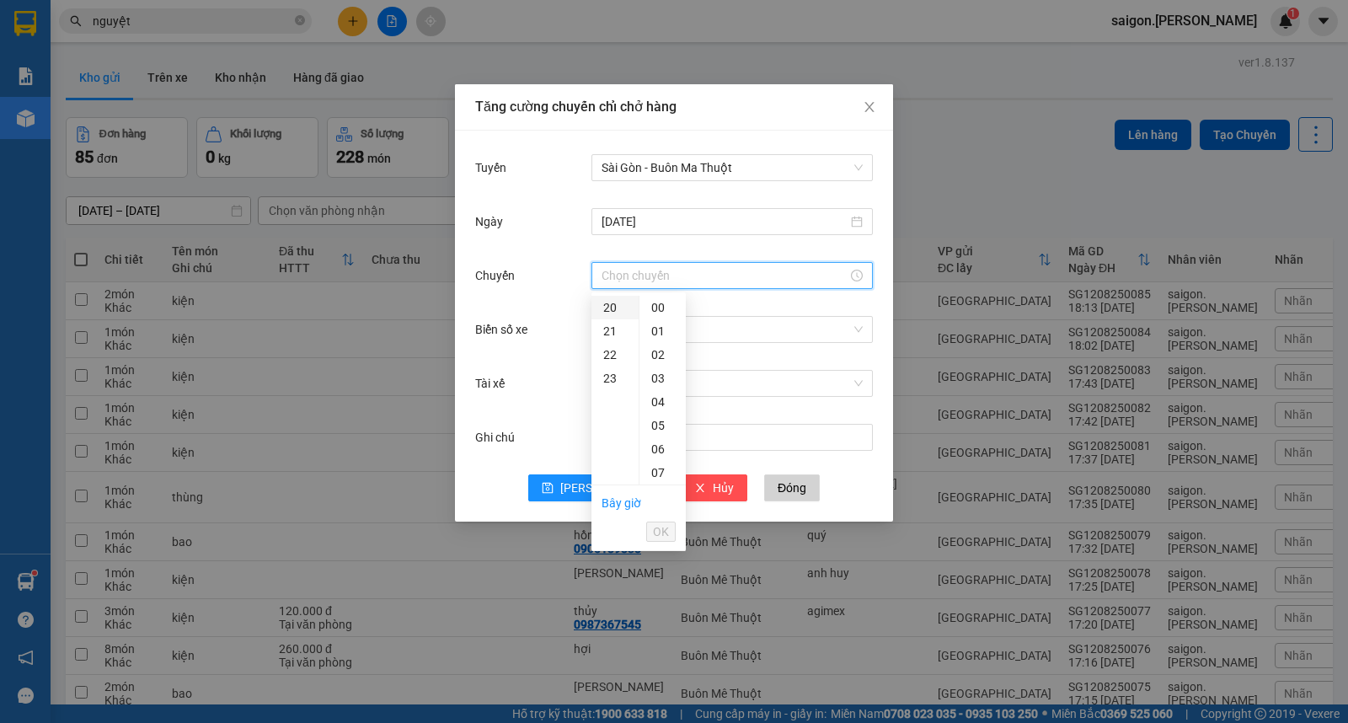
click at [607, 308] on div "20" at bounding box center [614, 308] width 47 height 24
type input "20:00"
click at [662, 537] on span "OK" at bounding box center [661, 531] width 16 height 19
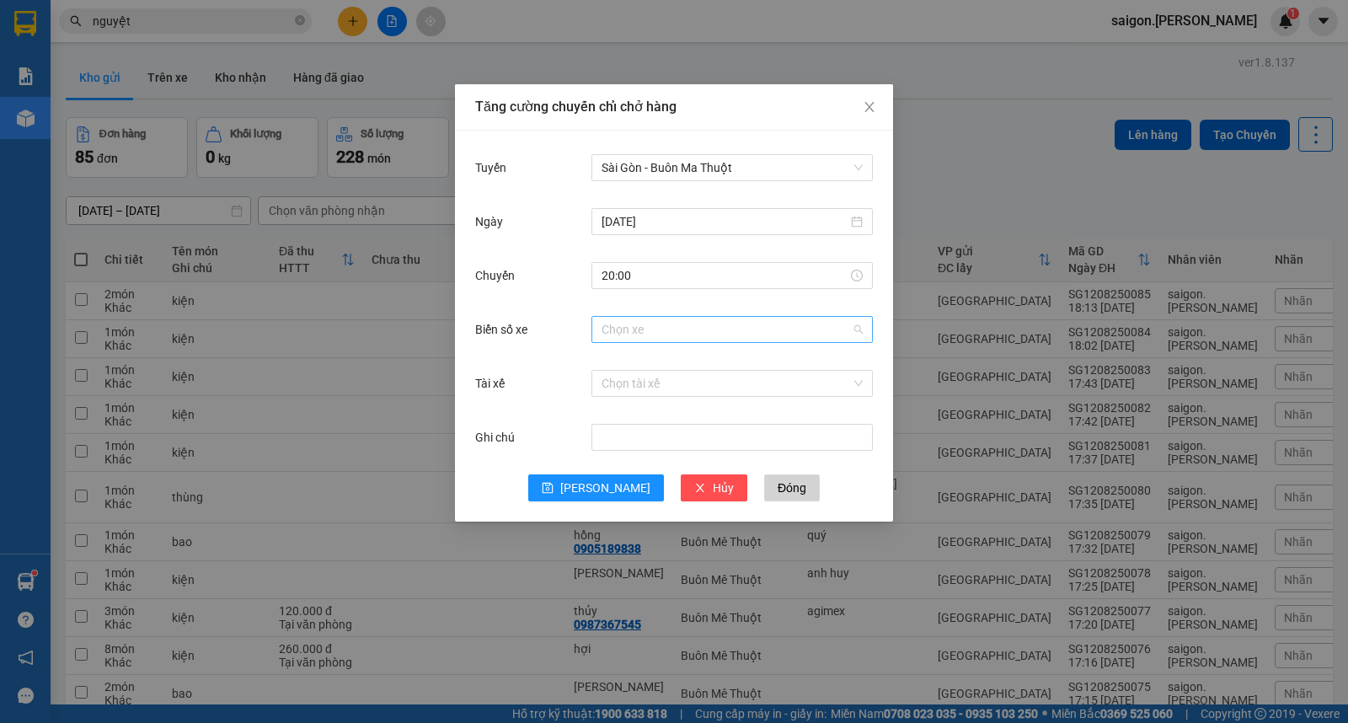
click at [672, 325] on input "Biển số xe" at bounding box center [726, 329] width 249 height 25
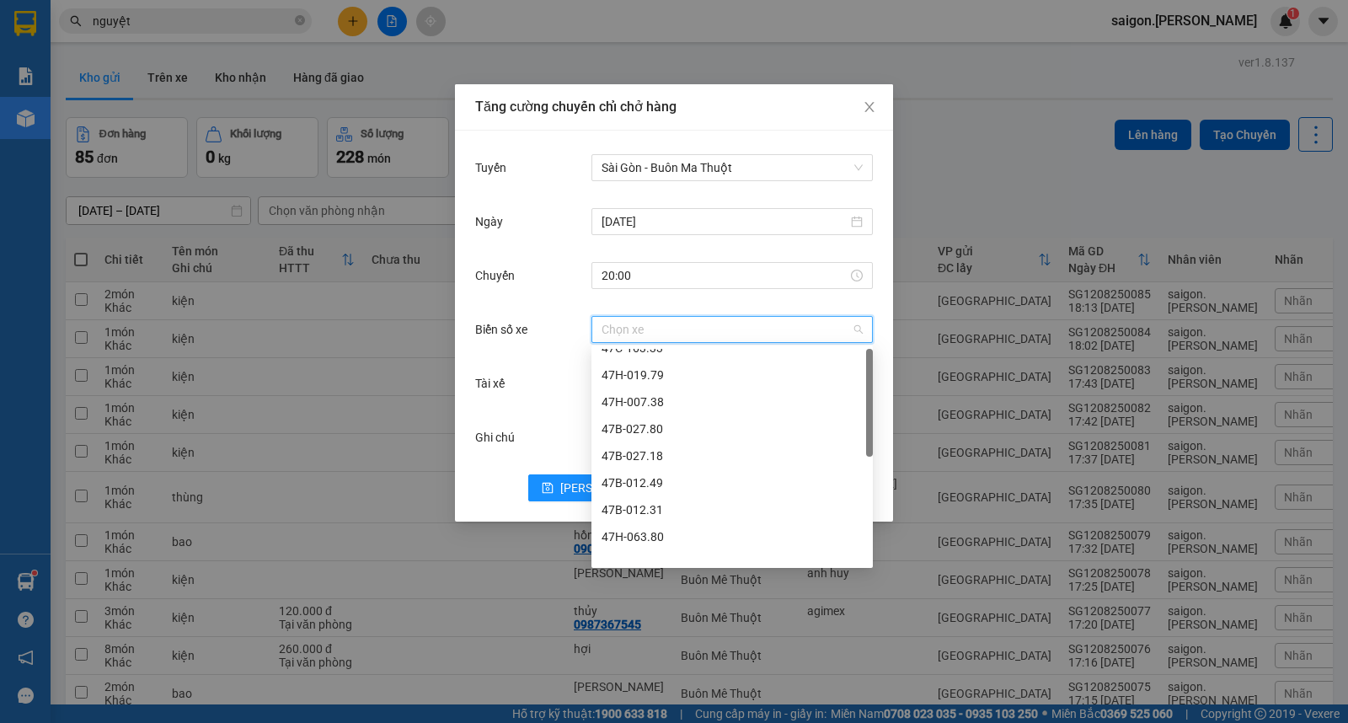
scroll to position [0, 0]
click at [651, 467] on div "47H-007.38" at bounding box center [732, 470] width 261 height 19
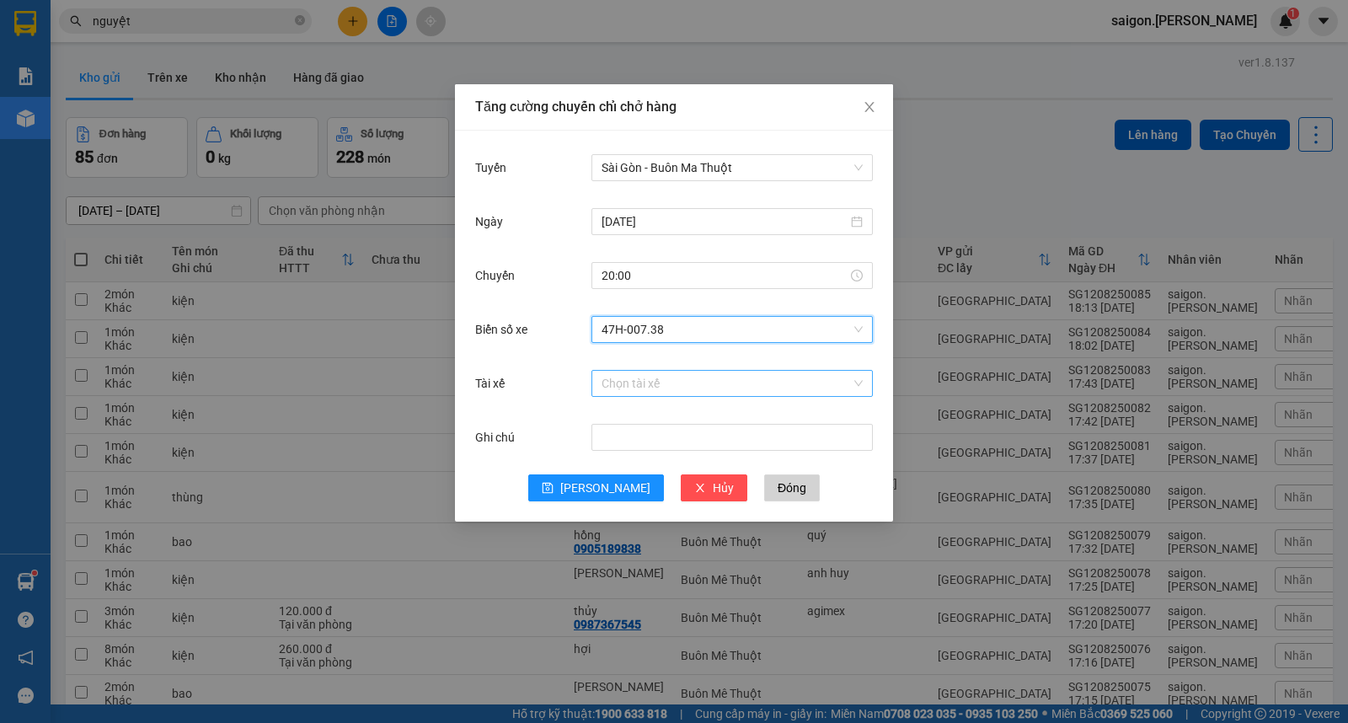
click at [651, 377] on input "Tài xế" at bounding box center [726, 383] width 249 height 25
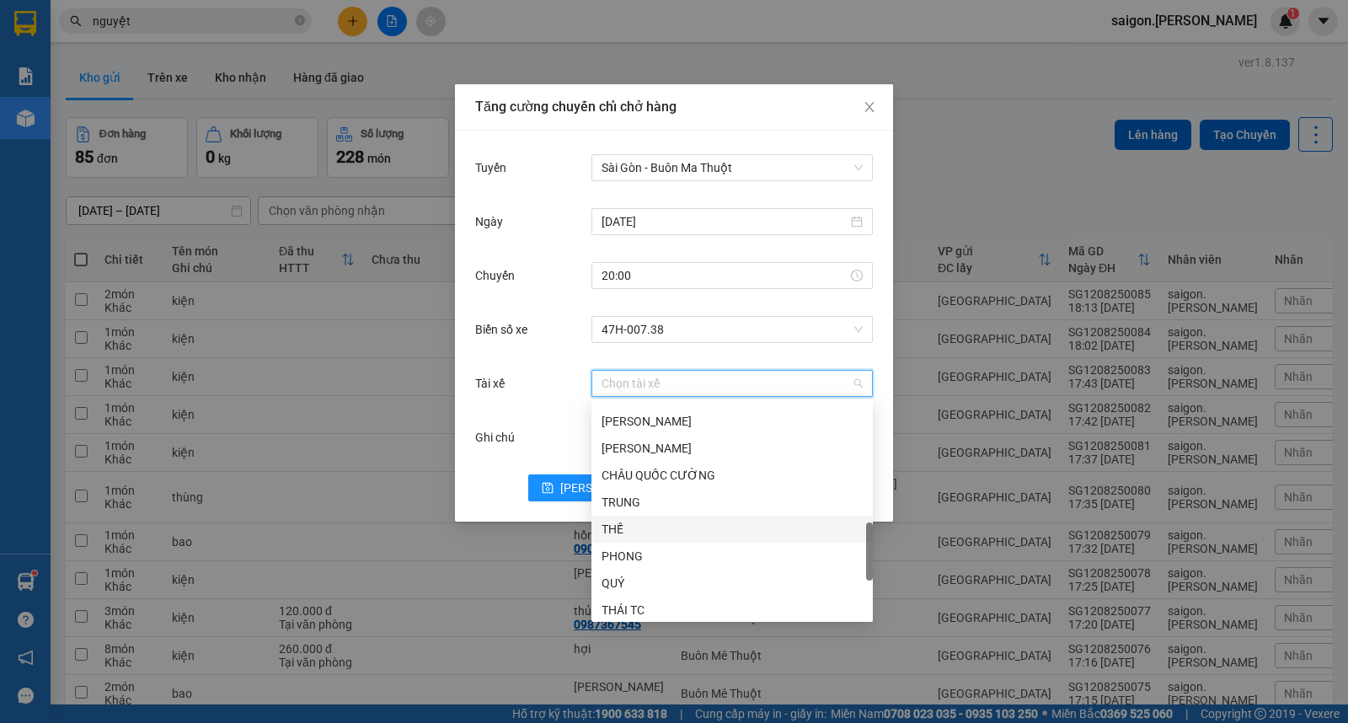
scroll to position [781, 0]
click at [658, 544] on div "TX TÙNG" at bounding box center [732, 552] width 261 height 19
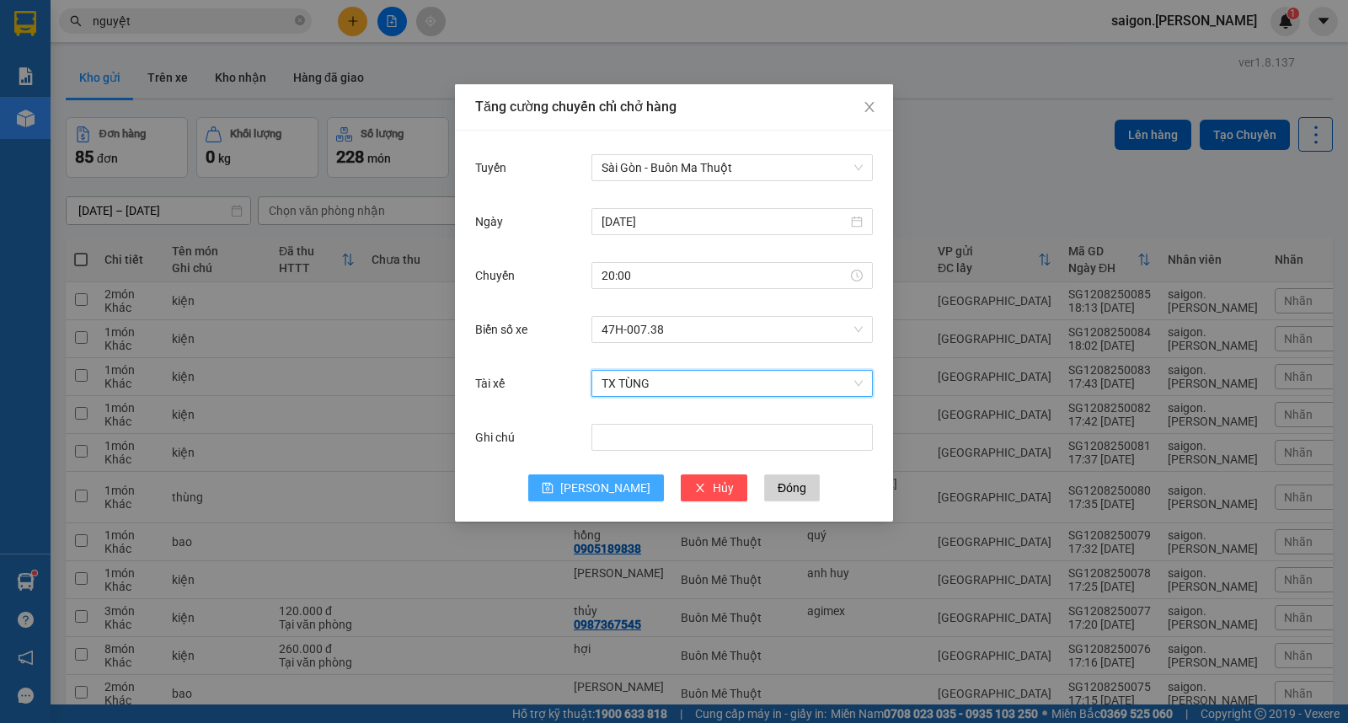
click at [612, 490] on span "[PERSON_NAME]" at bounding box center [605, 488] width 90 height 19
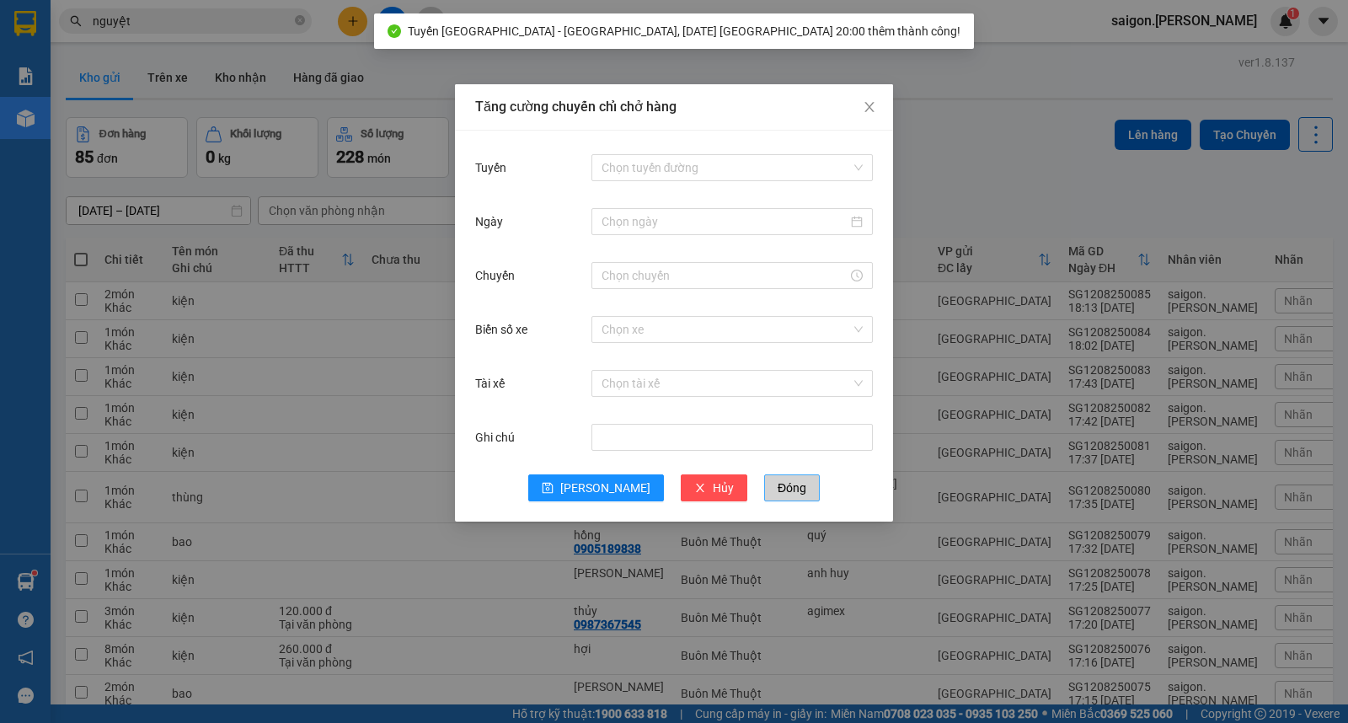
click at [778, 490] on span "Đóng" at bounding box center [792, 488] width 29 height 19
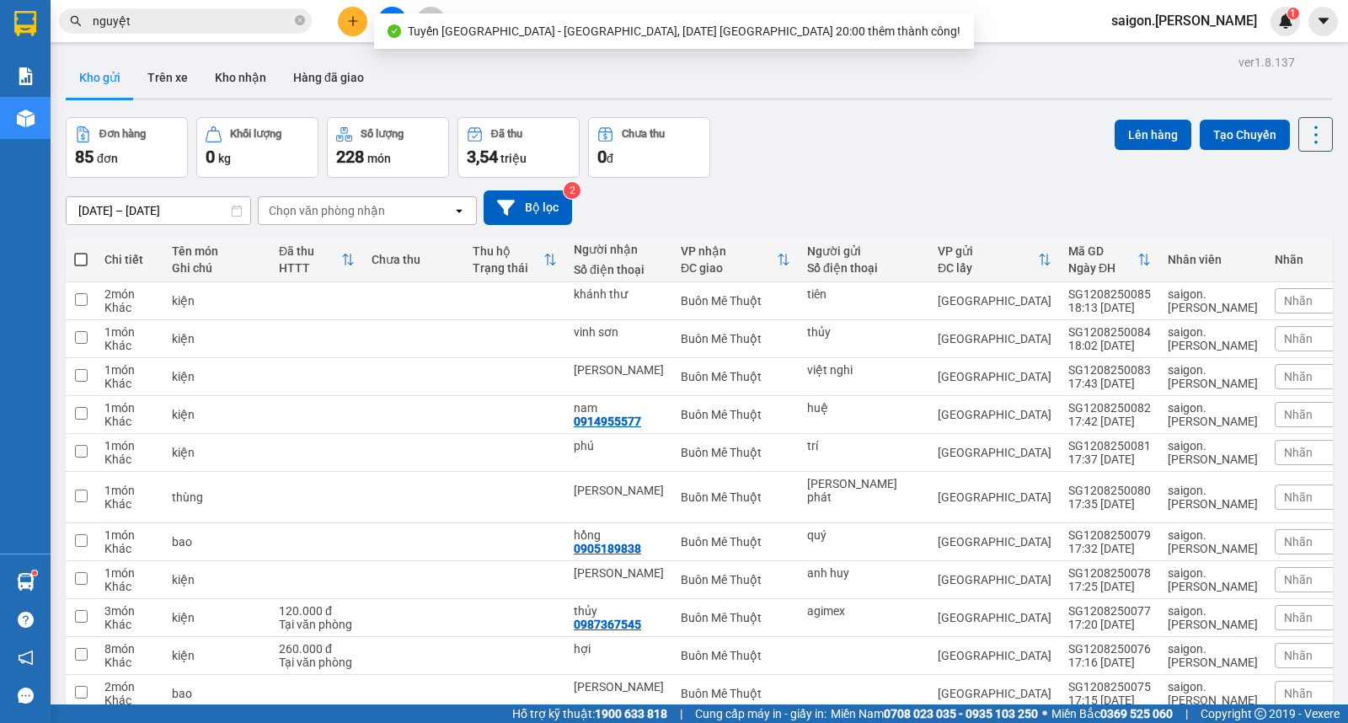
click at [80, 256] on span at bounding box center [80, 259] width 13 height 13
click at [81, 251] on input "checkbox" at bounding box center [81, 251] width 0 height 0
checkbox input "true"
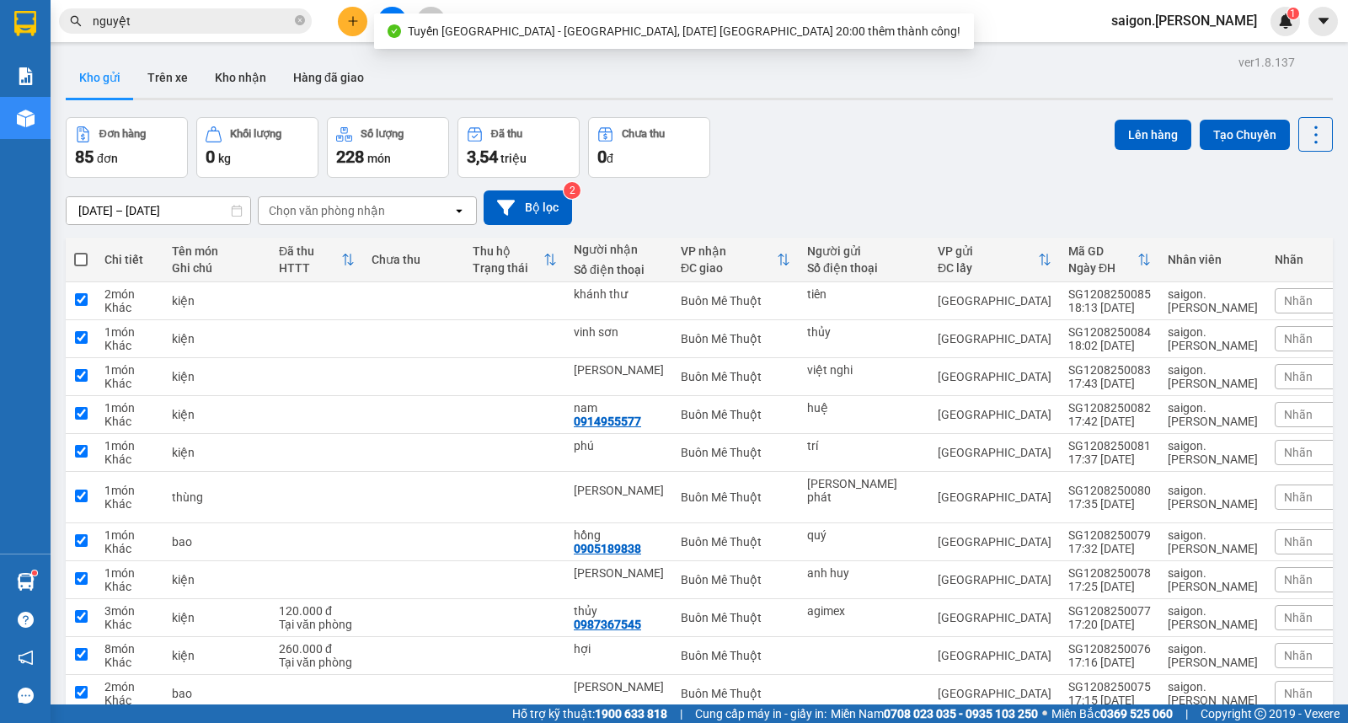
checkbox input "true"
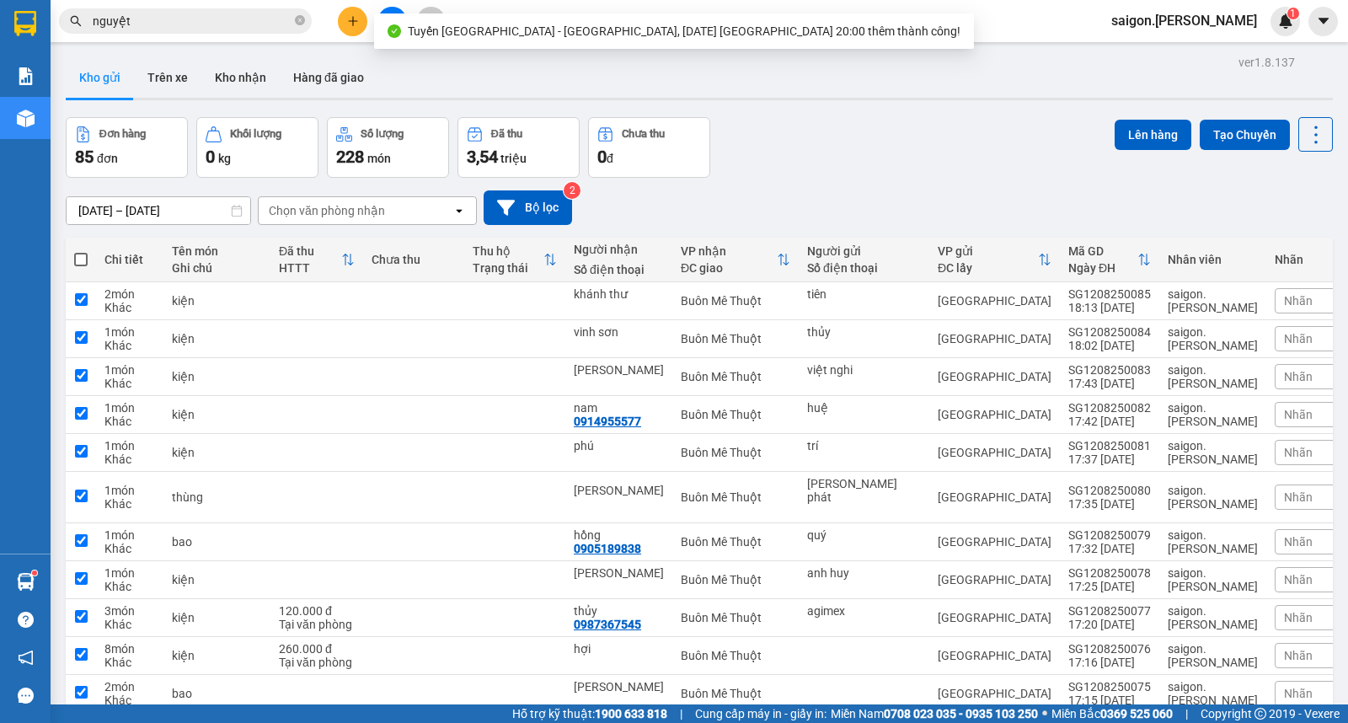
checkbox input "true"
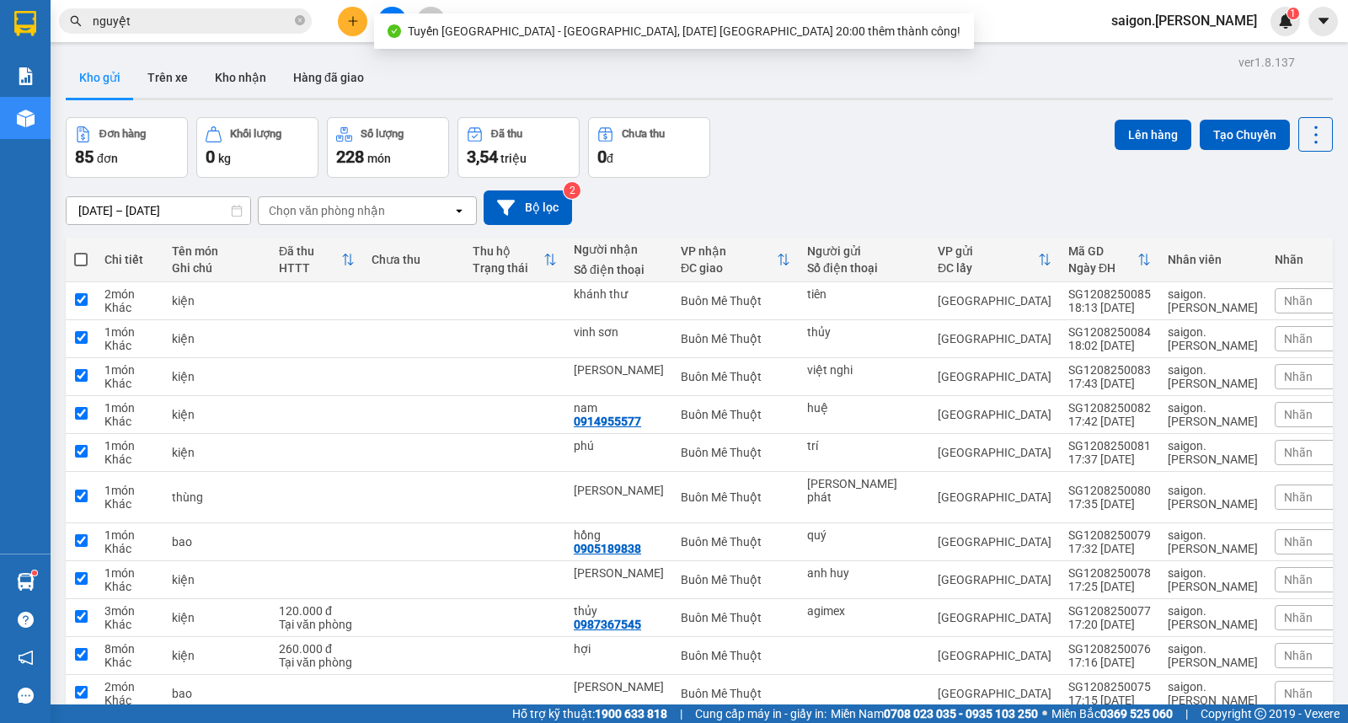
checkbox input "true"
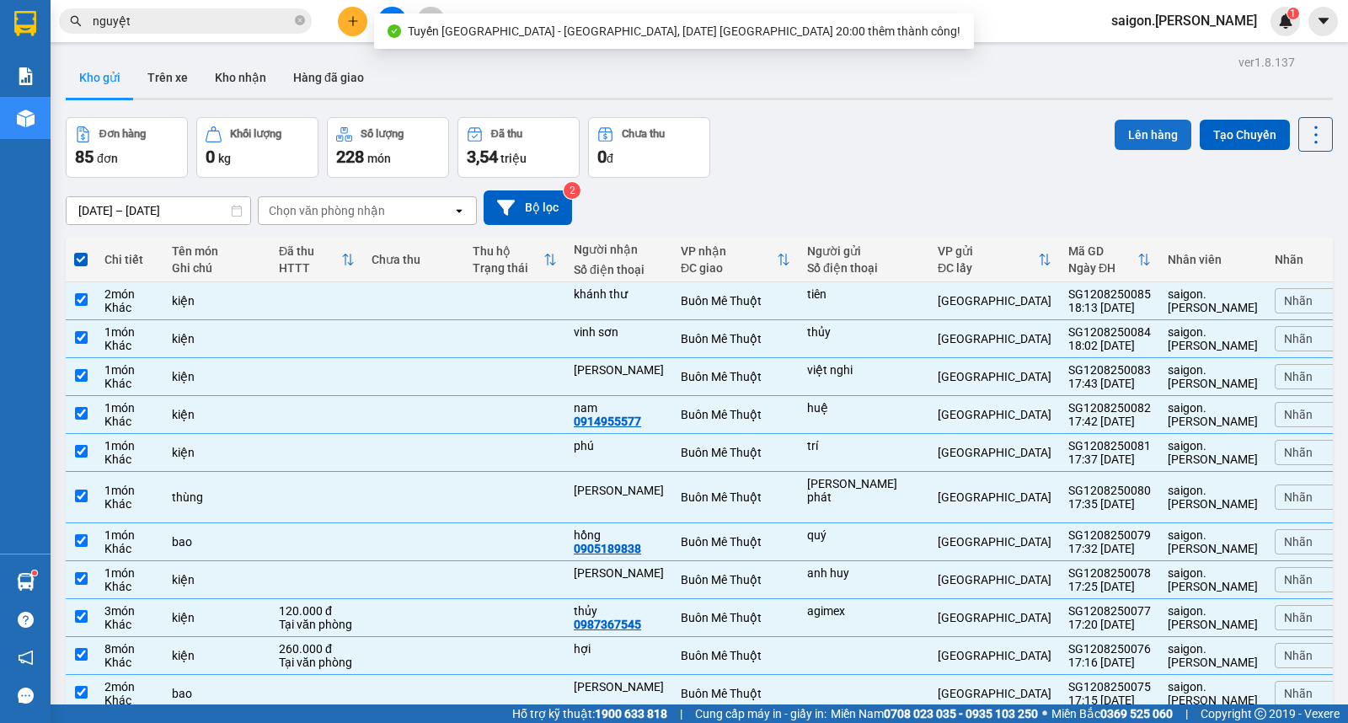
click at [1150, 120] on button "Lên hàng" at bounding box center [1153, 135] width 77 height 30
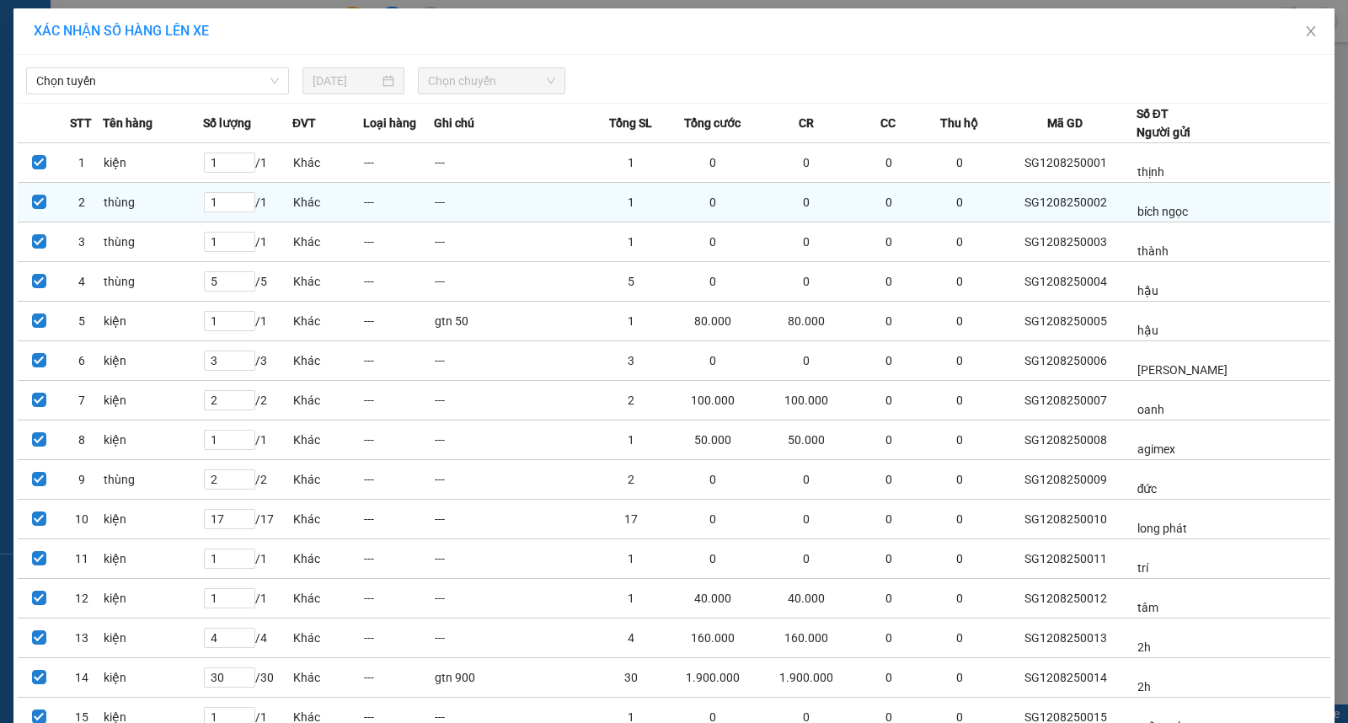
drag, startPoint x: 185, startPoint y: 61, endPoint x: 112, endPoint y: 194, distance: 152.0
click at [184, 61] on div "Chọn tuyến 12/08/2025 Chọn chuyến" at bounding box center [674, 76] width 1313 height 35
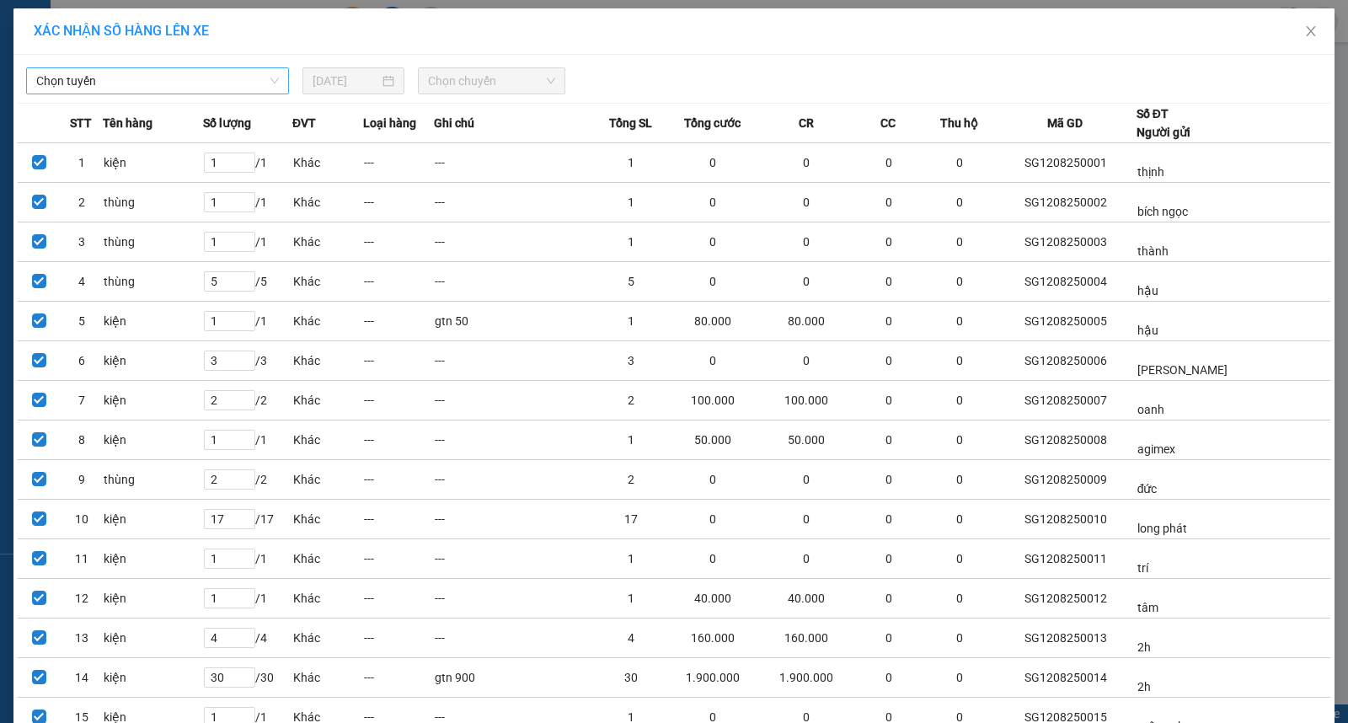
click at [120, 89] on span "Chọn tuyến" at bounding box center [157, 80] width 243 height 25
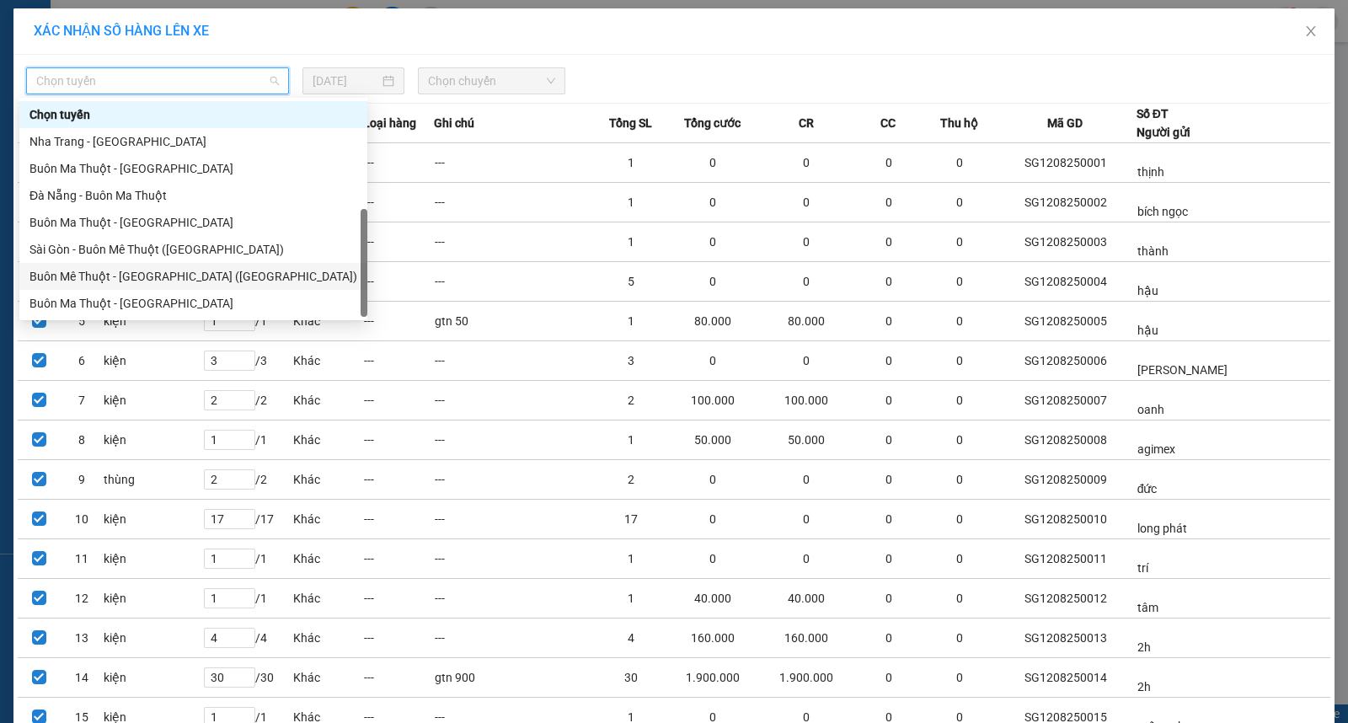
scroll to position [27, 0]
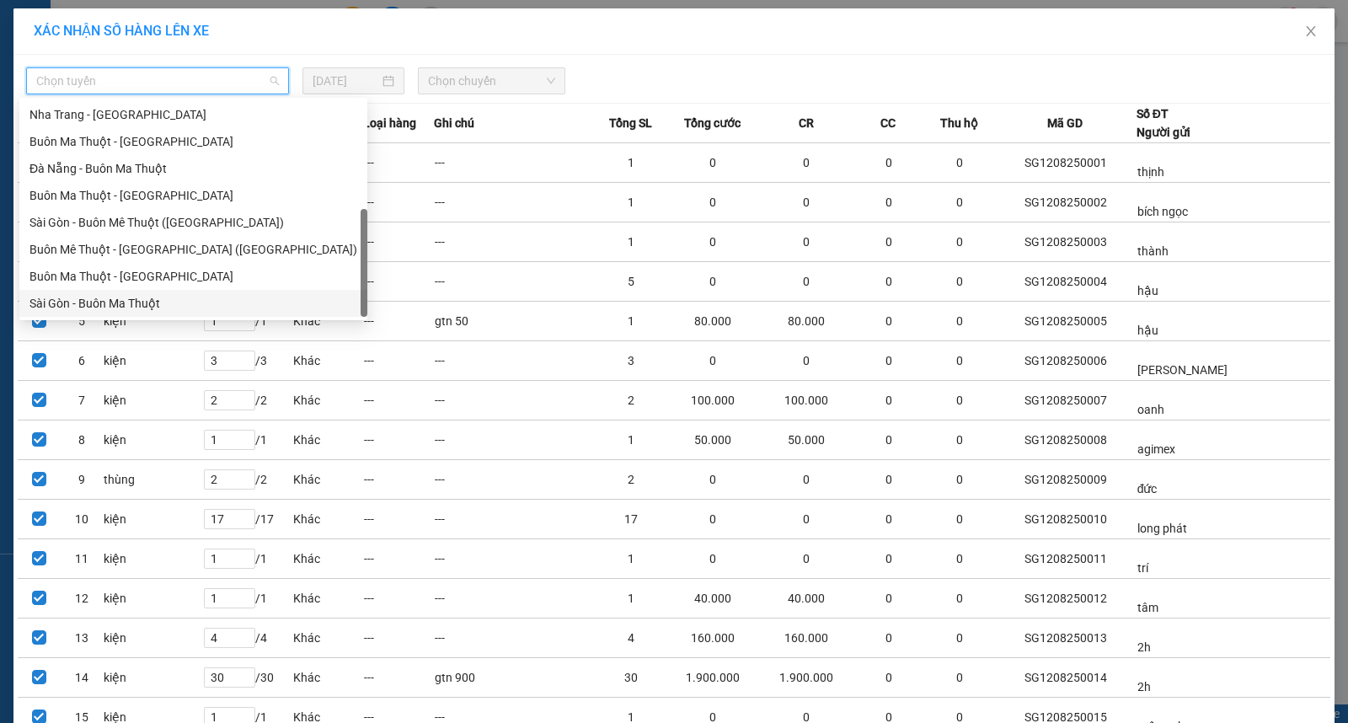
click at [115, 297] on div "Sài Gòn - Buôn Ma Thuột" at bounding box center [193, 303] width 328 height 19
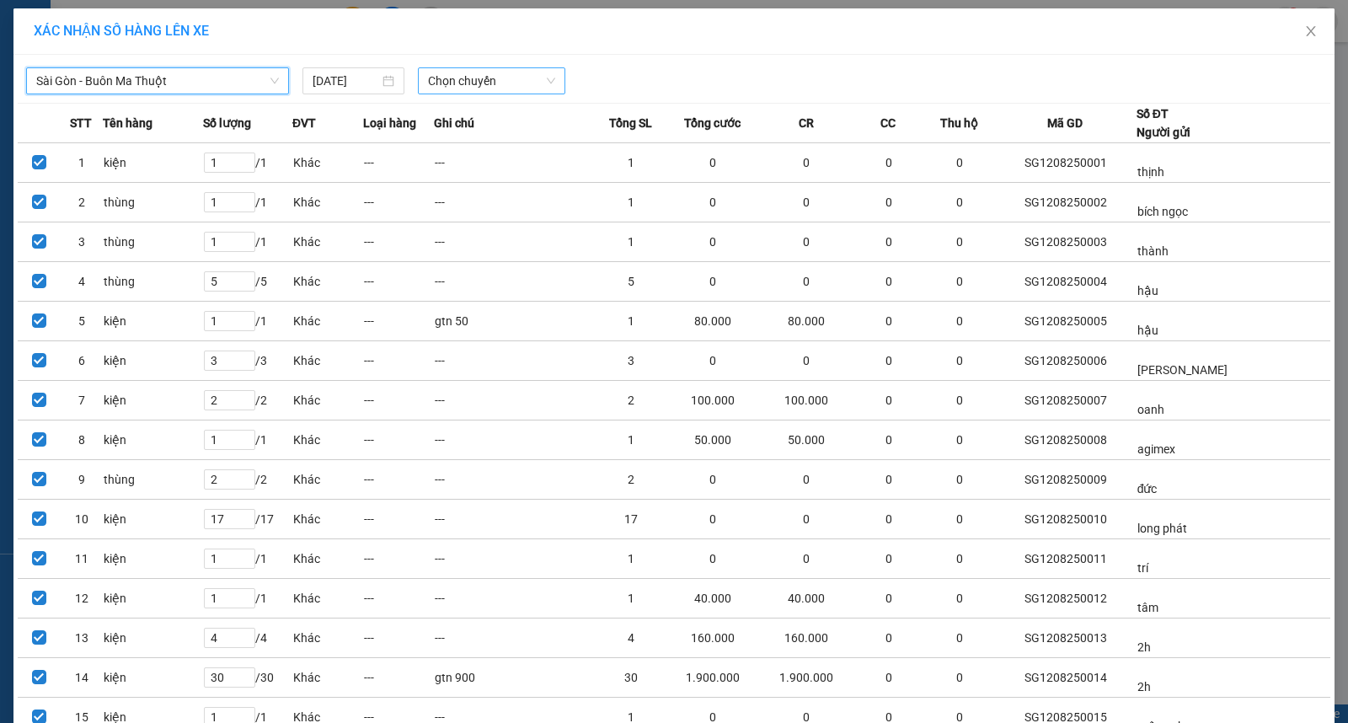
click at [431, 73] on span "Chọn chuyến" at bounding box center [491, 80] width 127 height 25
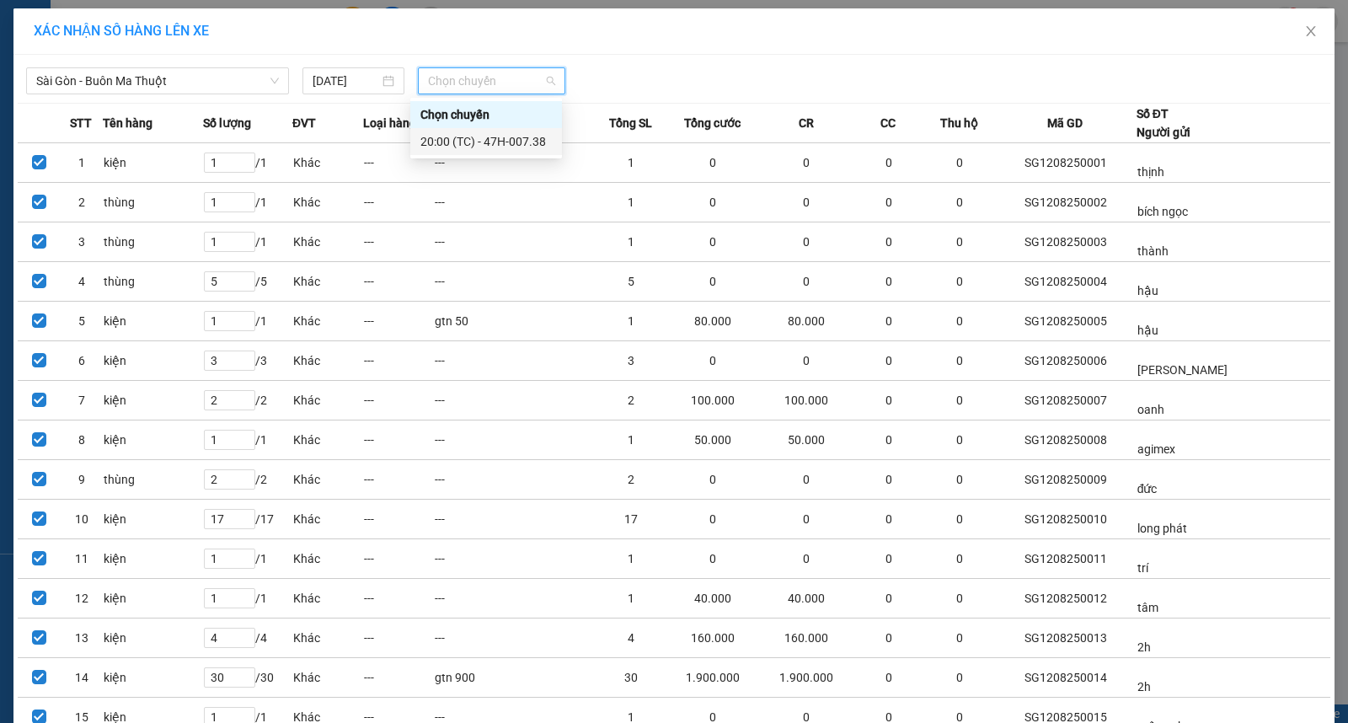
click at [495, 129] on div "20:00 (TC) - 47H-007.38" at bounding box center [486, 141] width 152 height 27
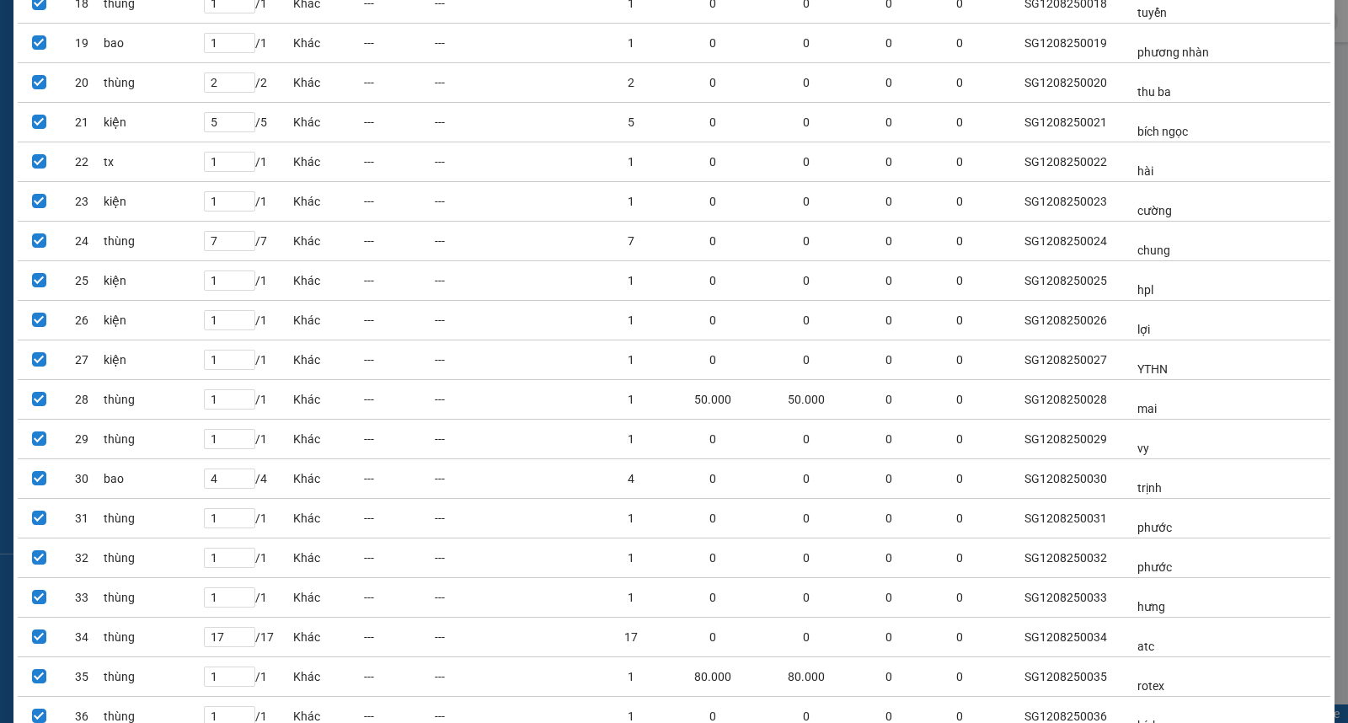
scroll to position [2909, 0]
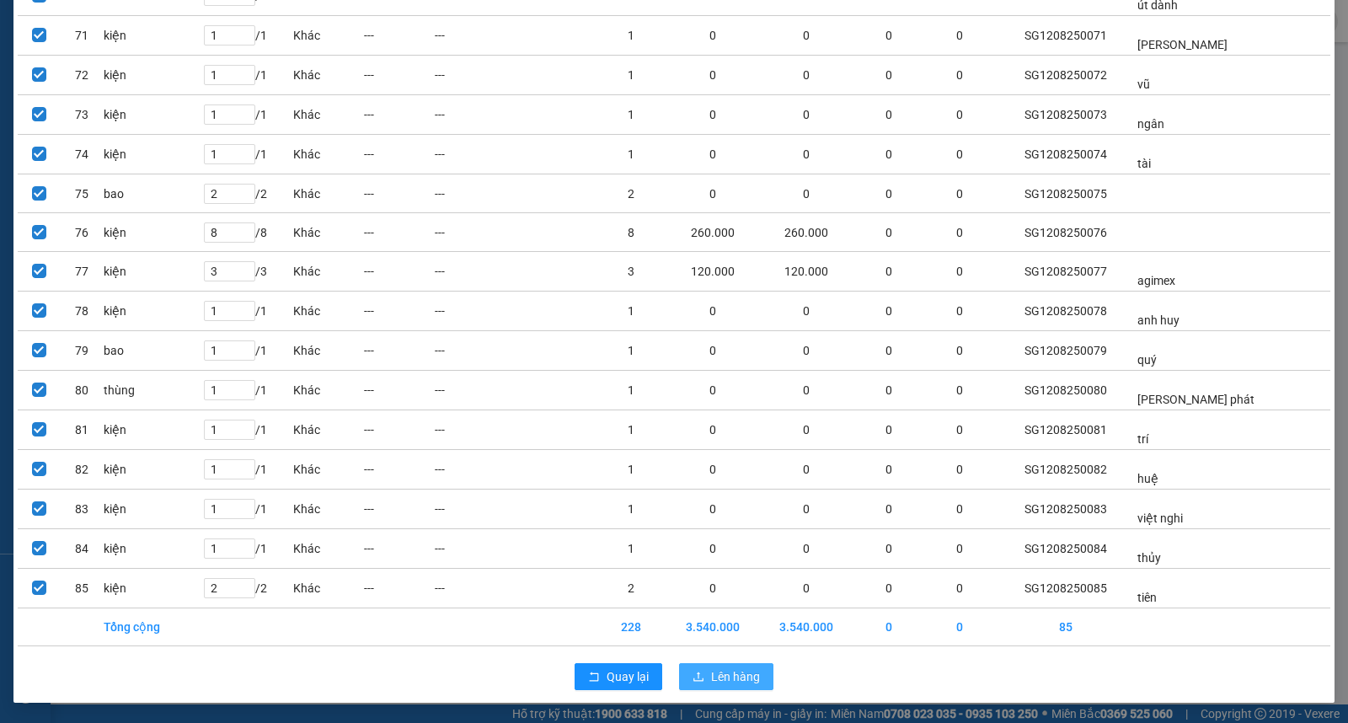
click at [739, 677] on span "Lên hàng" at bounding box center [735, 676] width 49 height 19
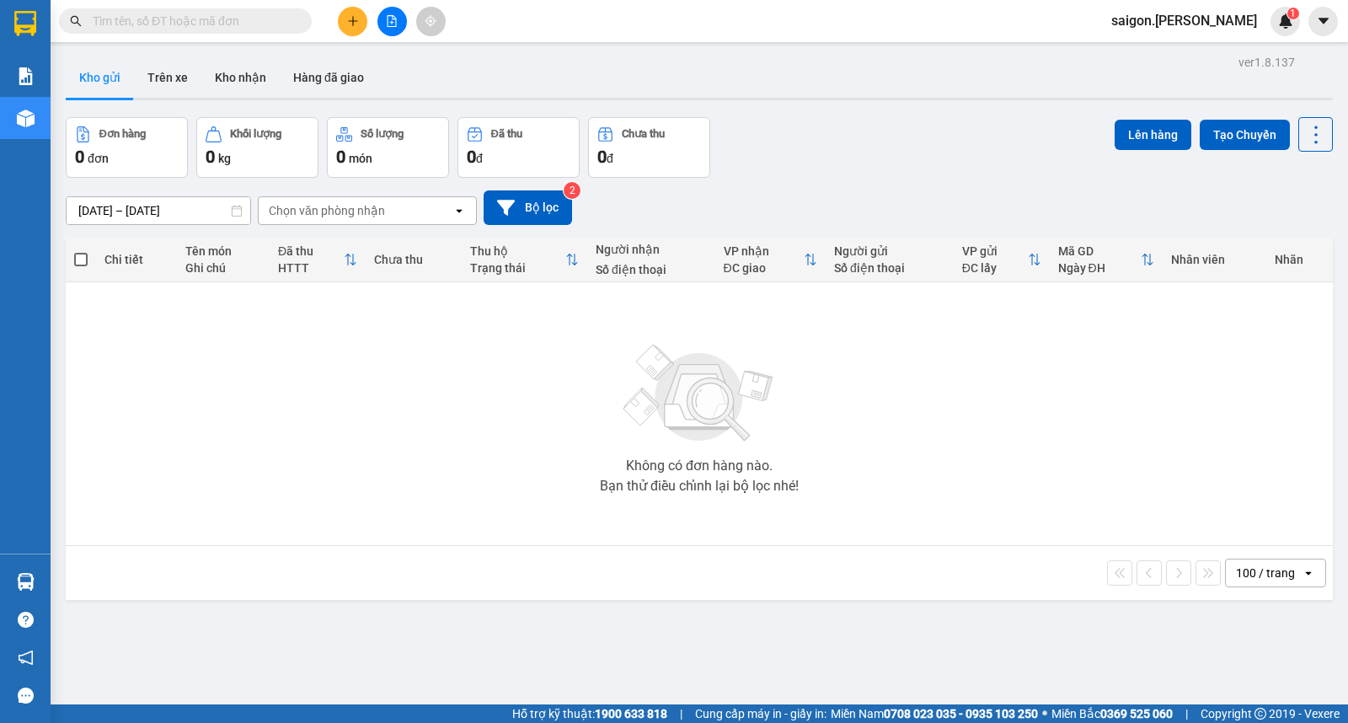
click at [340, 28] on button at bounding box center [352, 21] width 29 height 29
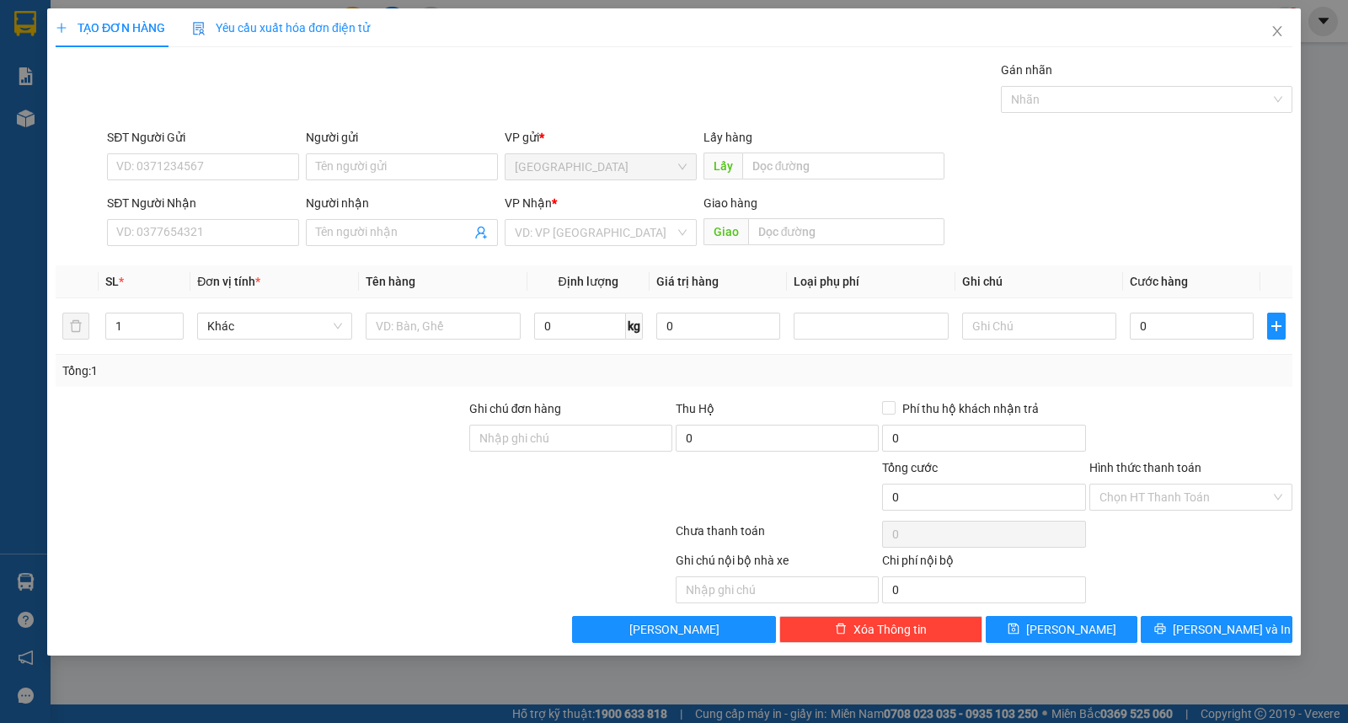
click at [214, 213] on div "SĐT Người Nhận" at bounding box center [203, 206] width 192 height 25
click at [214, 238] on input "SĐT Người Nhận" at bounding box center [203, 232] width 192 height 27
click at [205, 272] on div "0765111113 - thủy" at bounding box center [203, 266] width 172 height 19
type input "0765111113"
type input "thủy"
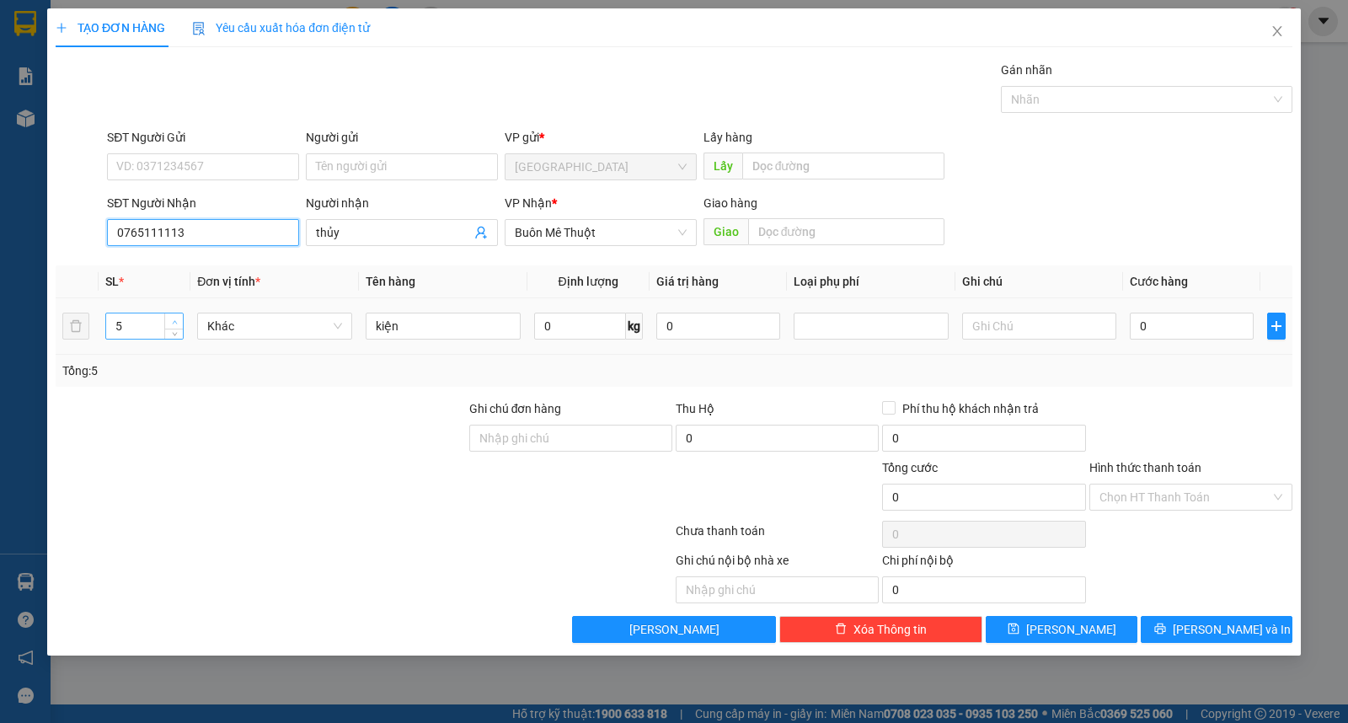
type input "0765111113"
type input "6"
click at [174, 319] on icon "up" at bounding box center [175, 322] width 6 height 6
drag, startPoint x: 1062, startPoint y: 633, endPoint x: 1037, endPoint y: 607, distance: 36.3
click at [1062, 632] on span "[PERSON_NAME]" at bounding box center [1071, 629] width 90 height 19
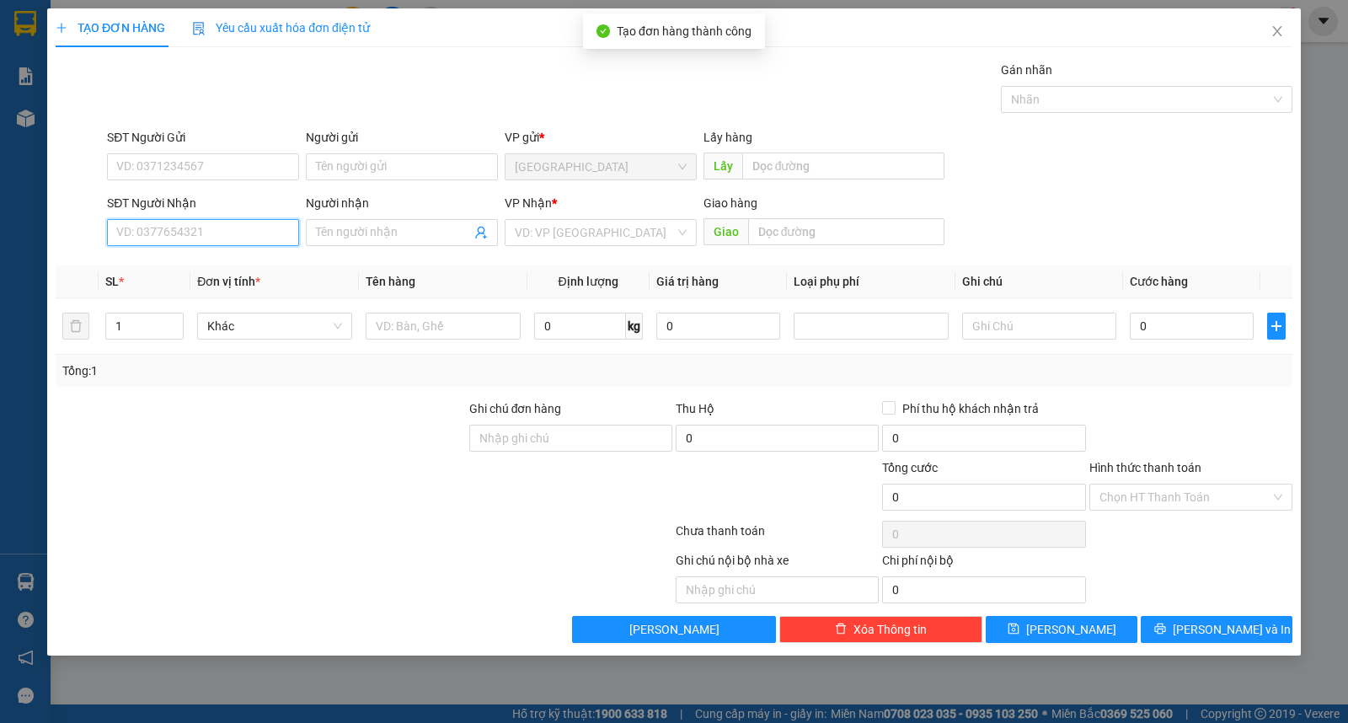
click at [189, 225] on input "SĐT Người Nhận" at bounding box center [203, 232] width 192 height 27
drag, startPoint x: 190, startPoint y: 254, endPoint x: 233, endPoint y: 282, distance: 51.6
click at [190, 254] on div "0914090235 - thái" at bounding box center [203, 266] width 192 height 27
type input "0914090235"
type input "thái"
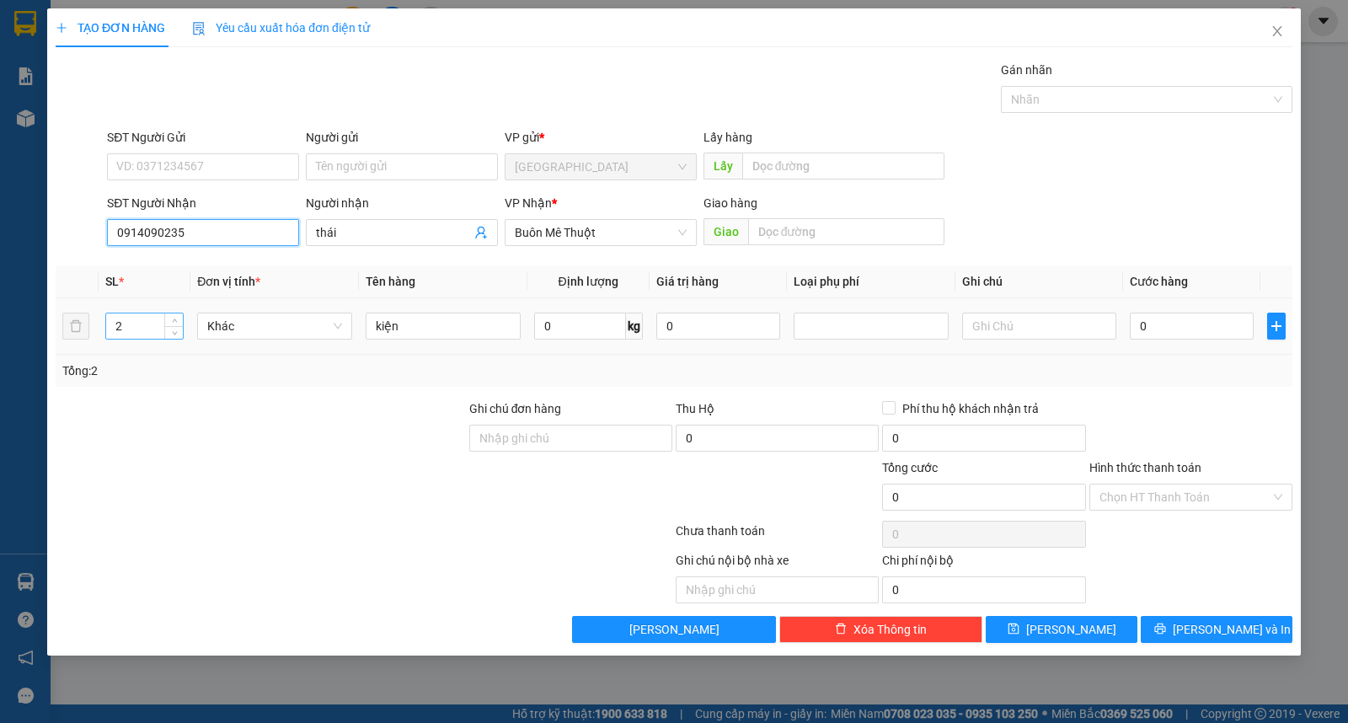
type input "0914090235"
drag, startPoint x: 120, startPoint y: 317, endPoint x: 95, endPoint y: 318, distance: 24.4
click at [95, 318] on tr "2 Khác kiện 0 kg 0 0" at bounding box center [674, 326] width 1237 height 56
type input "1"
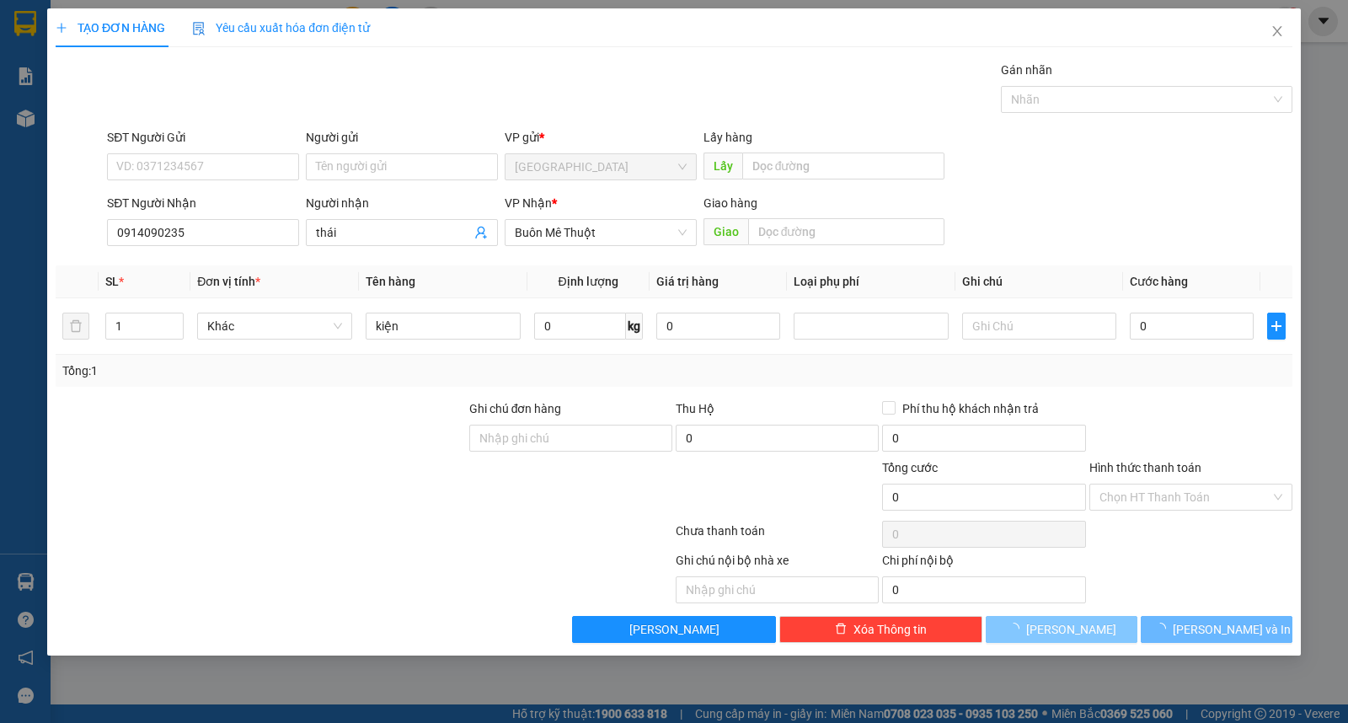
click at [1065, 624] on span "[PERSON_NAME]" at bounding box center [1071, 629] width 90 height 19
click at [1066, 628] on span "[PERSON_NAME]" at bounding box center [1071, 629] width 90 height 19
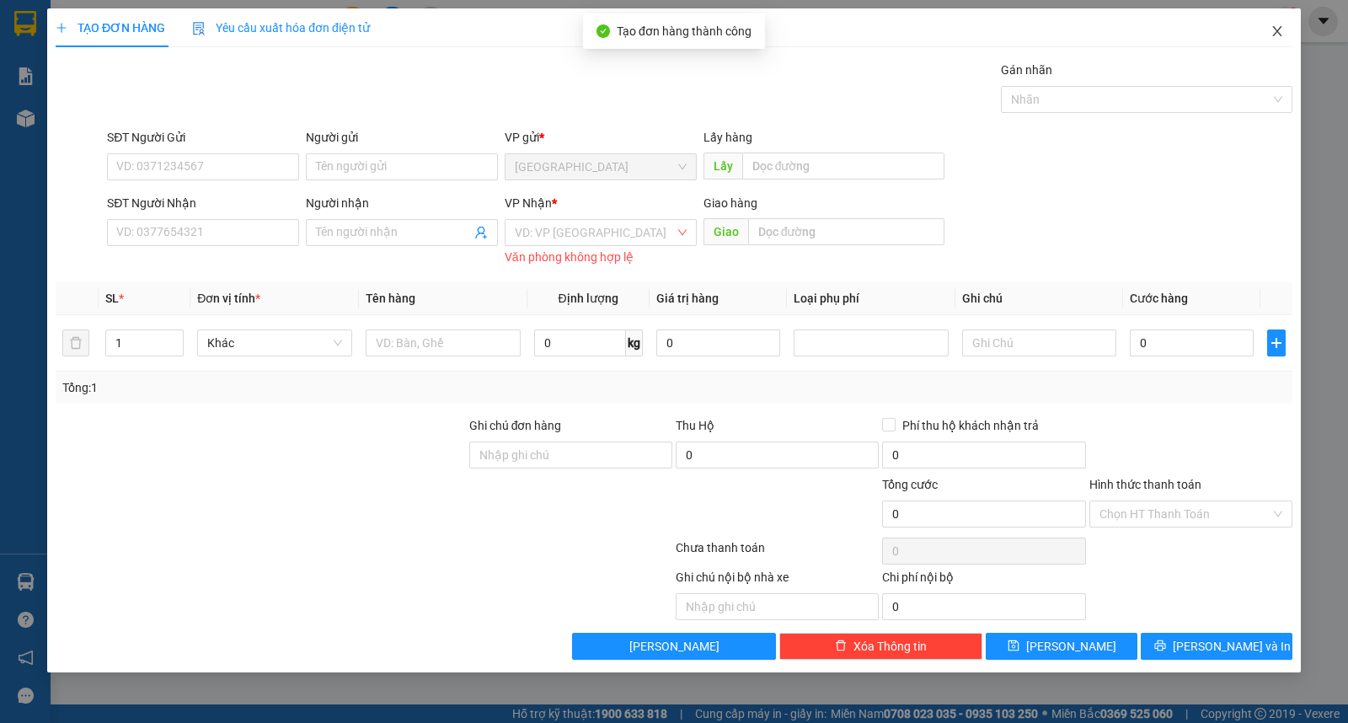
click at [1274, 28] on icon "close" at bounding box center [1276, 31] width 9 height 10
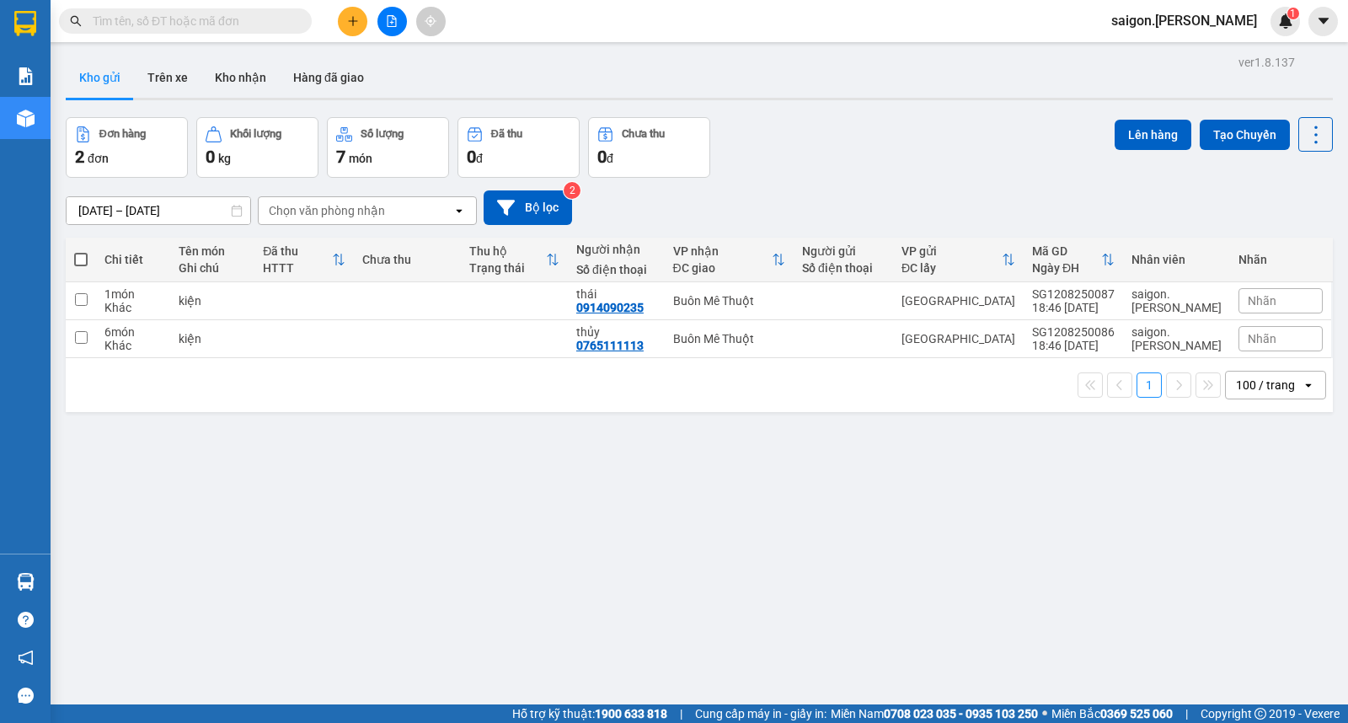
click at [79, 259] on span at bounding box center [80, 259] width 13 height 13
click at [81, 251] on input "checkbox" at bounding box center [81, 251] width 0 height 0
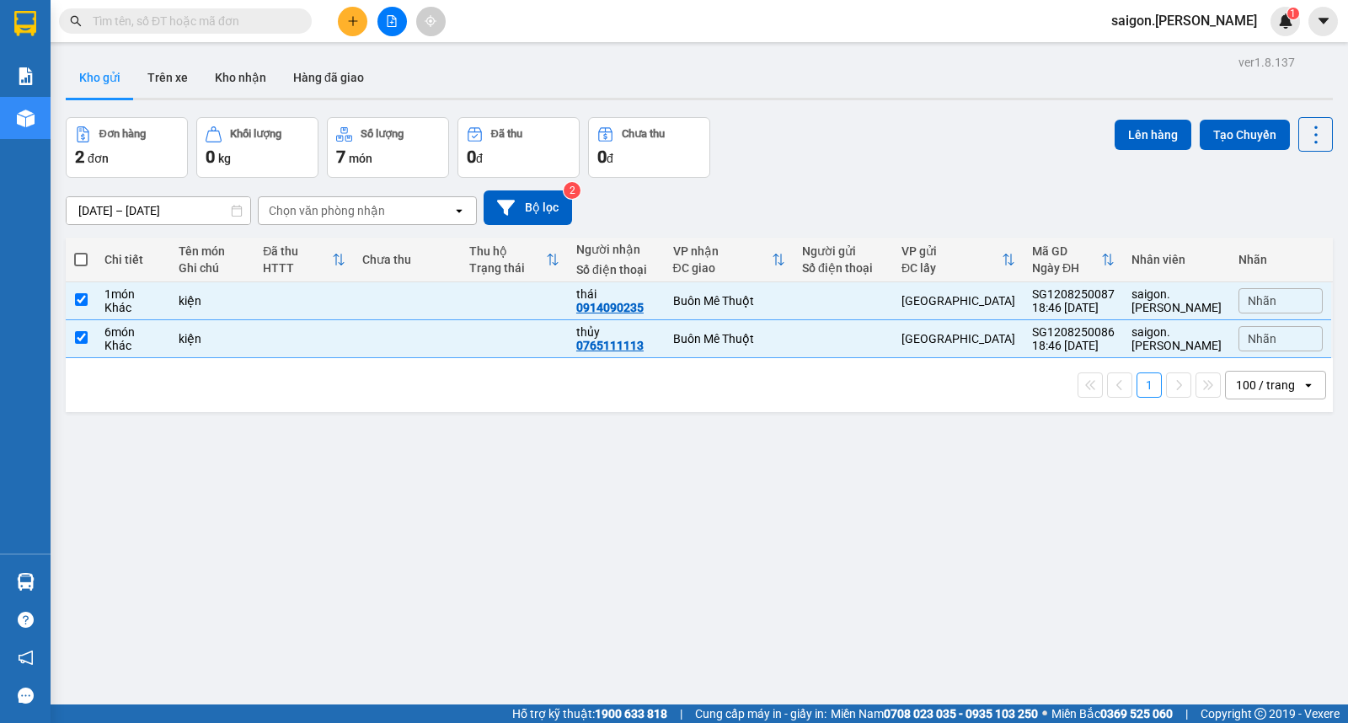
checkbox input "true"
click at [1115, 138] on button "Lên hàng" at bounding box center [1153, 135] width 77 height 30
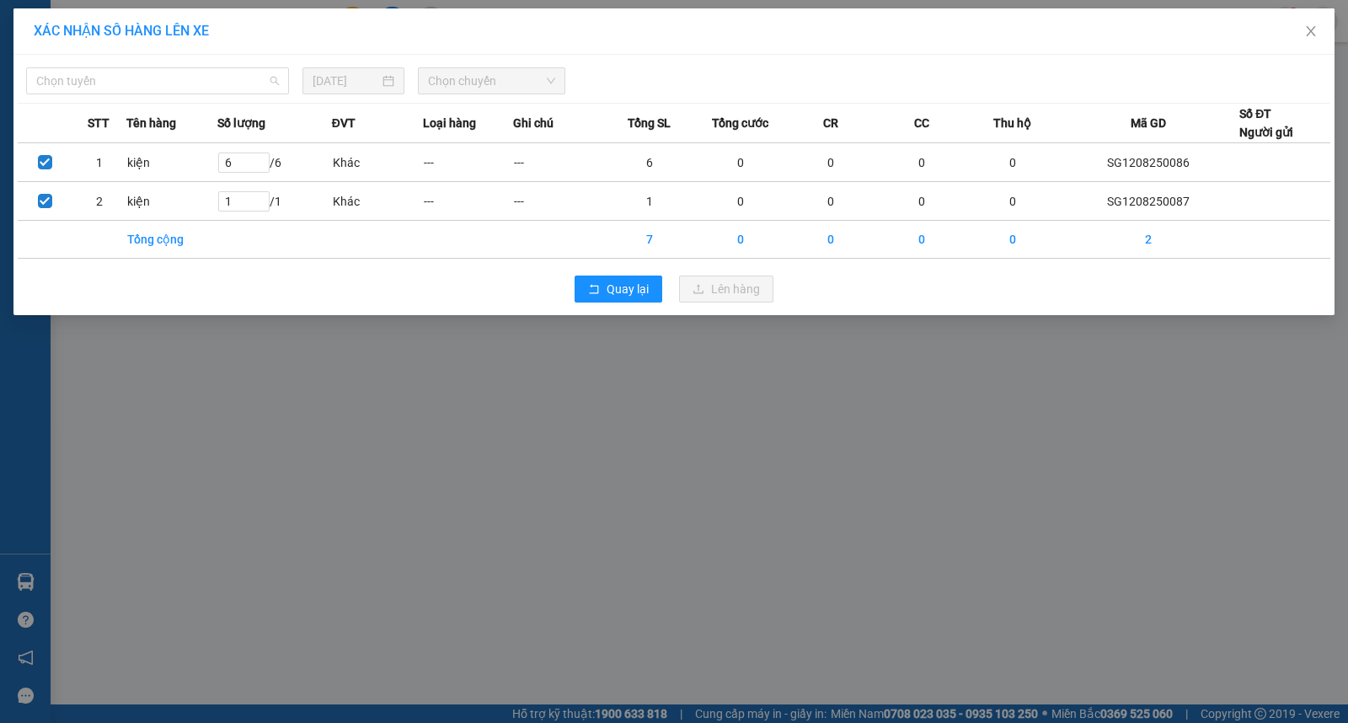
drag, startPoint x: 82, startPoint y: 83, endPoint x: 80, endPoint y: 107, distance: 24.5
click at [82, 82] on span "Chọn tuyến" at bounding box center [157, 80] width 243 height 25
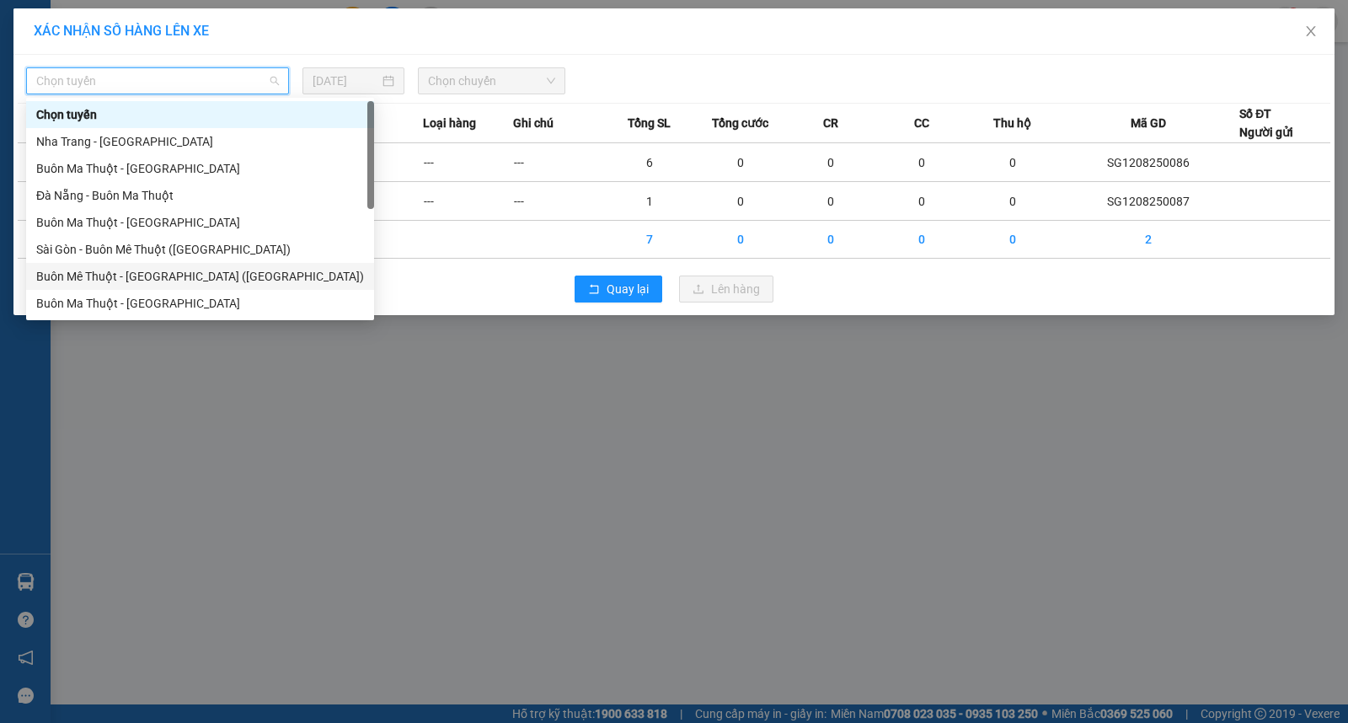
scroll to position [27, 0]
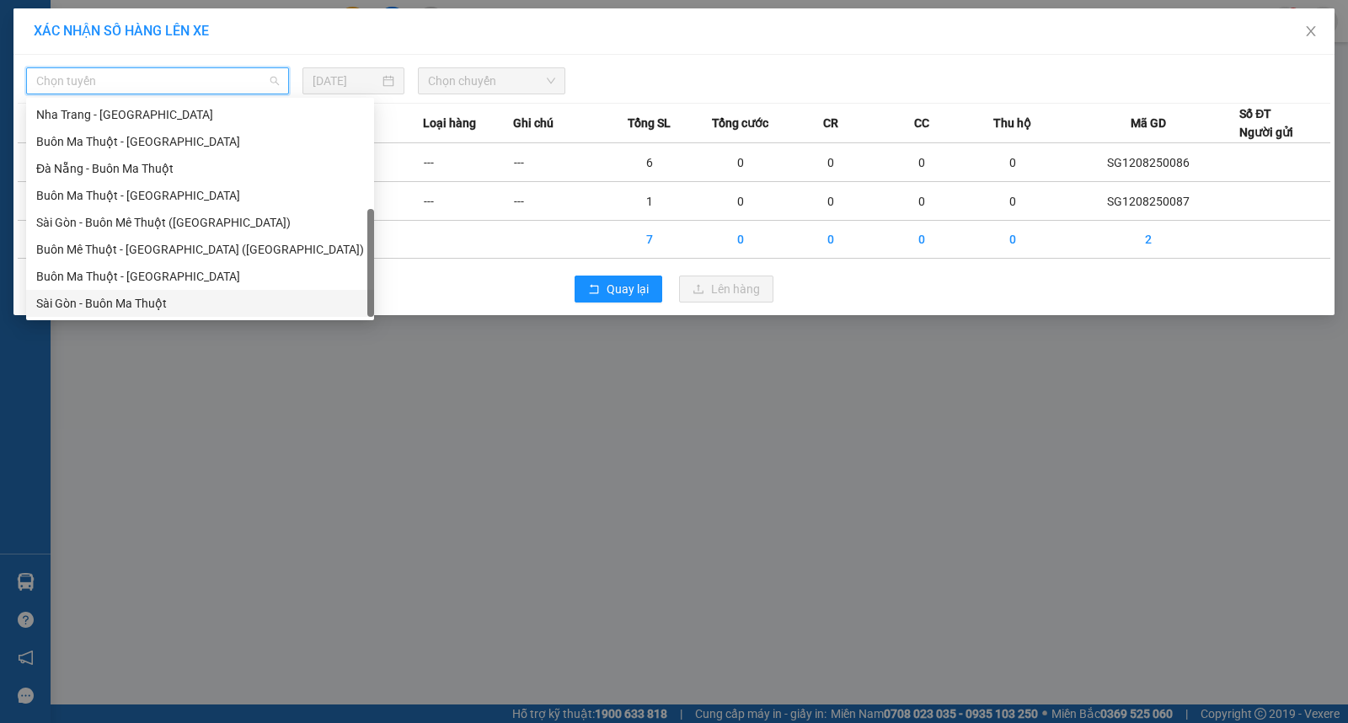
click at [111, 294] on div "Sài Gòn - Buôn Ma Thuột" at bounding box center [200, 303] width 328 height 19
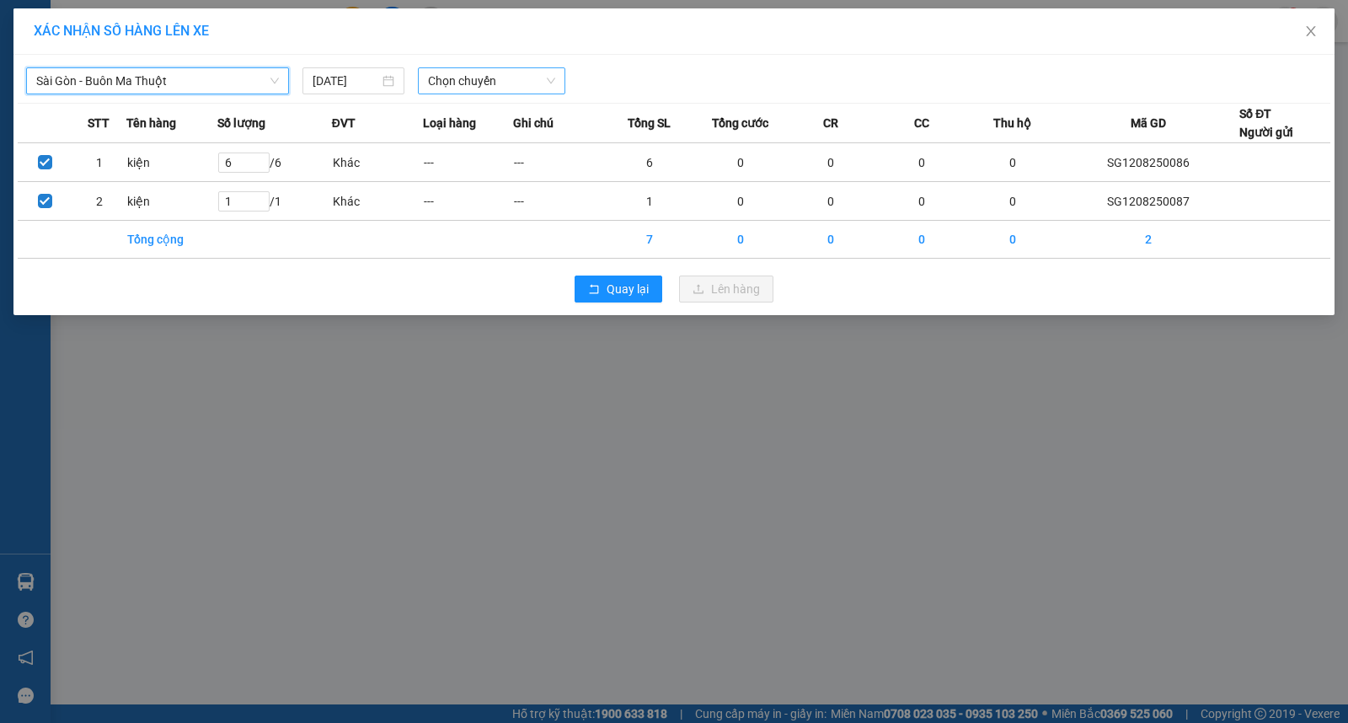
drag, startPoint x: 425, startPoint y: 80, endPoint x: 457, endPoint y: 85, distance: 32.4
click at [435, 80] on div "Chọn chuyến" at bounding box center [491, 80] width 147 height 27
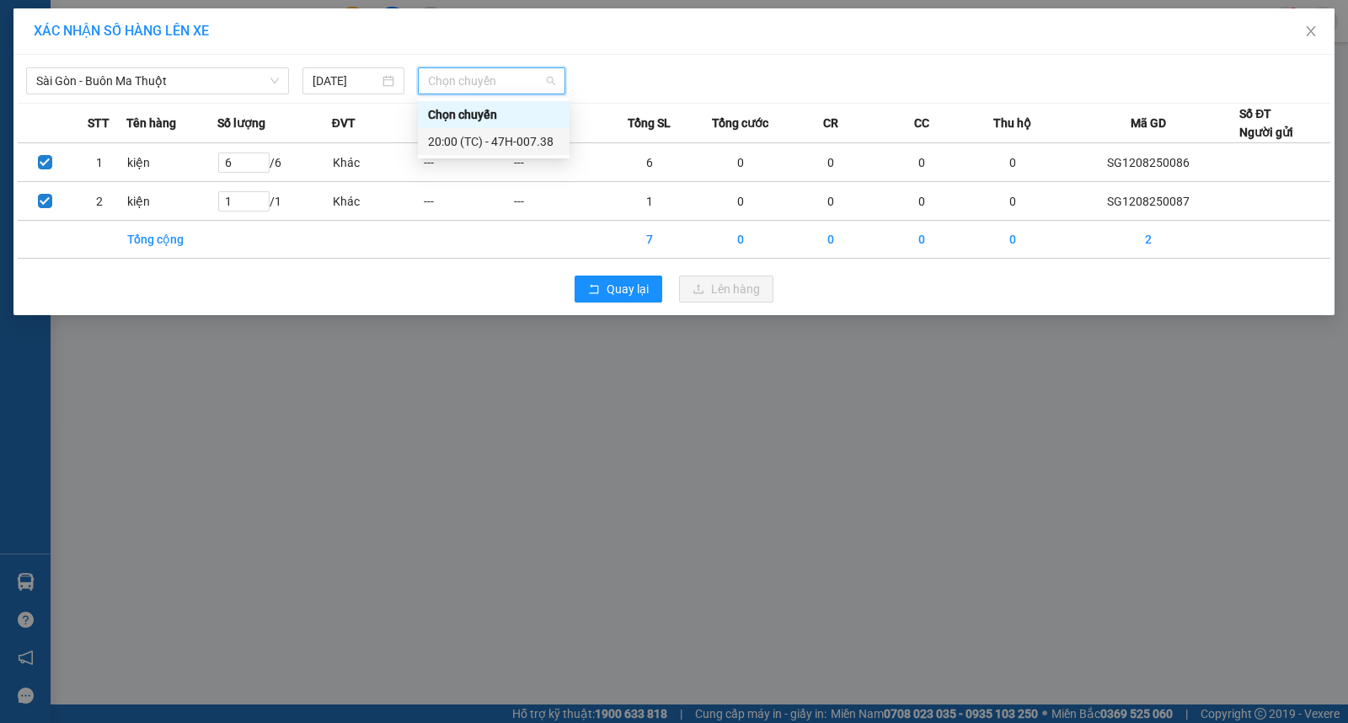
drag, startPoint x: 490, startPoint y: 138, endPoint x: 495, endPoint y: 147, distance: 10.6
click at [493, 142] on div "20:00 (TC) - 47H-007.38" at bounding box center [494, 141] width 152 height 27
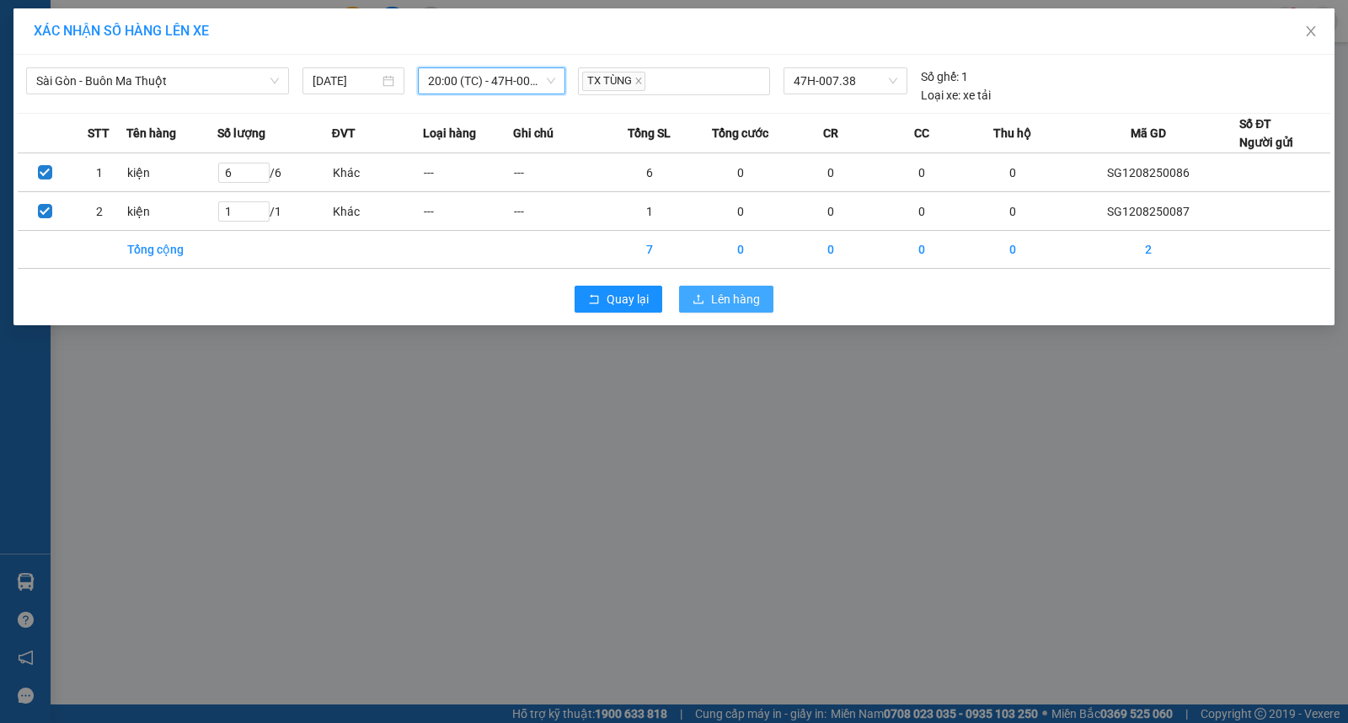
click at [712, 303] on span "Lên hàng" at bounding box center [735, 299] width 49 height 19
